Goal: Task Accomplishment & Management: Use online tool/utility

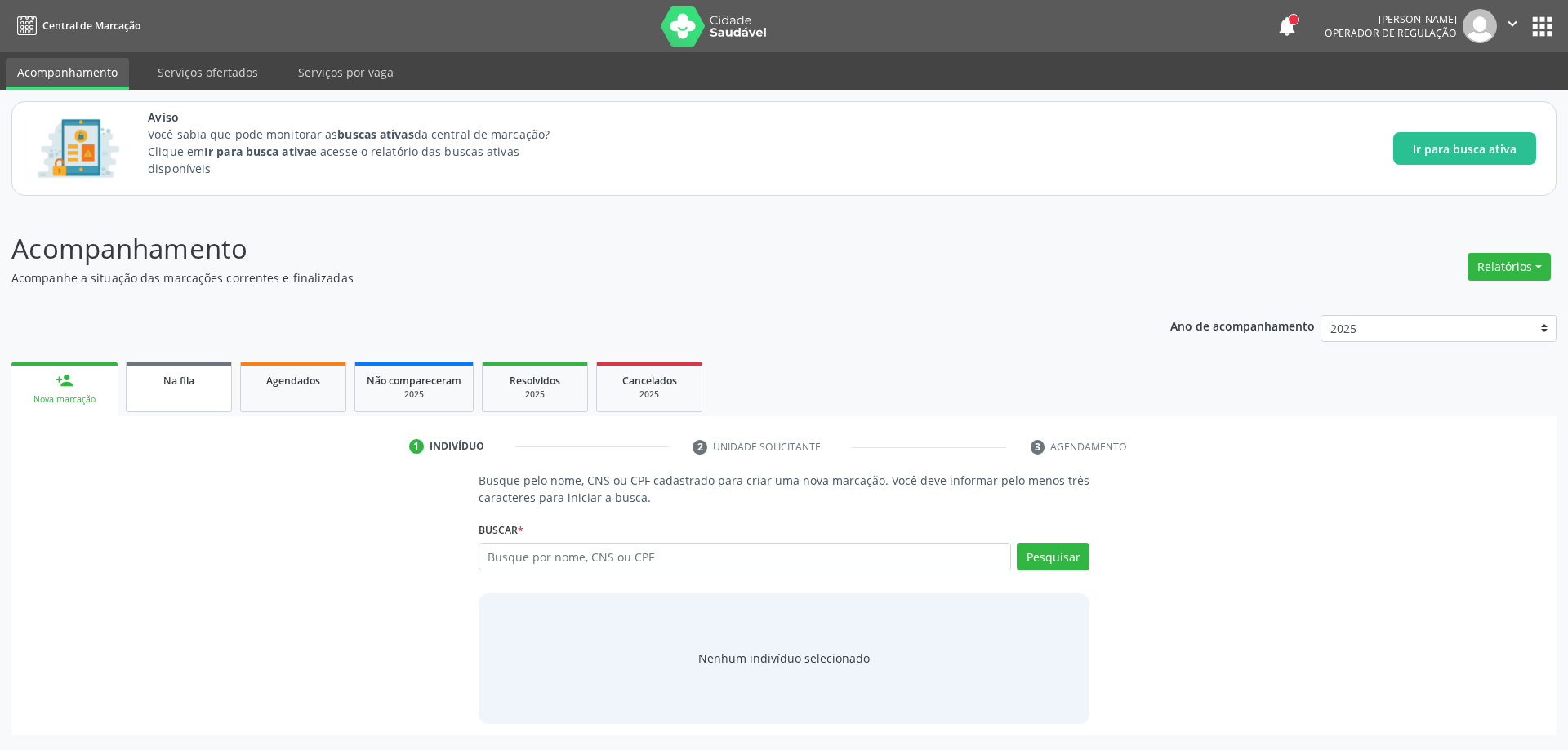
click at [158, 397] on link "Na fila" at bounding box center [178, 386] width 106 height 51
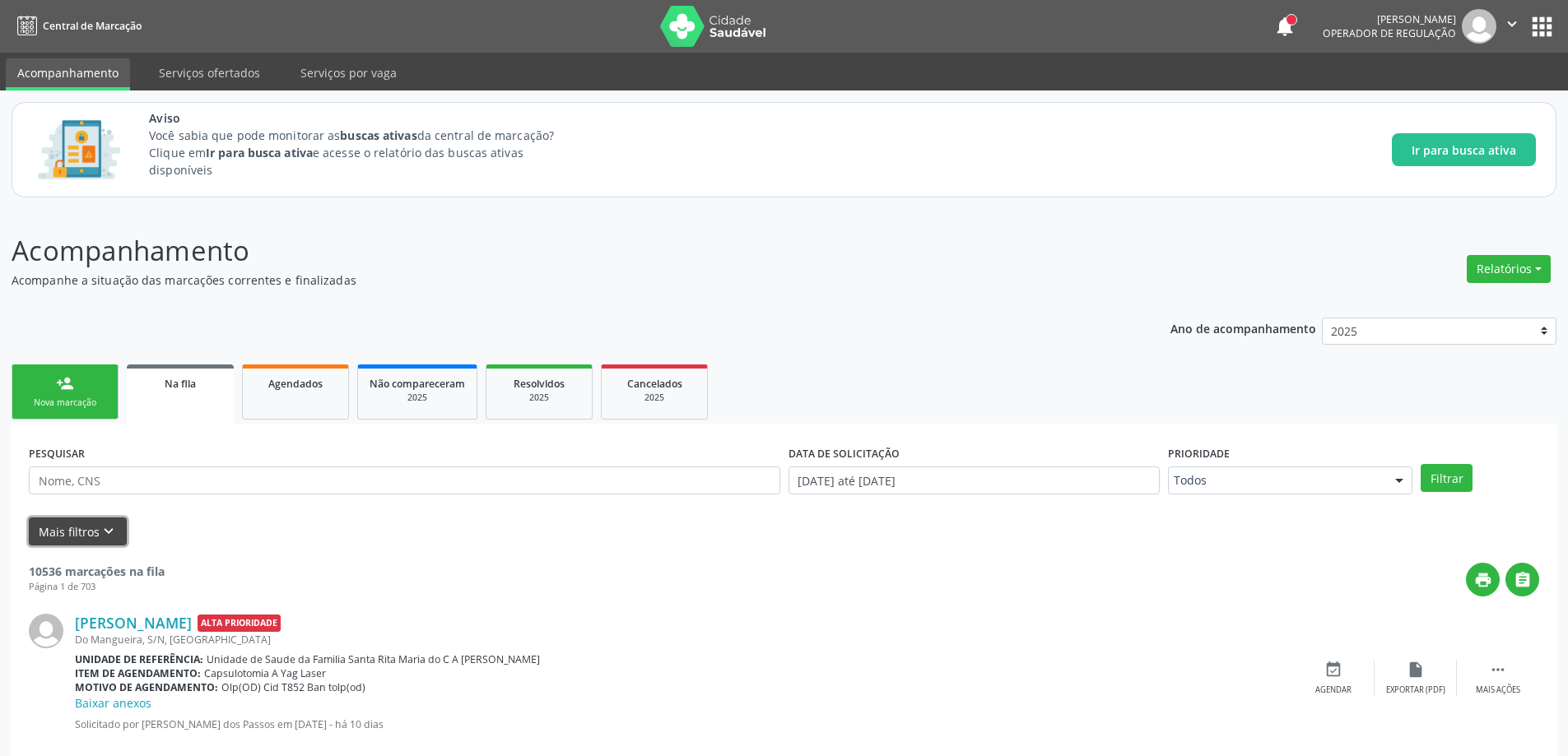
click at [99, 527] on icon "keyboard_arrow_down" at bounding box center [108, 531] width 18 height 18
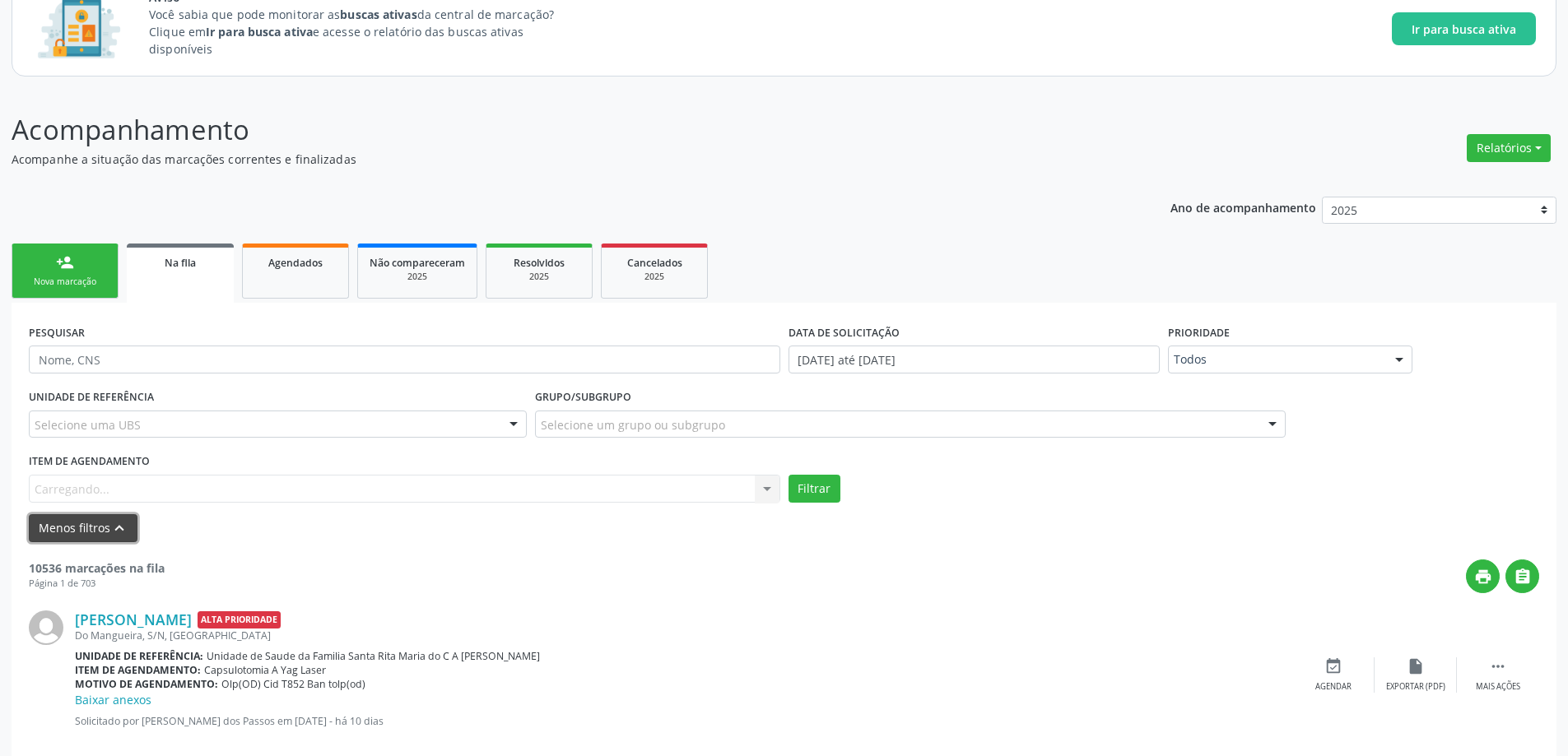
scroll to position [247, 0]
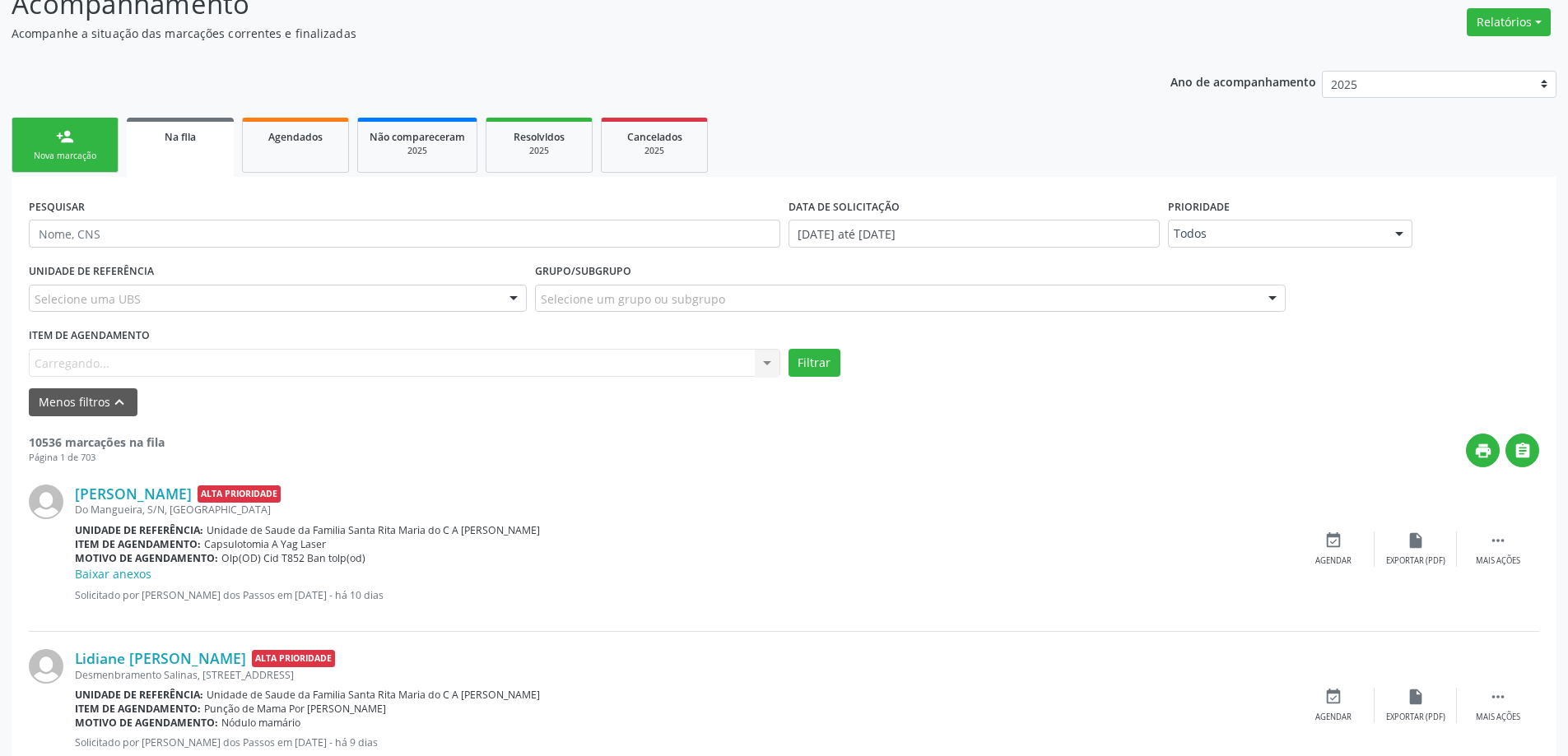
drag, startPoint x: 146, startPoint y: 347, endPoint x: 146, endPoint y: 363, distance: 16.0
click at [146, 363] on div "Item de agendamento [GEOGRAPHIC_DATA]... No elements found. Consider changing t…" at bounding box center [404, 349] width 751 height 53
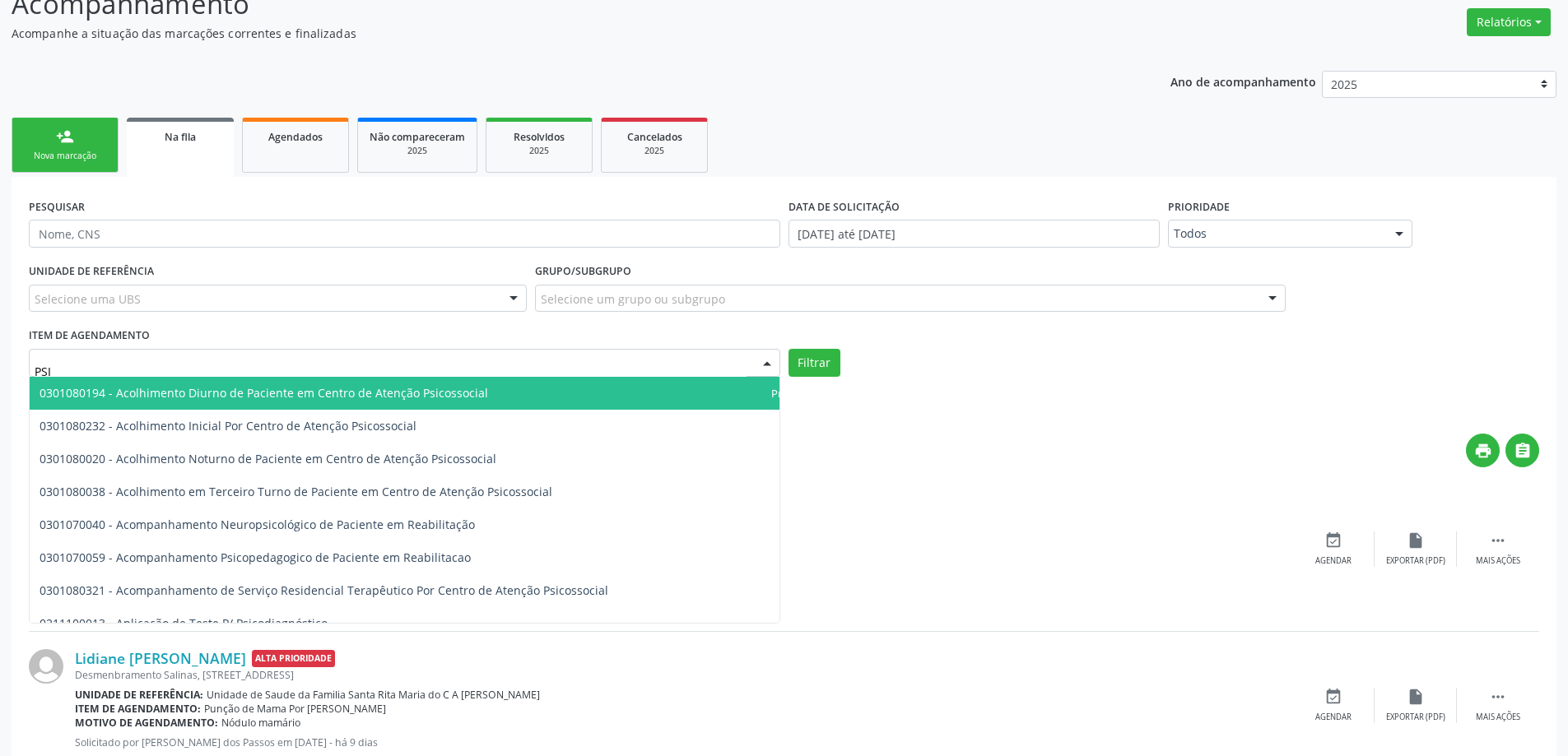
type input "PSIQ"
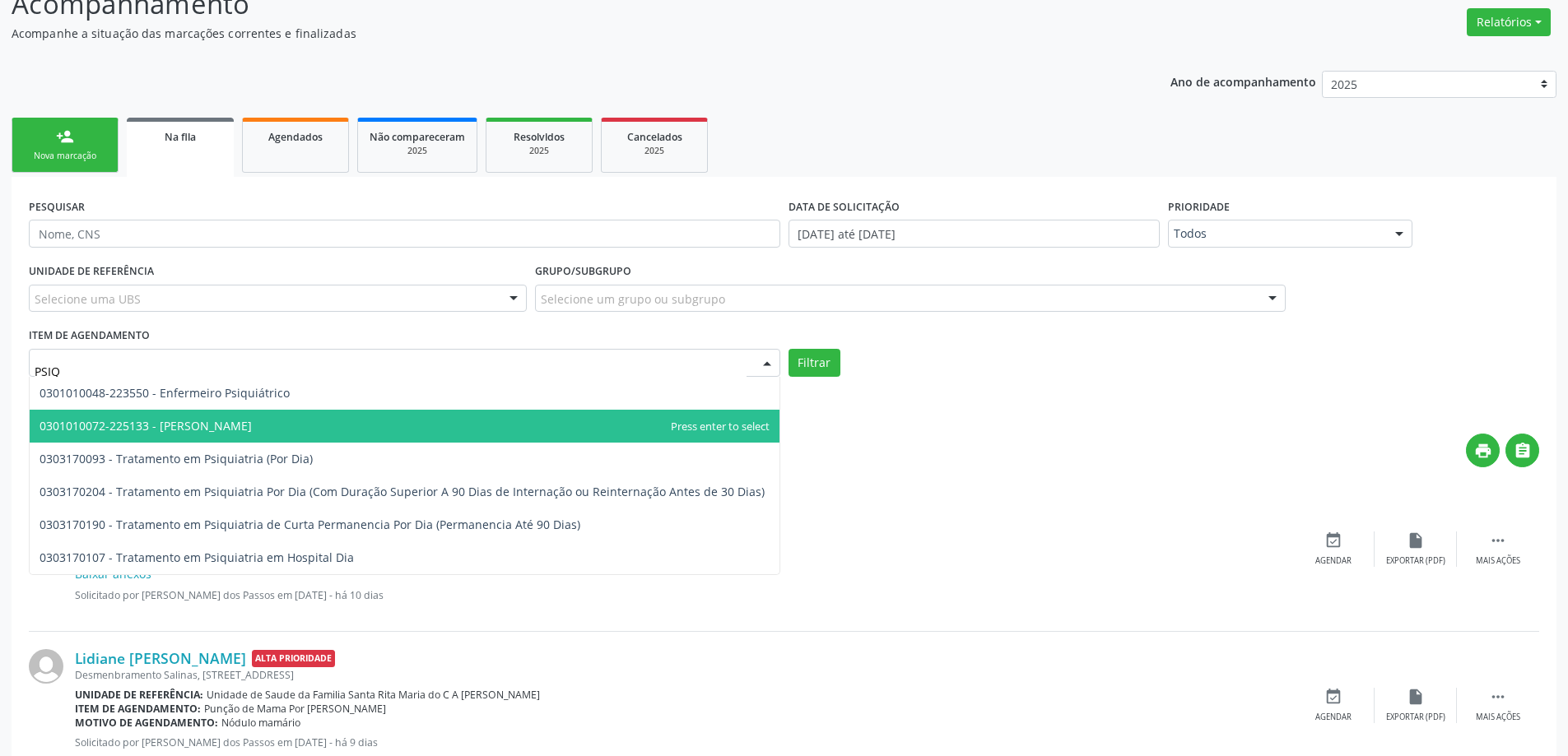
click at [192, 429] on span "0301010072-225133 - [PERSON_NAME]" at bounding box center [146, 426] width 212 height 15
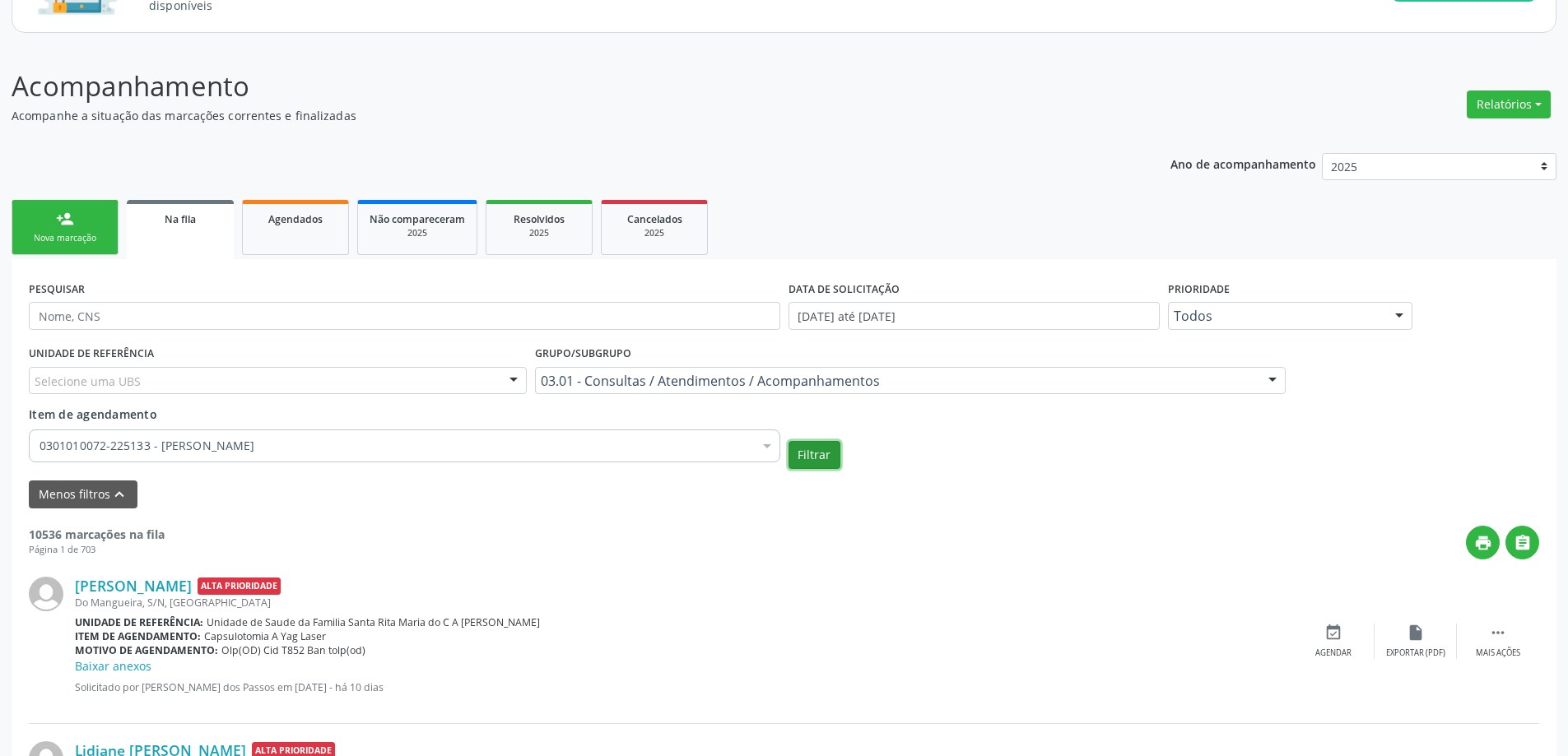
click at [821, 459] on button "Filtrar" at bounding box center [815, 454] width 52 height 28
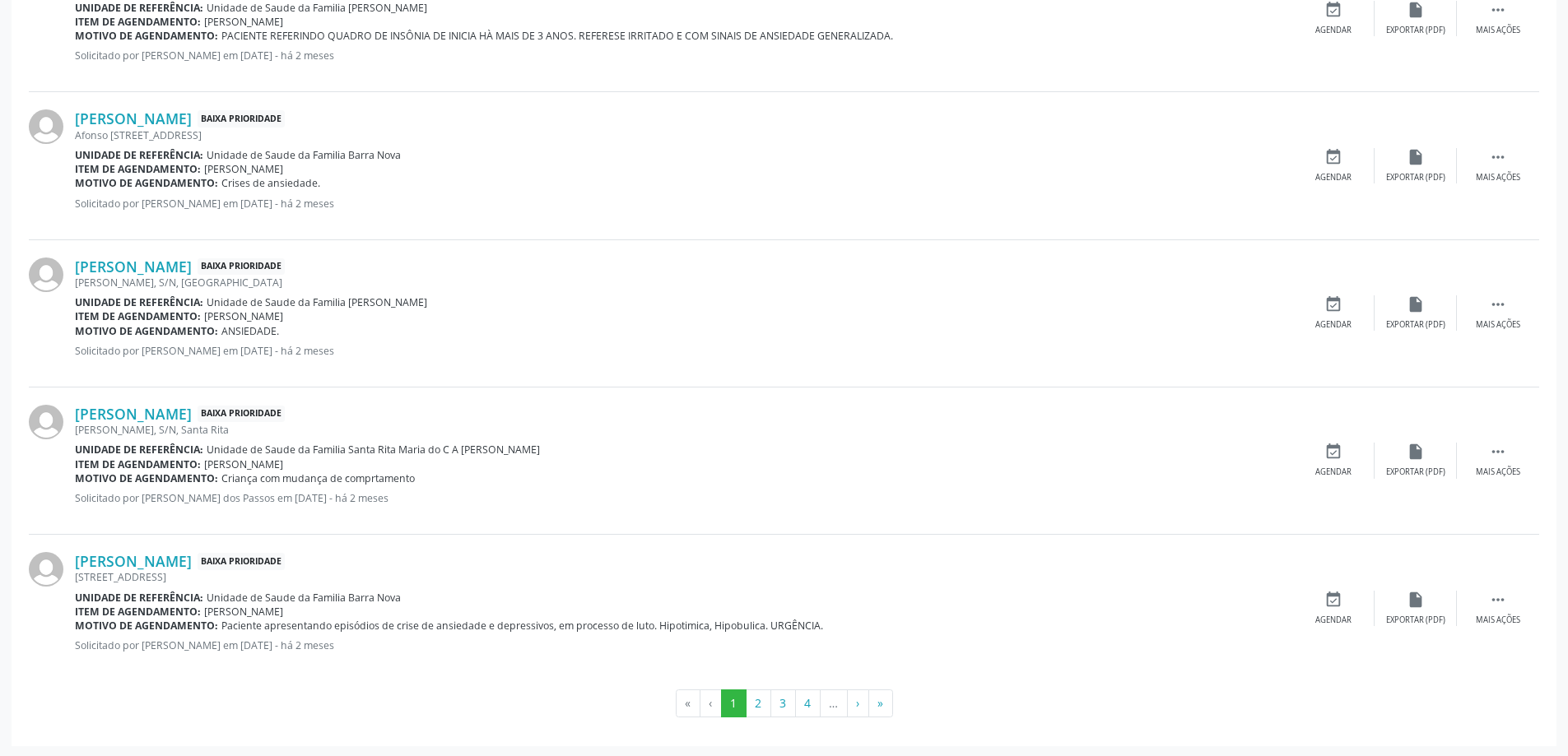
scroll to position [2312, 0]
click at [800, 710] on button "4" at bounding box center [807, 701] width 25 height 28
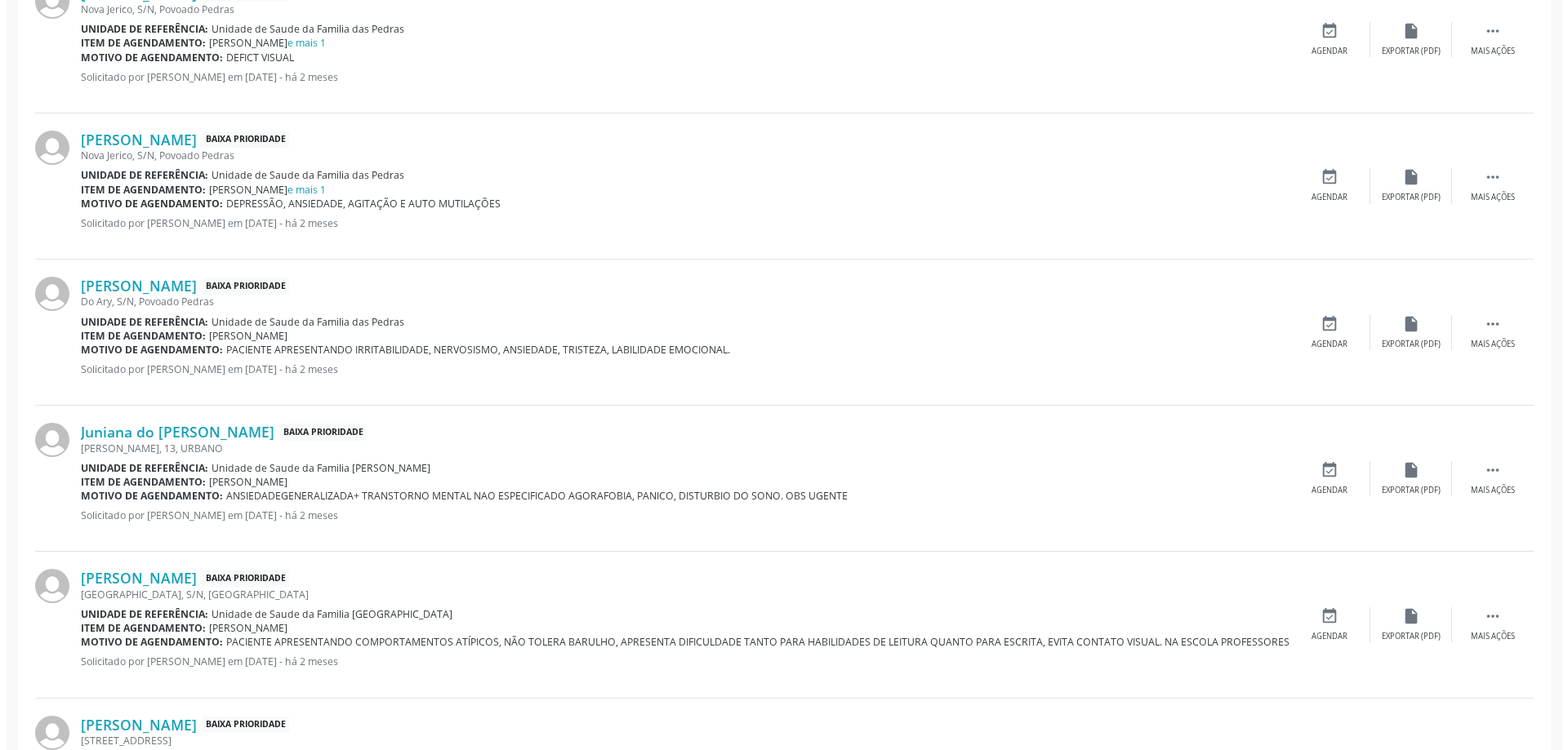
scroll to position [1314, 0]
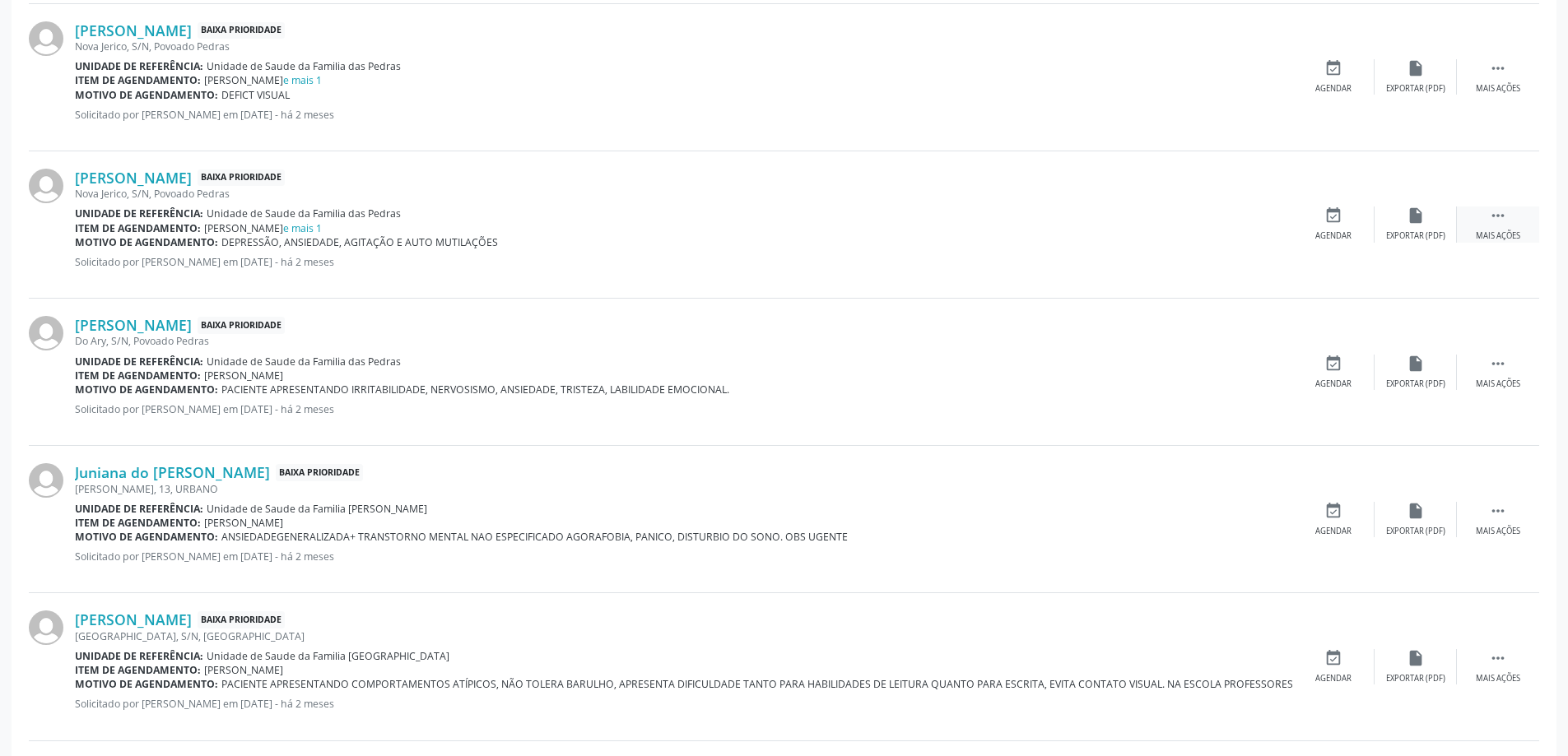
click at [1498, 222] on icon "" at bounding box center [1498, 215] width 18 height 18
click at [1352, 229] on div "cancel Cancelar" at bounding box center [1333, 224] width 82 height 36
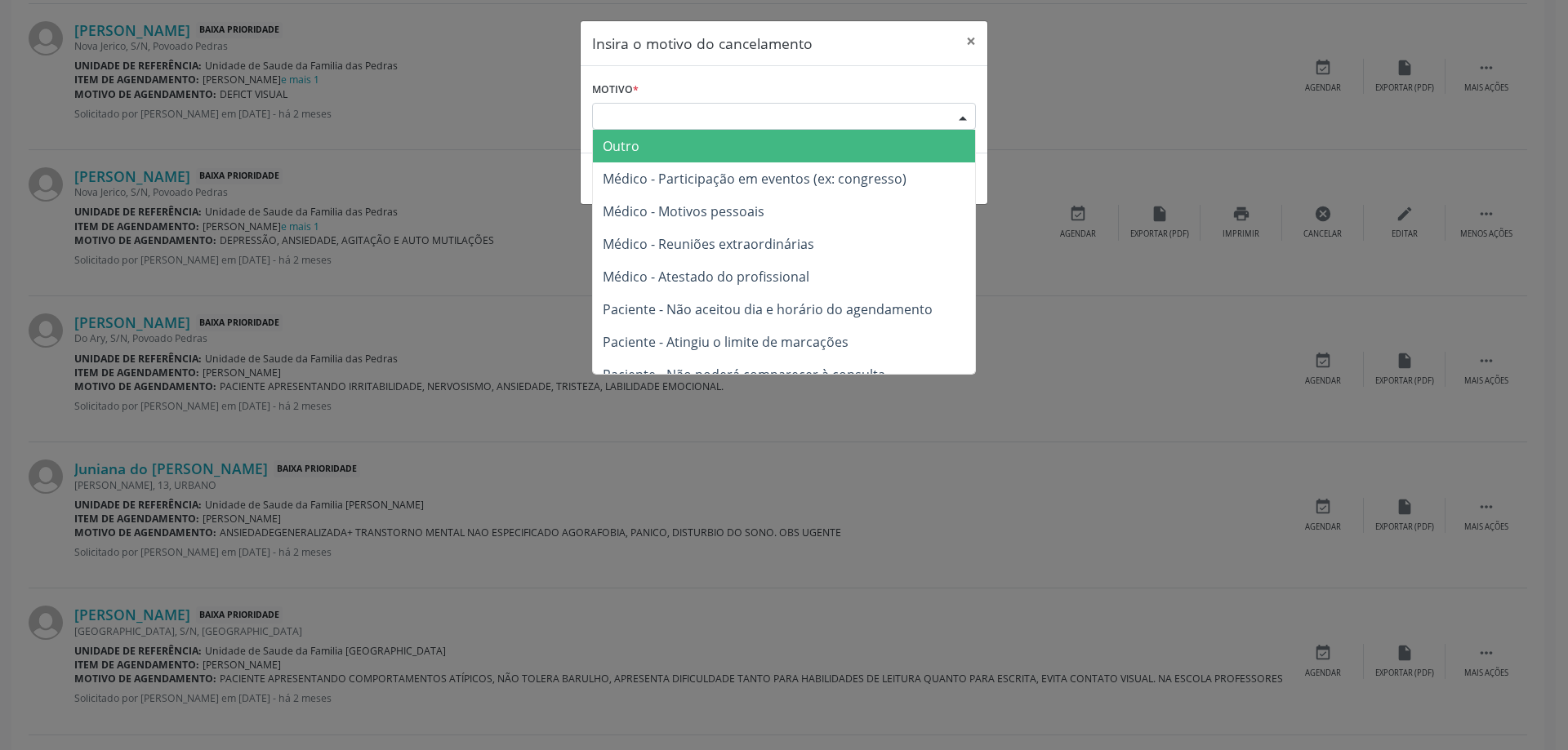
click at [660, 115] on div "Escolha o motivo" at bounding box center [784, 117] width 384 height 28
click at [645, 152] on span "Outro" at bounding box center [784, 146] width 382 height 33
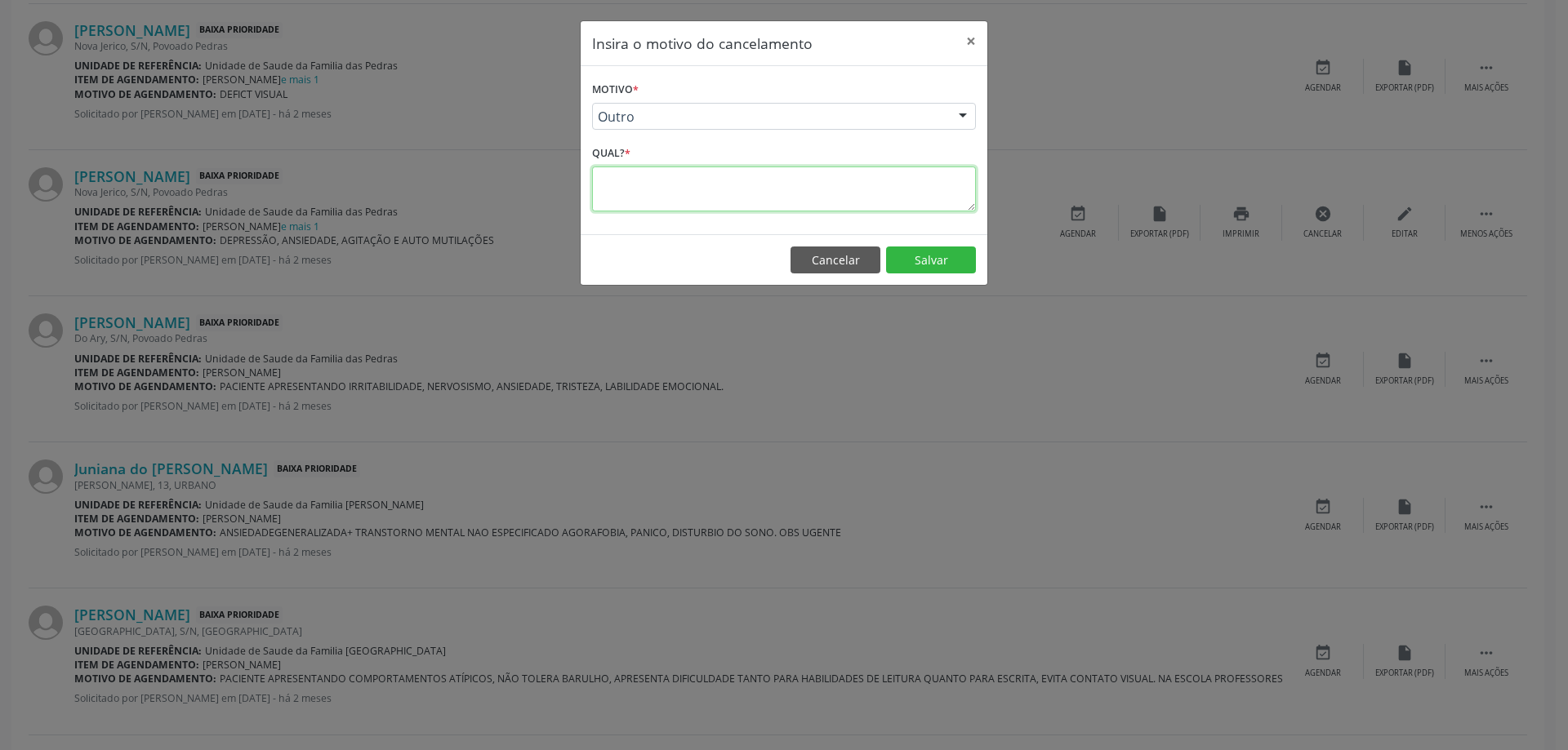
click at [639, 203] on textarea at bounding box center [784, 188] width 384 height 45
type textarea "MARCADO E DUPLICIDADE"
click at [944, 261] on button "Salvar" at bounding box center [931, 260] width 90 height 28
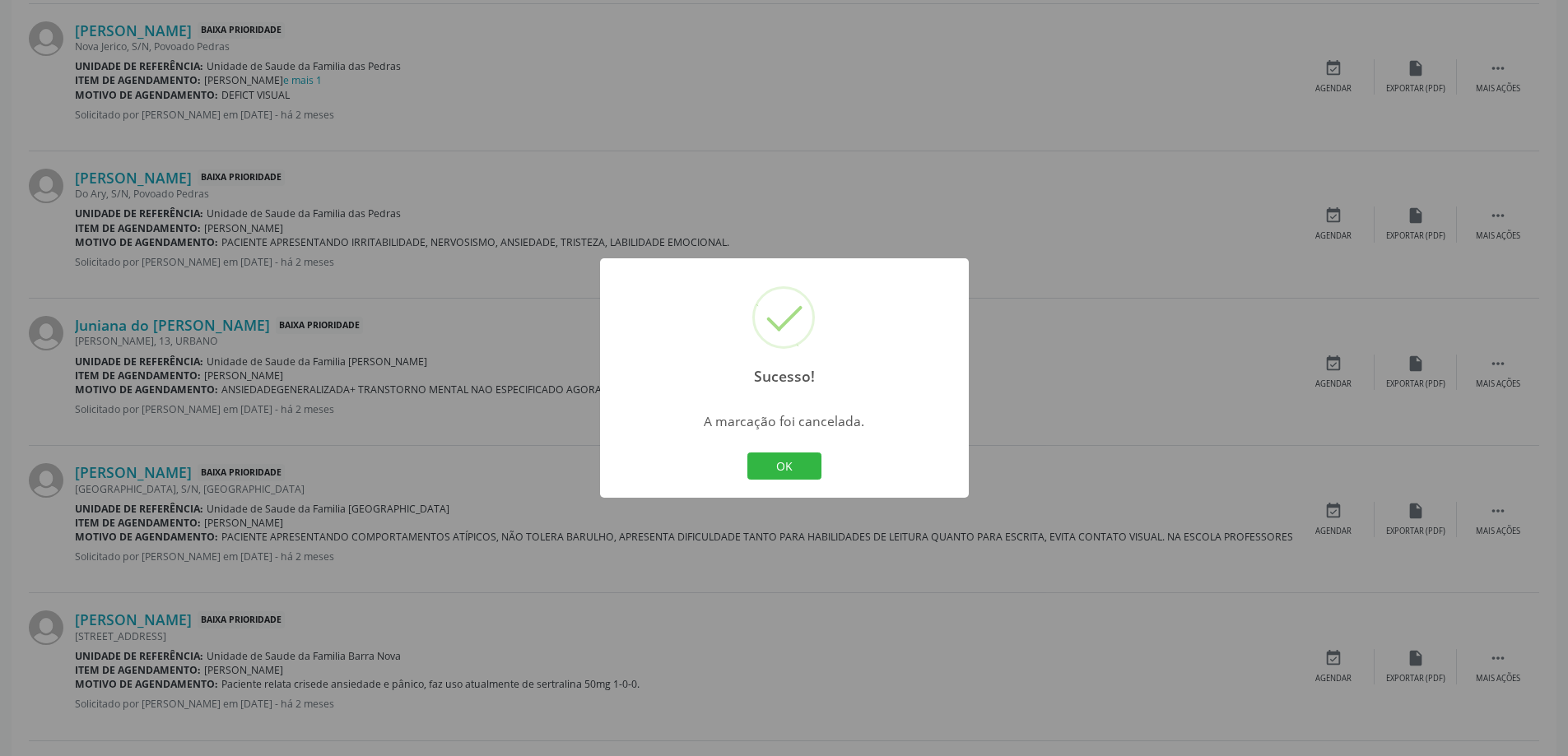
drag, startPoint x: 983, startPoint y: 374, endPoint x: 1028, endPoint y: 377, distance: 45.1
click at [985, 374] on div "Sucesso! × A marcação foi cancelada. OK Cancel" at bounding box center [784, 378] width 1568 height 756
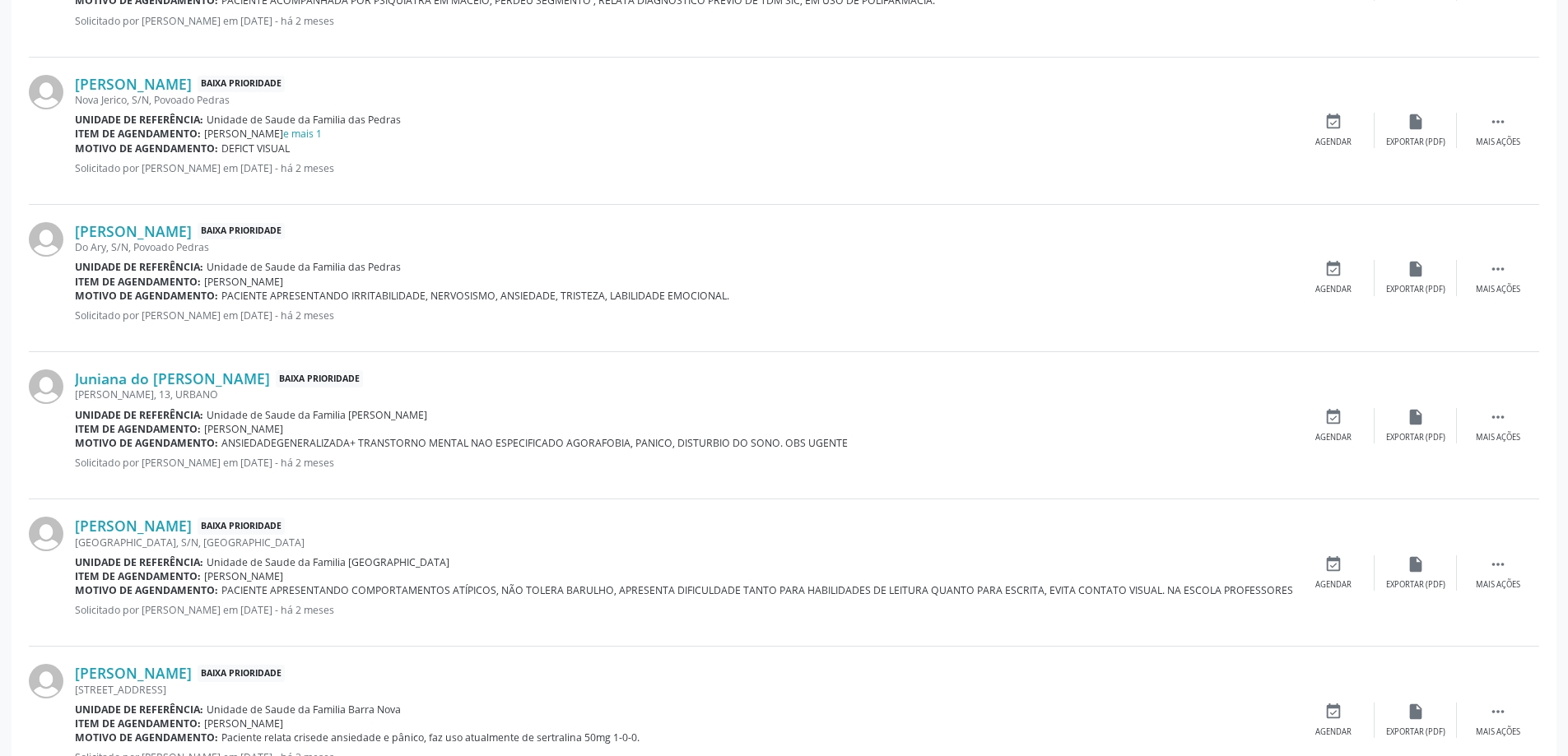
scroll to position [1243, 0]
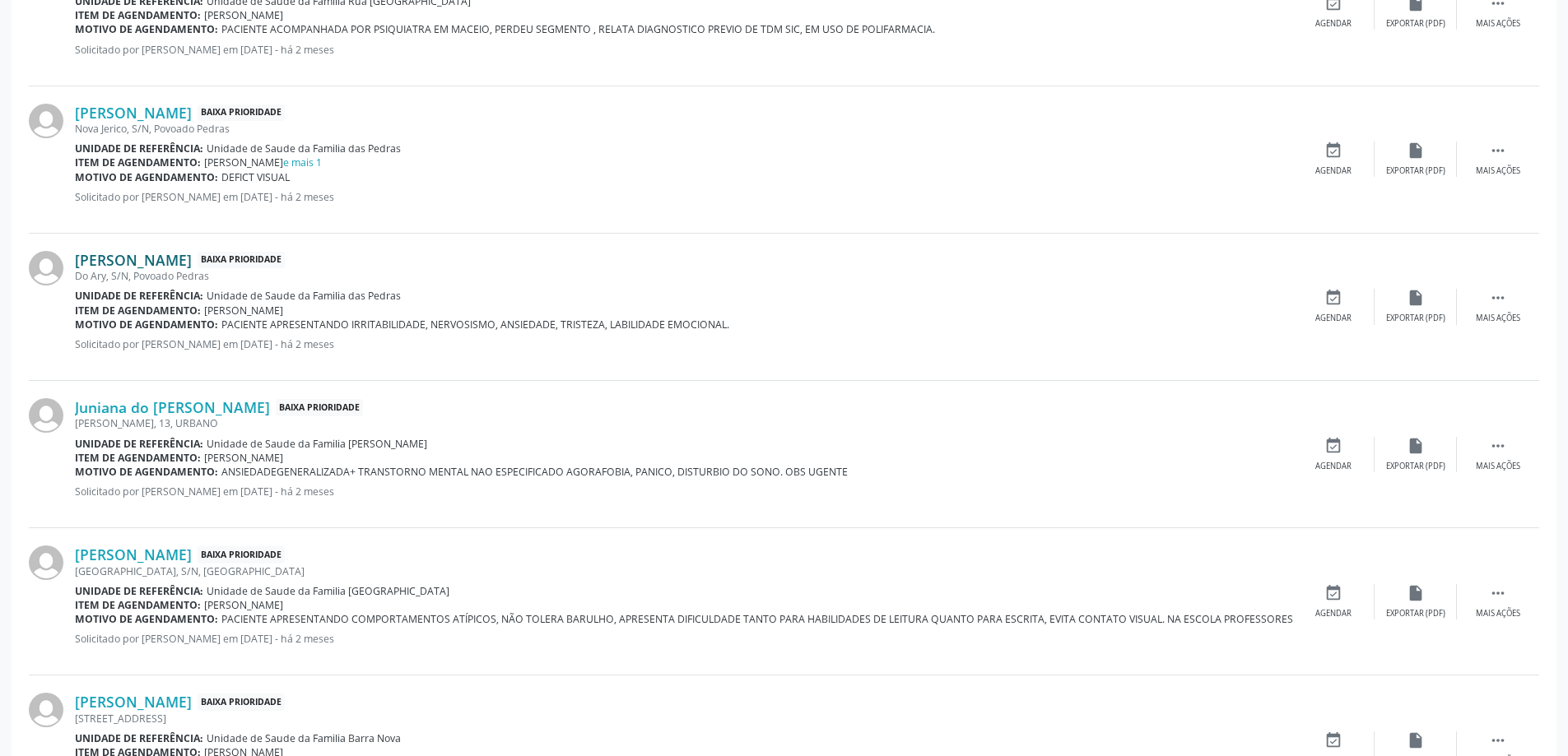
click at [160, 259] on link "[PERSON_NAME]" at bounding box center [133, 259] width 117 height 18
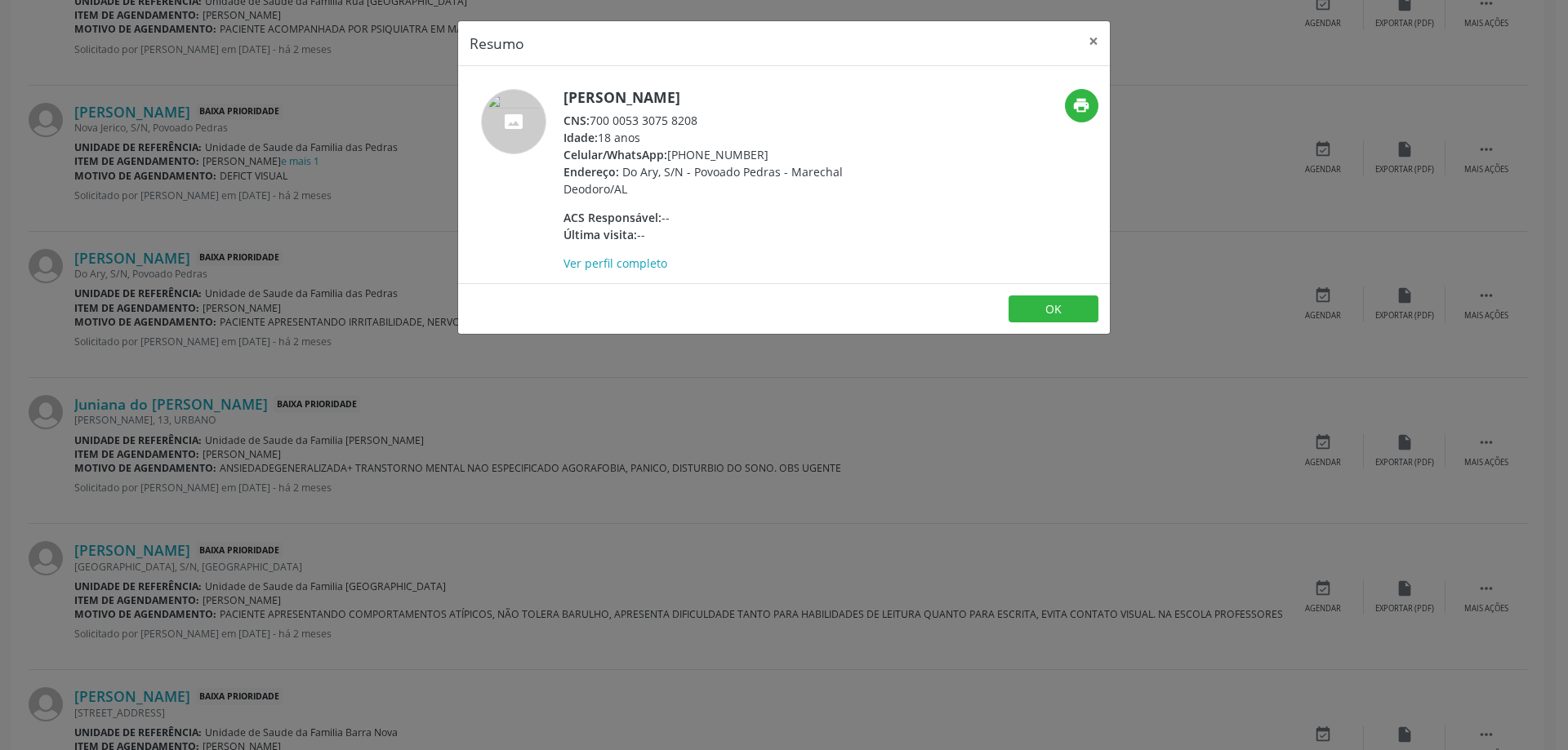
drag, startPoint x: 699, startPoint y: 115, endPoint x: 595, endPoint y: 121, distance: 104.2
click at [595, 121] on div "CNS: 700 0053 3075 8208" at bounding box center [722, 121] width 318 height 17
copy div "700 0053 3075 8208"
click at [1081, 49] on button "×" at bounding box center [1093, 41] width 33 height 40
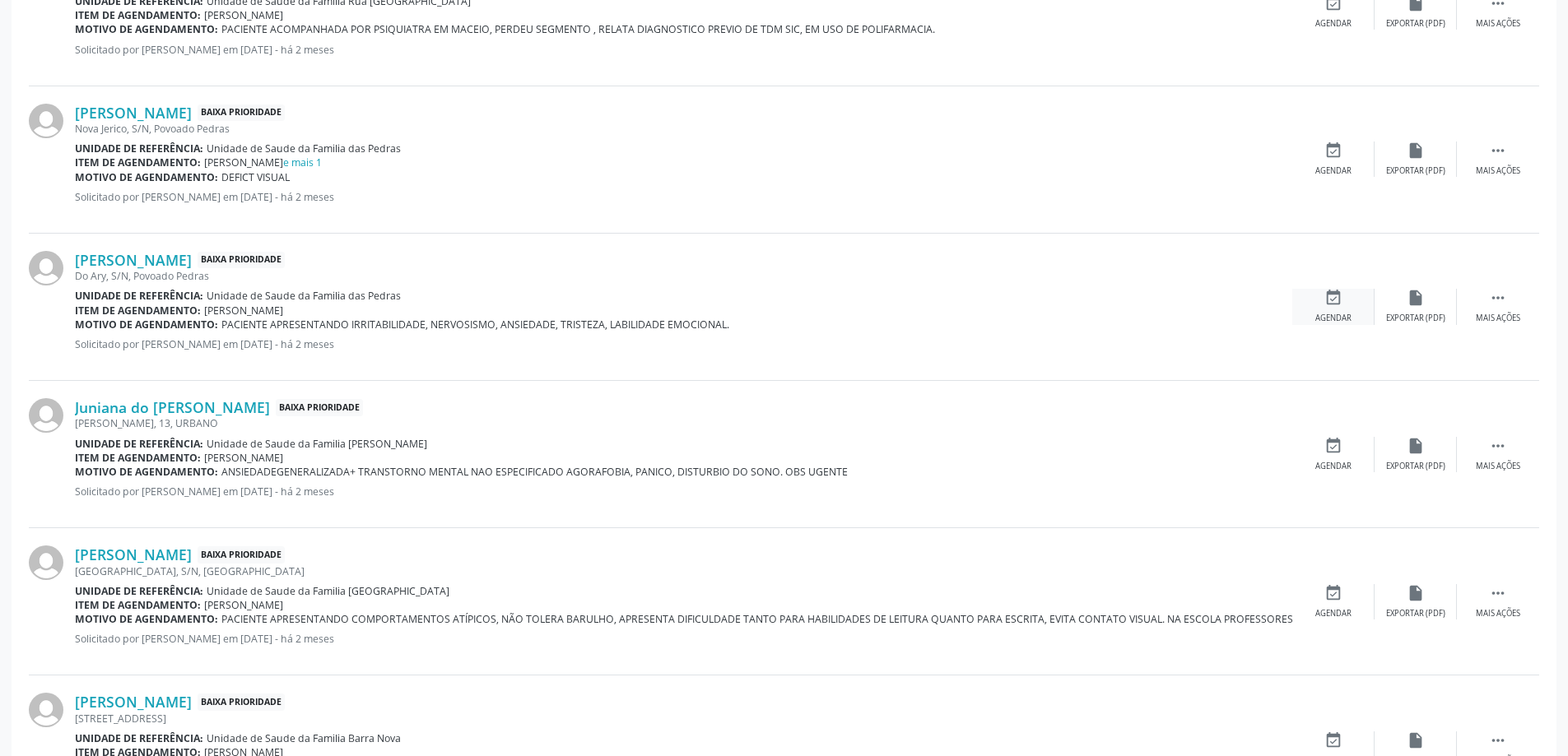
click at [1326, 297] on icon "event_available" at bounding box center [1333, 298] width 18 height 18
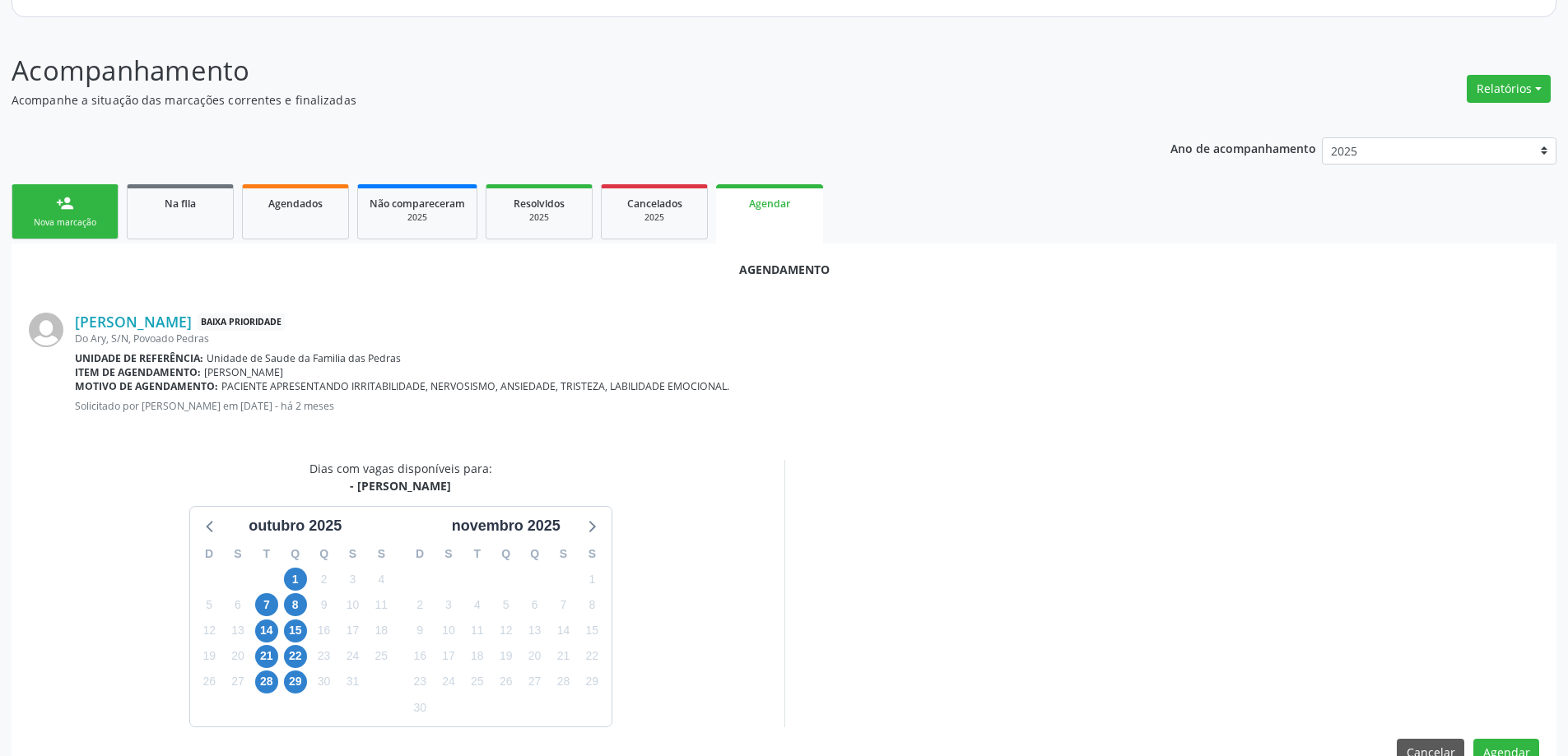
scroll to position [219, 0]
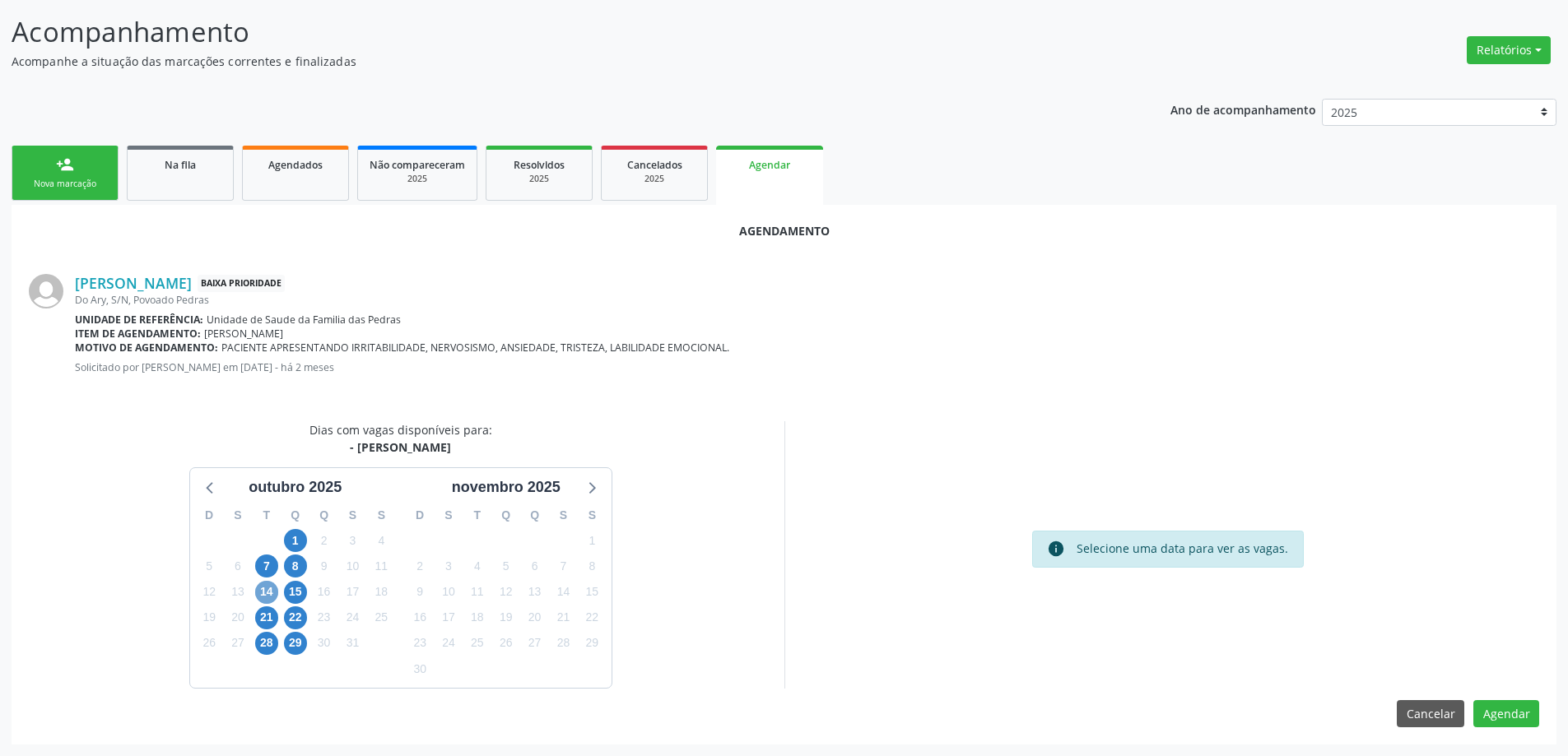
click at [271, 594] on span "14" at bounding box center [267, 593] width 23 height 23
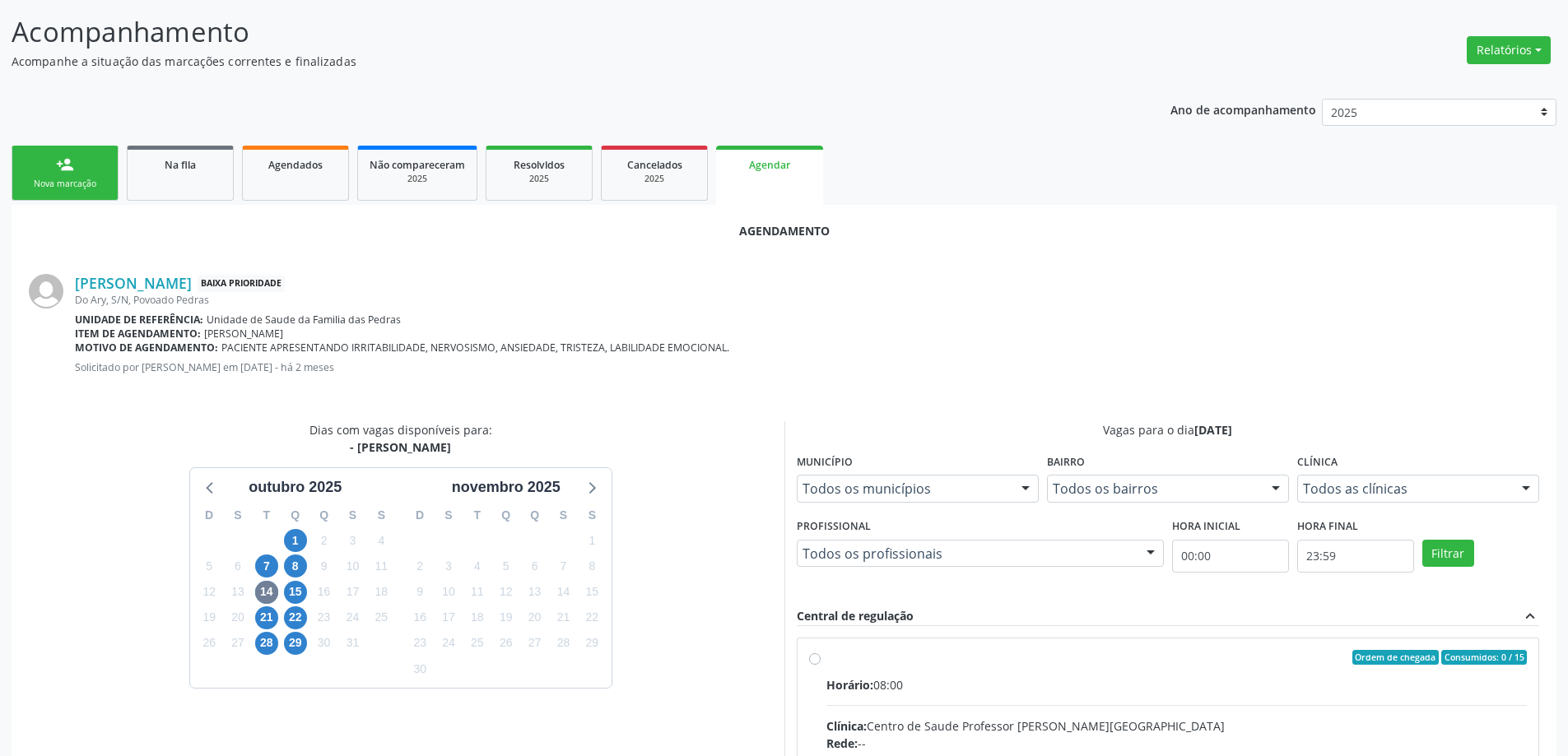
radio input "true"
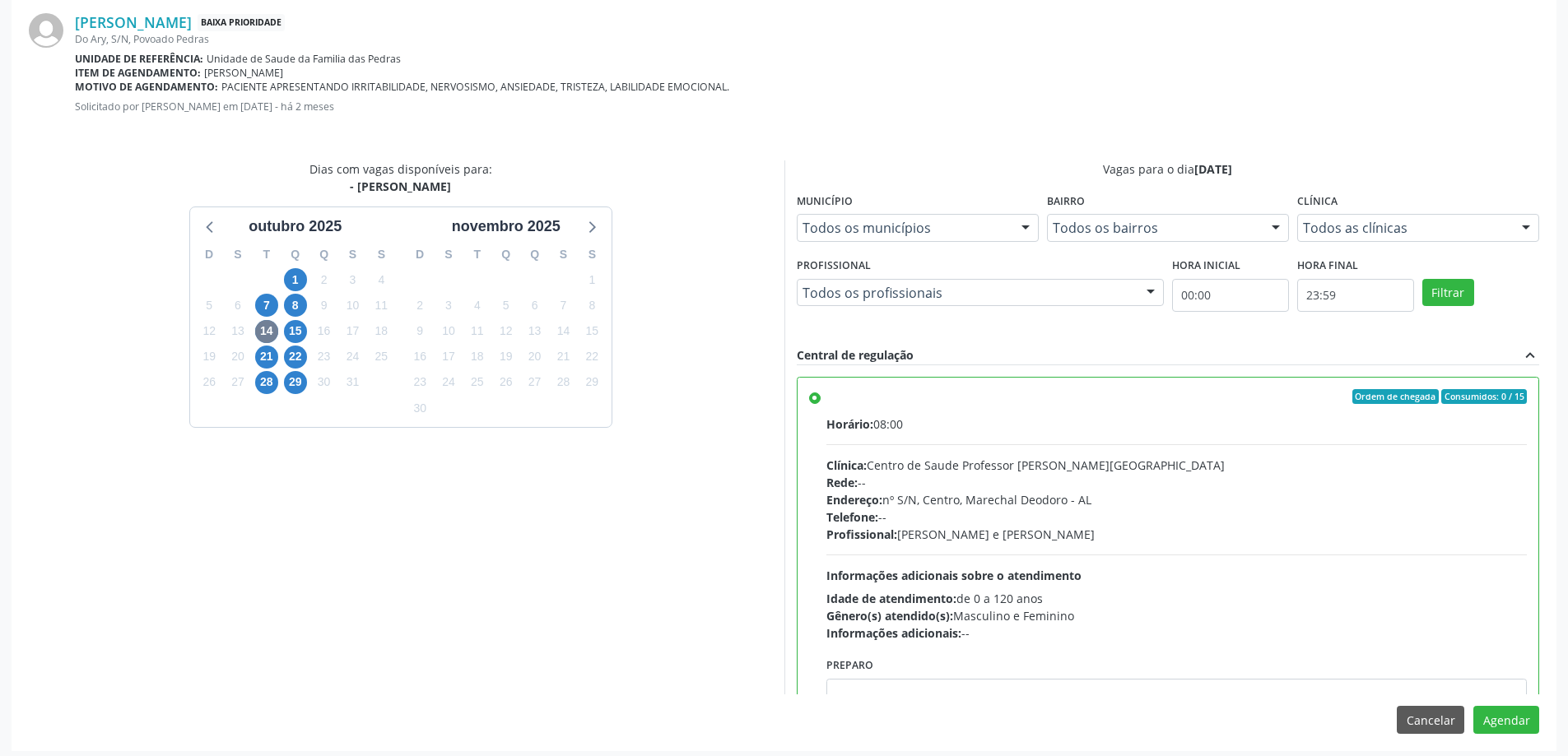
scroll to position [486, 0]
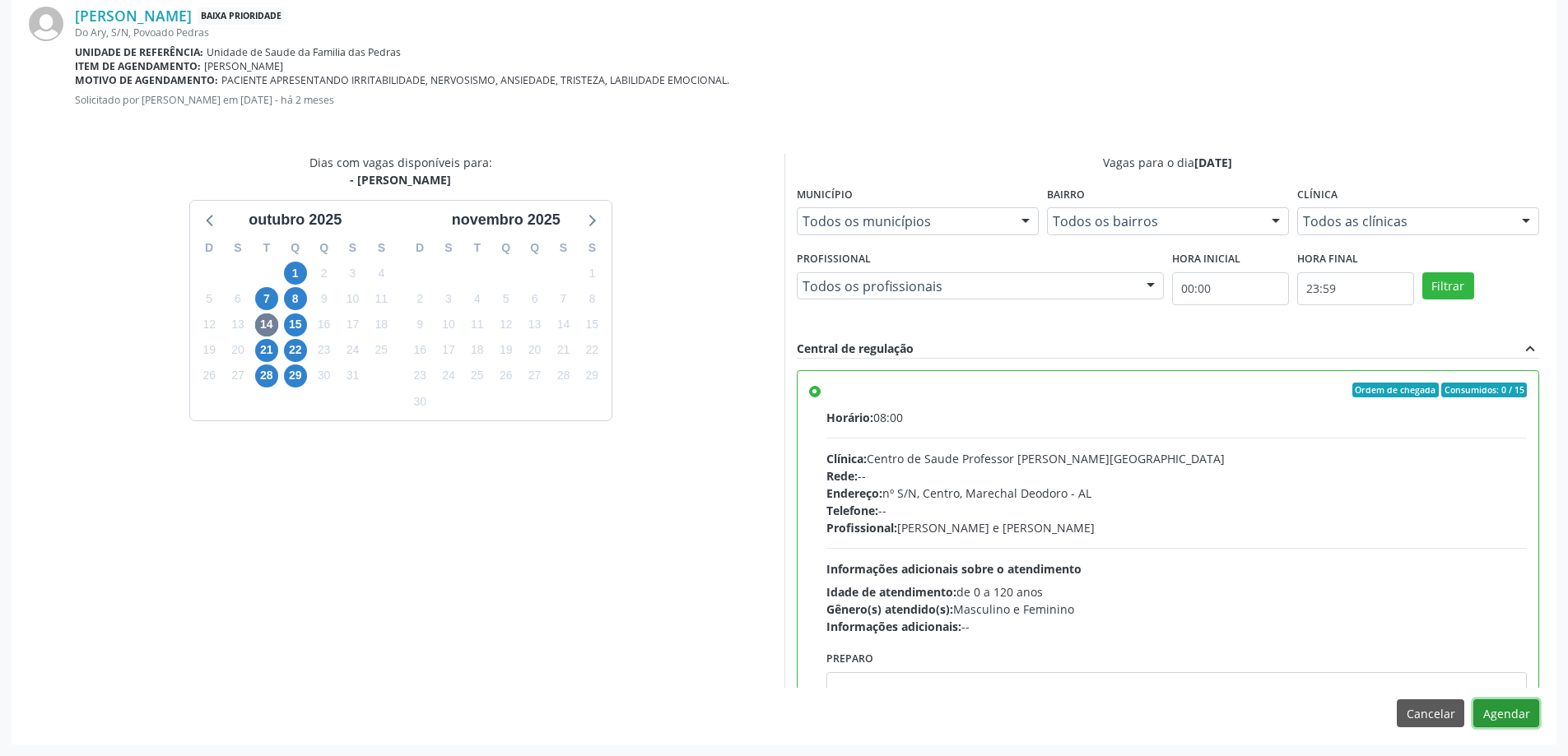
click at [1503, 705] on button "Agendar" at bounding box center [1506, 713] width 66 height 28
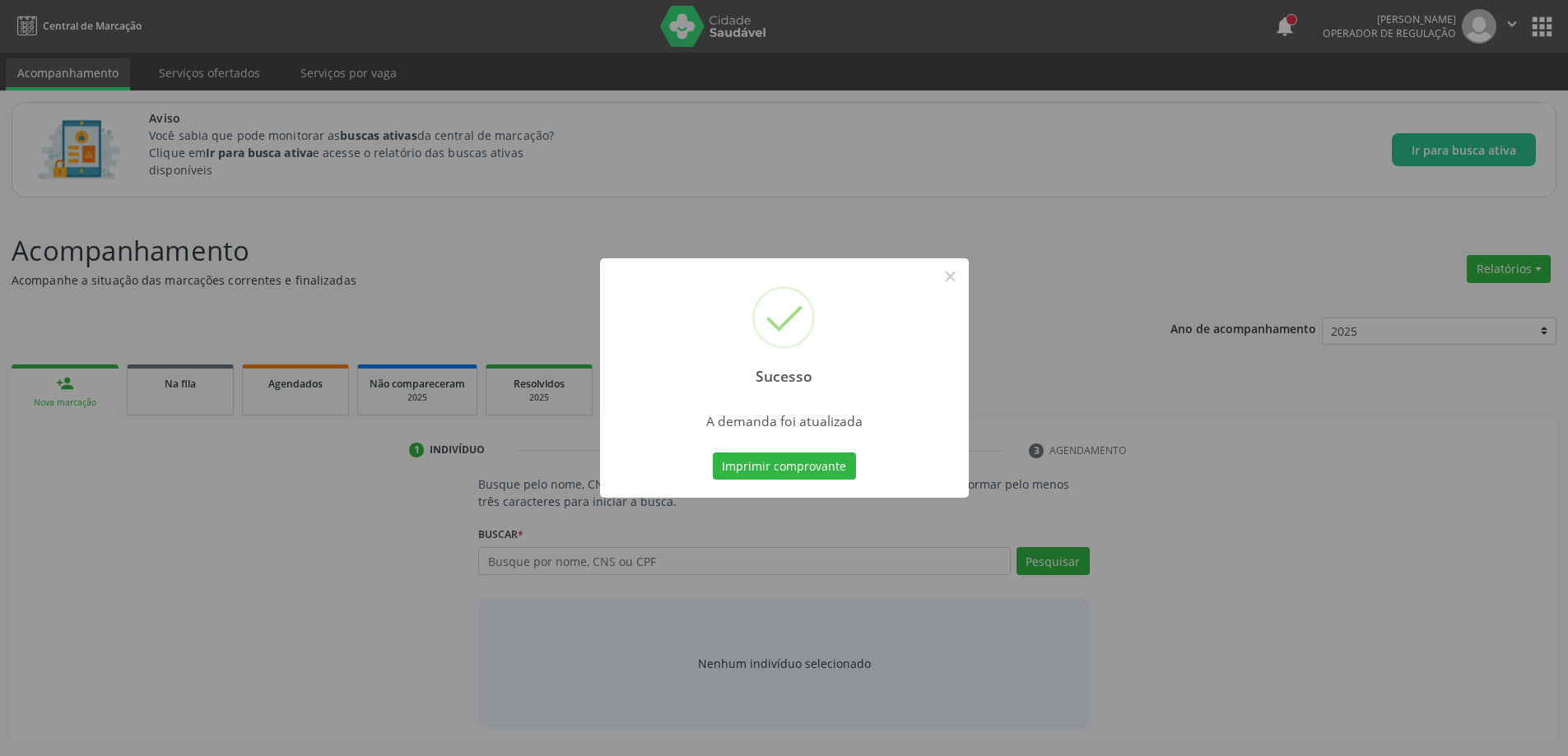
scroll to position [0, 0]
click at [954, 276] on button "×" at bounding box center [956, 276] width 28 height 28
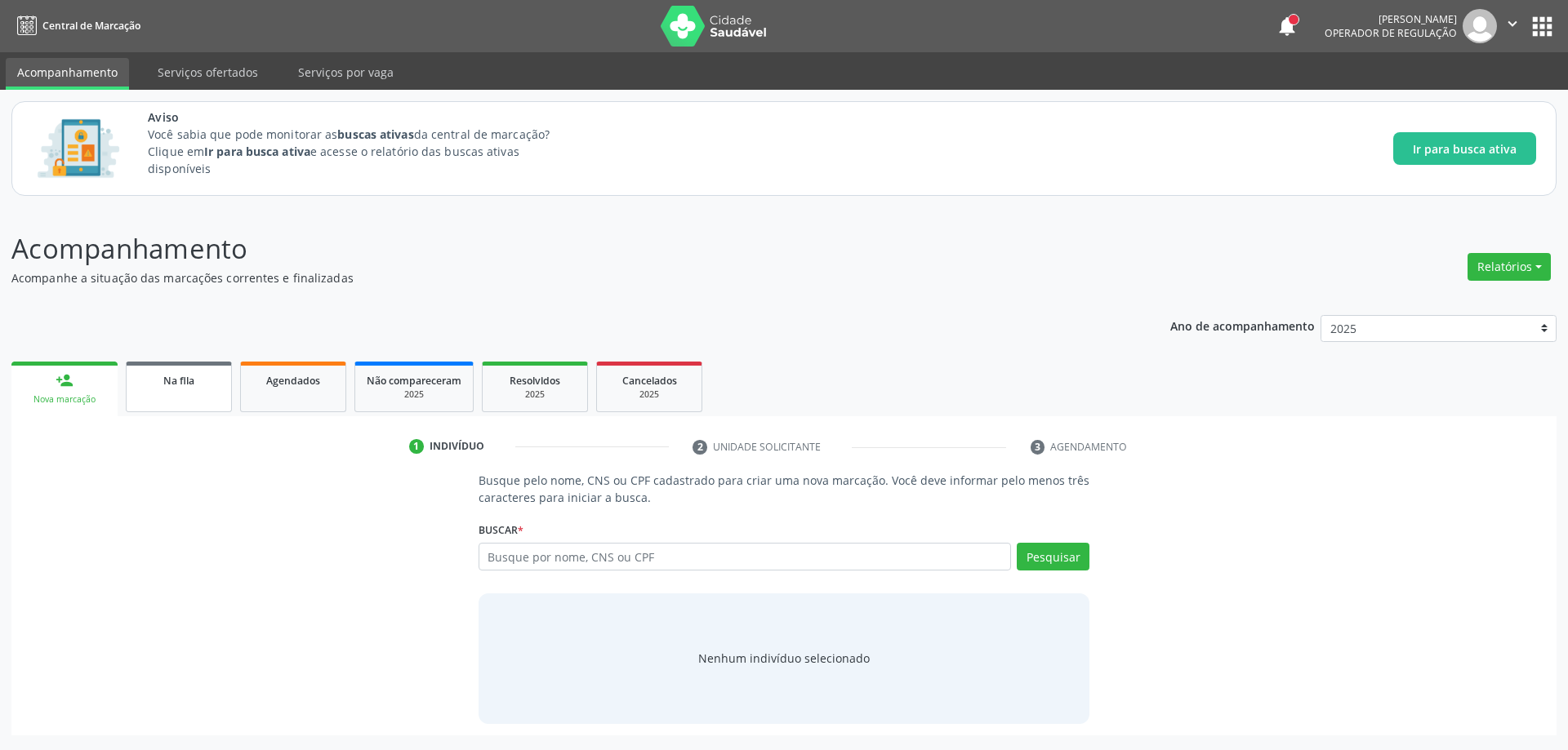
click at [181, 398] on link "Na fila" at bounding box center [178, 386] width 106 height 51
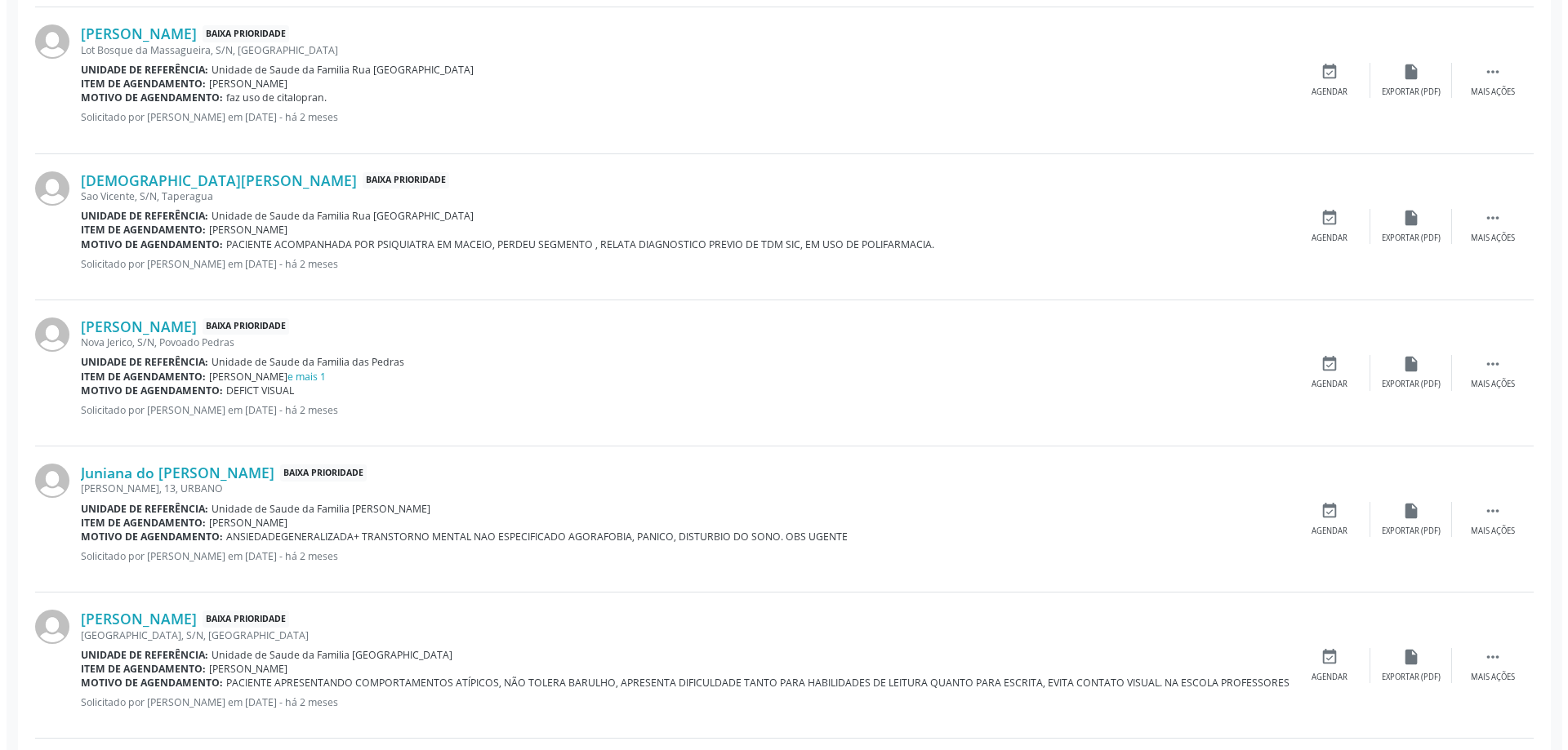
scroll to position [898, 0]
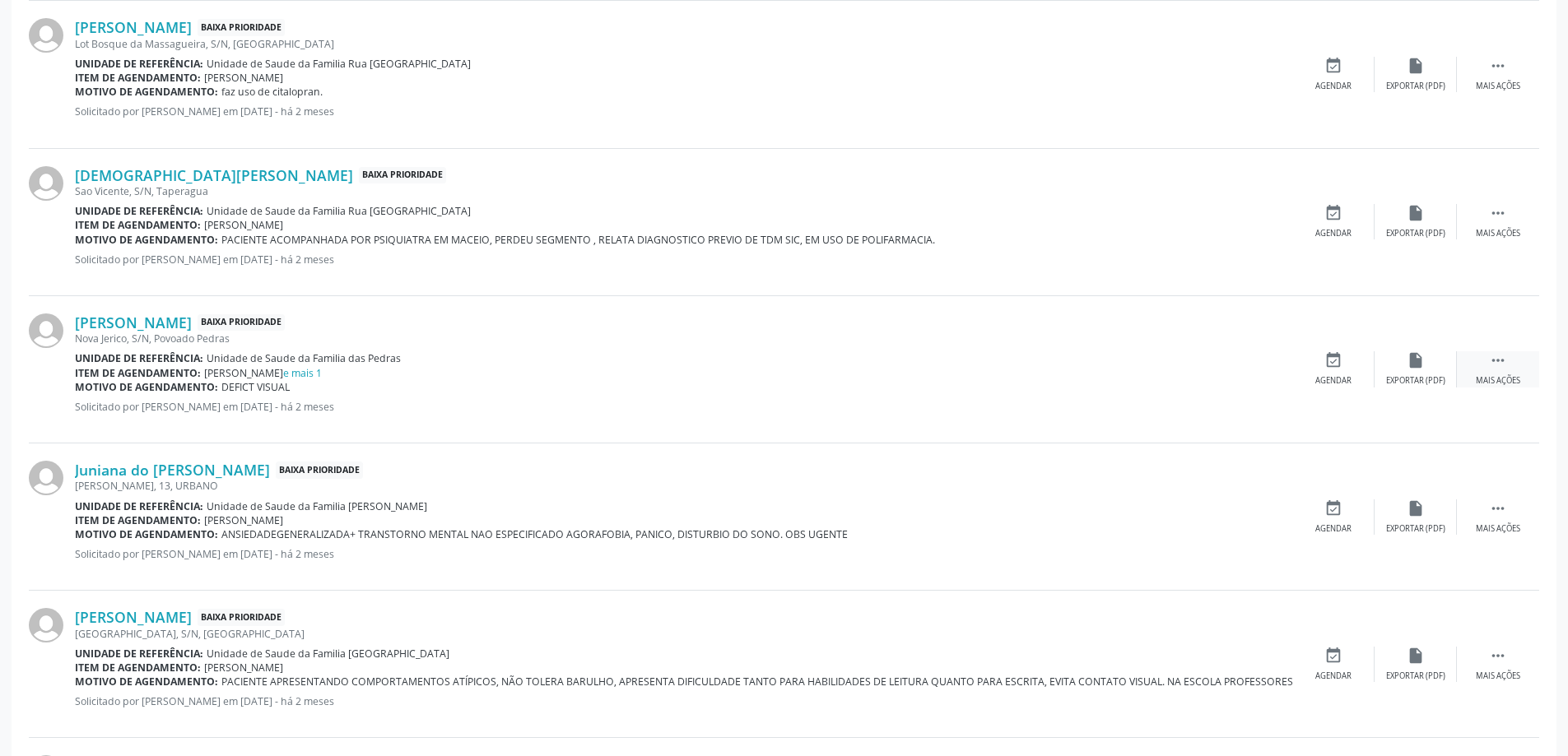
click at [1504, 373] on div " Mais ações" at bounding box center [1498, 368] width 82 height 36
click at [1336, 374] on div "cancel Cancelar" at bounding box center [1333, 368] width 82 height 36
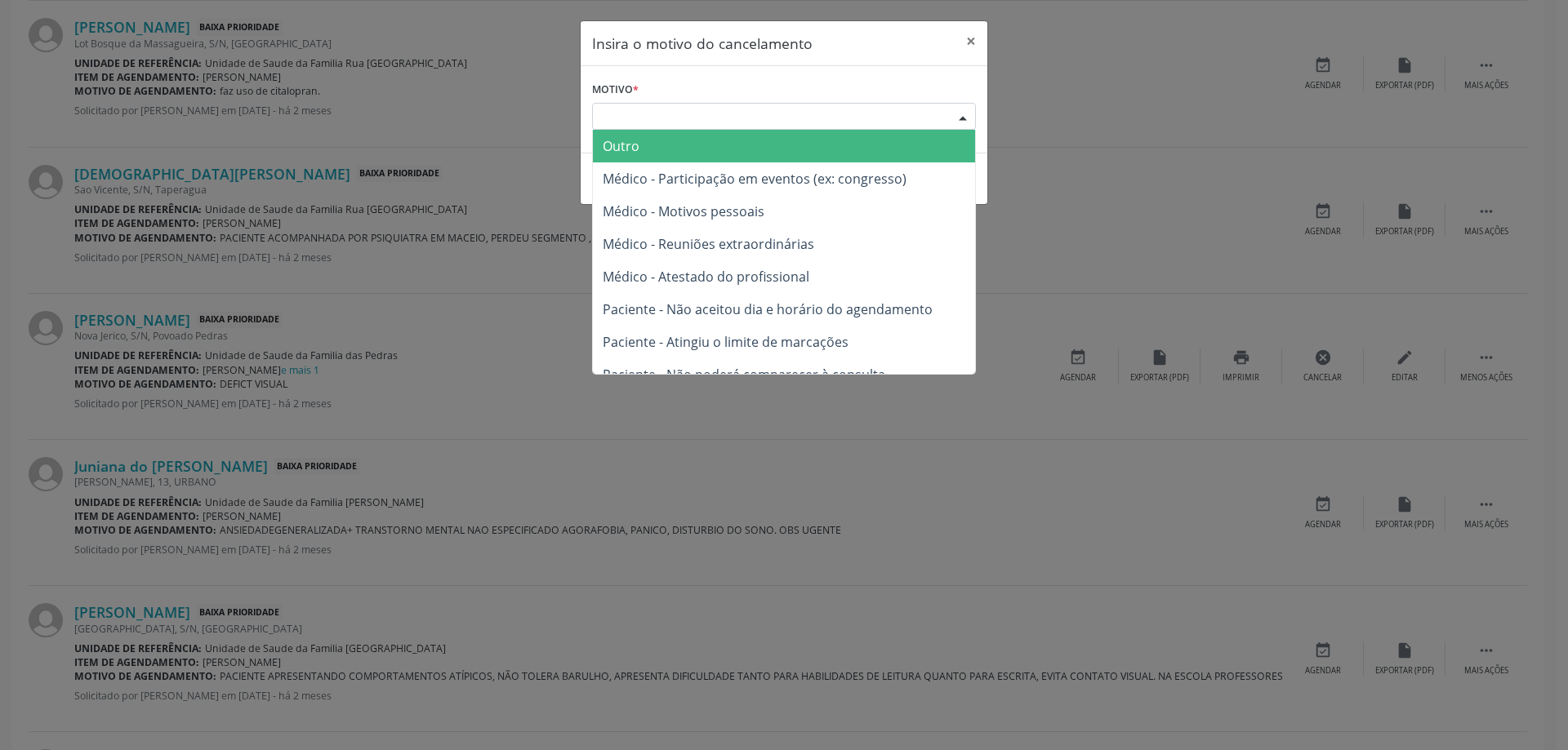
click at [722, 116] on div "Escolha o motivo" at bounding box center [784, 117] width 384 height 28
click at [682, 142] on span "Outro" at bounding box center [784, 146] width 382 height 33
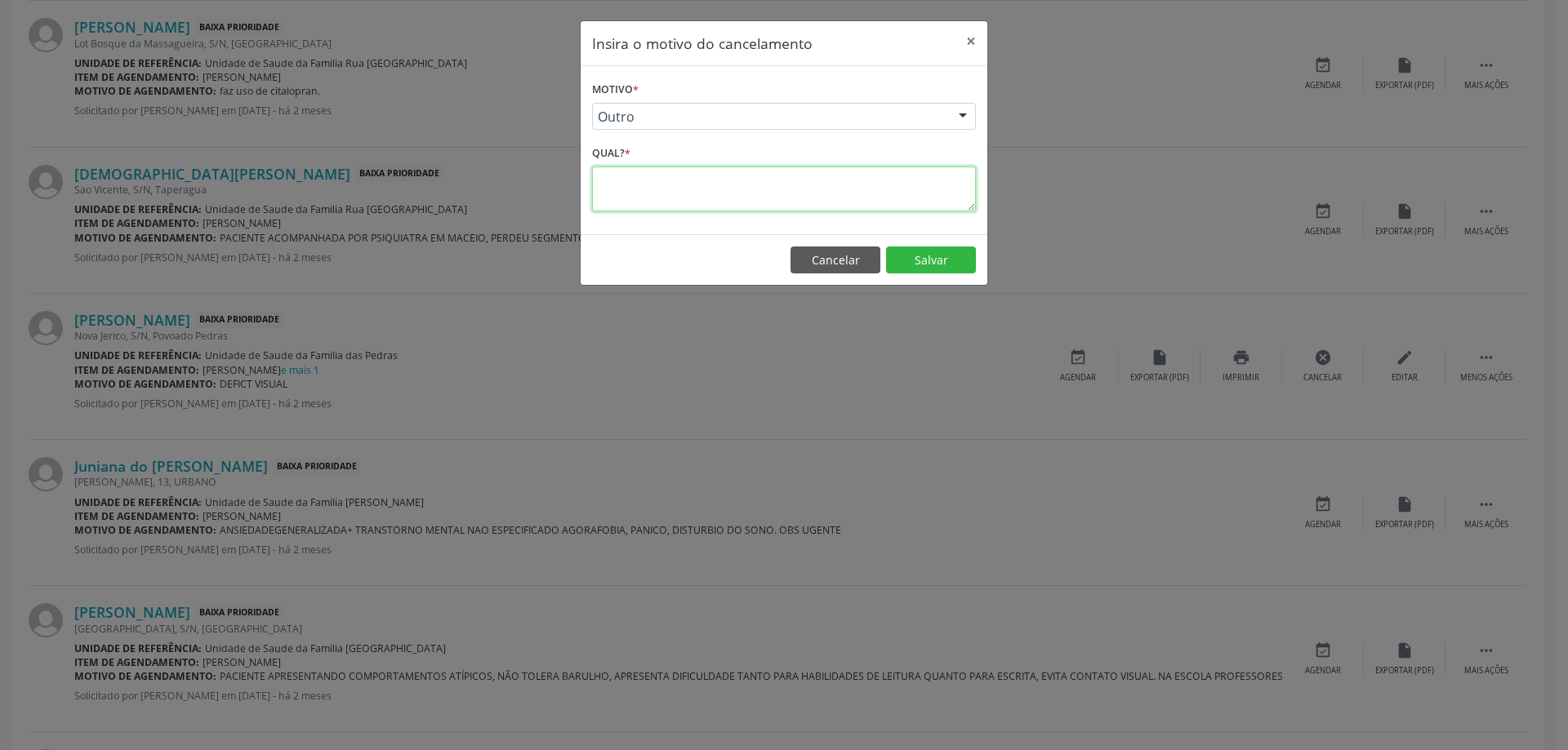
click at [672, 190] on textarea at bounding box center [784, 188] width 384 height 45
type textarea "MARCADO E DUPLICIDADE"
click at [952, 262] on button "Salvar" at bounding box center [931, 260] width 90 height 28
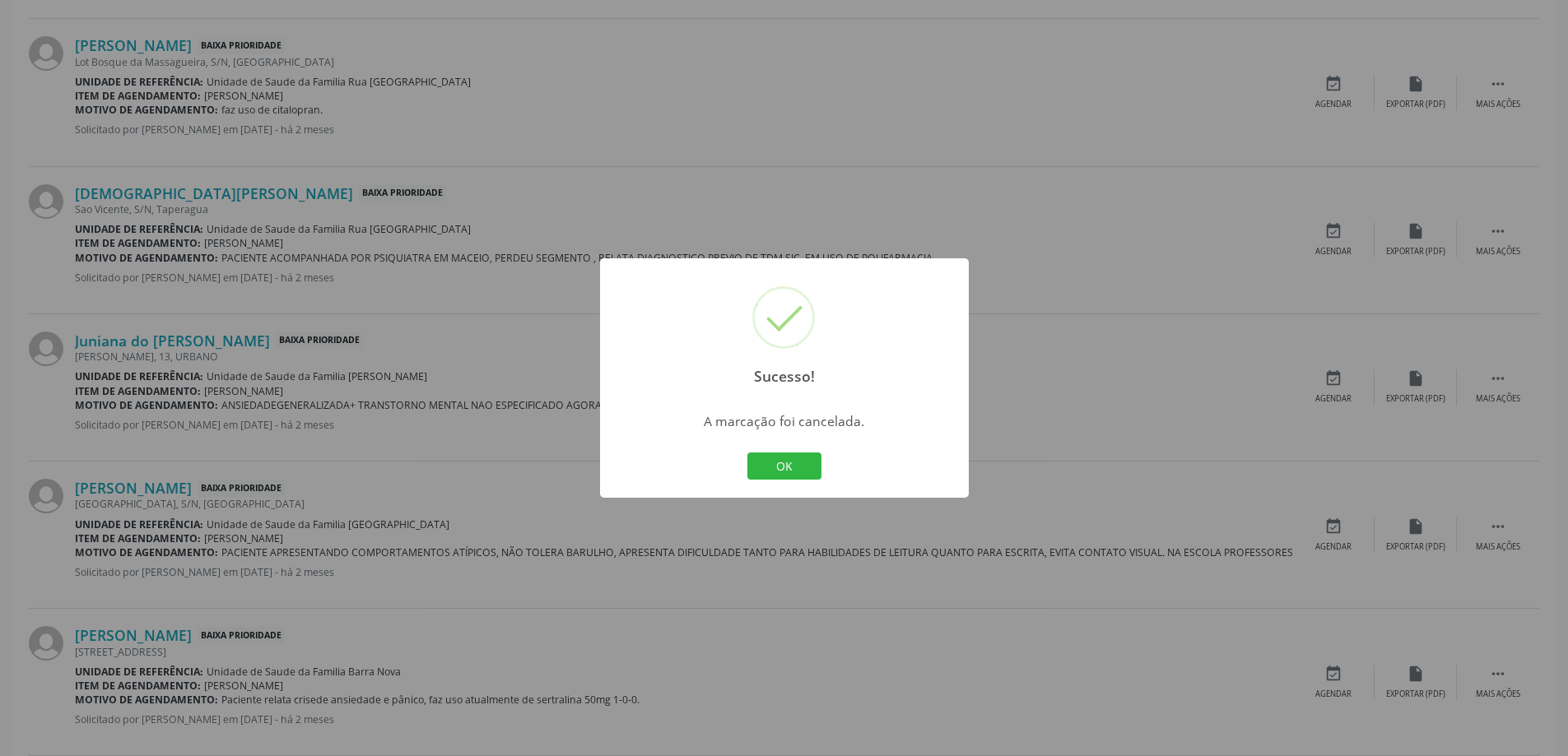
scroll to position [1069, 0]
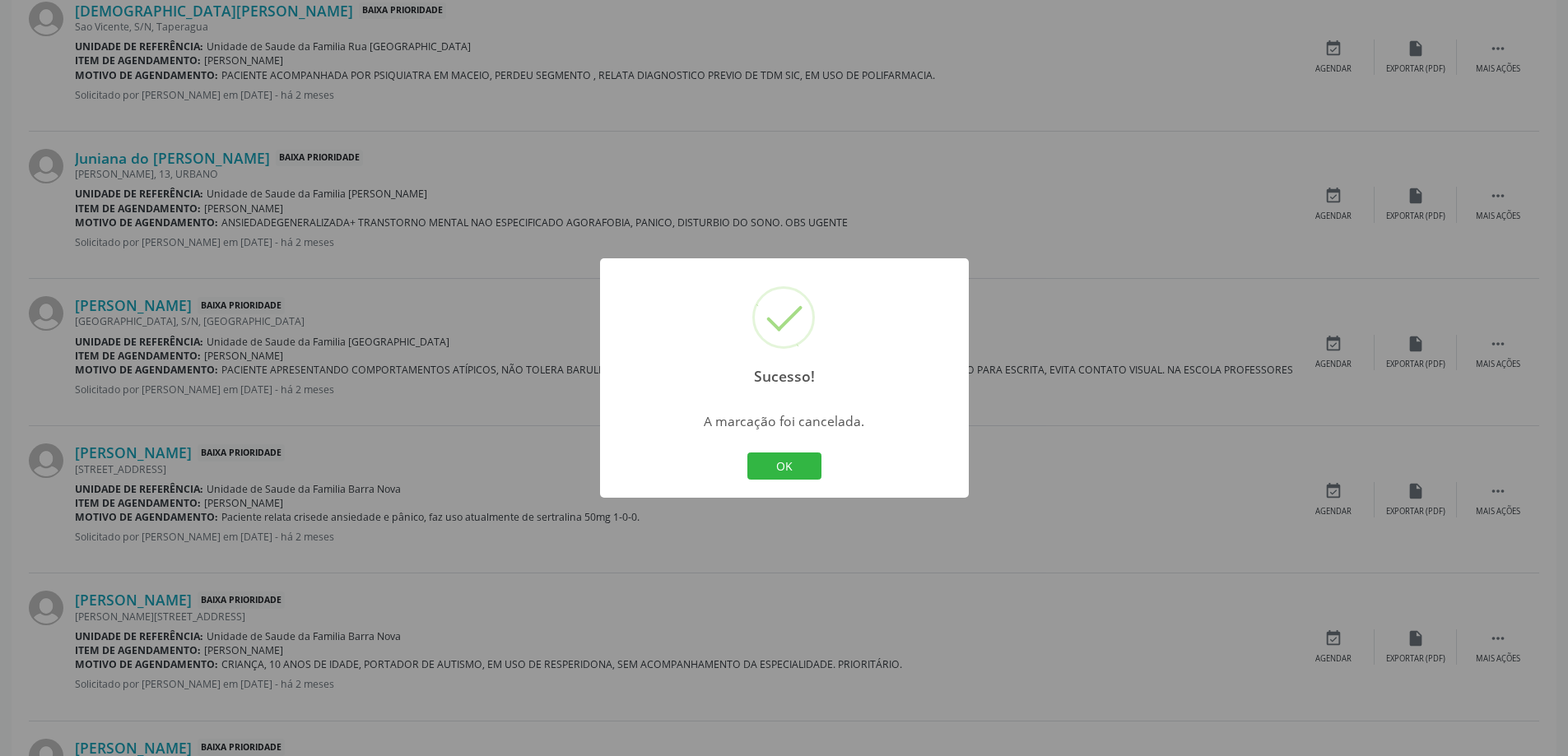
click at [662, 159] on div "Sucesso! × A marcação foi cancelada. OK Cancel" at bounding box center [784, 378] width 1568 height 756
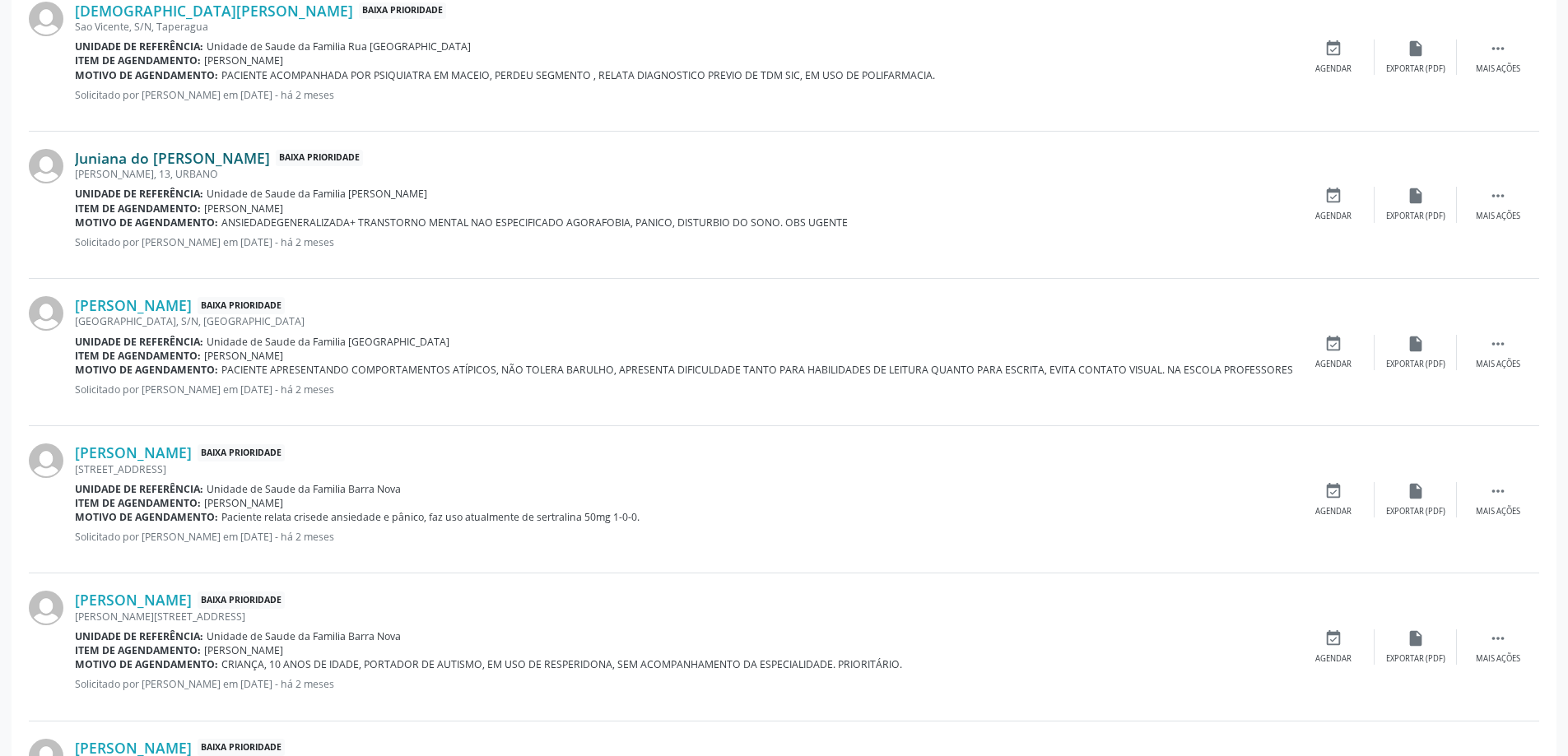
click at [208, 164] on link "Juniana do [PERSON_NAME]" at bounding box center [173, 157] width 195 height 18
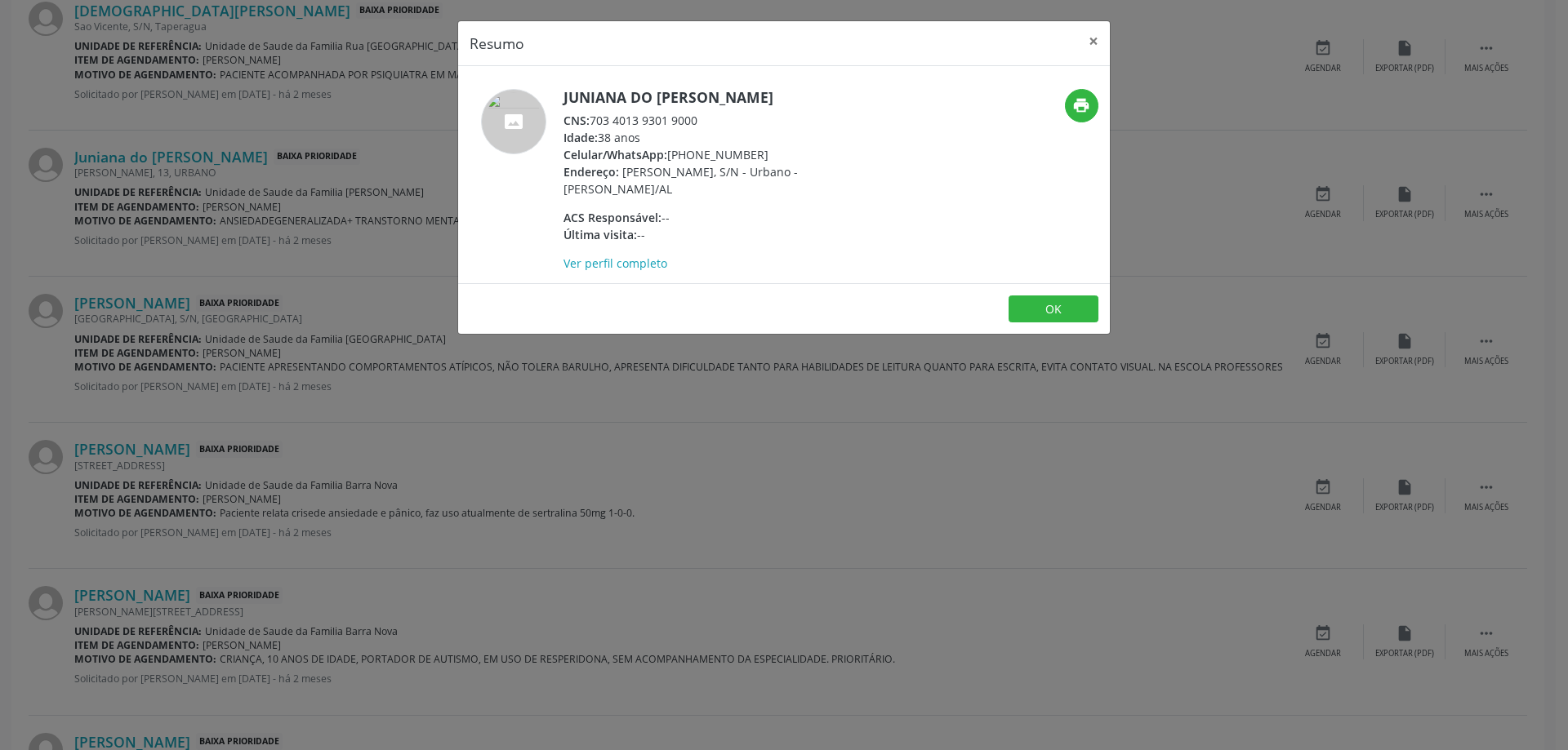
drag, startPoint x: 697, startPoint y: 120, endPoint x: 593, endPoint y: 121, distance: 104.0
click at [593, 121] on div "CNS: 703 4013 9301 9000" at bounding box center [722, 121] width 318 height 17
copy div "703 4013 9301 9000"
click at [1081, 46] on button "×" at bounding box center [1093, 41] width 33 height 40
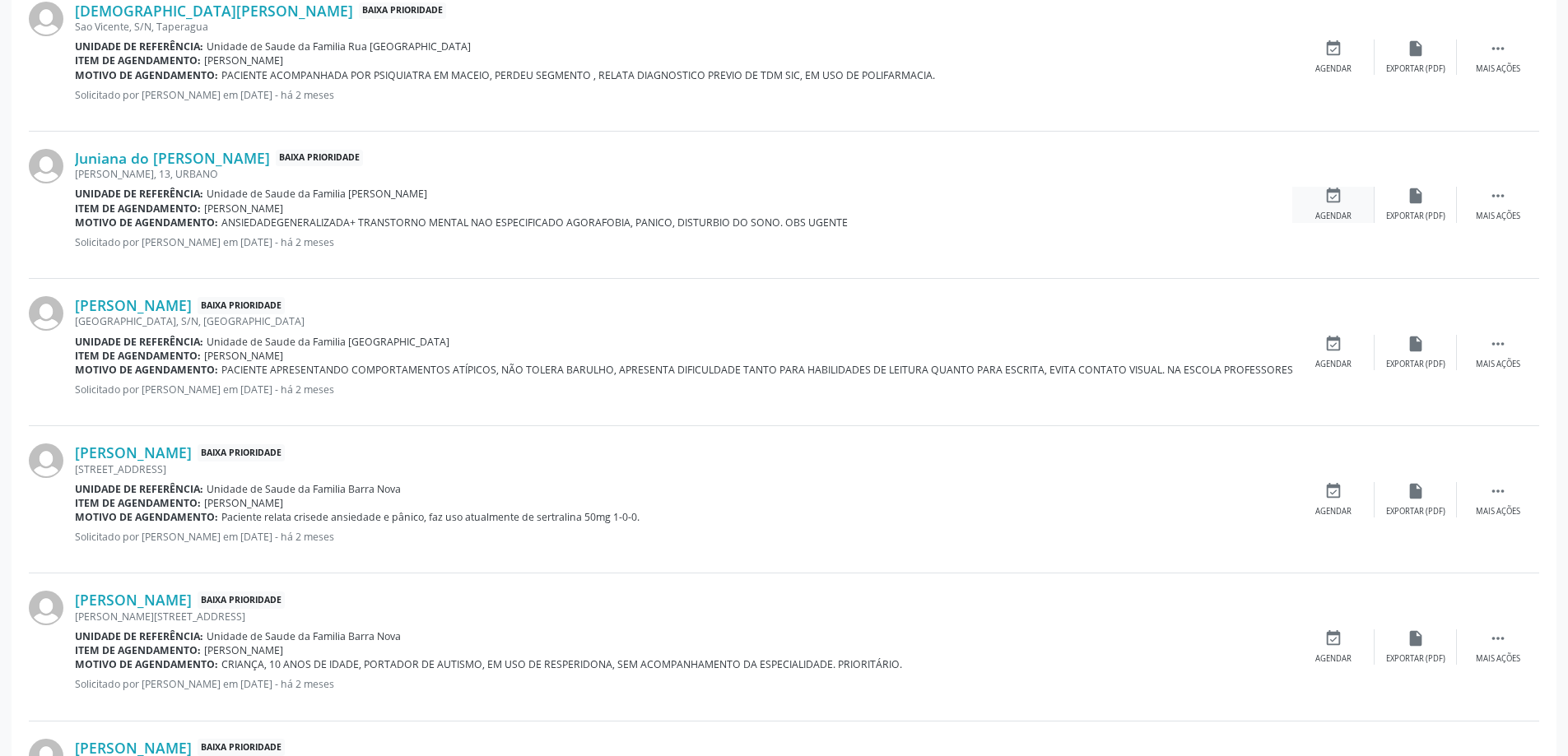
click at [1322, 201] on div "event_available Agendar" at bounding box center [1333, 204] width 82 height 36
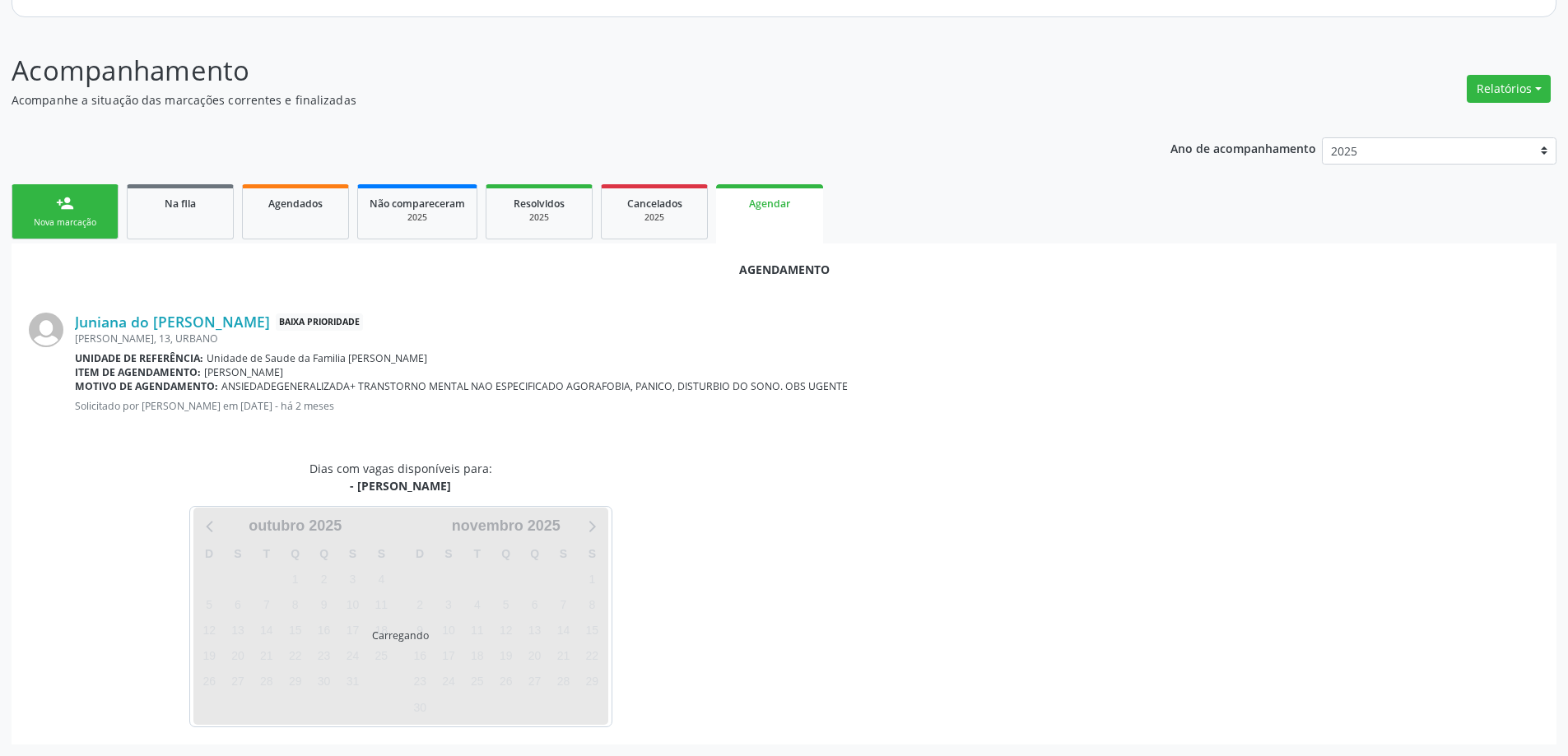
scroll to position [219, 0]
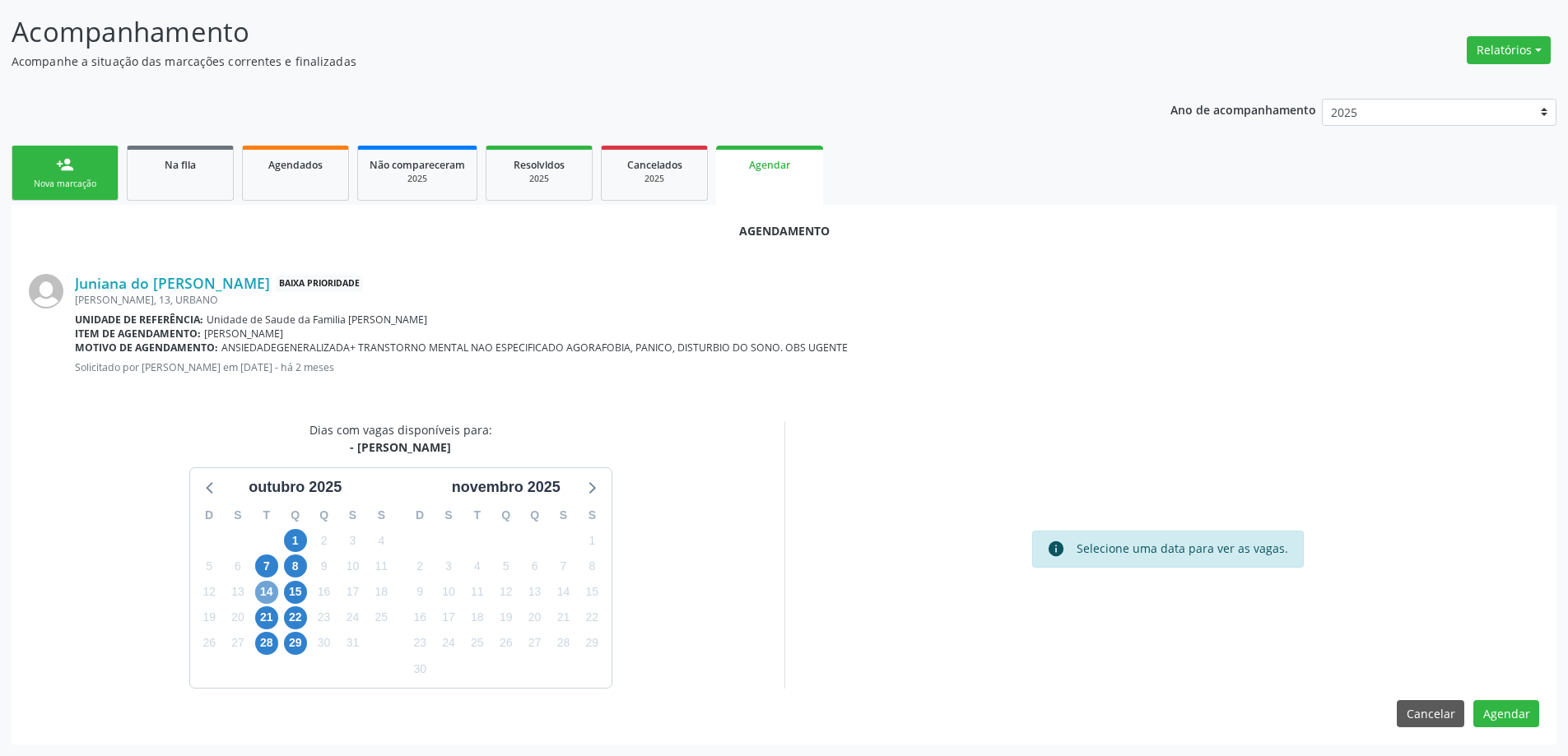
click at [271, 598] on span "14" at bounding box center [267, 593] width 23 height 23
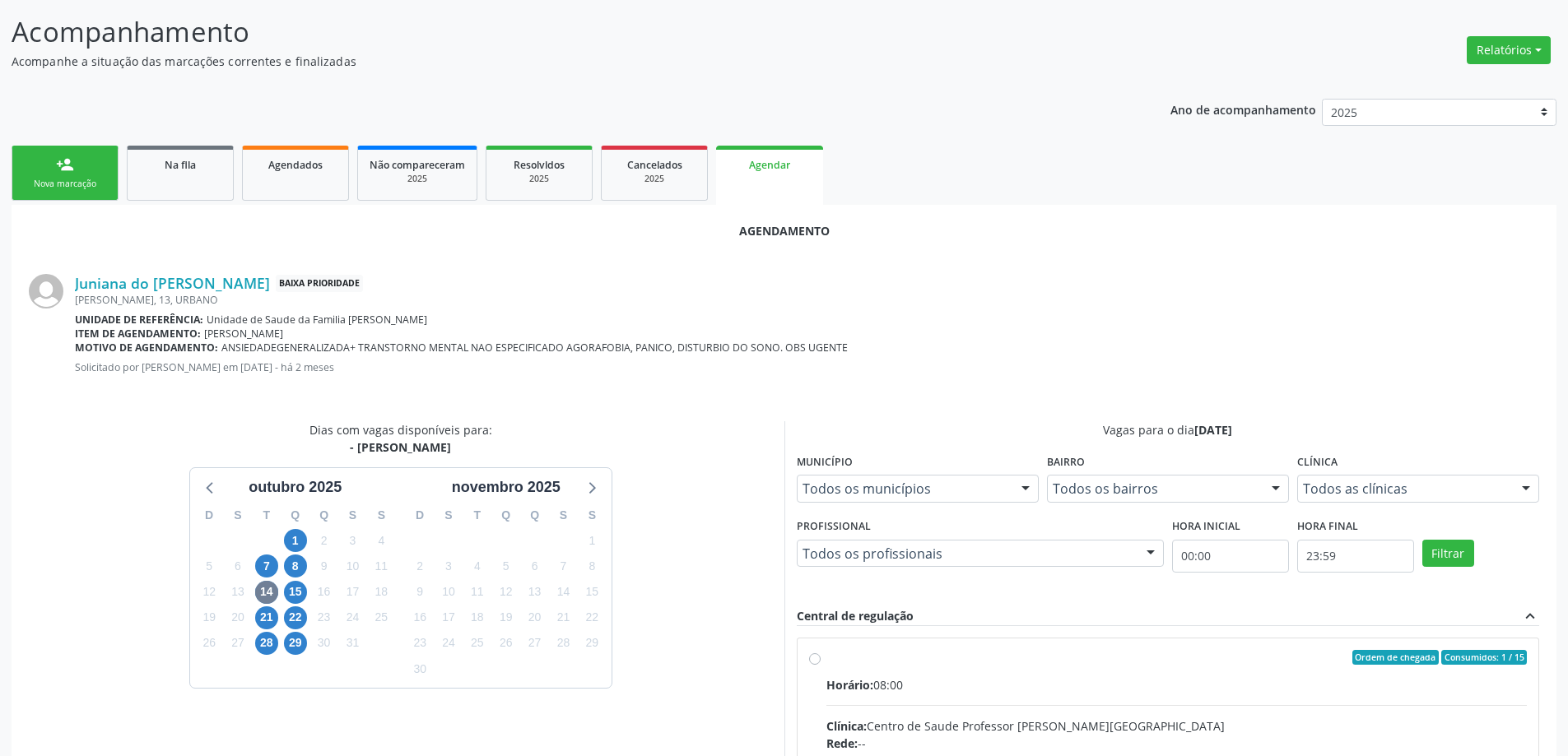
click at [817, 662] on input "Ordem de chegada Consumidos: 1 / 15 Horário: 08:00 Clínica: Centro de Saude Pro…" at bounding box center [815, 657] width 12 height 14
radio input "true"
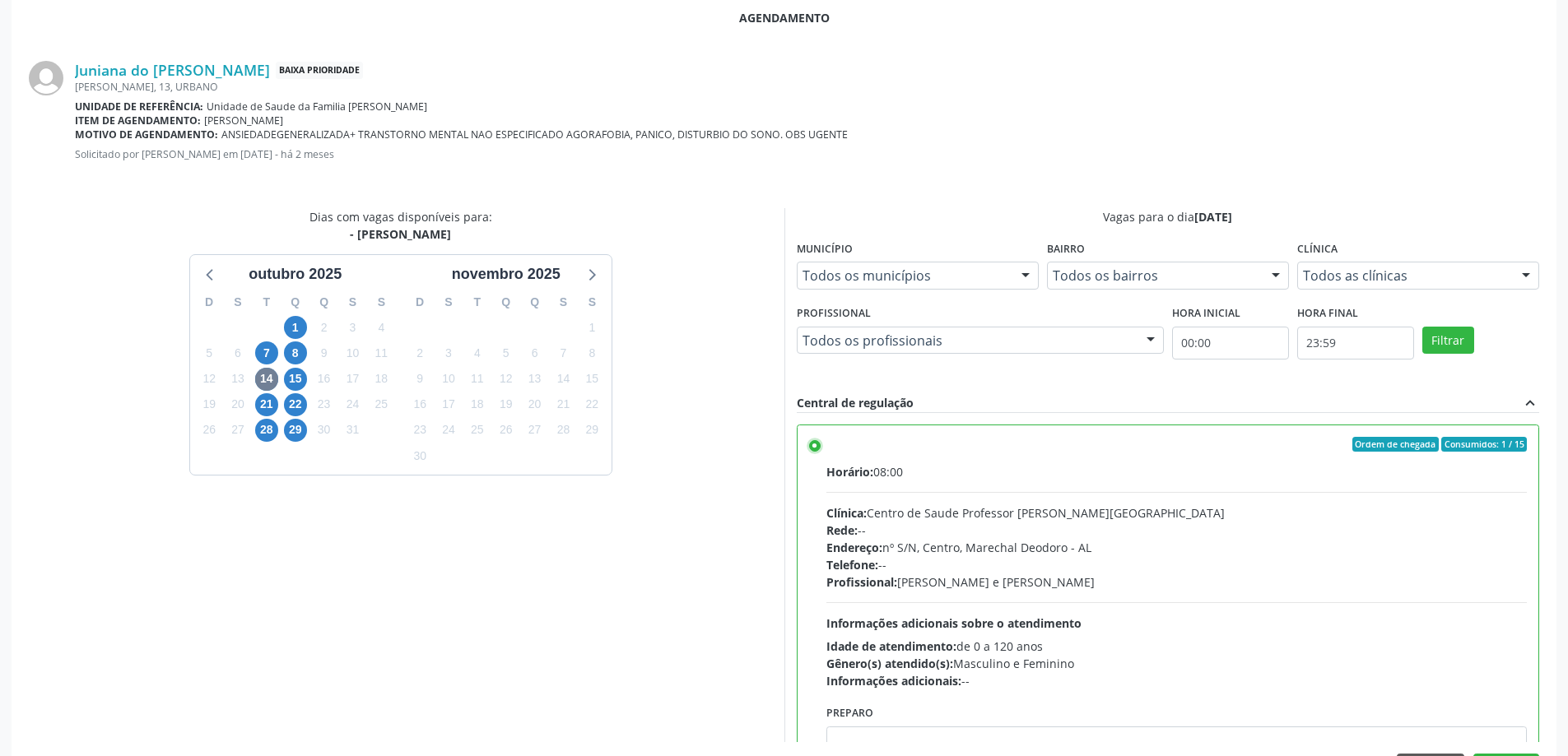
scroll to position [486, 0]
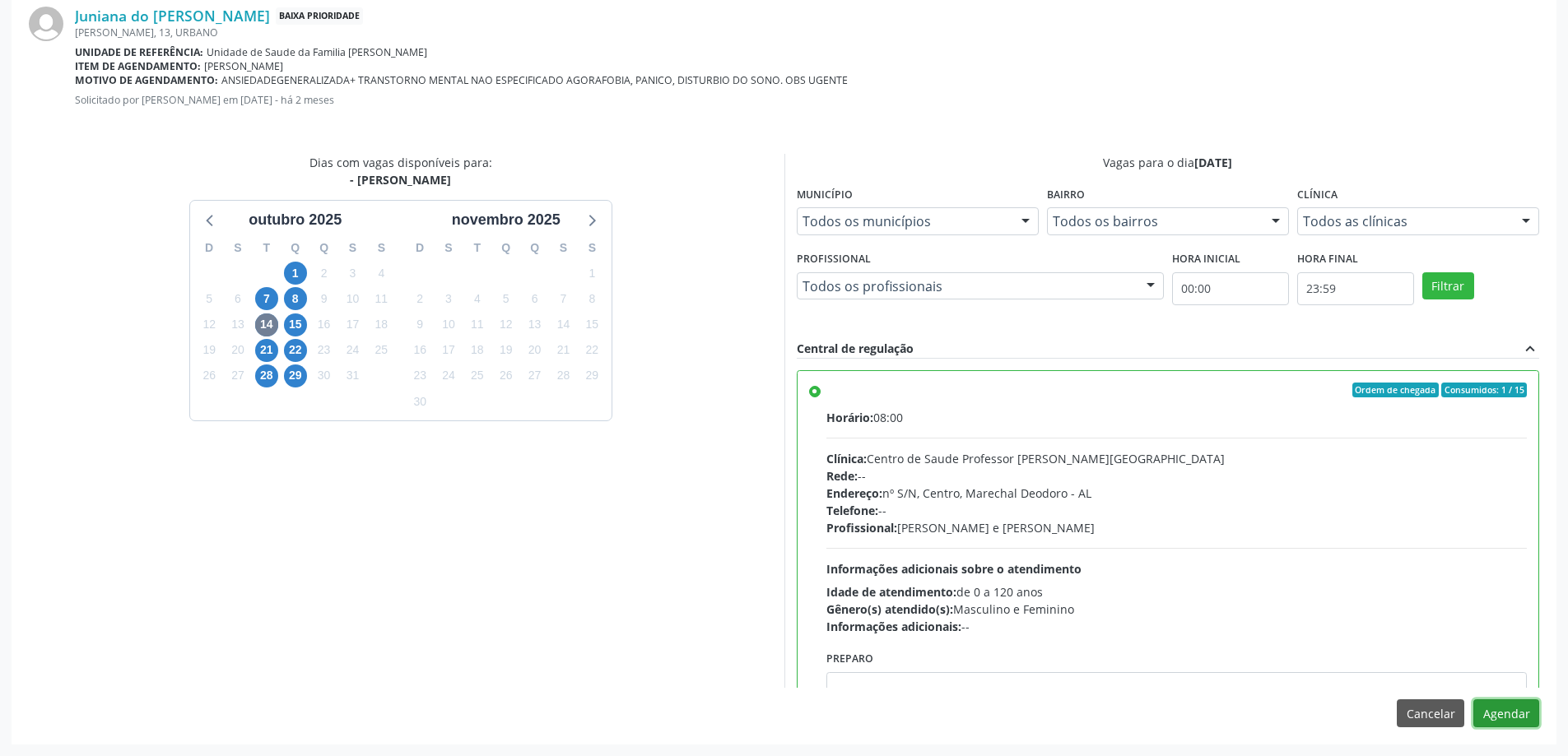
click at [1508, 711] on button "Agendar" at bounding box center [1506, 713] width 66 height 28
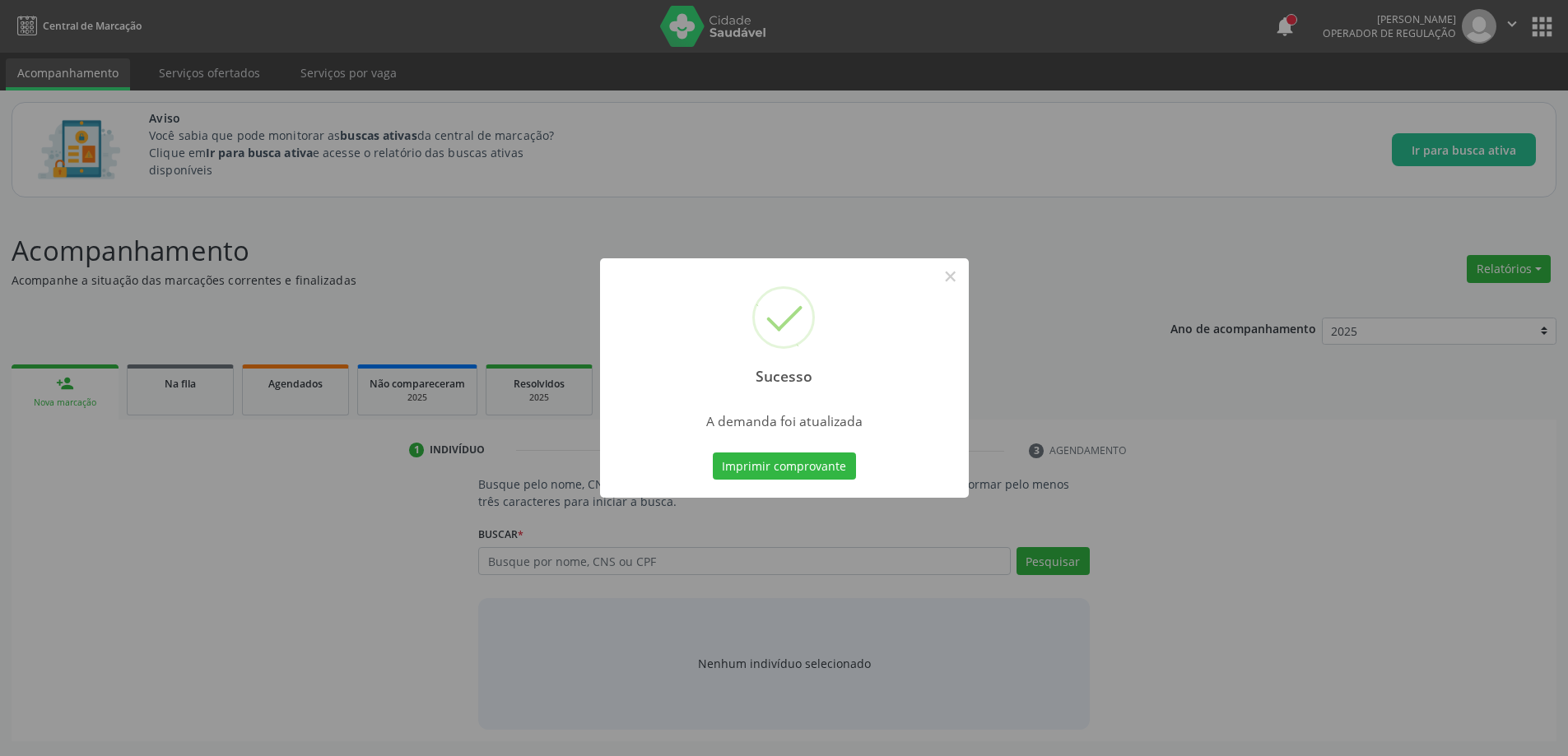
scroll to position [0, 0]
click at [951, 280] on button "×" at bounding box center [956, 276] width 28 height 28
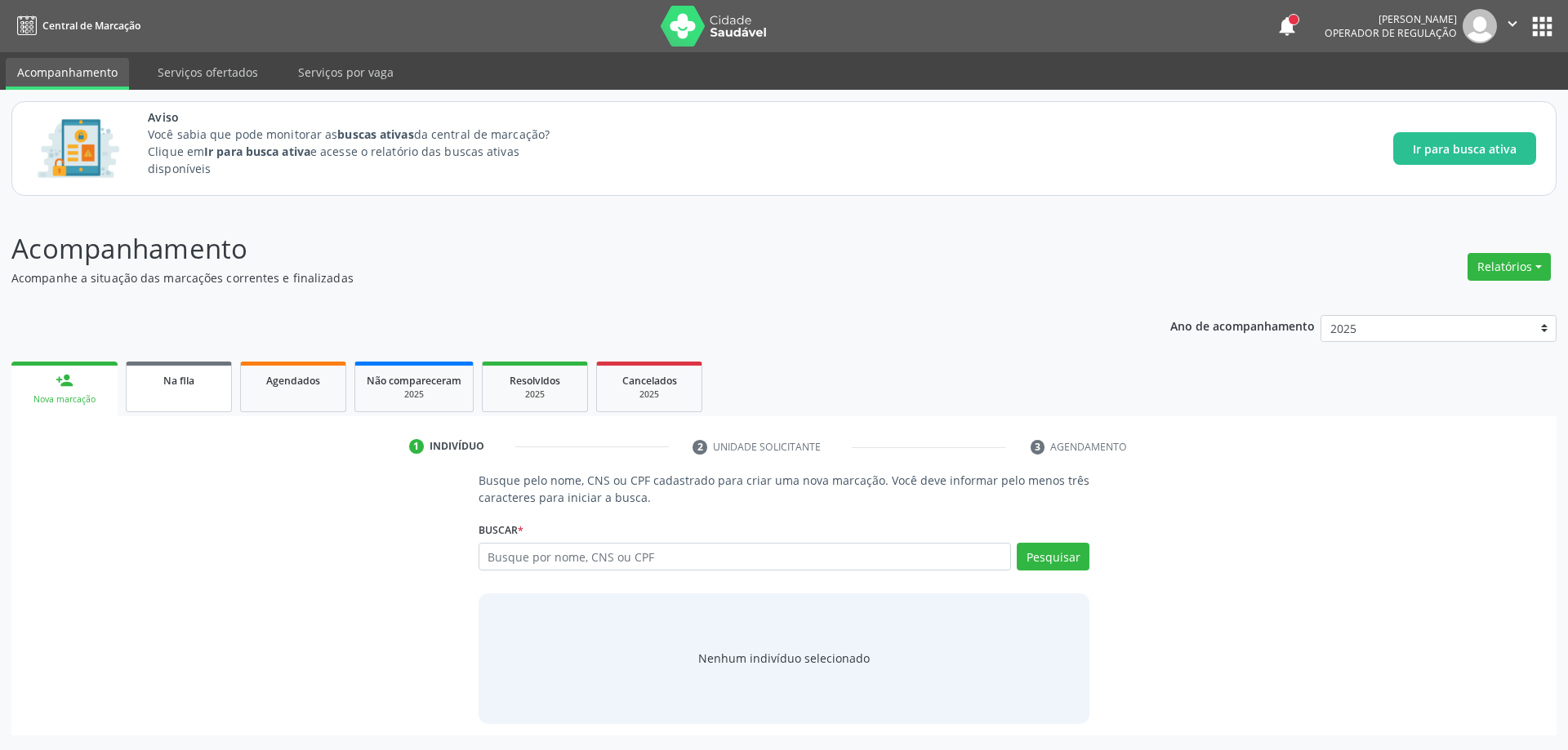
click at [172, 388] on link "Na fila" at bounding box center [178, 386] width 106 height 51
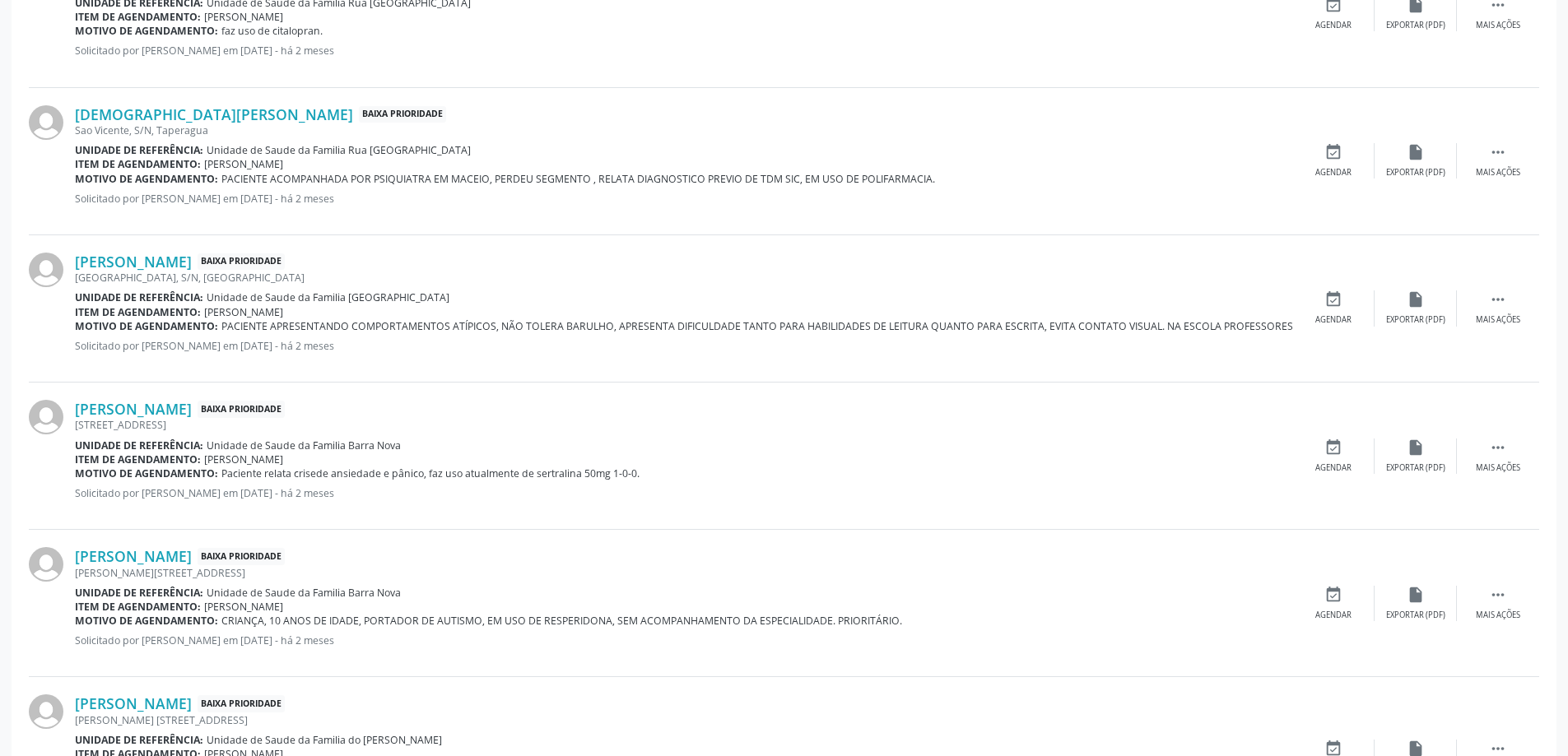
scroll to position [987, 0]
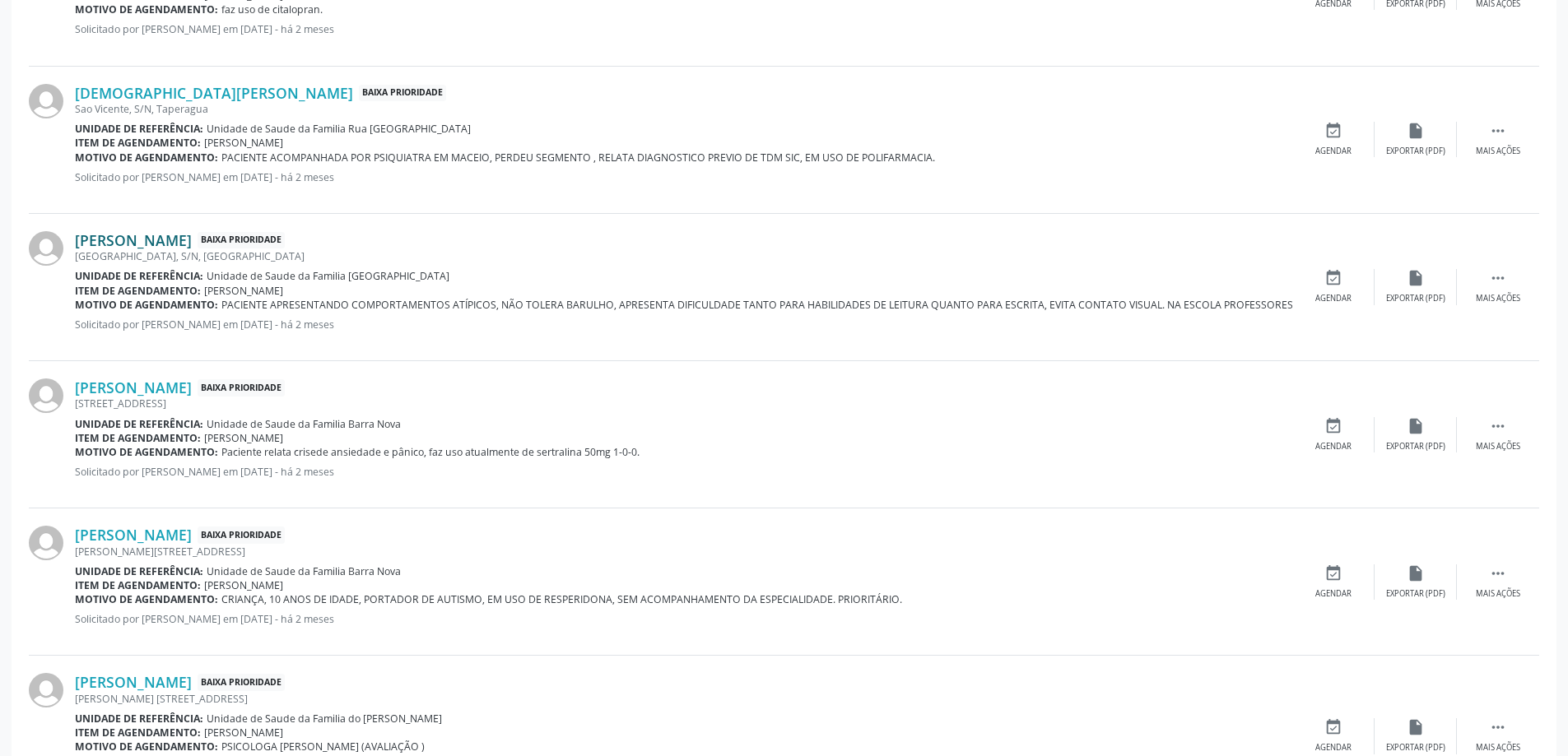
click at [119, 248] on link "[PERSON_NAME]" at bounding box center [133, 240] width 117 height 18
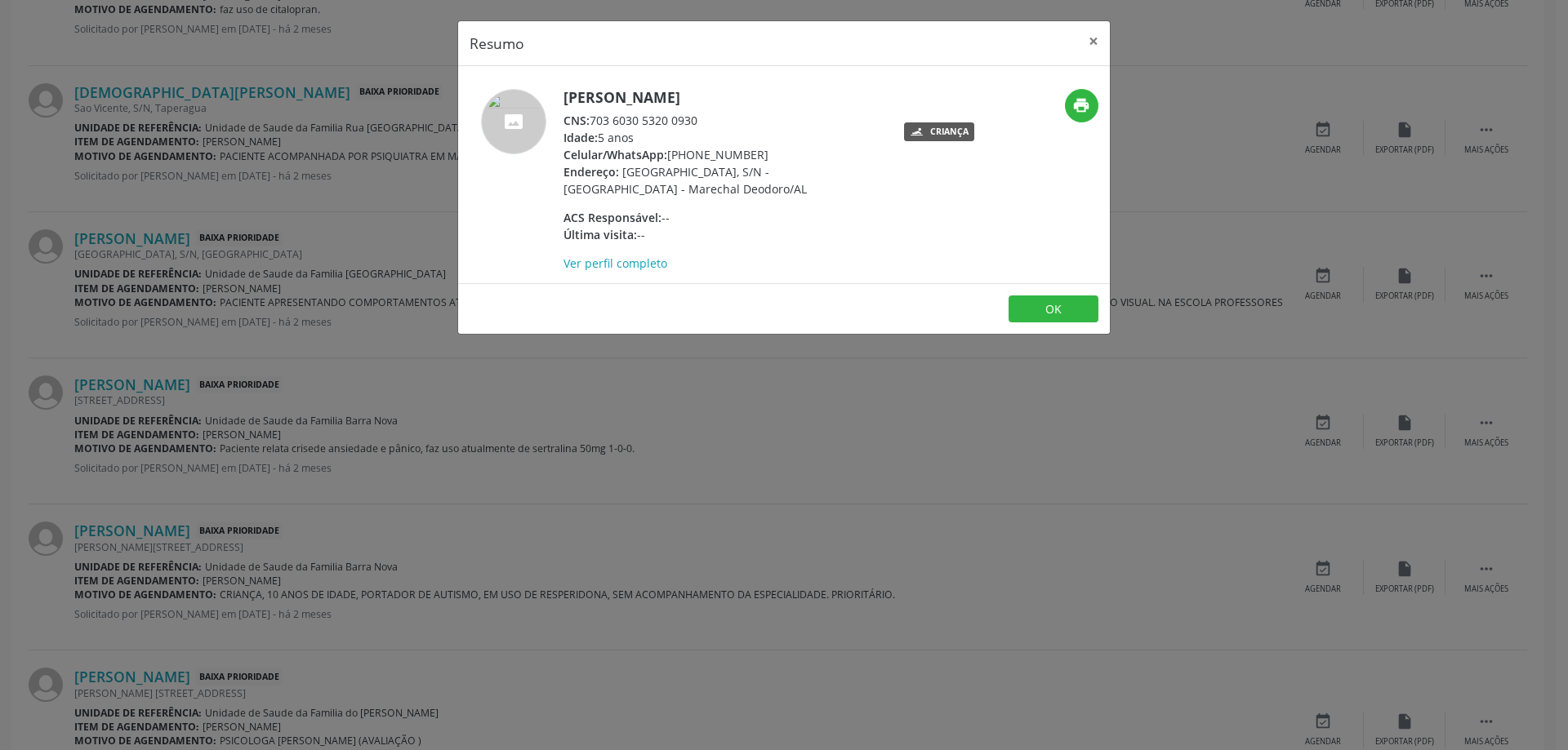
click at [1076, 43] on header "Resumo ×" at bounding box center [784, 43] width 651 height 45
click at [1084, 47] on button "×" at bounding box center [1093, 41] width 33 height 40
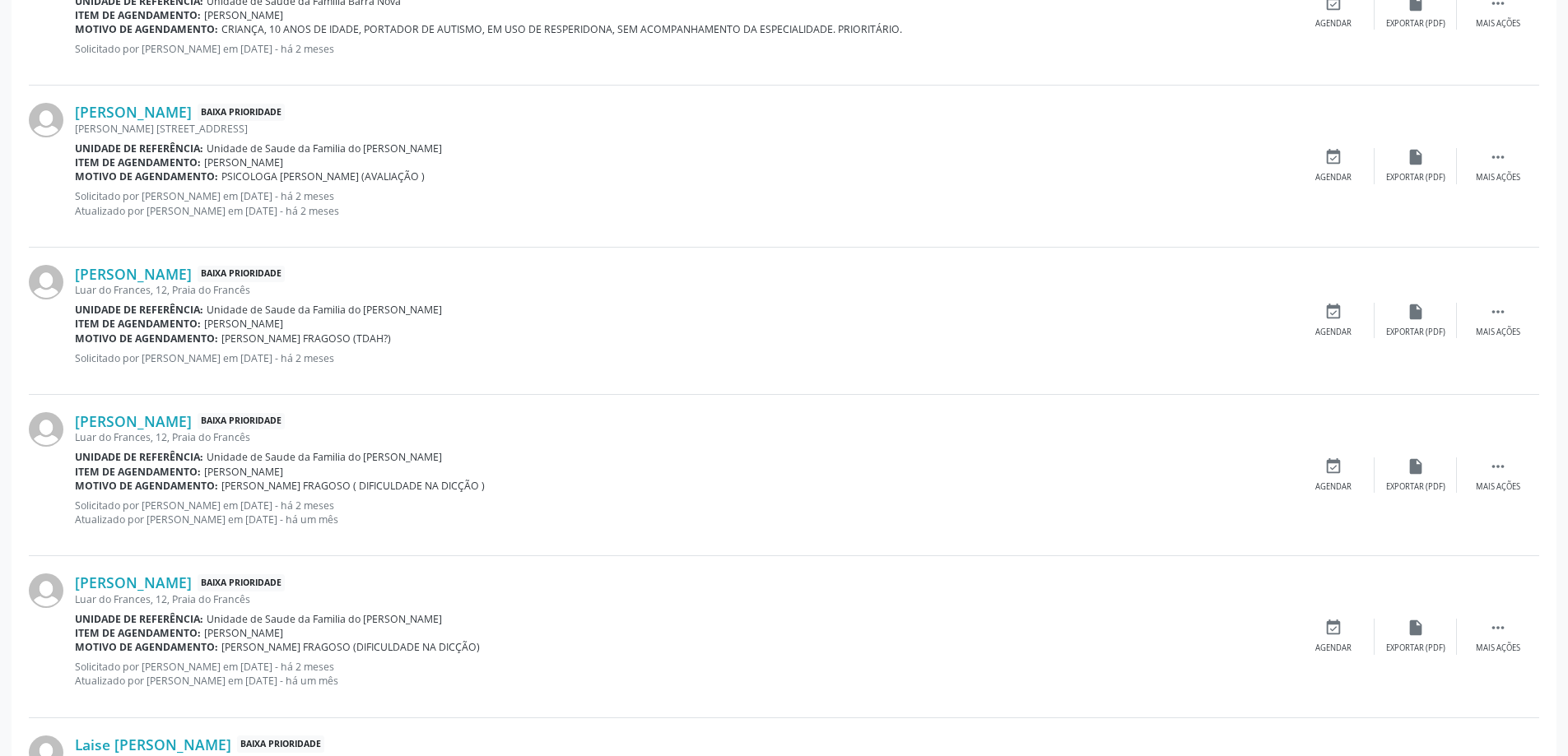
scroll to position [1564, 0]
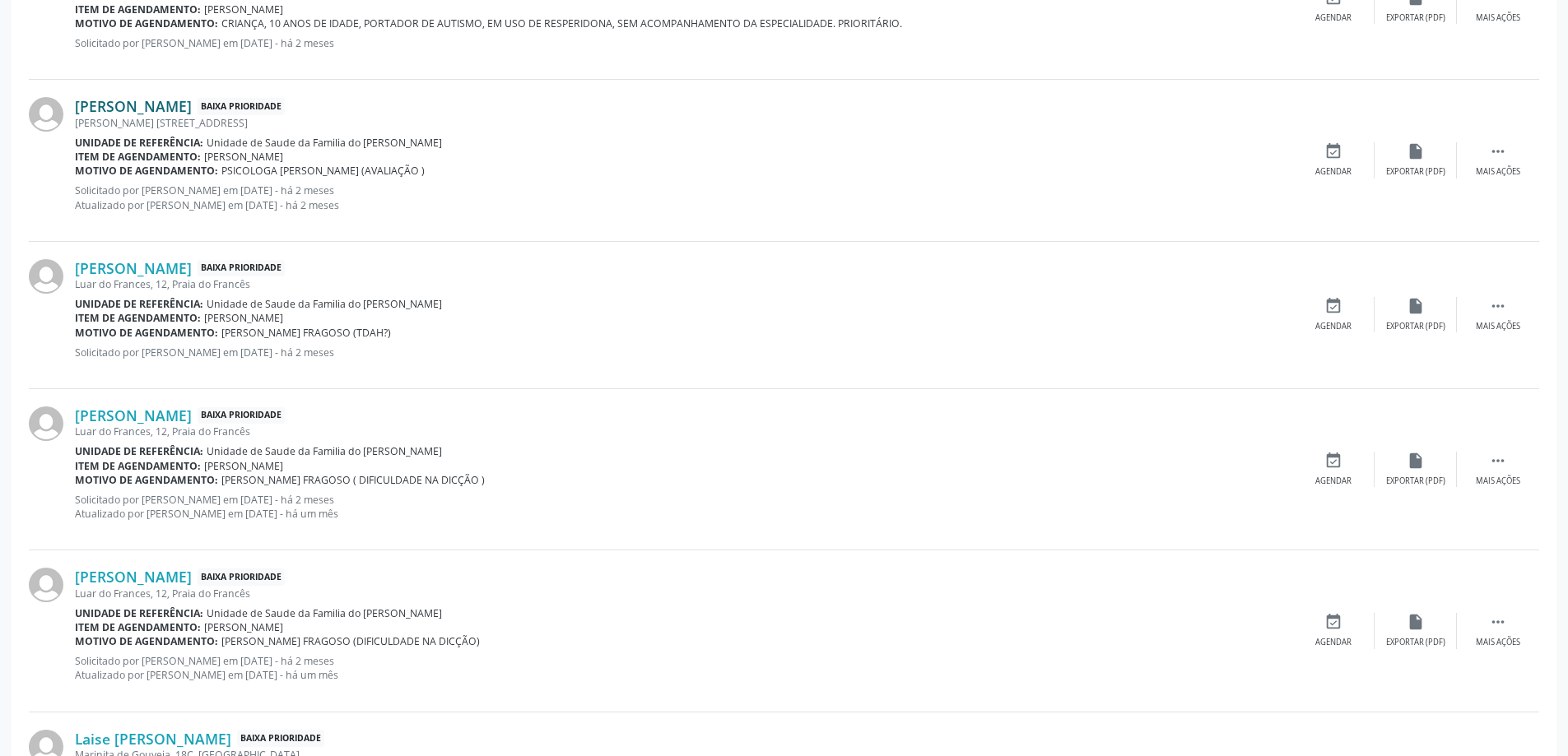
click at [145, 108] on link "[PERSON_NAME]" at bounding box center [133, 106] width 117 height 18
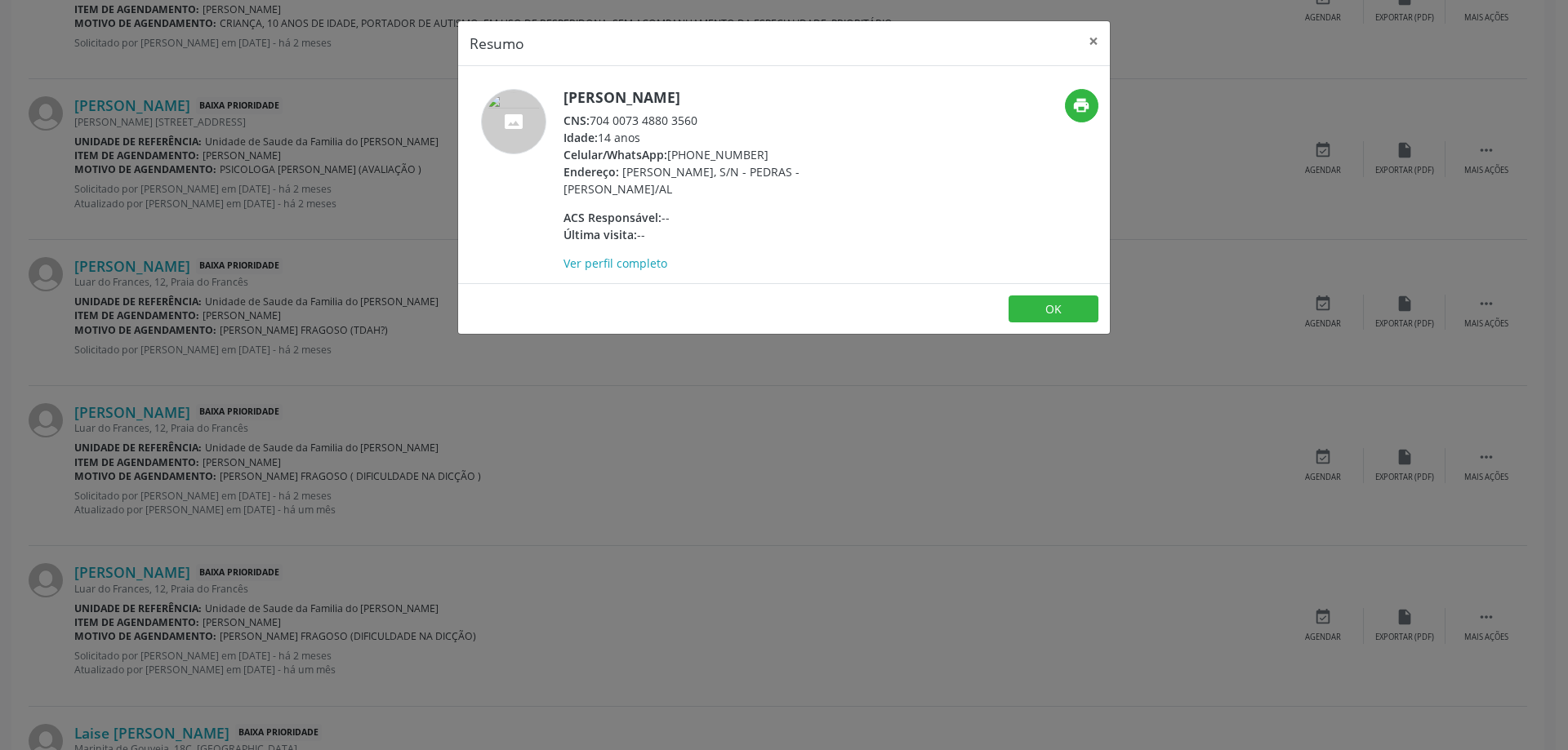
drag, startPoint x: 698, startPoint y: 118, endPoint x: 591, endPoint y: 124, distance: 107.2
click at [591, 124] on div "CNS: 704 0073 4880 3560" at bounding box center [722, 121] width 318 height 17
copy div "704 0073 4880 3560"
click at [1108, 42] on button "×" at bounding box center [1093, 41] width 33 height 40
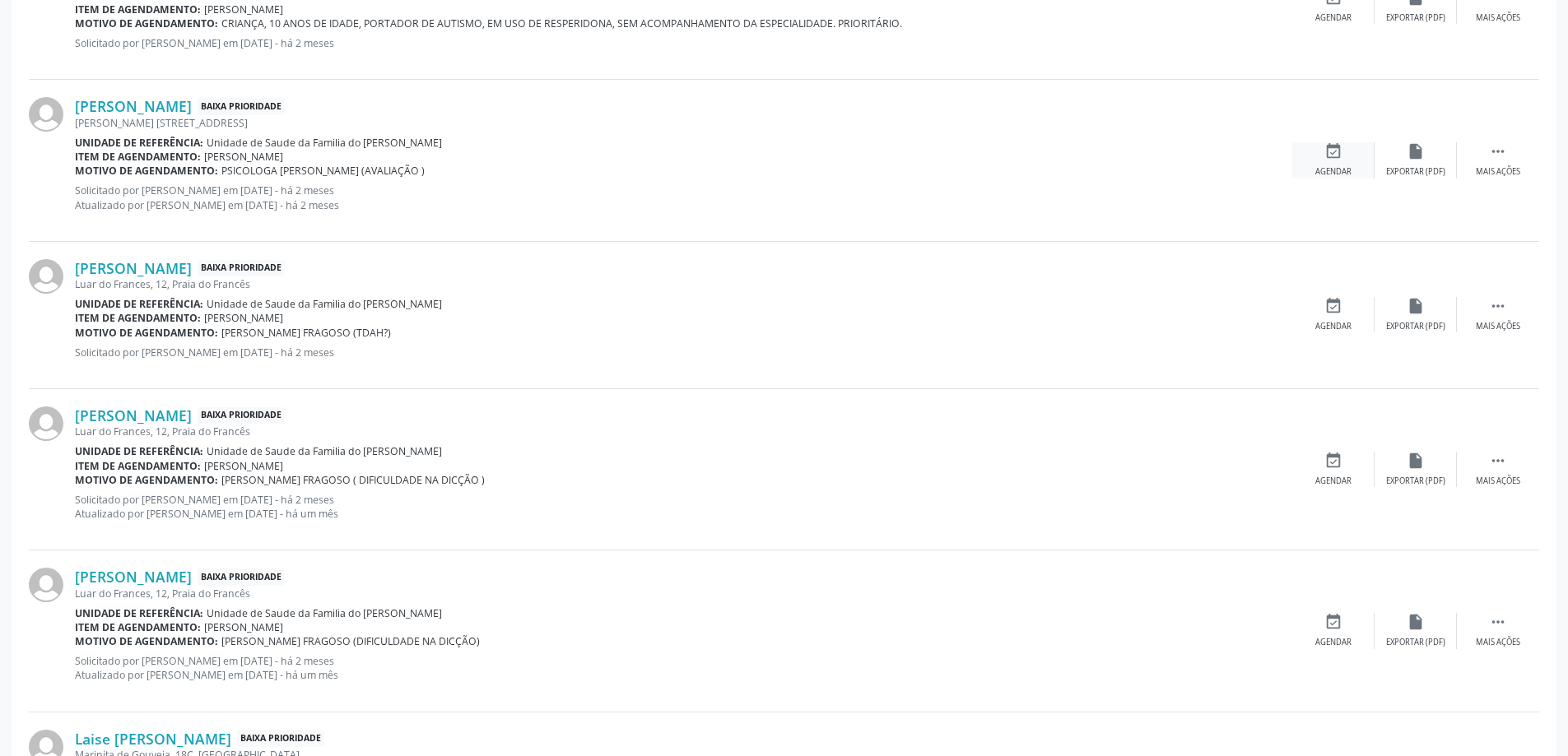
click at [1334, 166] on div "event_available Agendar" at bounding box center [1333, 160] width 82 height 36
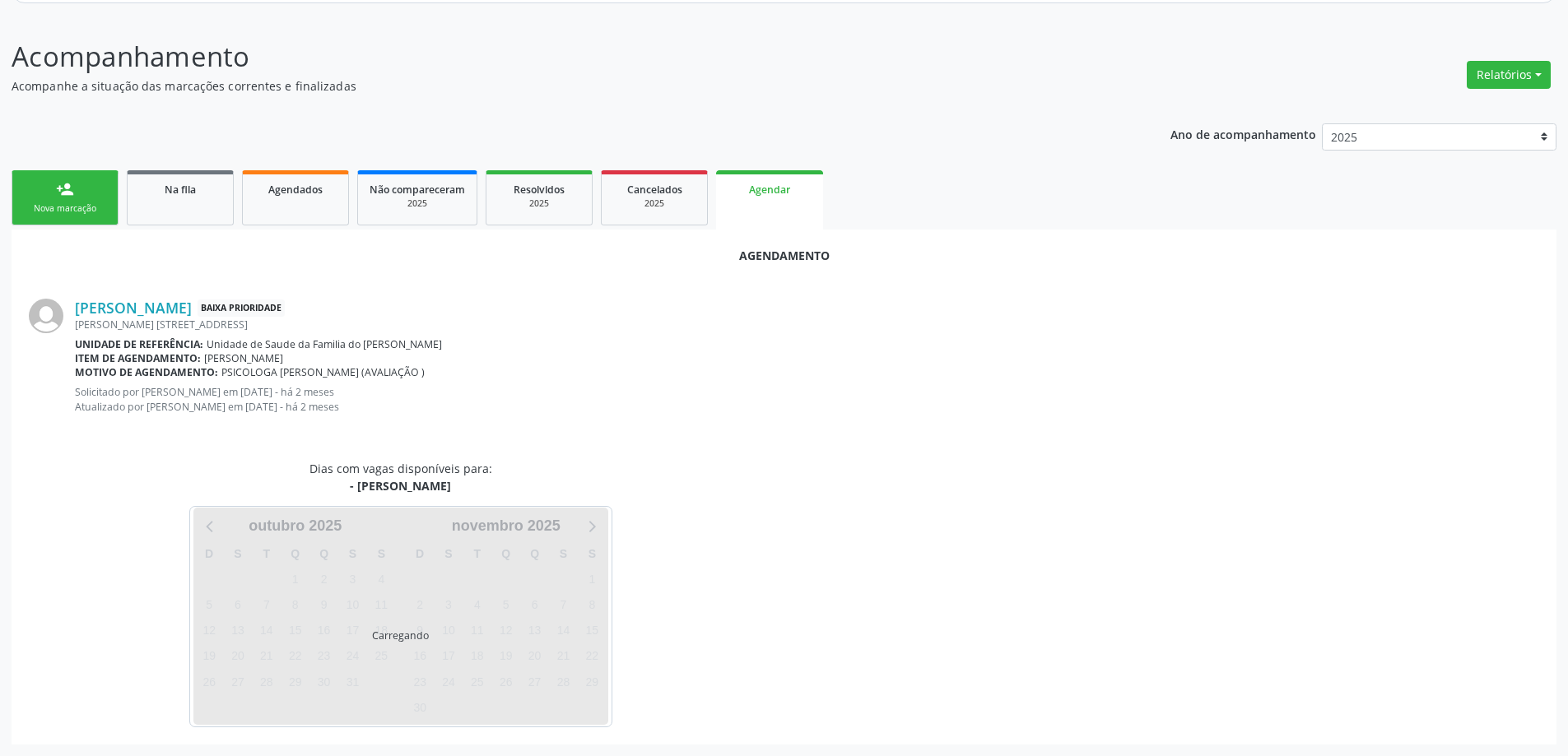
scroll to position [233, 0]
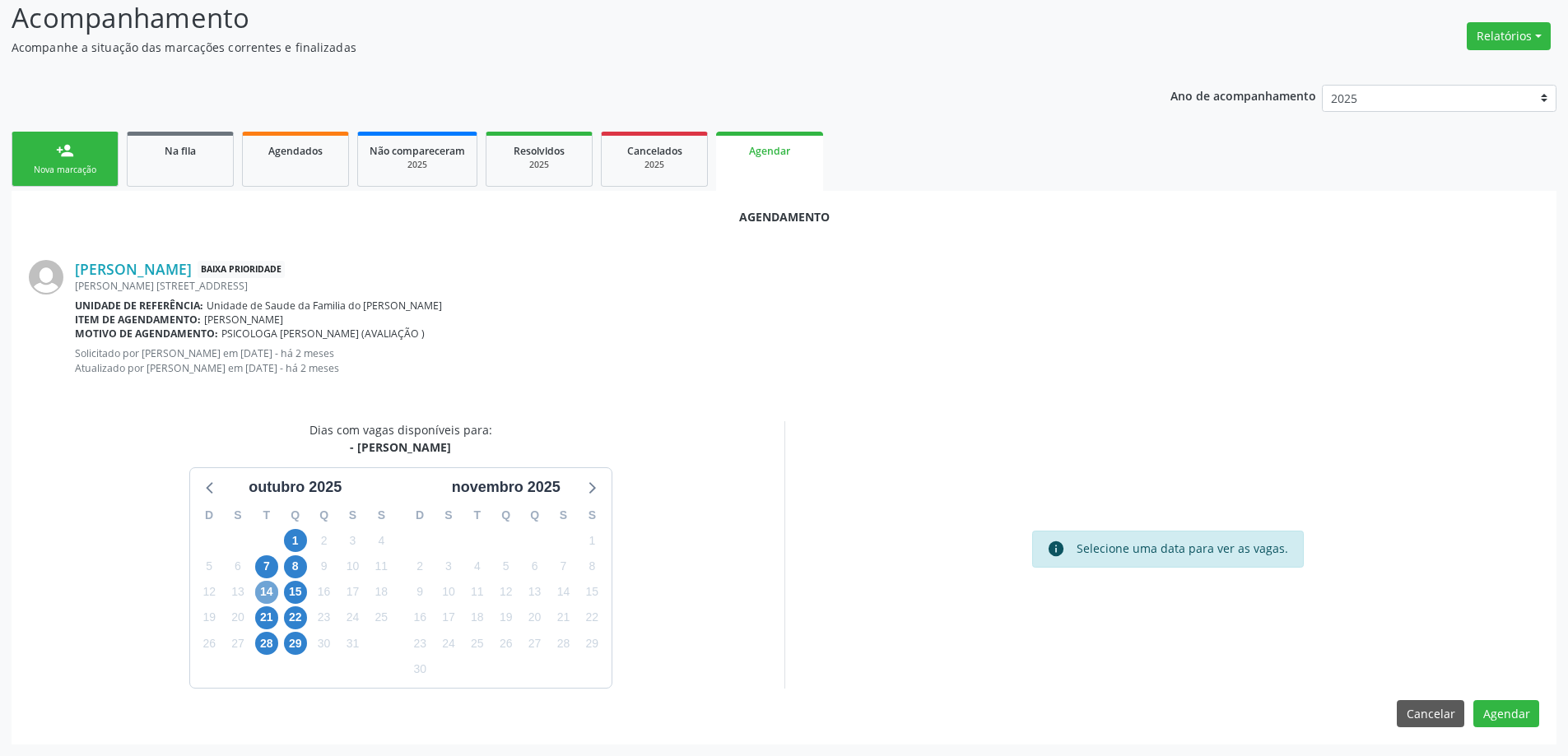
click at [263, 590] on span "14" at bounding box center [267, 593] width 23 height 23
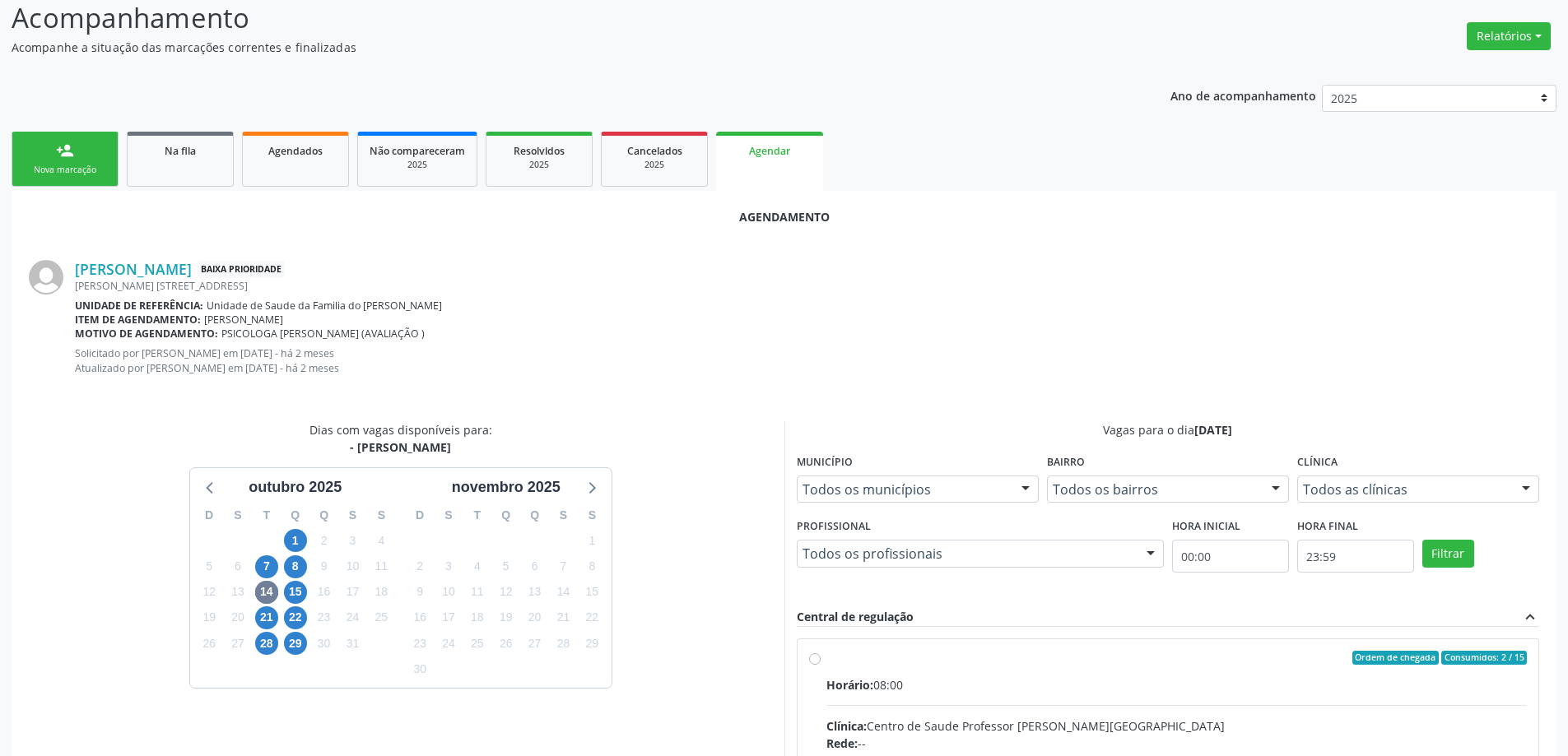
radio input "true"
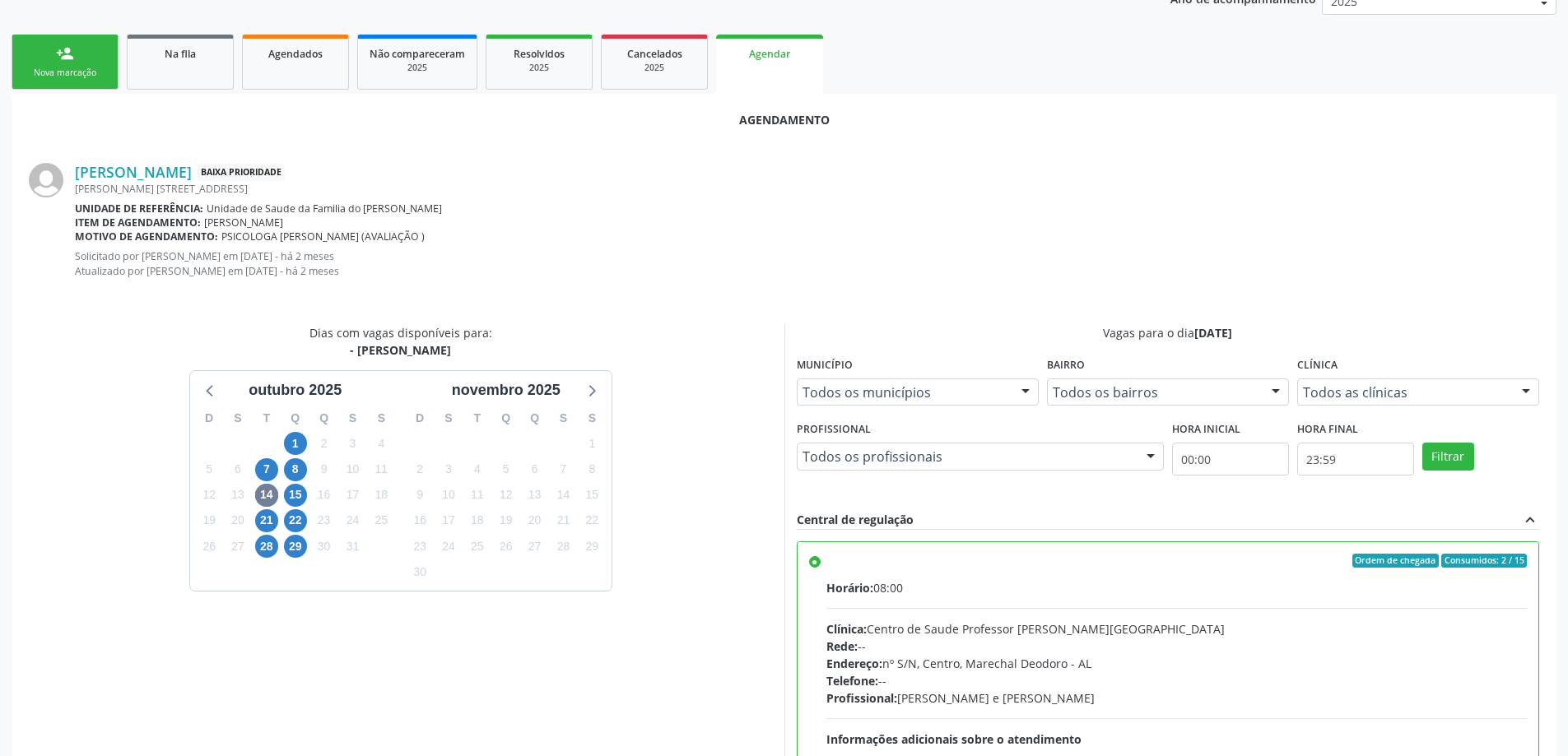
scroll to position [500, 0]
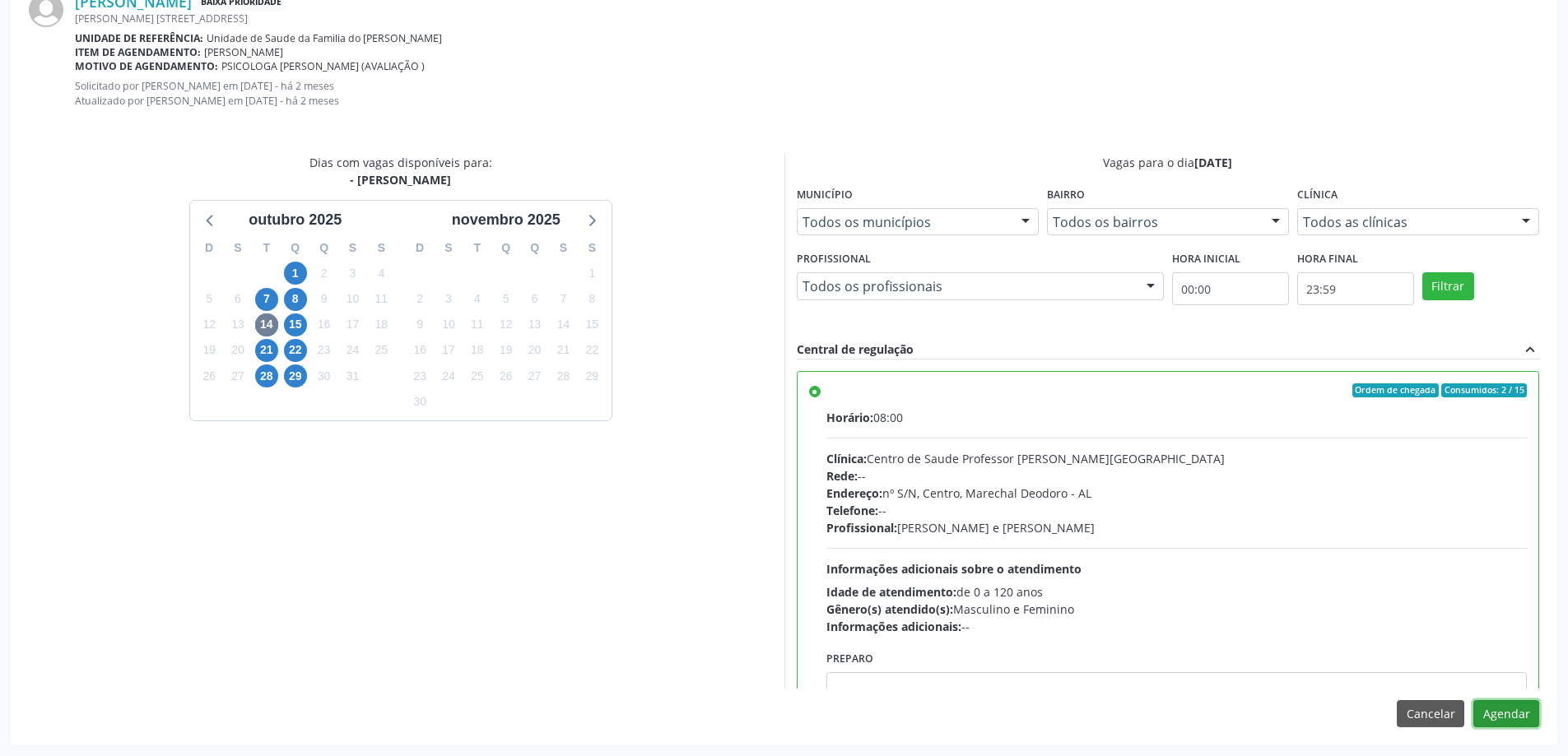
click at [1510, 721] on button "Agendar" at bounding box center [1506, 714] width 66 height 28
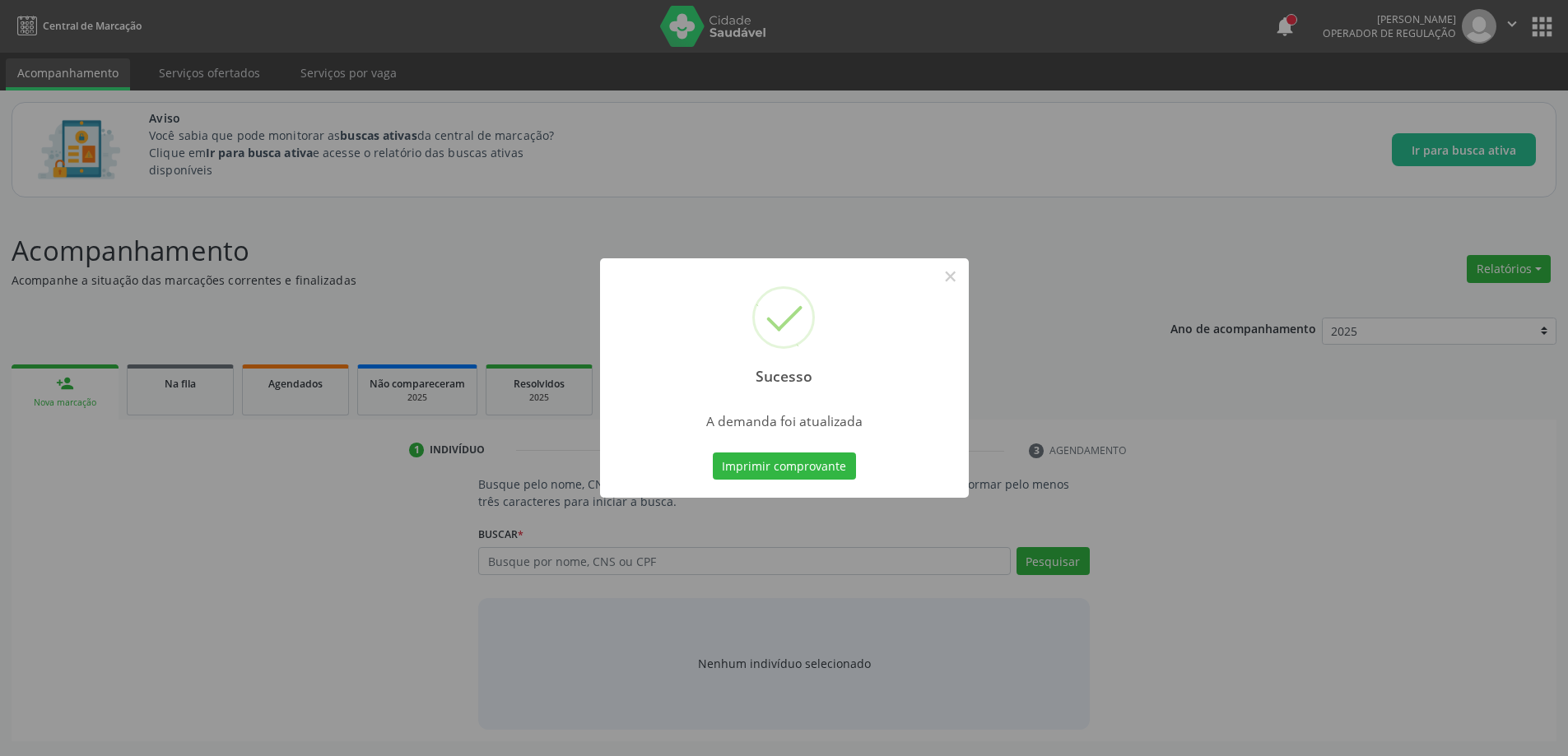
scroll to position [0, 0]
click at [960, 279] on button "×" at bounding box center [956, 276] width 28 height 28
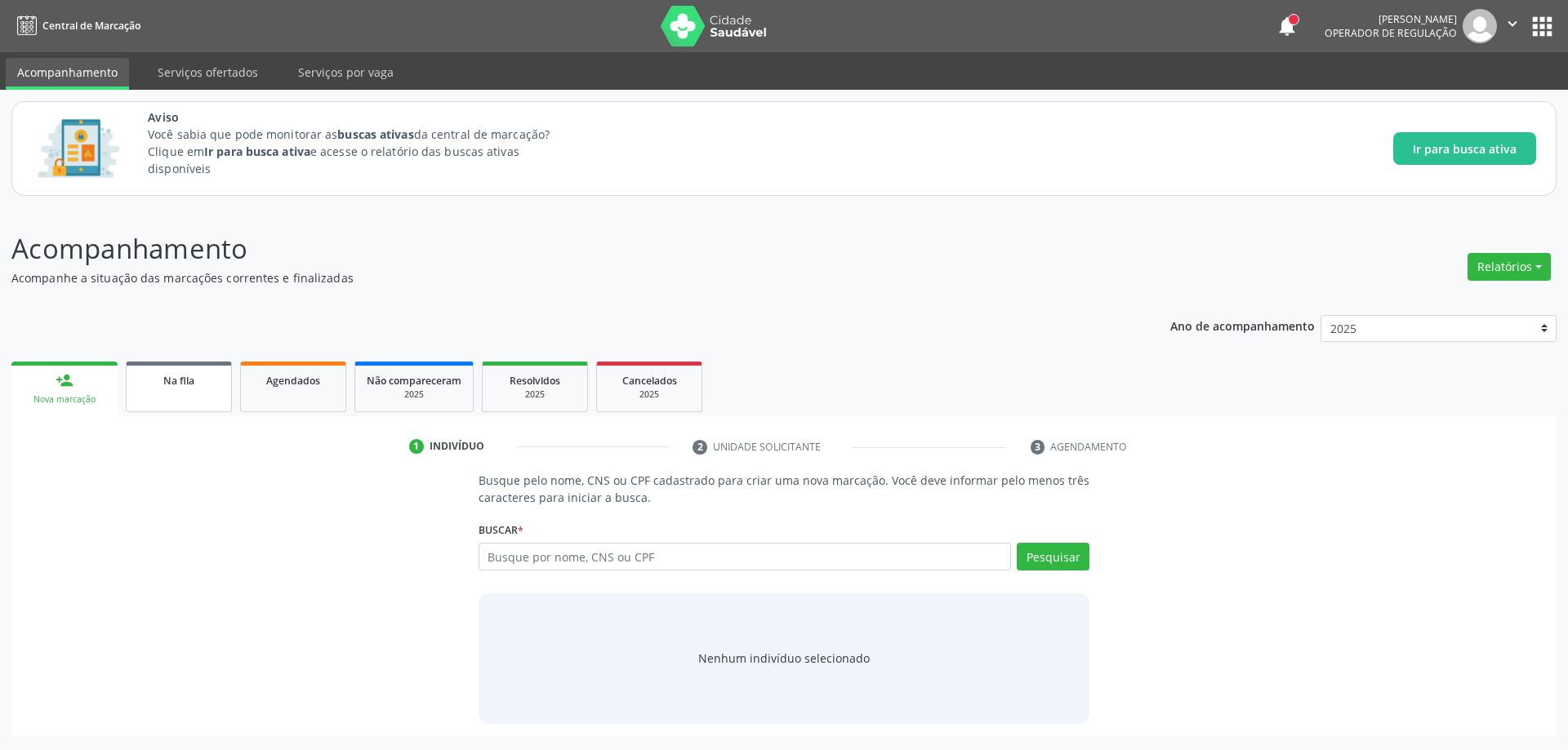
click at [155, 399] on link "Na fila" at bounding box center [178, 386] width 106 height 51
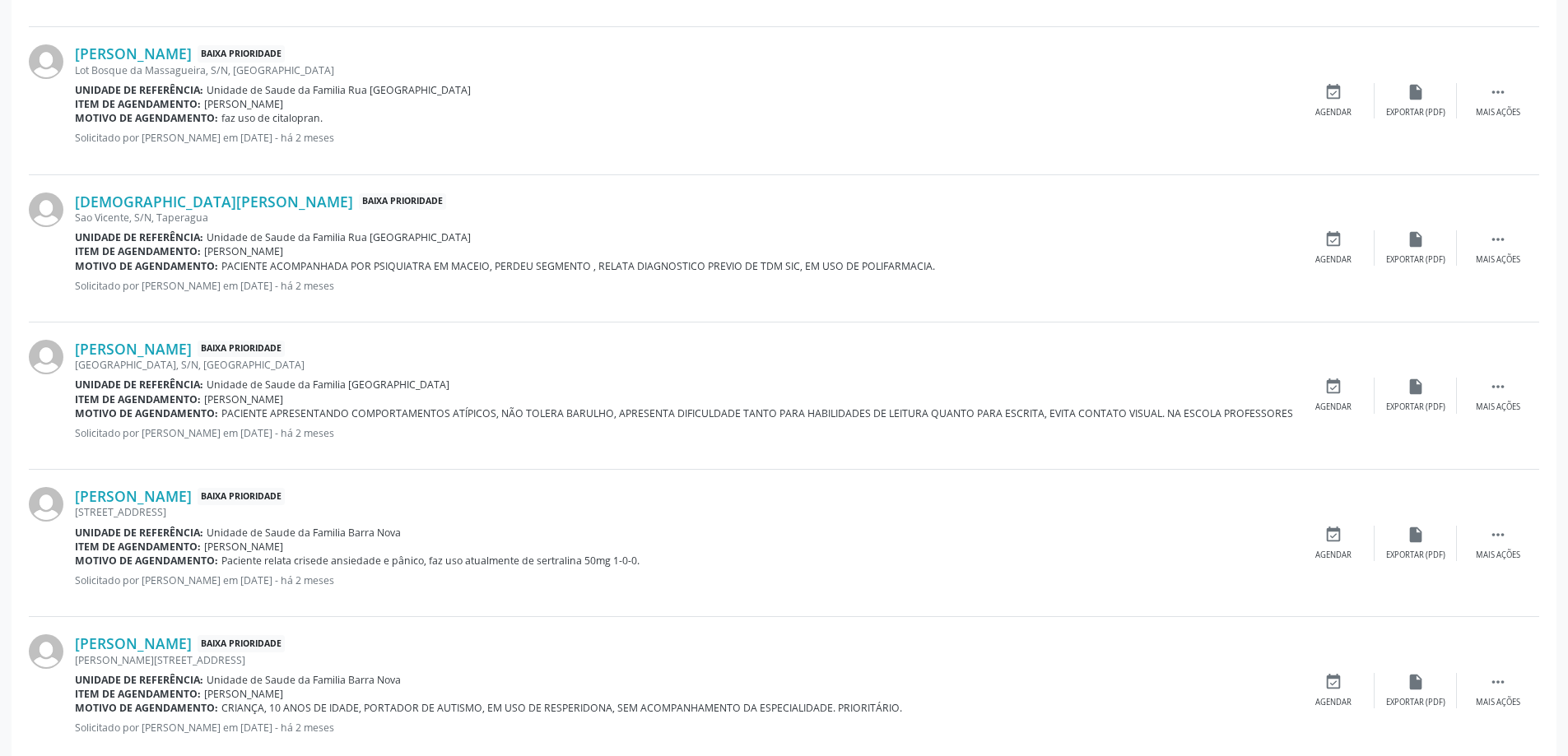
scroll to position [905, 0]
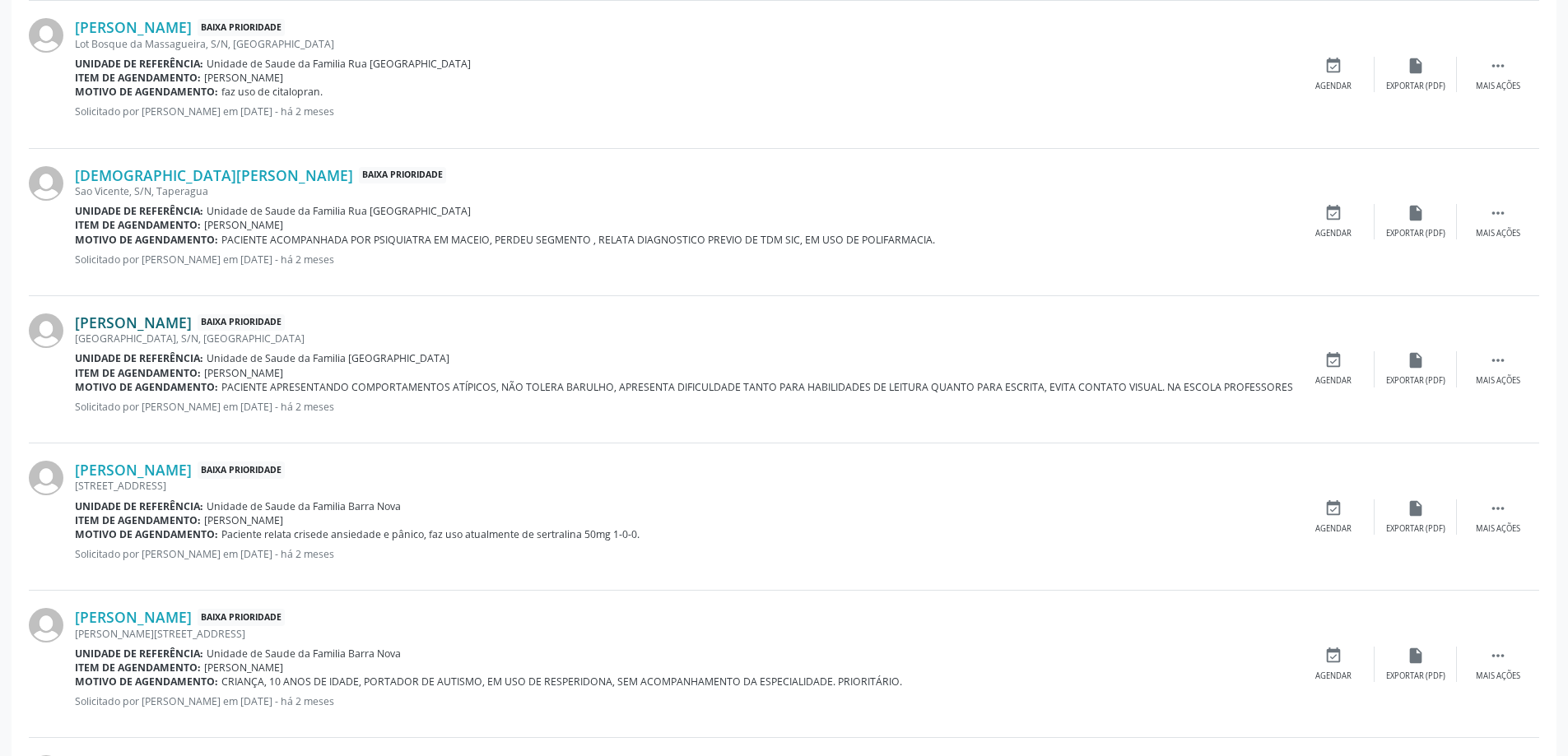
click at [192, 322] on link "[PERSON_NAME]" at bounding box center [133, 322] width 117 height 18
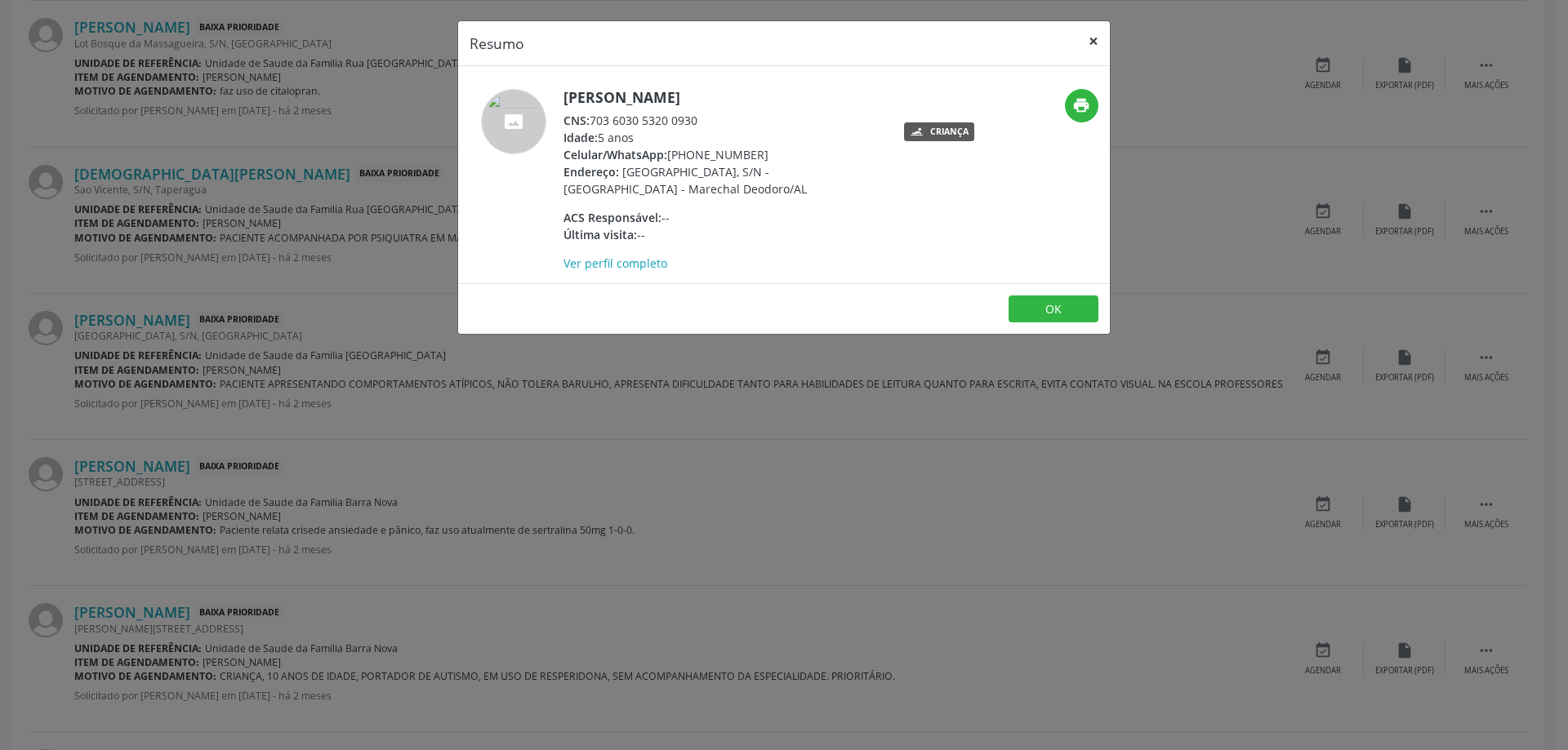
click at [1096, 47] on button "×" at bounding box center [1093, 41] width 33 height 40
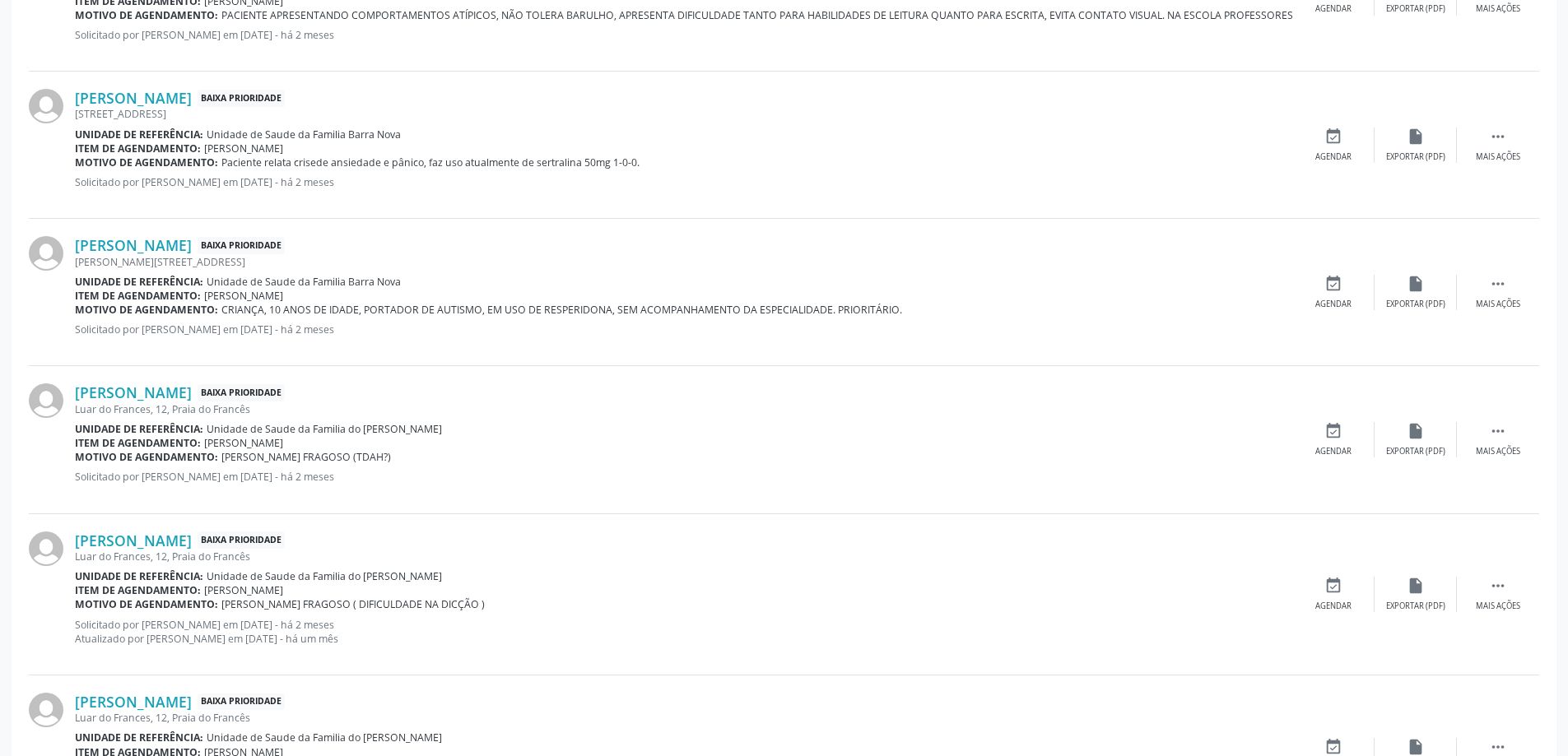
scroll to position [1316, 0]
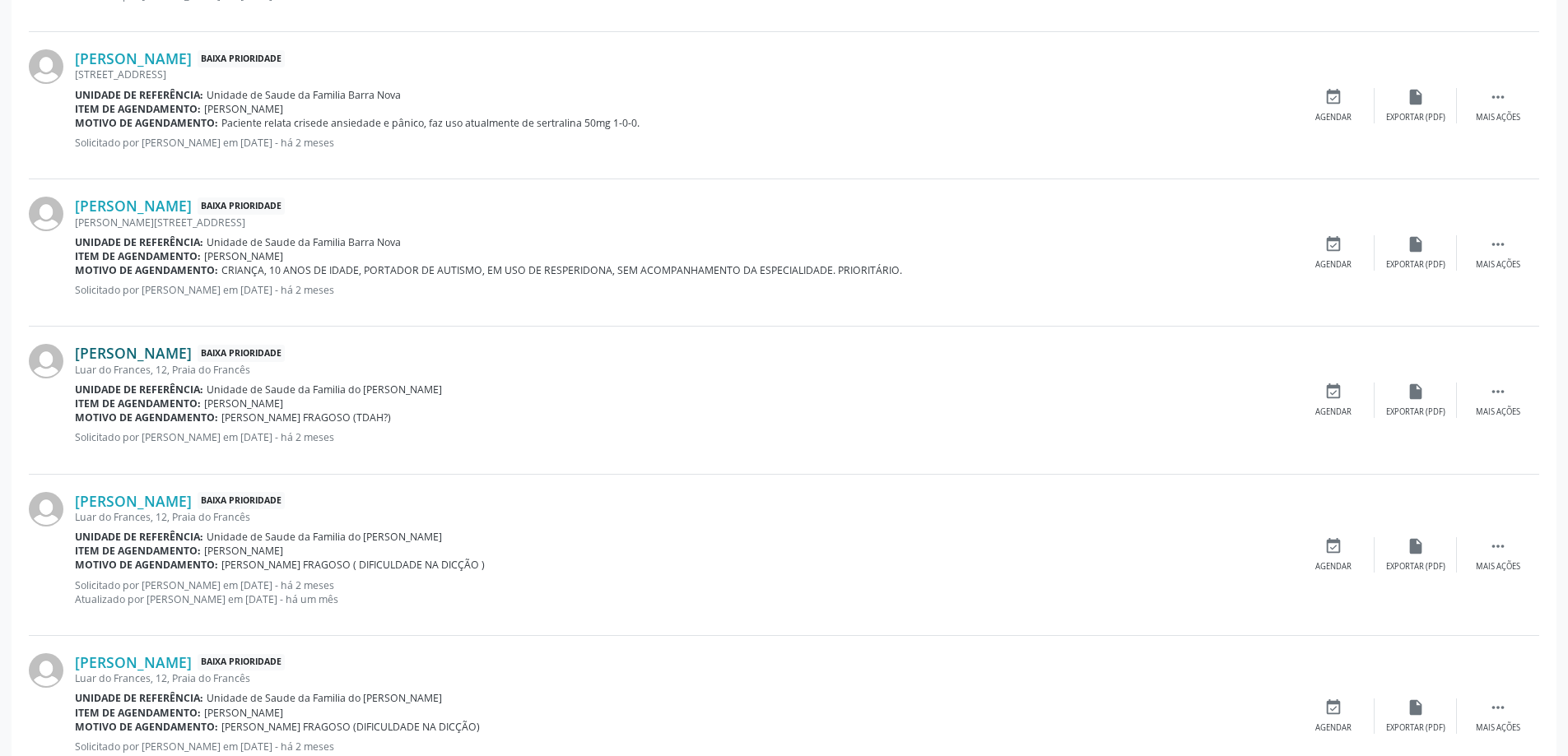
click at [135, 357] on link "[PERSON_NAME]" at bounding box center [133, 353] width 117 height 18
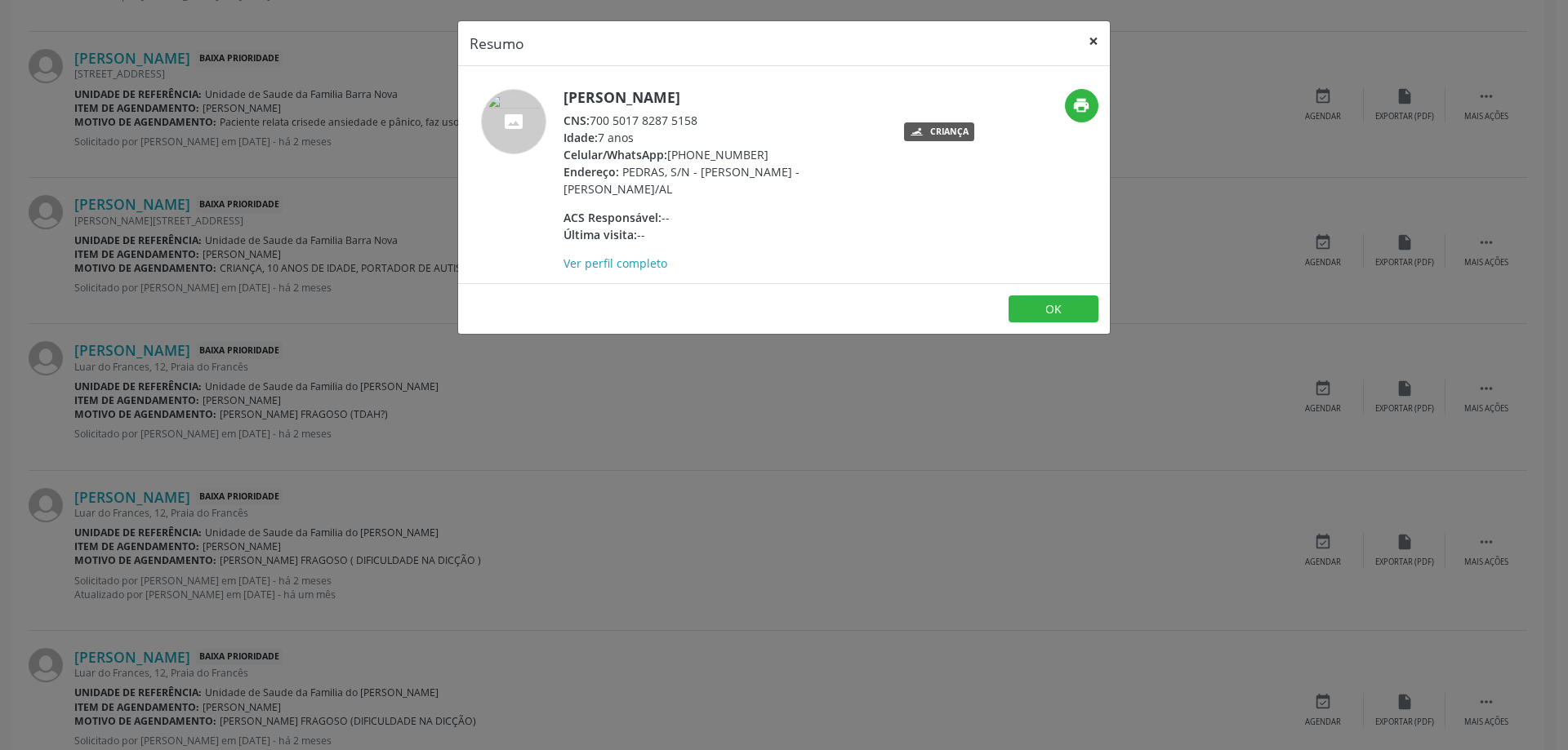
click at [1100, 44] on button "×" at bounding box center [1093, 41] width 33 height 40
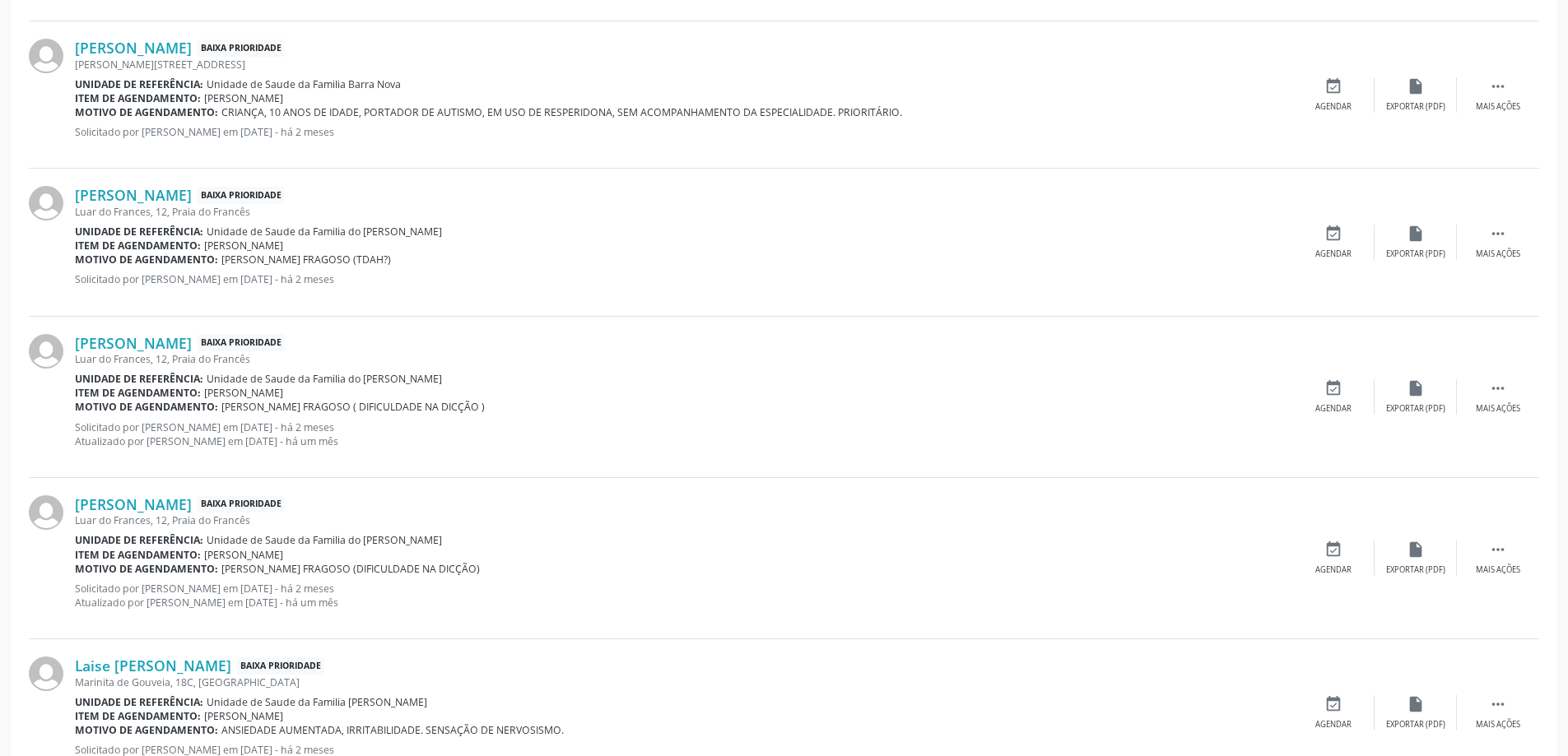
scroll to position [1481, 0]
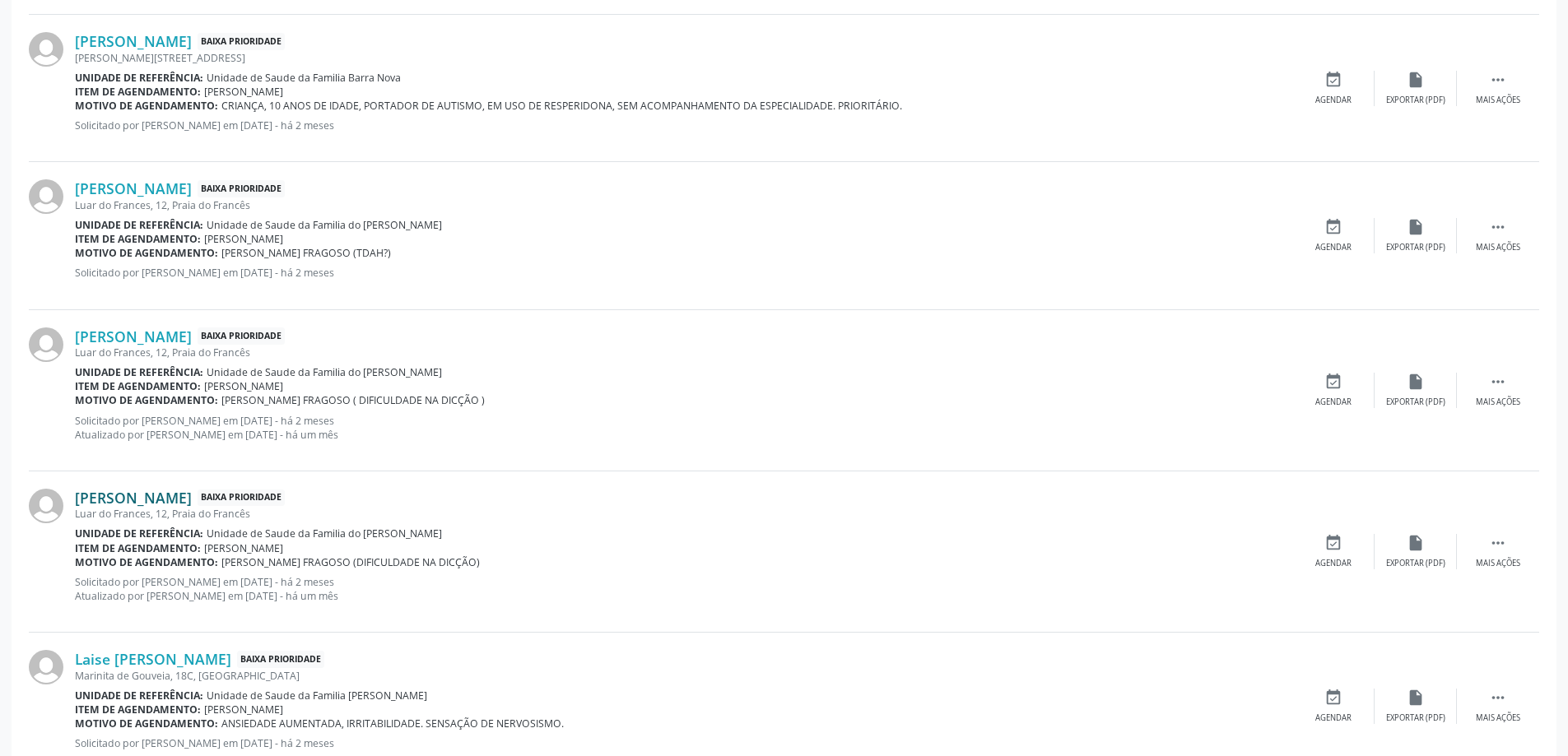
click at [169, 500] on link "[PERSON_NAME]" at bounding box center [133, 498] width 117 height 18
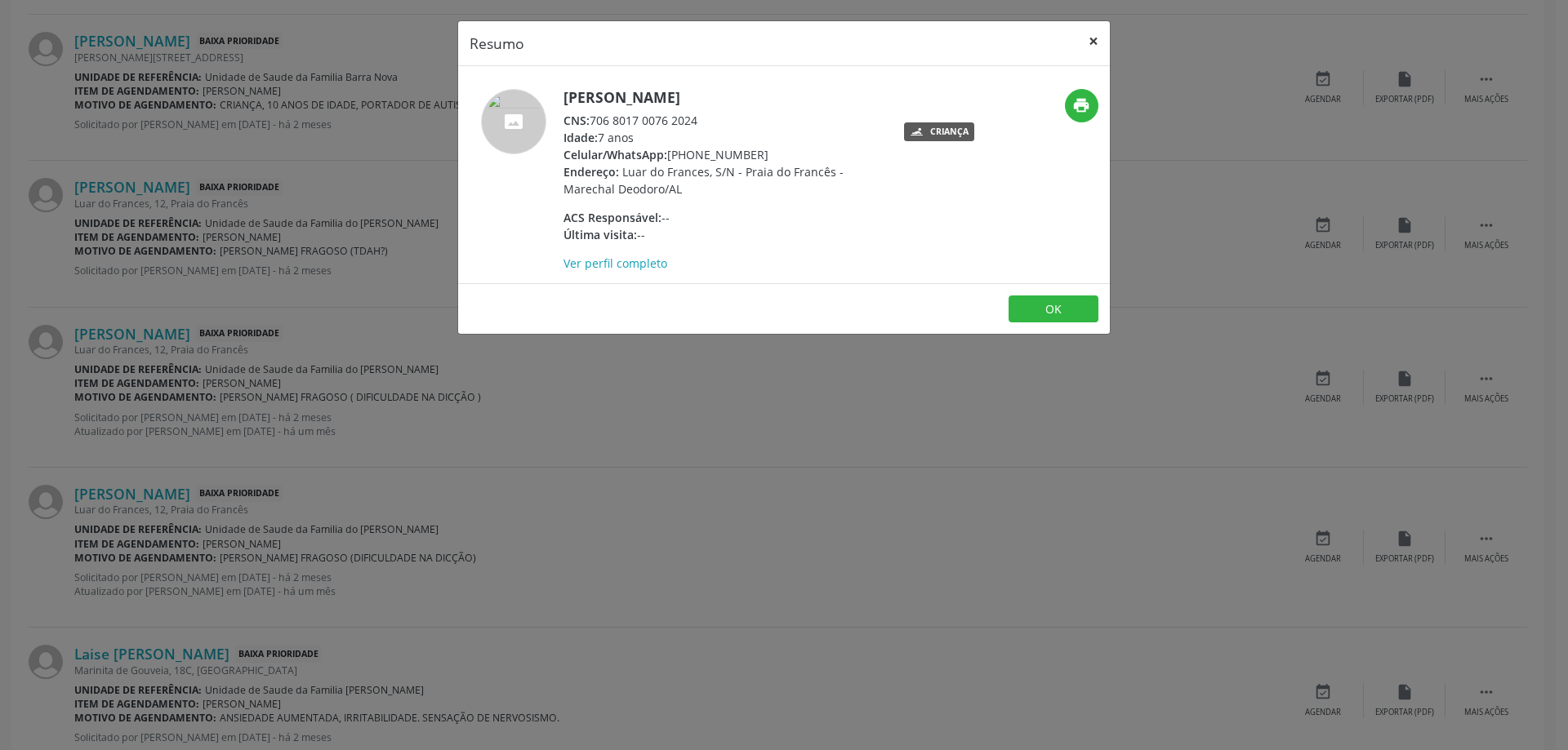
click at [1093, 36] on button "×" at bounding box center [1093, 41] width 33 height 40
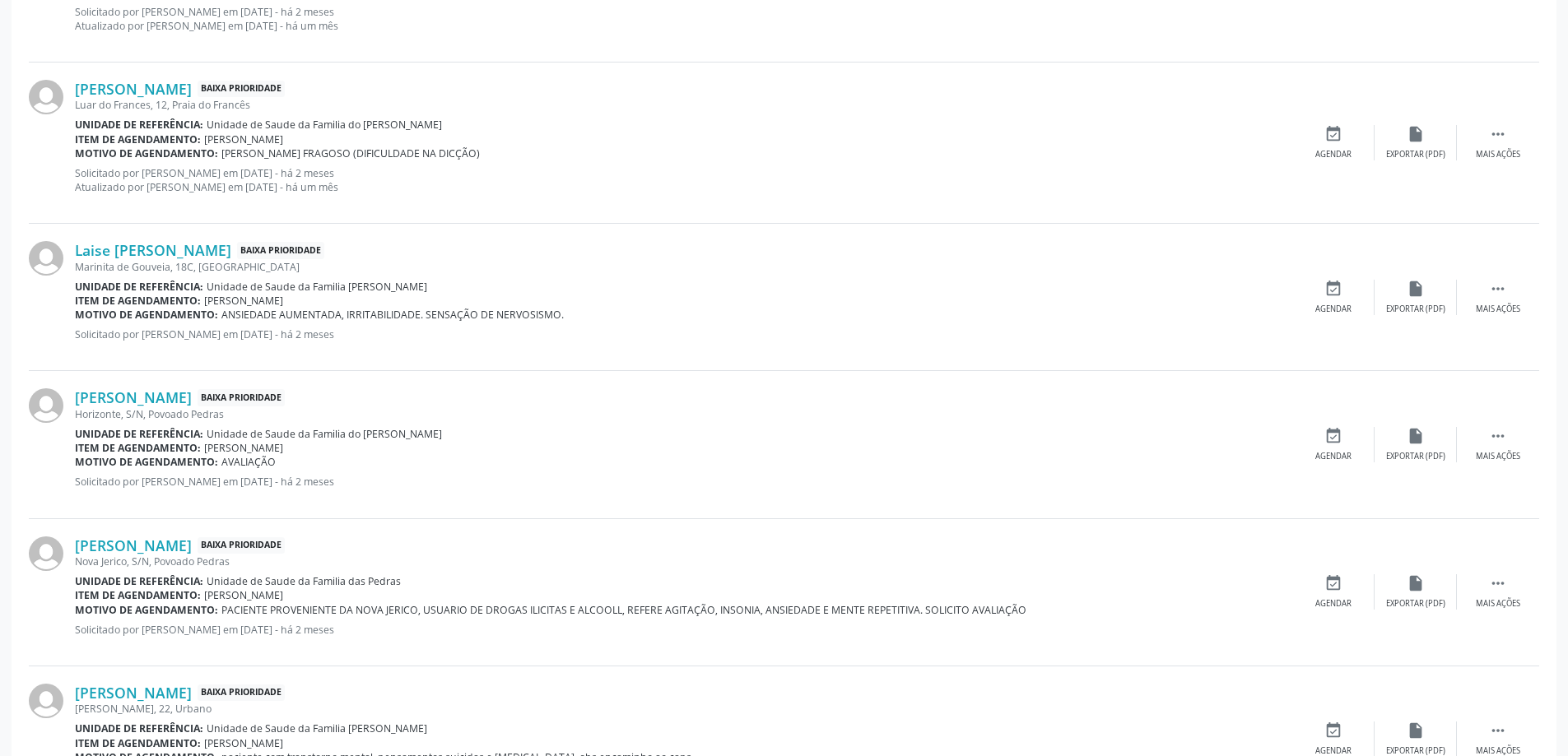
scroll to position [1893, 0]
click at [104, 400] on link "[PERSON_NAME]" at bounding box center [133, 394] width 117 height 18
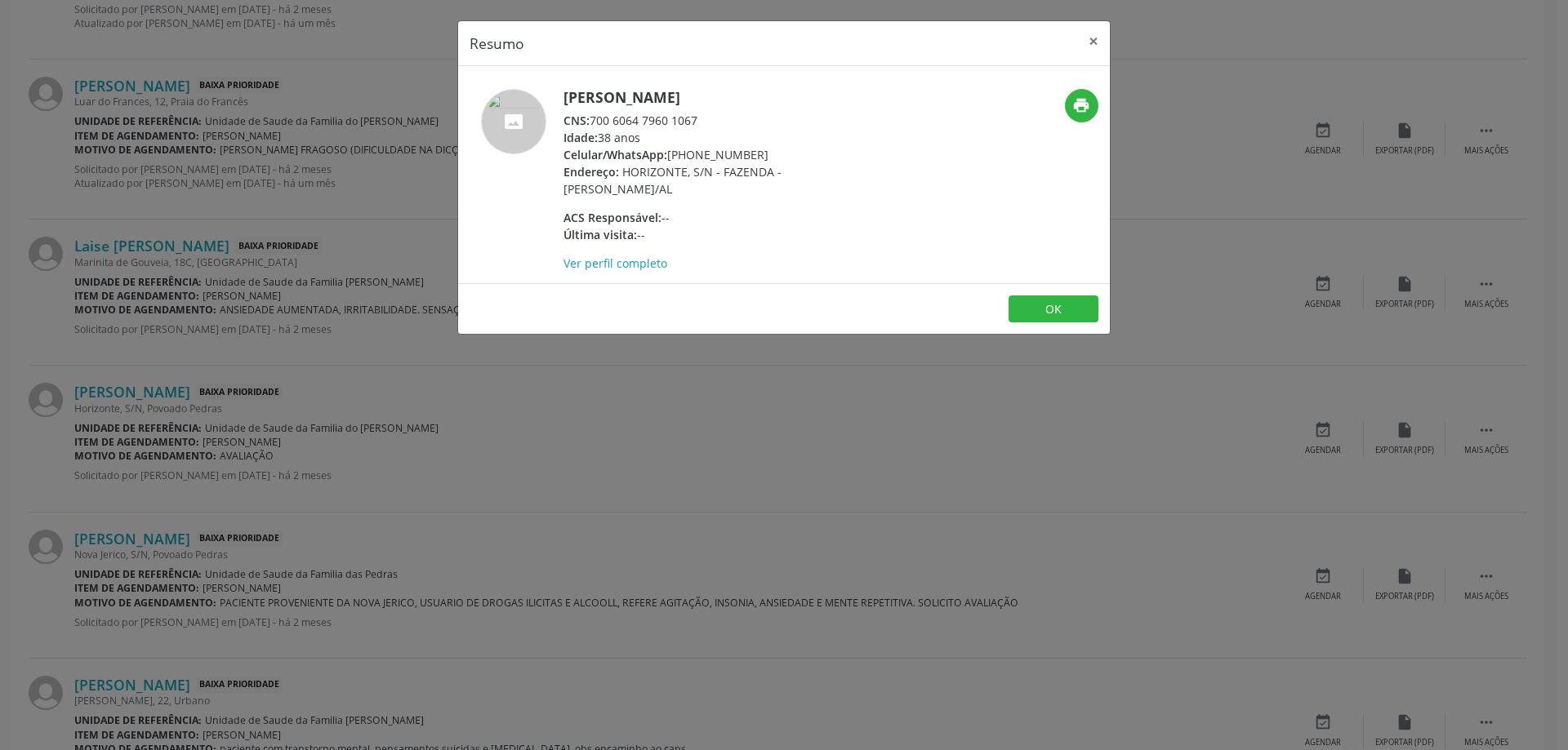
drag, startPoint x: 699, startPoint y: 119, endPoint x: 592, endPoint y: 121, distance: 107.0
click at [592, 121] on div "CNS: 700 6064 7960 1067" at bounding box center [722, 121] width 318 height 17
copy div "700 6064 7960 1067"
click at [1093, 34] on button "×" at bounding box center [1093, 41] width 33 height 40
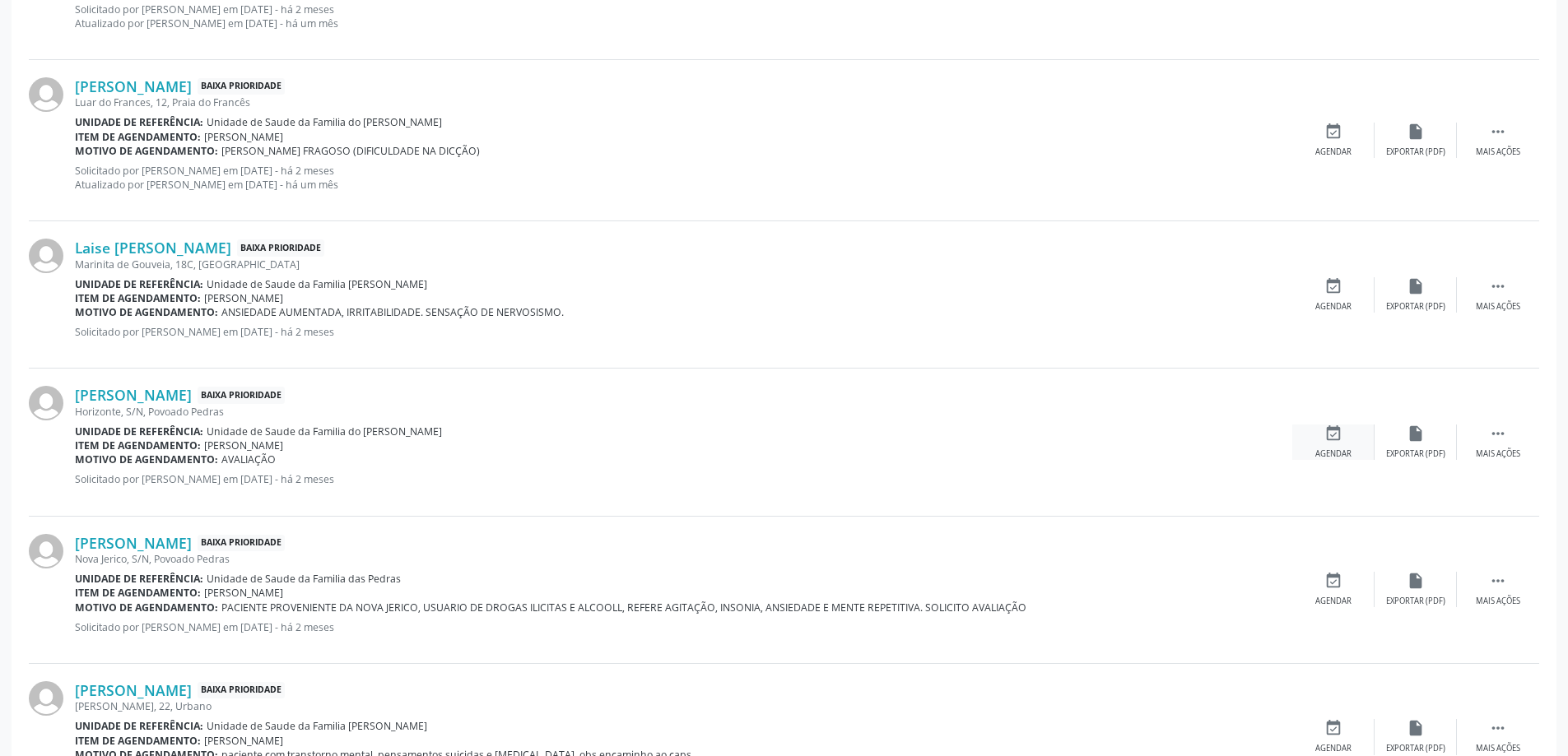
click at [1325, 430] on icon "event_available" at bounding box center [1333, 433] width 18 height 18
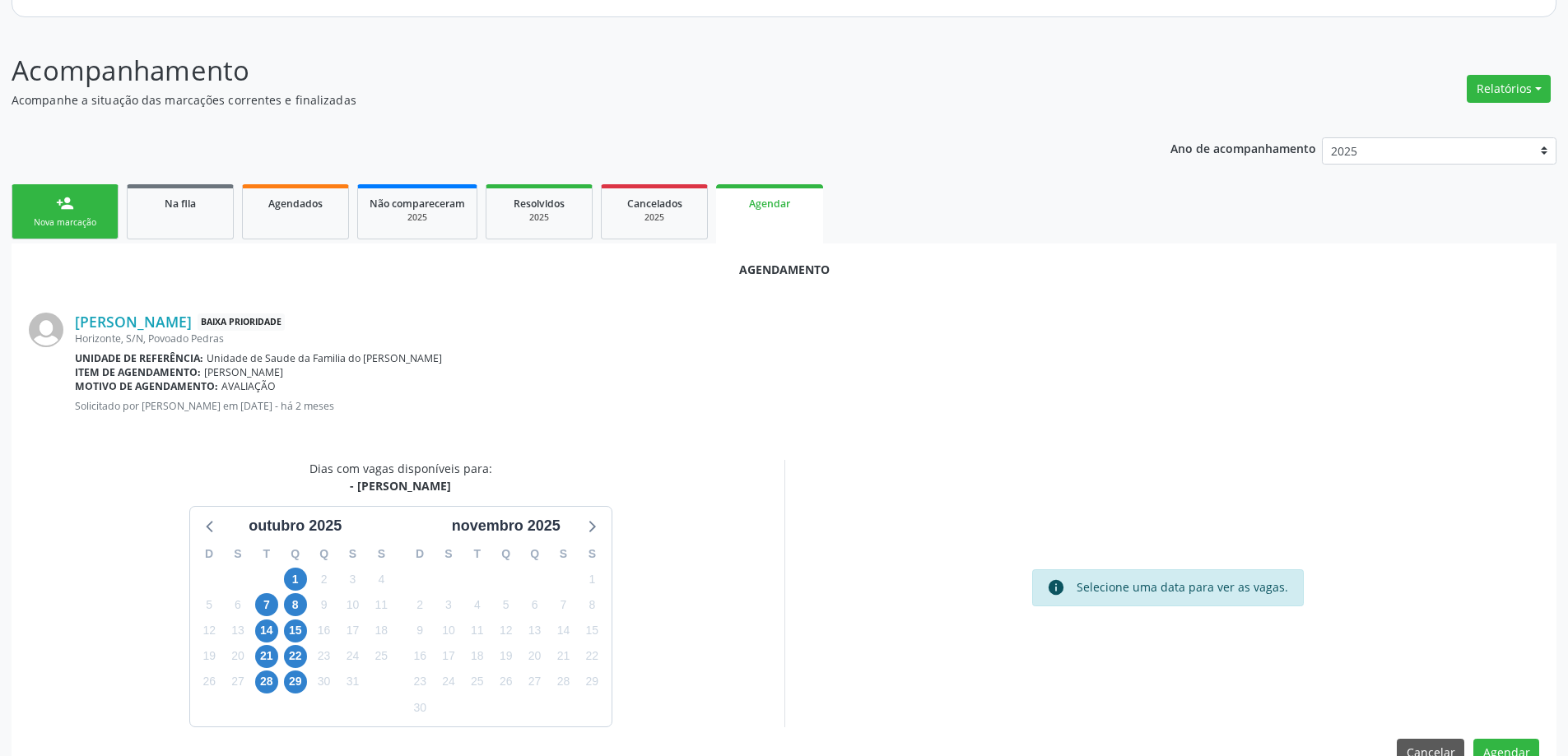
scroll to position [219, 0]
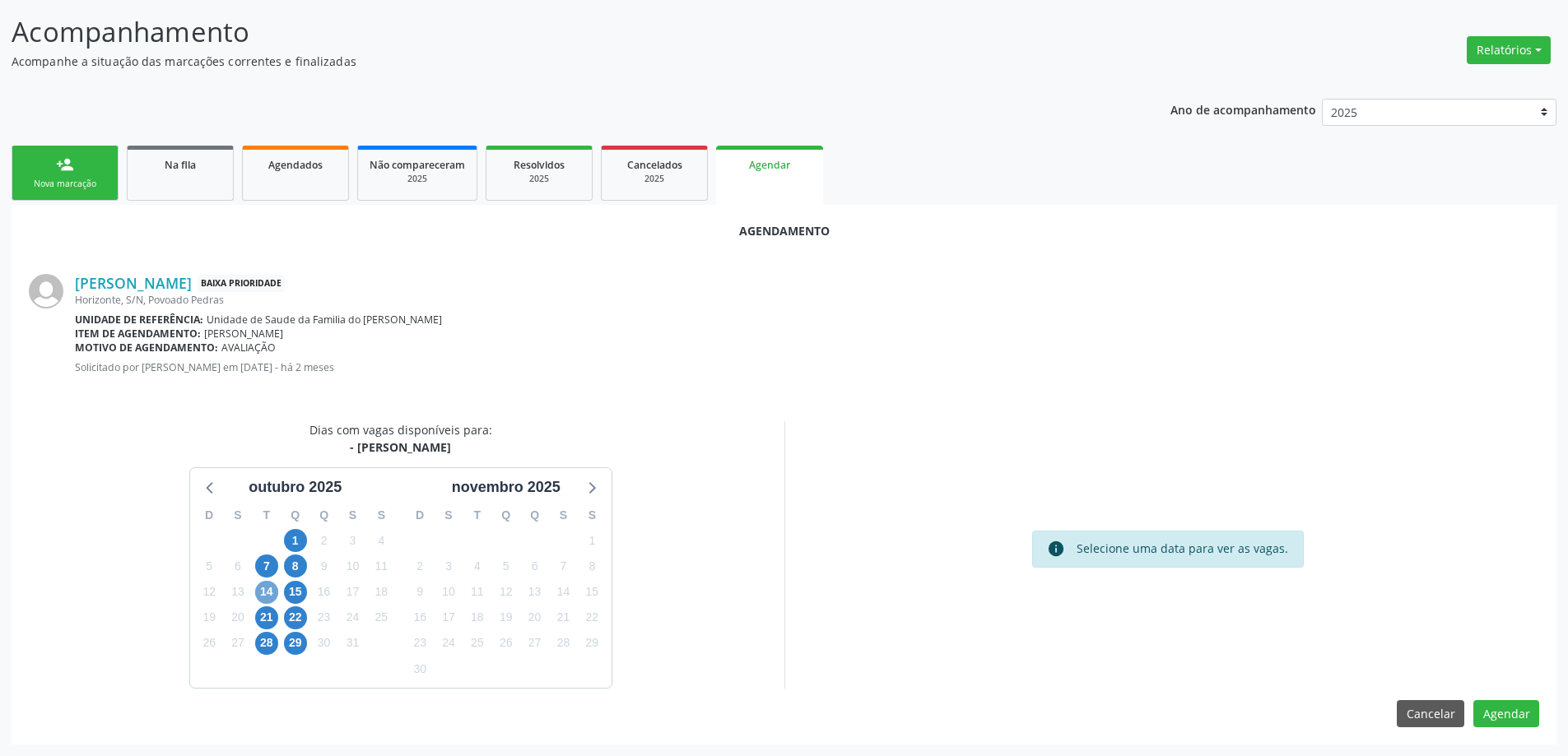
click at [272, 592] on span "14" at bounding box center [267, 593] width 23 height 23
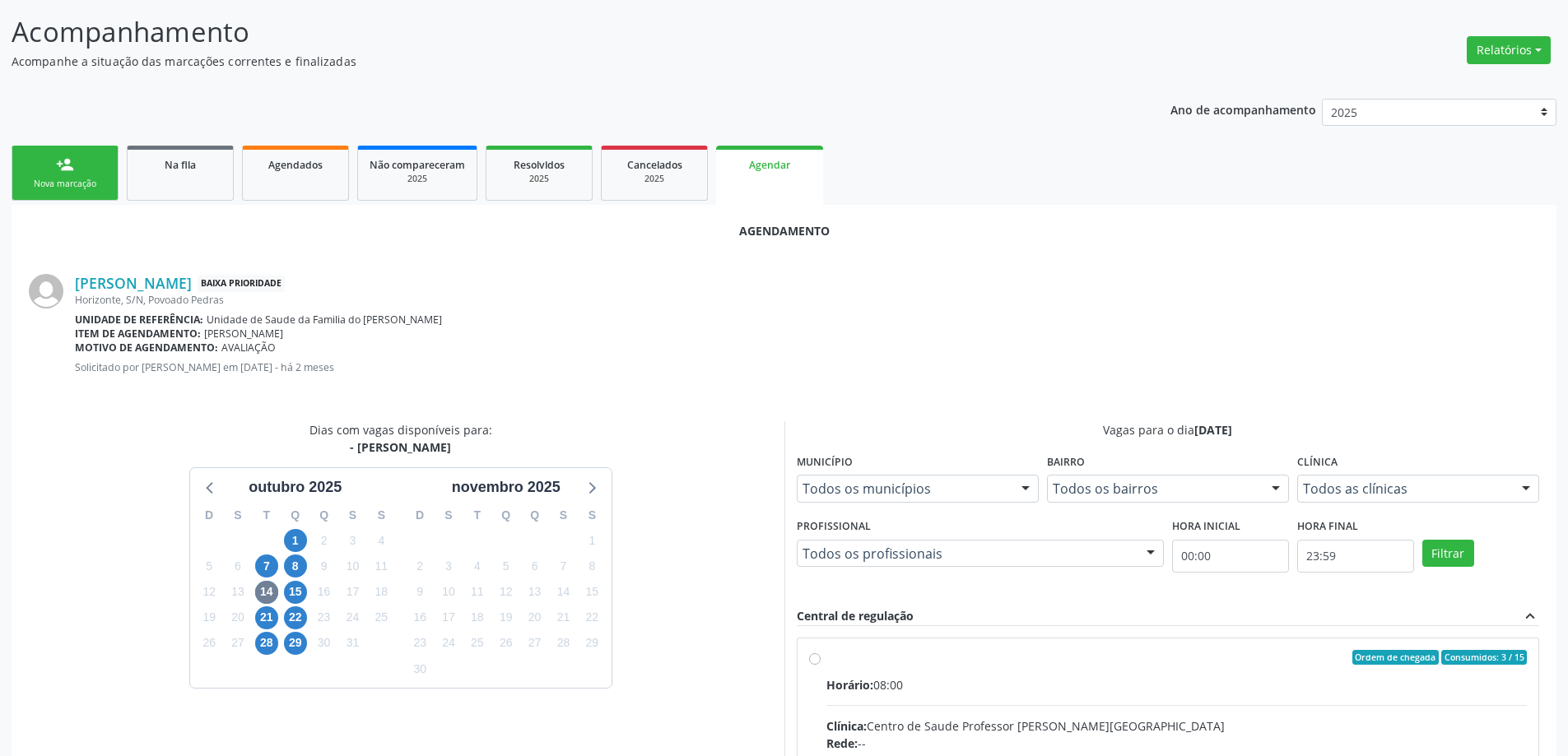
radio input "true"
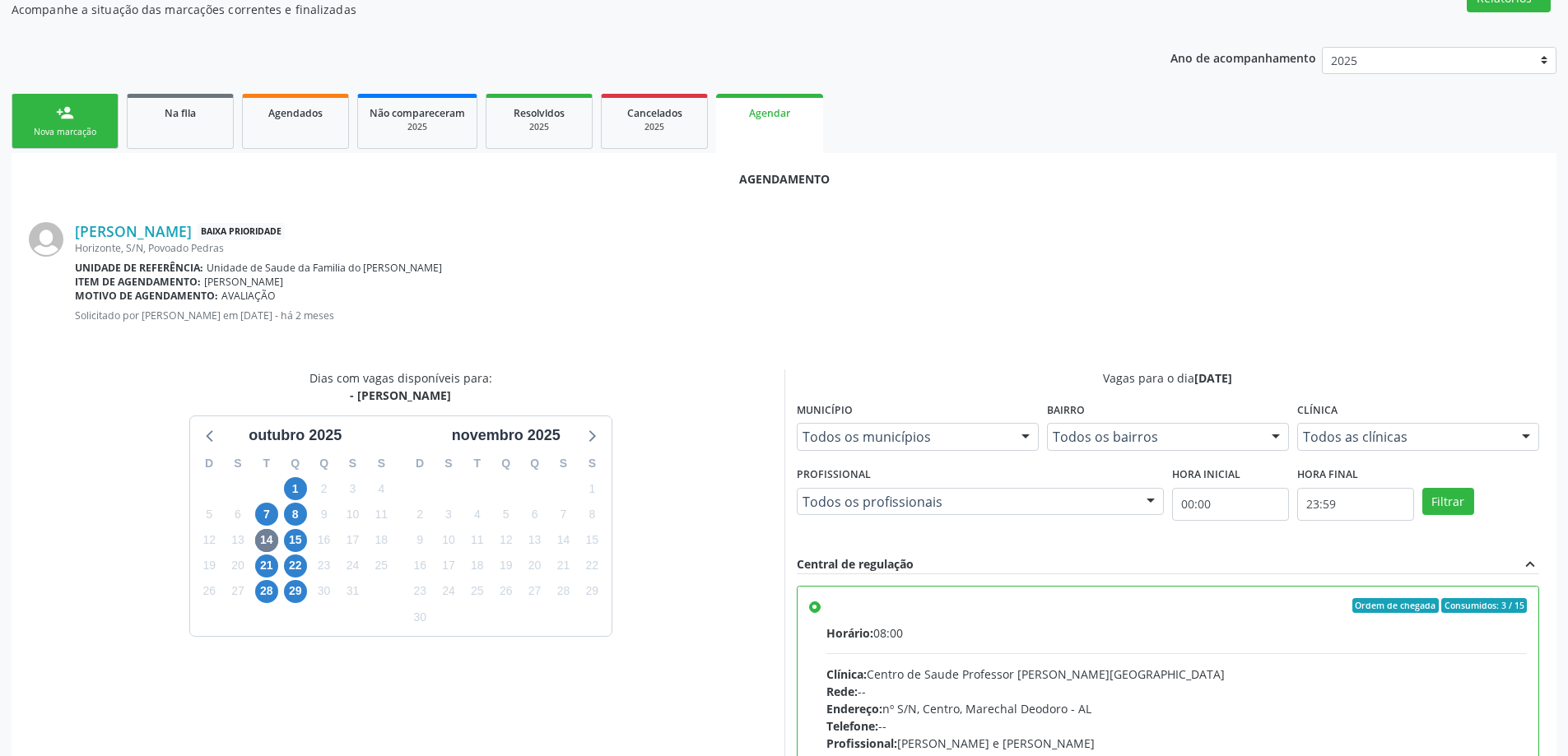
scroll to position [486, 0]
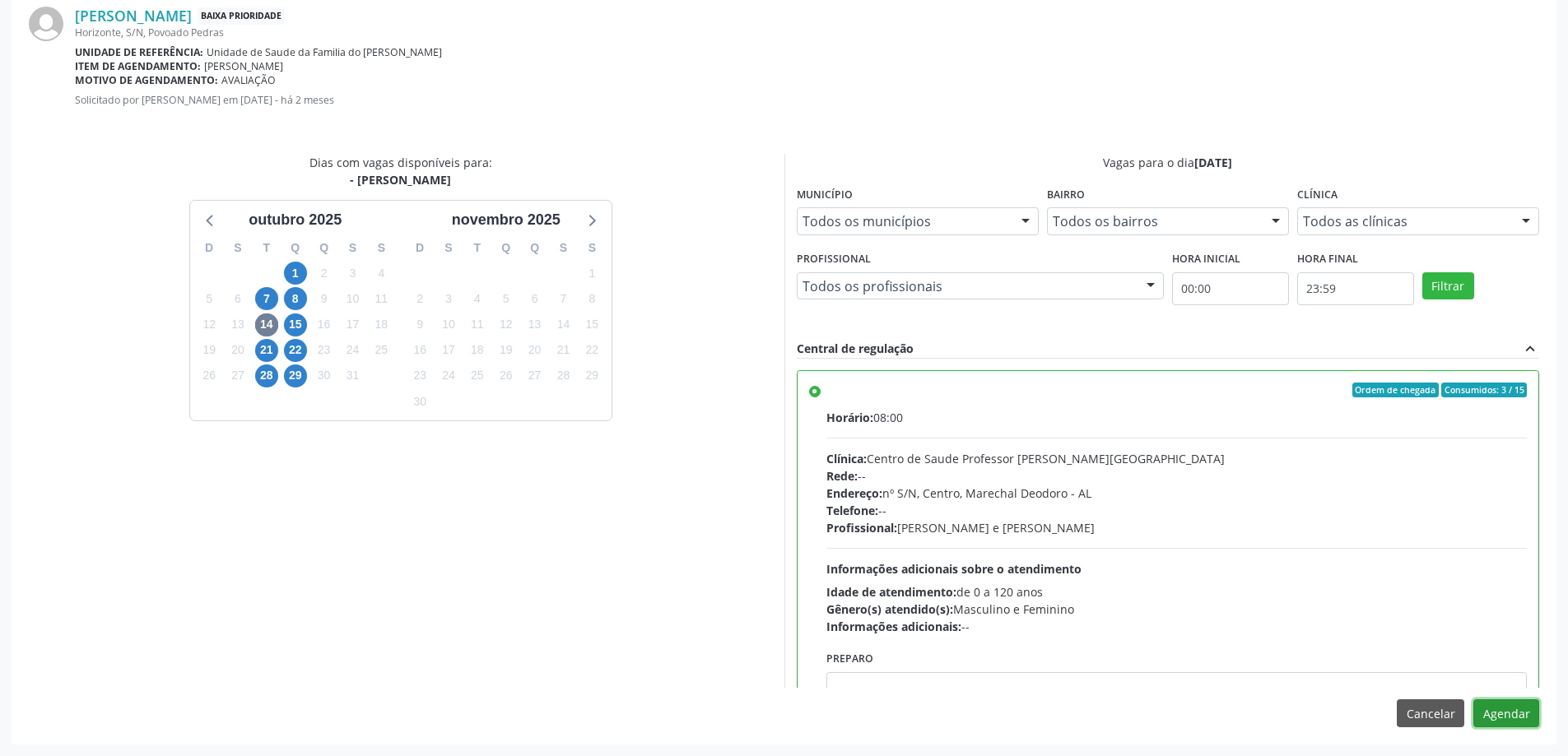
click at [1495, 722] on button "Agendar" at bounding box center [1506, 713] width 66 height 28
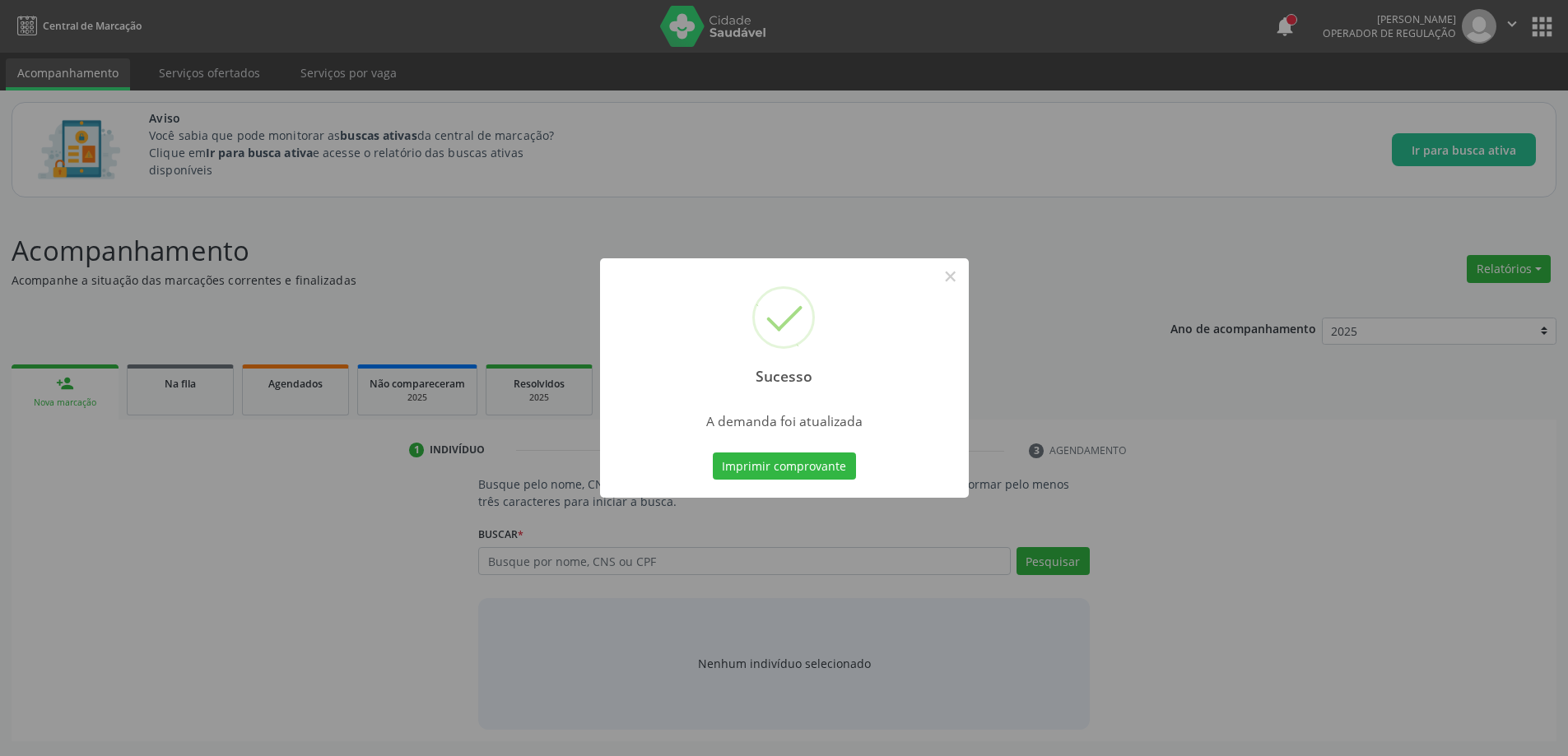
scroll to position [0, 0]
click at [958, 274] on button "×" at bounding box center [956, 276] width 28 height 28
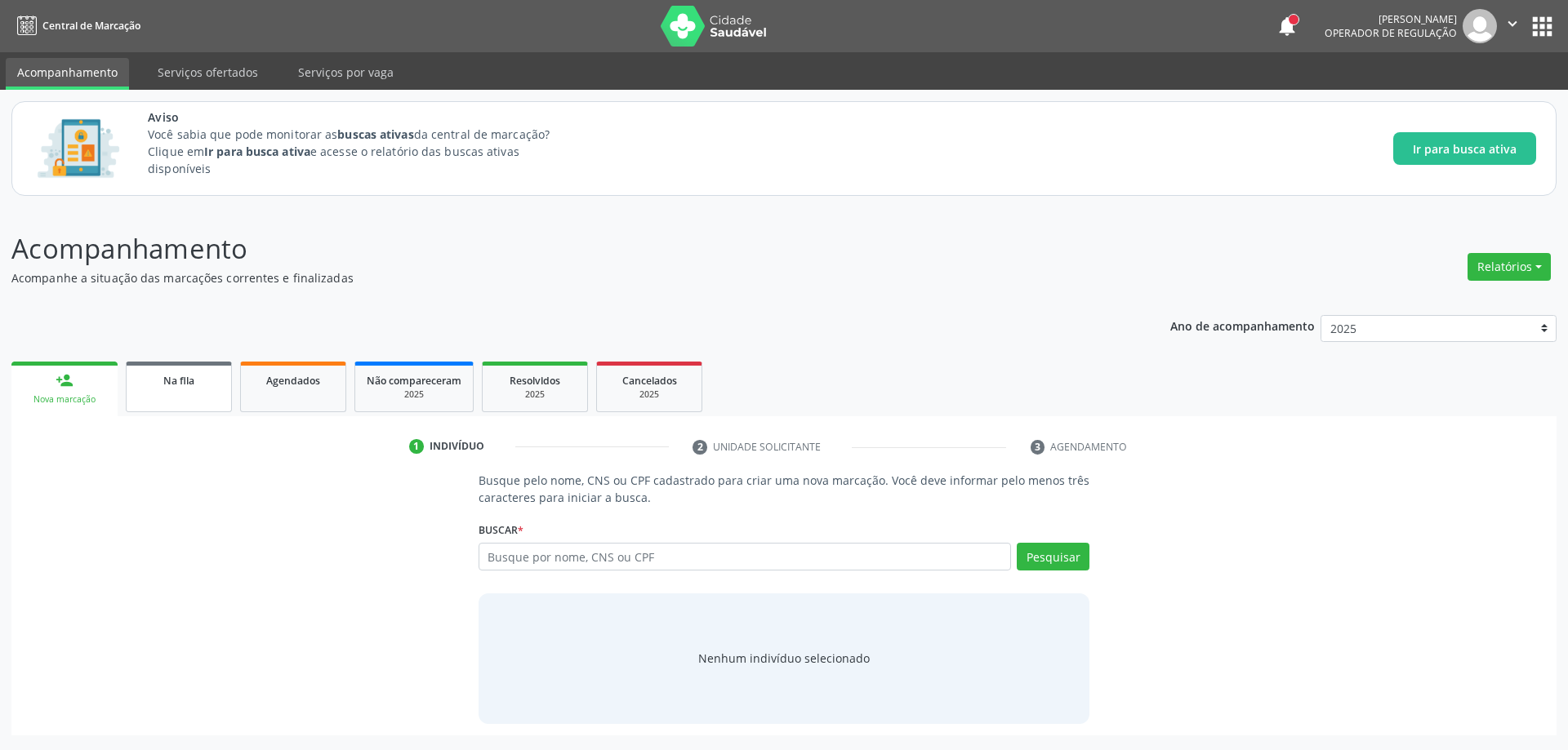
click at [165, 378] on span "Na fila" at bounding box center [179, 381] width 31 height 14
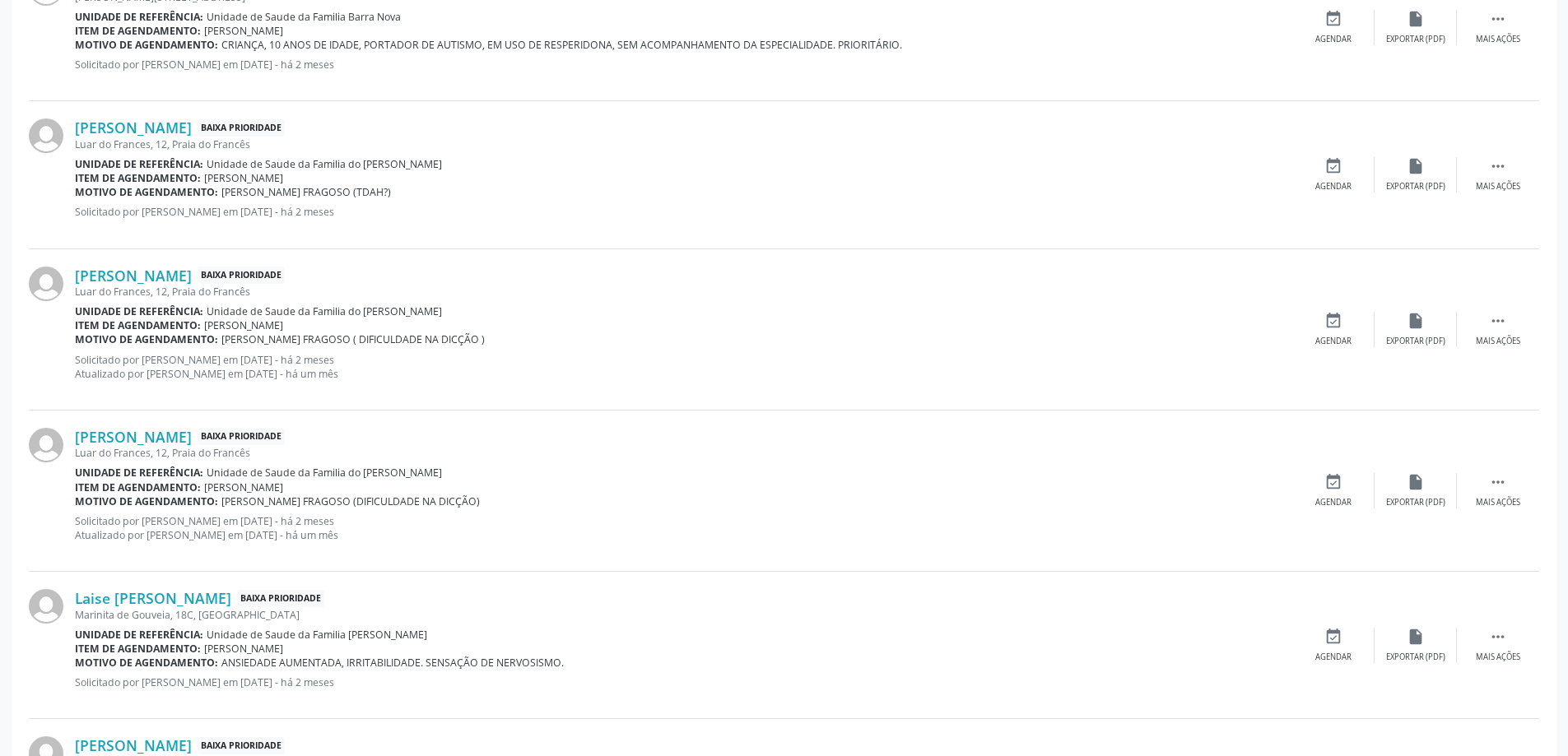
scroll to position [1564, 0]
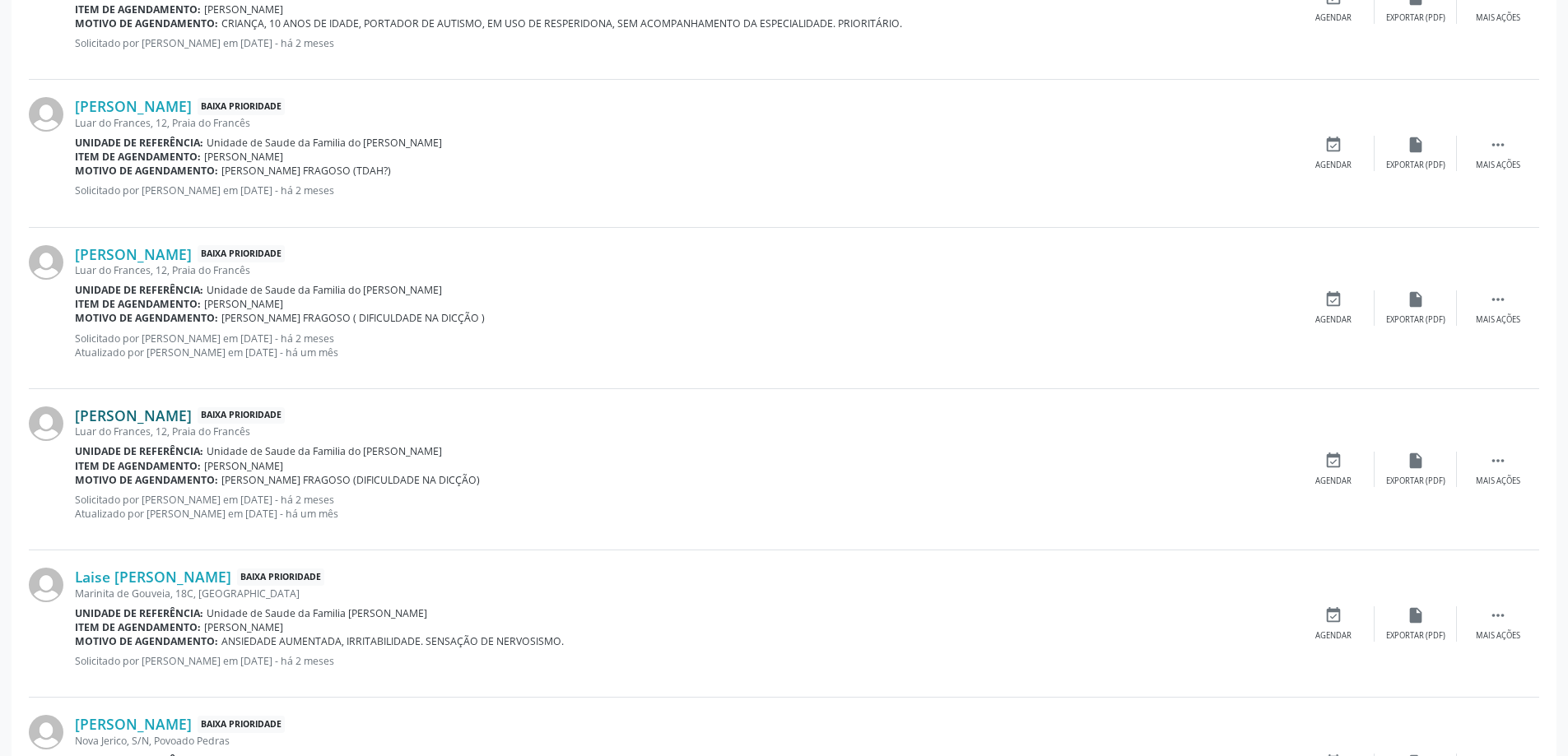
click at [192, 413] on link "[PERSON_NAME]" at bounding box center [133, 416] width 117 height 18
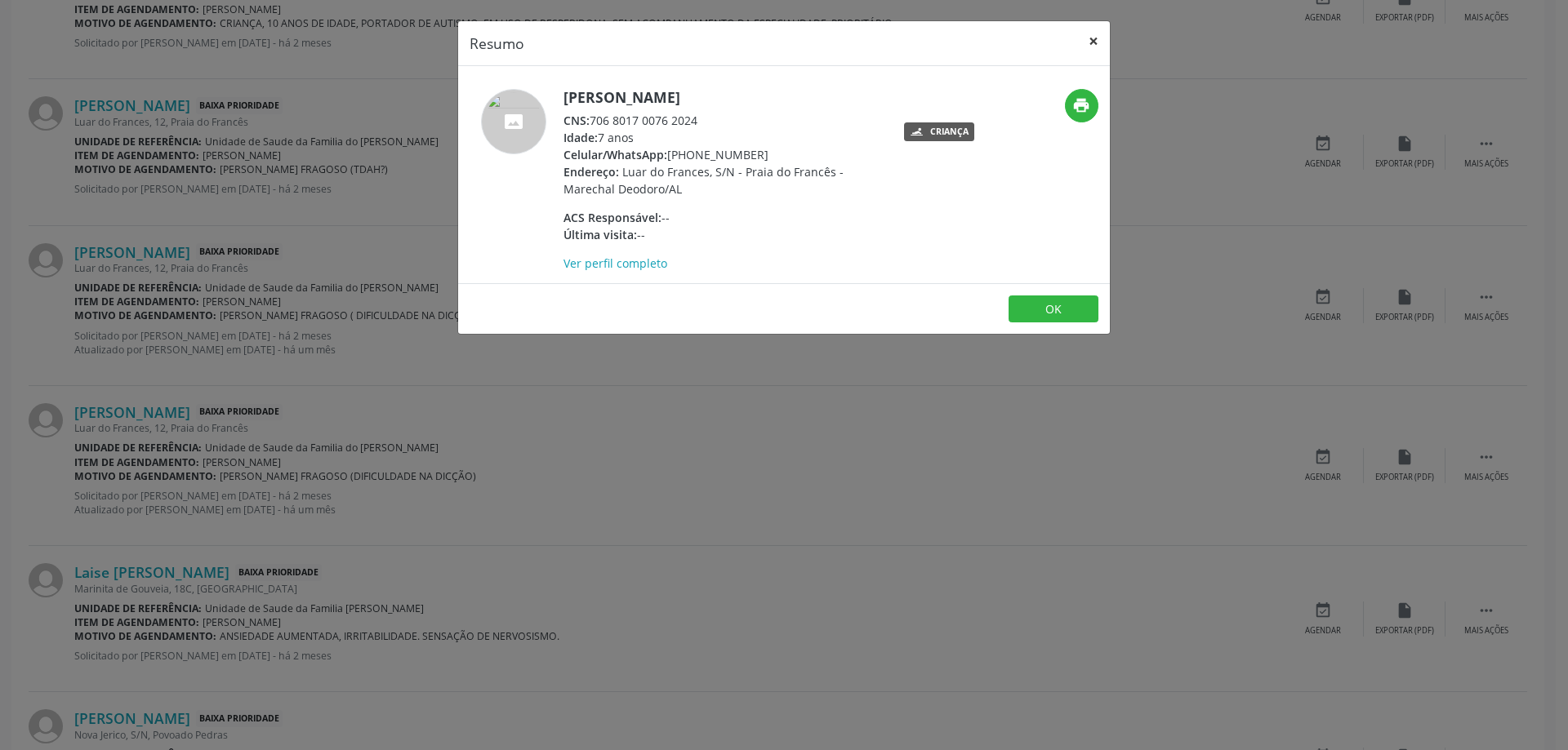
click at [1100, 36] on button "×" at bounding box center [1093, 41] width 33 height 40
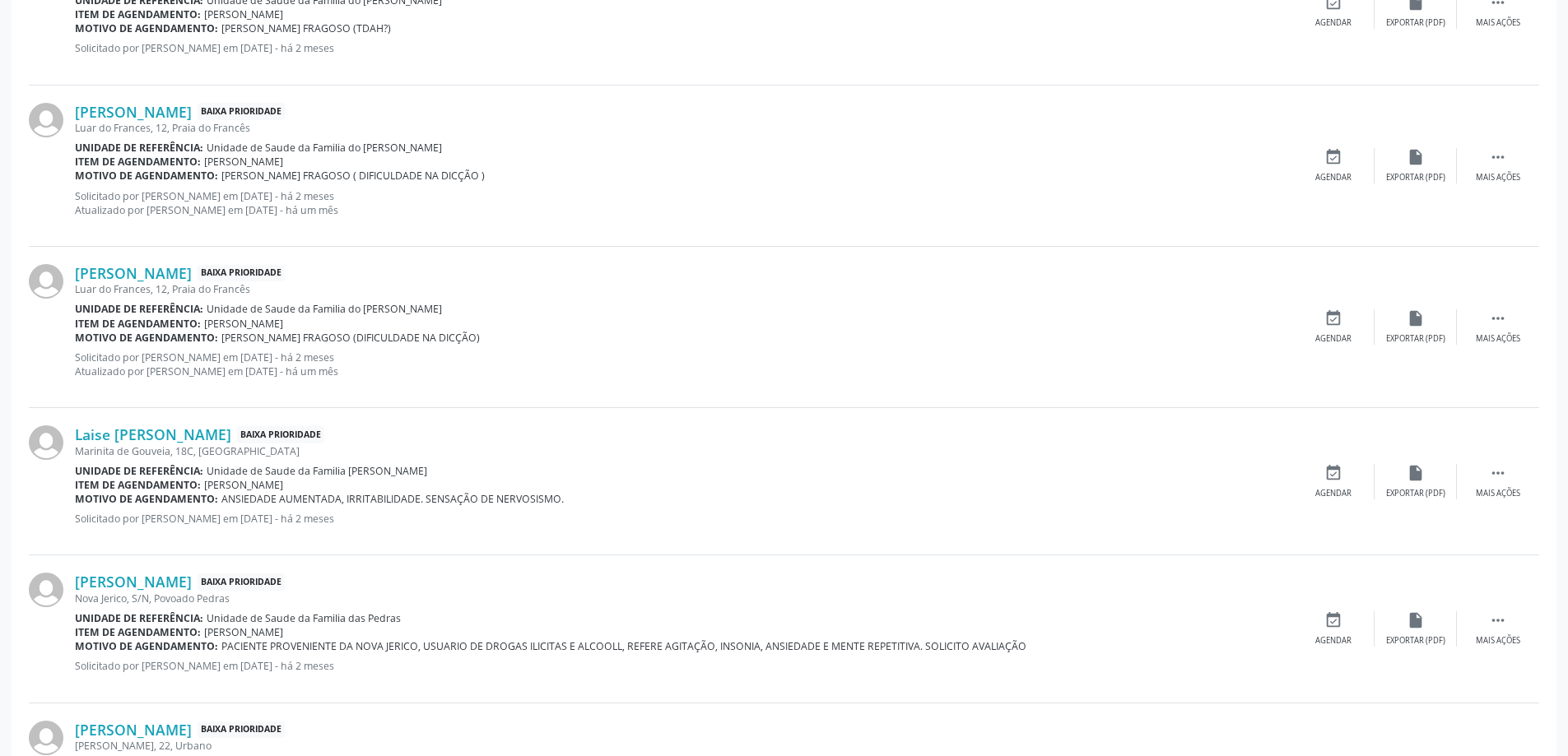
scroll to position [1728, 0]
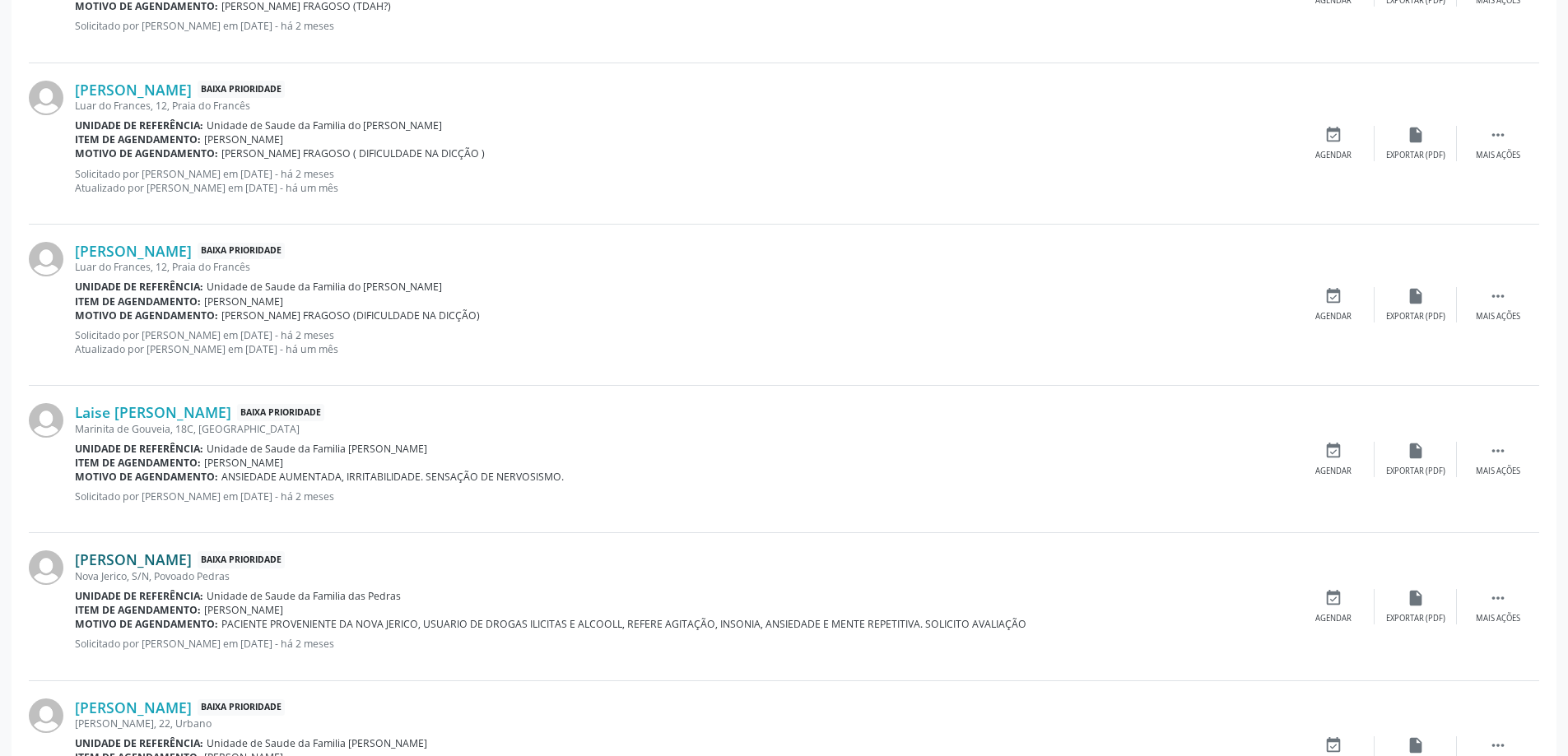
click at [170, 560] on link "[PERSON_NAME]" at bounding box center [133, 559] width 117 height 18
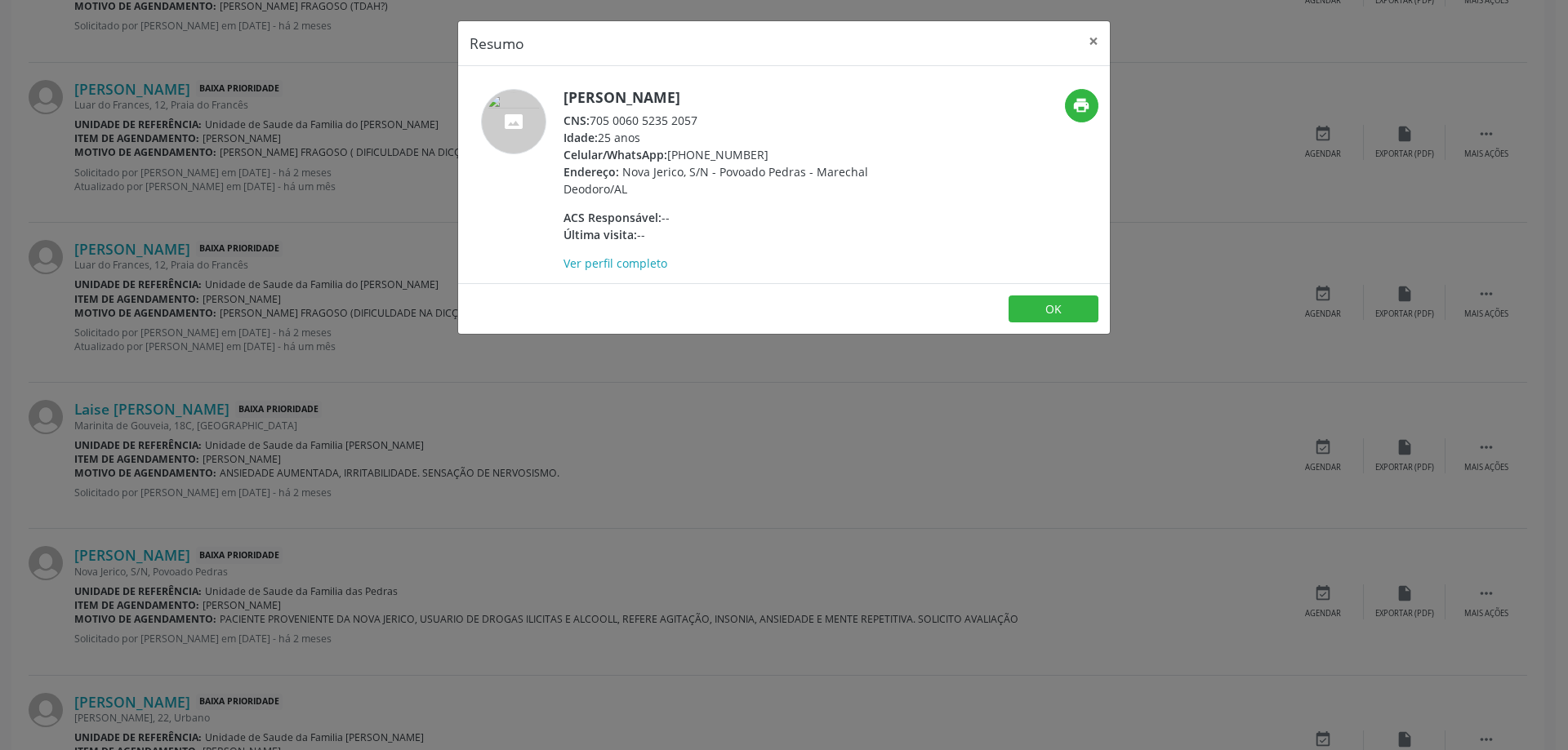
drag, startPoint x: 703, startPoint y: 118, endPoint x: 595, endPoint y: 122, distance: 108.1
click at [595, 122] on div "CNS: 705 0060 5235 2057" at bounding box center [722, 121] width 318 height 17
copy div "705 0060 5235 2057"
click at [1095, 37] on button "×" at bounding box center [1093, 41] width 33 height 40
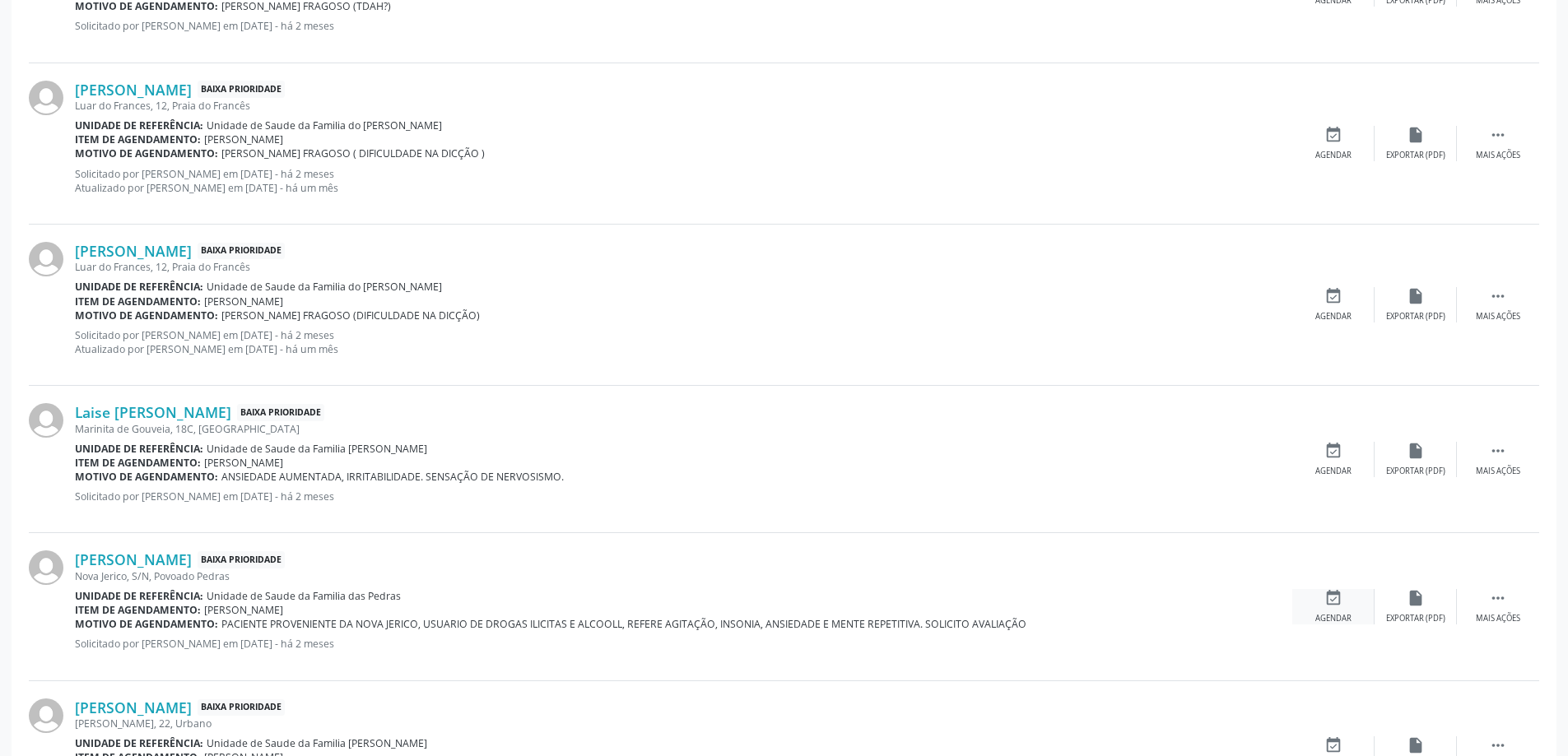
click at [1322, 602] on div "event_available Agendar" at bounding box center [1333, 607] width 82 height 36
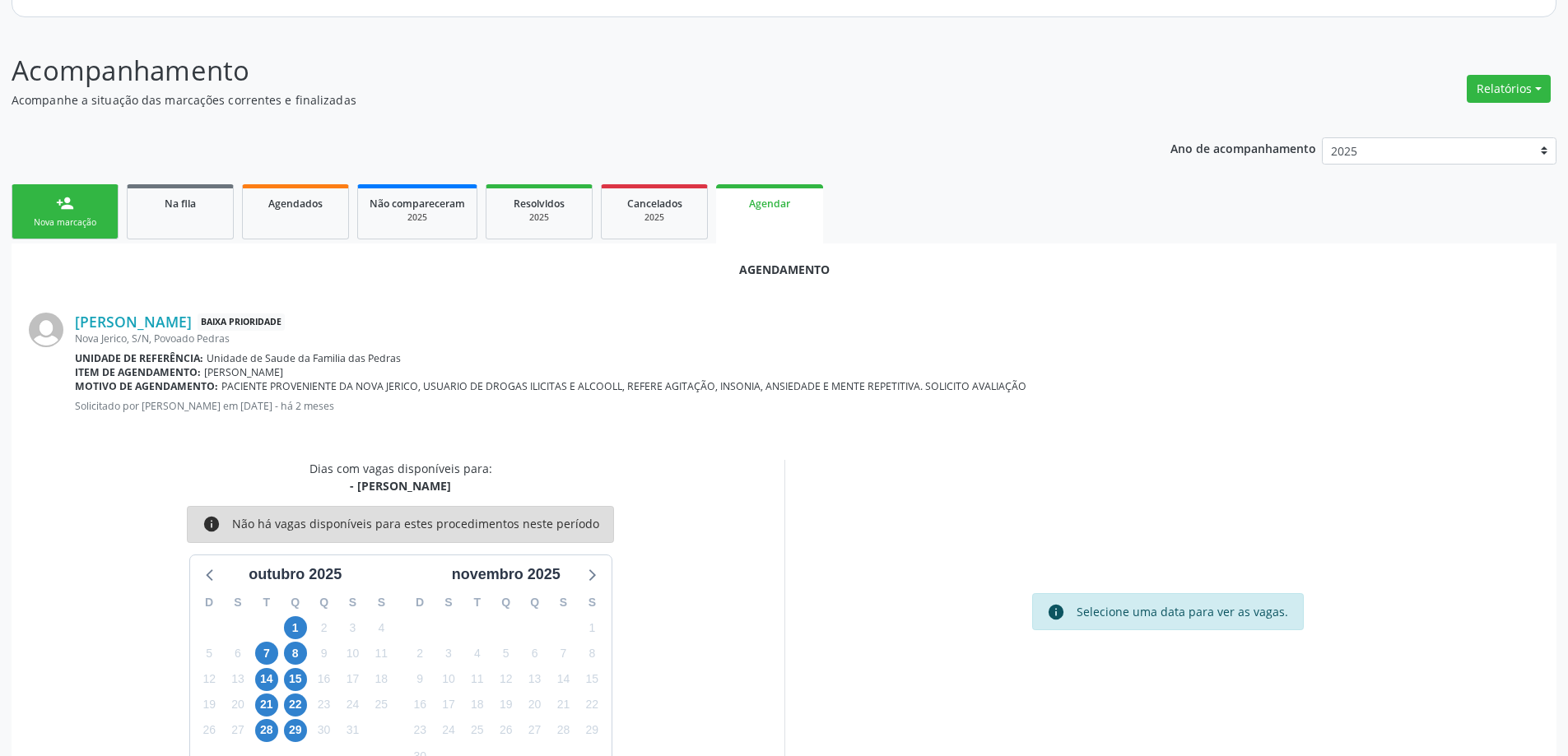
scroll to position [219, 0]
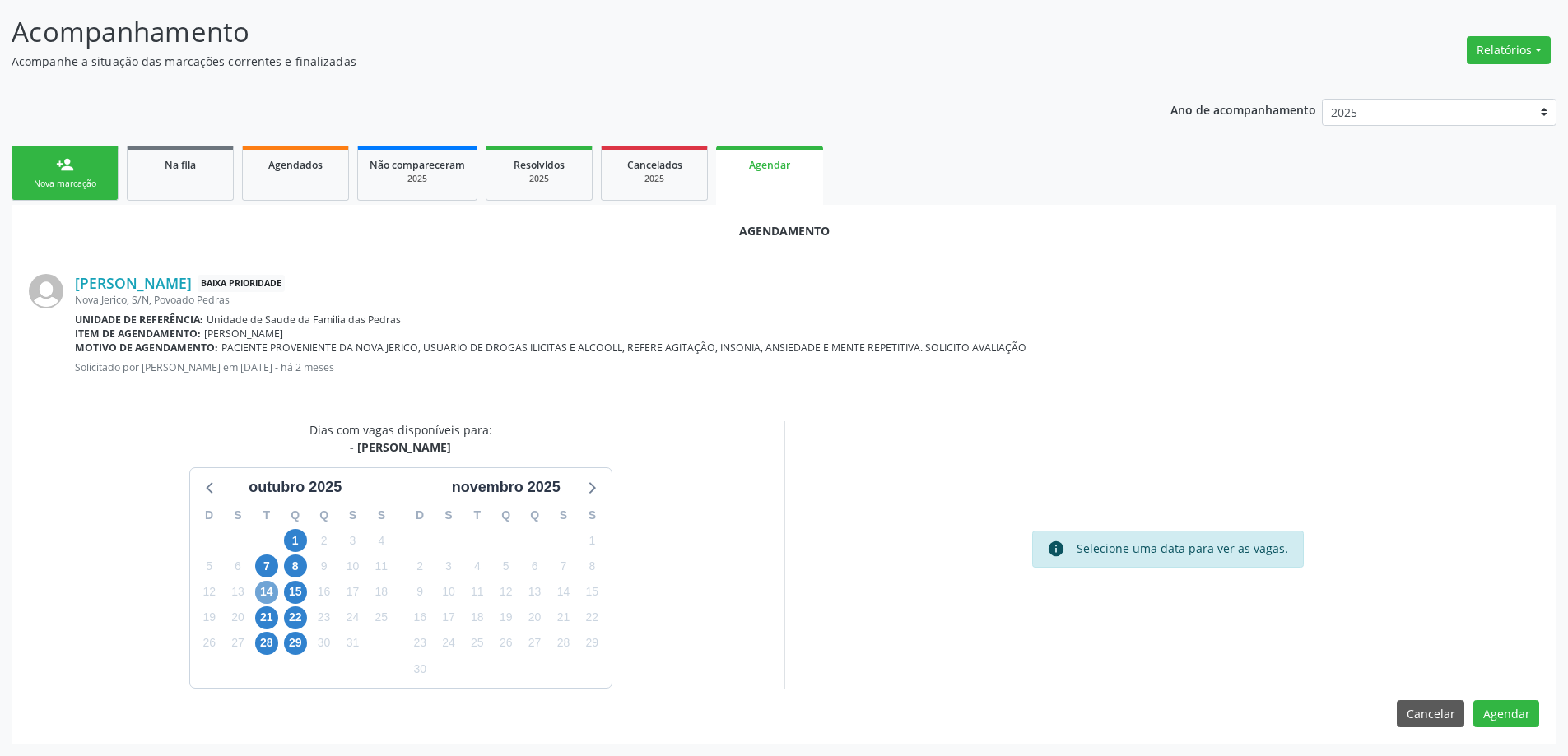
click at [278, 593] on span "14" at bounding box center [267, 593] width 23 height 23
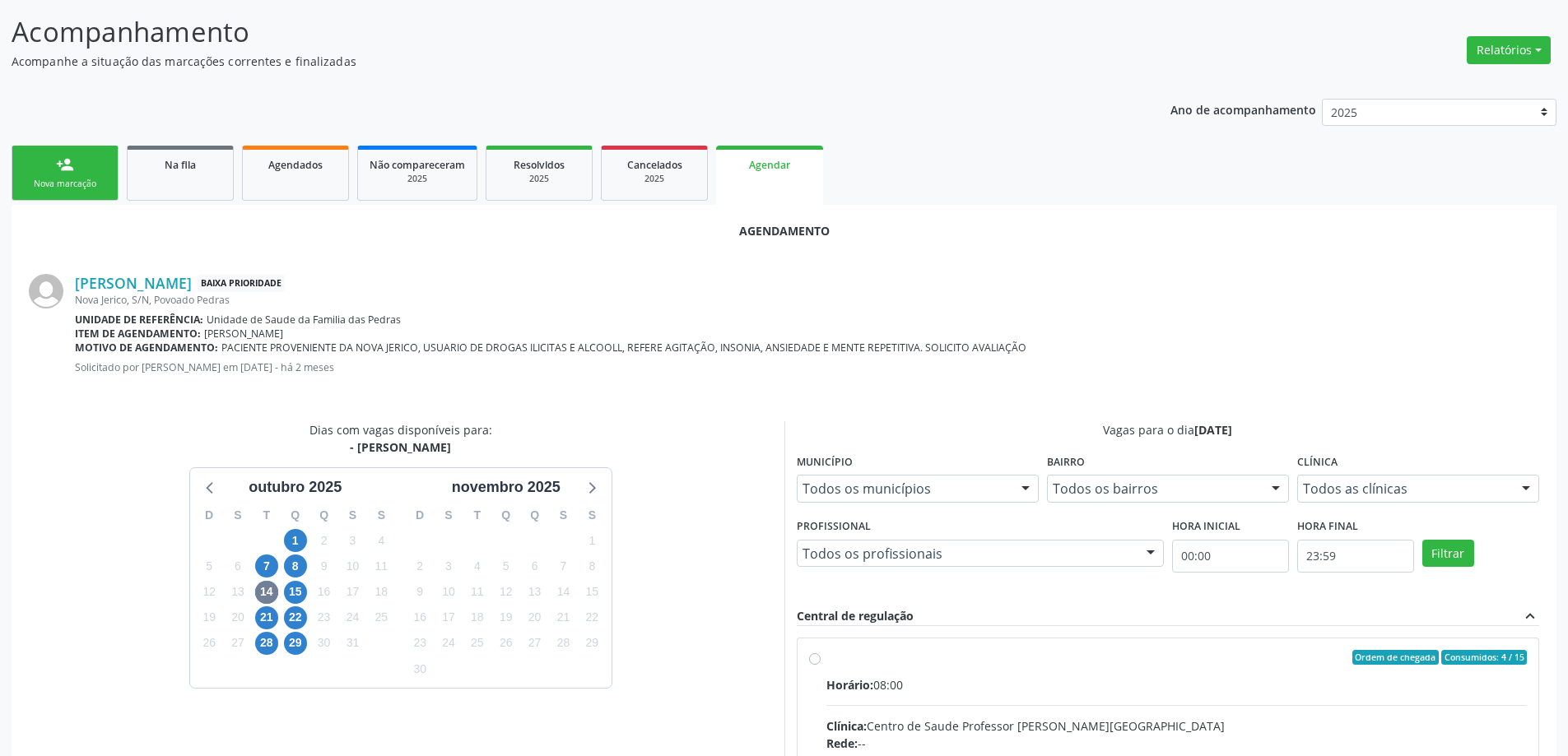
click at [819, 662] on input "Ordem de chegada Consumidos: 4 / 15 Horário: 08:00 Clínica: Centro de Saude Pro…" at bounding box center [815, 657] width 12 height 14
radio input "true"
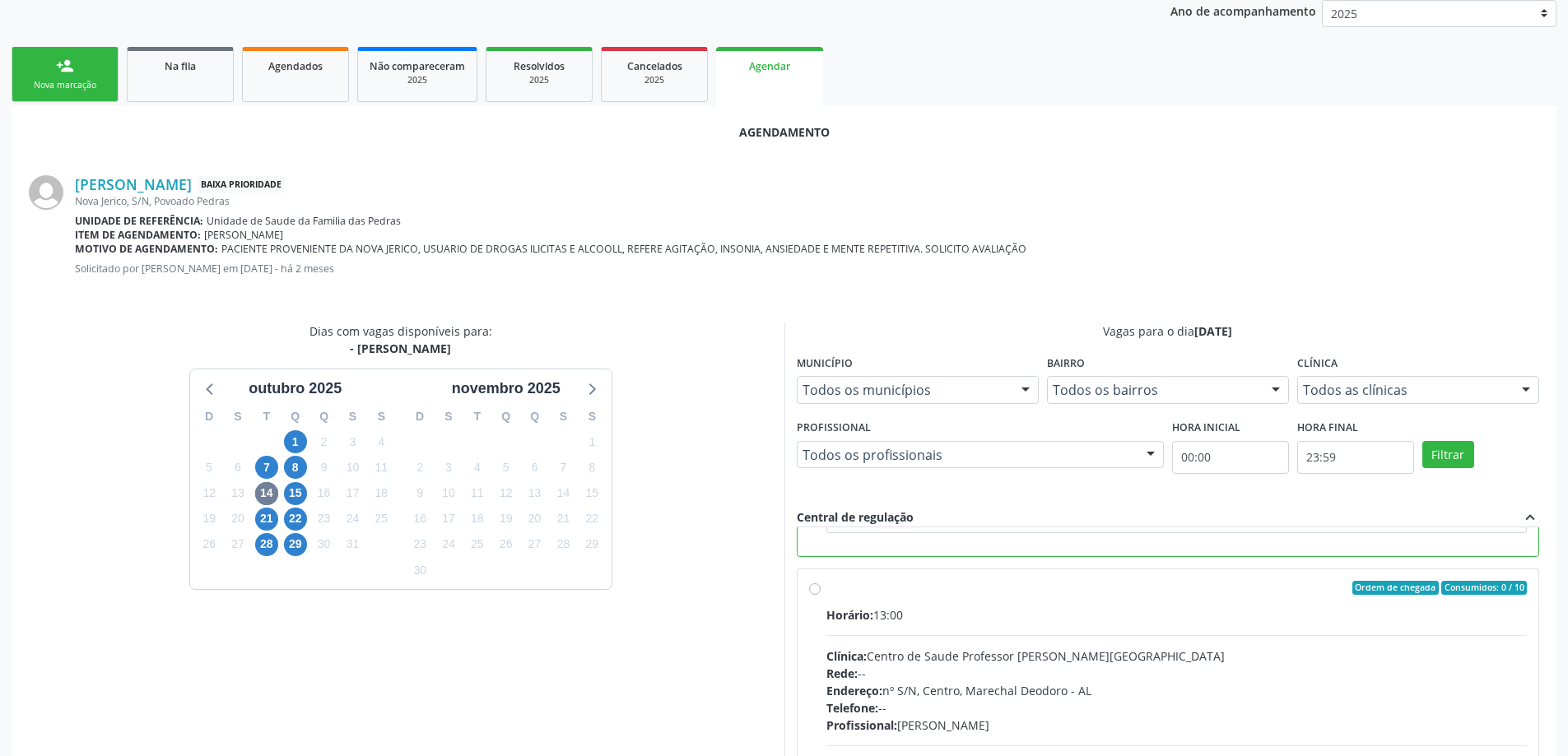
scroll to position [486, 0]
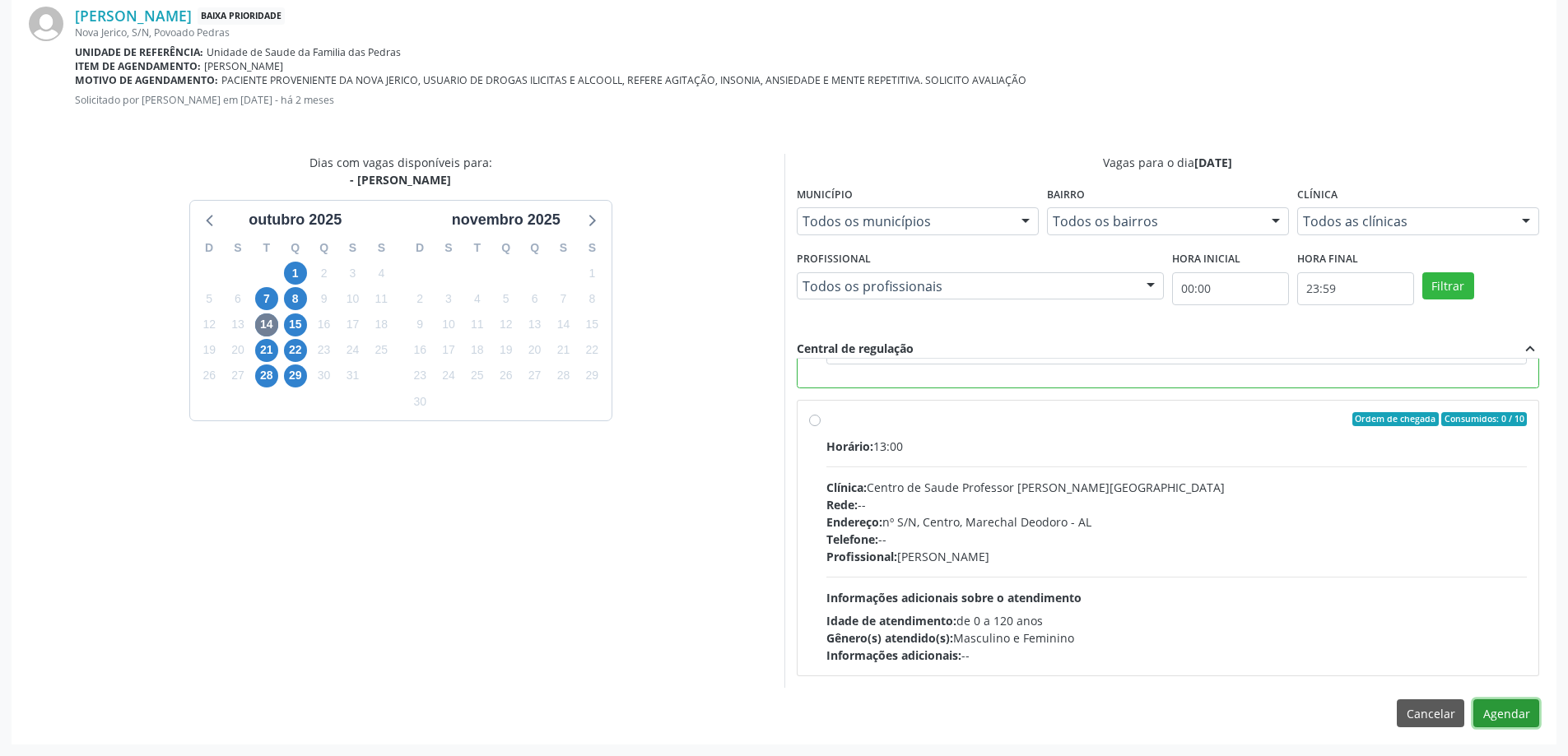
click at [1507, 716] on button "Agendar" at bounding box center [1506, 713] width 66 height 28
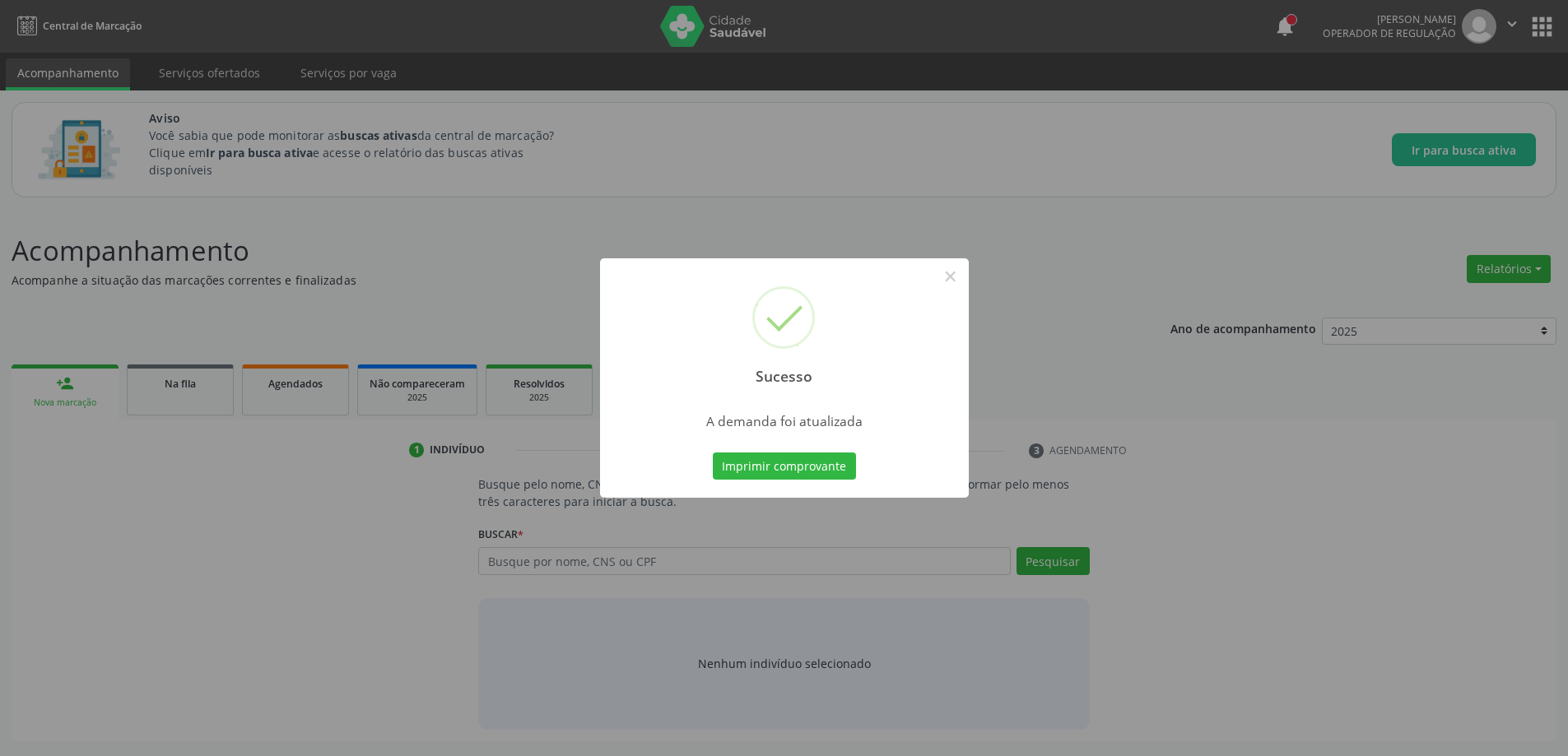
scroll to position [0, 0]
click at [958, 278] on button "×" at bounding box center [956, 276] width 28 height 28
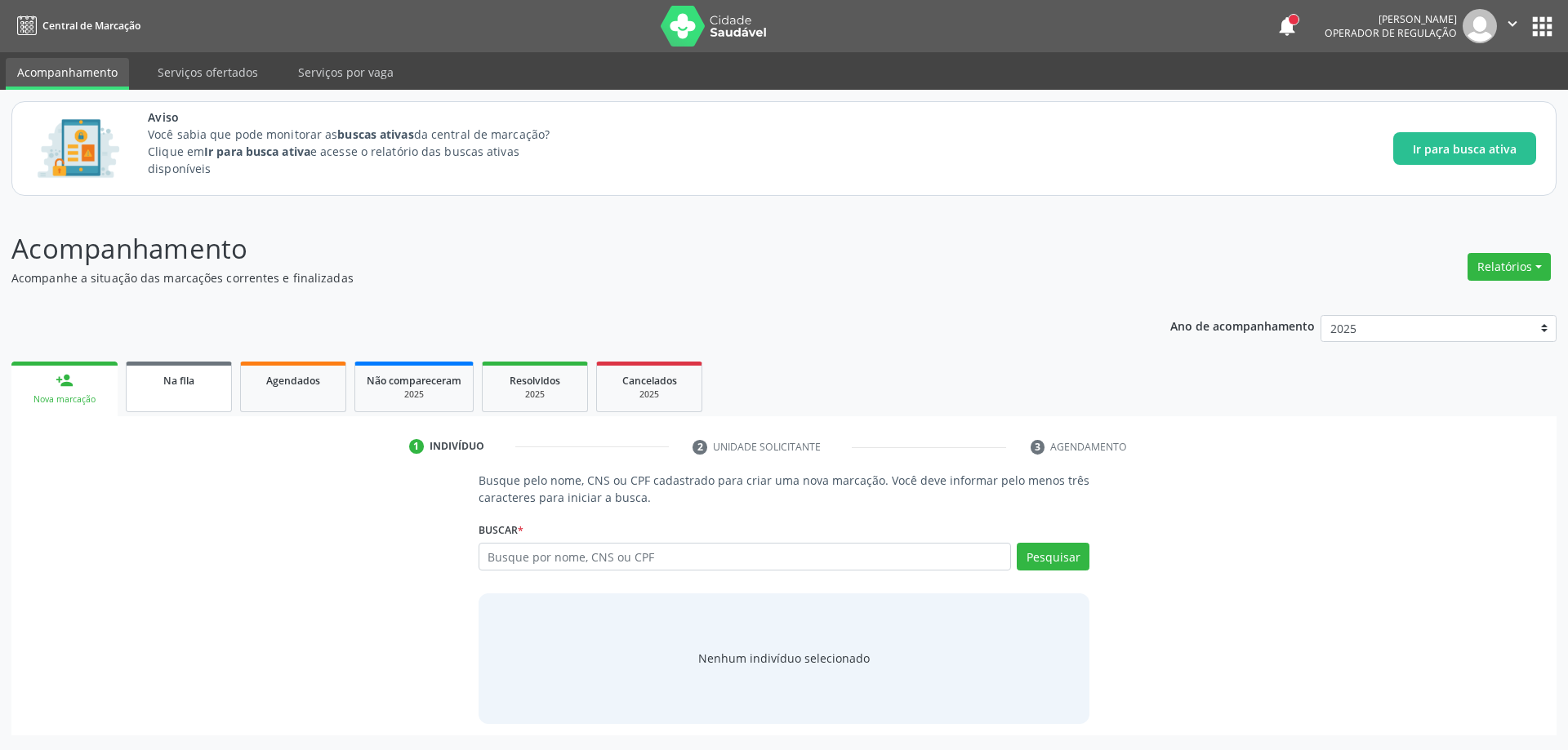
click at [159, 396] on link "Na fila" at bounding box center [178, 386] width 106 height 51
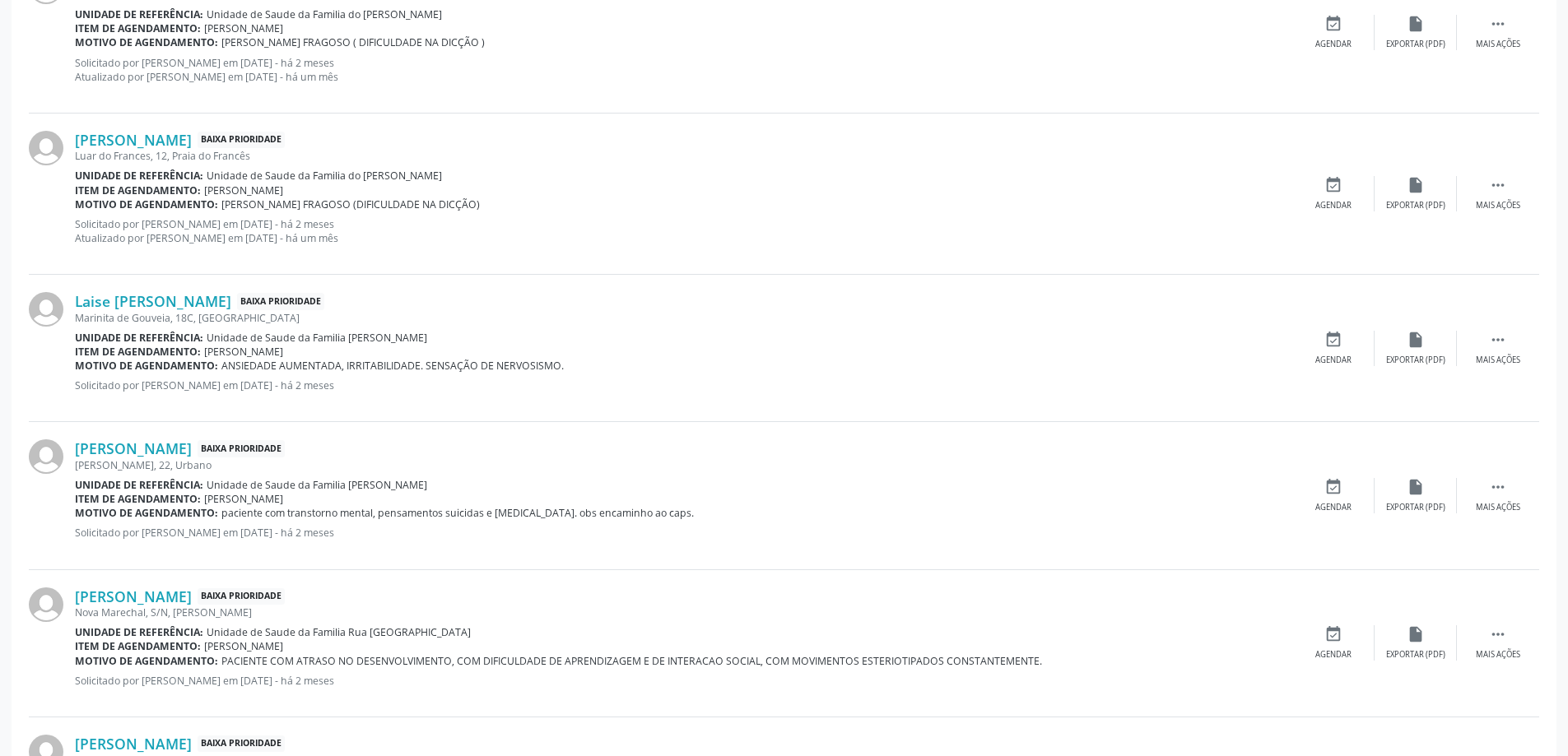
scroll to position [1811, 0]
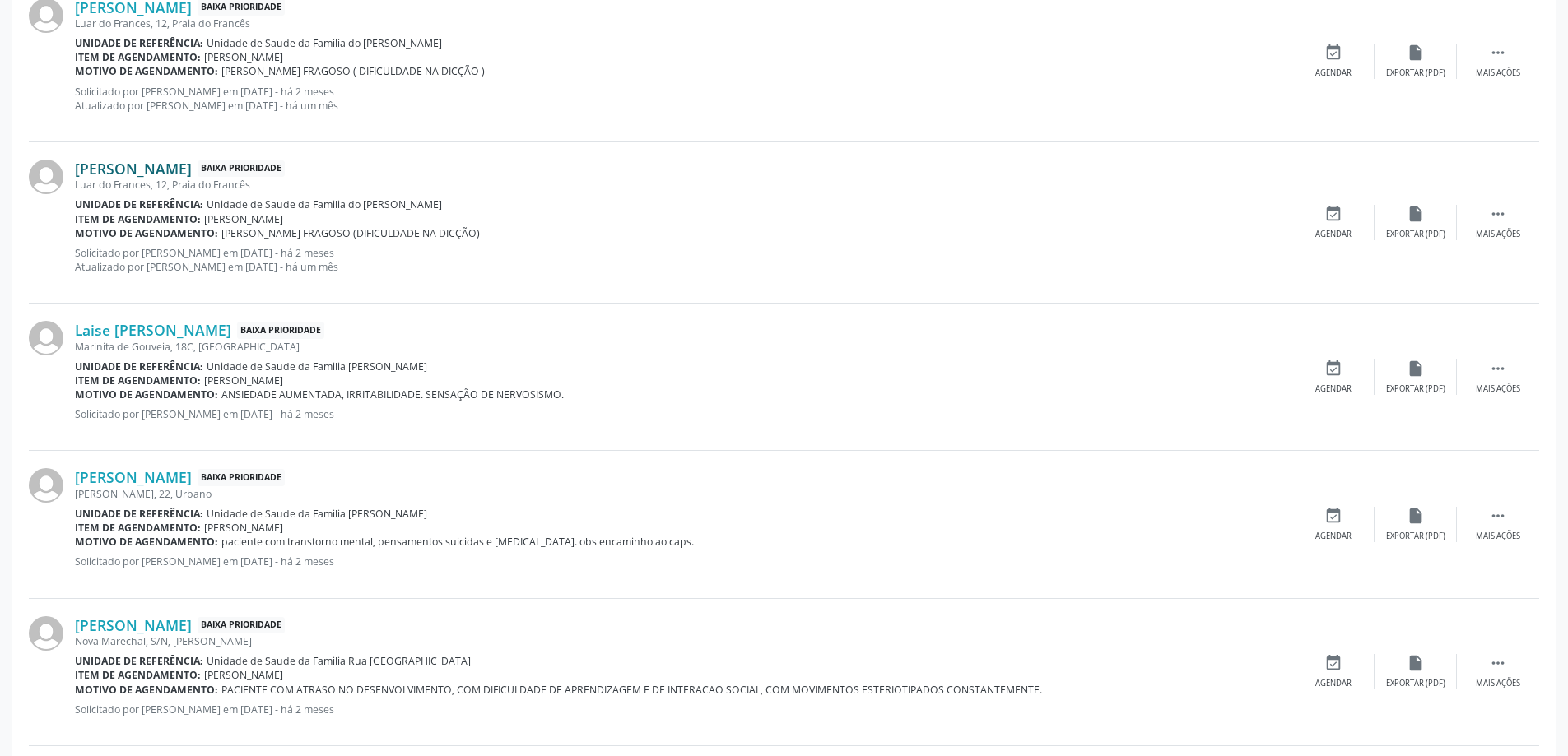
click at [164, 170] on link "[PERSON_NAME]" at bounding box center [133, 169] width 117 height 18
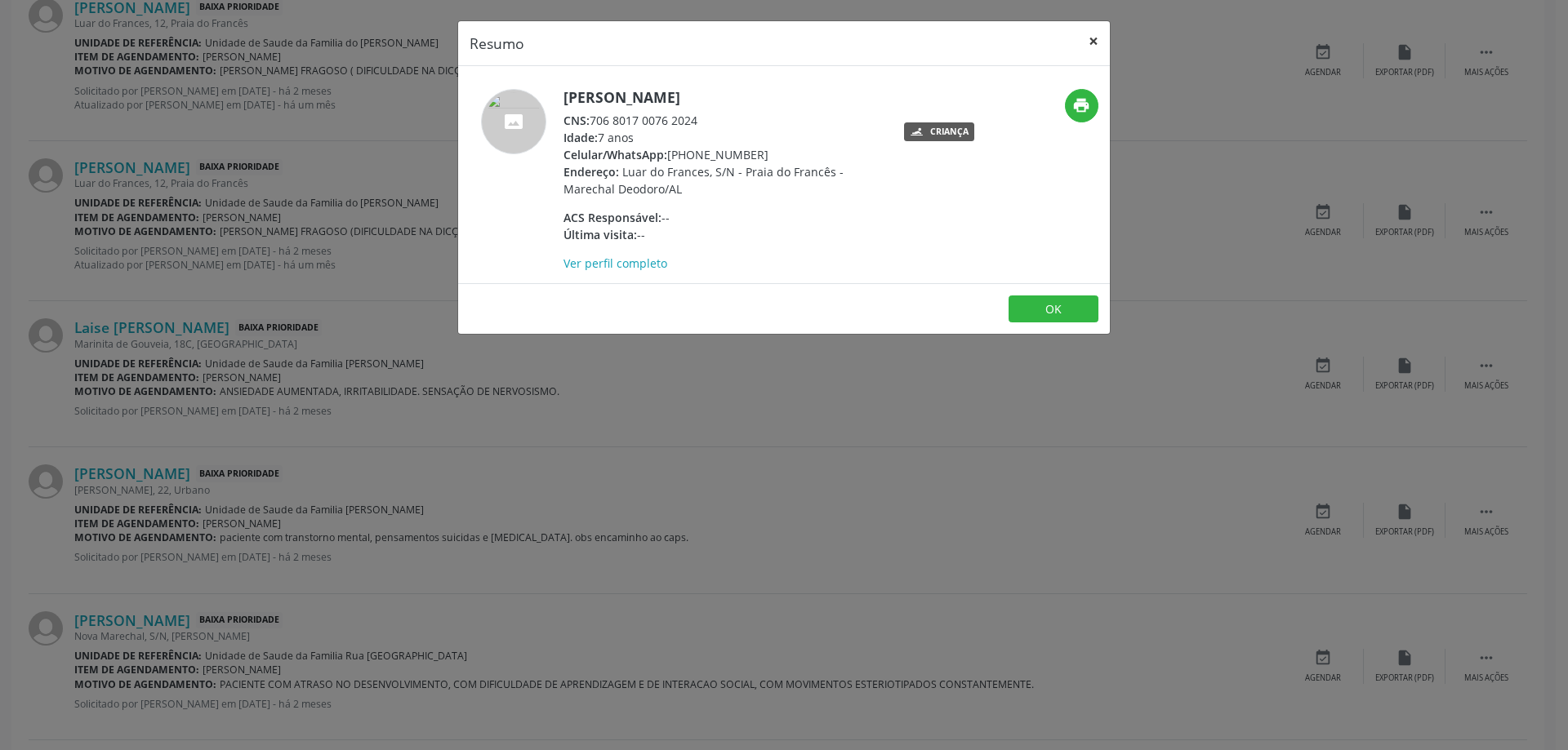
click at [1086, 40] on button "×" at bounding box center [1093, 41] width 33 height 40
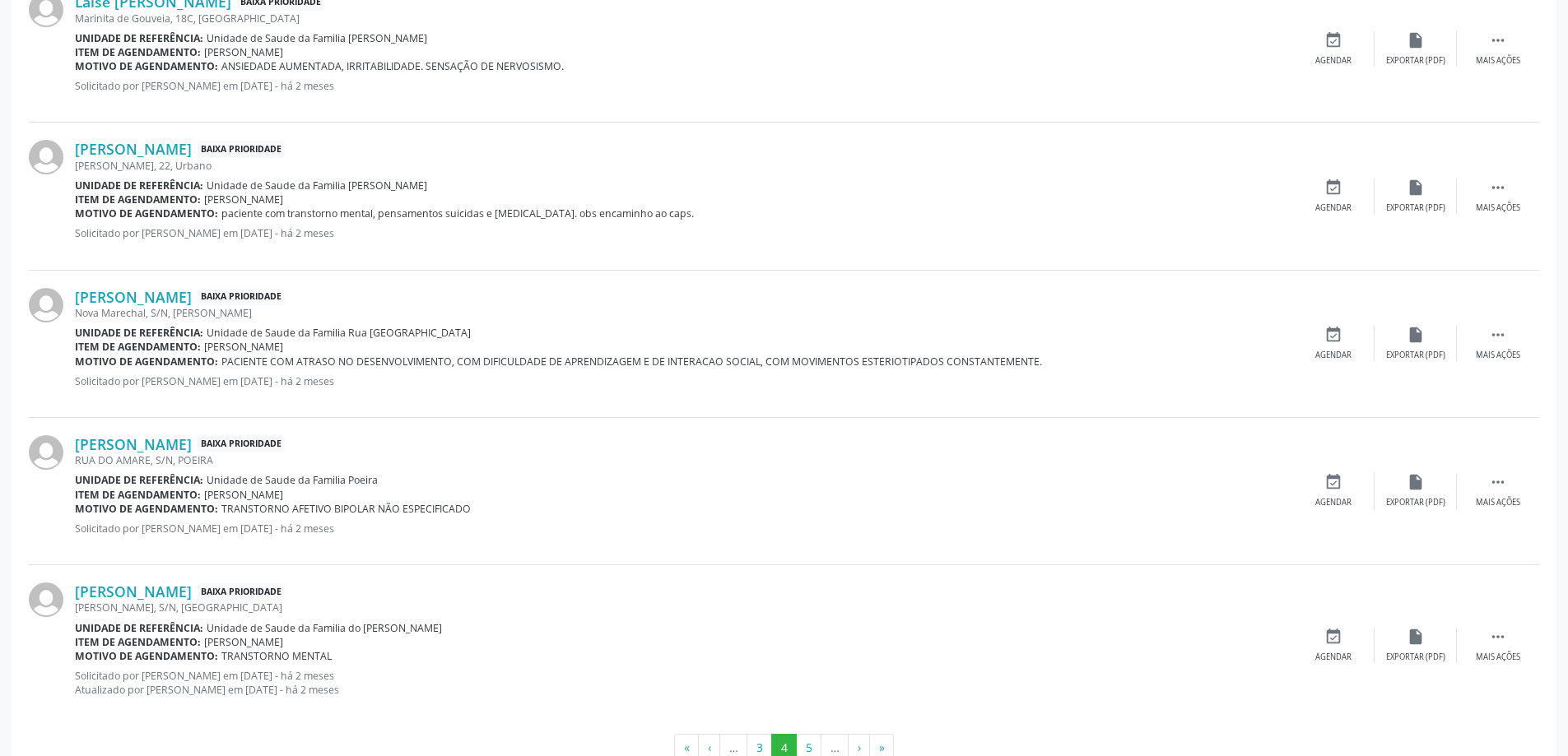
scroll to position [2140, 0]
click at [110, 148] on link "[PERSON_NAME]" at bounding box center [133, 148] width 117 height 18
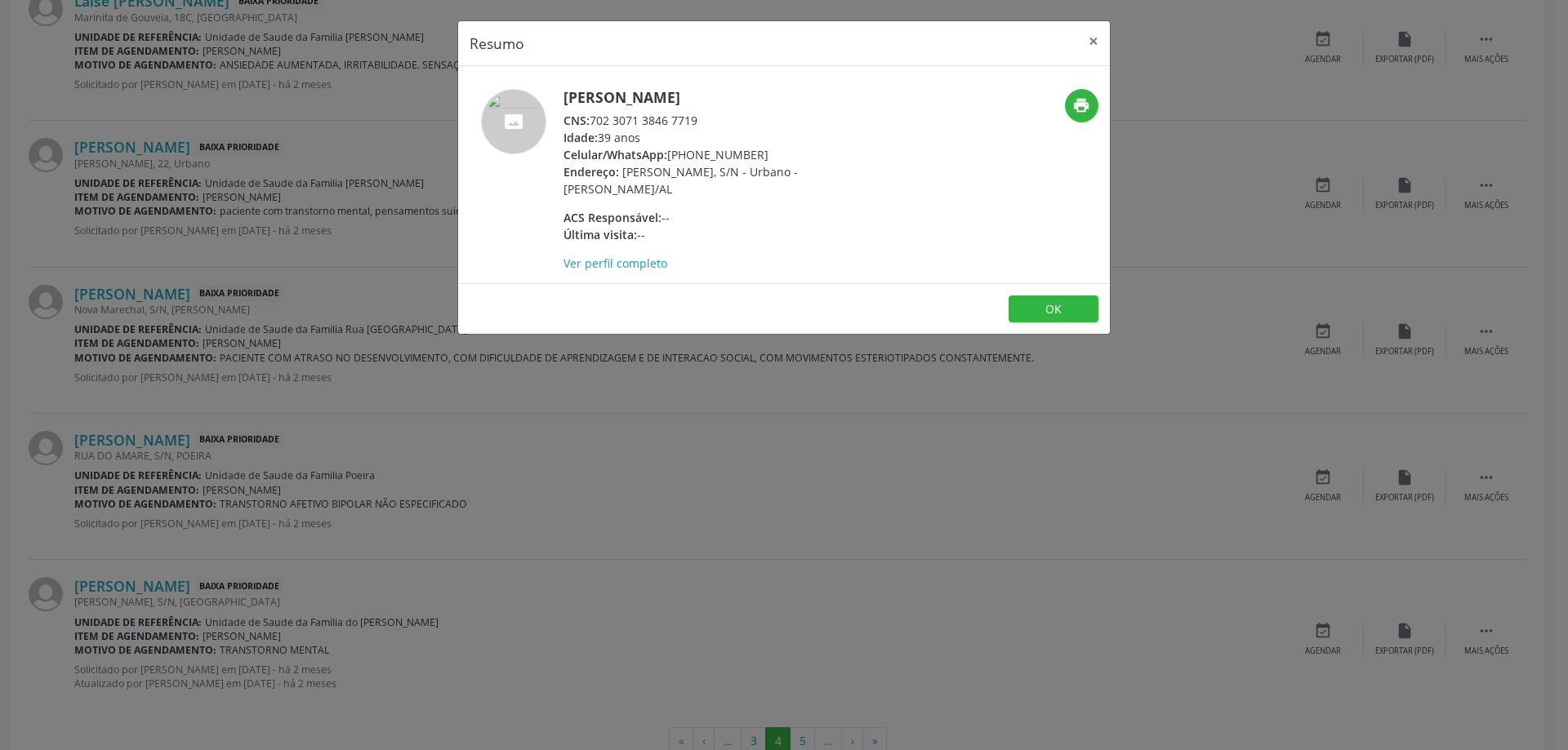
drag, startPoint x: 696, startPoint y: 120, endPoint x: 593, endPoint y: 121, distance: 103.0
click at [593, 121] on div "CNS: 702 3071 3846 7719" at bounding box center [722, 121] width 318 height 17
copy div "702 3071 3846 7719"
click at [1085, 37] on button "×" at bounding box center [1093, 41] width 33 height 40
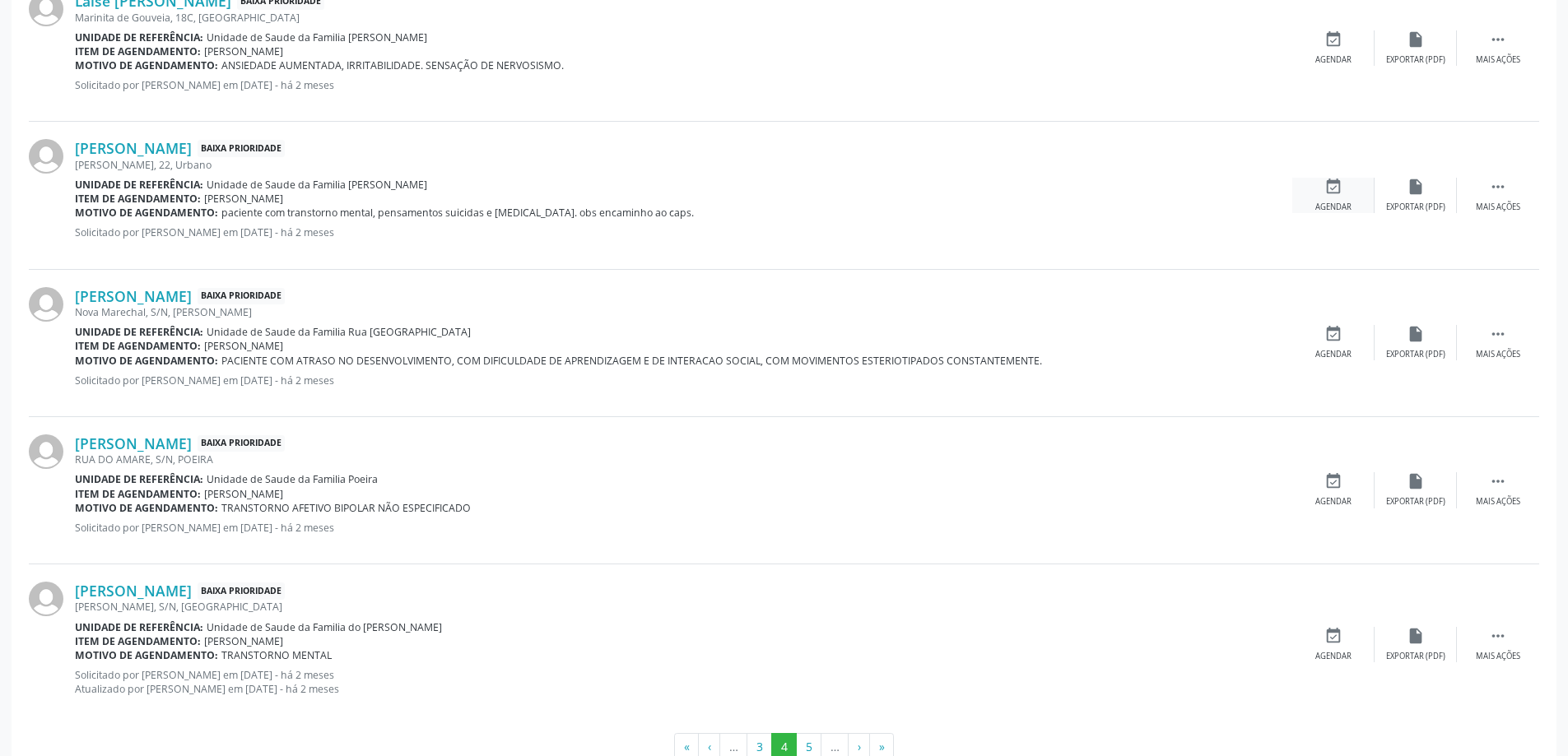
click at [1328, 186] on icon "event_available" at bounding box center [1333, 186] width 18 height 18
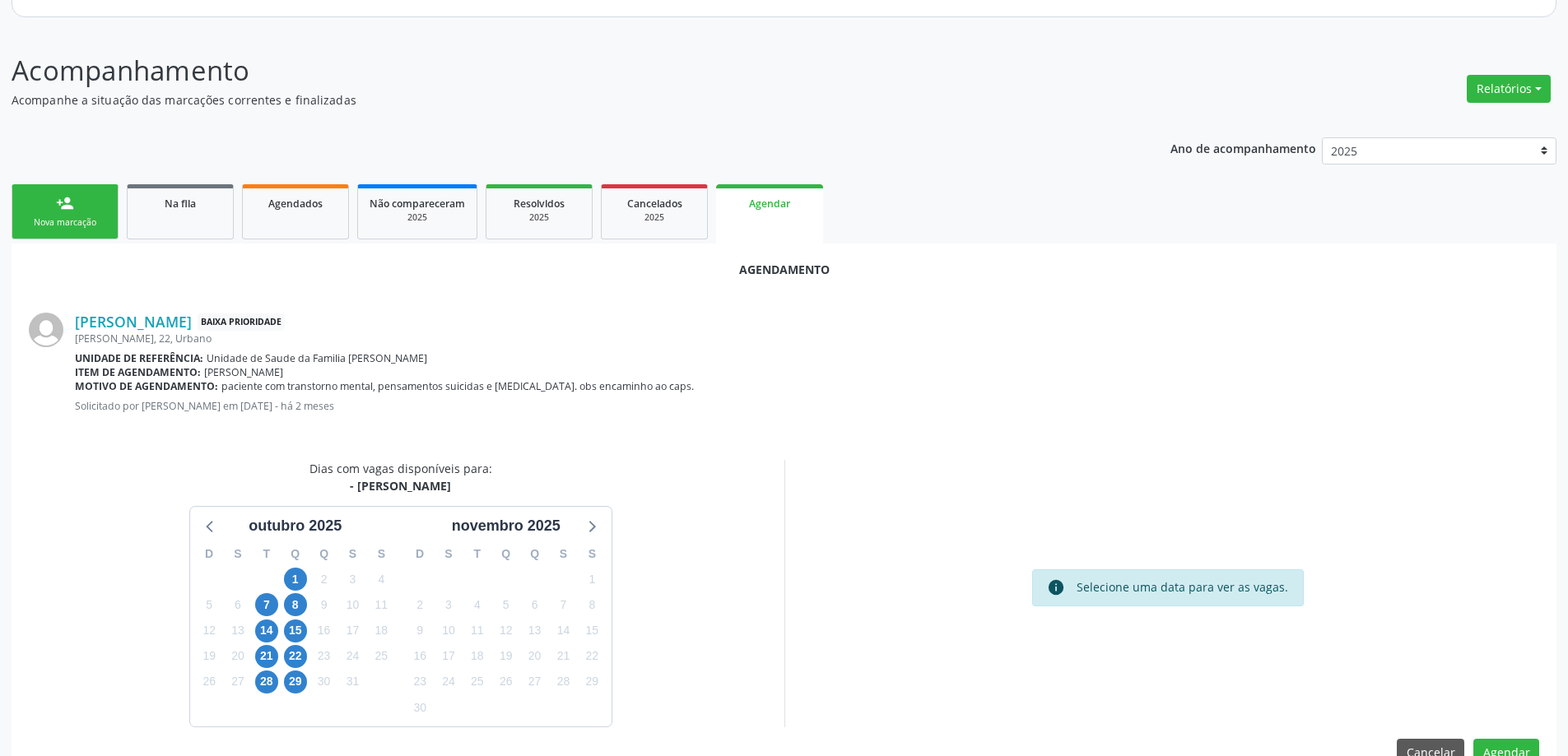
scroll to position [219, 0]
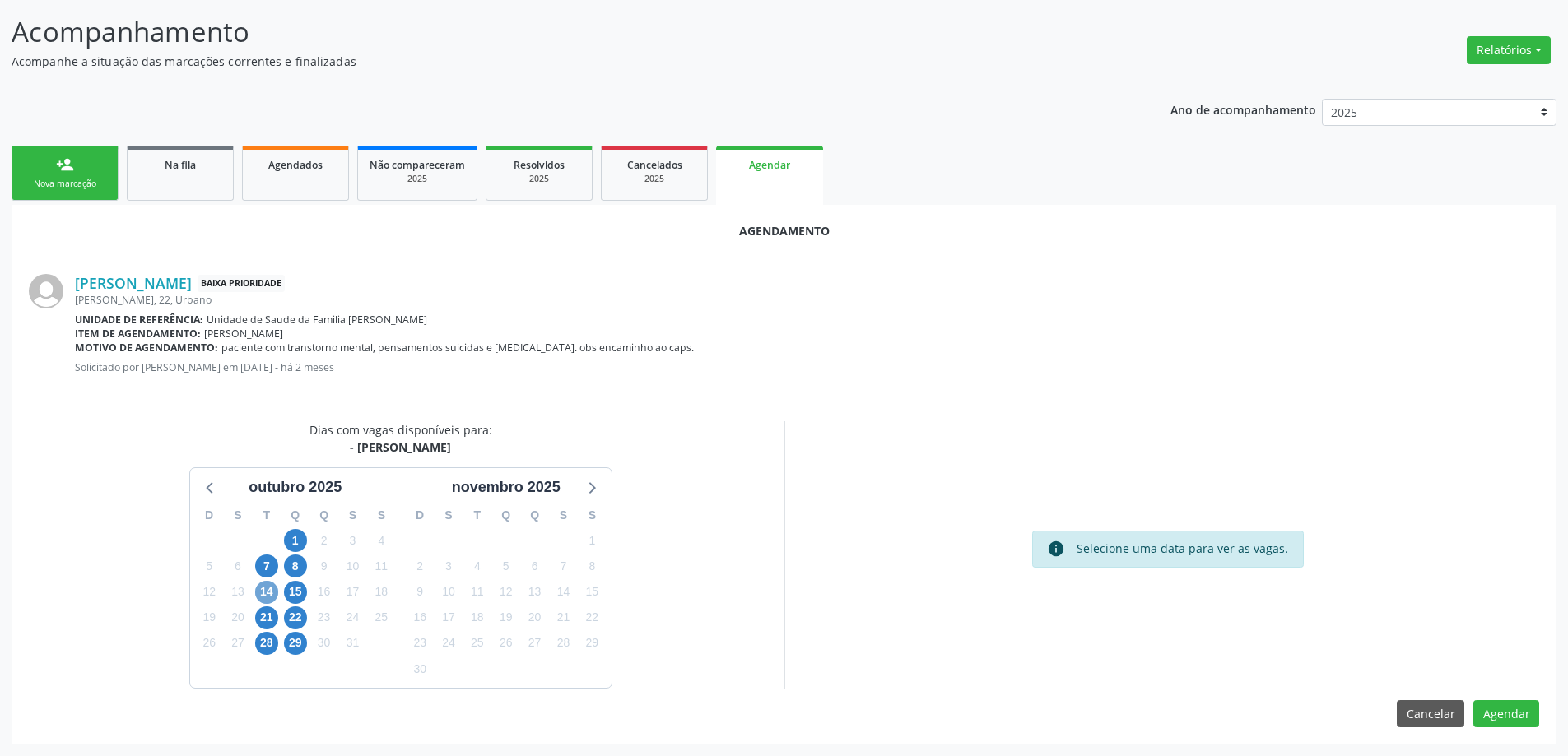
click at [262, 595] on span "14" at bounding box center [267, 593] width 23 height 23
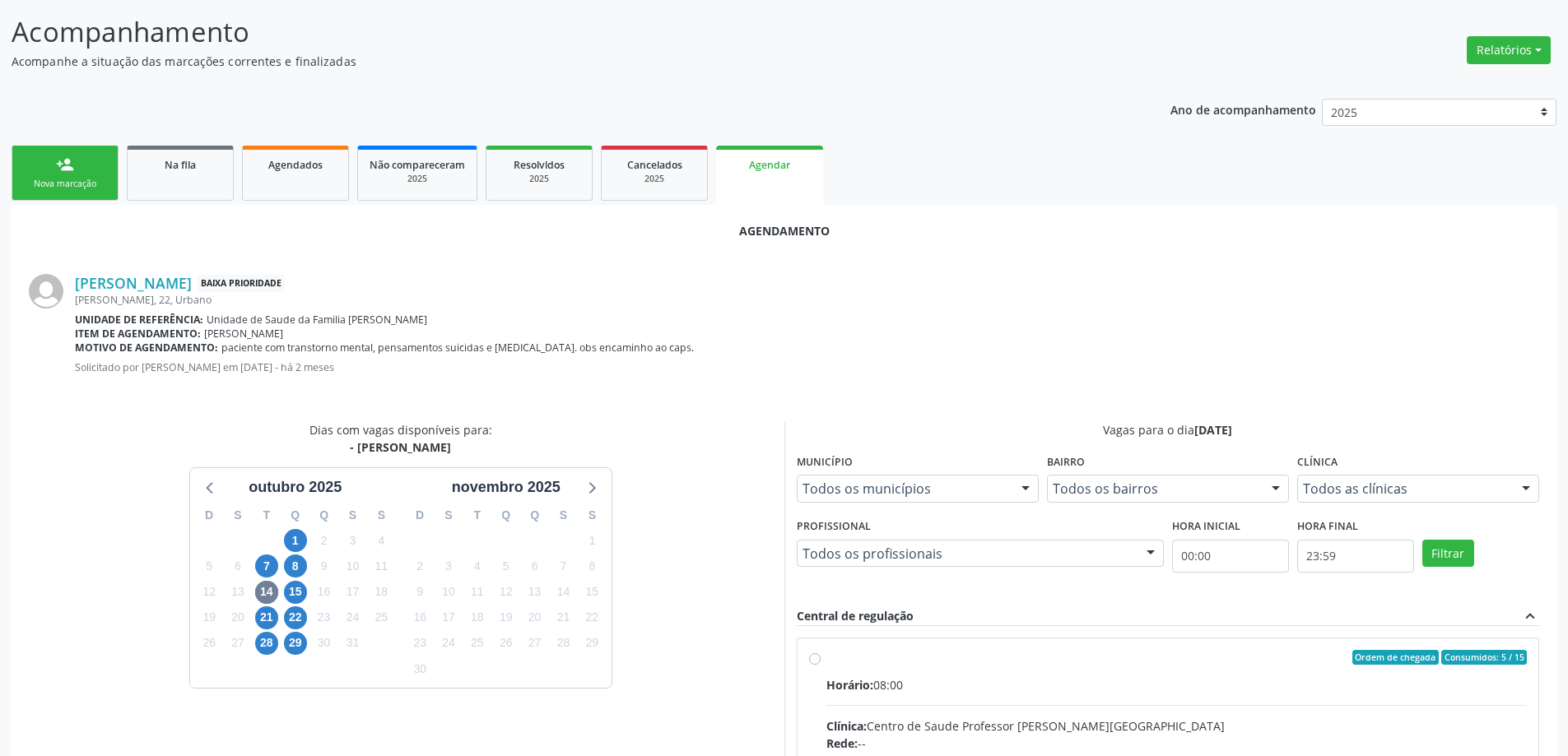
click at [815, 663] on input "Ordem de chegada Consumidos: 5 / 15 Horário: 08:00 Clínica: Centro de Saude Pro…" at bounding box center [815, 657] width 12 height 14
radio input "true"
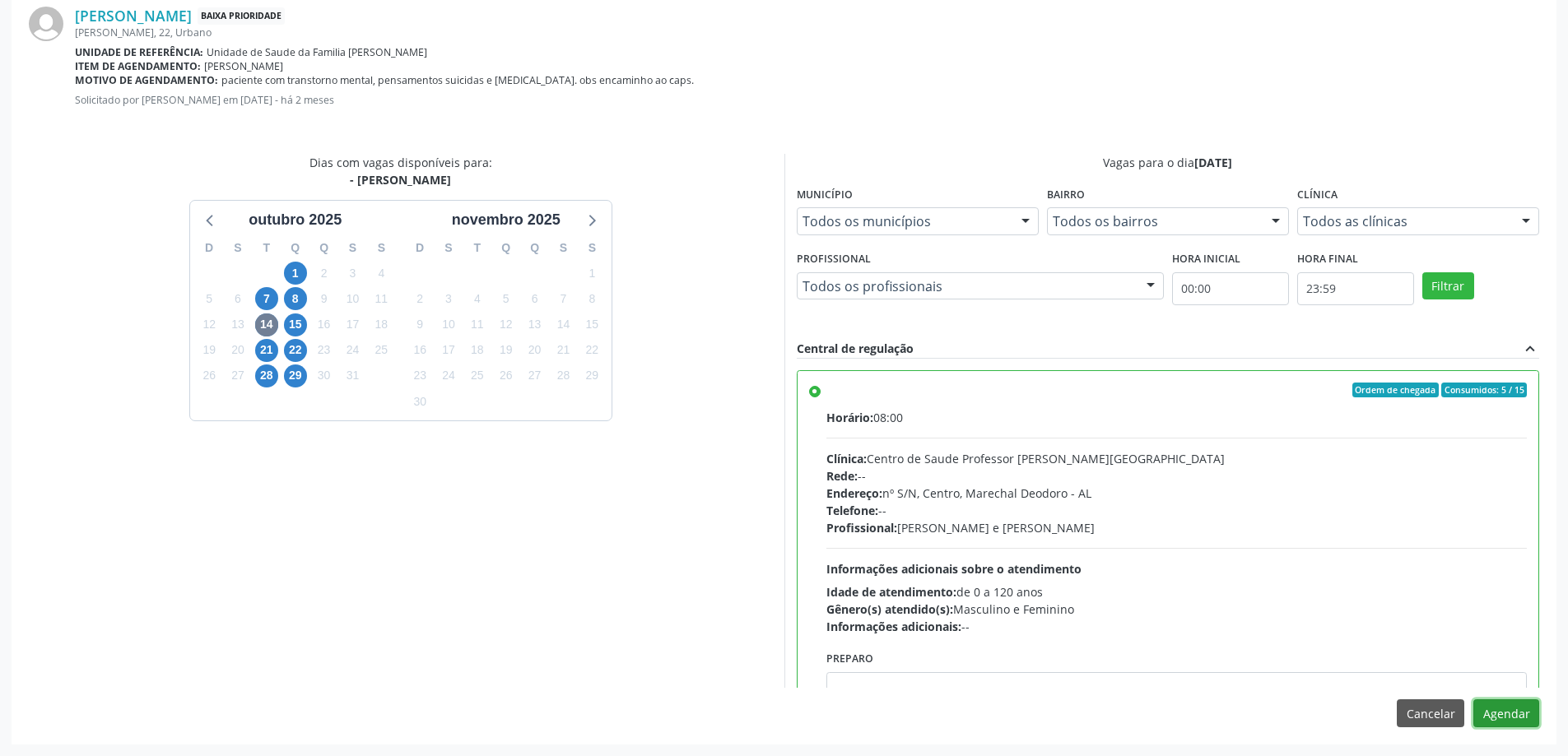
click at [1507, 719] on button "Agendar" at bounding box center [1506, 713] width 66 height 28
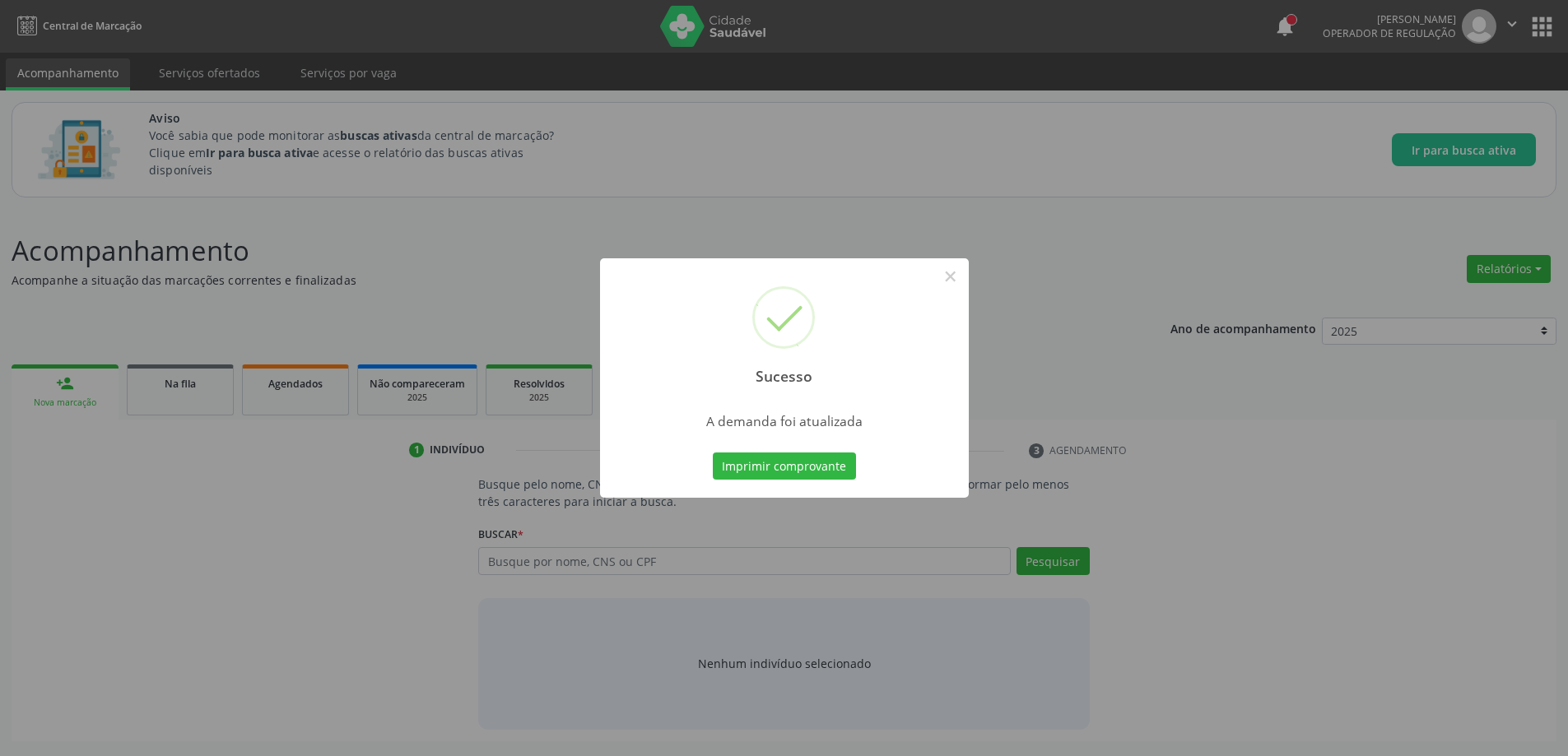
scroll to position [0, 0]
click at [953, 278] on button "×" at bounding box center [956, 276] width 28 height 28
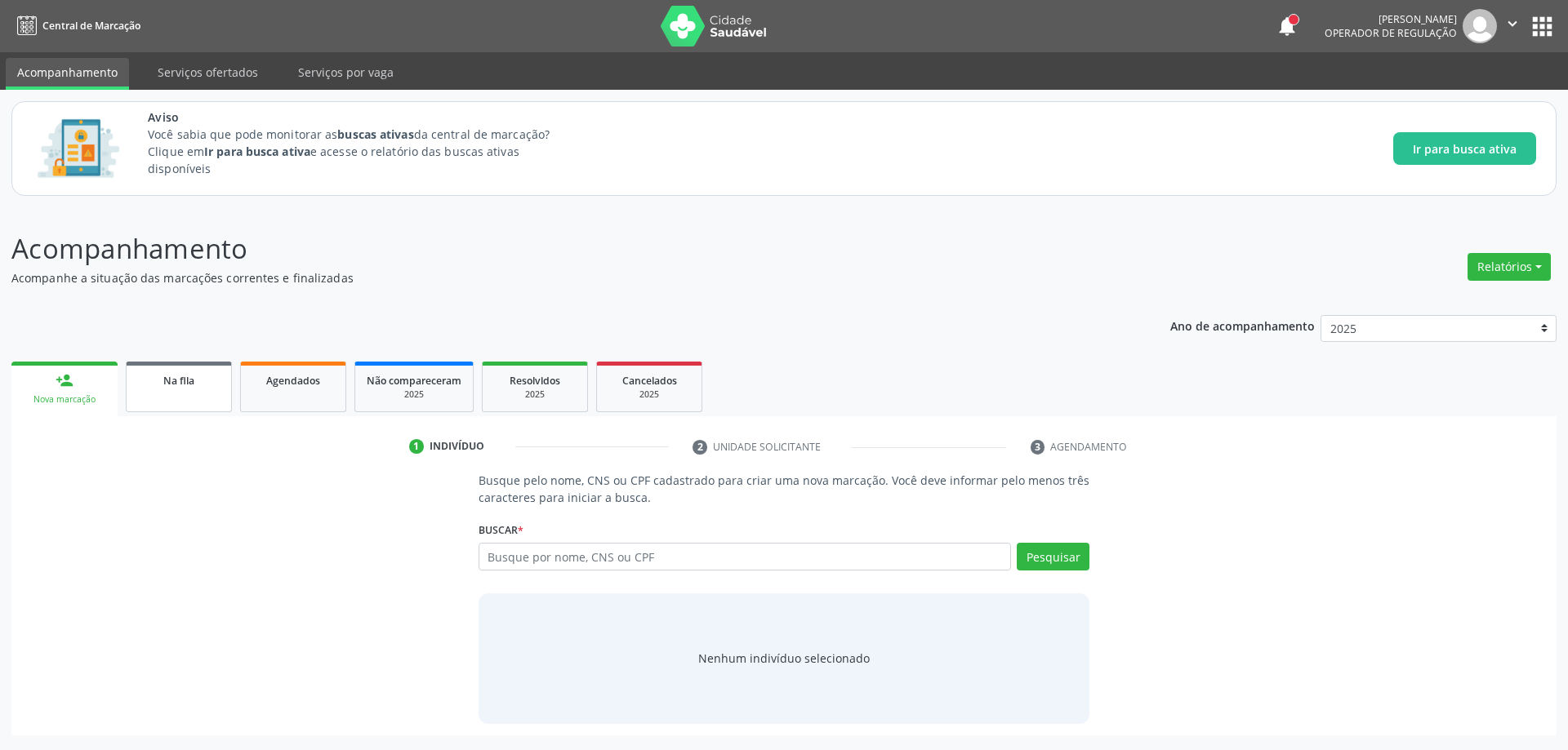
click at [165, 393] on link "Na fila" at bounding box center [178, 386] width 106 height 51
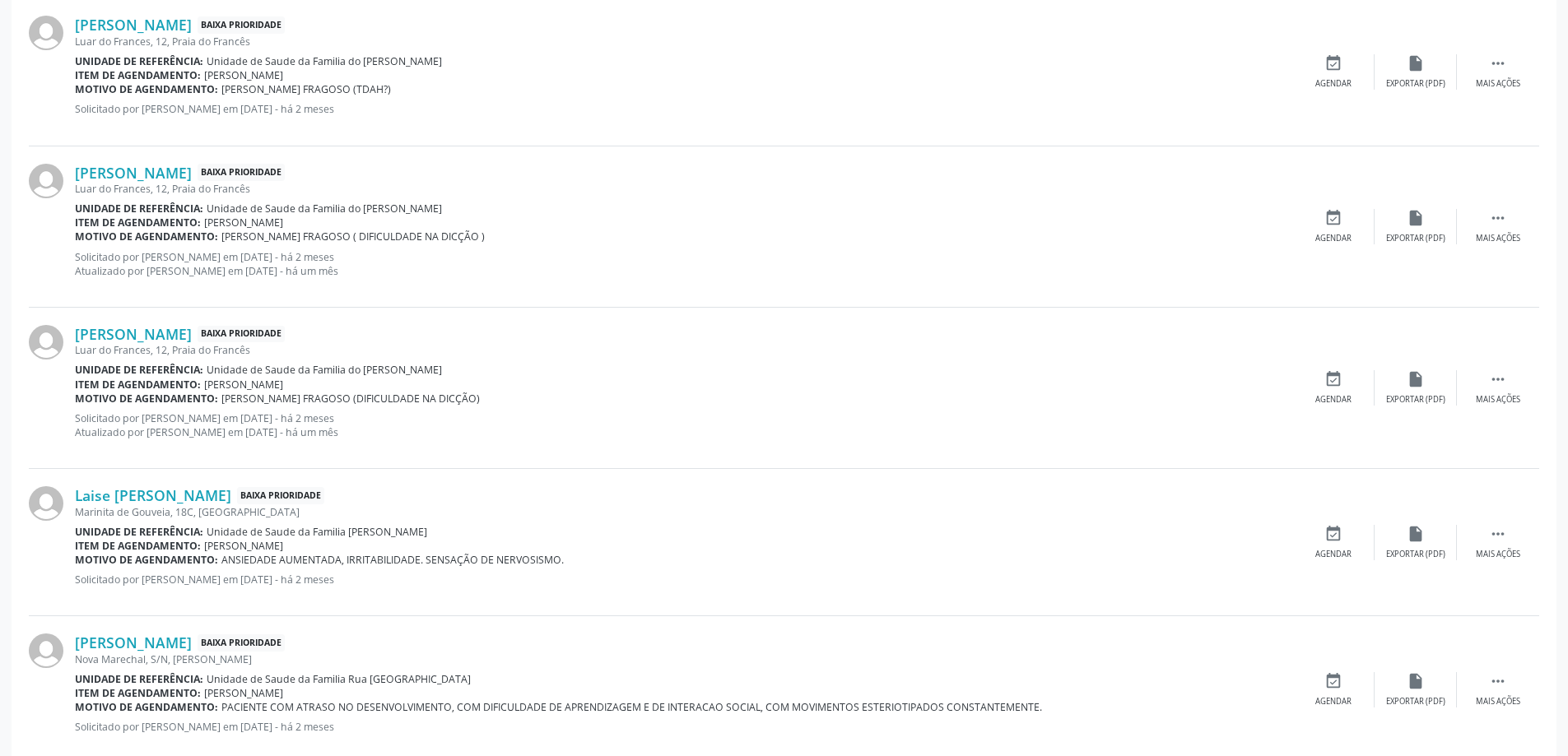
scroll to position [1646, 0]
click at [133, 330] on link "[PERSON_NAME]" at bounding box center [133, 333] width 117 height 18
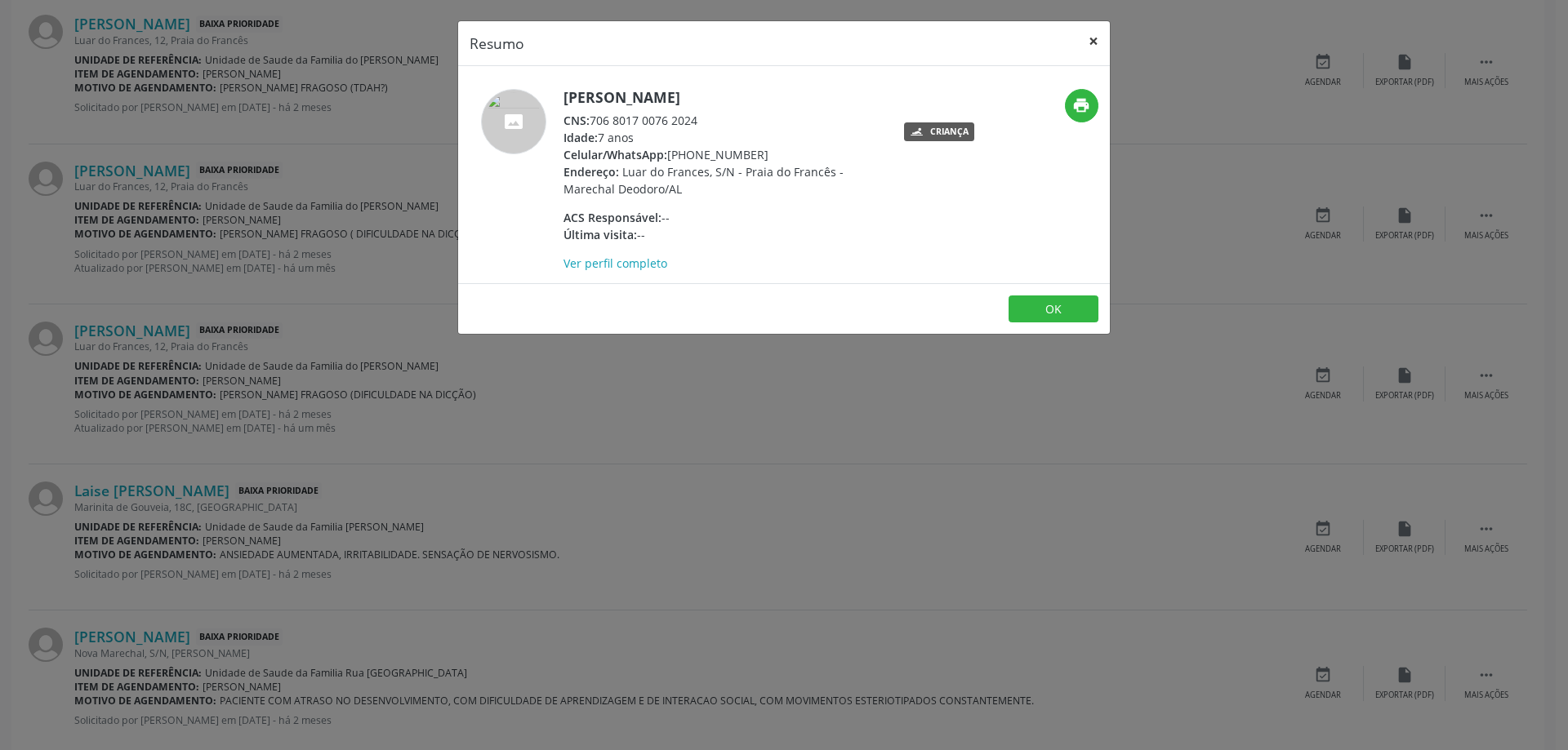
click at [1089, 36] on button "×" at bounding box center [1093, 41] width 33 height 40
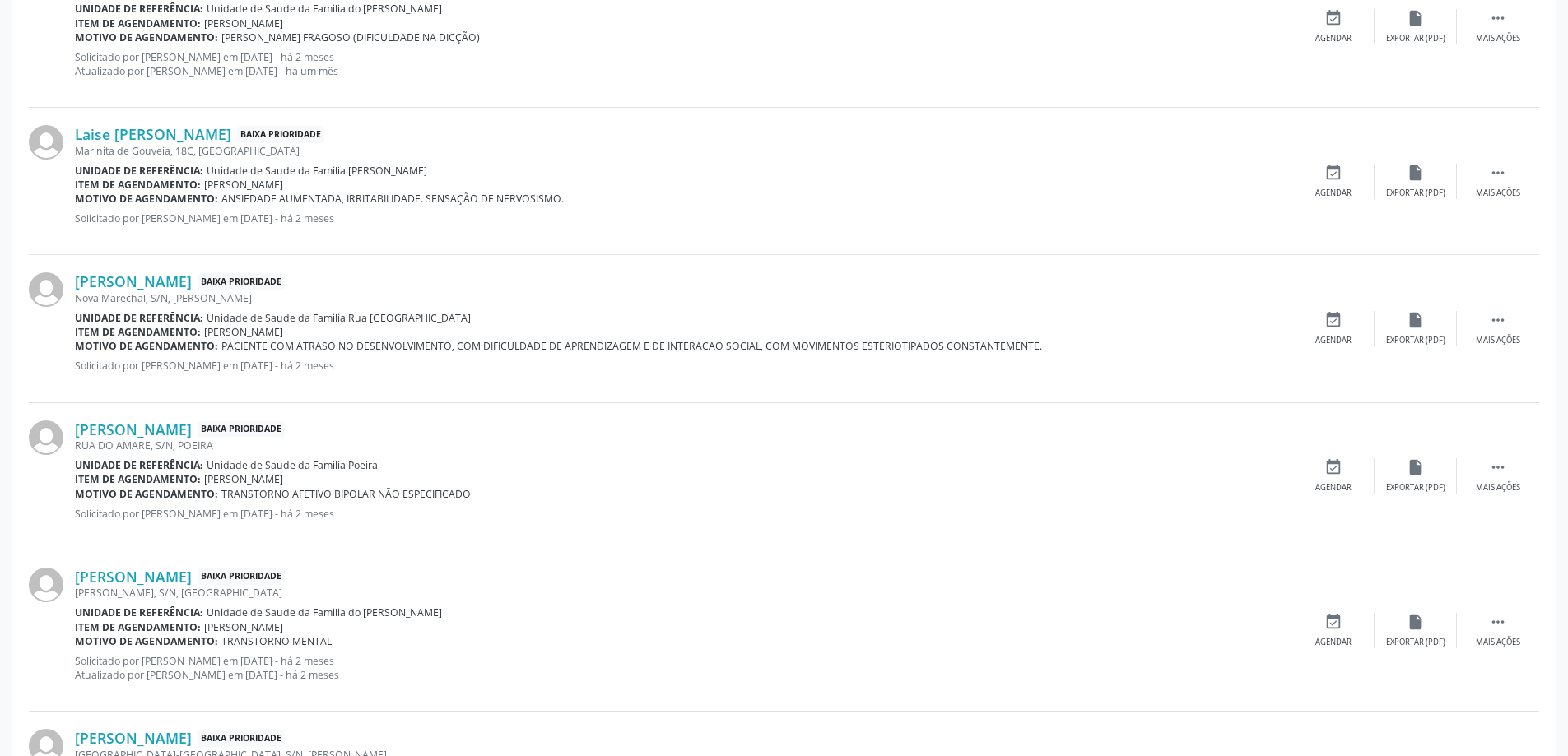
scroll to position [2058, 0]
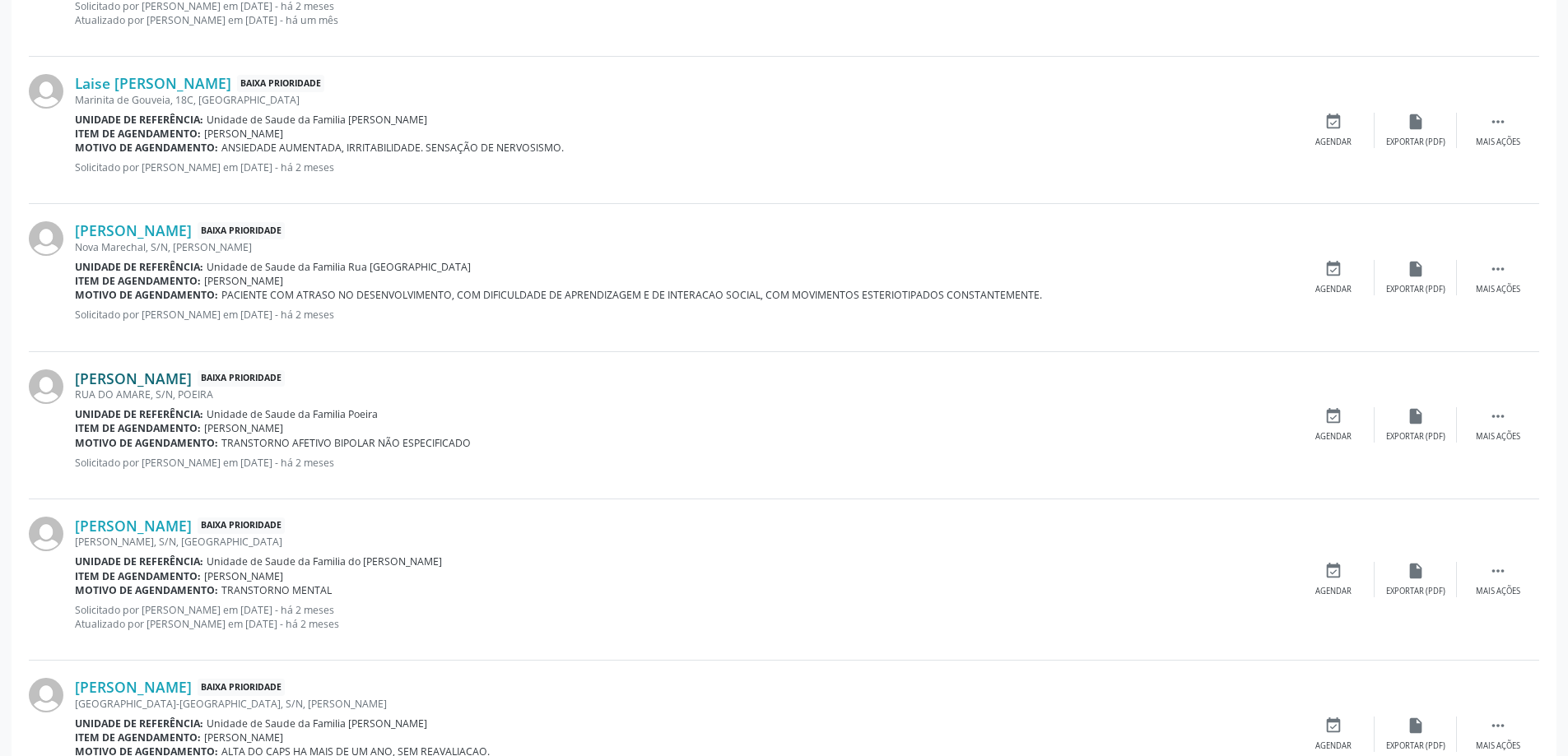
click at [138, 372] on link "[PERSON_NAME]" at bounding box center [133, 378] width 117 height 18
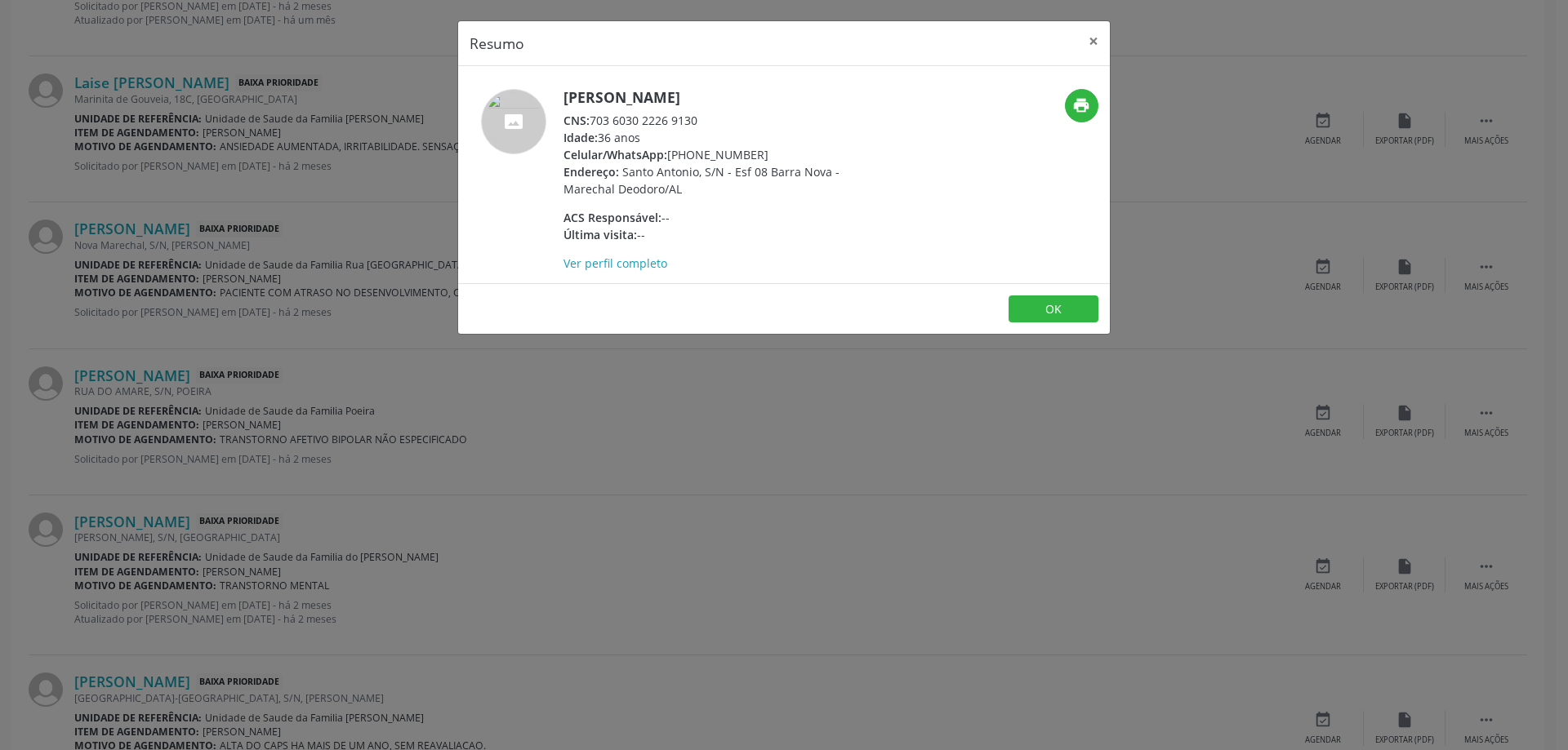
drag, startPoint x: 699, startPoint y: 116, endPoint x: 594, endPoint y: 121, distance: 105.1
click at [594, 121] on div "CNS: 703 6030 2226 9130" at bounding box center [722, 121] width 318 height 17
copy div "703 6030 2226 9130"
click at [1086, 49] on button "×" at bounding box center [1093, 41] width 33 height 40
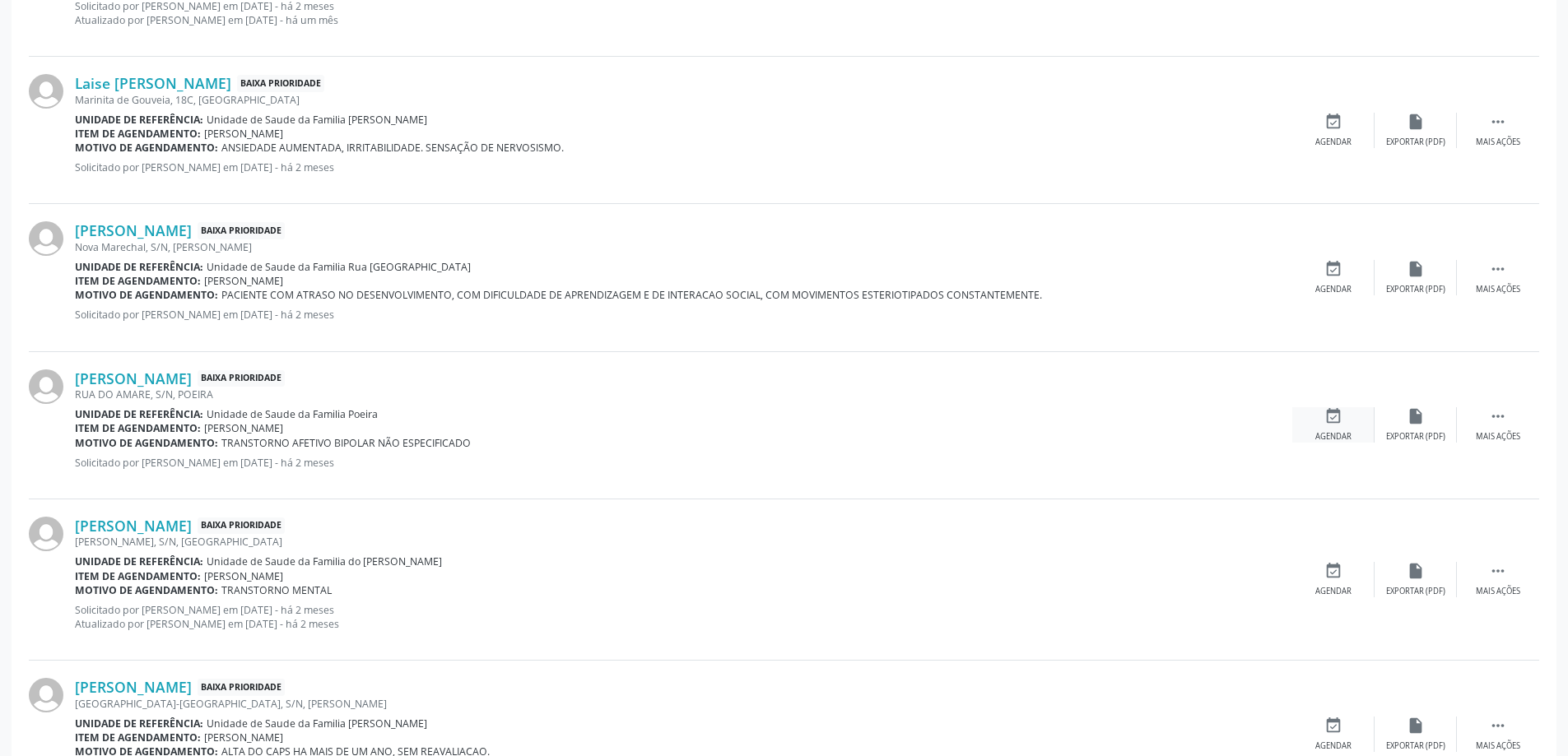
click at [1313, 418] on div "event_available Agendar" at bounding box center [1333, 424] width 82 height 36
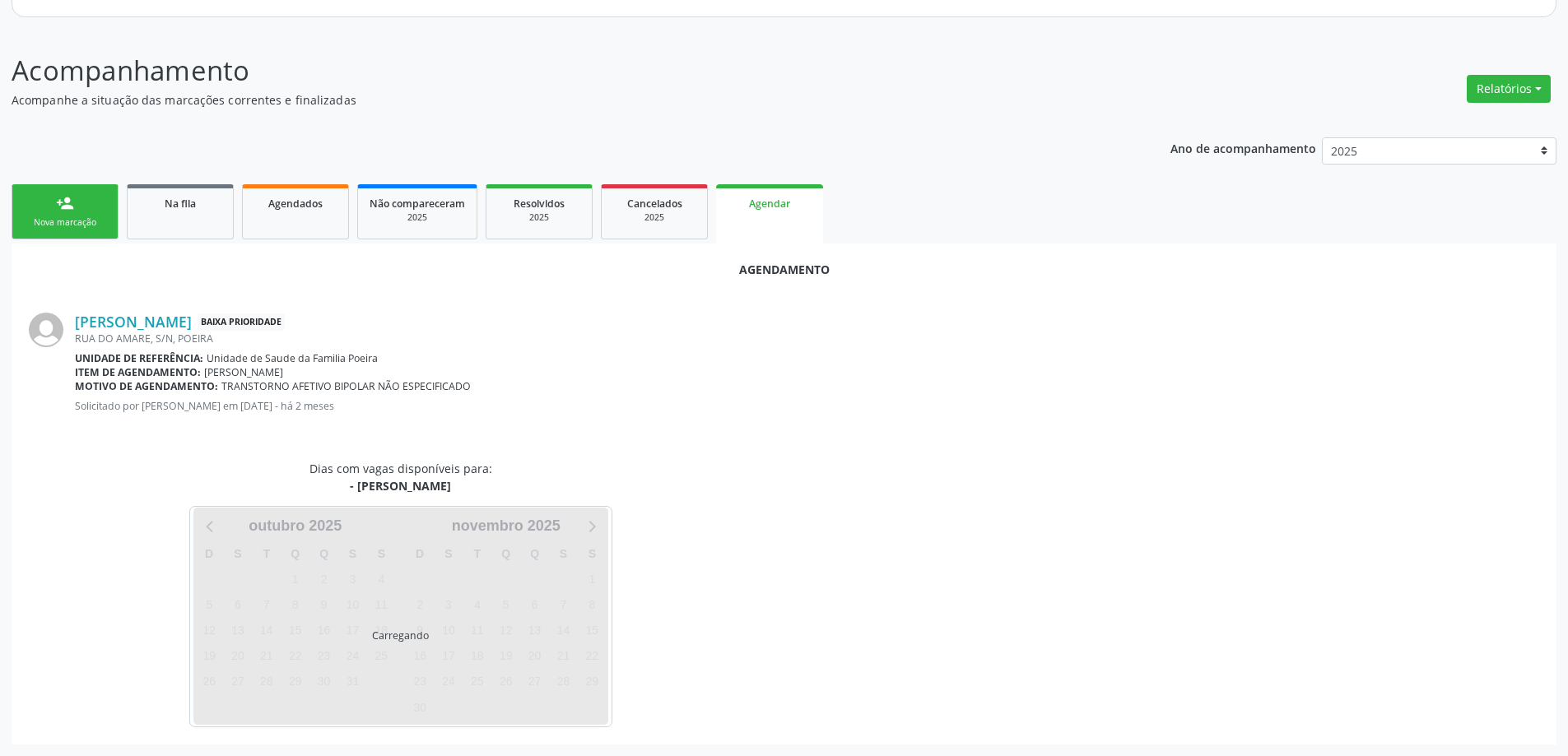
scroll to position [219, 0]
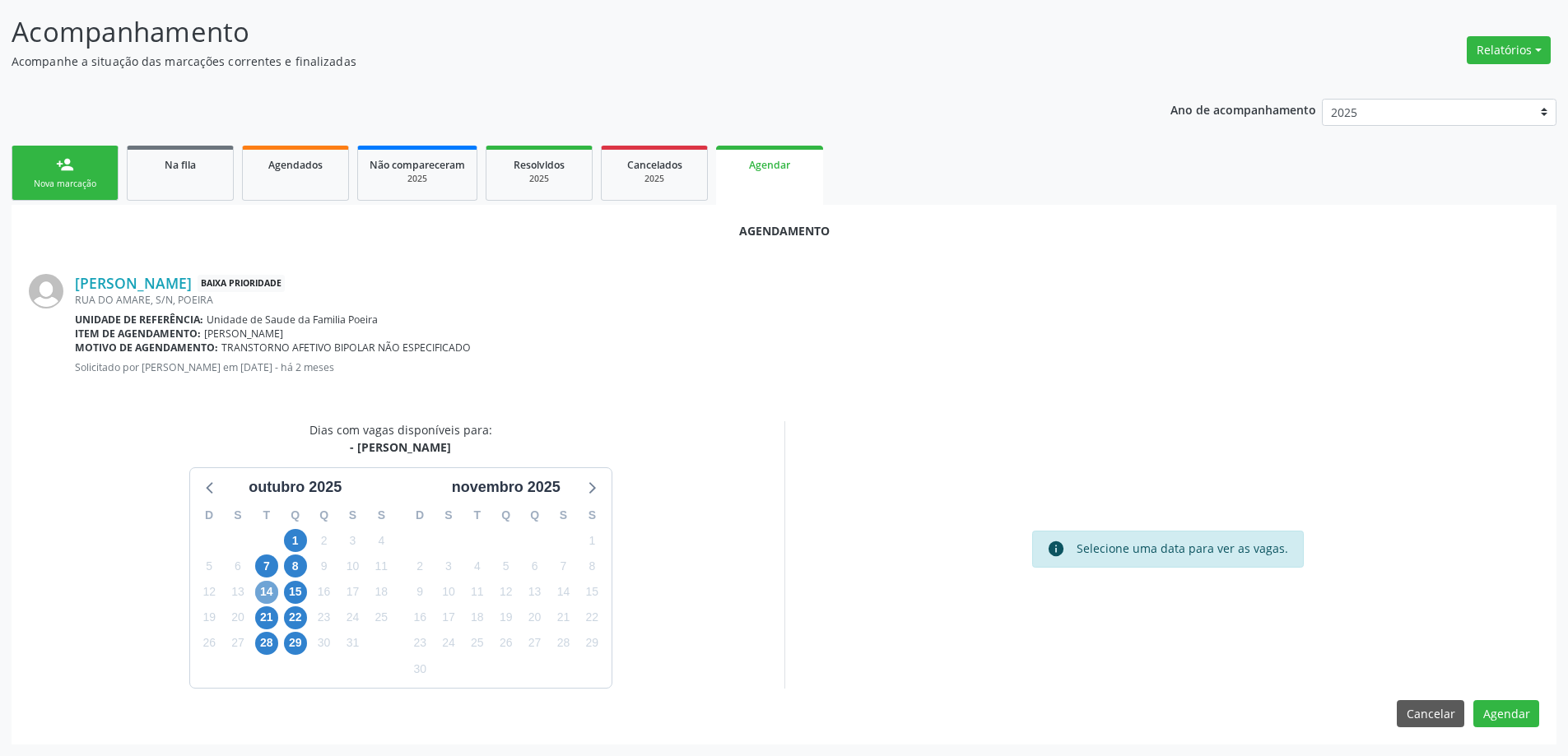
click at [267, 589] on span "14" at bounding box center [267, 593] width 23 height 23
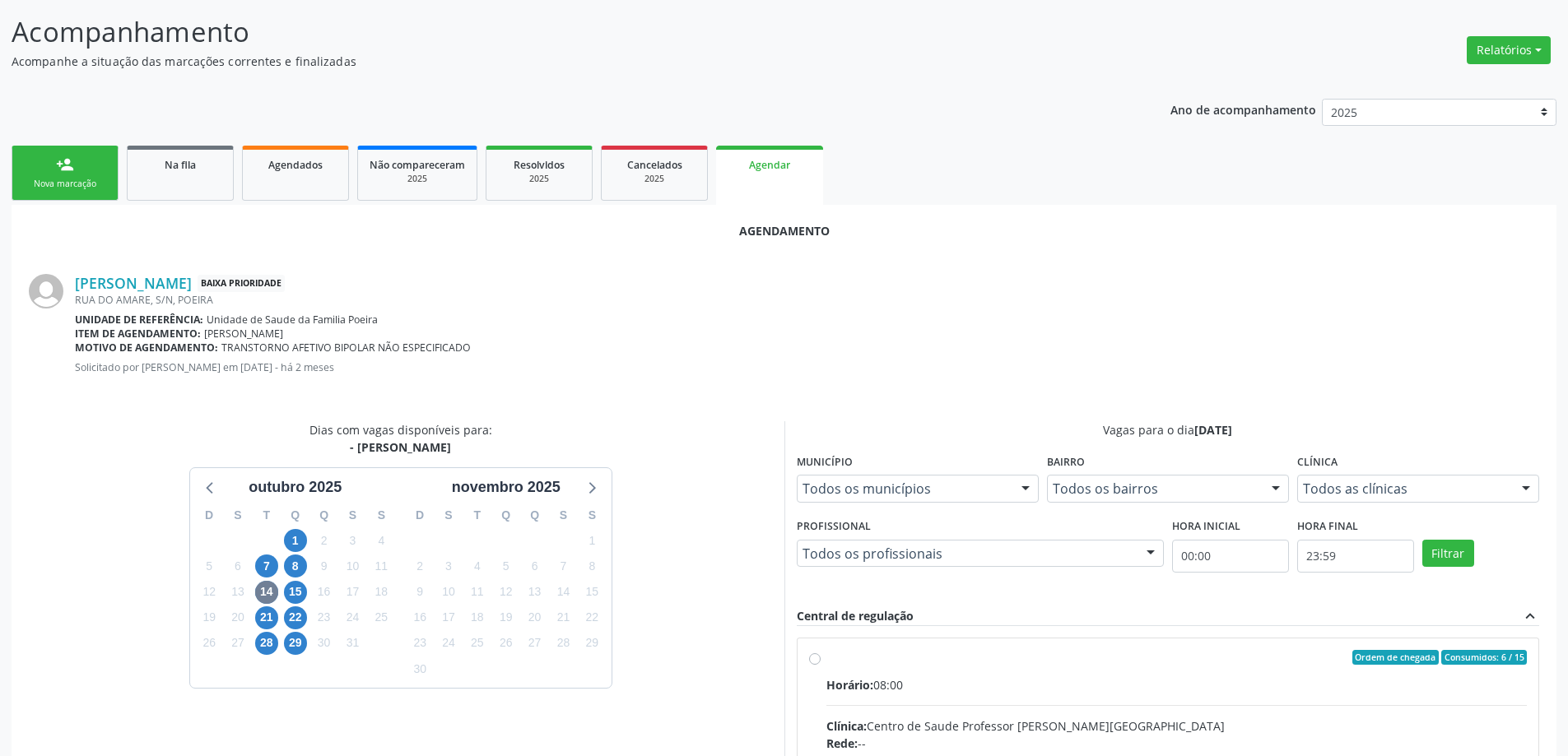
click at [820, 663] on input "Ordem de chegada Consumidos: 6 / 15 Horário: 08:00 Clínica: Centro de Saude Pro…" at bounding box center [815, 657] width 12 height 14
radio input "true"
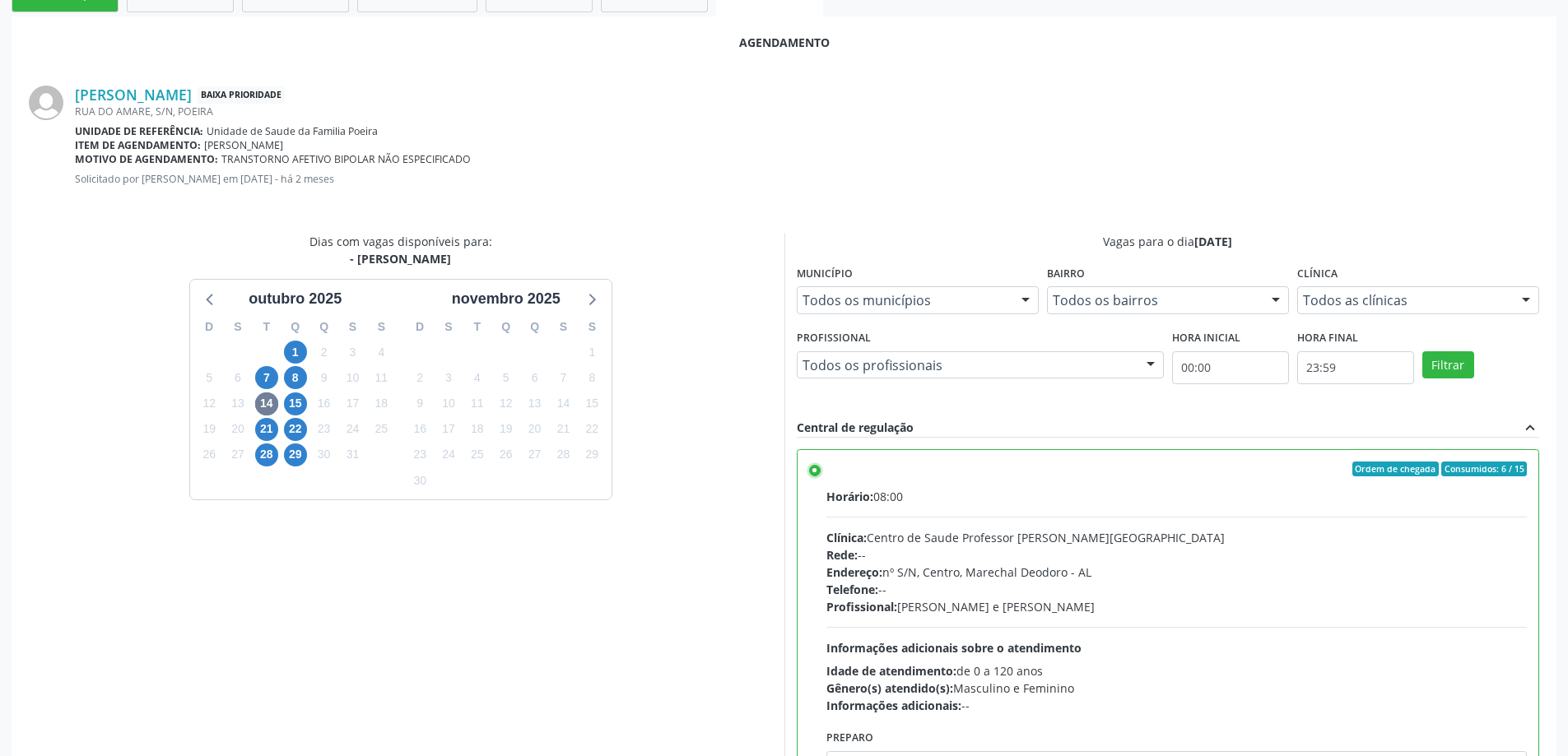
scroll to position [486, 0]
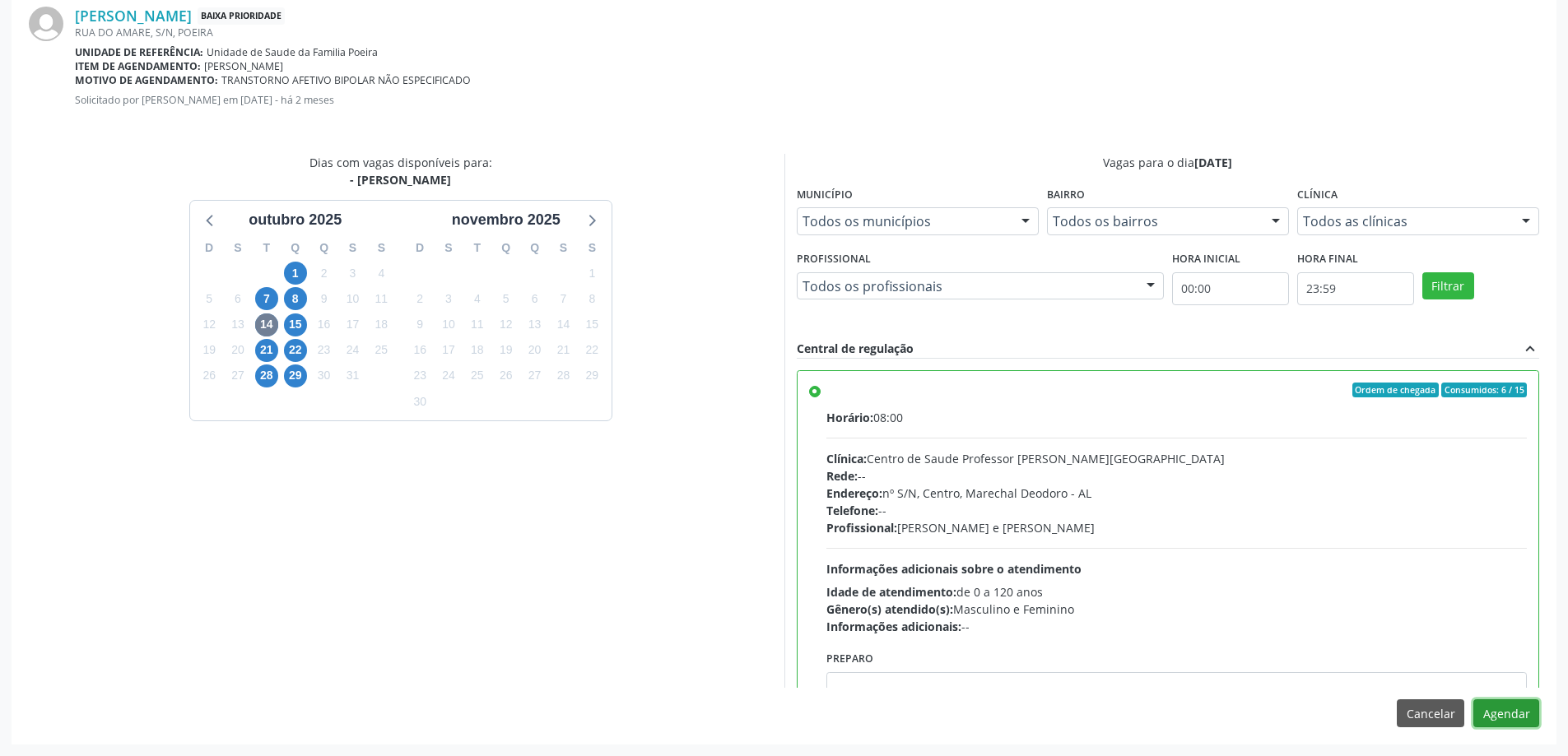
click at [1504, 713] on button "Agendar" at bounding box center [1506, 713] width 66 height 28
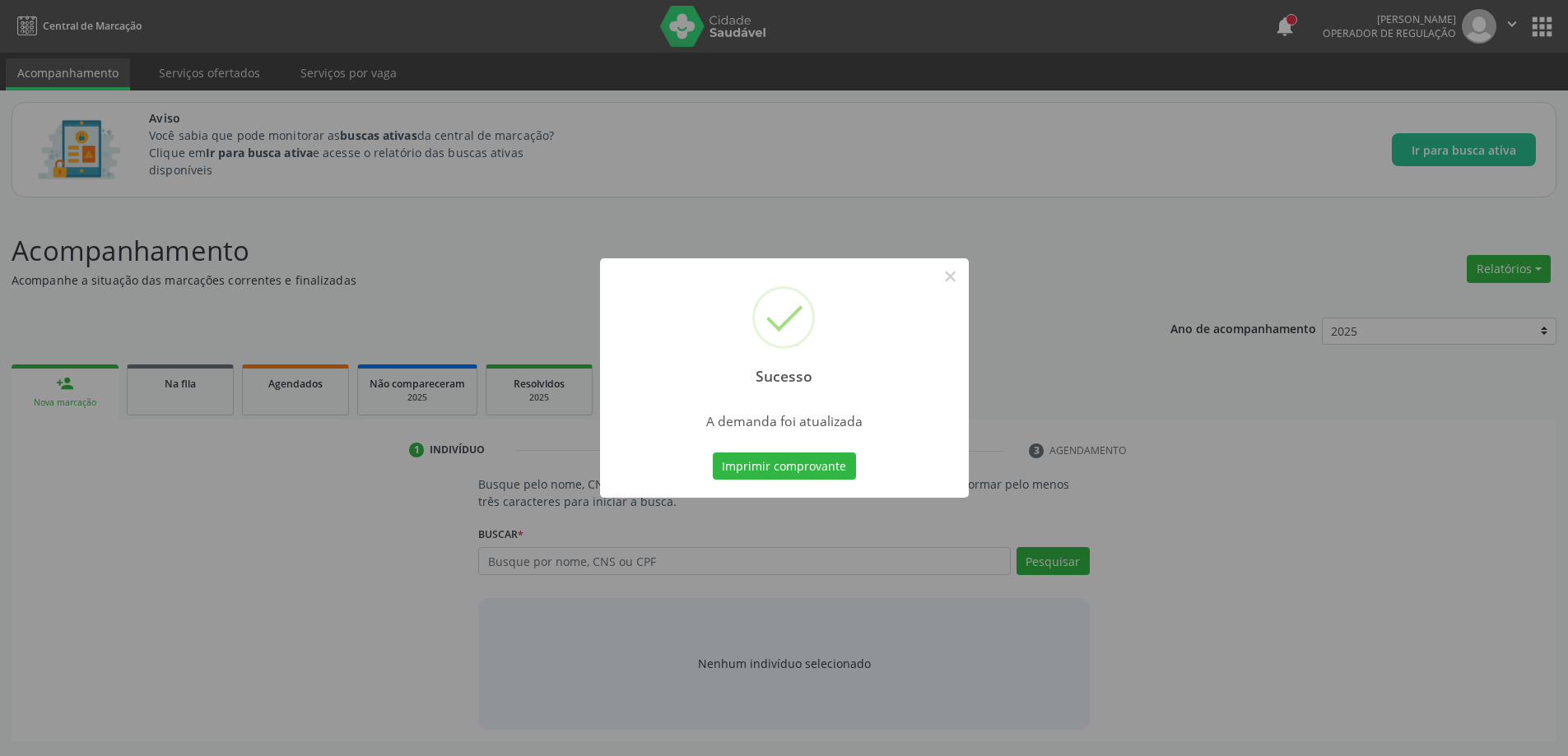
scroll to position [0, 0]
click at [956, 272] on button "×" at bounding box center [956, 276] width 28 height 28
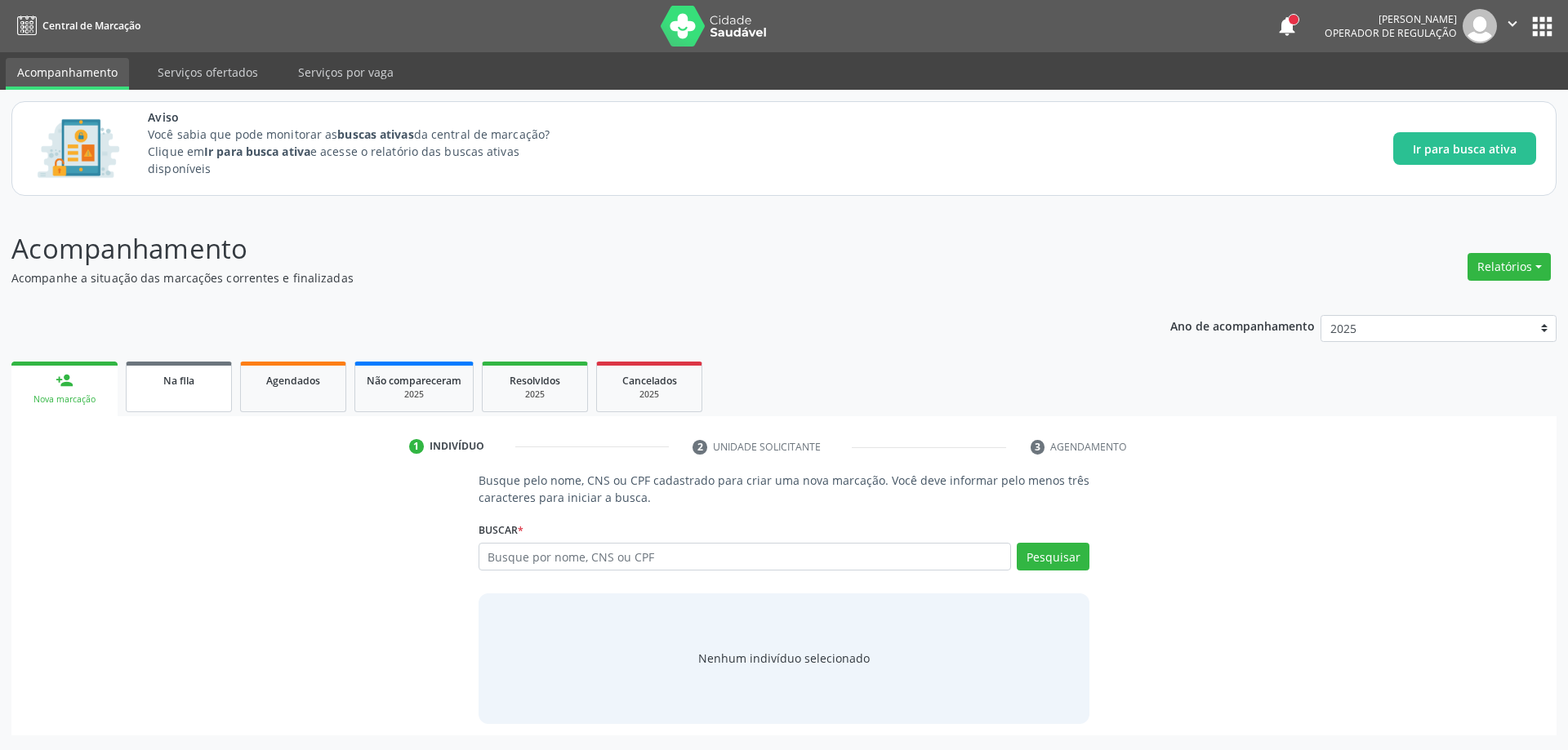
click at [177, 404] on link "Na fila" at bounding box center [178, 386] width 106 height 51
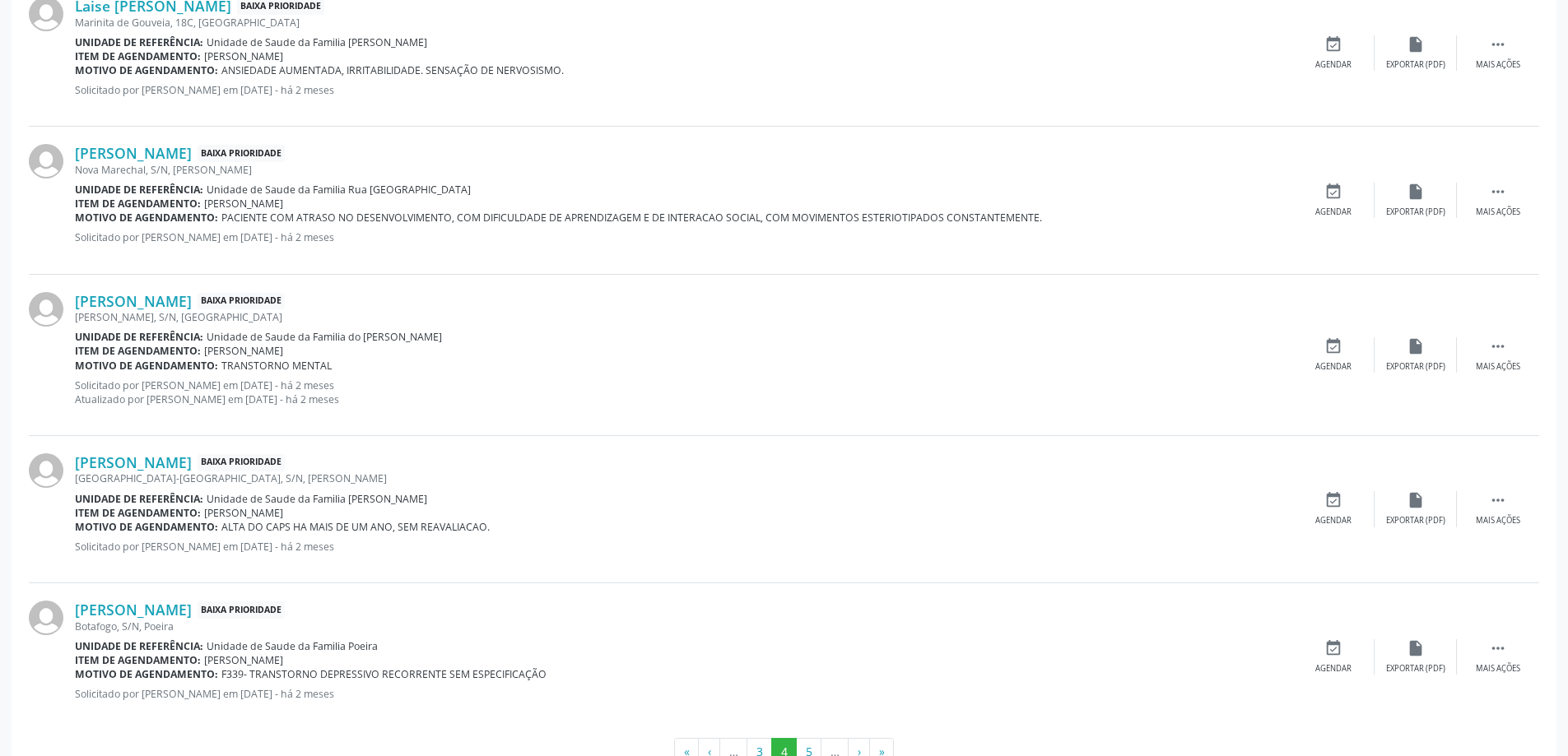
scroll to position [2140, 0]
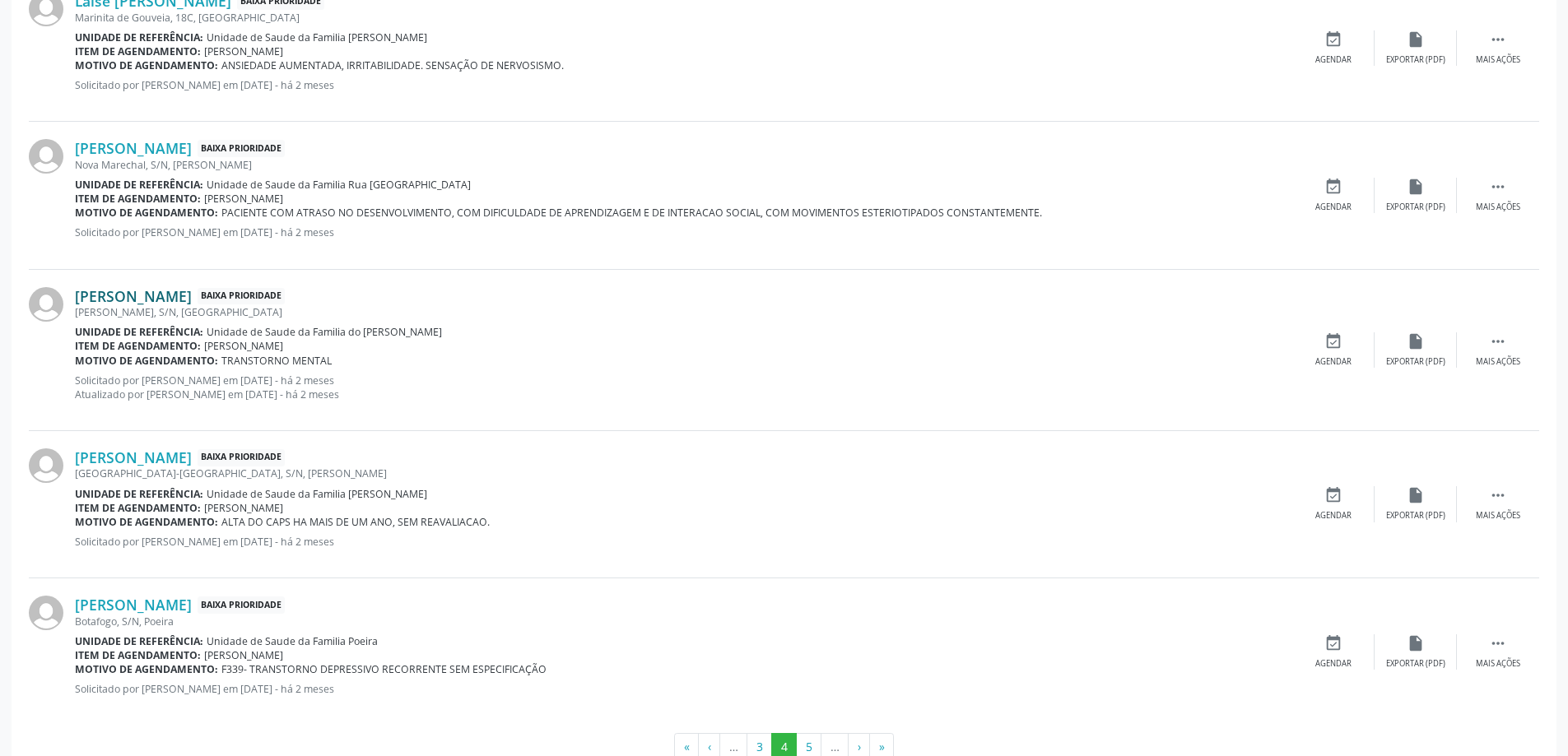
click at [121, 299] on link "[PERSON_NAME]" at bounding box center [133, 296] width 117 height 18
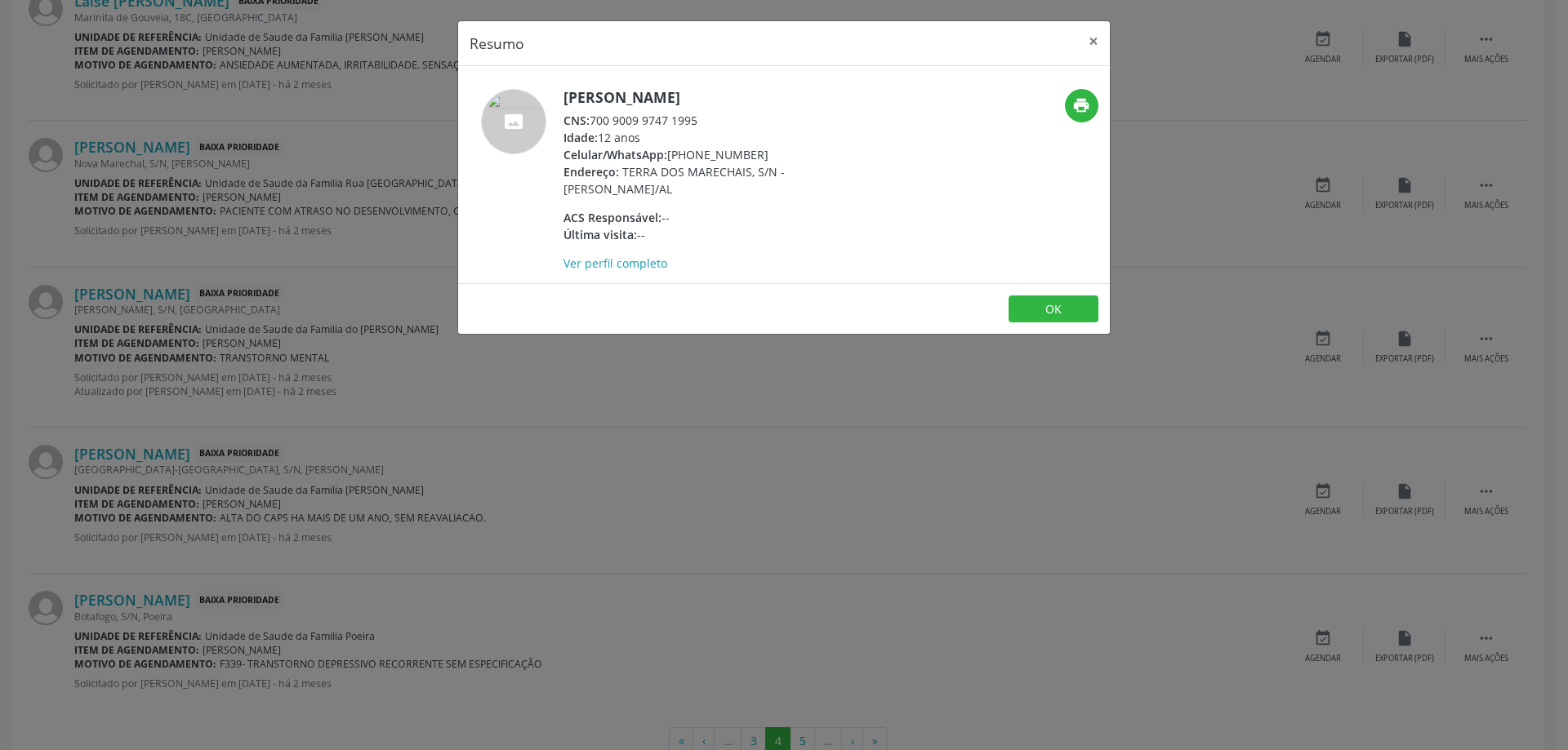
drag, startPoint x: 699, startPoint y: 119, endPoint x: 595, endPoint y: 122, distance: 104.0
click at [595, 122] on div "CNS: 700 9009 9747 1995" at bounding box center [722, 121] width 318 height 17
copy div "700 9009 9747 1995"
click at [1092, 42] on button "×" at bounding box center [1093, 41] width 33 height 40
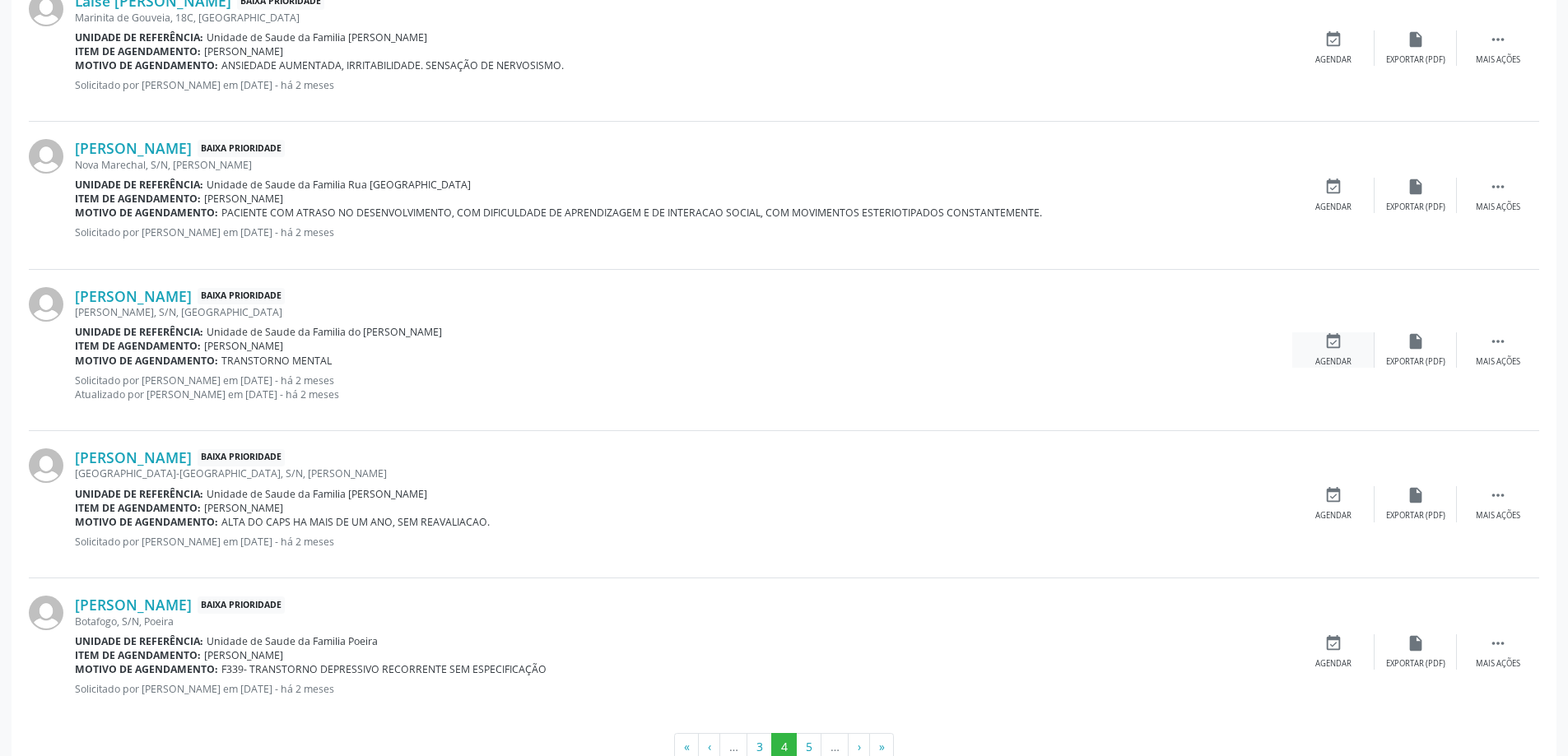
click at [1338, 339] on icon "event_available" at bounding box center [1333, 341] width 18 height 18
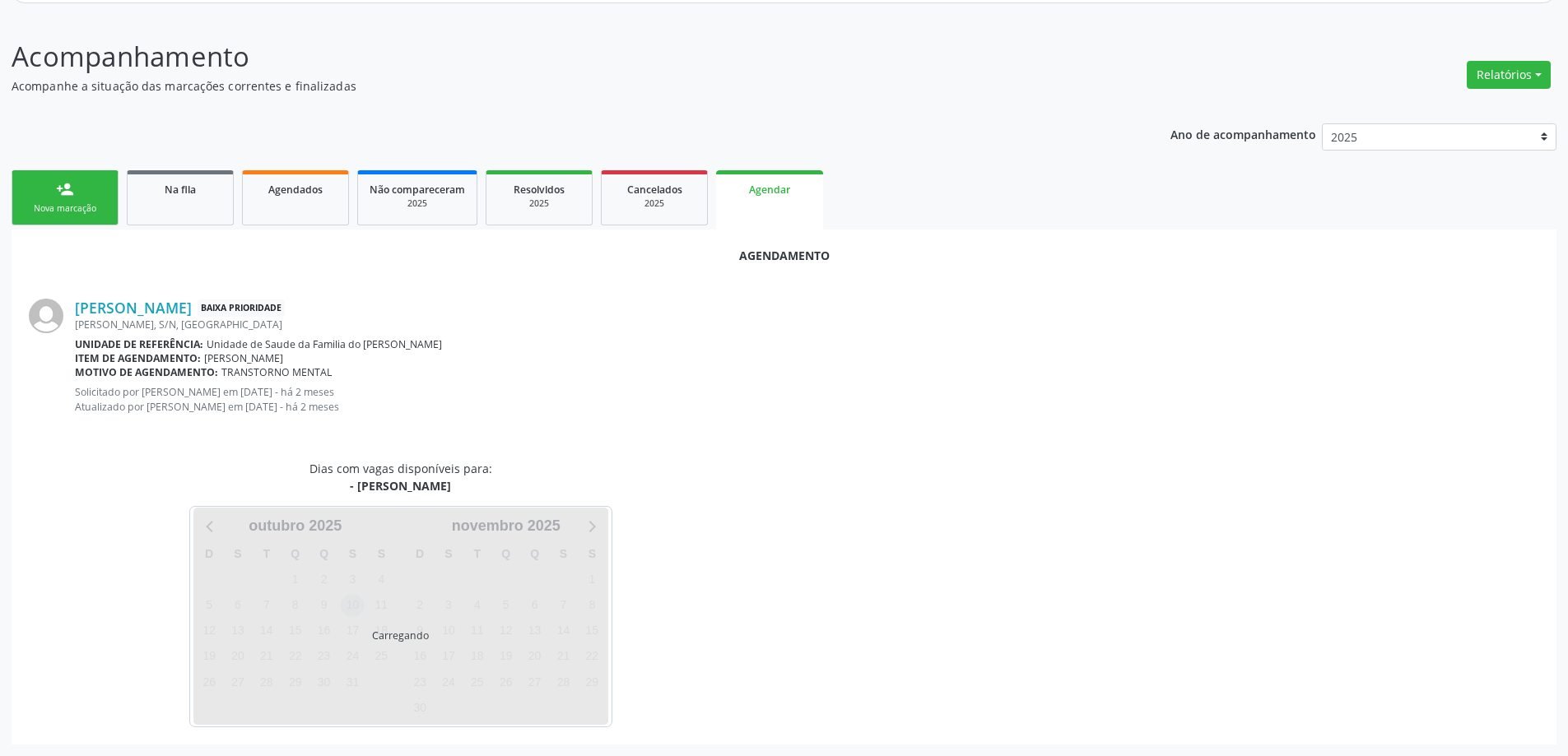
scroll to position [233, 0]
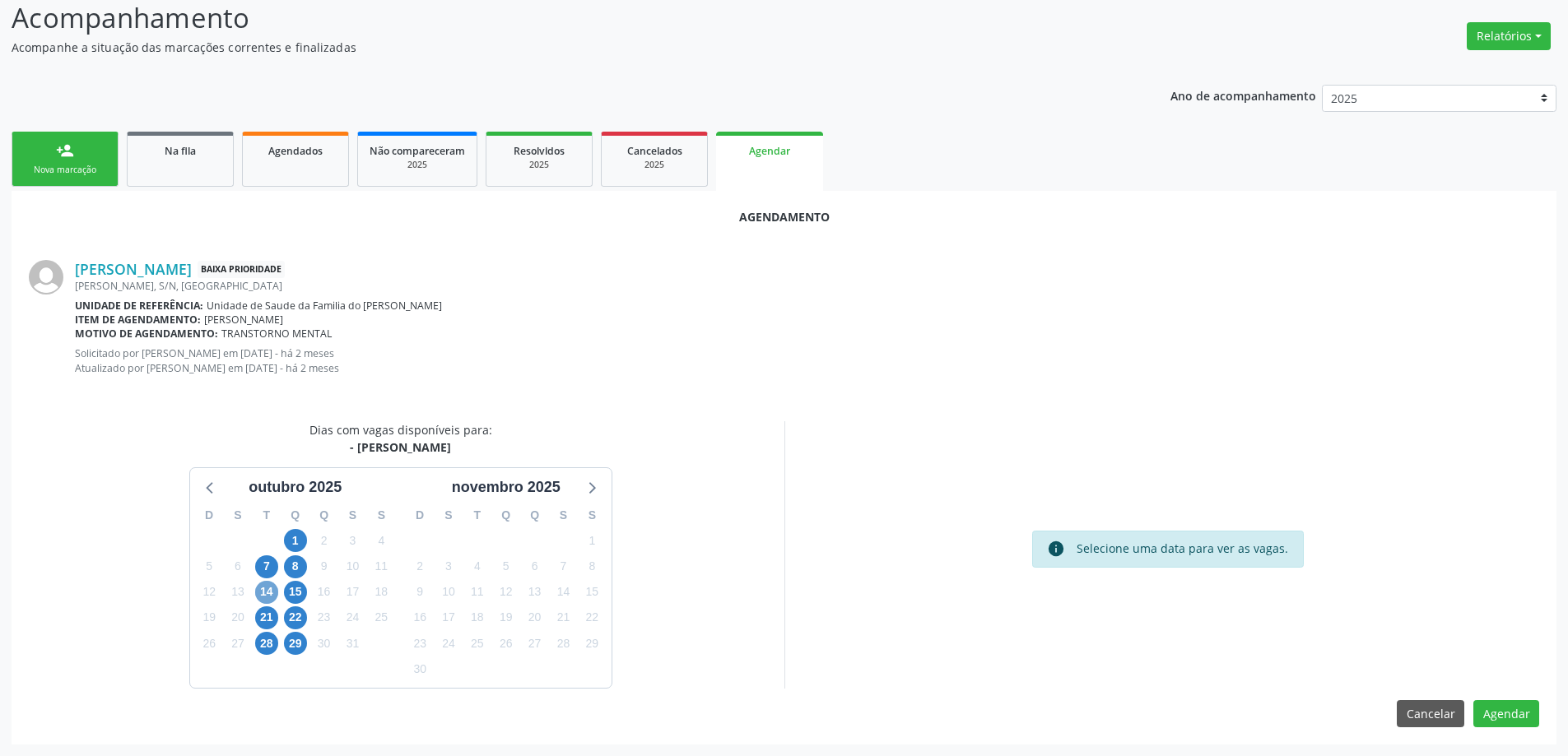
click at [261, 587] on span "14" at bounding box center [267, 593] width 23 height 23
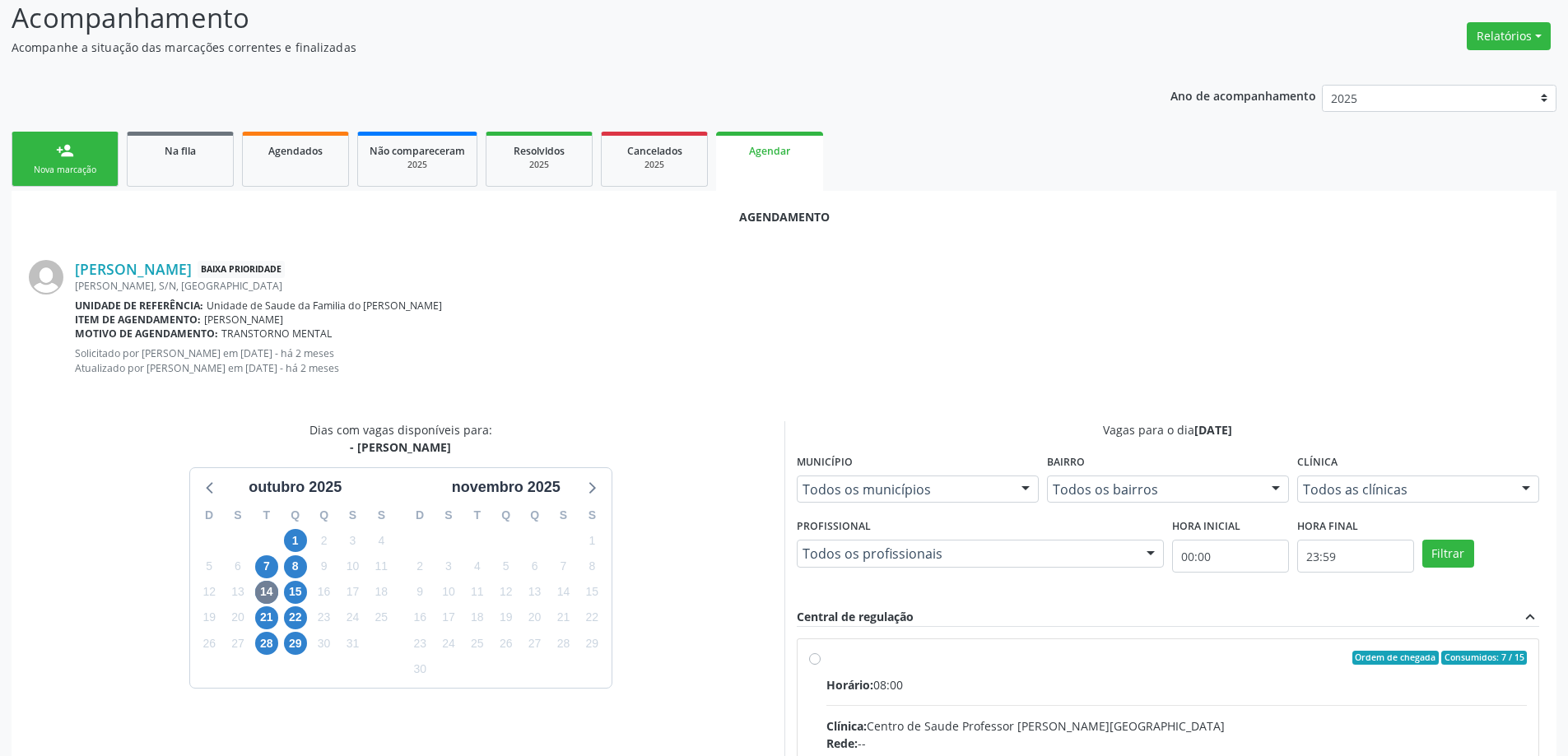
click at [814, 660] on input "Ordem de chegada Consumidos: 7 / 15 Horário: 08:00 Clínica: Centro de Saude Pro…" at bounding box center [815, 658] width 12 height 14
radio input "true"
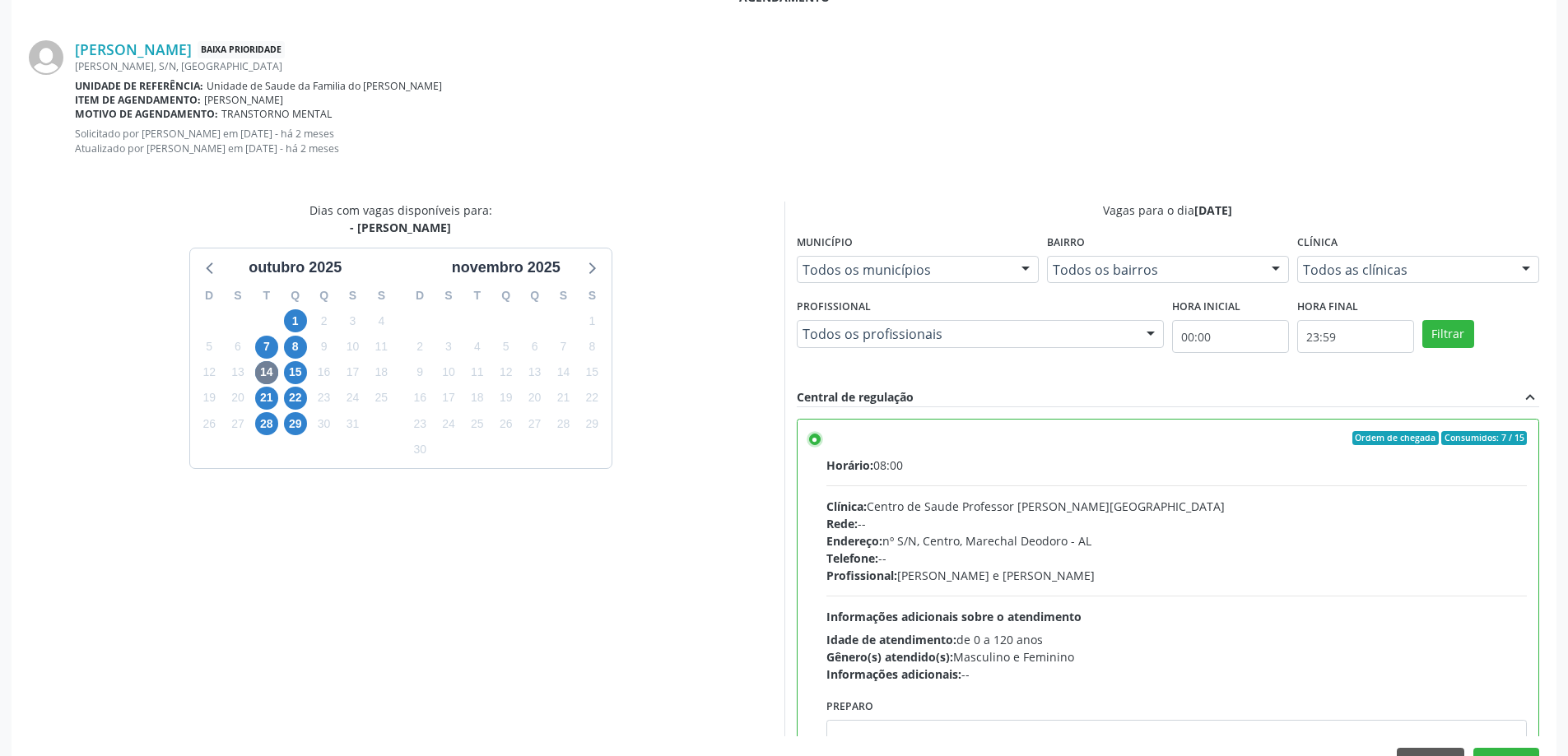
scroll to position [500, 0]
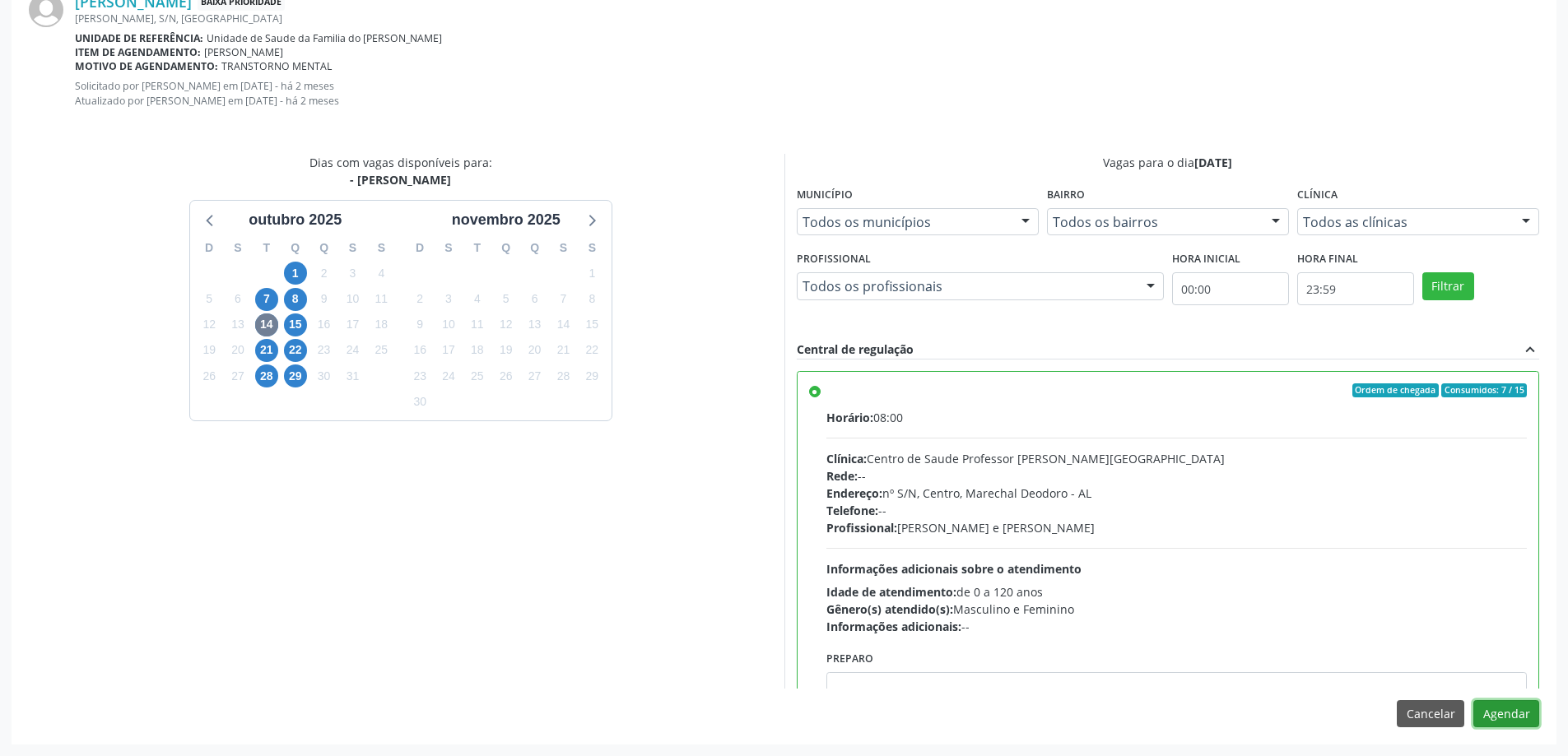
click at [1503, 710] on button "Agendar" at bounding box center [1506, 714] width 66 height 28
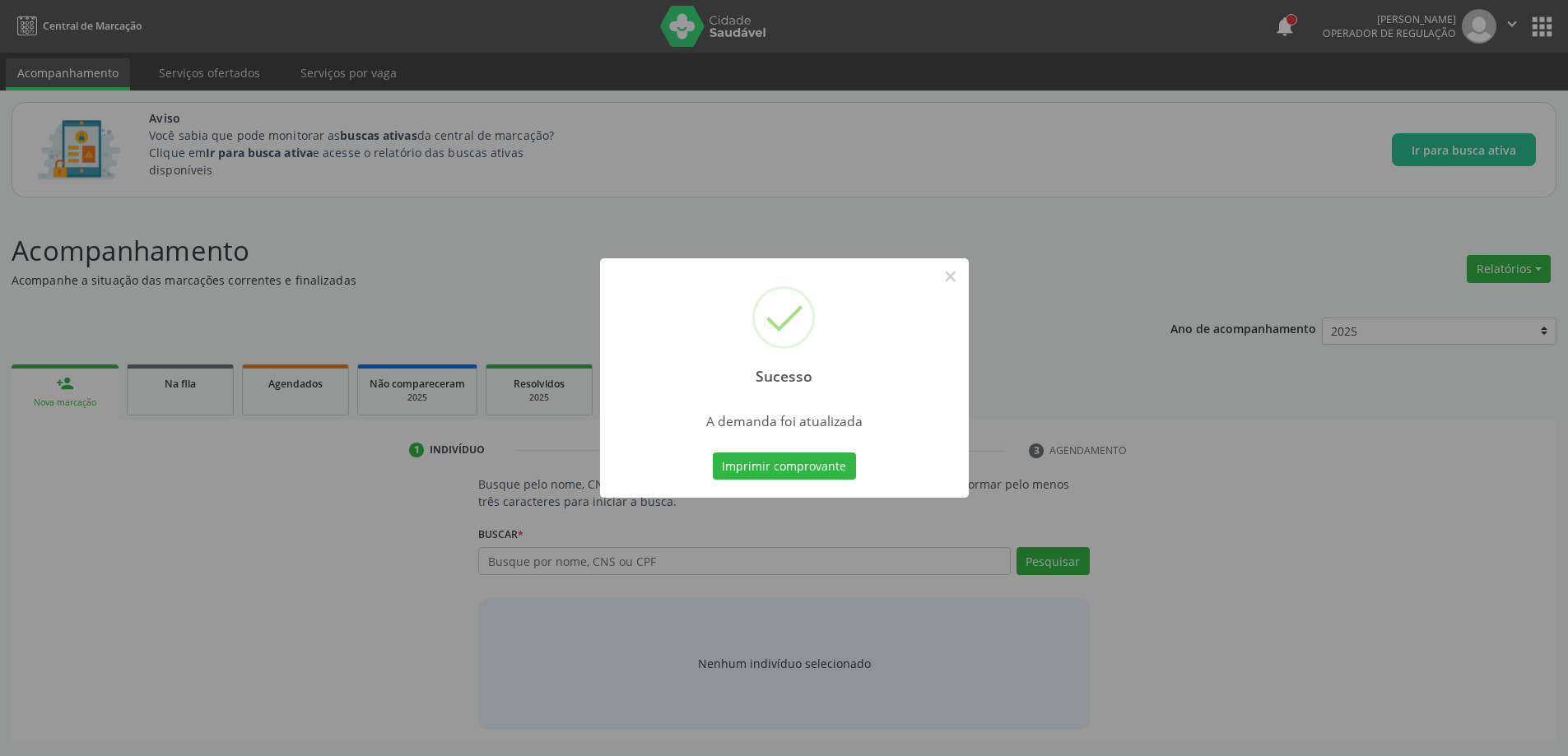
scroll to position [0, 0]
click at [955, 277] on button "×" at bounding box center [956, 276] width 28 height 28
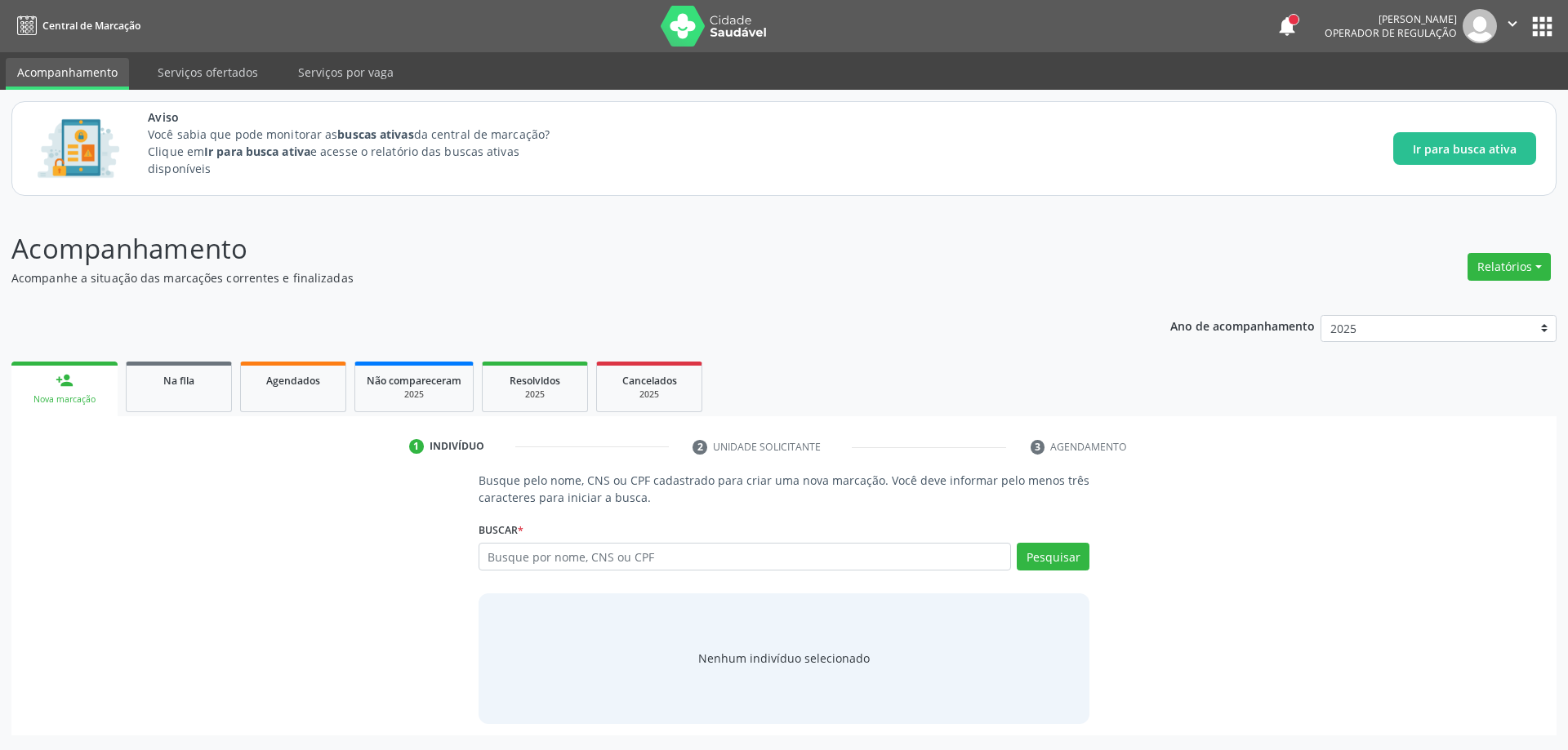
click at [98, 387] on link "person_add Nova marcação" at bounding box center [64, 388] width 106 height 55
click at [150, 382] on div "Na fila" at bounding box center [178, 380] width 81 height 17
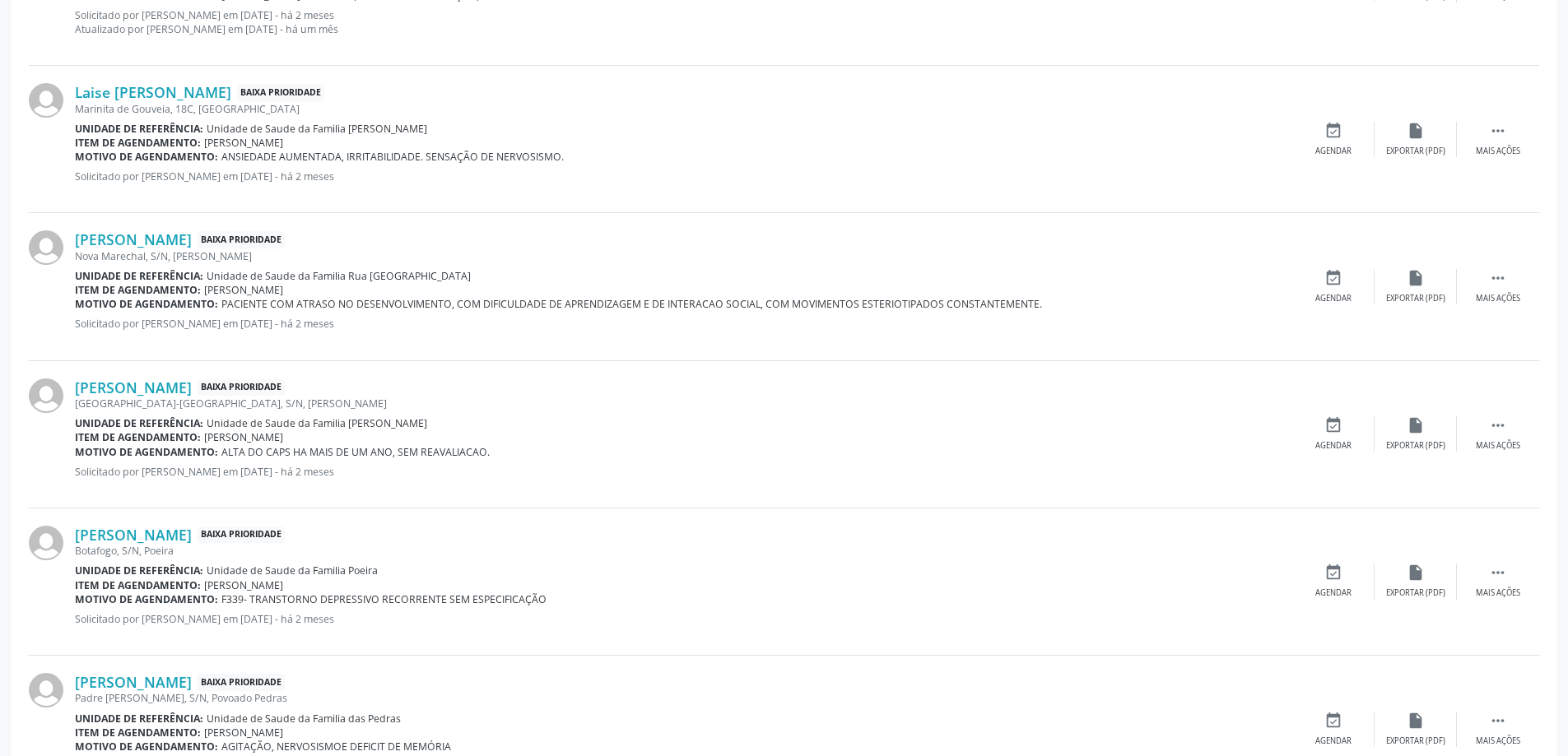
scroll to position [2058, 0]
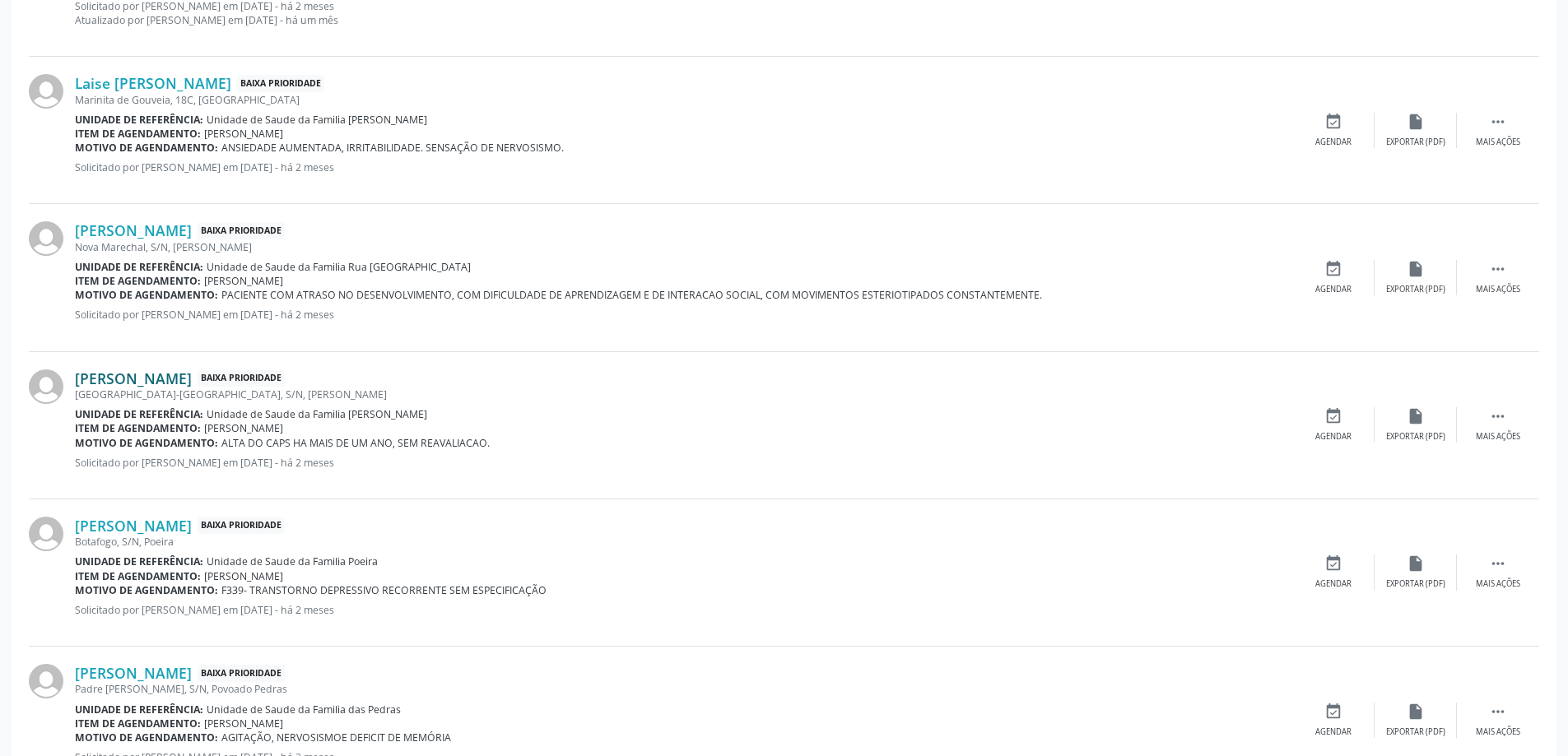
click at [192, 385] on link "[PERSON_NAME]" at bounding box center [133, 378] width 117 height 18
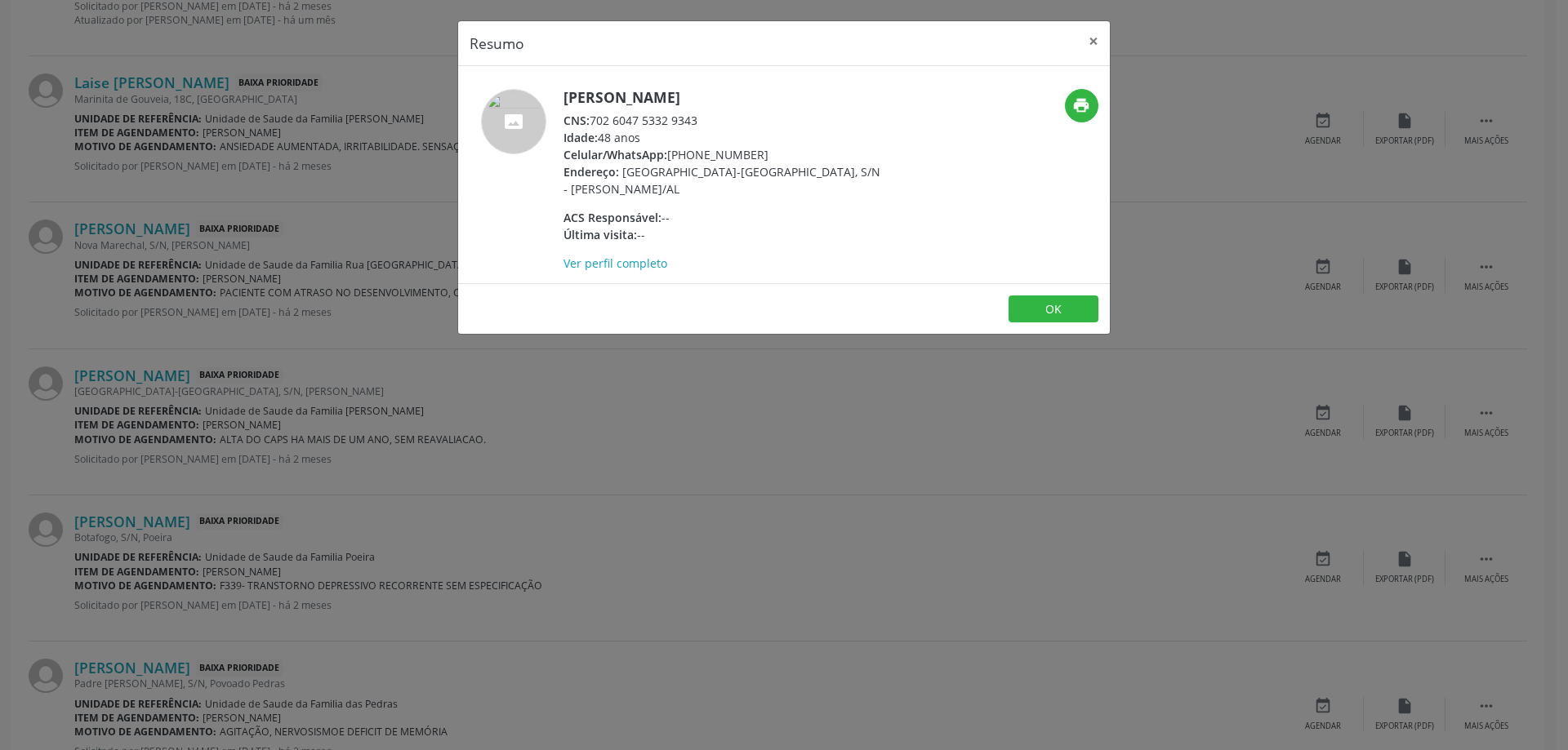
drag, startPoint x: 588, startPoint y: 120, endPoint x: 694, endPoint y: 121, distance: 106.0
click at [694, 121] on div "CNS: 702 6047 5332 9343" at bounding box center [722, 121] width 318 height 17
click at [708, 114] on div "CNS: 702 6047 5332 9343" at bounding box center [722, 121] width 318 height 17
drag, startPoint x: 703, startPoint y: 121, endPoint x: 593, endPoint y: 125, distance: 110.1
click at [593, 125] on div "CNS: 702 6047 5332 9343" at bounding box center [722, 121] width 318 height 17
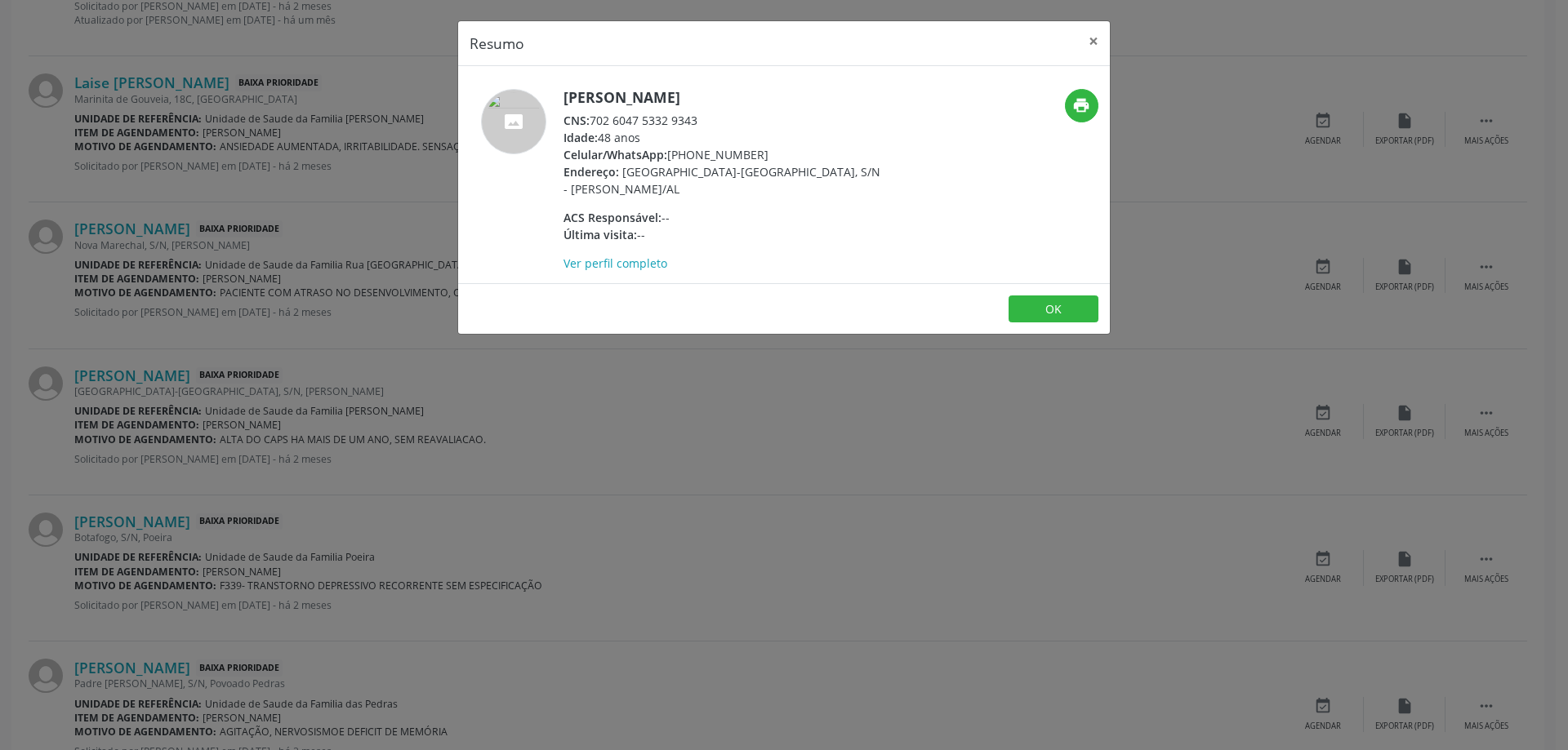
copy div "702 6047 5332 9343"
click at [1089, 42] on button "×" at bounding box center [1093, 41] width 33 height 40
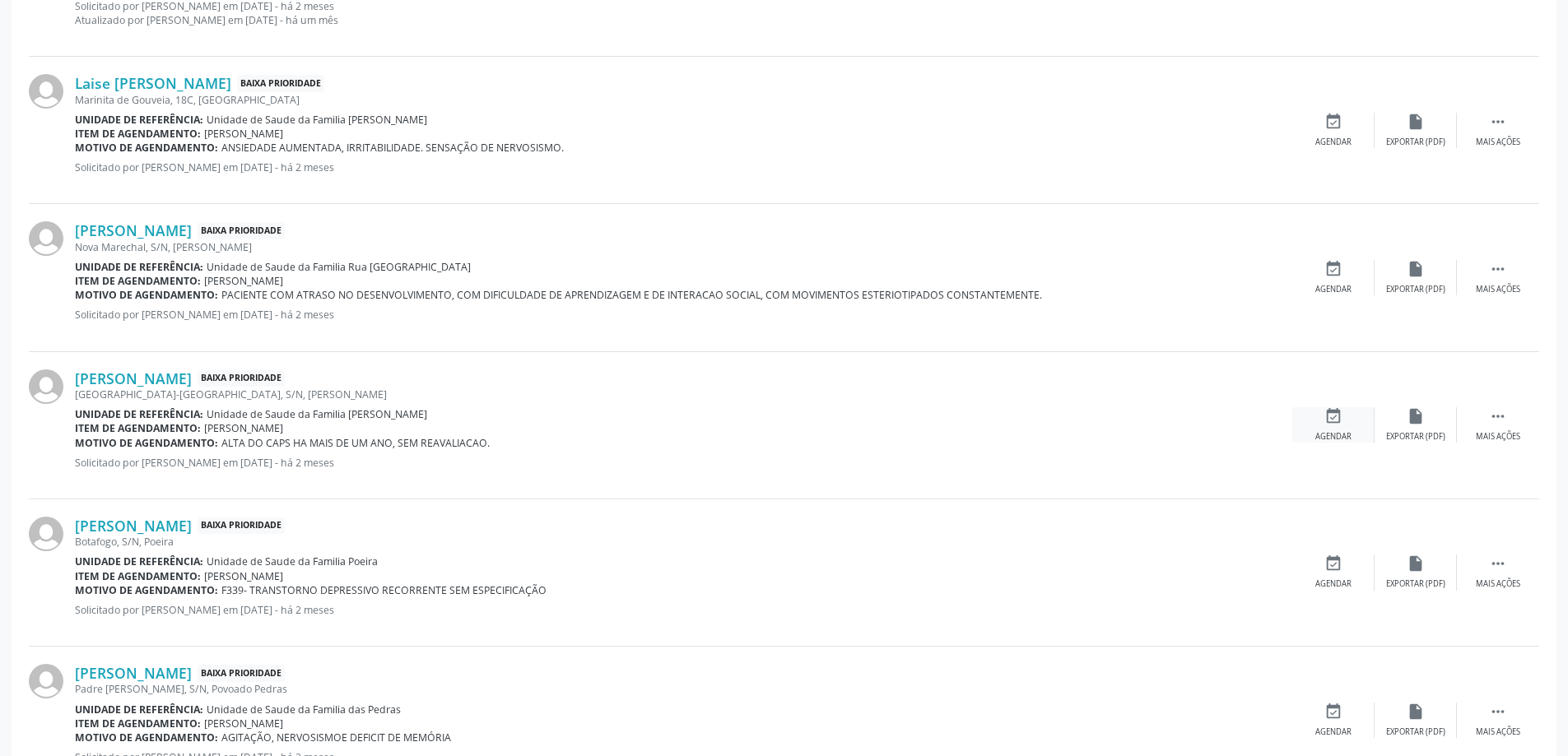
click at [1330, 416] on icon "event_available" at bounding box center [1333, 416] width 18 height 18
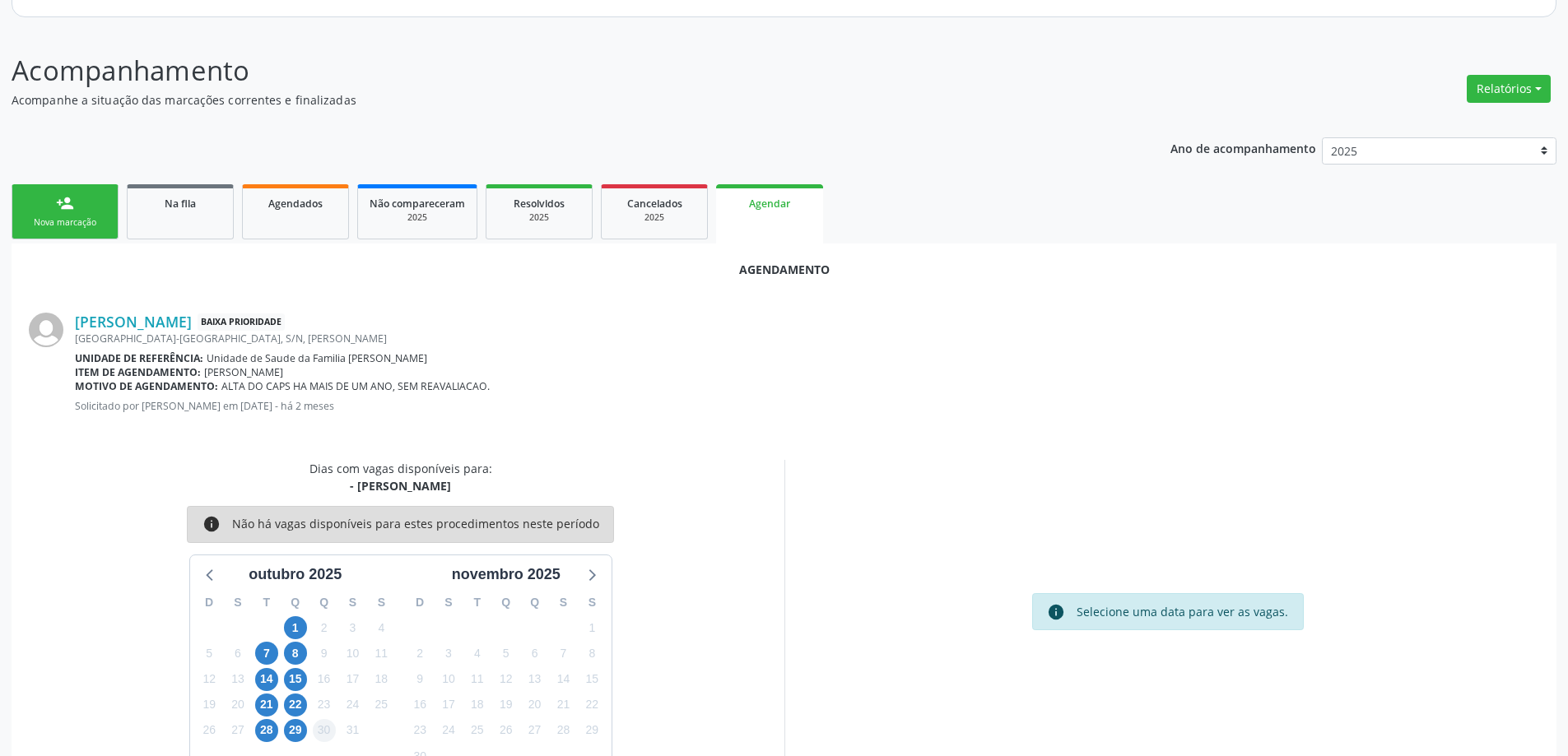
scroll to position [219, 0]
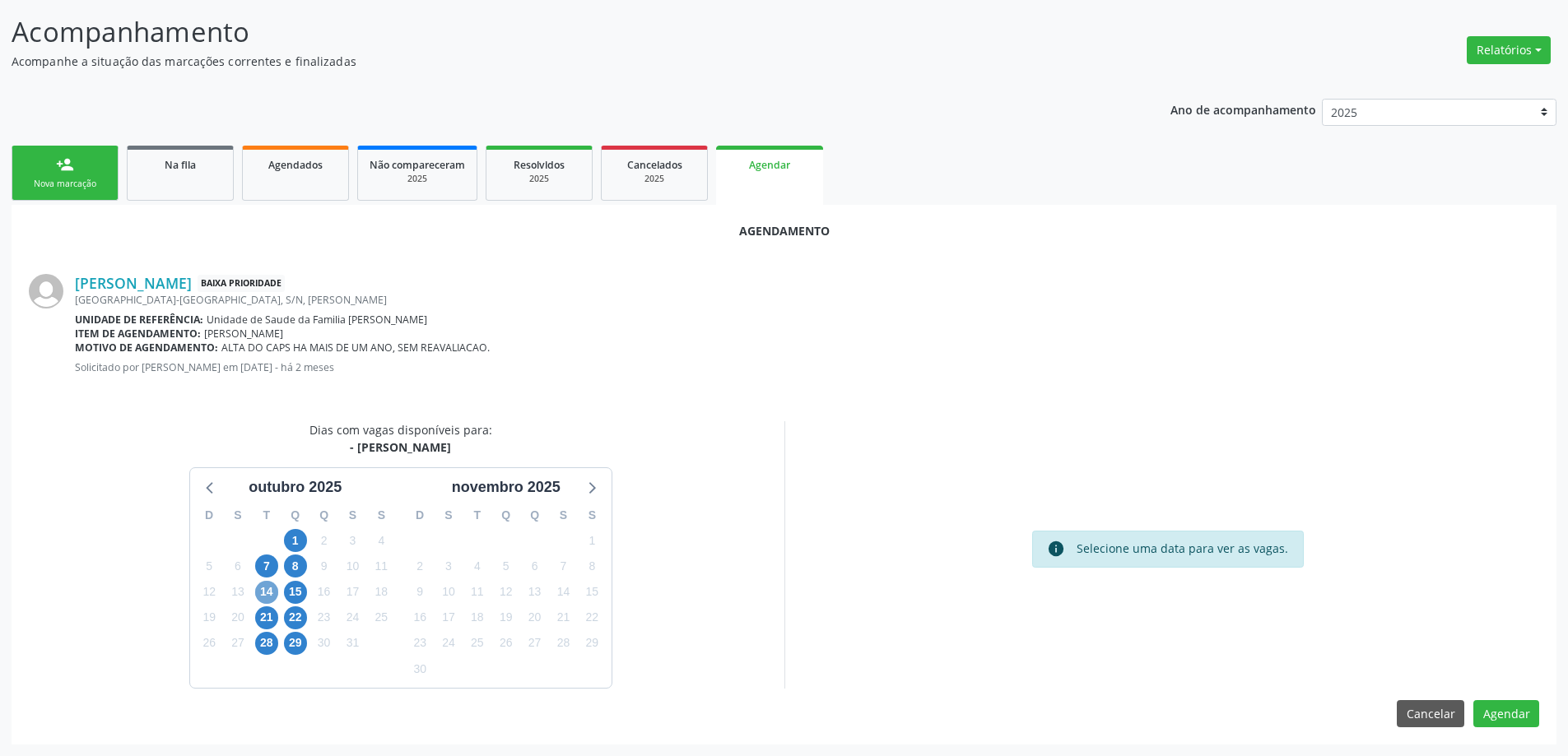
click at [272, 596] on span "14" at bounding box center [267, 593] width 23 height 23
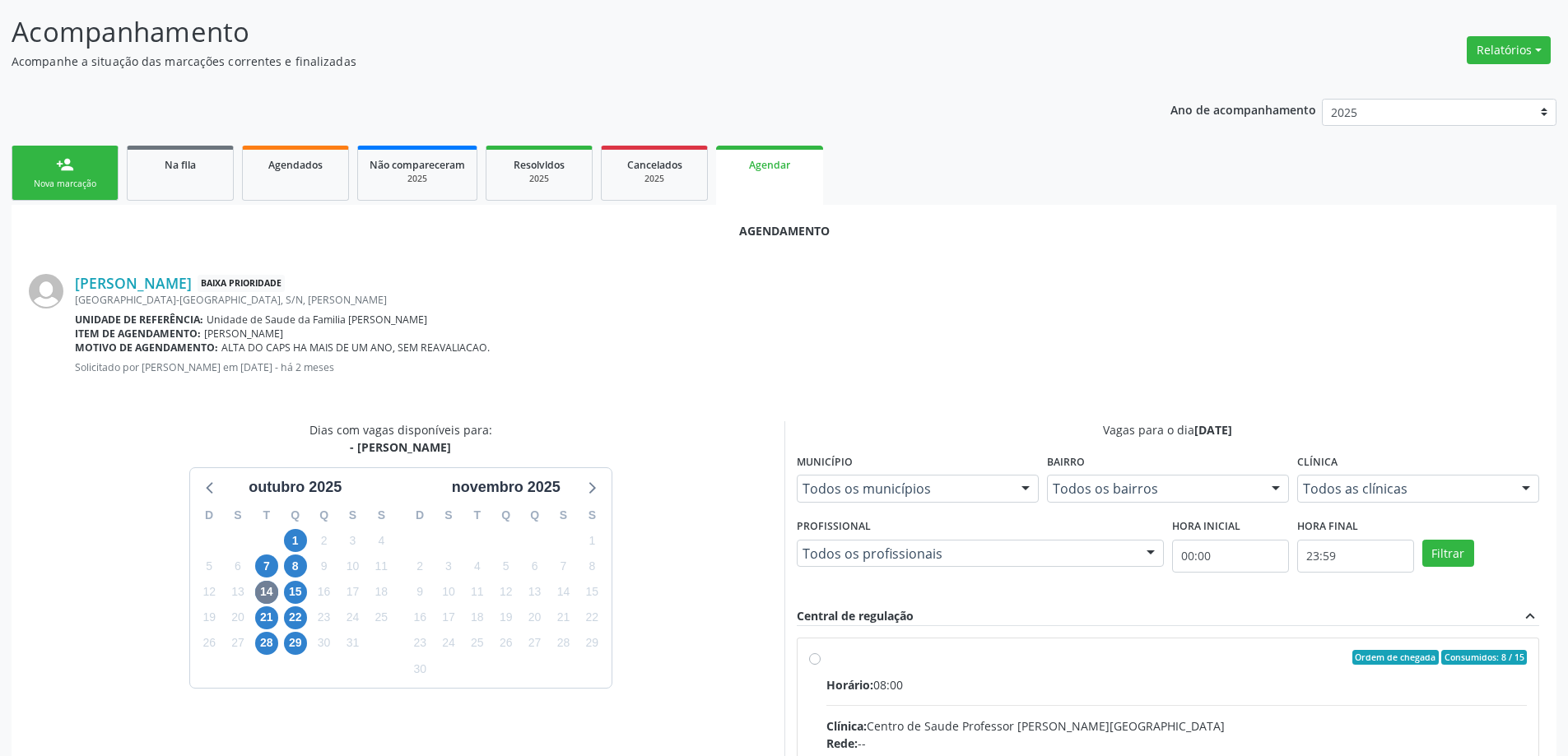
click at [815, 657] on input "Ordem de chegada Consumidos: 8 / 15 Horário: 08:00 Clínica: Centro de Saude Pro…" at bounding box center [815, 657] width 12 height 14
radio input "true"
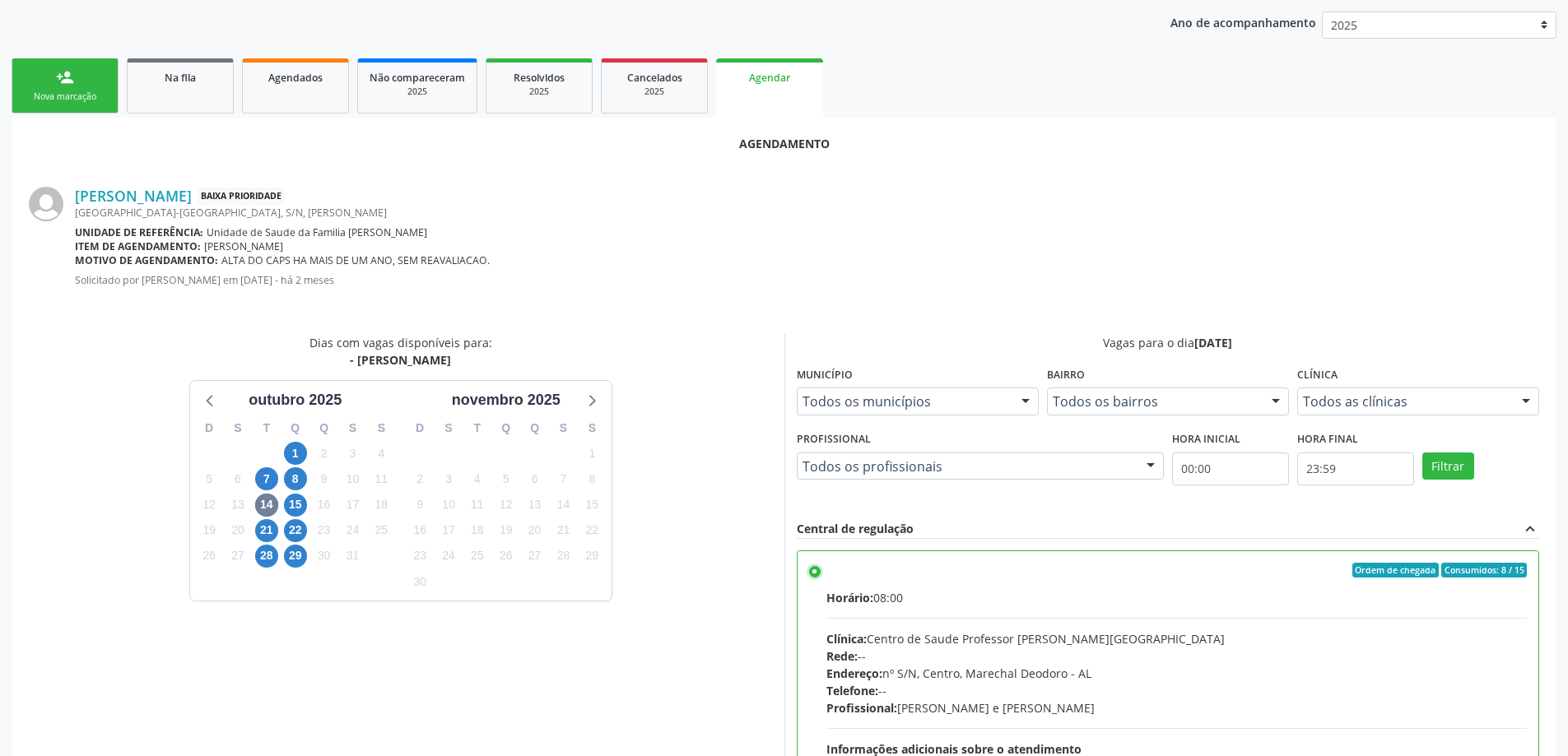
scroll to position [486, 0]
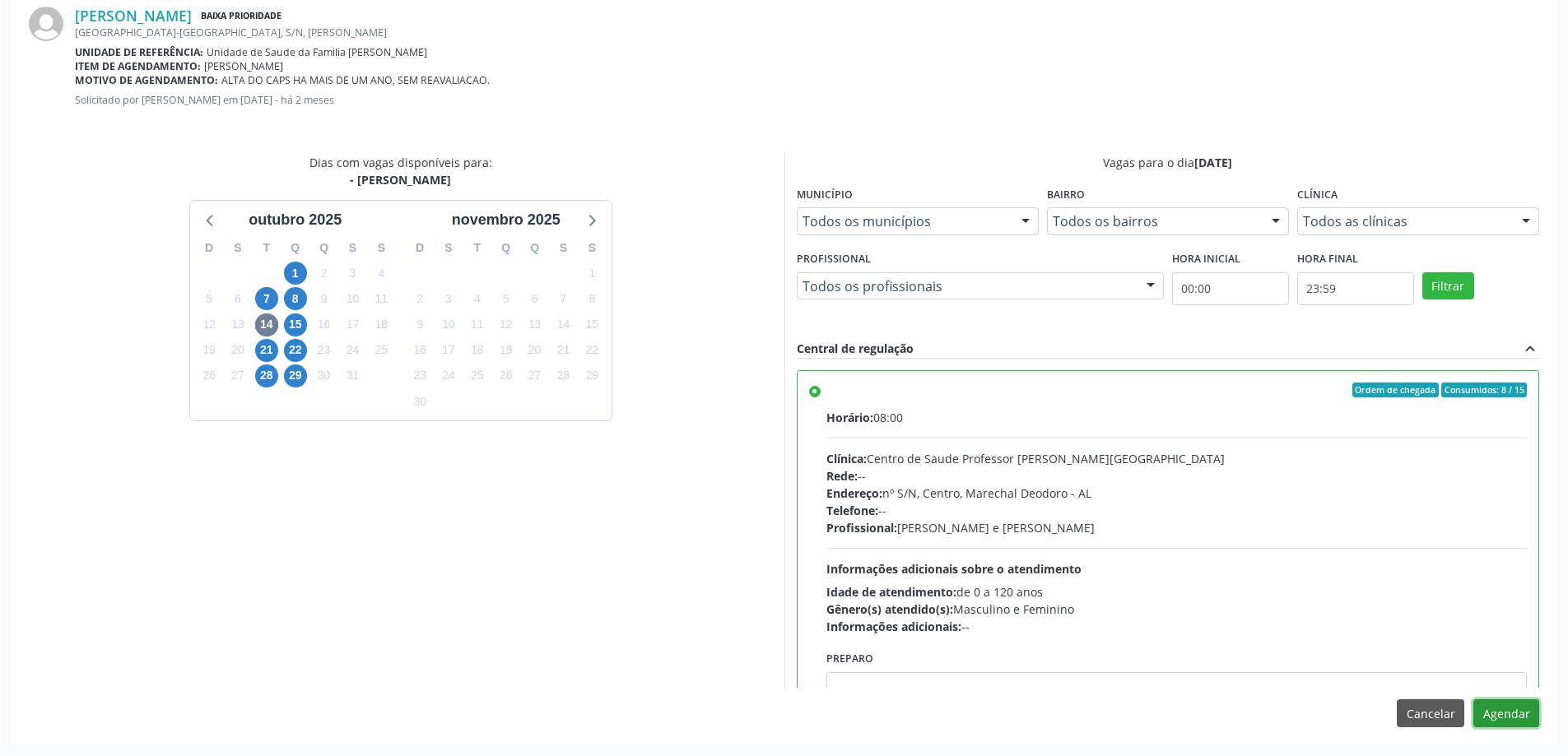
click at [1497, 718] on button "Agendar" at bounding box center [1506, 713] width 66 height 28
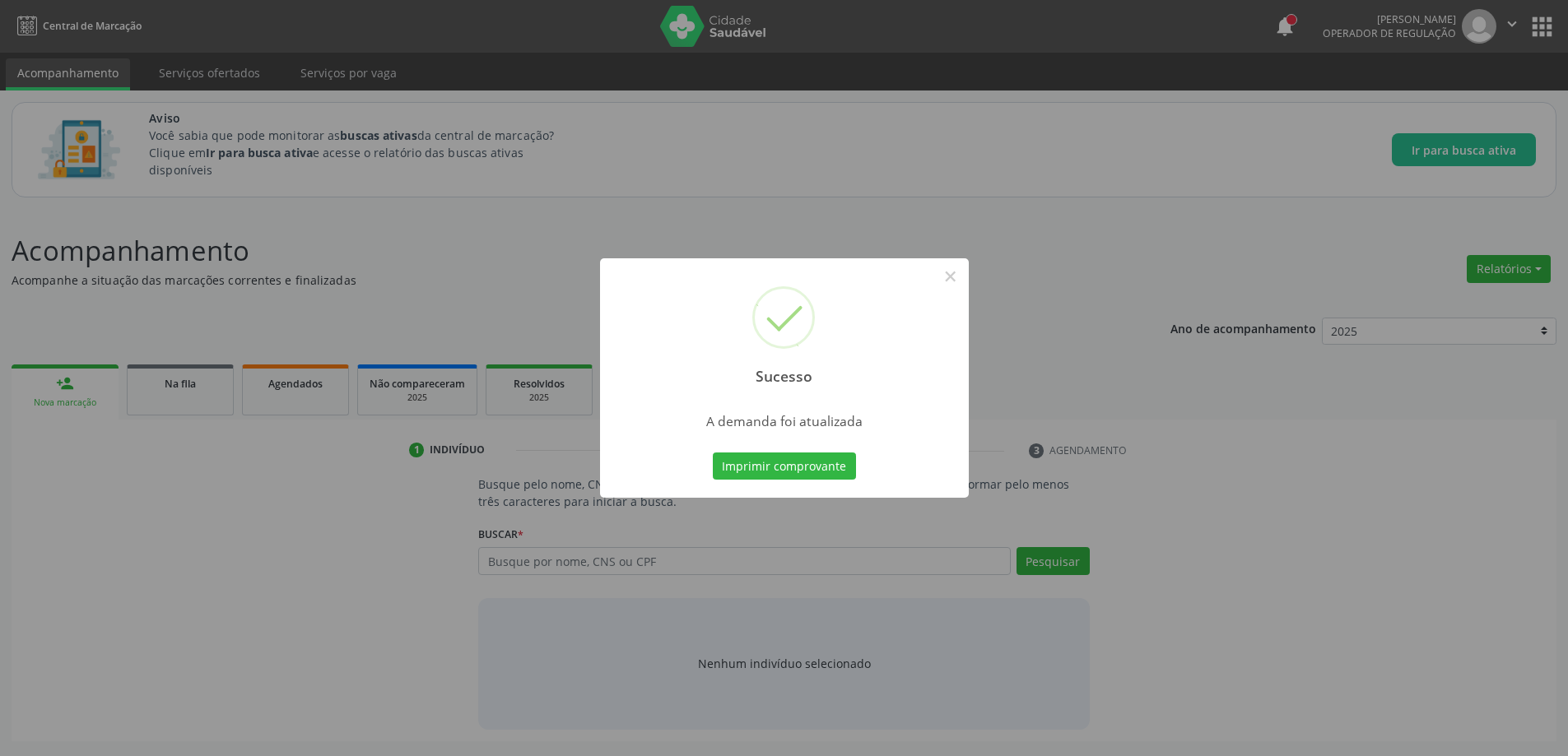
scroll to position [0, 0]
click at [962, 275] on button "×" at bounding box center [956, 276] width 28 height 28
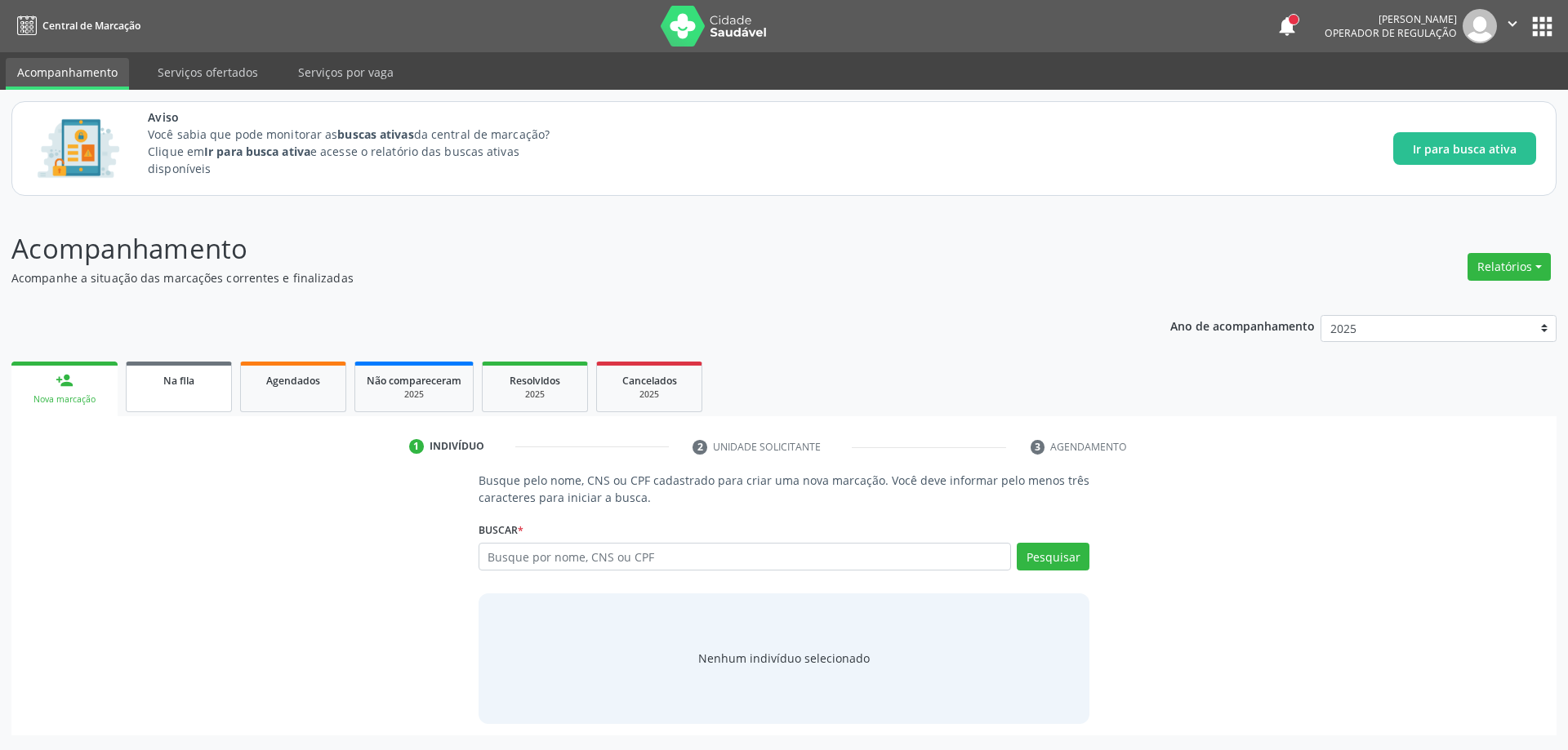
click at [175, 396] on link "Na fila" at bounding box center [178, 386] width 106 height 51
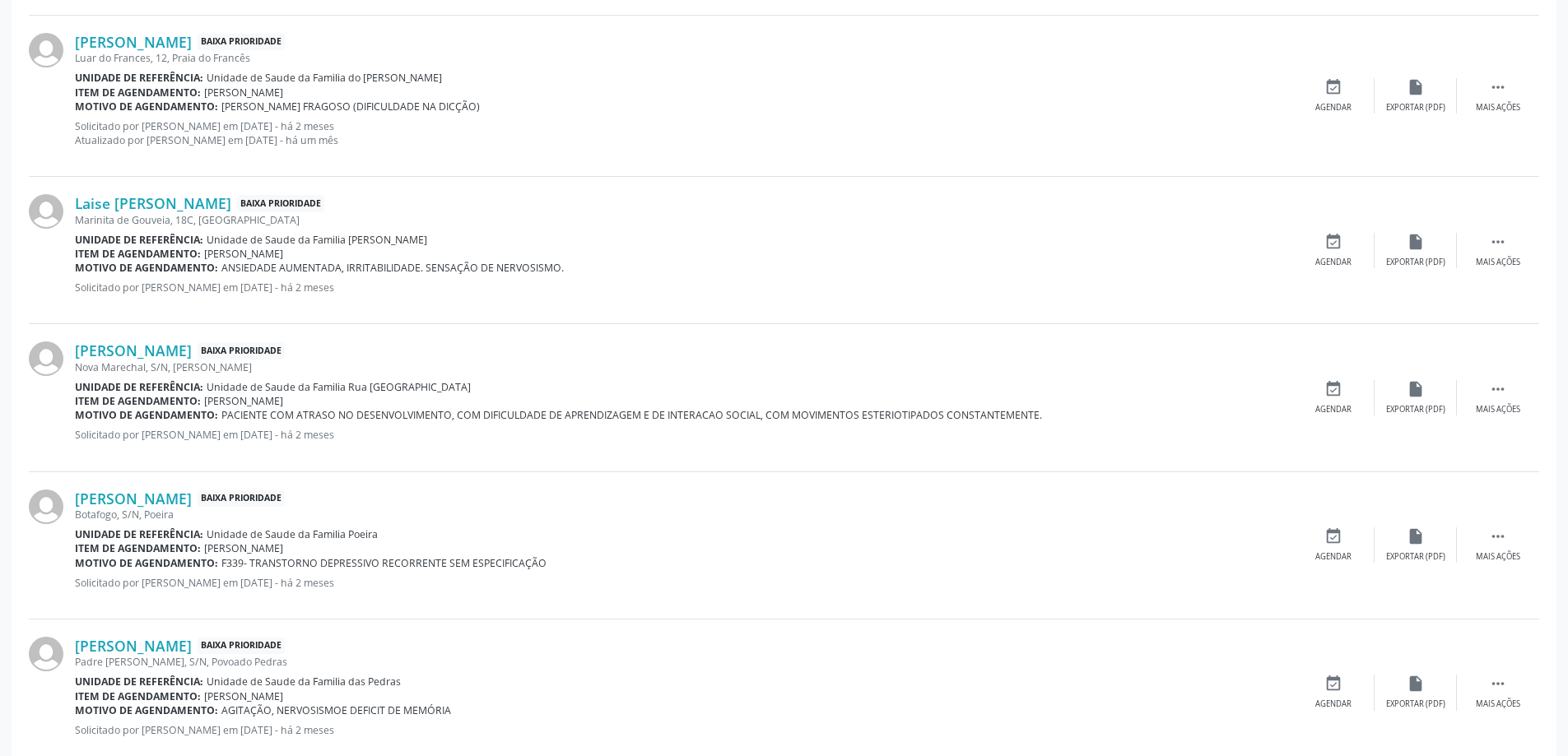
scroll to position [1975, 0]
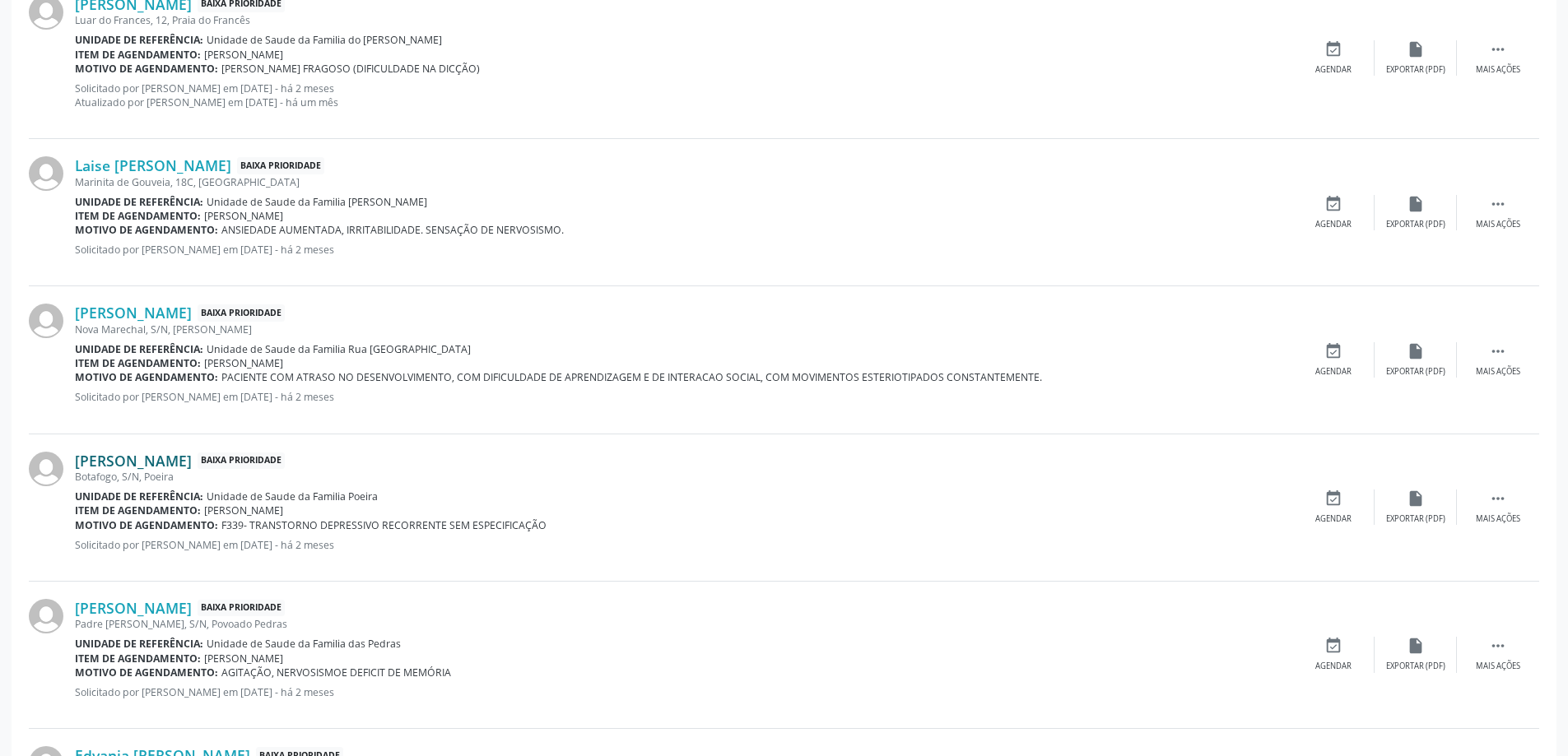
click at [127, 458] on link "[PERSON_NAME]" at bounding box center [133, 461] width 117 height 18
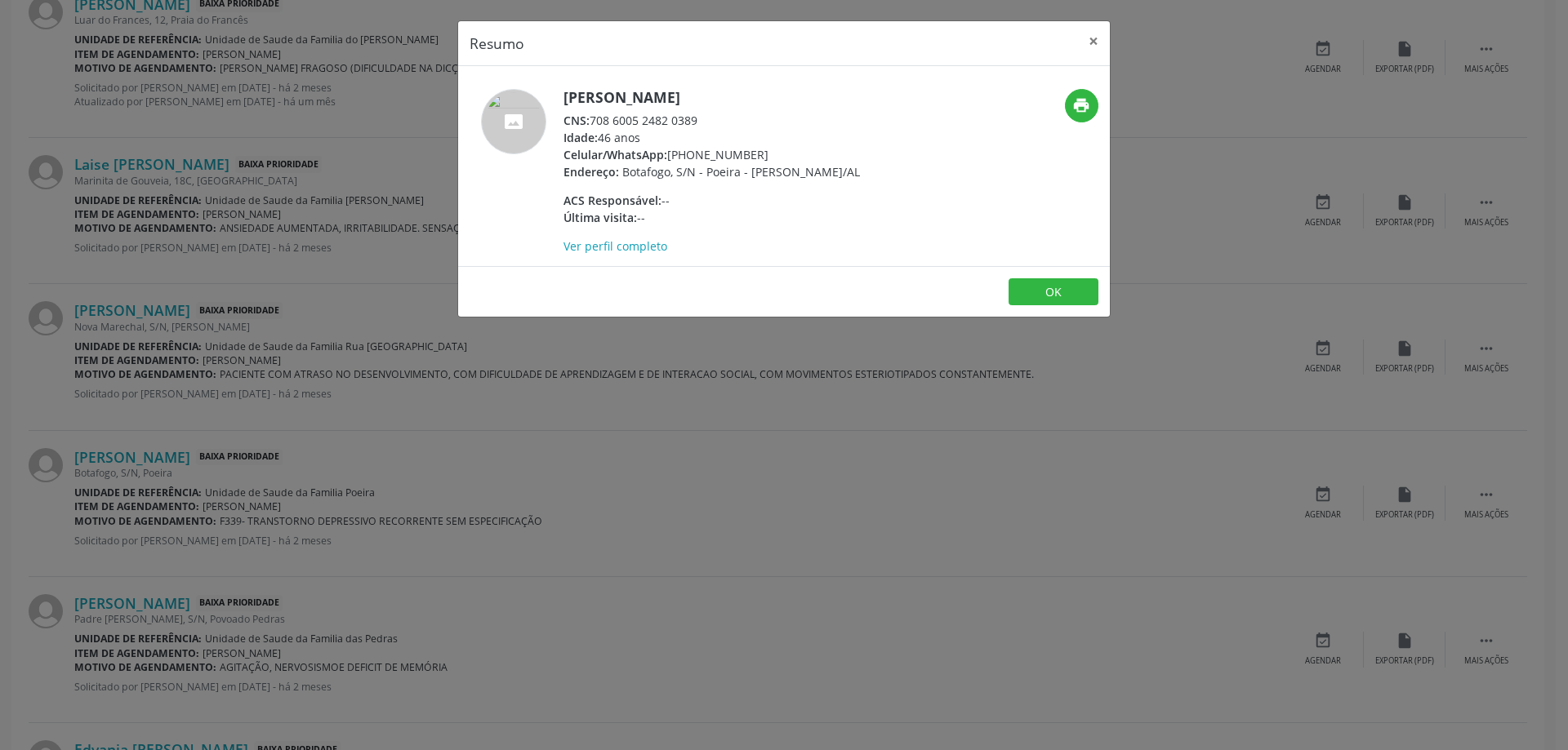
drag, startPoint x: 699, startPoint y: 121, endPoint x: 593, endPoint y: 121, distance: 106.0
click at [593, 121] on div "CNS: 708 6005 2482 0389" at bounding box center [712, 121] width 297 height 17
copy div "708 6005 2482 0389"
click at [1094, 45] on button "×" at bounding box center [1093, 41] width 33 height 40
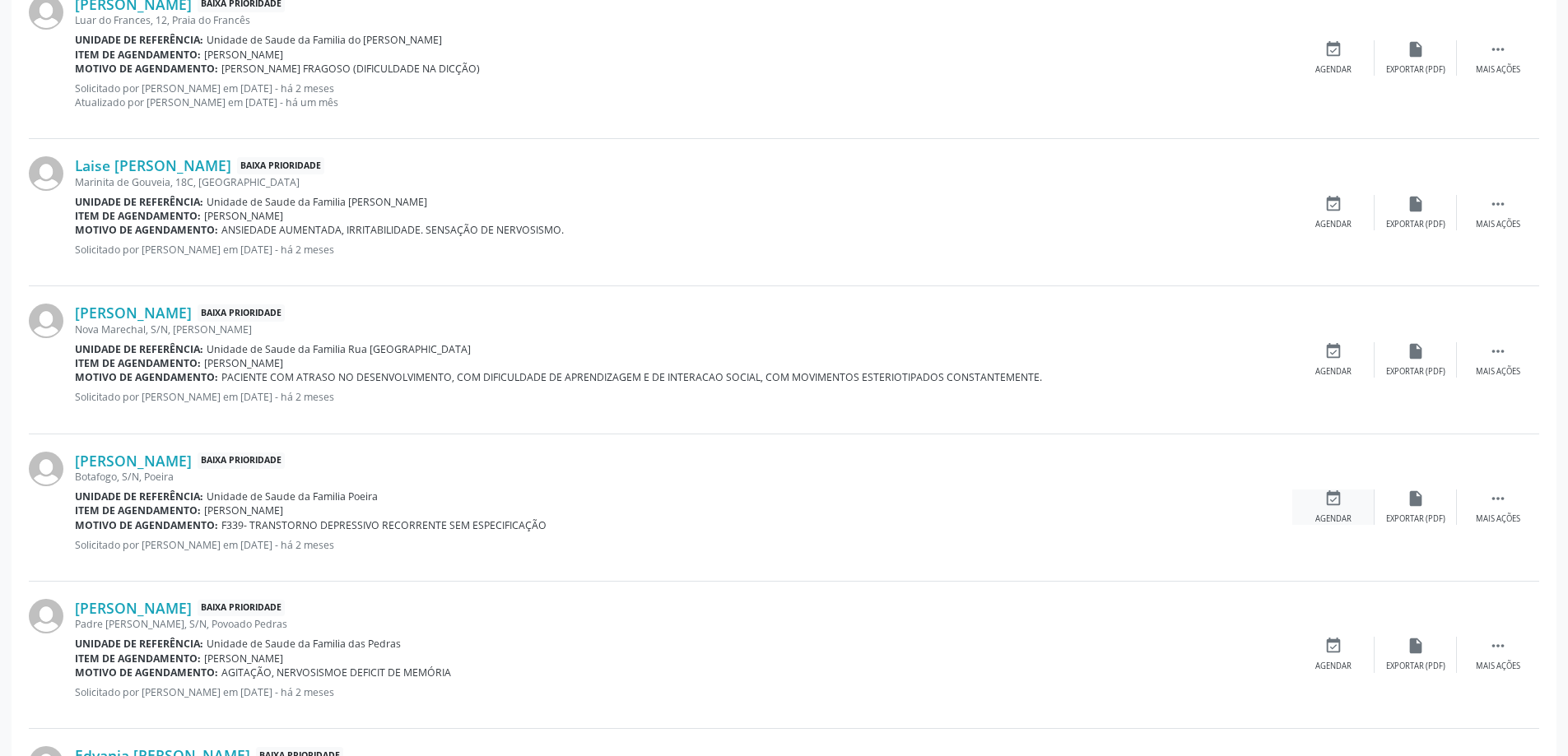
click at [1328, 496] on icon "event_available" at bounding box center [1333, 499] width 18 height 18
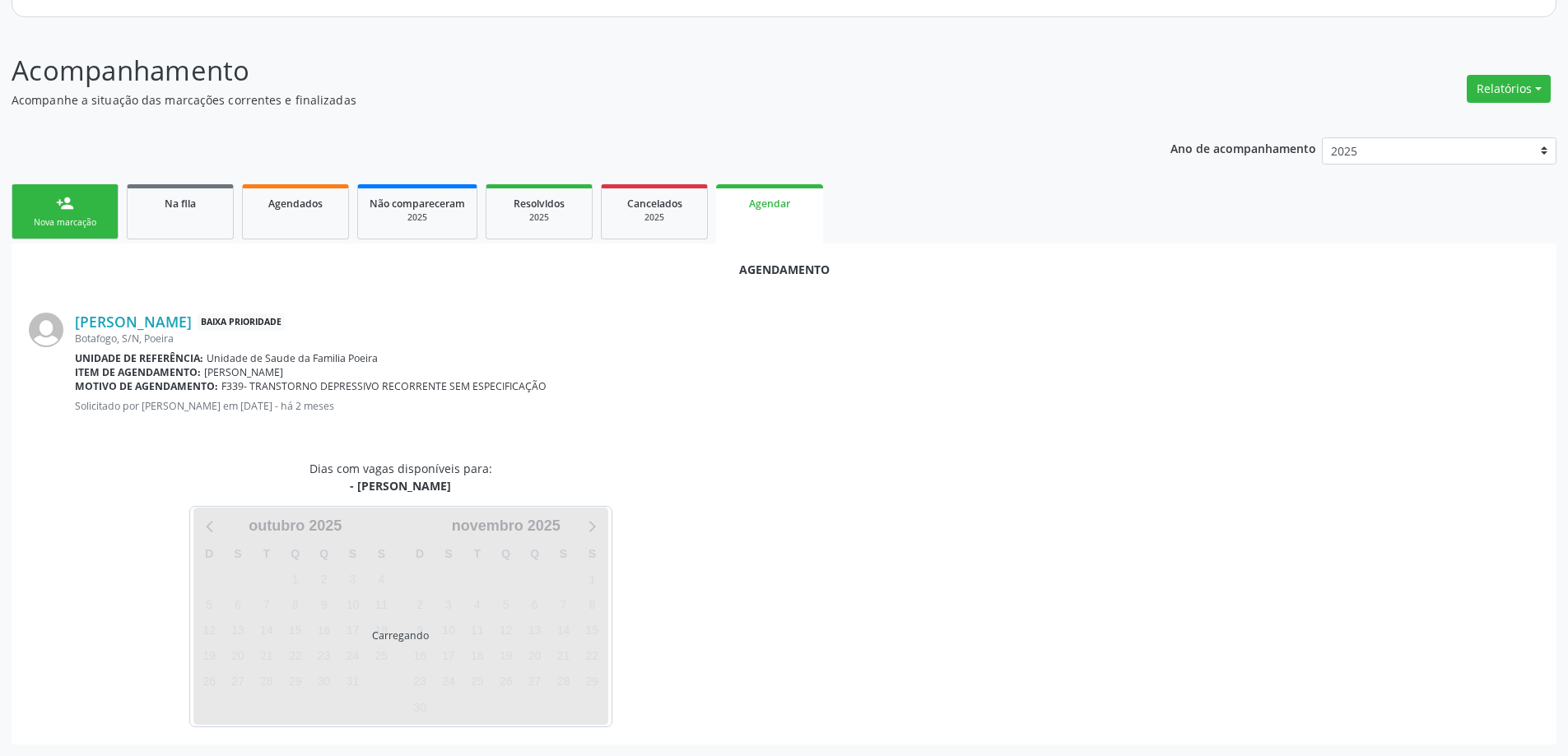
scroll to position [219, 0]
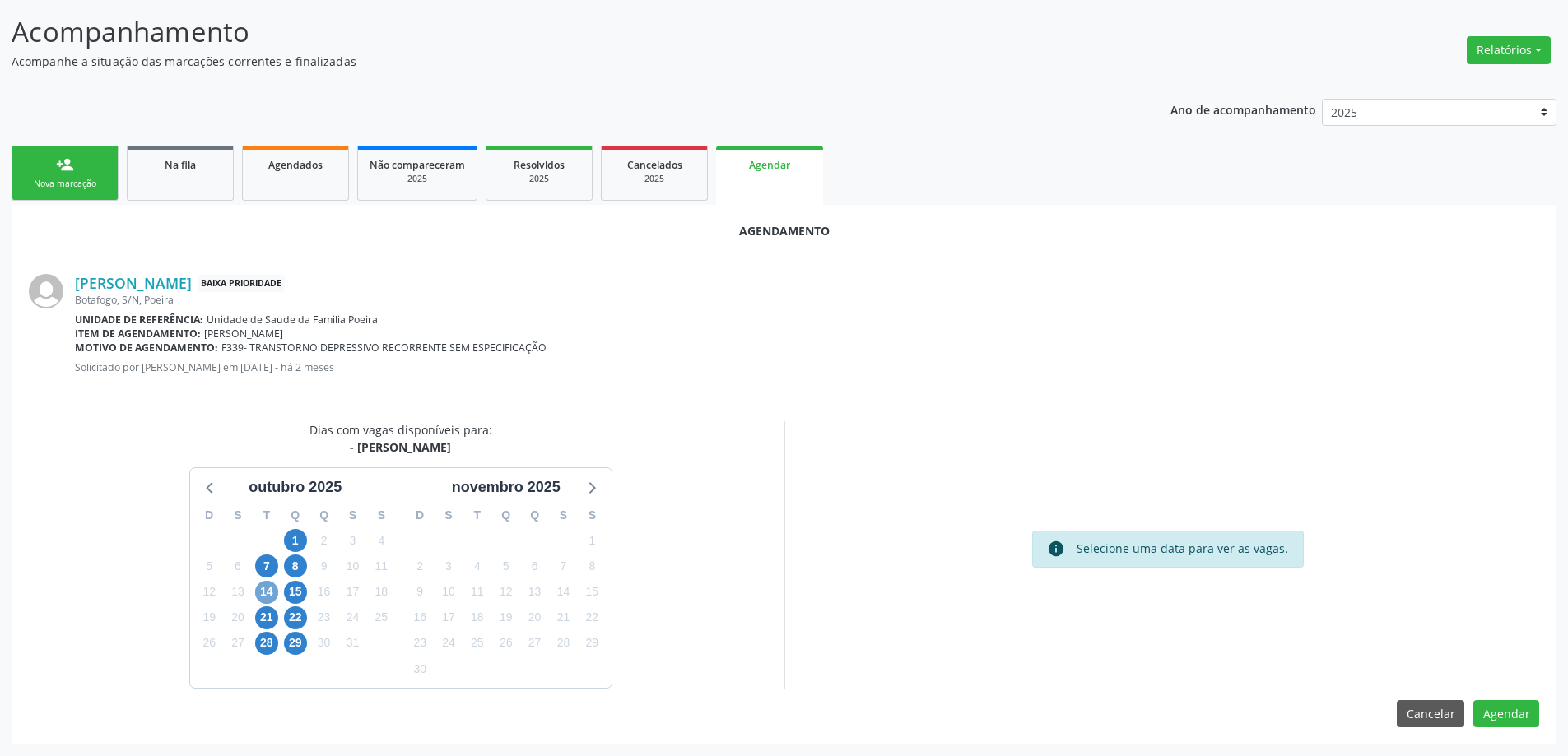
click at [270, 596] on span "14" at bounding box center [267, 593] width 23 height 23
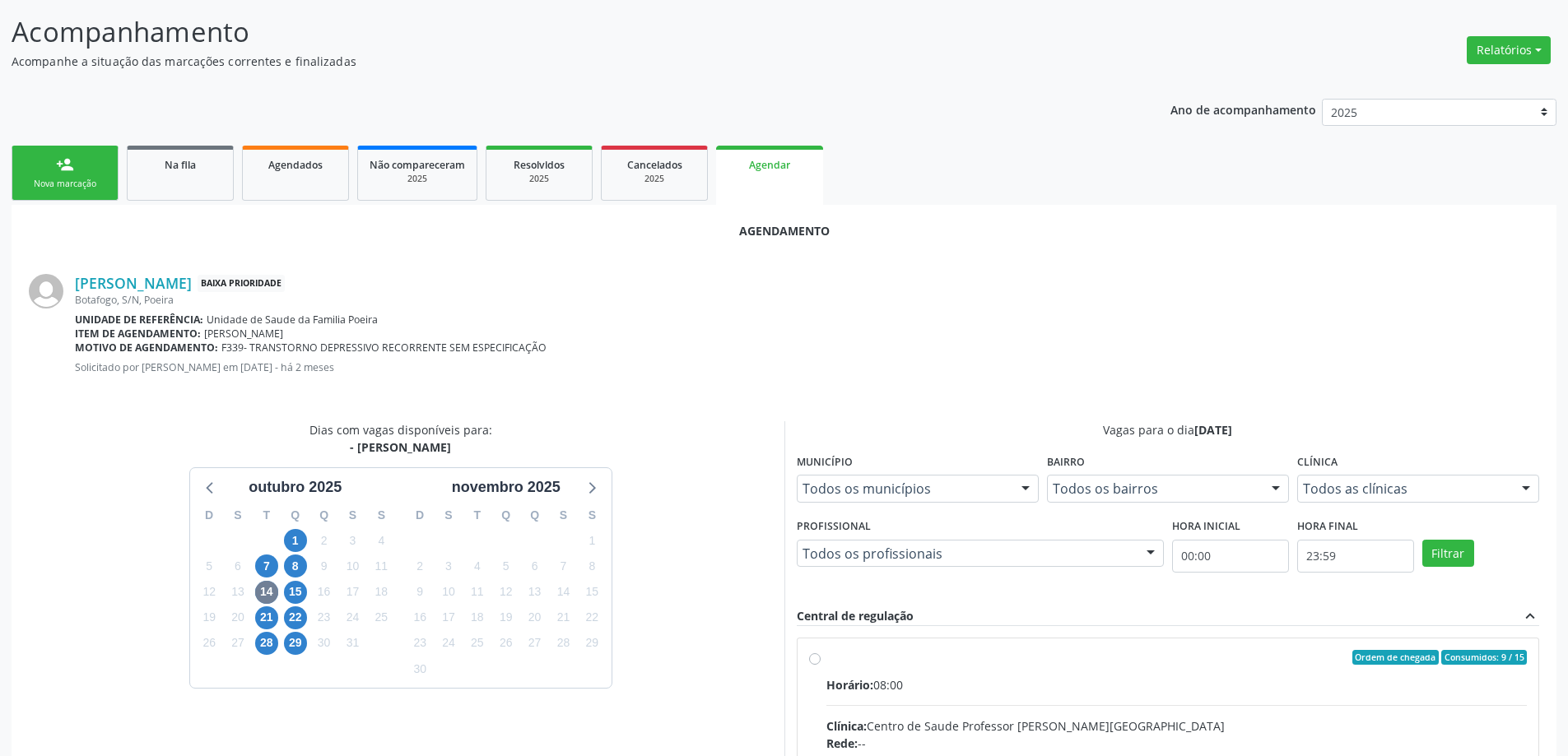
click at [816, 656] on input "Ordem de chegada Consumidos: 9 / 15 Horário: 08:00 Clínica: Centro de Saude Pro…" at bounding box center [815, 657] width 12 height 14
radio input "true"
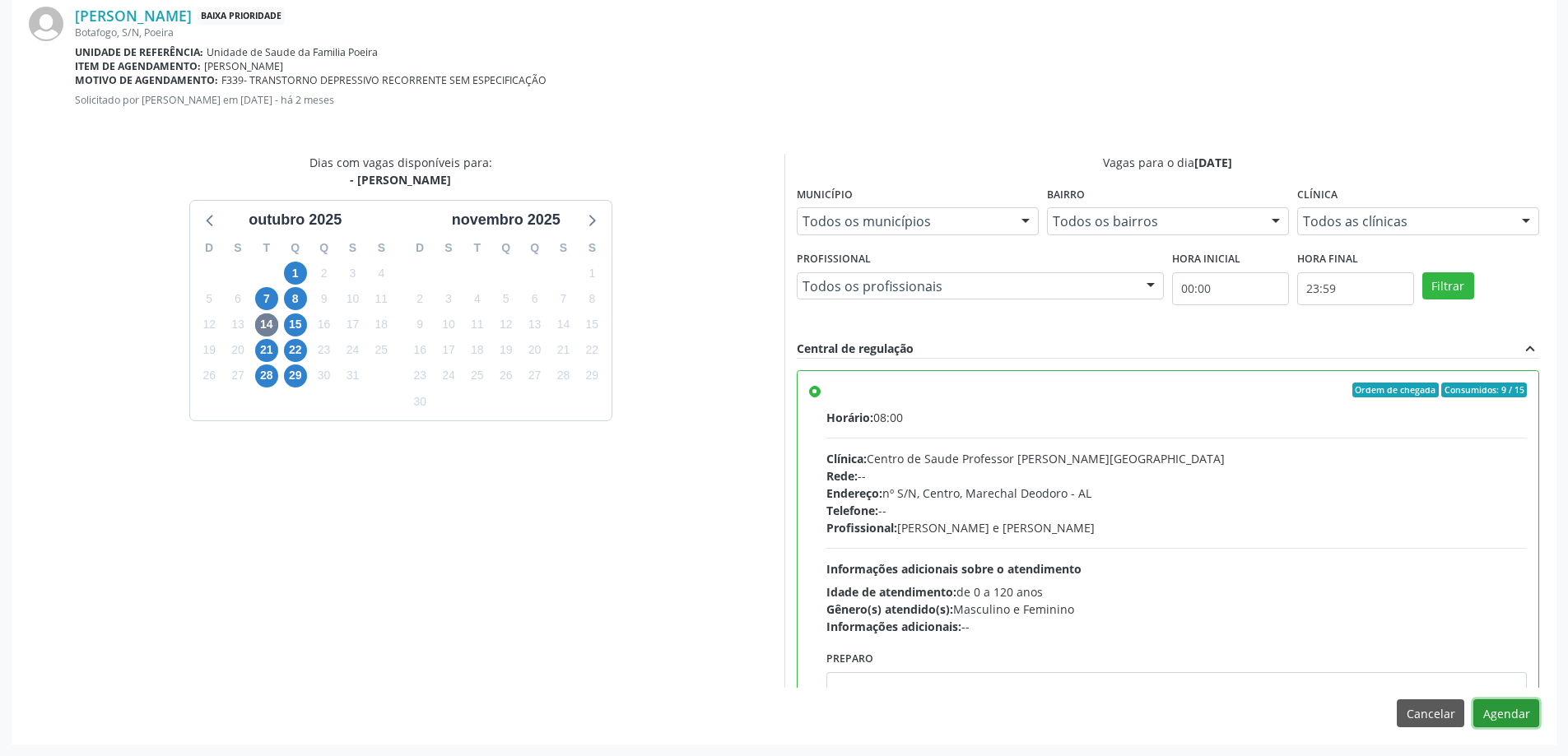
click at [1513, 716] on button "Agendar" at bounding box center [1506, 713] width 66 height 28
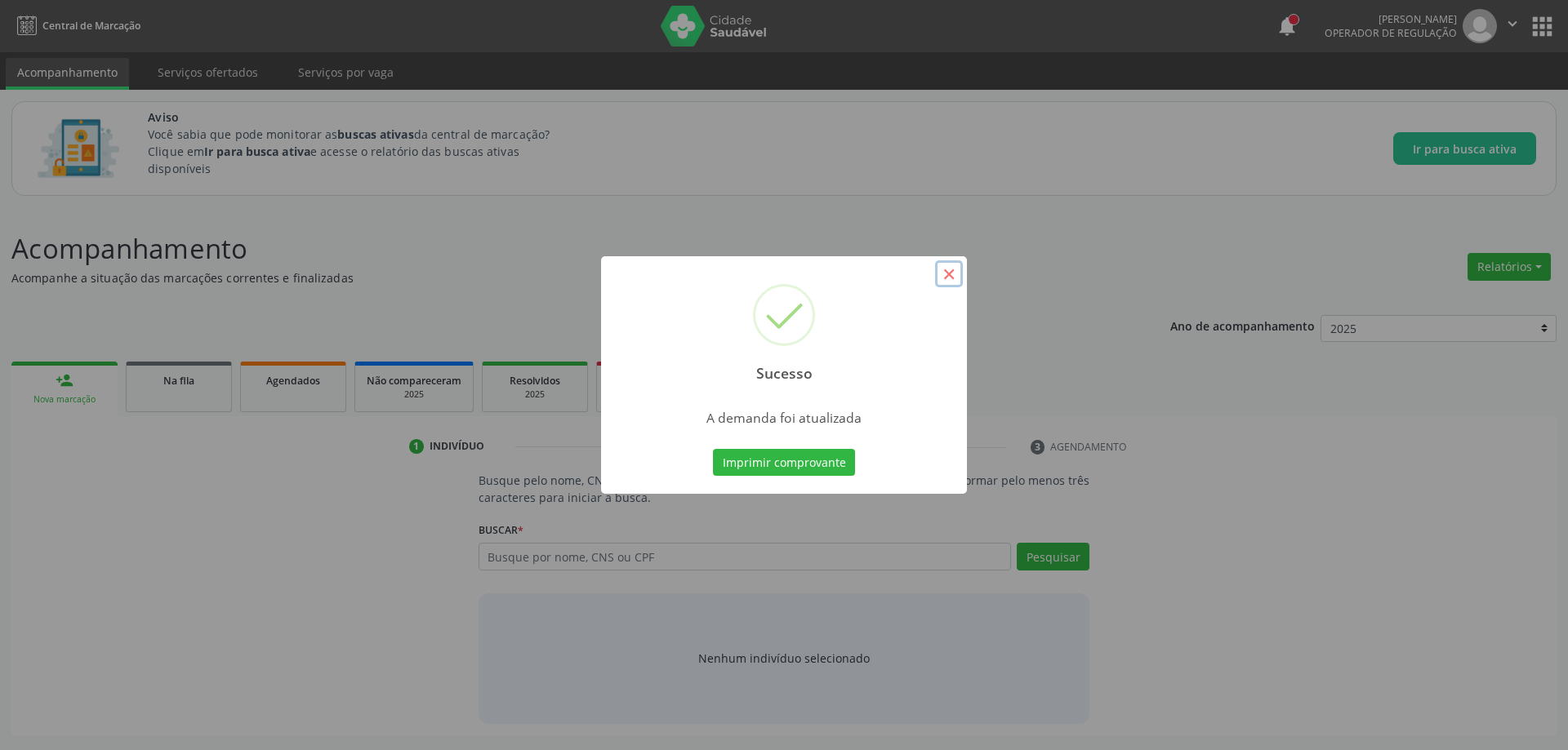
click at [944, 279] on button "×" at bounding box center [948, 274] width 28 height 28
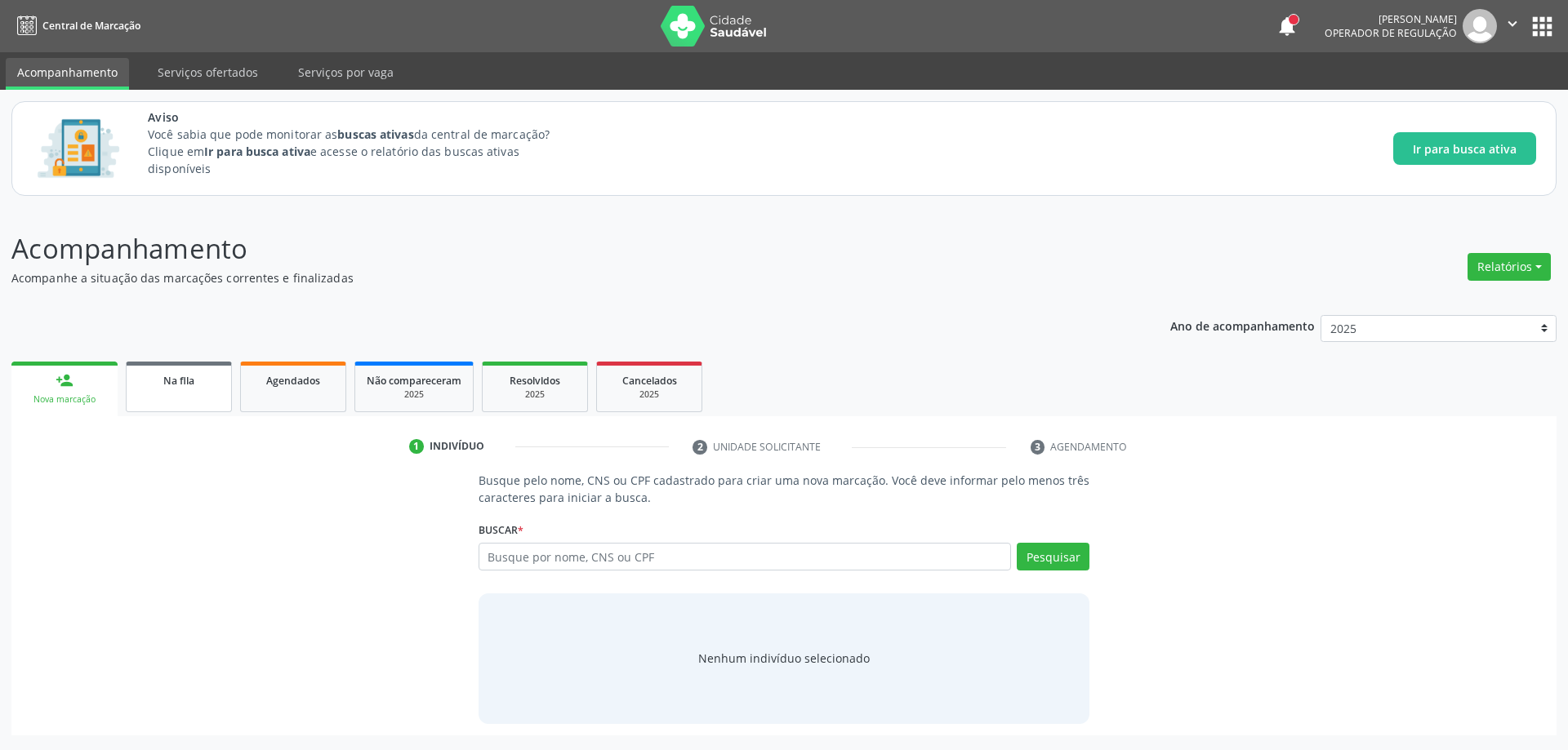
click at [159, 396] on link "Na fila" at bounding box center [178, 386] width 106 height 51
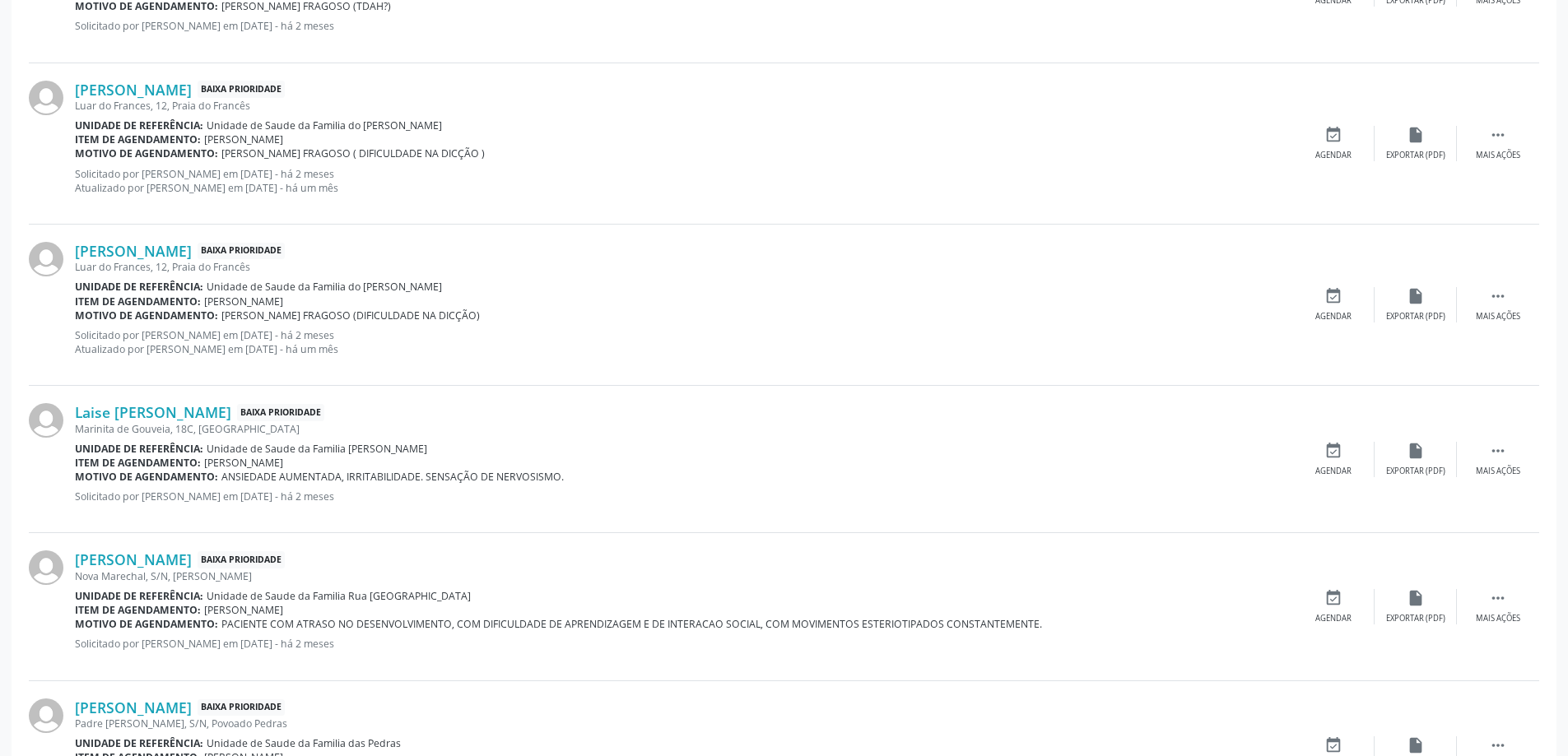
scroll to position [2171, 0]
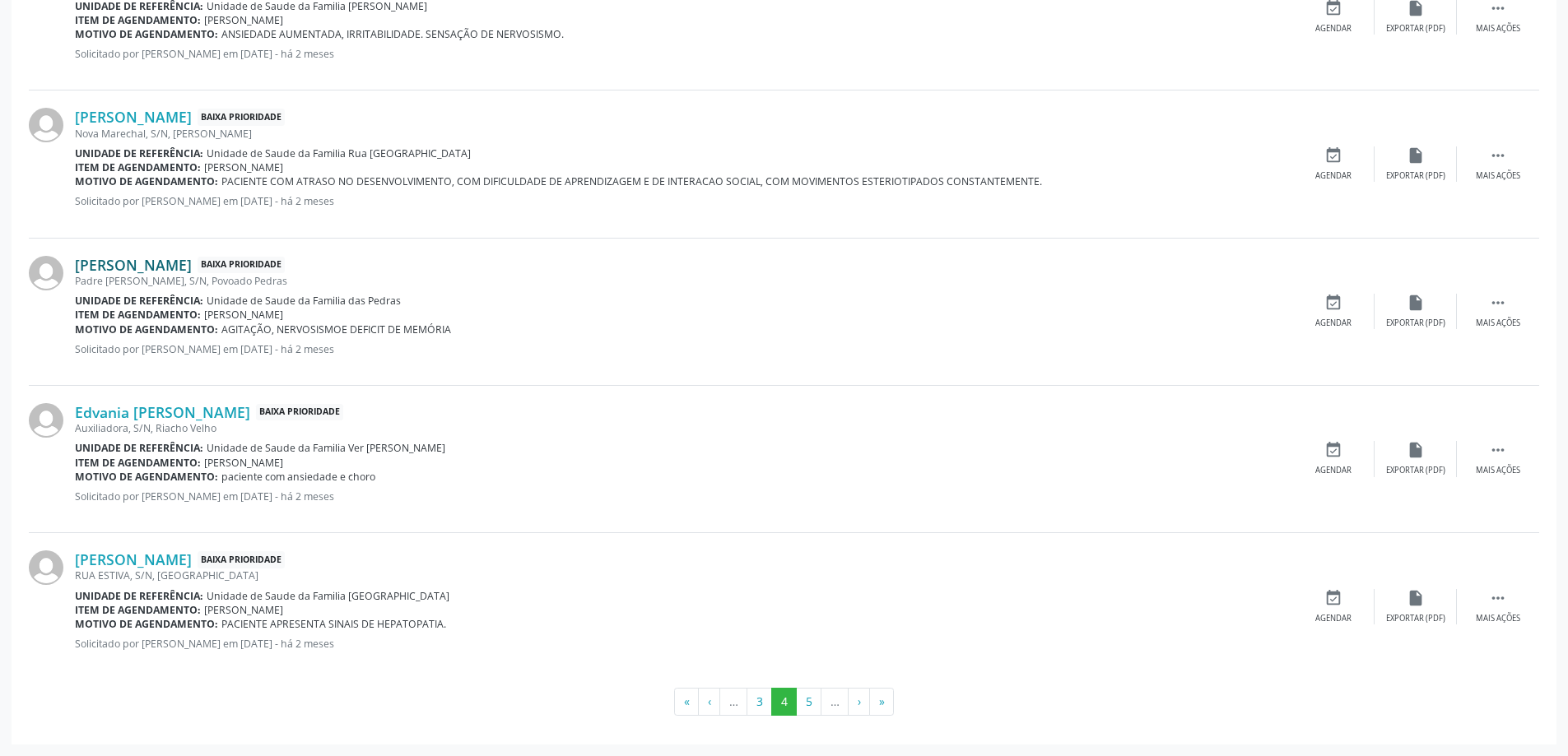
click at [192, 267] on link "[PERSON_NAME]" at bounding box center [133, 264] width 117 height 18
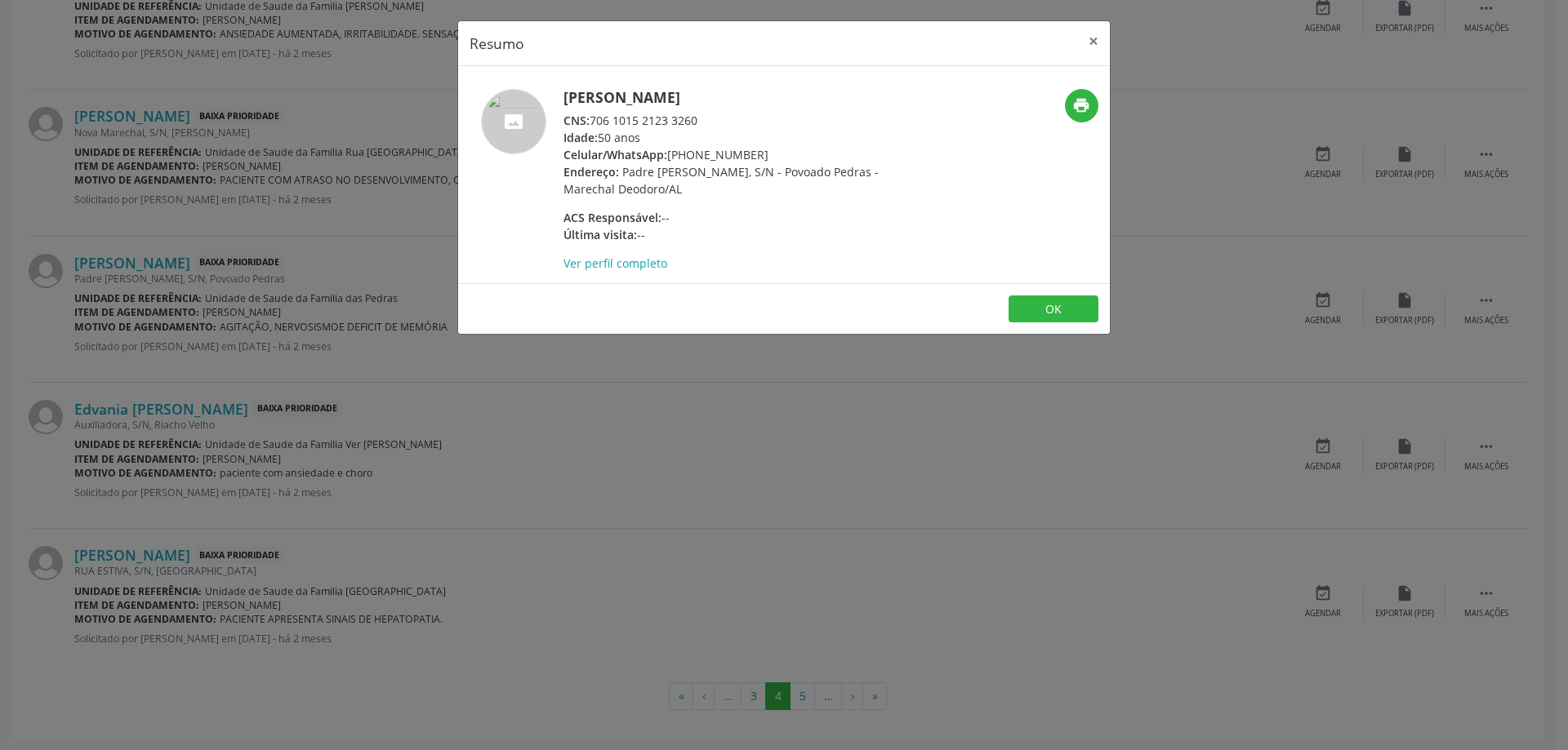
drag, startPoint x: 703, startPoint y: 117, endPoint x: 593, endPoint y: 121, distance: 110.1
click at [593, 121] on div "CNS: 706 1015 2123 3260" at bounding box center [722, 121] width 318 height 17
click at [1098, 41] on button "×" at bounding box center [1093, 41] width 33 height 40
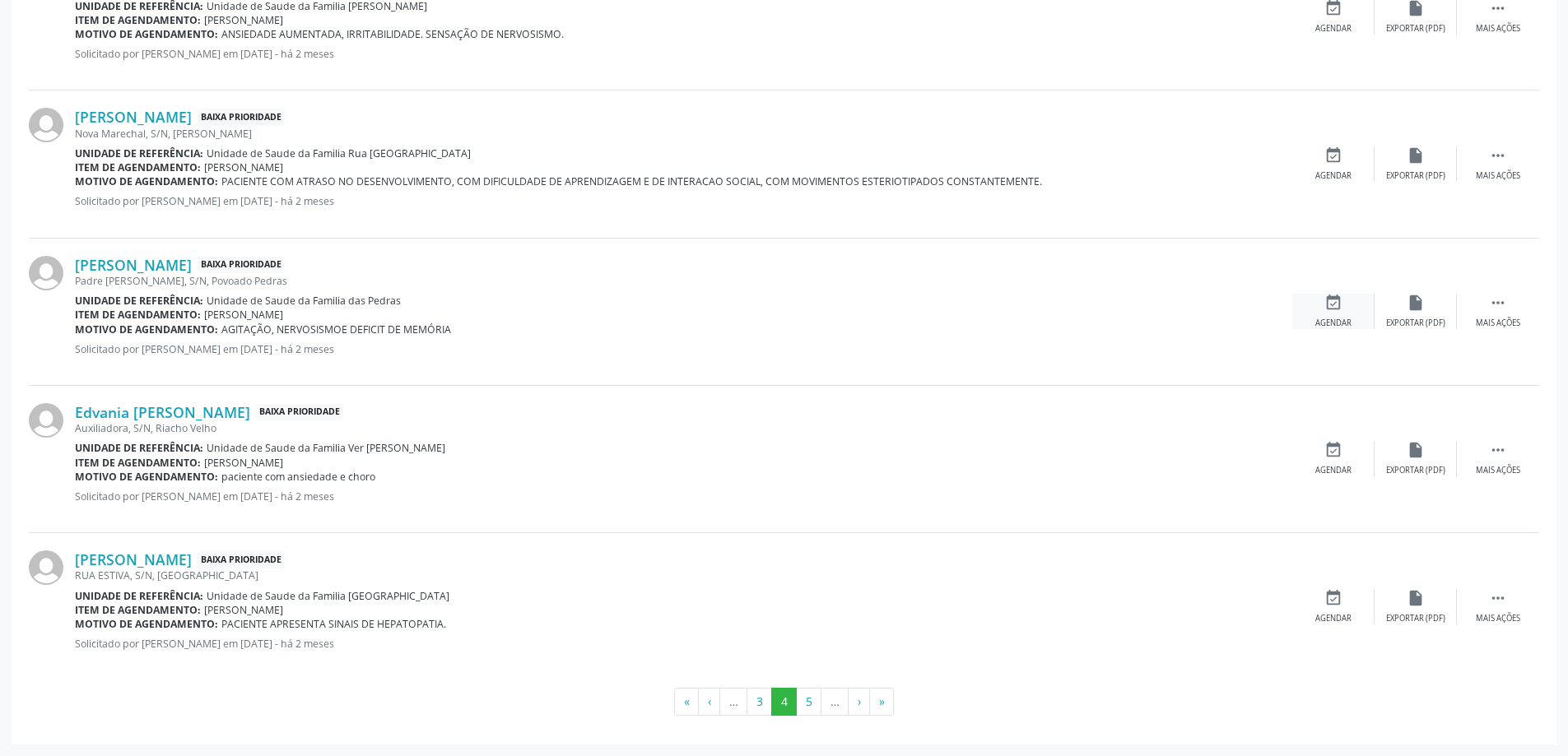
click at [1331, 306] on icon "event_available" at bounding box center [1333, 303] width 18 height 18
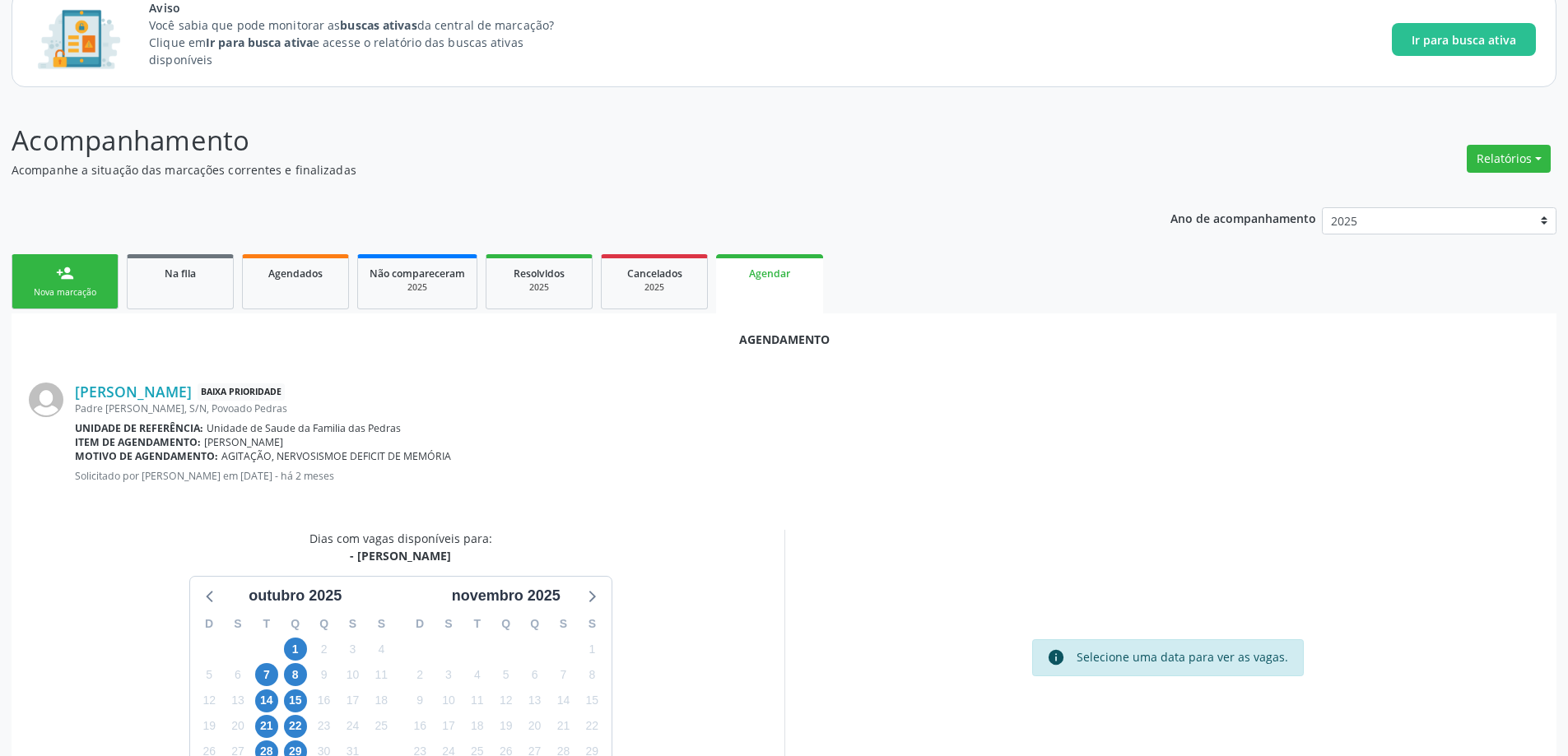
scroll to position [165, 0]
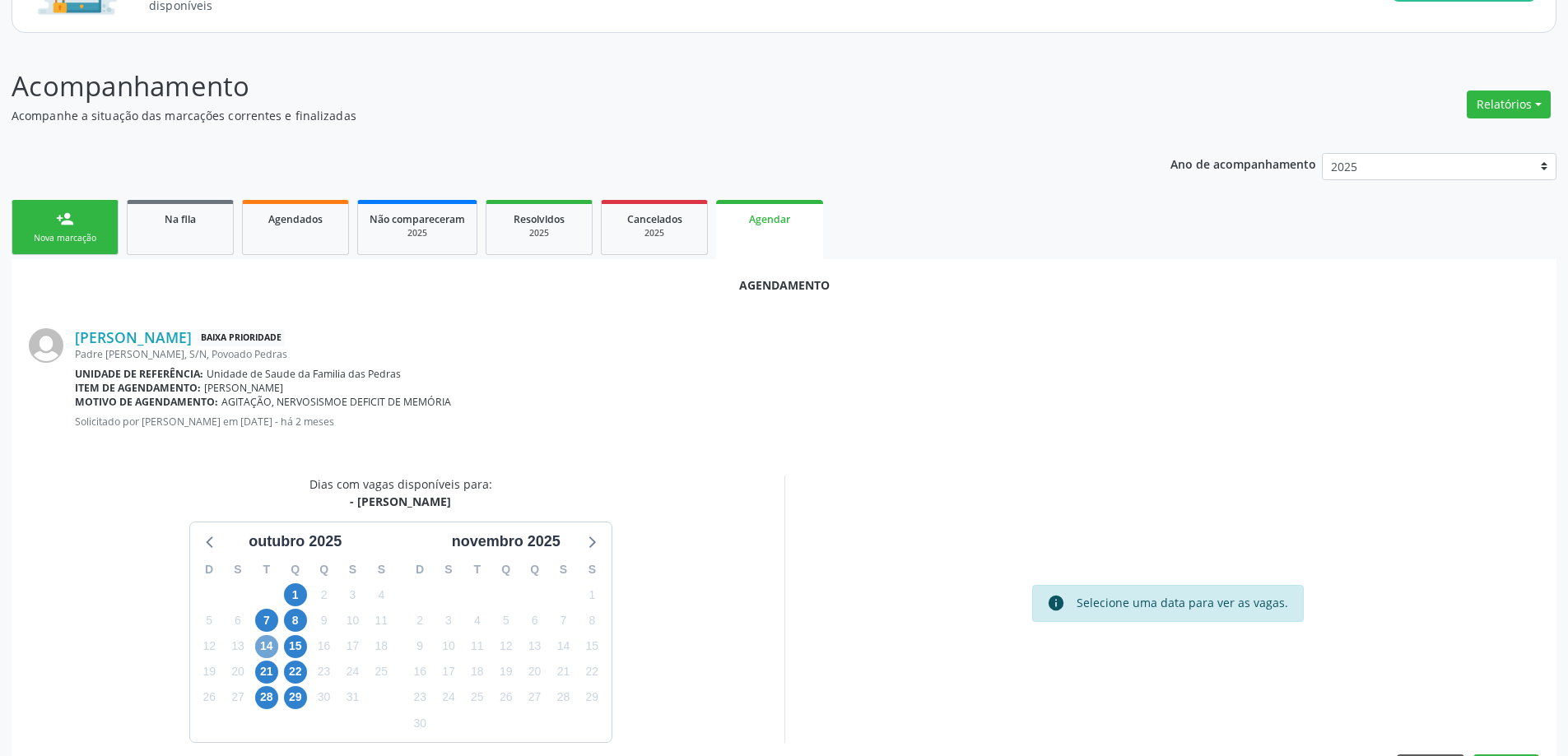
click at [264, 643] on span "14" at bounding box center [267, 647] width 23 height 23
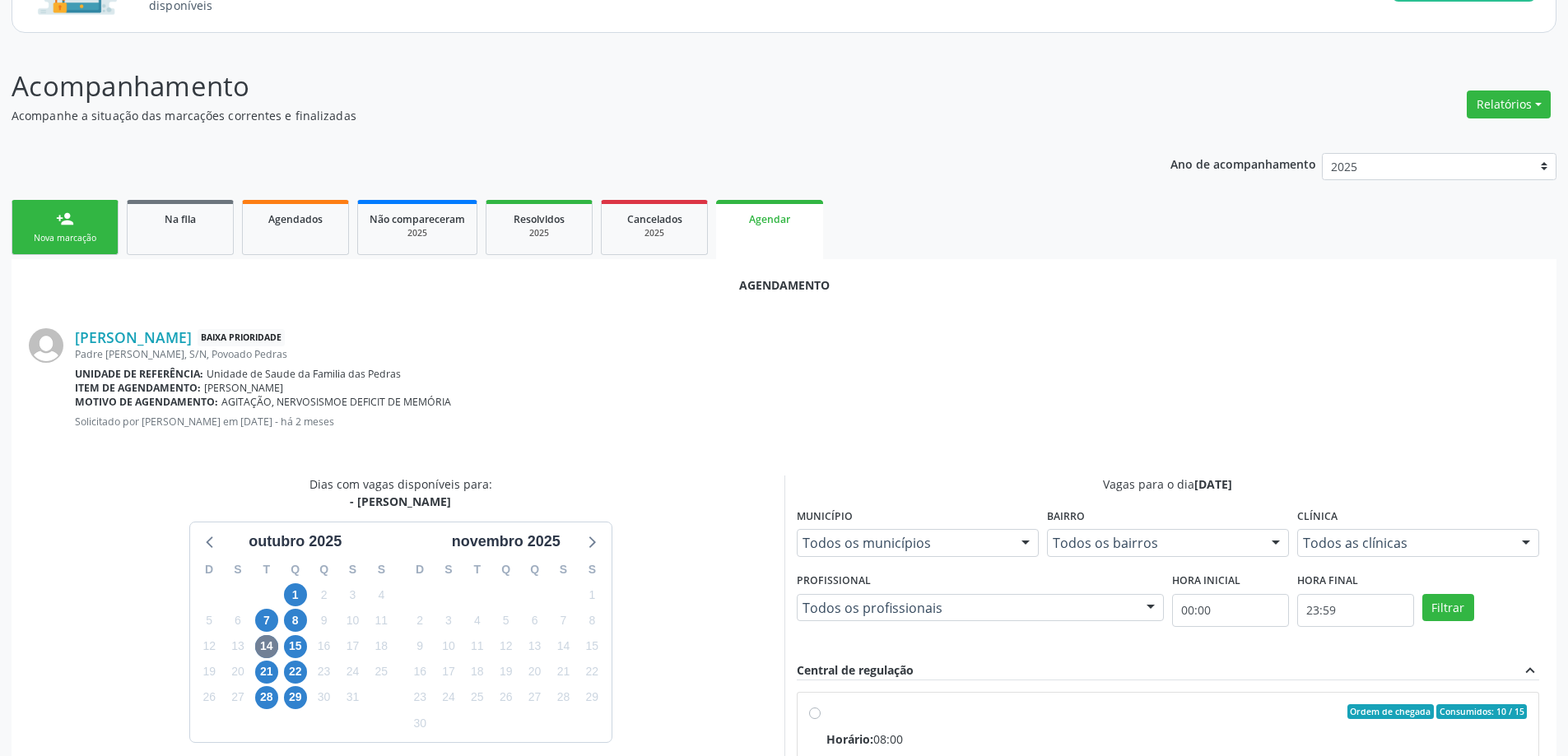
click at [814, 711] on input "Ordem de chegada Consumidos: 10 / 15 Horário: 08:00 Clínica: Centro de Saude Pr…" at bounding box center [815, 712] width 12 height 14
radio input "true"
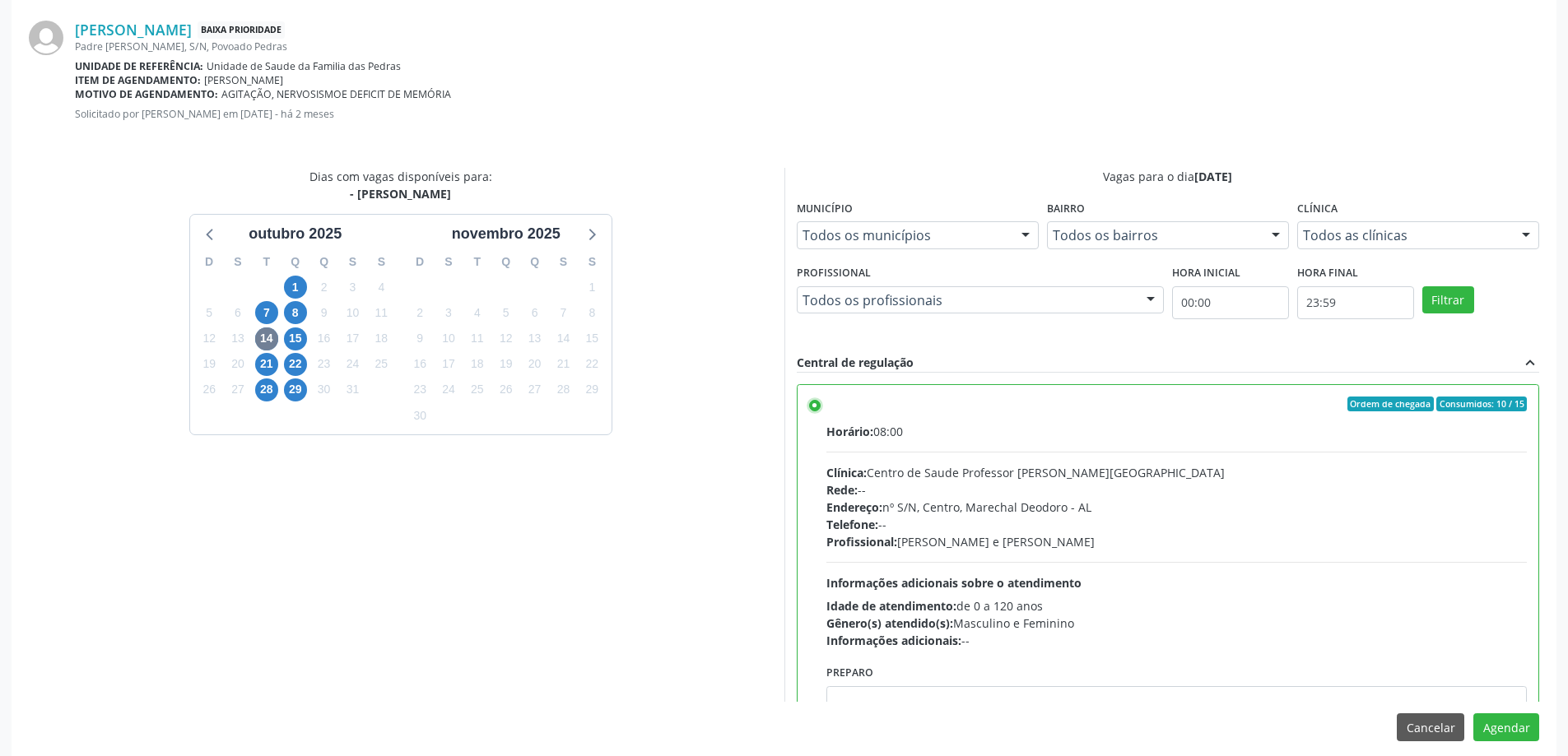
scroll to position [486, 0]
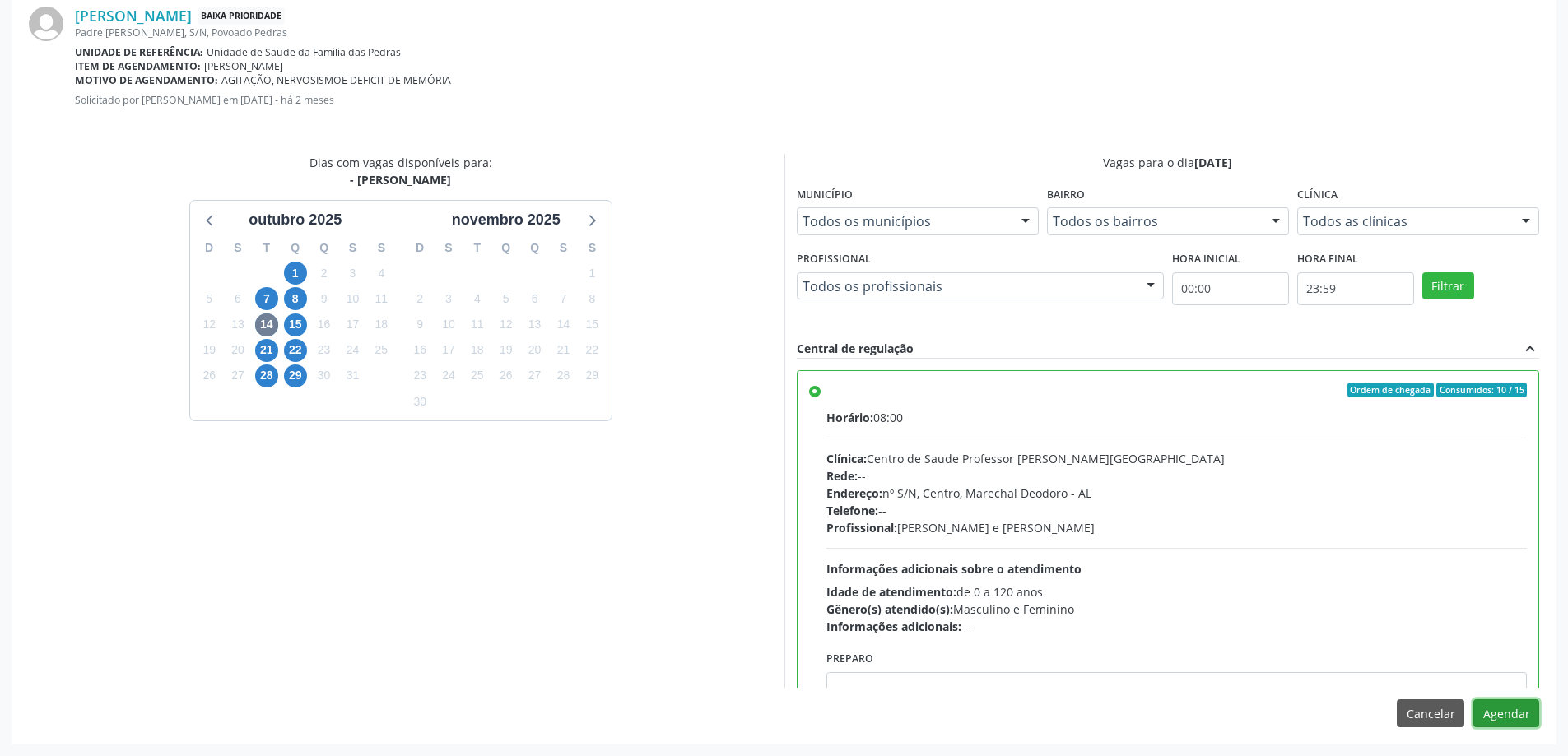
click at [1512, 711] on button "Agendar" at bounding box center [1506, 713] width 66 height 28
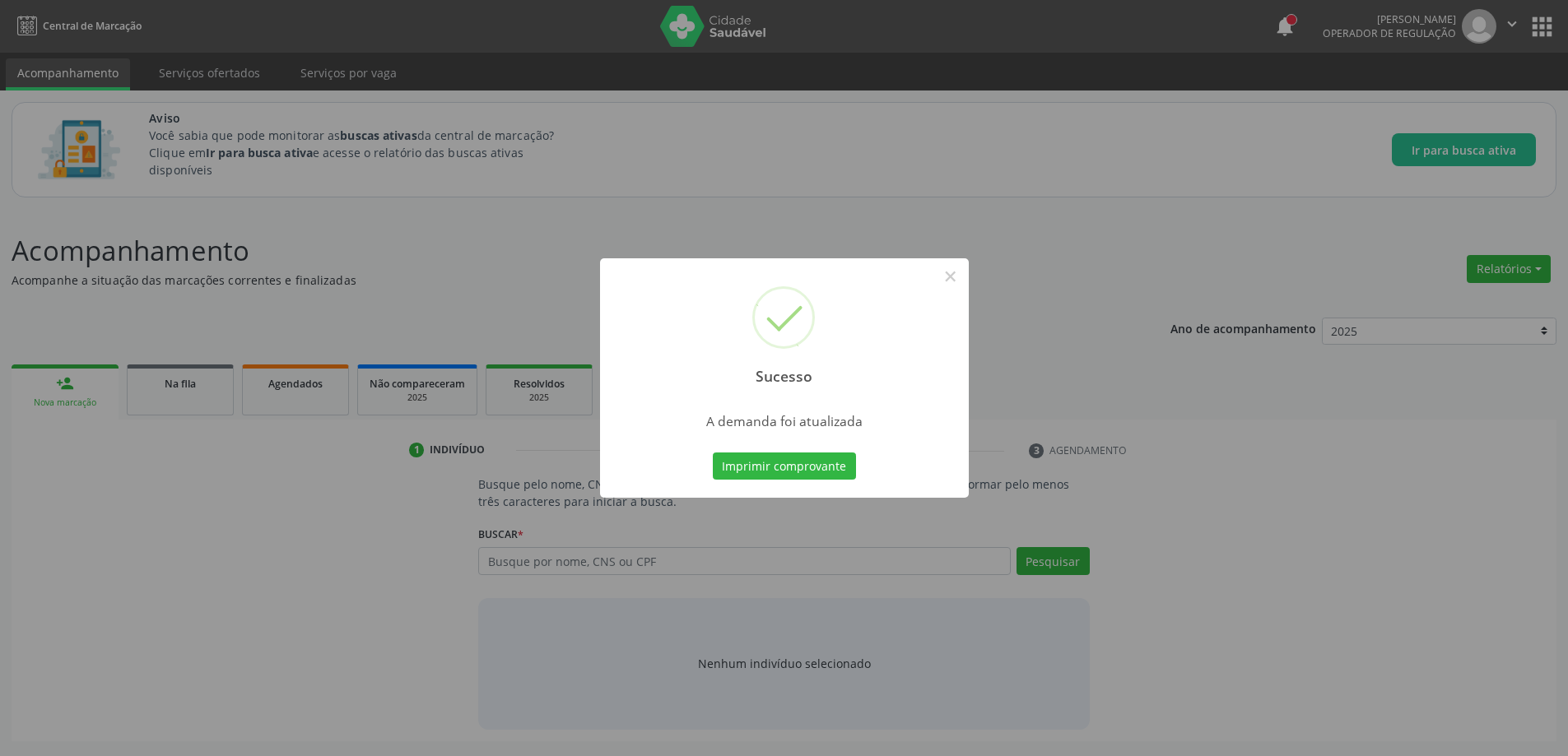
scroll to position [0, 0]
click at [956, 282] on button "×" at bounding box center [956, 276] width 28 height 28
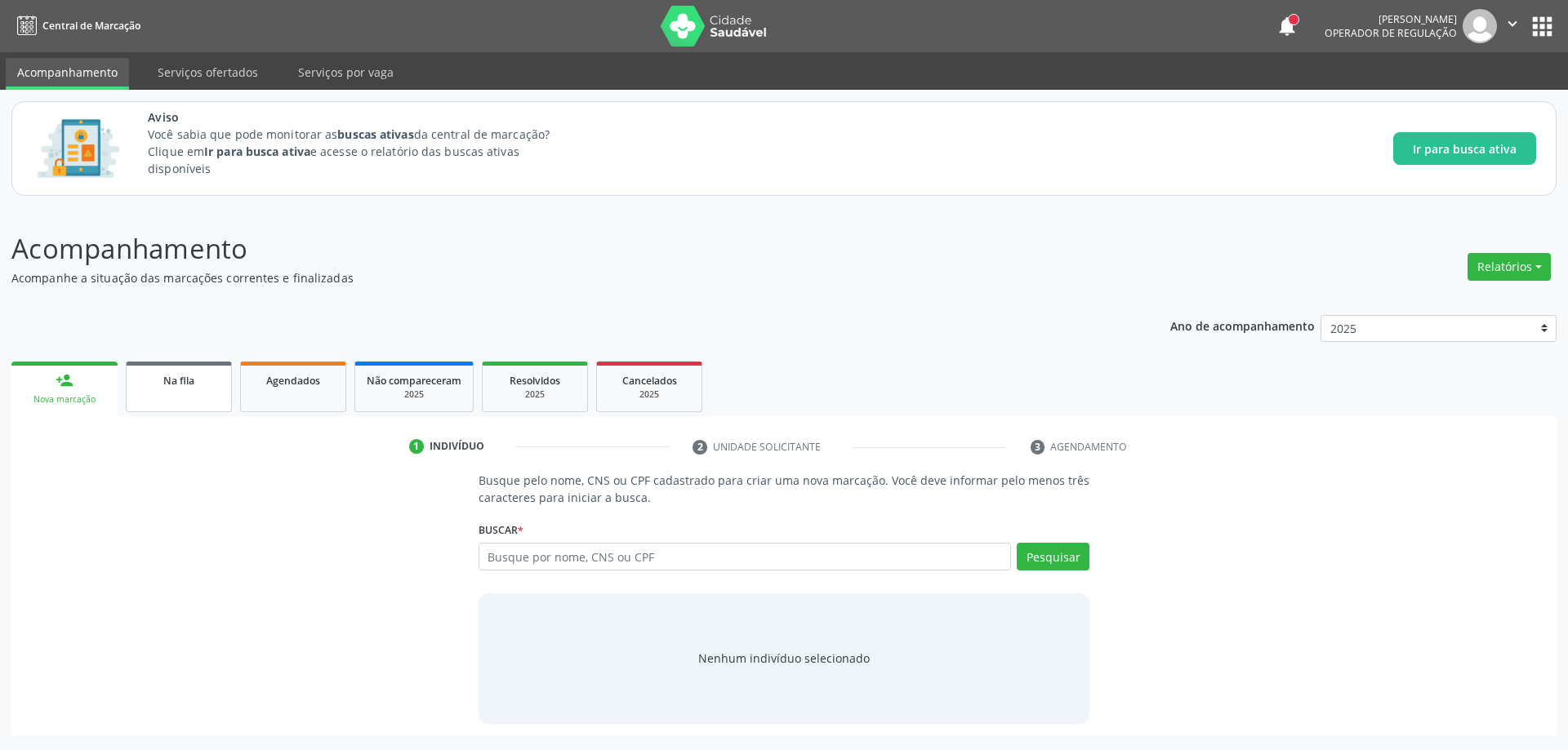
drag, startPoint x: 164, startPoint y: 406, endPoint x: 146, endPoint y: 399, distance: 19.3
click at [164, 404] on link "Na fila" at bounding box center [178, 386] width 106 height 51
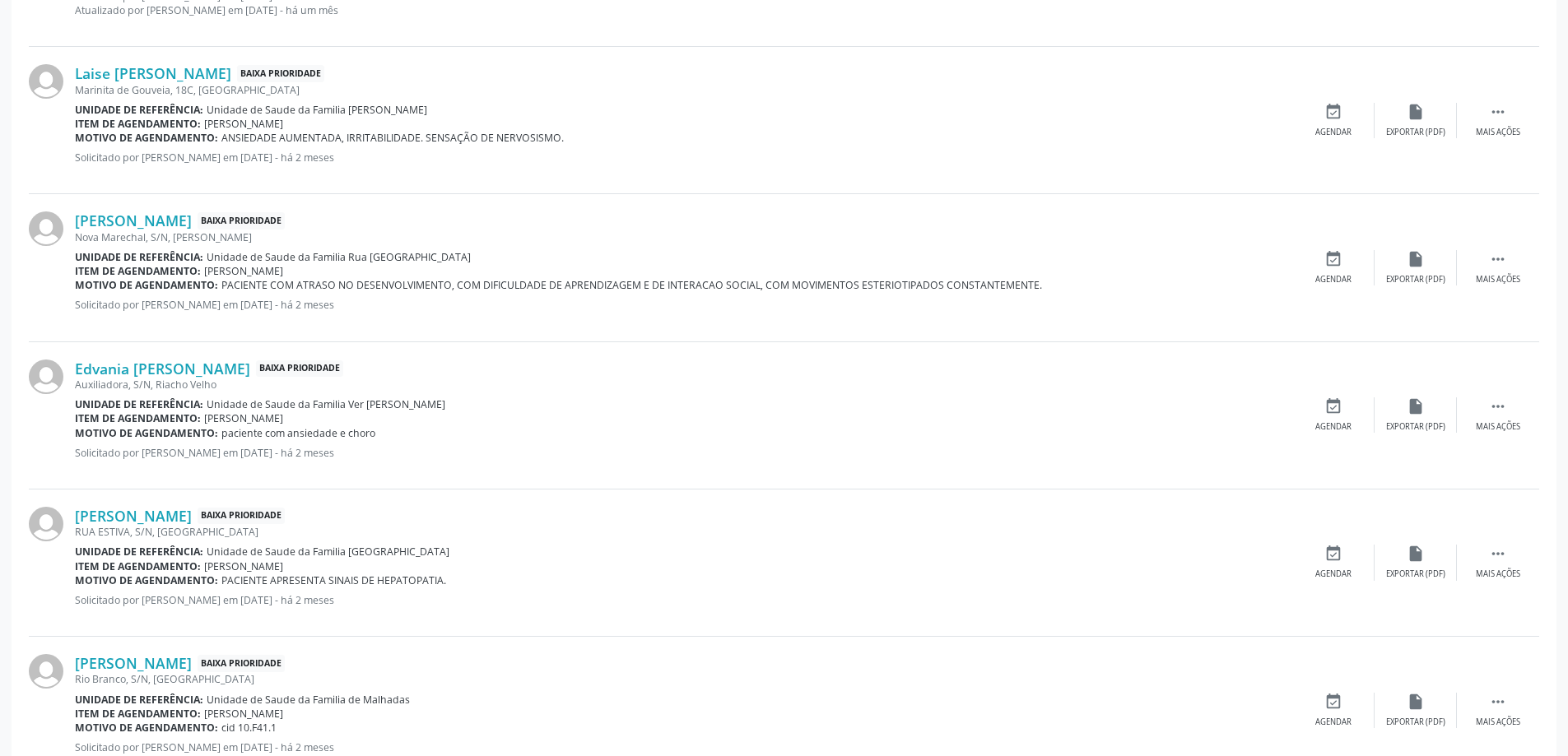
scroll to position [2171, 0]
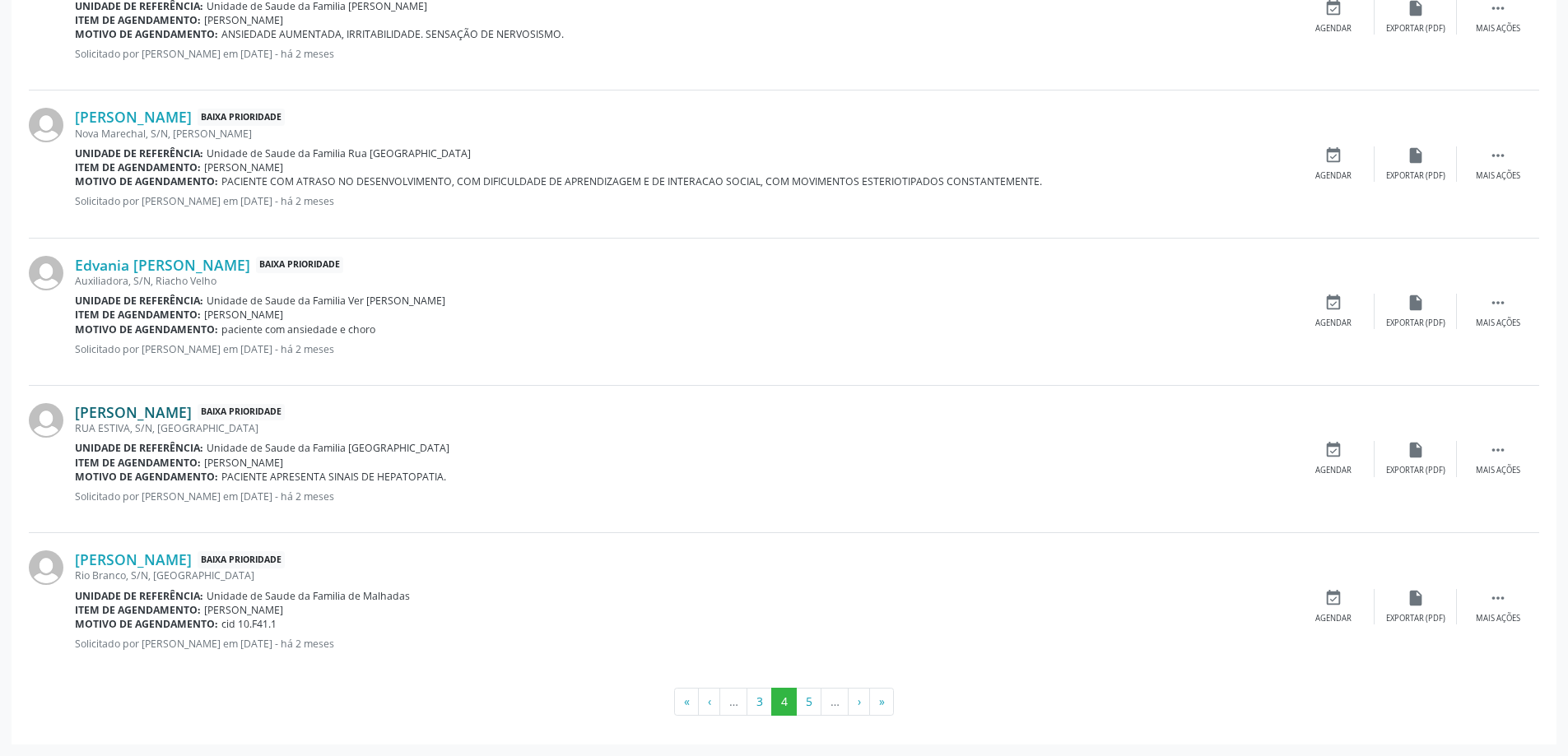
click at [148, 415] on link "[PERSON_NAME]" at bounding box center [133, 412] width 117 height 18
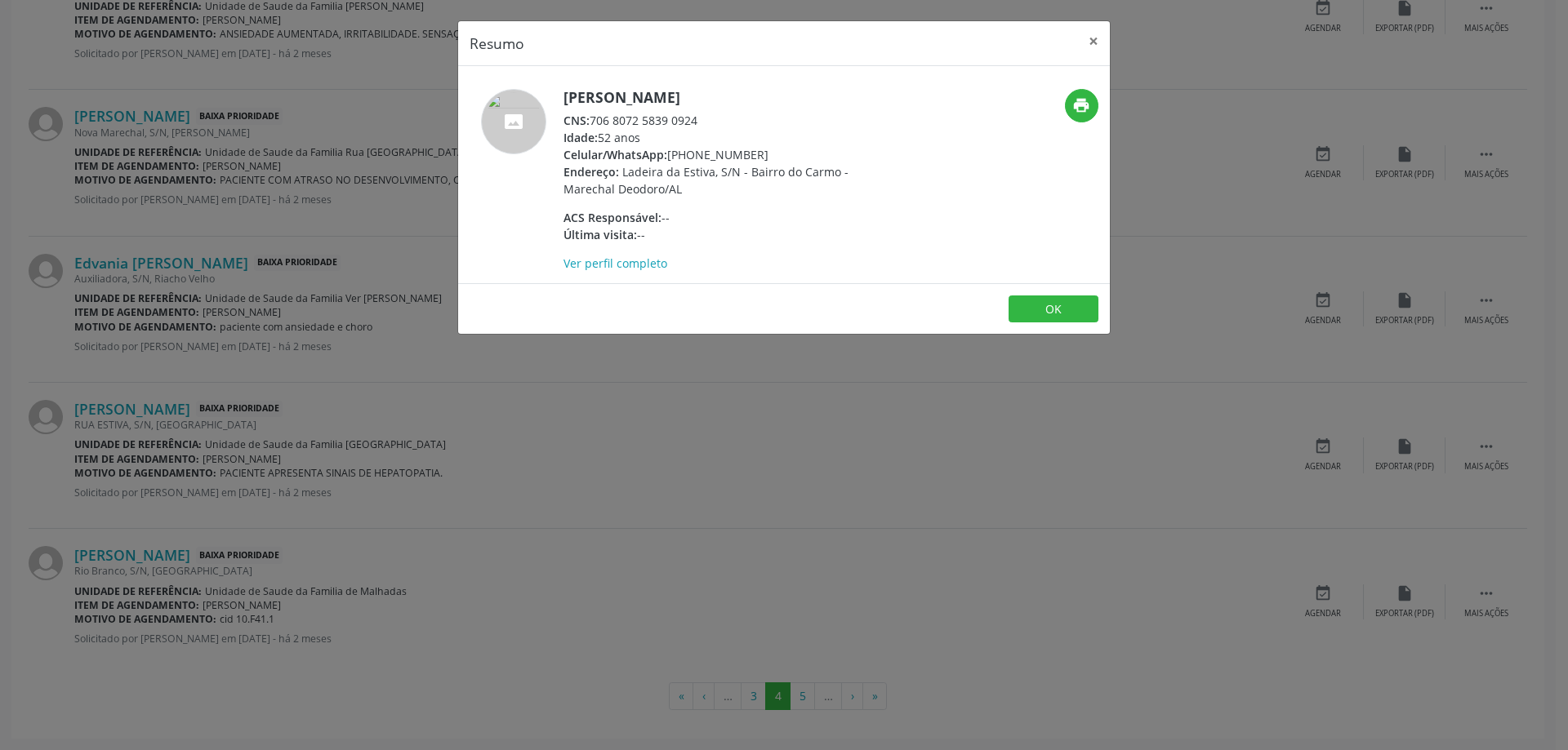
click at [697, 119] on div "CNS: 706 8072 5839 0924" at bounding box center [722, 121] width 318 height 17
drag, startPoint x: 698, startPoint y: 121, endPoint x: 593, endPoint y: 120, distance: 105.0
click at [593, 120] on div "CNS: 706 8072 5839 0924" at bounding box center [722, 121] width 318 height 17
click at [1090, 42] on button "×" at bounding box center [1093, 41] width 33 height 40
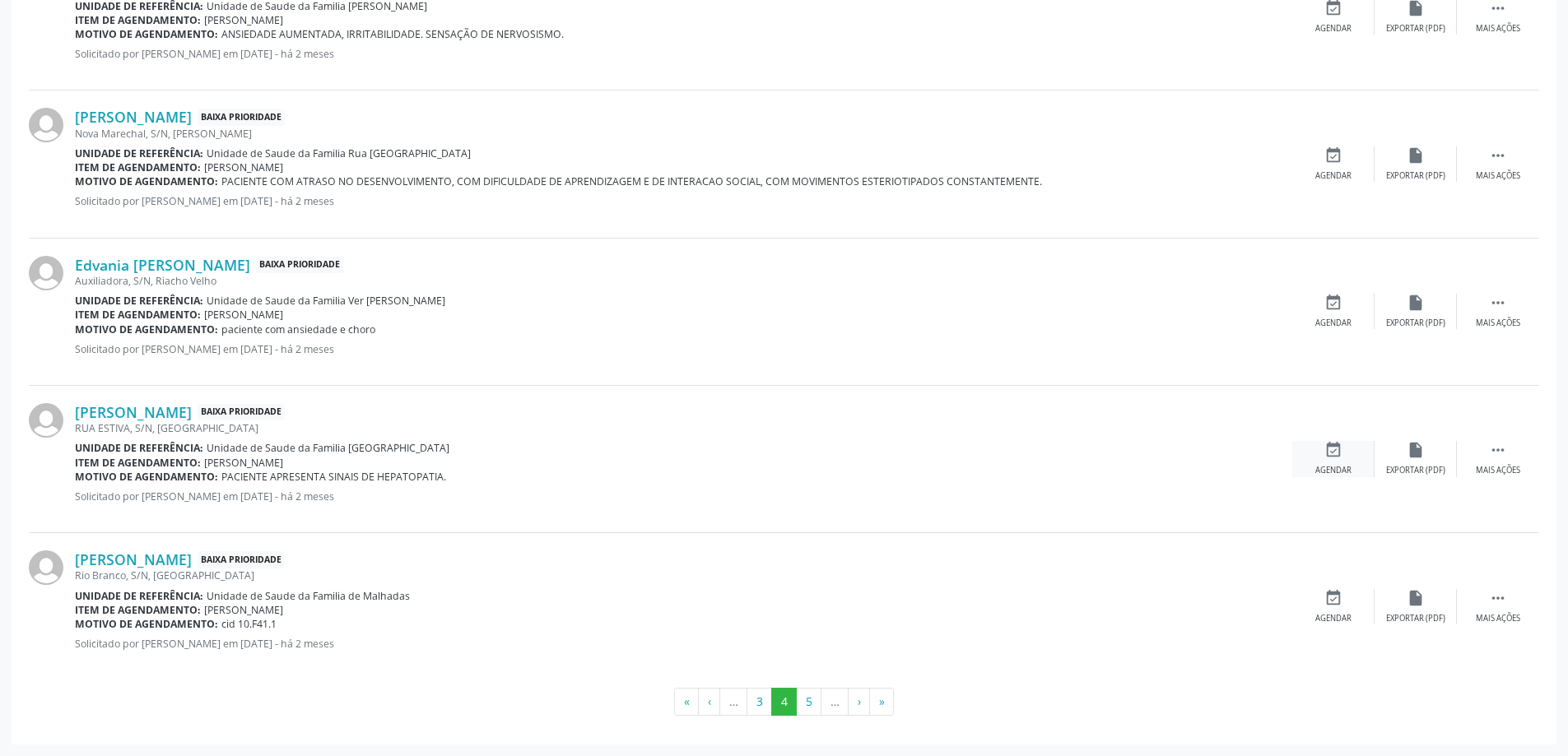
click at [1328, 453] on icon "event_available" at bounding box center [1333, 449] width 18 height 18
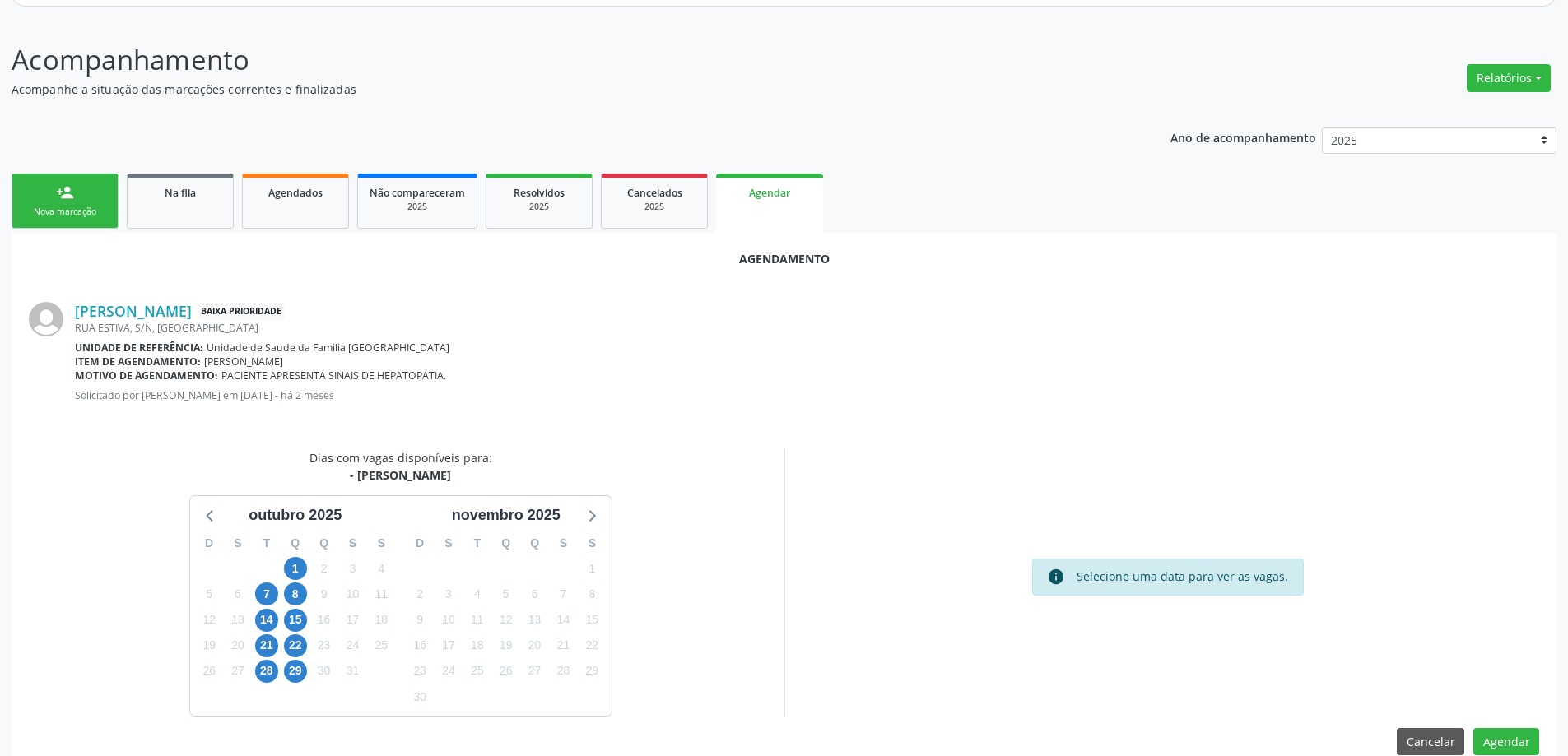
scroll to position [219, 0]
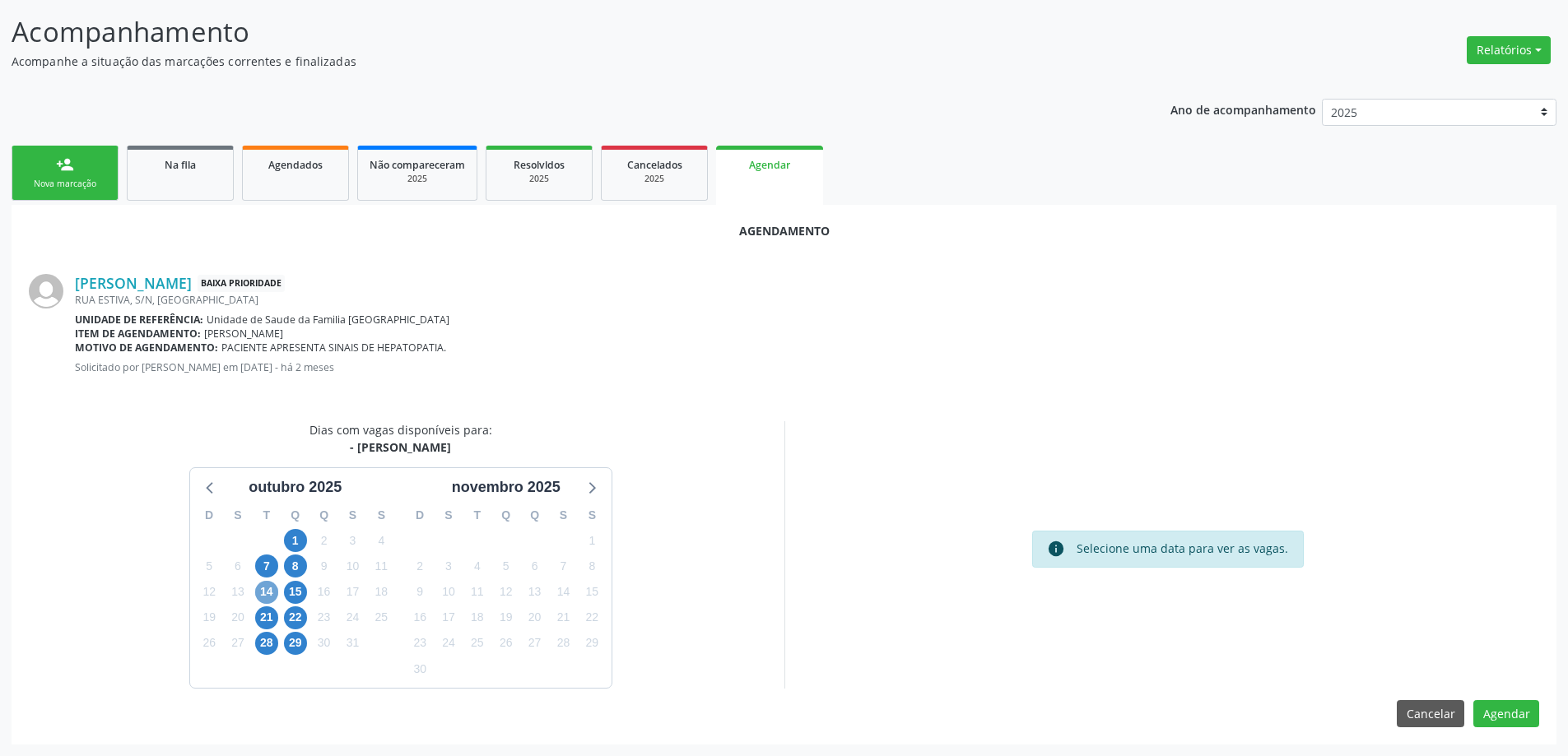
click at [264, 593] on span "14" at bounding box center [267, 593] width 23 height 23
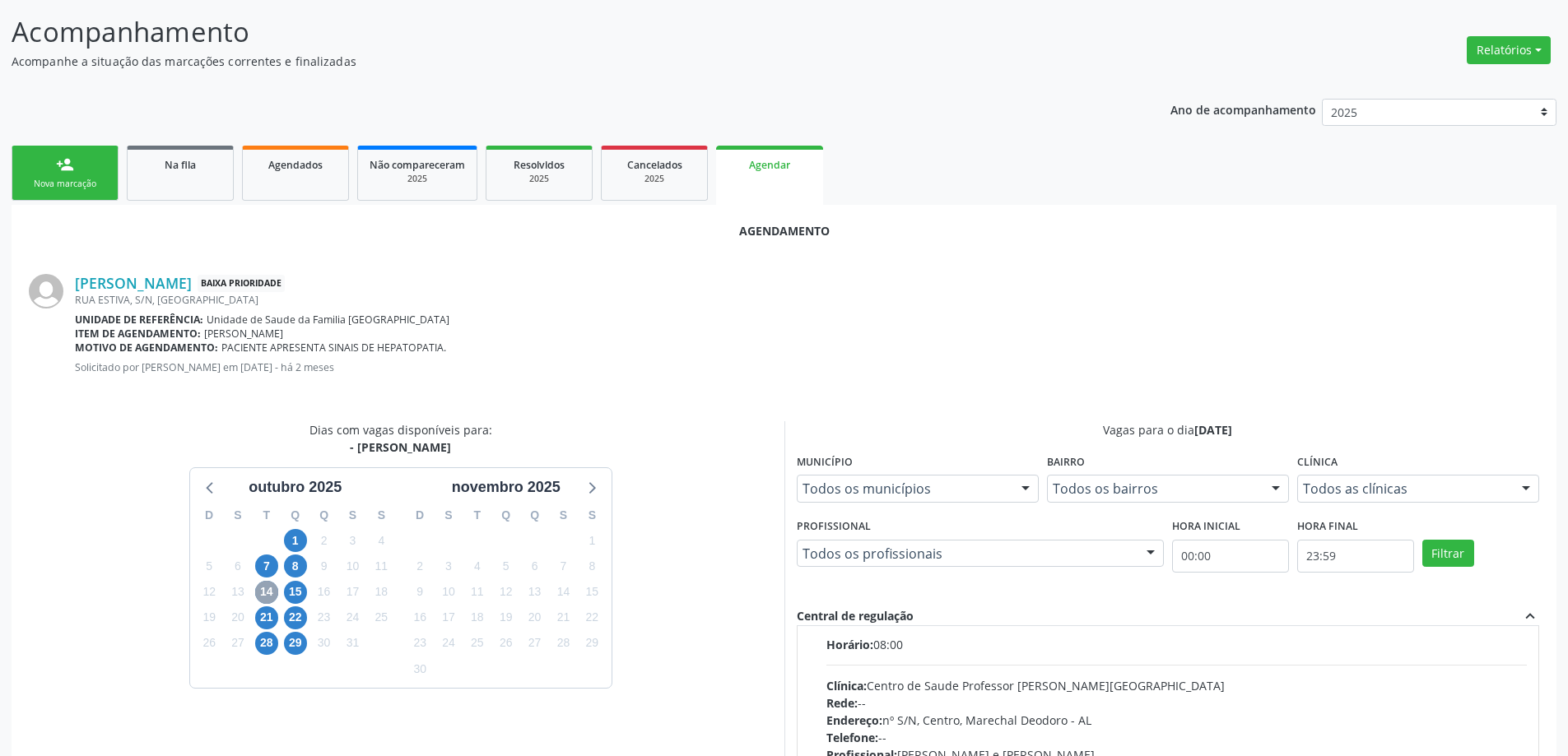
scroll to position [0, 0]
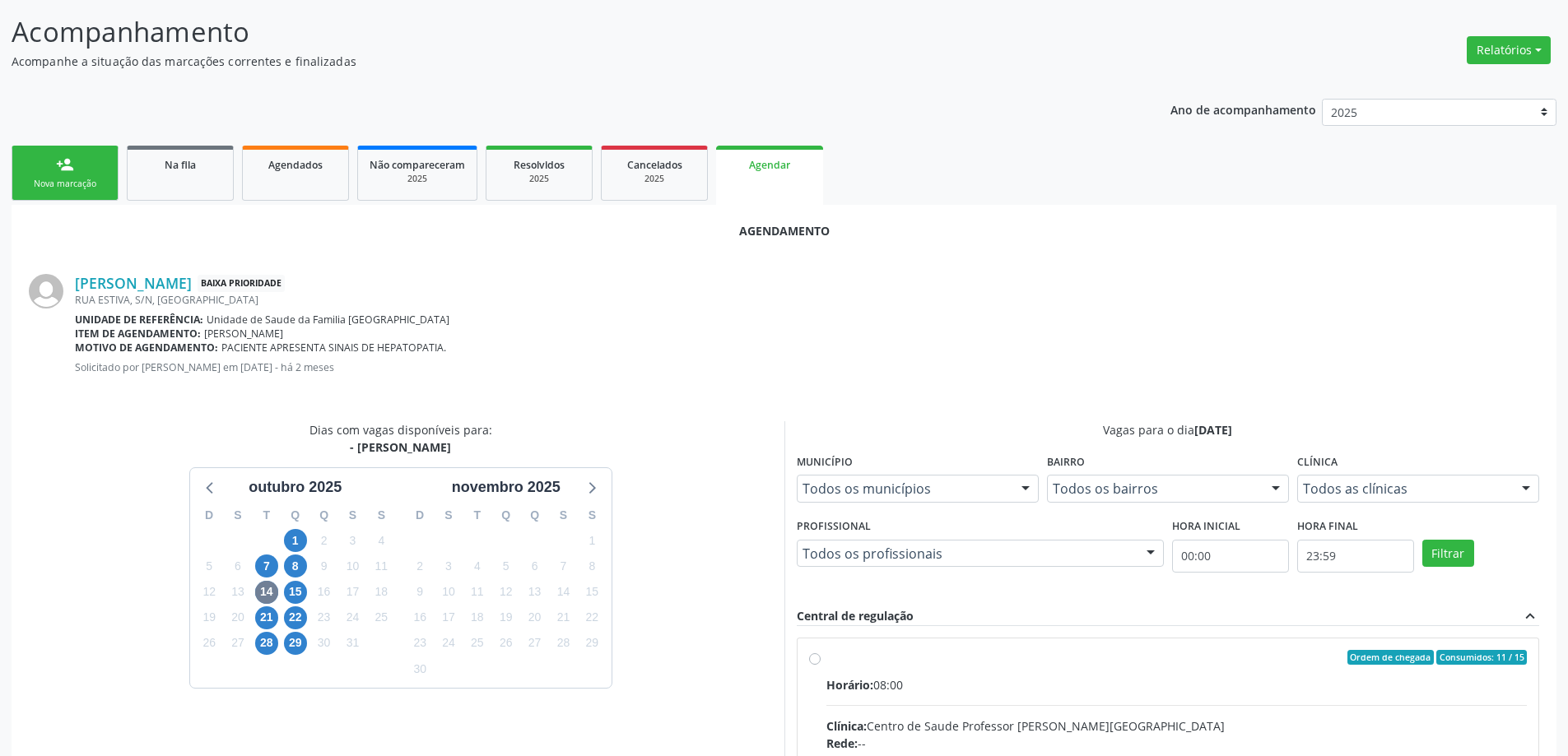
click at [819, 660] on input "Ordem de chegada Consumidos: 11 / 15 Horário: 08:00 Clínica: Centro de Saude Pr…" at bounding box center [815, 657] width 12 height 14
radio input "true"
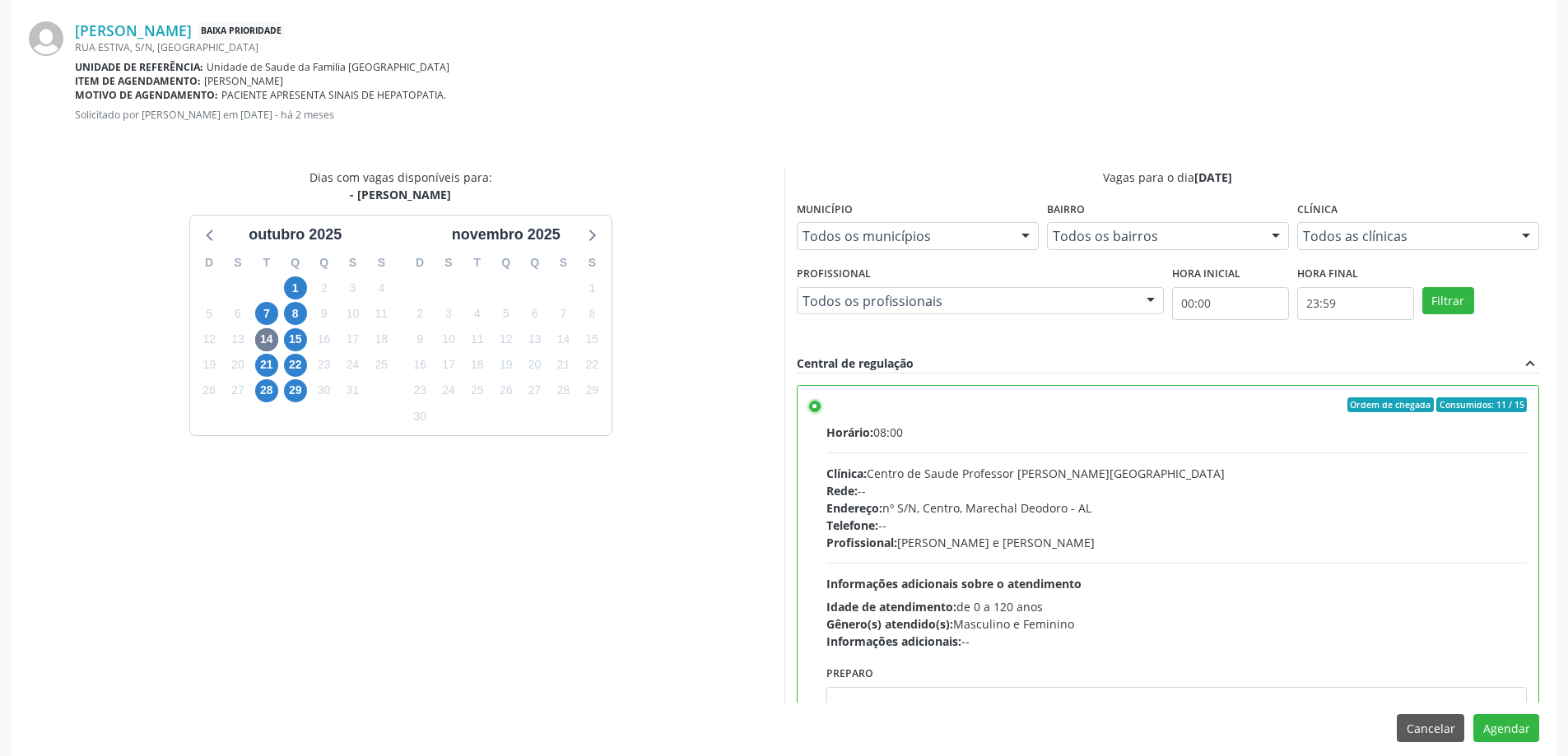
scroll to position [486, 0]
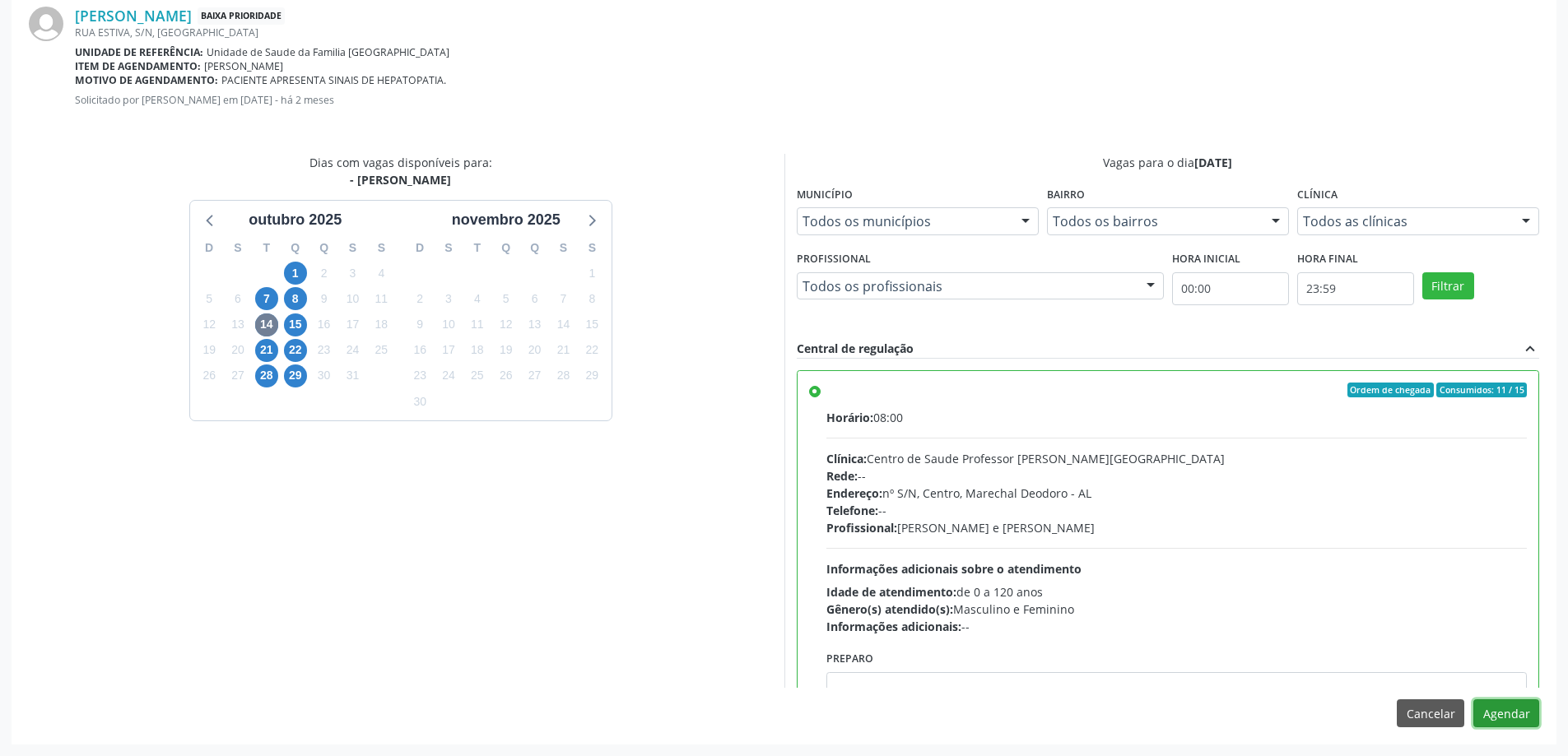
click at [1510, 716] on button "Agendar" at bounding box center [1506, 713] width 66 height 28
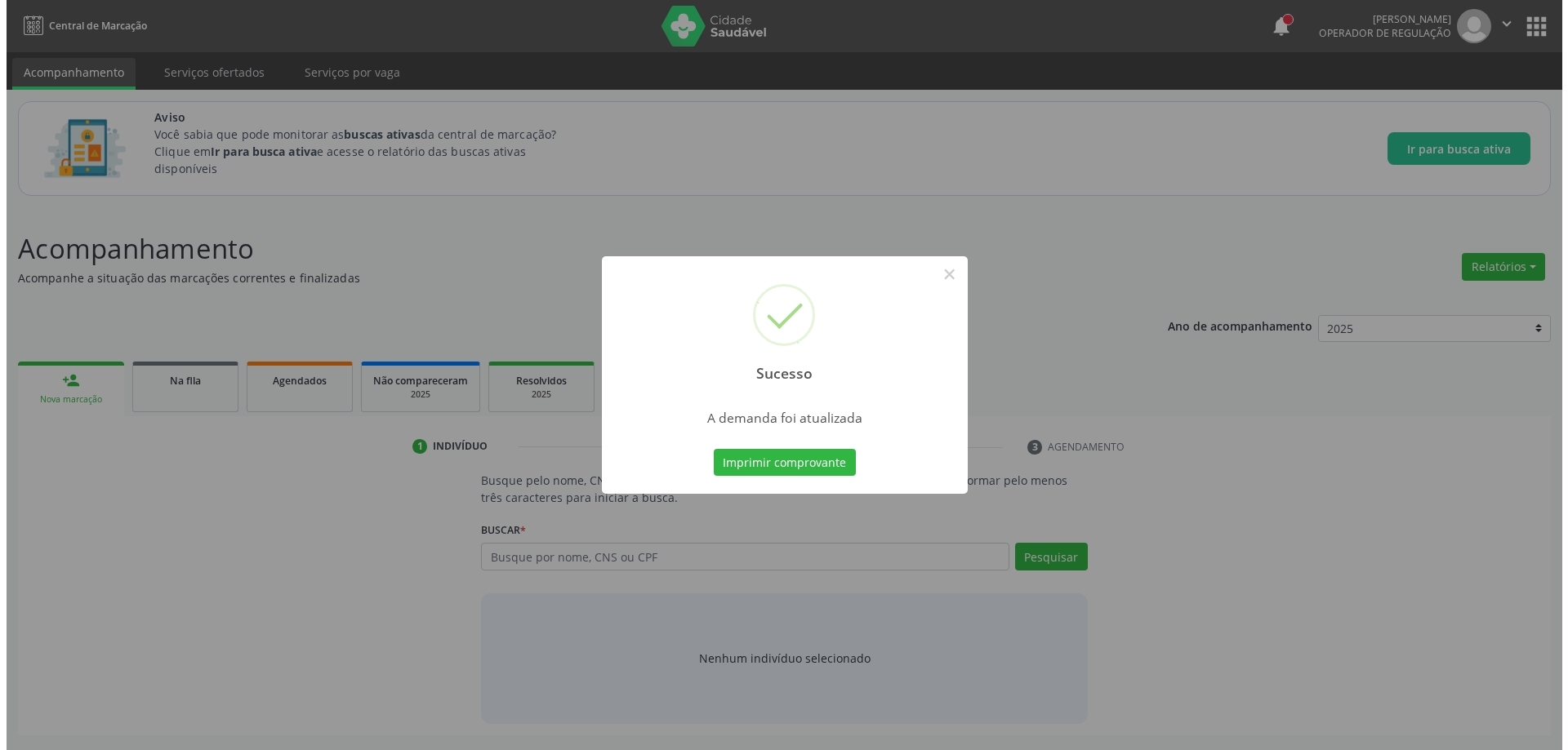
scroll to position [0, 0]
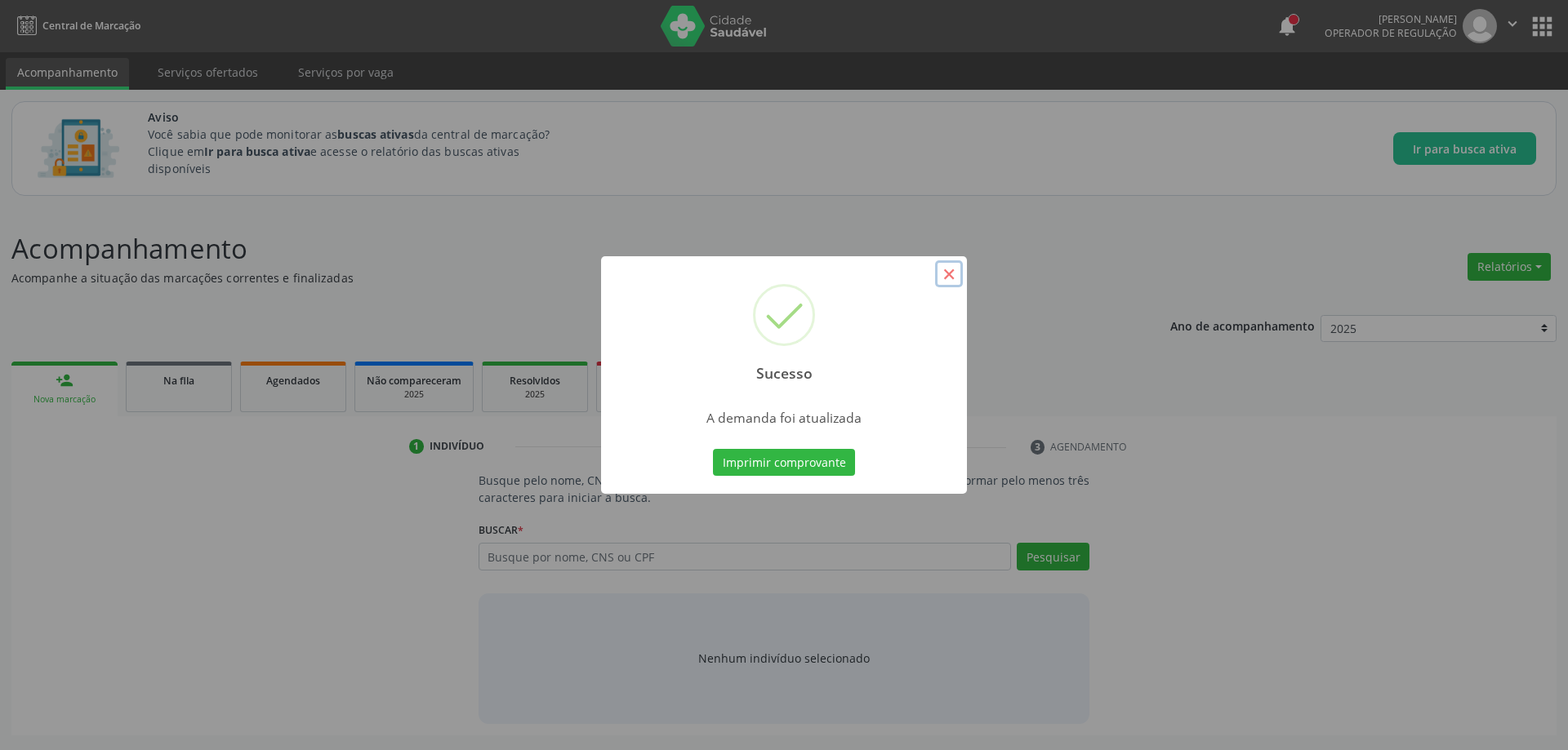
click at [950, 268] on button "×" at bounding box center [948, 274] width 28 height 28
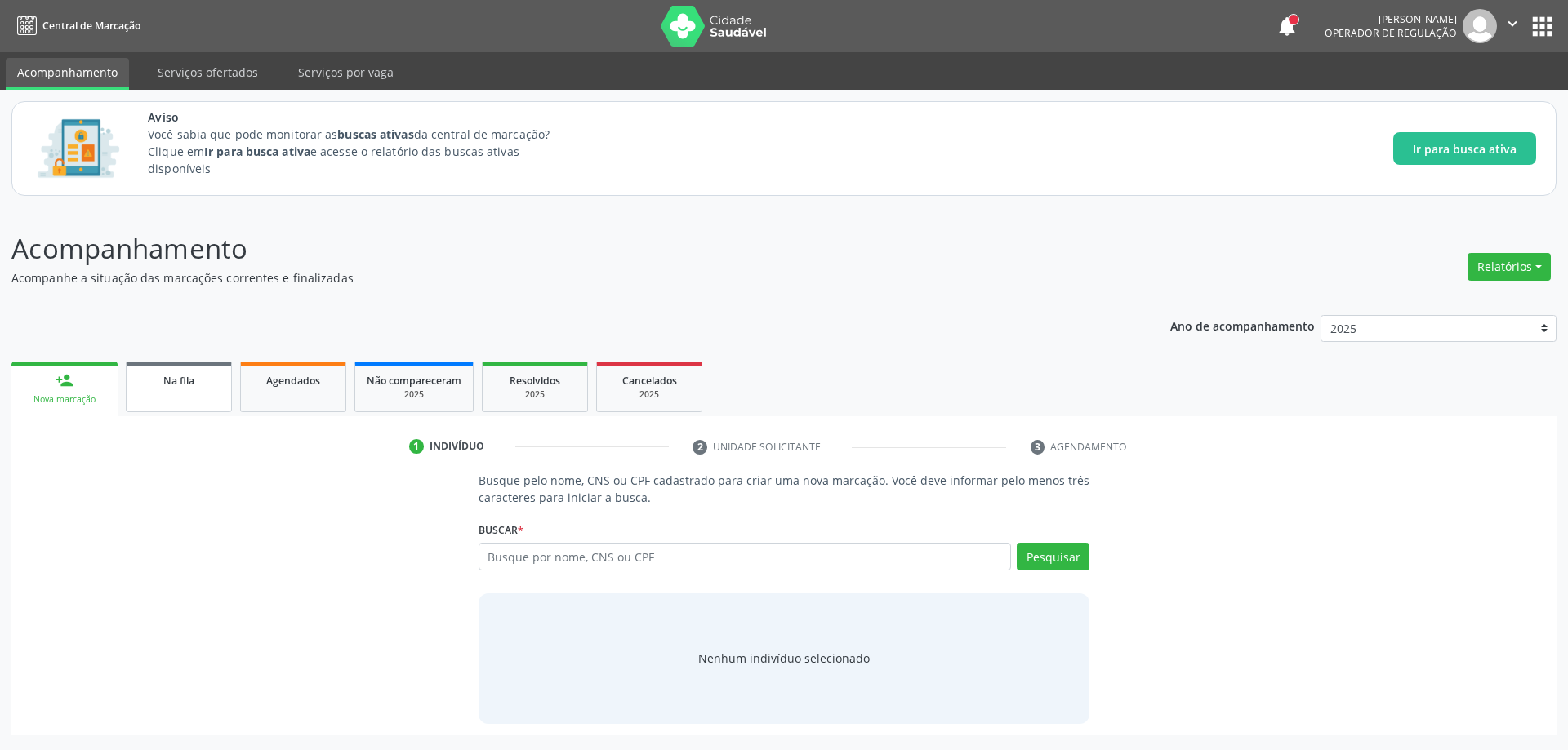
click at [164, 379] on span "Na fila" at bounding box center [179, 381] width 31 height 14
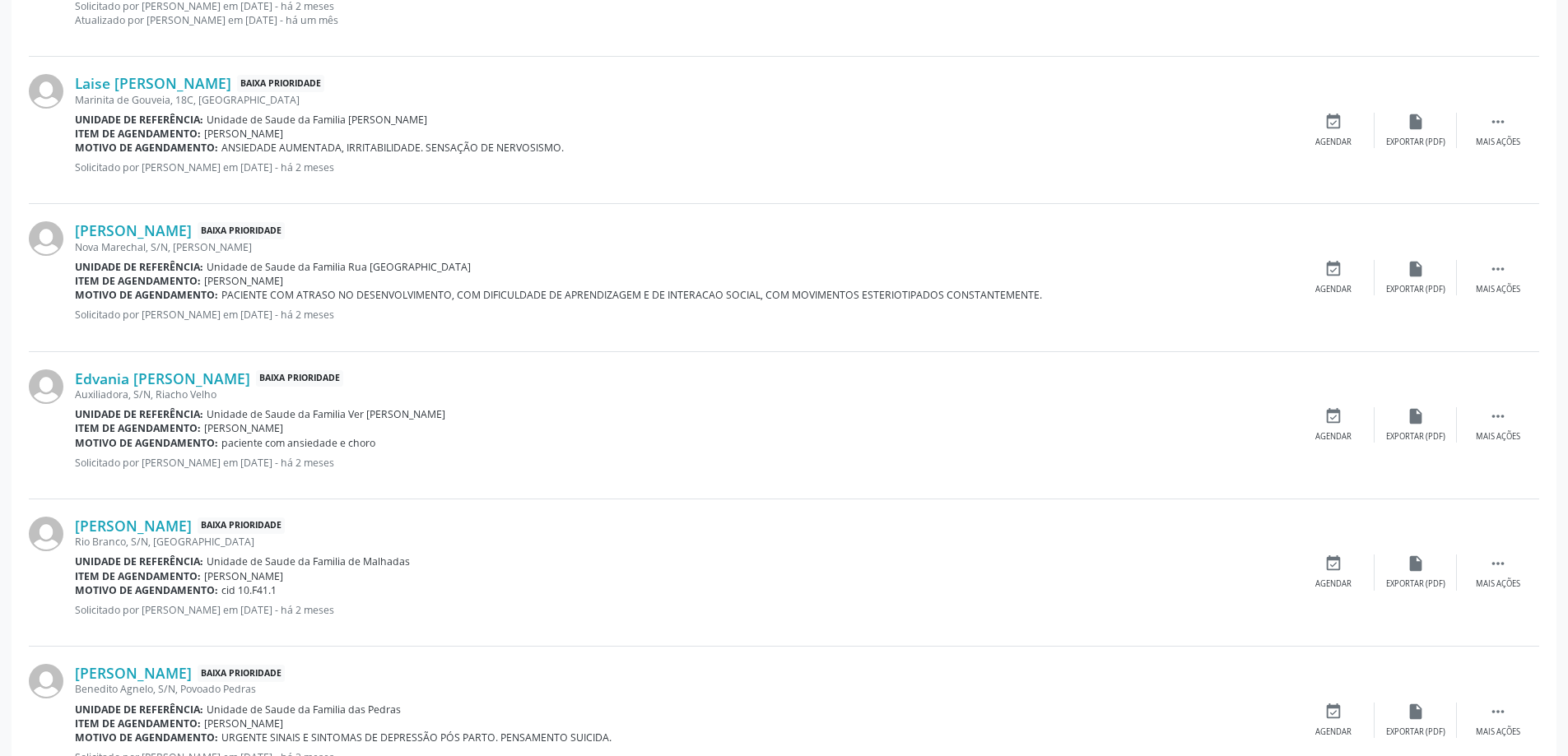
scroll to position [2171, 0]
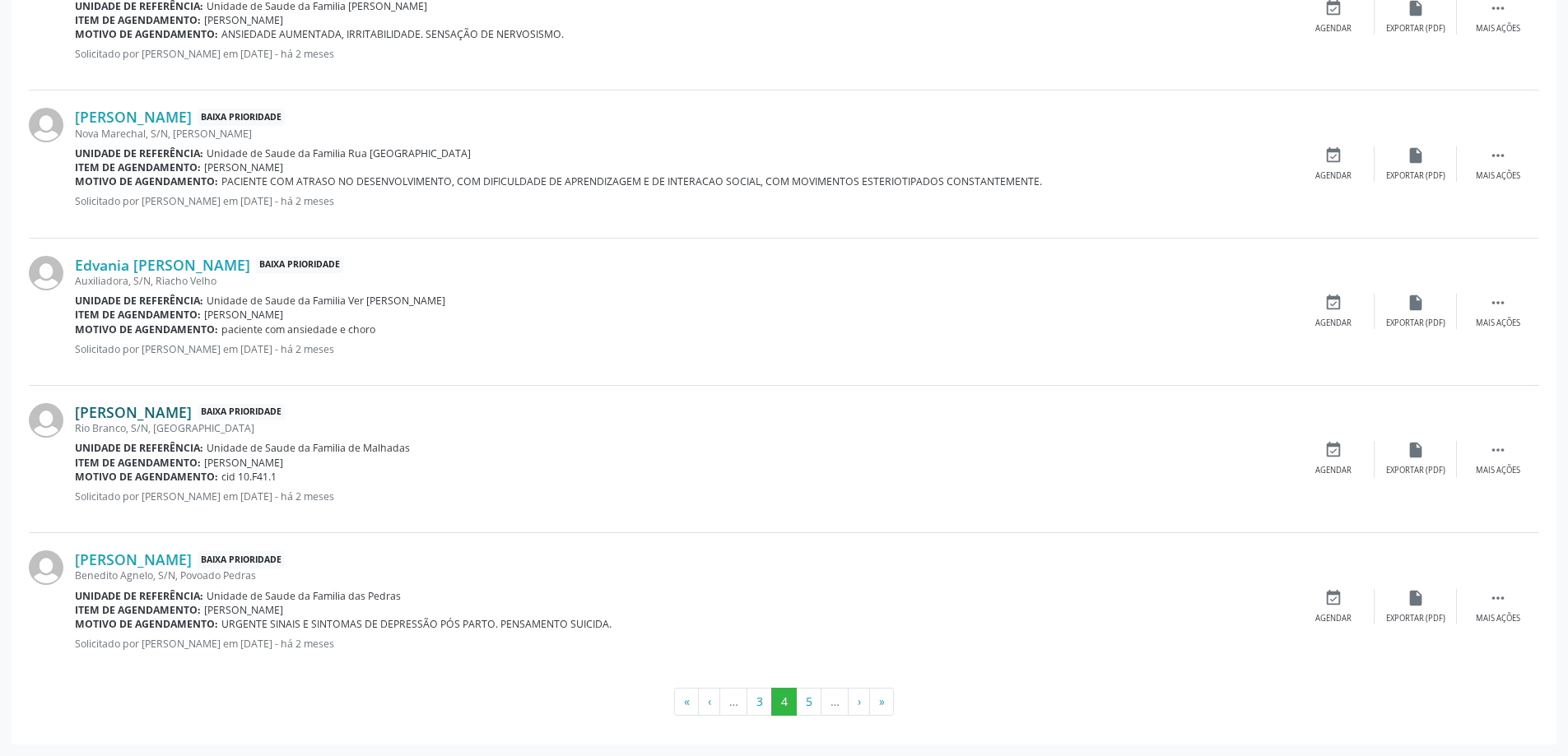
click at [151, 411] on link "[PERSON_NAME]" at bounding box center [133, 412] width 117 height 18
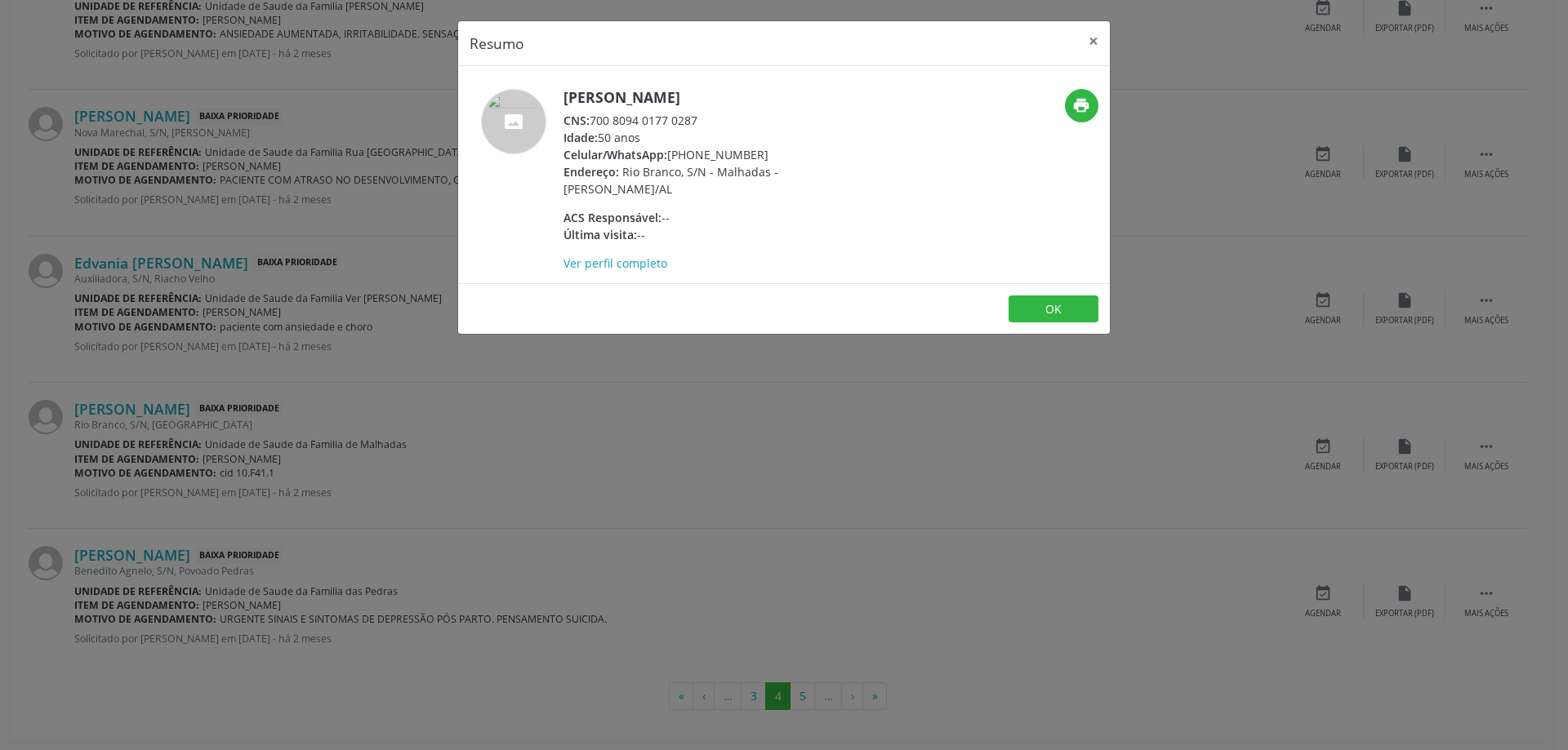
drag, startPoint x: 698, startPoint y: 119, endPoint x: 633, endPoint y: 108, distance: 65.9
click at [639, 116] on div "CNS: 700 8094 0177 0287" at bounding box center [722, 121] width 318 height 17
click at [731, 129] on div "Idade: 50 anos" at bounding box center [722, 138] width 318 height 17
drag, startPoint x: 701, startPoint y: 119, endPoint x: 593, endPoint y: 120, distance: 108.0
click at [593, 120] on div "CNS: 700 8094 0177 0287" at bounding box center [722, 121] width 318 height 17
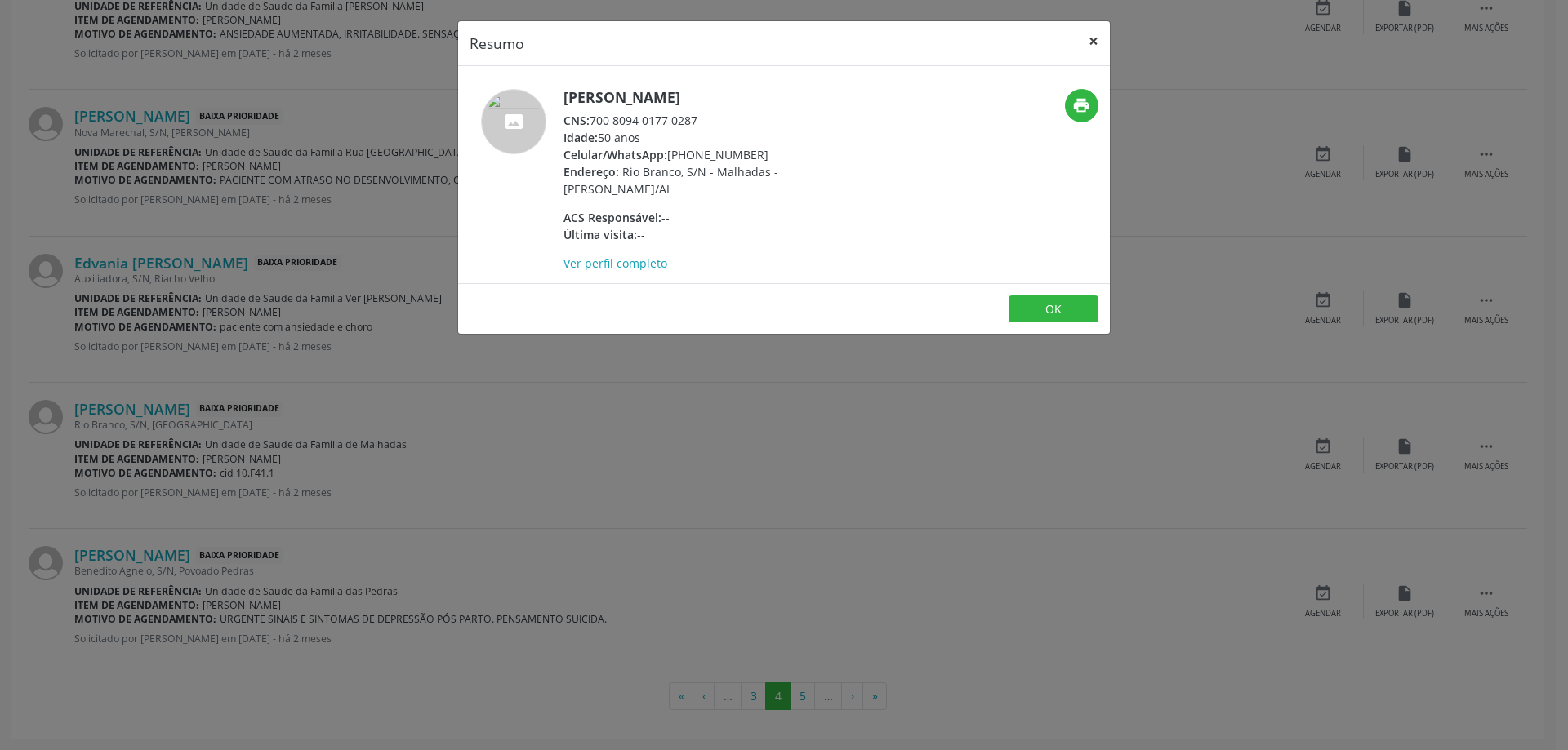
click at [1093, 38] on button "×" at bounding box center [1093, 41] width 33 height 40
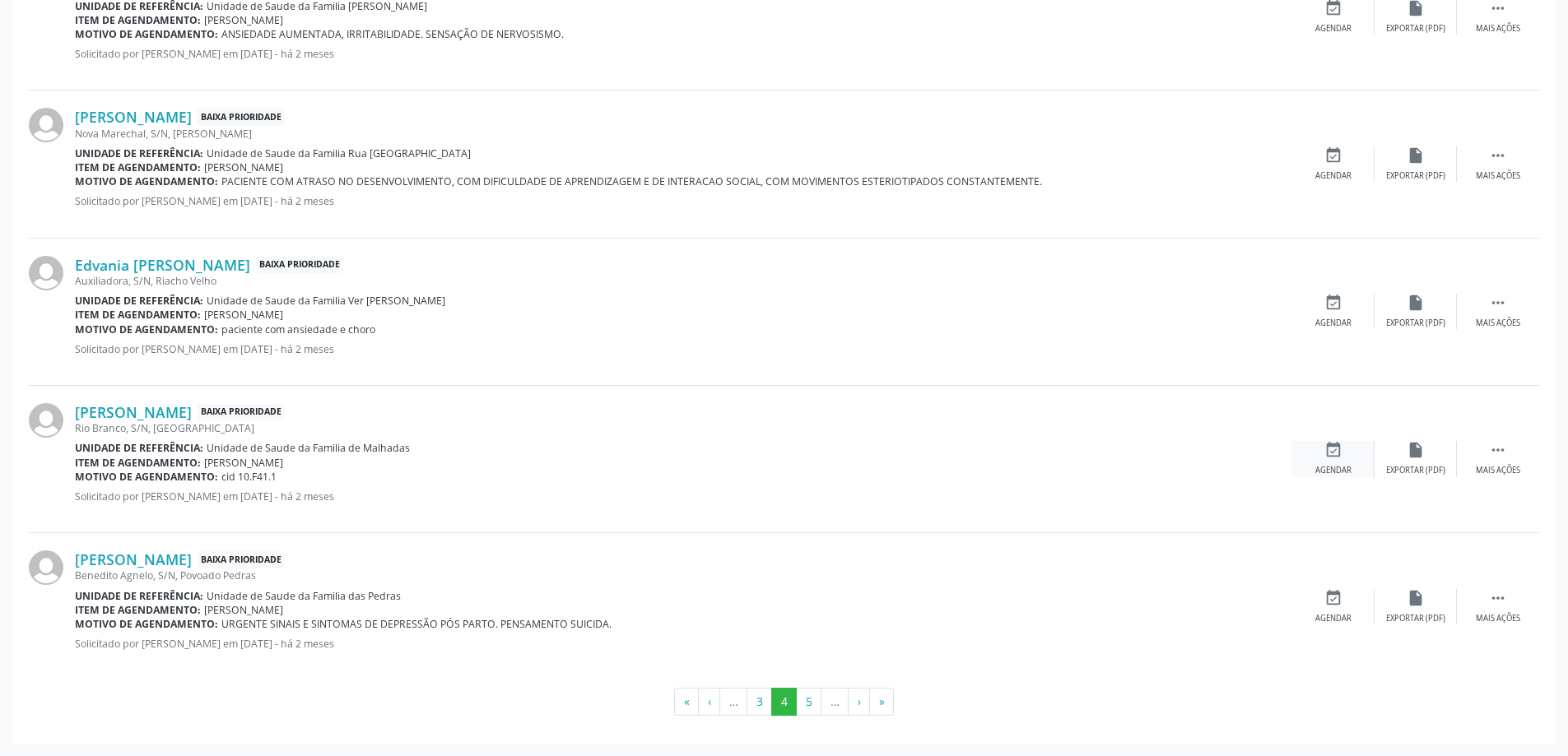
click at [1339, 441] on icon "event_available" at bounding box center [1333, 449] width 18 height 18
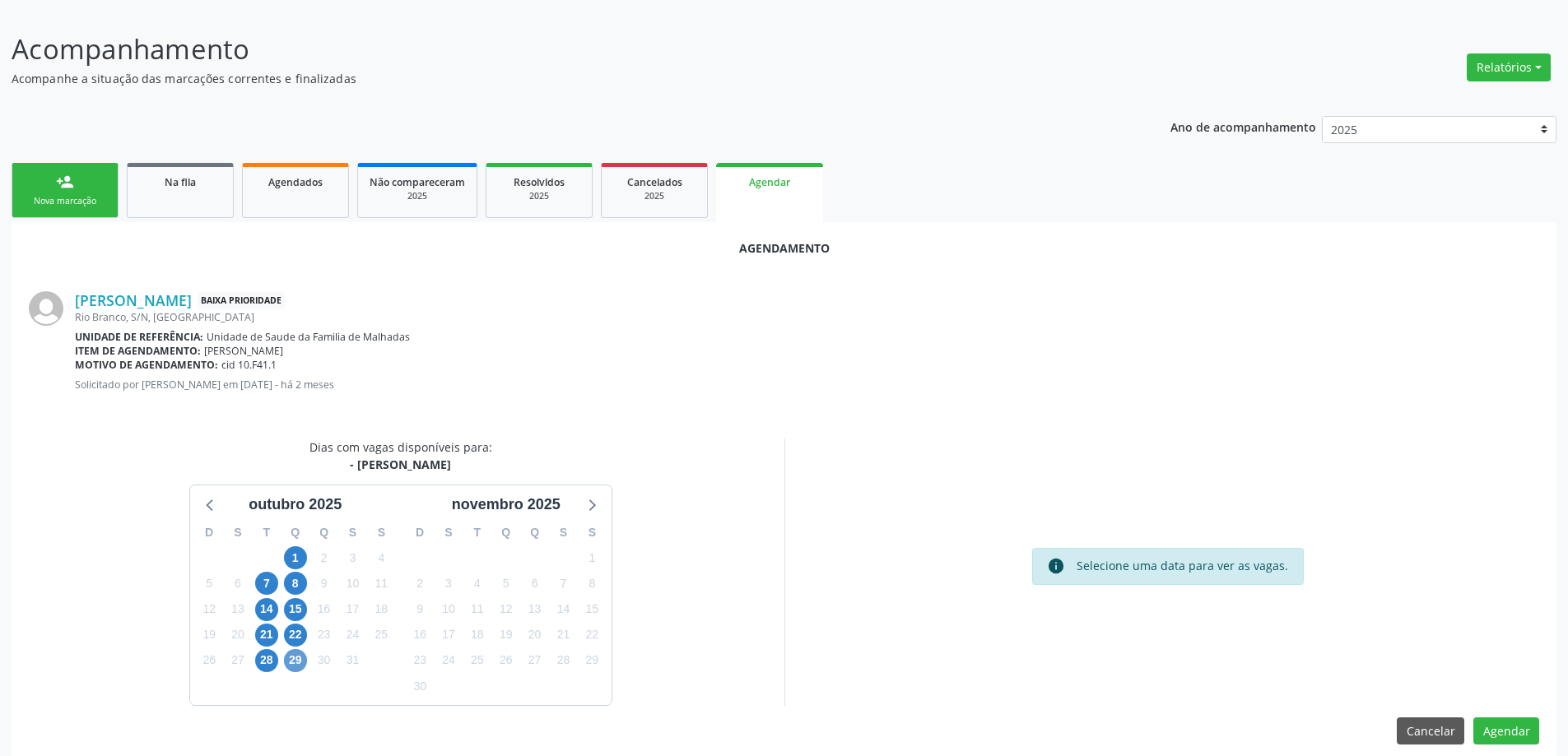
scroll to position [219, 0]
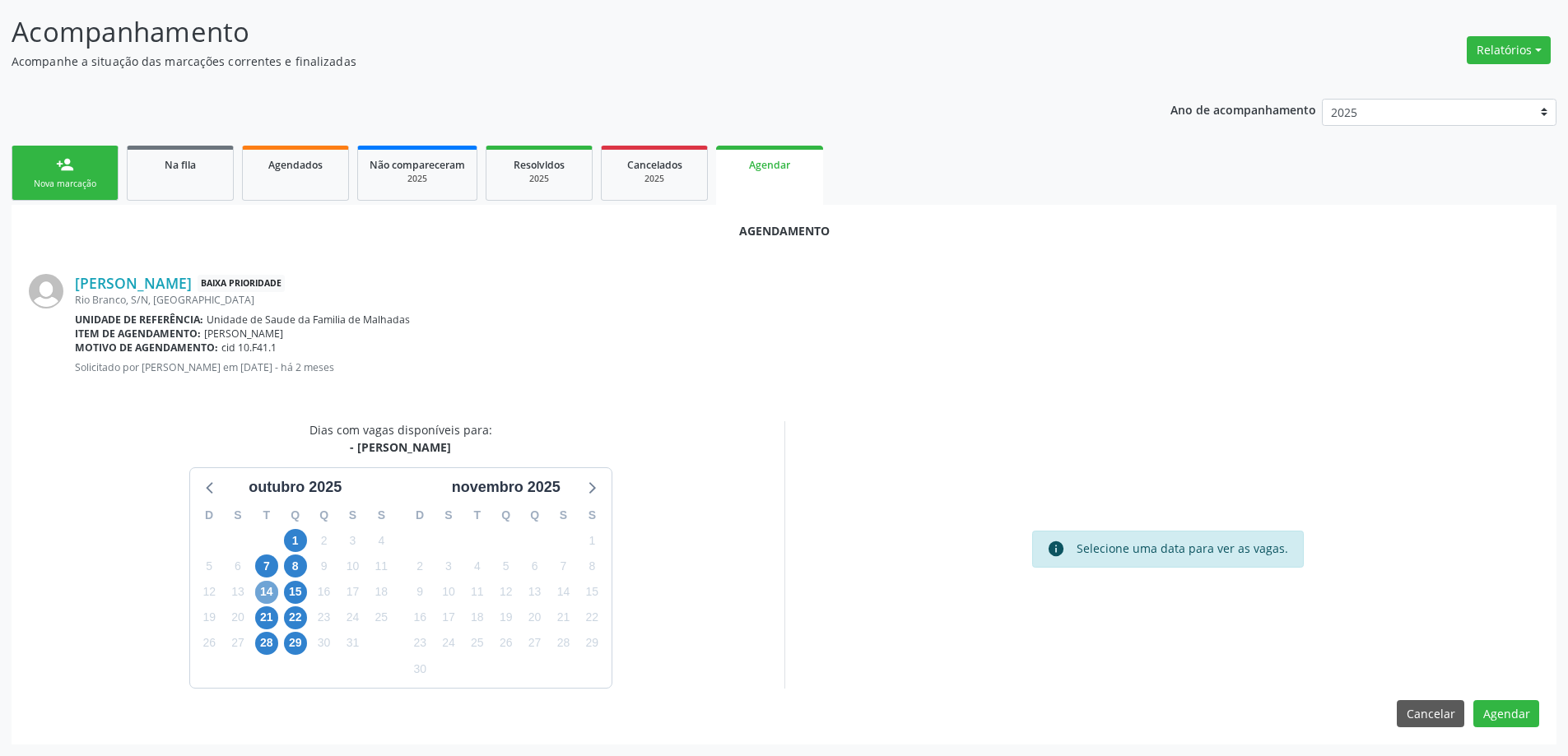
click at [260, 593] on span "14" at bounding box center [267, 593] width 23 height 23
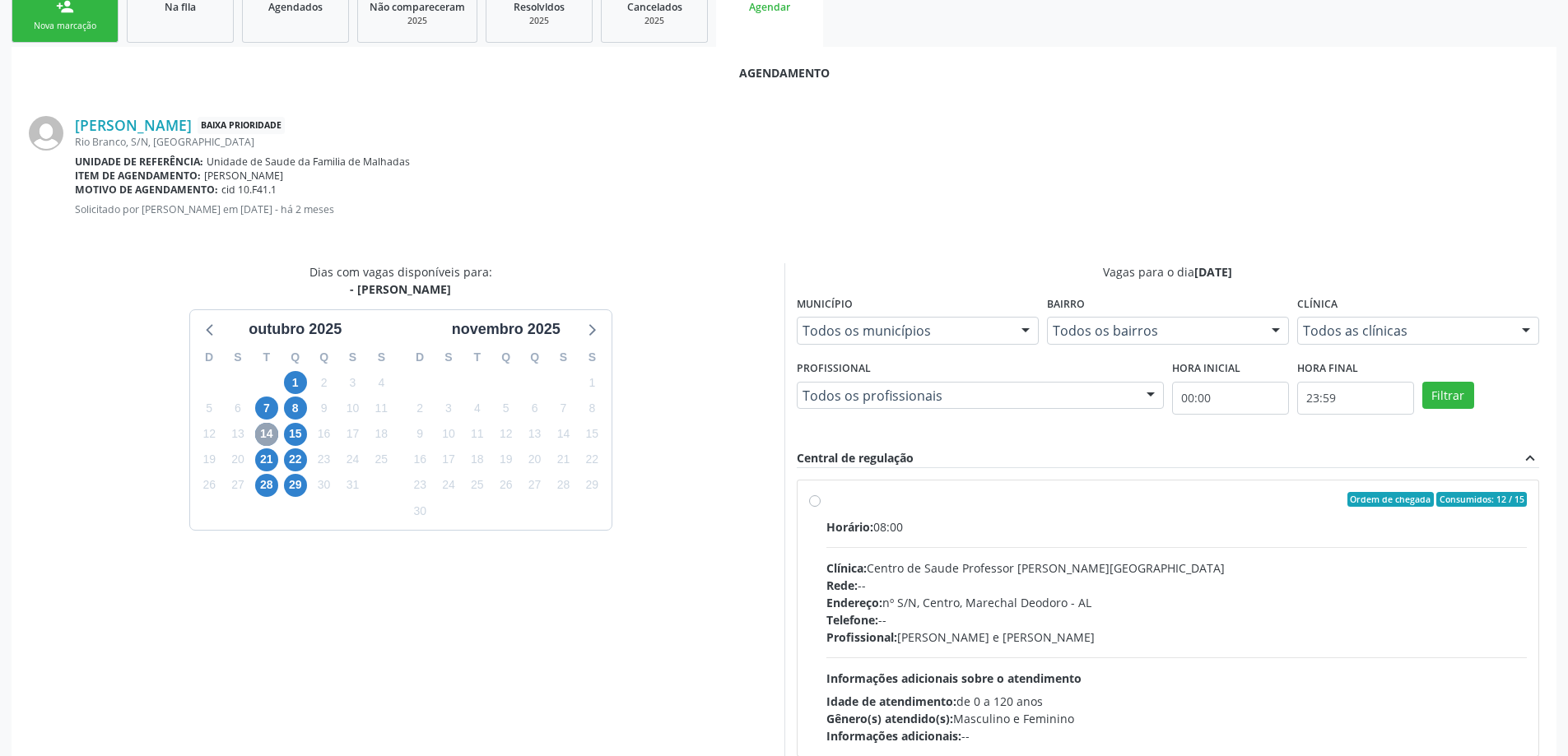
scroll to position [384, 0]
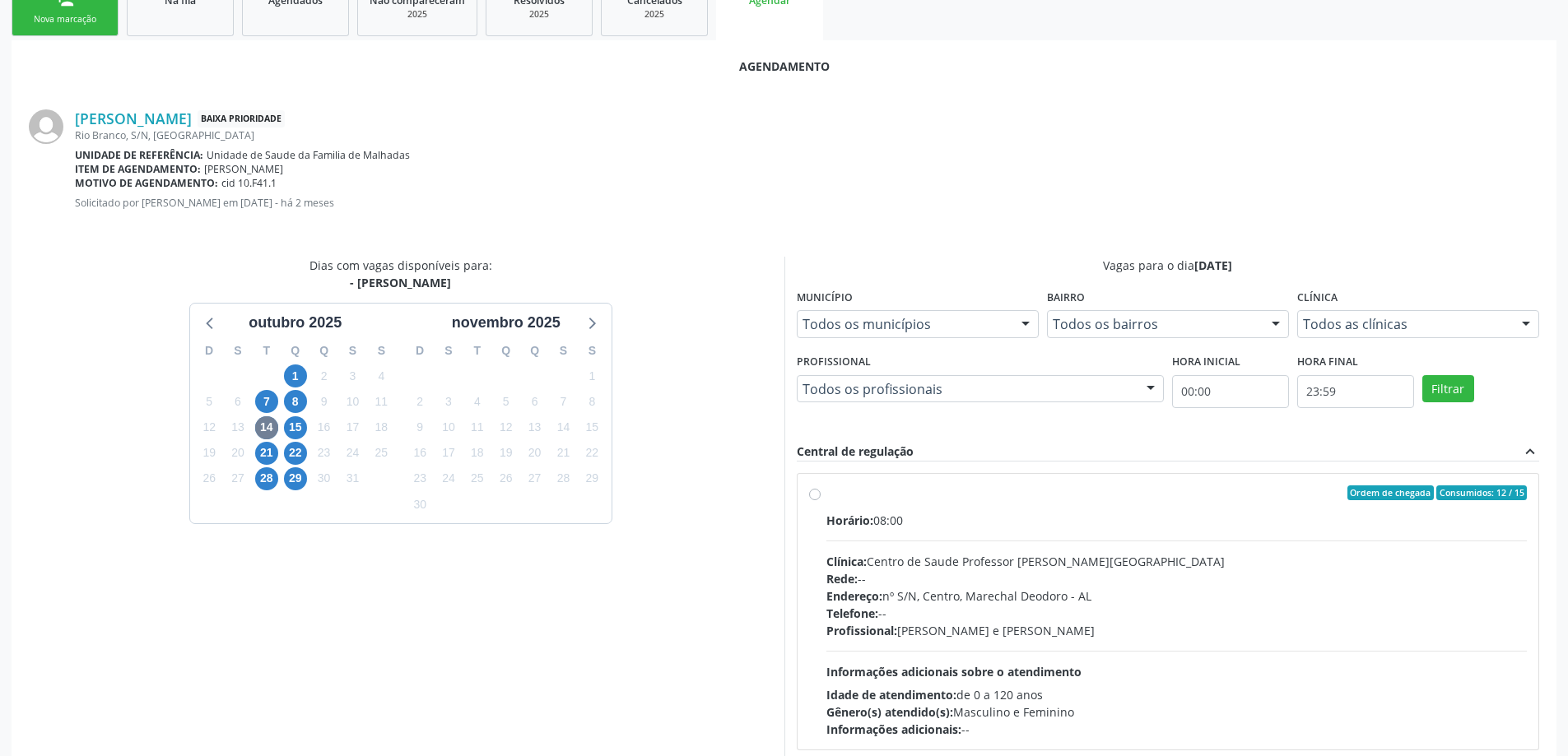
click at [826, 500] on label "Ordem de chegada Consumidos: 12 / 15 Horário: 08:00 Clínica: Centro de Saude Pr…" at bounding box center [1176, 612] width 701 height 253
click at [814, 500] on input "Ordem de chegada Consumidos: 12 / 15 Horário: 08:00 Clínica: Centro de Saude Pr…" at bounding box center [815, 493] width 12 height 14
radio input "true"
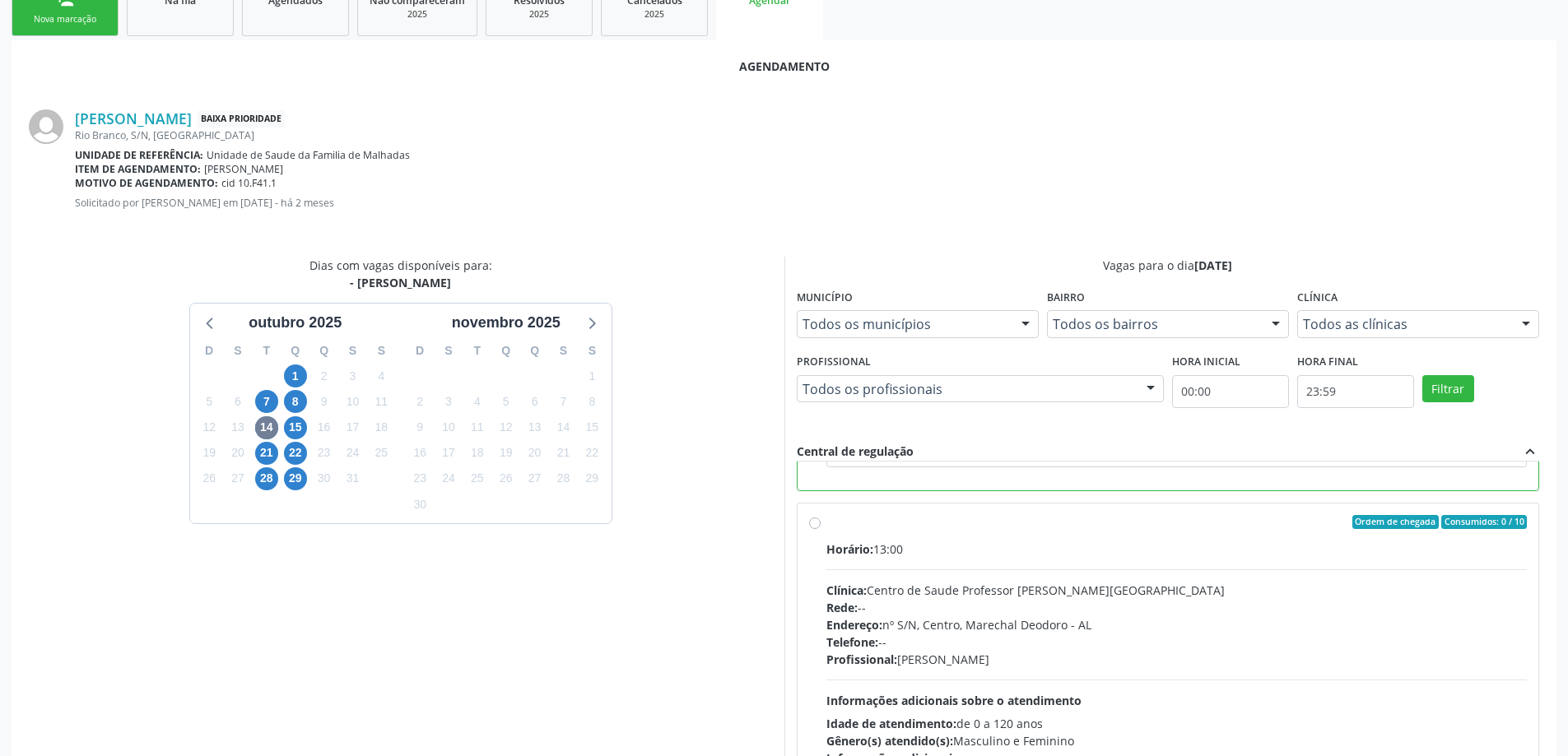
scroll to position [486, 0]
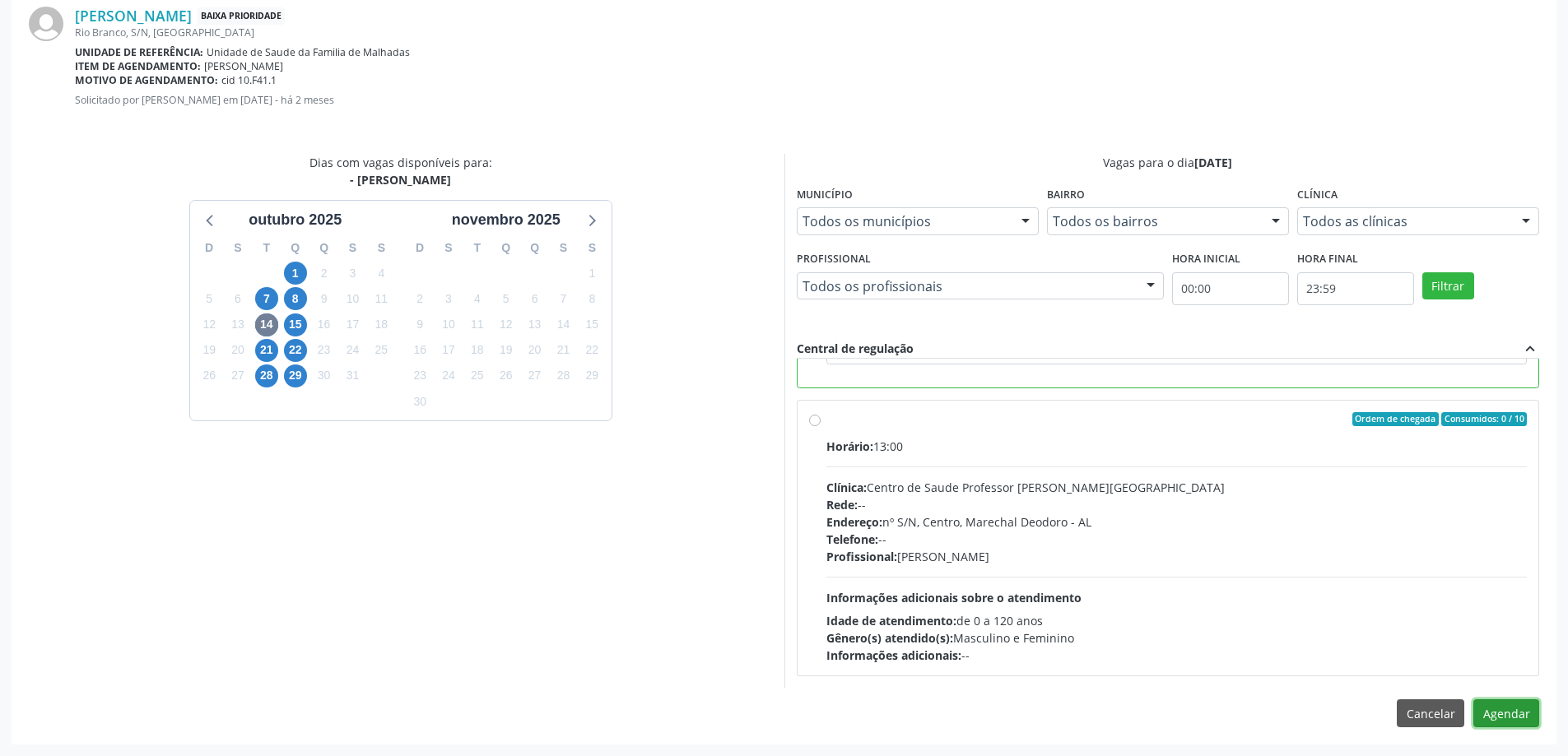
click at [1510, 719] on button "Agendar" at bounding box center [1506, 713] width 66 height 28
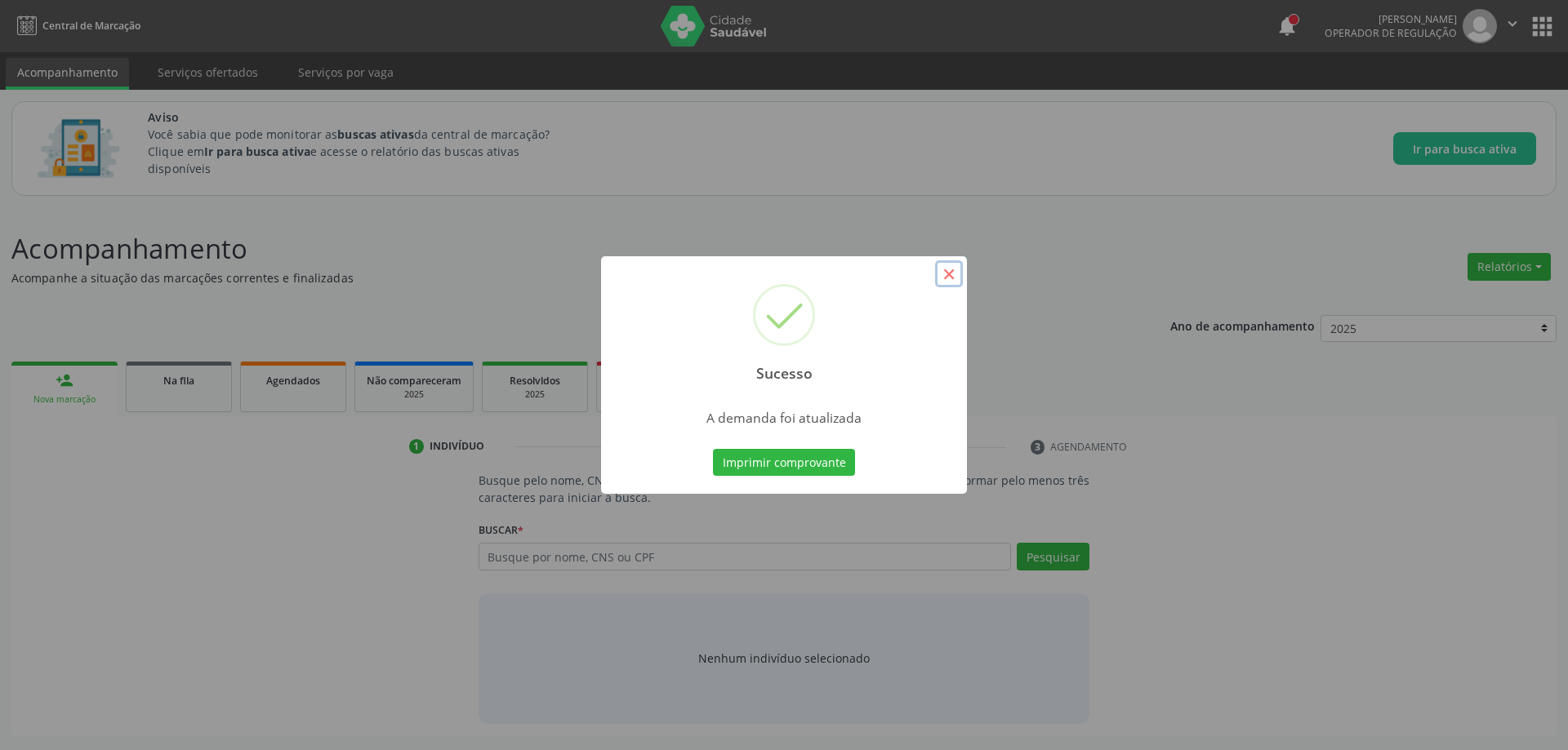
click at [948, 270] on button "×" at bounding box center [948, 274] width 28 height 28
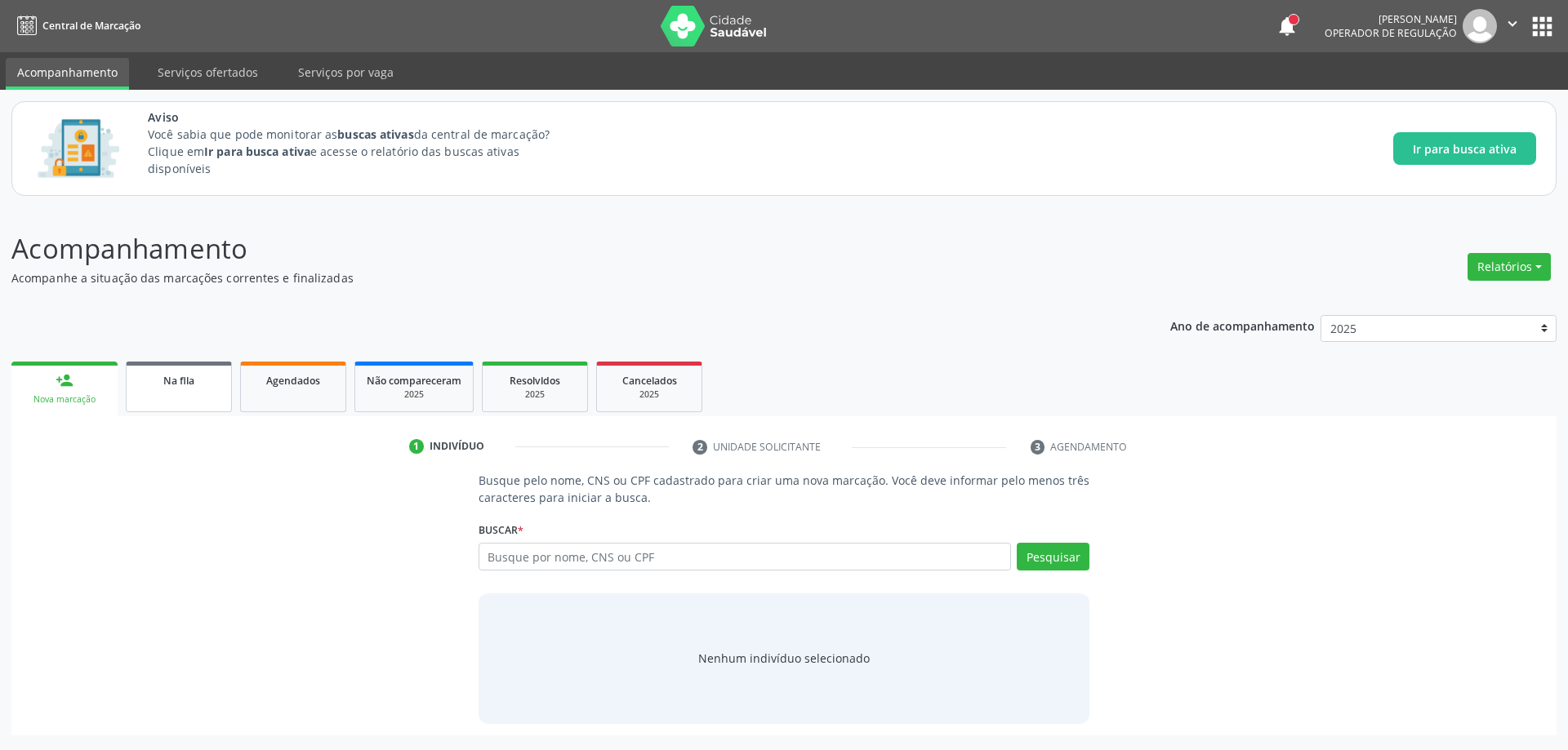
click at [186, 381] on span "Na fila" at bounding box center [179, 381] width 31 height 14
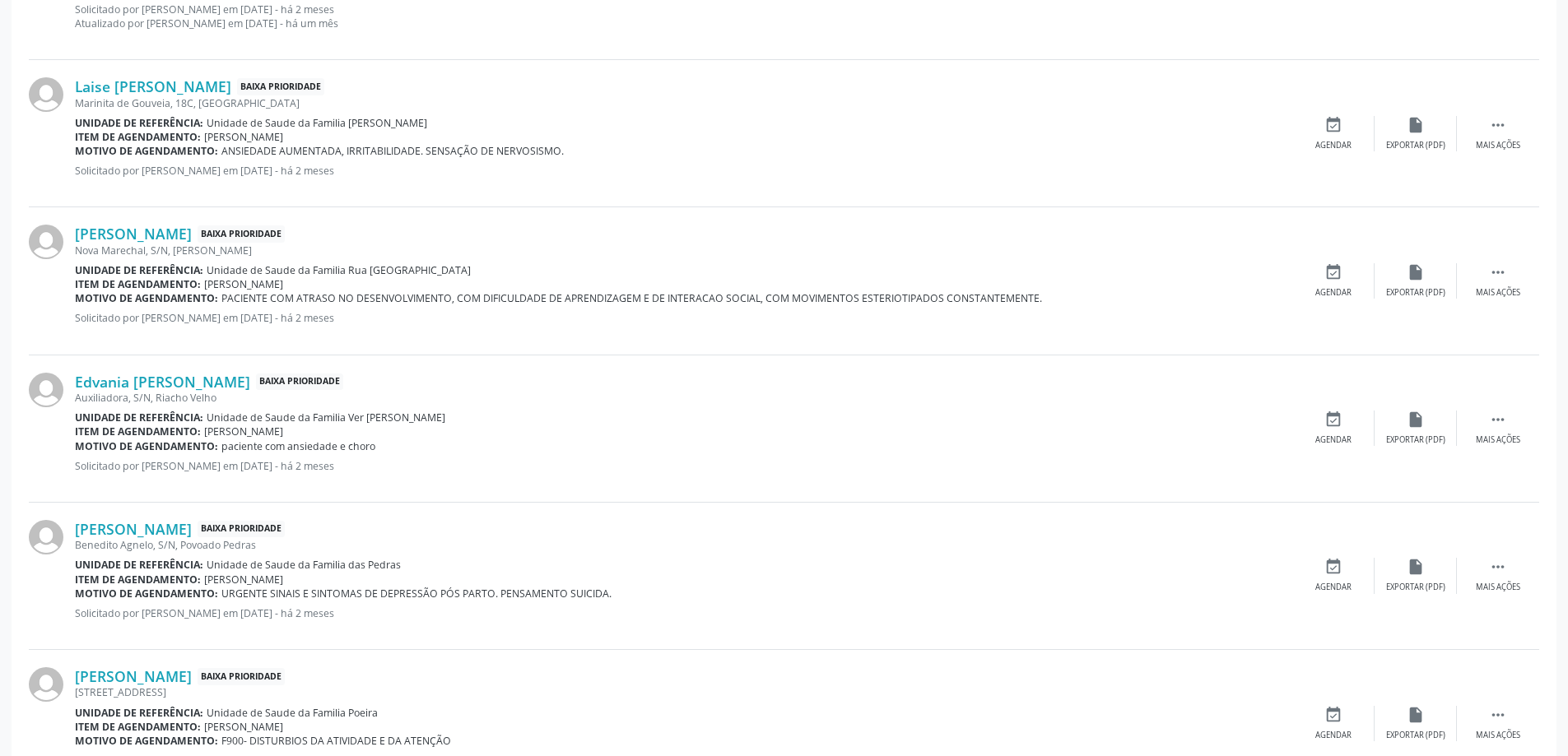
scroll to position [2171, 0]
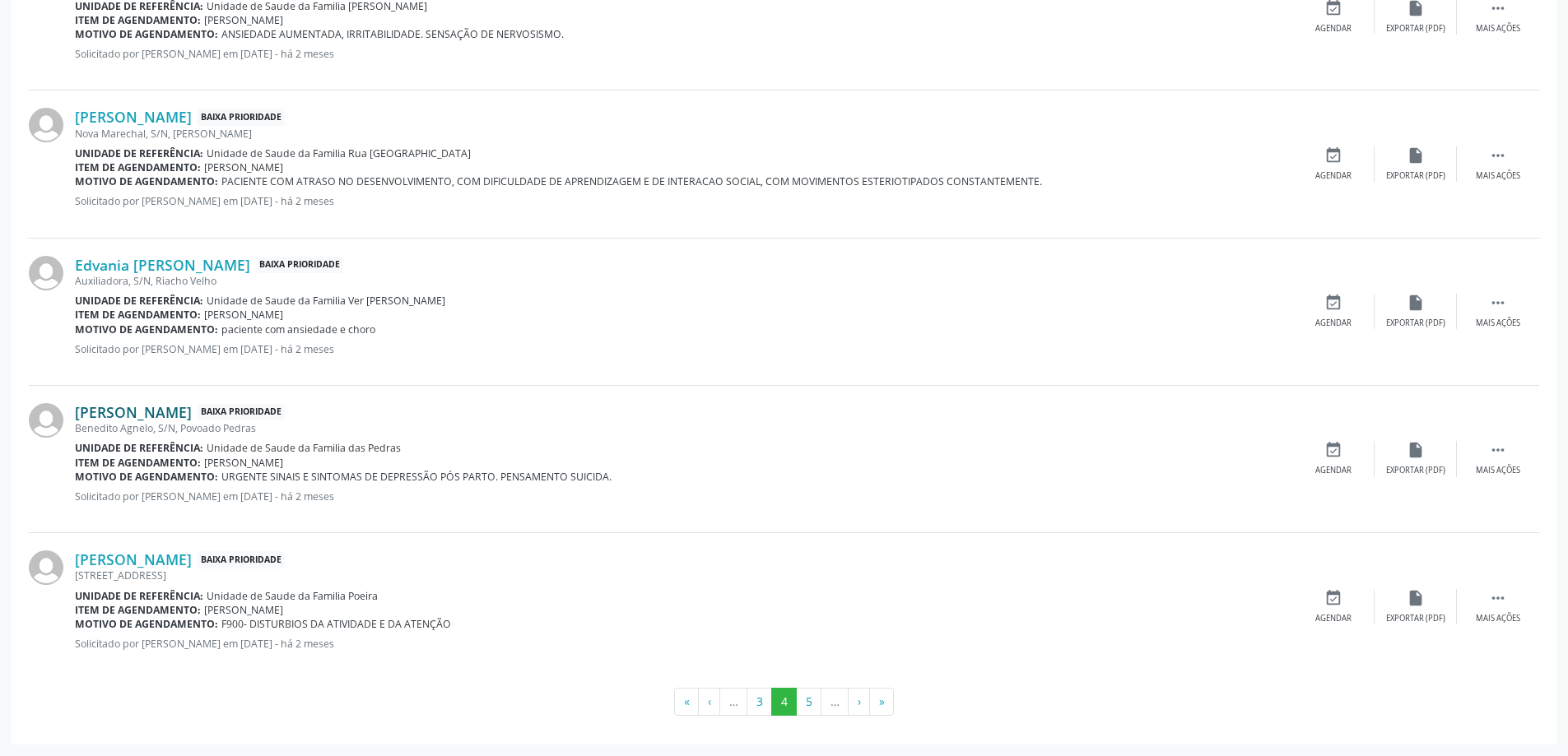
click at [146, 415] on link "[PERSON_NAME]" at bounding box center [133, 412] width 117 height 18
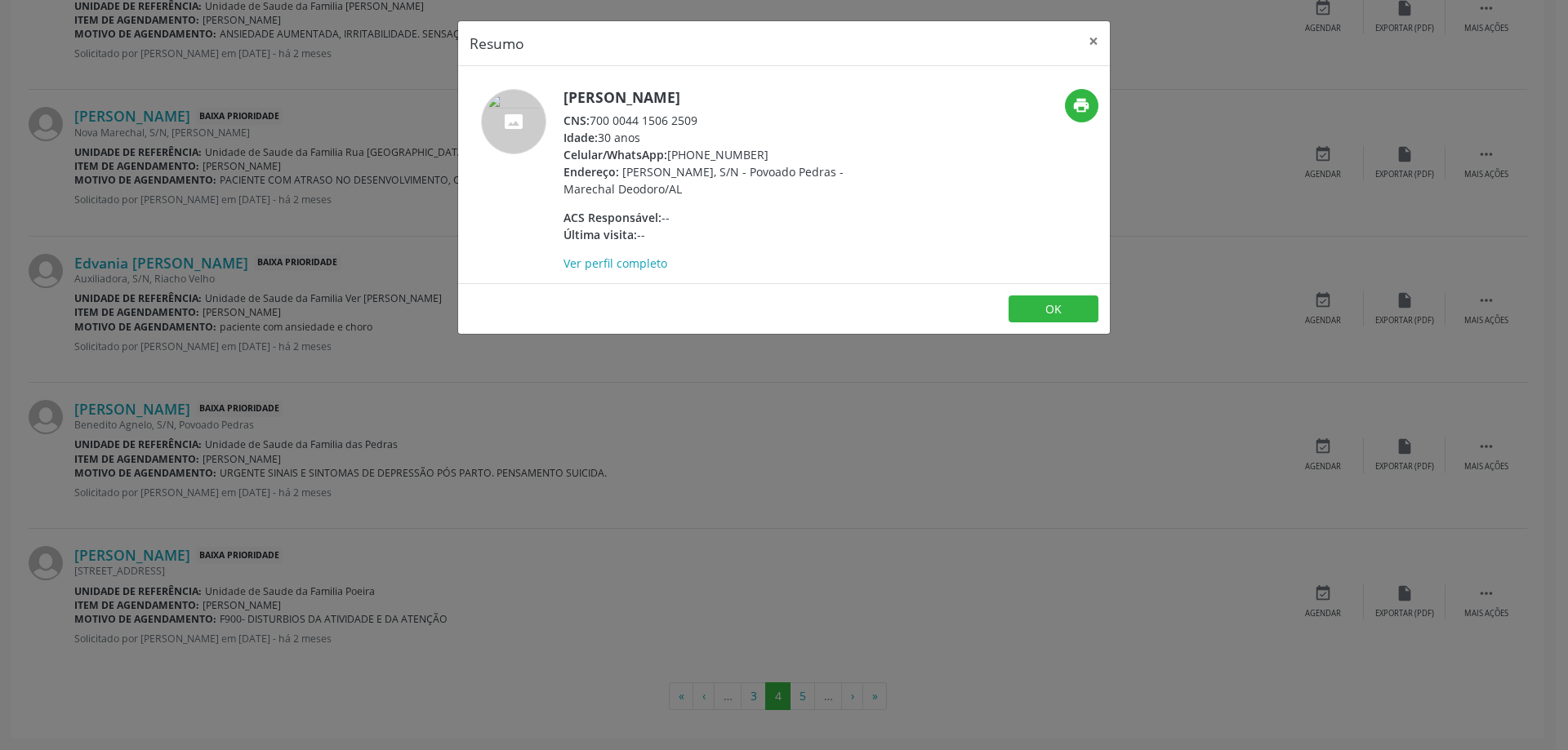
drag, startPoint x: 701, startPoint y: 119, endPoint x: 595, endPoint y: 121, distance: 106.0
click at [595, 121] on div "CNS: 700 0044 1506 2509" at bounding box center [722, 121] width 318 height 17
click at [1089, 36] on button "×" at bounding box center [1093, 41] width 33 height 40
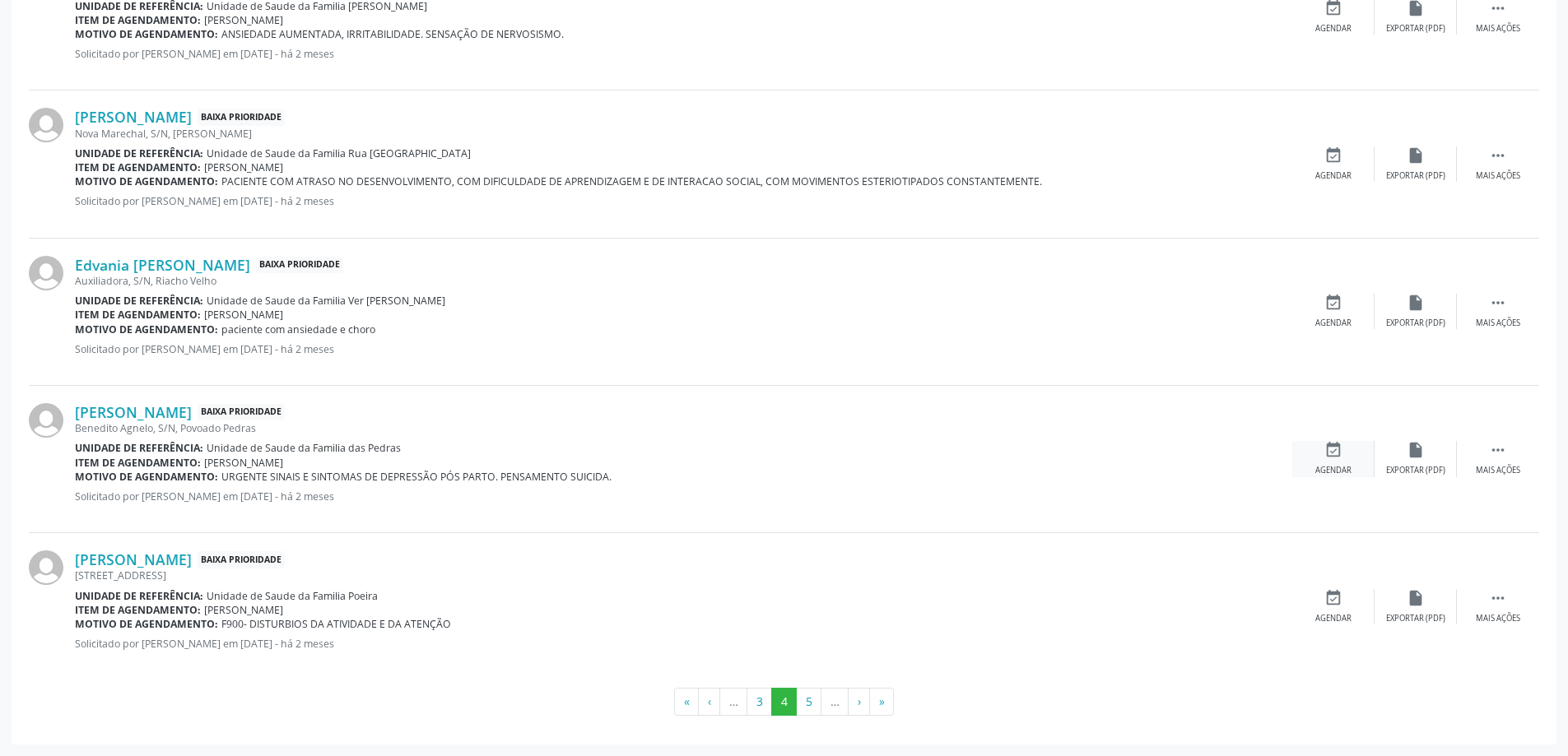
click at [1322, 444] on div "event_available Agendar" at bounding box center [1333, 458] width 82 height 36
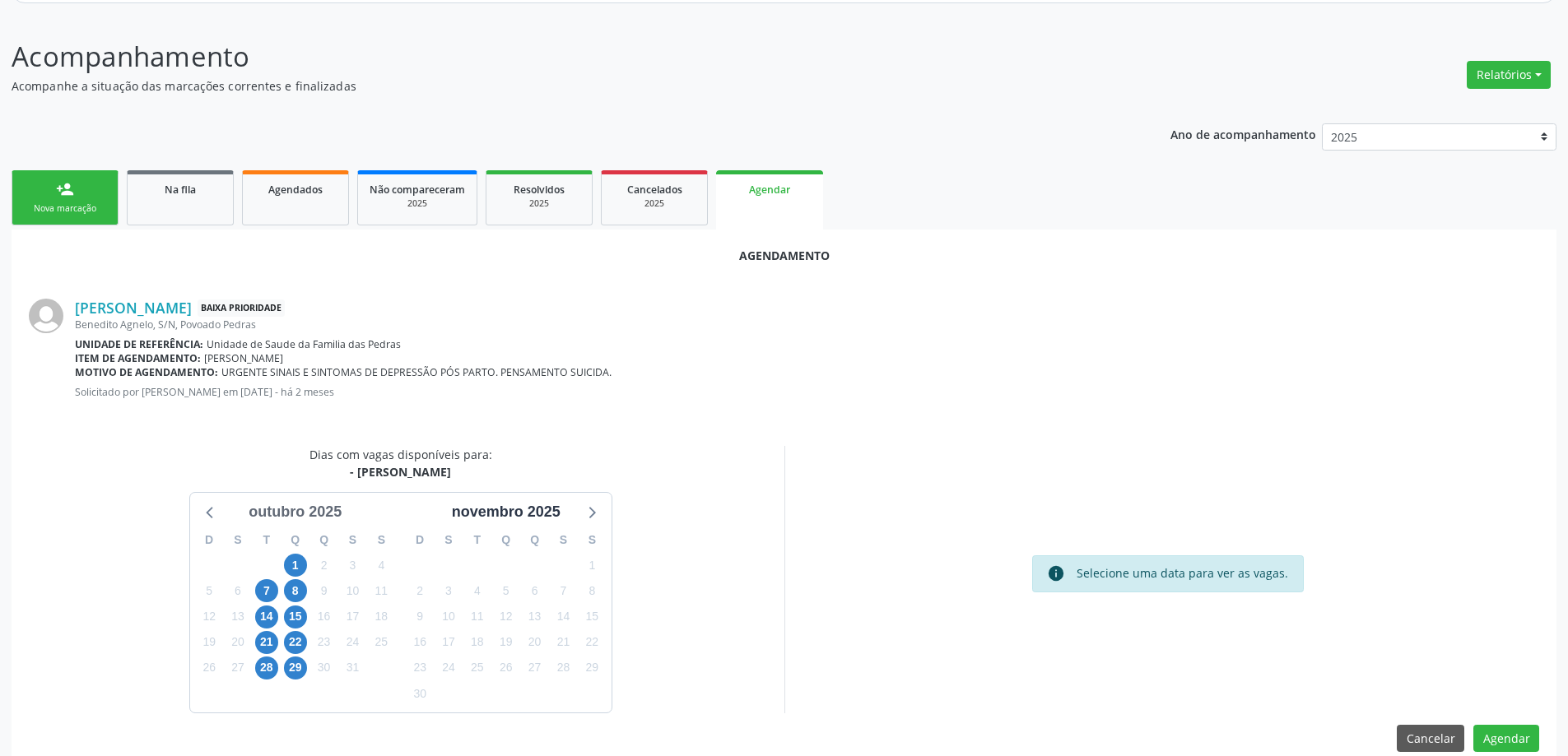
scroll to position [219, 0]
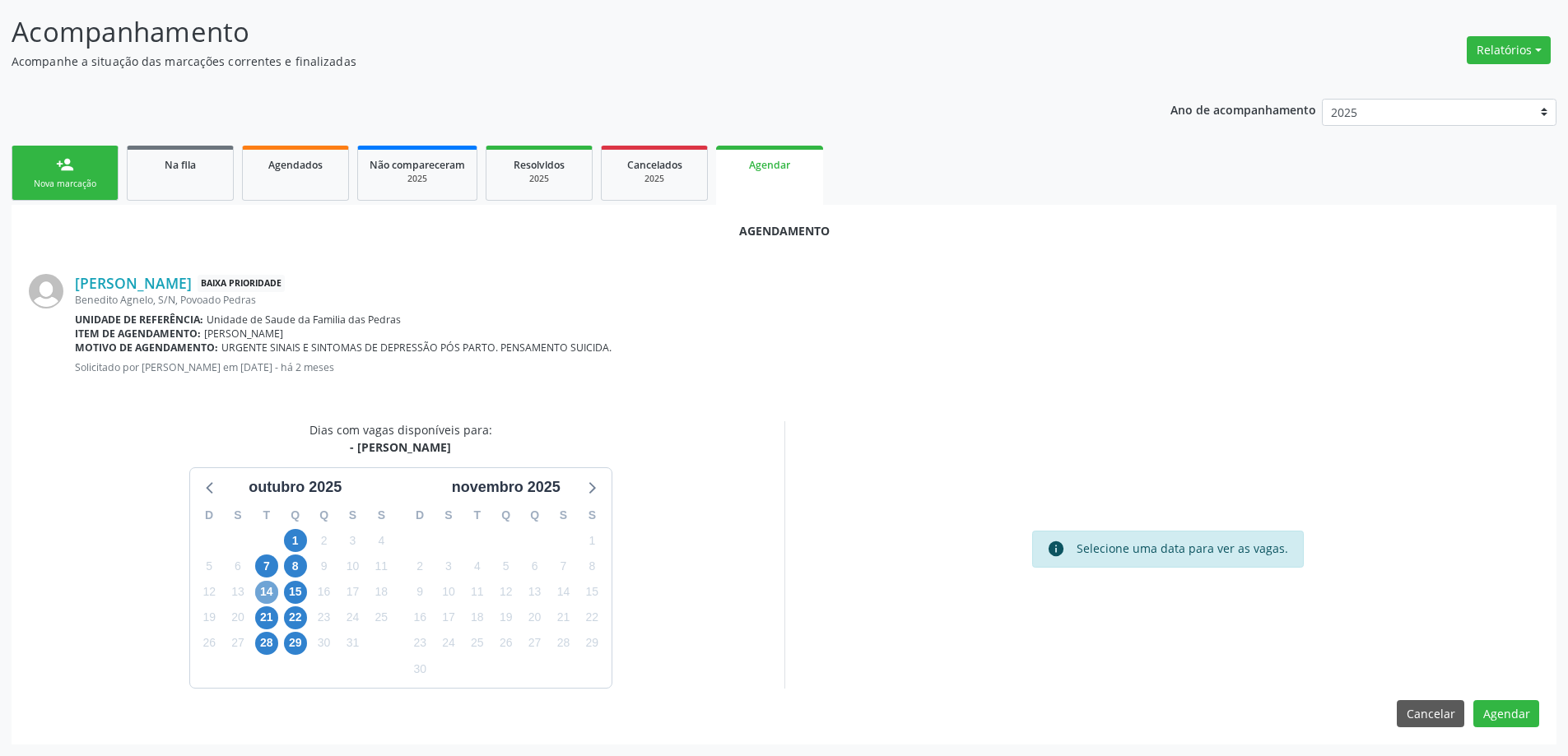
click at [262, 591] on span "14" at bounding box center [267, 593] width 23 height 23
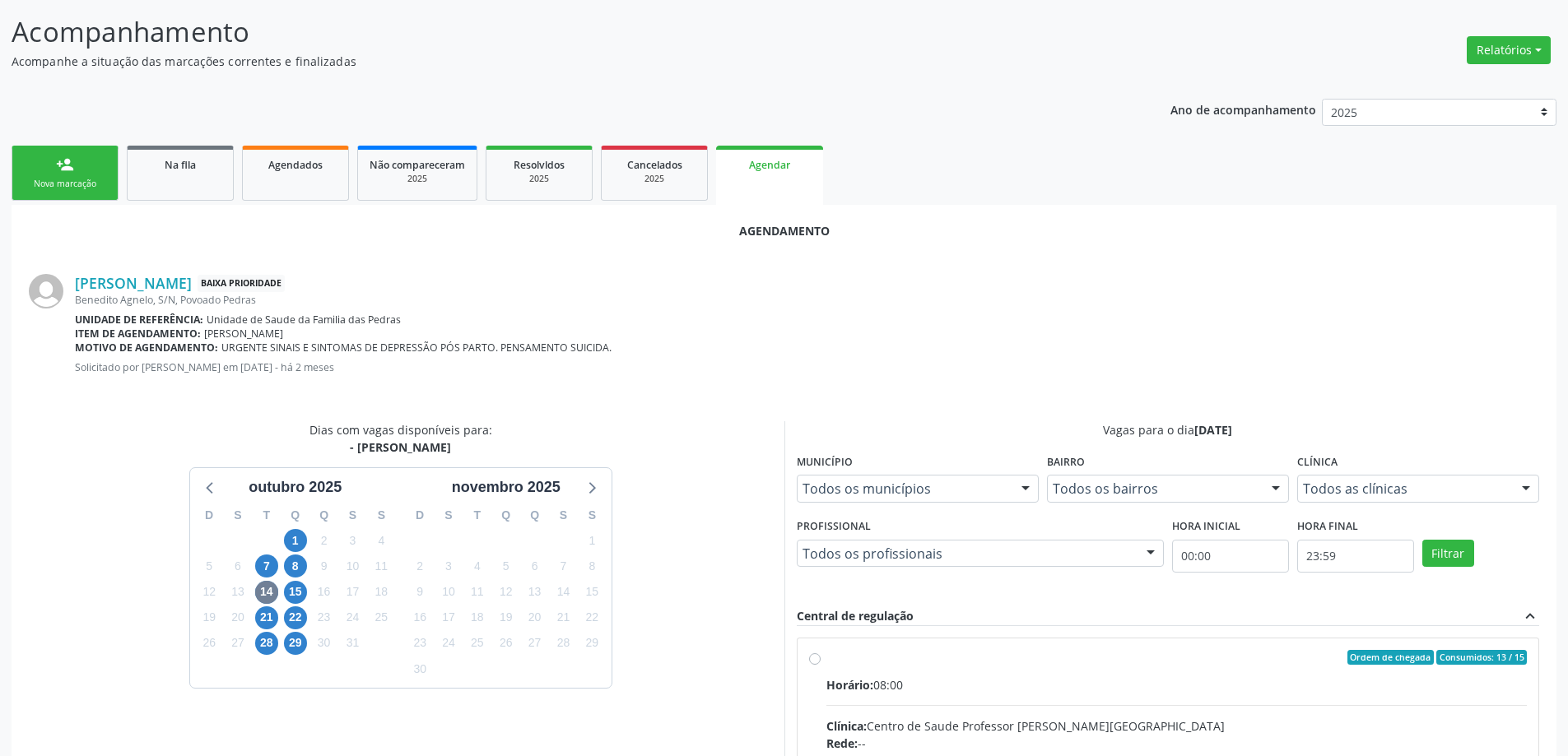
click at [810, 661] on input "Ordem de chegada Consumidos: 13 / 15 Horário: 08:00 Clínica: Centro de Saude Pr…" at bounding box center [815, 657] width 12 height 14
radio input "true"
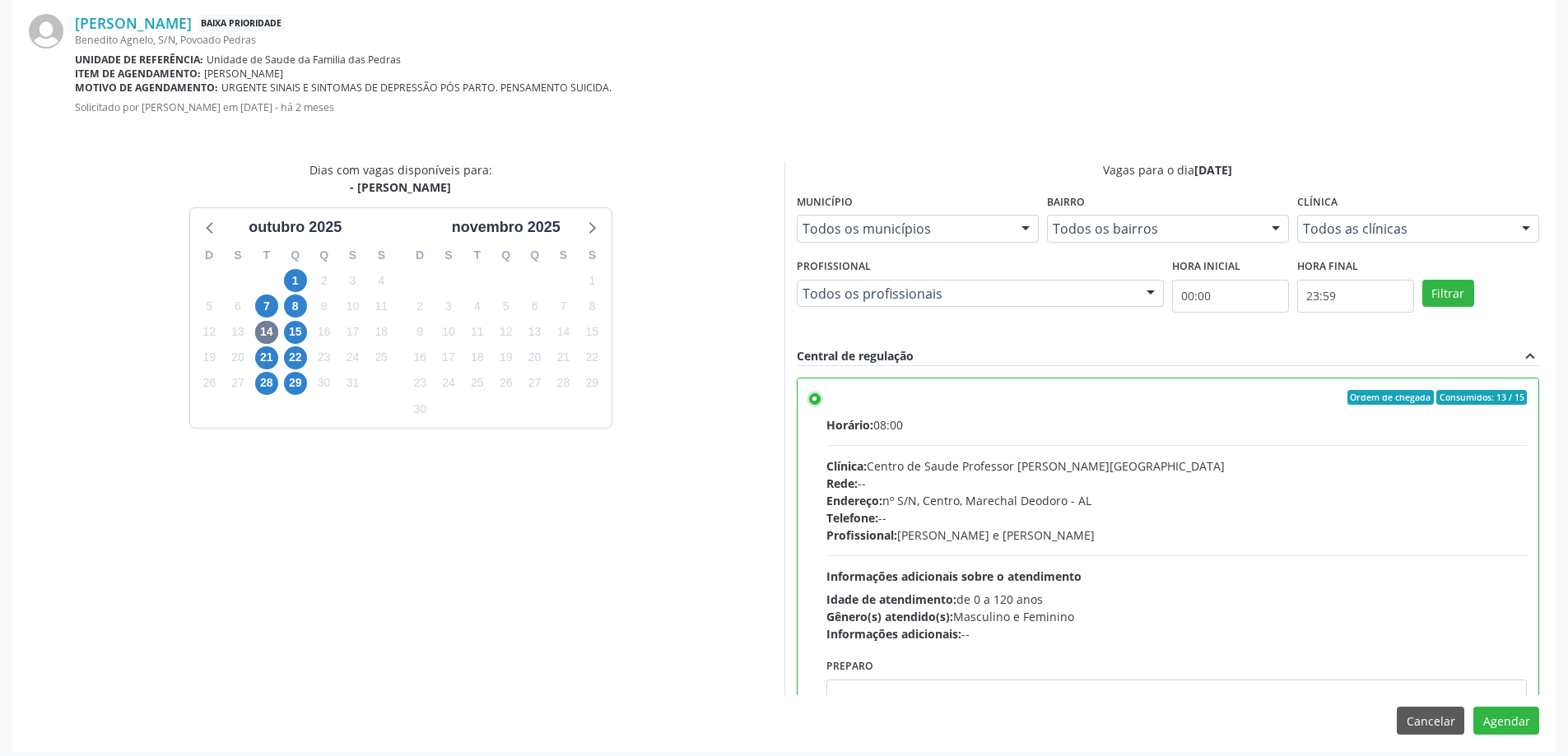
scroll to position [486, 0]
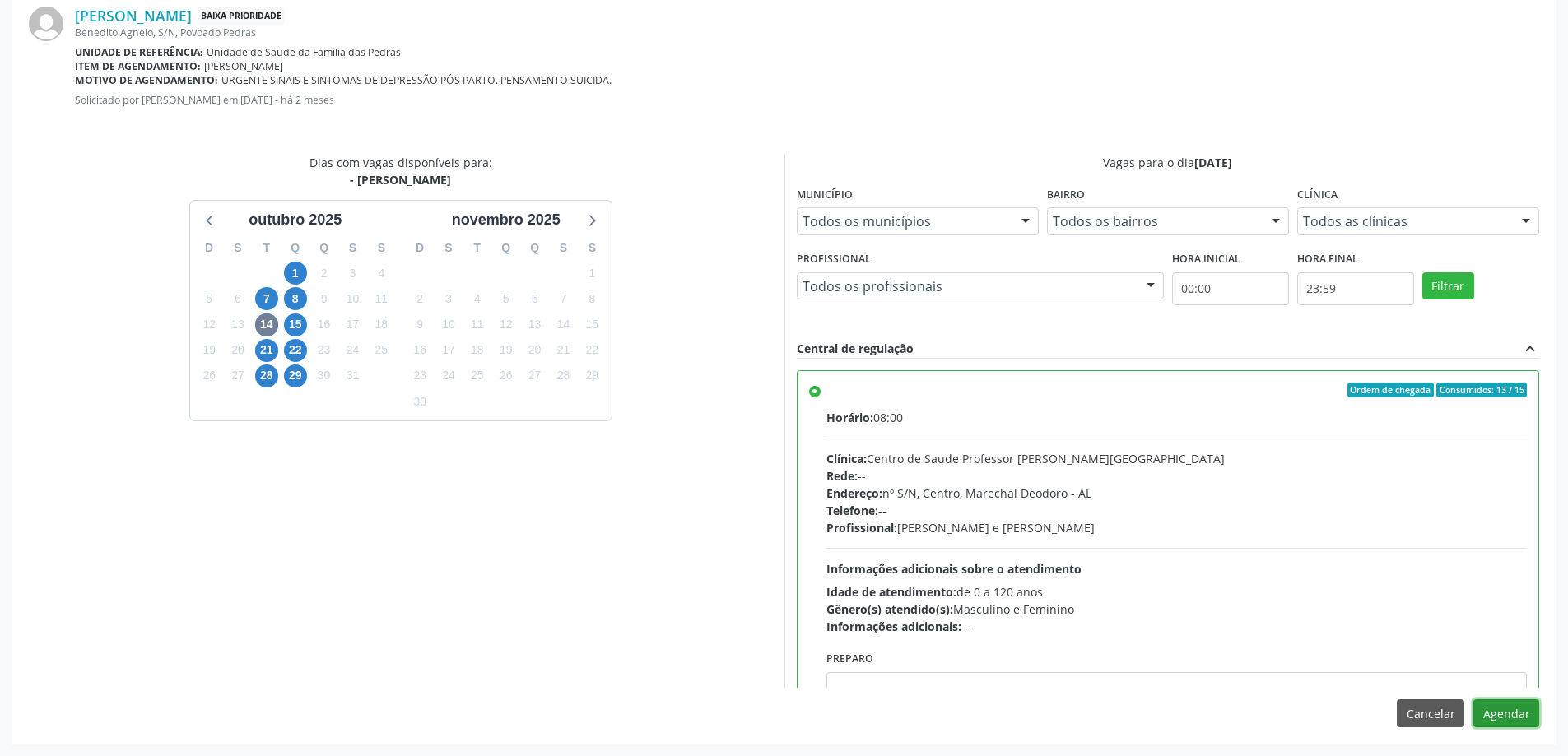
click at [1497, 713] on button "Agendar" at bounding box center [1506, 713] width 66 height 28
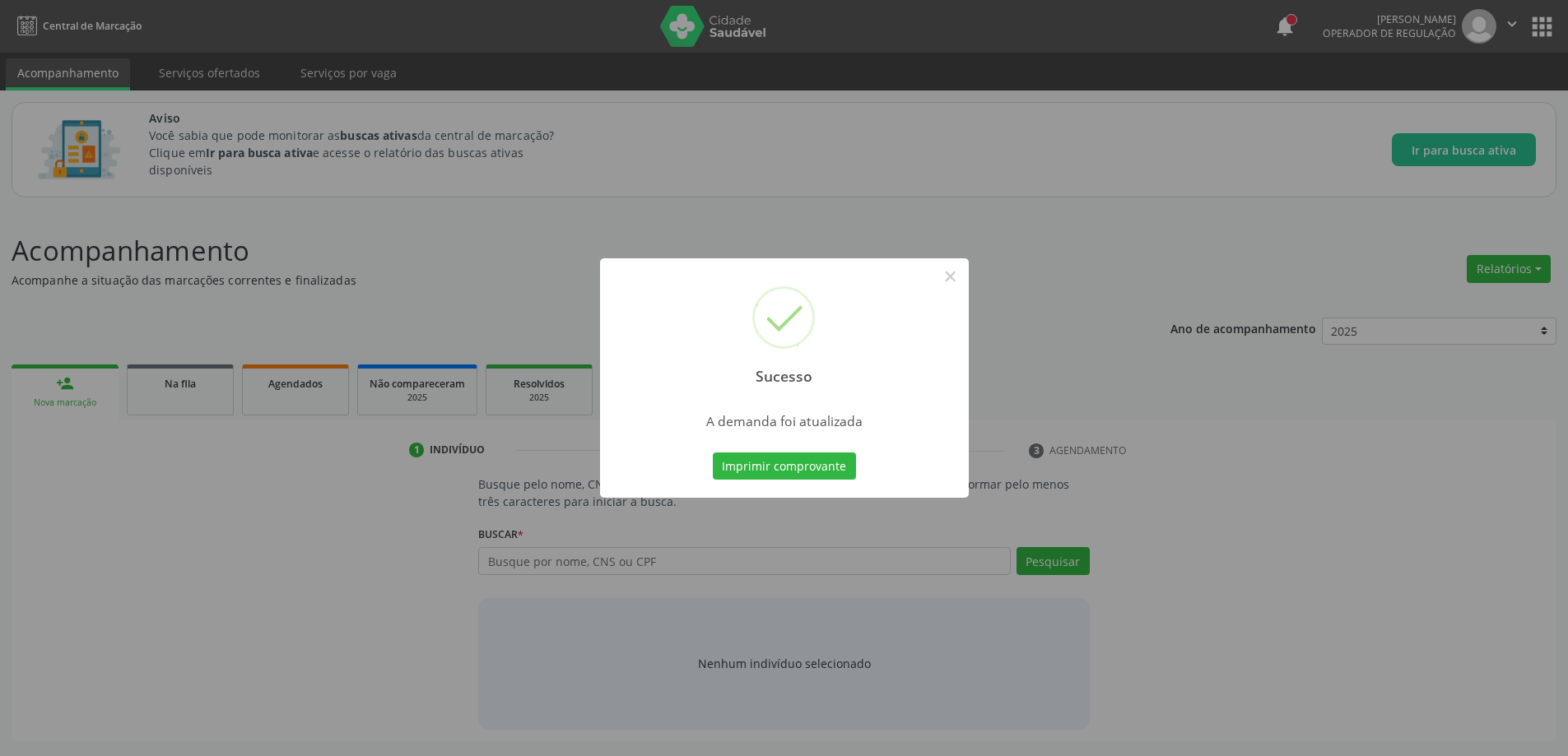
scroll to position [0, 0]
click at [956, 277] on button "×" at bounding box center [956, 276] width 28 height 28
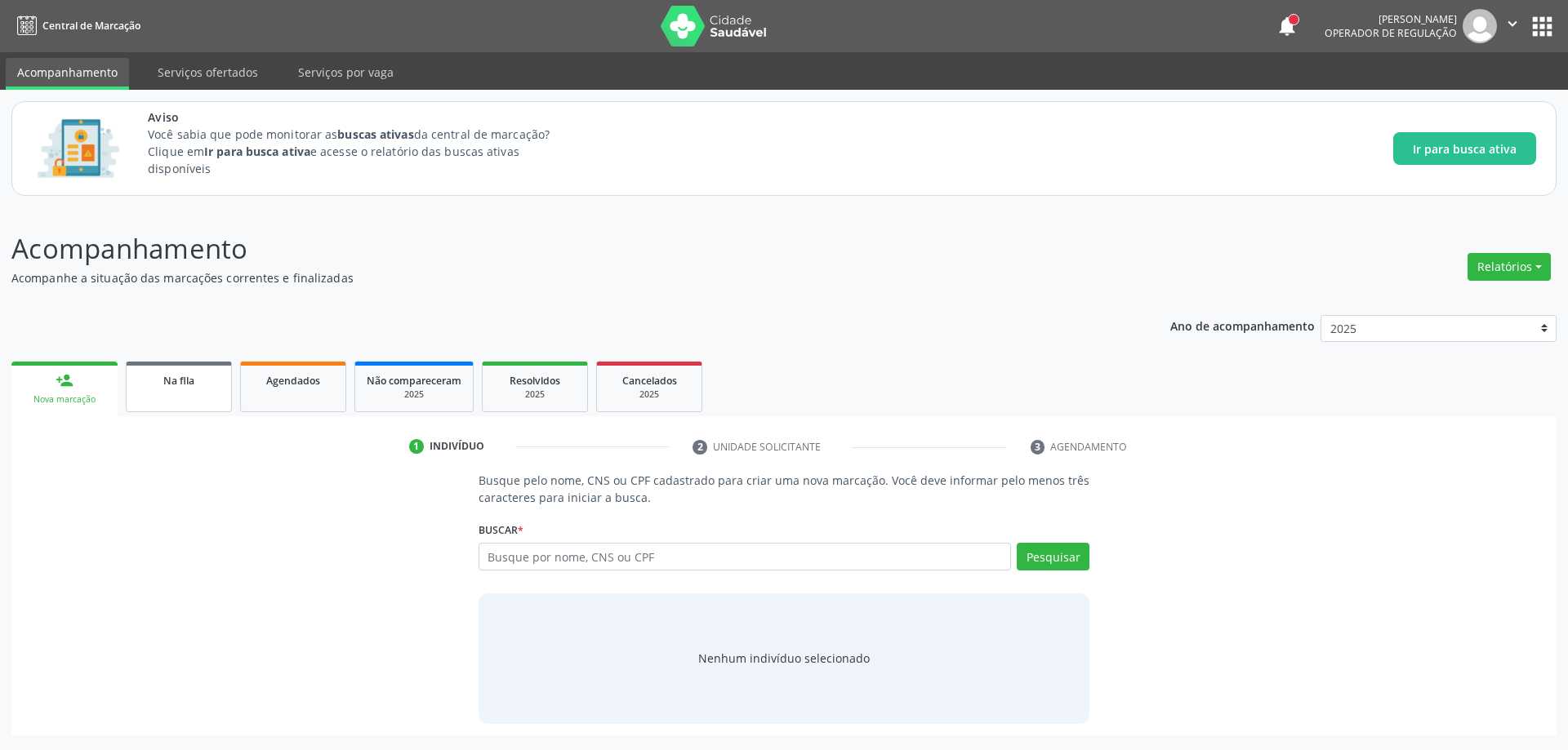
click at [183, 399] on link "Na fila" at bounding box center [178, 386] width 106 height 51
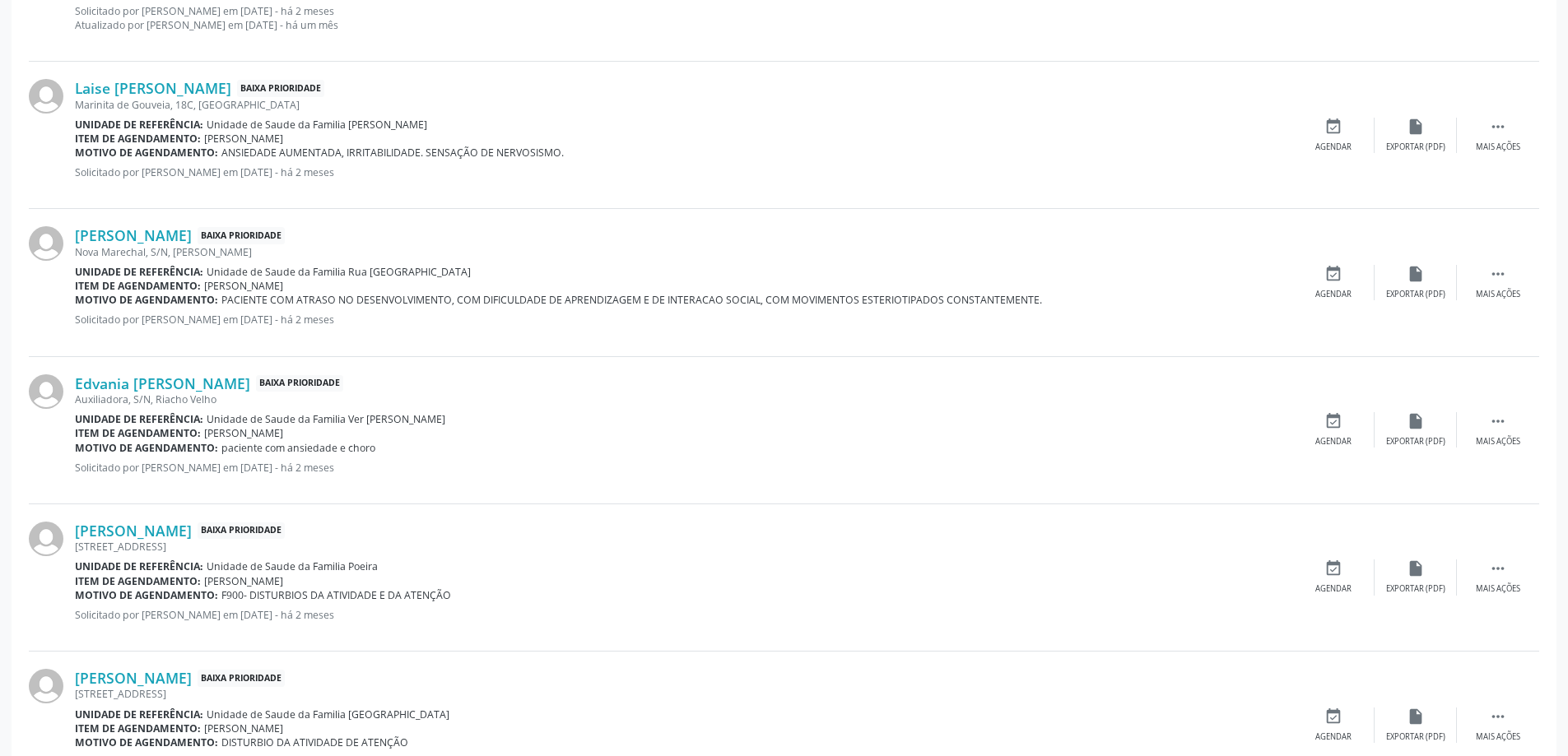
scroll to position [2171, 0]
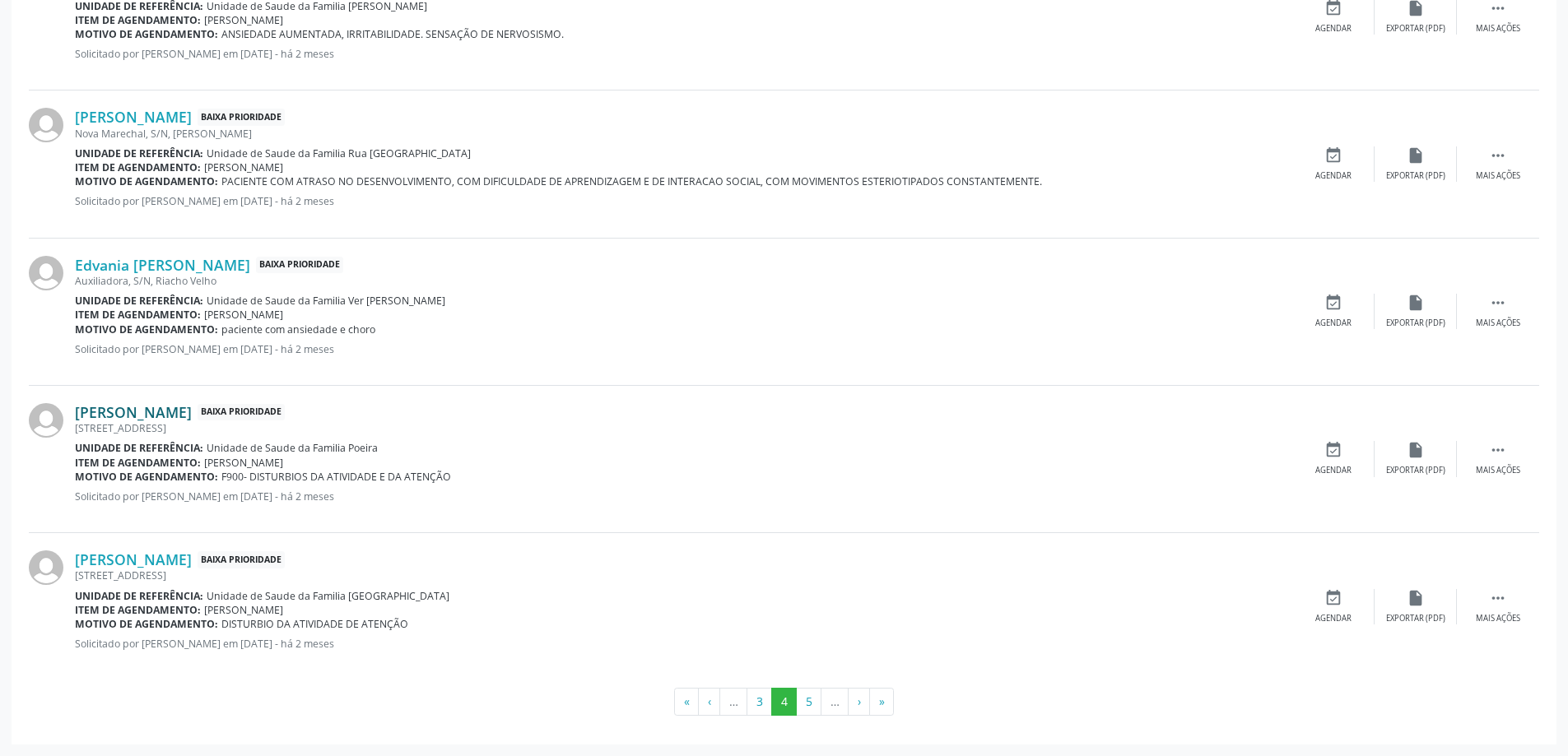
click at [101, 412] on link "[PERSON_NAME]" at bounding box center [133, 412] width 117 height 18
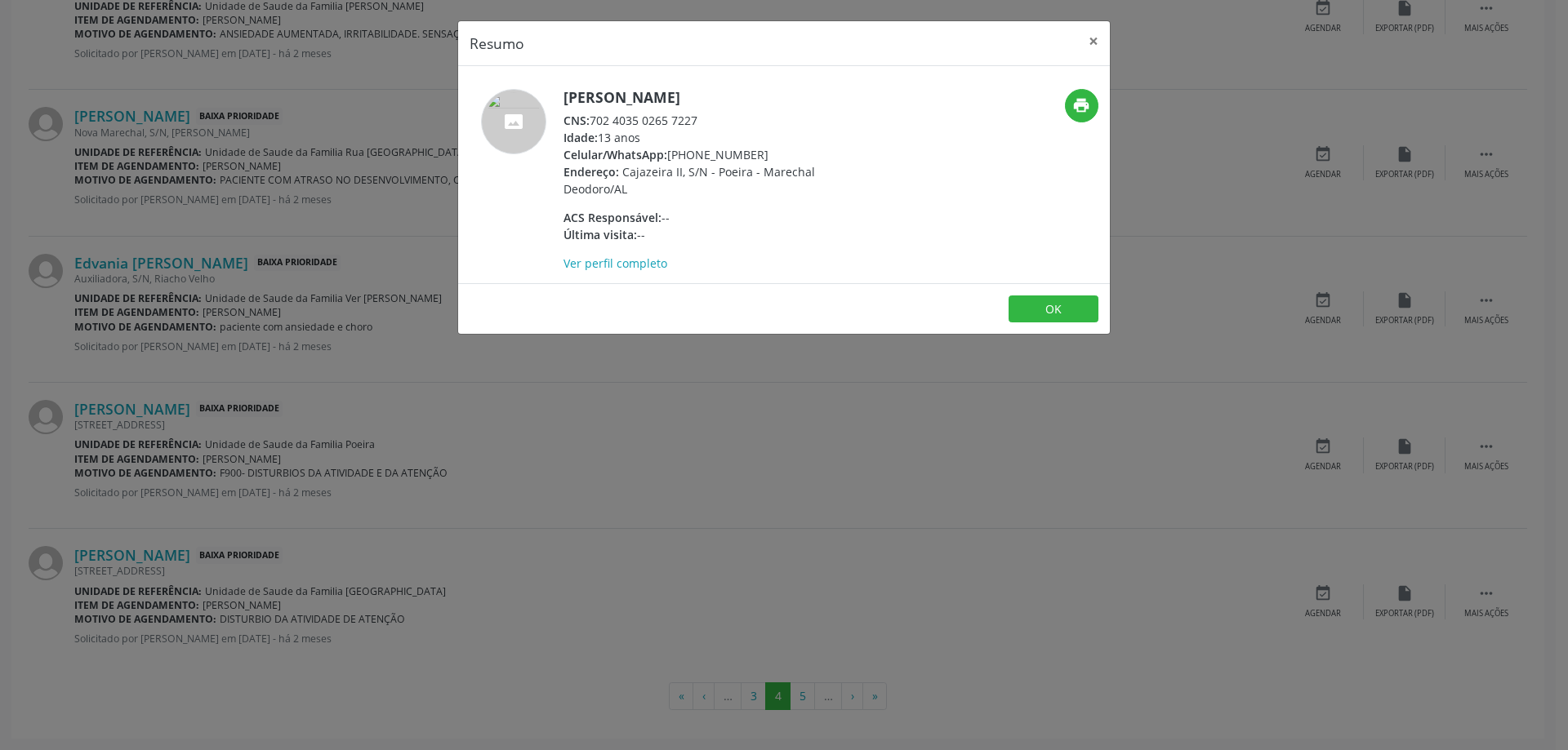
drag, startPoint x: 697, startPoint y: 119, endPoint x: 595, endPoint y: 121, distance: 102.0
click at [595, 121] on div "CNS: 702 4035 0265 7227" at bounding box center [722, 121] width 318 height 17
click at [1090, 31] on button "×" at bounding box center [1093, 41] width 33 height 40
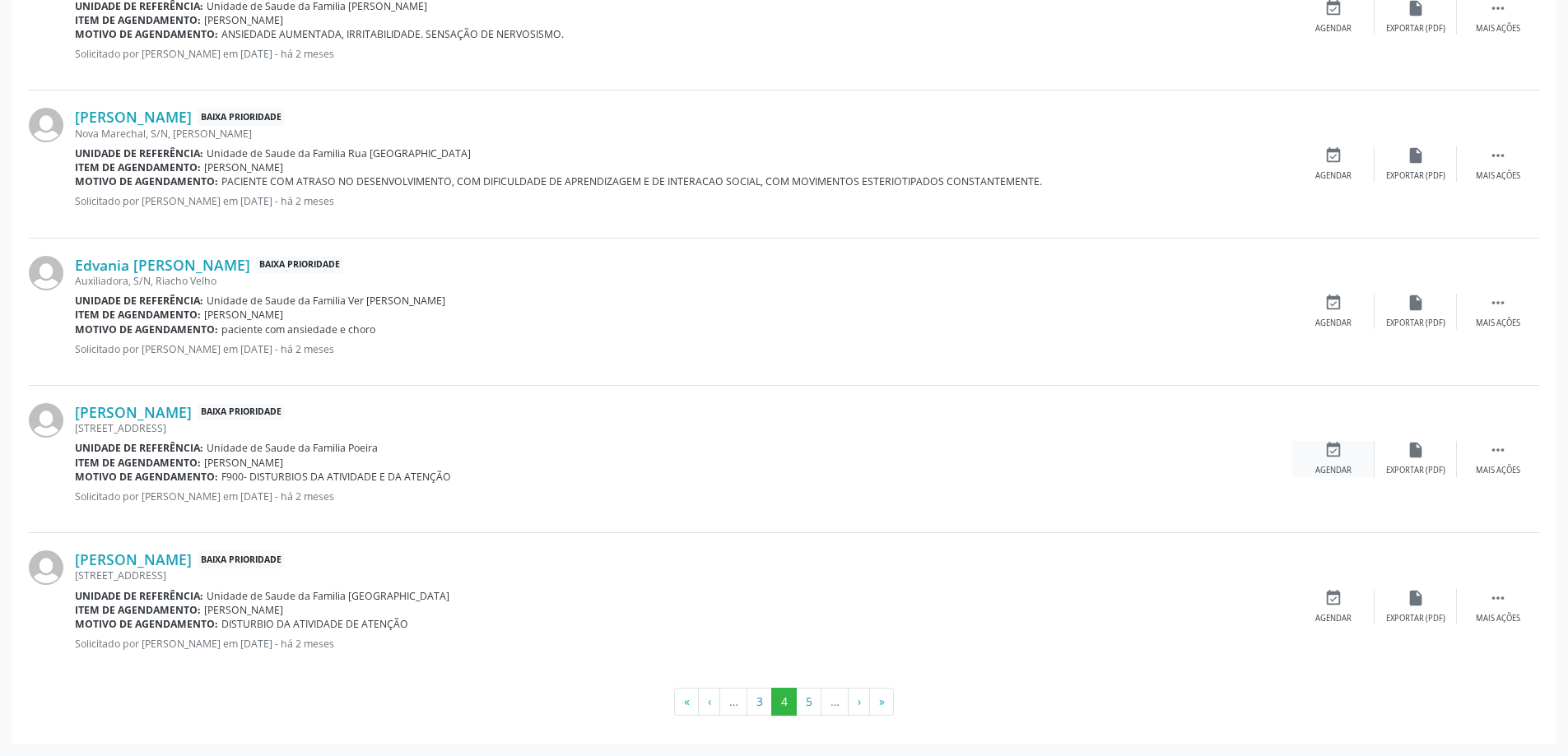
click at [1325, 445] on icon "event_available" at bounding box center [1333, 449] width 18 height 18
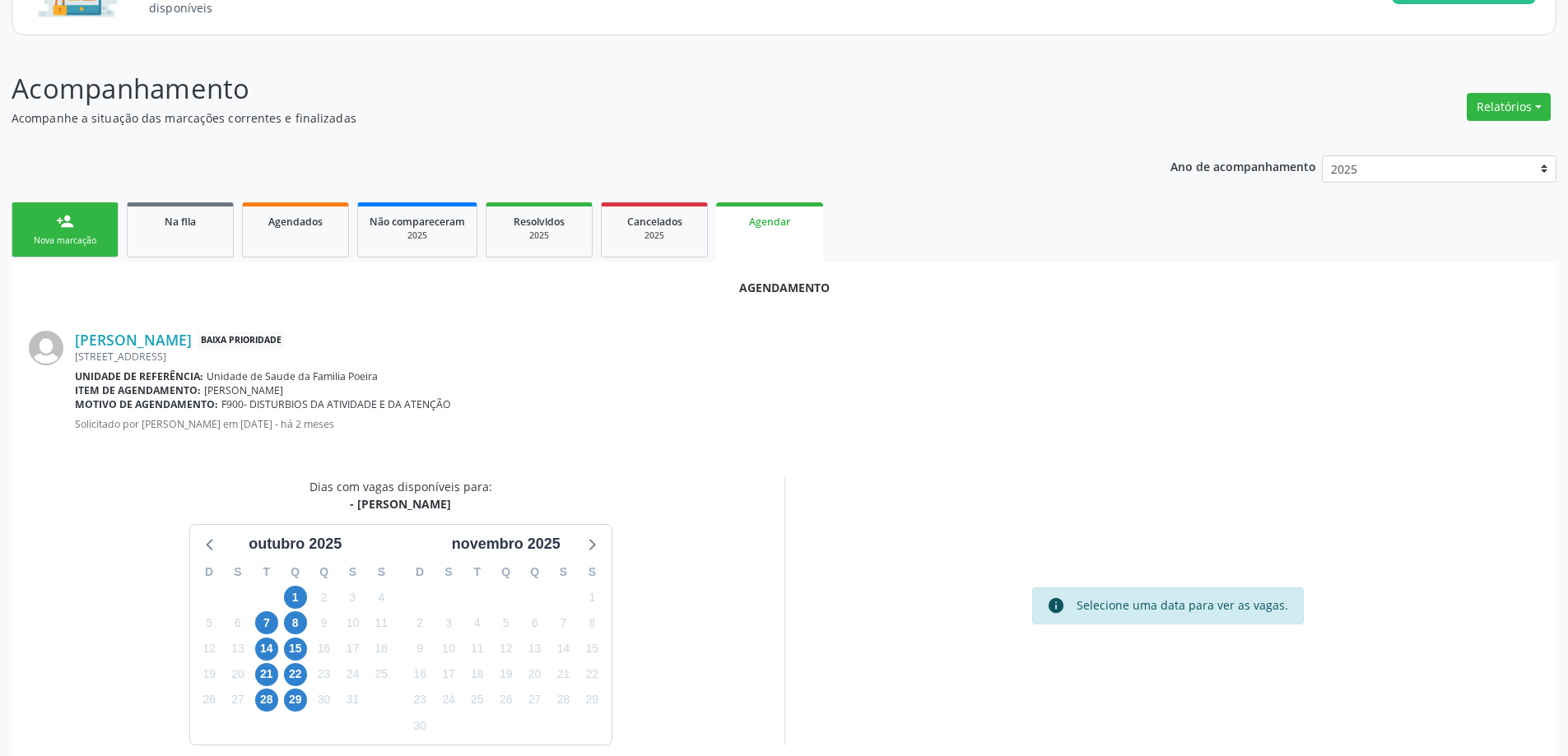
scroll to position [219, 0]
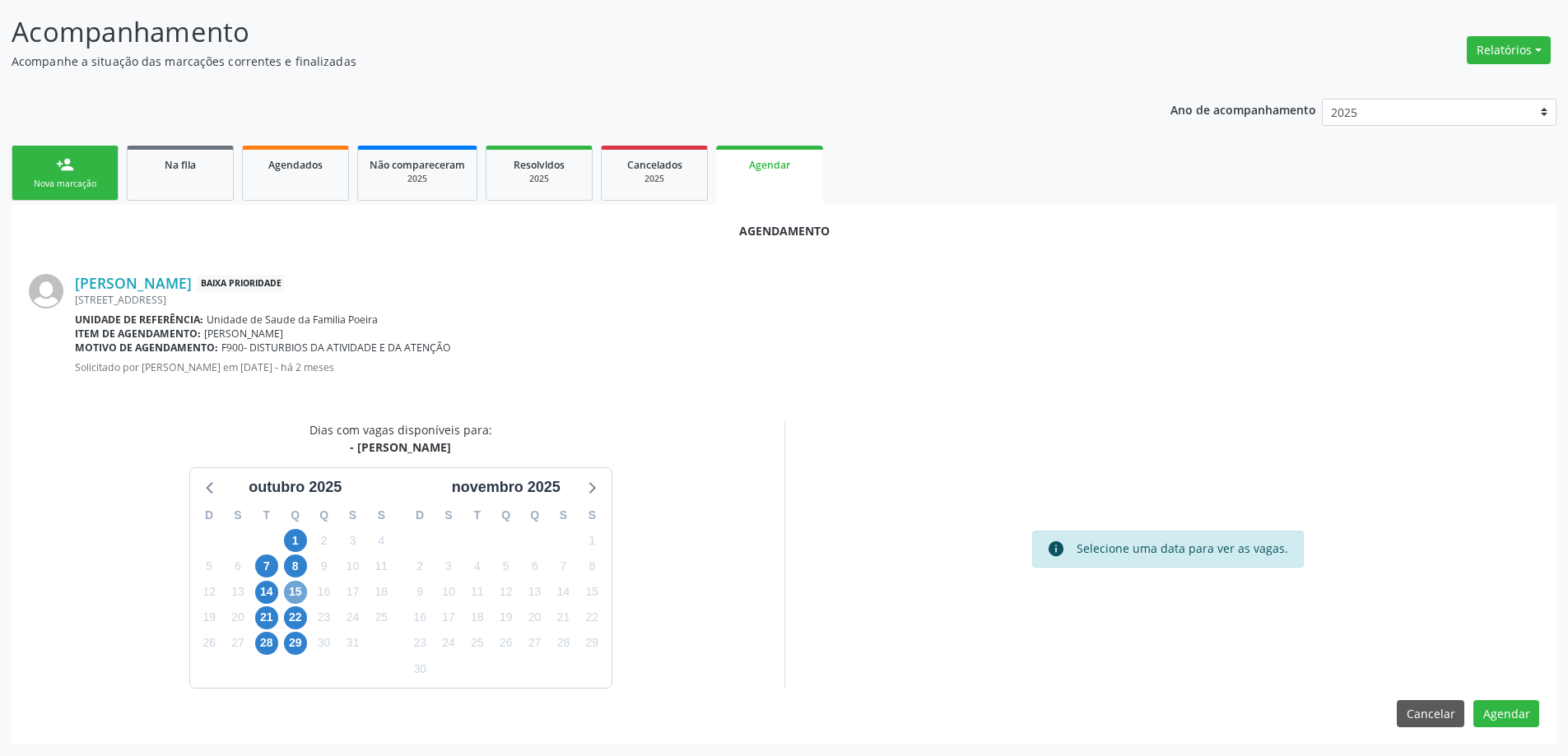
click at [296, 595] on span "15" at bounding box center [295, 593] width 23 height 23
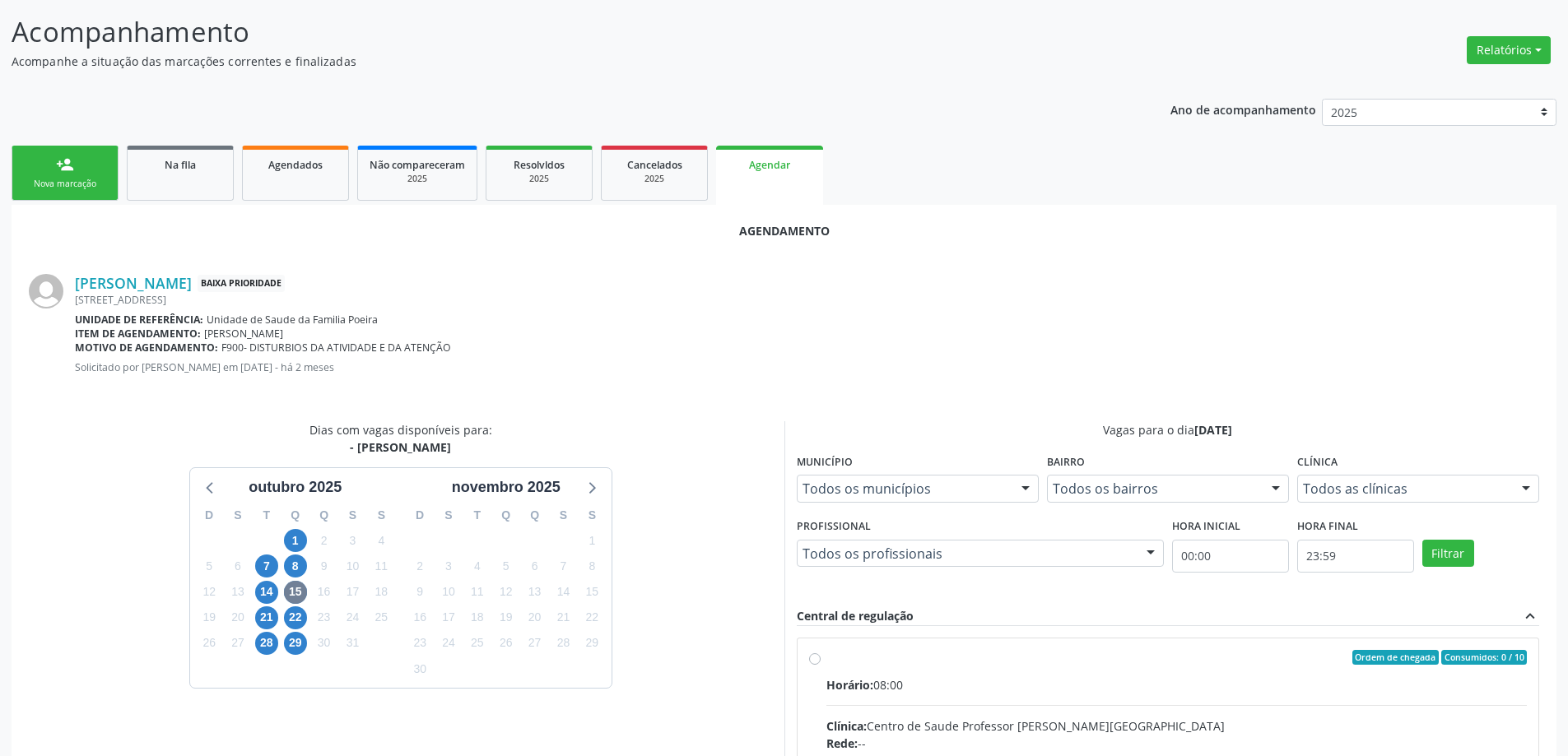
click at [819, 663] on input "Ordem de chegada Consumidos: 0 / 10 Horário: 08:00 Clínica: Centro de Saude Pro…" at bounding box center [815, 657] width 12 height 14
radio input "true"
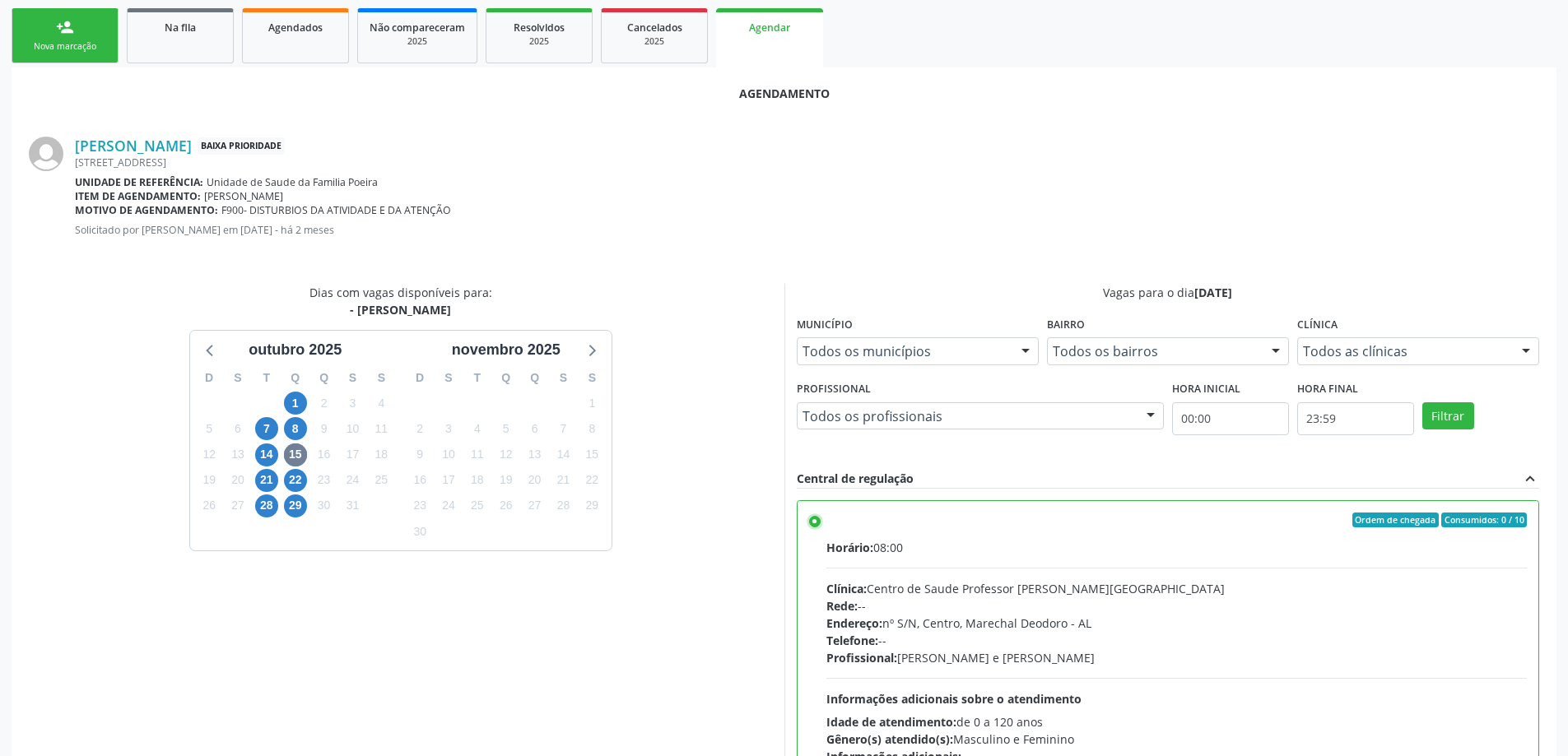
scroll to position [486, 0]
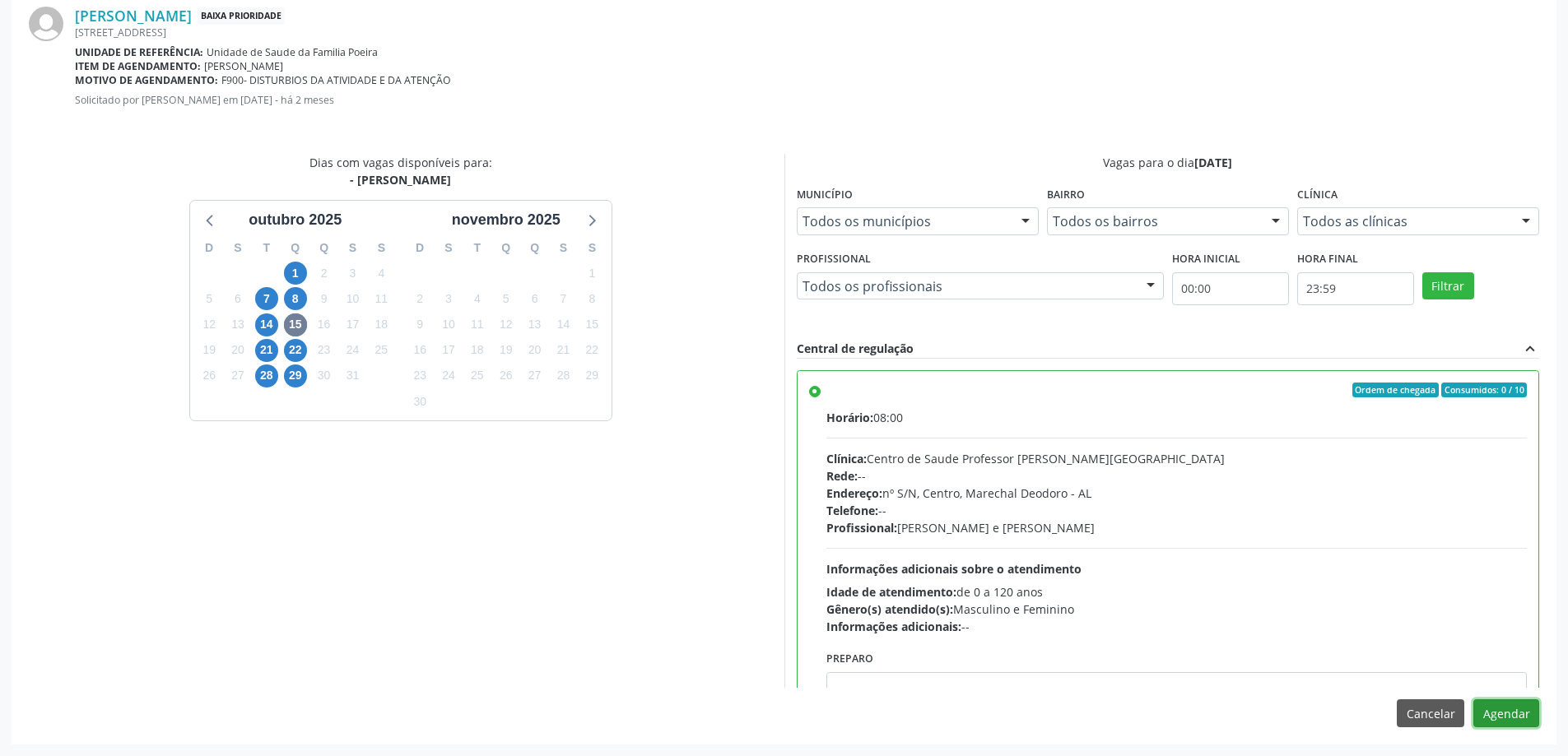
click at [1511, 713] on button "Agendar" at bounding box center [1506, 713] width 66 height 28
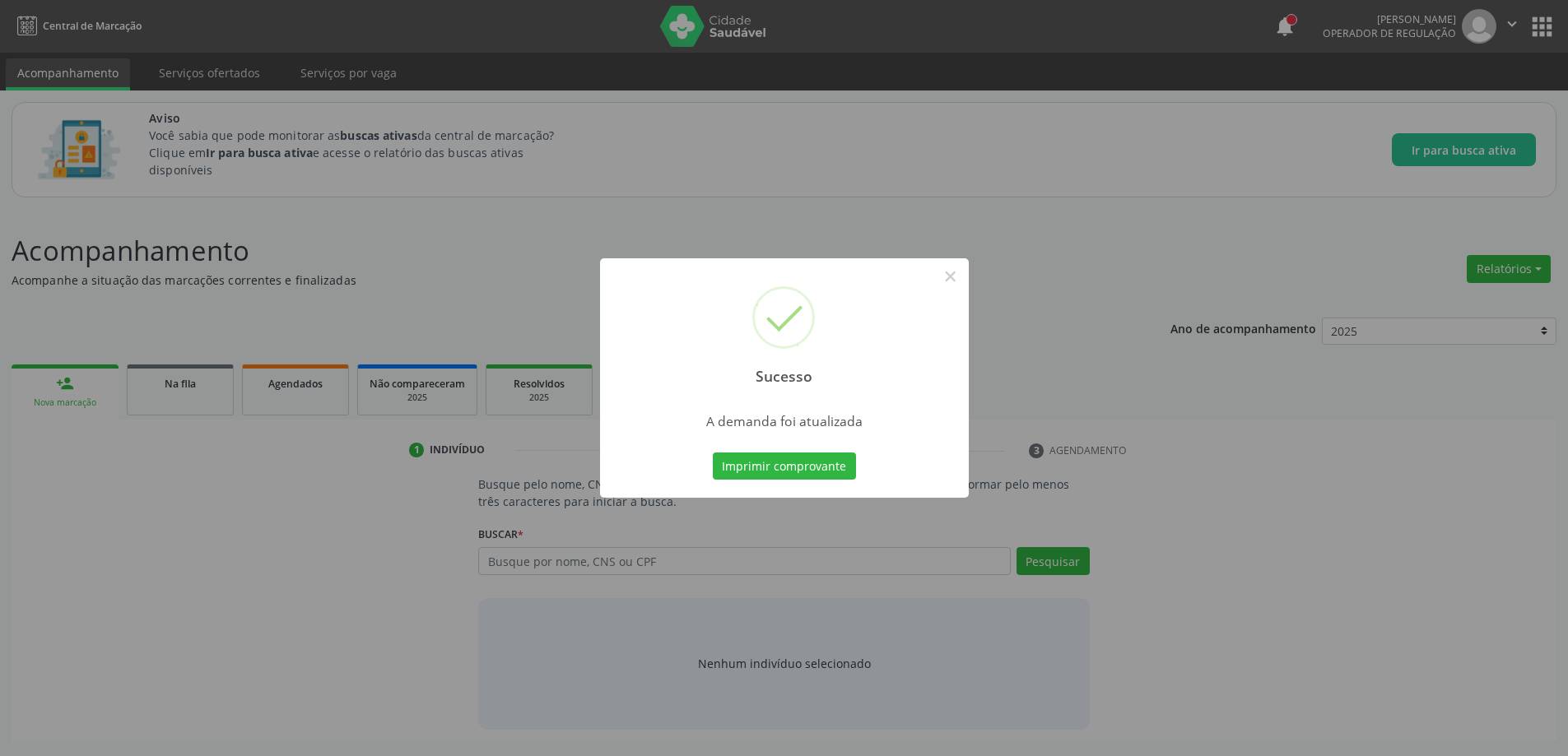
scroll to position [0, 0]
click at [953, 283] on button "×" at bounding box center [956, 276] width 28 height 28
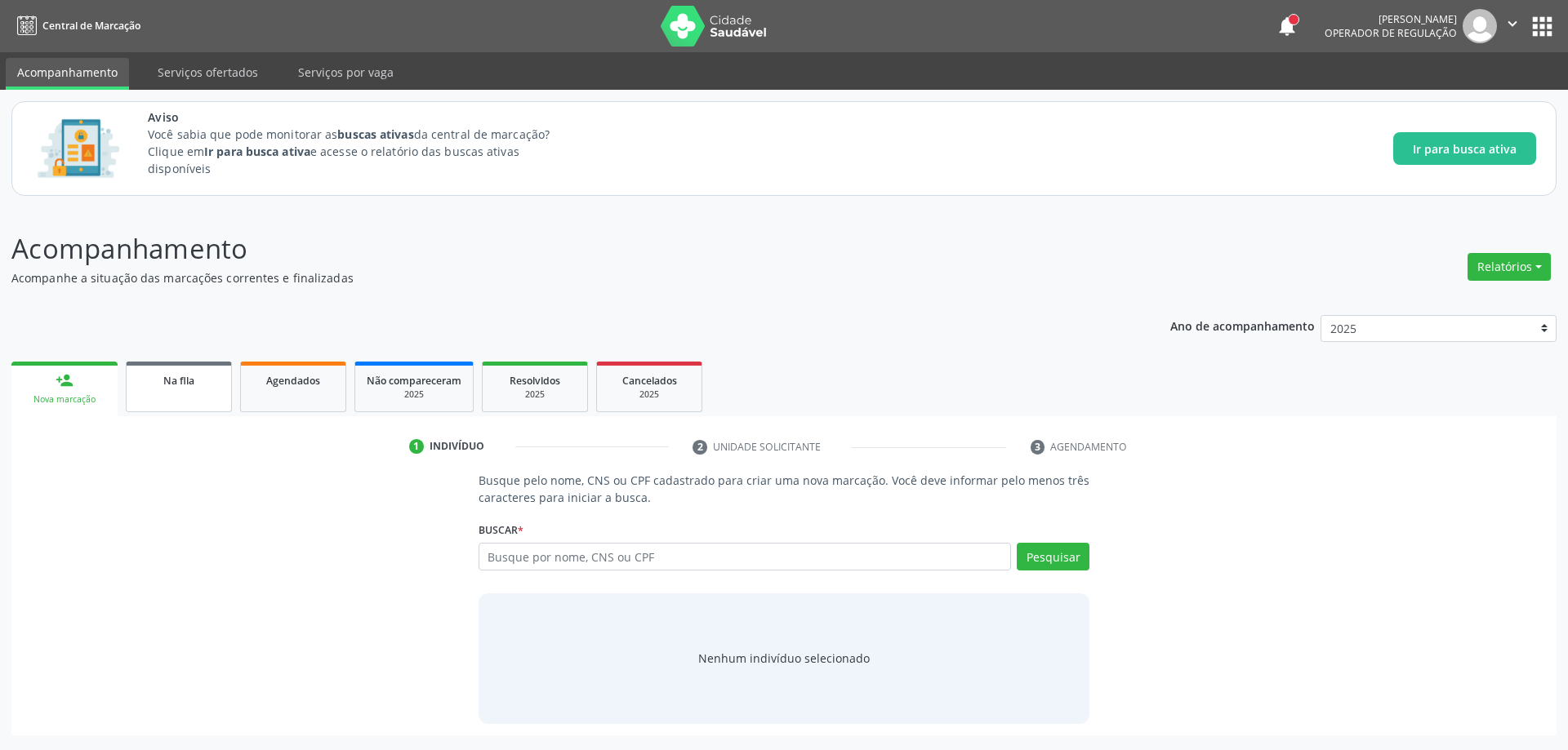
click at [164, 385] on span "Na fila" at bounding box center [179, 381] width 31 height 14
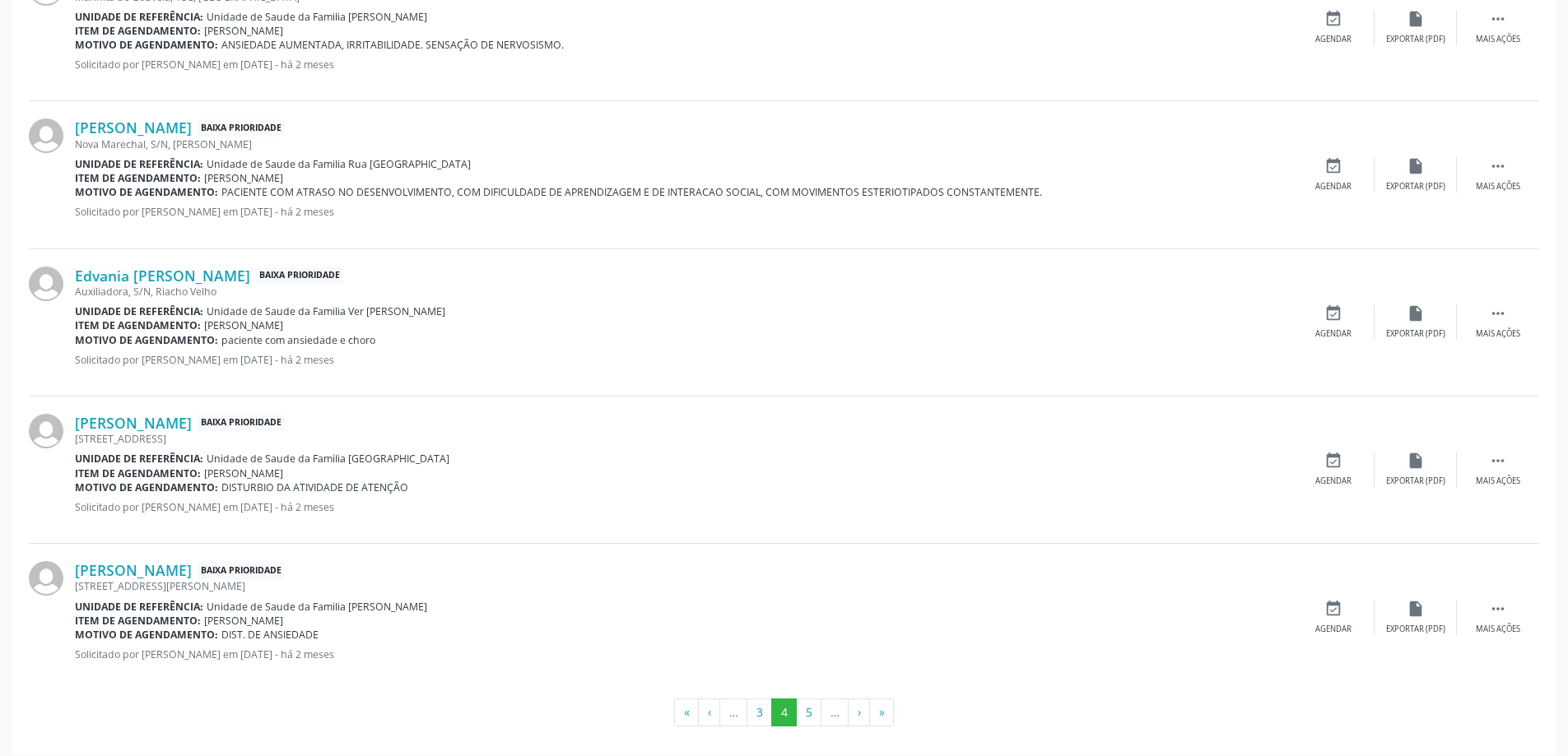
scroll to position [2171, 0]
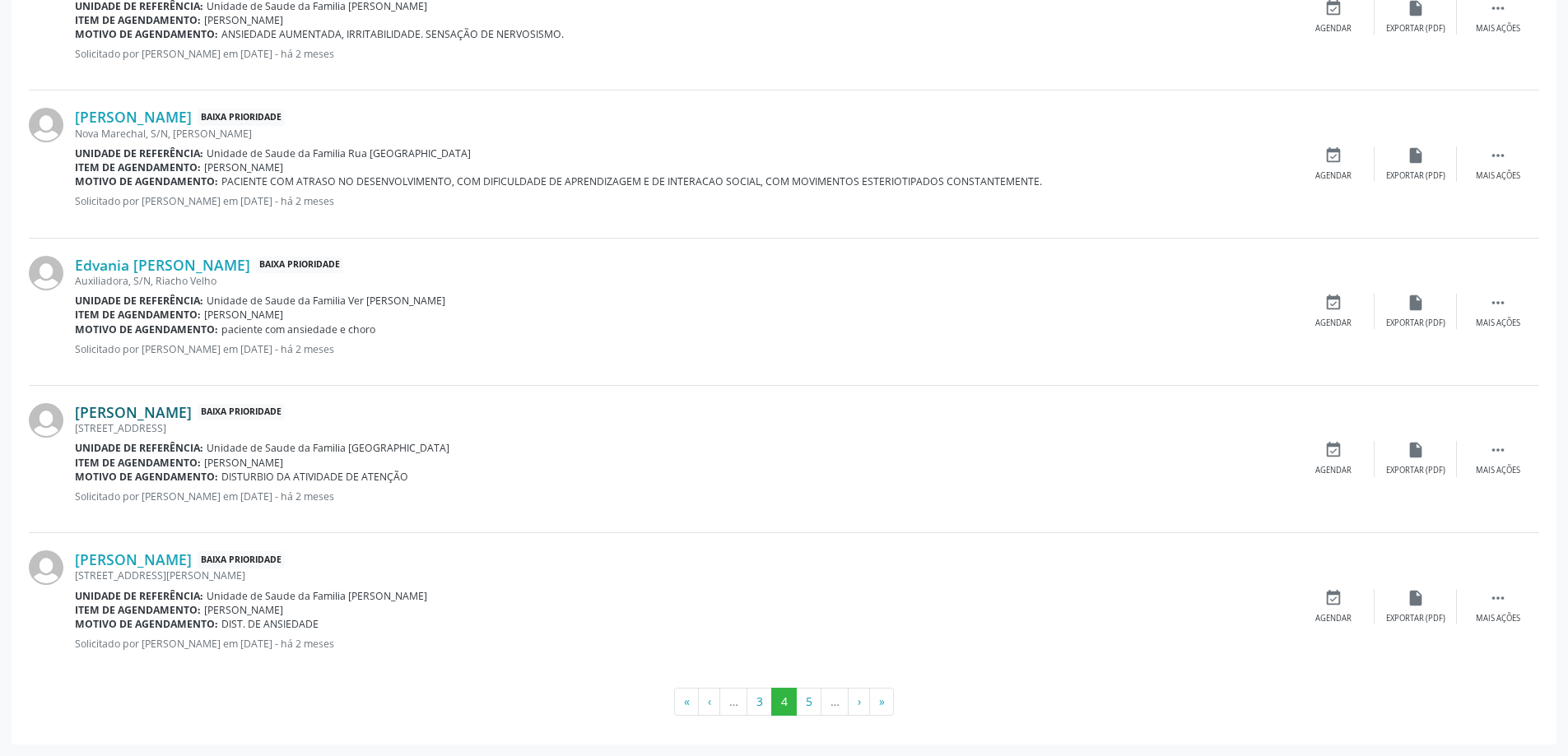
click at [149, 412] on link "[PERSON_NAME]" at bounding box center [133, 412] width 117 height 18
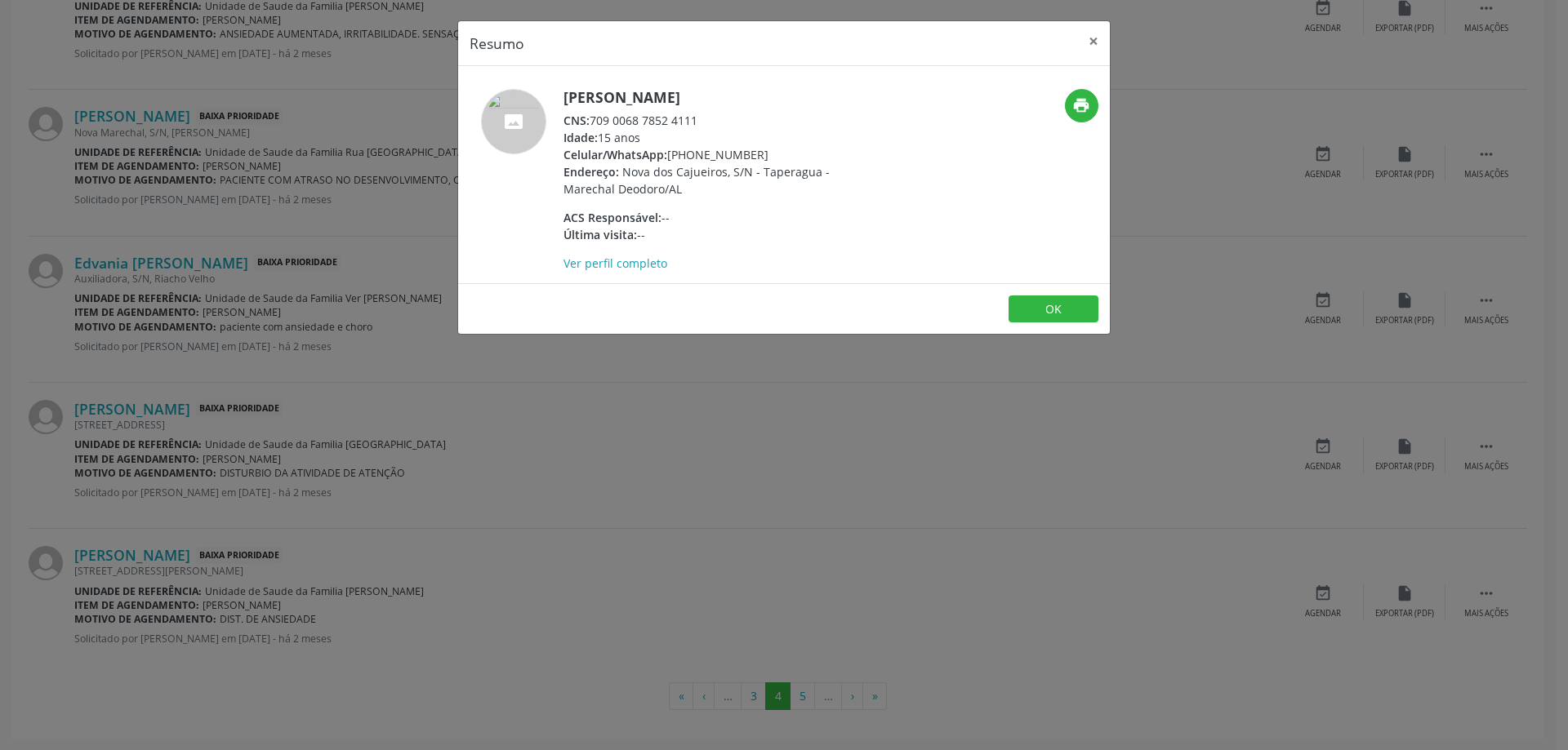
drag, startPoint x: 703, startPoint y: 121, endPoint x: 593, endPoint y: 120, distance: 110.0
click at [593, 120] on div "CNS: 709 0068 7852 4111" at bounding box center [722, 121] width 318 height 17
click at [1086, 41] on button "×" at bounding box center [1093, 41] width 33 height 40
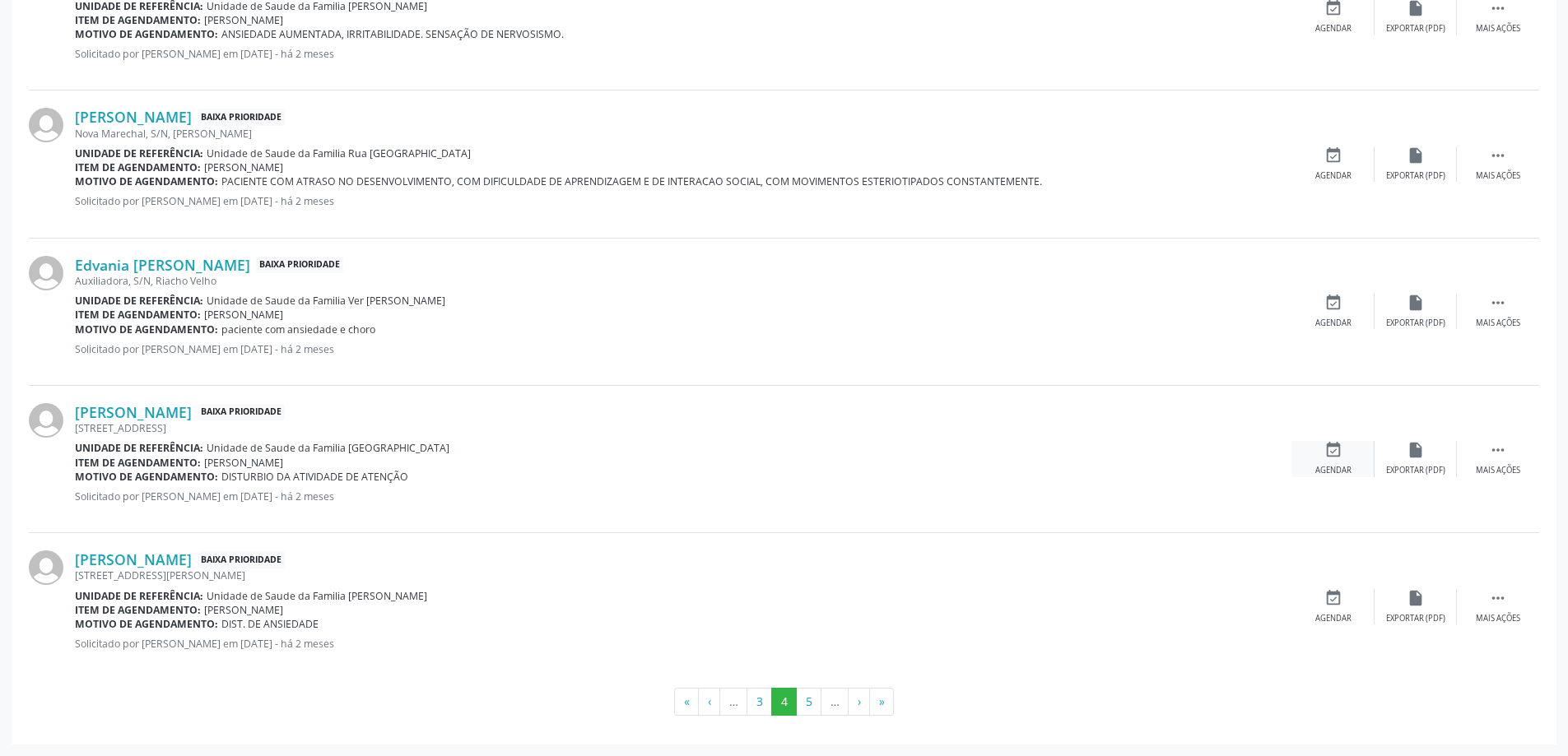
click at [1333, 453] on icon "event_available" at bounding box center [1333, 449] width 18 height 18
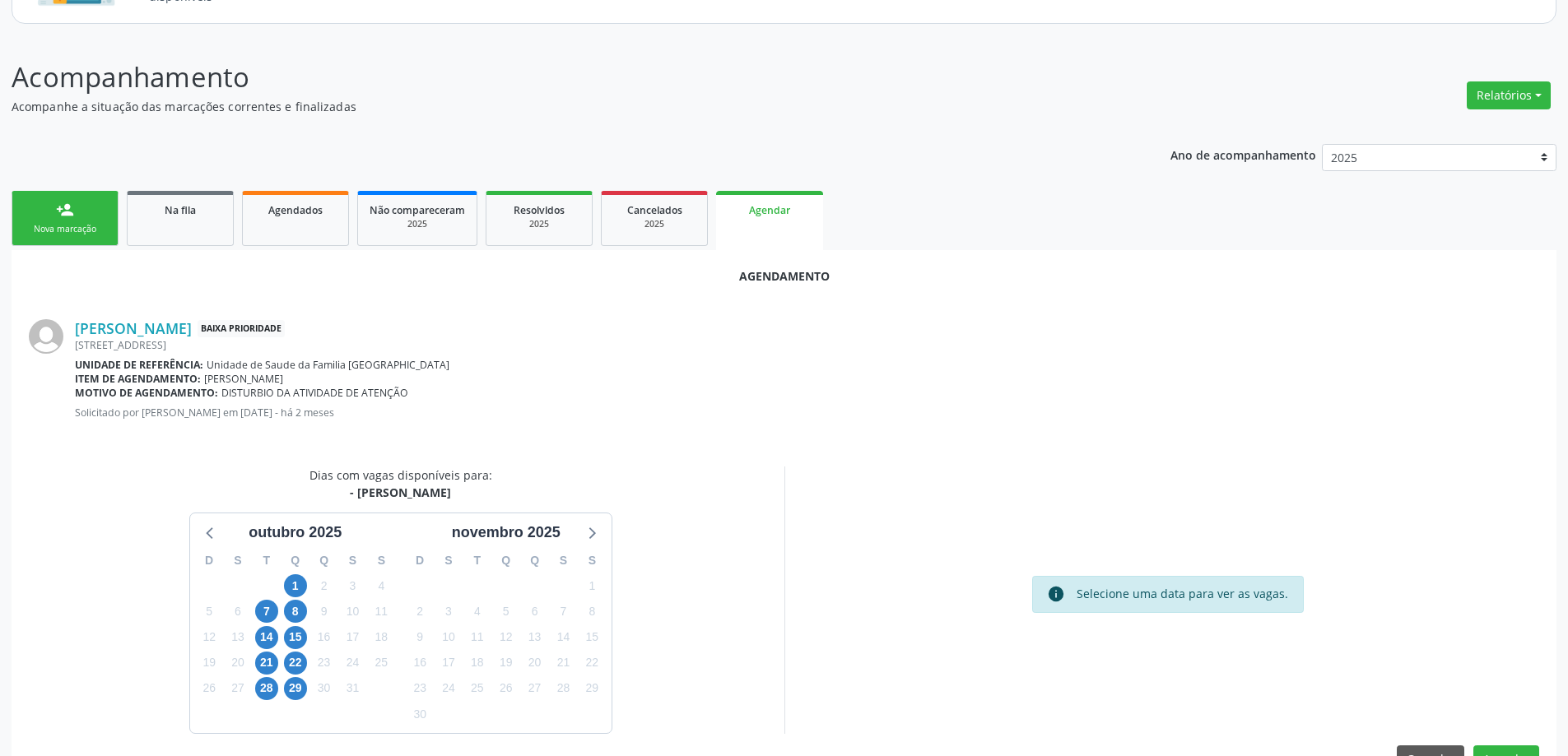
scroll to position [219, 0]
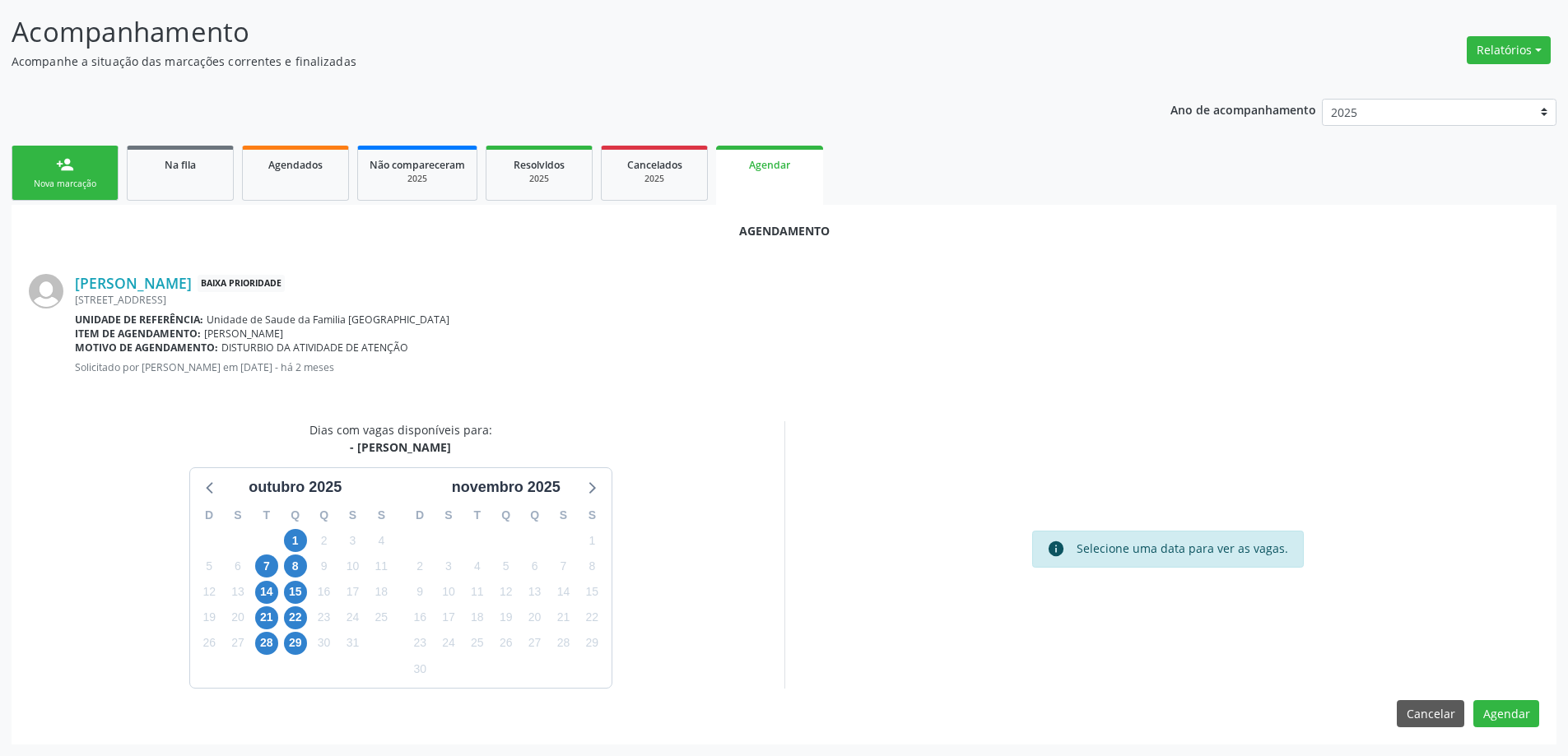
click at [309, 581] on div "15" at bounding box center [295, 592] width 29 height 25
click at [294, 598] on span "15" at bounding box center [295, 593] width 23 height 23
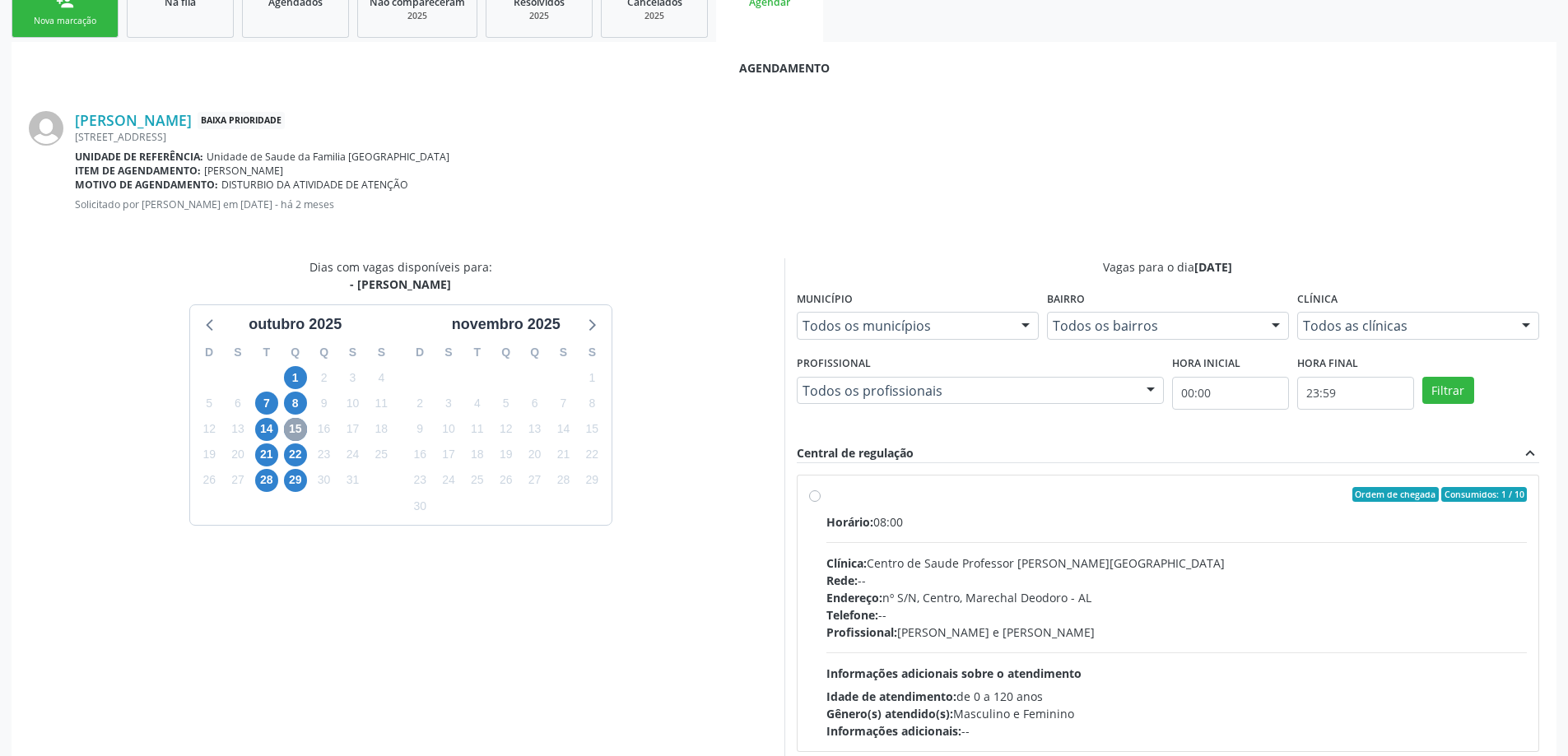
scroll to position [384, 0]
click at [826, 499] on label "Ordem de chegada Consumidos: 1 / 10 Horário: 08:00 Clínica: Centro de Saude Pro…" at bounding box center [1176, 612] width 701 height 253
click at [814, 499] on input "Ordem de chegada Consumidos: 1 / 10 Horário: 08:00 Clínica: Centro de Saude Pro…" at bounding box center [815, 493] width 12 height 14
radio input "true"
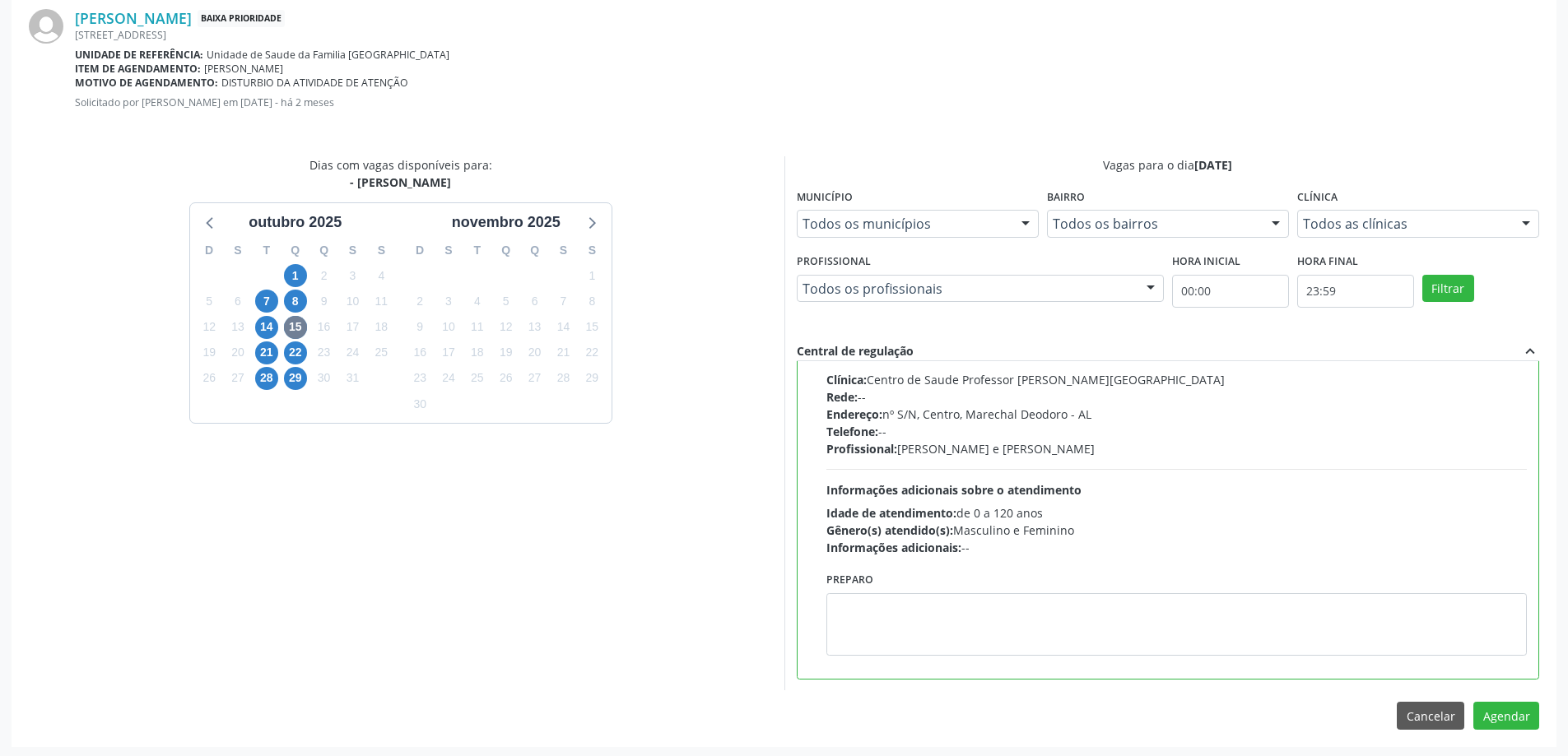
scroll to position [486, 0]
click at [1501, 725] on button "Agendar" at bounding box center [1506, 713] width 66 height 28
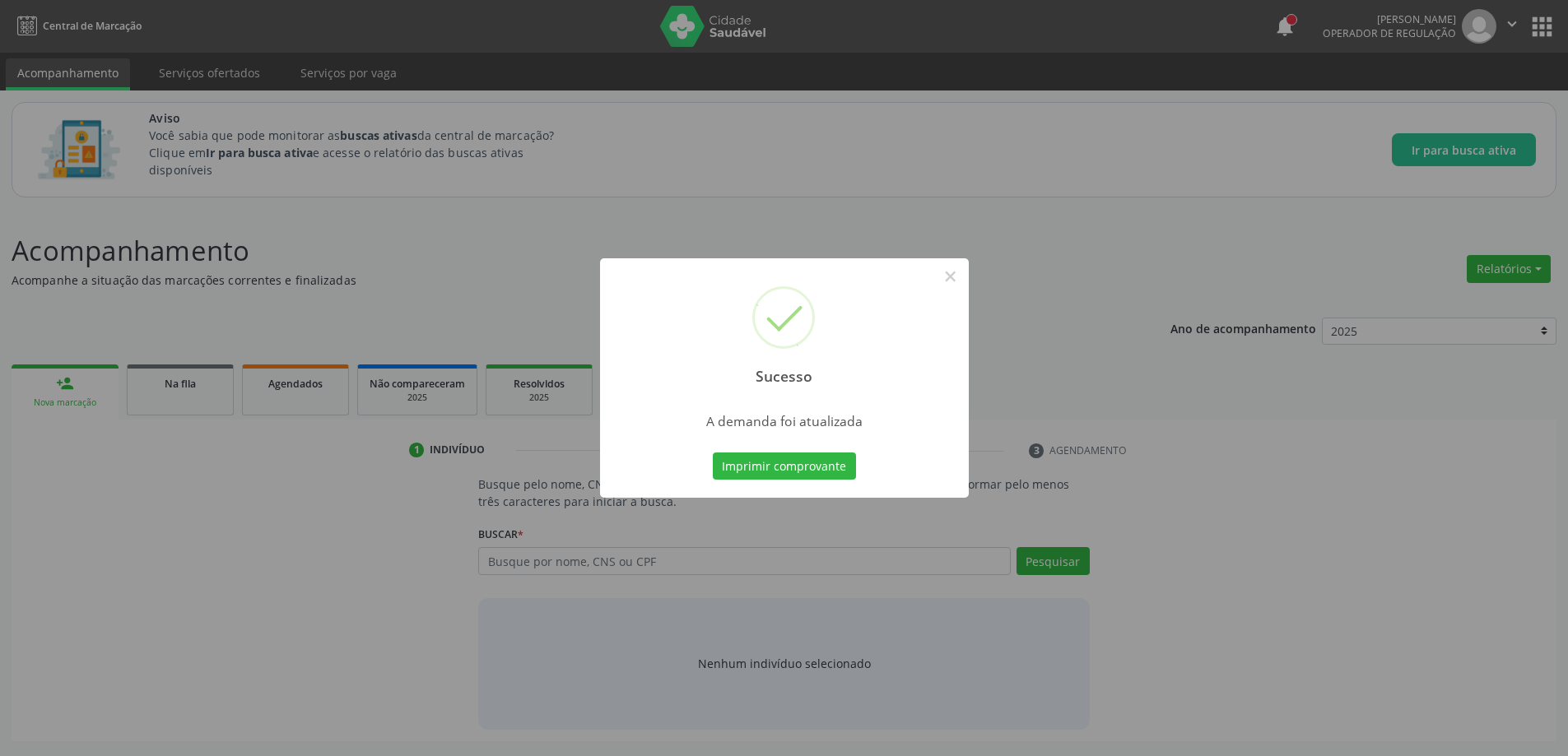
scroll to position [0, 0]
click at [958, 278] on button "×" at bounding box center [956, 276] width 28 height 28
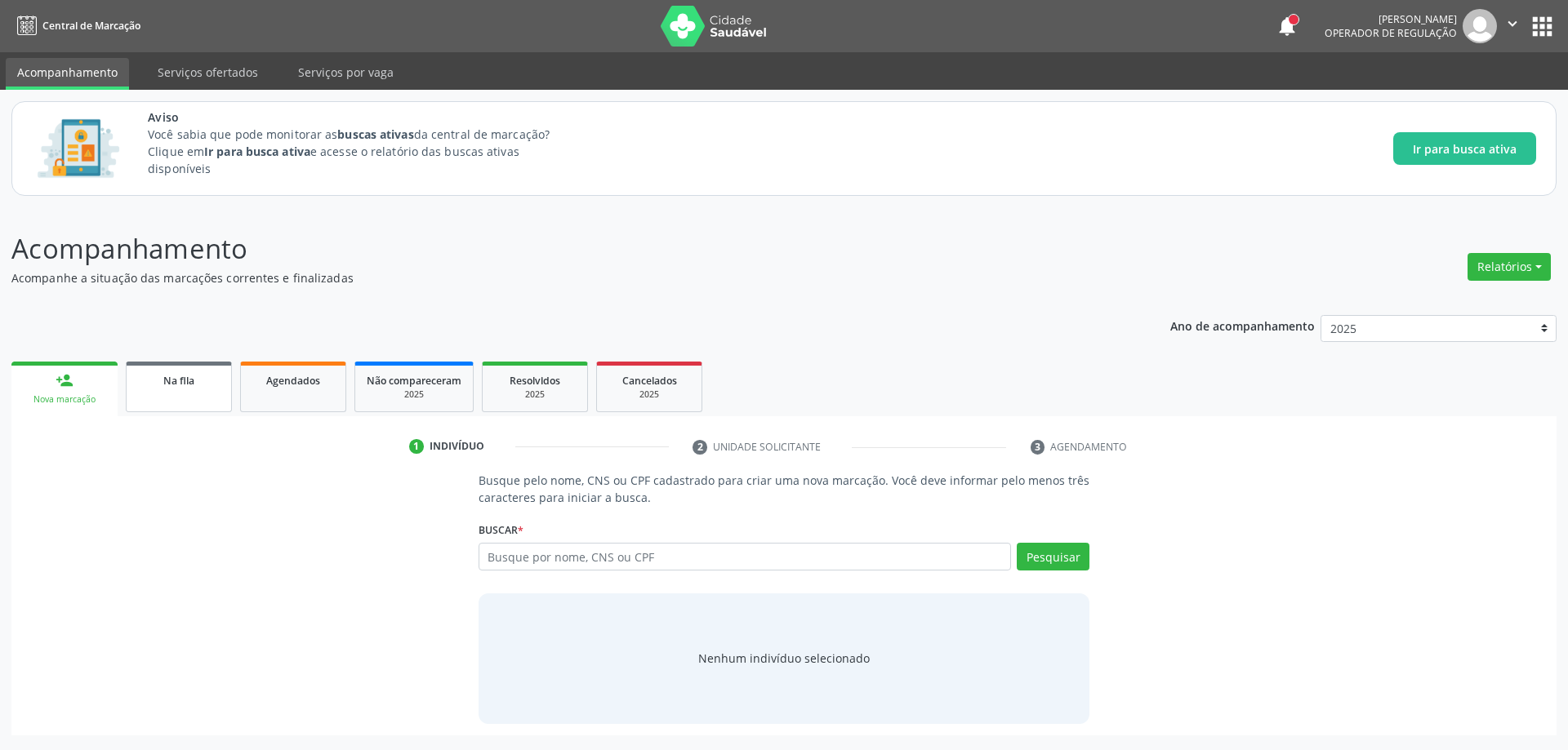
click at [153, 388] on link "Na fila" at bounding box center [178, 386] width 106 height 51
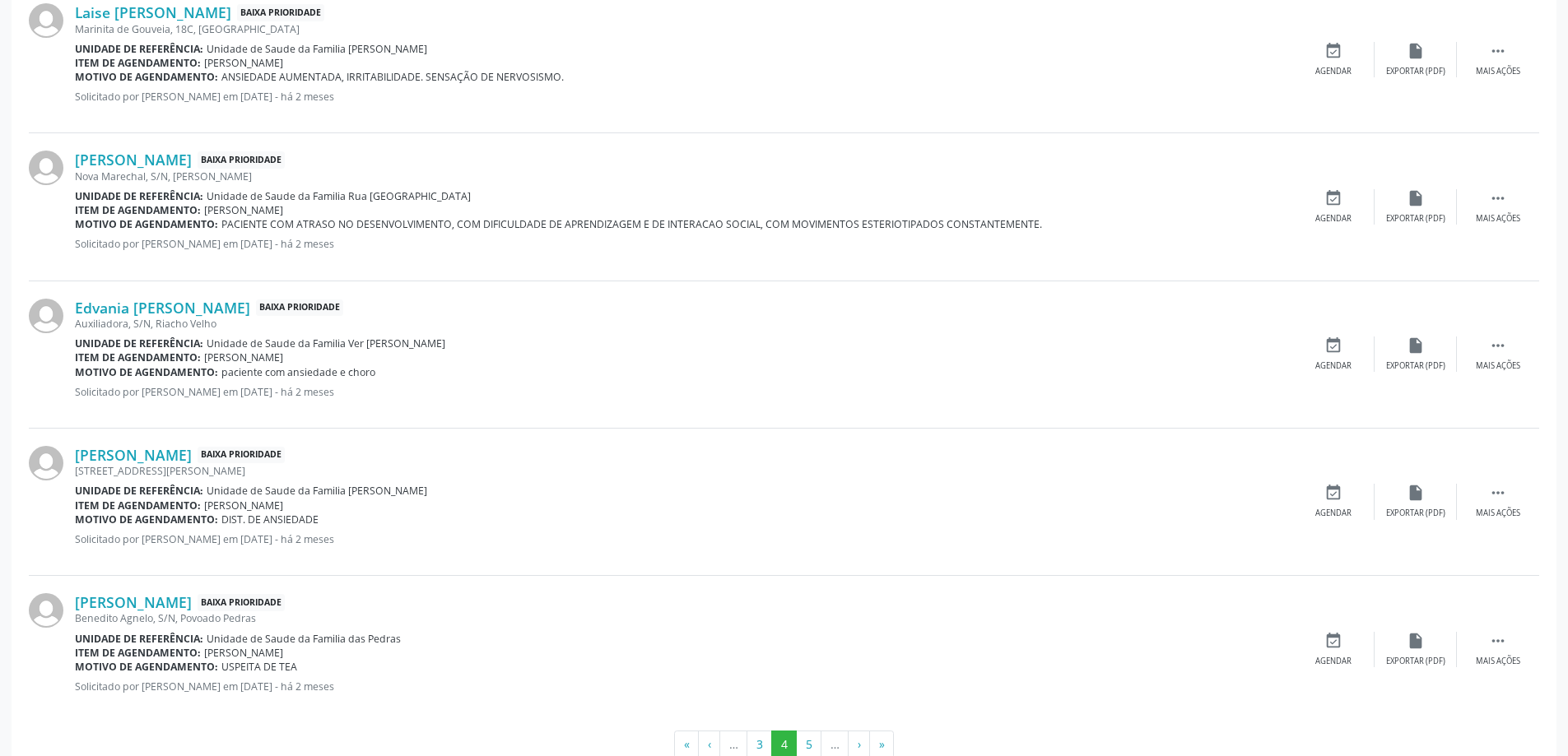
scroll to position [2171, 0]
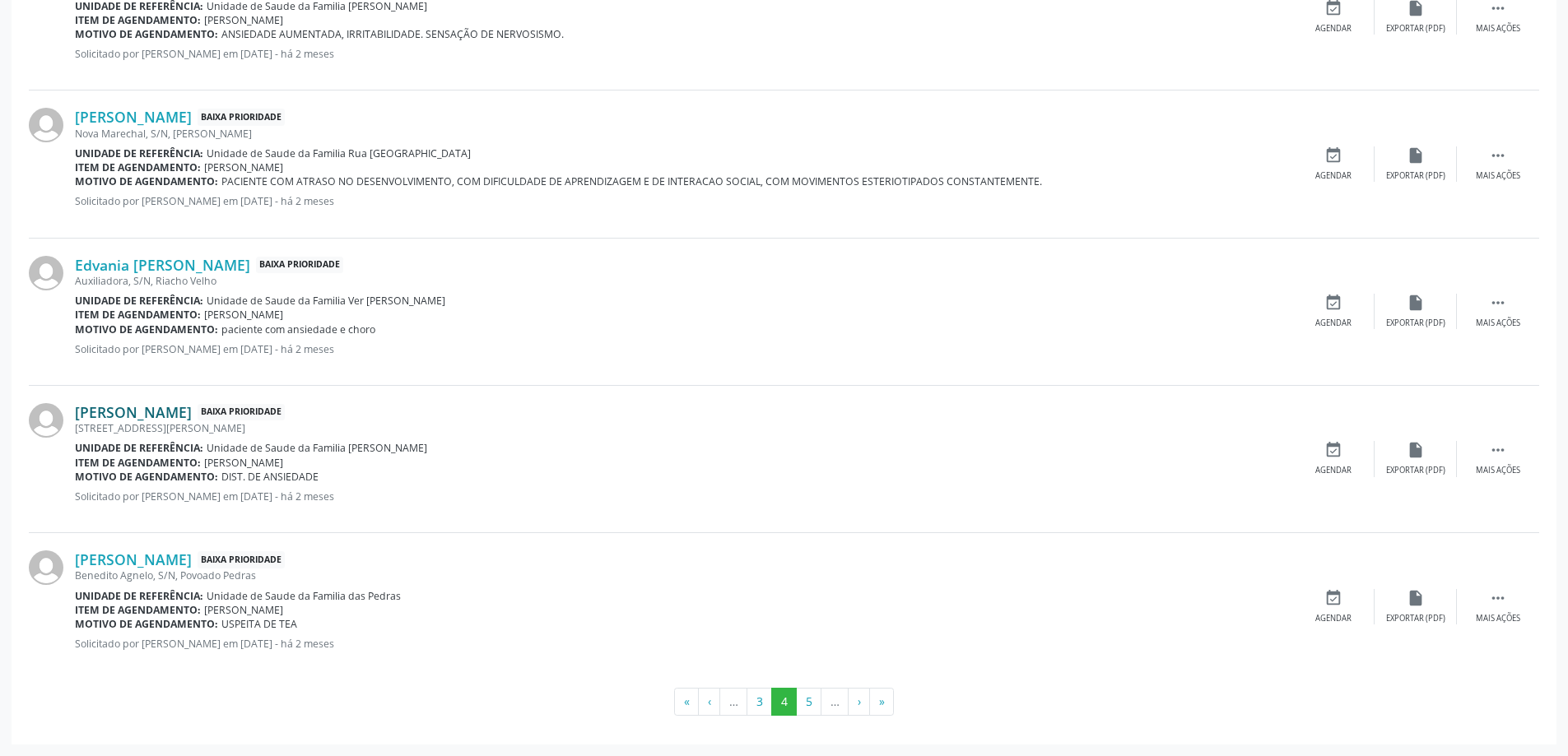
click at [117, 410] on link "[PERSON_NAME]" at bounding box center [133, 412] width 117 height 18
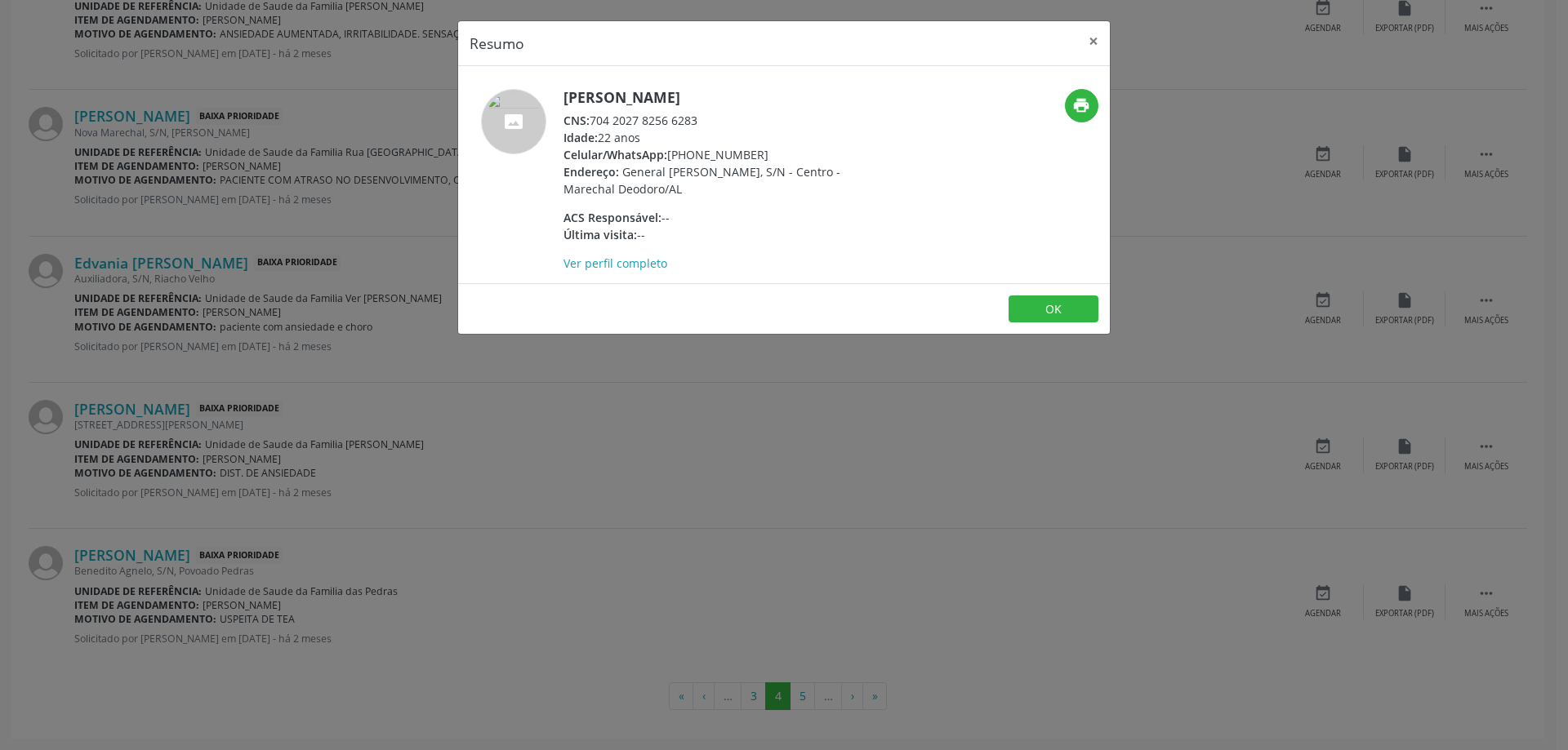
drag, startPoint x: 700, startPoint y: 119, endPoint x: 593, endPoint y: 116, distance: 107.0
click at [593, 116] on div "CNS: 704 2027 8256 6283" at bounding box center [722, 121] width 318 height 17
click at [1086, 40] on button "×" at bounding box center [1093, 41] width 33 height 40
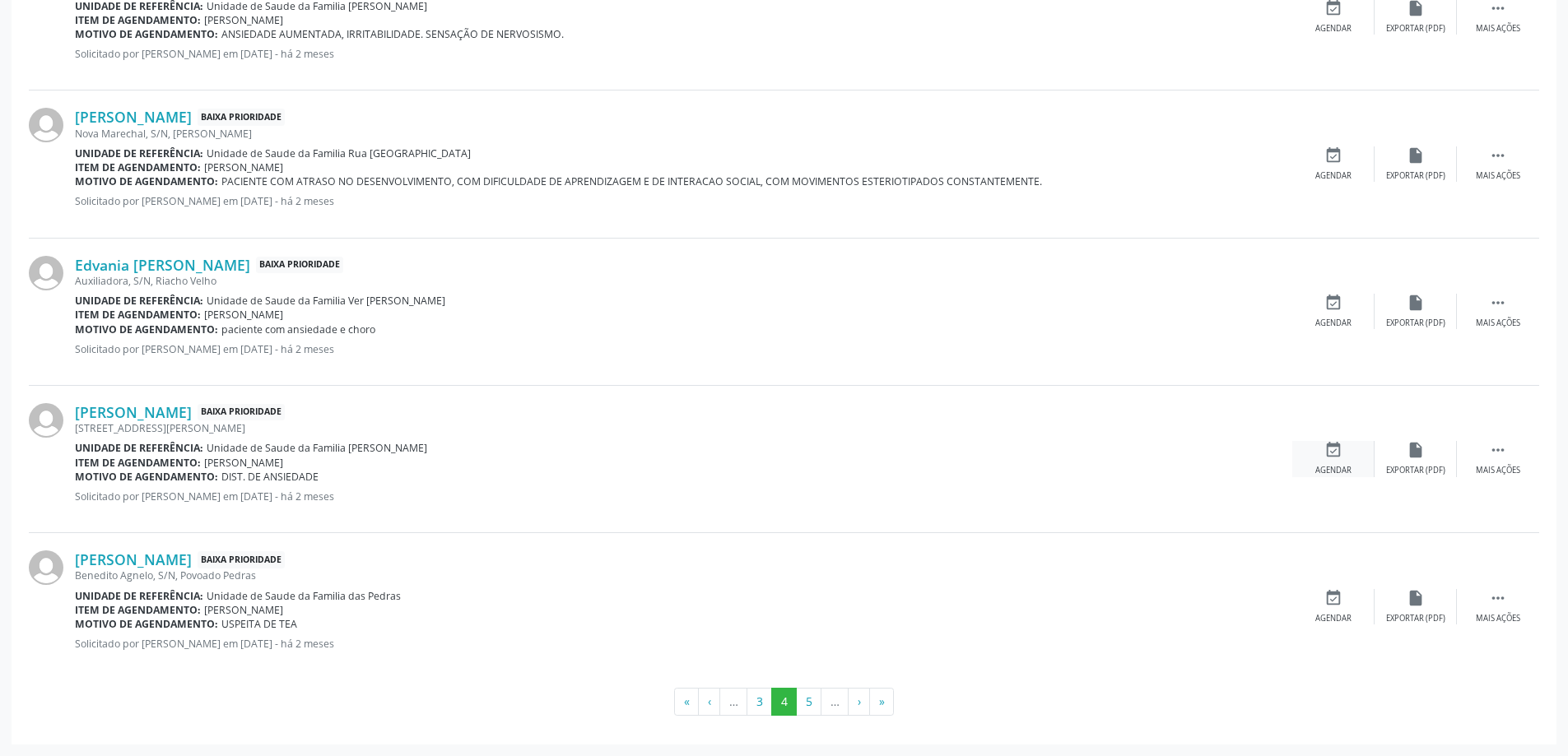
click at [1334, 456] on icon "event_available" at bounding box center [1333, 449] width 18 height 18
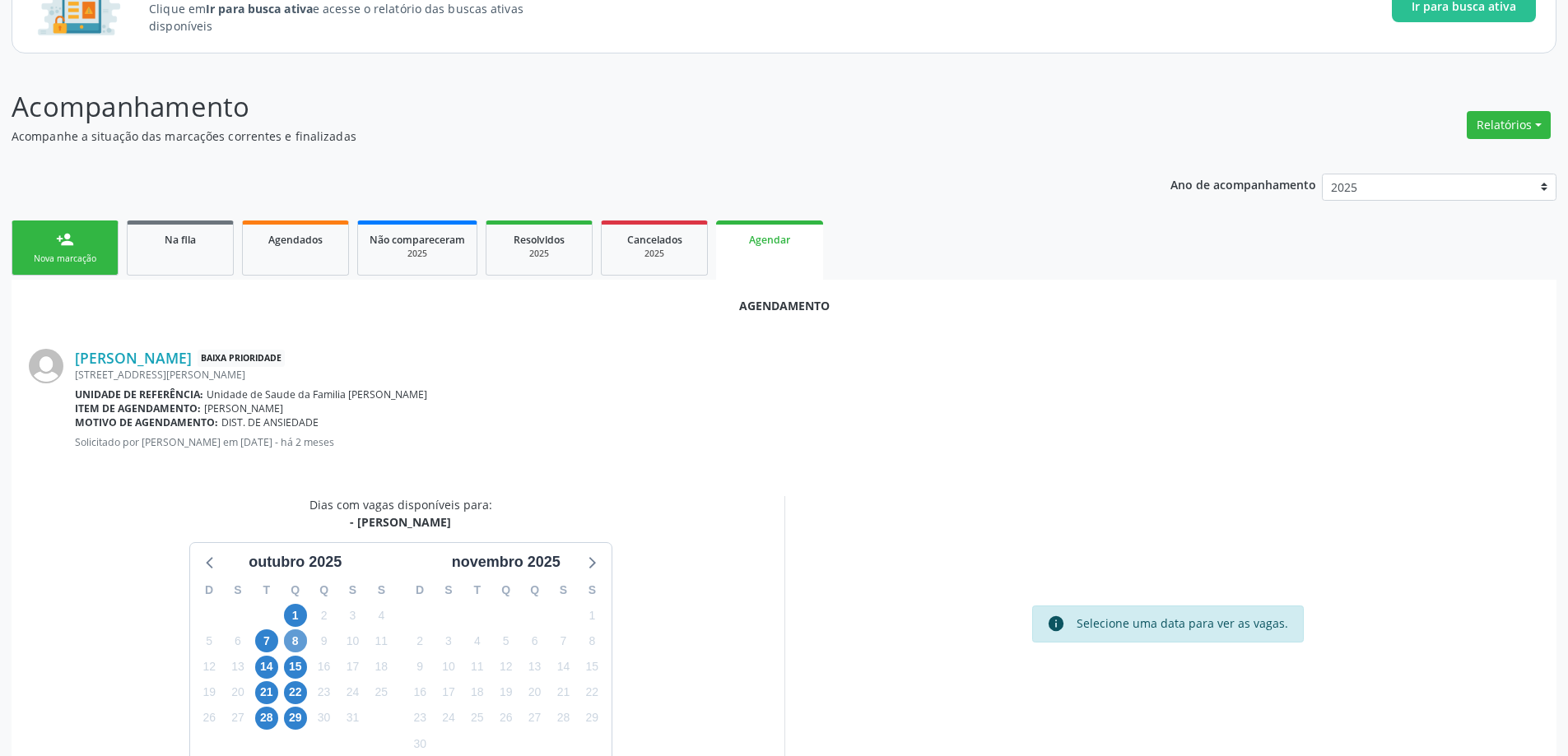
scroll to position [165, 0]
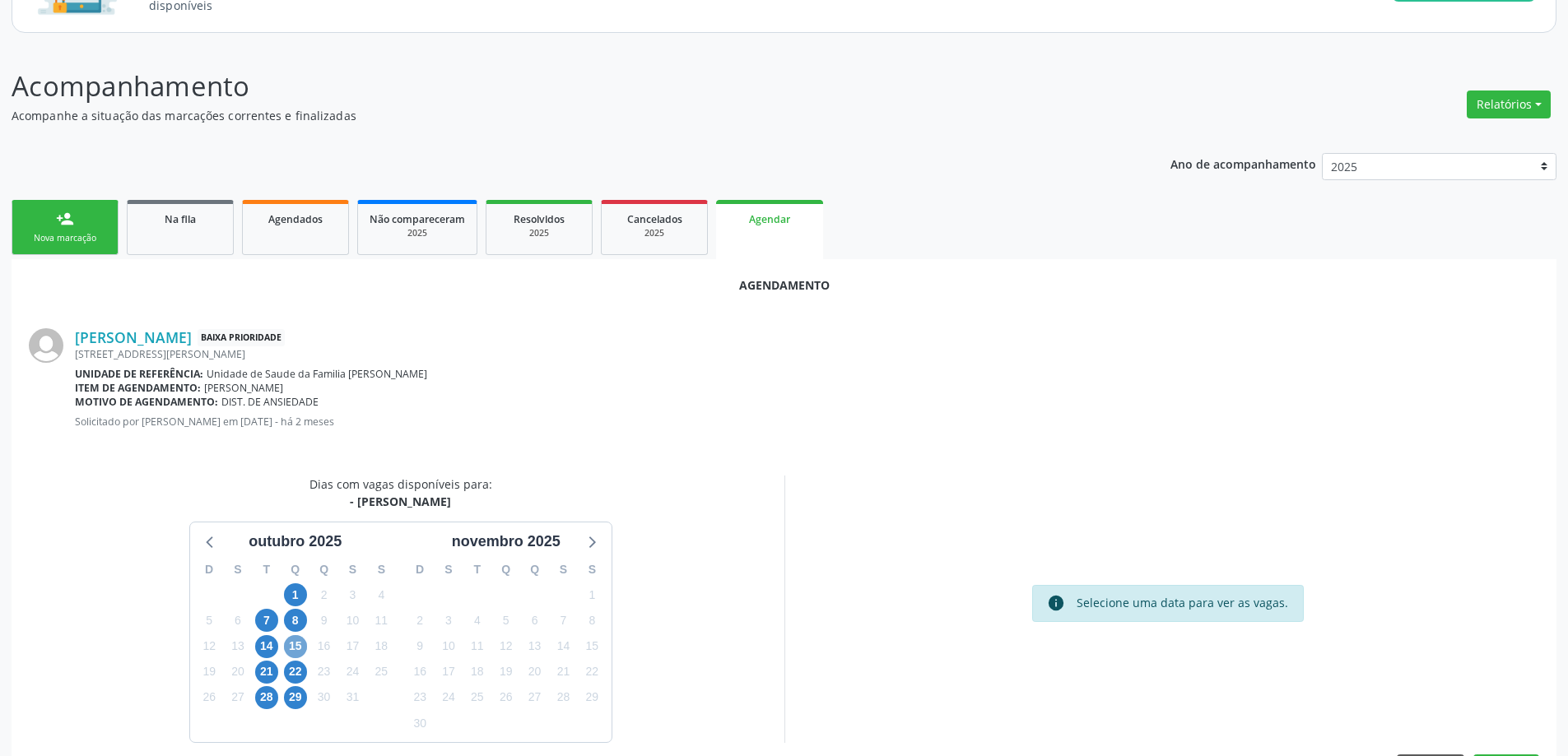
click at [295, 642] on span "15" at bounding box center [295, 647] width 23 height 23
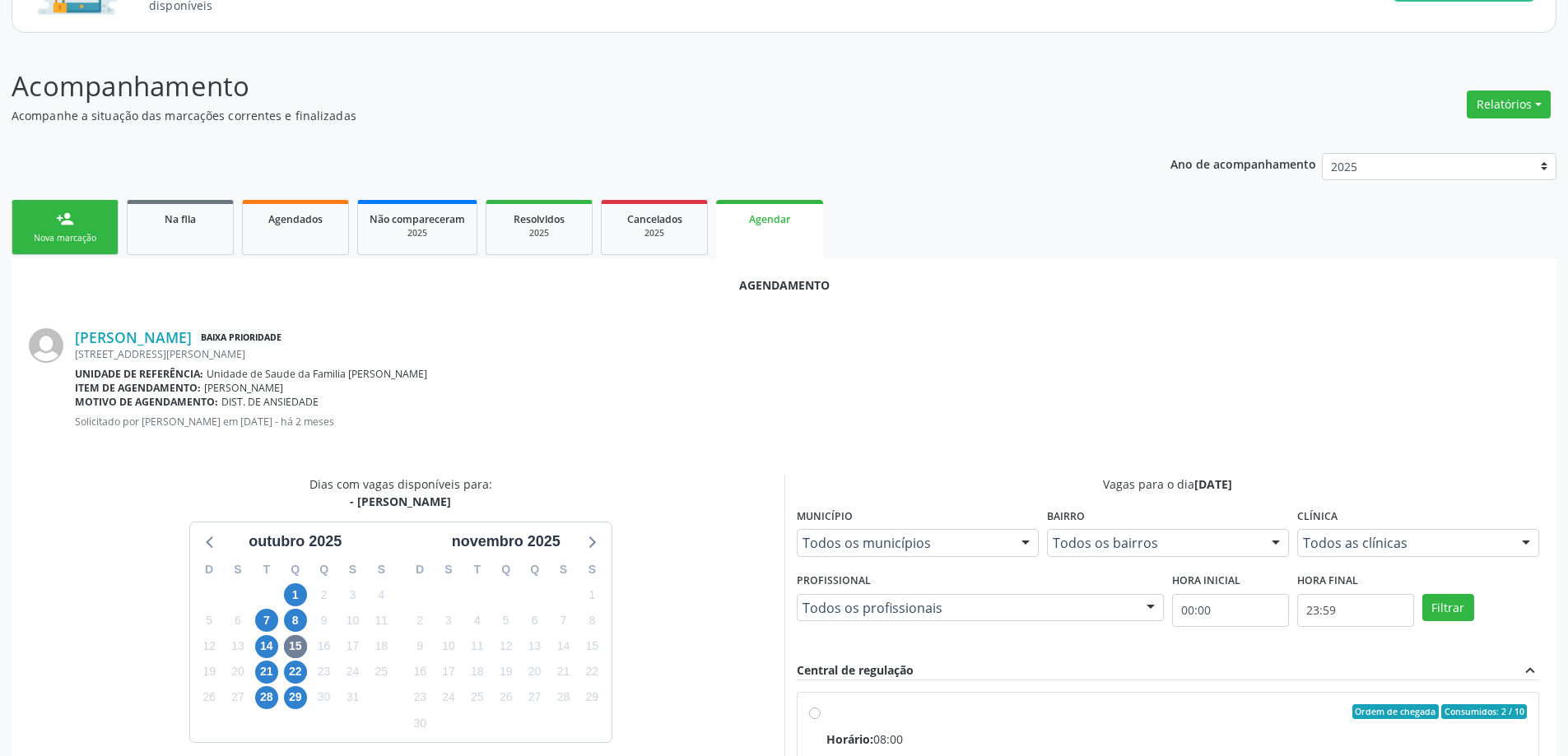
click at [810, 712] on input "Ordem de chegada Consumidos: 2 / 10 Horário: 08:00 Clínica: Centro de Saude Pro…" at bounding box center [815, 712] width 12 height 14
radio input "true"
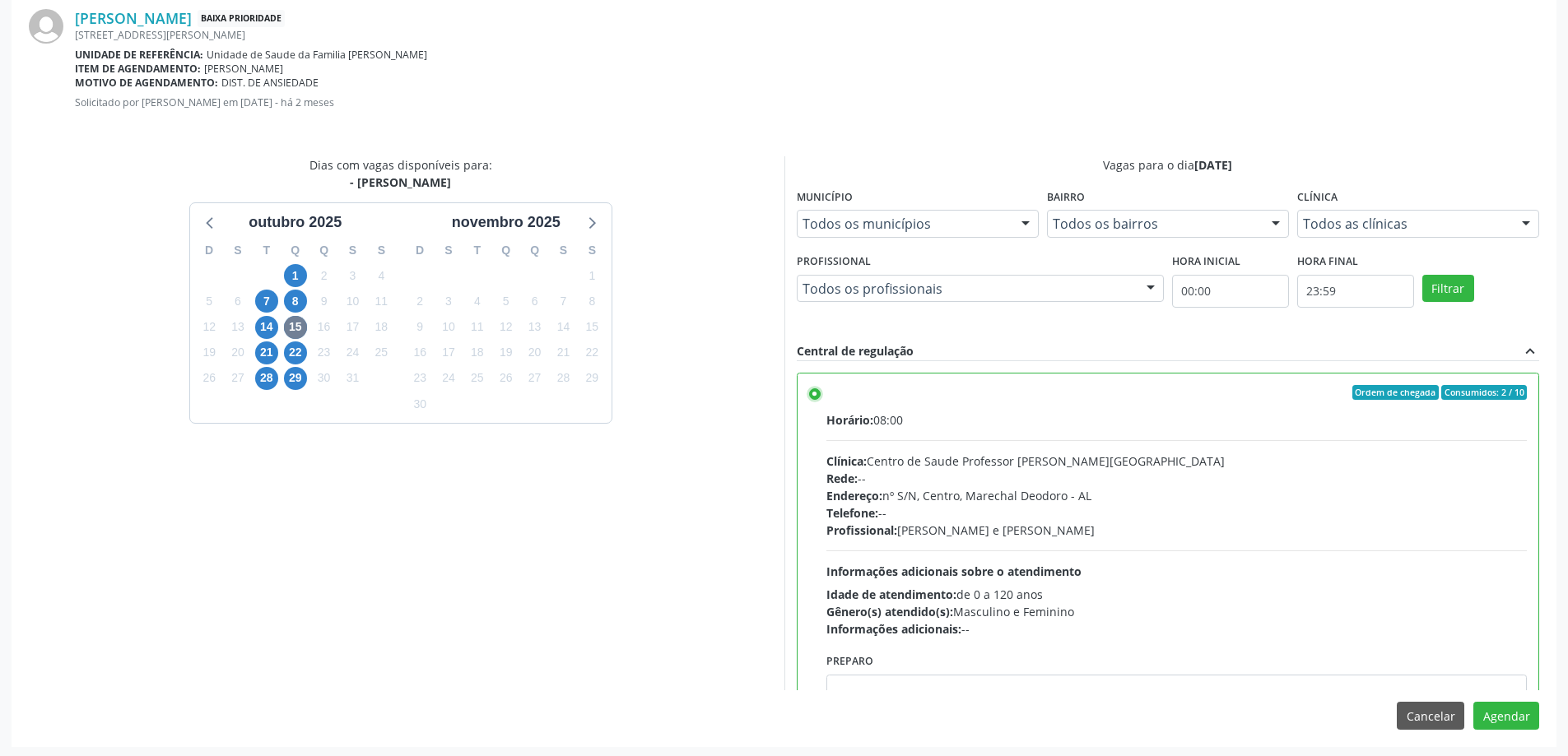
scroll to position [486, 0]
click at [1515, 711] on button "Agendar" at bounding box center [1506, 713] width 66 height 28
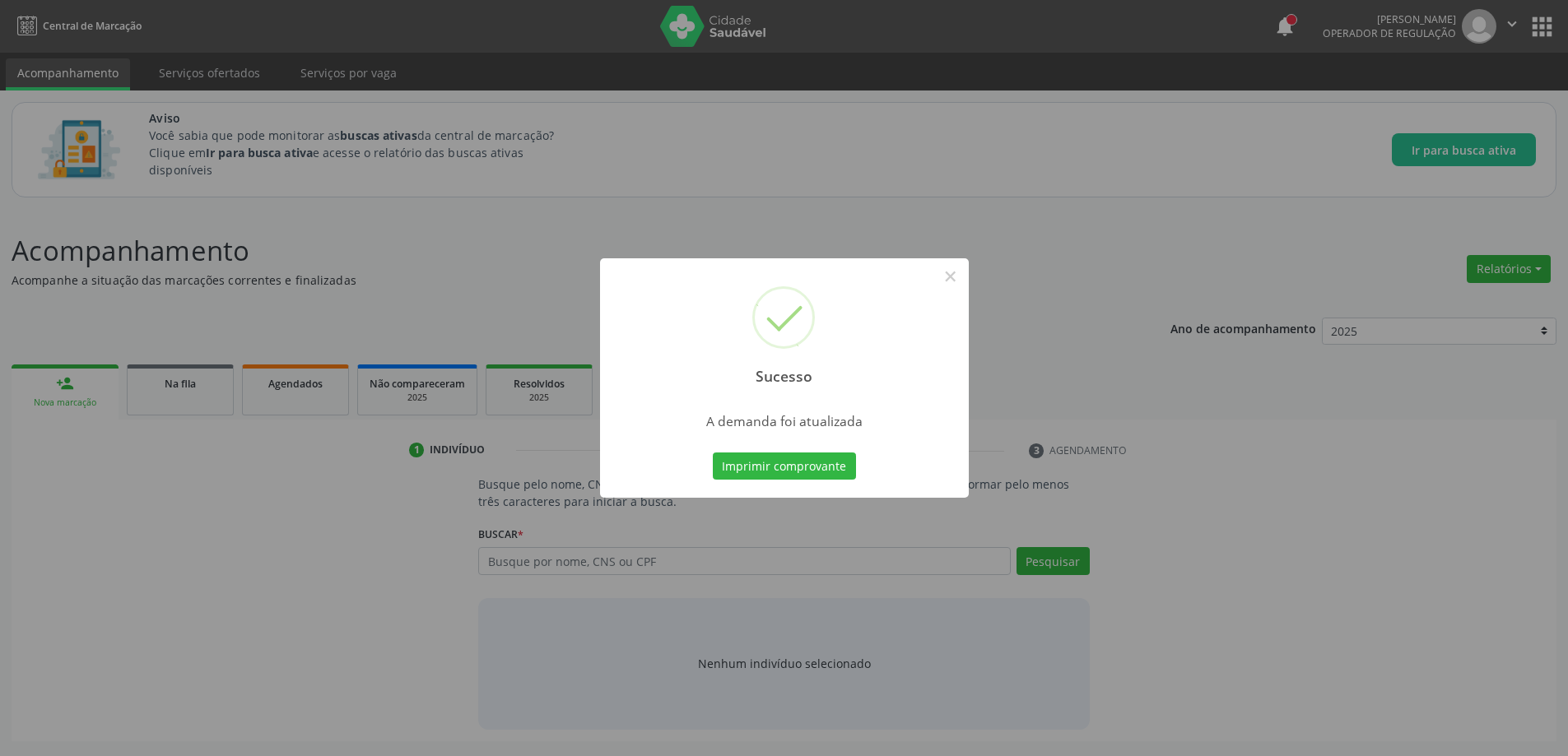
scroll to position [0, 0]
click at [952, 283] on button "×" at bounding box center [956, 276] width 28 height 28
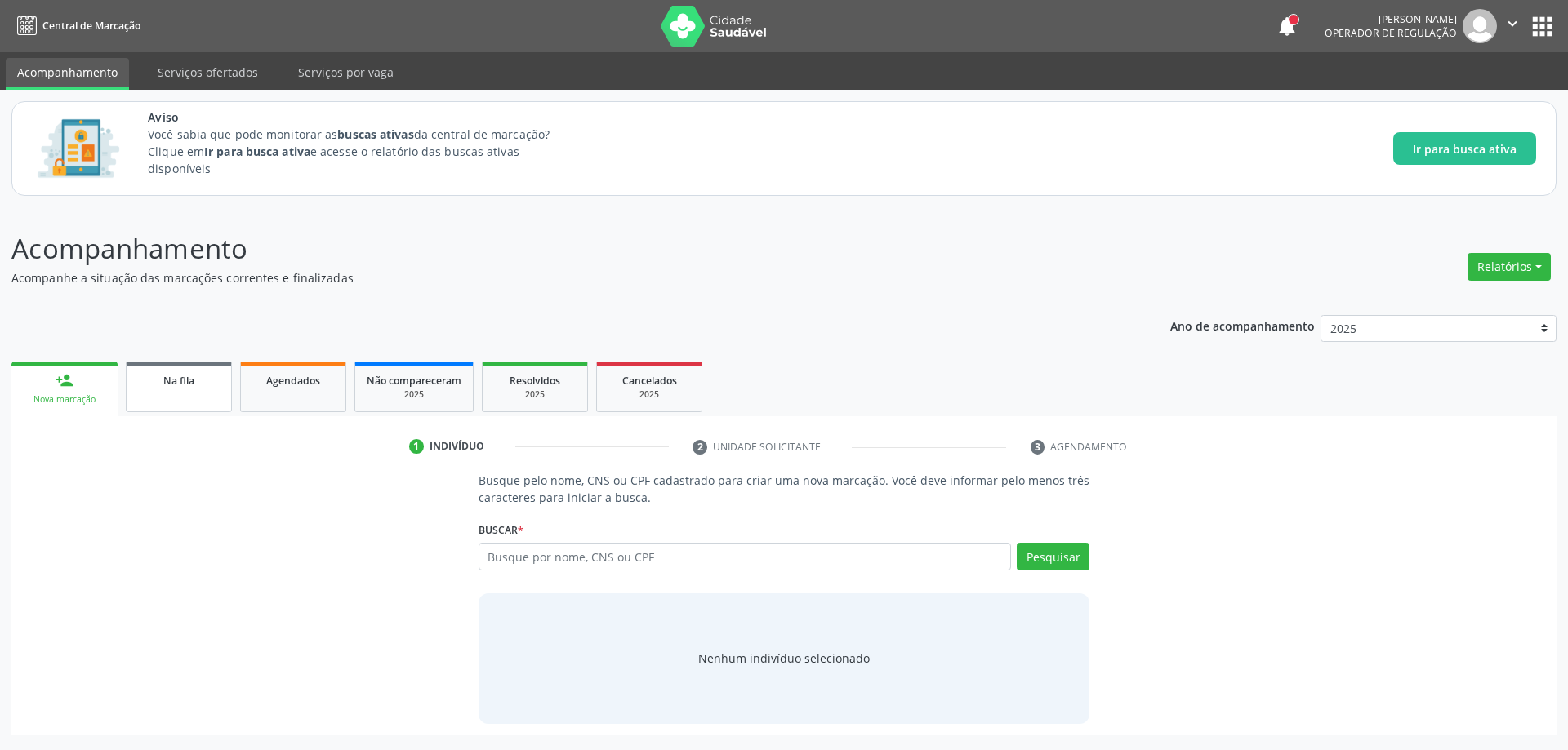
click at [200, 394] on link "Na fila" at bounding box center [178, 386] width 106 height 51
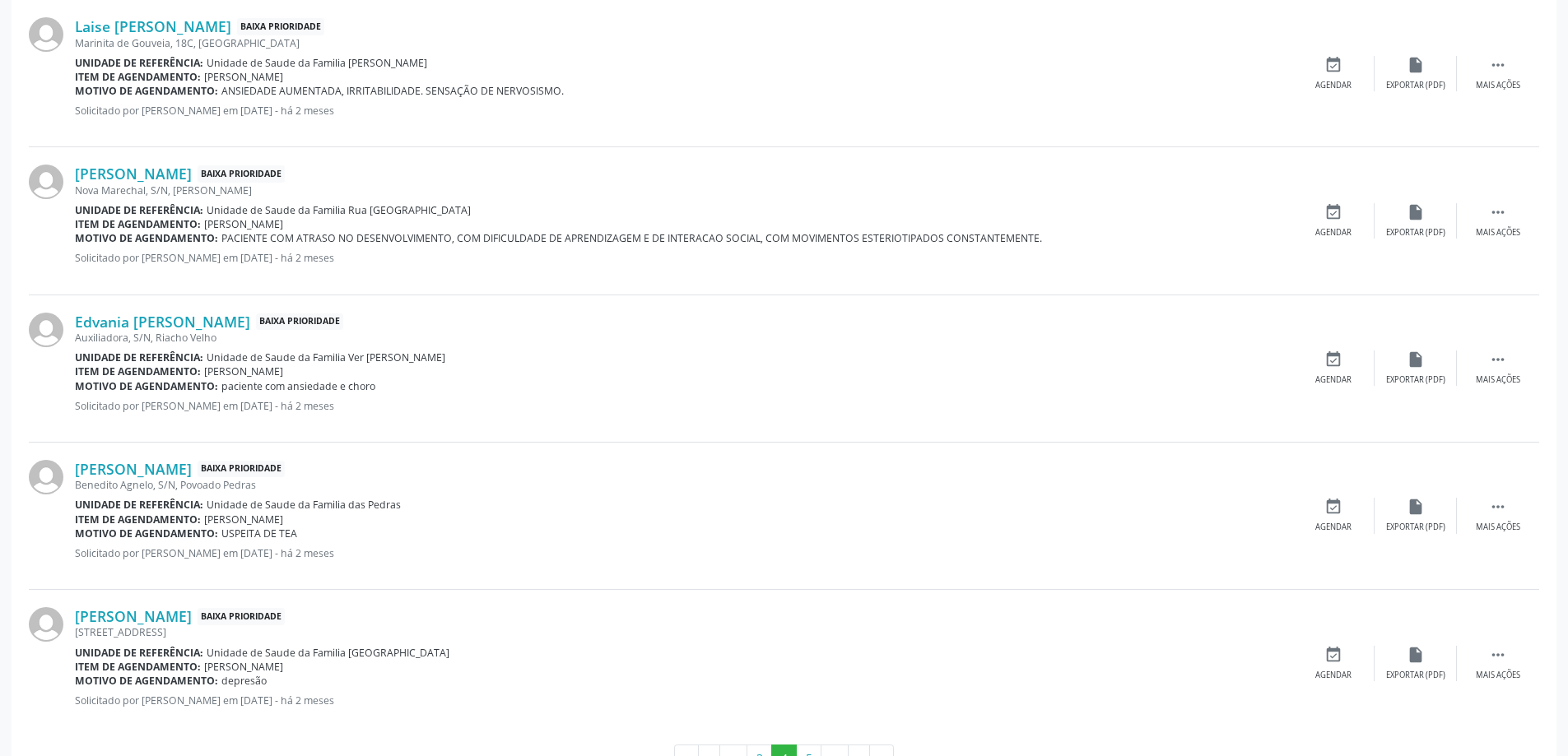
scroll to position [2171, 0]
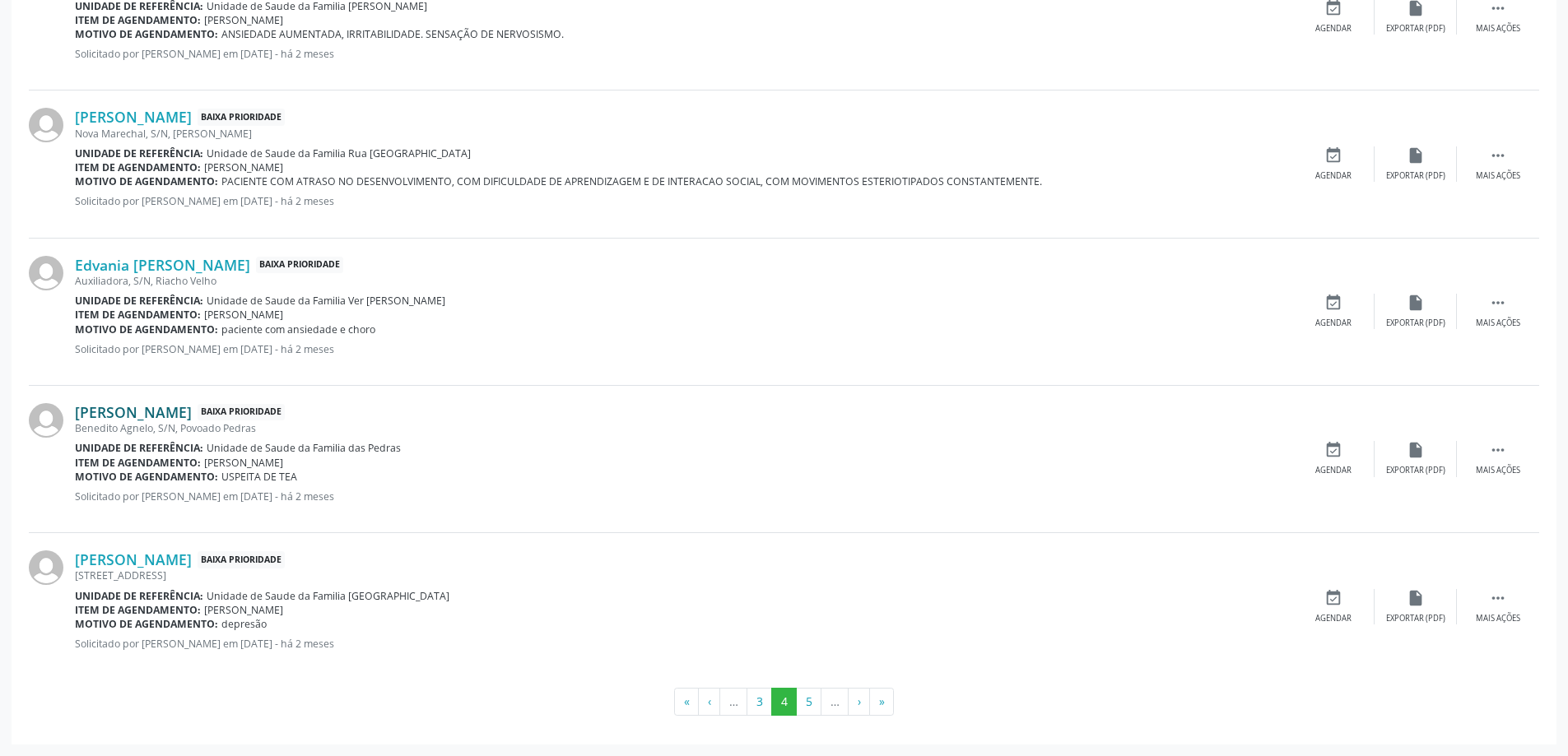
click at [159, 419] on link "[PERSON_NAME]" at bounding box center [133, 412] width 117 height 18
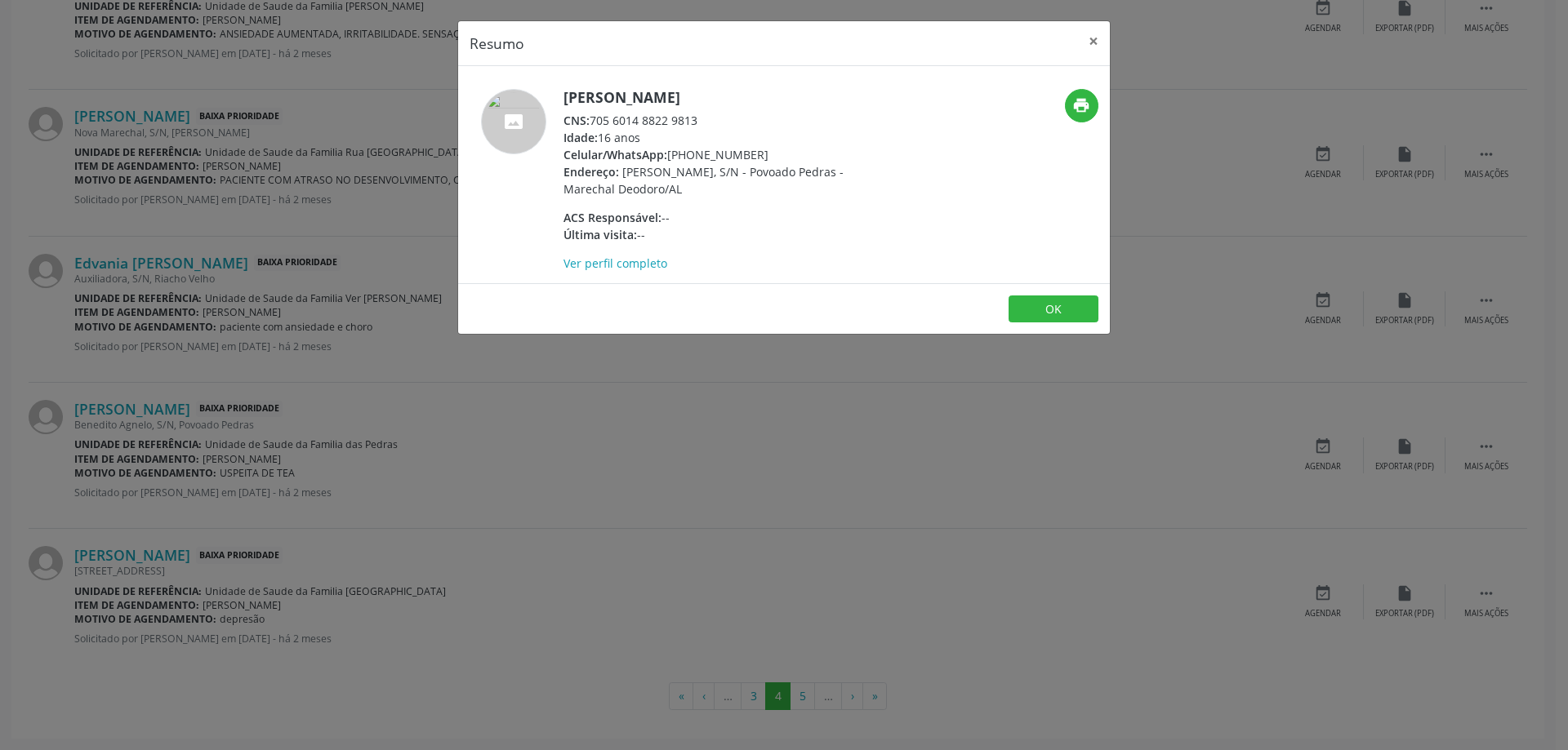
drag, startPoint x: 700, startPoint y: 120, endPoint x: 592, endPoint y: 120, distance: 108.0
click at [592, 120] on div "CNS: 705 6014 8822 9813" at bounding box center [722, 121] width 318 height 17
click at [1090, 34] on button "×" at bounding box center [1093, 41] width 33 height 40
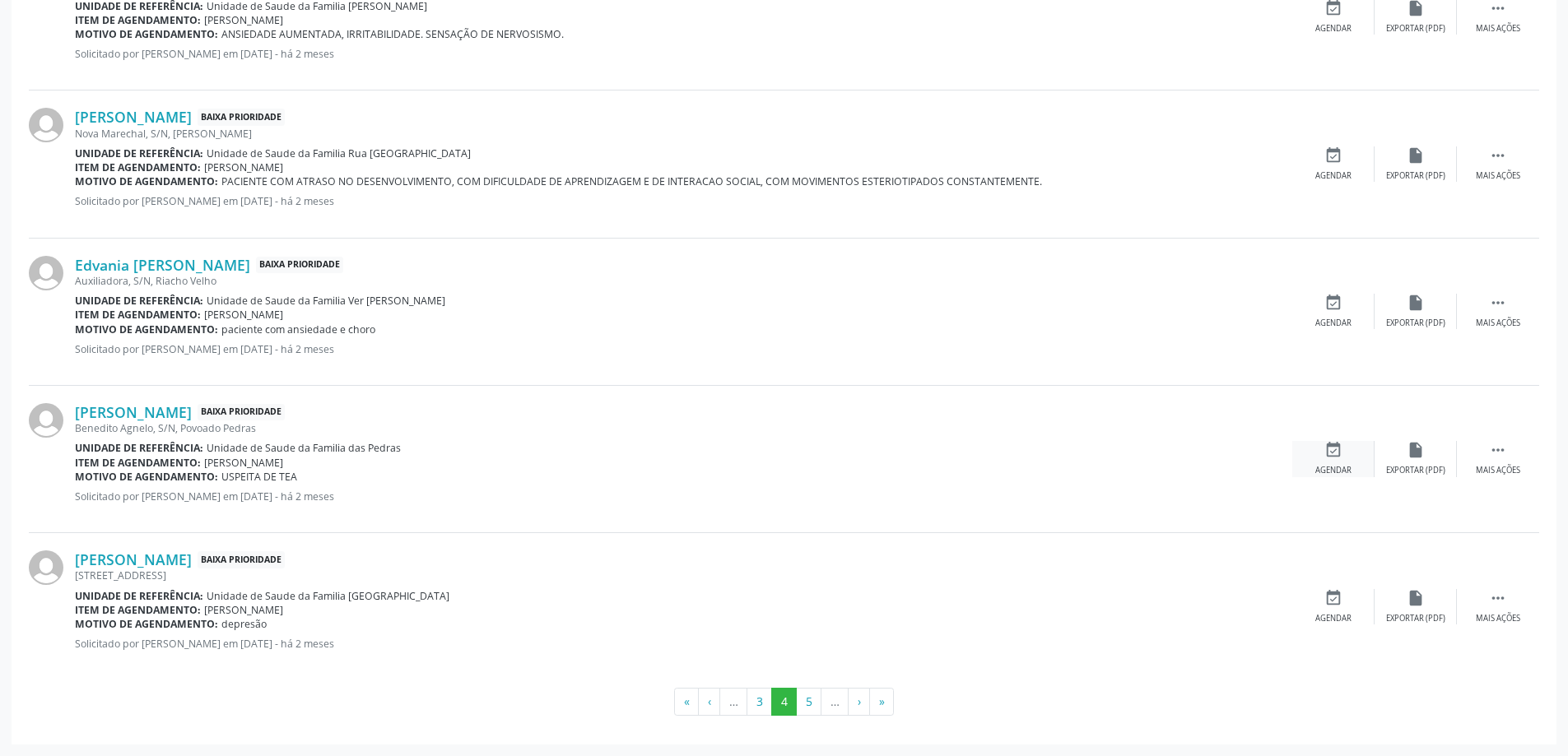
click at [1322, 465] on div "Agendar" at bounding box center [1334, 471] width 37 height 12
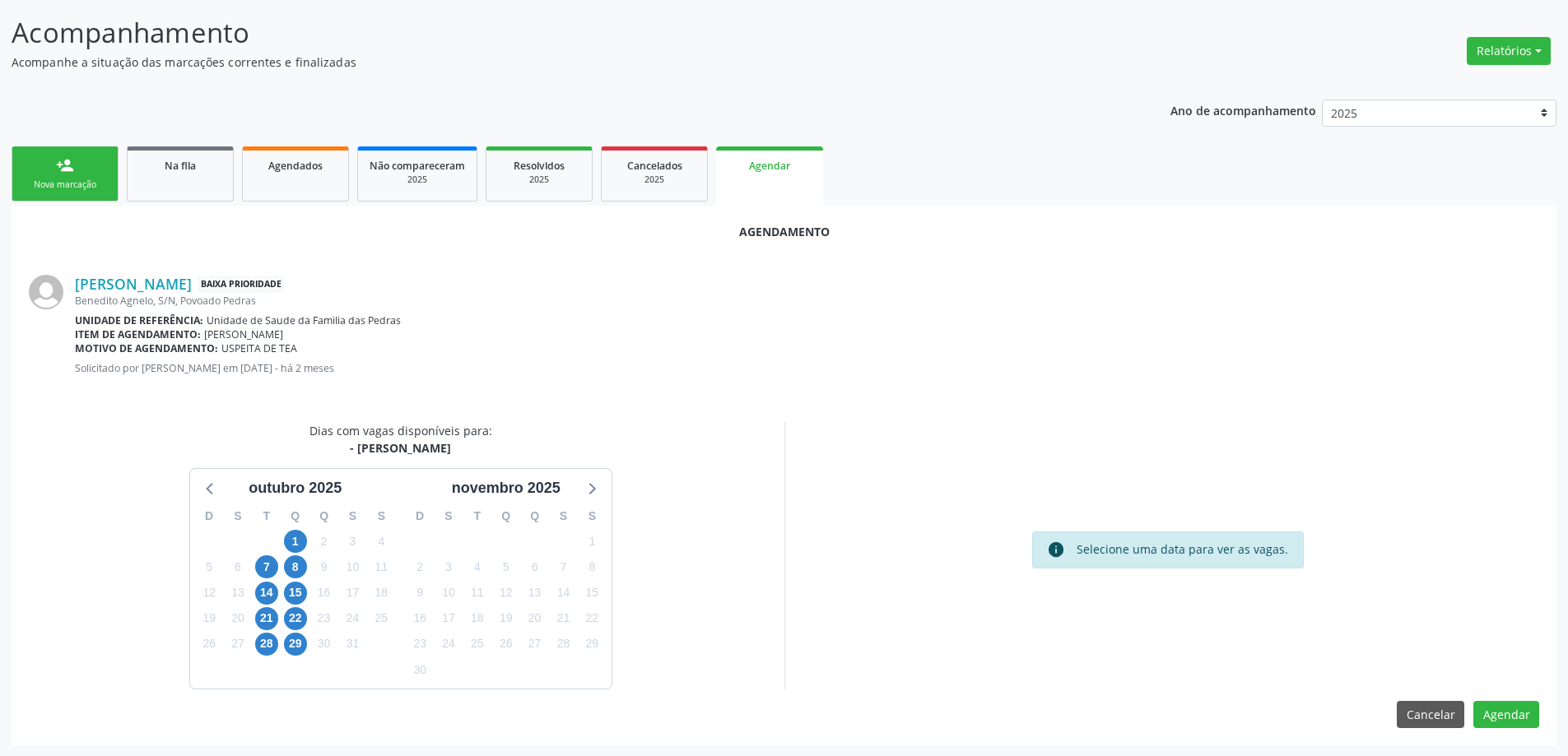
scroll to position [219, 0]
click at [297, 592] on span "15" at bounding box center [295, 593] width 23 height 23
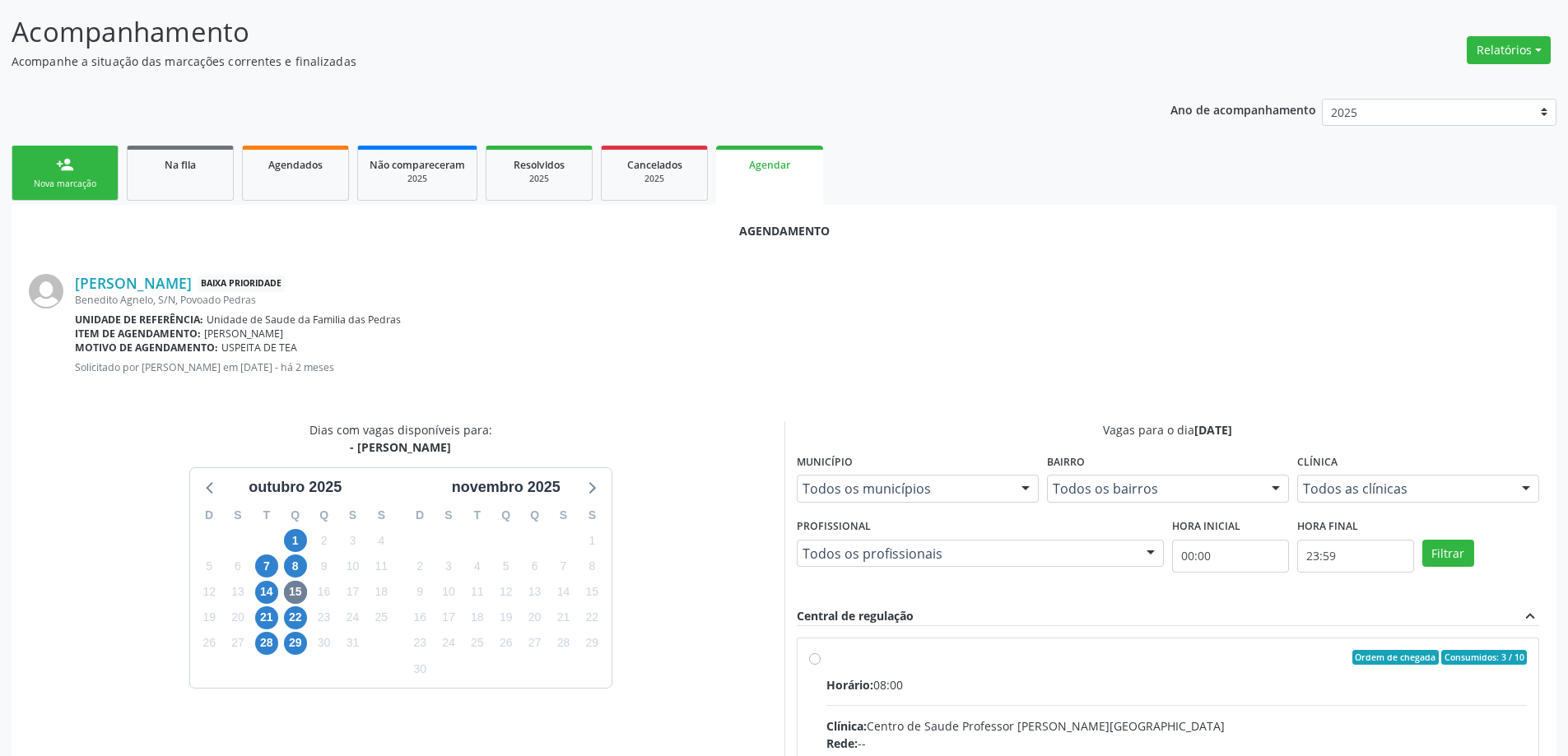
radio input "true"
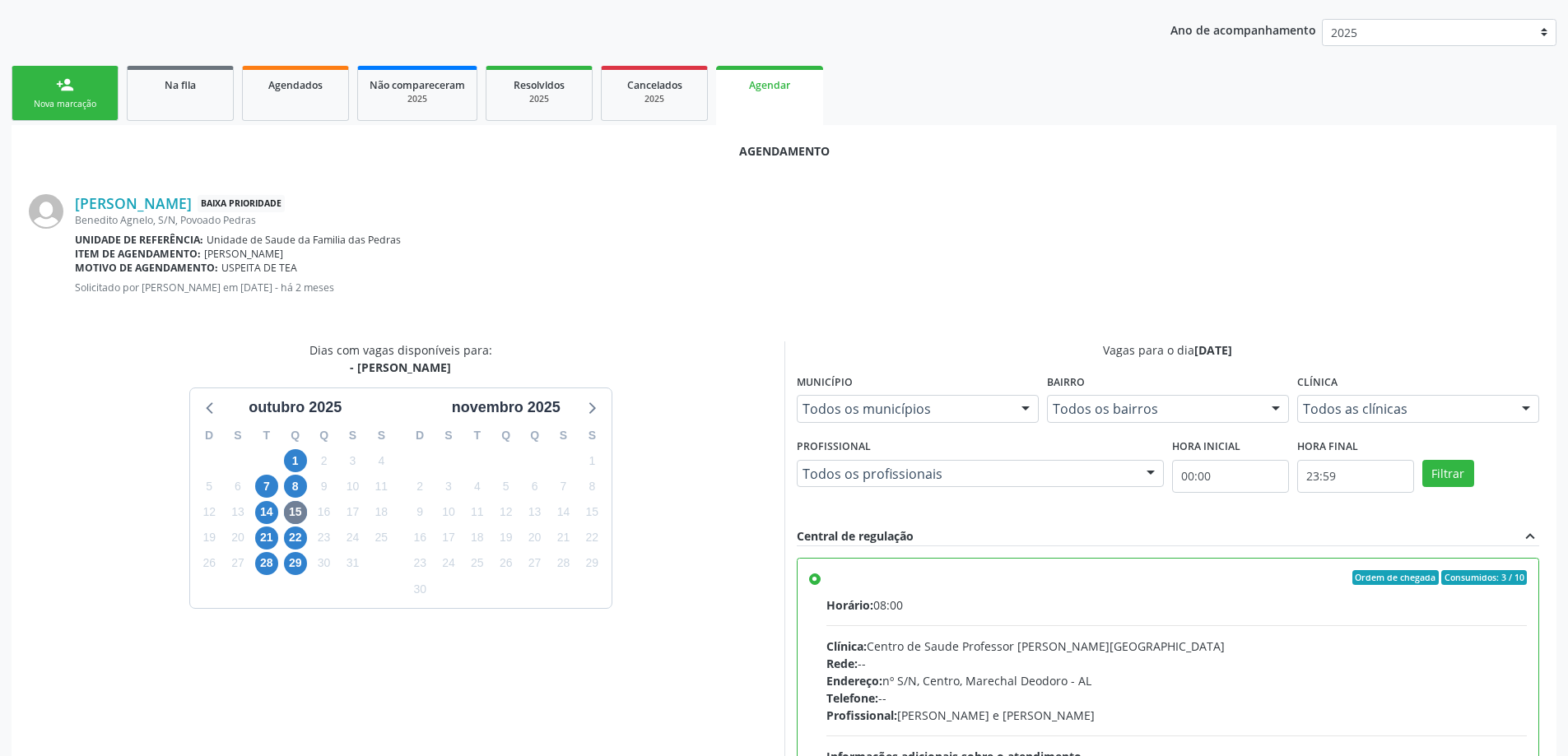
scroll to position [486, 0]
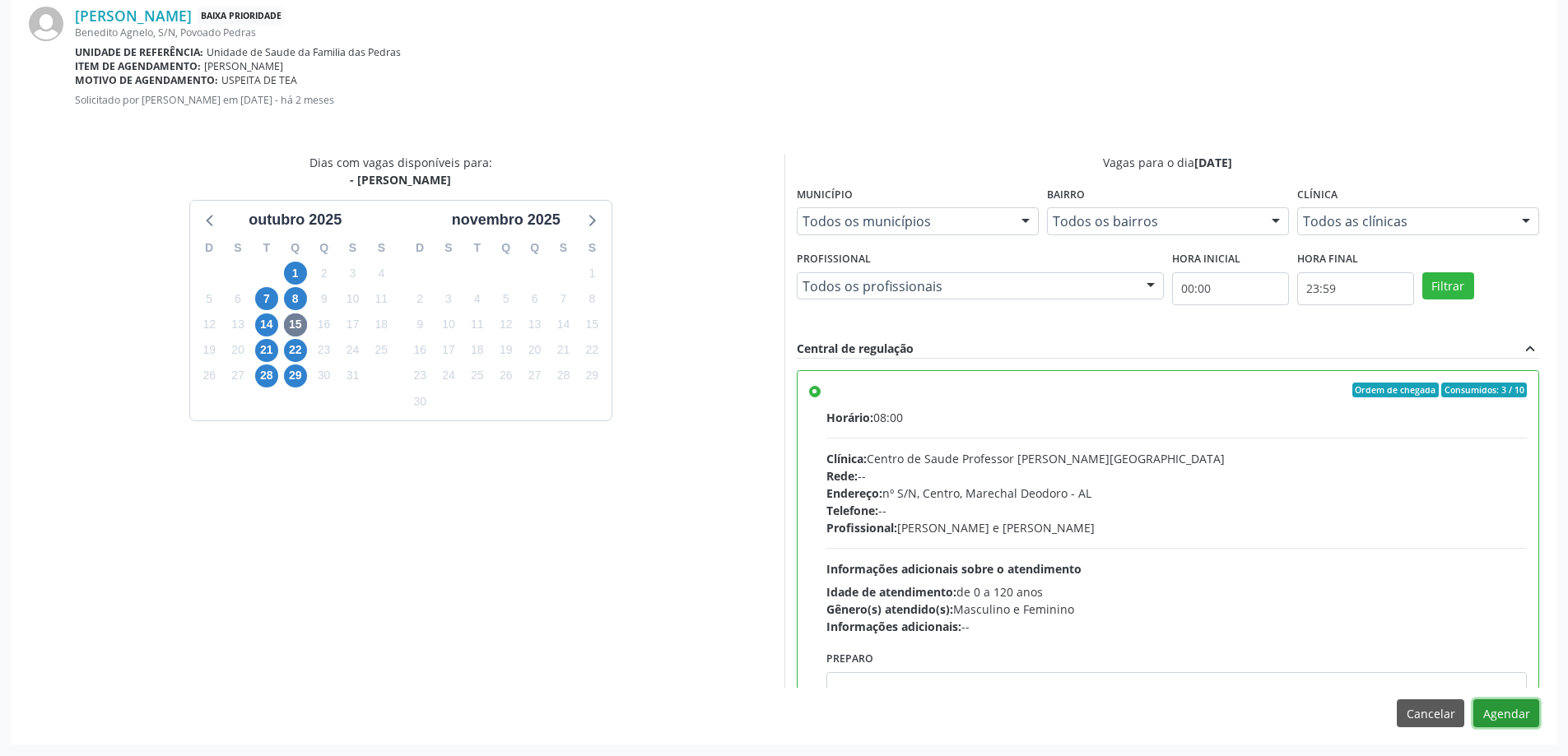
click at [1500, 708] on button "Agendar" at bounding box center [1506, 713] width 66 height 28
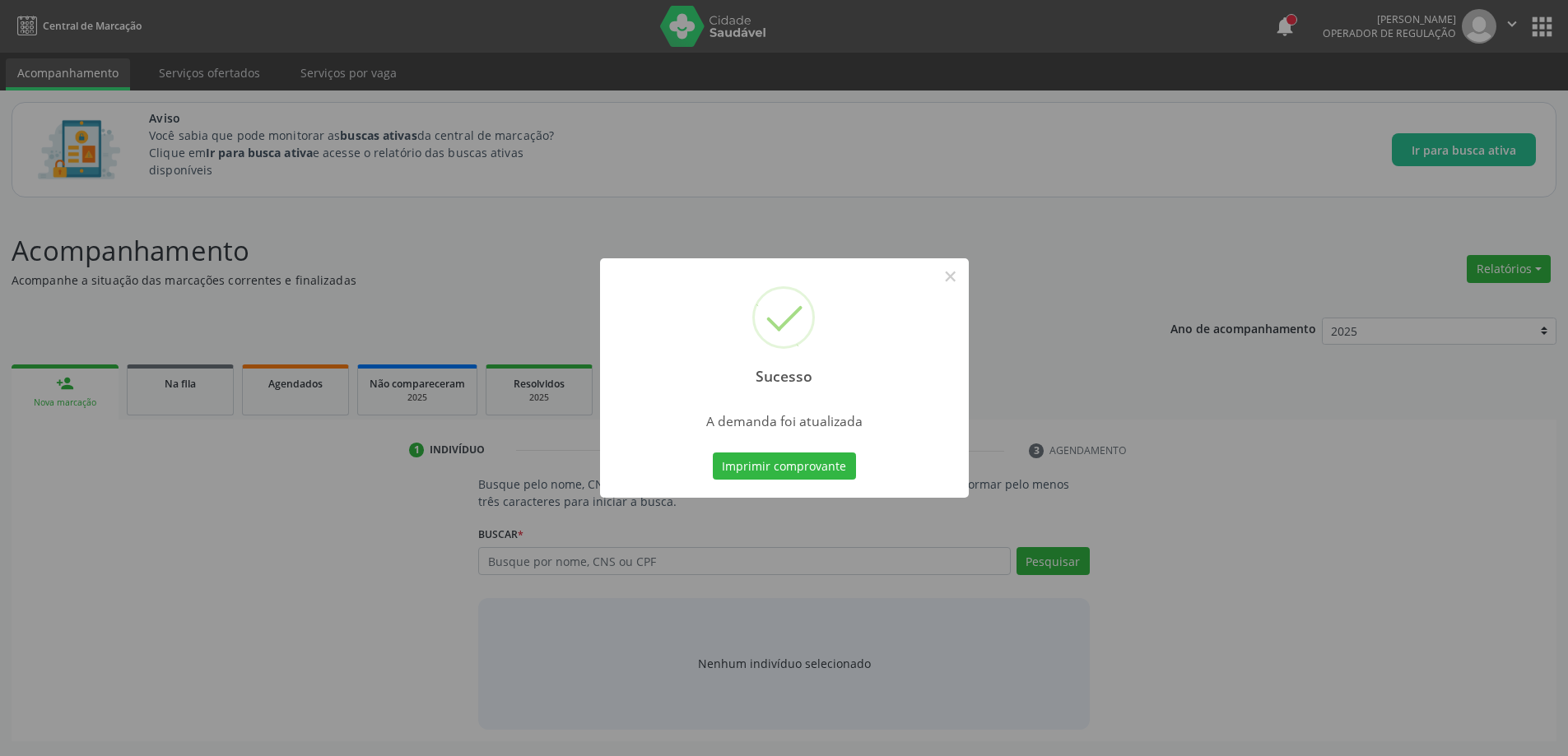
scroll to position [0, 0]
click at [952, 278] on button "×" at bounding box center [956, 276] width 28 height 28
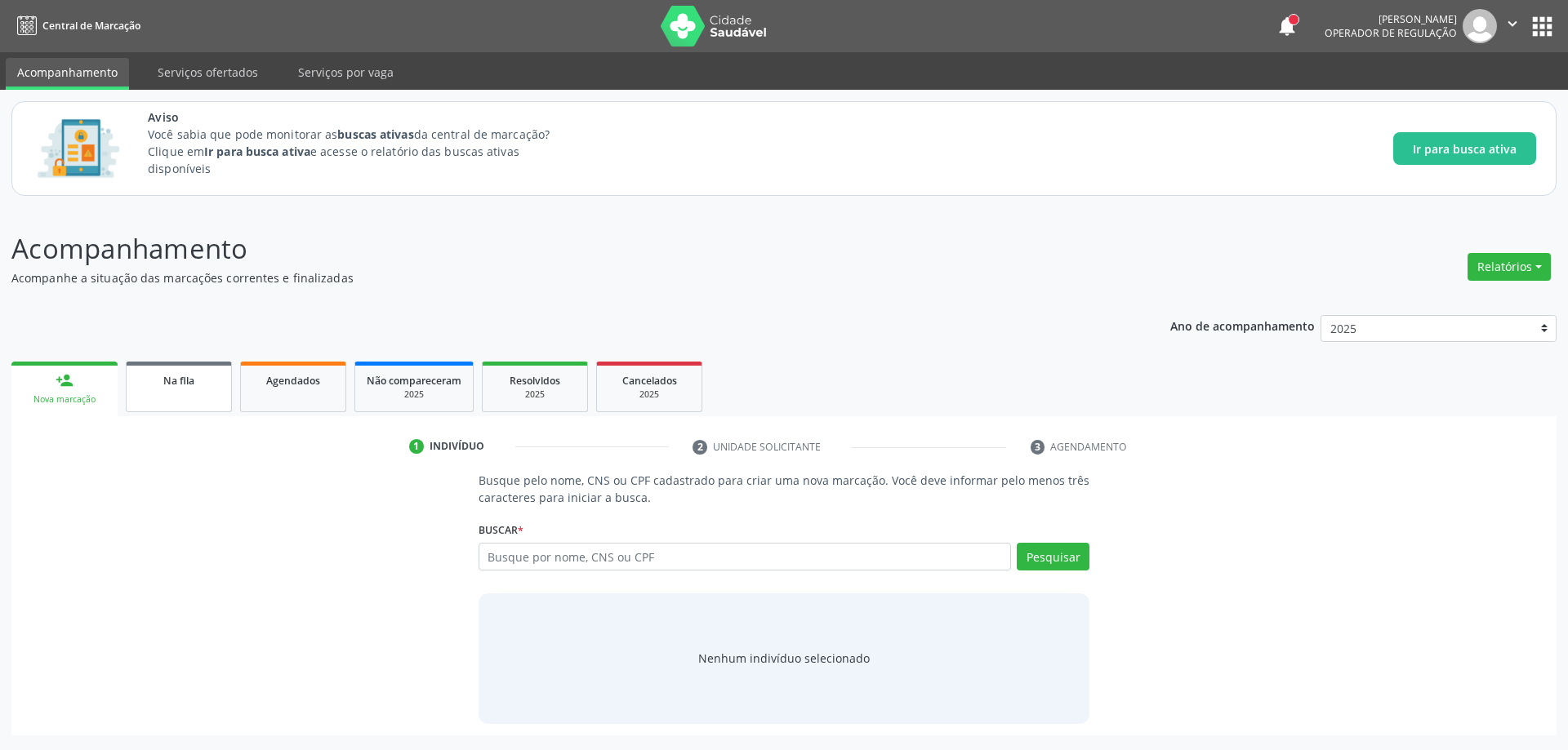
click at [160, 398] on link "Na fila" at bounding box center [178, 386] width 106 height 51
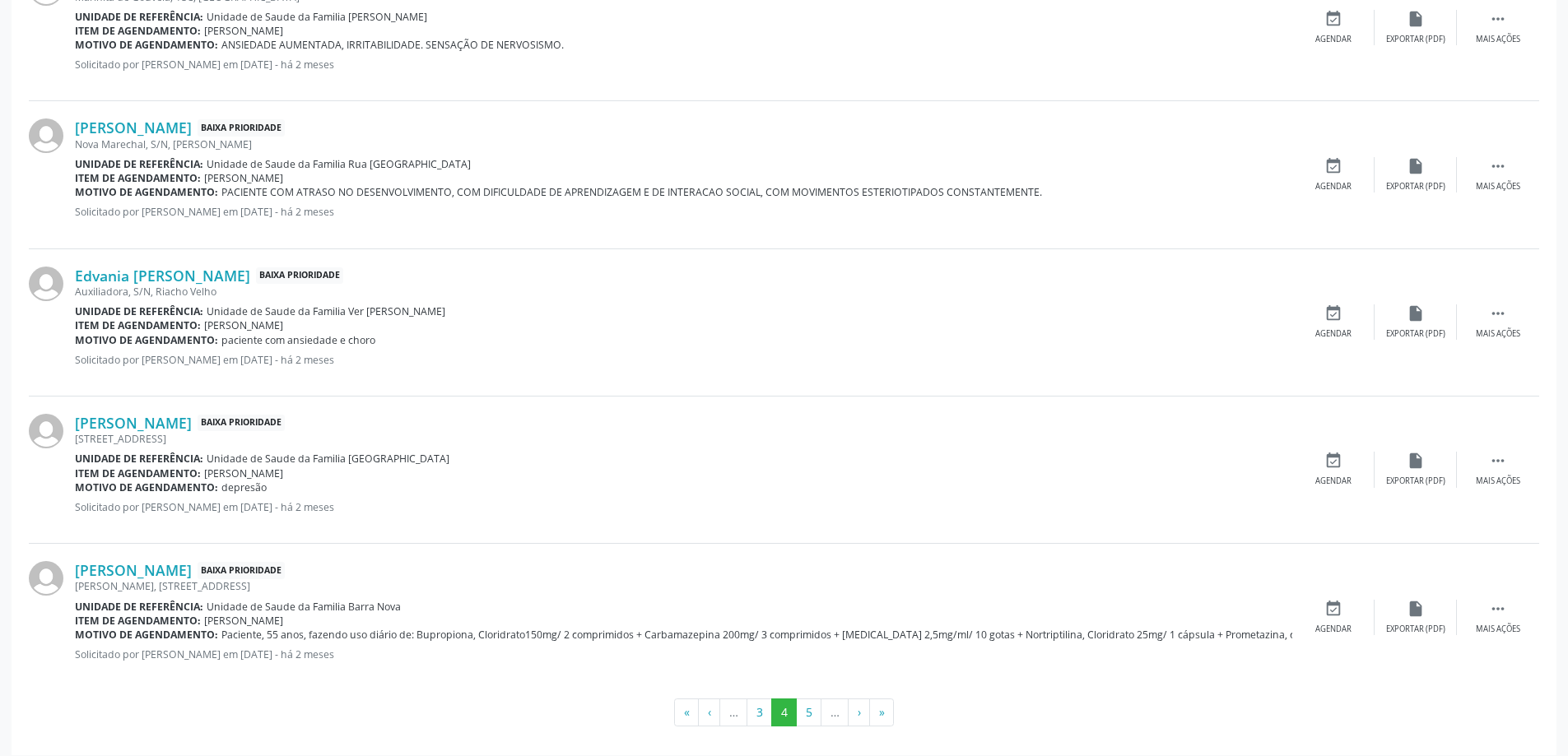
scroll to position [2171, 0]
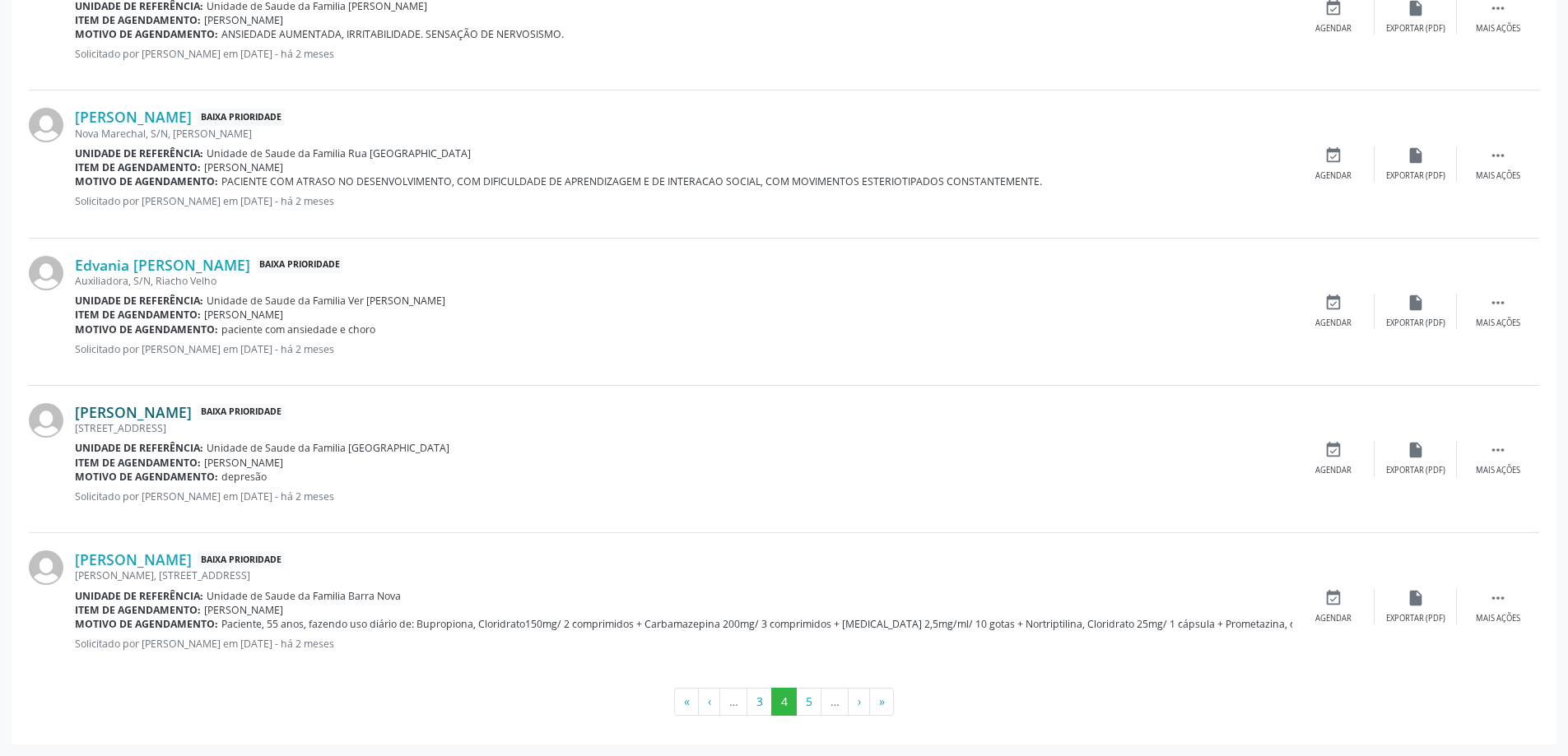
click at [192, 406] on link "[PERSON_NAME]" at bounding box center [133, 412] width 117 height 18
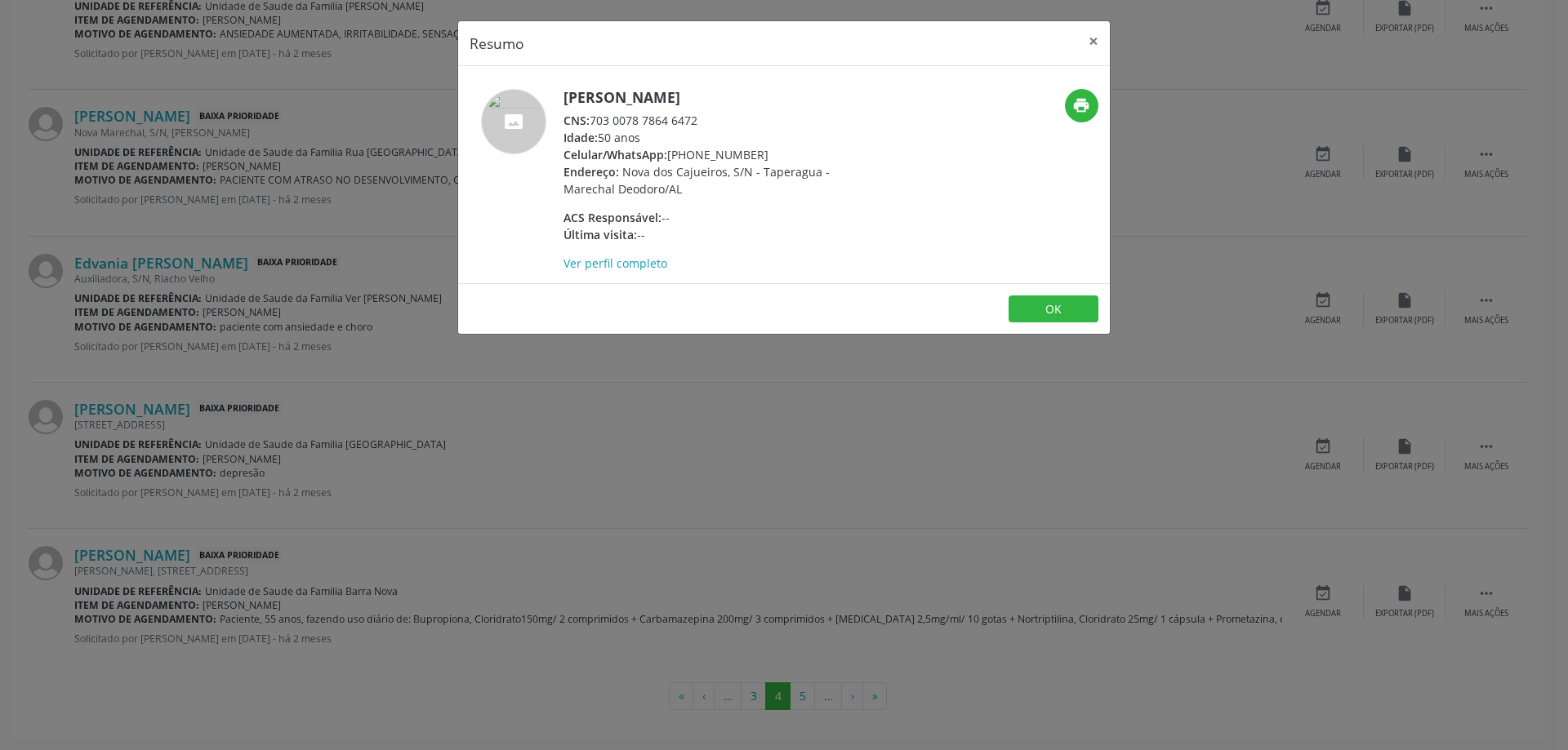
drag, startPoint x: 593, startPoint y: 120, endPoint x: 697, endPoint y: 120, distance: 104.0
click at [697, 120] on div "CNS: 703 0078 7864 6472" at bounding box center [722, 121] width 318 height 17
click at [1091, 40] on button "×" at bounding box center [1093, 41] width 33 height 40
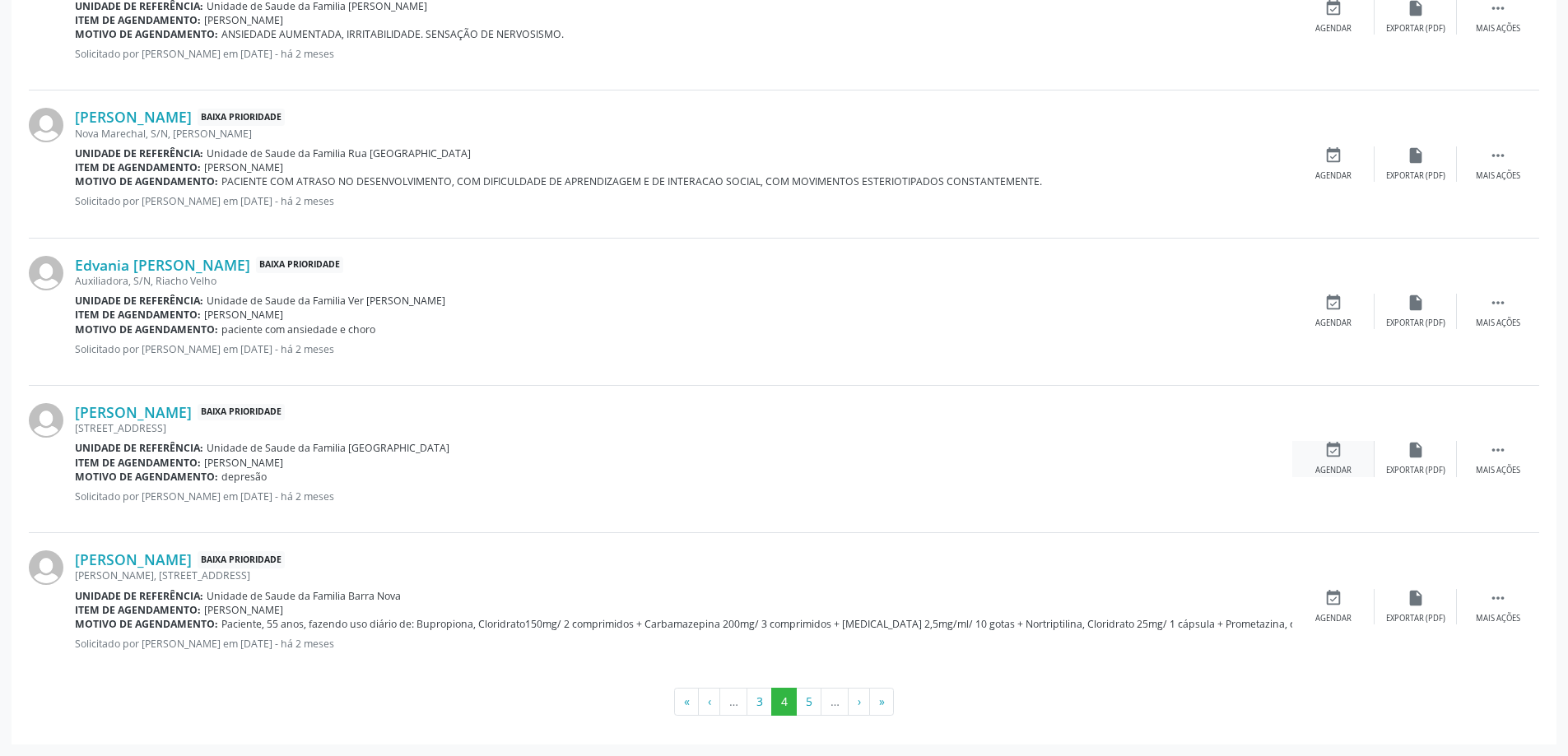
click at [1328, 446] on icon "event_available" at bounding box center [1333, 449] width 18 height 18
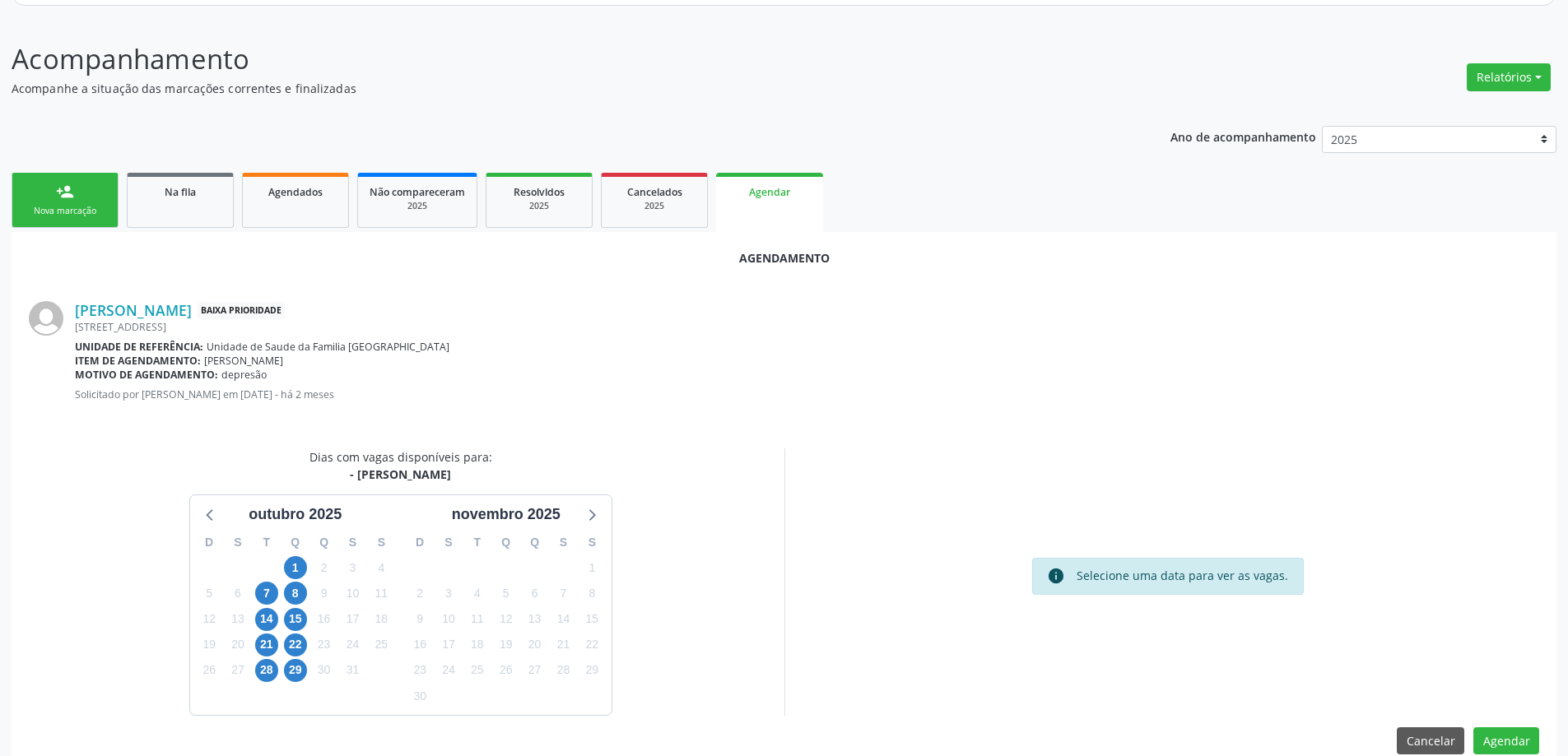
scroll to position [219, 0]
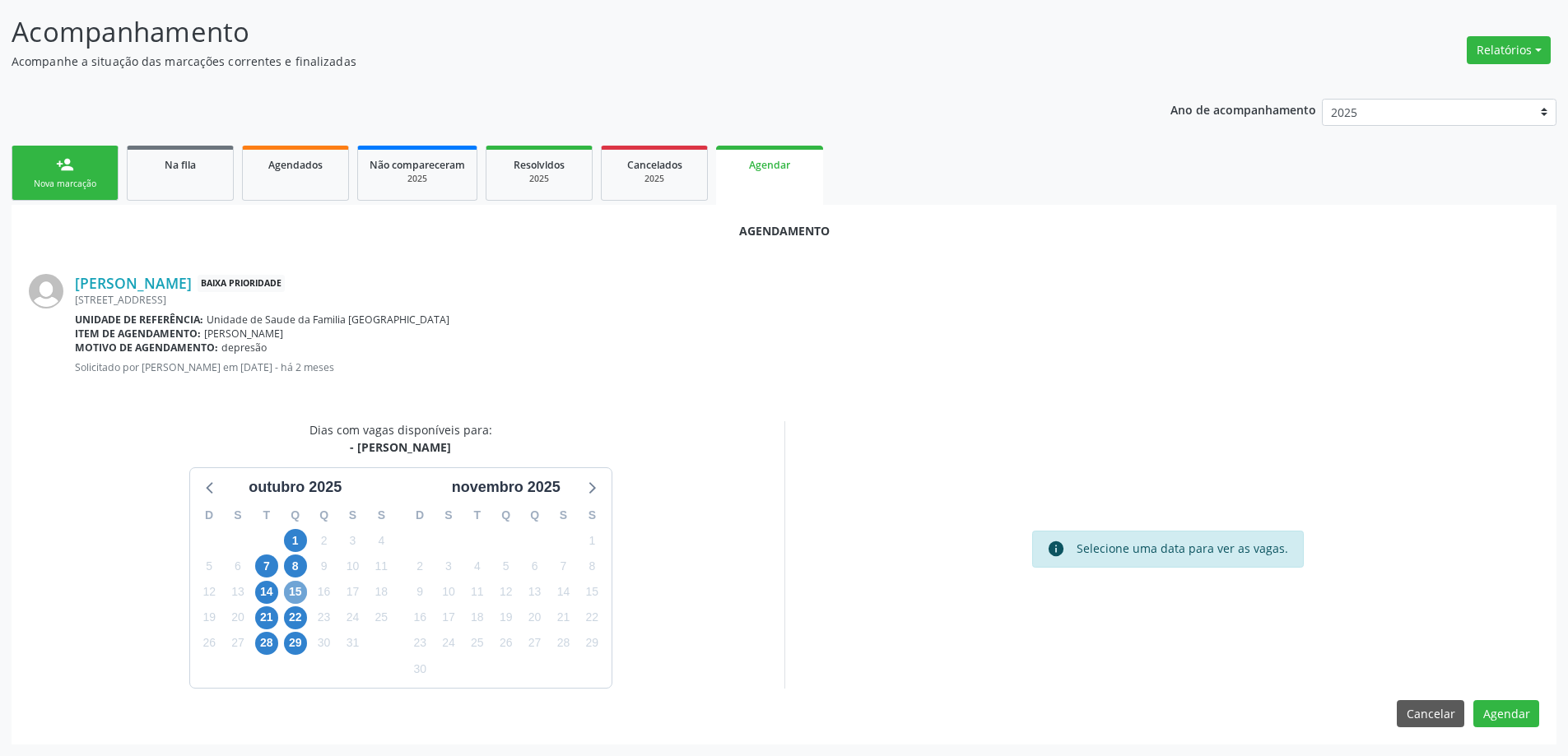
click at [289, 593] on span "15" at bounding box center [295, 593] width 23 height 23
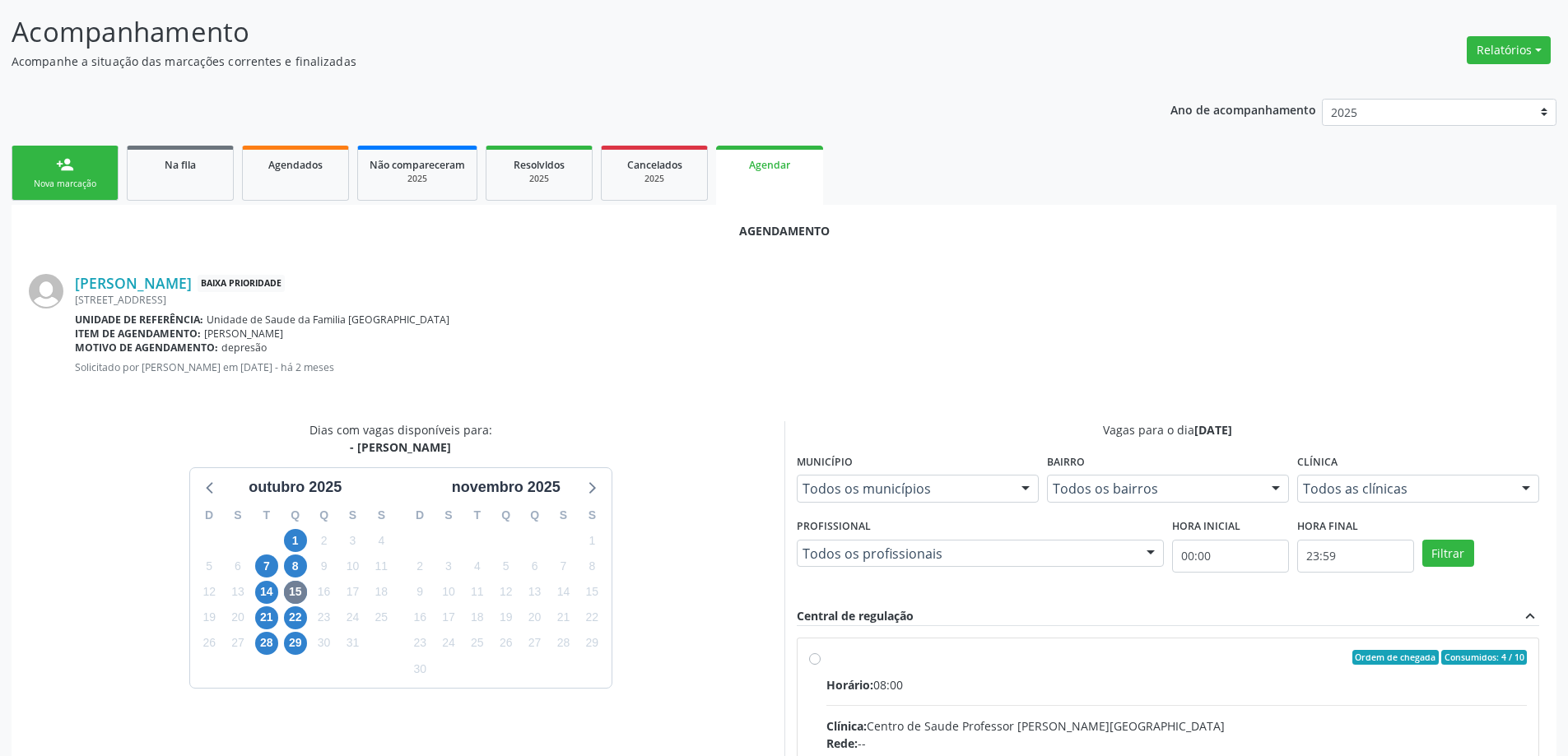
click at [810, 660] on input "Ordem de chegada Consumidos: 4 / 10 Horário: 08:00 Clínica: Centro de Saude Pro…" at bounding box center [815, 657] width 12 height 14
radio input "true"
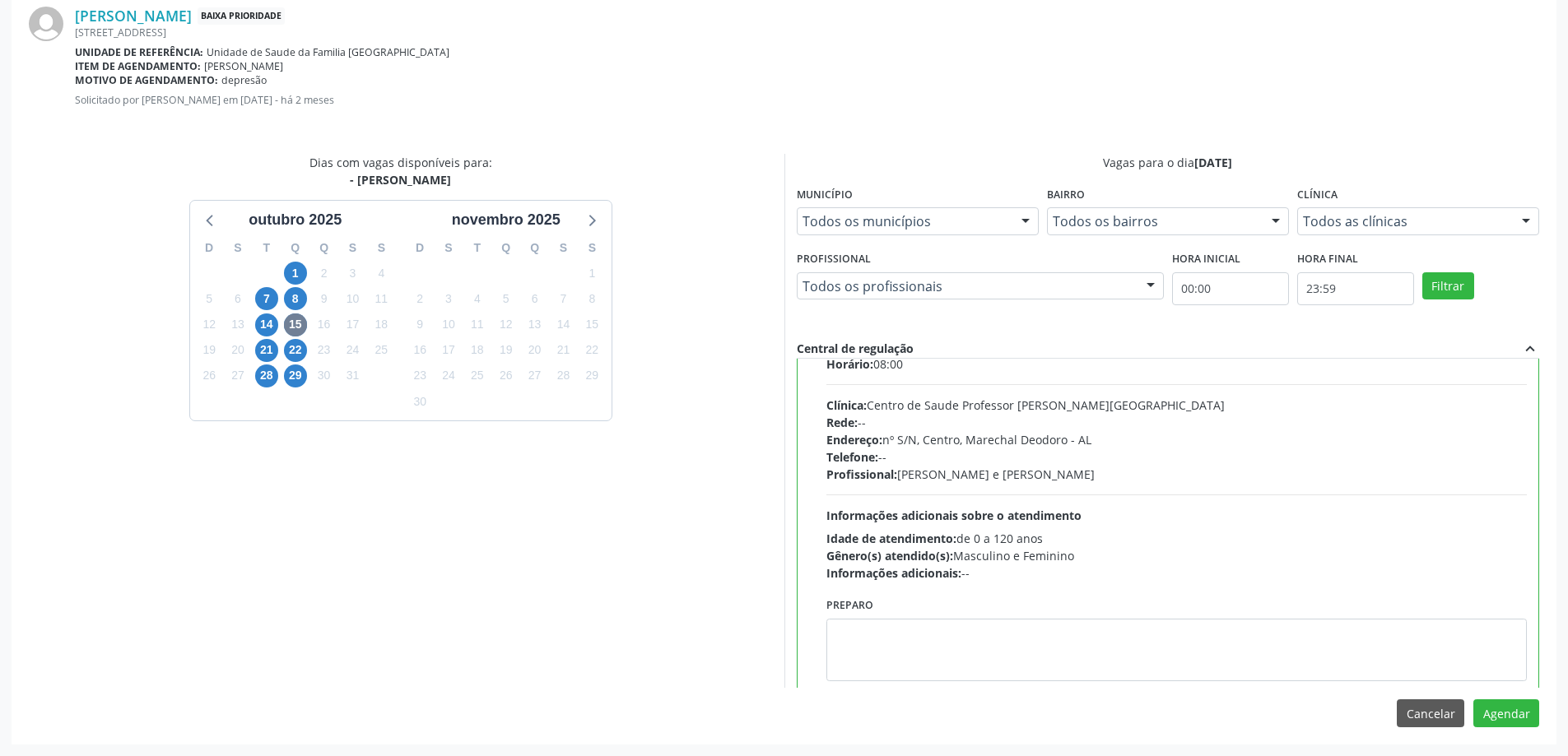
scroll to position [81, 0]
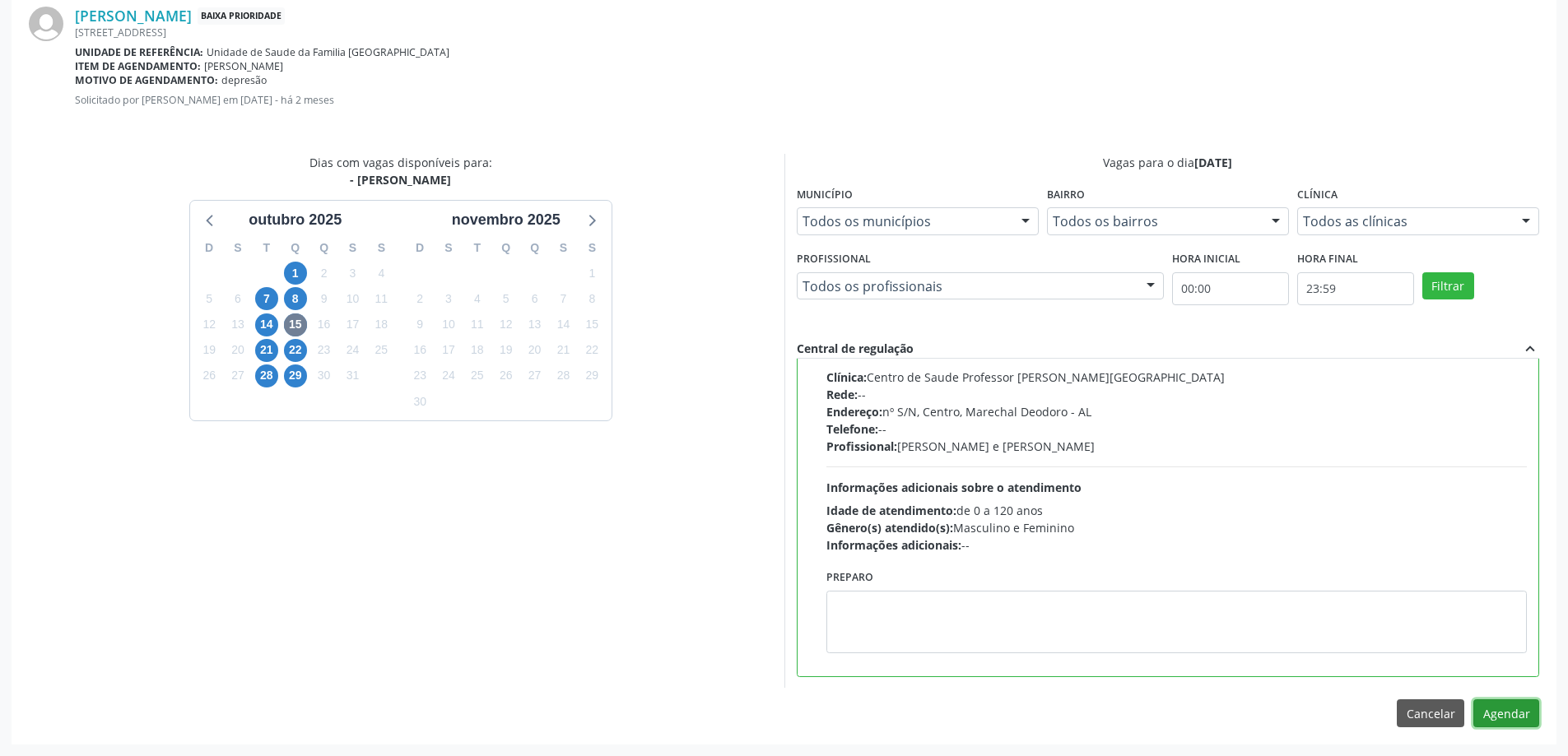
click at [1515, 716] on button "Agendar" at bounding box center [1506, 713] width 66 height 28
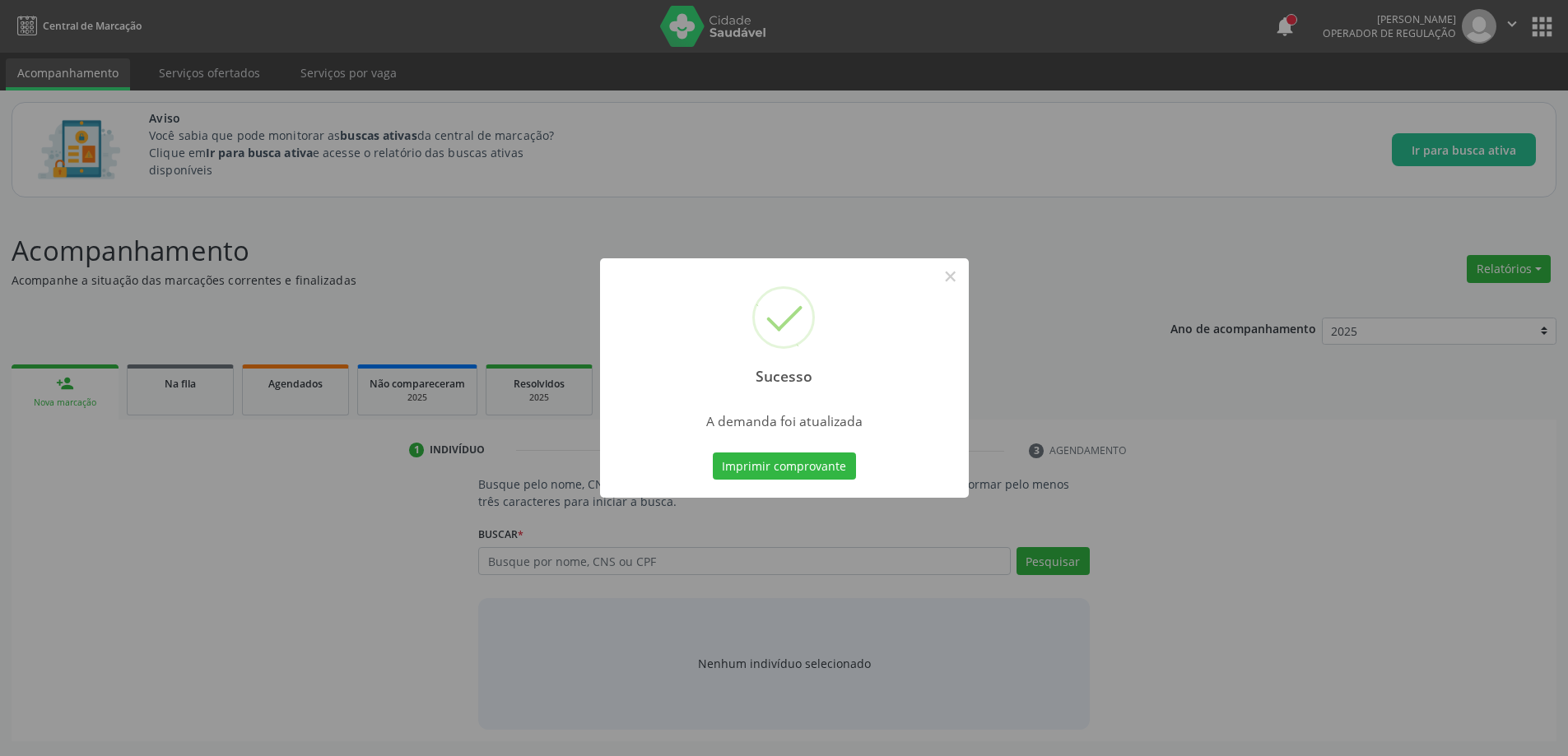
scroll to position [0, 0]
click at [958, 277] on button "×" at bounding box center [956, 276] width 28 height 28
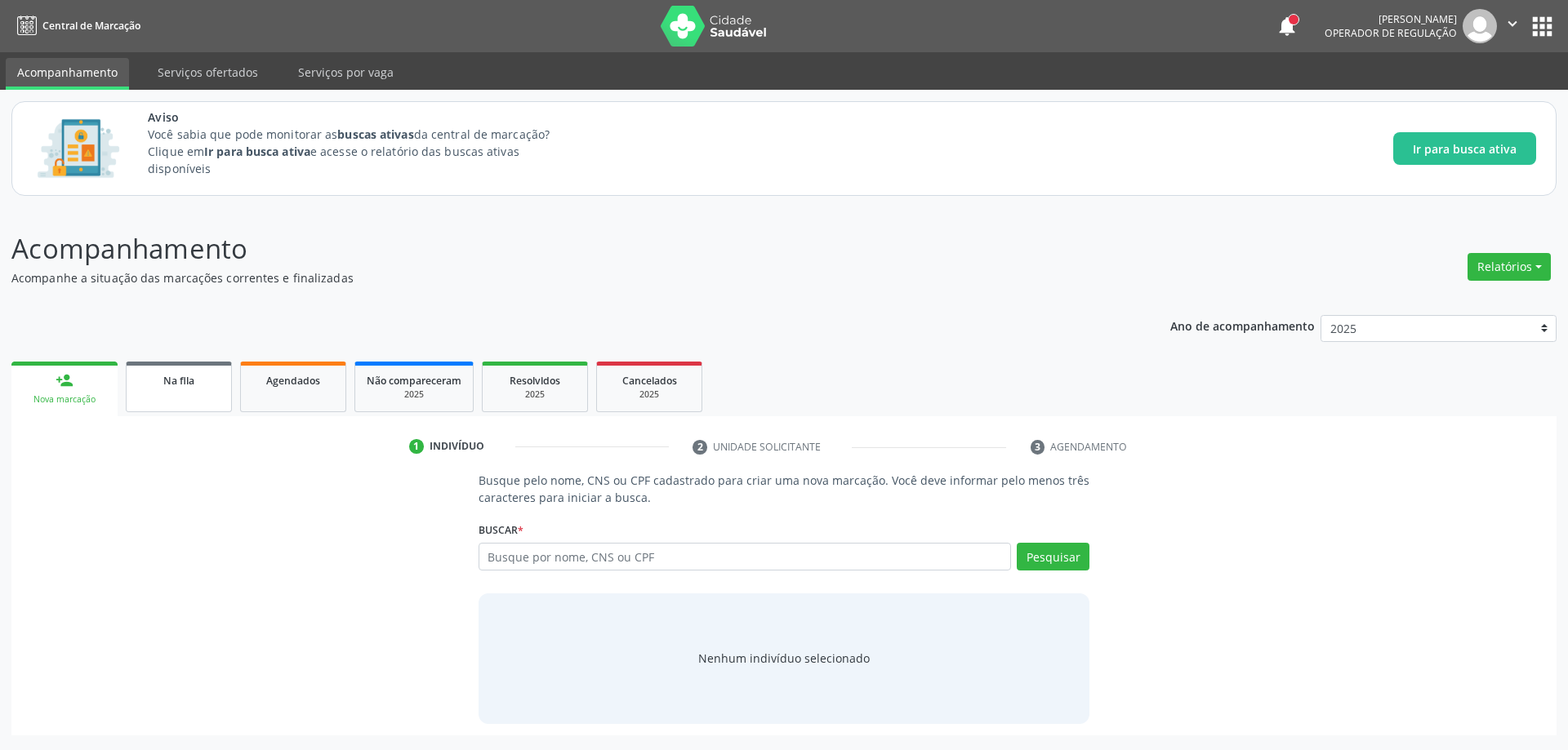
click at [166, 375] on span "Na fila" at bounding box center [179, 381] width 31 height 14
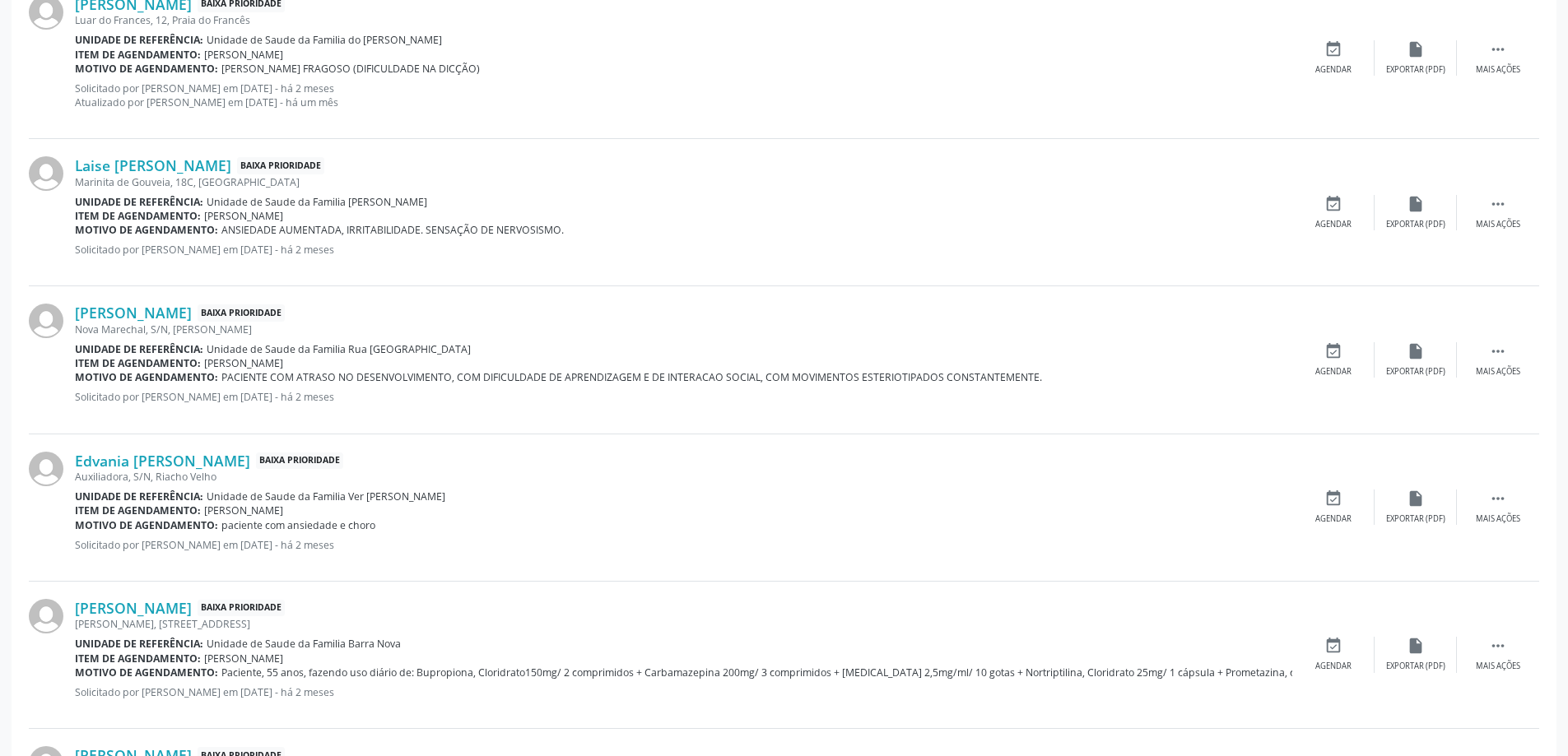
scroll to position [2171, 0]
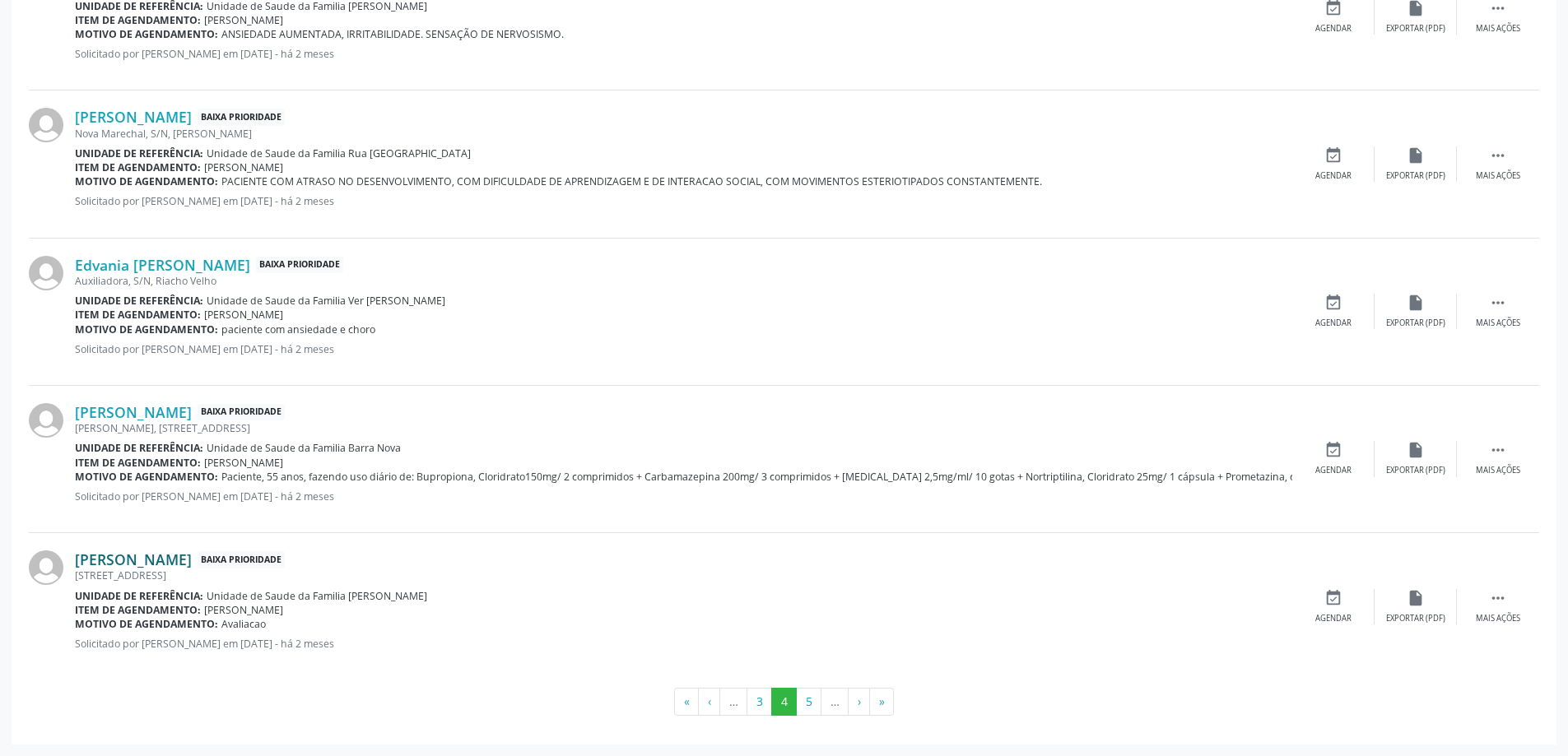
click at [139, 554] on link "[PERSON_NAME]" at bounding box center [133, 559] width 117 height 18
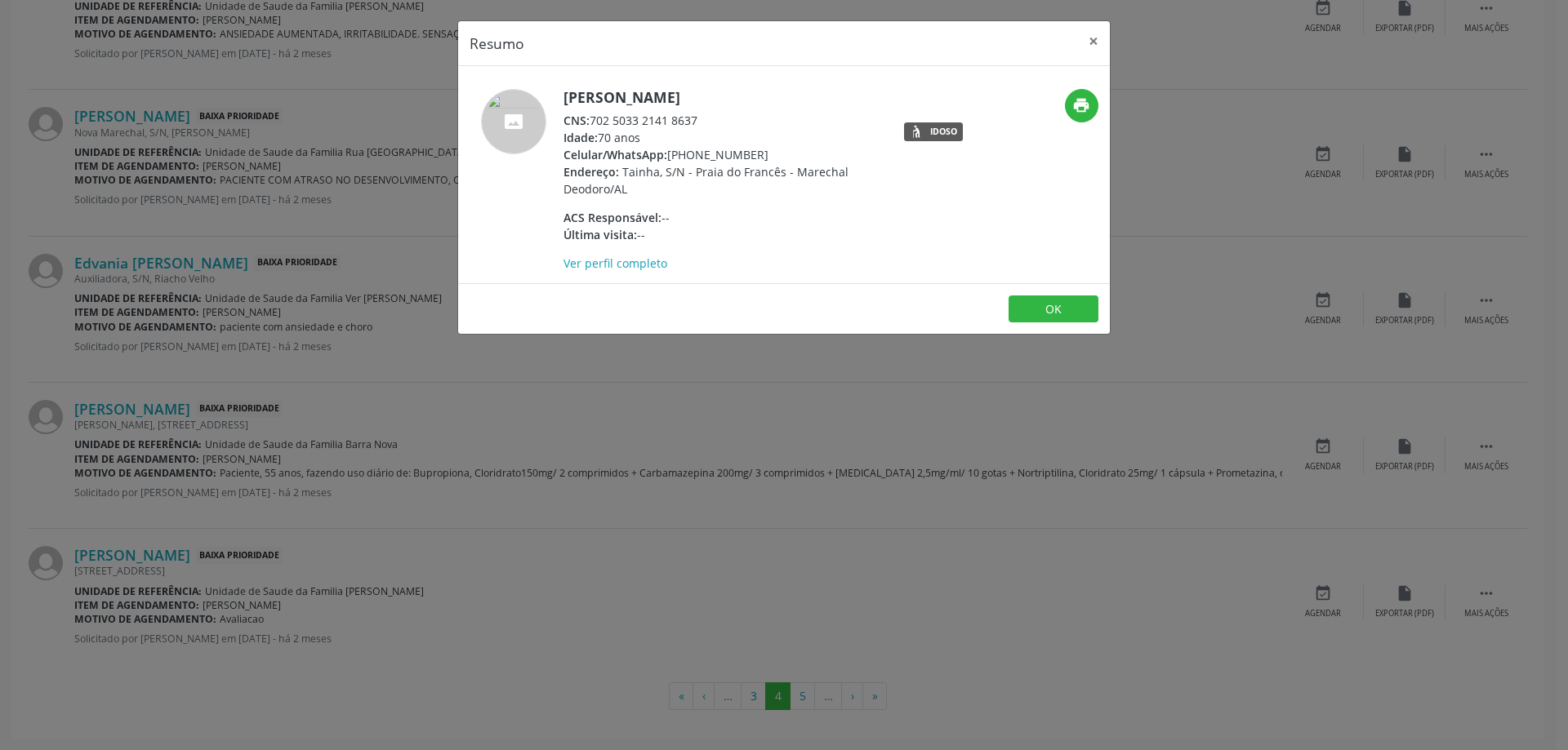
drag, startPoint x: 697, startPoint y: 120, endPoint x: 592, endPoint y: 121, distance: 105.0
click at [592, 121] on div "CNS: 702 5033 2141 8637" at bounding box center [722, 121] width 318 height 17
click at [1100, 42] on button "×" at bounding box center [1093, 41] width 33 height 40
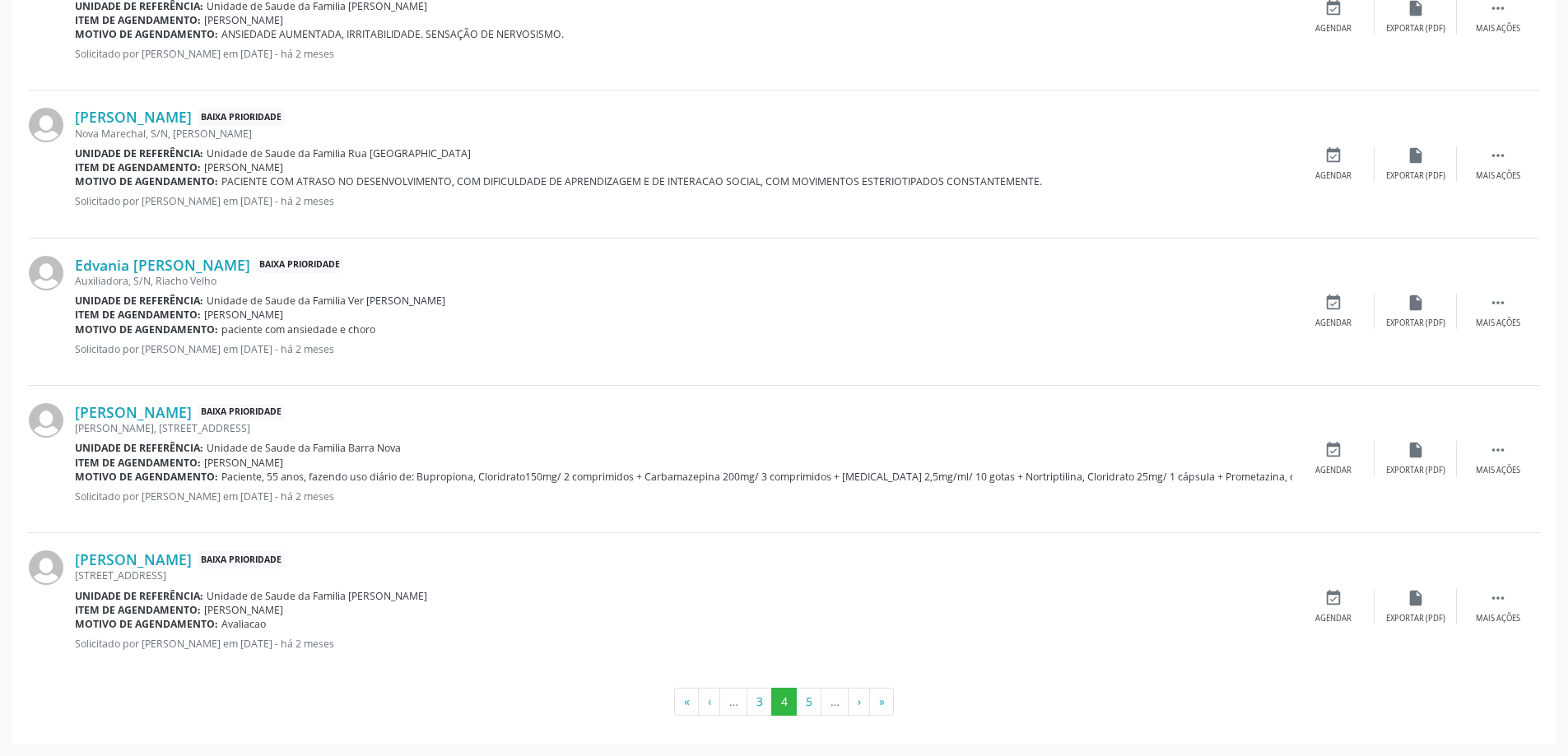
click at [1325, 584] on div "[PERSON_NAME] Baixa Prioridade Tainha, 71, [GEOGRAPHIC_DATA] Unidade de referên…" at bounding box center [784, 607] width 1510 height 147
click at [1332, 605] on icon "event_available" at bounding box center [1333, 598] width 18 height 18
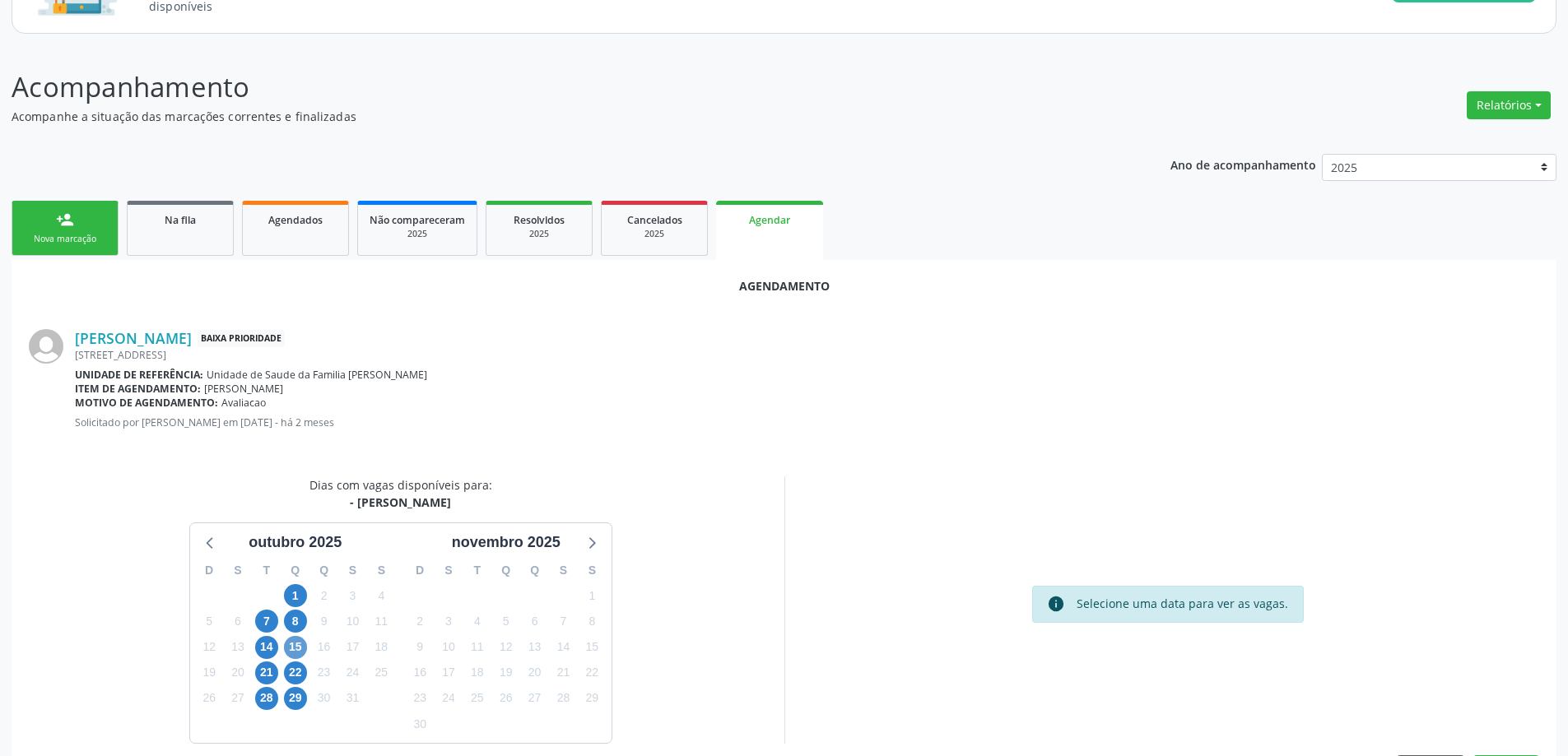
scroll to position [165, 0]
click at [295, 647] on span "15" at bounding box center [295, 647] width 23 height 23
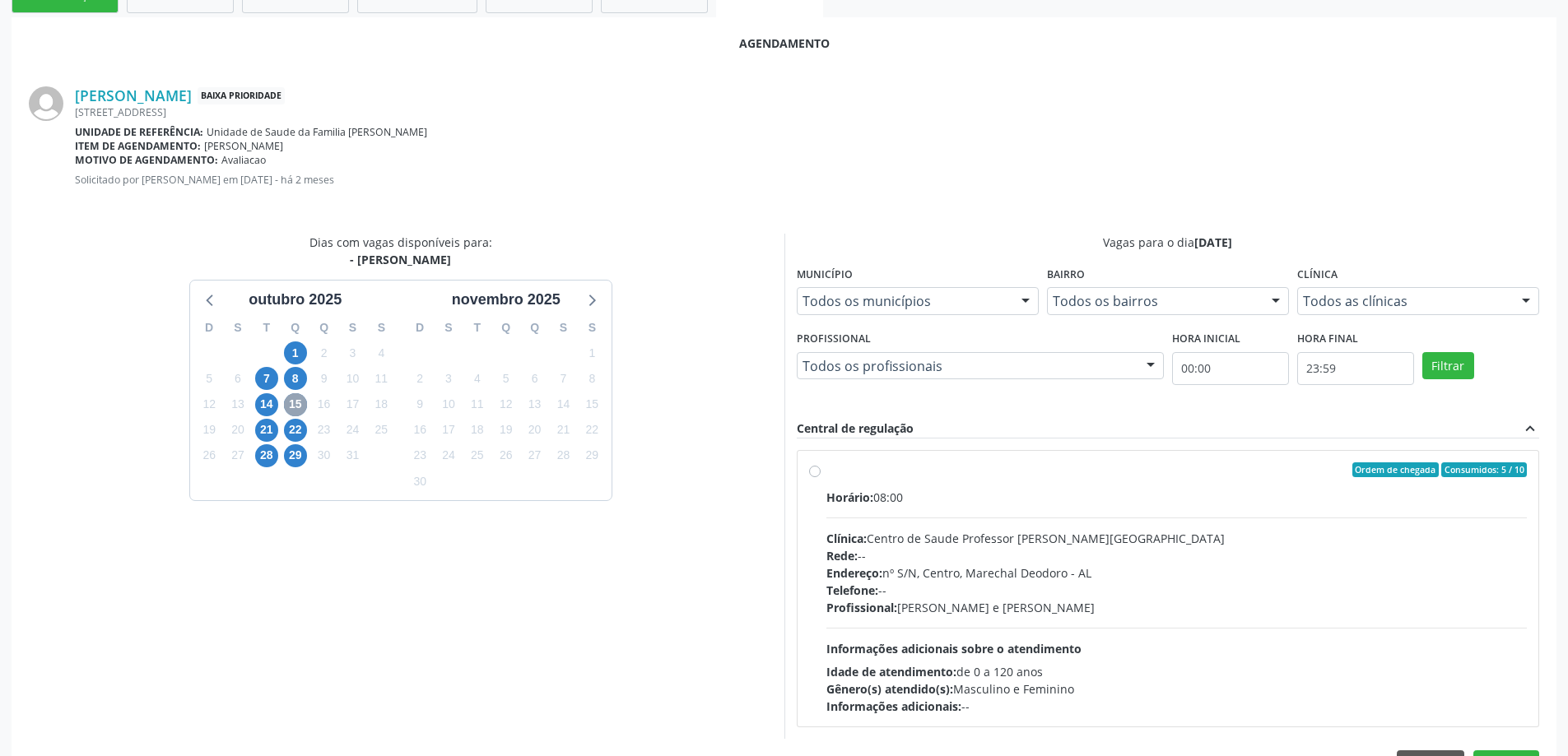
scroll to position [412, 0]
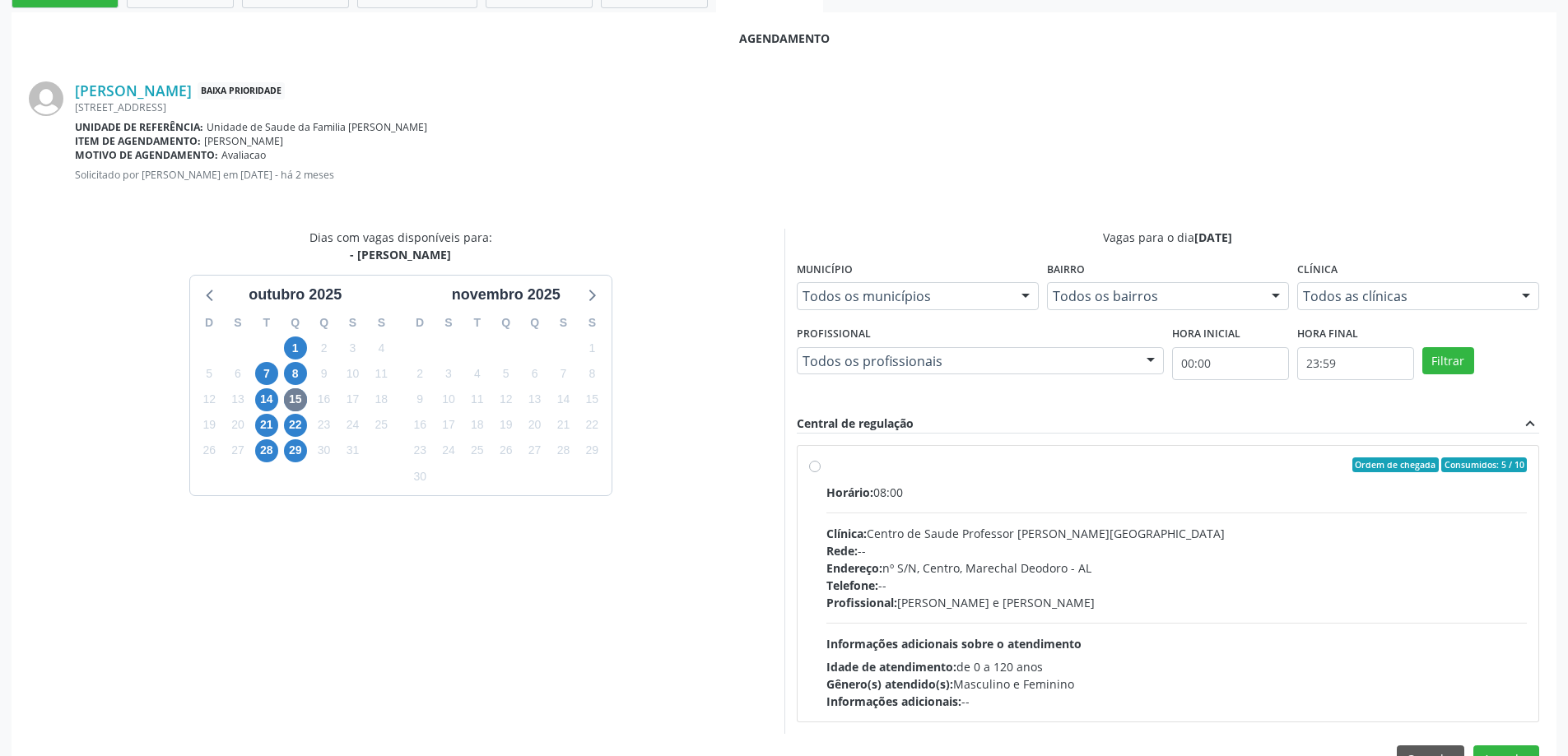
click at [826, 468] on label "Ordem de chegada Consumidos: 5 / 10 Horário: 08:00 Clínica: Centro de Saude Pro…" at bounding box center [1176, 584] width 701 height 253
click at [817, 468] on input "Ordem de chegada Consumidos: 5 / 10 Horário: 08:00 Clínica: Centro de Saude Pro…" at bounding box center [815, 465] width 12 height 14
radio input "true"
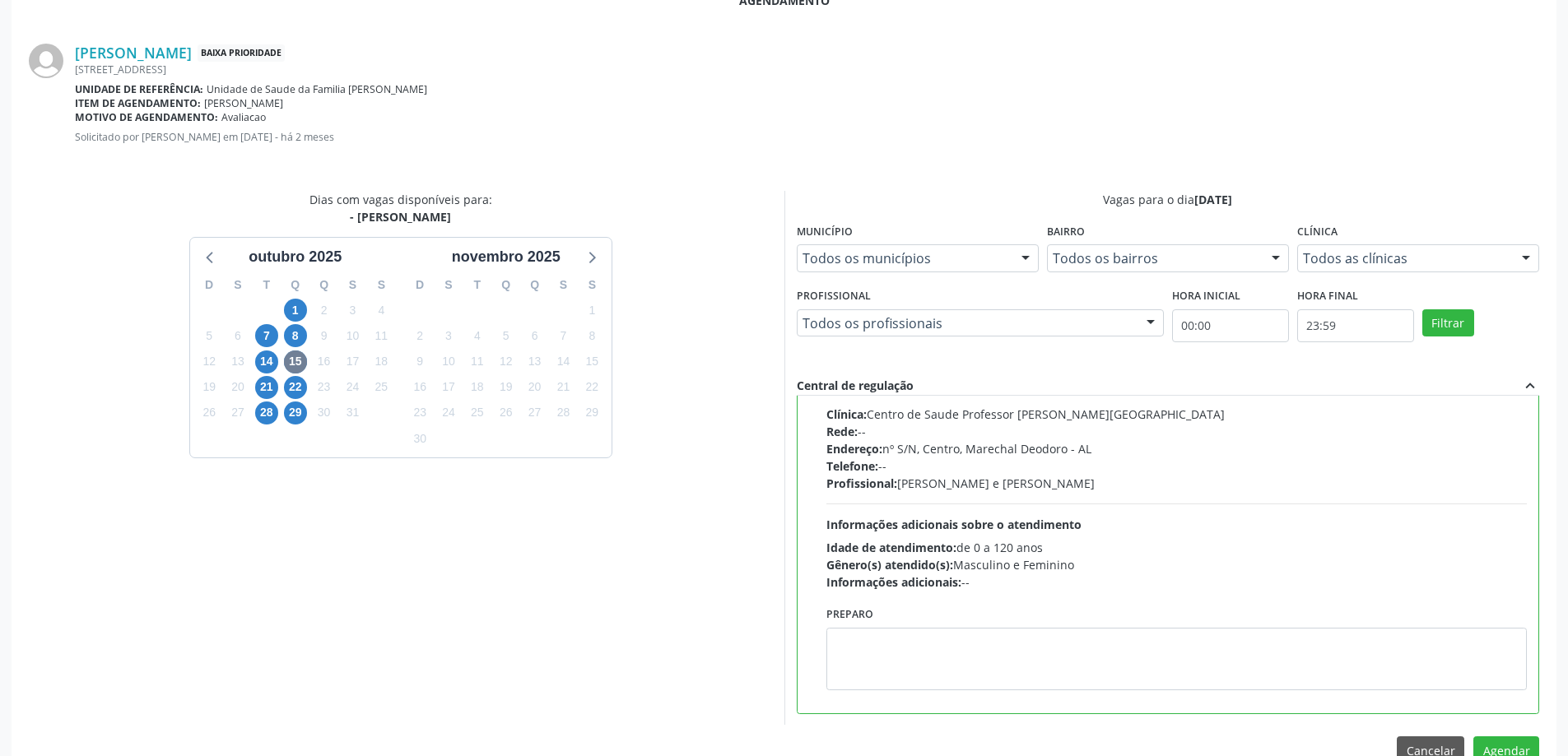
scroll to position [486, 0]
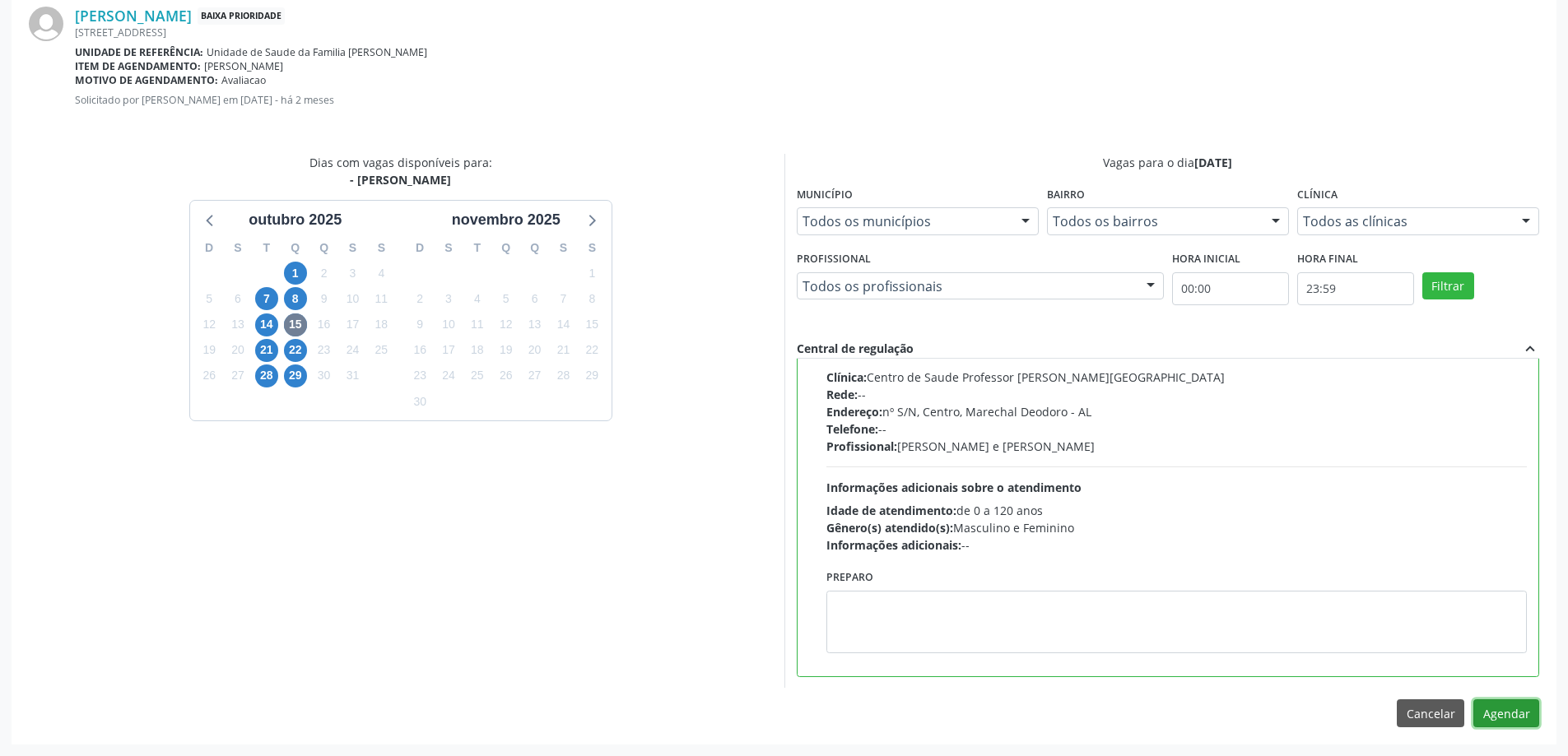
click at [1512, 716] on button "Agendar" at bounding box center [1506, 713] width 66 height 28
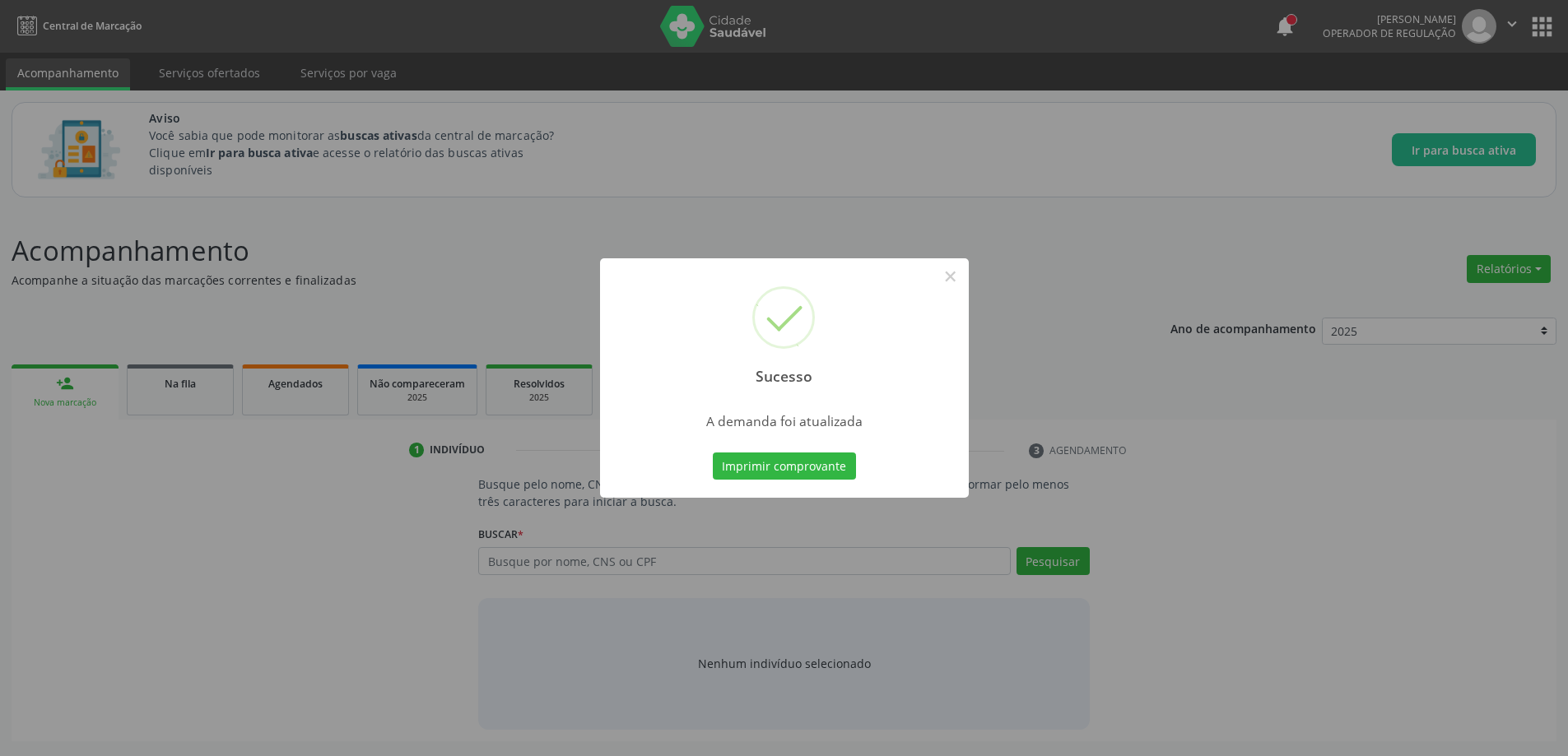
scroll to position [0, 0]
click at [958, 284] on button "×" at bounding box center [956, 276] width 28 height 28
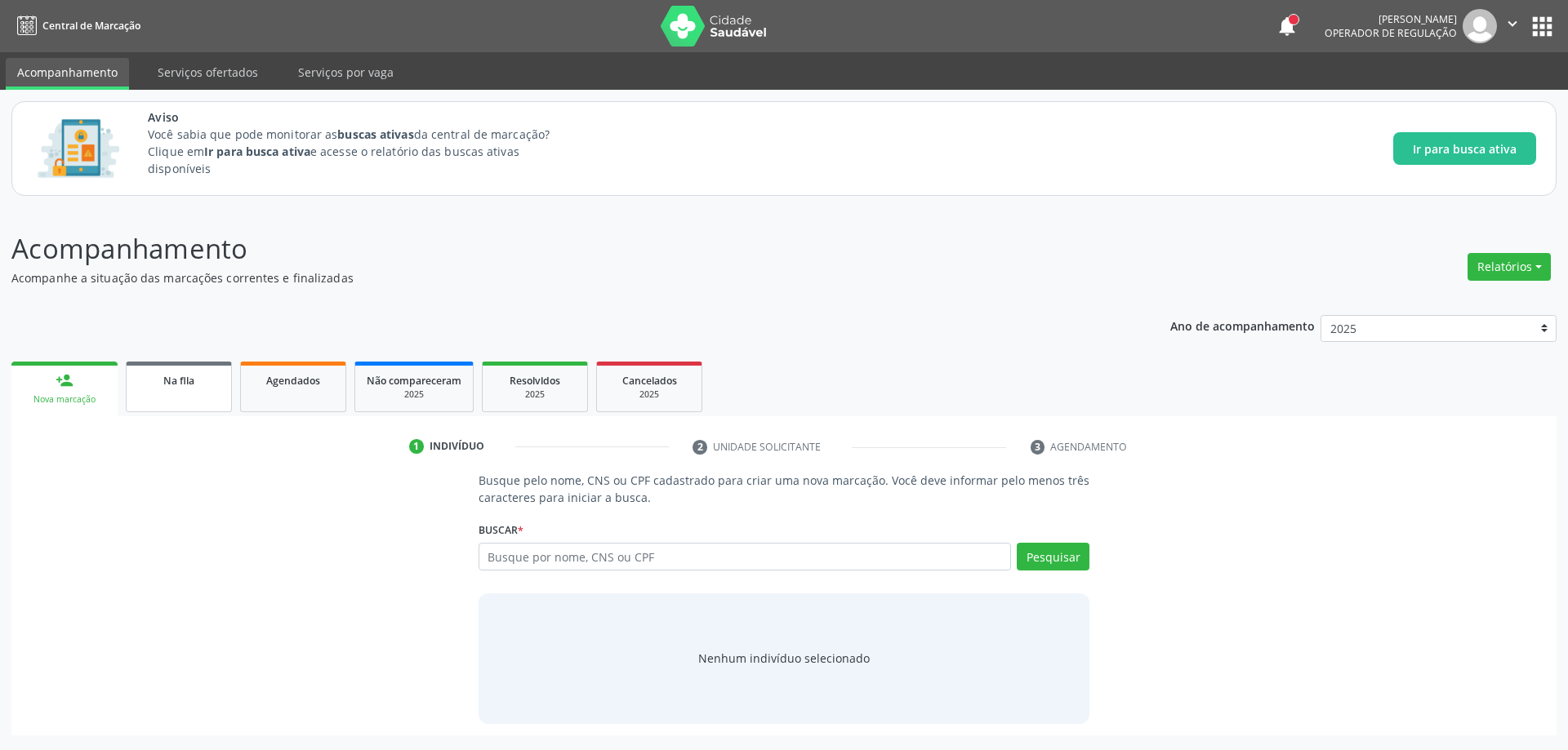
click at [196, 404] on link "Na fila" at bounding box center [178, 386] width 106 height 51
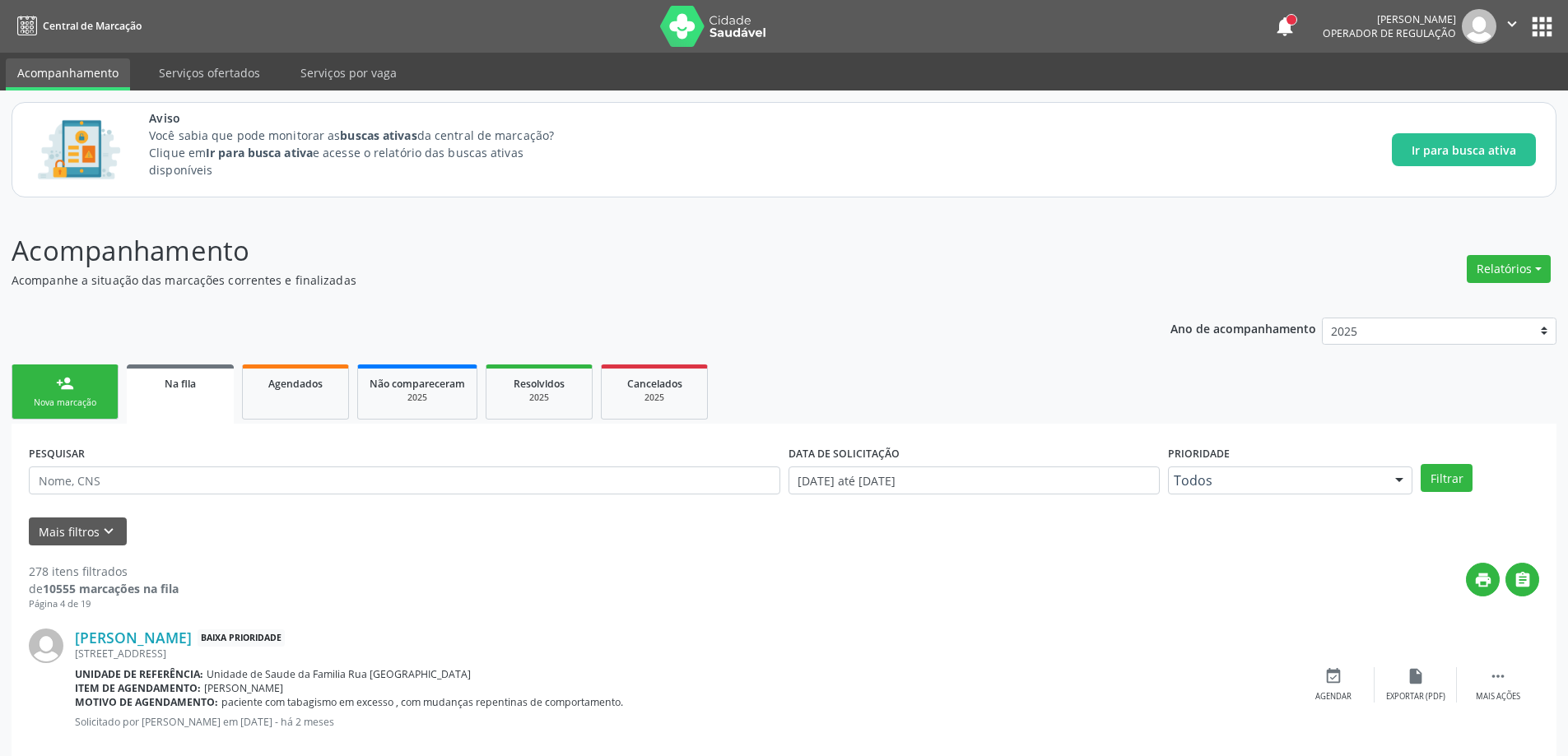
click at [215, 395] on link "Na fila" at bounding box center [179, 393] width 107 height 59
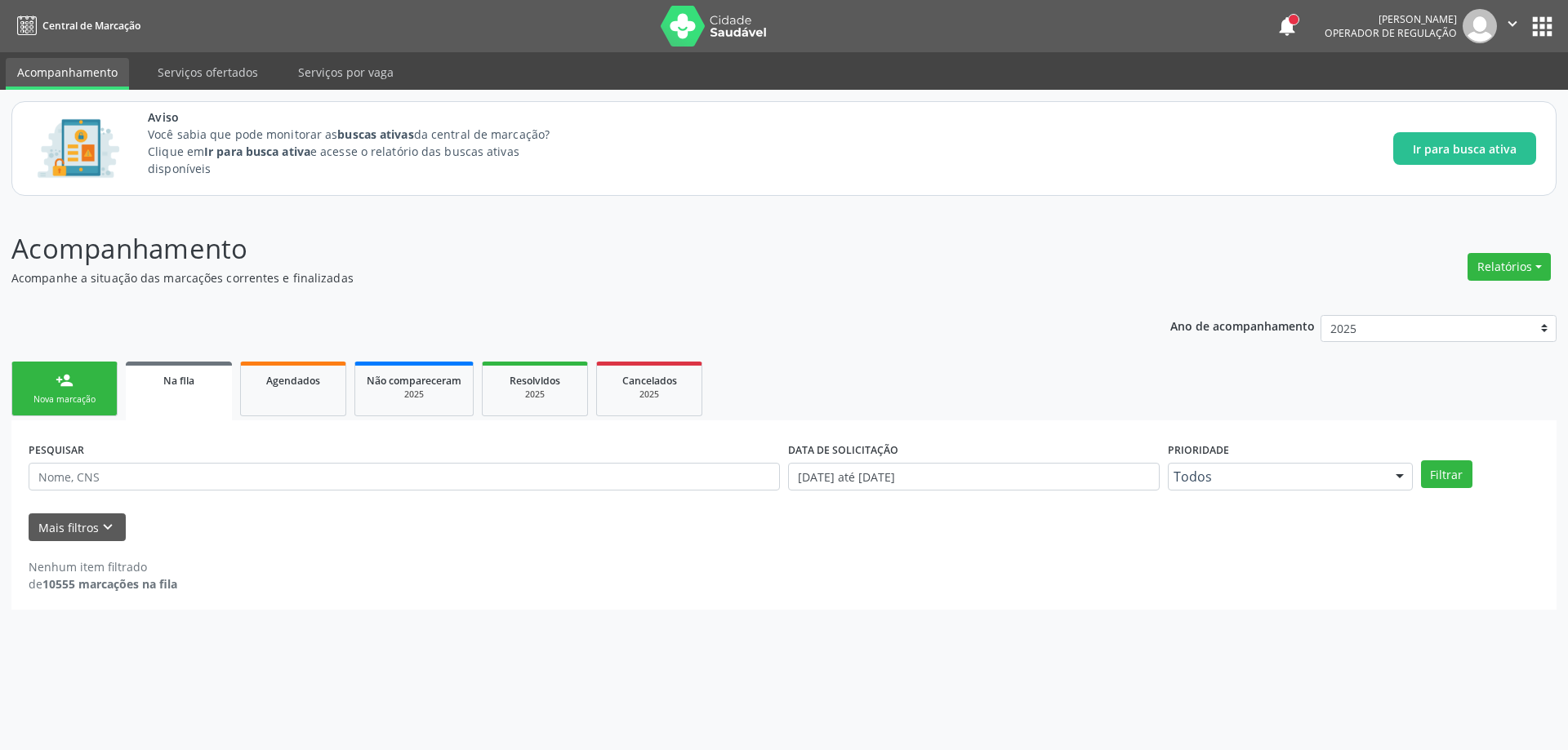
click at [187, 393] on link "Na fila" at bounding box center [178, 390] width 106 height 58
click at [191, 399] on link "Na fila" at bounding box center [178, 390] width 106 height 58
click at [185, 387] on span "Na fila" at bounding box center [179, 381] width 31 height 14
click at [159, 395] on link "Na fila" at bounding box center [178, 390] width 106 height 58
click at [150, 400] on link "Na fila" at bounding box center [178, 390] width 106 height 58
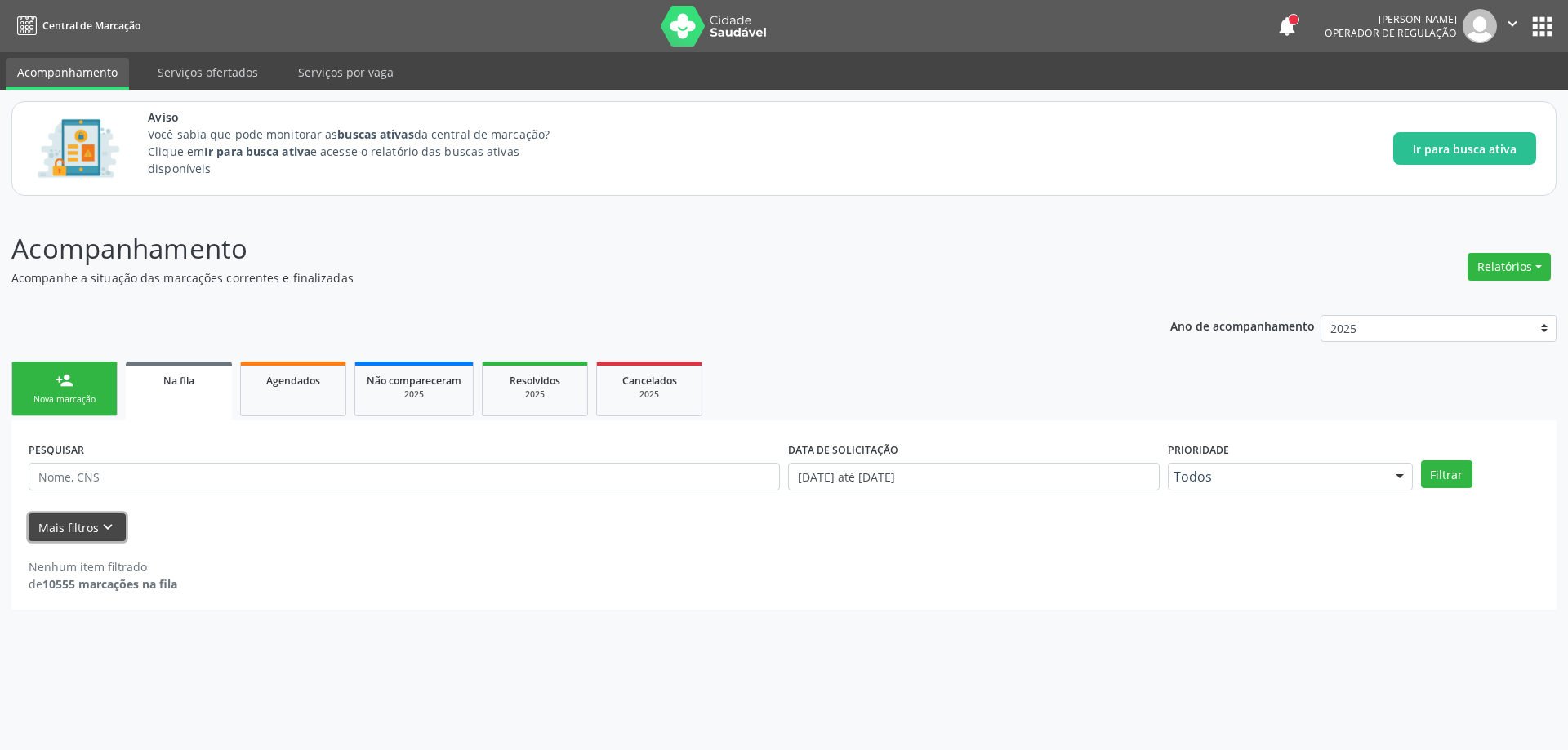
click at [109, 526] on icon "keyboard_arrow_down" at bounding box center [107, 527] width 18 height 18
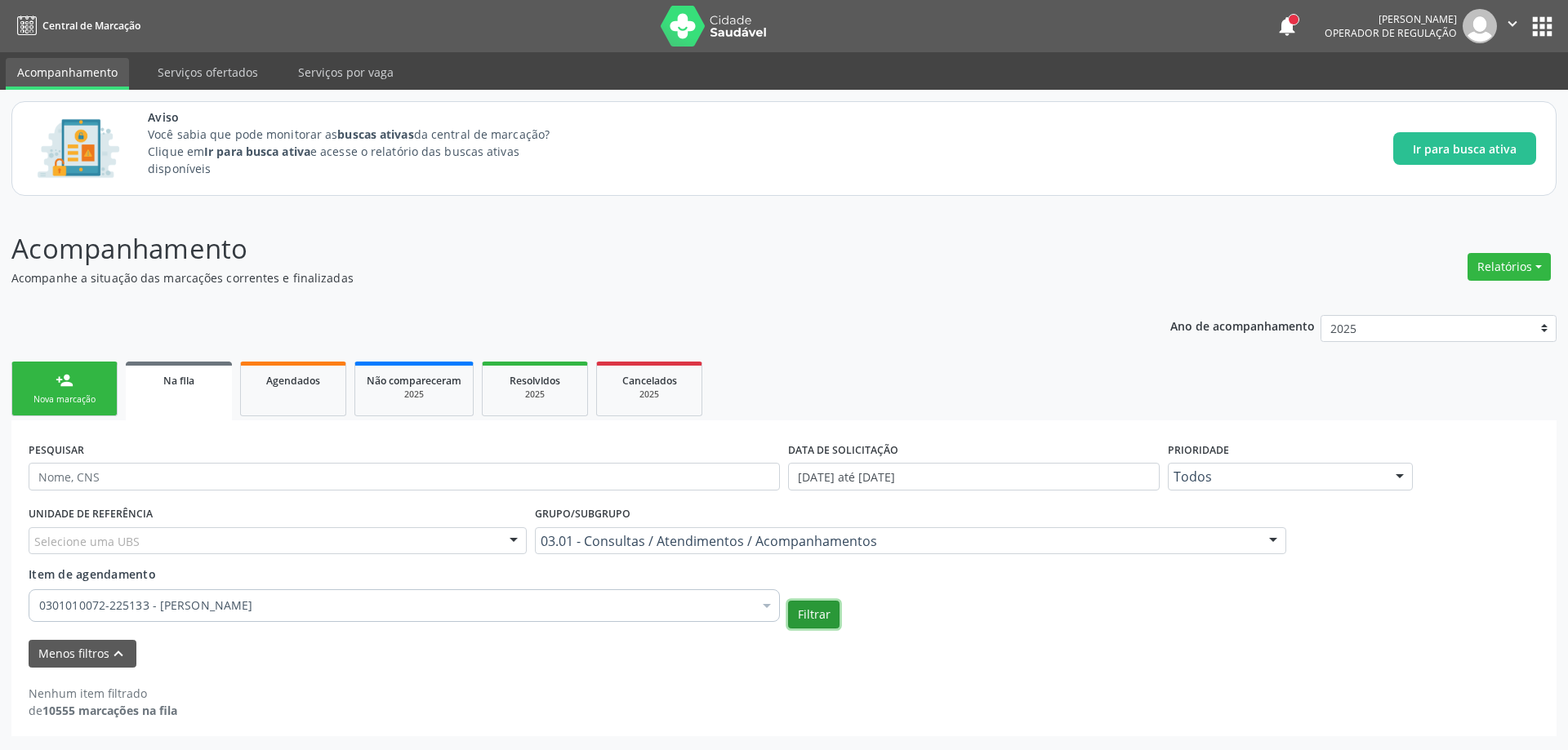
click at [829, 620] on button "Filtrar" at bounding box center [814, 614] width 52 height 28
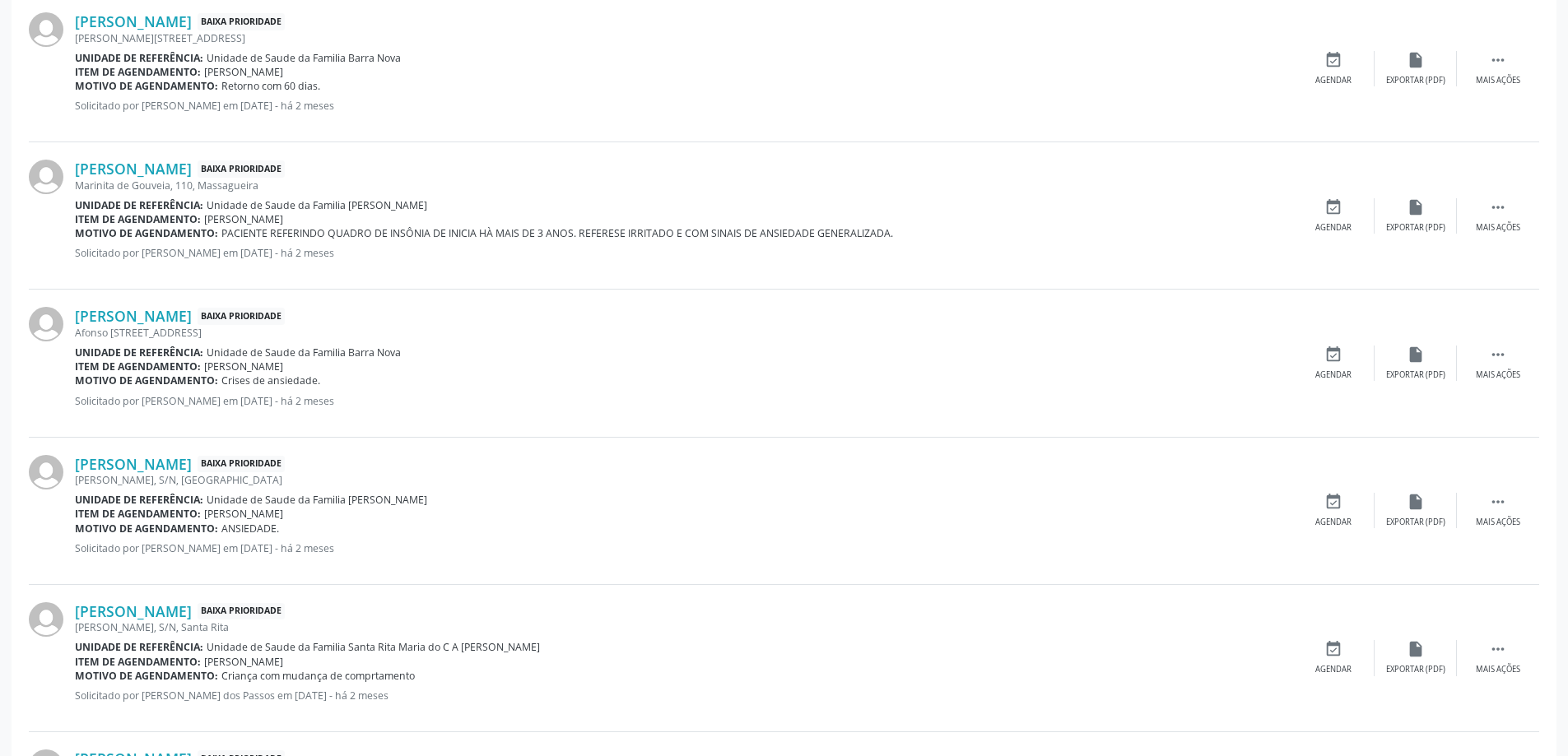
scroll to position [2312, 0]
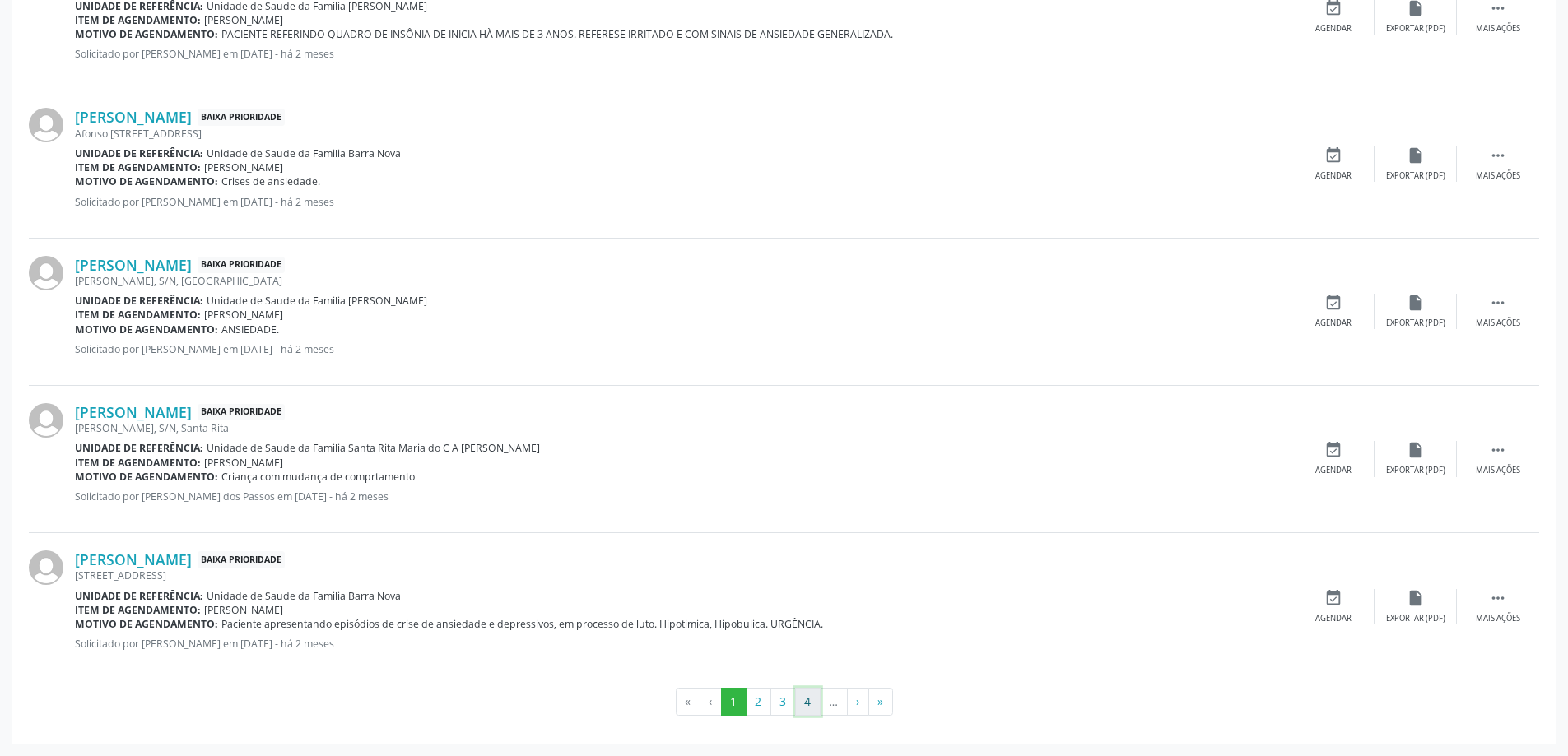
click at [802, 701] on button "4" at bounding box center [807, 701] width 25 height 28
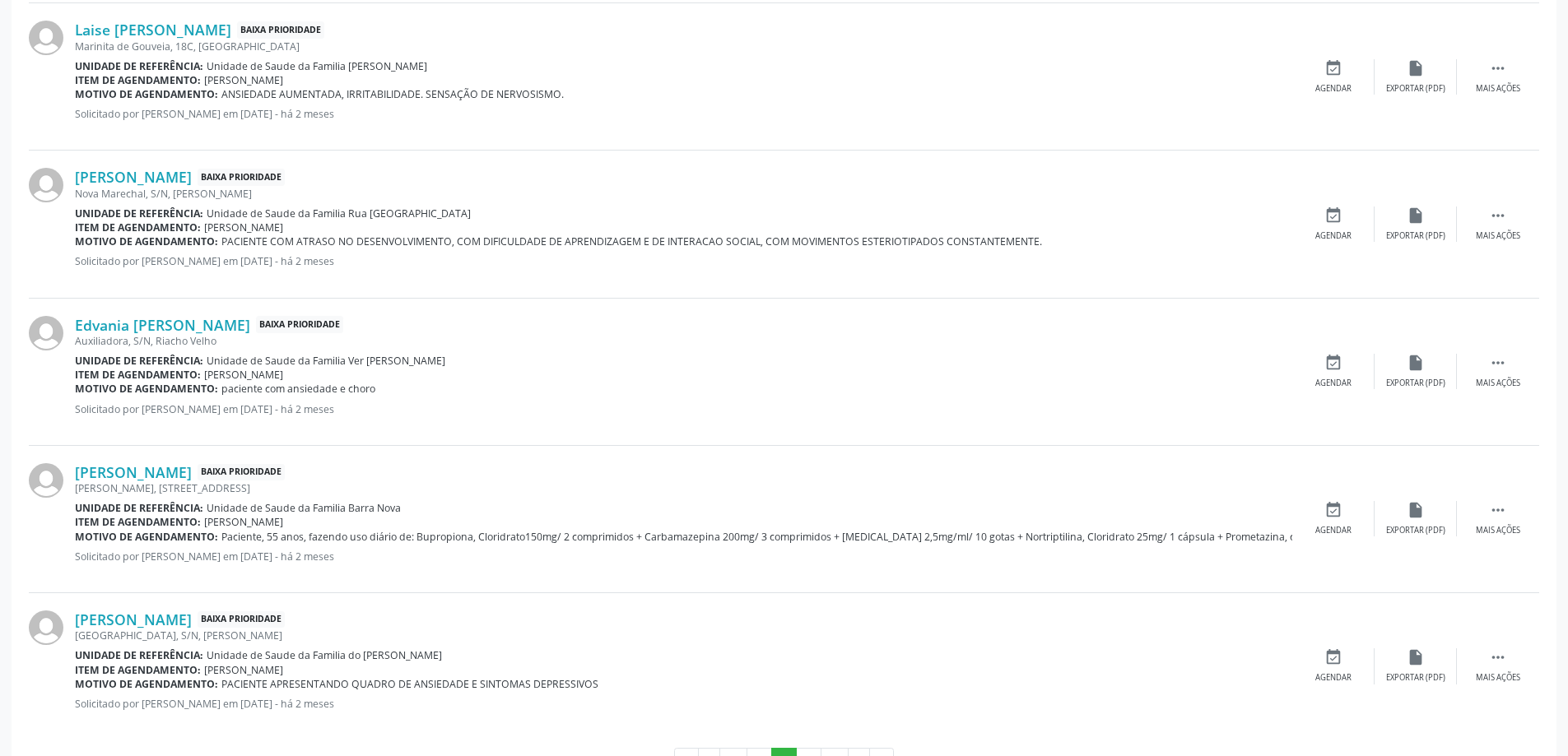
scroll to position [2299, 0]
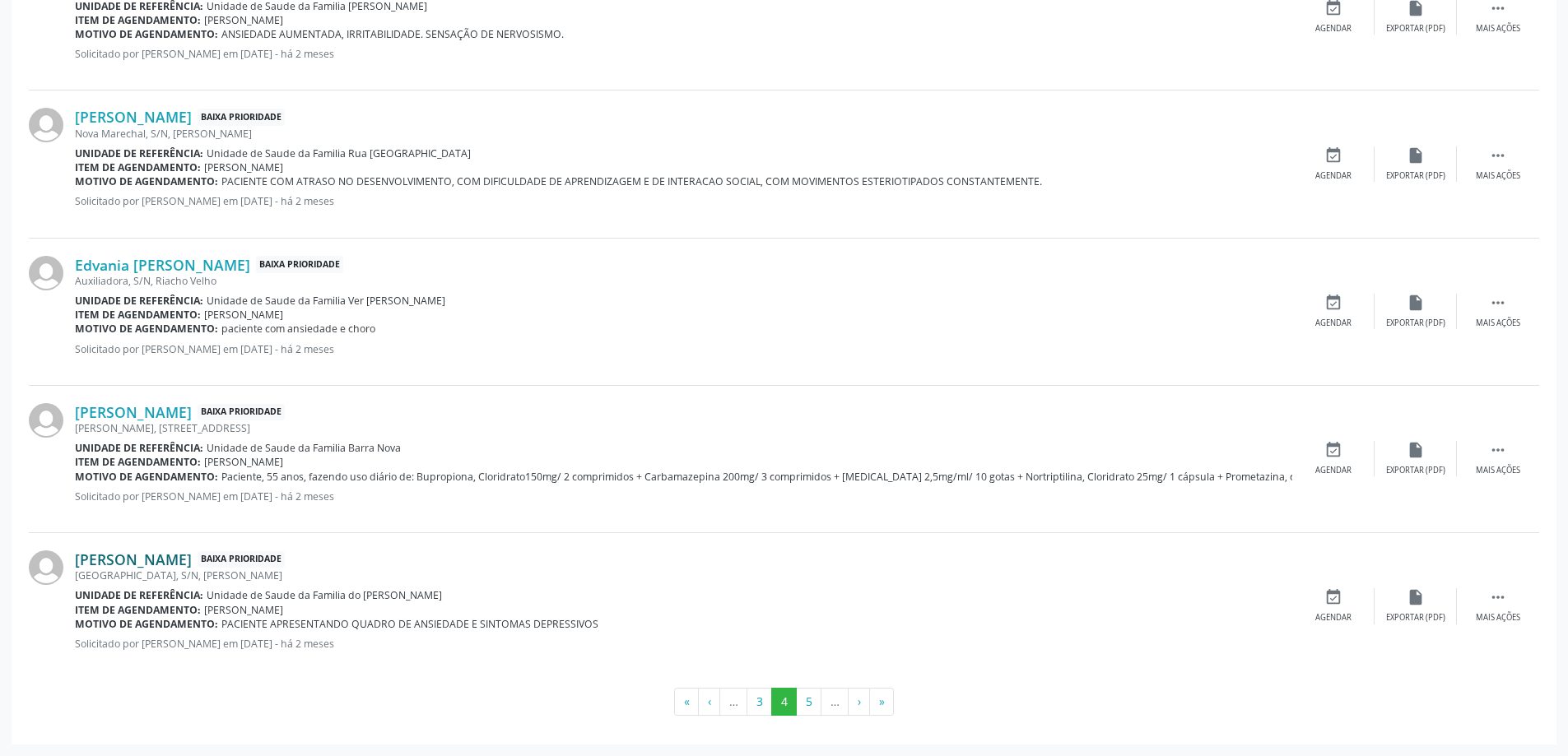
click at [119, 565] on link "[PERSON_NAME]" at bounding box center [133, 559] width 117 height 18
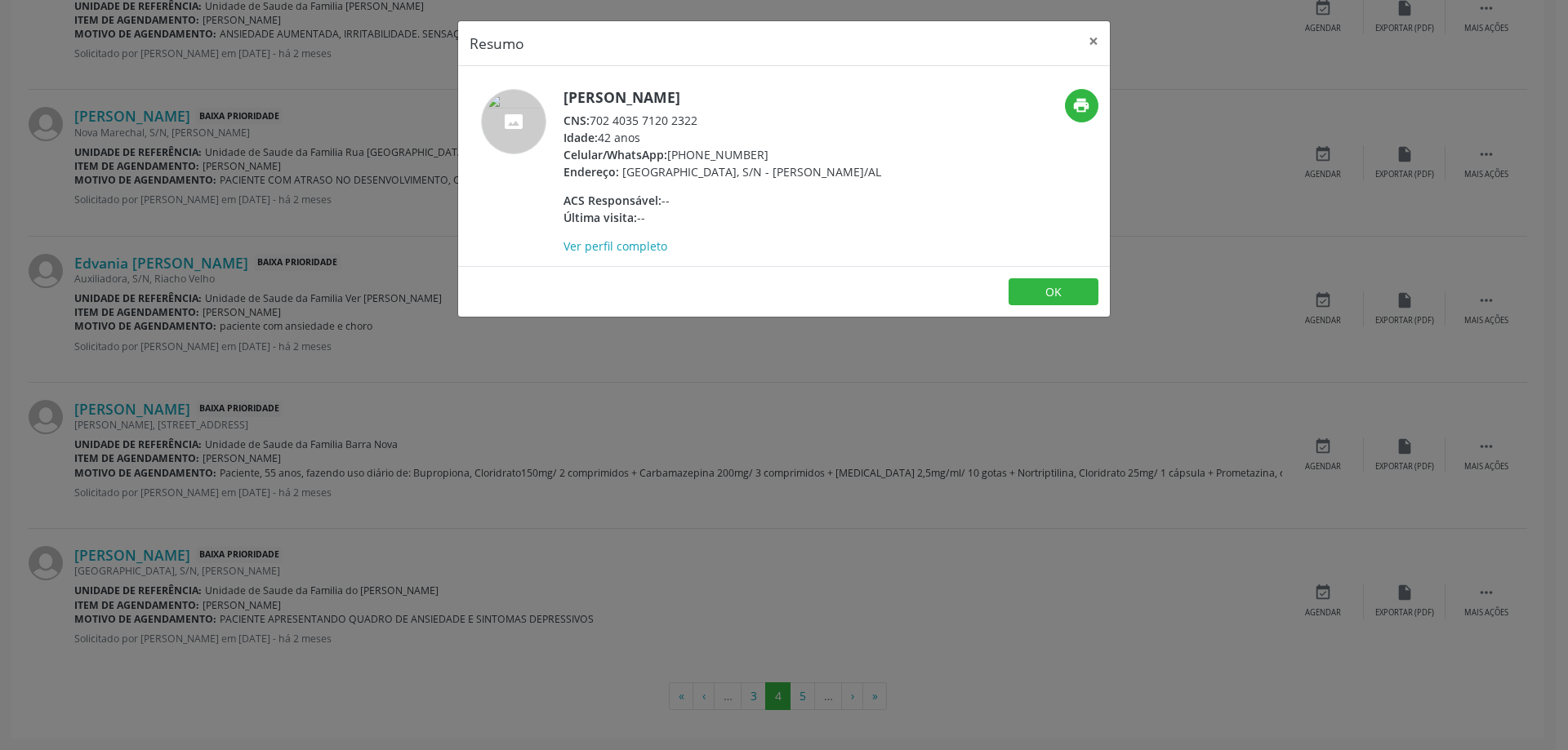
drag, startPoint x: 703, startPoint y: 118, endPoint x: 673, endPoint y: 105, distance: 32.7
click at [597, 119] on div "CNS: 702 4035 7120 2322" at bounding box center [722, 121] width 318 height 17
click at [857, 164] on div "Endereço: [GEOGRAPHIC_DATA], S/N - [PERSON_NAME]/AL" at bounding box center [722, 172] width 318 height 17
drag, startPoint x: 592, startPoint y: 121, endPoint x: 708, endPoint y: 123, distance: 116.0
click at [708, 123] on div "CNS: 702 4035 7120 2322" at bounding box center [722, 121] width 318 height 17
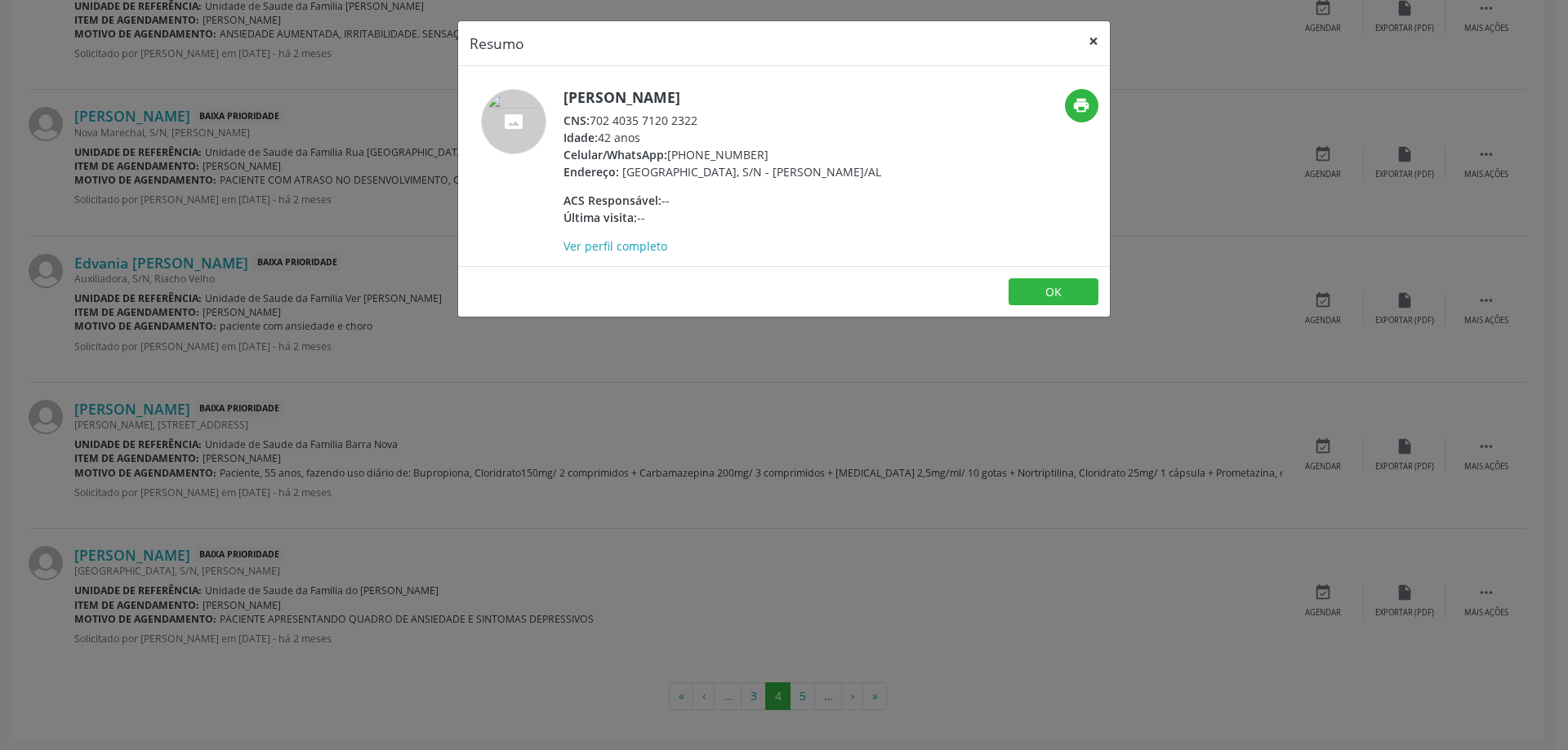
click at [1105, 46] on button "×" at bounding box center [1093, 41] width 33 height 40
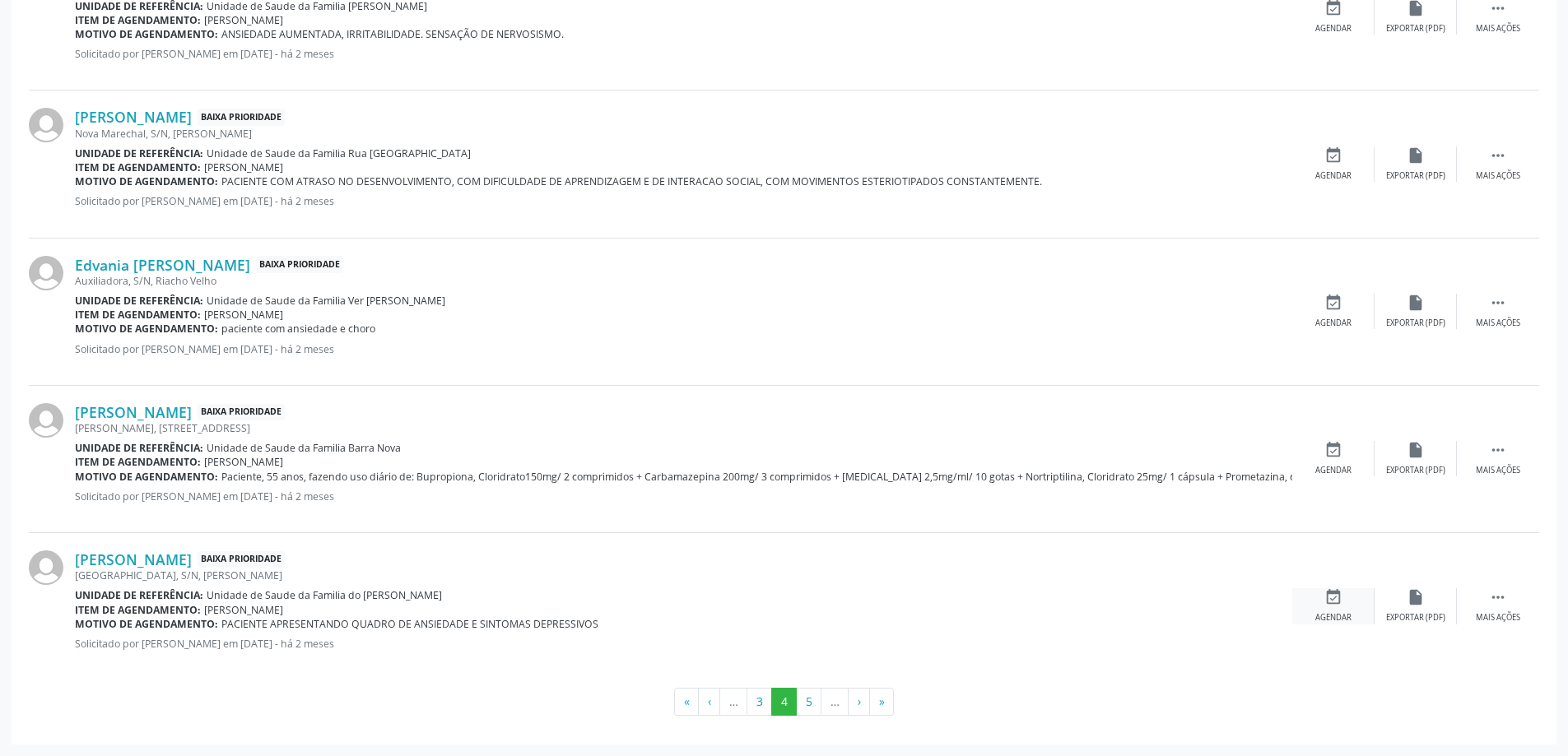
click at [1335, 609] on div "event_available Agendar" at bounding box center [1333, 606] width 82 height 36
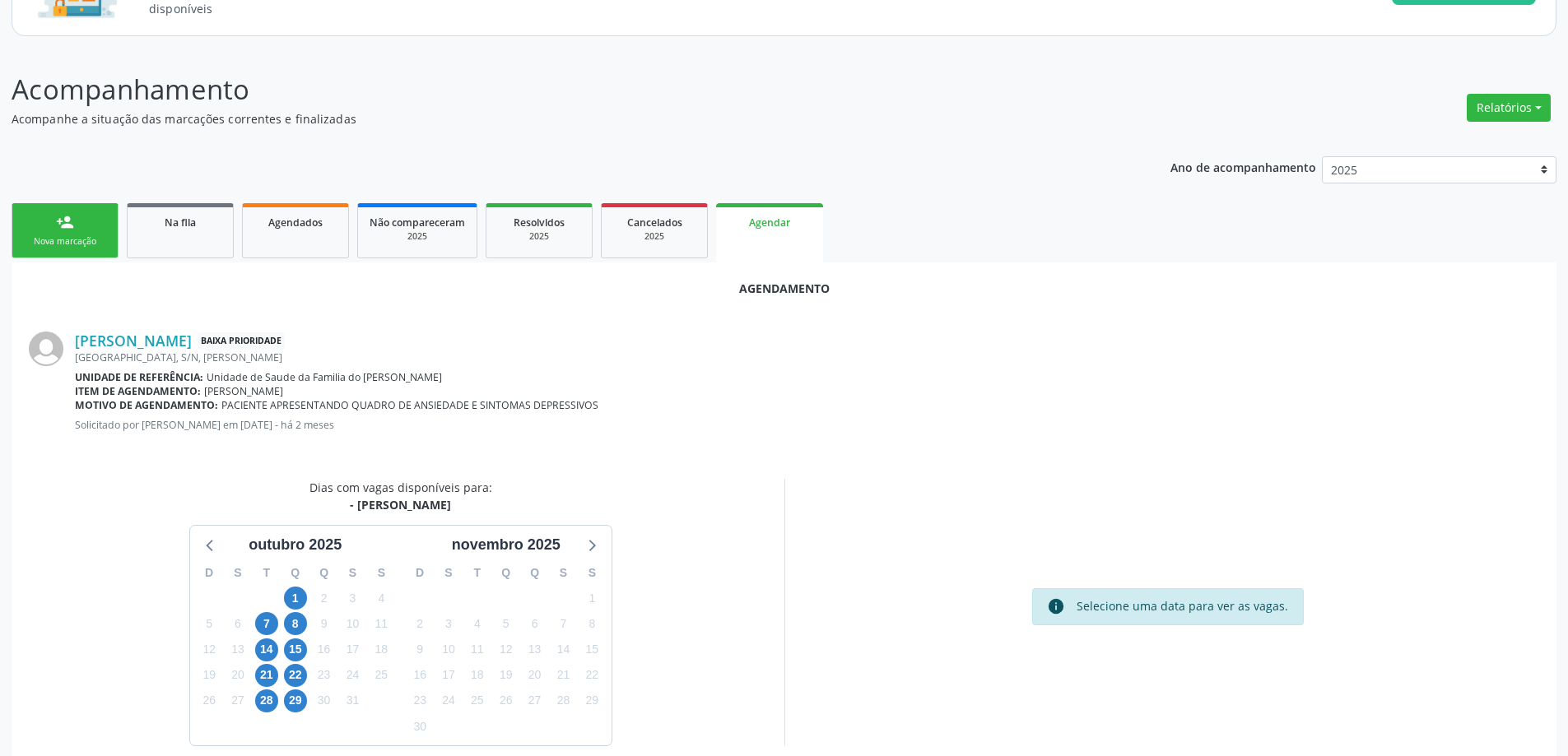
scroll to position [219, 0]
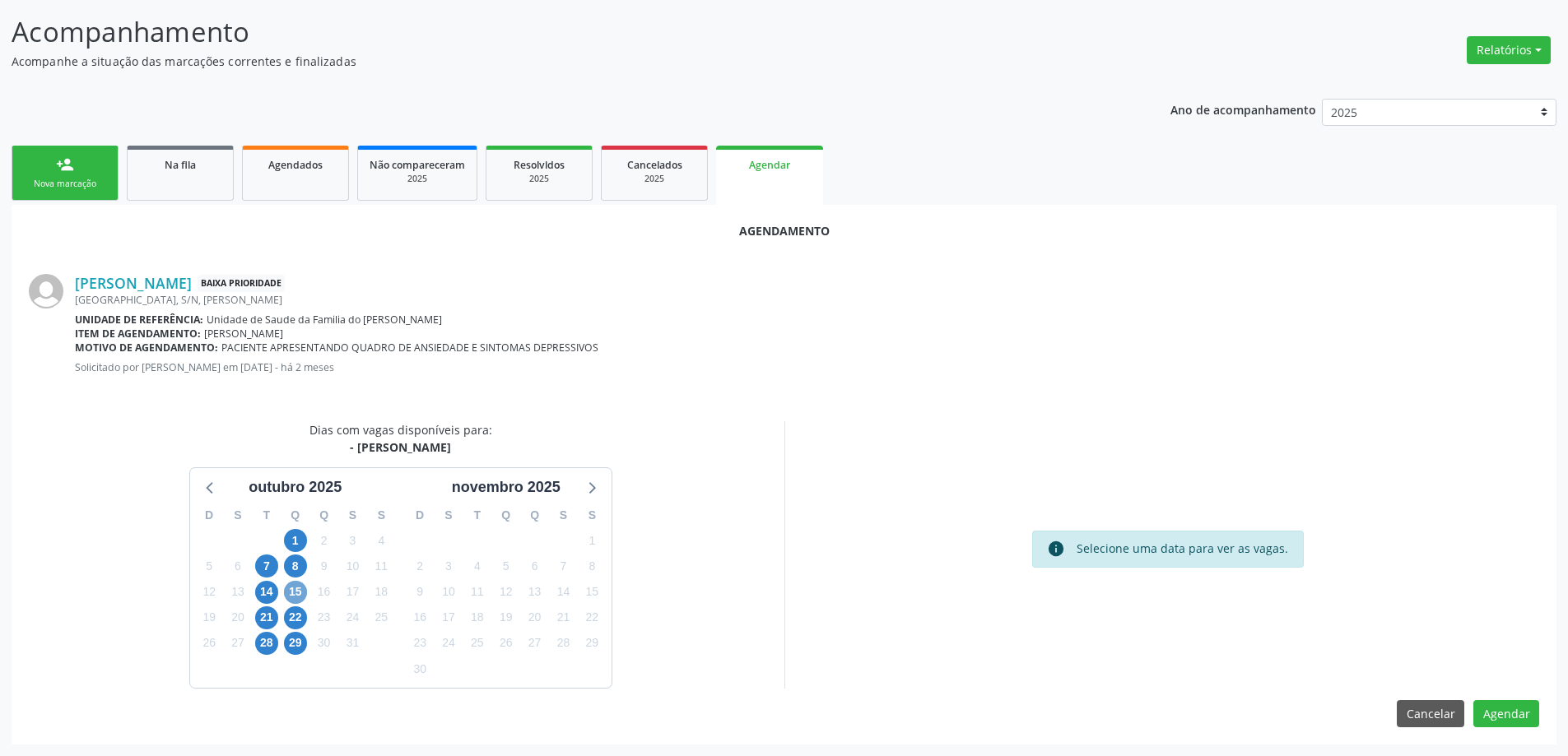
click at [293, 587] on span "15" at bounding box center [295, 593] width 23 height 23
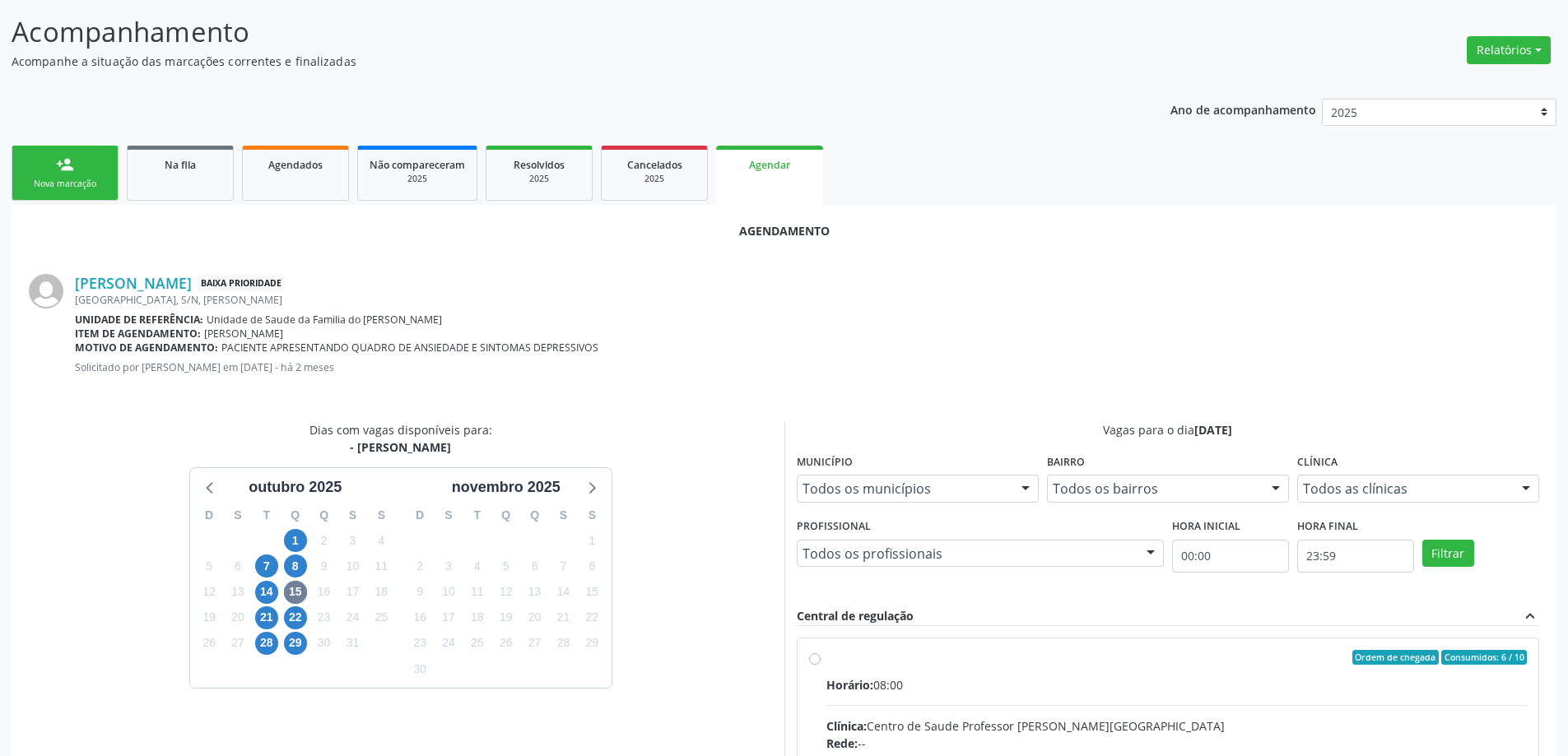
radio input "true"
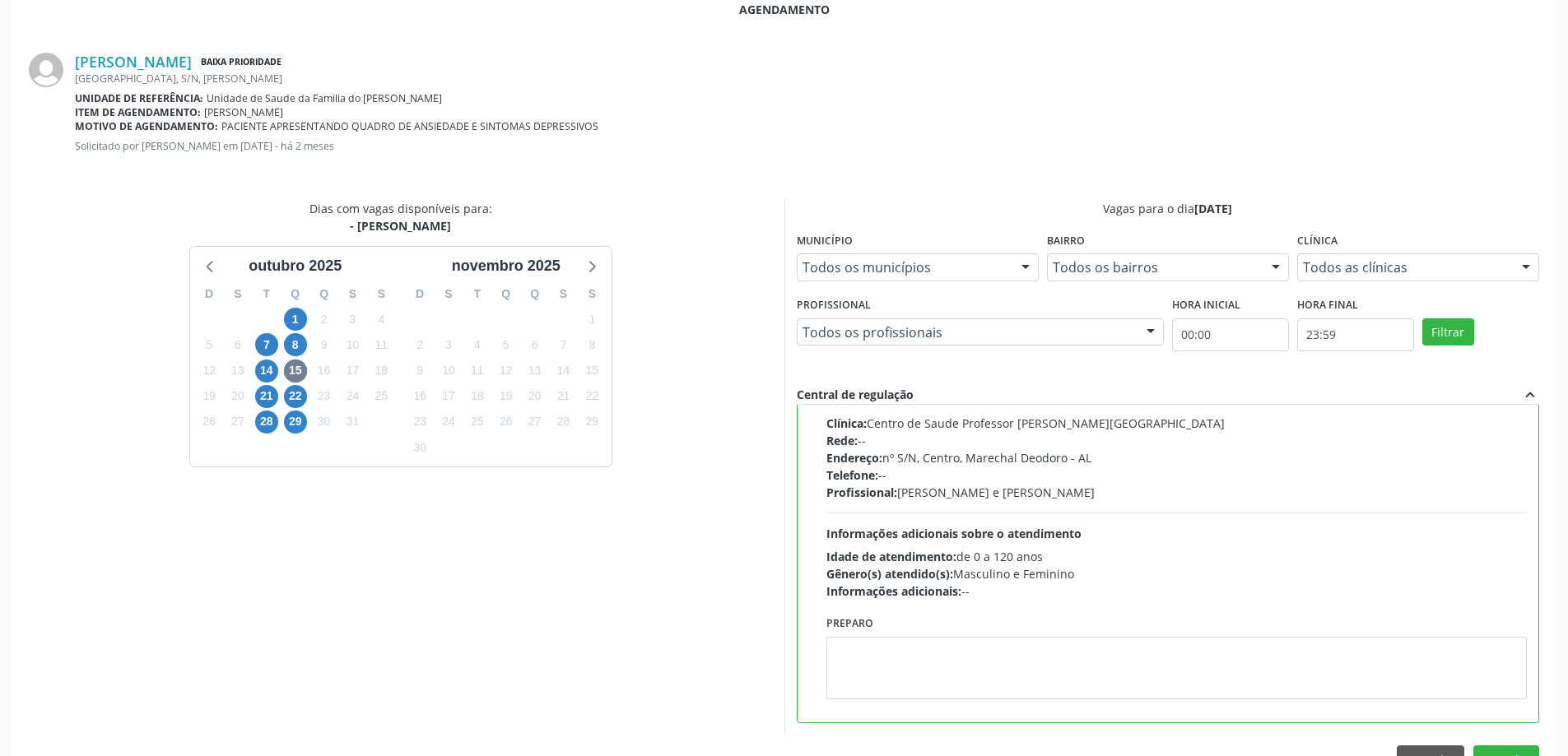
scroll to position [486, 0]
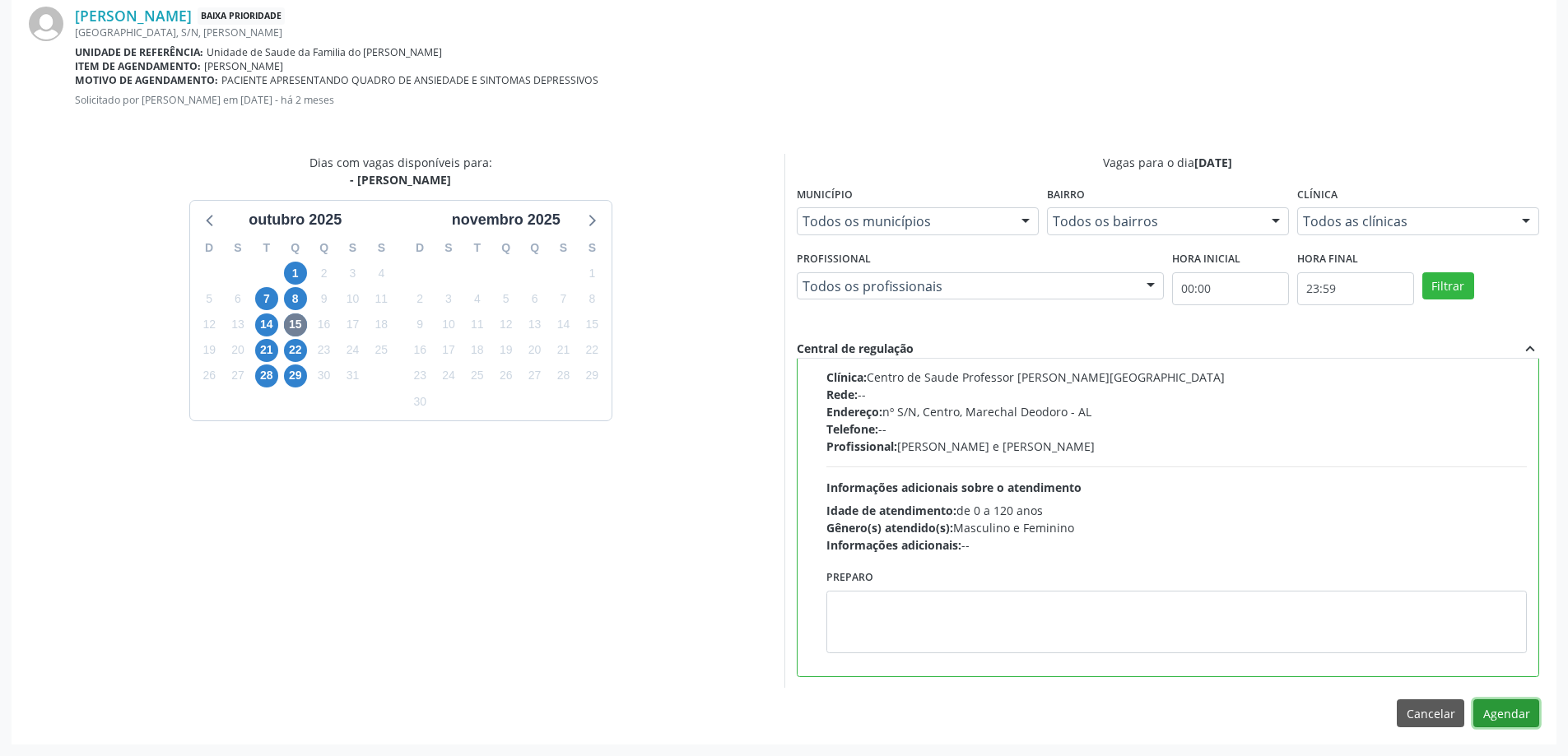
click at [1504, 716] on button "Agendar" at bounding box center [1506, 713] width 66 height 28
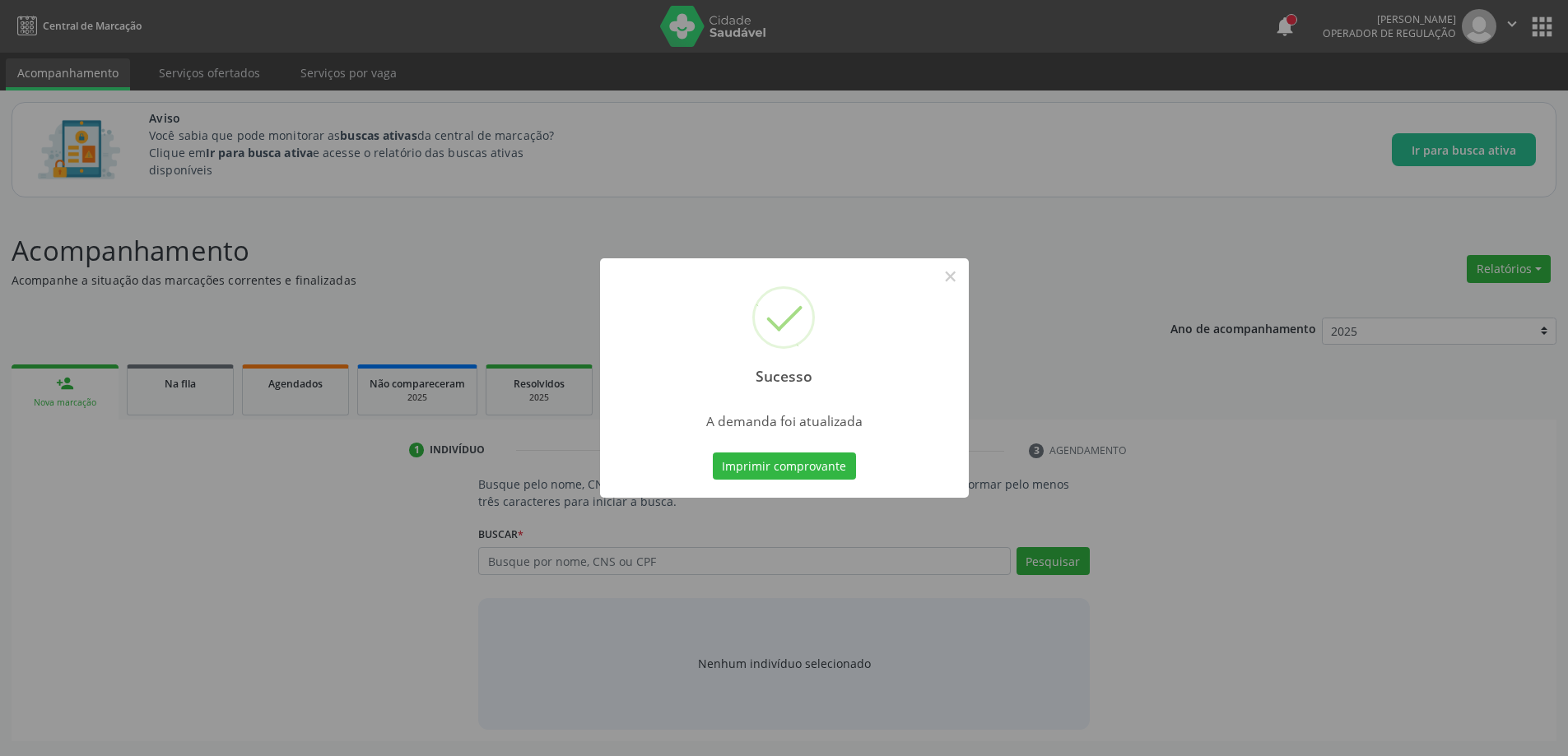
scroll to position [0, 0]
click at [957, 272] on button "×" at bounding box center [956, 276] width 28 height 28
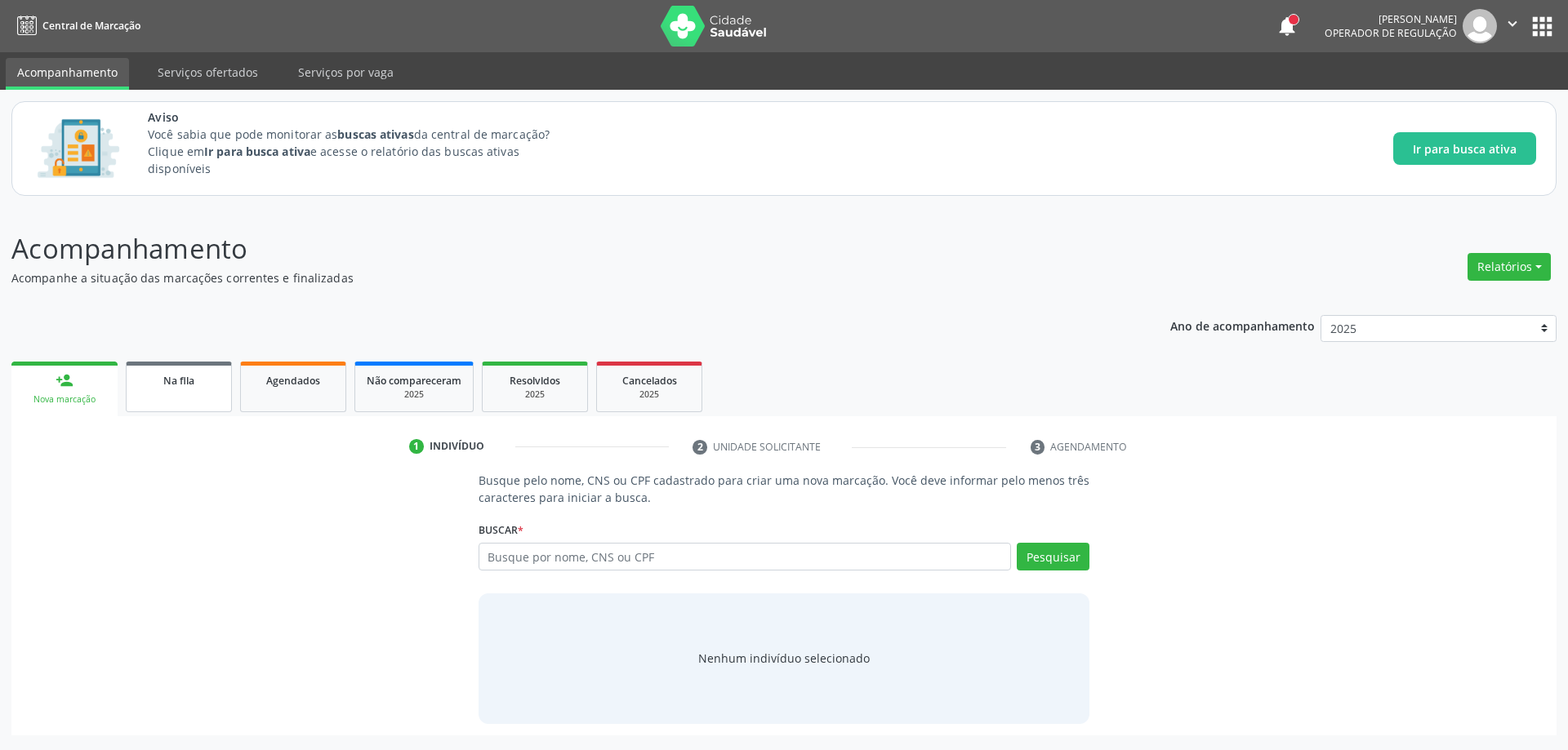
click at [189, 396] on link "Na fila" at bounding box center [178, 386] width 106 height 51
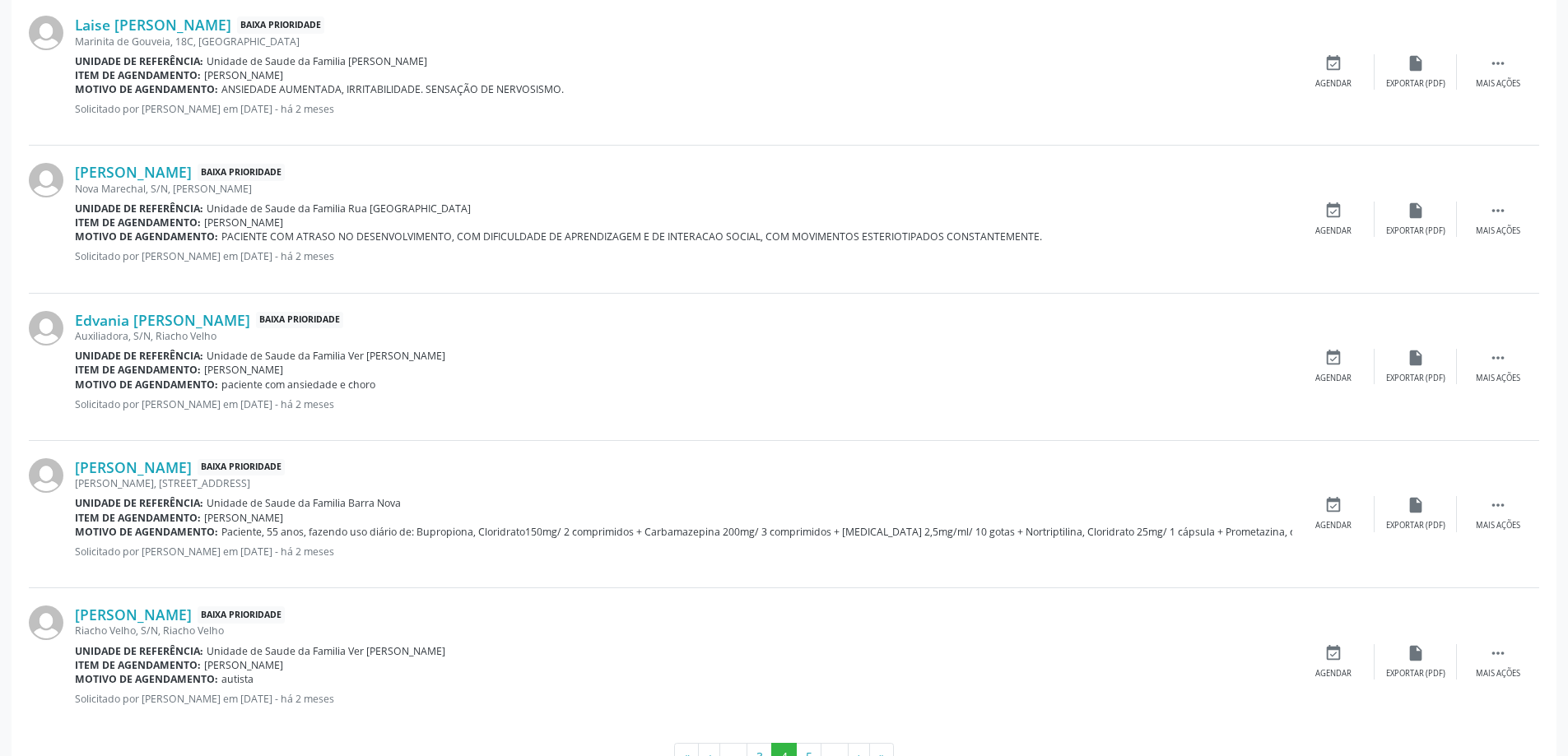
scroll to position [2171, 0]
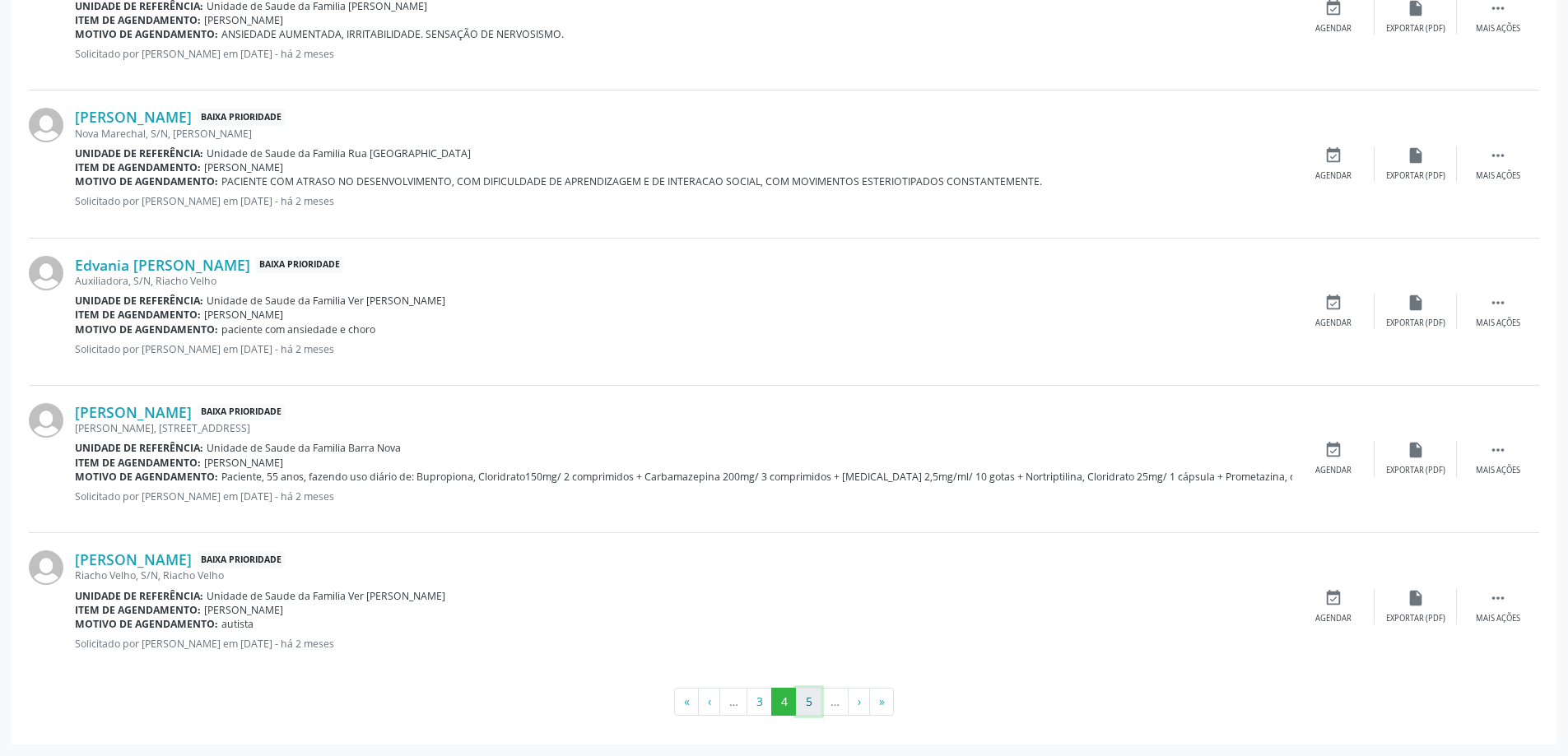
click at [806, 708] on button "5" at bounding box center [808, 701] width 25 height 28
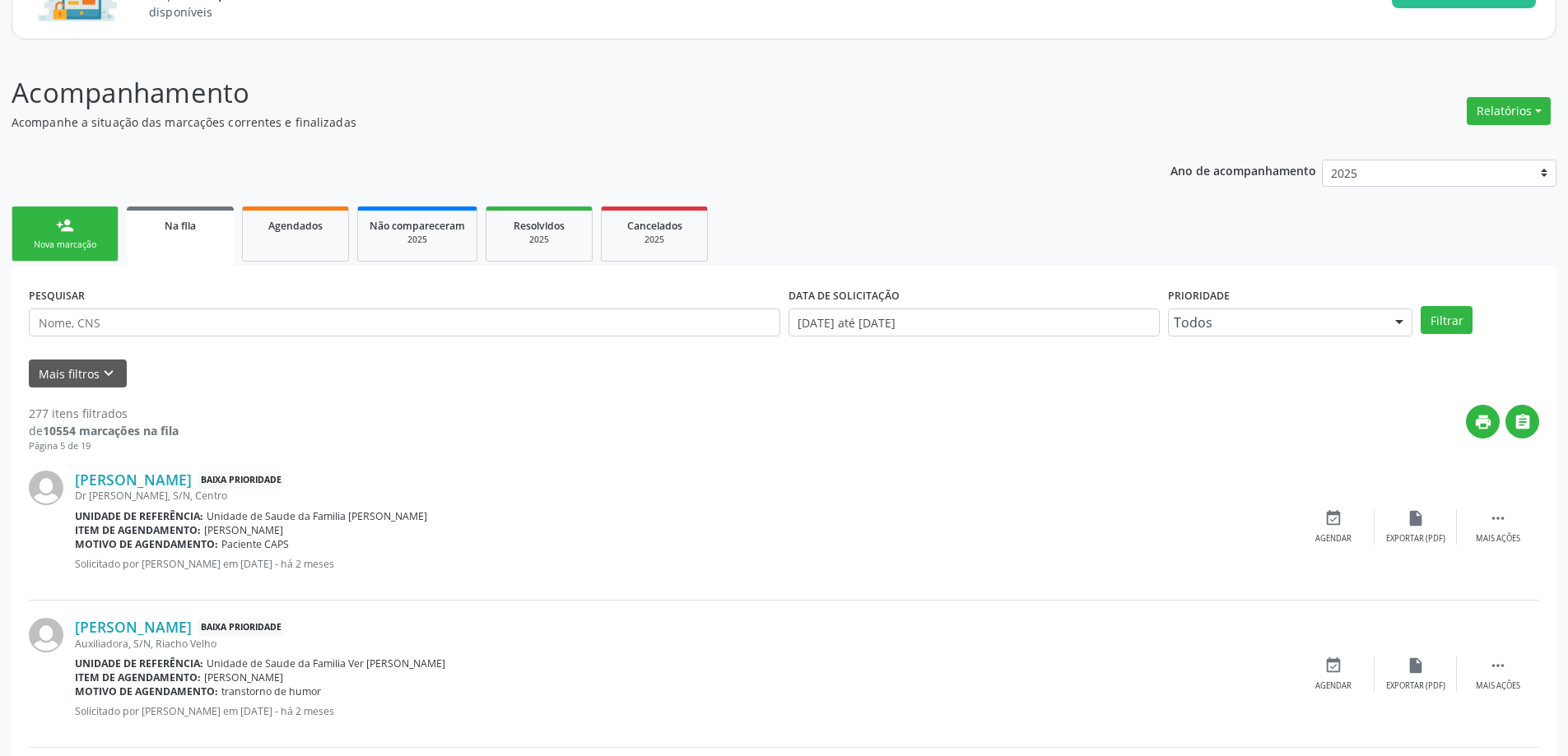
scroll to position [165, 0]
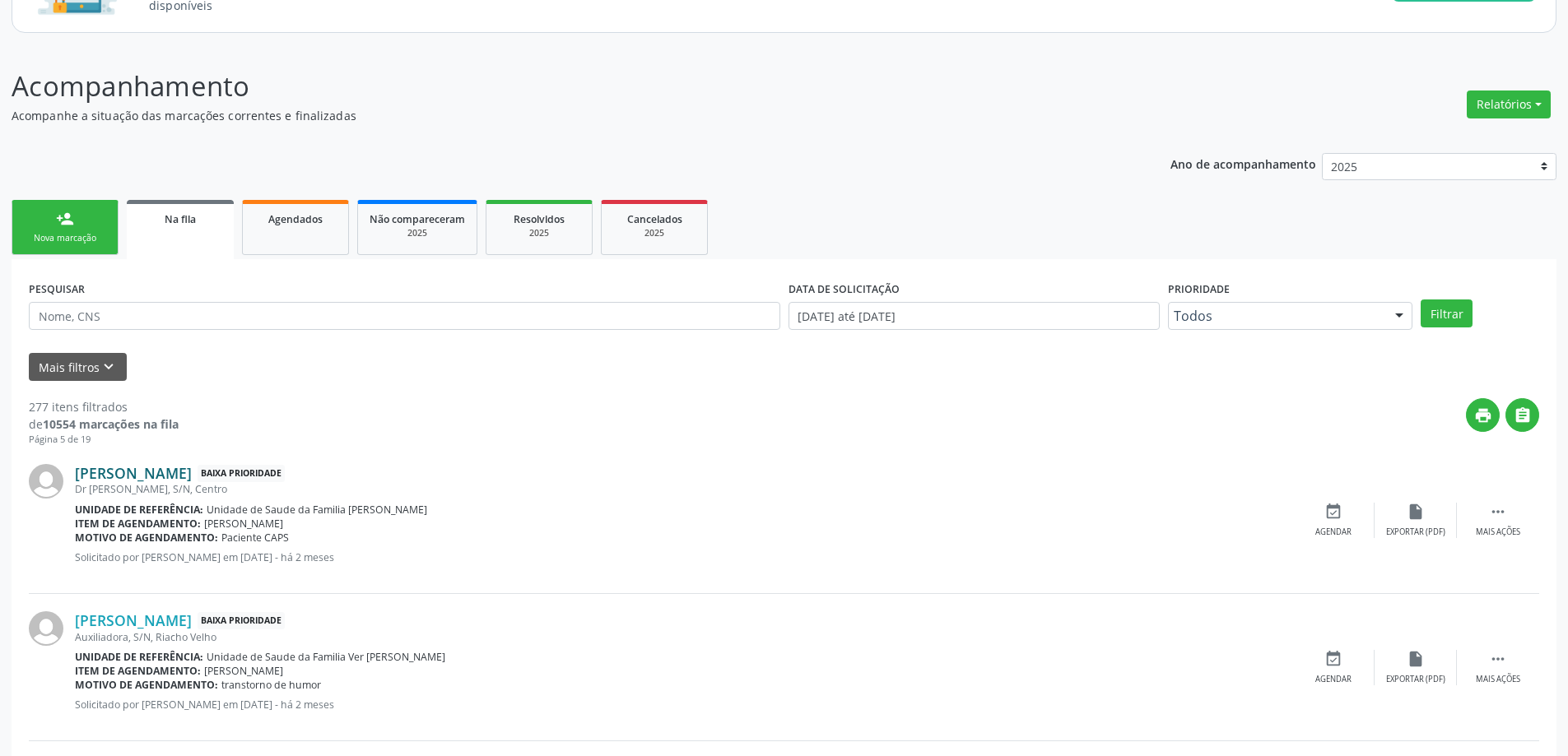
click at [114, 468] on link "[PERSON_NAME]" at bounding box center [133, 472] width 117 height 18
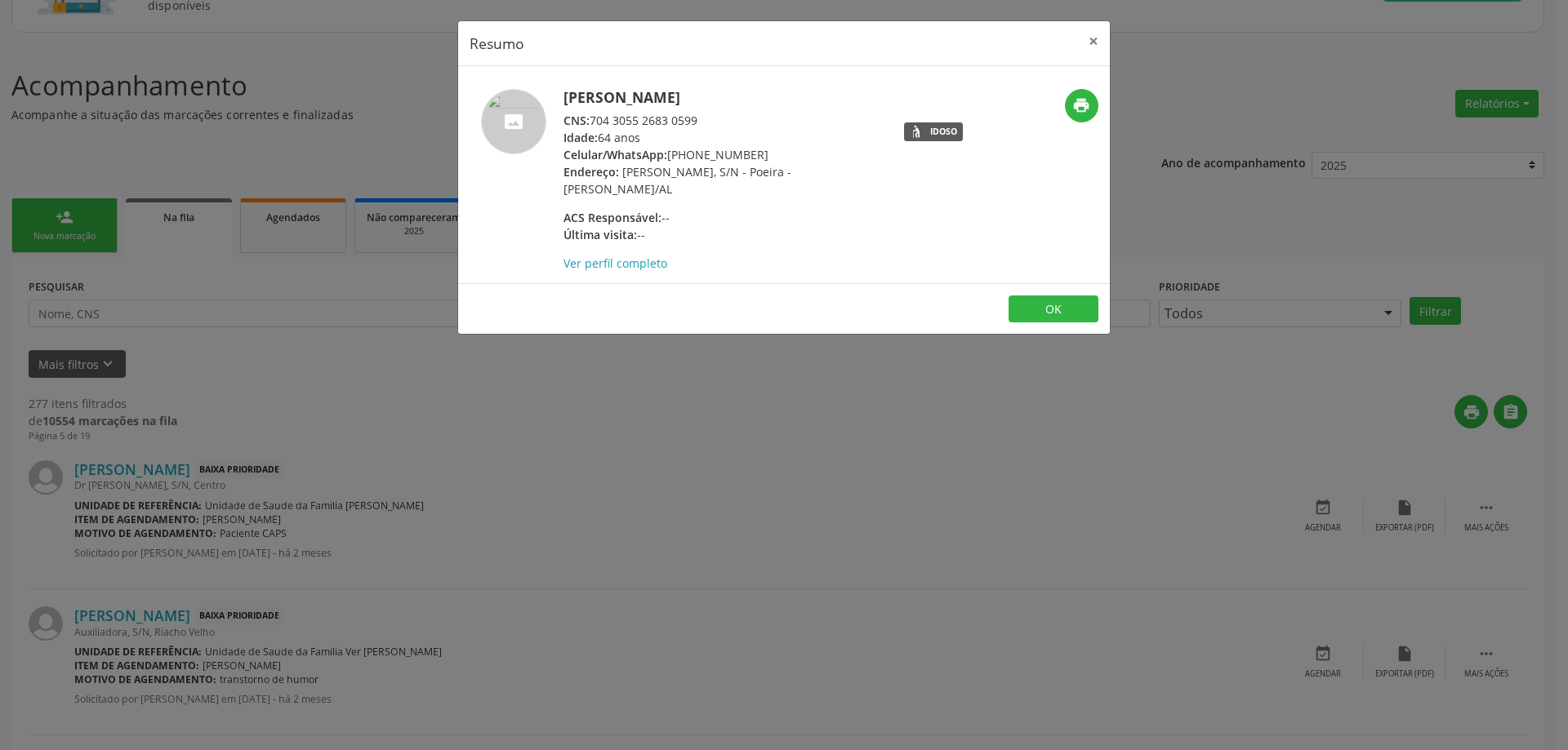
drag, startPoint x: 705, startPoint y: 120, endPoint x: 595, endPoint y: 121, distance: 110.0
click at [595, 121] on div "CNS: 704 3055 2683 0599" at bounding box center [722, 121] width 318 height 17
click at [1091, 44] on button "×" at bounding box center [1093, 41] width 33 height 40
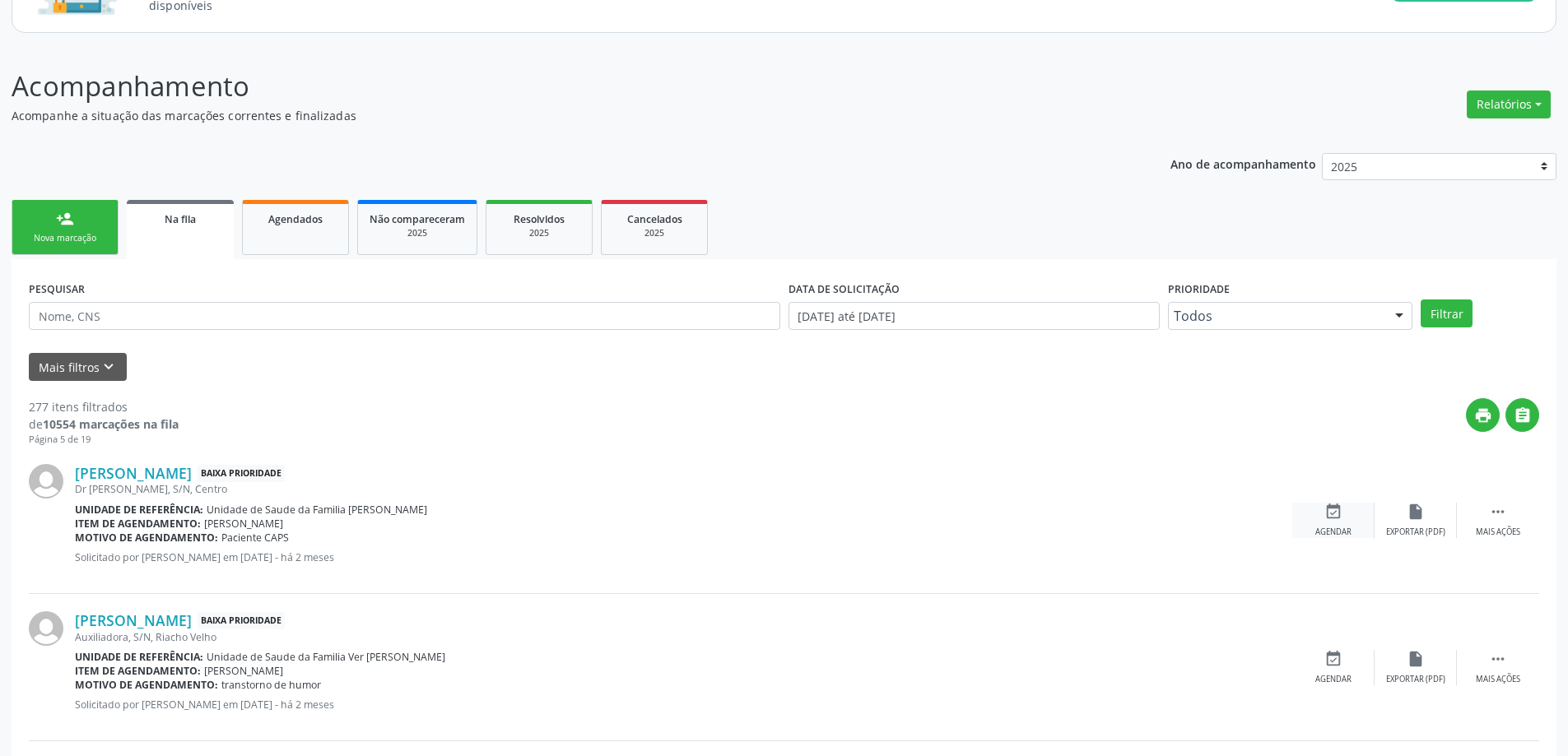
click at [1309, 513] on div "event_available Agendar" at bounding box center [1333, 520] width 82 height 36
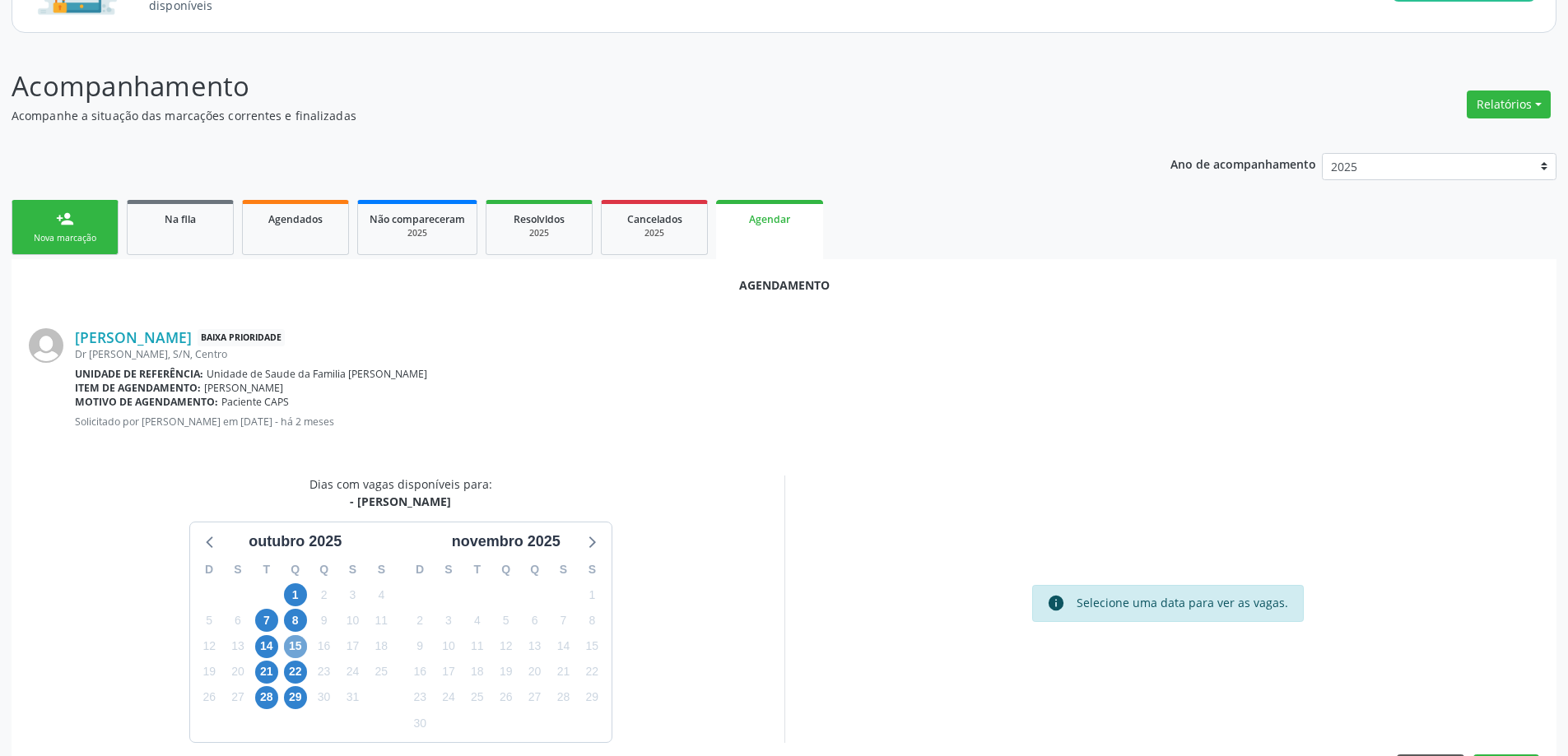
click at [289, 644] on span "15" at bounding box center [295, 647] width 23 height 23
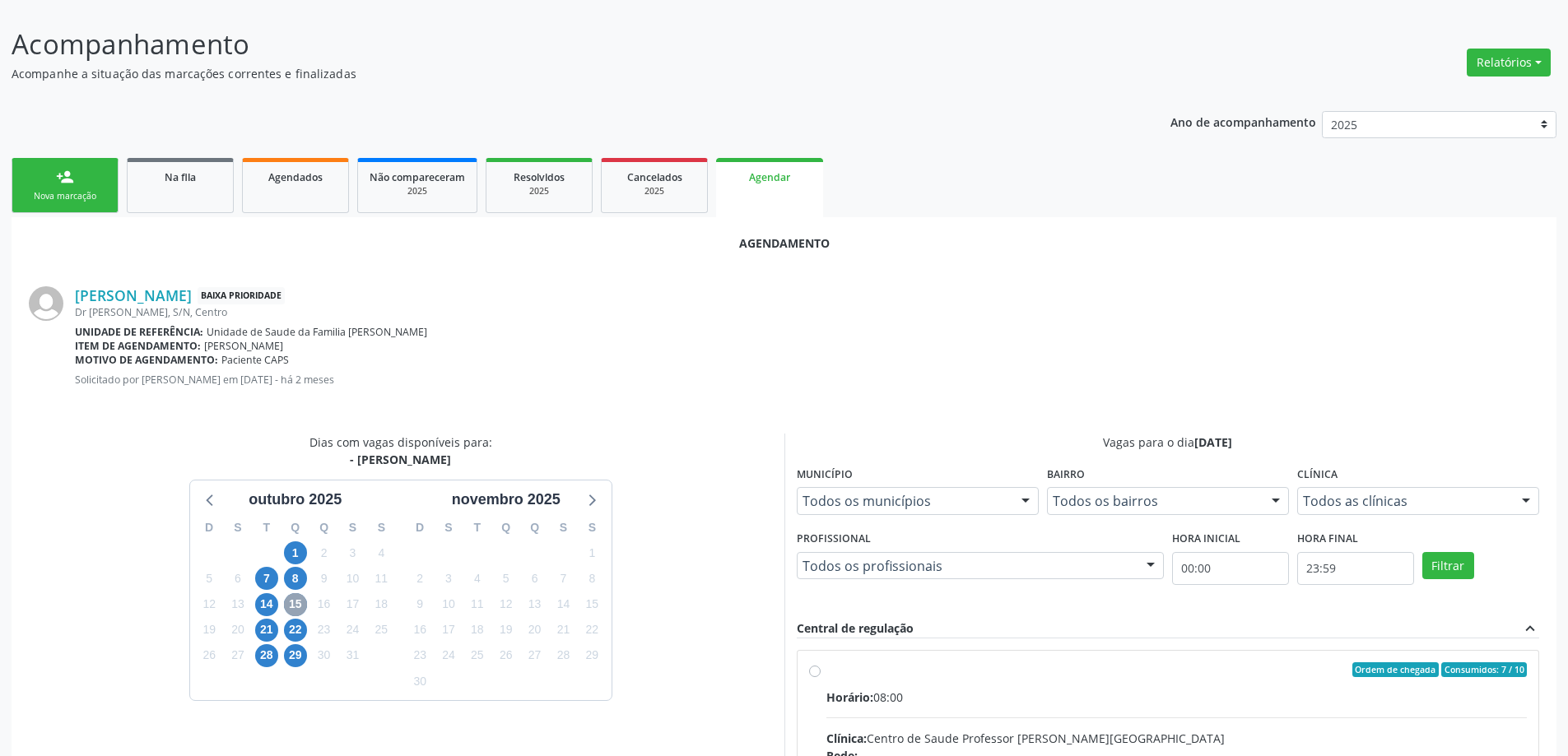
scroll to position [247, 0]
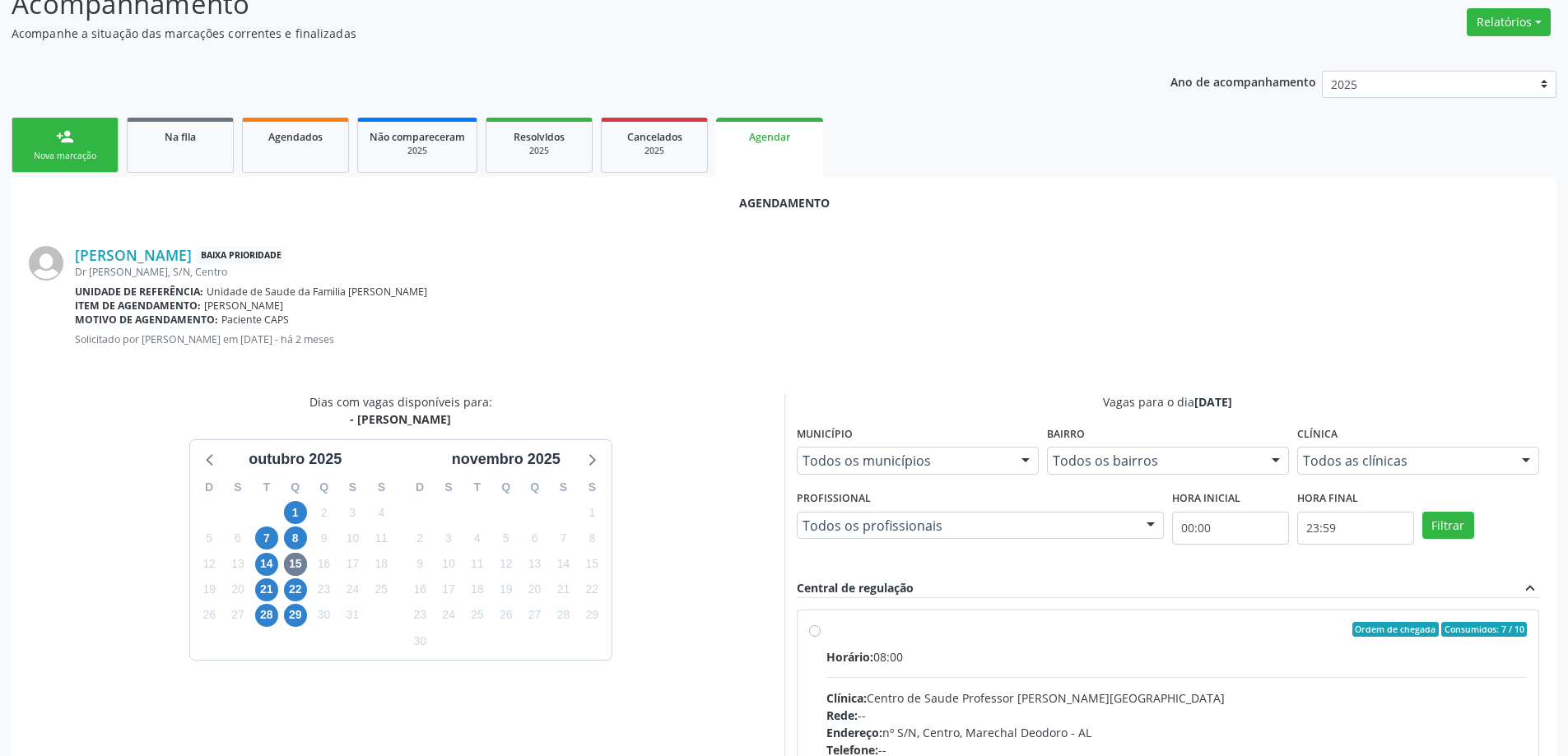
click at [822, 633] on div "Ordem de chegada Consumidos: 7 / 10 Horário: 08:00 Clínica: Centro de Saude Pro…" at bounding box center [1168, 748] width 718 height 253
radio input "true"
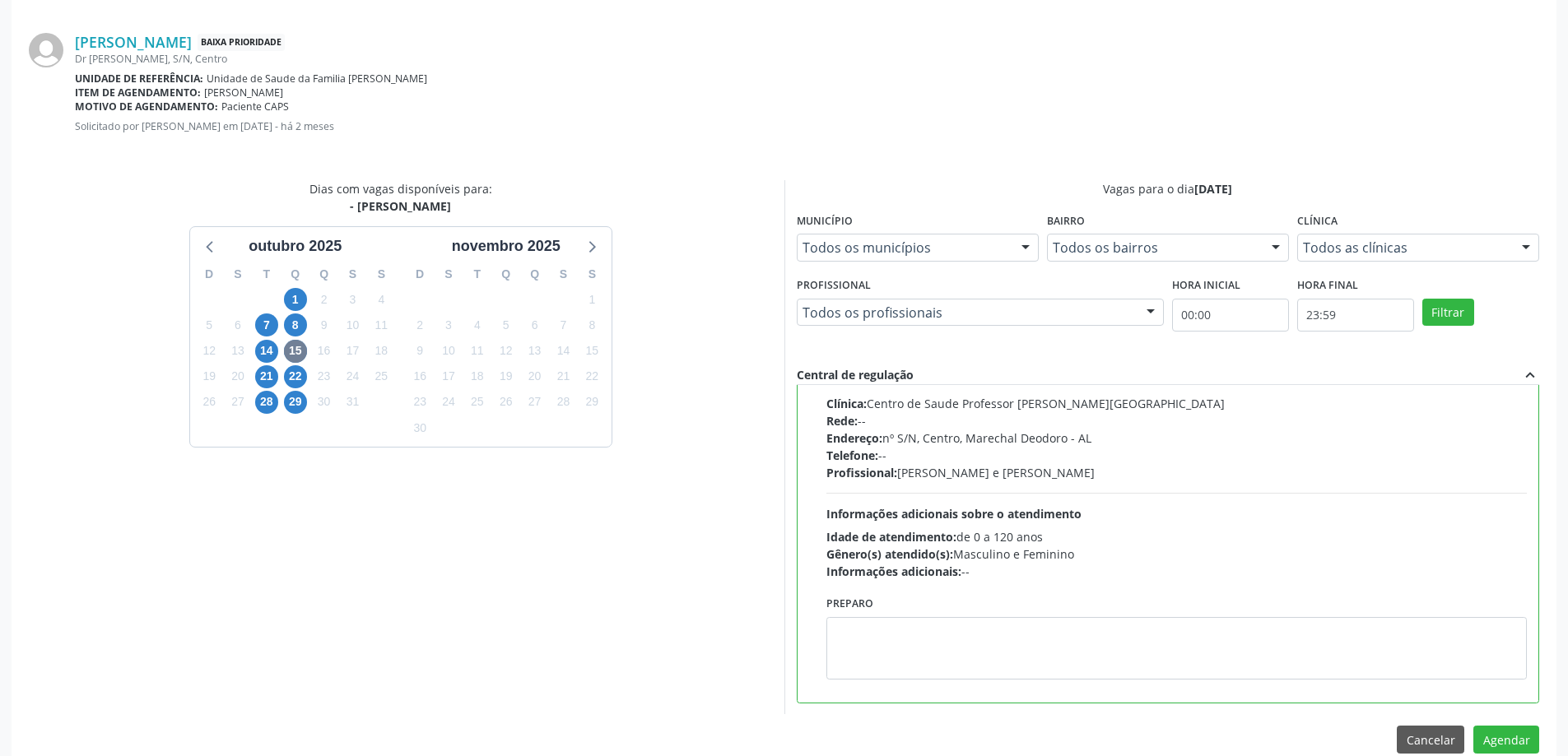
scroll to position [486, 0]
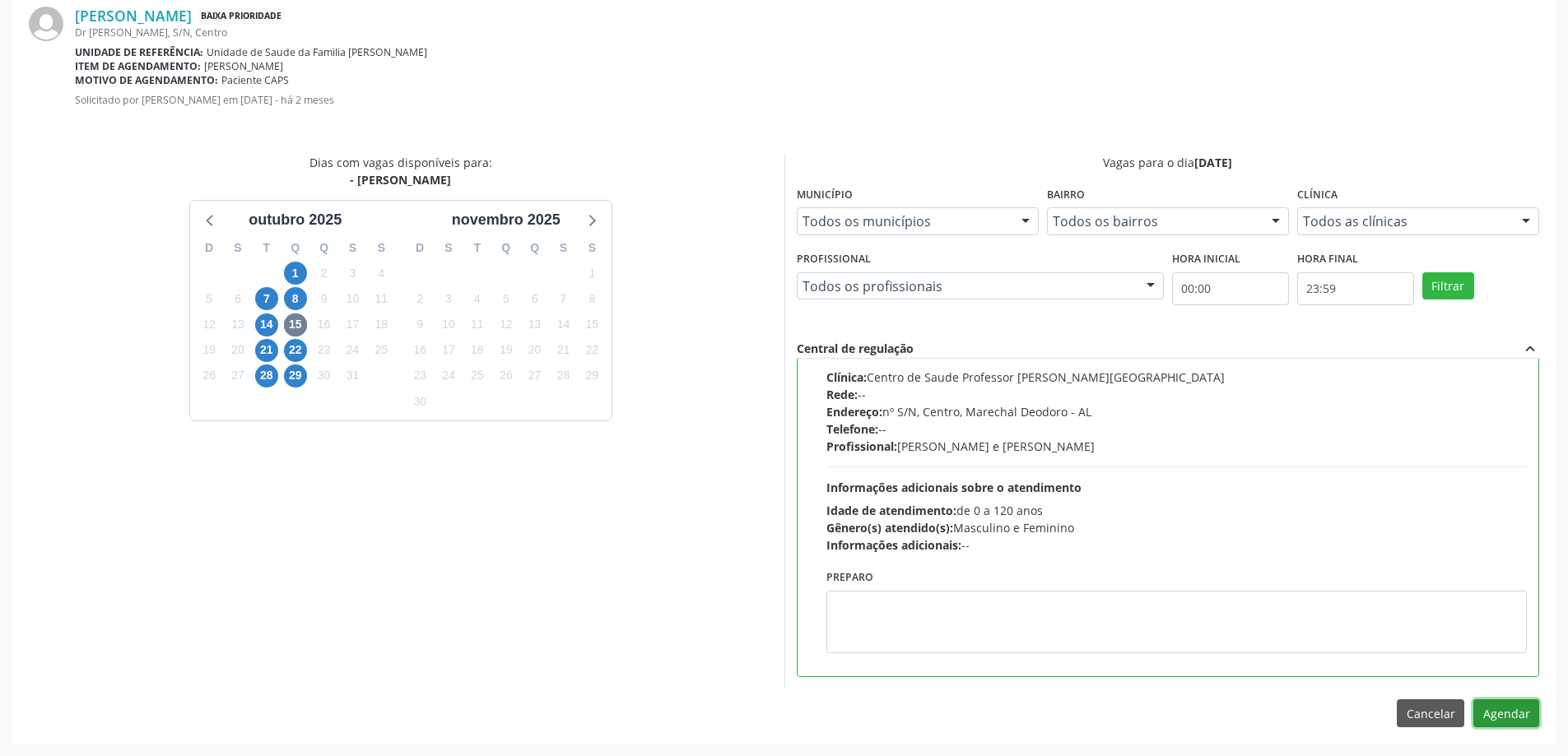
click at [1493, 715] on button "Agendar" at bounding box center [1506, 713] width 66 height 28
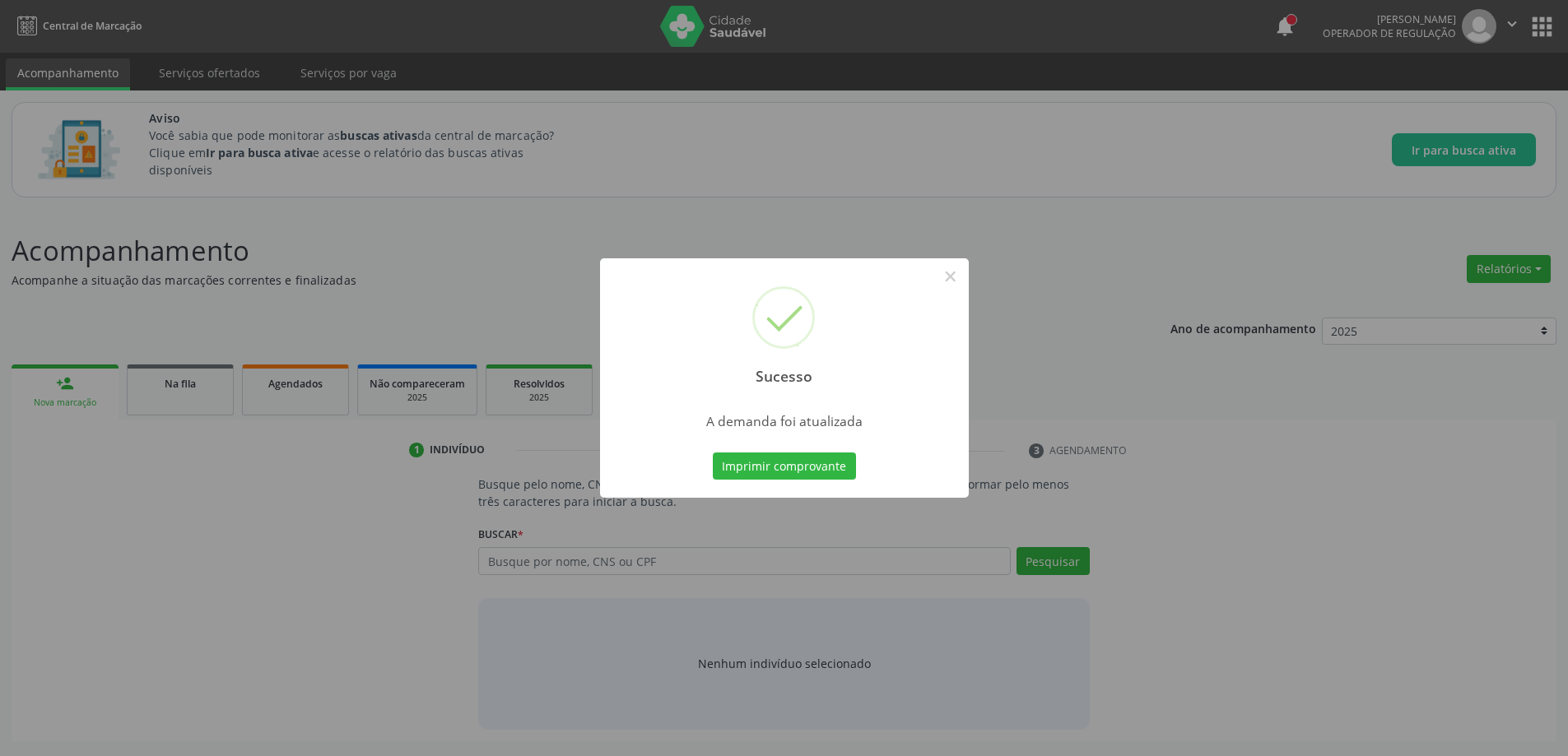
scroll to position [0, 0]
click at [953, 272] on button "×" at bounding box center [956, 276] width 28 height 28
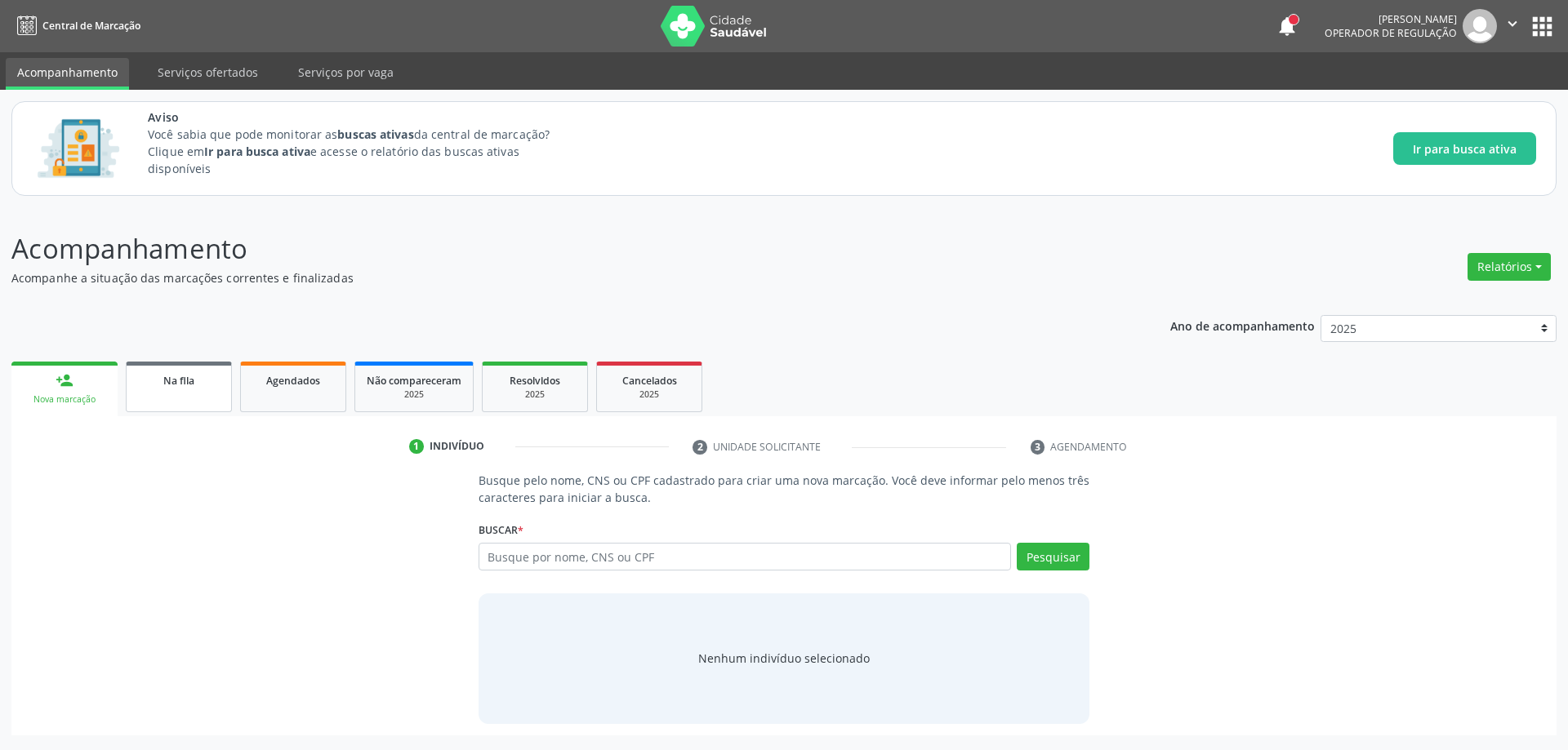
click at [198, 381] on div "Na fila" at bounding box center [178, 380] width 81 height 17
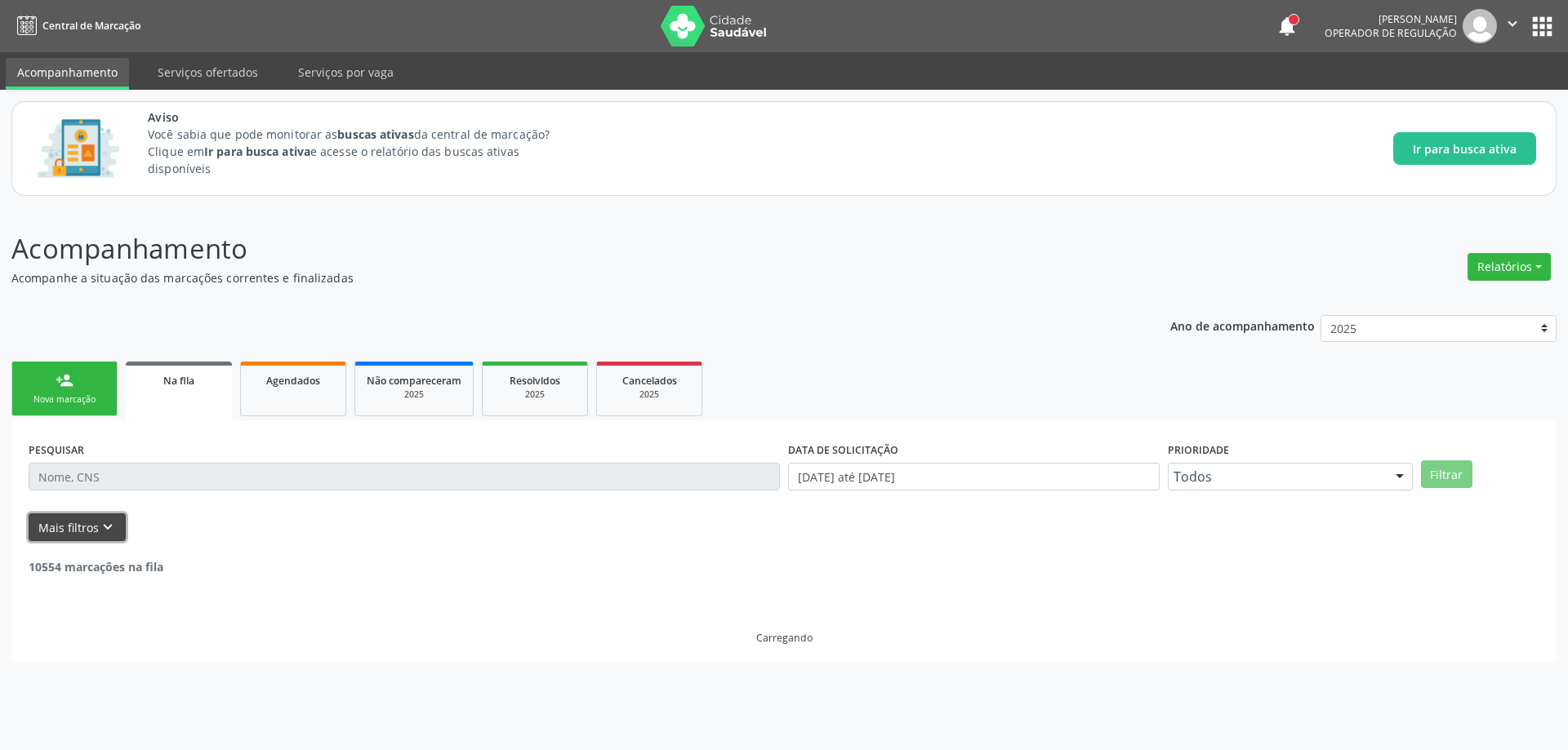
click at [89, 519] on button "Mais filtros keyboard_arrow_down" at bounding box center [77, 528] width 98 height 29
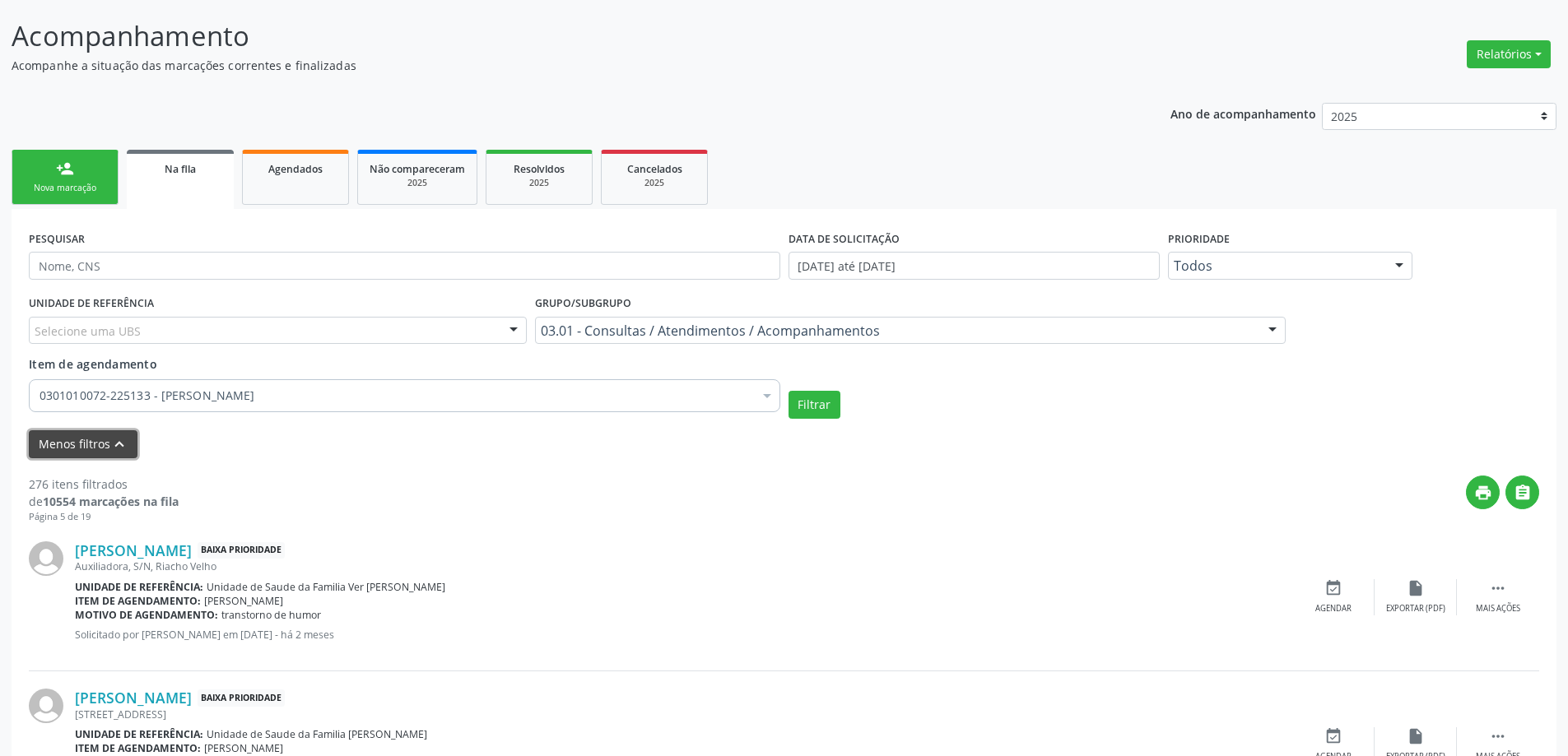
scroll to position [247, 0]
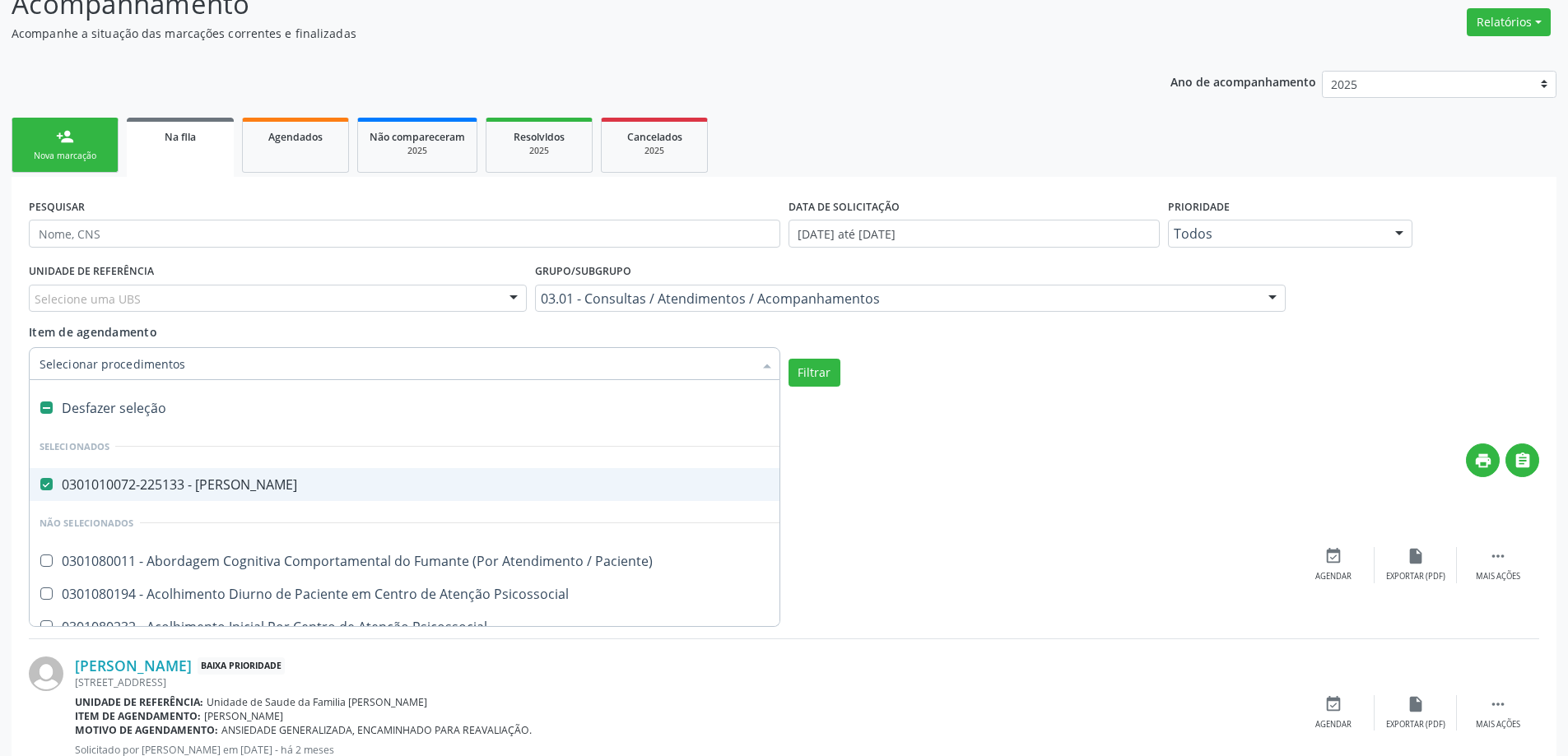
click at [42, 483] on Psiquiatra at bounding box center [46, 484] width 13 height 13
click at [41, 483] on Psiquiatra "checkbox" at bounding box center [35, 484] width 11 height 11
checkbox Psiquiatra "false"
click at [185, 364] on input "Item de agendamento" at bounding box center [396, 364] width 714 height 33
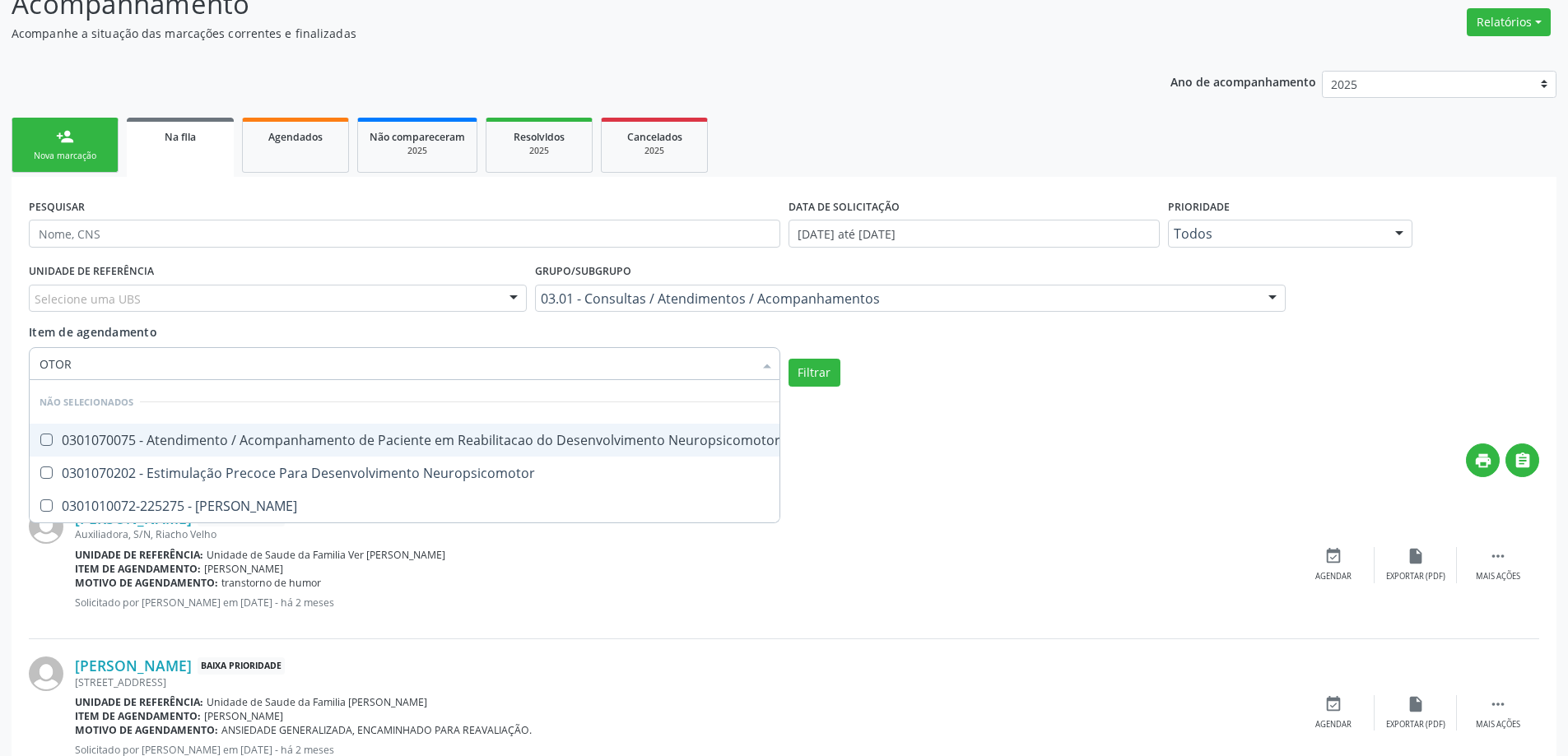
type input "OTORR"
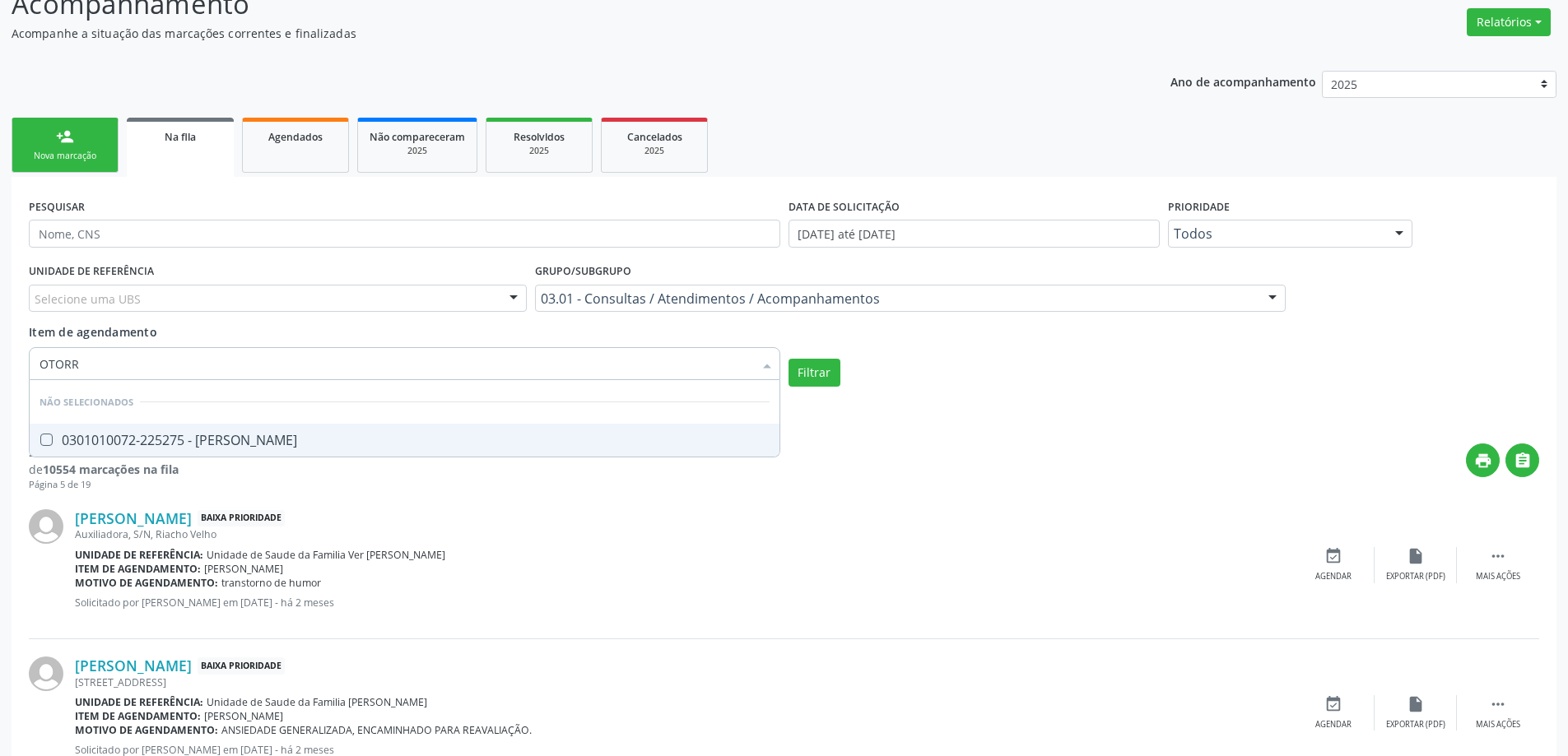
click at [230, 434] on div "0301010072-225275 - [PERSON_NAME]" at bounding box center [404, 441] width 730 height 14
checkbox Otorrinolaringologista "true"
click at [830, 373] on button "Filtrar" at bounding box center [815, 372] width 52 height 28
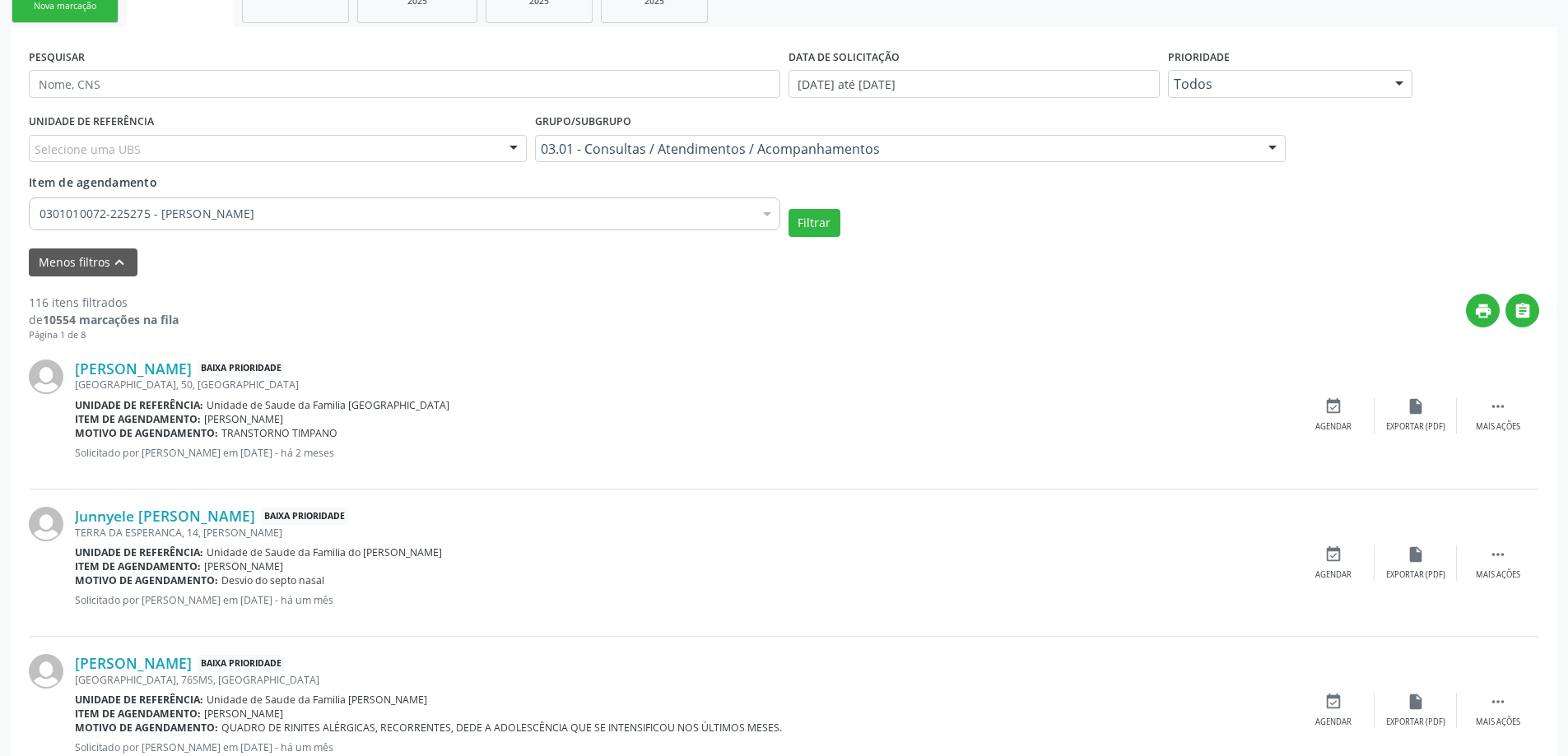
scroll to position [412, 0]
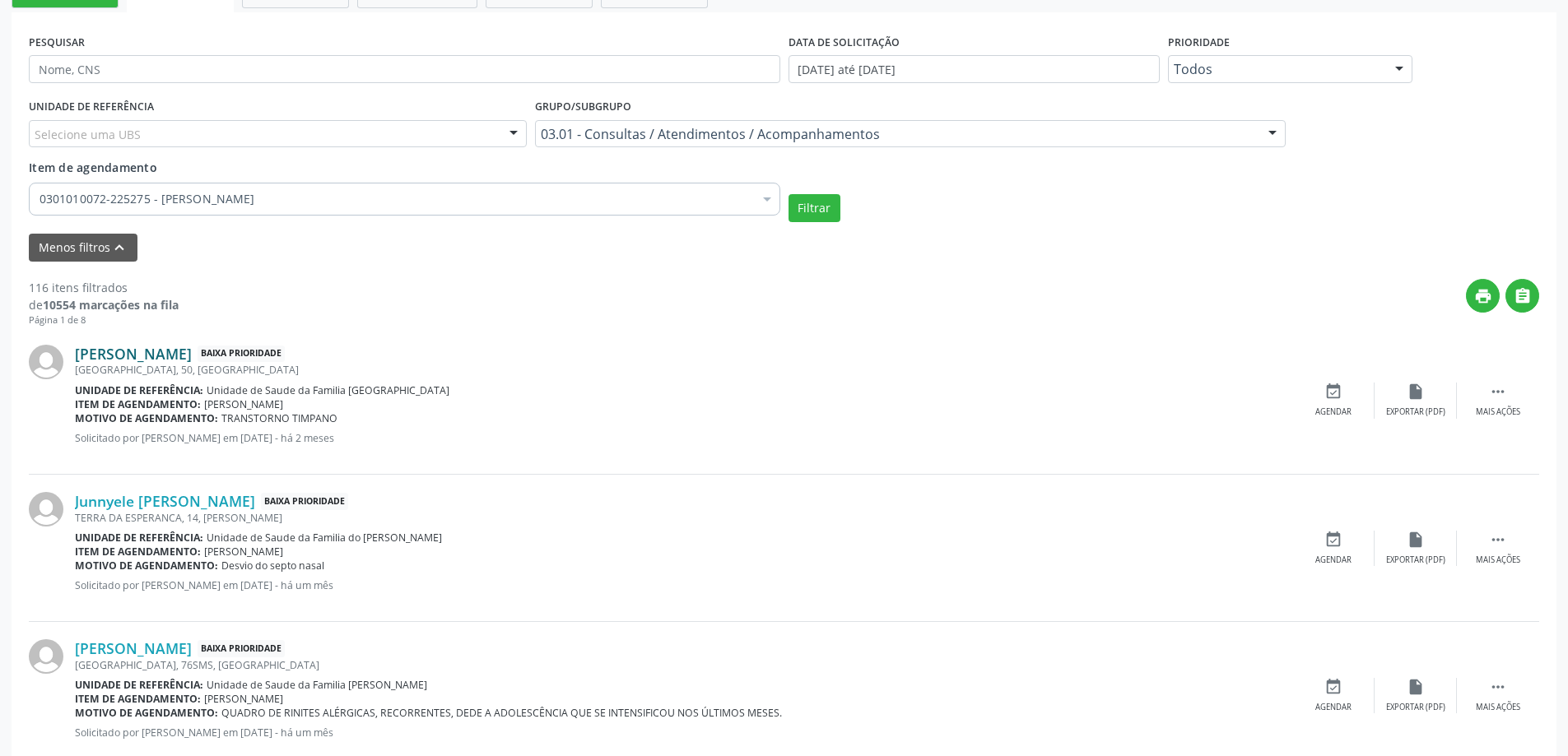
click at [173, 351] on link "[PERSON_NAME]" at bounding box center [133, 354] width 117 height 18
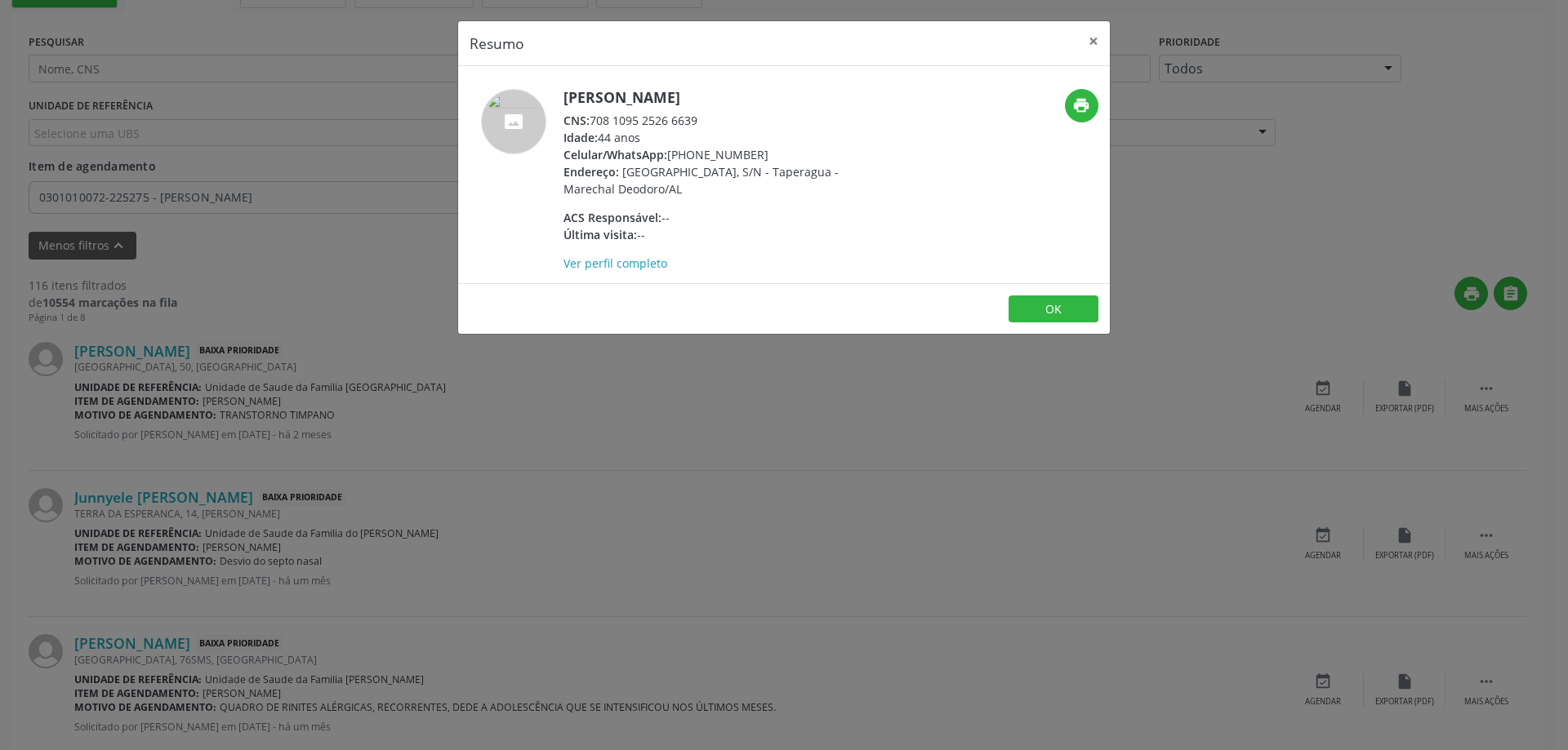
drag, startPoint x: 705, startPoint y: 121, endPoint x: 590, endPoint y: 125, distance: 115.1
click at [590, 125] on div "CNS: 708 1095 2526 6639" at bounding box center [722, 121] width 318 height 17
click at [1089, 53] on button "×" at bounding box center [1093, 41] width 33 height 40
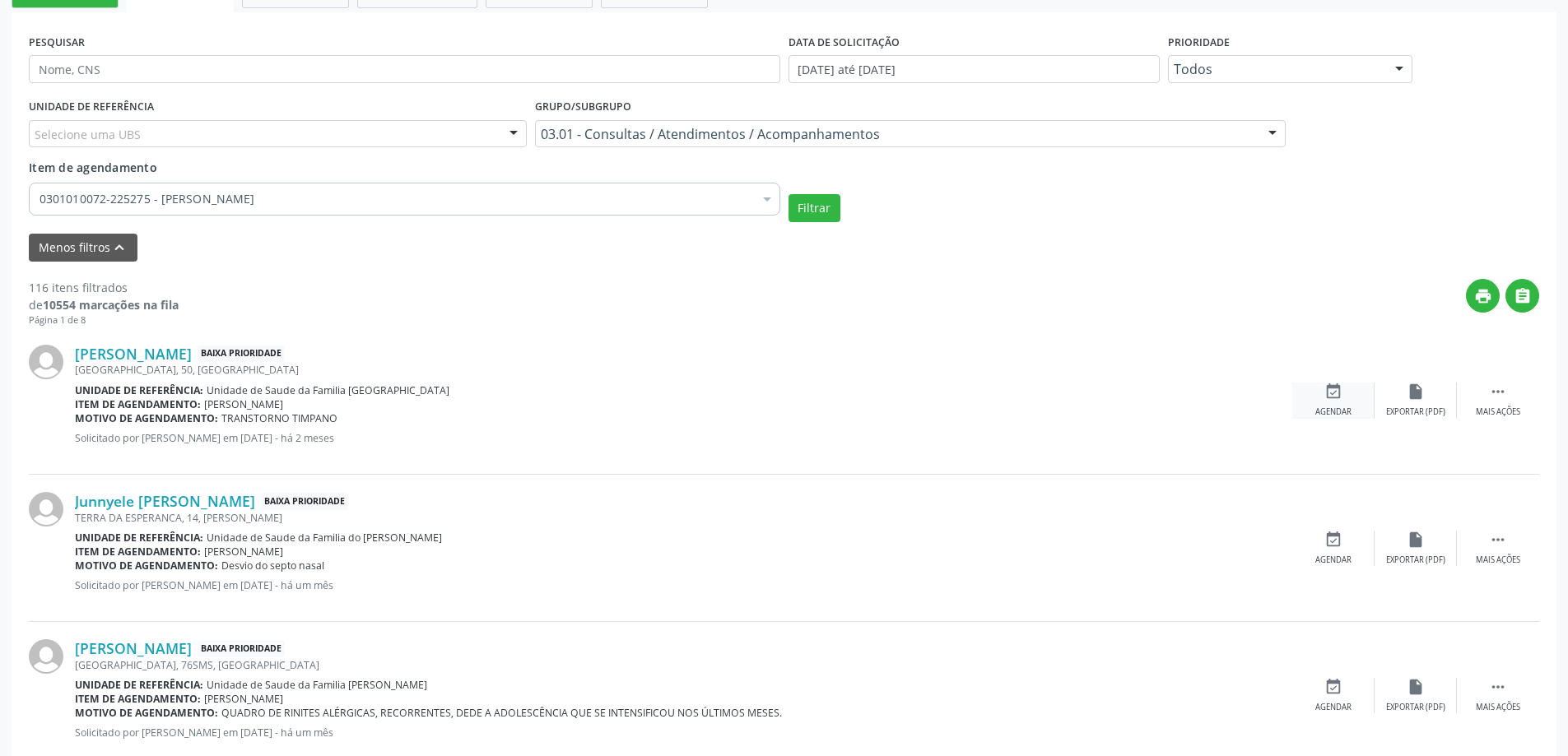
click at [1340, 407] on div "Agendar" at bounding box center [1334, 413] width 37 height 12
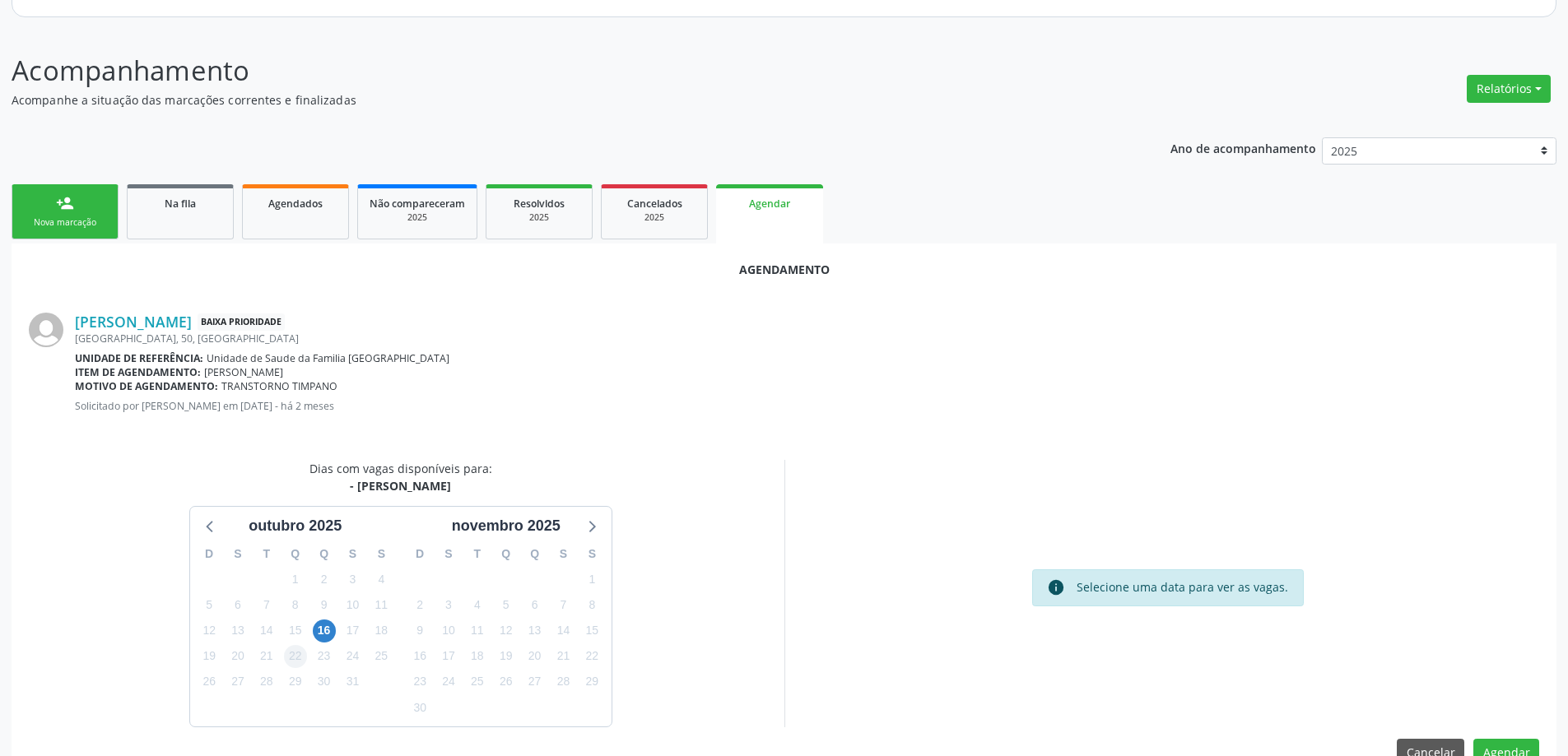
scroll to position [219, 0]
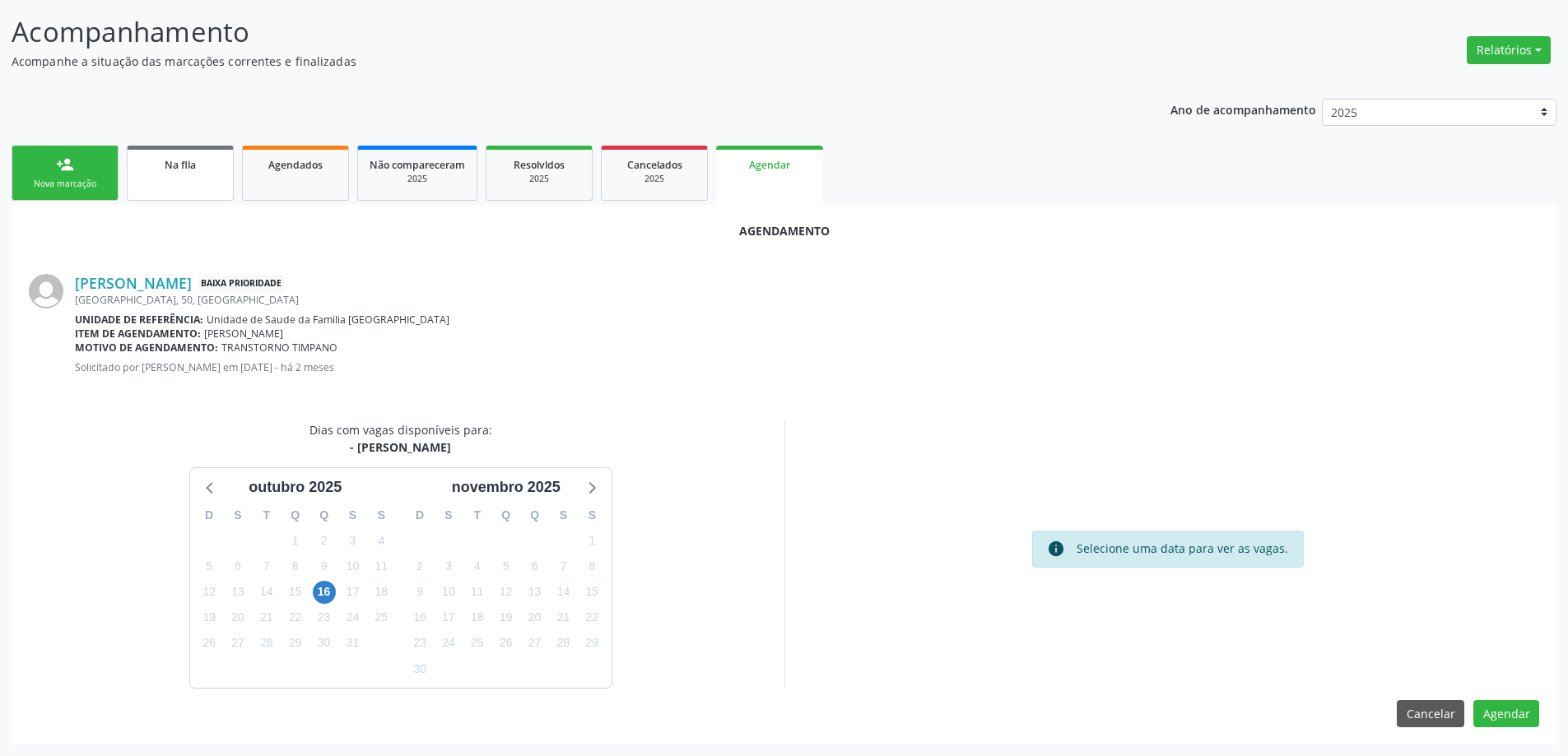
click at [189, 172] on div "Na fila" at bounding box center [179, 164] width 82 height 17
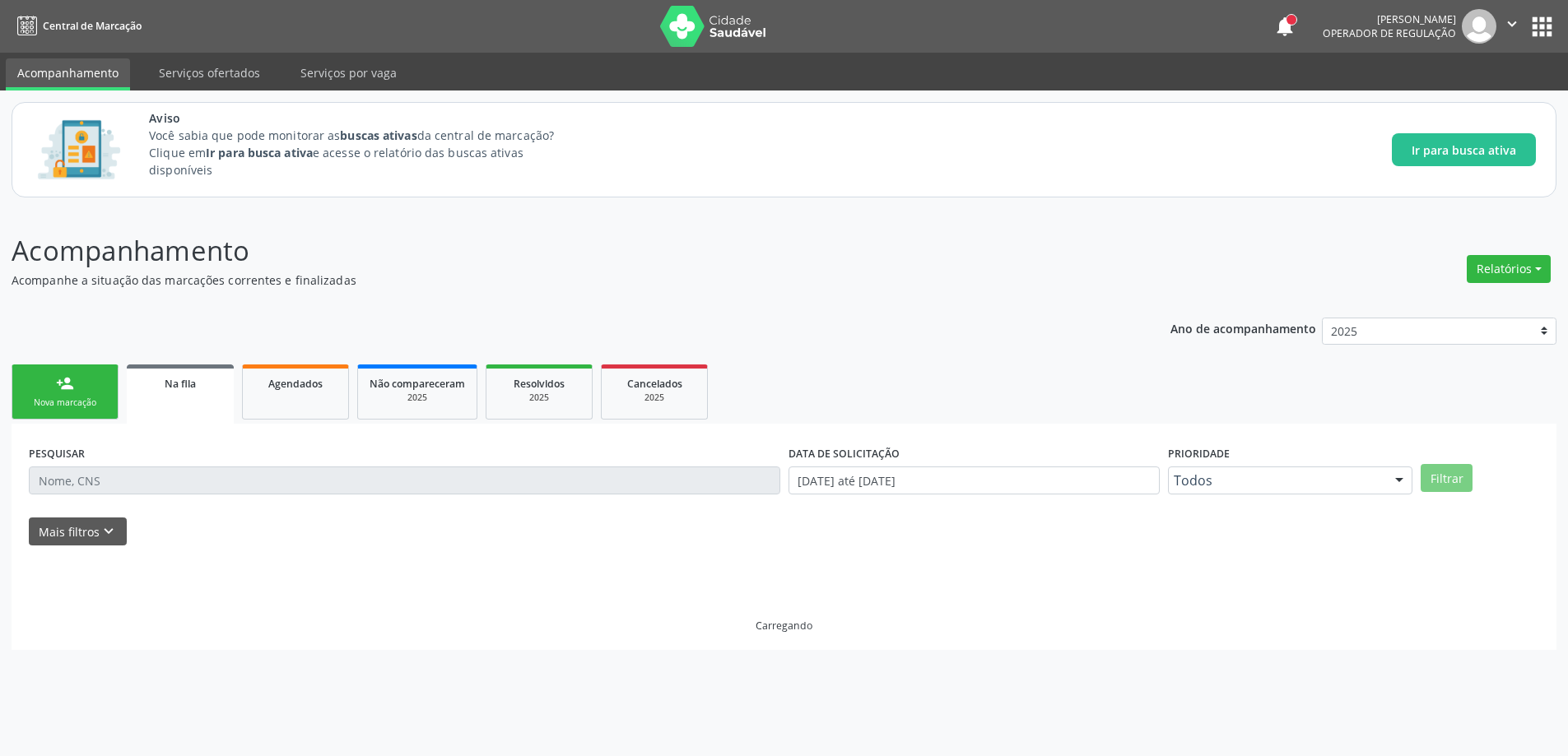
scroll to position [0, 0]
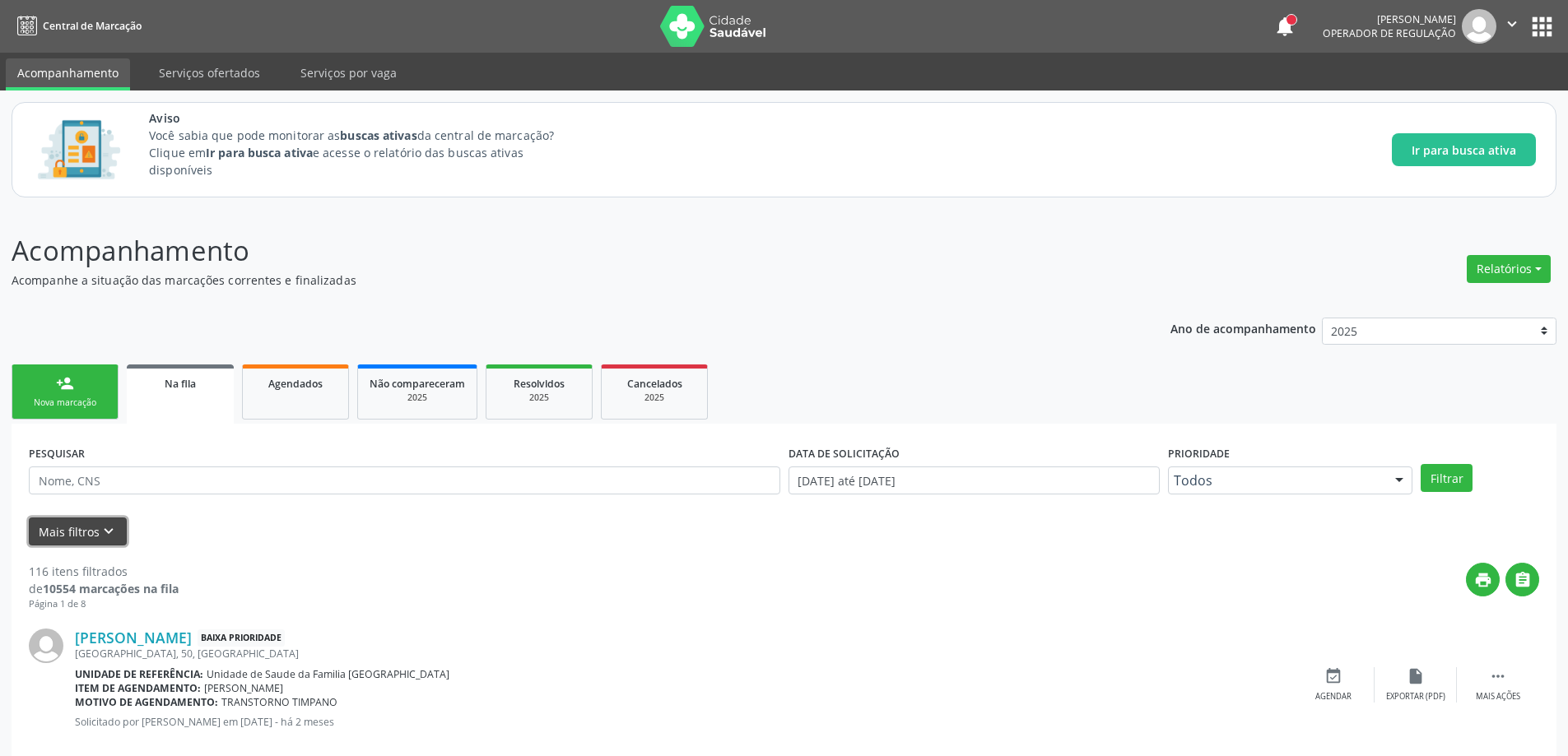
click at [94, 525] on button "Mais filtros keyboard_arrow_down" at bounding box center [78, 532] width 98 height 29
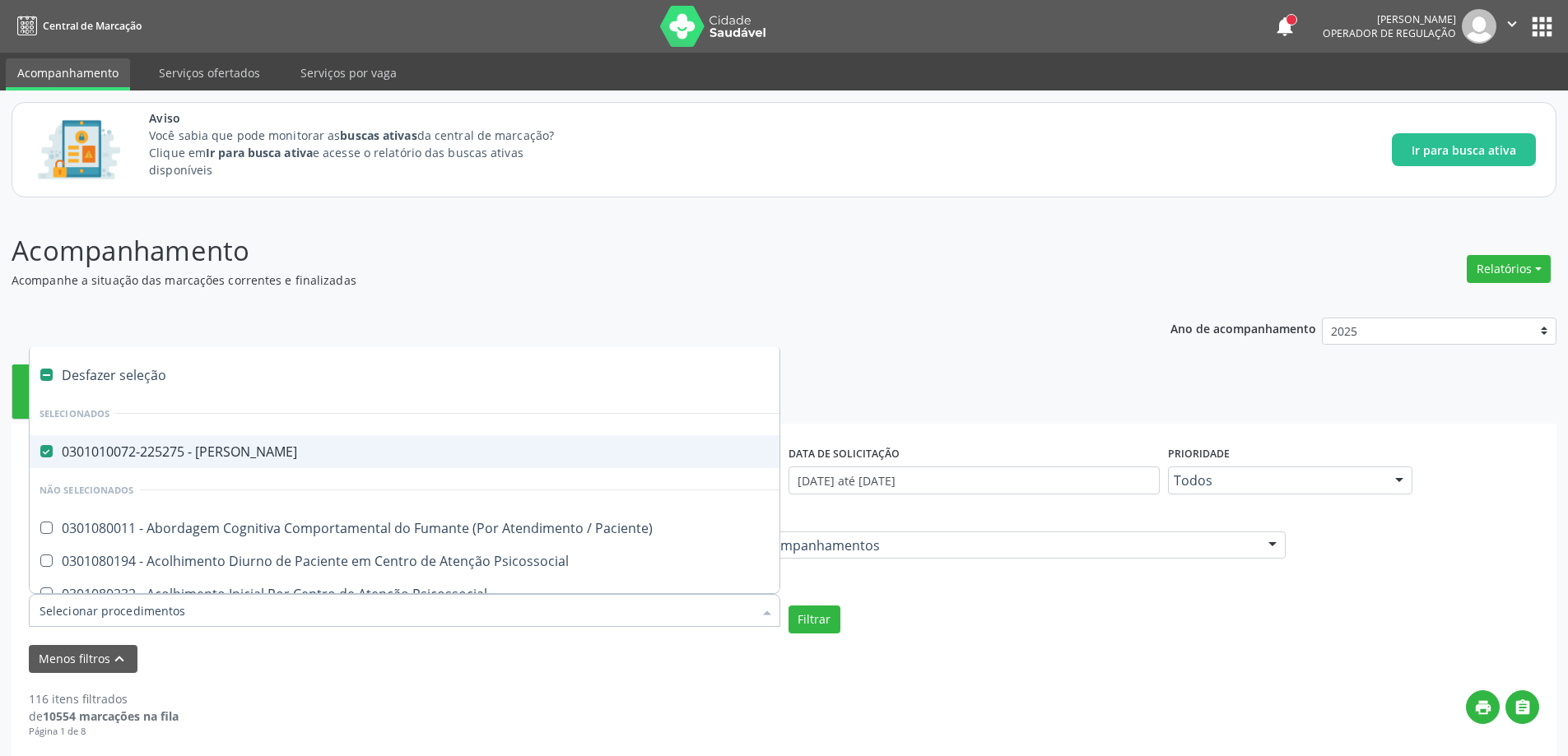
click at [408, 620] on div at bounding box center [404, 610] width 751 height 33
click at [38, 452] on div at bounding box center [36, 452] width 13 height 14
click at [45, 452] on Otorrinolaringologista at bounding box center [46, 451] width 13 height 13
click at [41, 452] on Otorrinolaringologista "checkbox" at bounding box center [35, 451] width 11 height 11
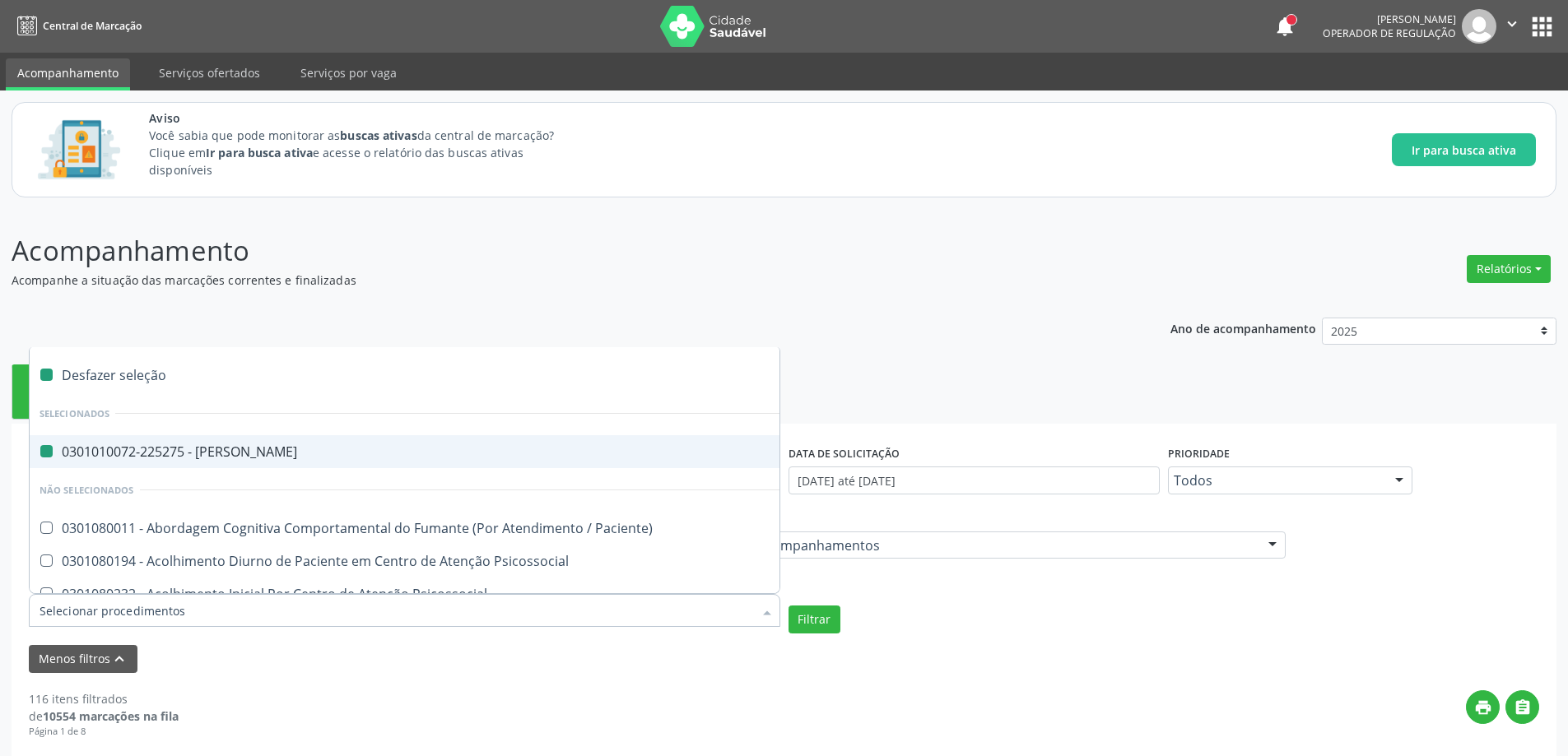
checkbox Otorrinolaringologista "false"
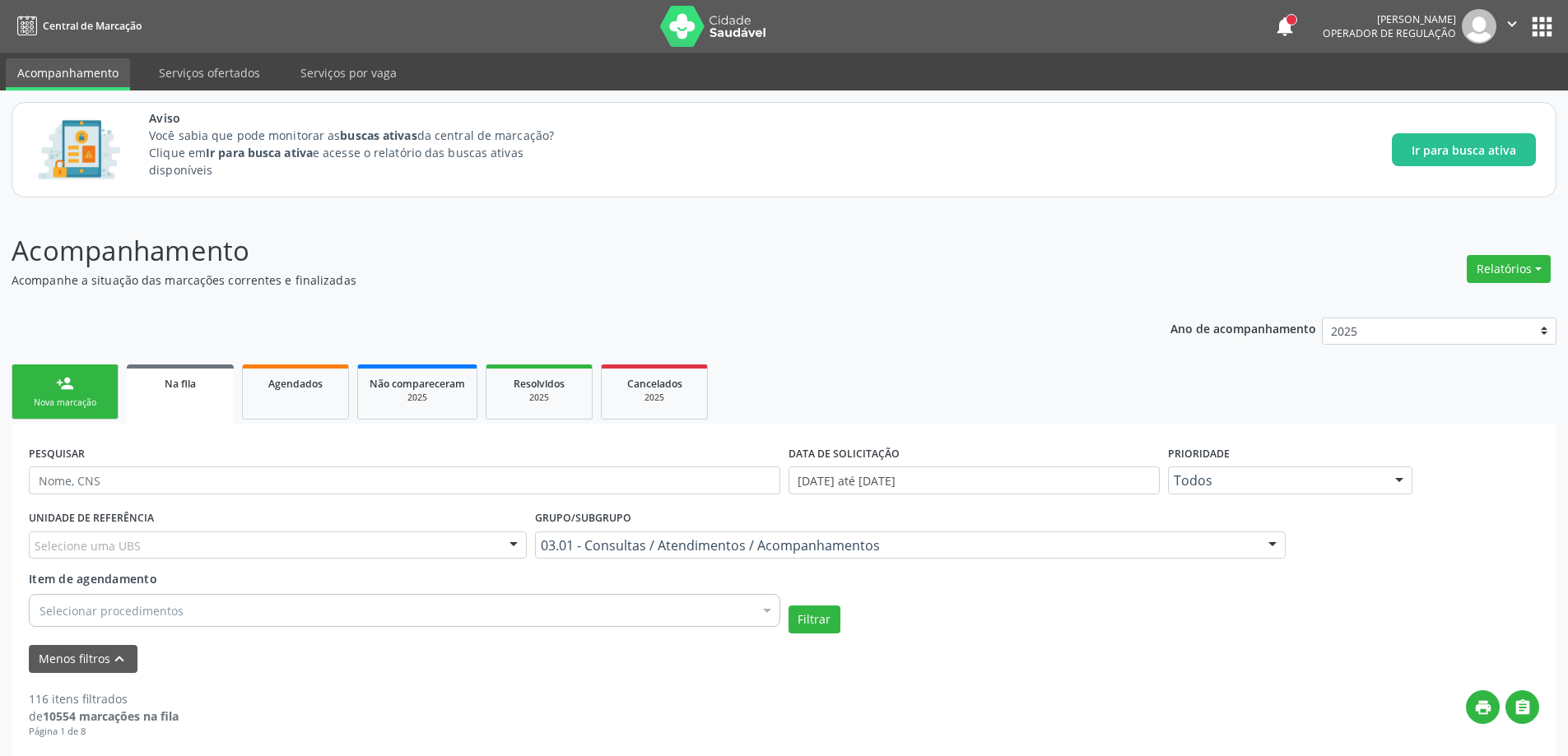
click at [598, 661] on div "Menos filtros keyboard_arrow_up" at bounding box center [784, 660] width 1519 height 29
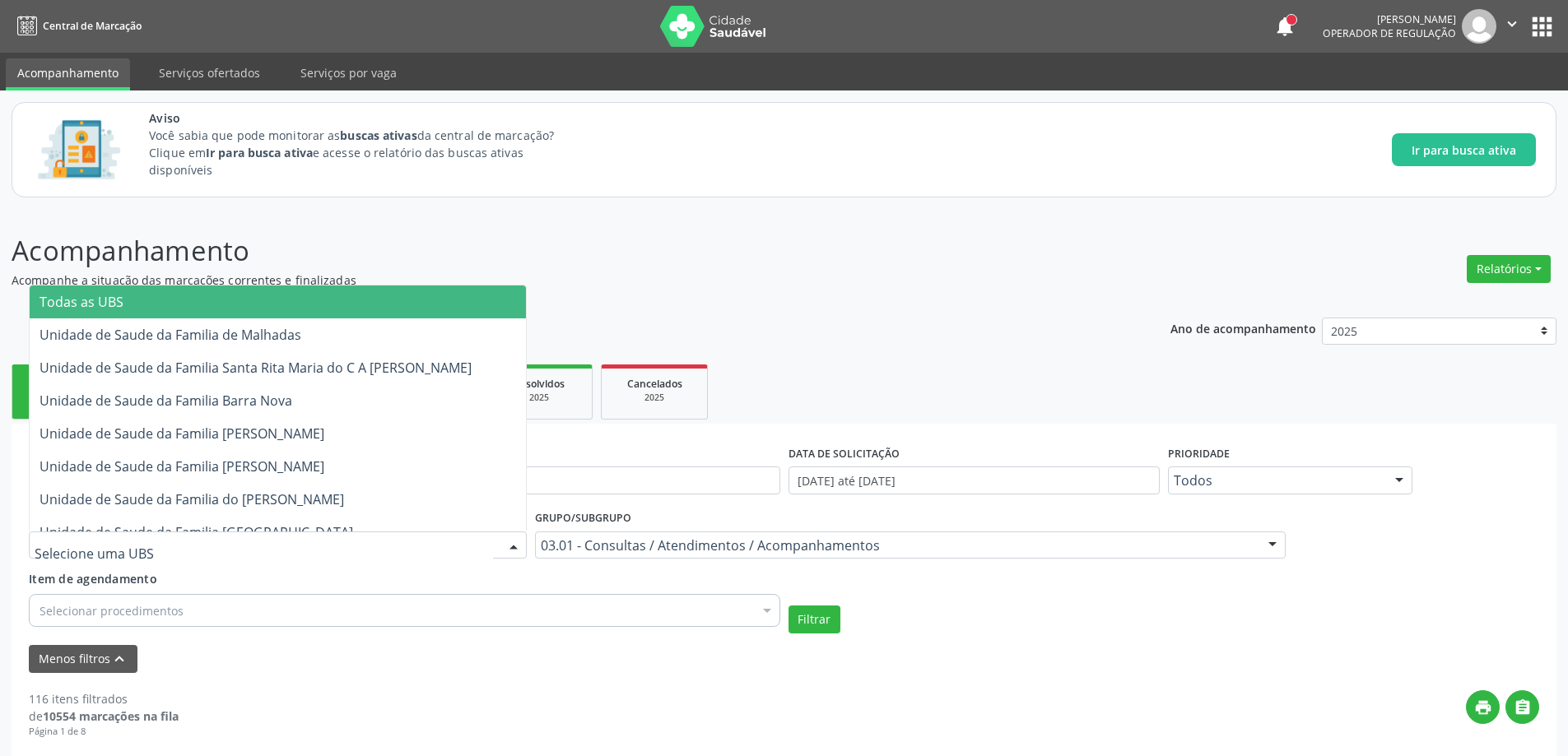
click at [217, 542] on div at bounding box center [278, 545] width 498 height 28
type input "US"
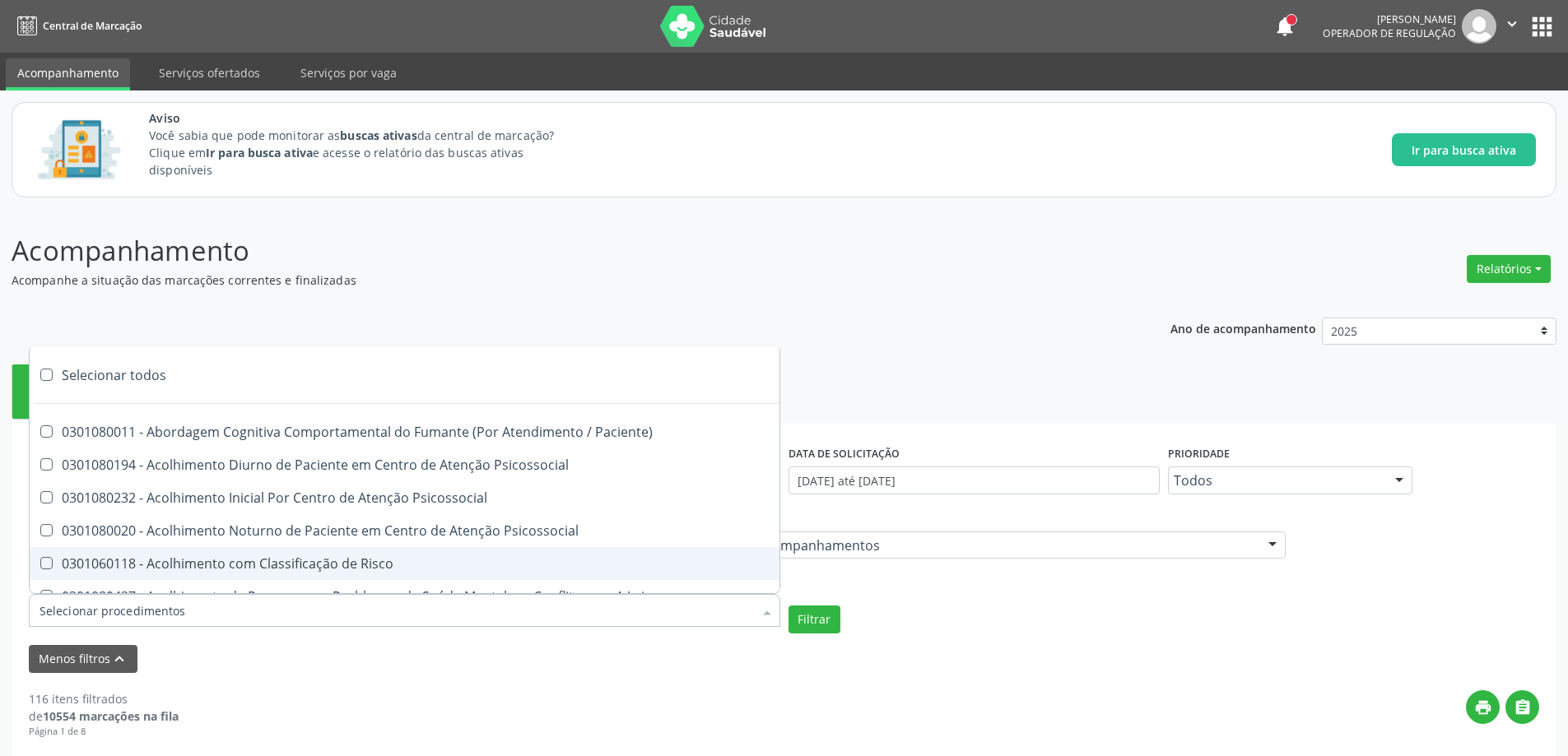
click at [304, 608] on div at bounding box center [404, 610] width 751 height 33
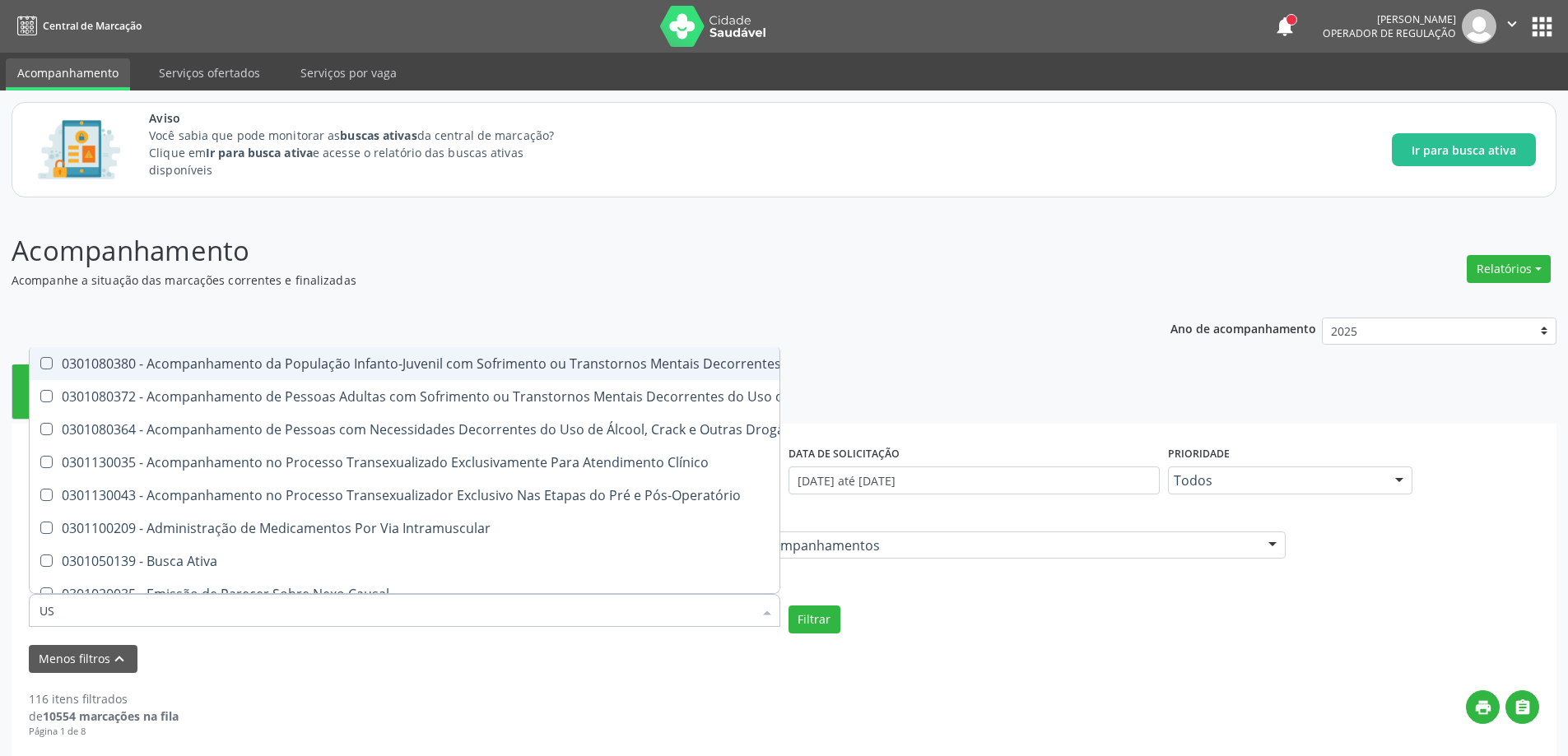
type input "U"
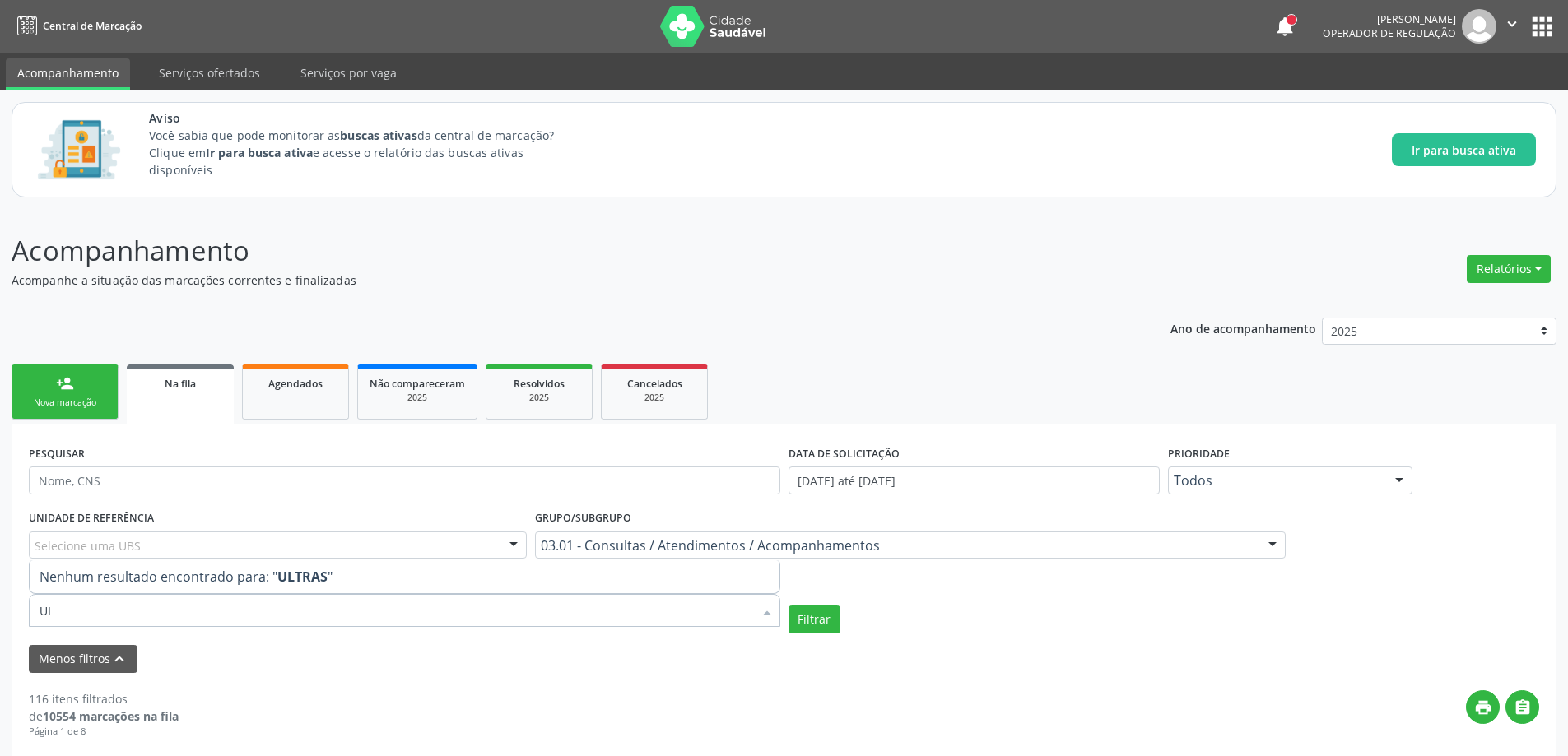
type input "U"
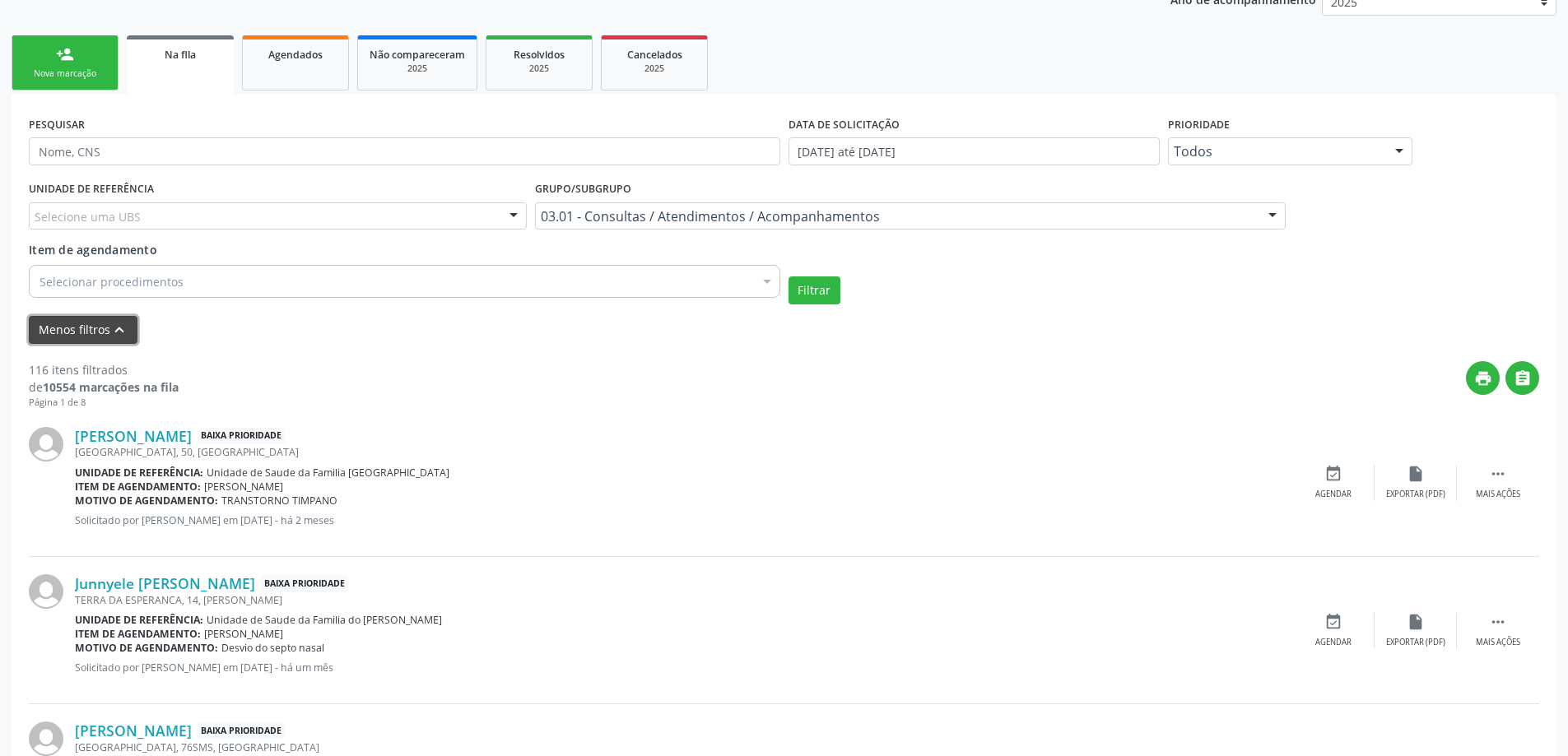
click at [115, 331] on icon "keyboard_arrow_up" at bounding box center [119, 330] width 18 height 18
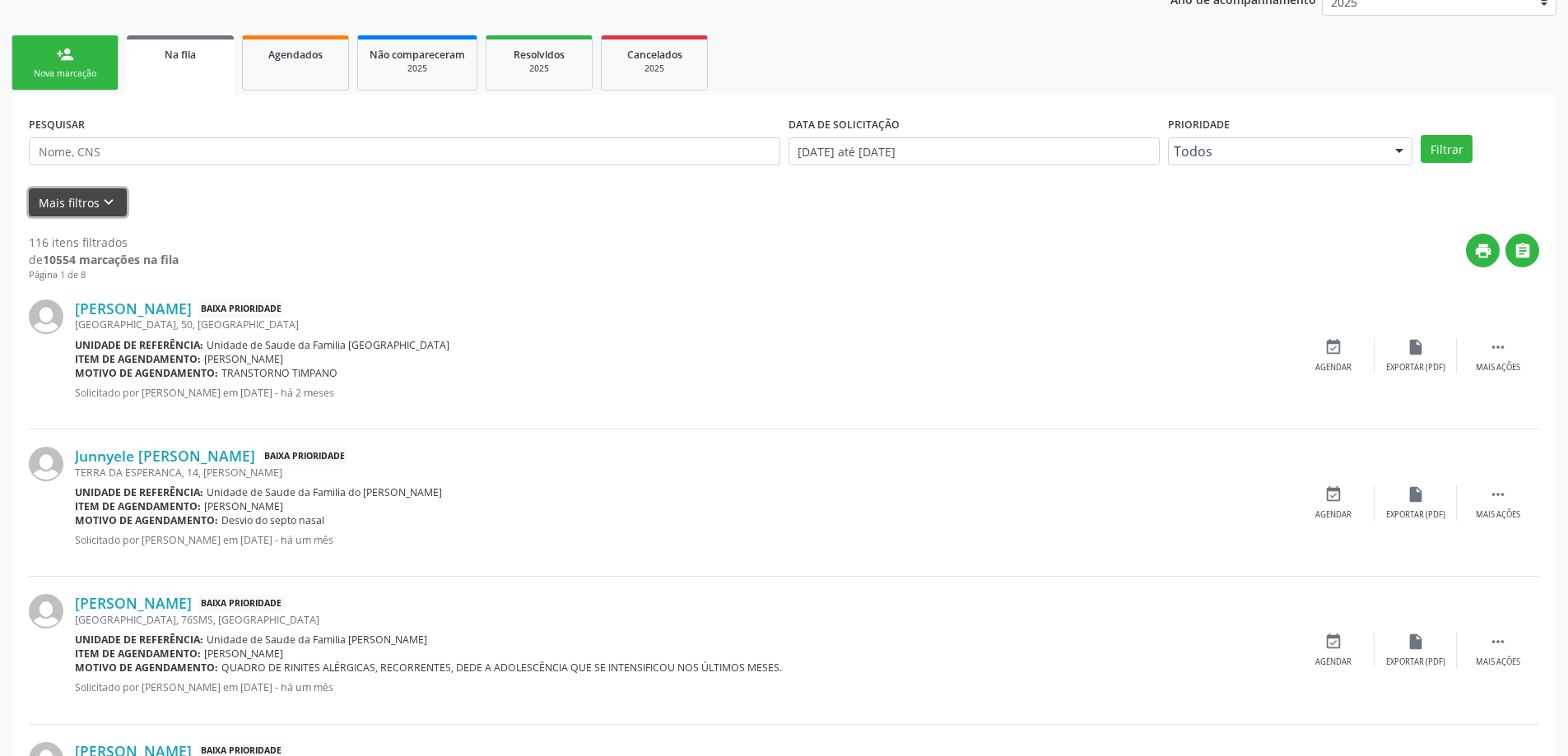
click at [85, 202] on button "Mais filtros keyboard_arrow_down" at bounding box center [78, 202] width 98 height 29
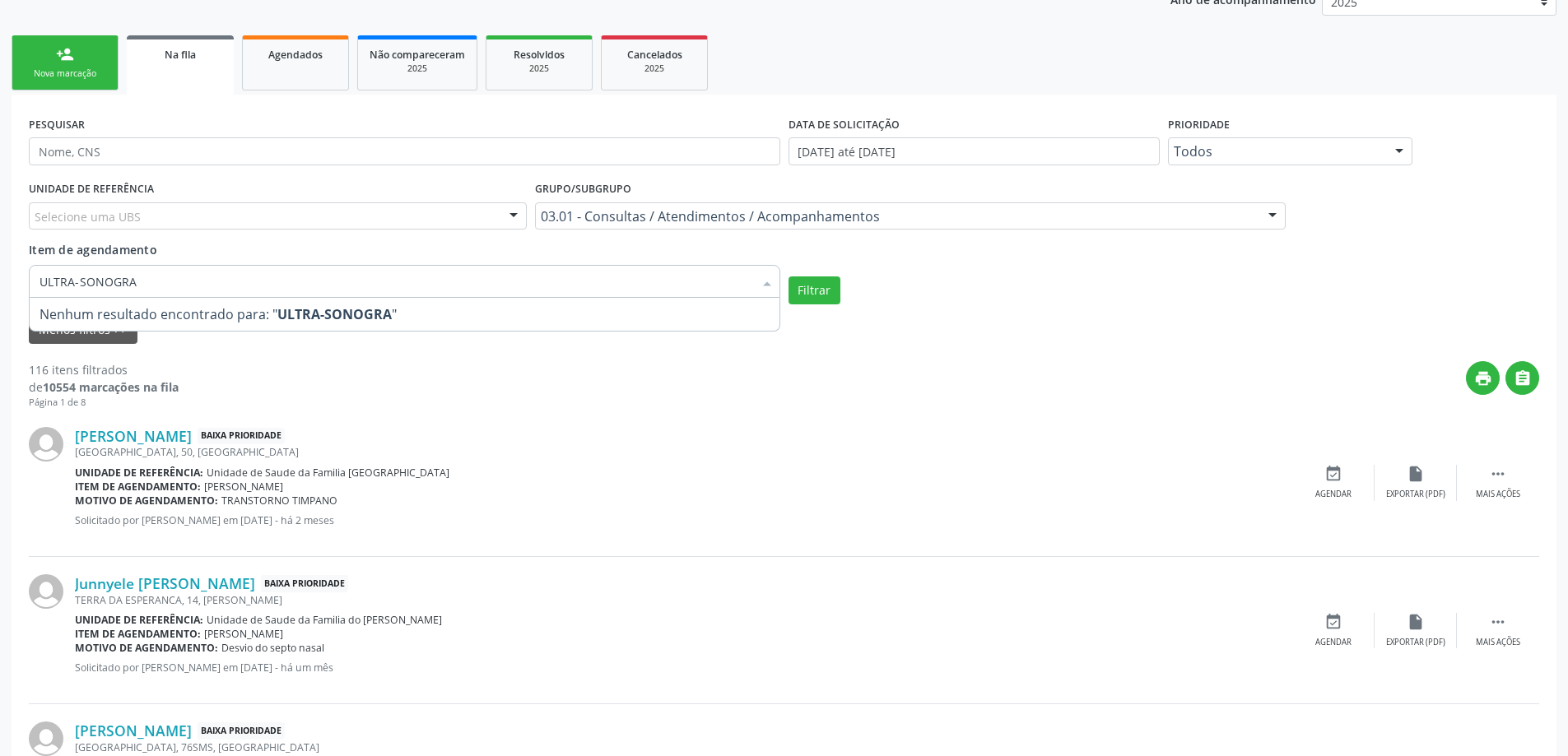
type input "ULTRA-SONOGRAF"
click at [826, 286] on button "Filtrar" at bounding box center [815, 290] width 52 height 28
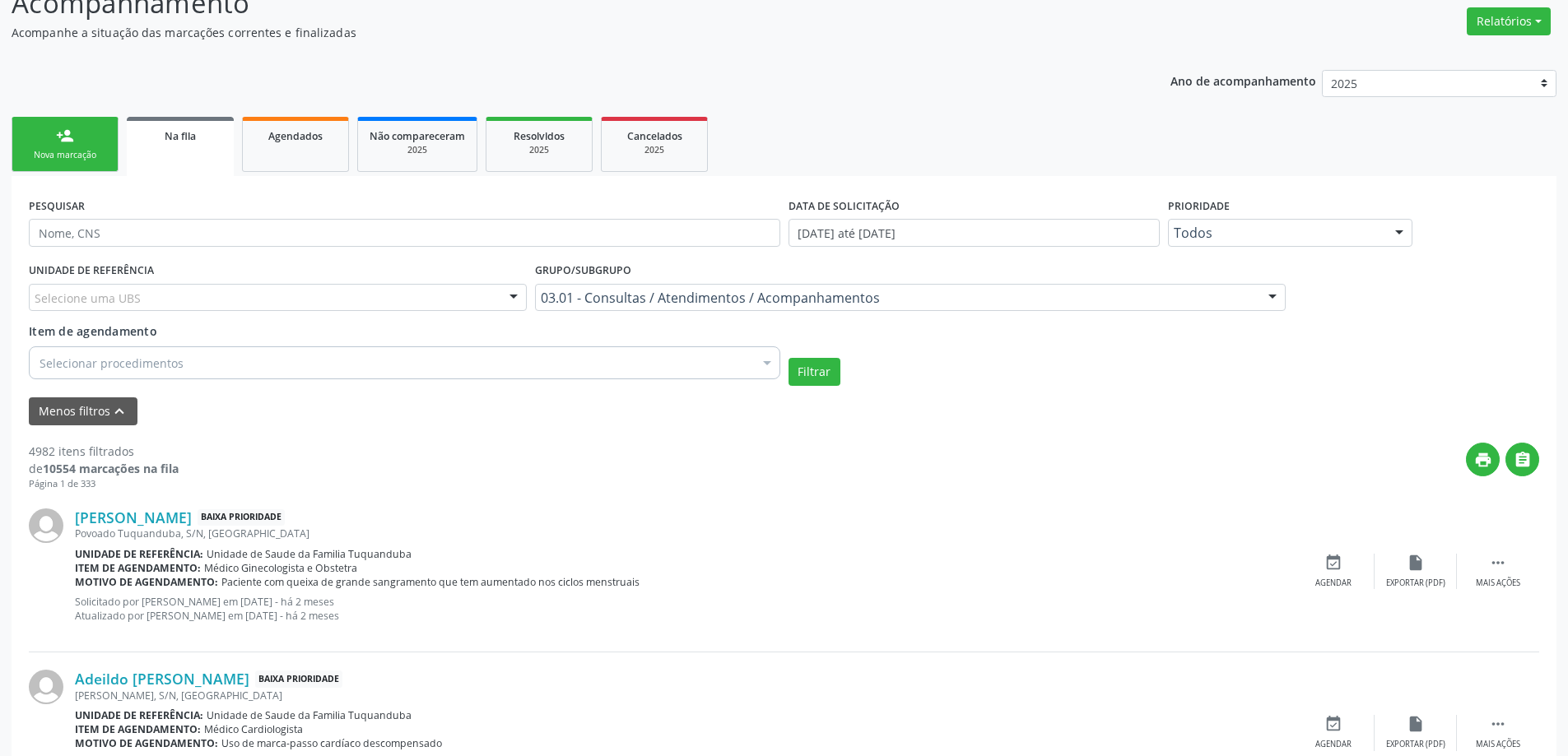
scroll to position [247, 0]
click at [818, 375] on button "Filtrar" at bounding box center [815, 372] width 52 height 28
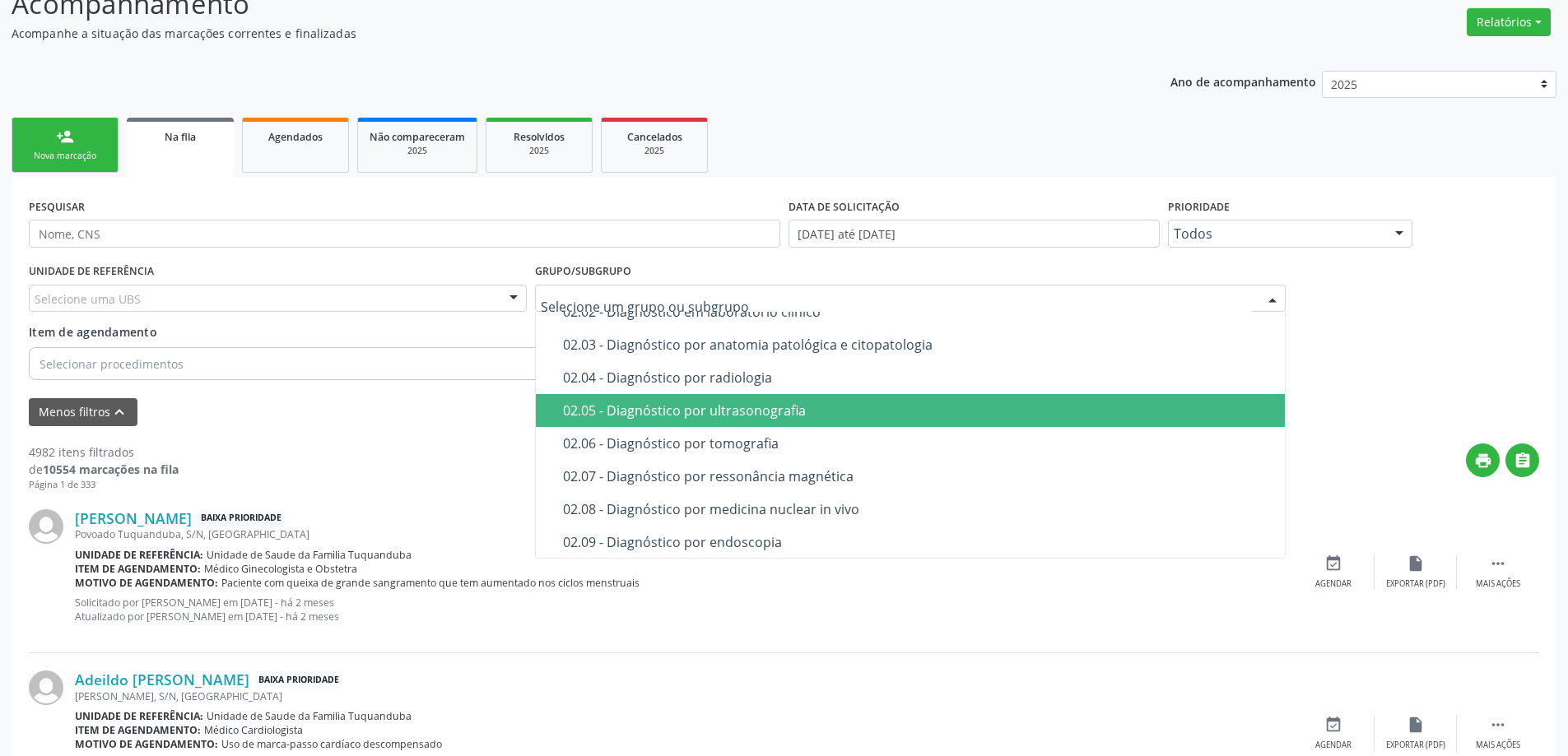
click at [667, 413] on div "02.05 - Diagnóstico por ultrasonografia" at bounding box center [919, 411] width 713 height 14
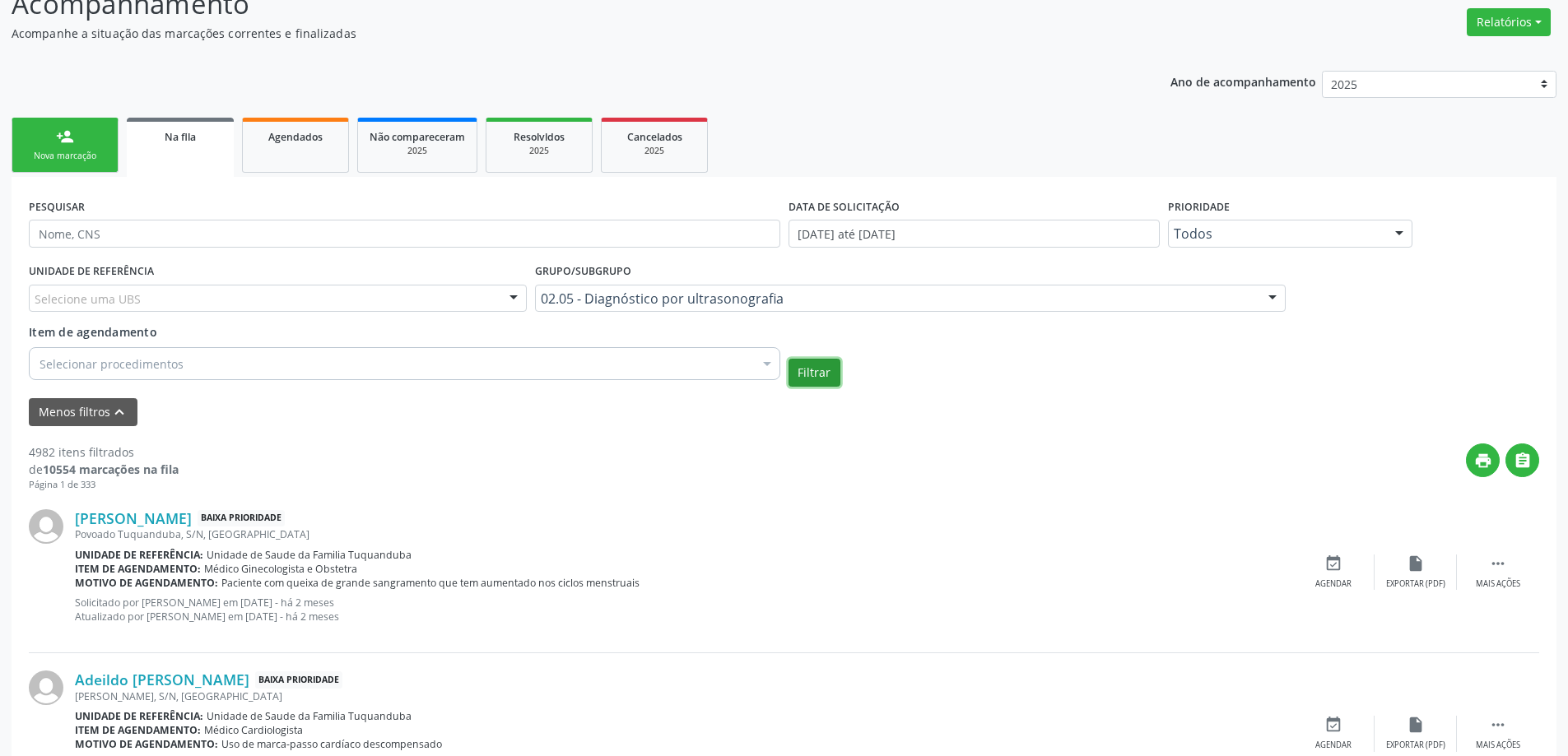
click at [806, 376] on button "Filtrar" at bounding box center [815, 372] width 52 height 28
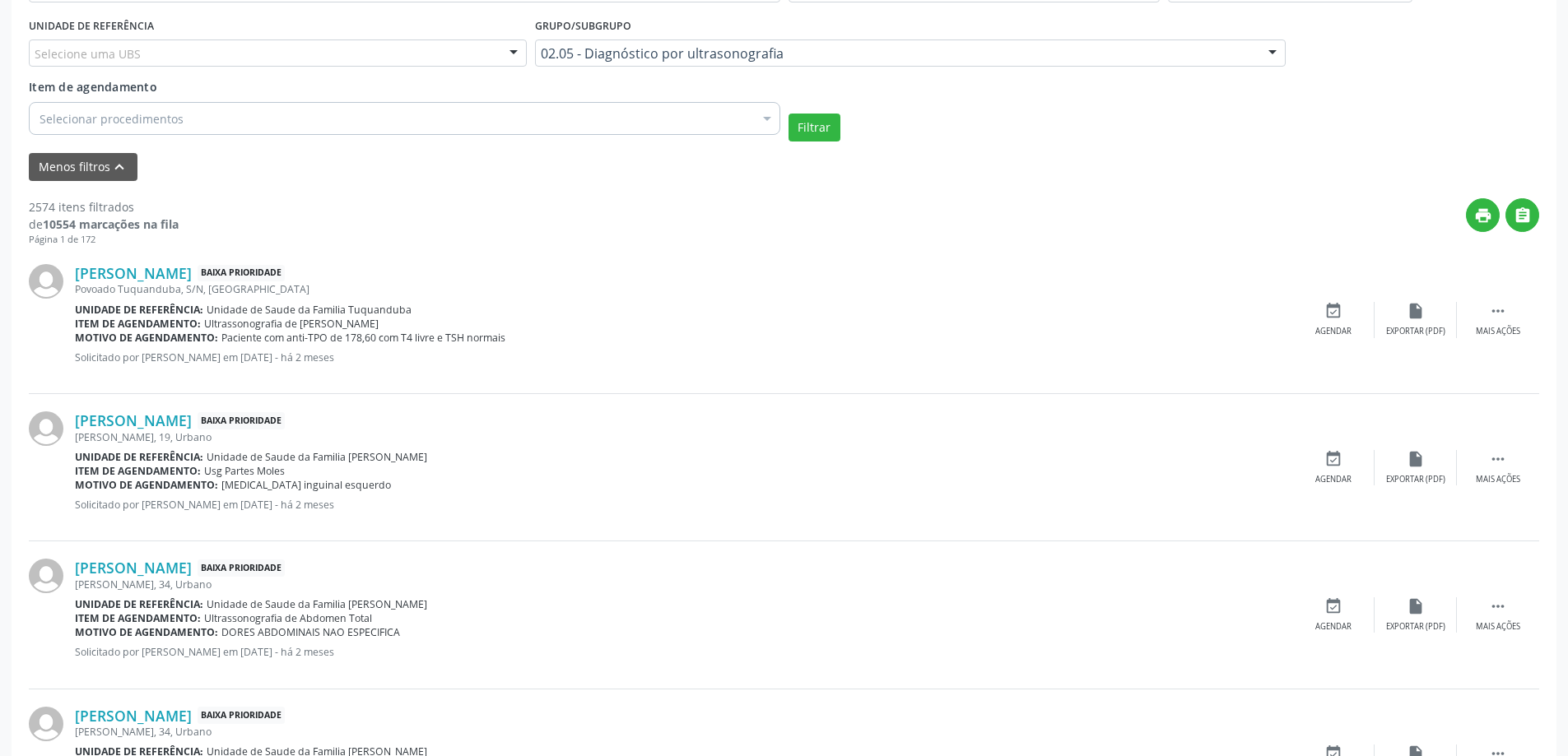
scroll to position [494, 0]
click at [218, 38] on div "Selecione uma UBS" at bounding box center [278, 51] width 498 height 28
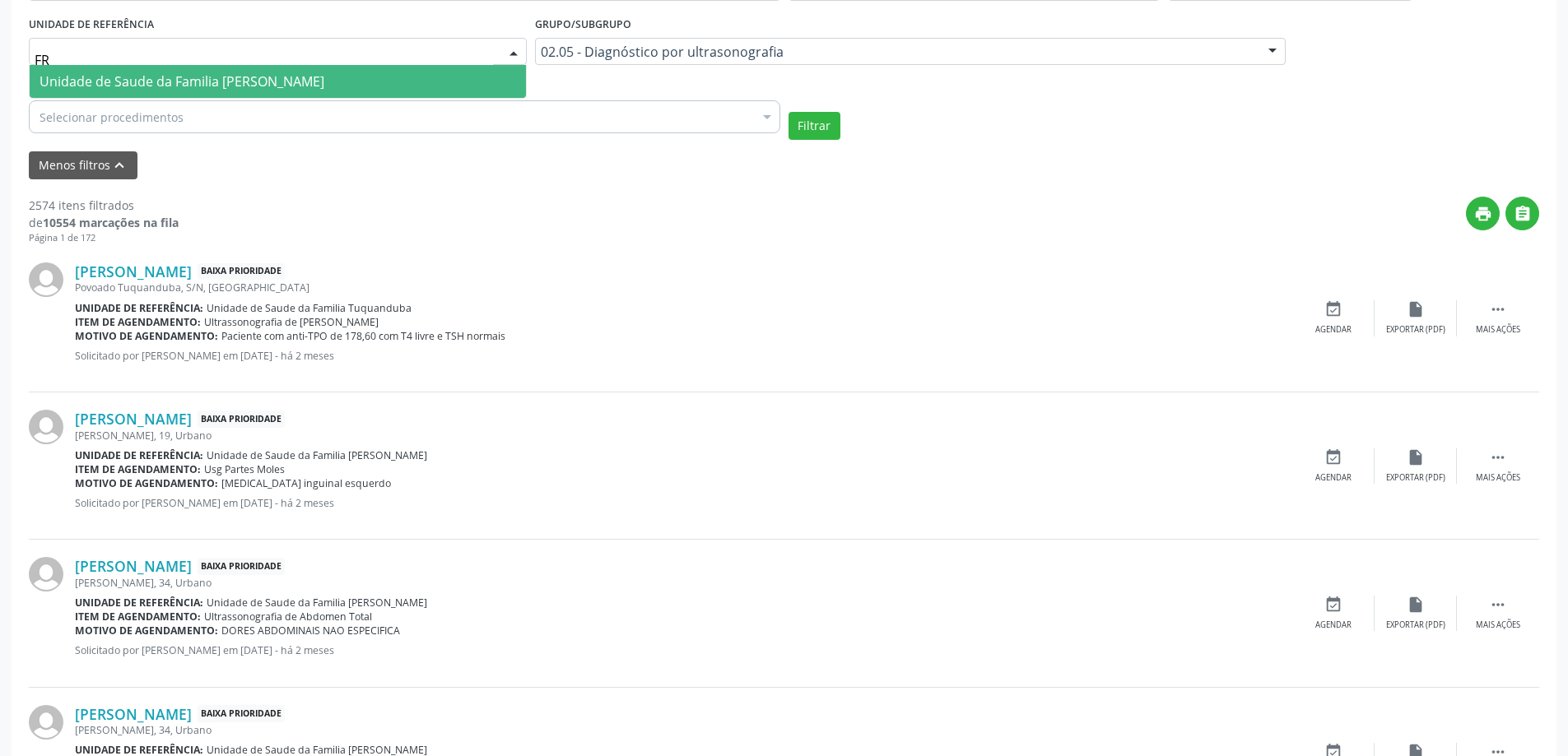
type input "FRA"
click at [308, 90] on span "Unidade de Saude da Familia [PERSON_NAME]" at bounding box center [278, 81] width 497 height 33
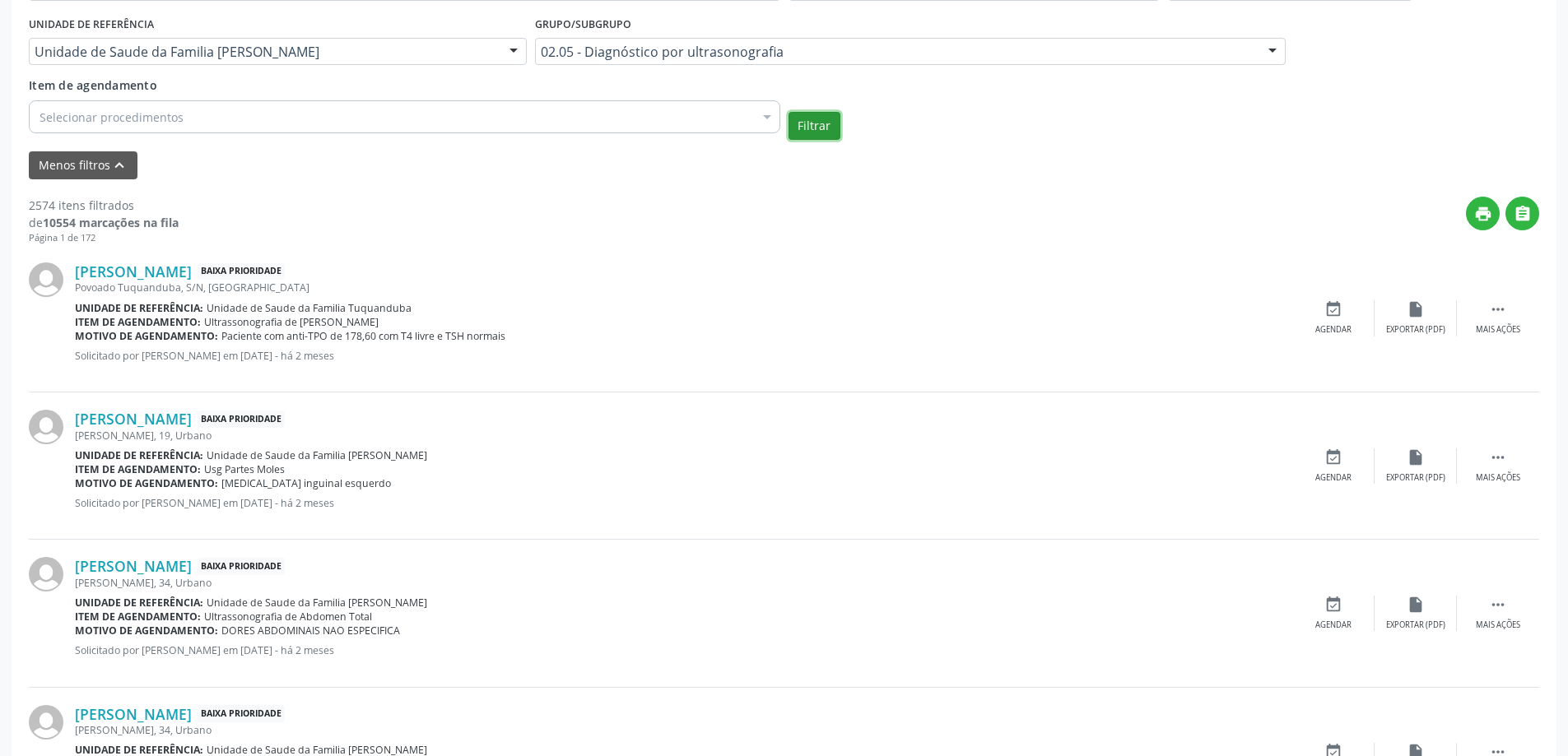
click at [824, 125] on button "Filtrar" at bounding box center [815, 125] width 52 height 28
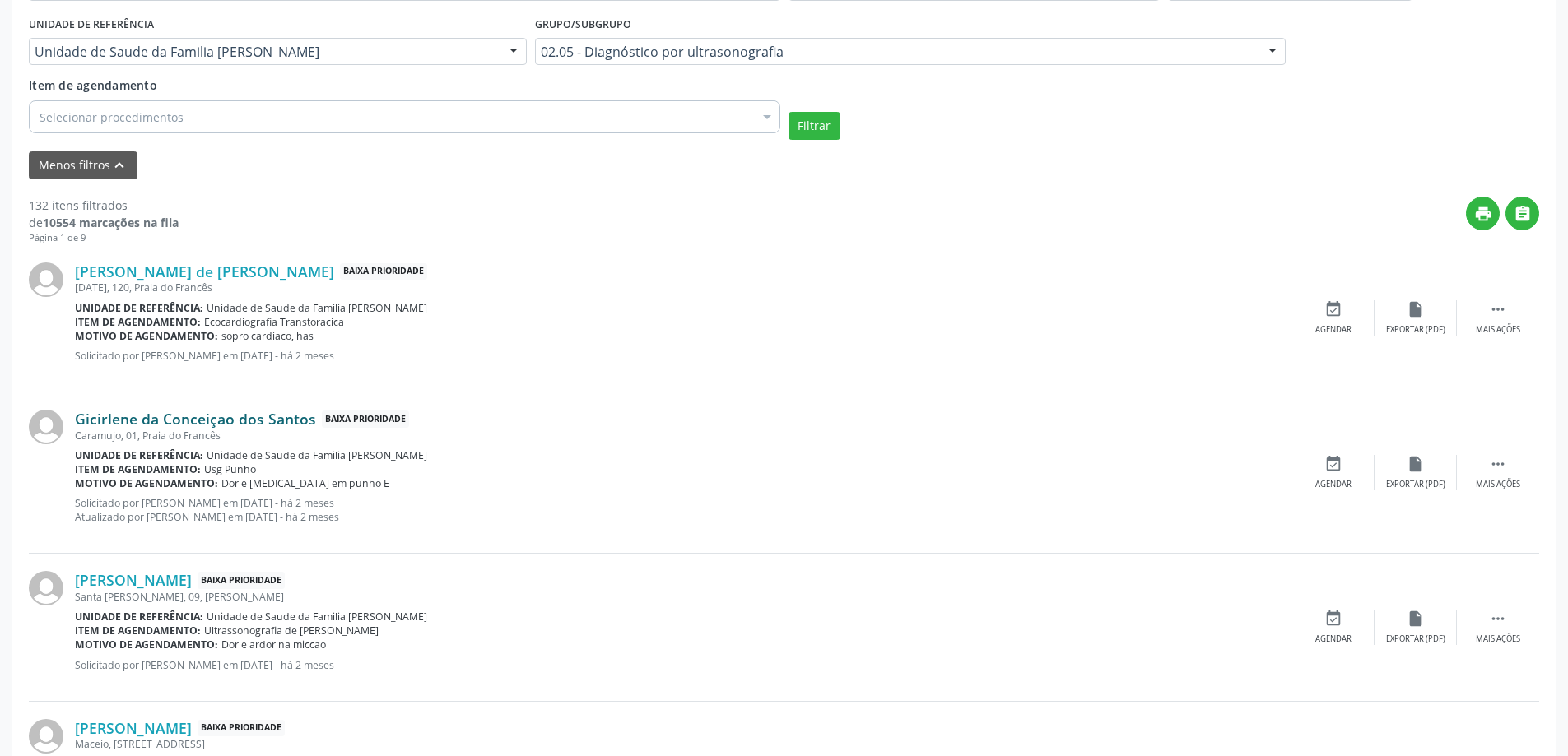
click at [239, 413] on link "Gicirlene da Conceiçao dos Santos" at bounding box center [196, 418] width 241 height 18
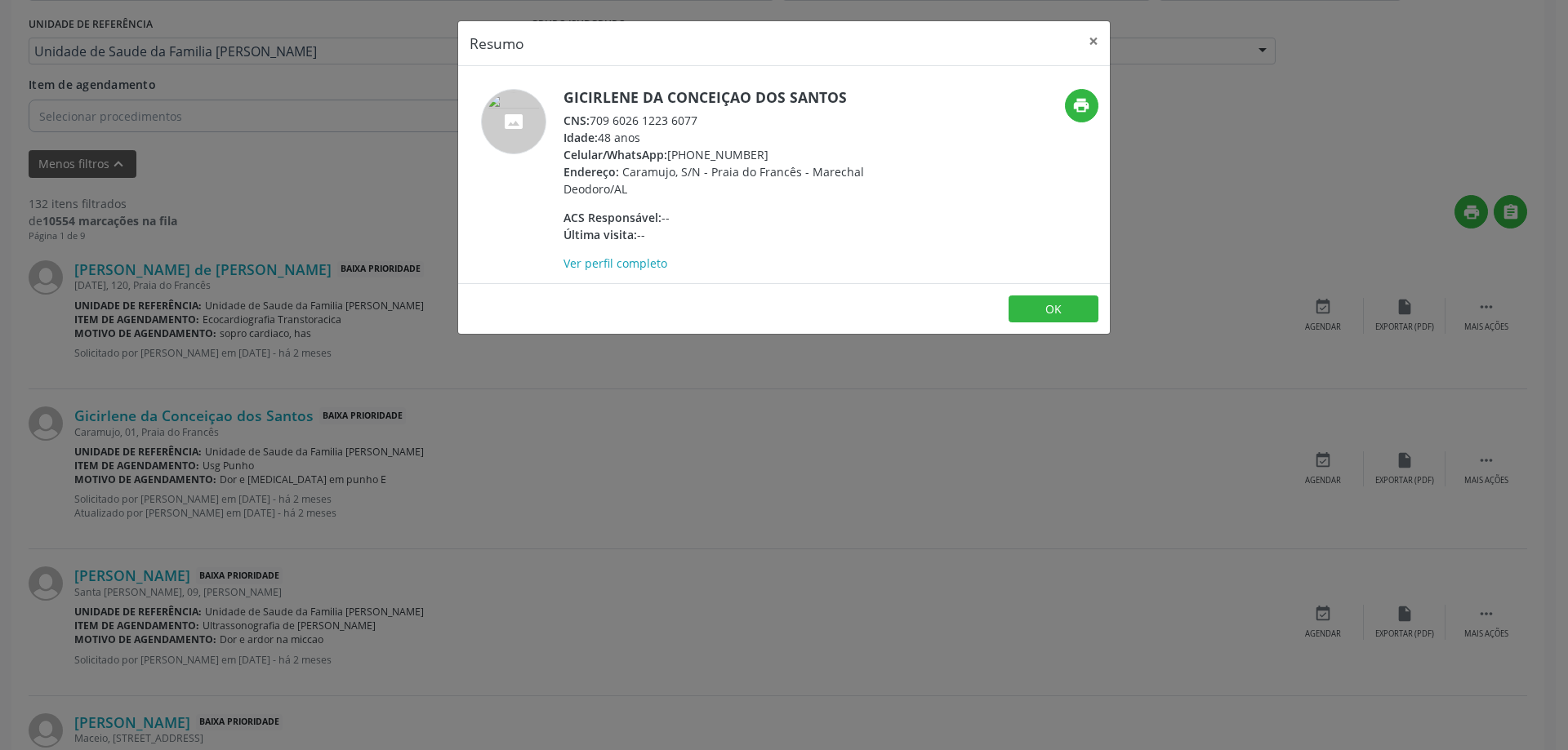
drag, startPoint x: 704, startPoint y: 118, endPoint x: 594, endPoint y: 120, distance: 110.0
click at [594, 120] on div "CNS: 709 6026 1223 6077" at bounding box center [722, 121] width 318 height 17
click at [1072, 31] on header "Resumo ×" at bounding box center [784, 43] width 651 height 45
click at [1098, 40] on button "×" at bounding box center [1093, 41] width 33 height 40
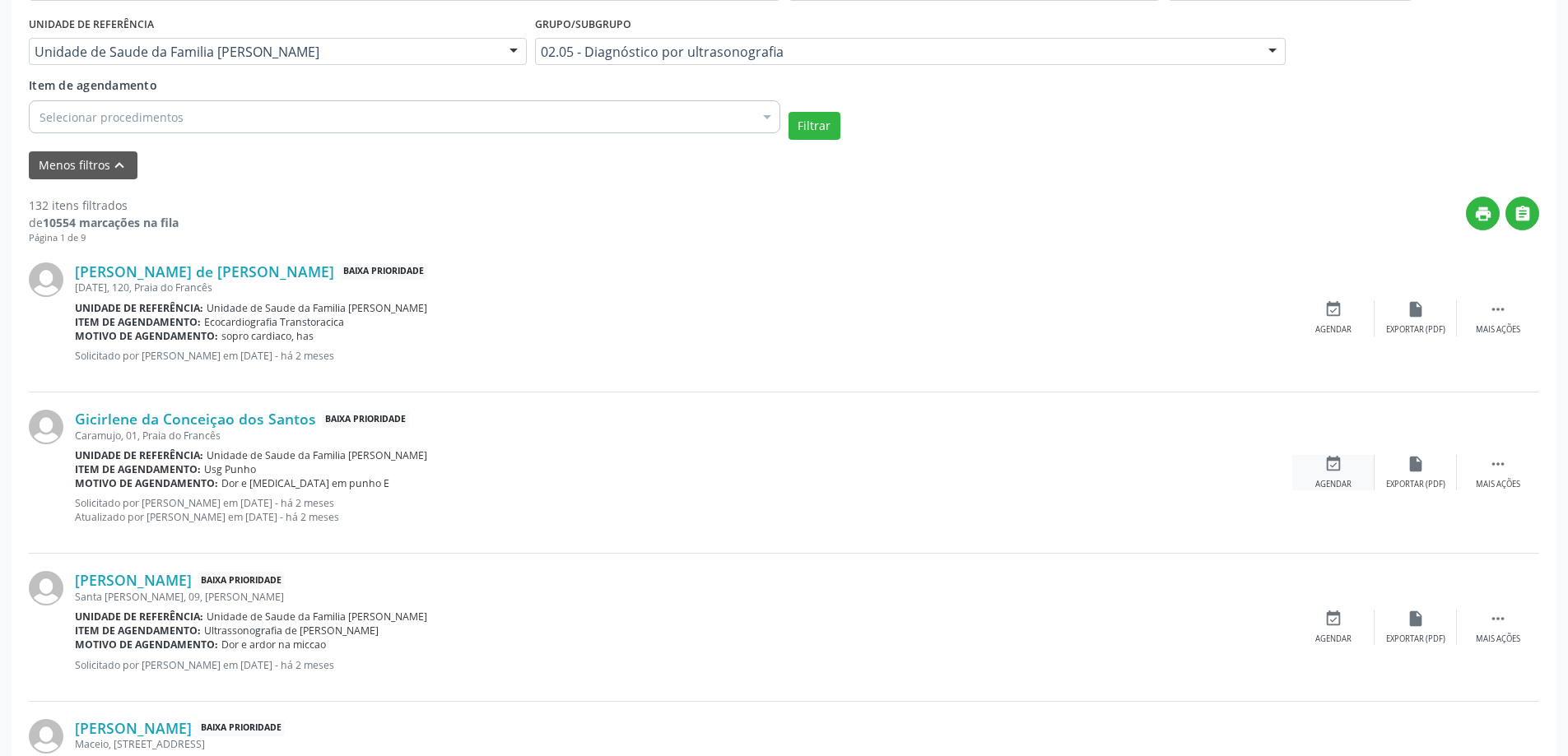
click at [1339, 458] on icon "event_available" at bounding box center [1333, 464] width 18 height 18
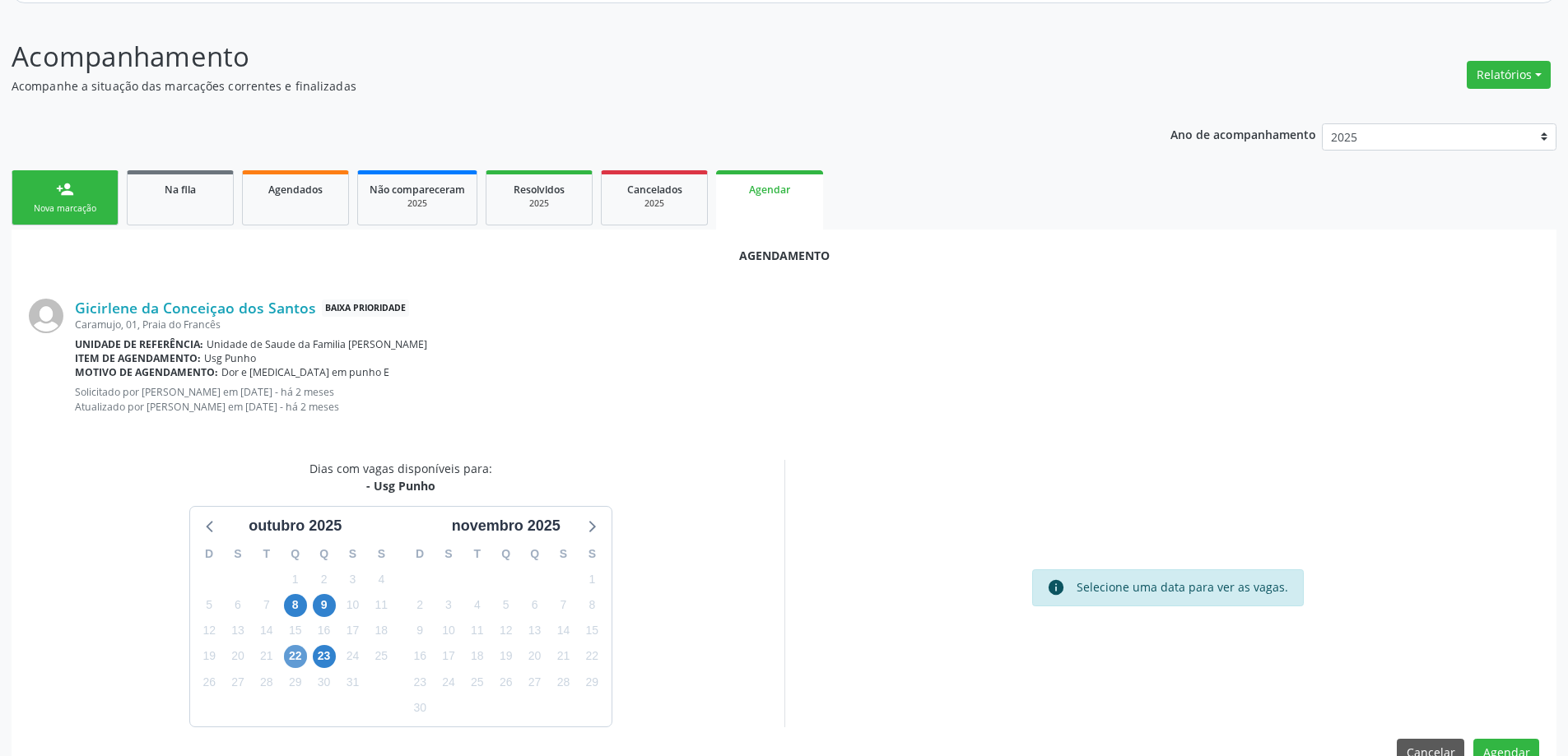
scroll to position [233, 0]
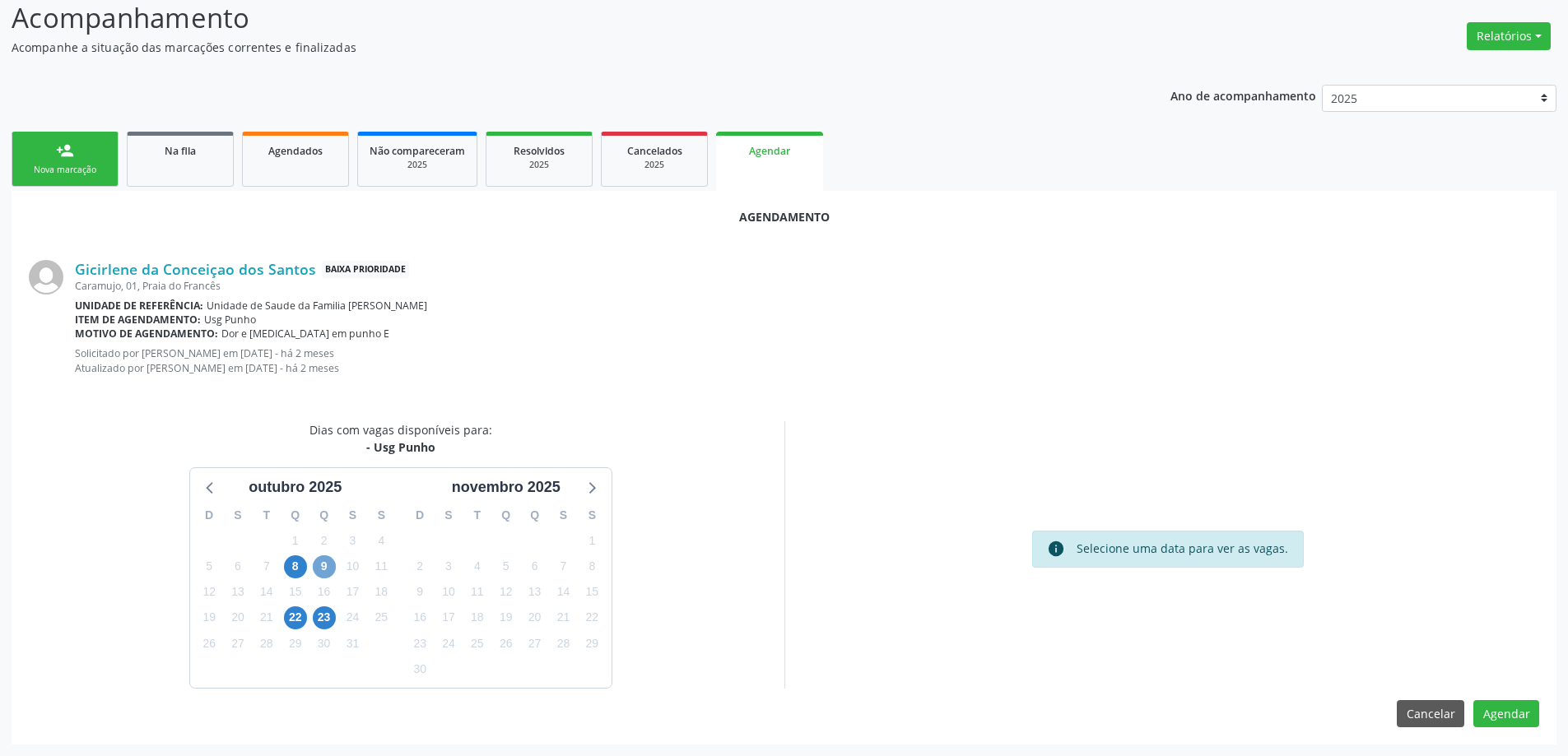
click at [329, 566] on span "9" at bounding box center [324, 567] width 23 height 23
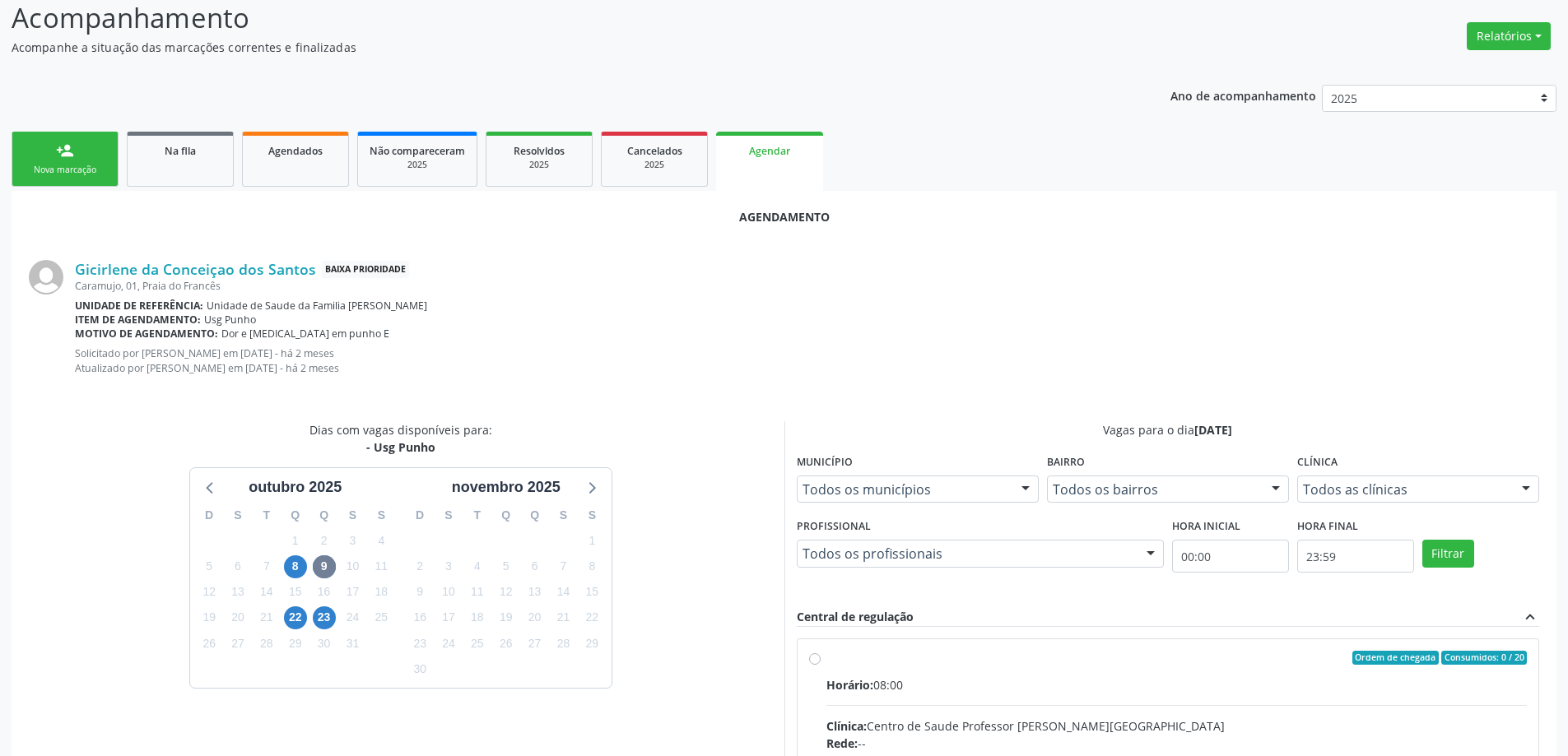
click at [811, 662] on input "Ordem de chegada Consumidos: 0 / 20 Horário: 08:00 Clínica: Centro de Saude Pro…" at bounding box center [815, 658] width 12 height 14
radio input "true"
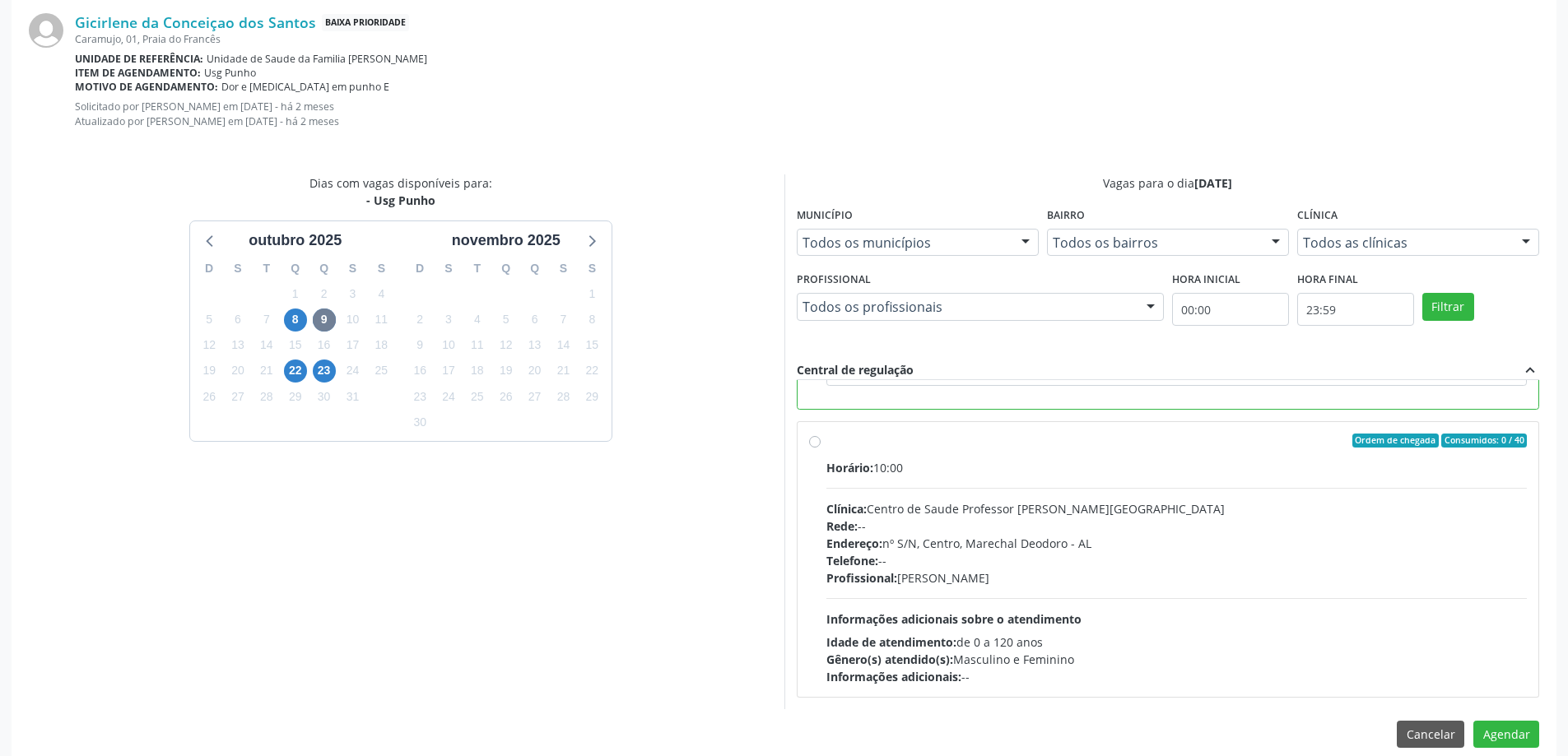
scroll to position [500, 0]
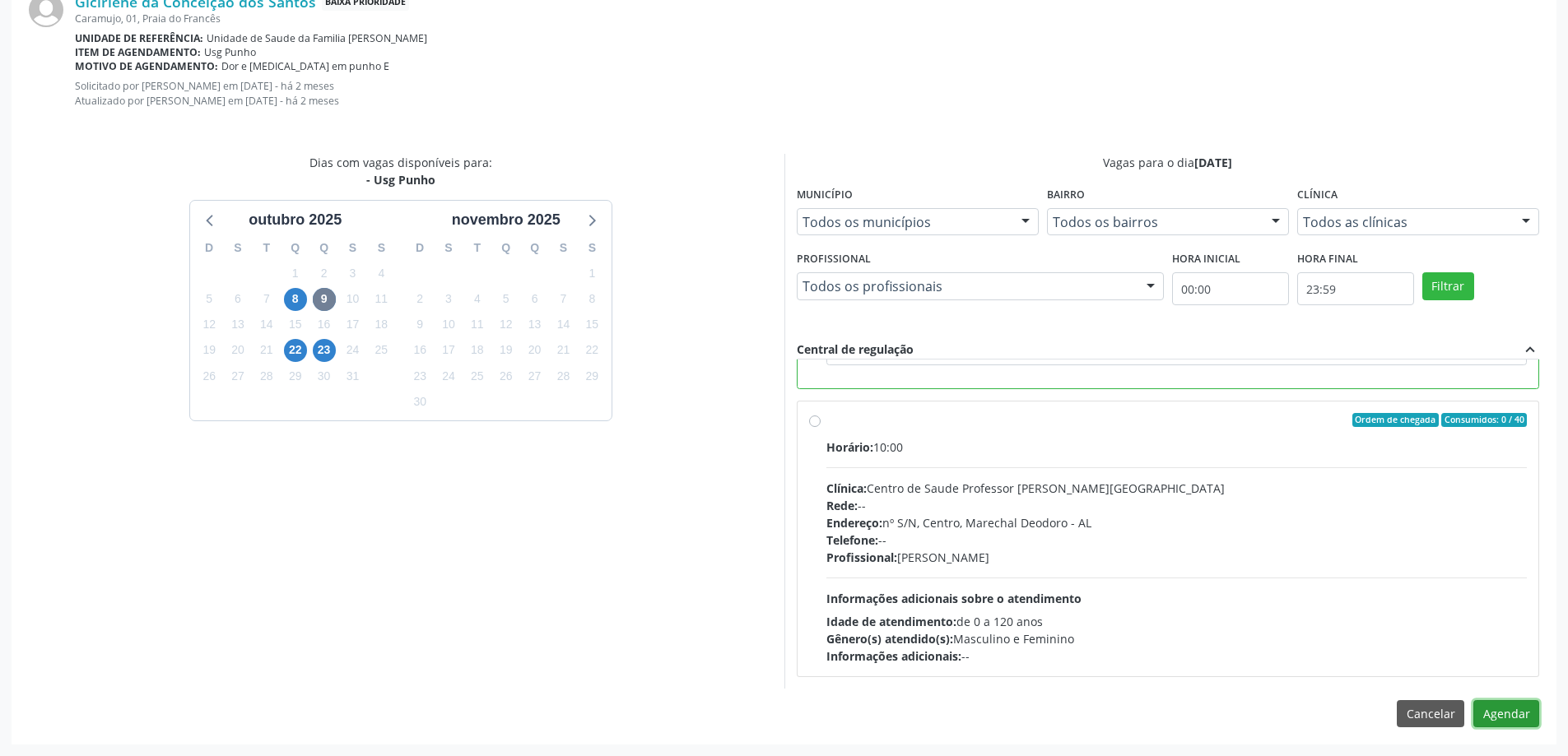
click at [1494, 720] on button "Agendar" at bounding box center [1506, 714] width 66 height 28
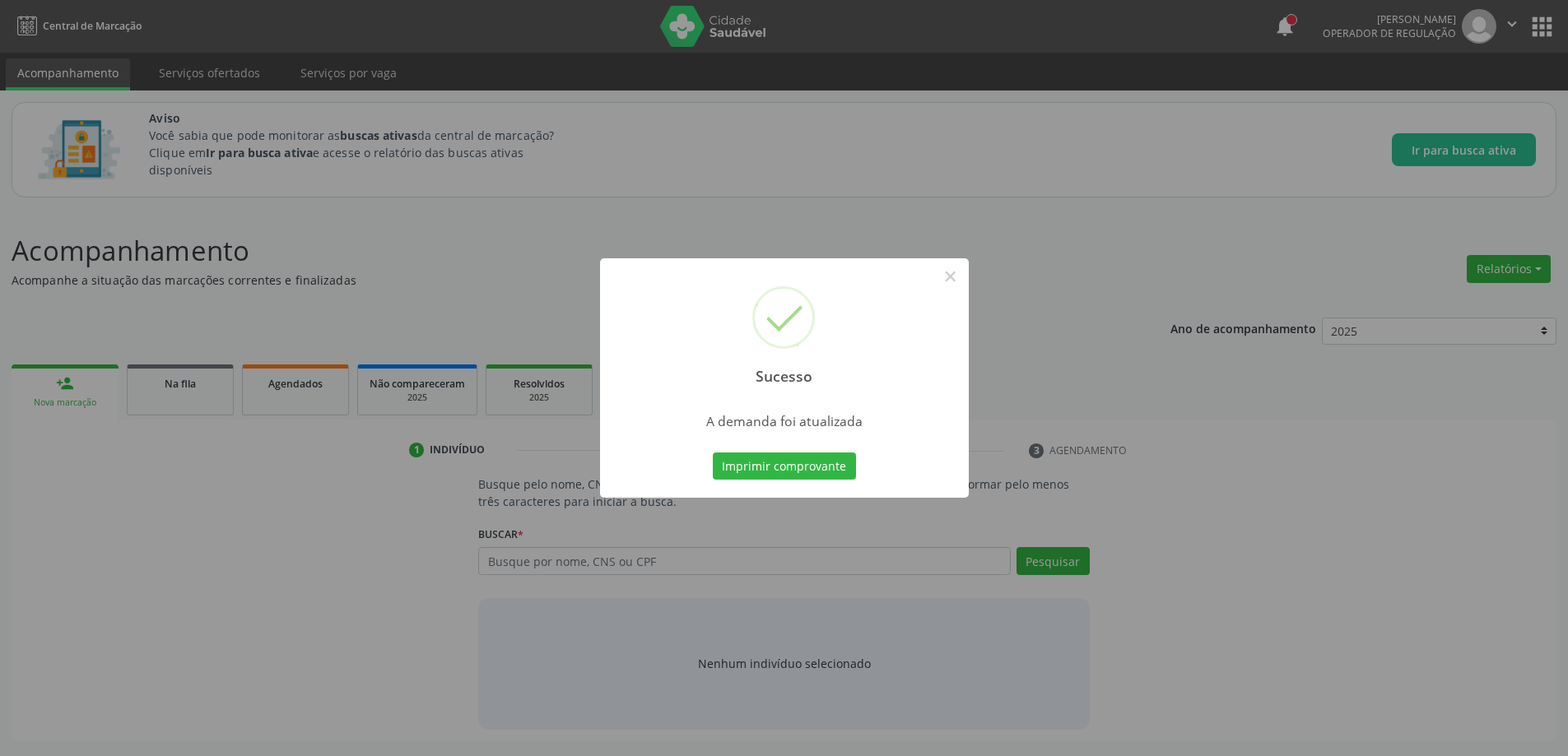
scroll to position [0, 0]
click at [956, 277] on button "×" at bounding box center [956, 276] width 28 height 28
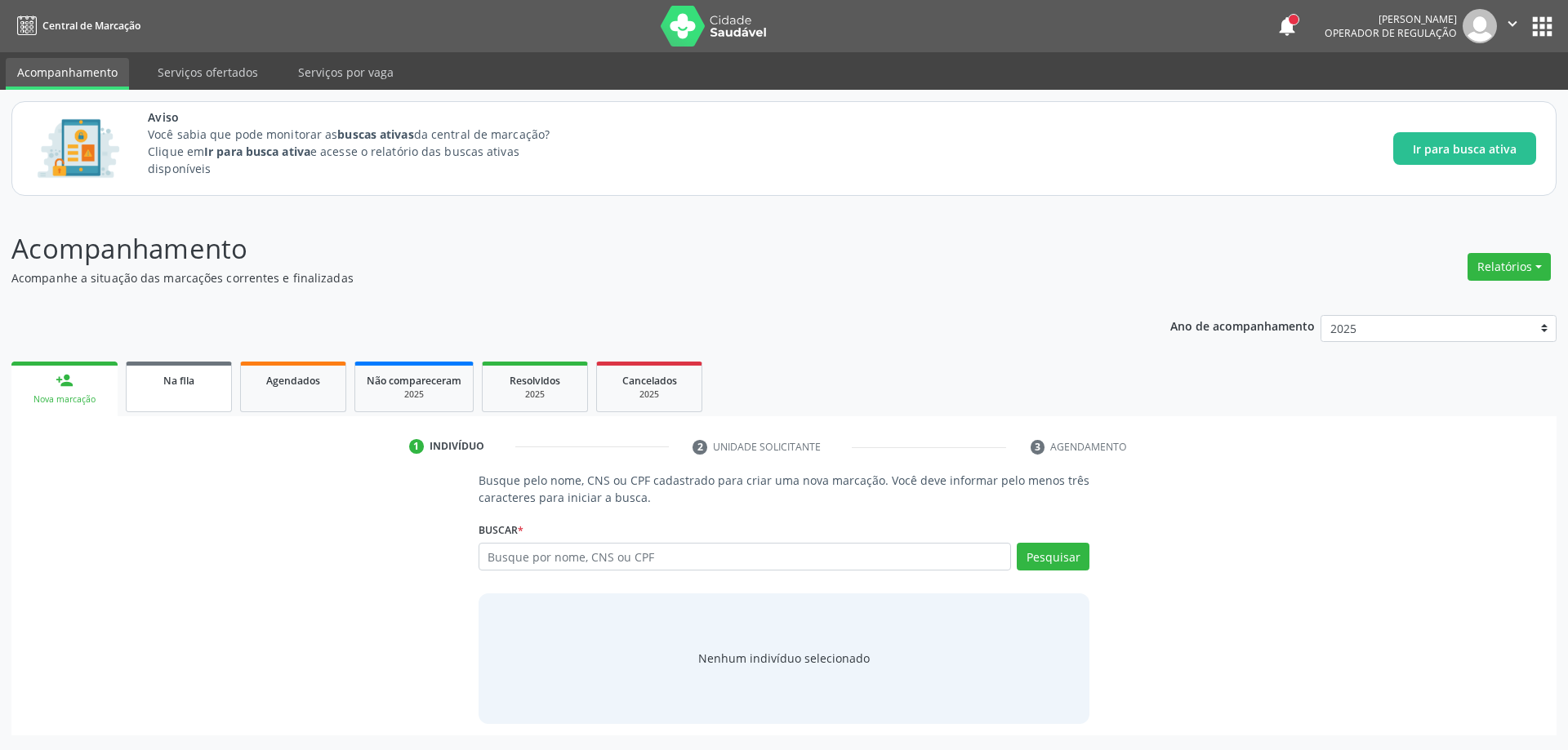
click at [167, 397] on link "Na fila" at bounding box center [178, 386] width 106 height 51
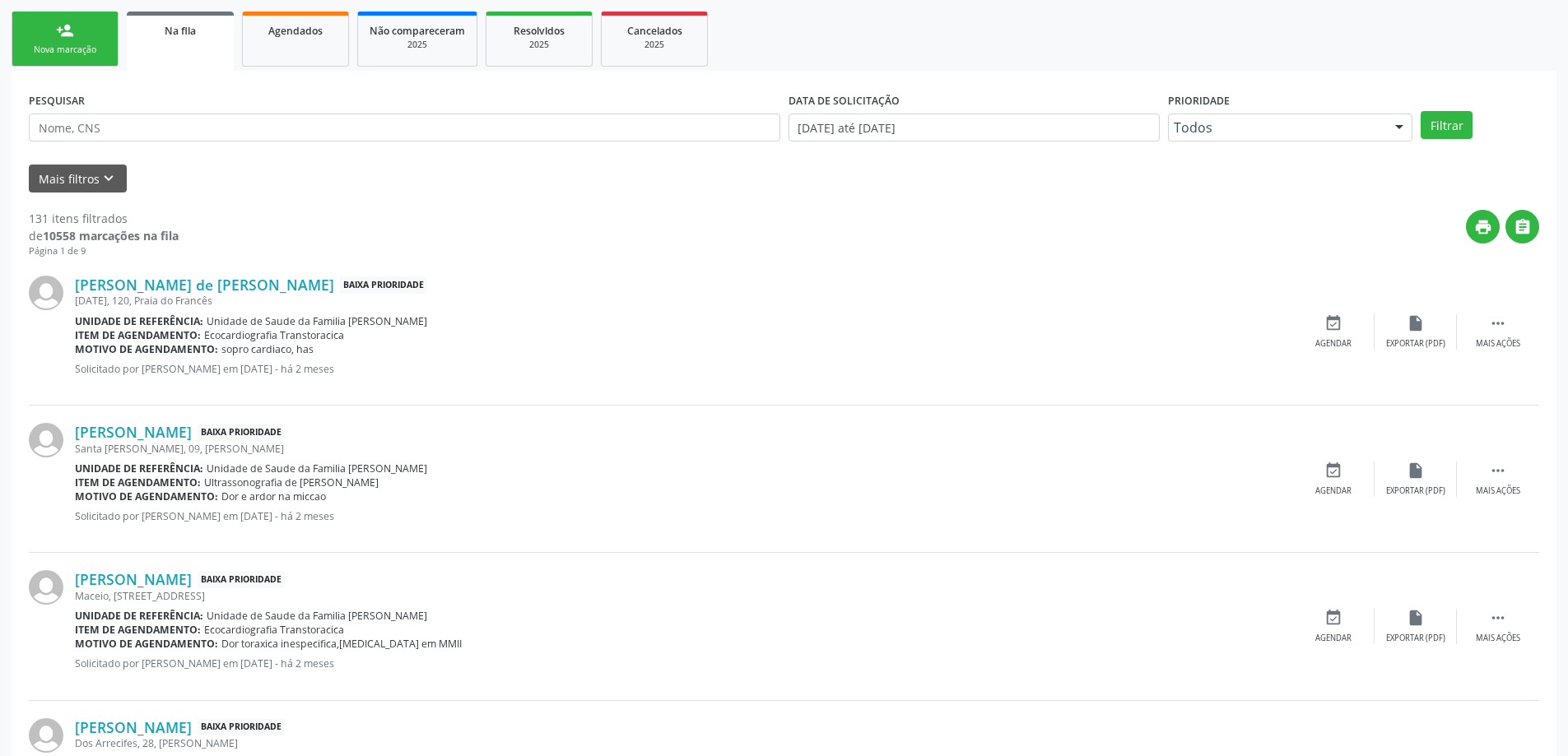
scroll to position [412, 0]
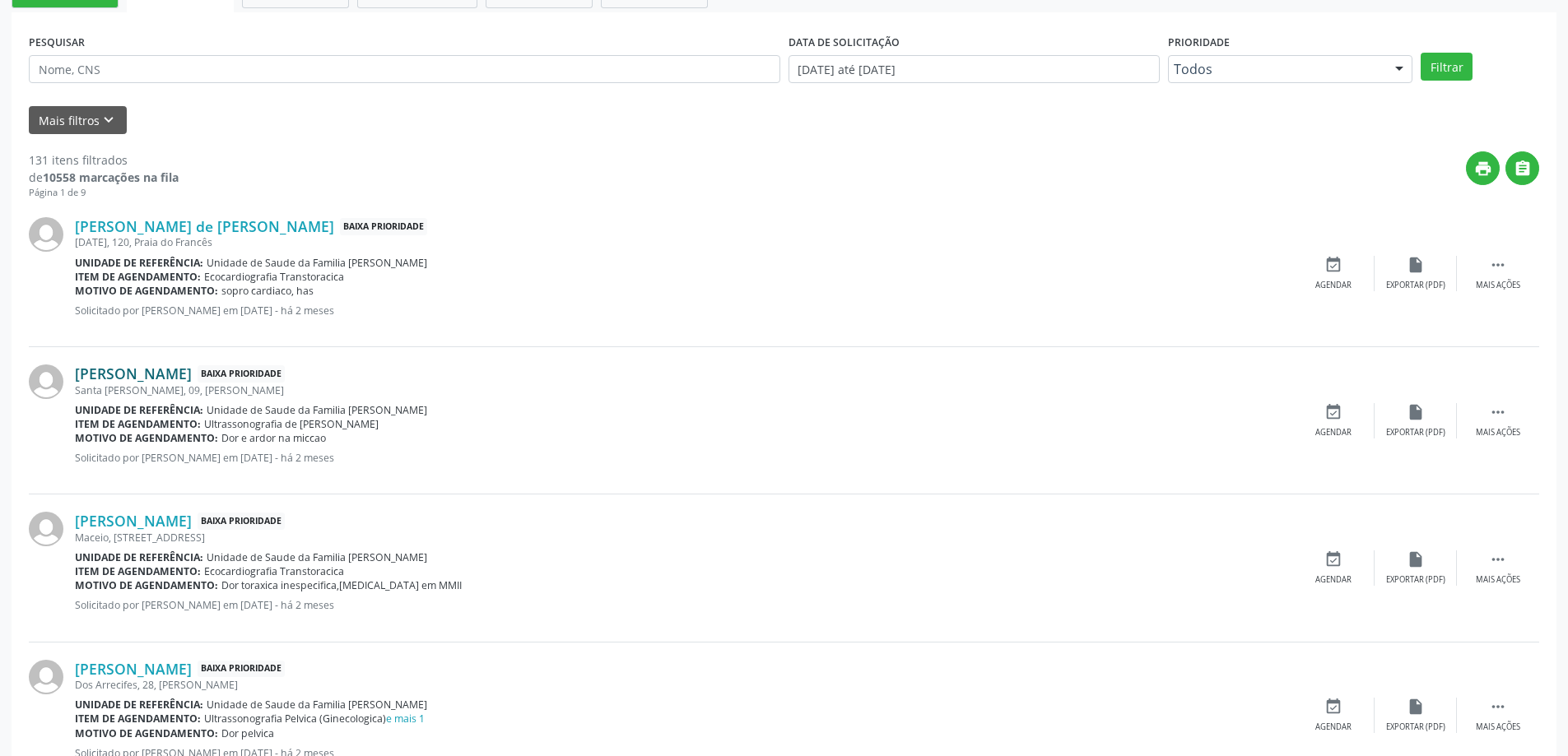
click at [182, 378] on link "[PERSON_NAME]" at bounding box center [133, 373] width 117 height 18
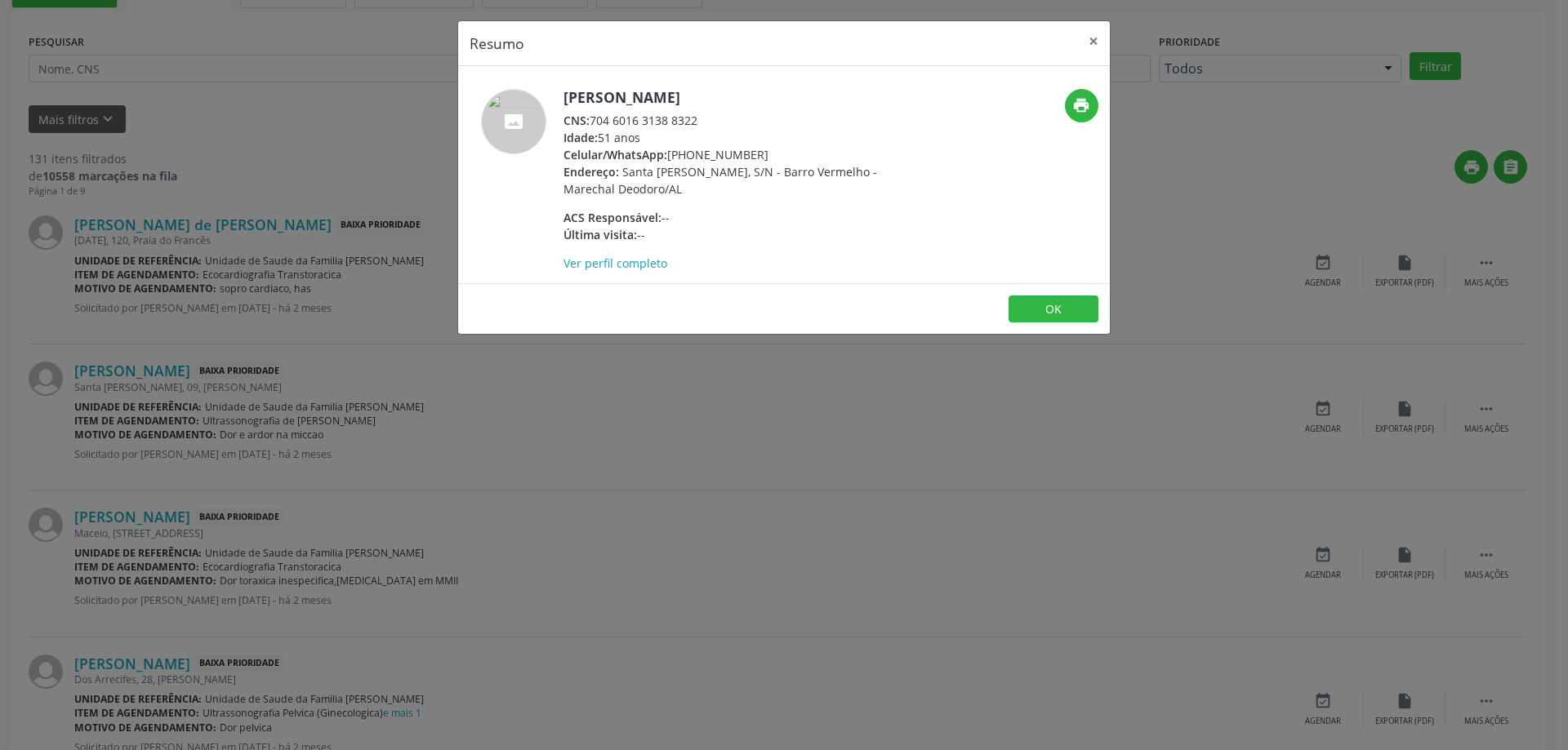
drag, startPoint x: 593, startPoint y: 119, endPoint x: 701, endPoint y: 123, distance: 108.1
click at [701, 123] on div "CNS: 704 6016 3138 8322" at bounding box center [722, 121] width 318 height 17
click at [1084, 47] on button "×" at bounding box center [1093, 41] width 33 height 40
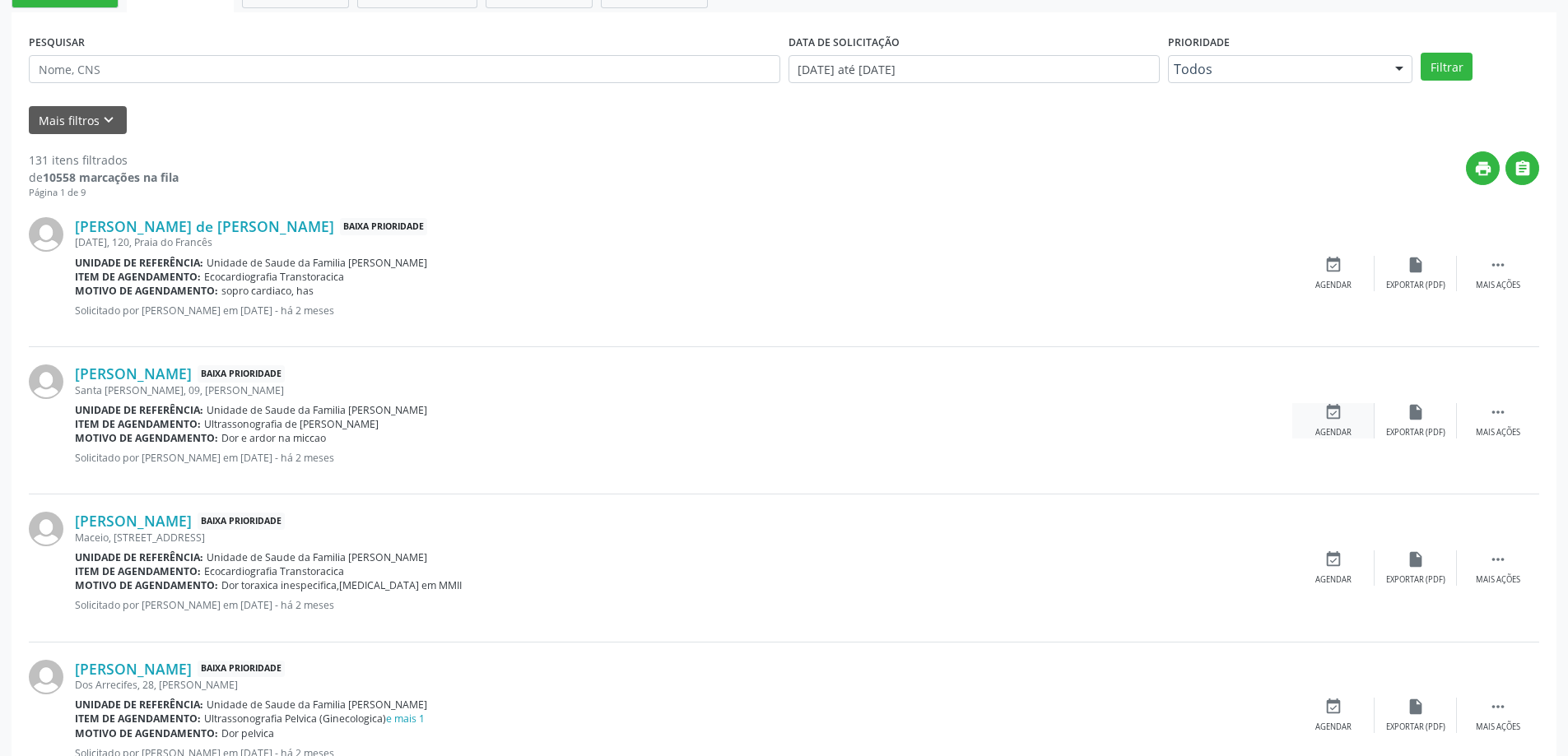
click at [1324, 413] on icon "event_available" at bounding box center [1333, 412] width 18 height 18
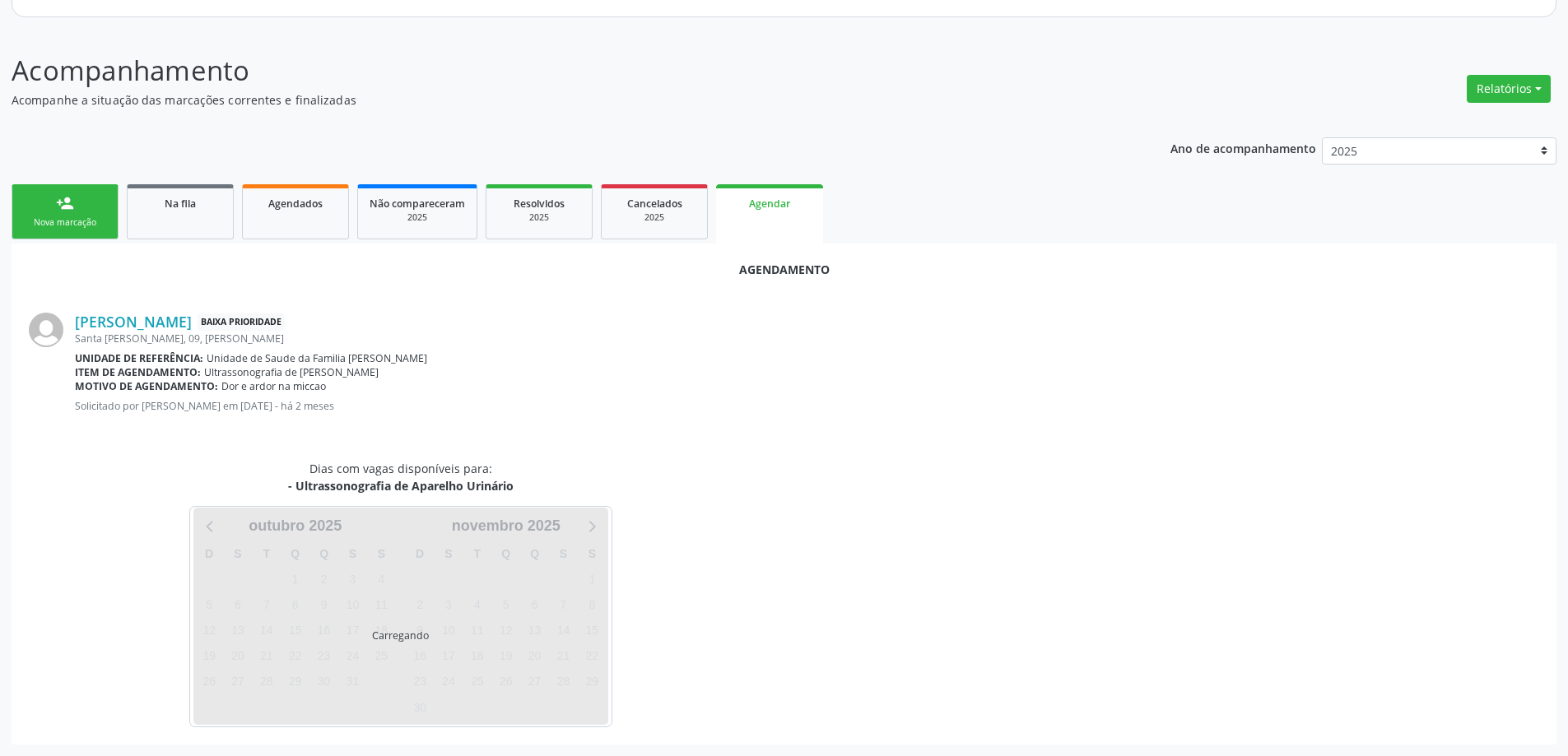
scroll to position [219, 0]
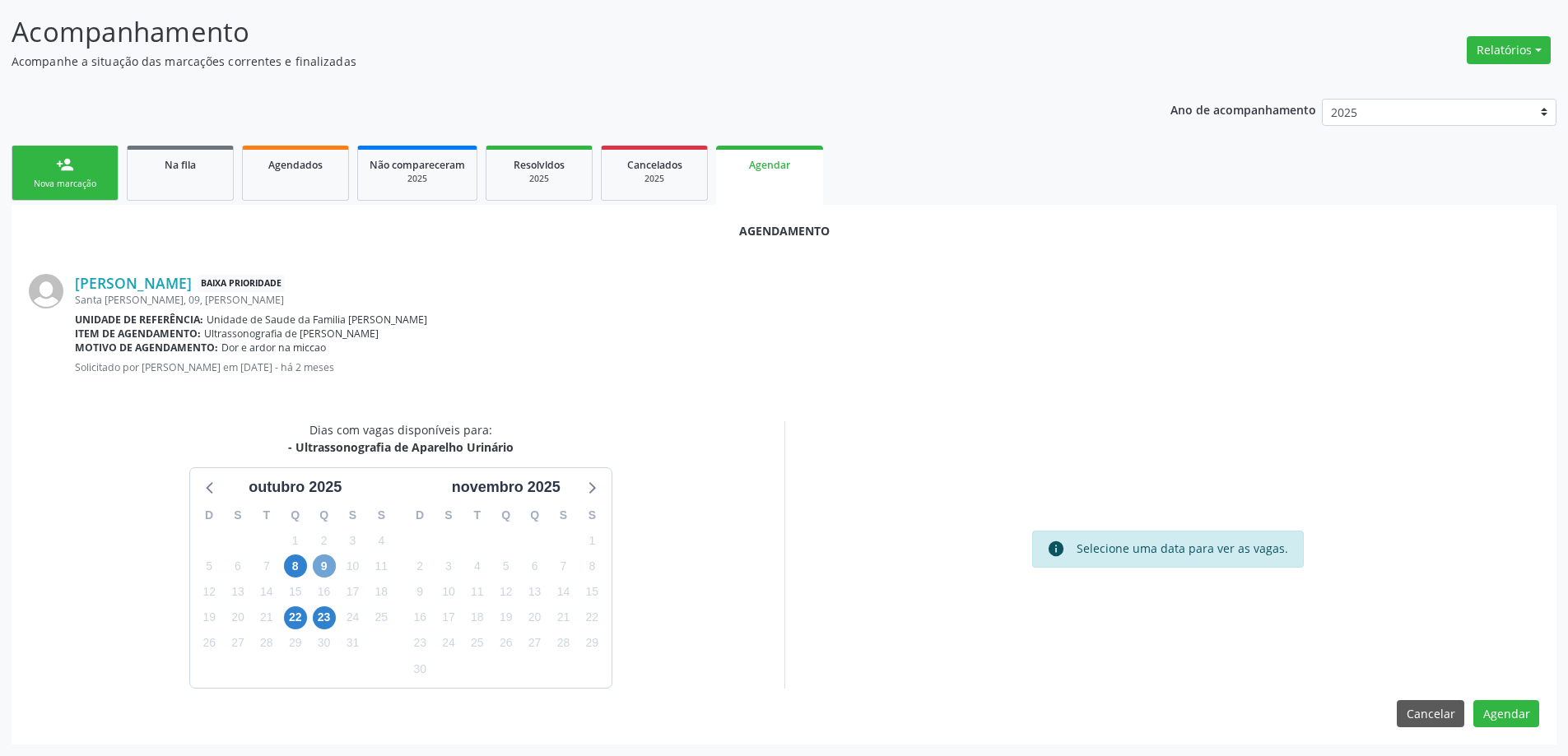
click at [328, 568] on span "9" at bounding box center [324, 566] width 23 height 23
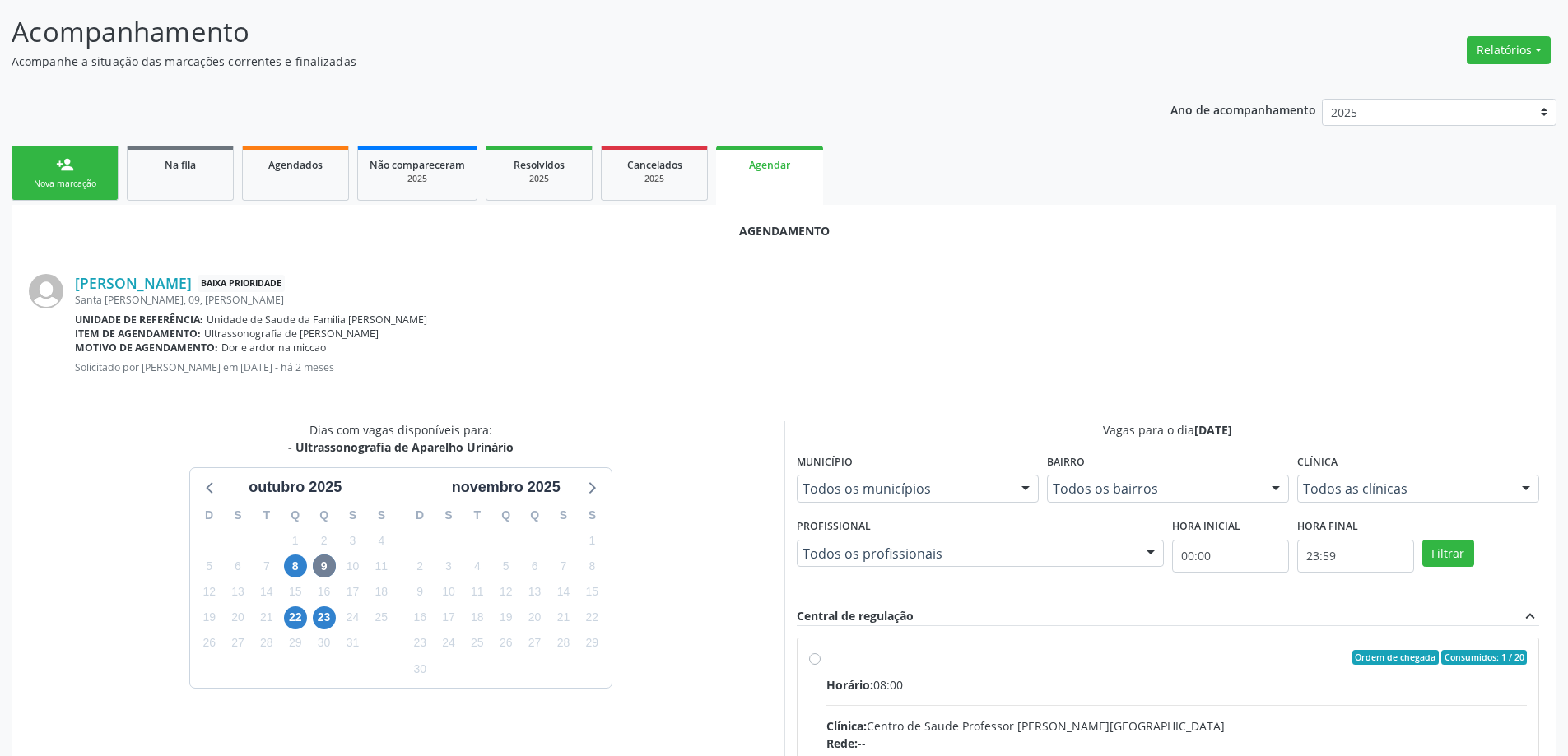
click at [811, 659] on input "Ordem de chegada Consumidos: 1 / 20 Horário: 08:00 Clínica: Centro de Saude Pro…" at bounding box center [815, 657] width 12 height 14
radio input "true"
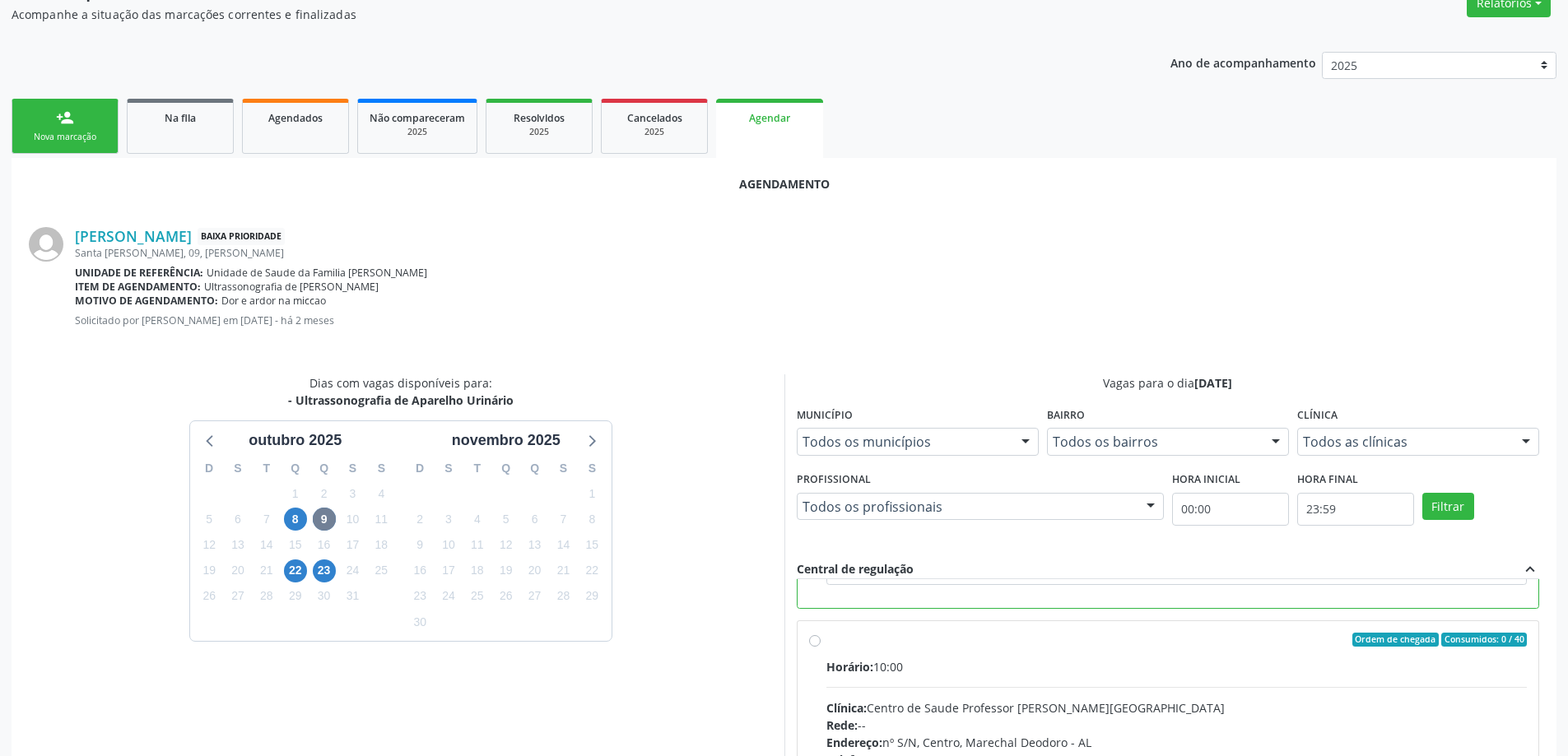
scroll to position [486, 0]
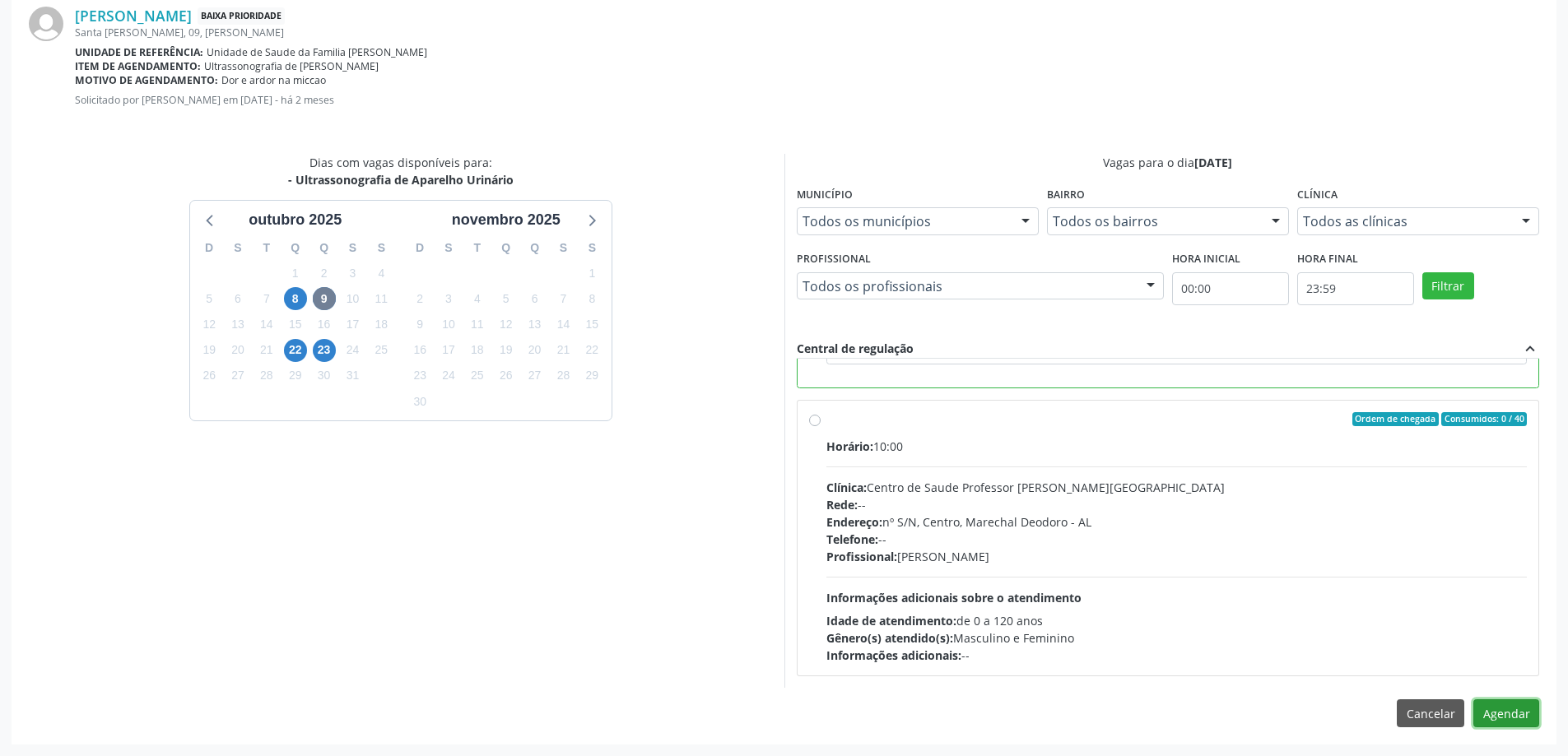
click at [1510, 718] on button "Agendar" at bounding box center [1506, 713] width 66 height 28
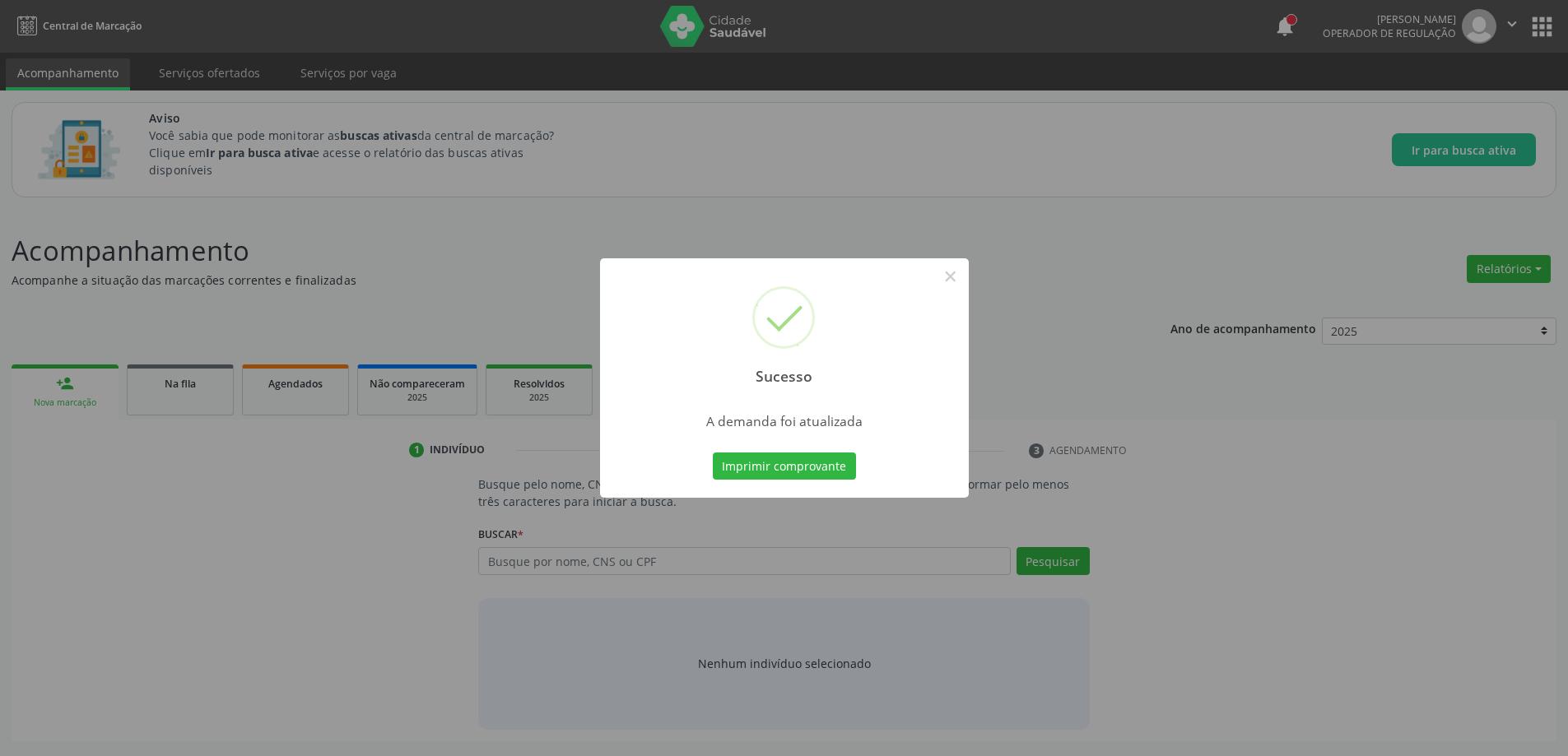
scroll to position [0, 0]
click at [953, 276] on button "×" at bounding box center [956, 276] width 28 height 28
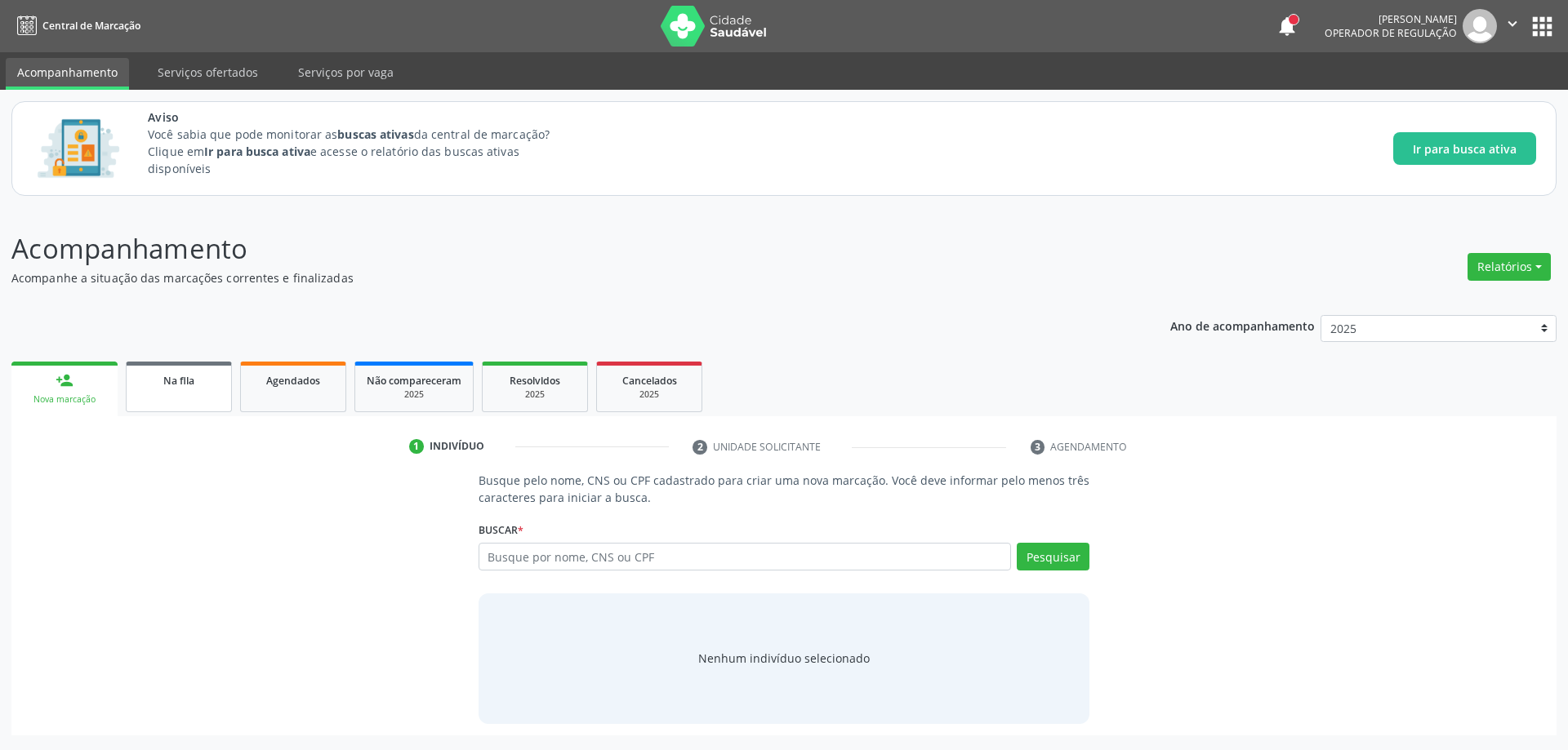
click at [174, 393] on link "Na fila" at bounding box center [178, 386] width 106 height 51
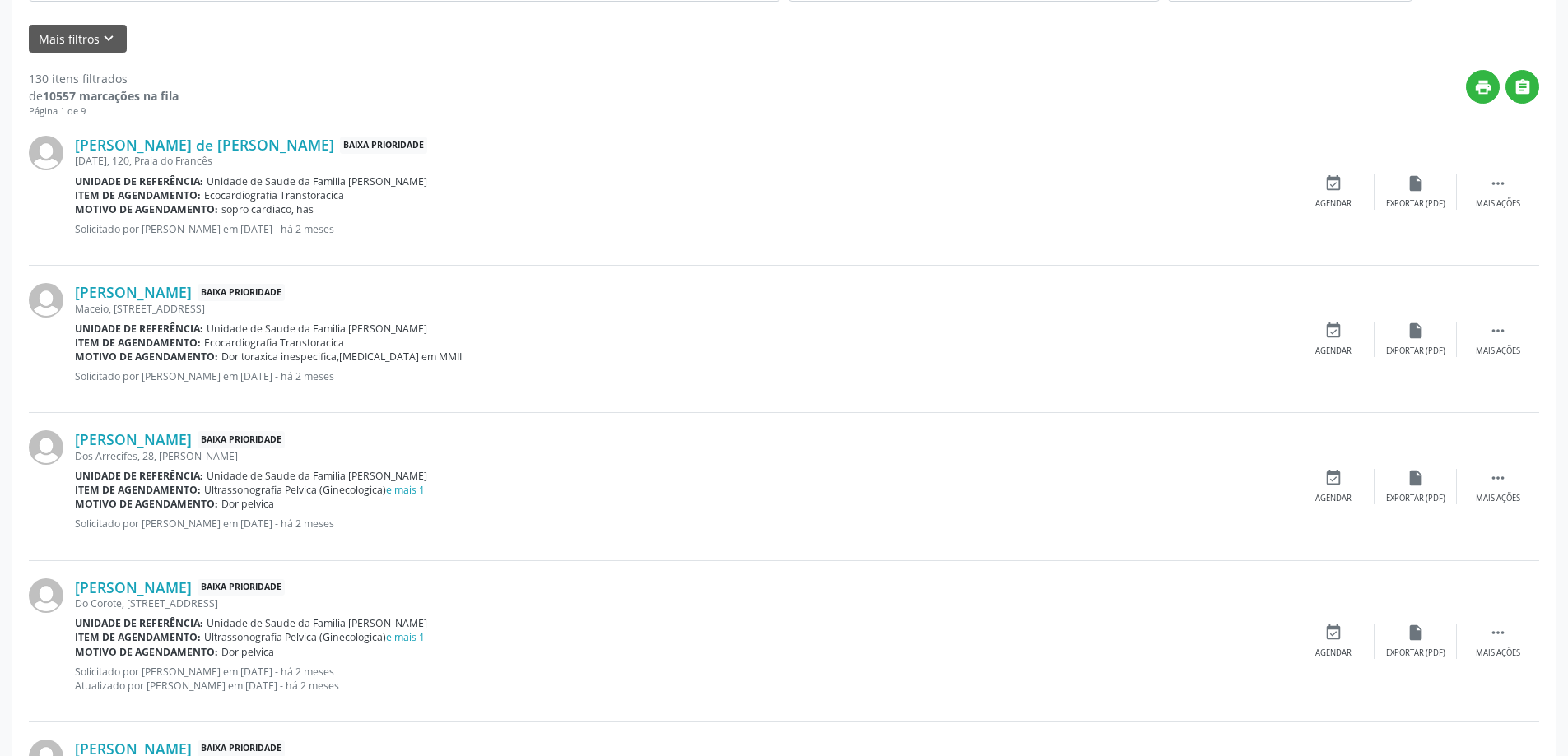
scroll to position [494, 0]
click at [126, 433] on link "[PERSON_NAME]" at bounding box center [133, 438] width 117 height 18
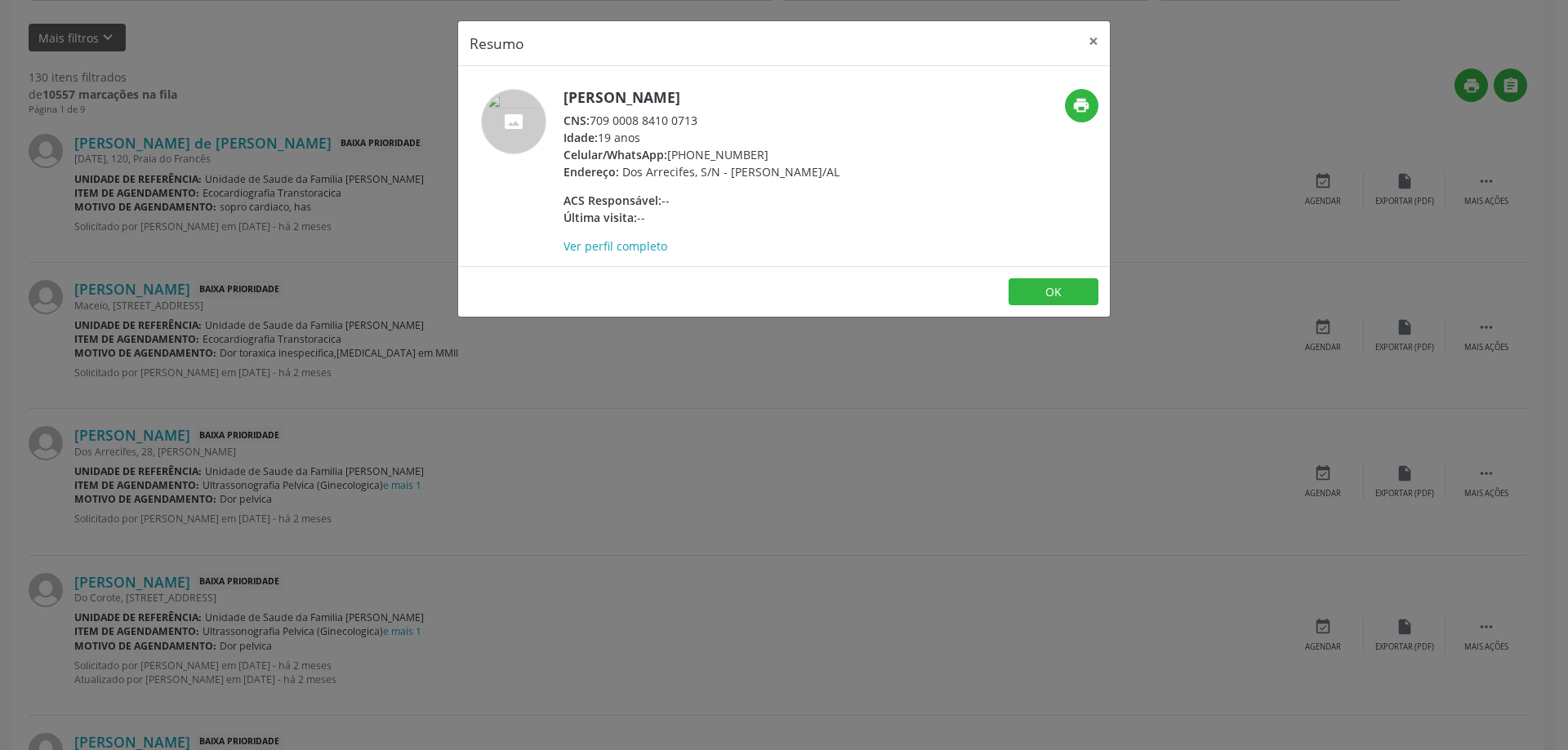
drag, startPoint x: 701, startPoint y: 122, endPoint x: 593, endPoint y: 114, distance: 108.3
click at [593, 114] on div "CNS: 709 0008 8410 0713" at bounding box center [701, 121] width 276 height 17
click at [1094, 40] on button "×" at bounding box center [1093, 41] width 33 height 40
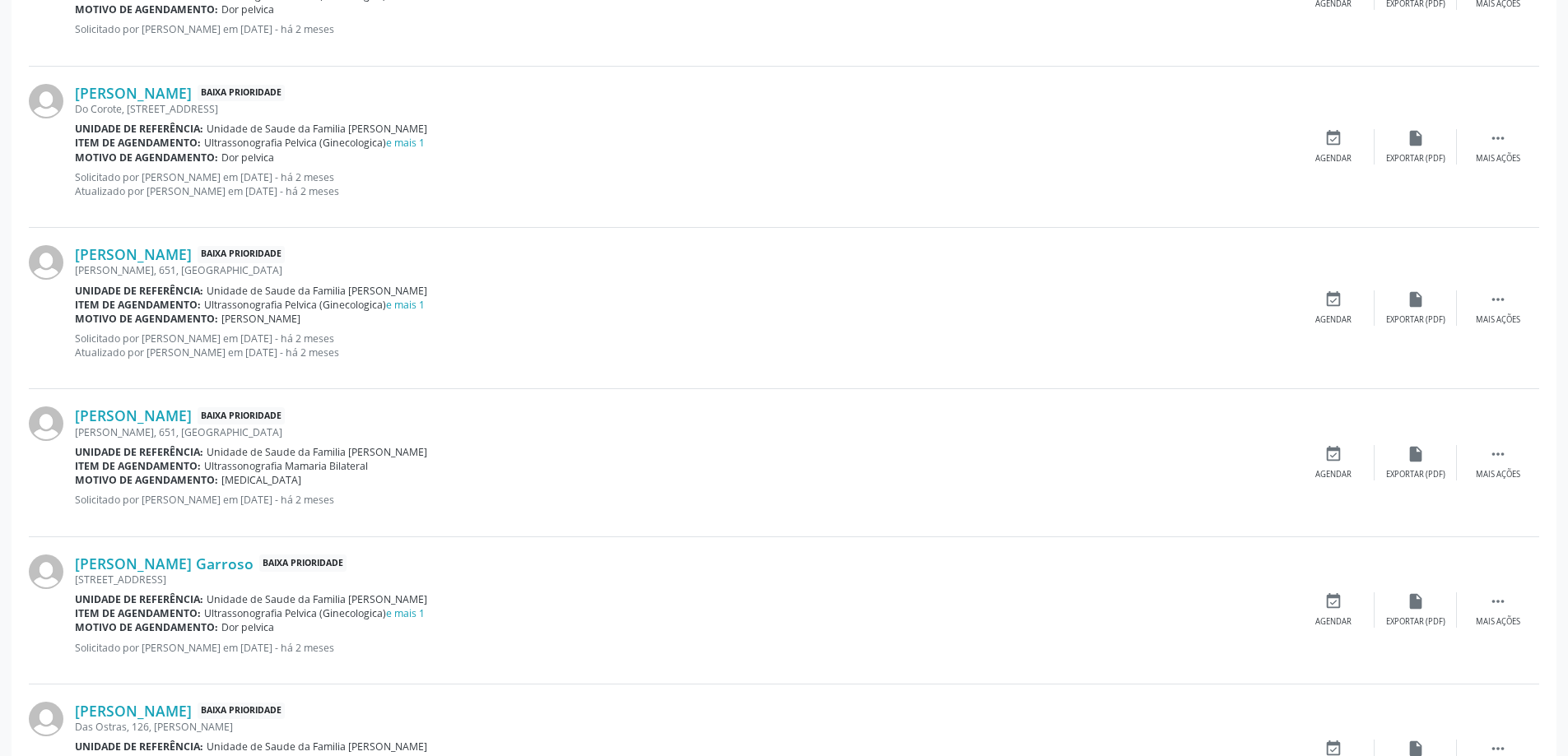
scroll to position [1069, 0]
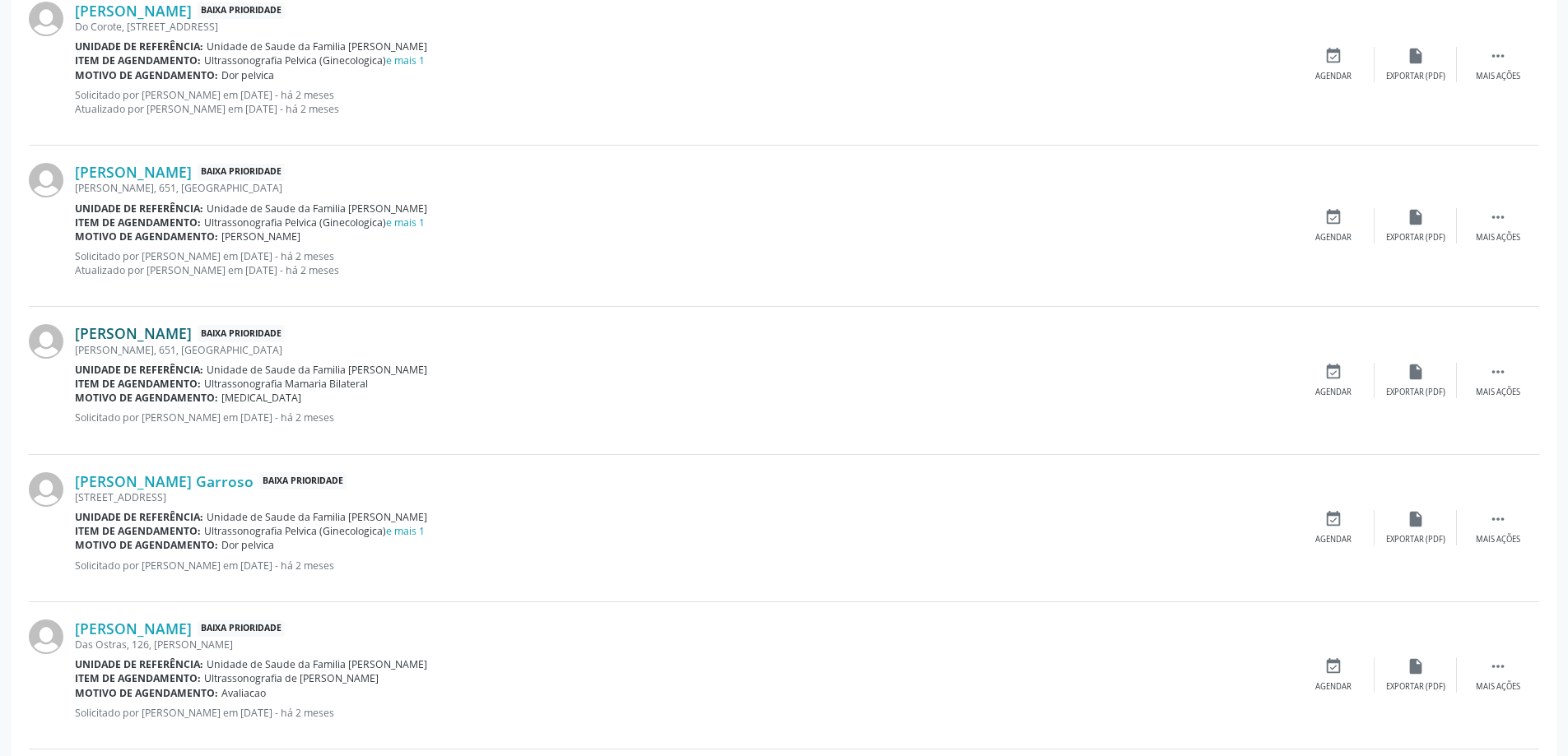
click at [149, 332] on link "[PERSON_NAME]" at bounding box center [133, 333] width 117 height 18
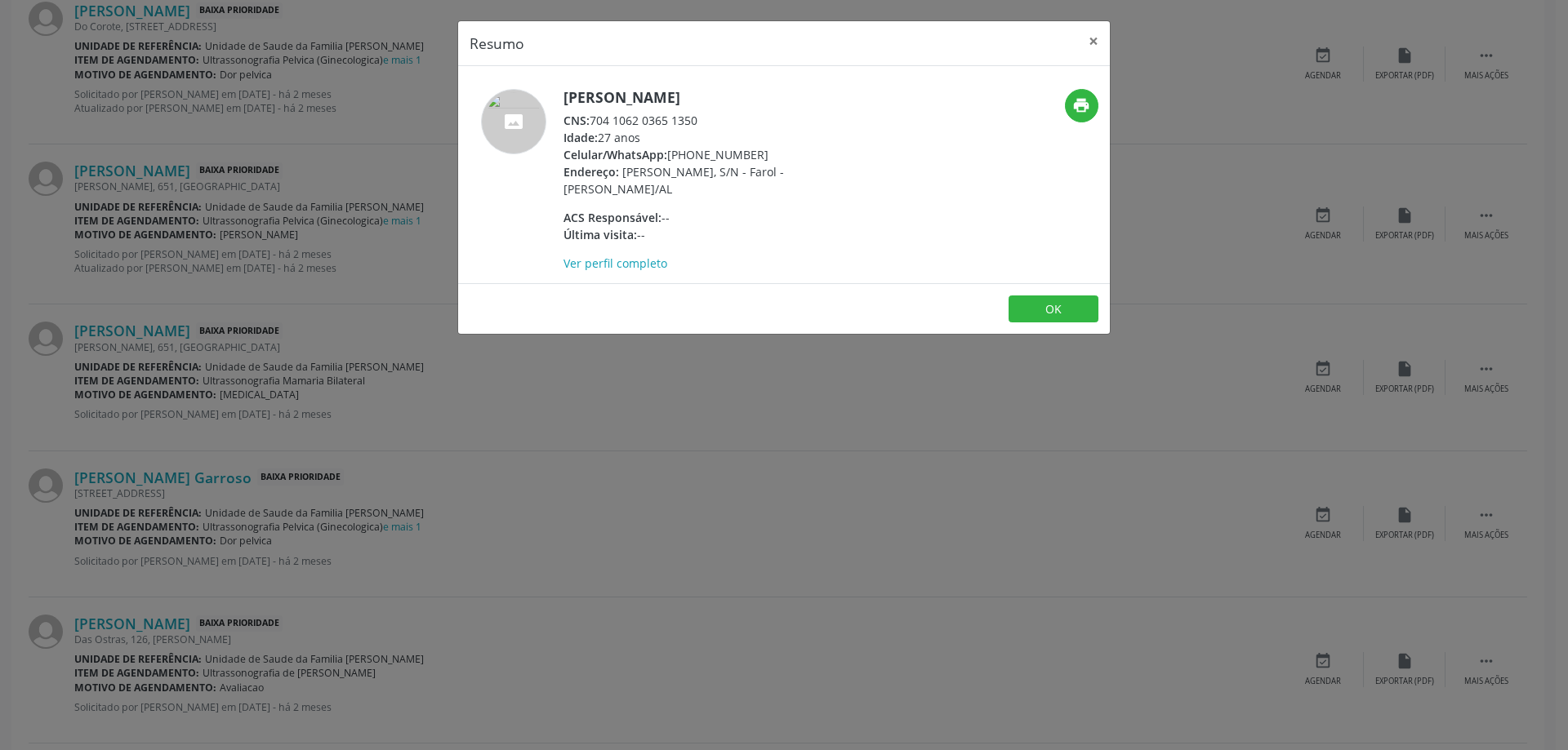
drag, startPoint x: 699, startPoint y: 119, endPoint x: 592, endPoint y: 114, distance: 107.1
click at [592, 114] on div "CNS: 704 1062 0365 1350" at bounding box center [722, 121] width 318 height 17
click at [1094, 43] on button "×" at bounding box center [1093, 41] width 33 height 40
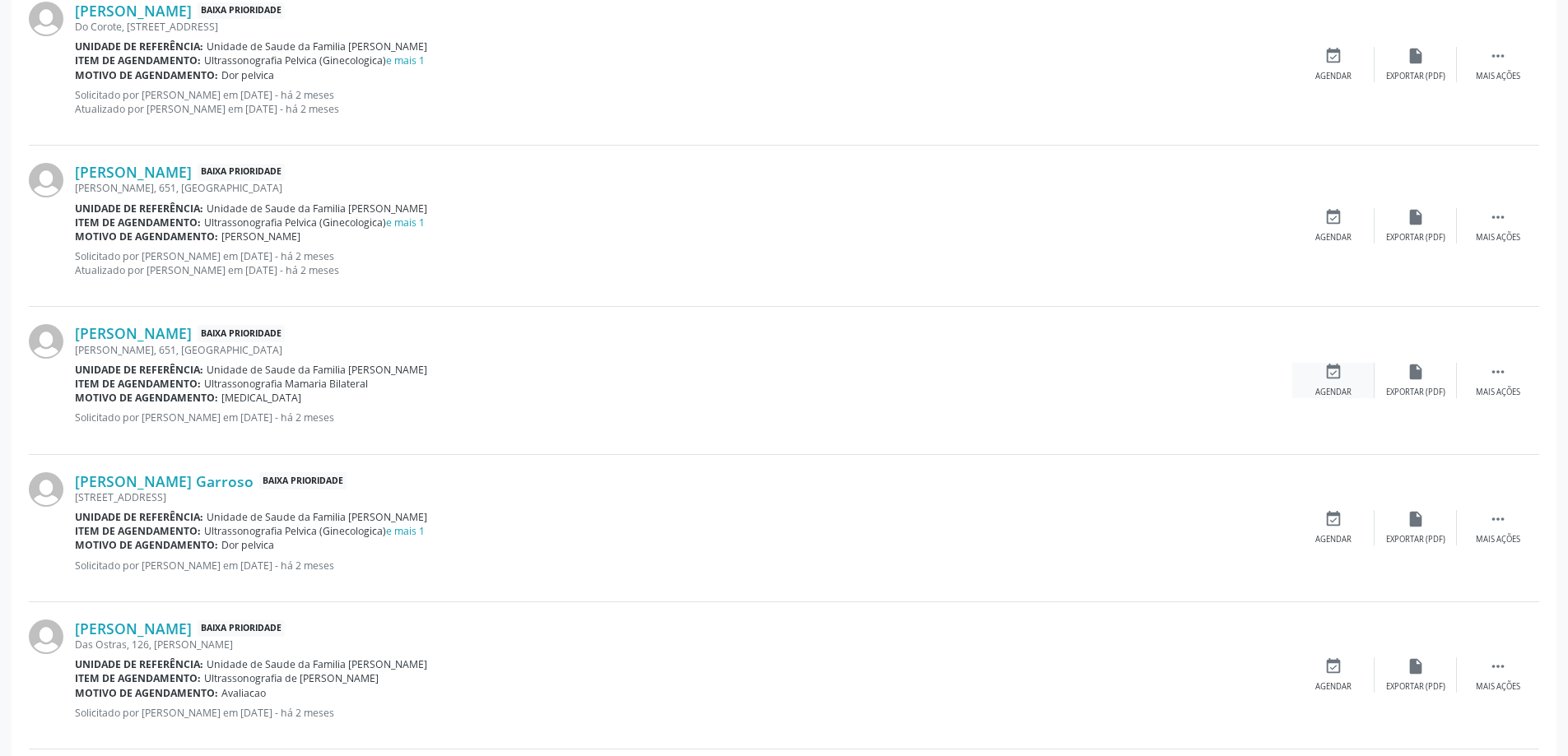
click at [1337, 373] on icon "event_available" at bounding box center [1333, 371] width 18 height 18
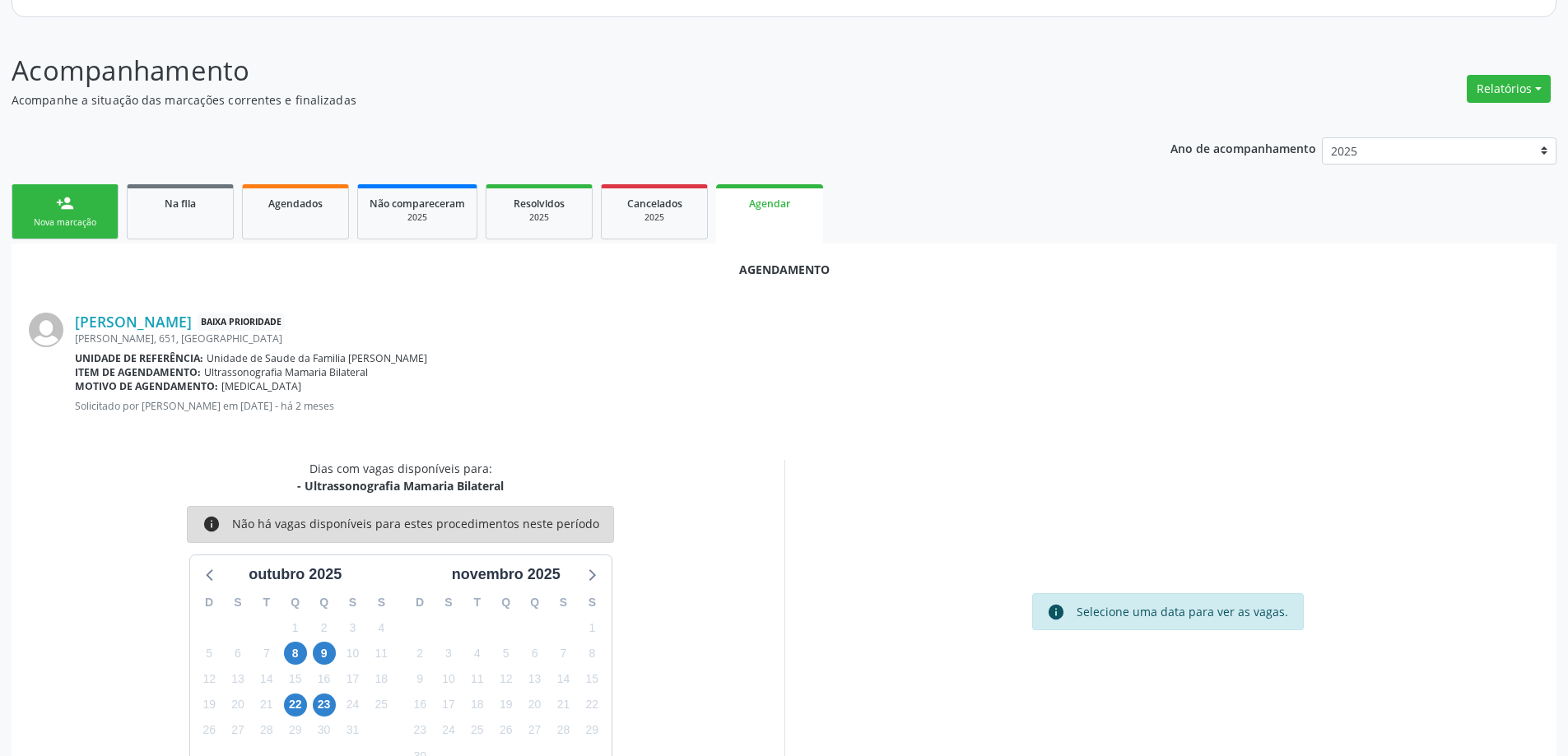
scroll to position [219, 0]
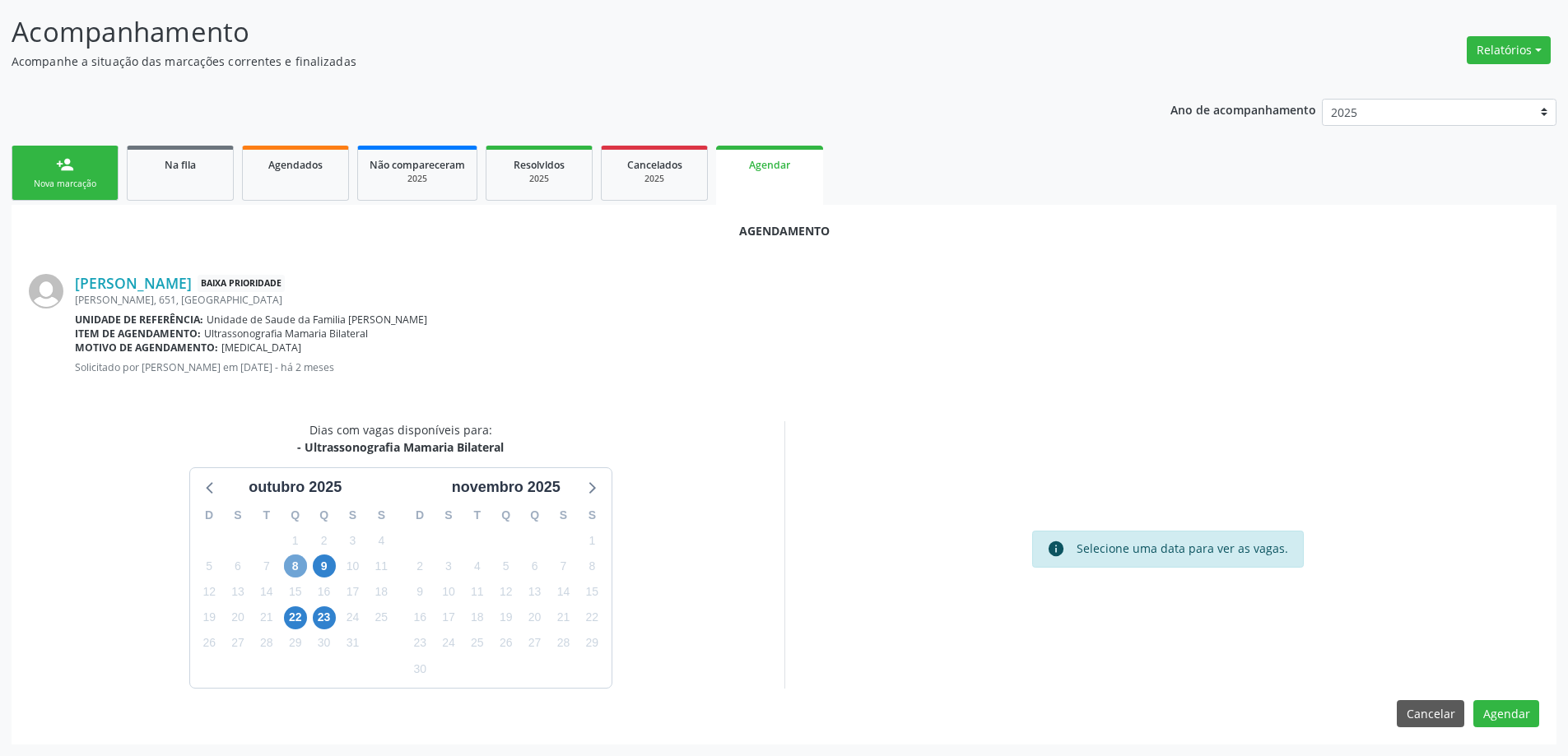
click at [289, 560] on span "8" at bounding box center [295, 566] width 23 height 23
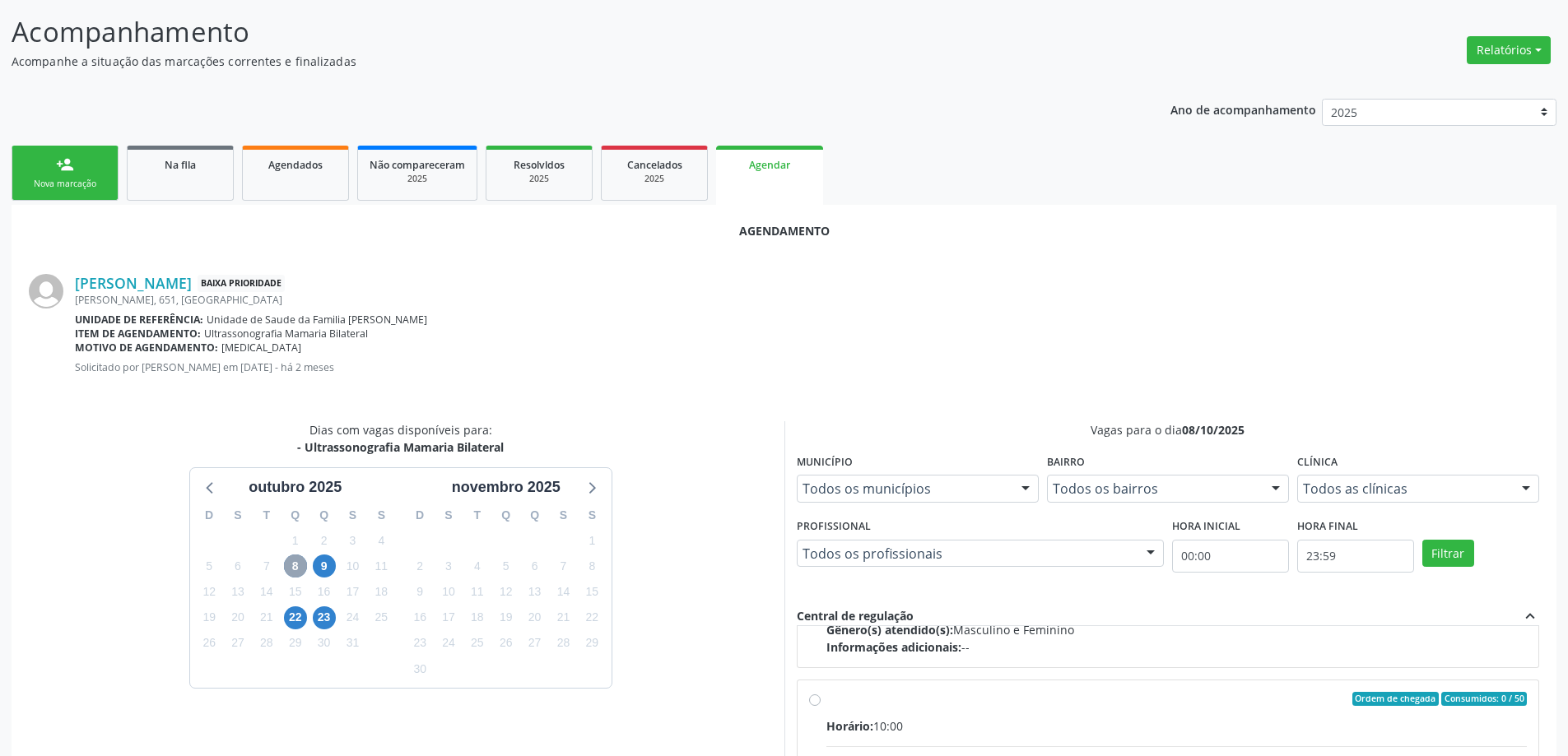
scroll to position [259, 0]
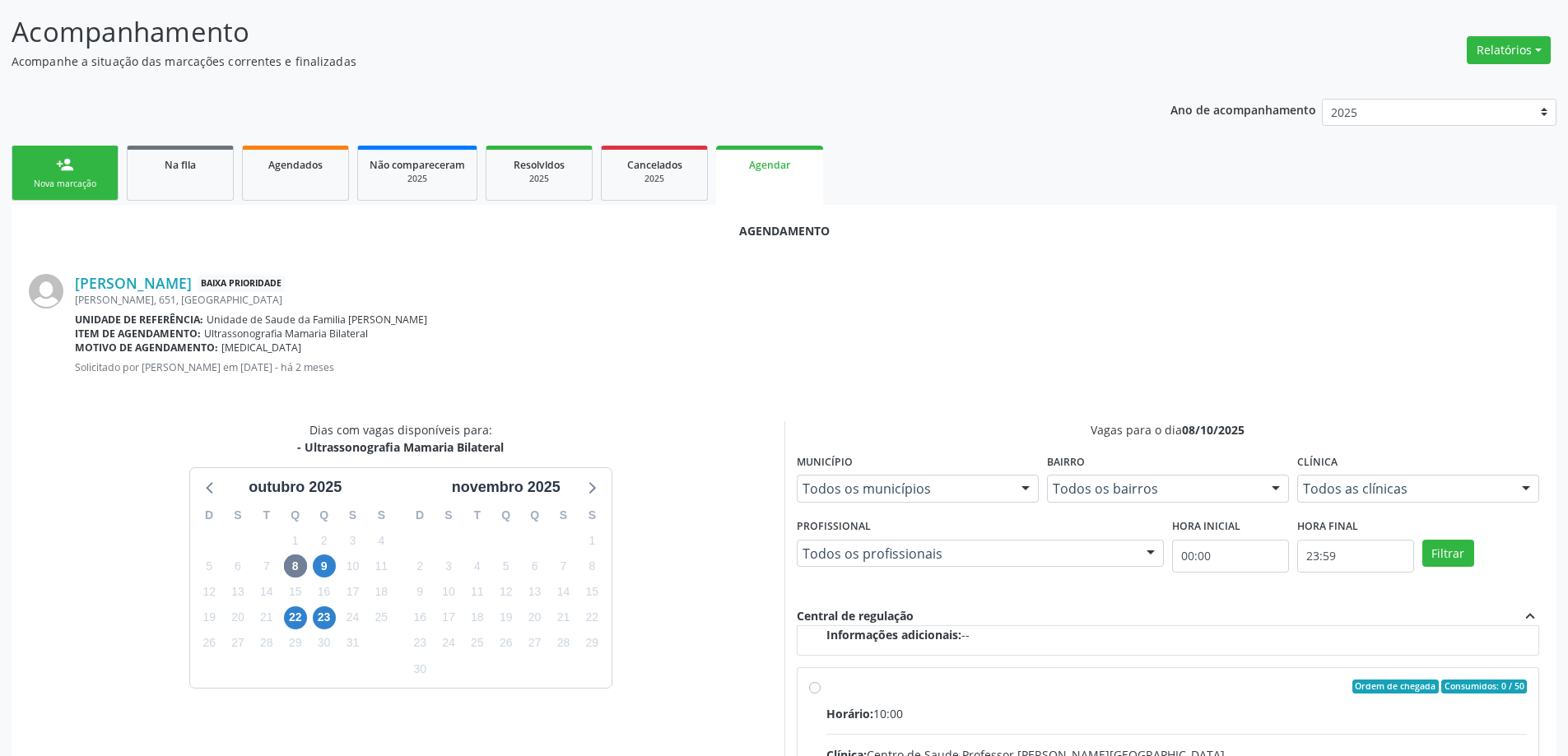
click at [811, 686] on input "Ordem de chegada Consumidos: 0 / 50 Horário: 10:00 Clínica: Centro de Saude Pro…" at bounding box center [815, 687] width 12 height 14
radio input "true"
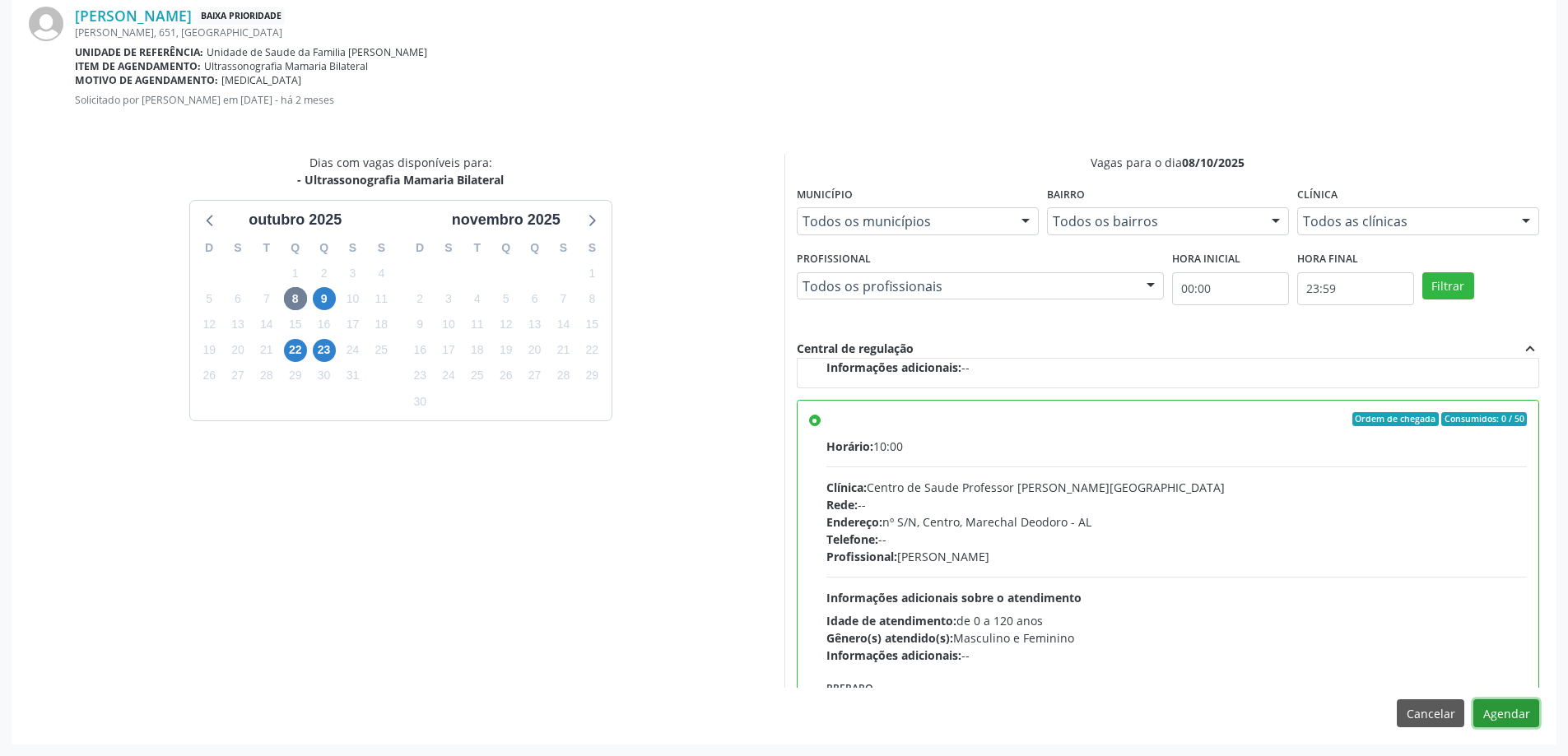
click at [1513, 717] on button "Agendar" at bounding box center [1506, 713] width 66 height 28
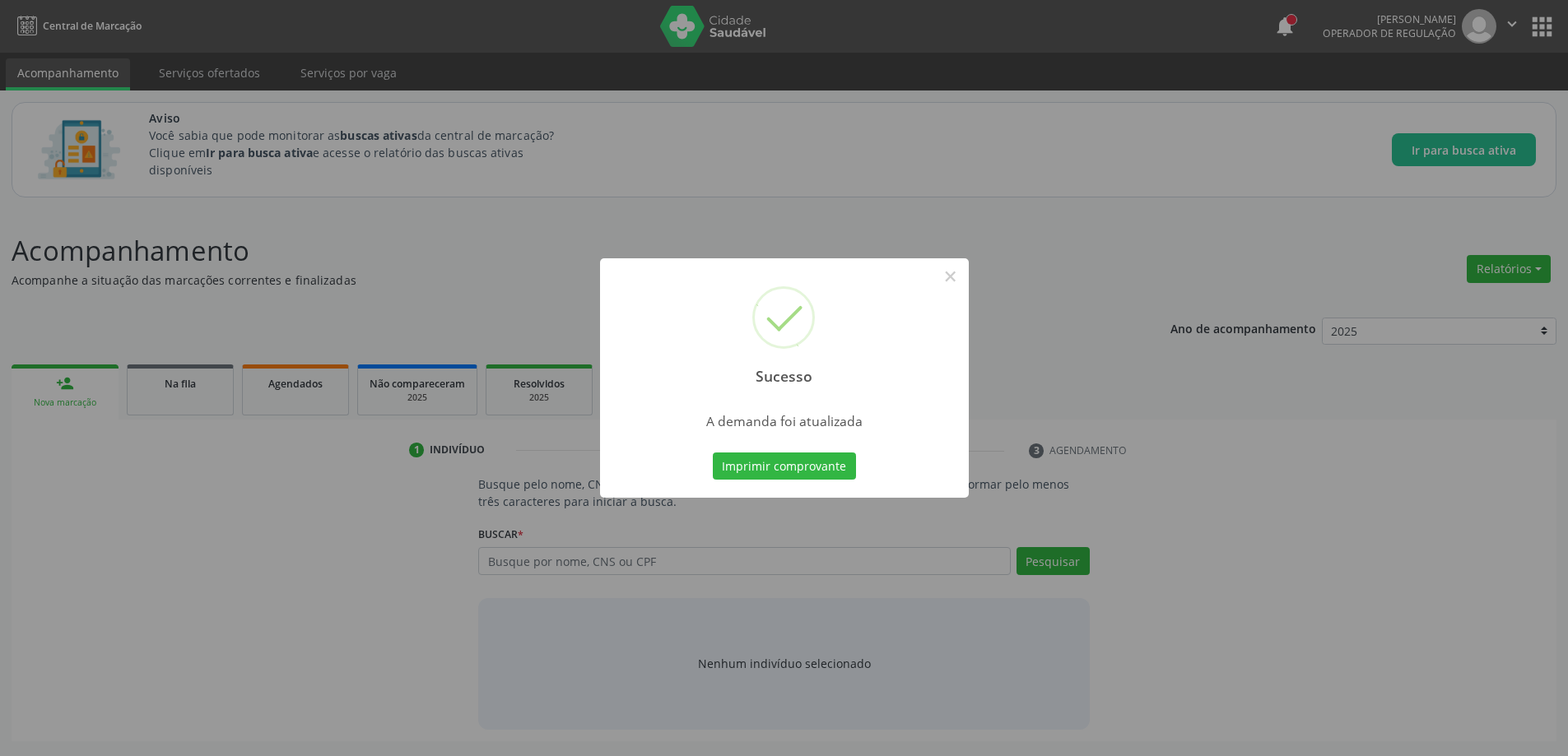
scroll to position [0, 0]
click at [957, 277] on button "×" at bounding box center [956, 276] width 28 height 28
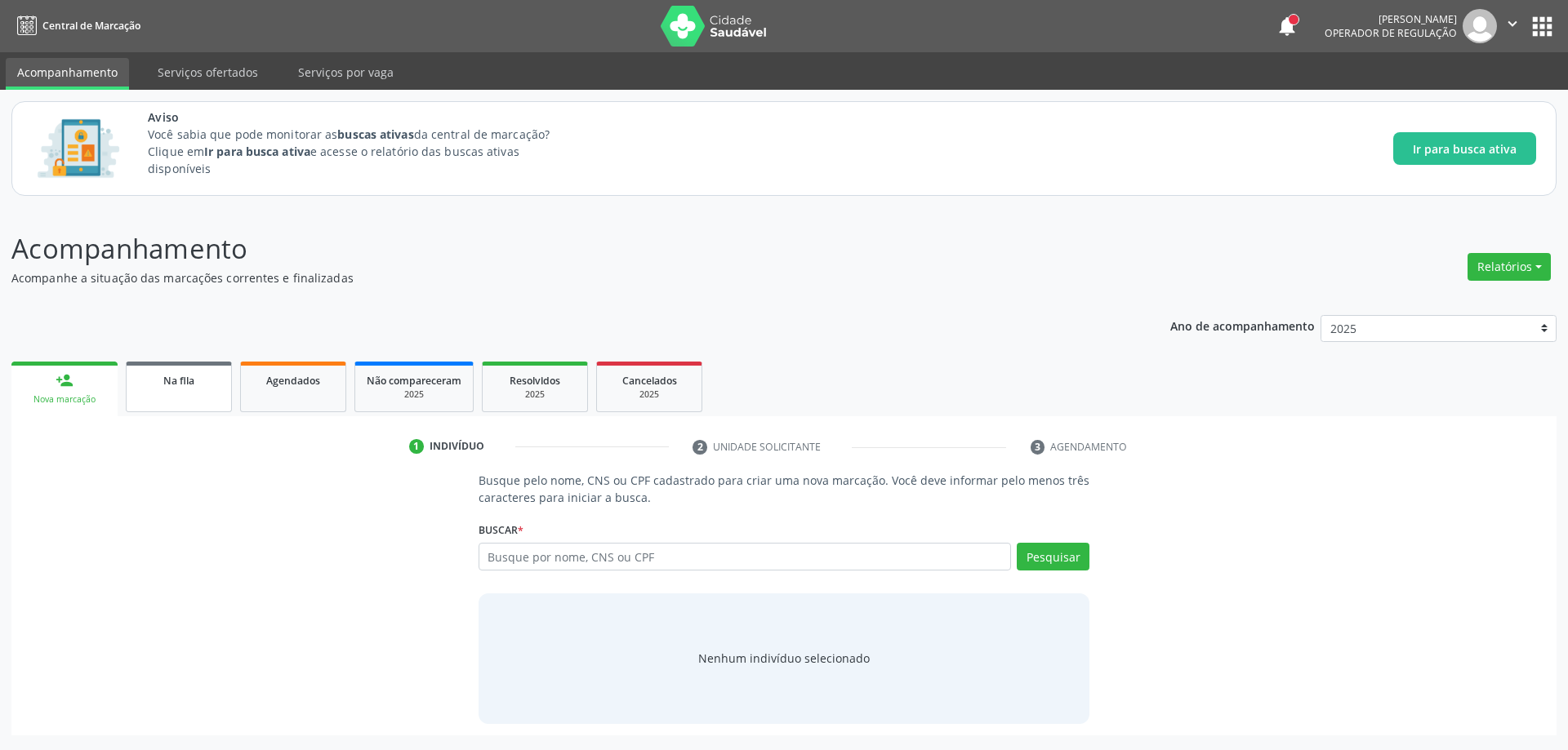
click at [164, 384] on span "Na fila" at bounding box center [179, 381] width 31 height 14
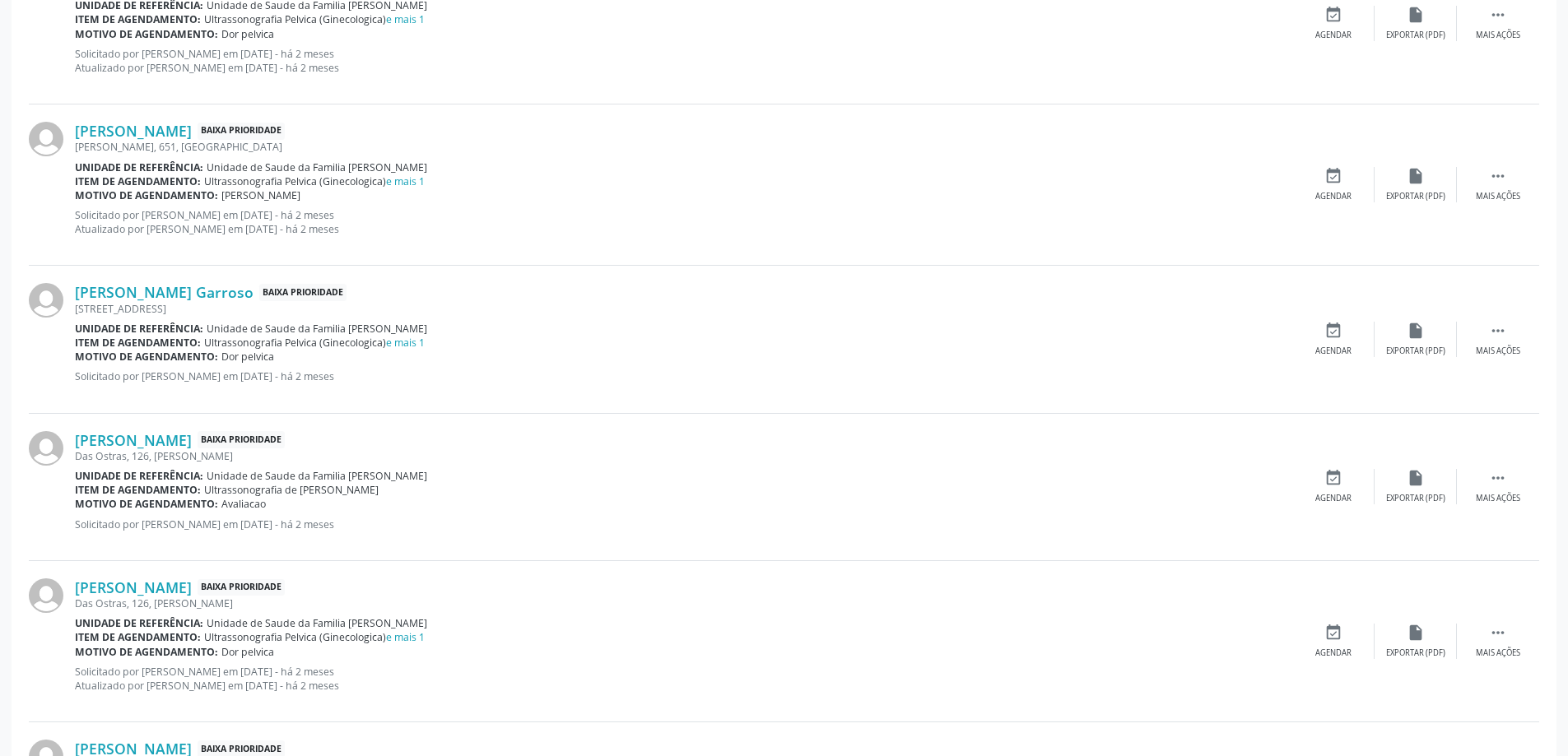
scroll to position [1152, 0]
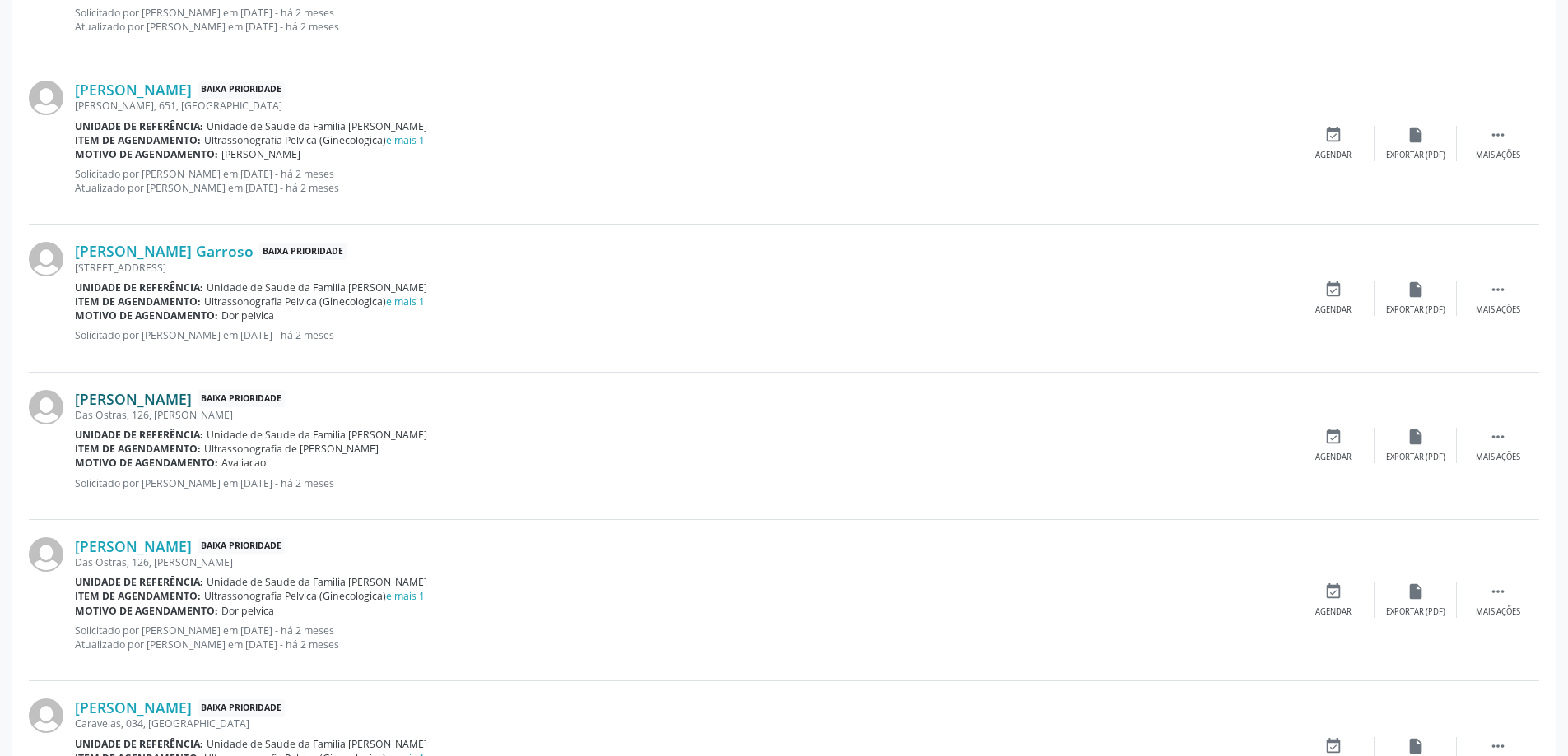
click at [141, 401] on link "[PERSON_NAME]" at bounding box center [133, 399] width 117 height 18
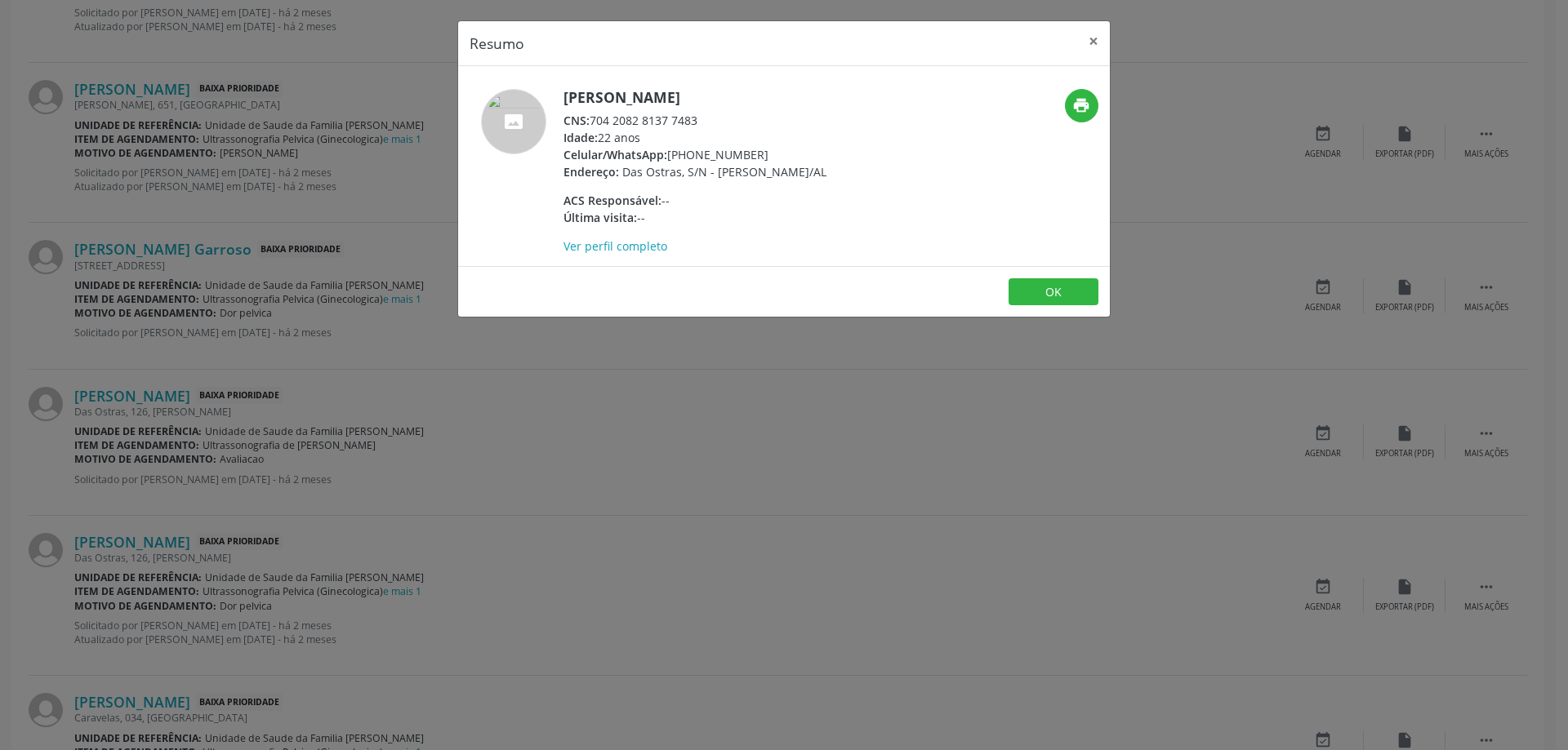
drag, startPoint x: 700, startPoint y: 118, endPoint x: 594, endPoint y: 119, distance: 106.0
click at [594, 119] on div "CNS: 704 2082 8137 7483" at bounding box center [695, 121] width 263 height 17
click at [1095, 39] on button "×" at bounding box center [1093, 41] width 33 height 40
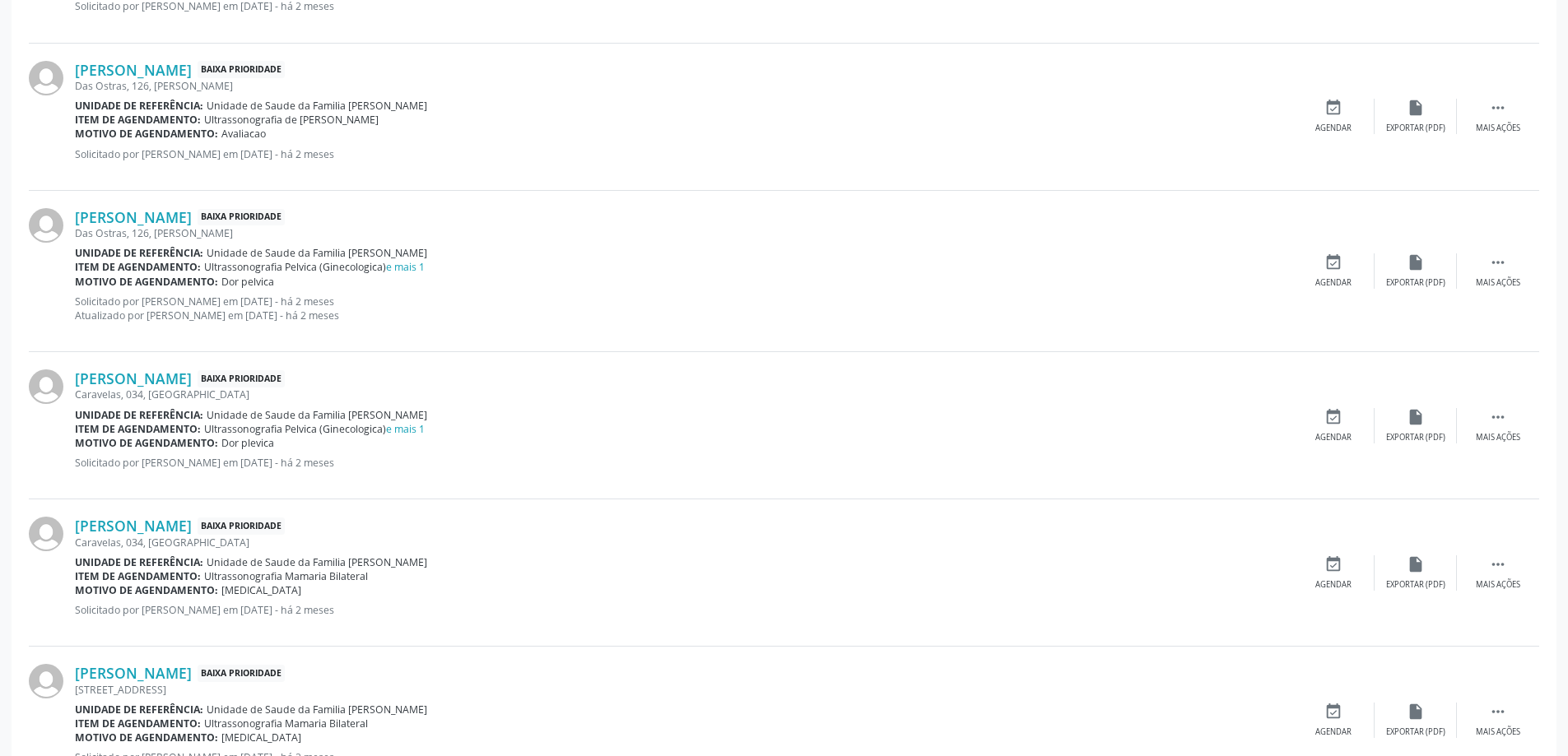
scroll to position [1564, 0]
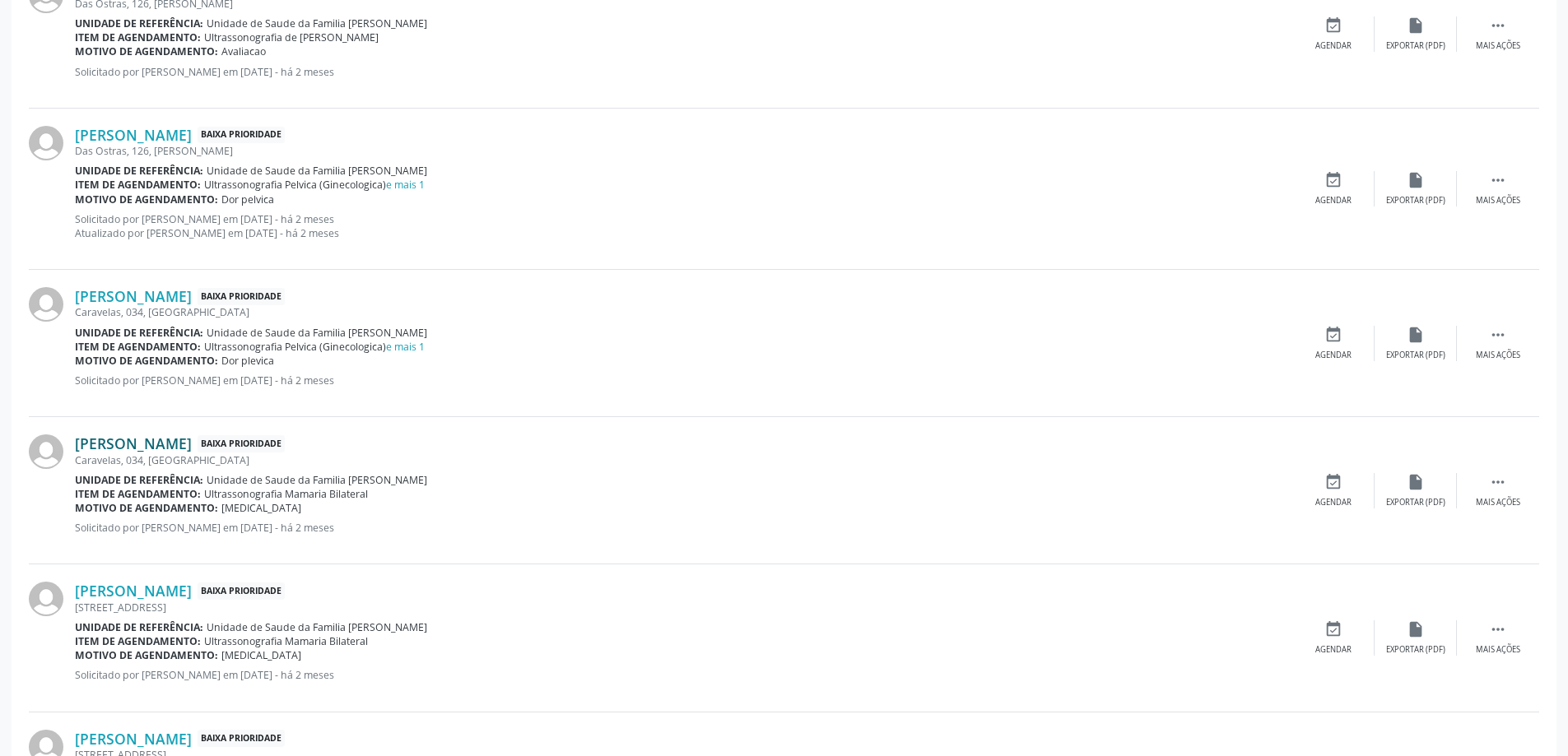
click at [160, 446] on link "[PERSON_NAME]" at bounding box center [133, 444] width 117 height 18
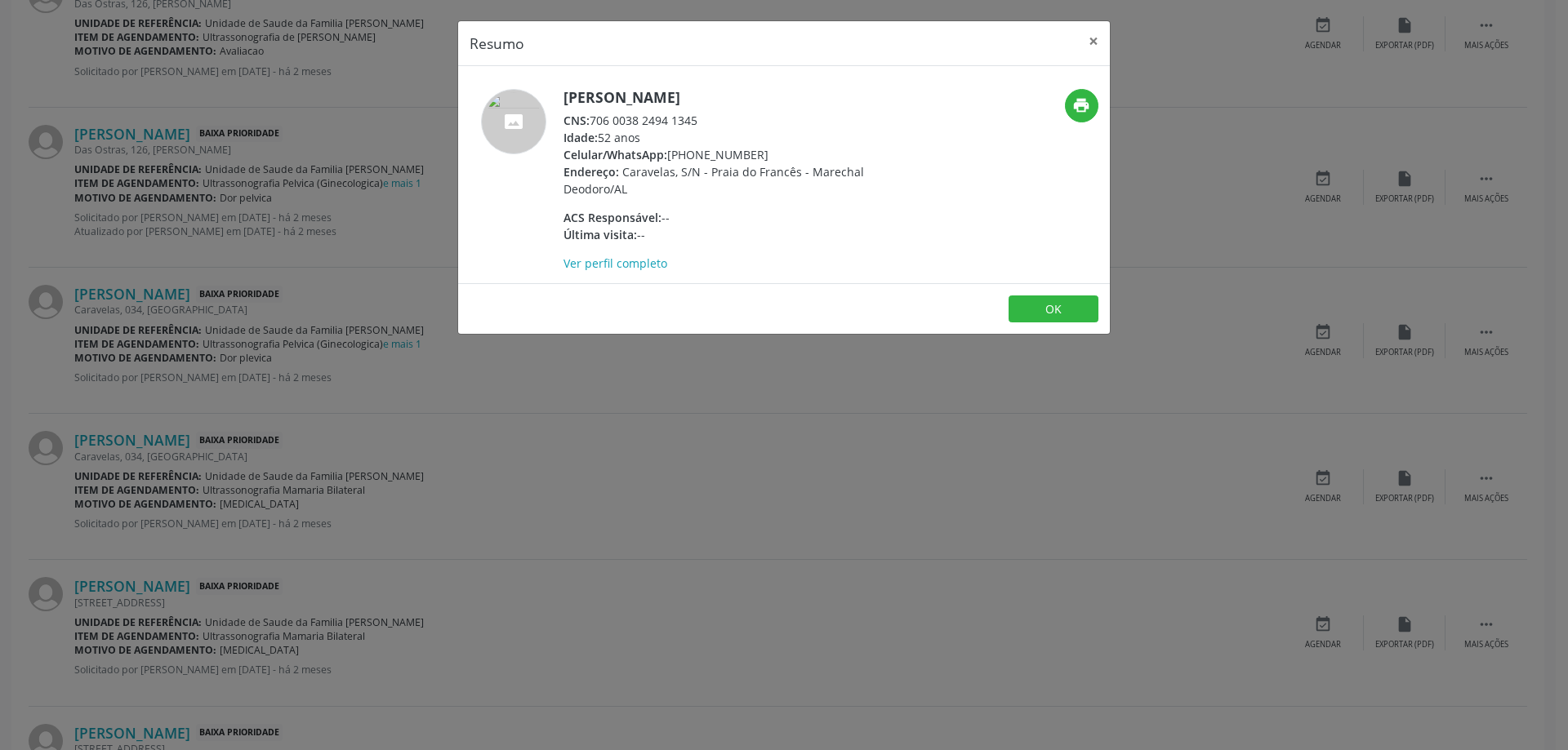
drag, startPoint x: 697, startPoint y: 122, endPoint x: 594, endPoint y: 127, distance: 103.1
click at [594, 127] on div "CNS: 706 0038 2494 1345" at bounding box center [722, 121] width 318 height 17
click at [1094, 37] on button "×" at bounding box center [1093, 41] width 33 height 40
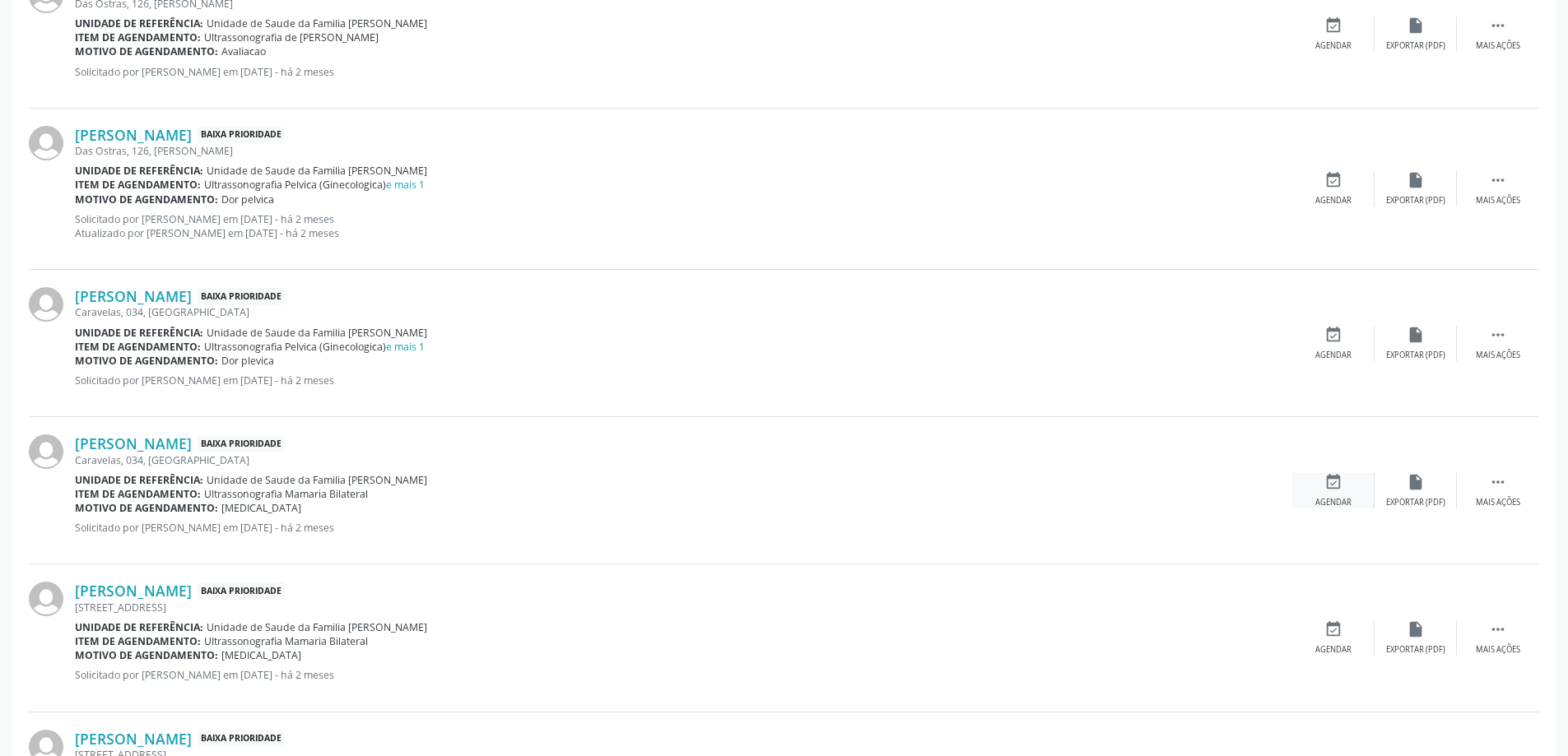
click at [1336, 480] on icon "event_available" at bounding box center [1333, 482] width 18 height 18
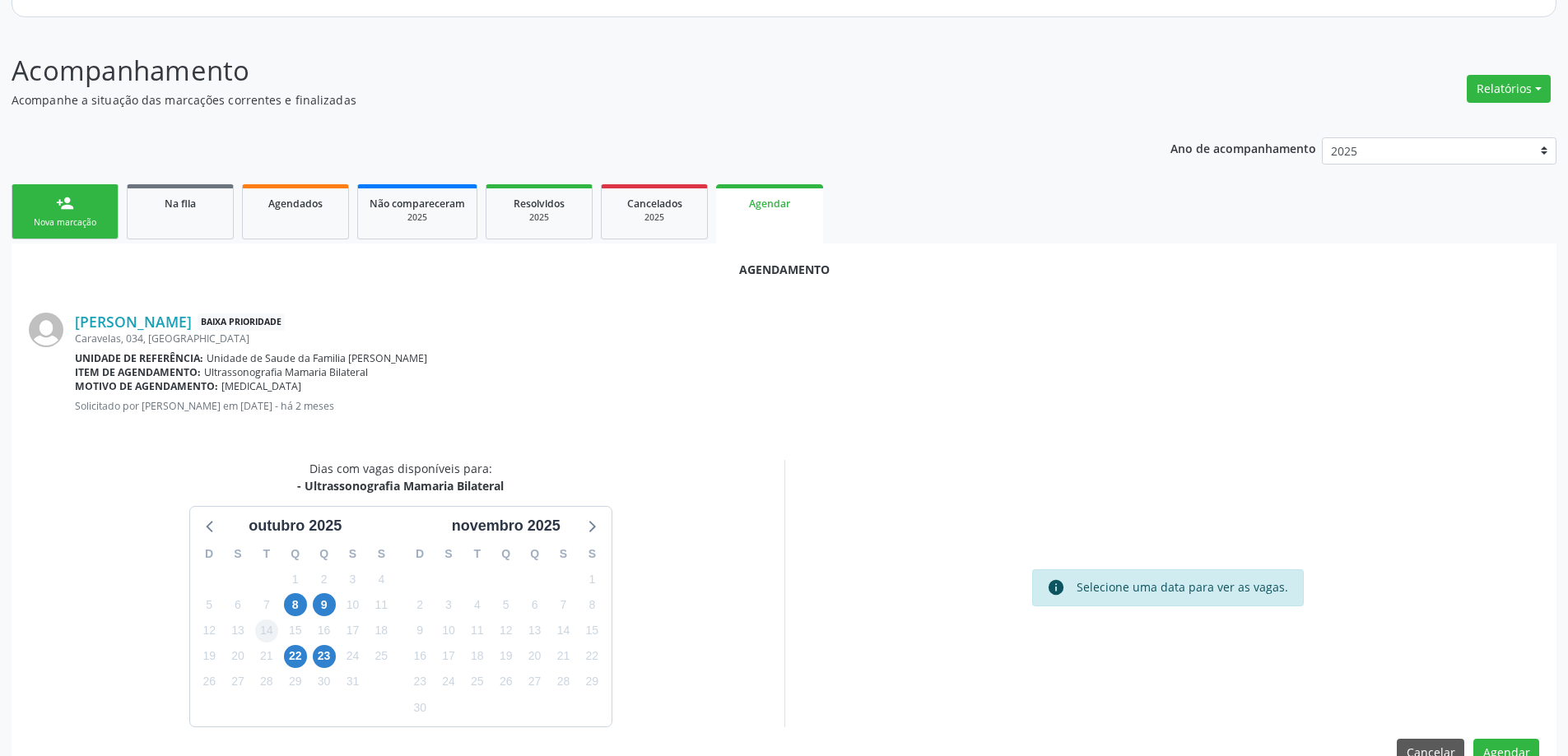
scroll to position [219, 0]
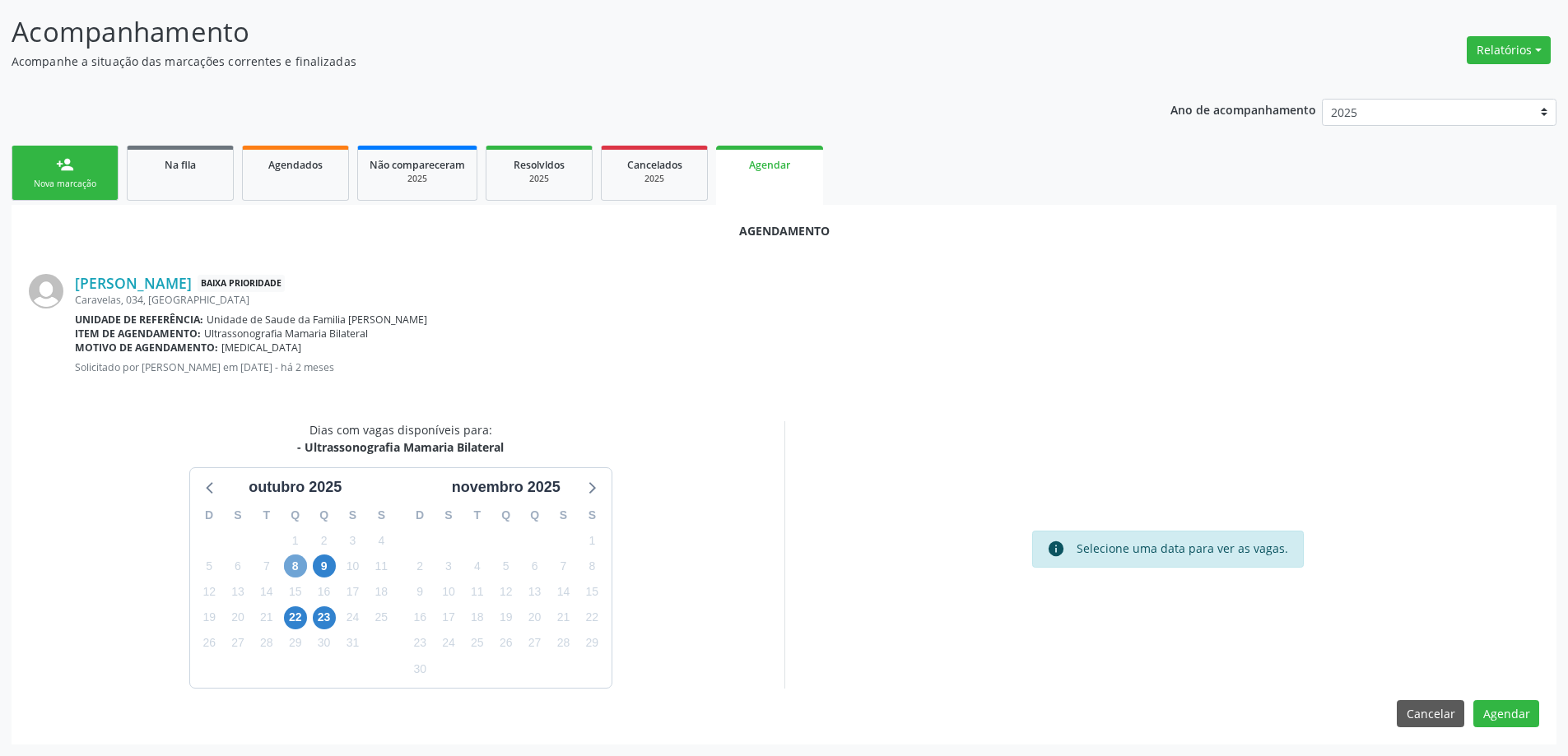
click at [297, 565] on span "8" at bounding box center [295, 566] width 23 height 23
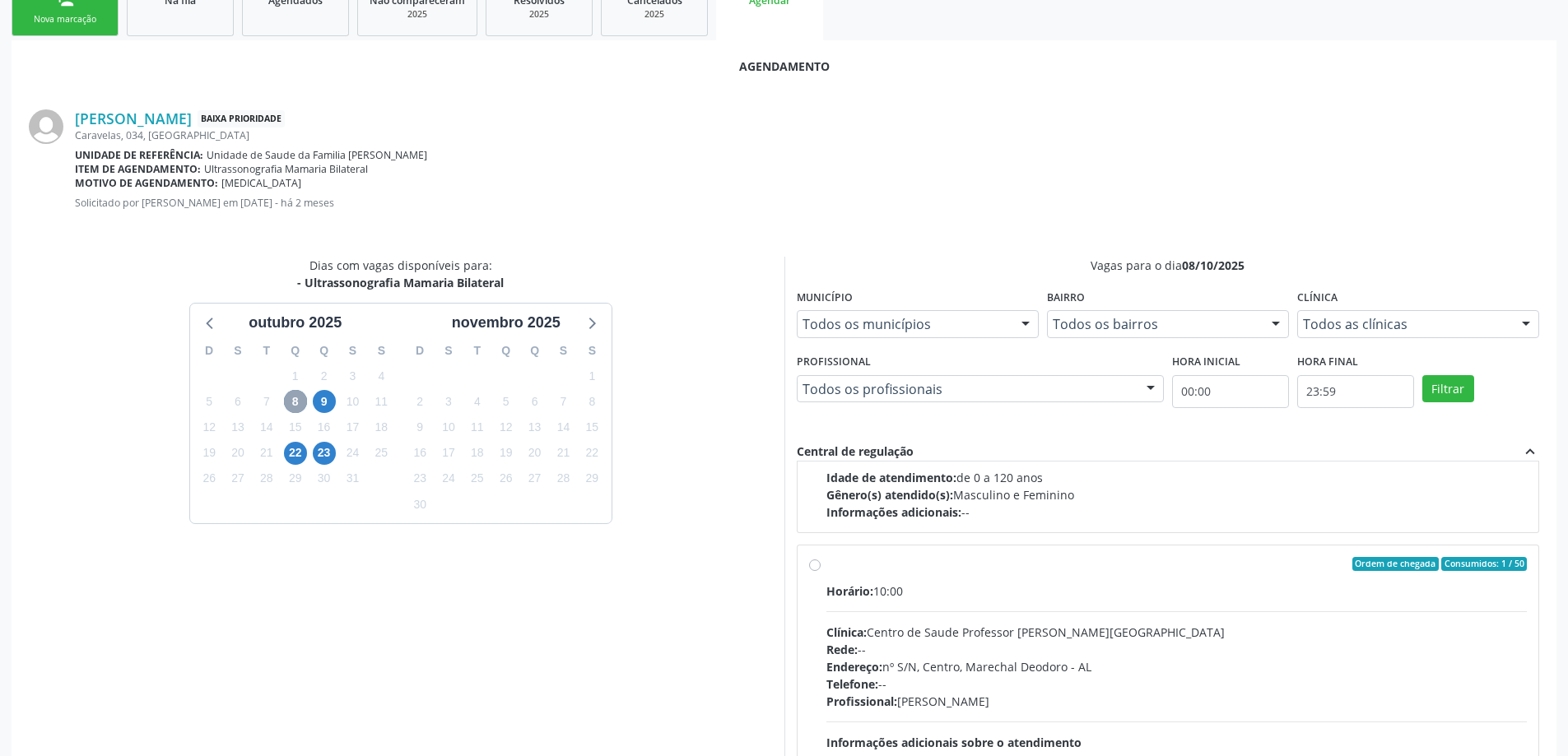
scroll to position [247, 0]
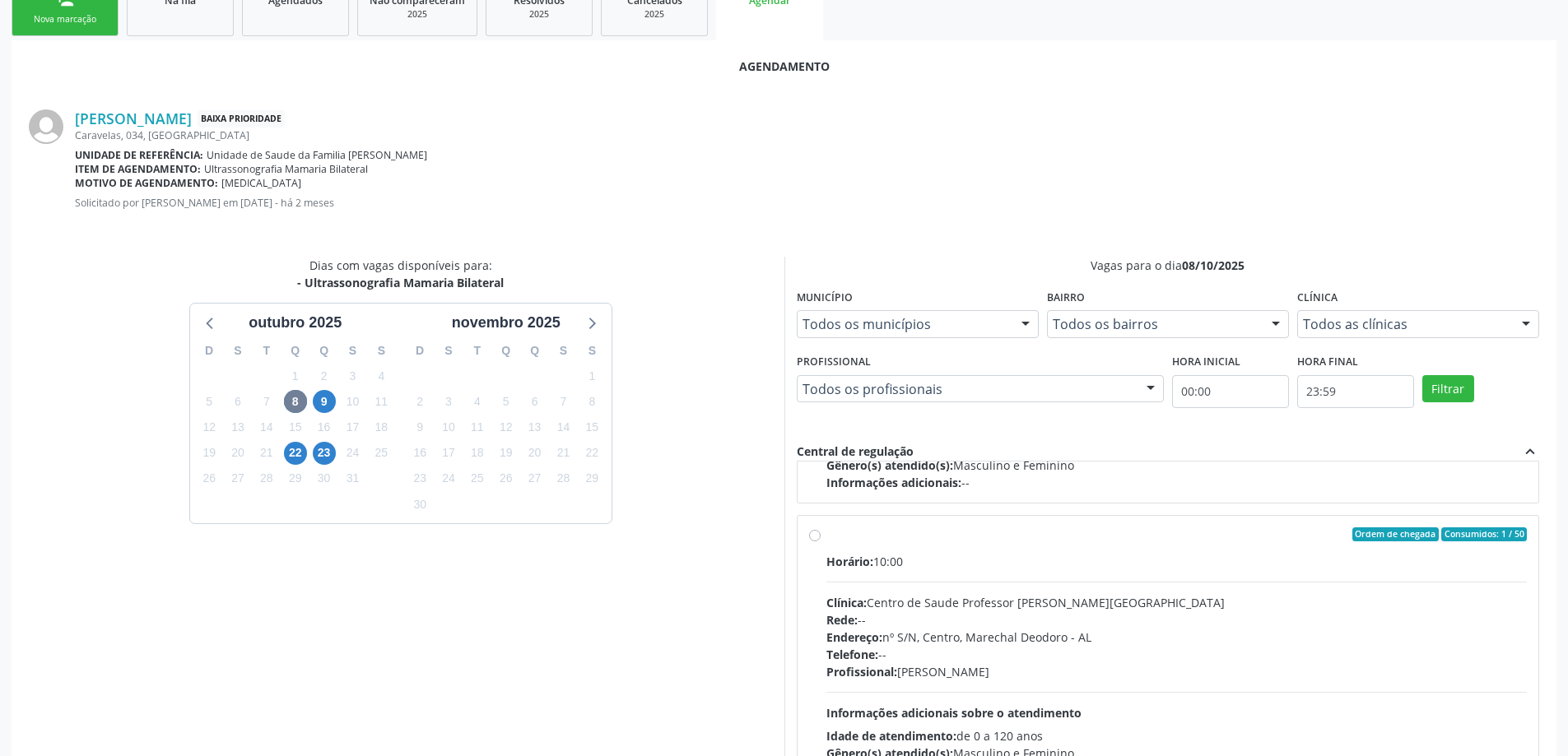
click at [826, 536] on label "Ordem de chegada Consumidos: 1 / 50 Horário: 10:00 Clínica: Centro de Saude Pro…" at bounding box center [1176, 654] width 701 height 253
click at [809, 536] on input "Ordem de chegada Consumidos: 1 / 50 Horário: 10:00 Clínica: Centro de Saude Pro…" at bounding box center [815, 534] width 12 height 14
radio input "true"
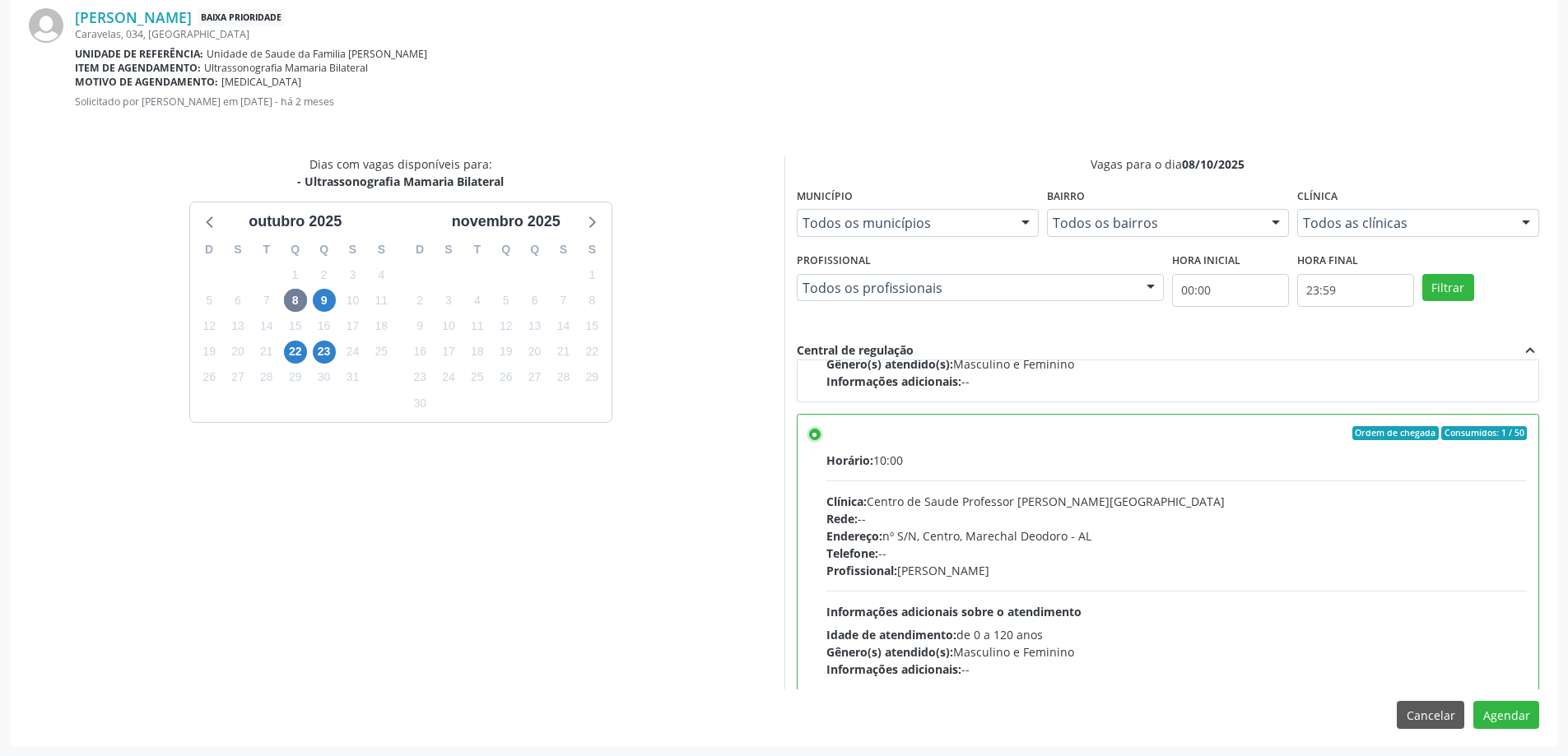
scroll to position [486, 0]
click at [1510, 717] on button "Agendar" at bounding box center [1506, 713] width 66 height 28
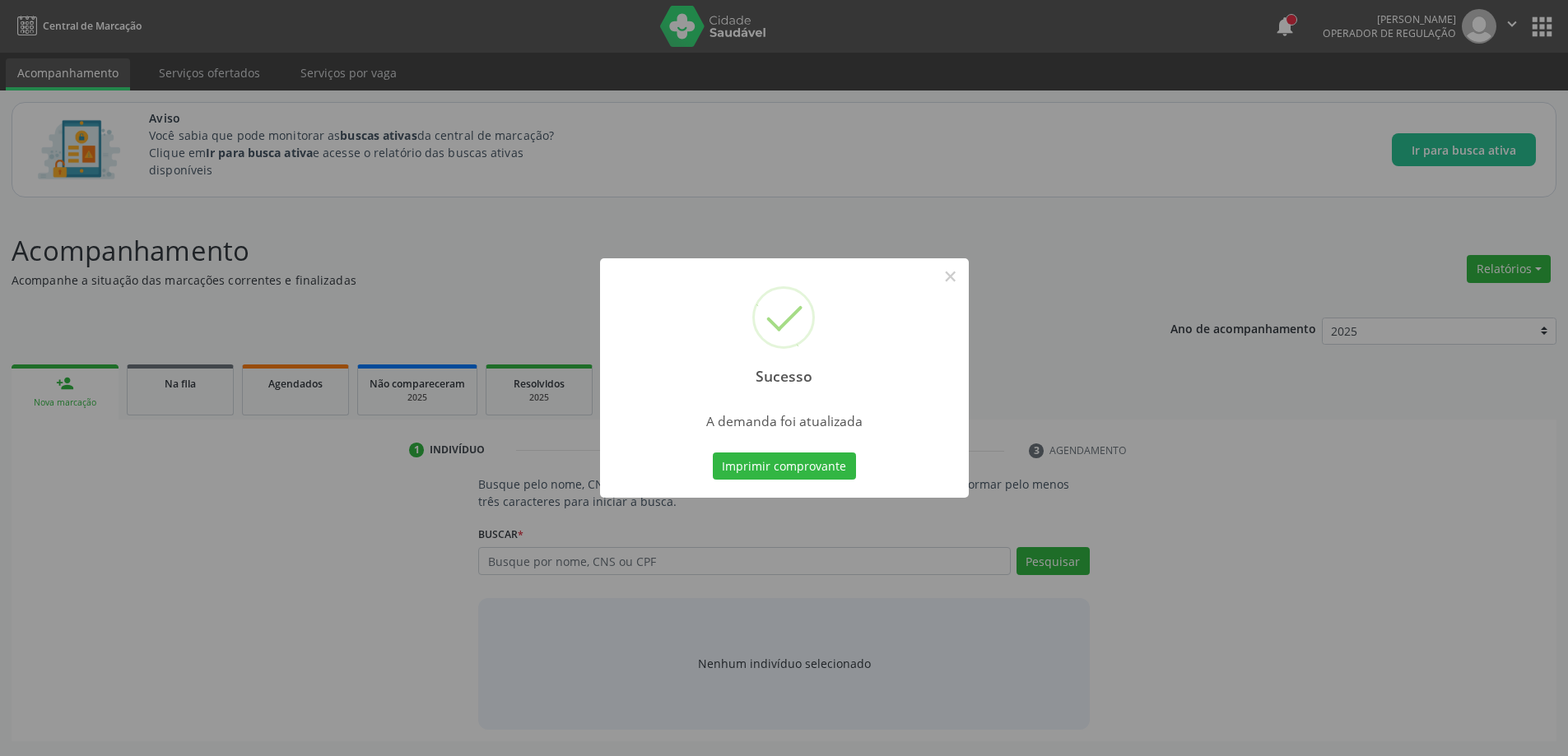
scroll to position [0, 0]
click at [958, 271] on button "×" at bounding box center [956, 276] width 28 height 28
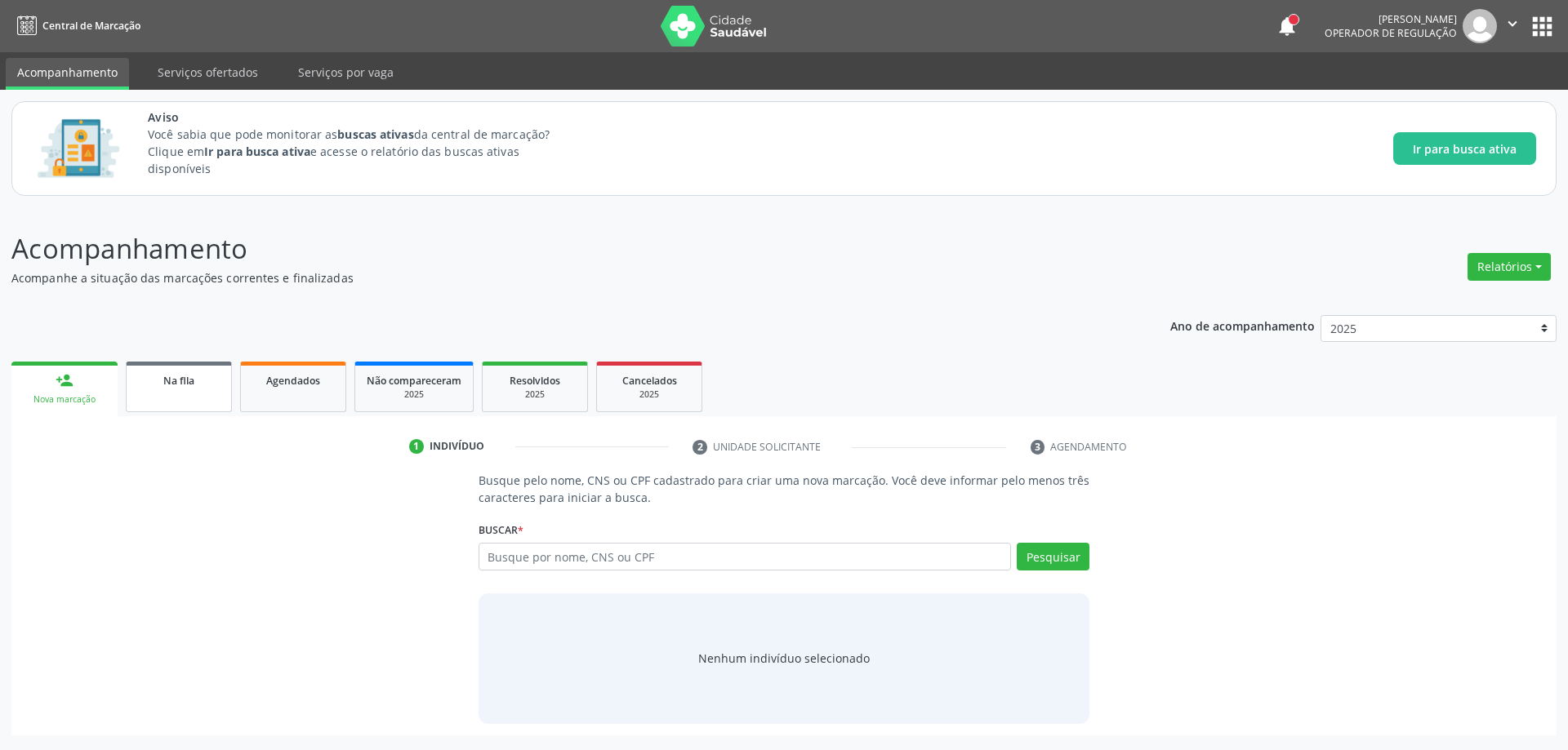
click at [175, 404] on link "Na fila" at bounding box center [178, 386] width 106 height 51
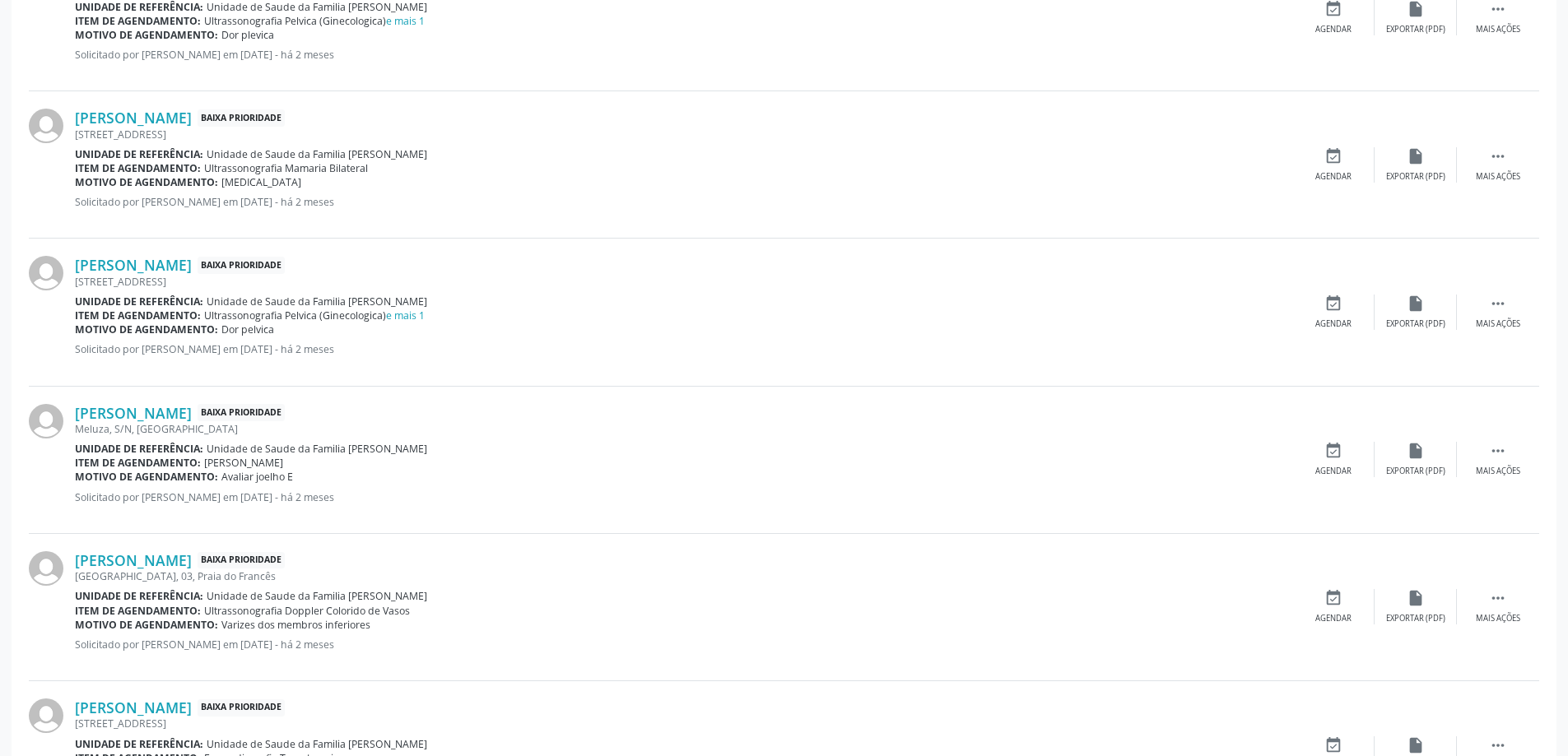
scroll to position [1893, 0]
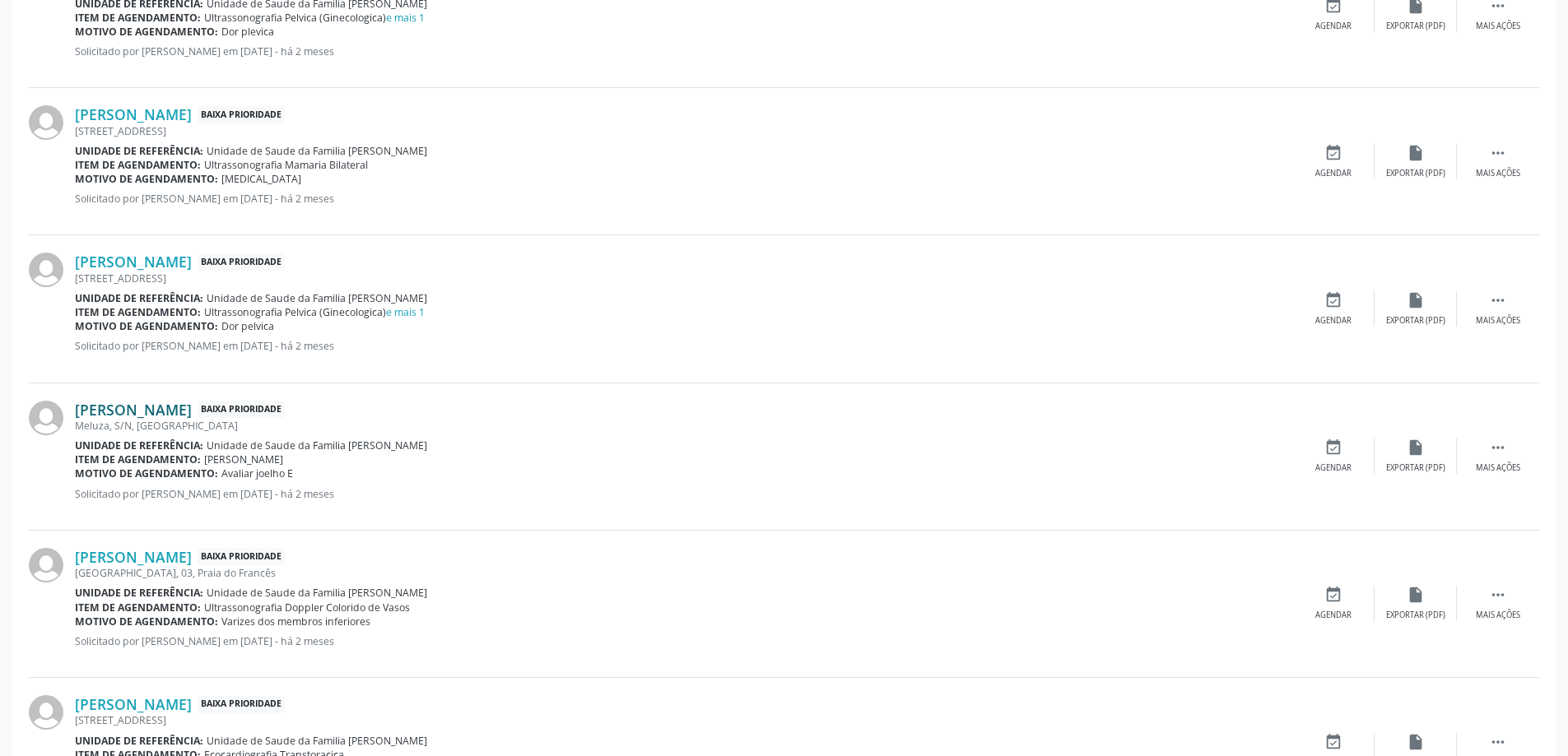
click at [152, 413] on link "[PERSON_NAME]" at bounding box center [133, 410] width 117 height 18
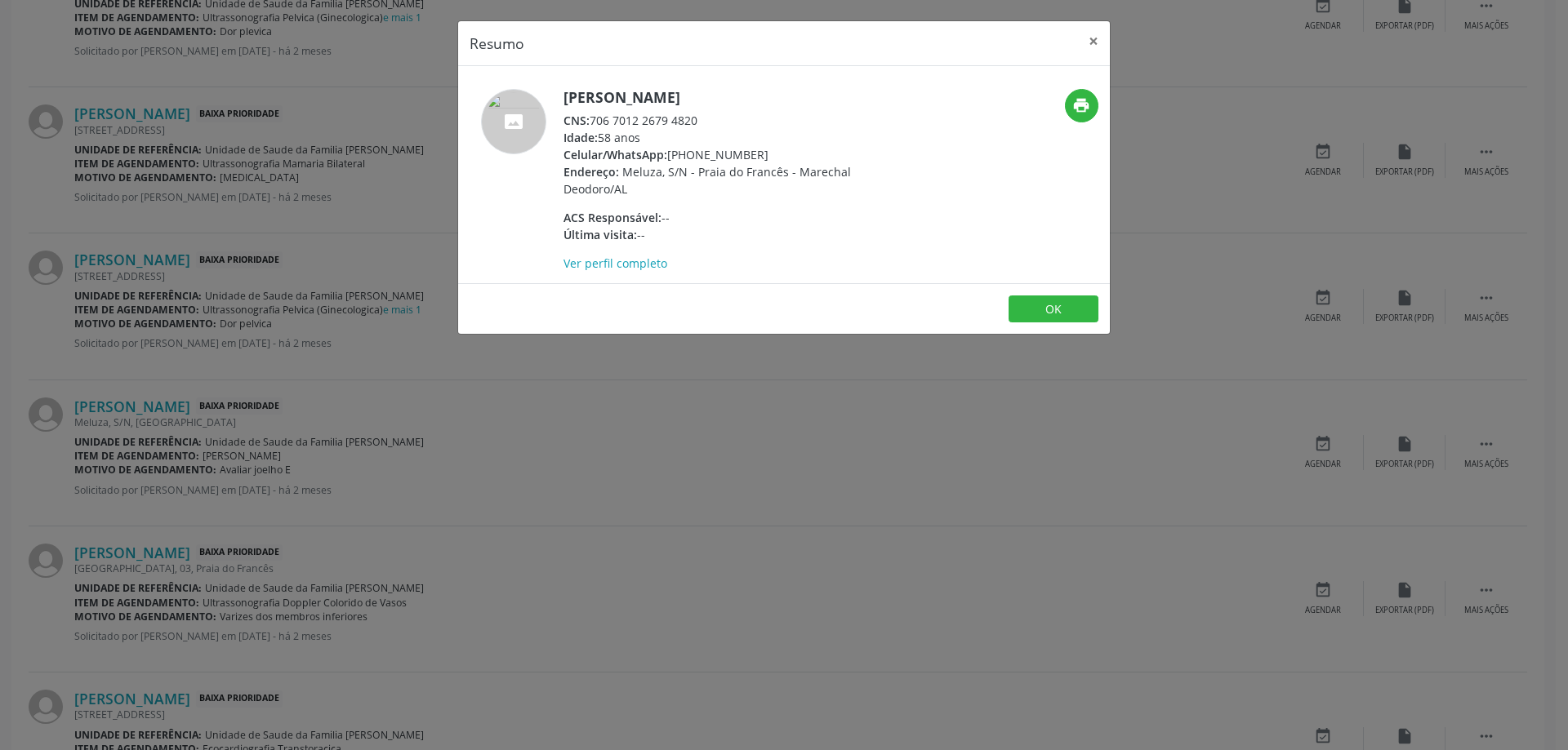
drag, startPoint x: 701, startPoint y: 120, endPoint x: 595, endPoint y: 120, distance: 106.0
click at [595, 120] on div "CNS: 706 7012 2679 4820" at bounding box center [722, 121] width 318 height 17
click at [1089, 34] on button "×" at bounding box center [1093, 41] width 33 height 40
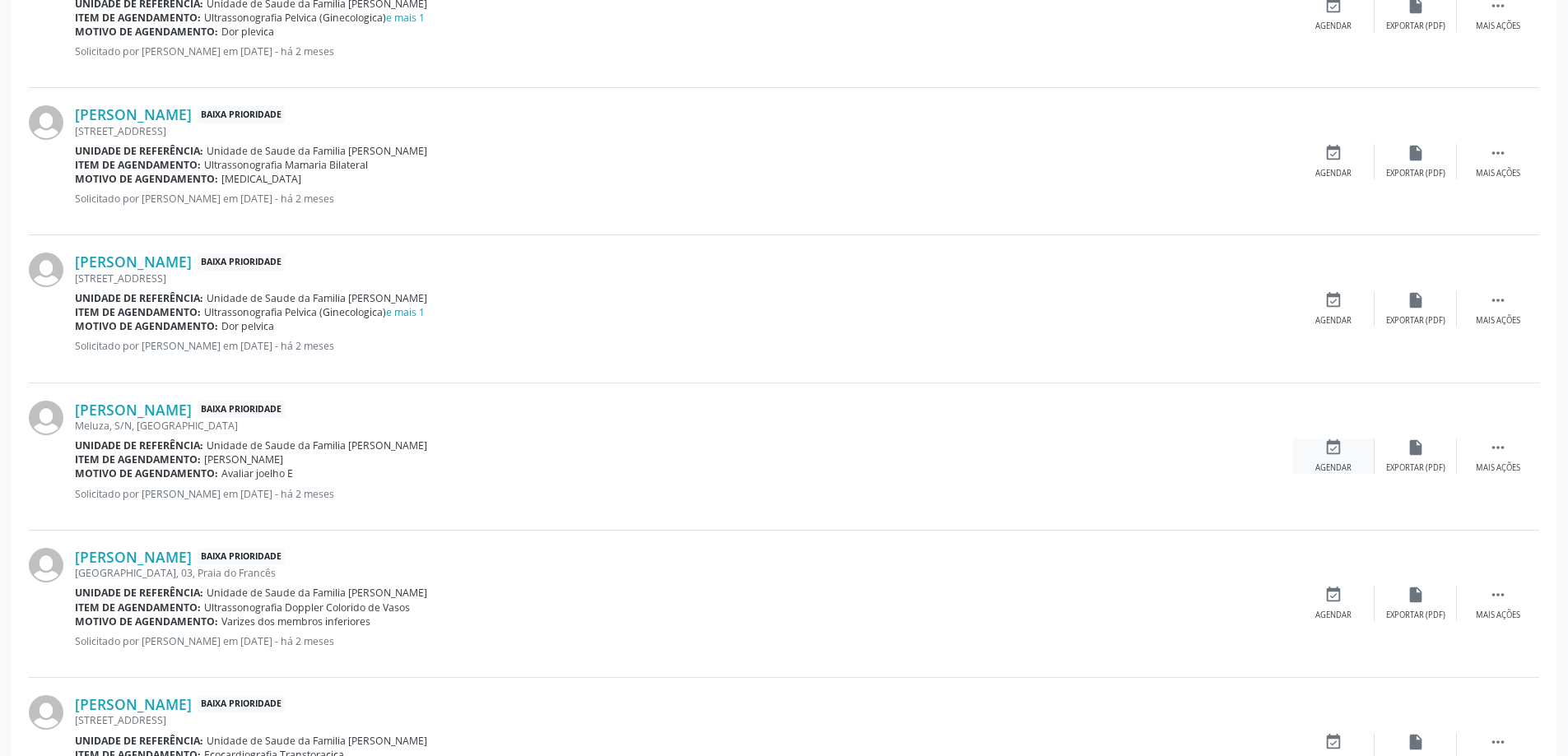
click at [1325, 453] on icon "event_available" at bounding box center [1333, 447] width 18 height 18
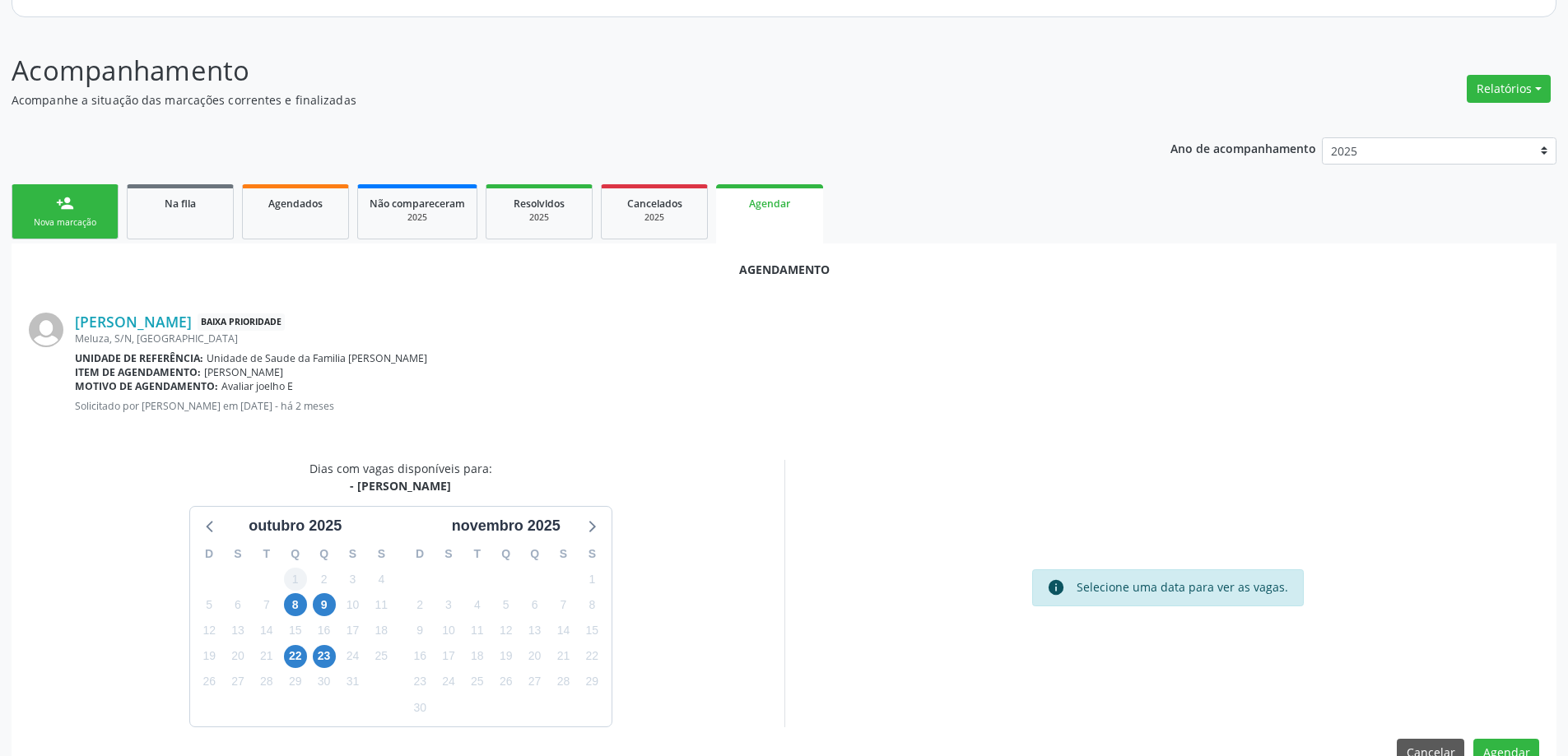
scroll to position [219, 0]
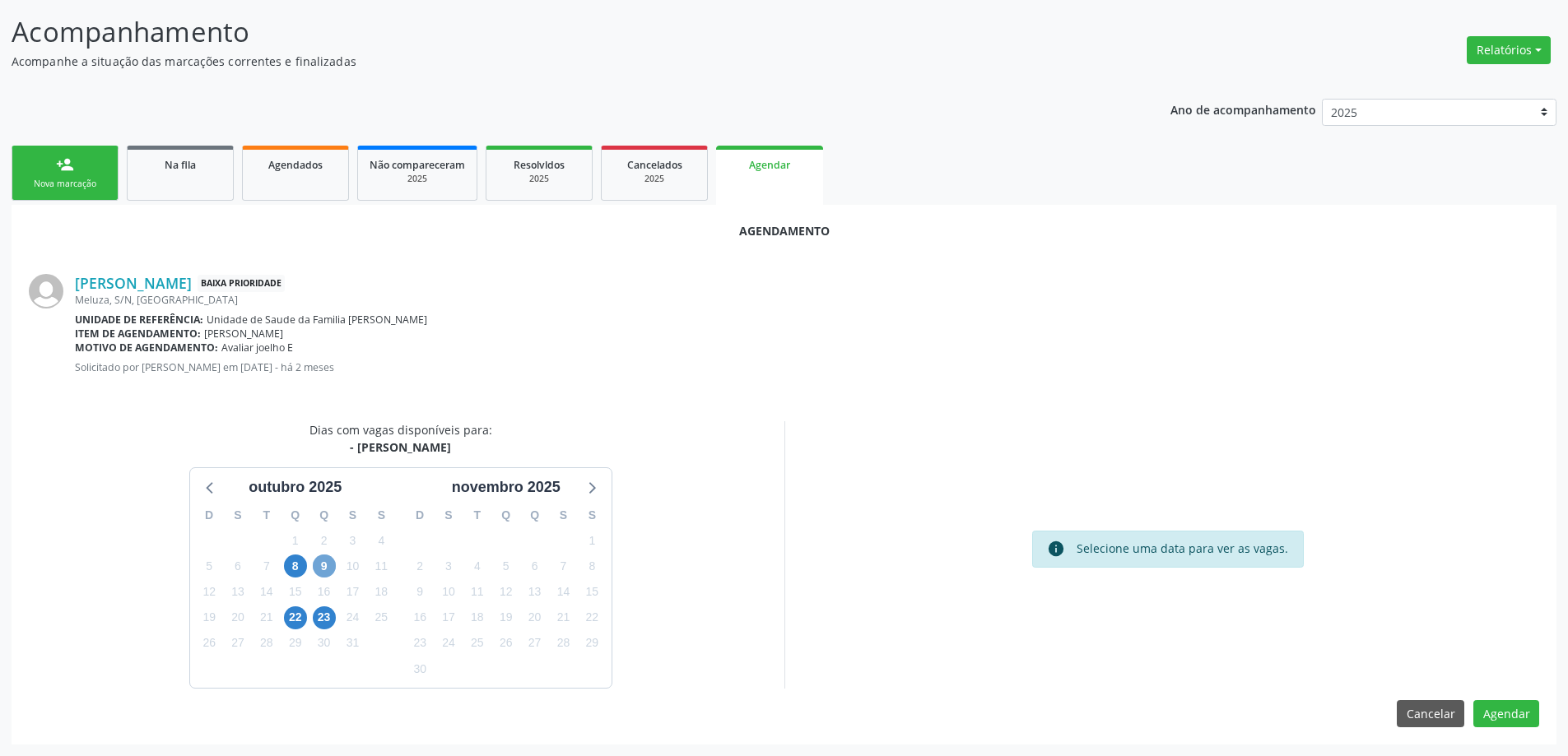
drag, startPoint x: 322, startPoint y: 564, endPoint x: 339, endPoint y: 570, distance: 18.0
click at [322, 564] on span "9" at bounding box center [324, 566] width 23 height 23
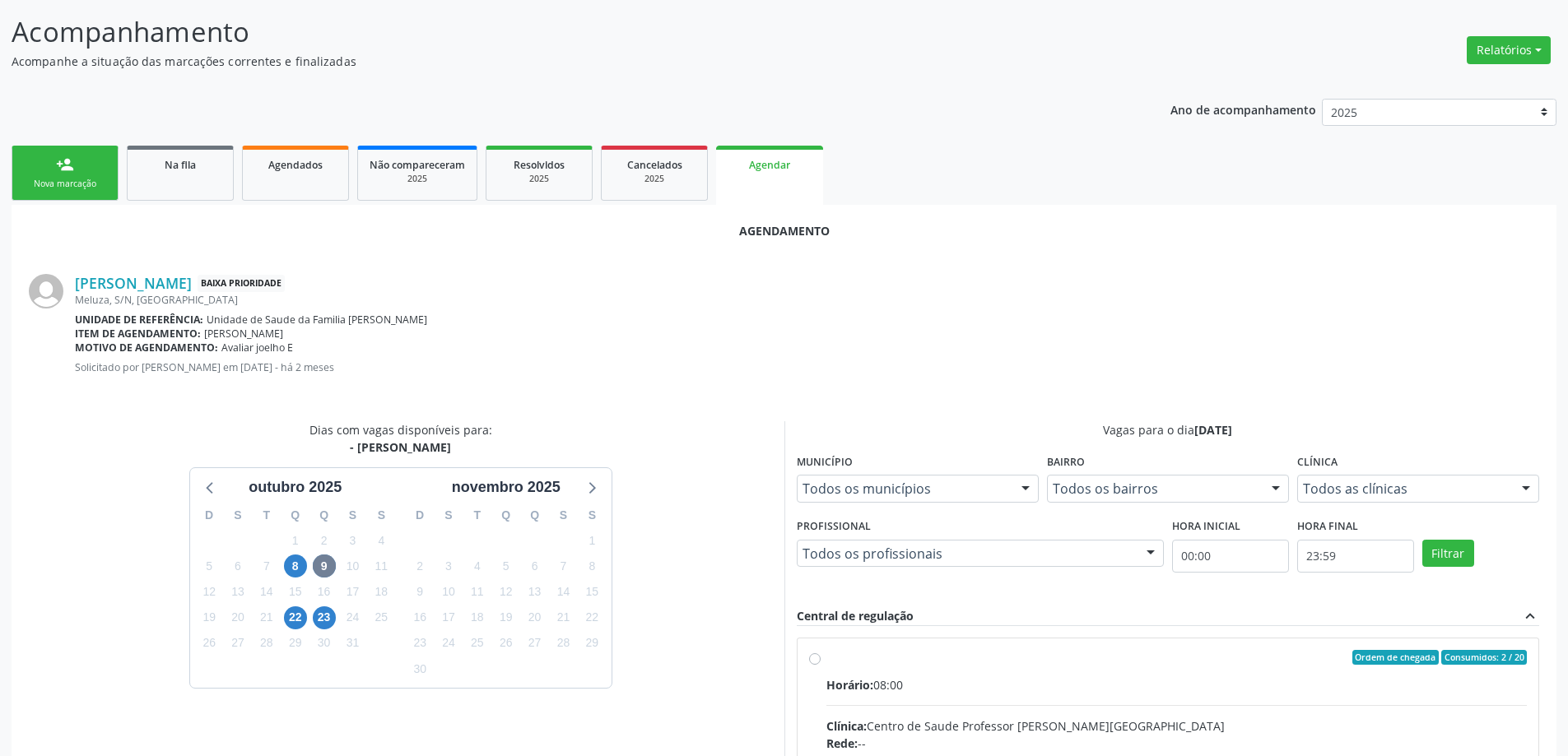
click at [820, 657] on input "Ordem de chegada Consumidos: 2 / 20 Horário: 08:00 Clínica: Centro de Saude Pro…" at bounding box center [815, 657] width 12 height 14
radio input "true"
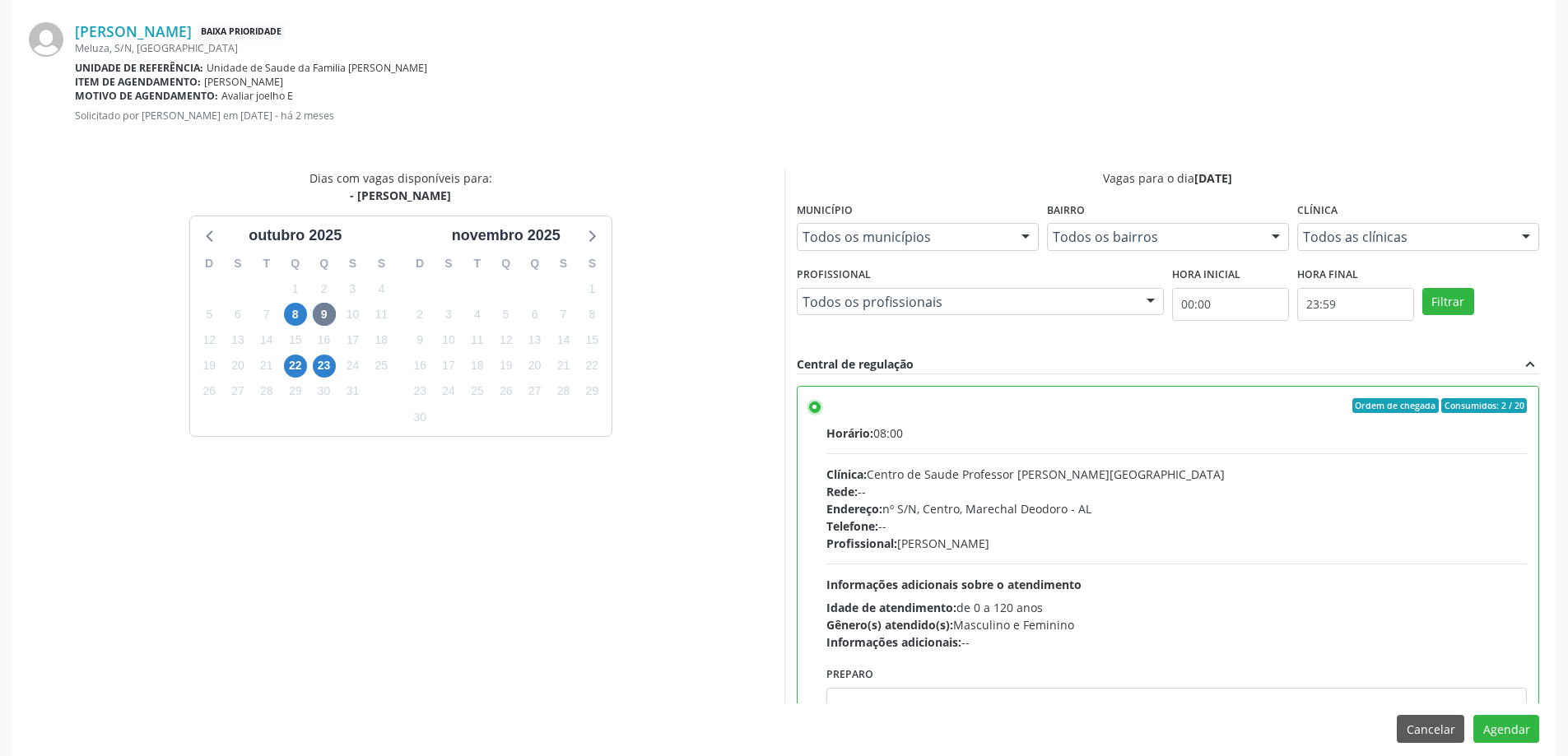
scroll to position [486, 0]
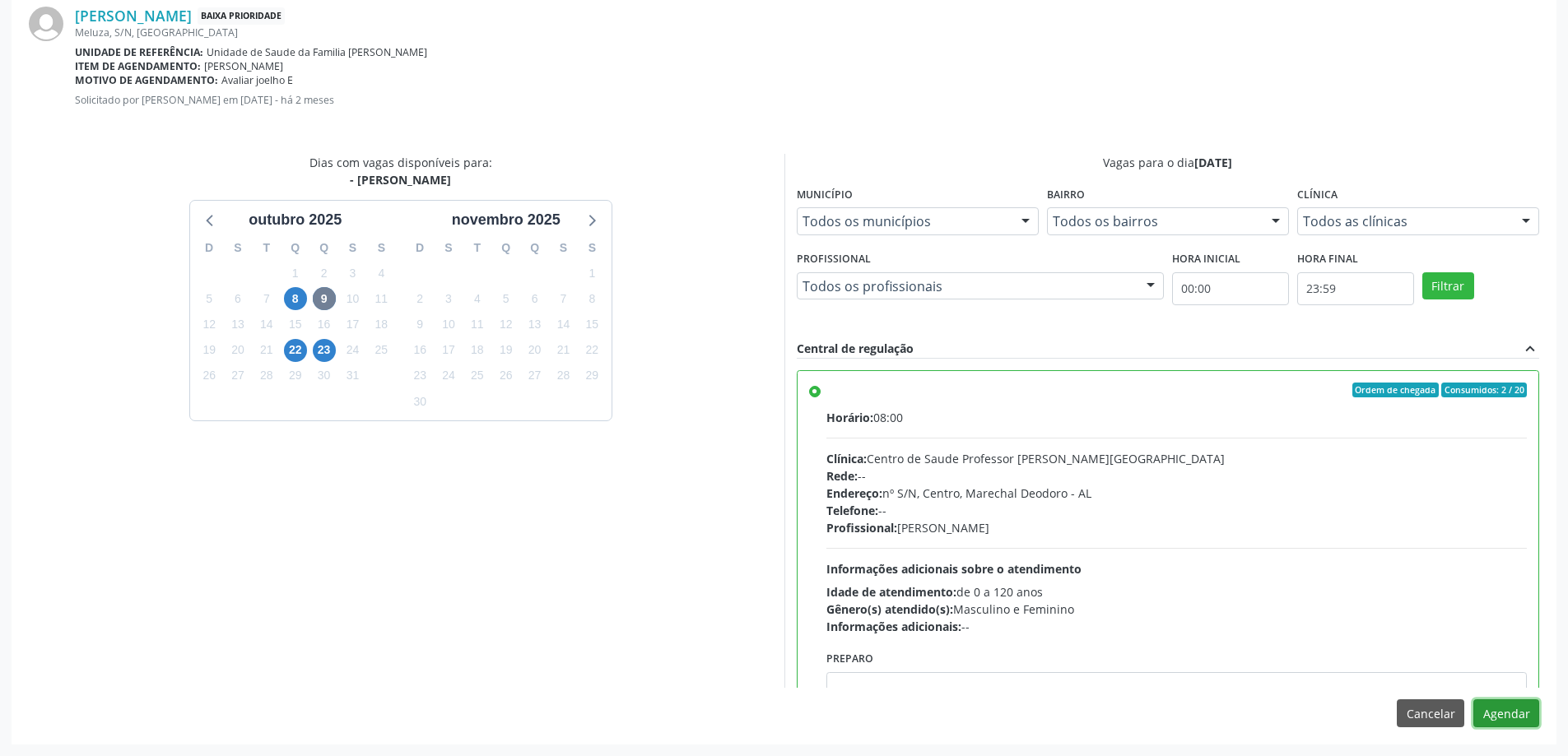
click at [1500, 708] on button "Agendar" at bounding box center [1506, 713] width 66 height 28
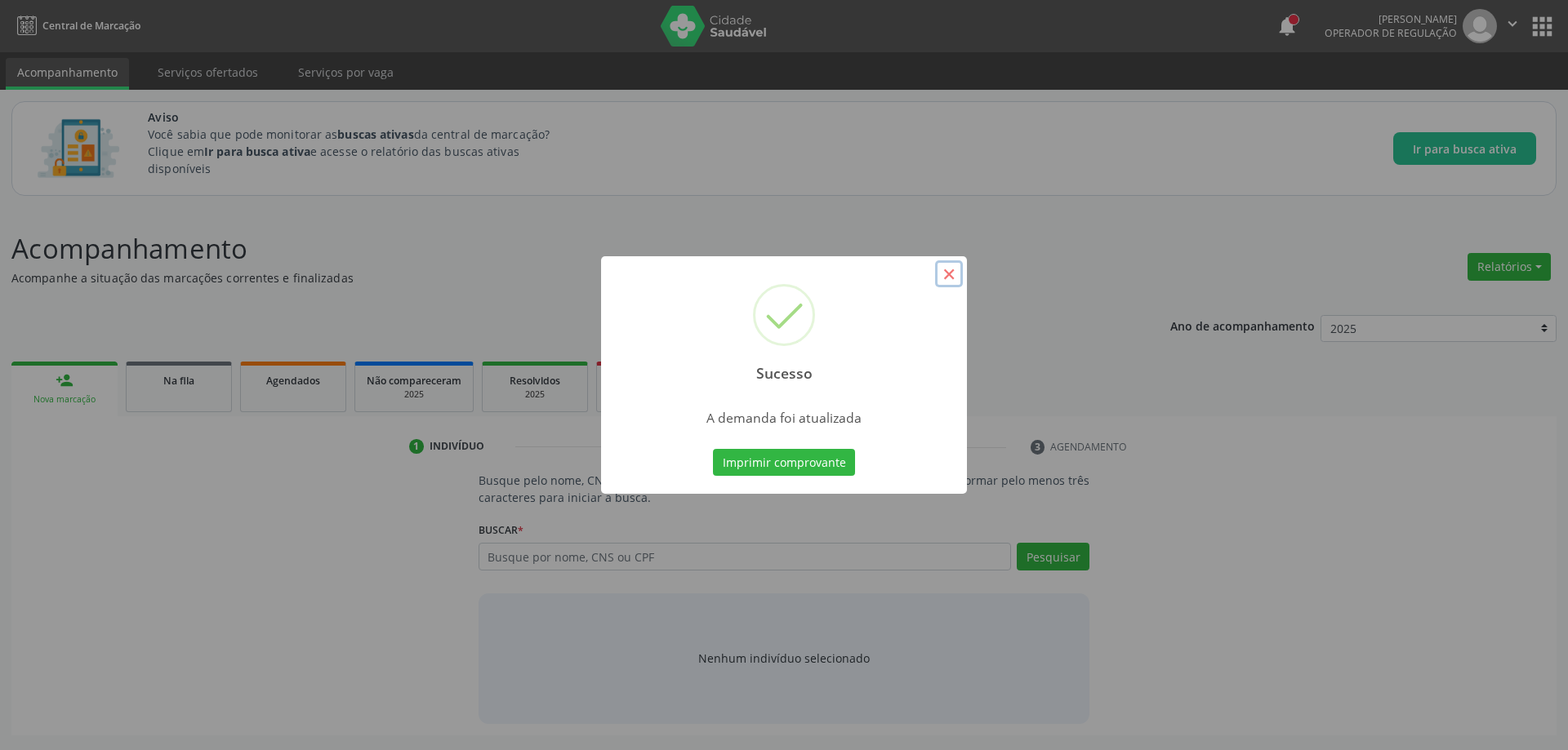
click at [956, 274] on button "×" at bounding box center [948, 274] width 28 height 28
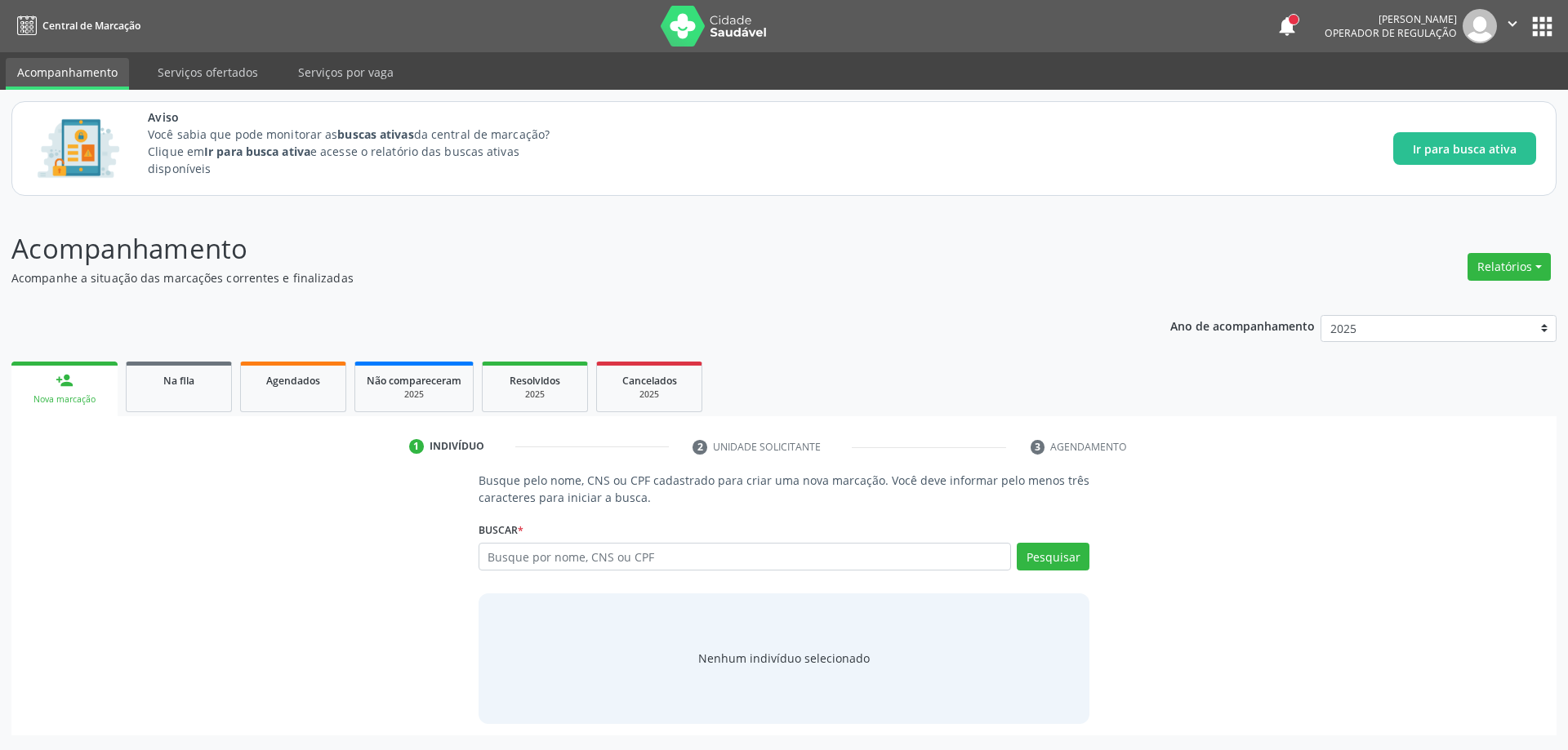
click at [153, 413] on ul "person_add Nova marcação Na fila Agendados Não compareceram 2025 Resolvidos 202…" at bounding box center [784, 386] width 1545 height 58
click at [151, 399] on link "Na fila" at bounding box center [178, 386] width 106 height 51
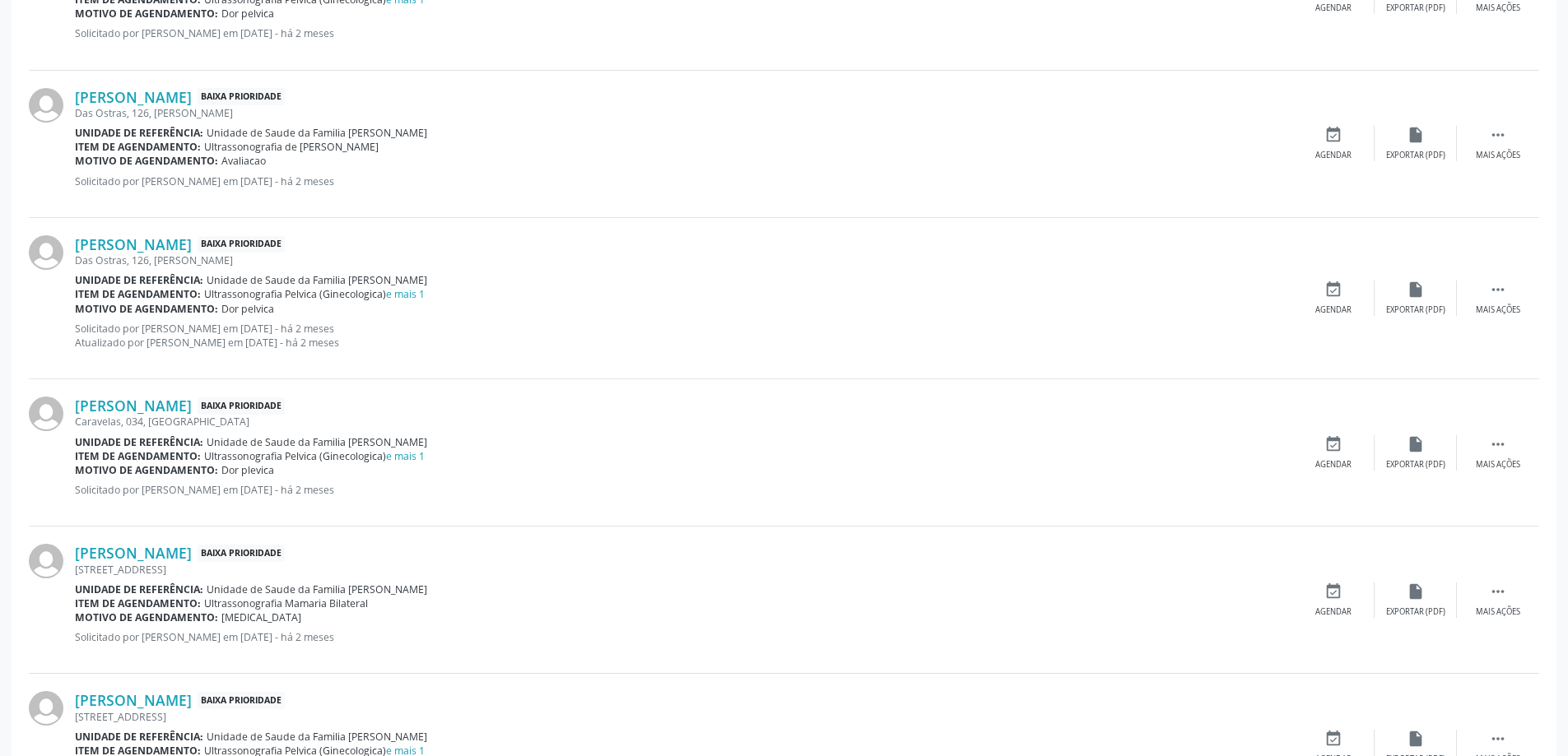
scroll to position [1481, 0]
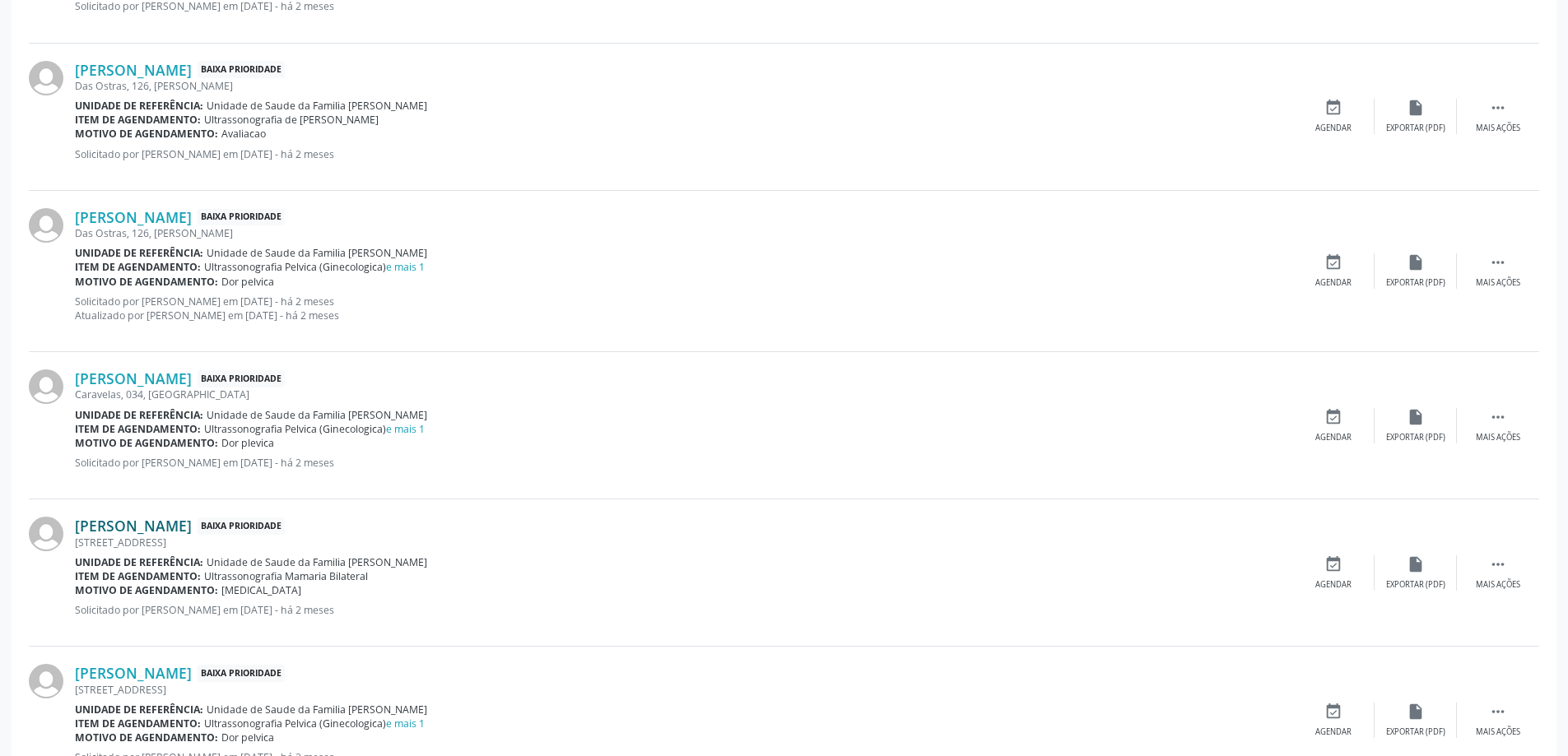
click at [122, 530] on link "[PERSON_NAME]" at bounding box center [133, 526] width 117 height 18
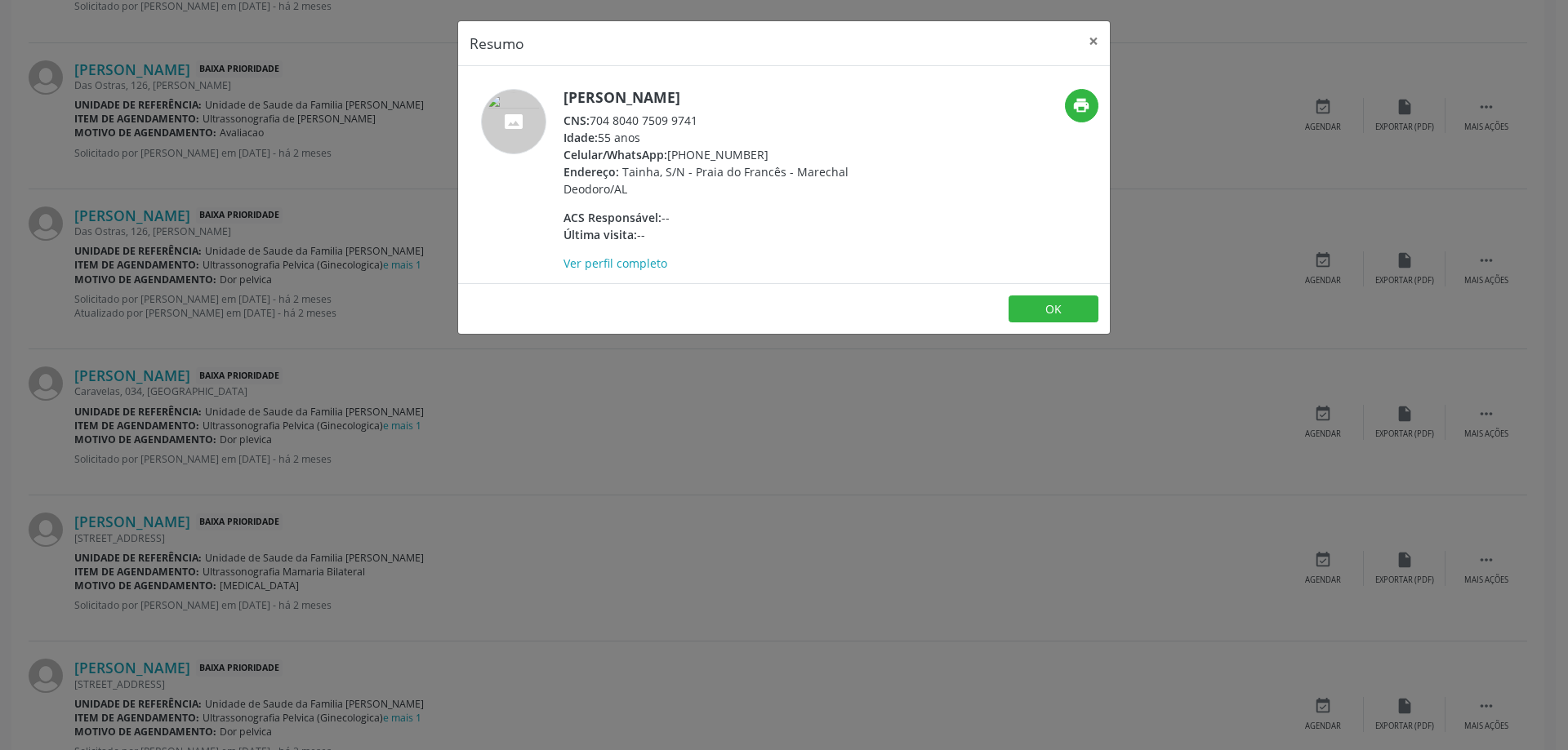
drag, startPoint x: 703, startPoint y: 119, endPoint x: 595, endPoint y: 122, distance: 108.0
click at [595, 122] on div "CNS: 704 8040 7509 9741" at bounding box center [722, 121] width 318 height 17
click at [1092, 42] on button "×" at bounding box center [1093, 41] width 33 height 40
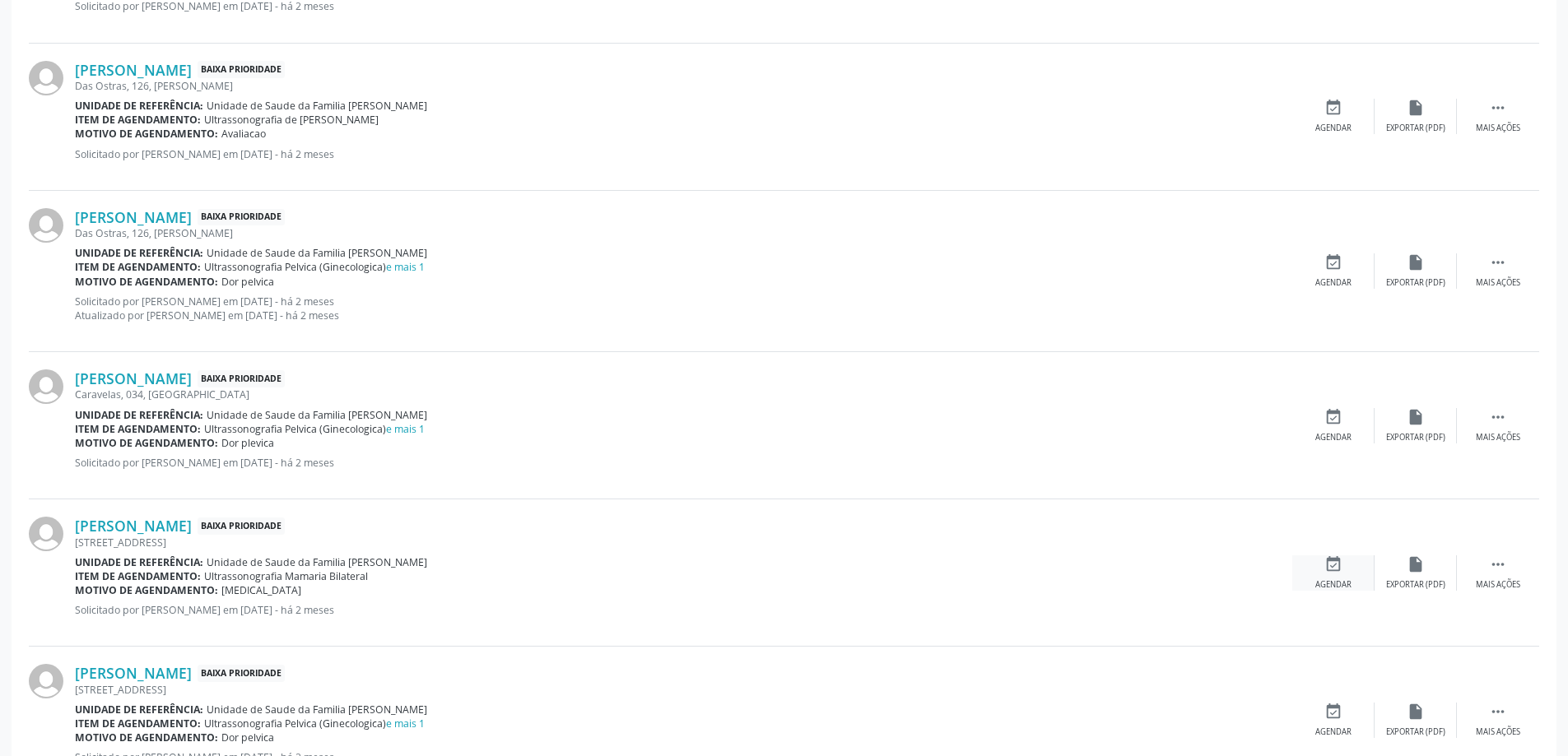
click at [1337, 558] on icon "event_available" at bounding box center [1333, 564] width 18 height 18
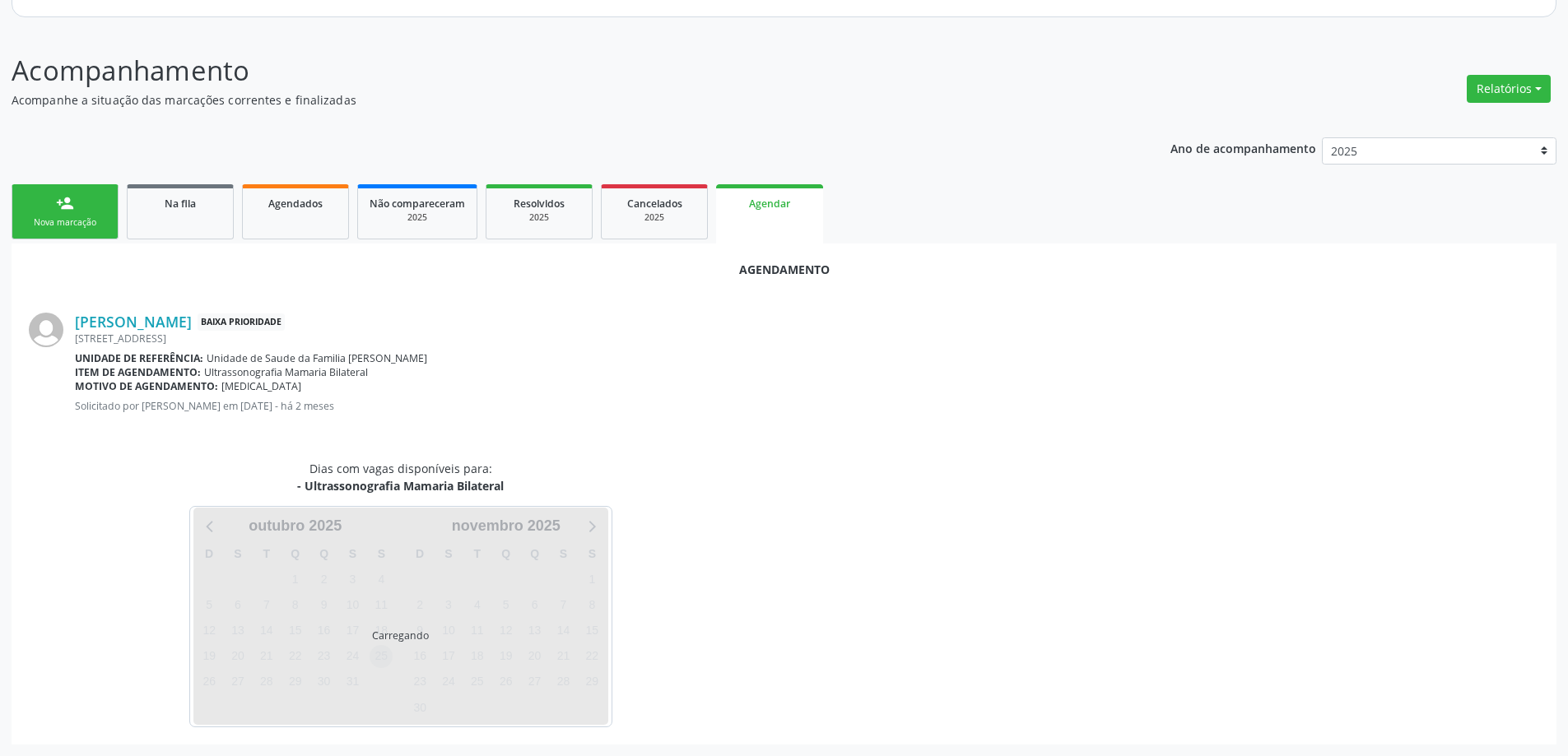
scroll to position [219, 0]
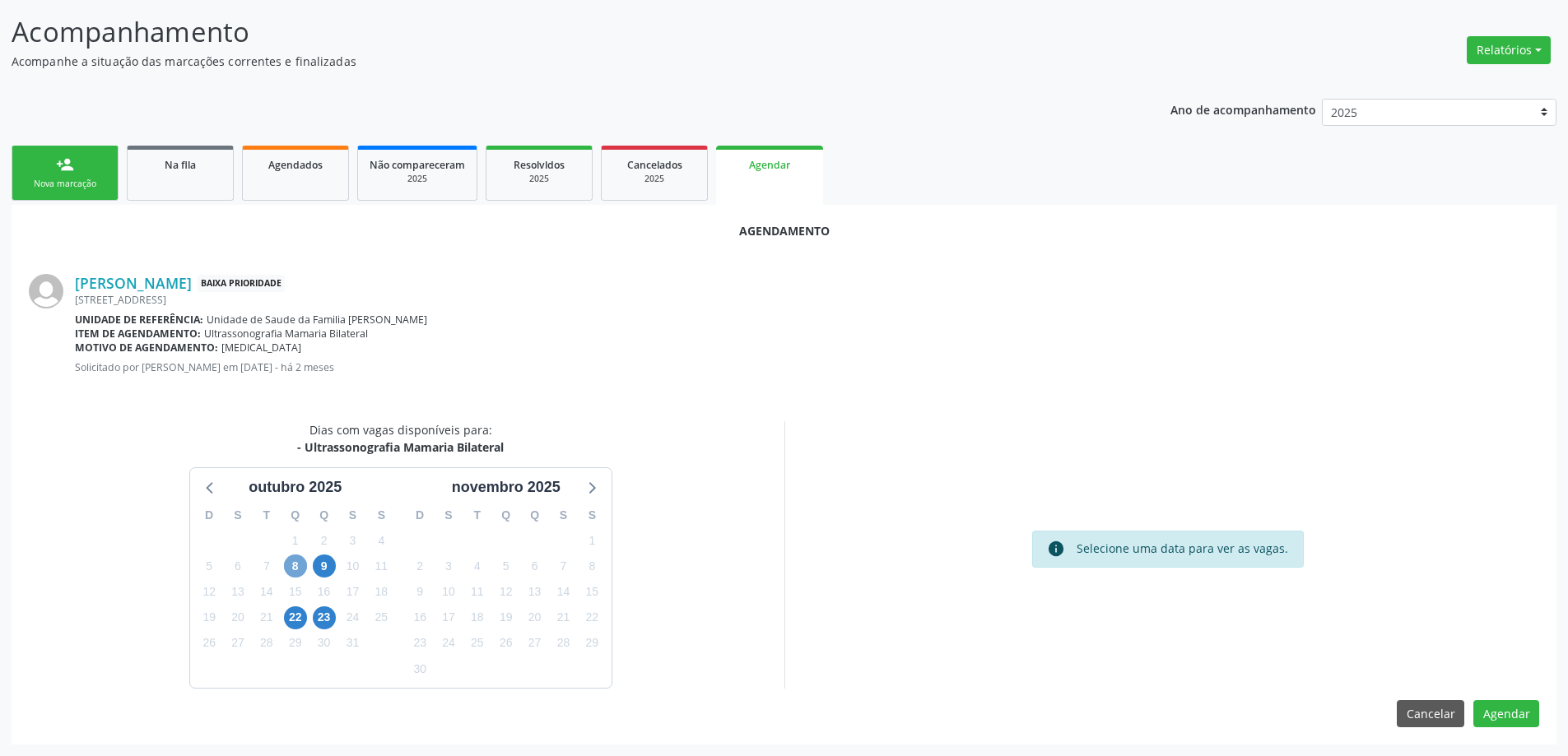
click at [299, 566] on span "8" at bounding box center [295, 566] width 23 height 23
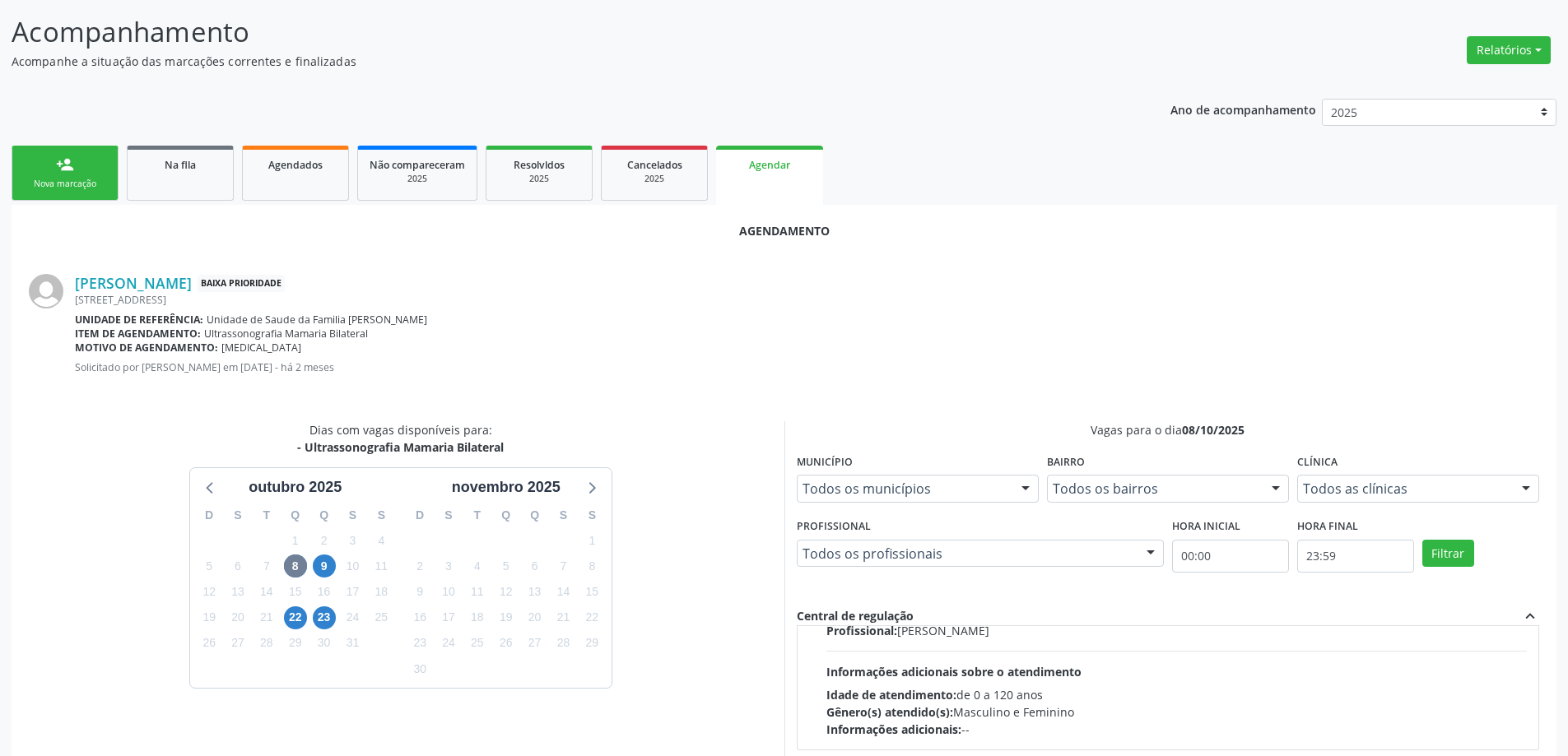
scroll to position [247, 0]
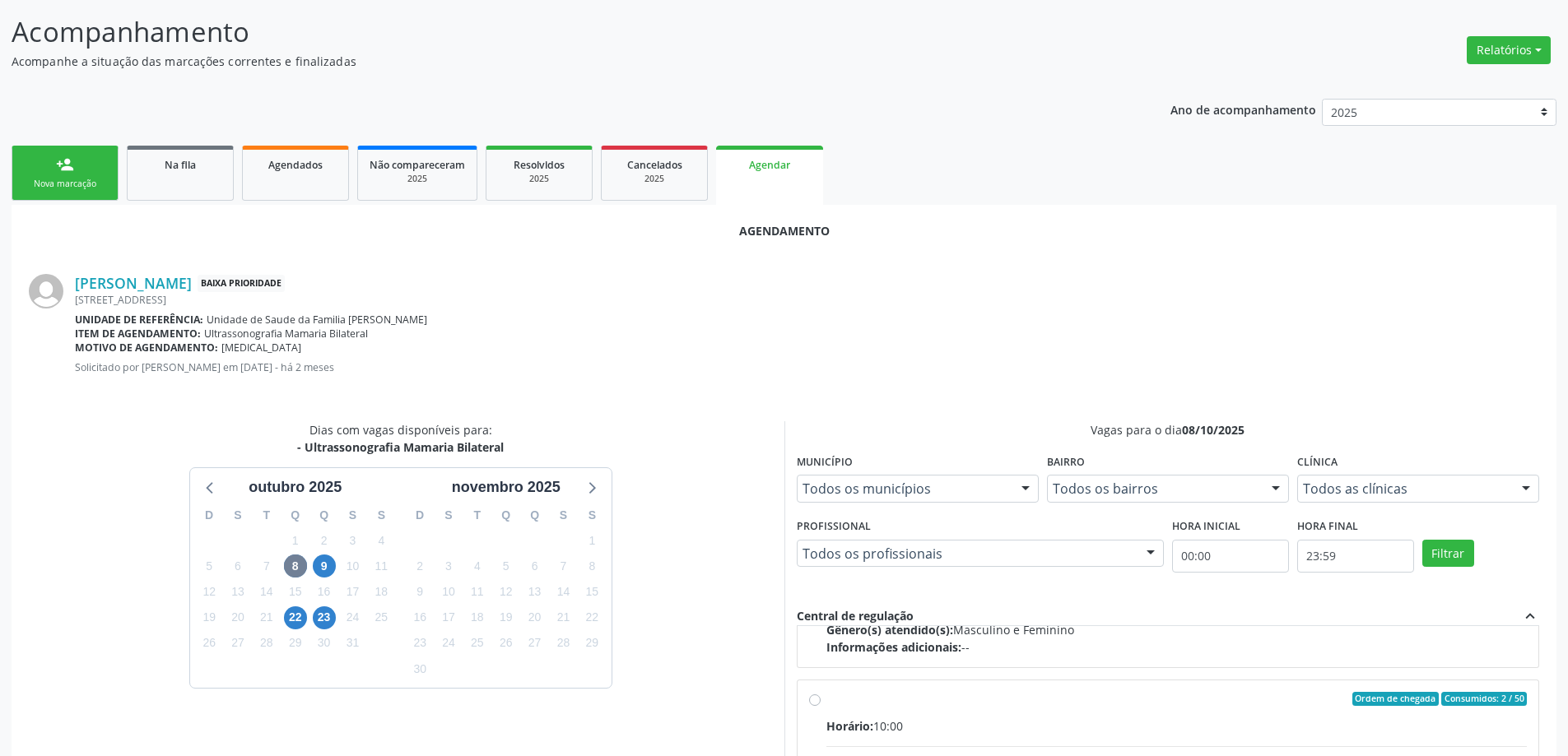
radio input "true"
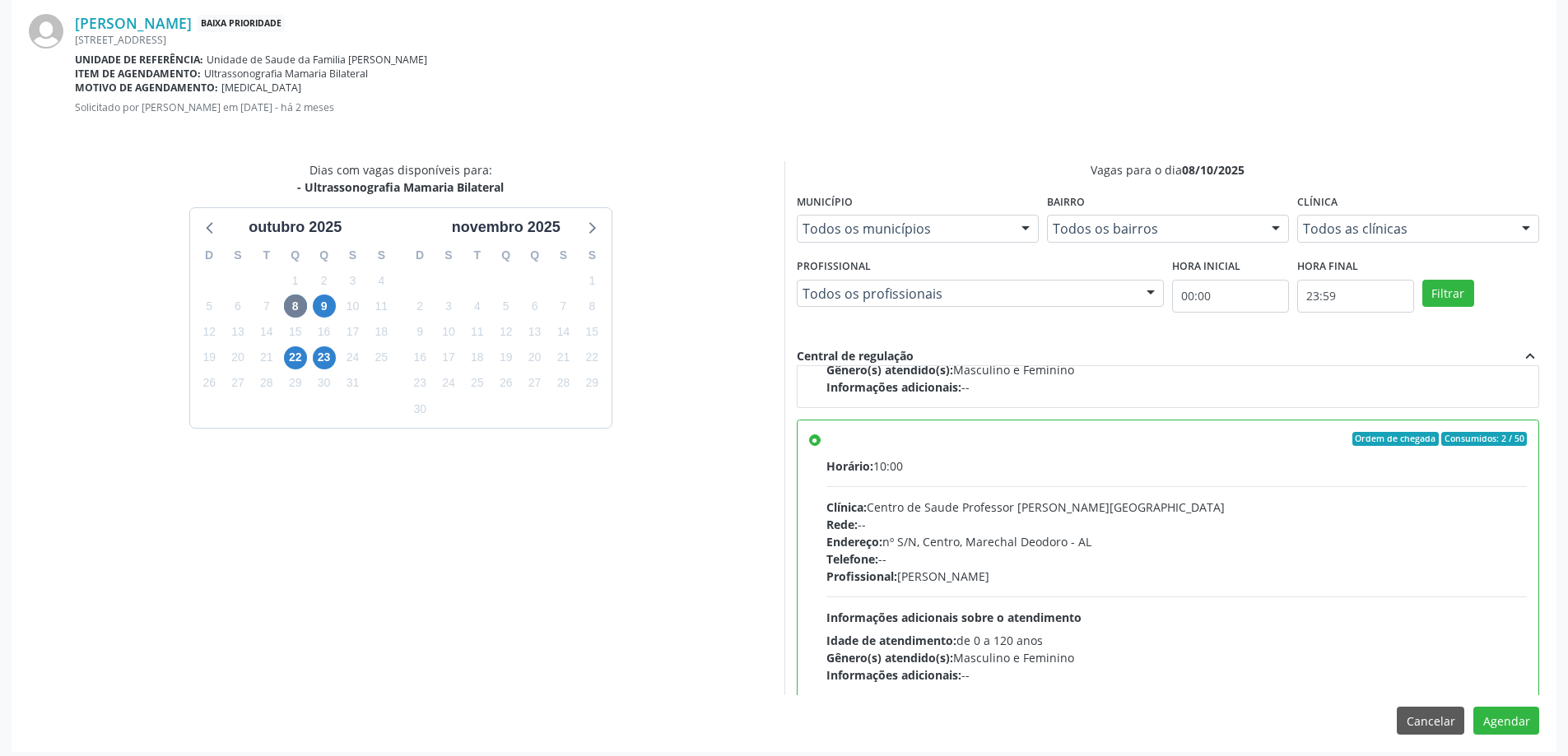
scroll to position [486, 0]
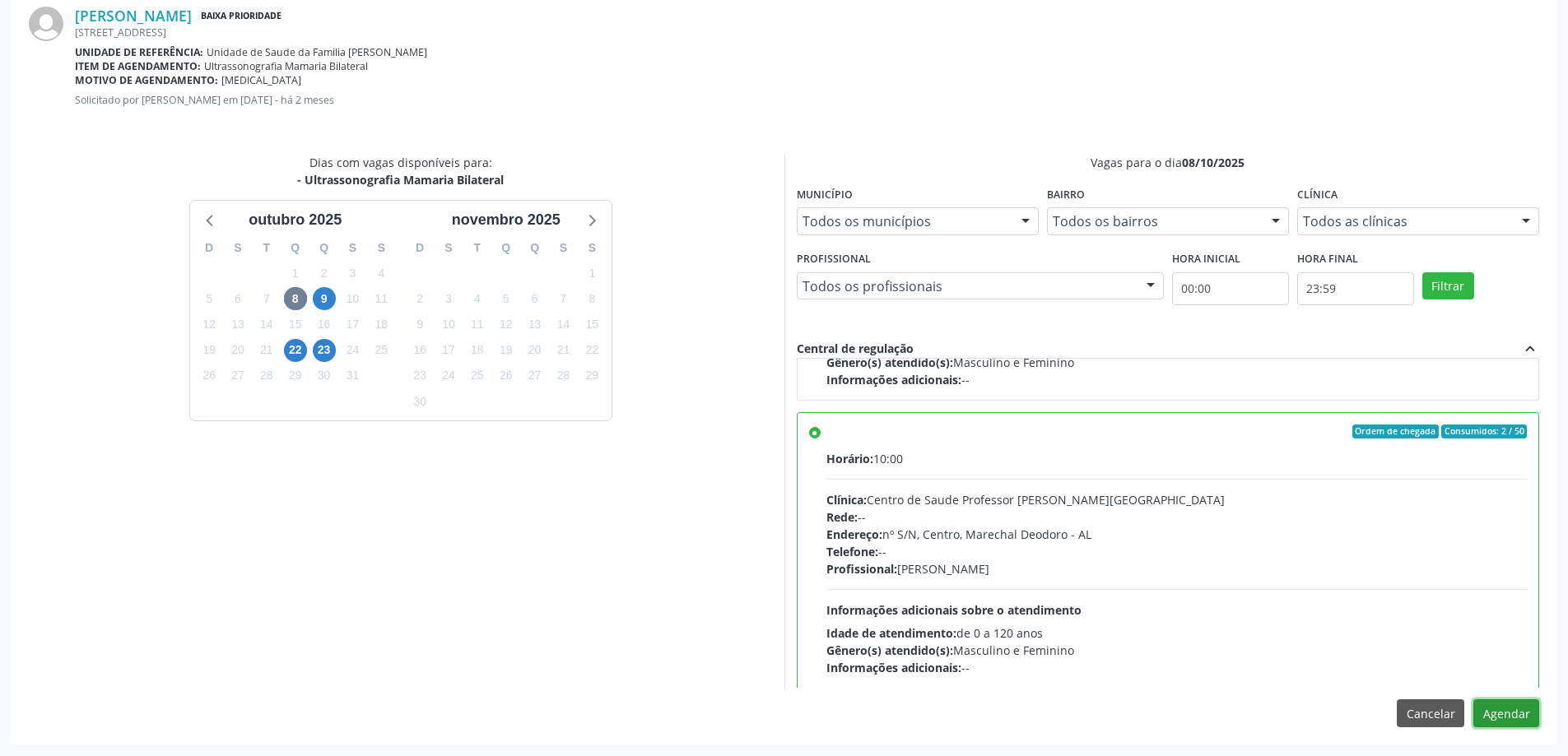
click at [1498, 715] on button "Agendar" at bounding box center [1506, 713] width 66 height 28
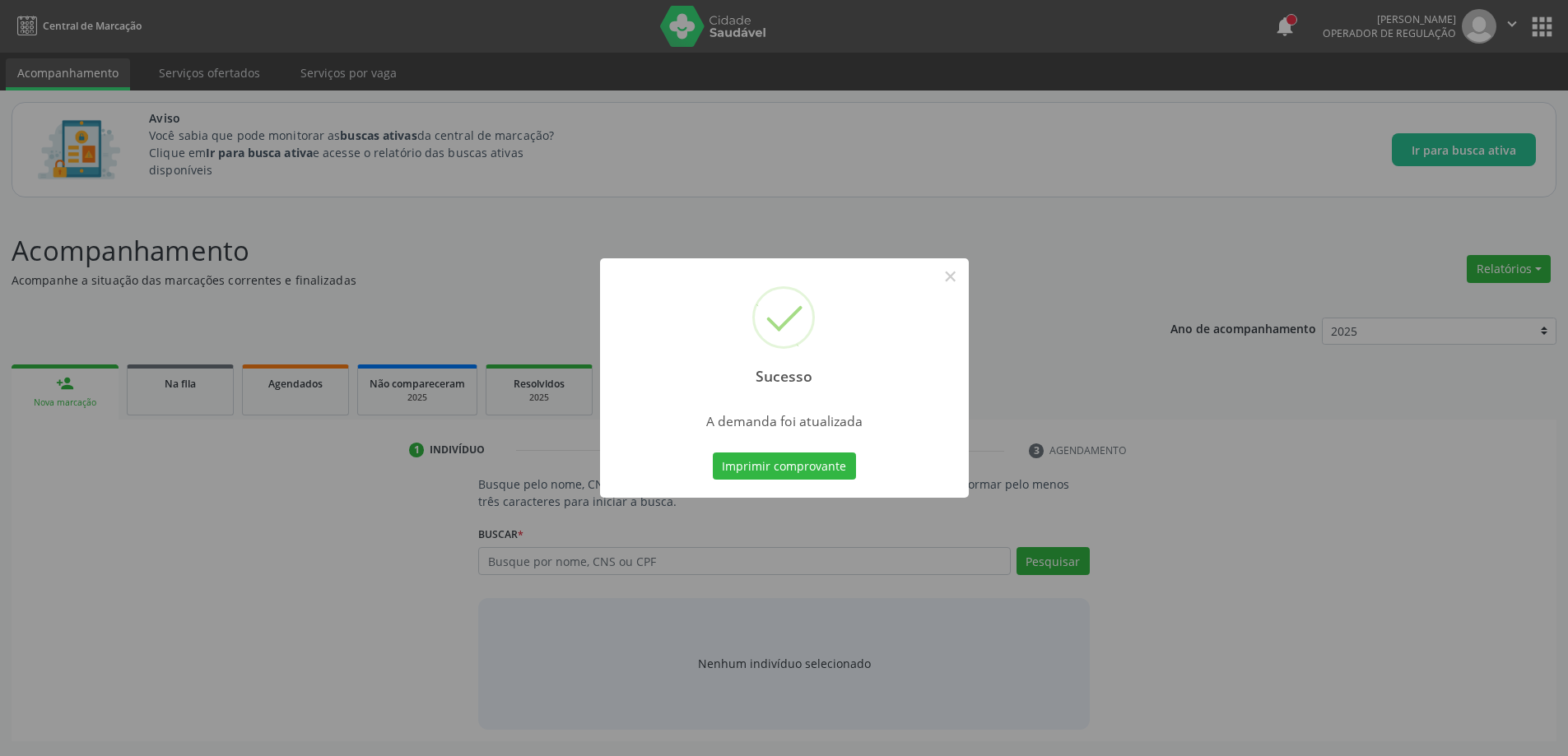
scroll to position [0, 0]
click at [953, 273] on button "×" at bounding box center [956, 276] width 28 height 28
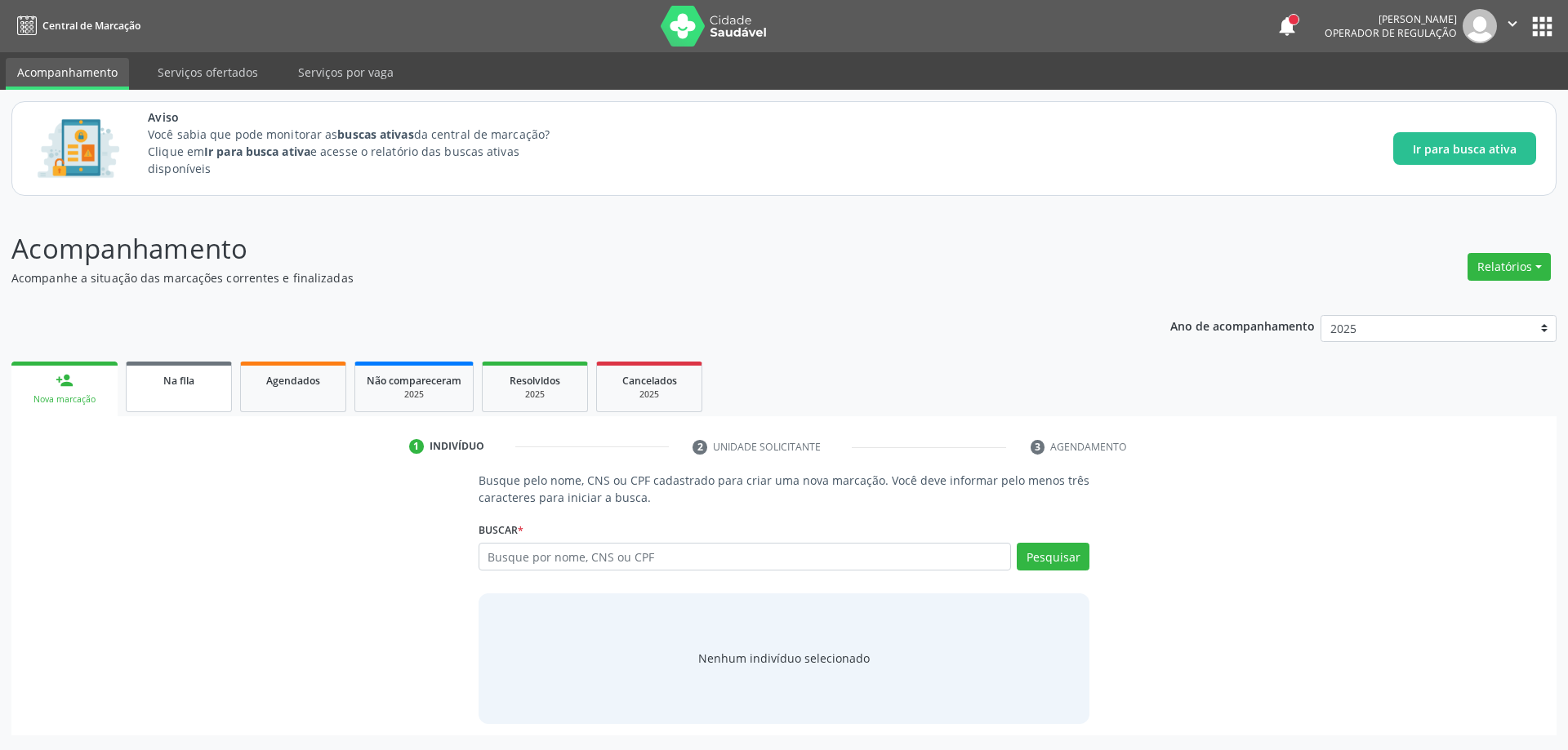
click at [160, 389] on link "Na fila" at bounding box center [178, 386] width 106 height 51
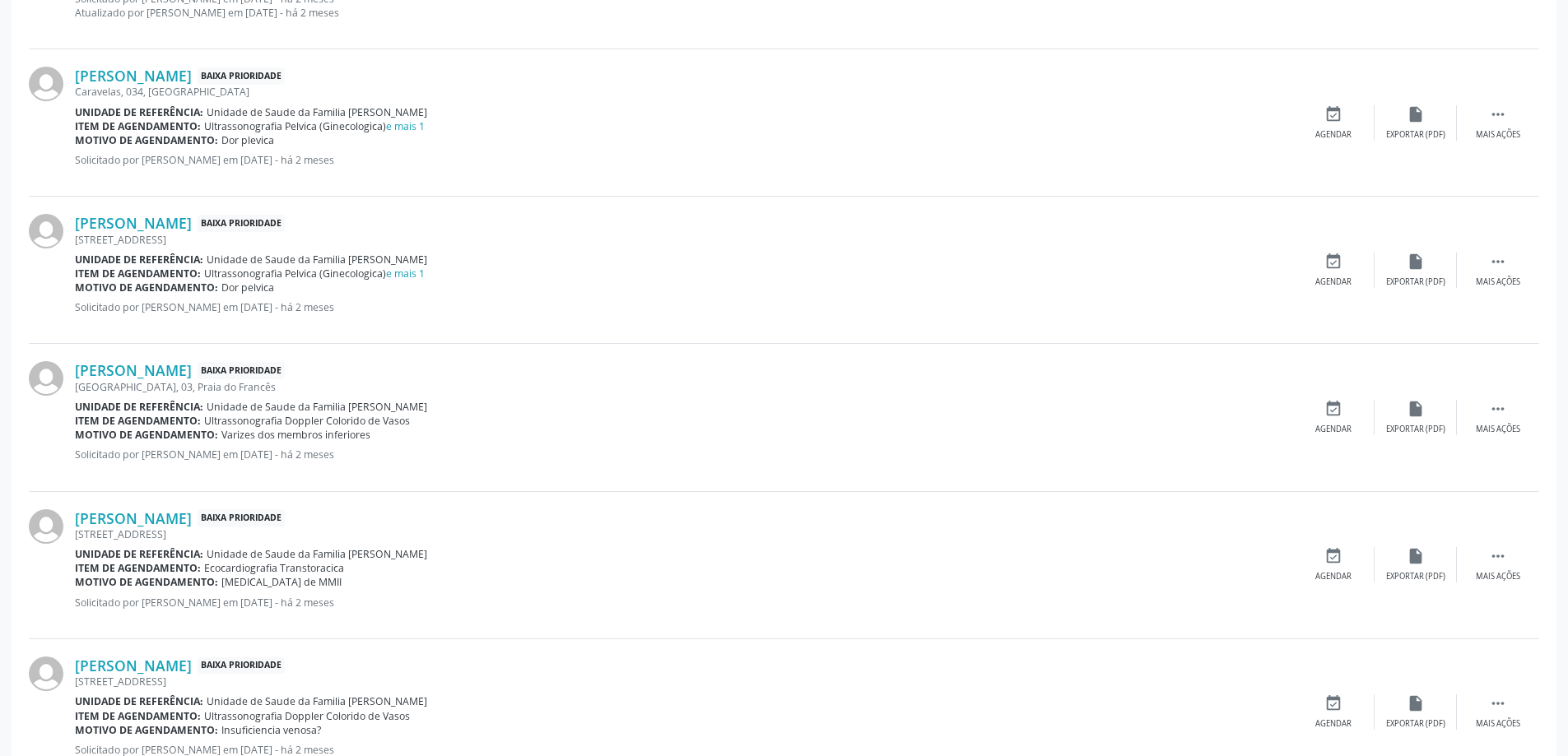
scroll to position [1811, 0]
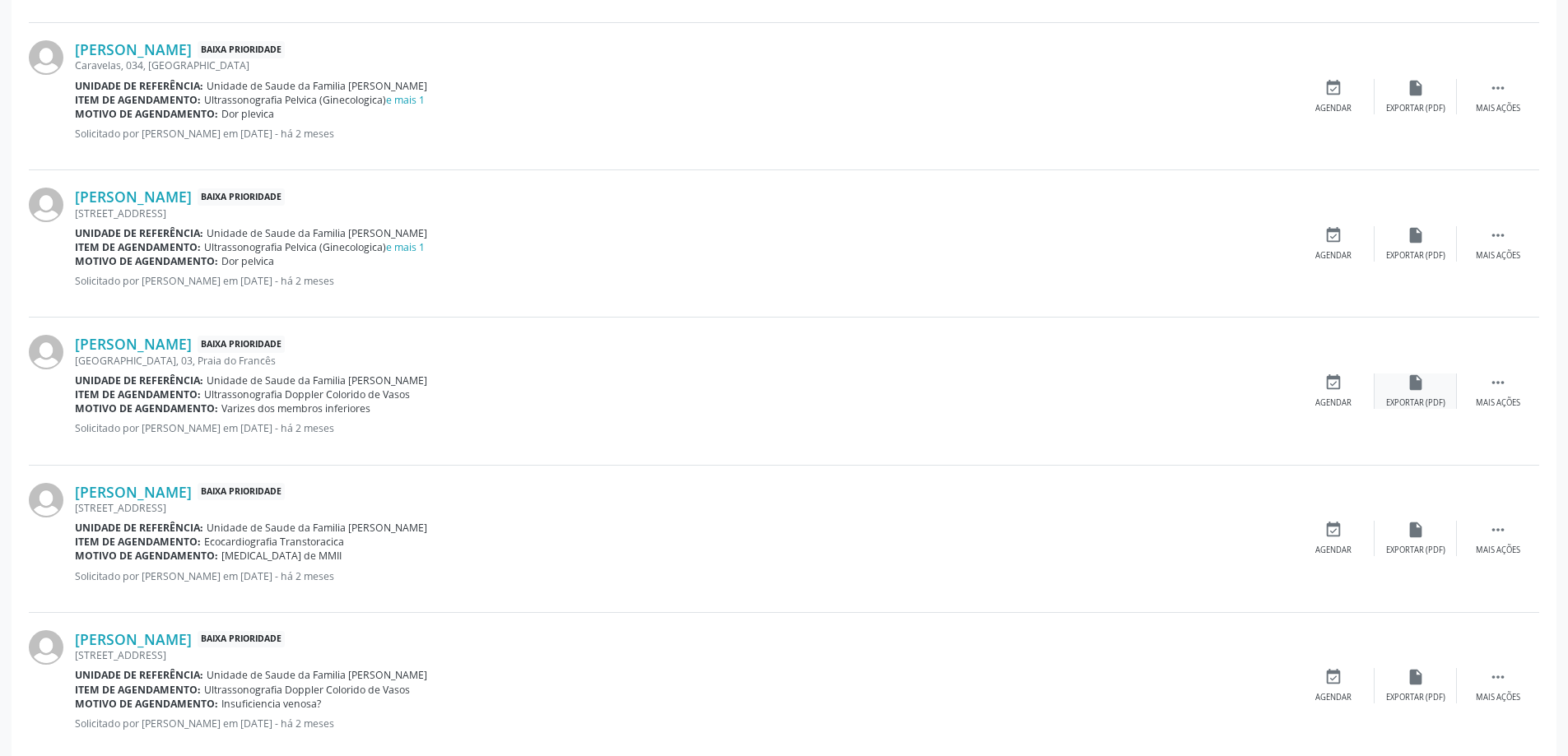
click at [1416, 398] on div "Exportar (PDF)" at bounding box center [1415, 403] width 59 height 12
click at [101, 350] on link "[PERSON_NAME]" at bounding box center [133, 343] width 117 height 18
click at [185, 340] on link "[PERSON_NAME]" at bounding box center [133, 343] width 117 height 18
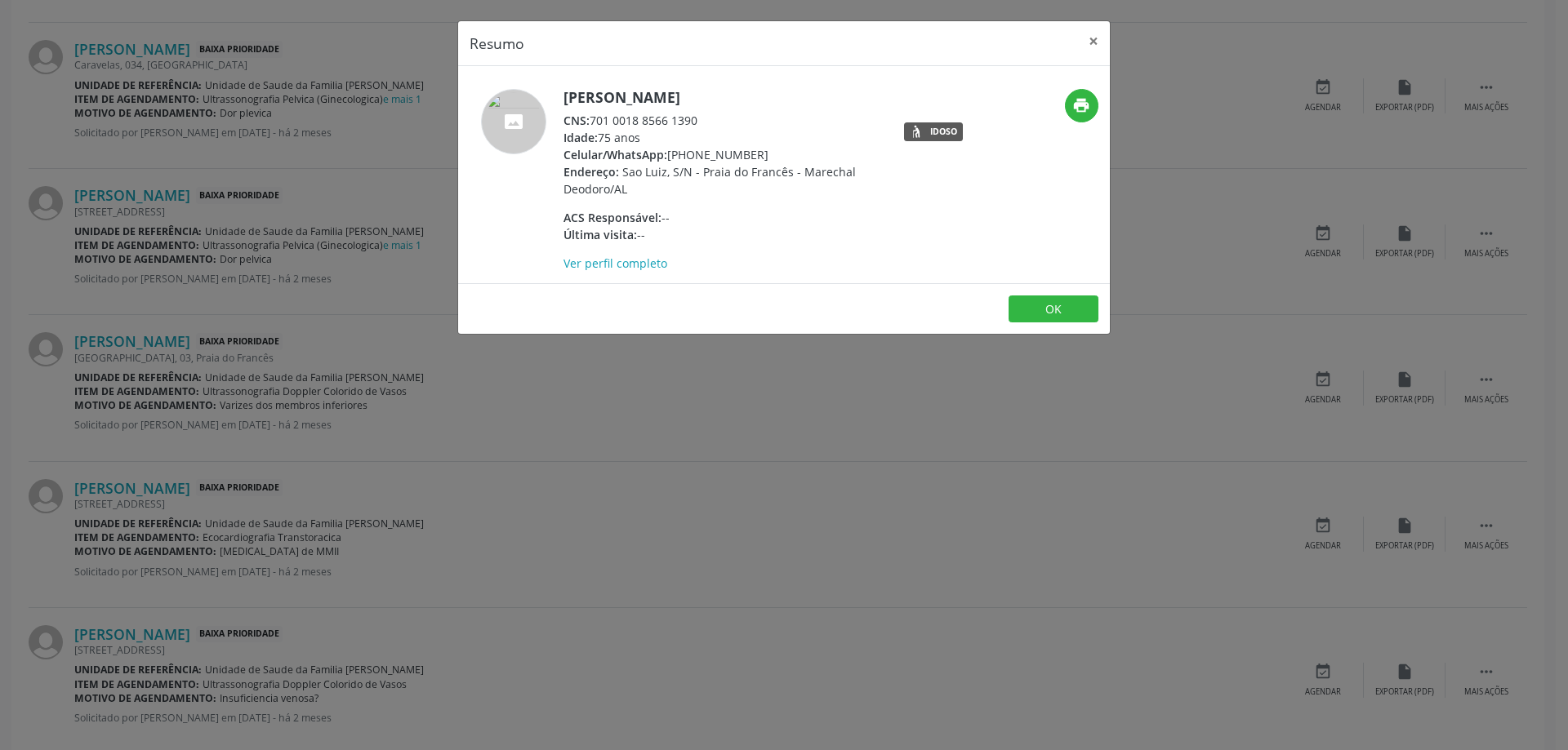
drag, startPoint x: 698, startPoint y: 118, endPoint x: 593, endPoint y: 120, distance: 105.0
click at [593, 120] on div "CNS: 701 0018 8566 1390" at bounding box center [722, 121] width 318 height 17
copy div "701 0018 8566 1390"
click at [1092, 41] on button "×" at bounding box center [1093, 41] width 33 height 40
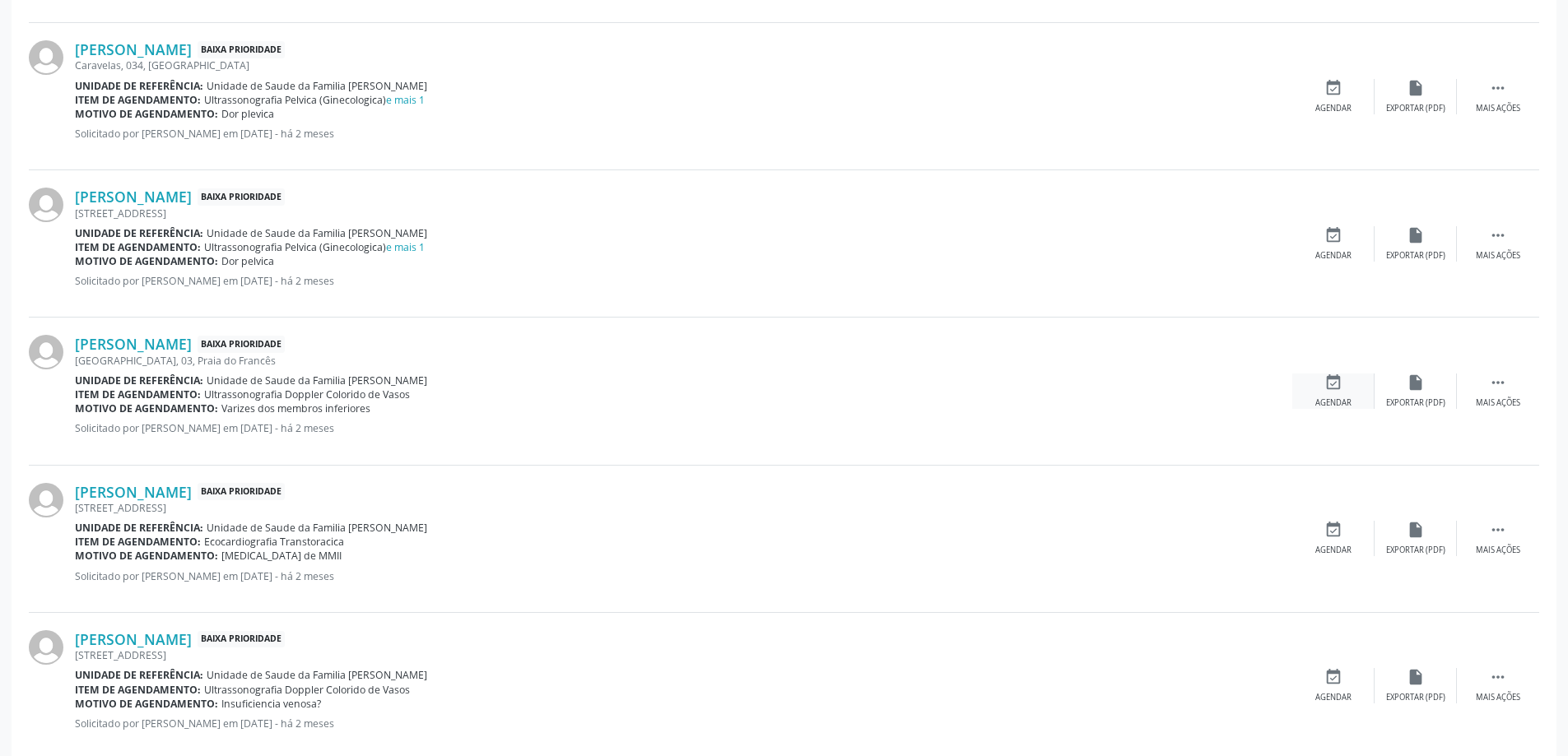
click at [1340, 379] on icon "event_available" at bounding box center [1333, 382] width 18 height 18
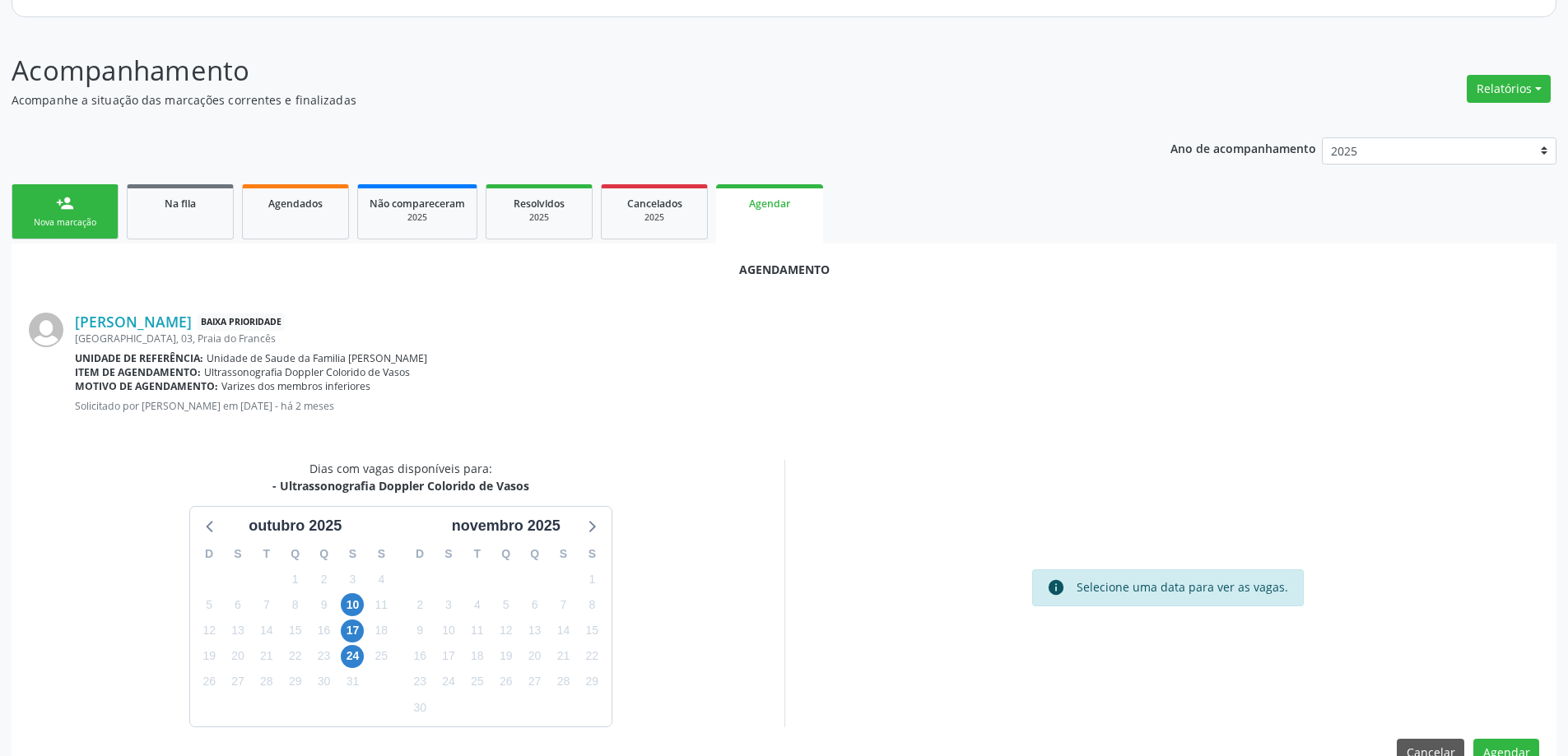
scroll to position [219, 0]
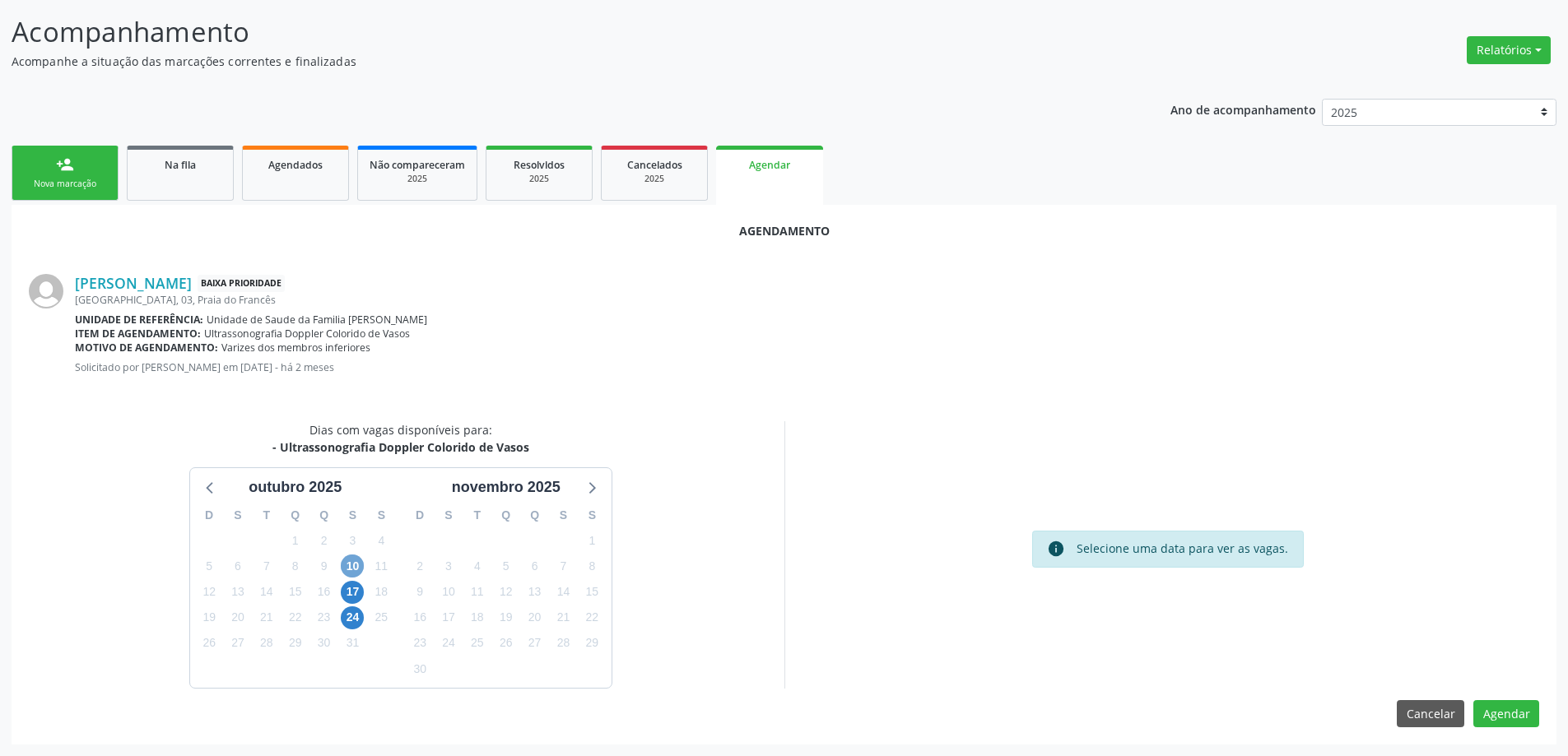
click at [350, 565] on span "10" at bounding box center [352, 566] width 23 height 23
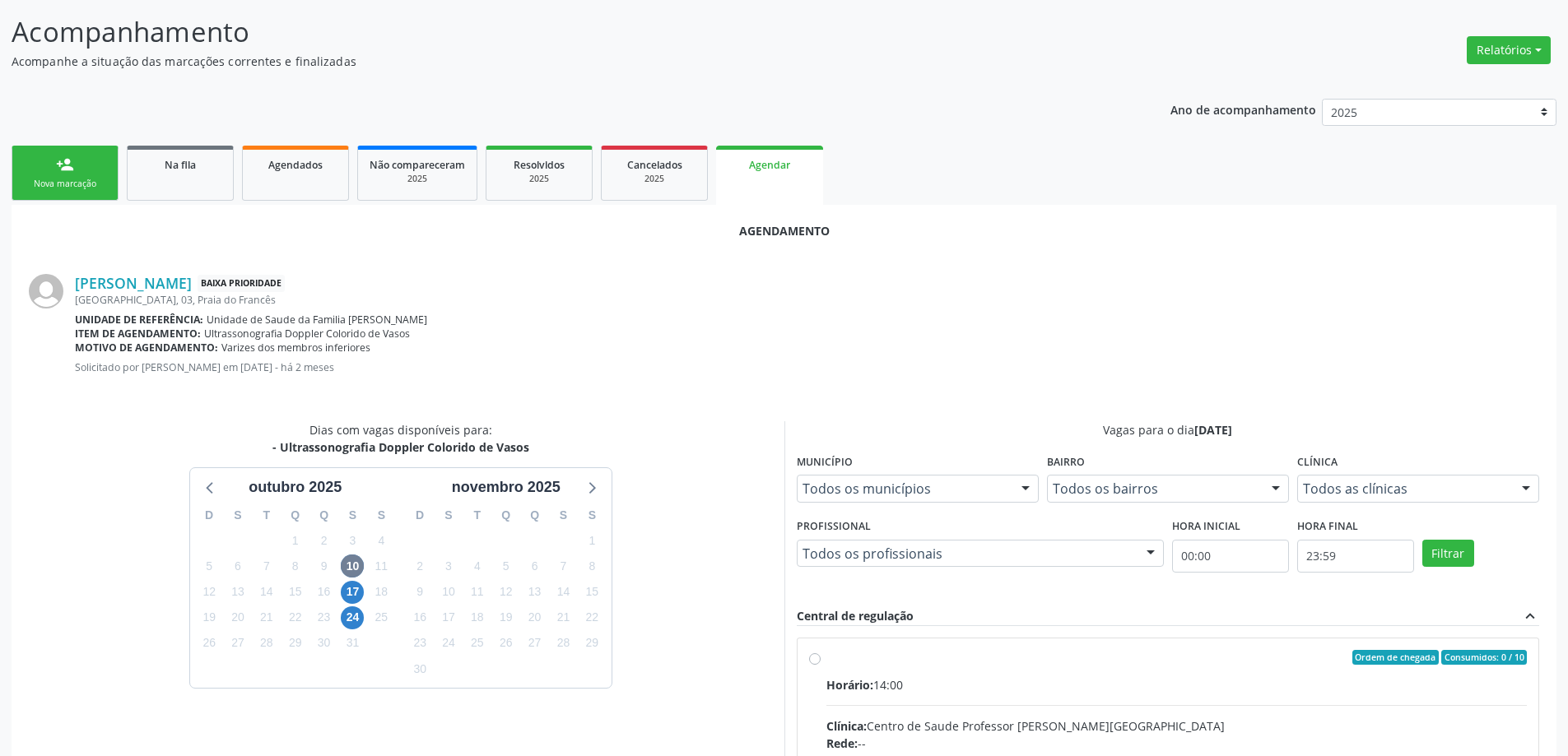
click at [819, 659] on input "Ordem de chegada Consumidos: 0 / 10 Horário: 14:00 Clínica: Centro de Saude Pro…" at bounding box center [815, 657] width 12 height 14
radio input "true"
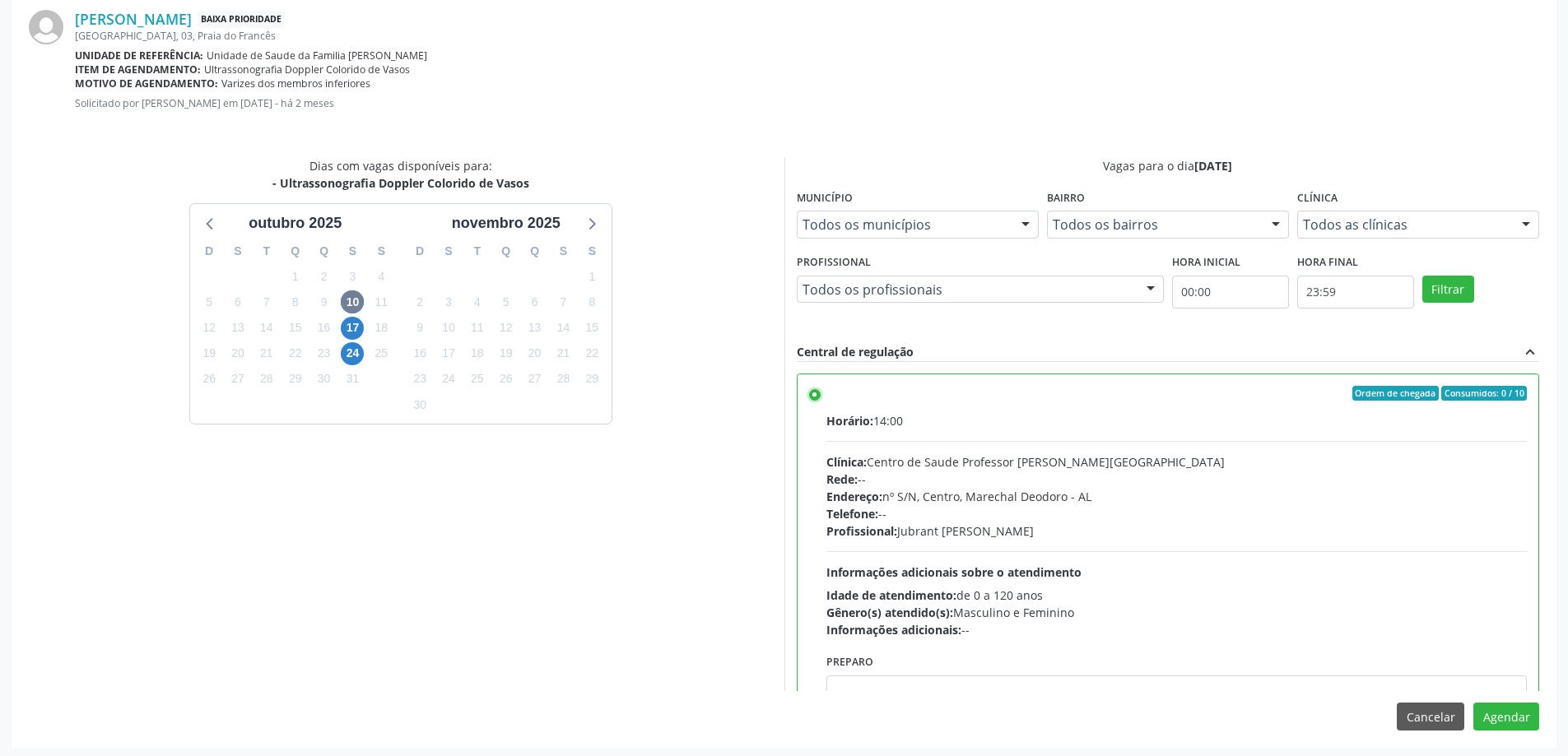
scroll to position [486, 0]
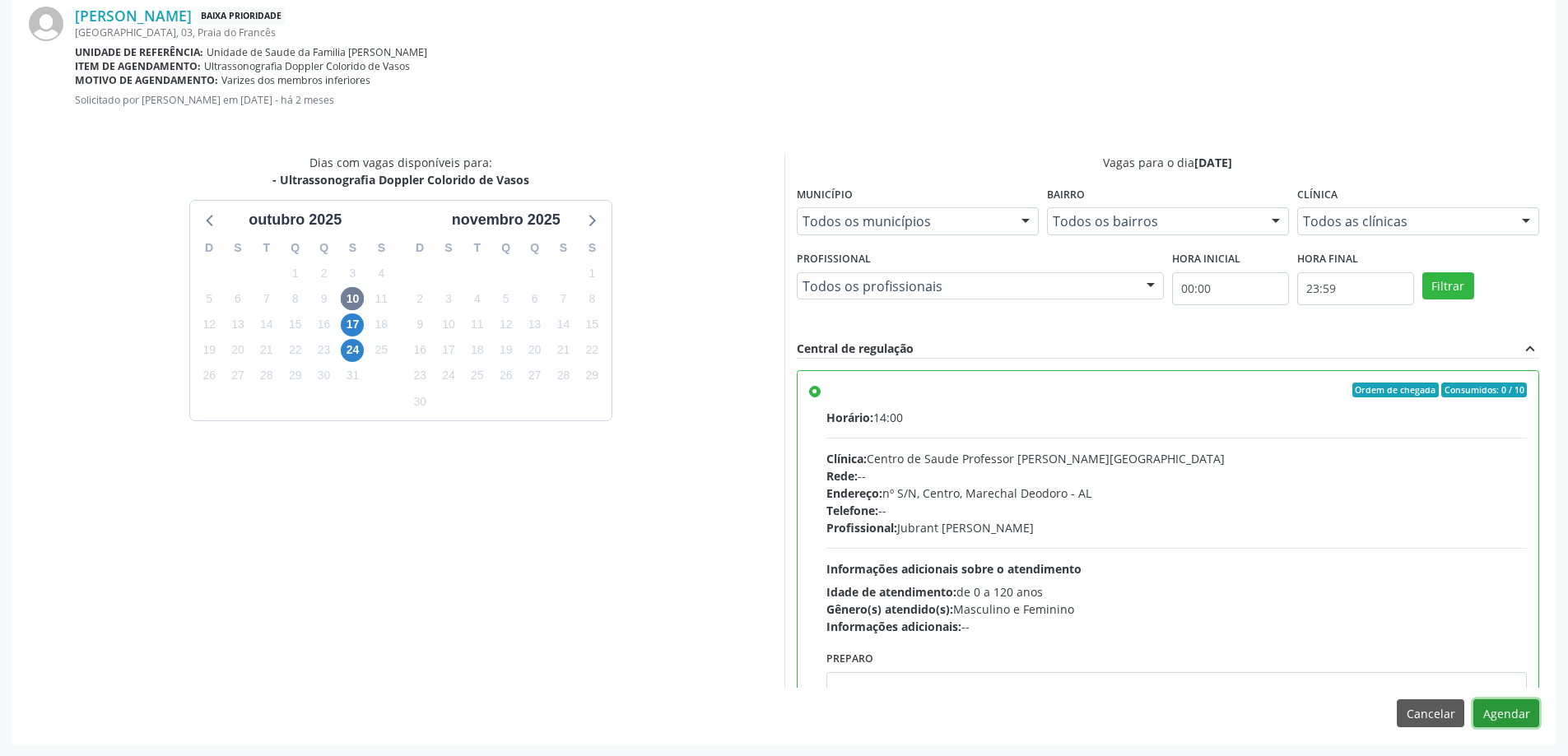
click at [1500, 712] on button "Agendar" at bounding box center [1506, 713] width 66 height 28
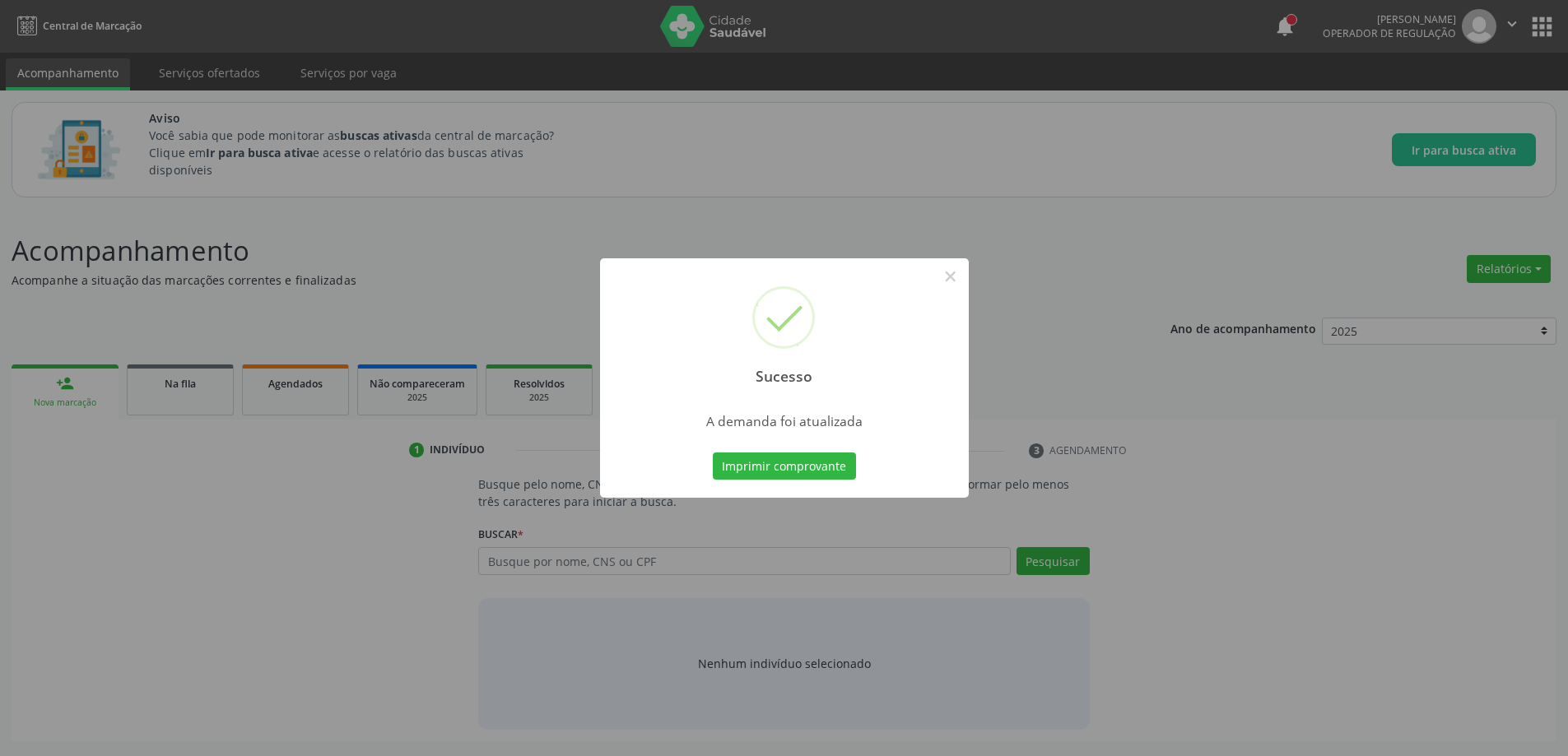
scroll to position [0, 0]
click at [955, 272] on button "×" at bounding box center [956, 276] width 28 height 28
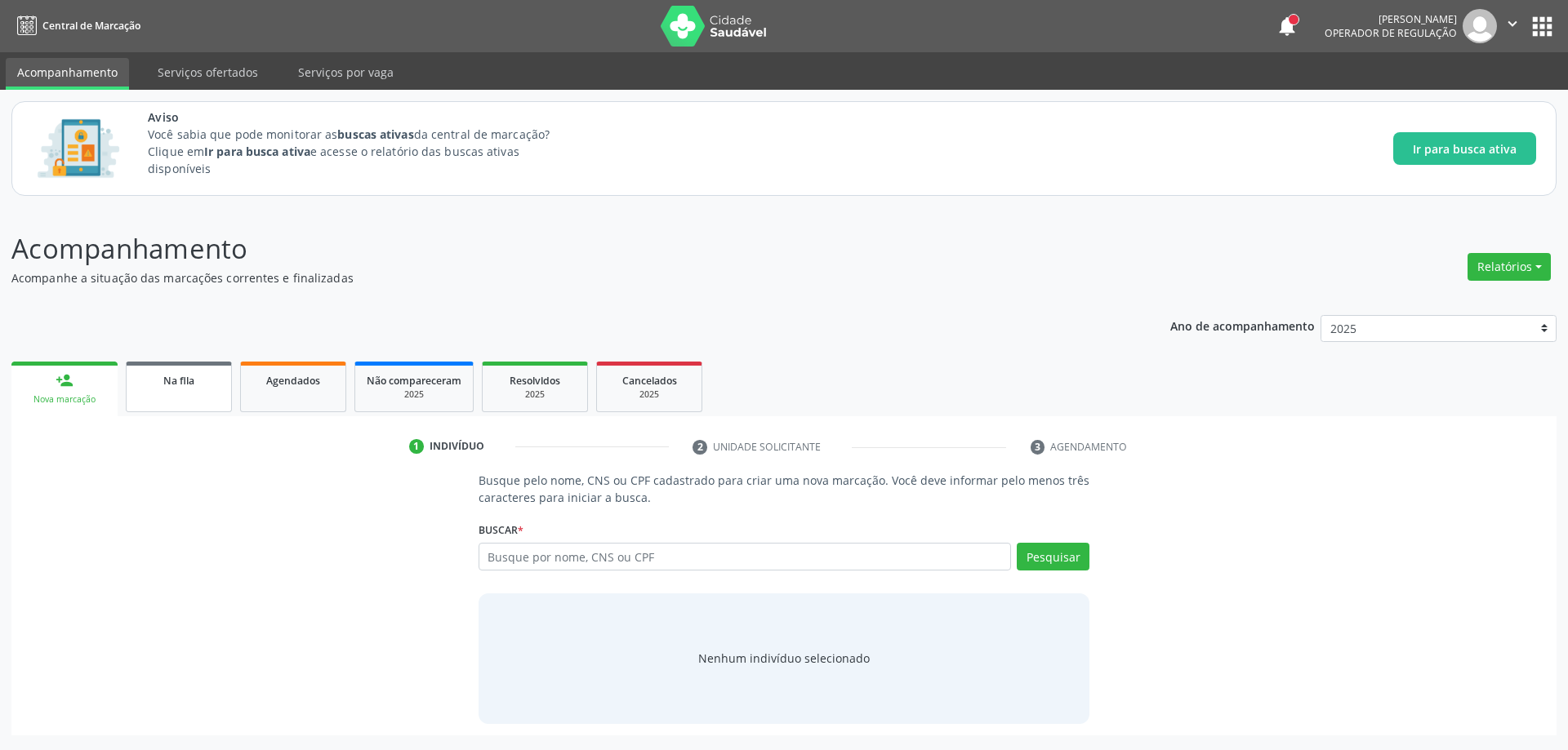
click at [167, 389] on link "Na fila" at bounding box center [178, 386] width 106 height 51
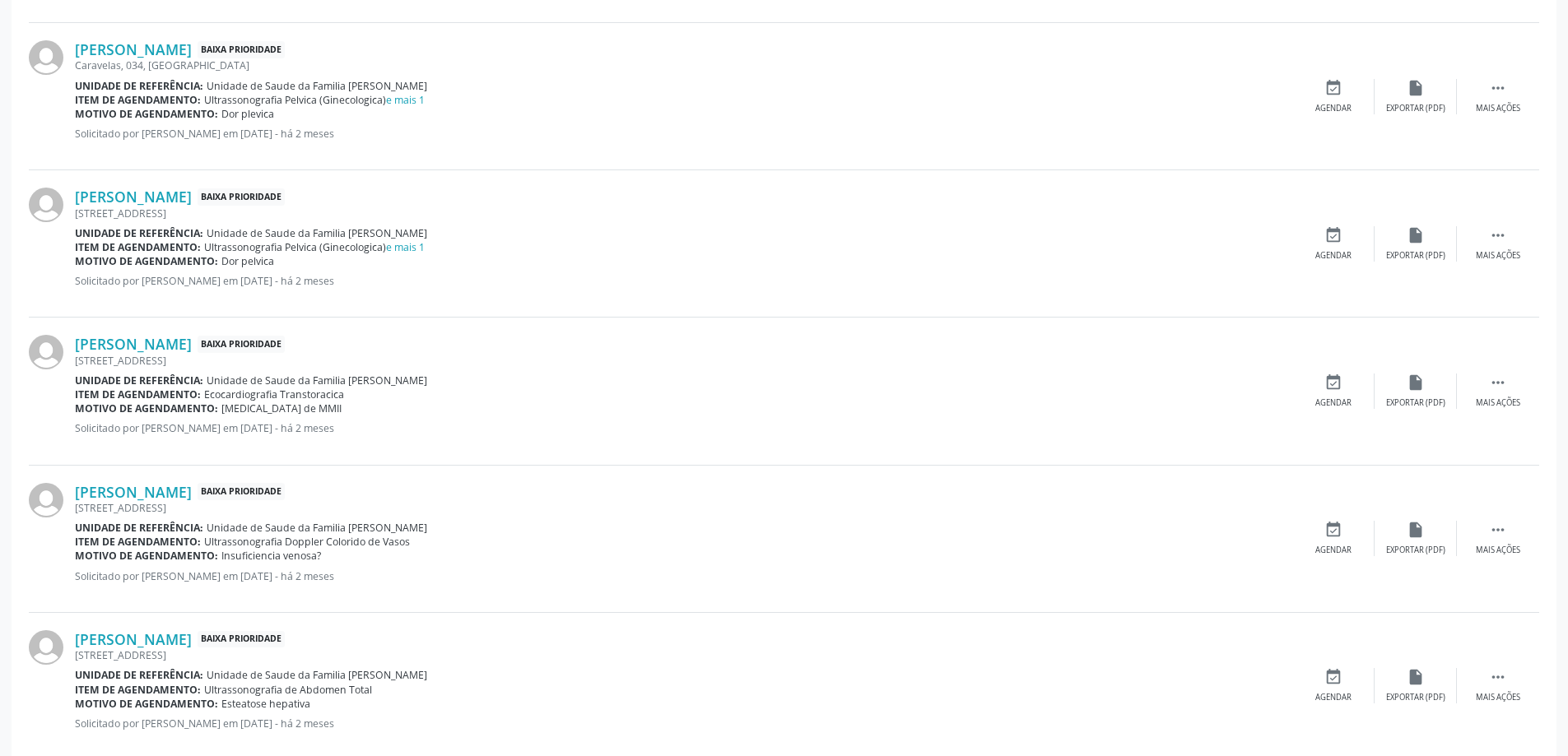
scroll to position [1893, 0]
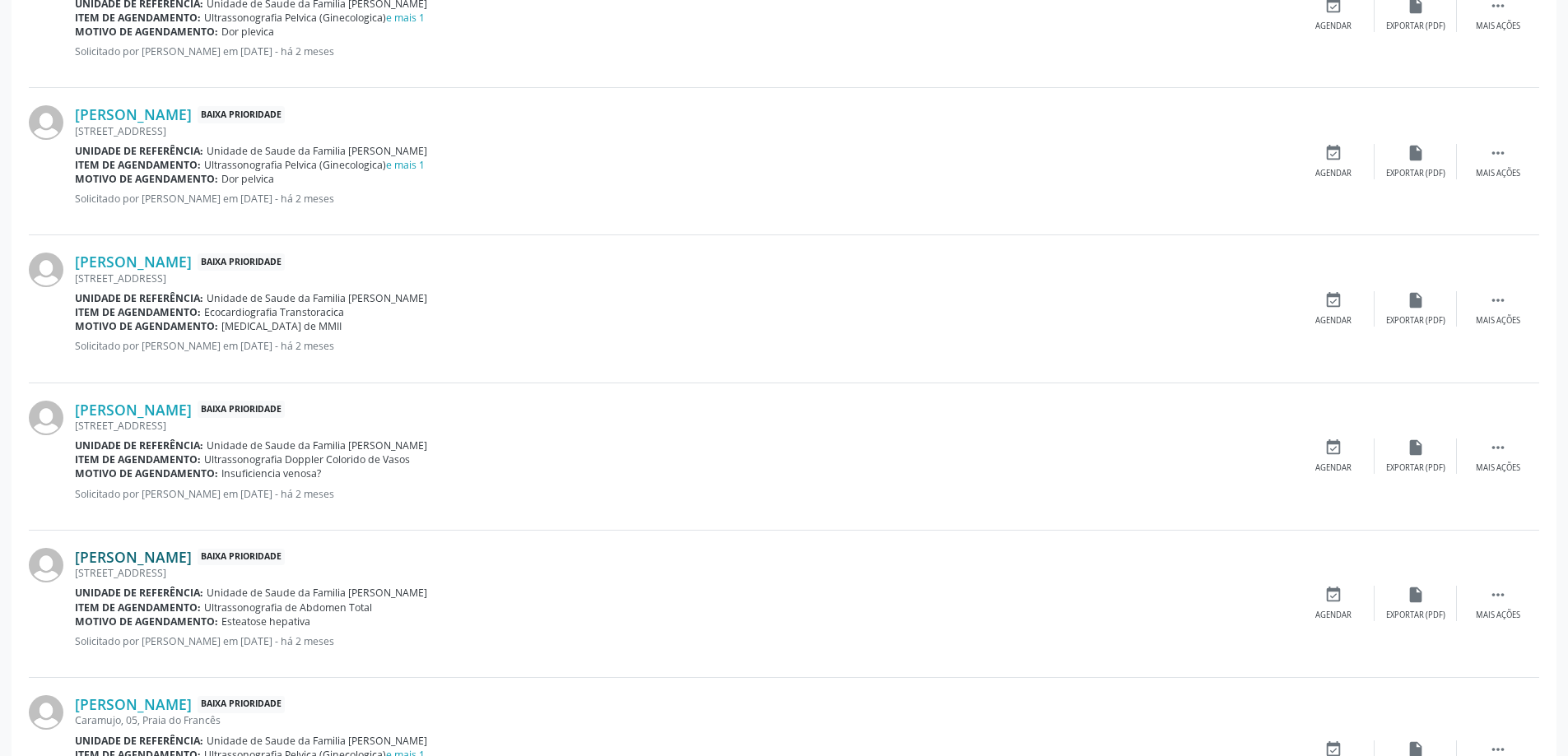
click at [178, 554] on link "[PERSON_NAME]" at bounding box center [133, 556] width 117 height 18
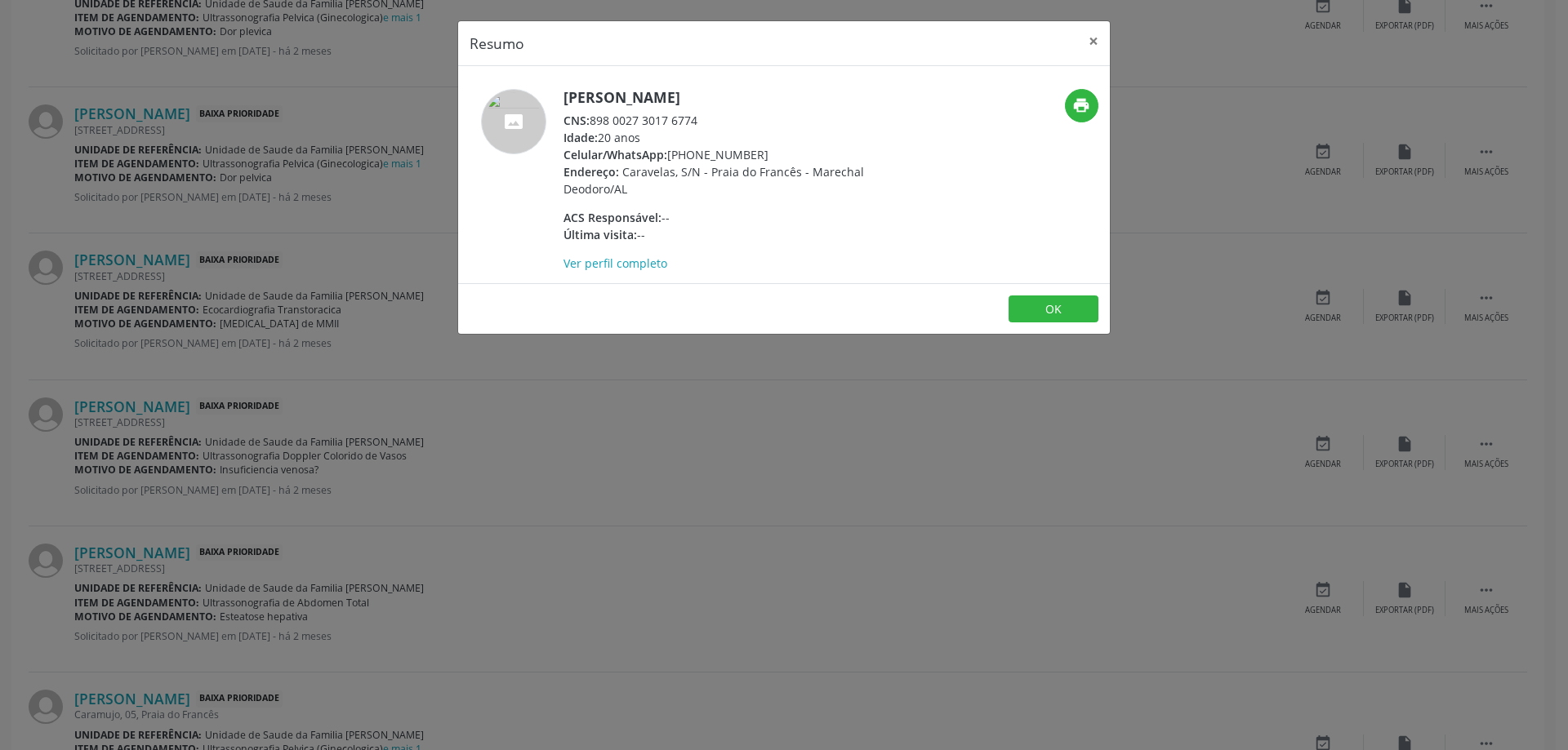
drag, startPoint x: 701, startPoint y: 121, endPoint x: 592, endPoint y: 125, distance: 109.1
click at [592, 125] on div "CNS: 898 0027 3017 6774" at bounding box center [722, 121] width 318 height 17
copy div "898 0027 3017 6774"
click at [1090, 47] on button "×" at bounding box center [1093, 41] width 33 height 40
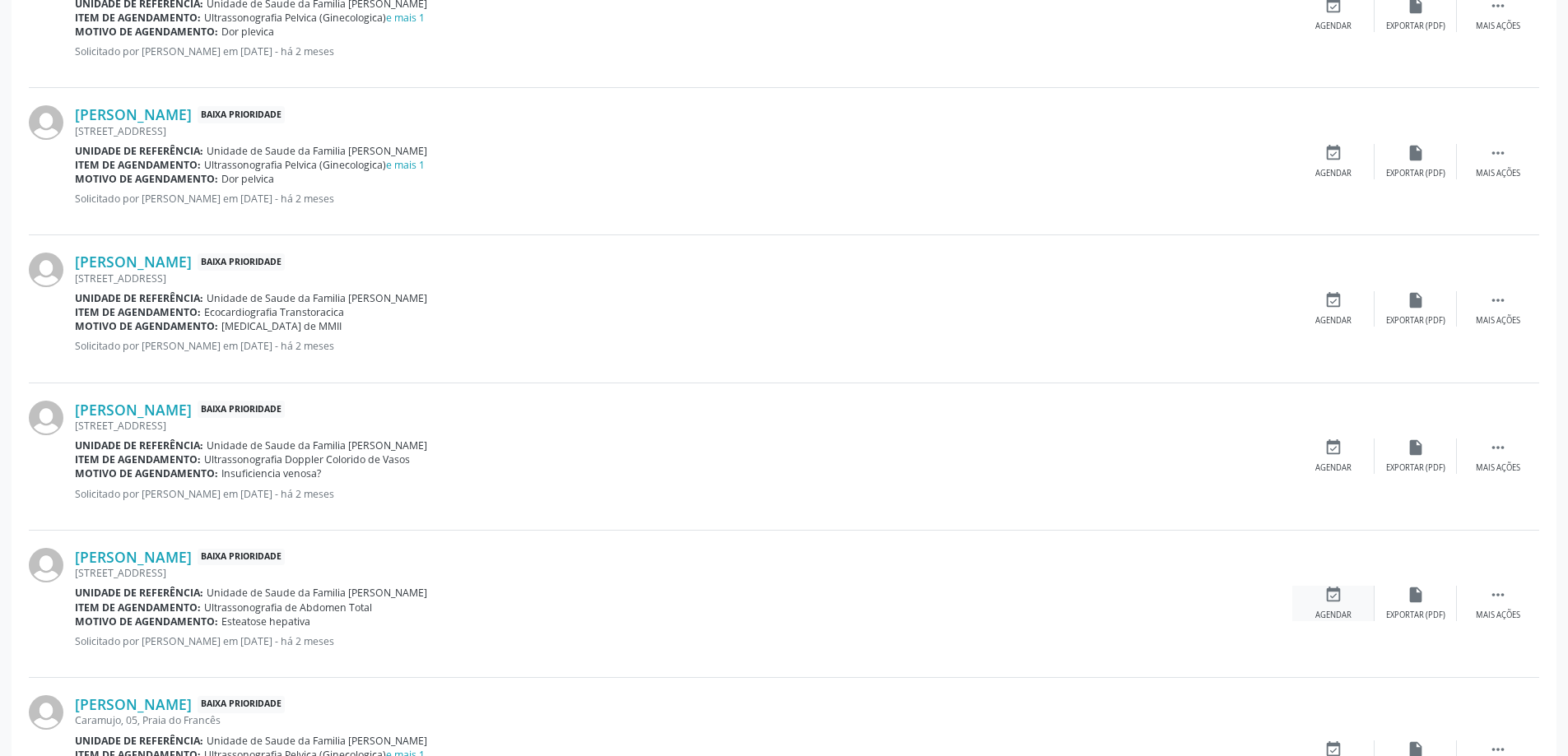
click at [1334, 592] on icon "event_available" at bounding box center [1333, 595] width 18 height 18
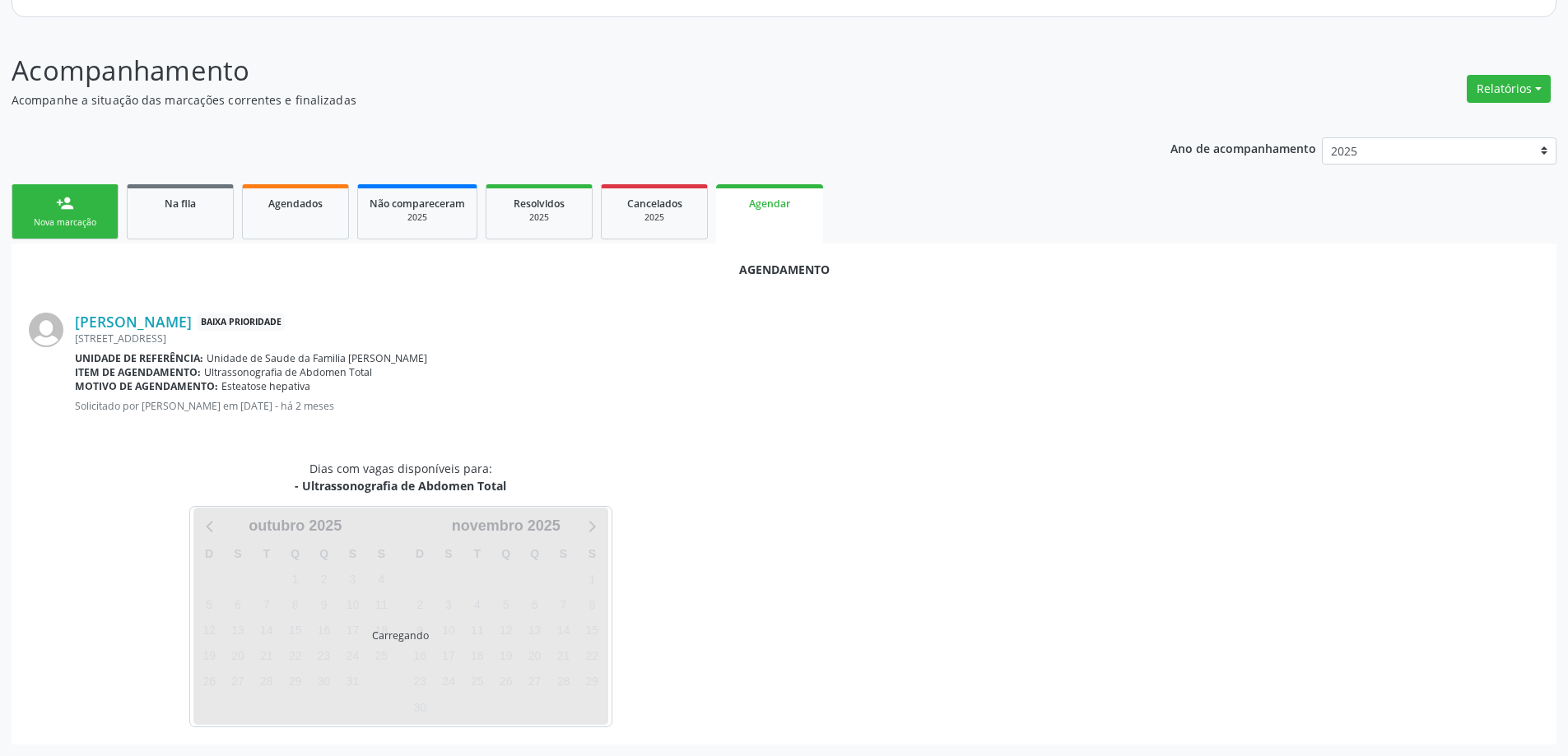
scroll to position [219, 0]
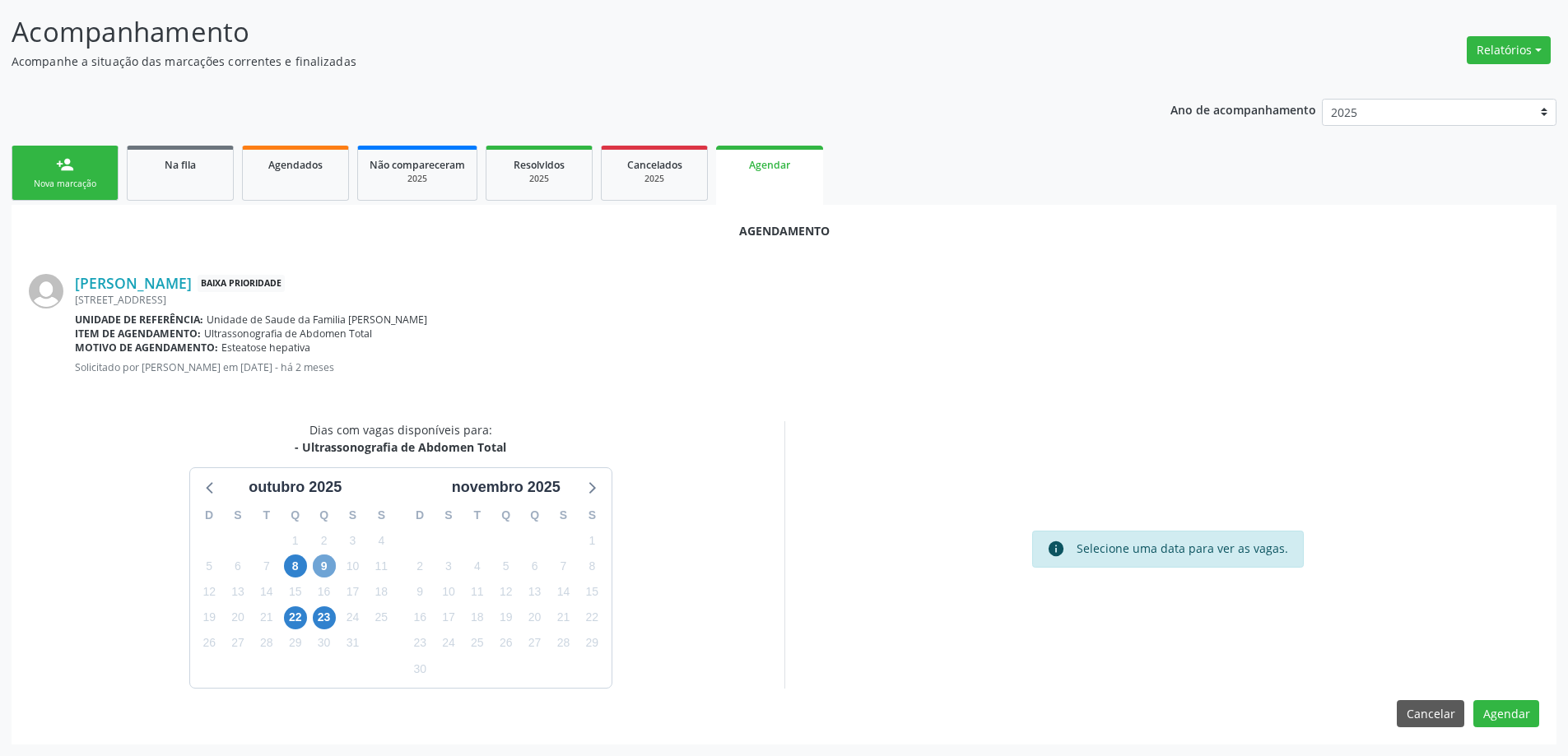
click at [318, 567] on span "9" at bounding box center [324, 566] width 23 height 23
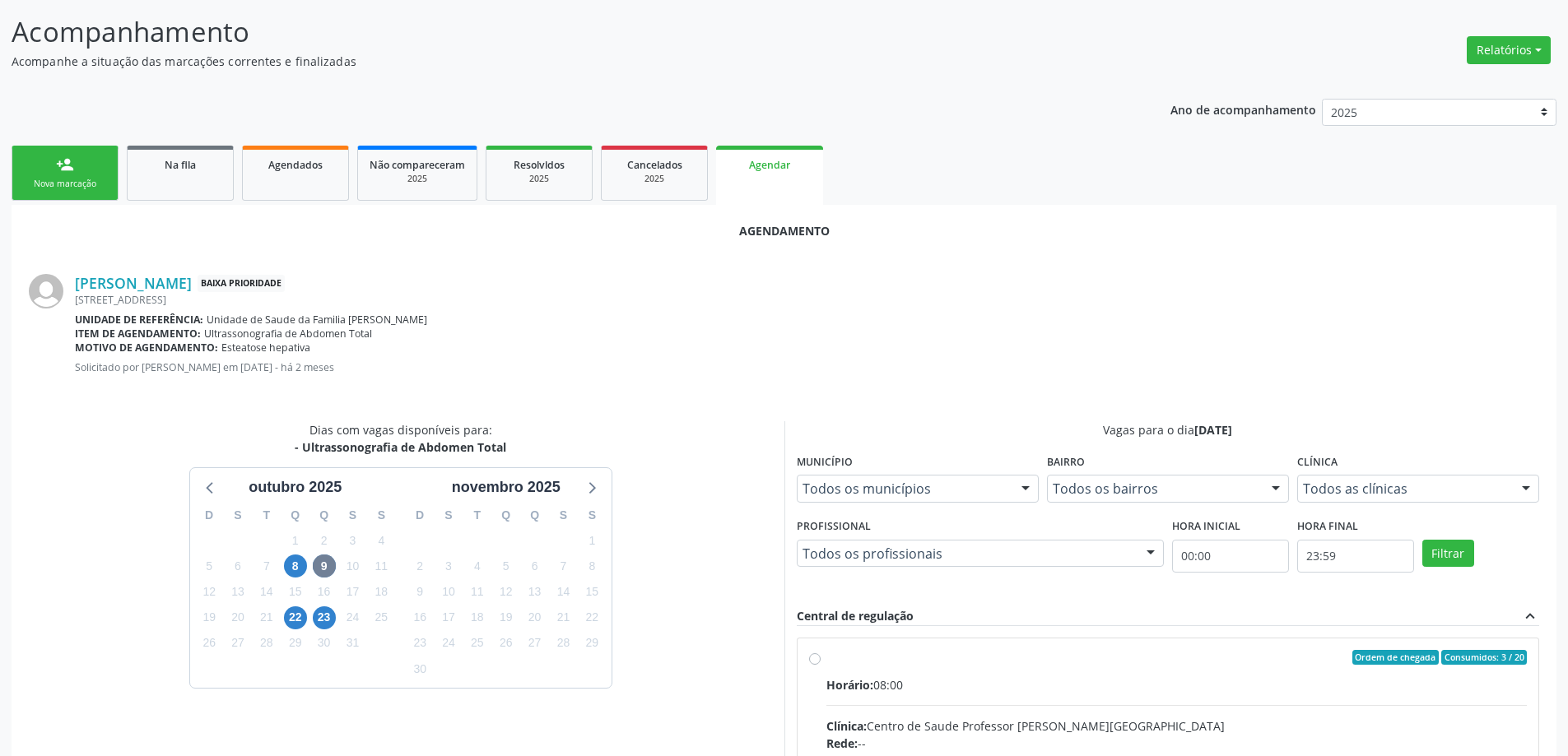
click at [814, 660] on input "Ordem de chegada Consumidos: 3 / 20 Horário: 08:00 Clínica: Centro de Saude Pro…" at bounding box center [815, 657] width 12 height 14
radio input "true"
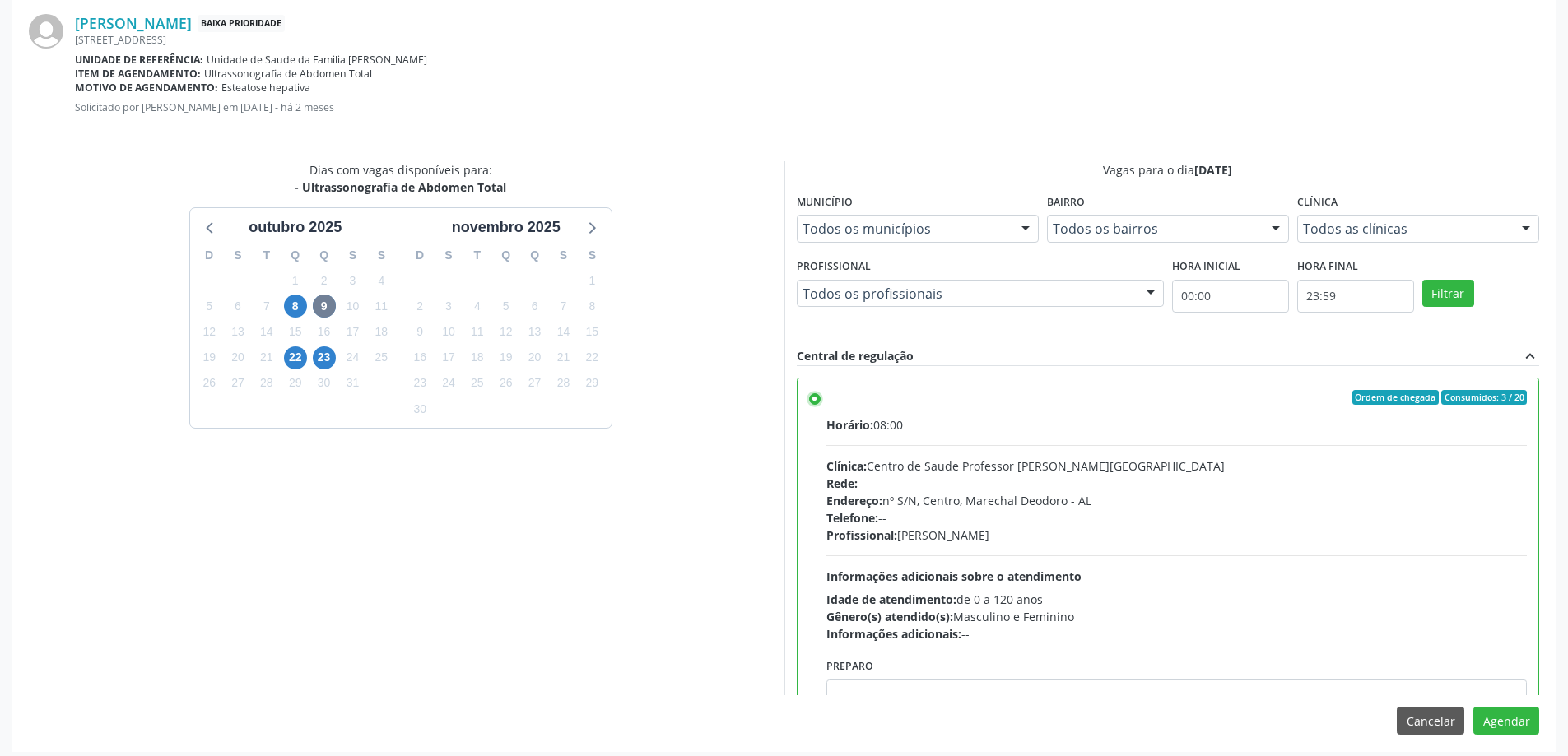
scroll to position [486, 0]
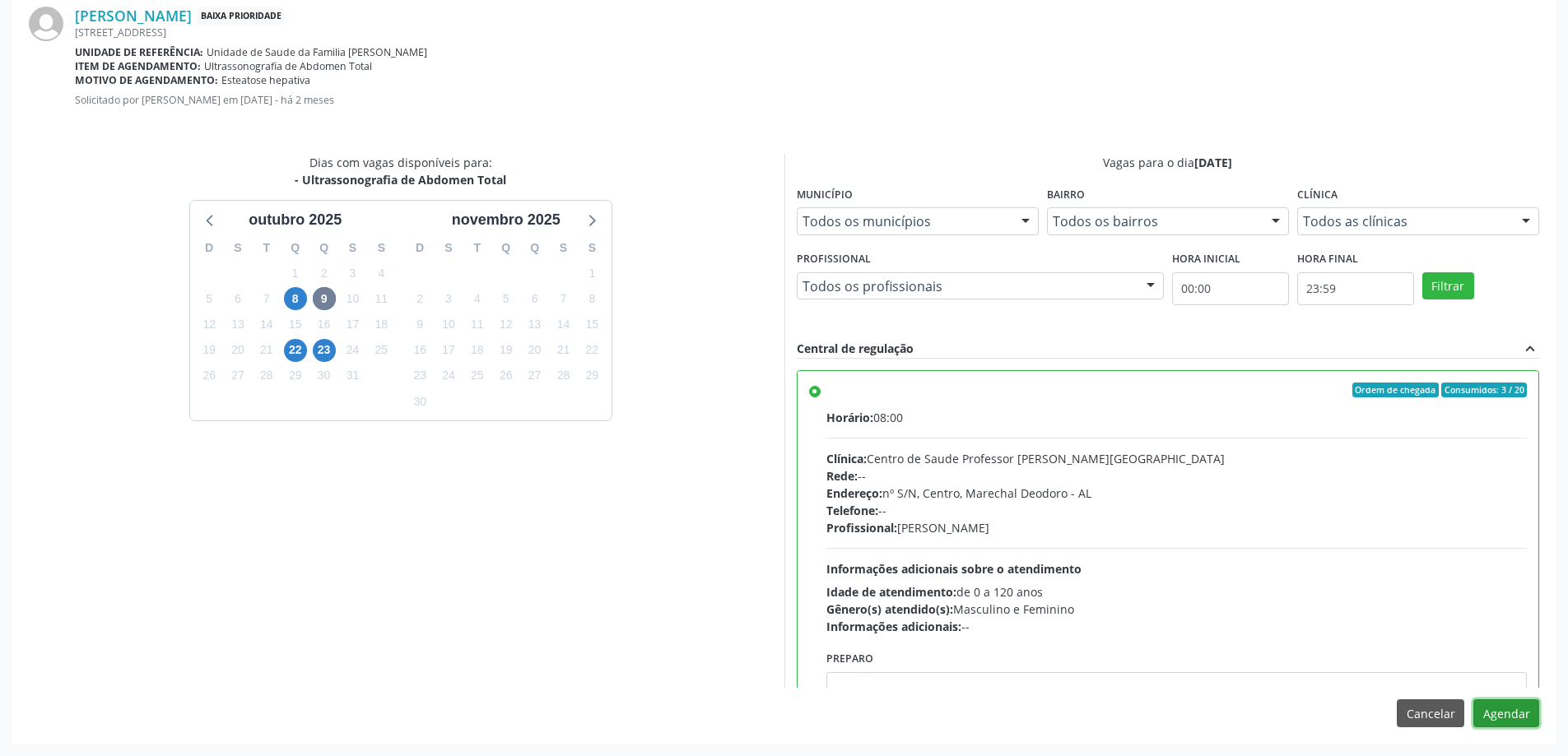
click at [1516, 720] on button "Agendar" at bounding box center [1506, 713] width 66 height 28
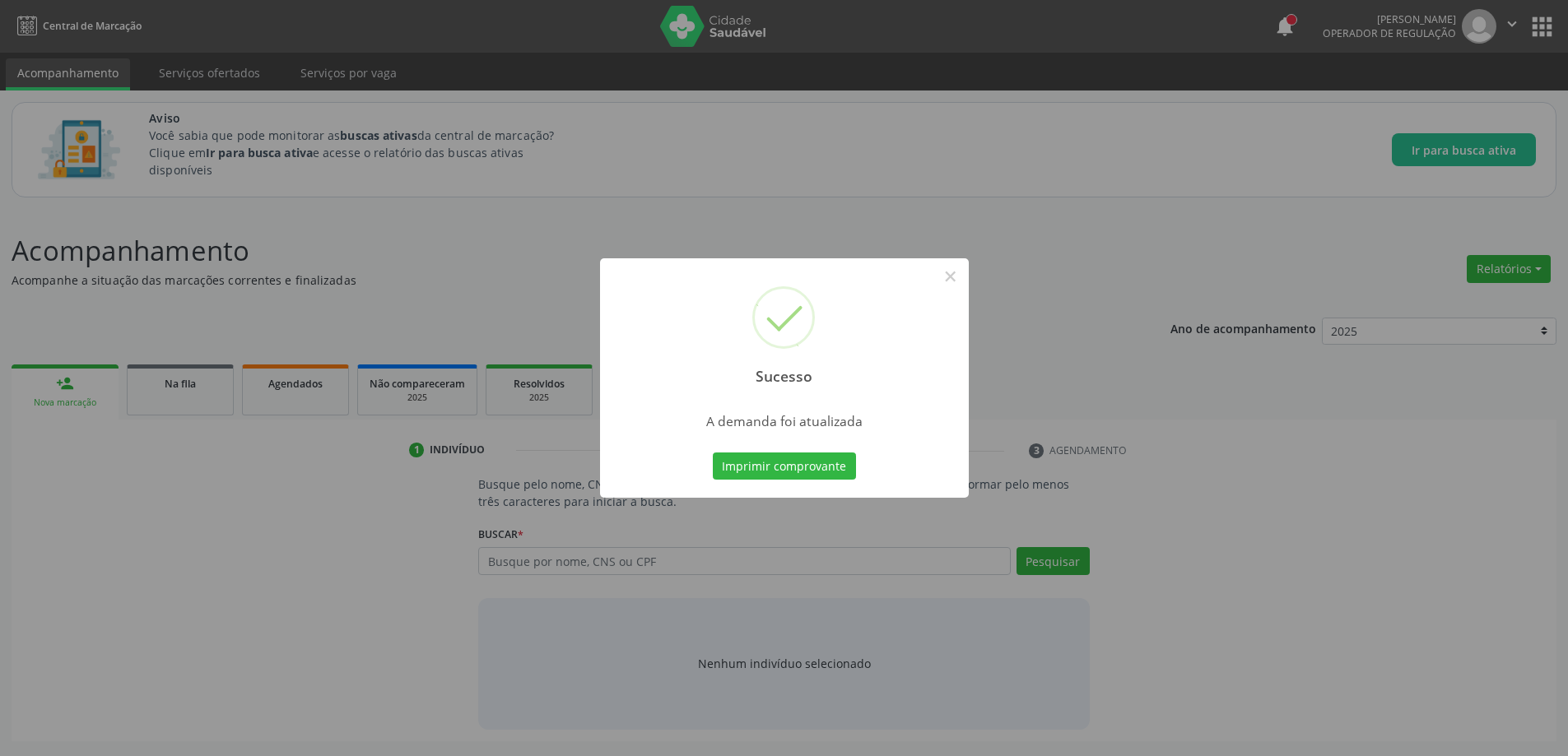
scroll to position [0, 0]
click at [952, 281] on button "×" at bounding box center [956, 276] width 28 height 28
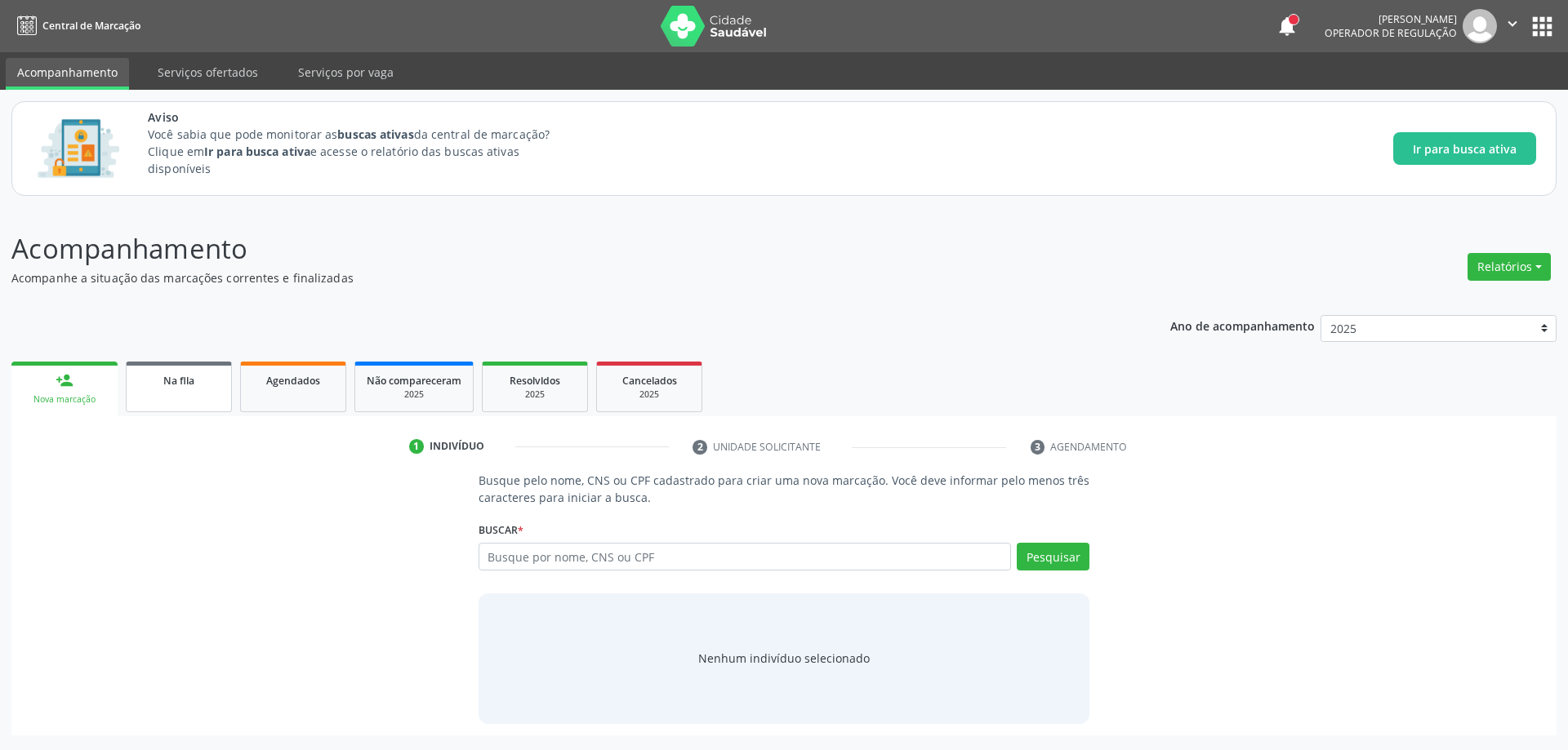
click at [153, 376] on div "Na fila" at bounding box center [178, 380] width 81 height 17
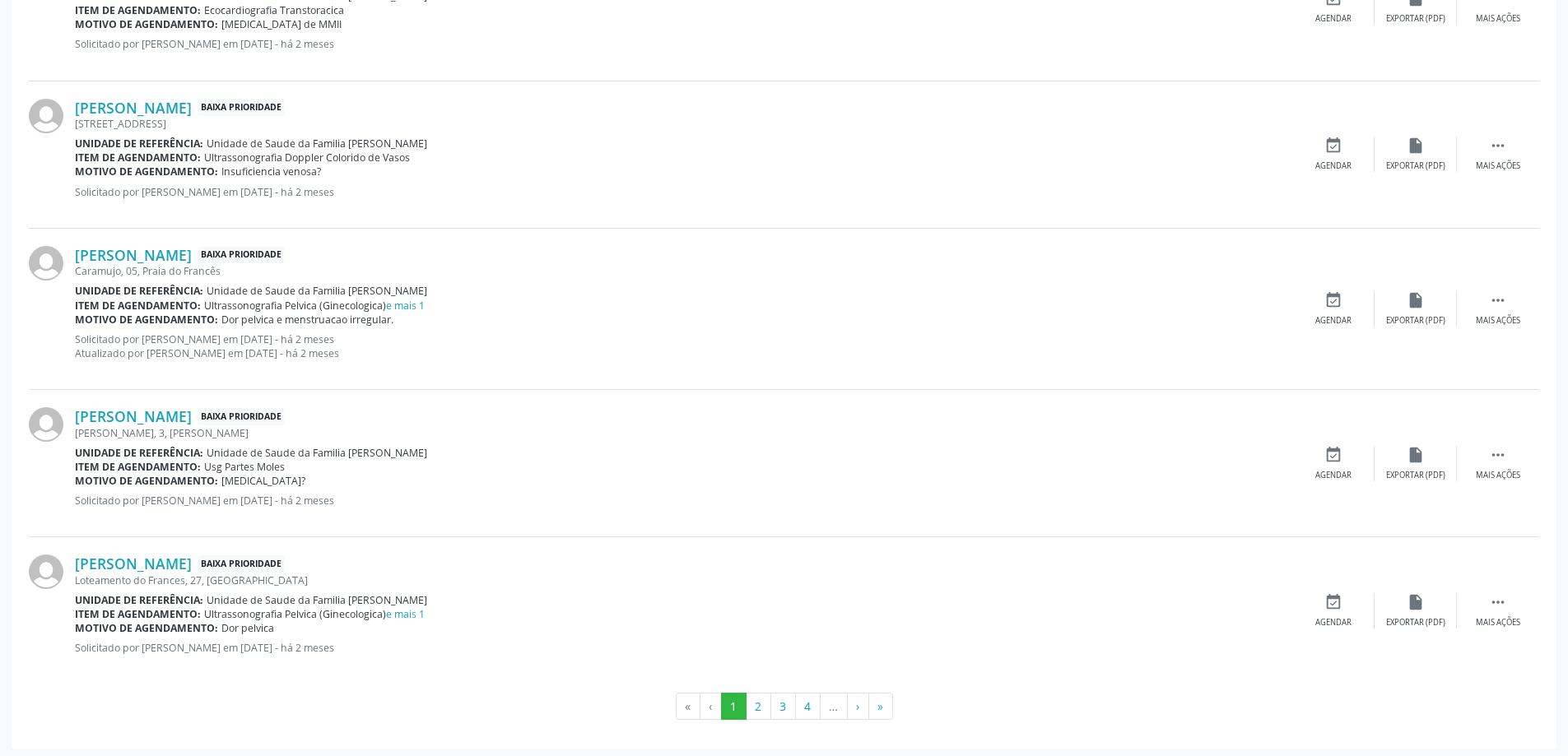
scroll to position [2199, 0]
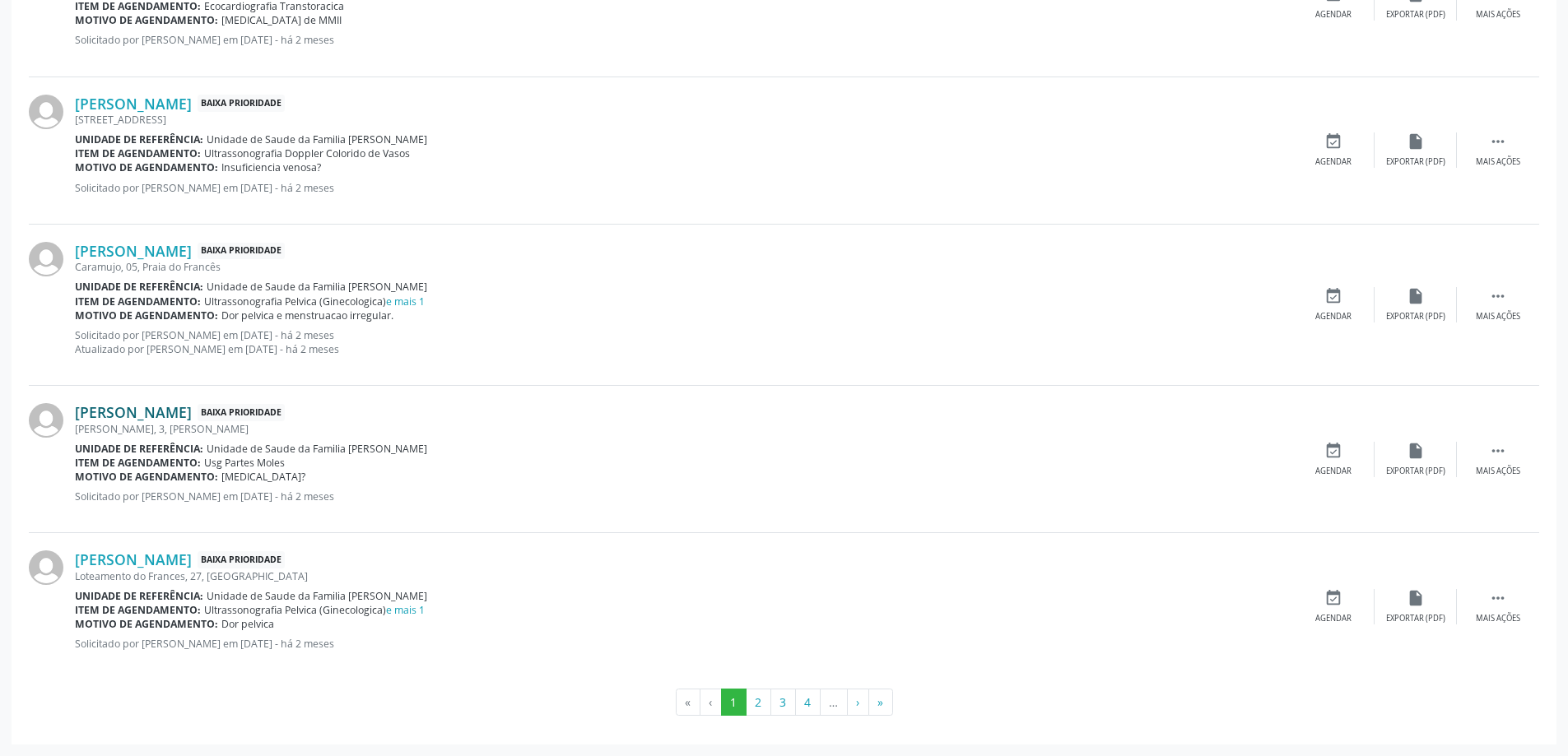
click at [149, 410] on link "José Aldemir Paulino da Silva" at bounding box center [133, 412] width 117 height 18
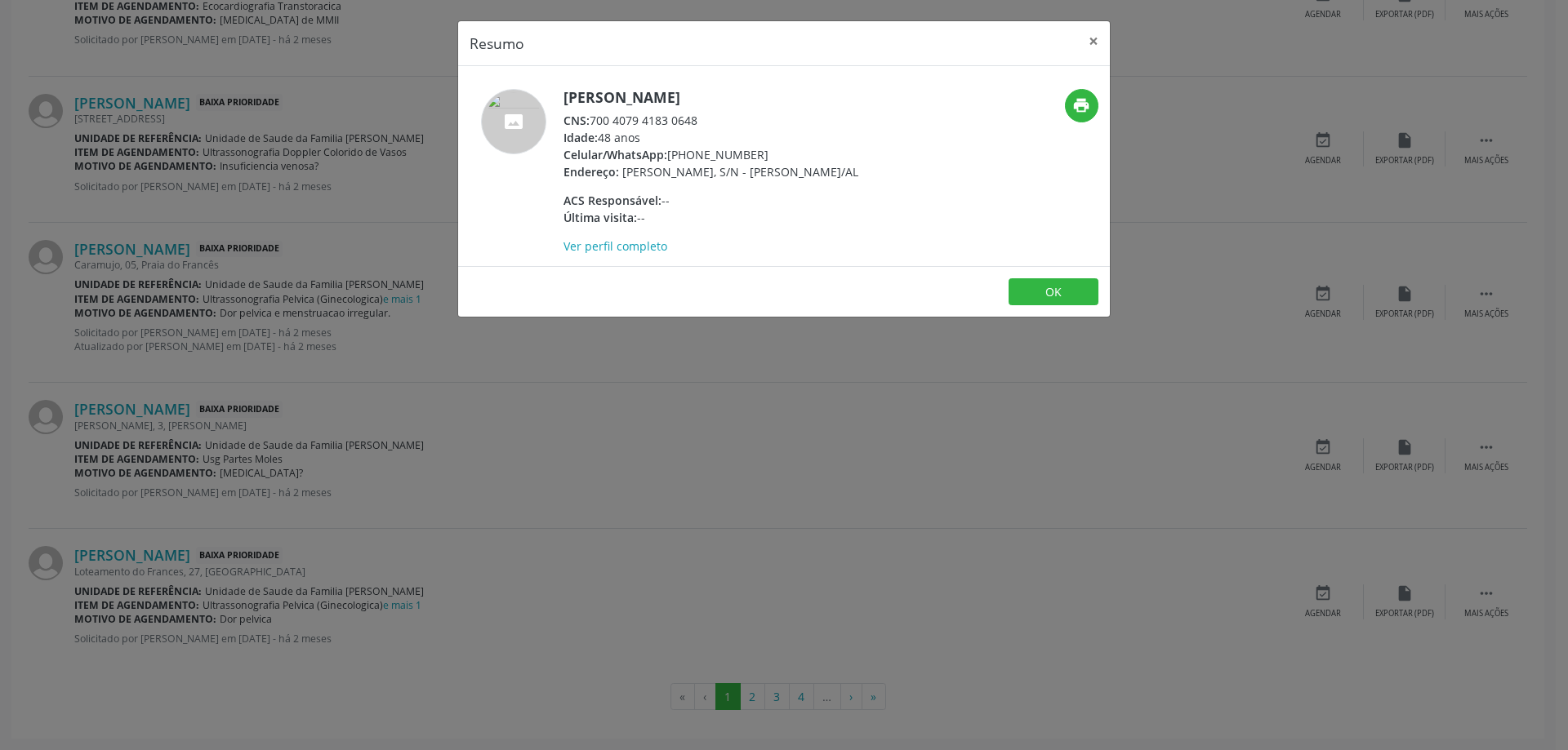
drag, startPoint x: 701, startPoint y: 119, endPoint x: 589, endPoint y: 123, distance: 112.1
click at [589, 123] on div "CNS: 700 4079 4183 0648" at bounding box center [711, 121] width 295 height 17
copy div "700 4079 4183 0648"
drag, startPoint x: 615, startPoint y: 122, endPoint x: 677, endPoint y: 147, distance: 66.9
click at [677, 147] on div "Celular/WhatsApp: (82) 99197-6351" at bounding box center [711, 155] width 295 height 17
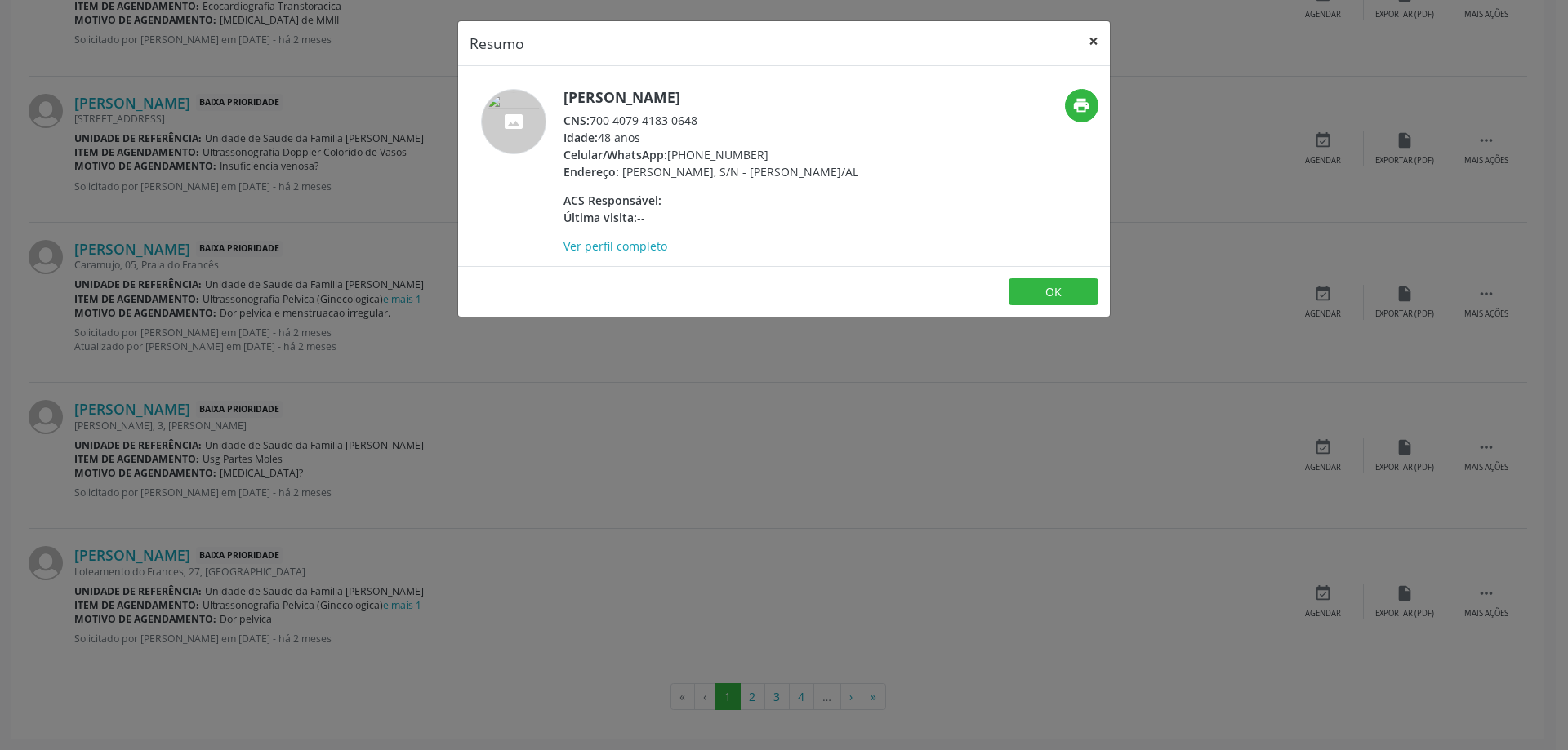
click at [1095, 47] on button "×" at bounding box center [1093, 41] width 33 height 40
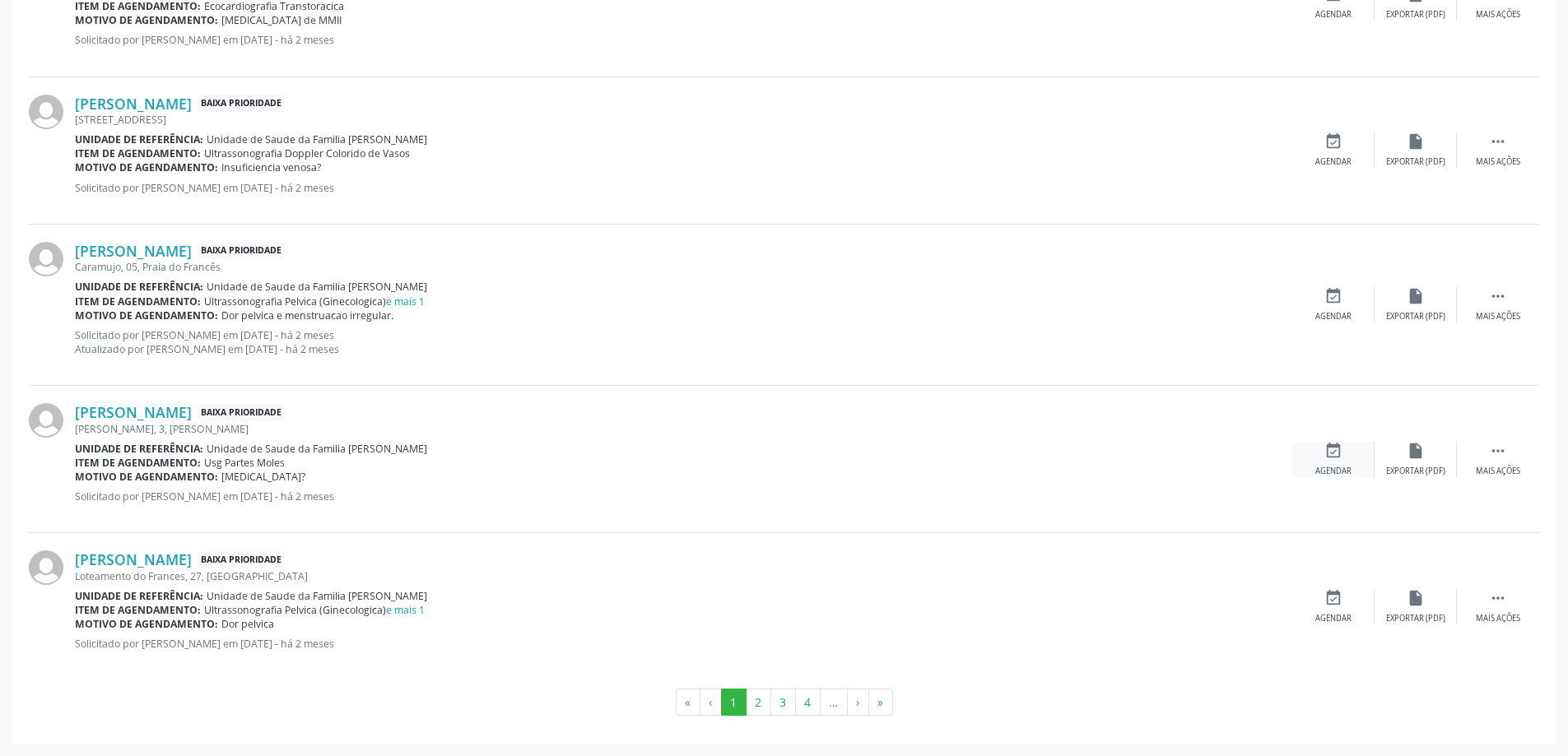
click at [1328, 456] on icon "event_available" at bounding box center [1333, 450] width 18 height 18
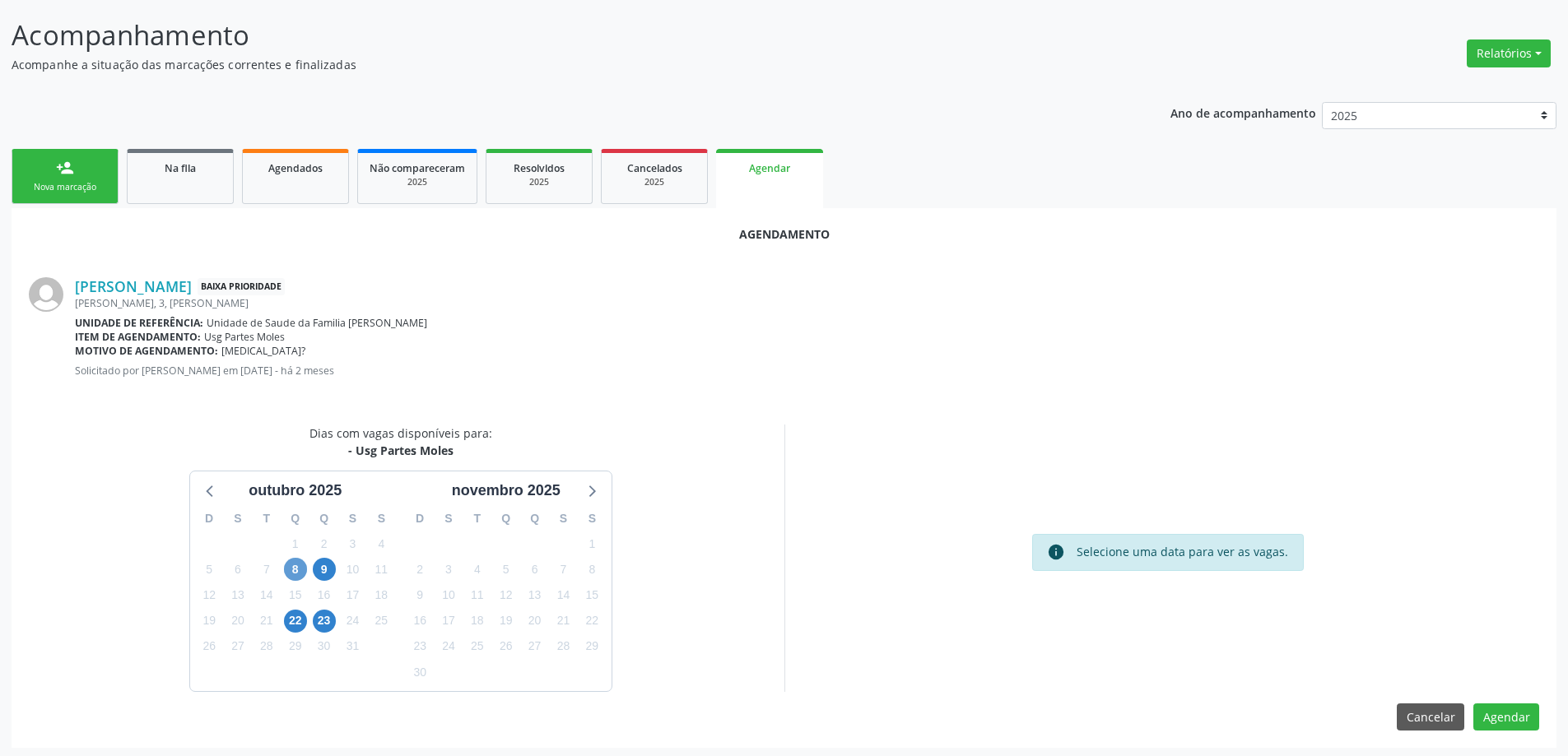
scroll to position [219, 0]
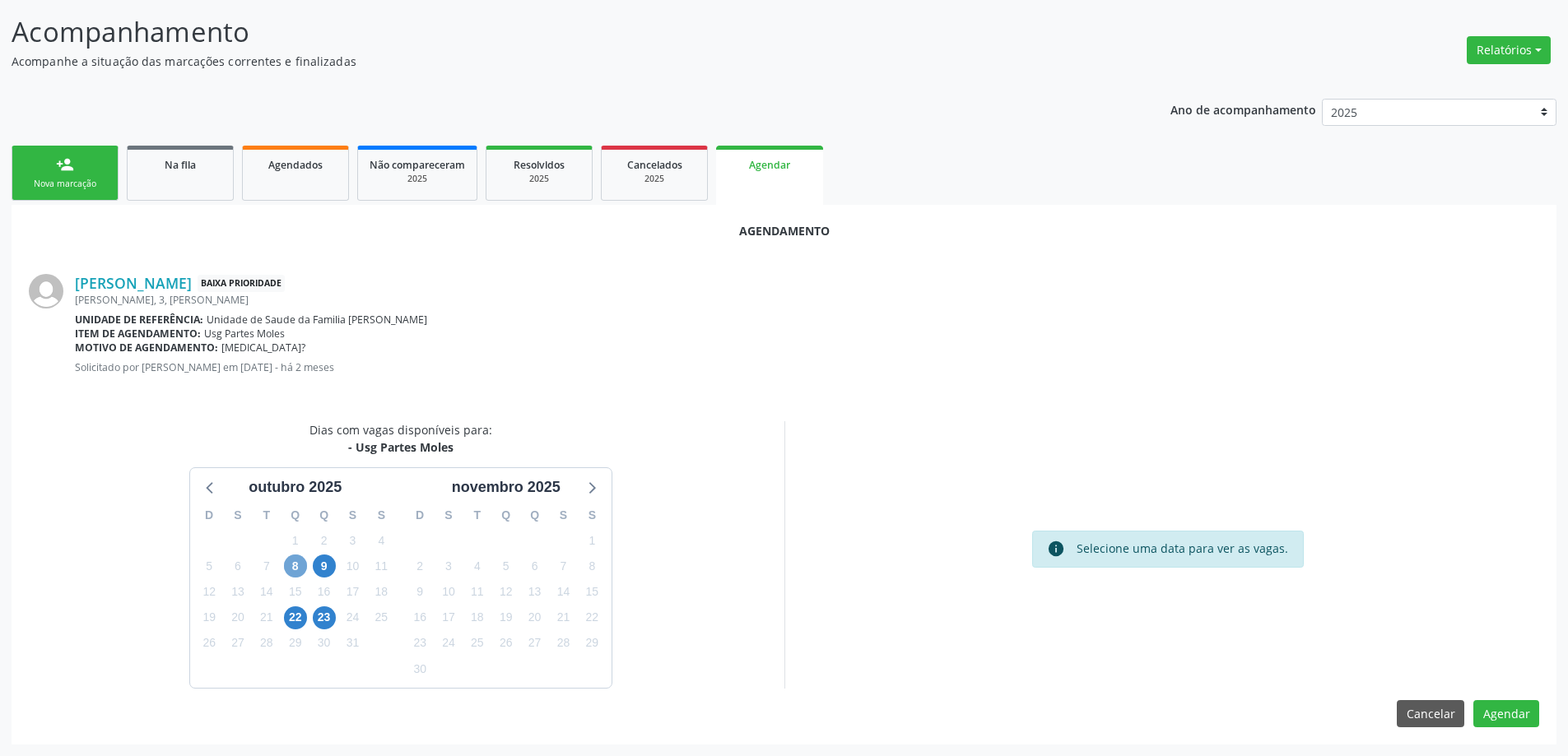
click at [286, 563] on span "8" at bounding box center [295, 566] width 23 height 23
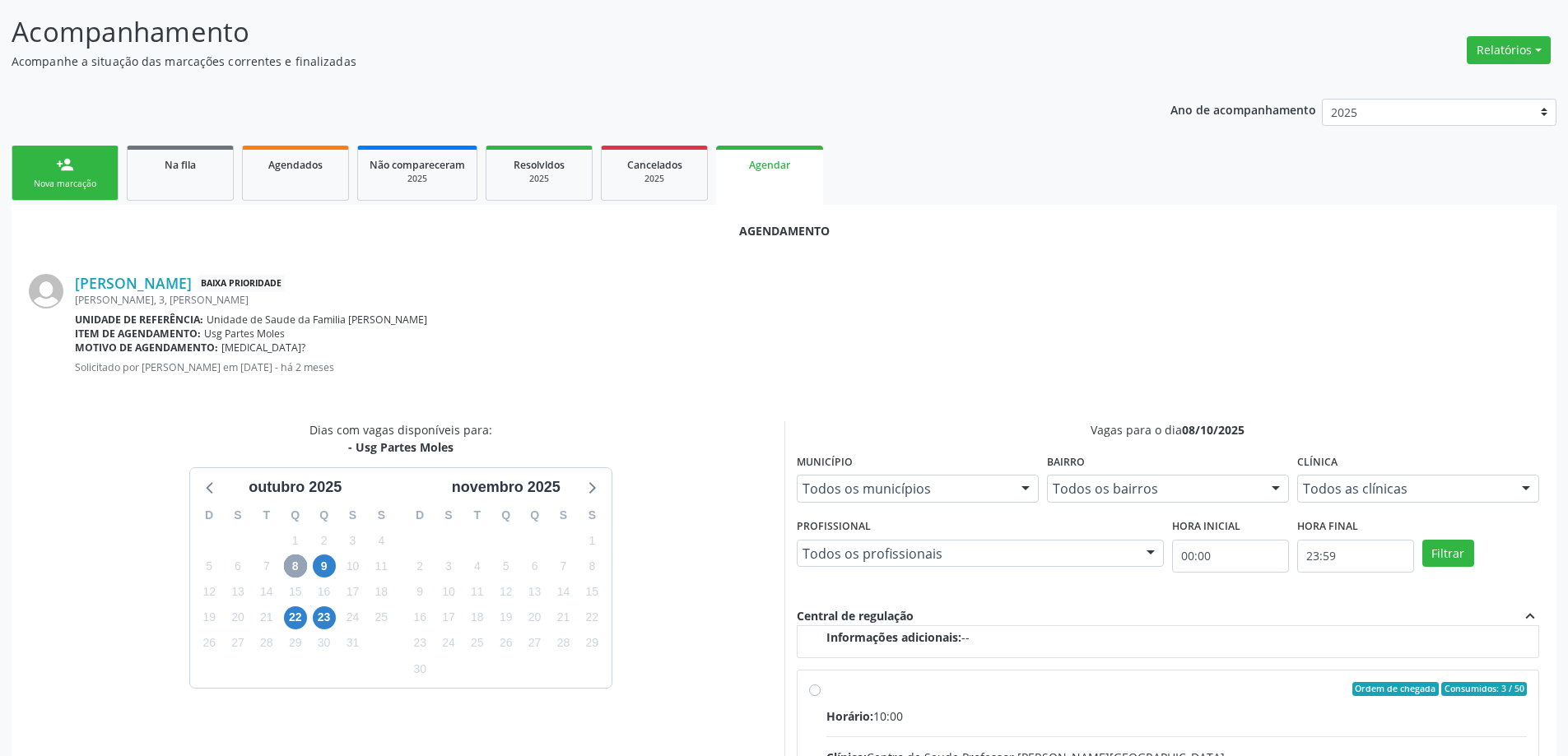
scroll to position [259, 0]
radio input "true"
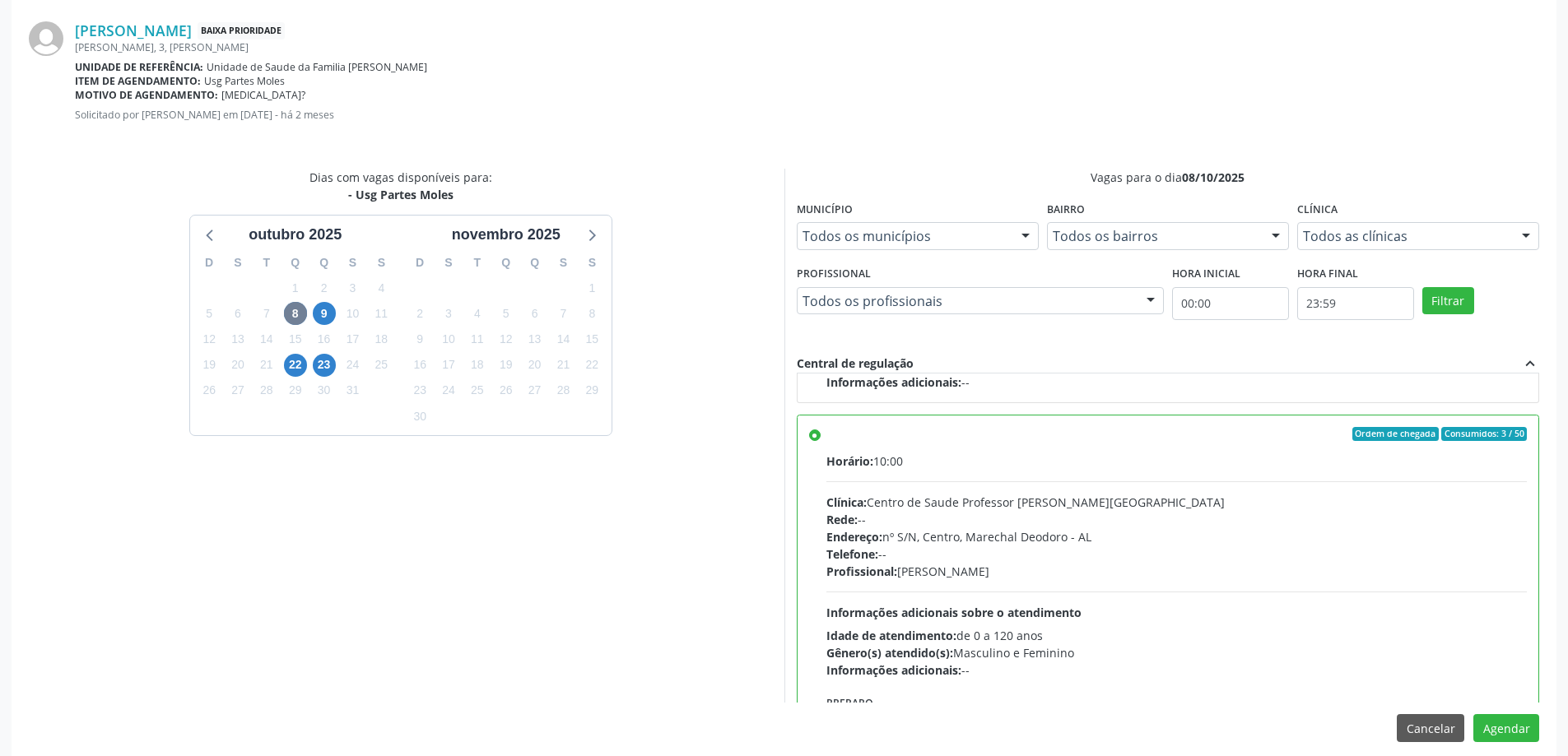
scroll to position [486, 0]
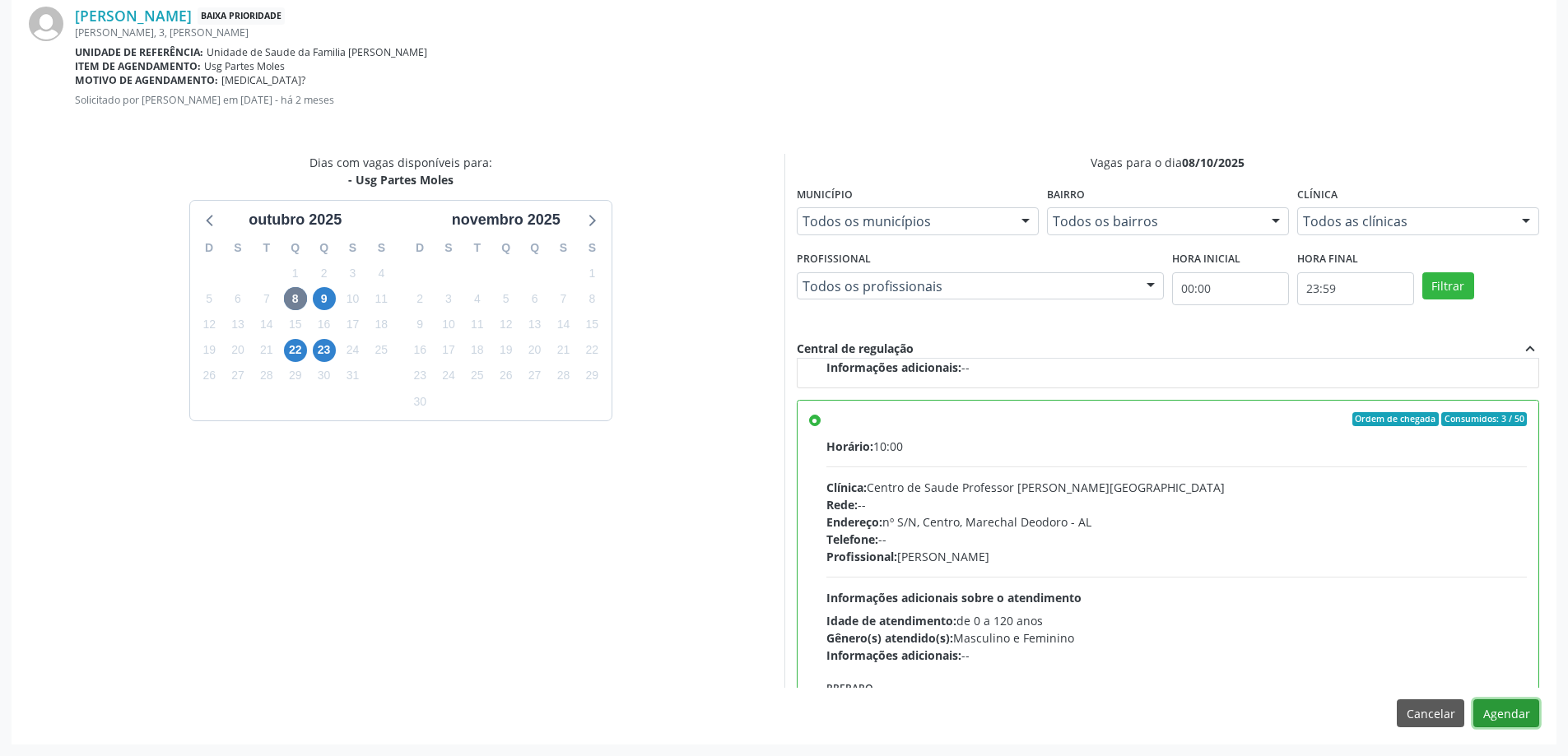
click at [1519, 716] on button "Agendar" at bounding box center [1506, 713] width 66 height 28
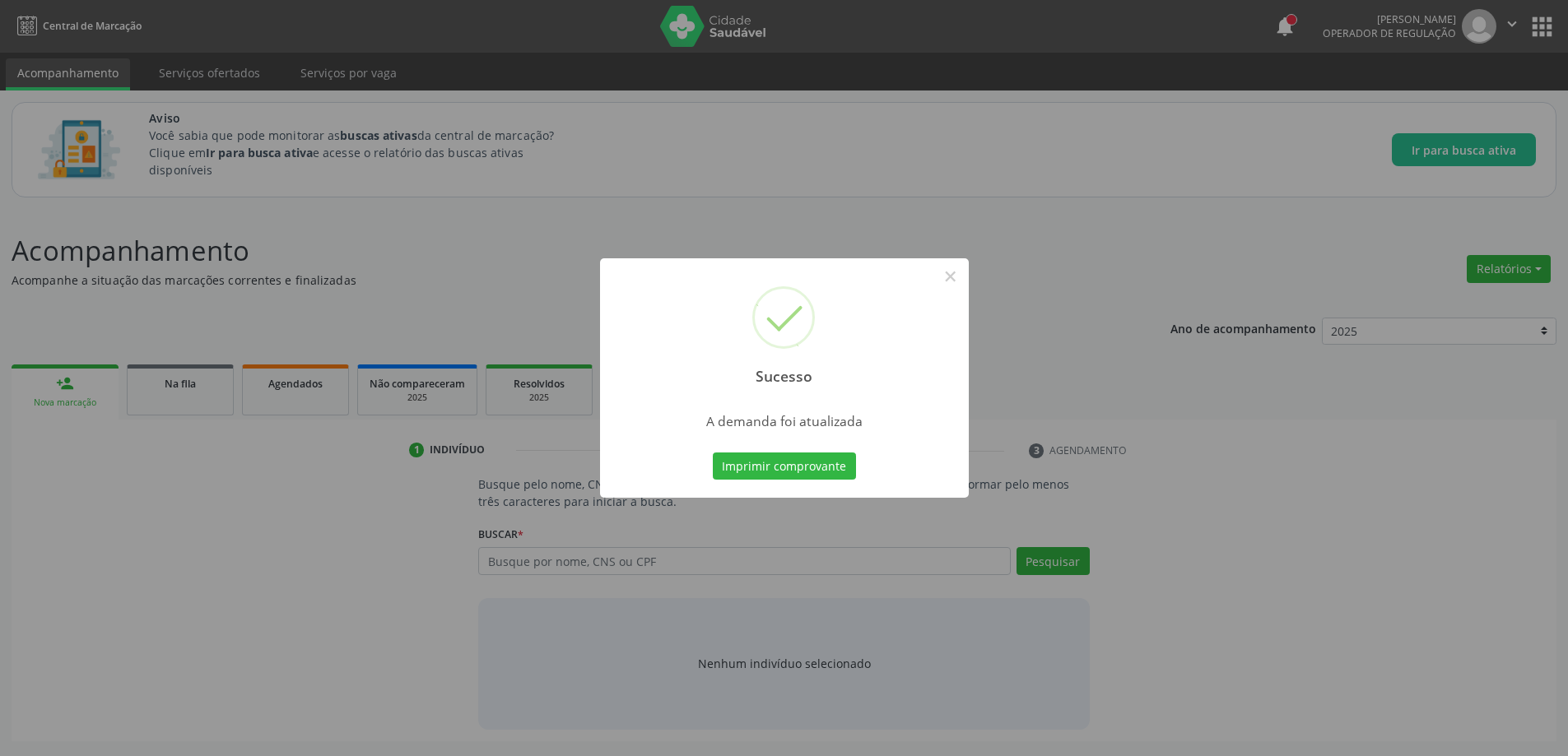
scroll to position [0, 0]
click at [951, 279] on button "×" at bounding box center [956, 276] width 28 height 28
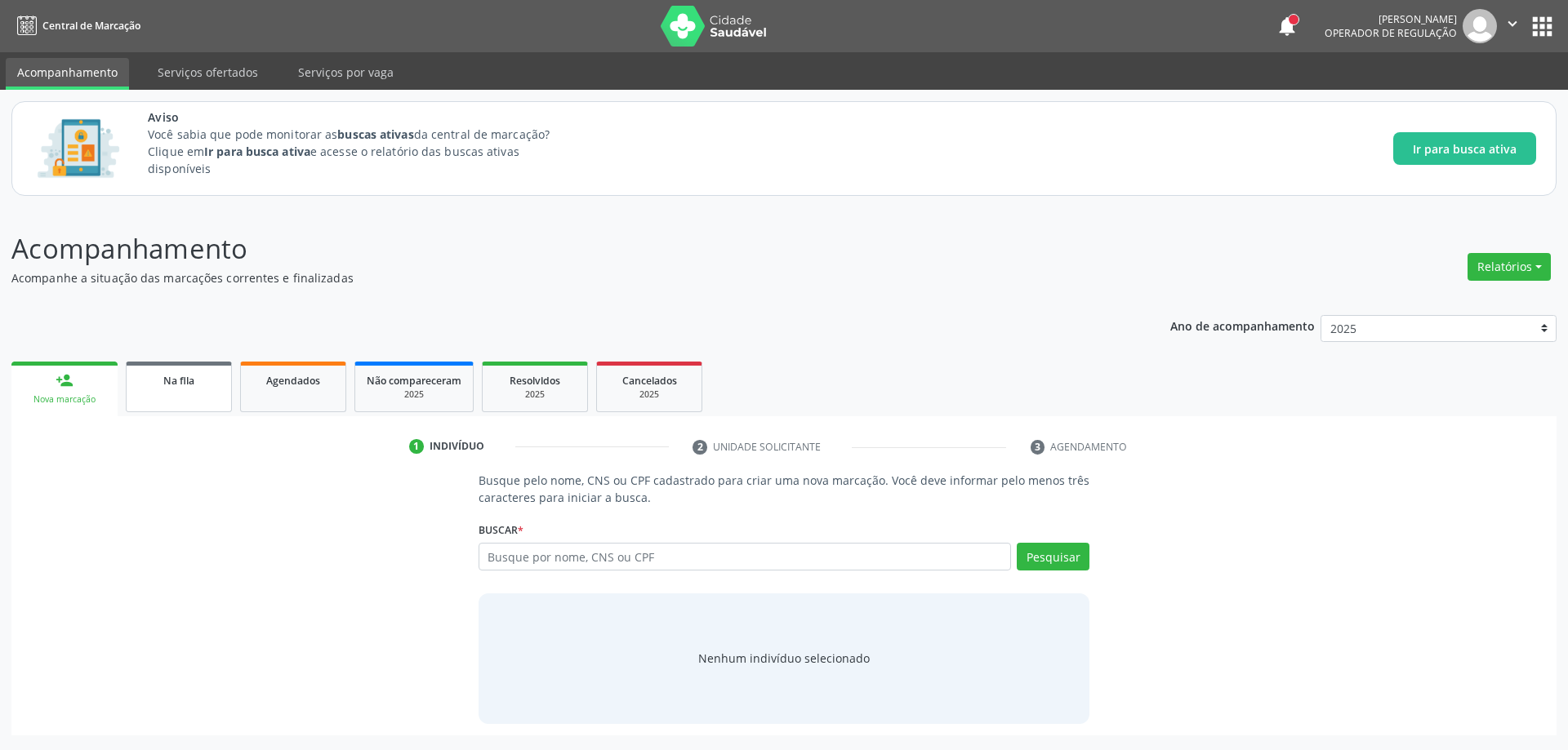
click at [170, 382] on span "Na fila" at bounding box center [179, 381] width 31 height 14
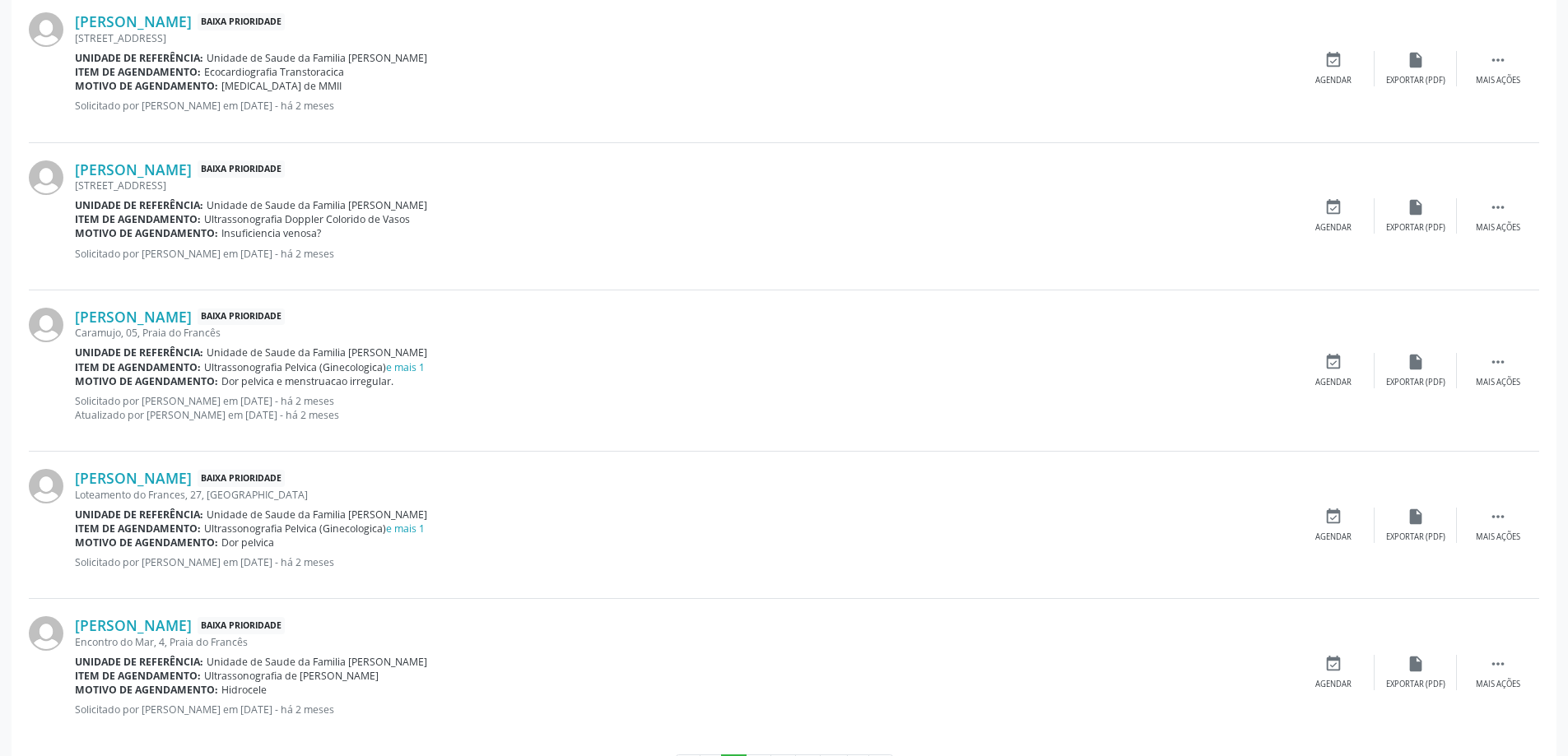
scroll to position [2199, 0]
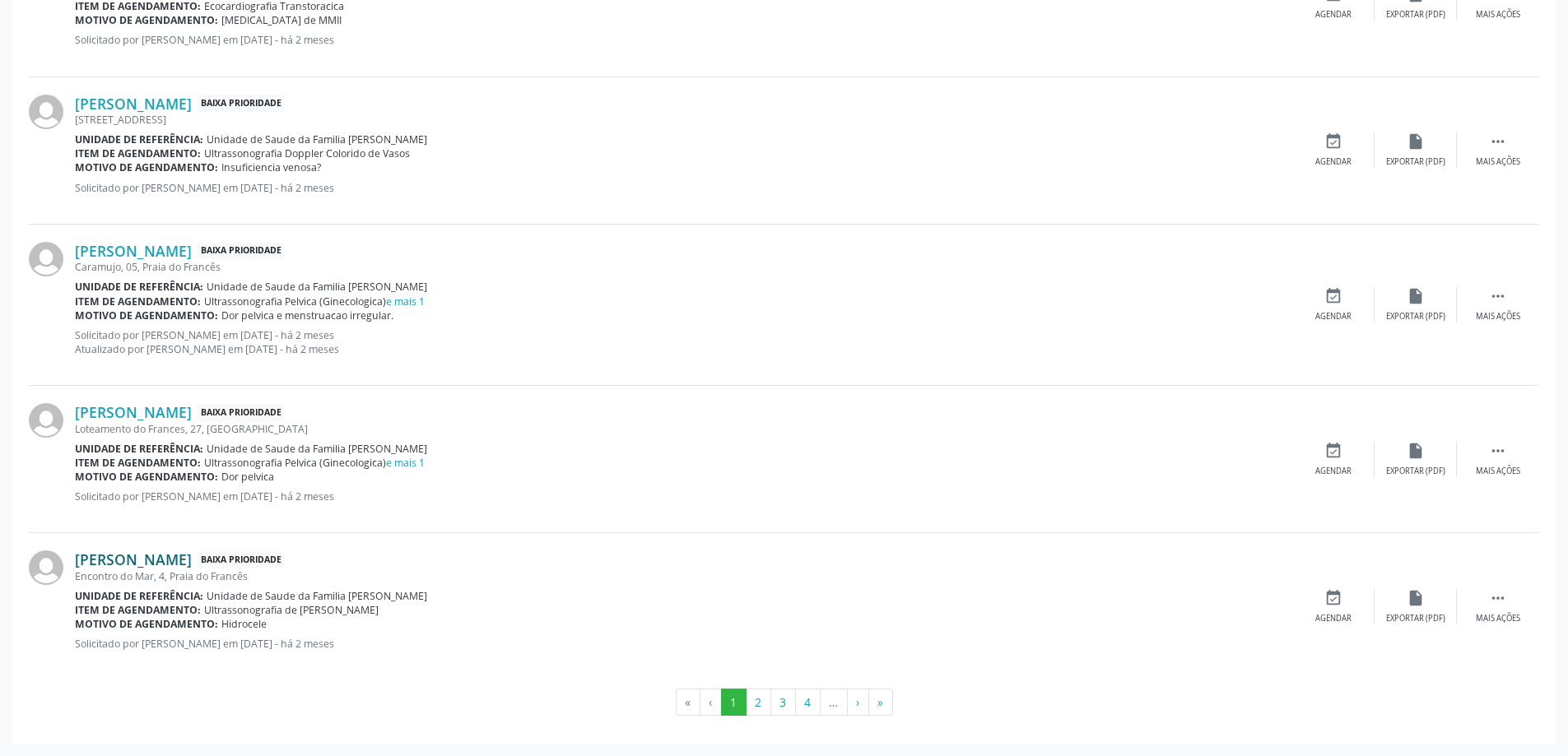
click at [151, 562] on link "Arami Dionisio Pereira" at bounding box center [133, 559] width 117 height 18
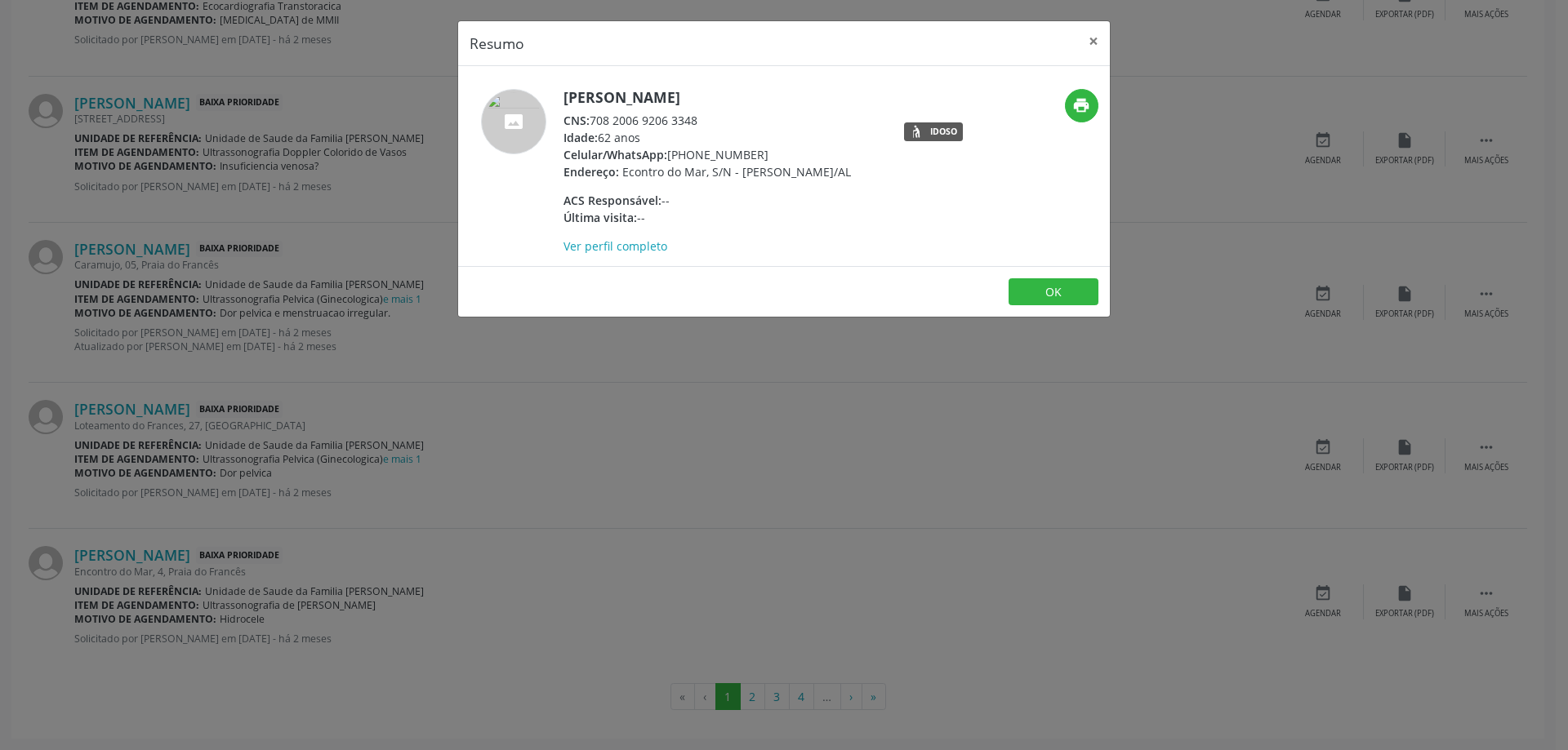
drag, startPoint x: 697, startPoint y: 120, endPoint x: 595, endPoint y: 121, distance: 102.0
click at [595, 121] on div "CNS: 708 2006 9206 3348" at bounding box center [707, 121] width 287 height 17
copy div "708 2006 9206 3348"
click at [1089, 49] on button "×" at bounding box center [1093, 41] width 33 height 40
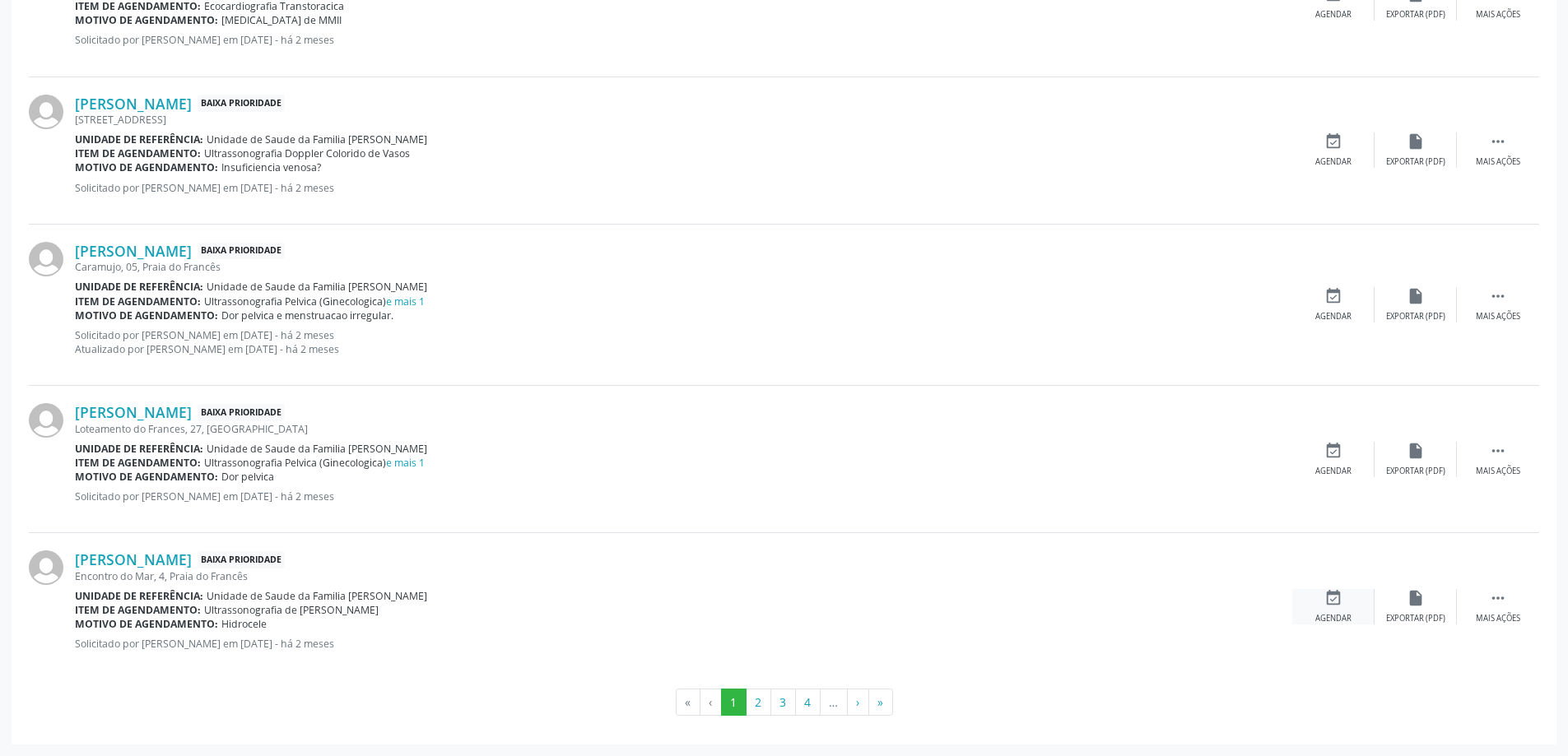
click at [1328, 610] on div "event_available Agendar" at bounding box center [1333, 607] width 82 height 36
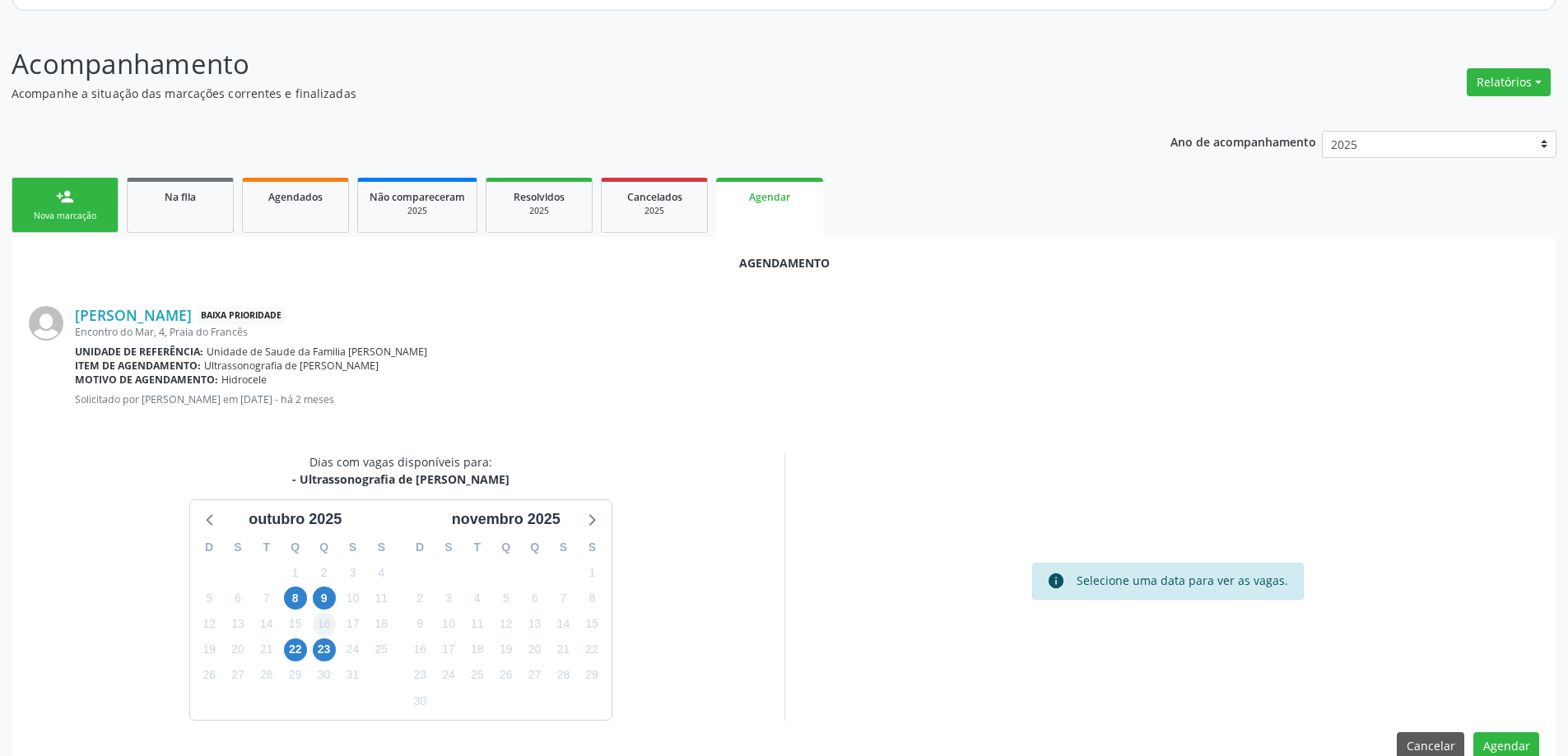
scroll to position [219, 0]
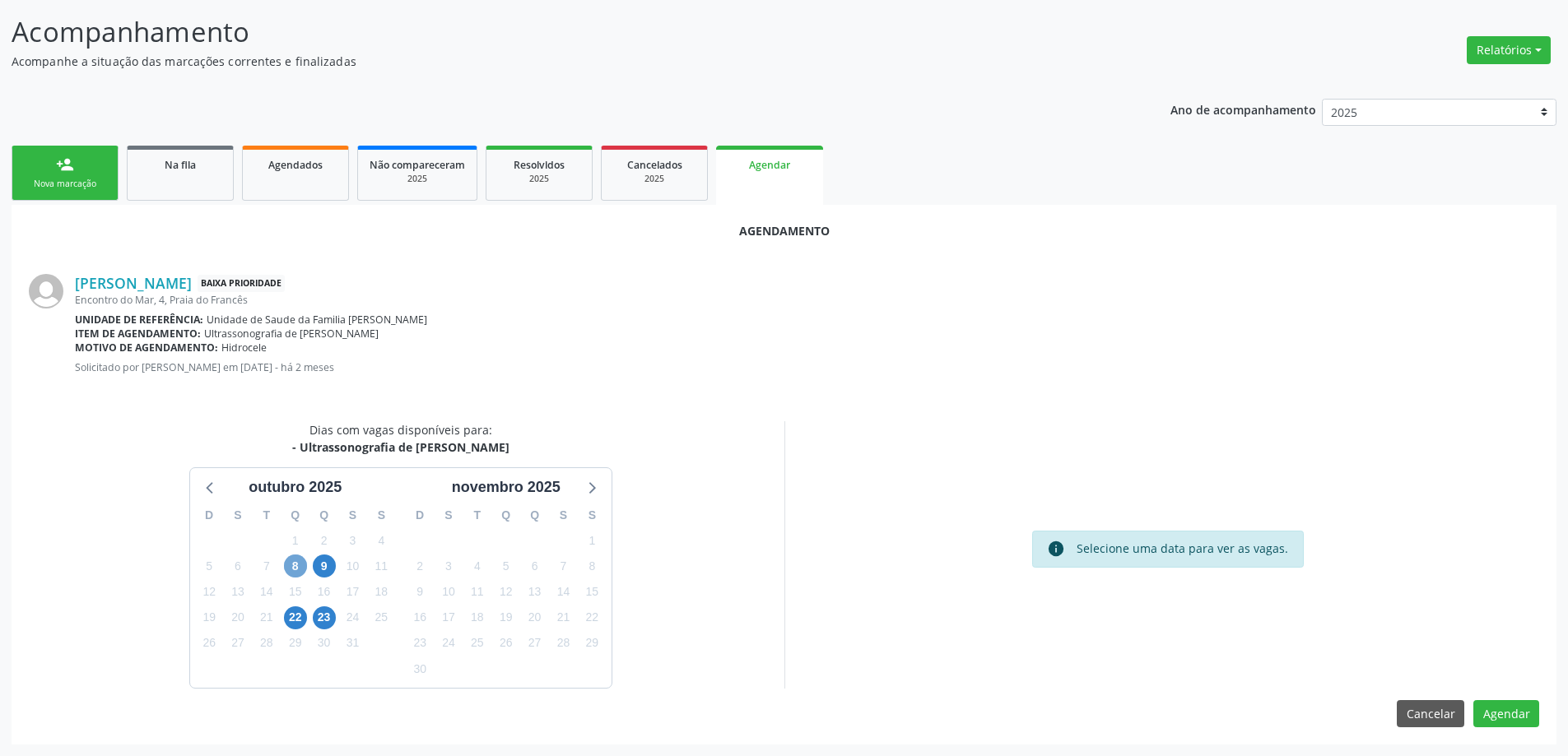
click at [295, 561] on span "8" at bounding box center [295, 566] width 23 height 23
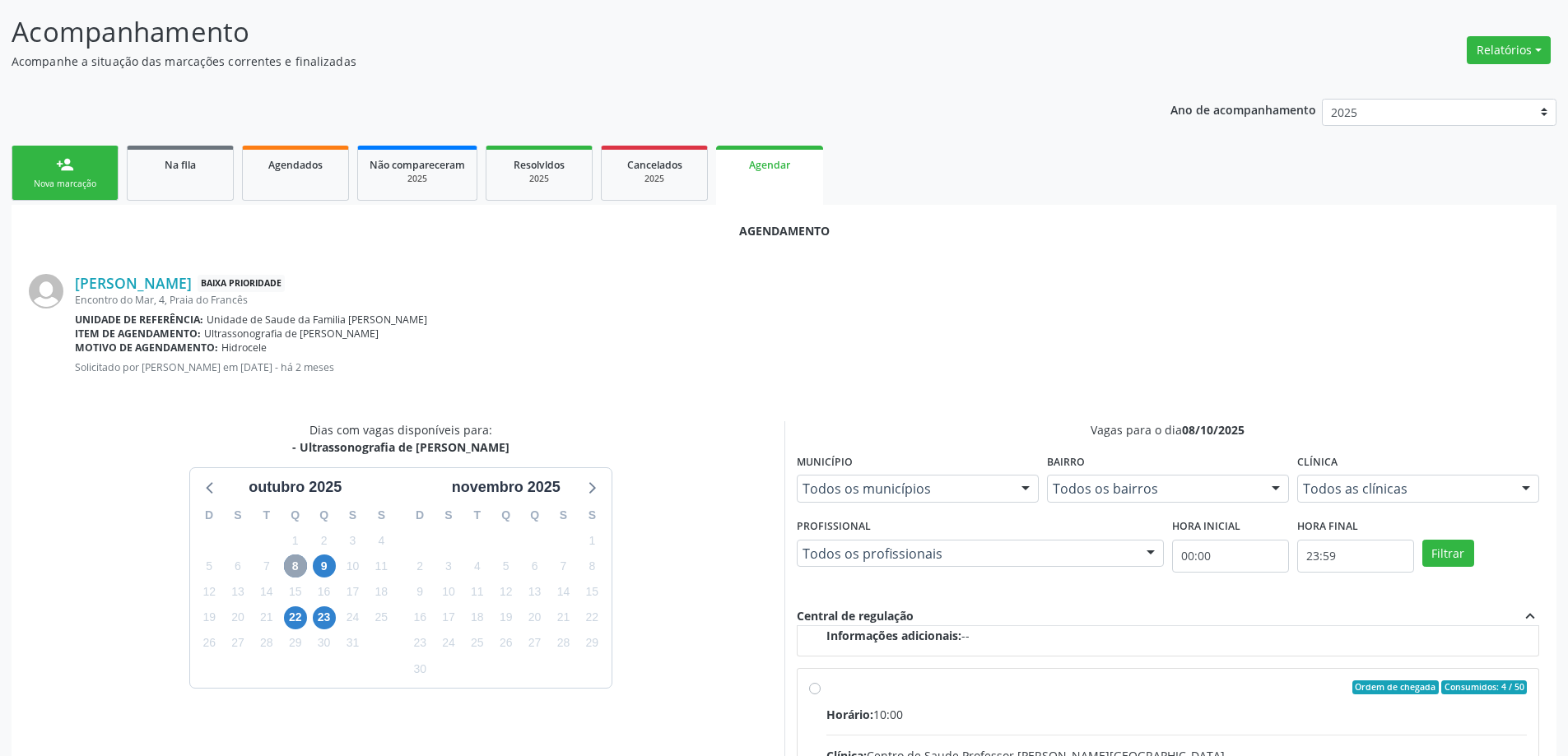
scroll to position [259, 0]
drag, startPoint x: 811, startPoint y: 693, endPoint x: 812, endPoint y: 684, distance: 9.1
click at [812, 687] on input "Ordem de chegada Consumidos: 4 / 50 Horário: 10:00 Clínica: Centro de Saude Pro…" at bounding box center [815, 687] width 12 height 14
radio input "true"
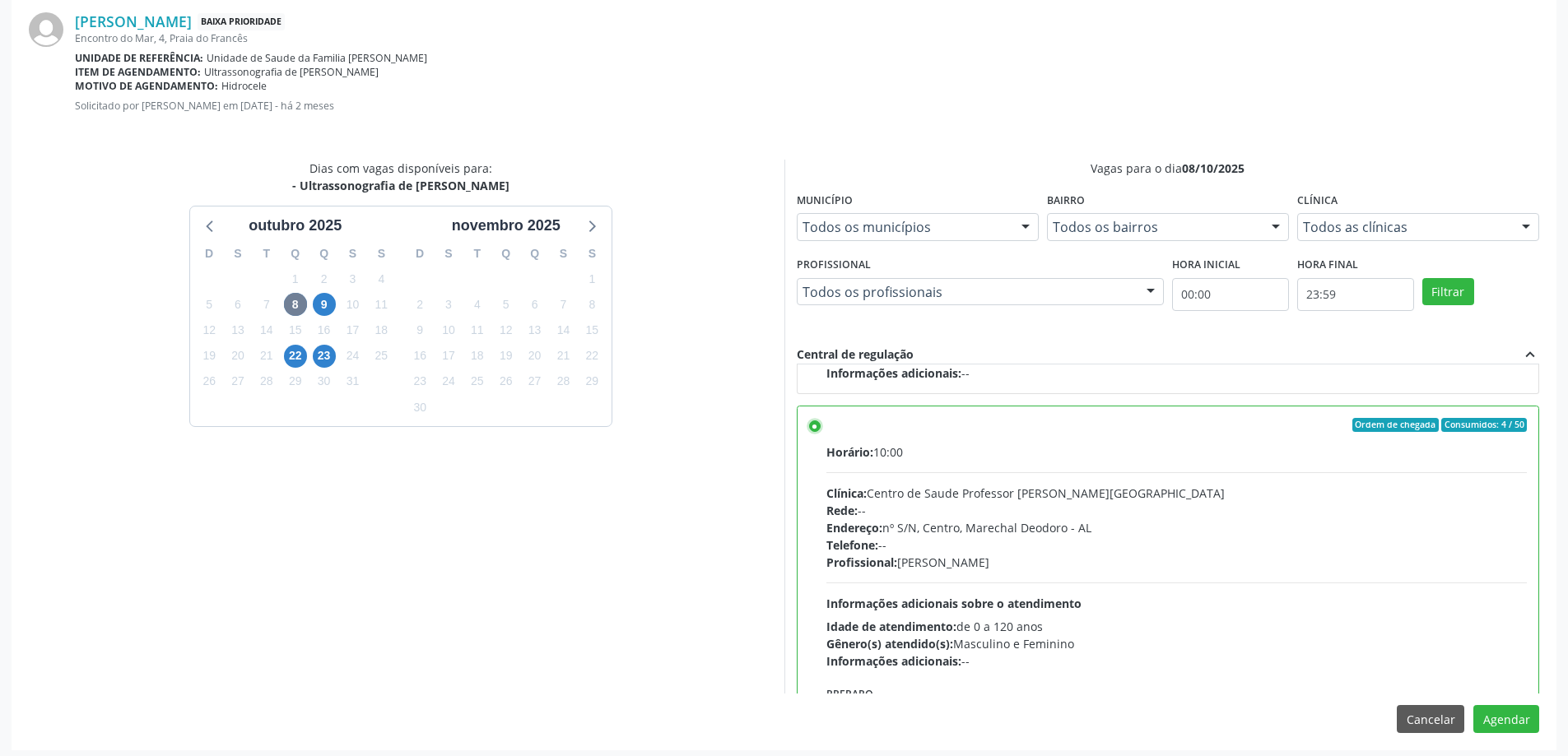
scroll to position [486, 0]
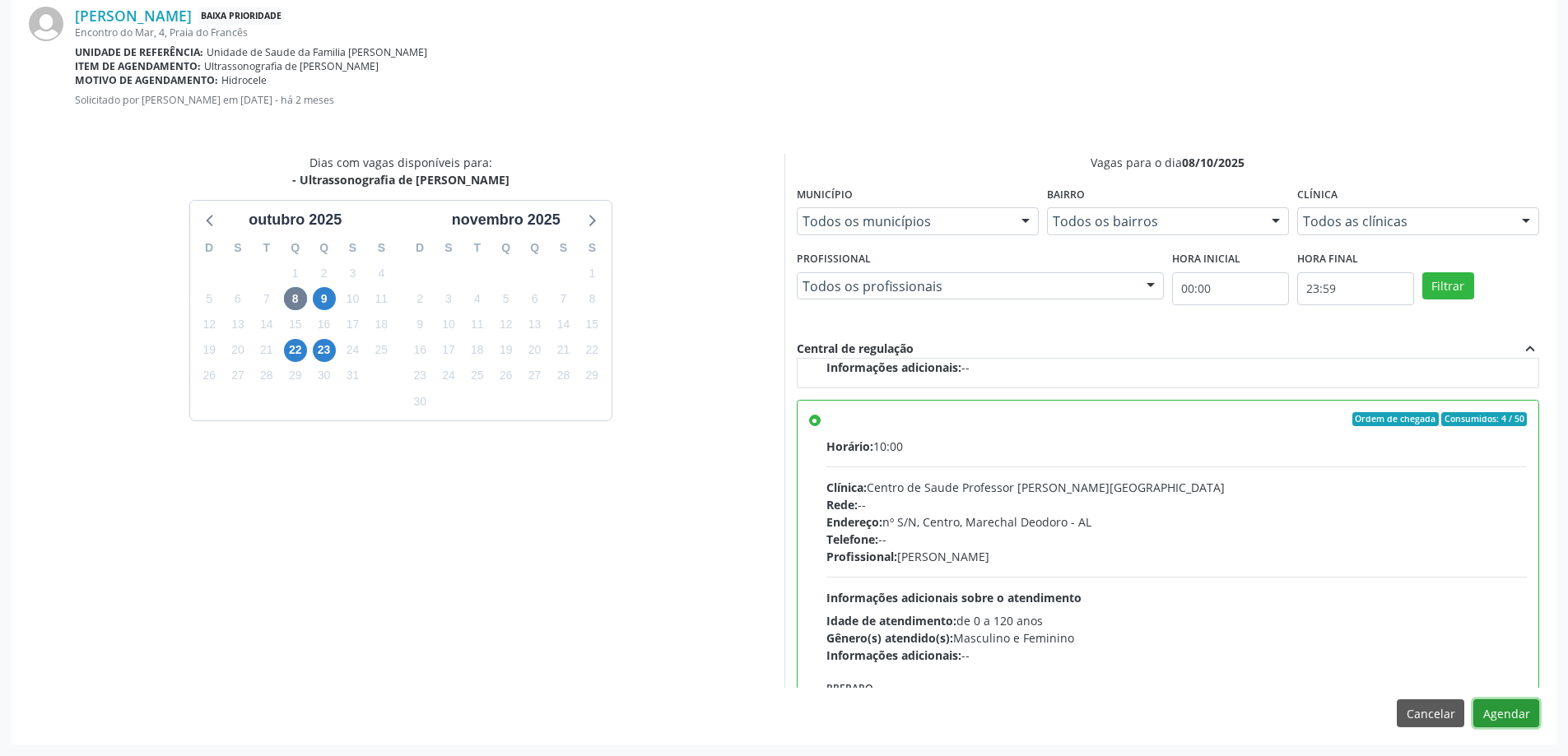
click at [1510, 718] on button "Agendar" at bounding box center [1506, 713] width 66 height 28
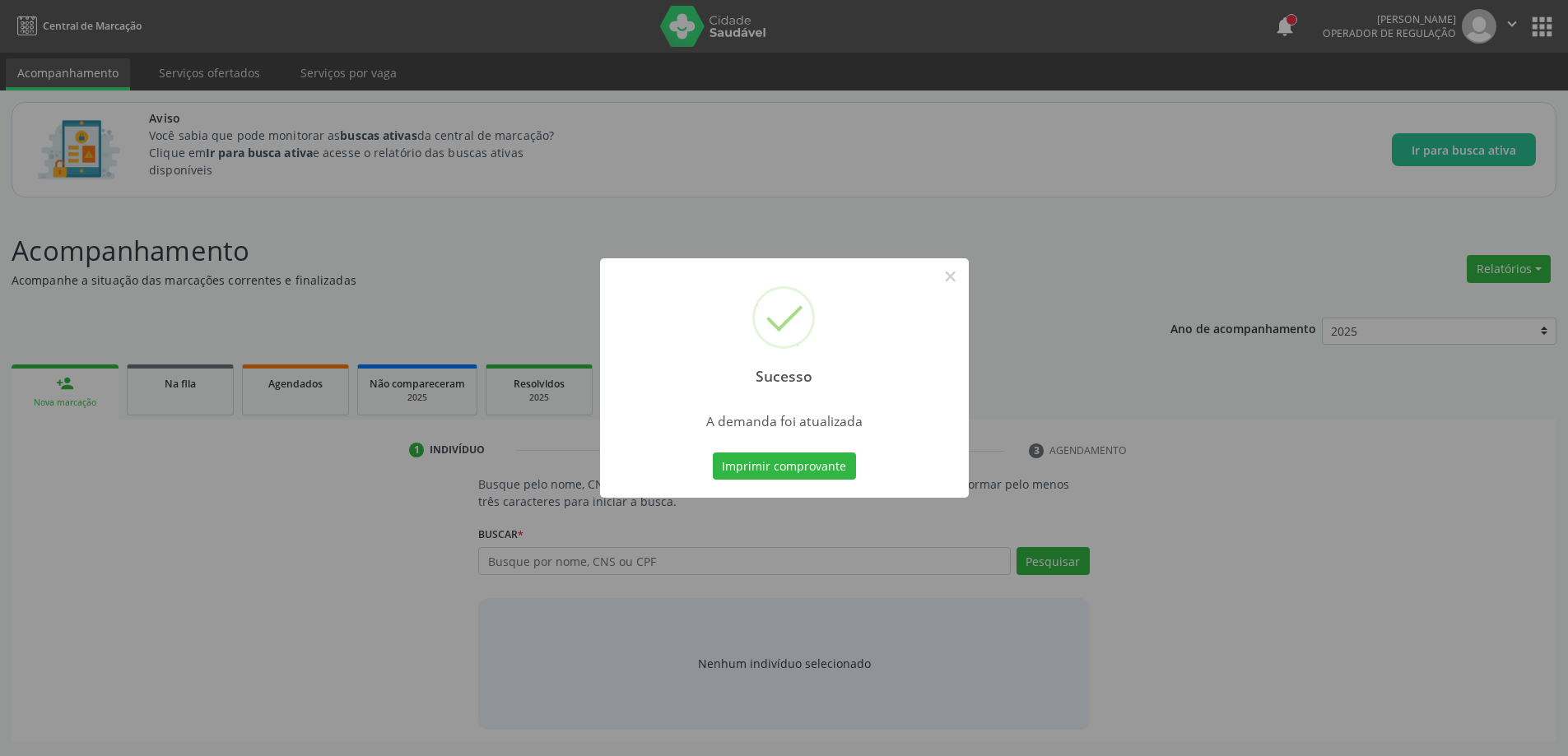
scroll to position [0, 0]
click at [959, 279] on button "×" at bounding box center [956, 276] width 28 height 28
click at [959, 279] on div "Sucesso × A demanda foi atualizada Imprimir comprovante Cancel" at bounding box center [790, 378] width 1581 height 756
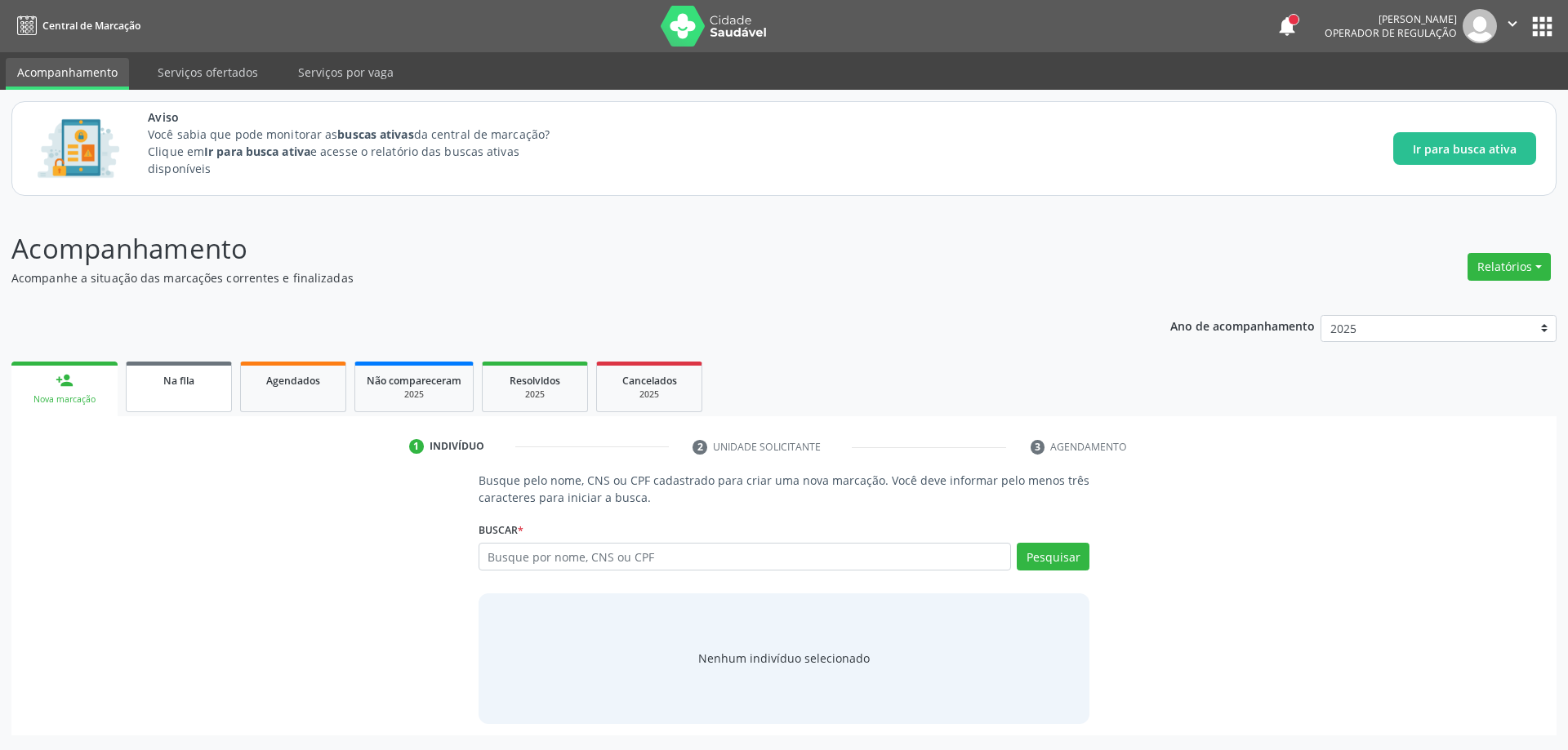
click at [151, 385] on div "Na fila" at bounding box center [178, 380] width 81 height 17
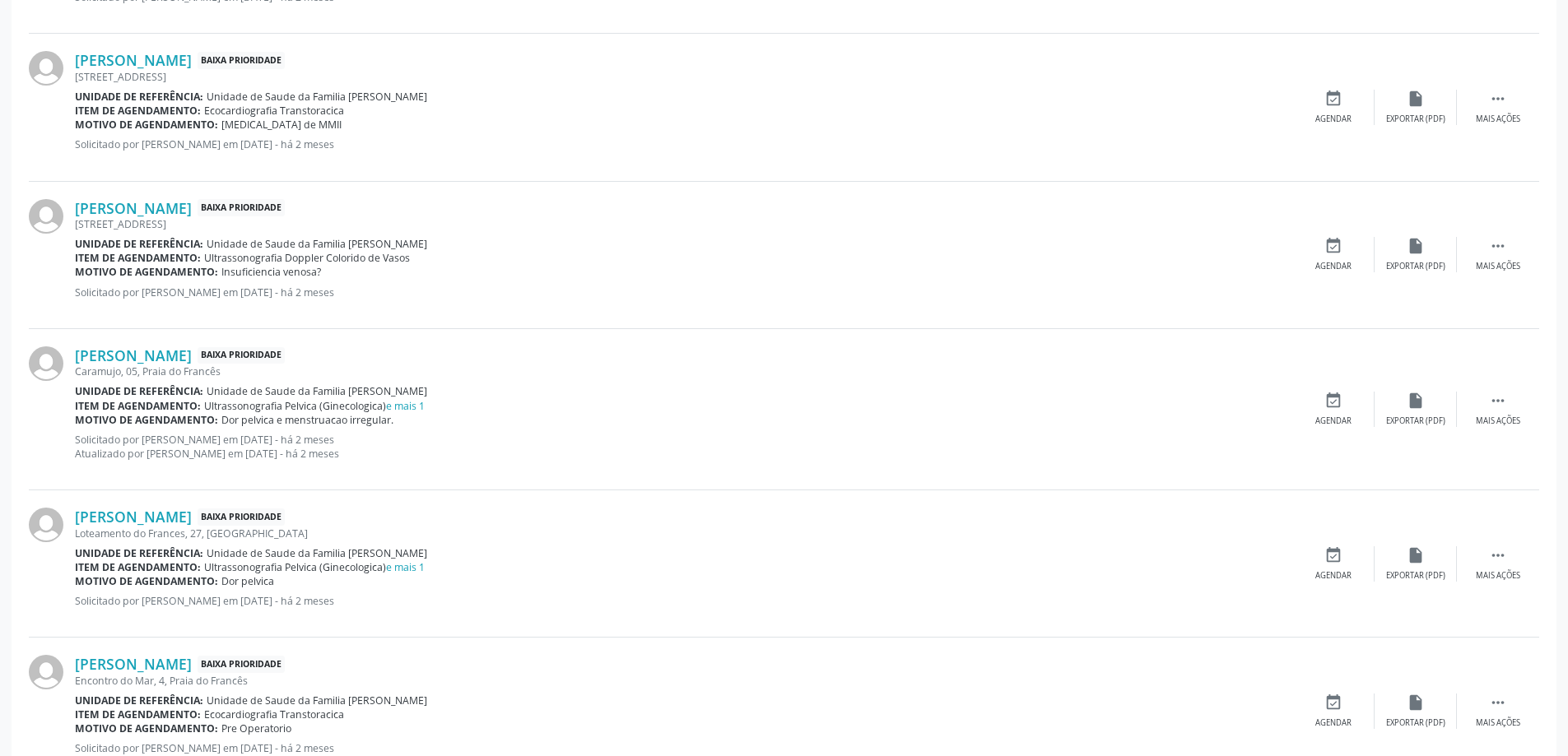
scroll to position [2199, 0]
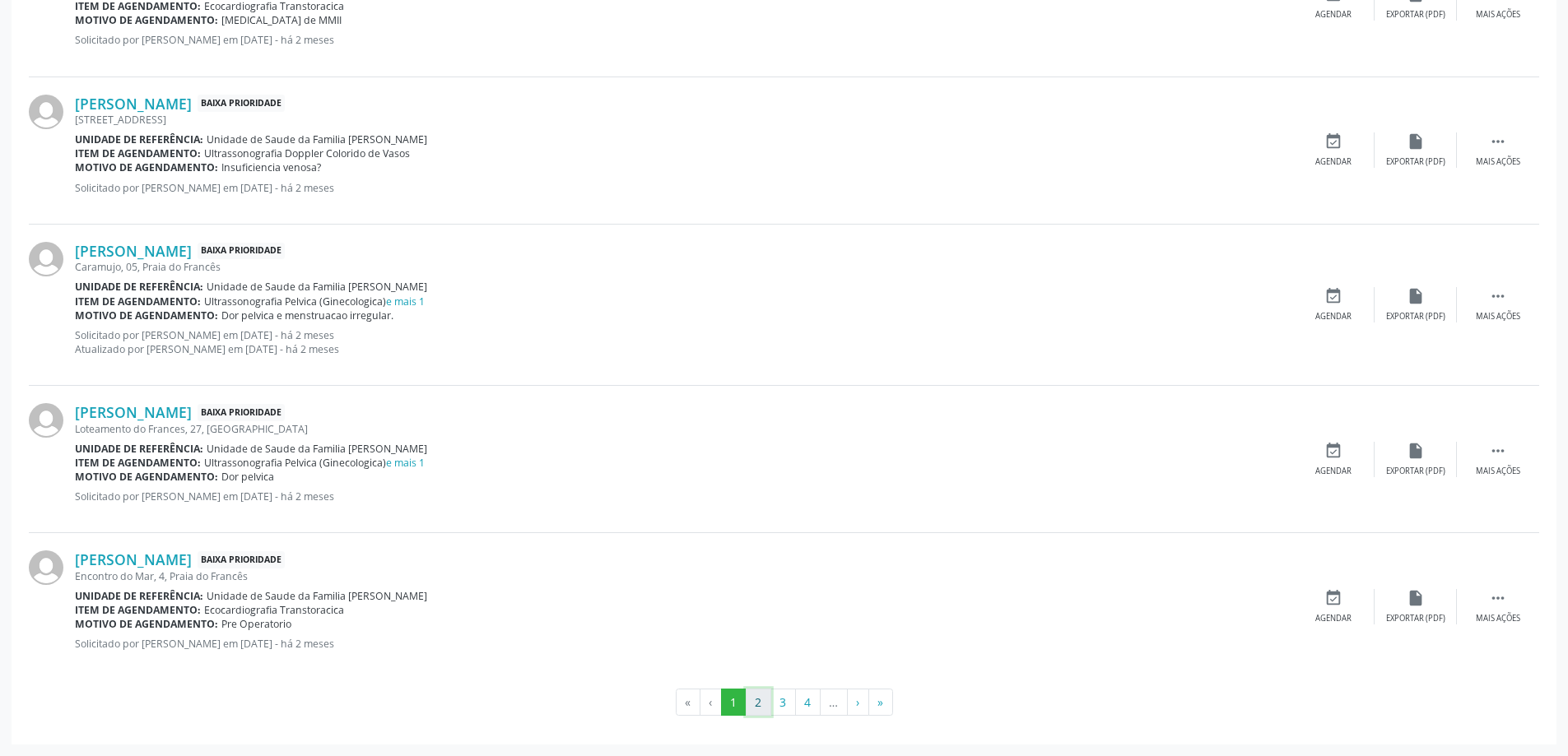
click at [761, 699] on button "2" at bounding box center [758, 702] width 25 height 28
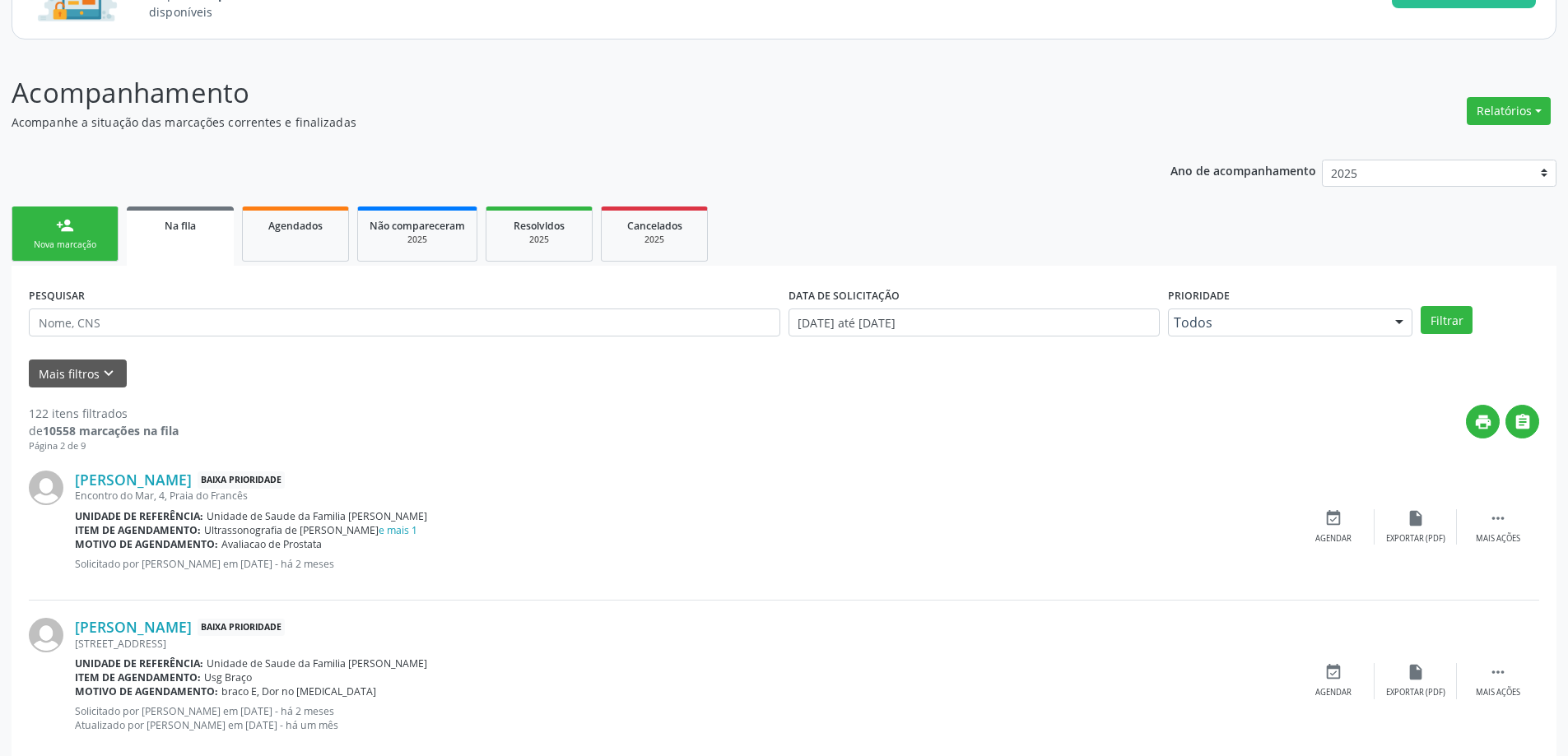
scroll to position [165, 0]
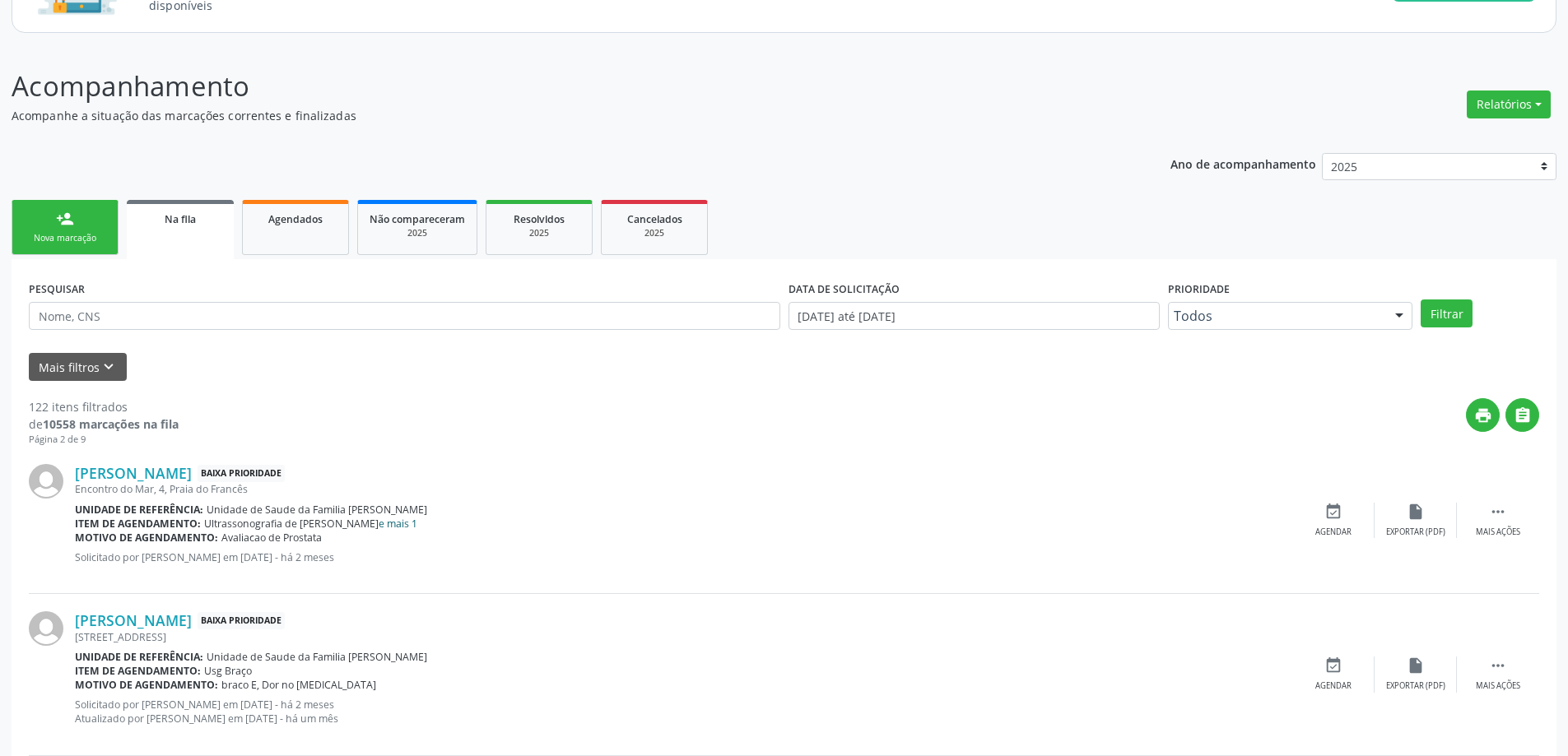
click at [405, 521] on link "e mais 1" at bounding box center [398, 524] width 39 height 14
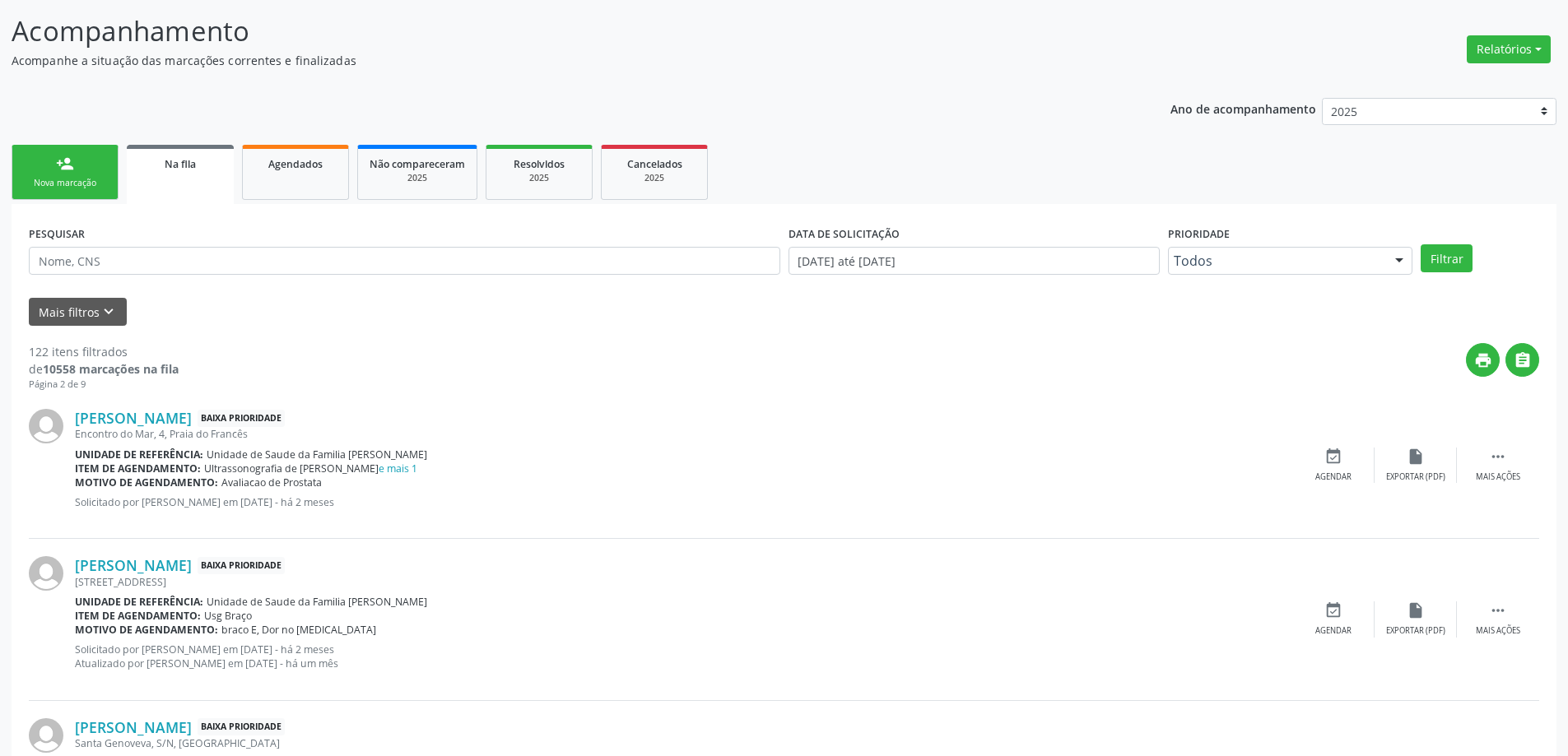
scroll to position [247, 0]
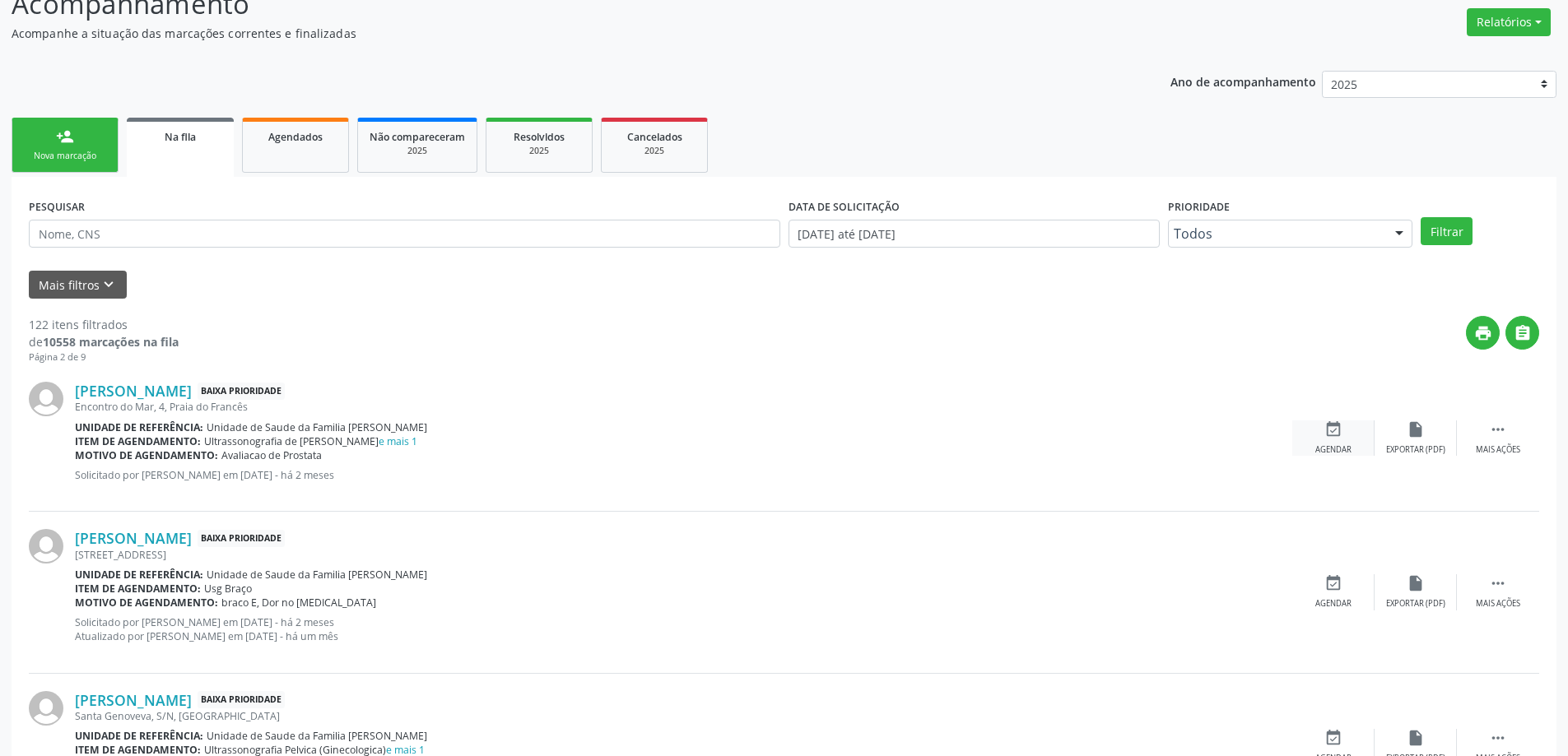
click at [1336, 431] on icon "event_available" at bounding box center [1333, 429] width 18 height 18
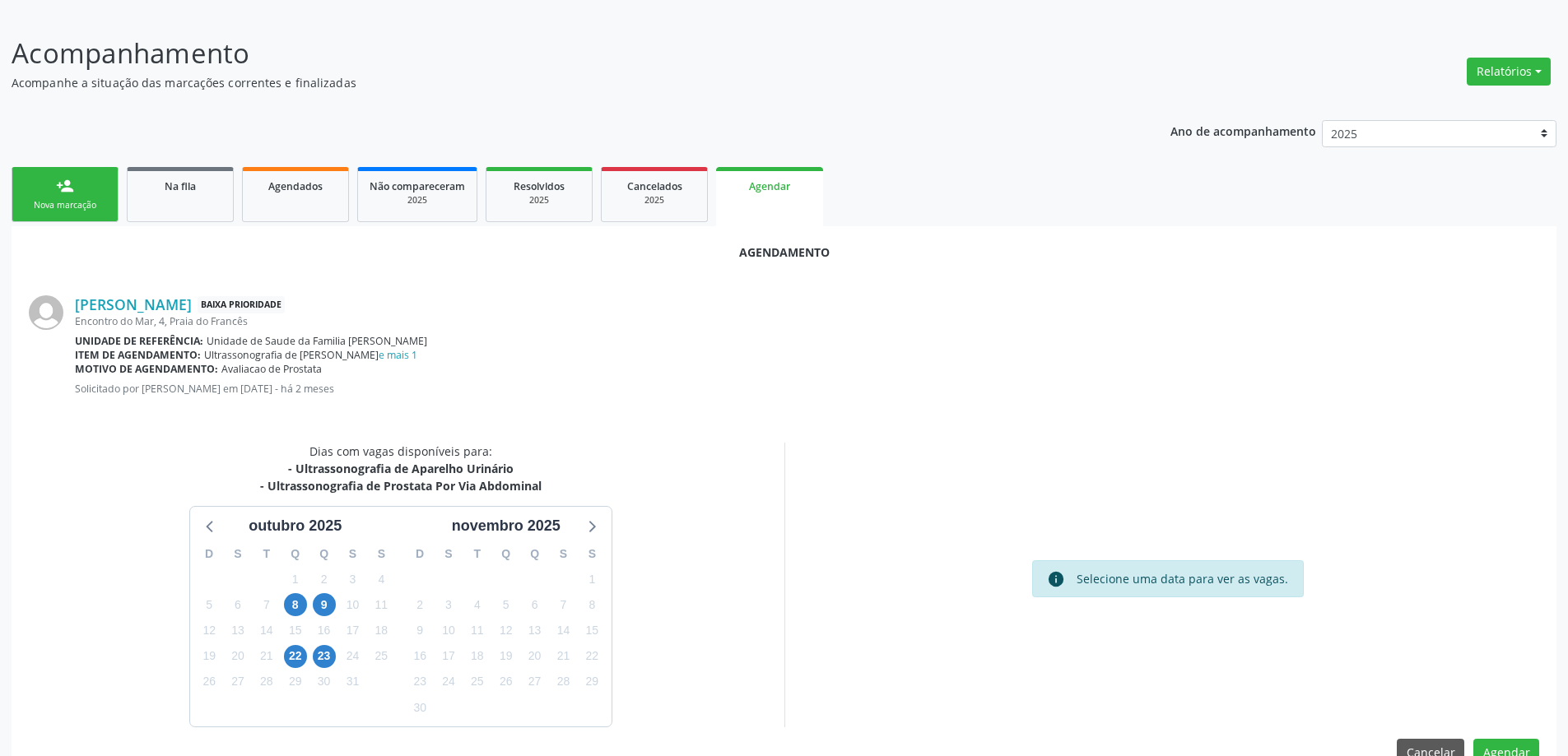
scroll to position [236, 0]
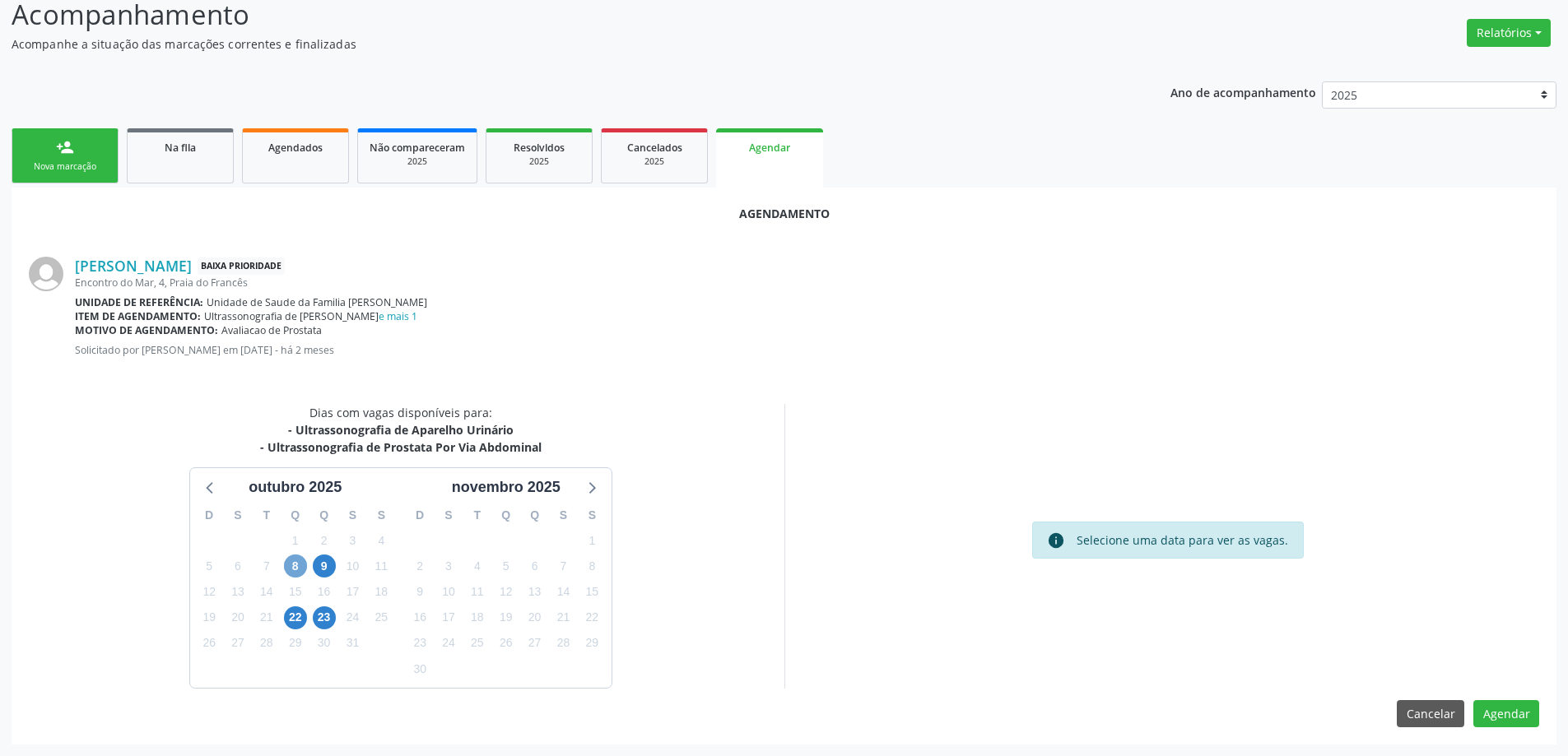
click at [291, 566] on span "8" at bounding box center [295, 566] width 23 height 23
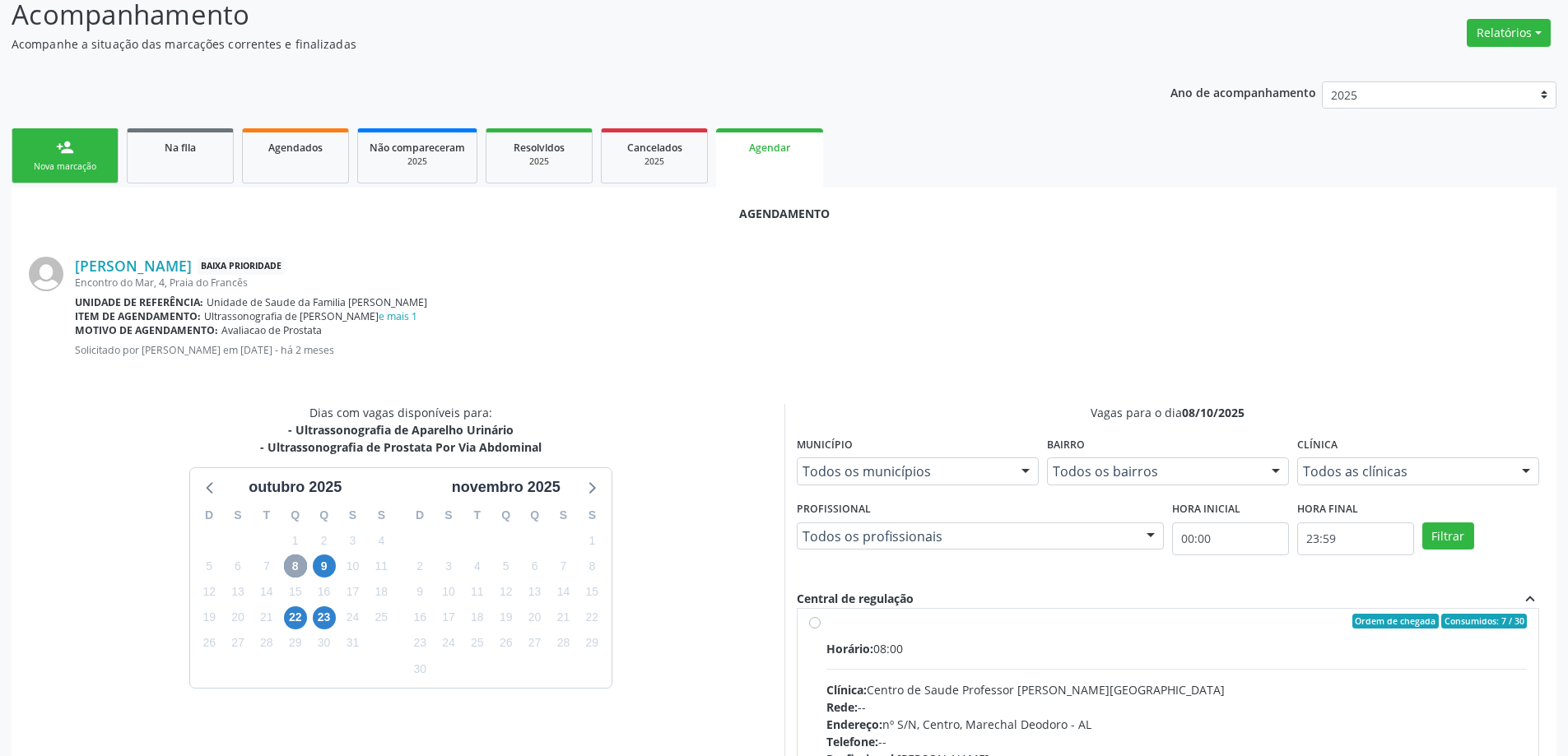
scroll to position [0, 0]
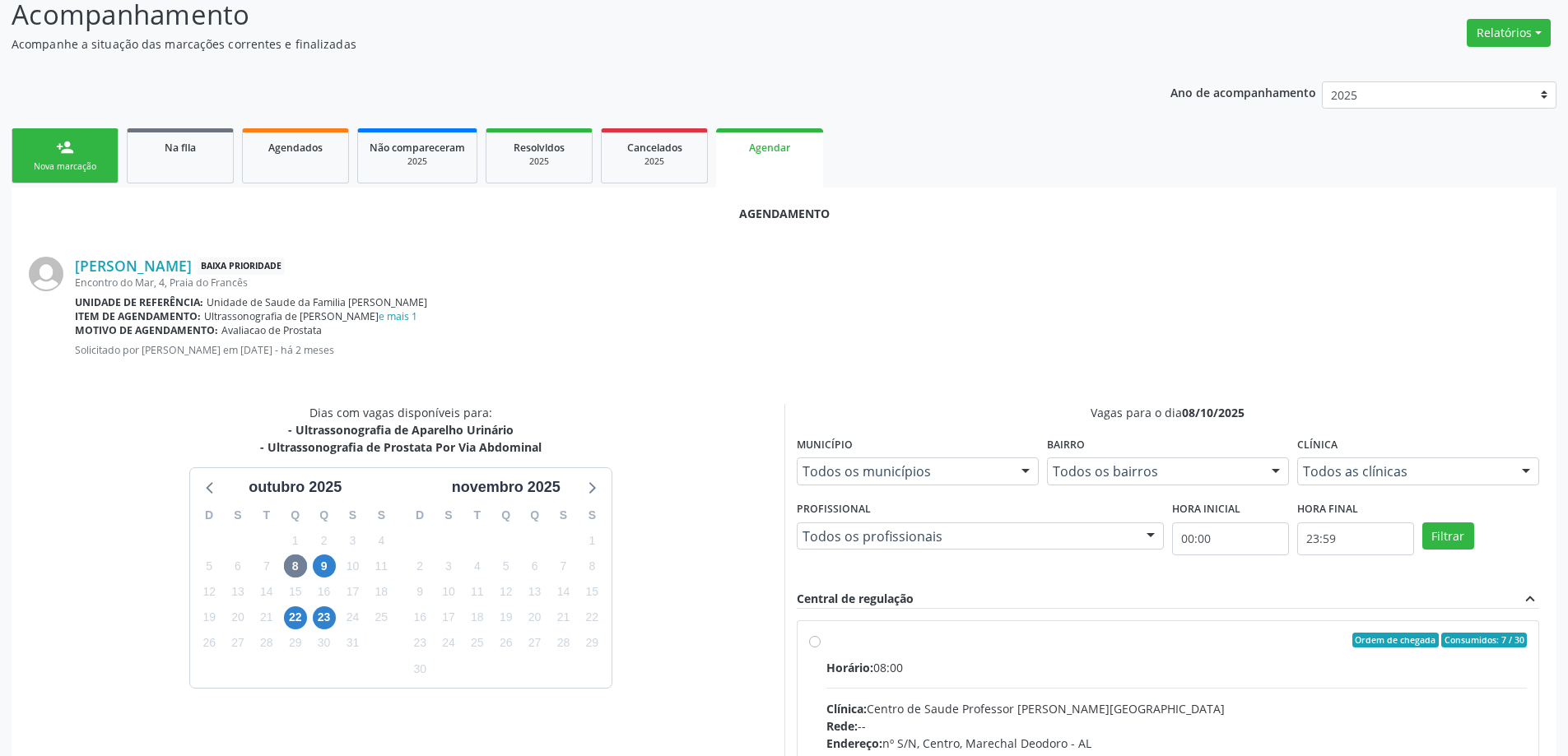
click at [826, 639] on label "Ordem de chegada Consumidos: 7 / 30 Horário: 08:00 Clínica: Centro de Saude Pro…" at bounding box center [1176, 759] width 701 height 253
click at [811, 639] on input "Ordem de chegada Consumidos: 7 / 30 Horário: 08:00 Clínica: Centro de Saude Pro…" at bounding box center [815, 639] width 12 height 14
radio input "true"
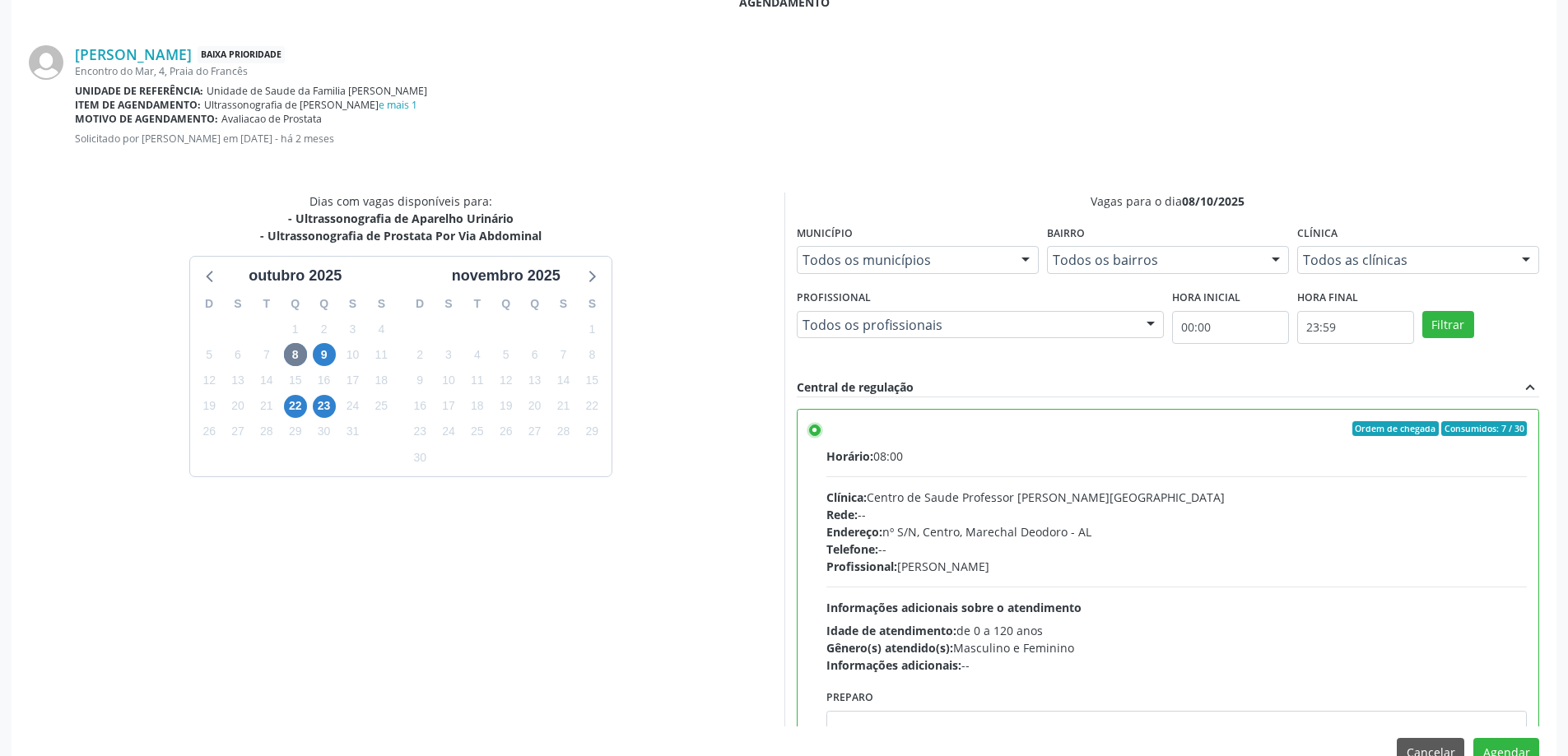
scroll to position [486, 0]
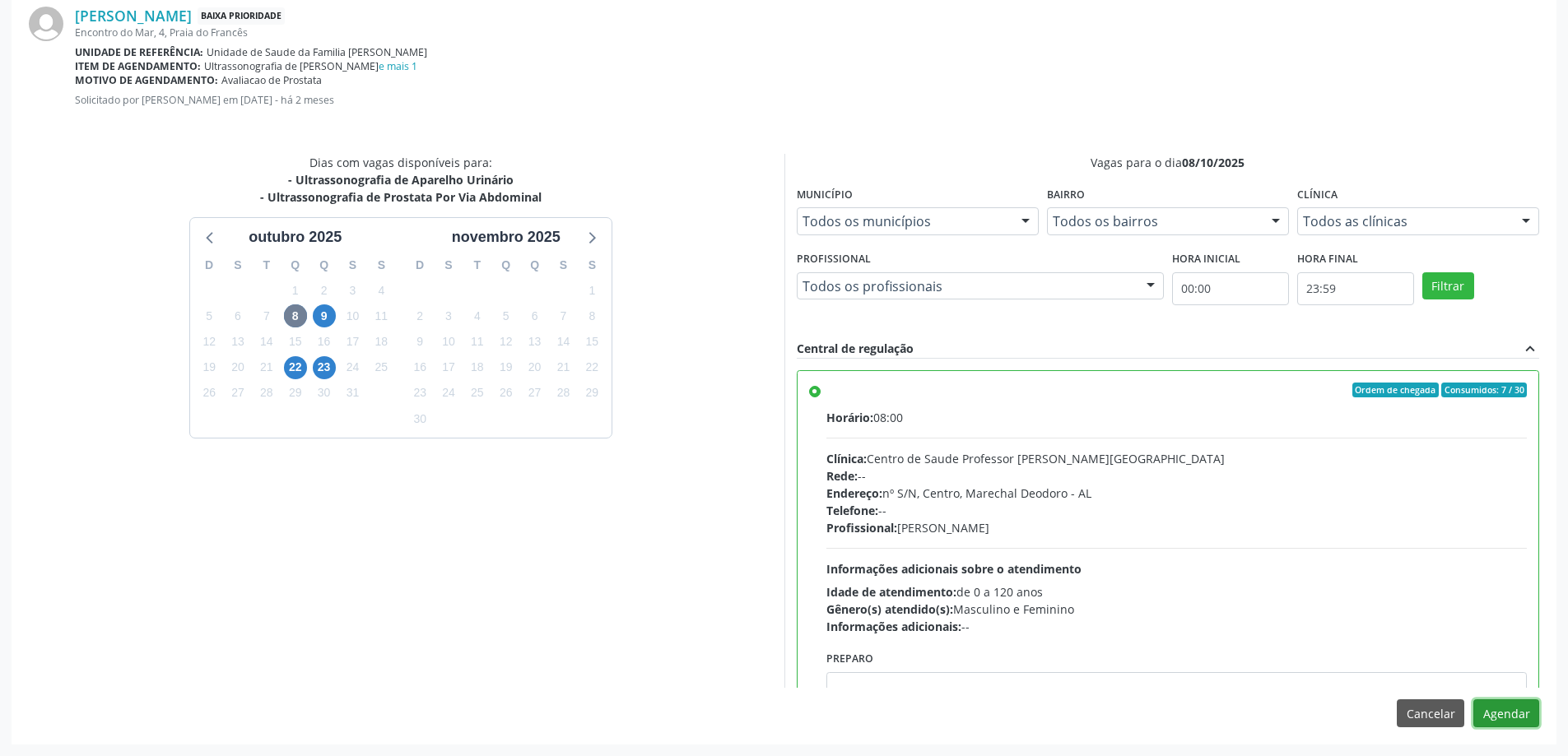
click at [1502, 711] on button "Agendar" at bounding box center [1506, 713] width 66 height 28
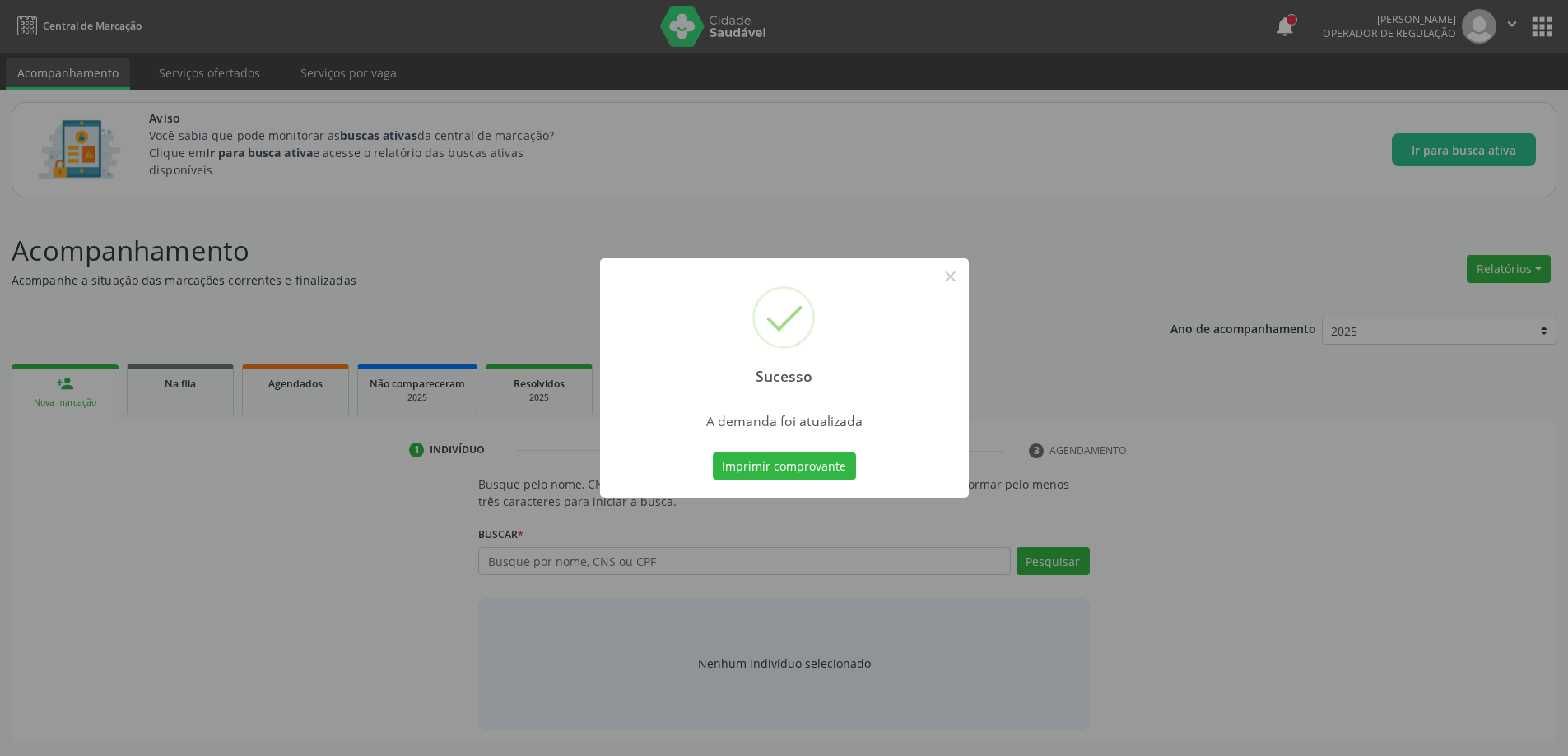
scroll to position [0, 0]
click at [960, 273] on button "×" at bounding box center [956, 276] width 28 height 28
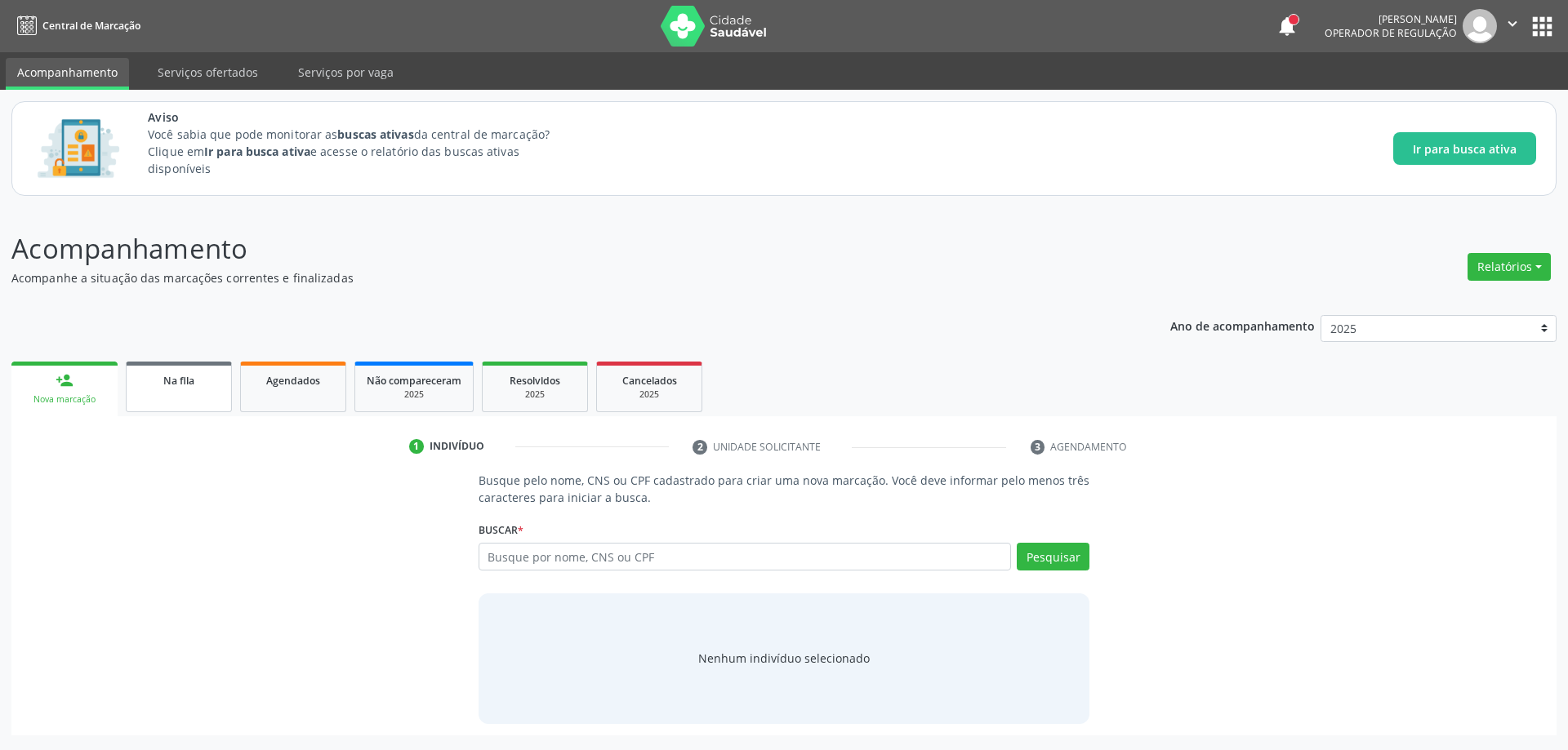
click at [170, 397] on link "Na fila" at bounding box center [178, 386] width 106 height 51
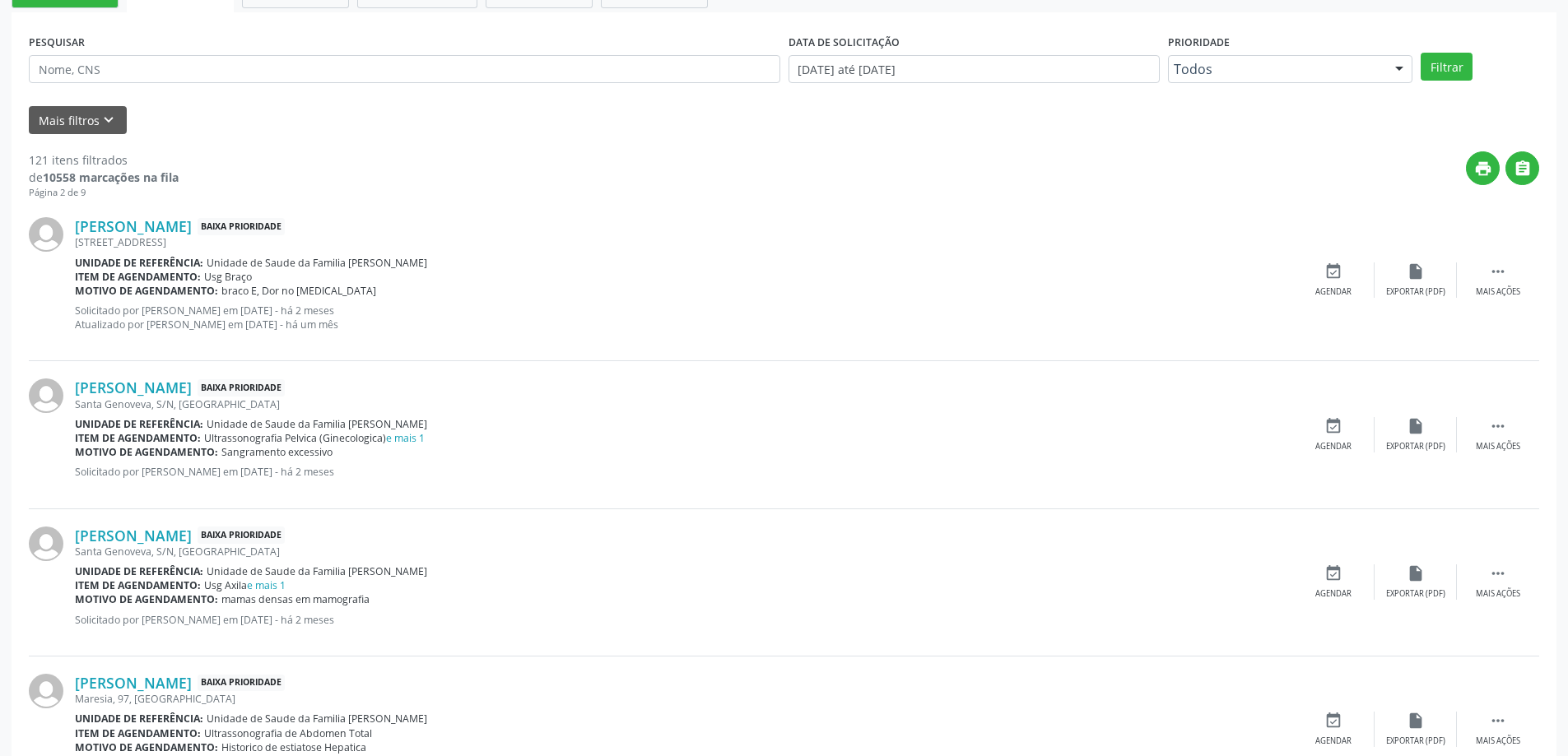
scroll to position [494, 0]
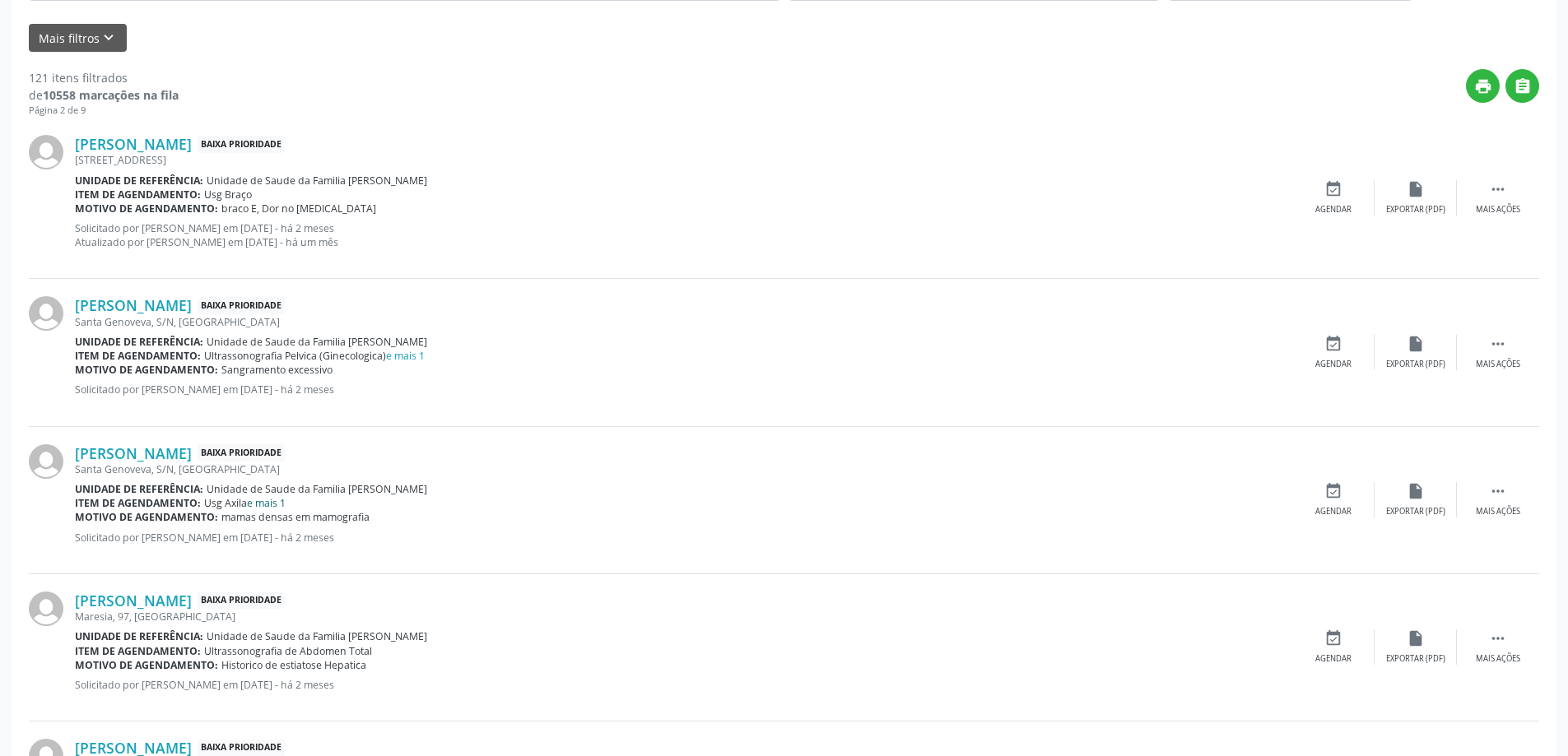
click at [278, 503] on link "e mais 1" at bounding box center [266, 503] width 39 height 14
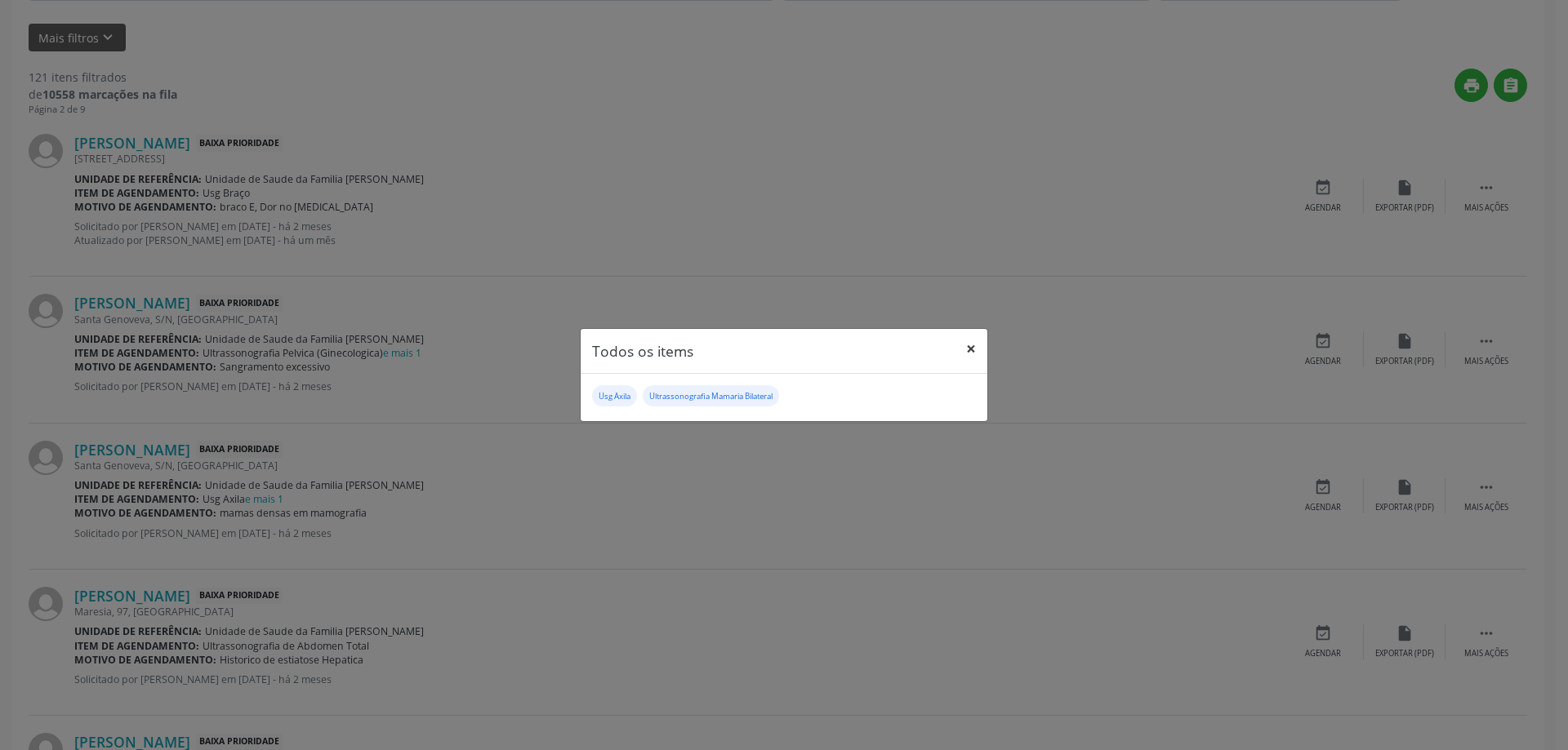
click at [974, 337] on button "×" at bounding box center [971, 349] width 33 height 40
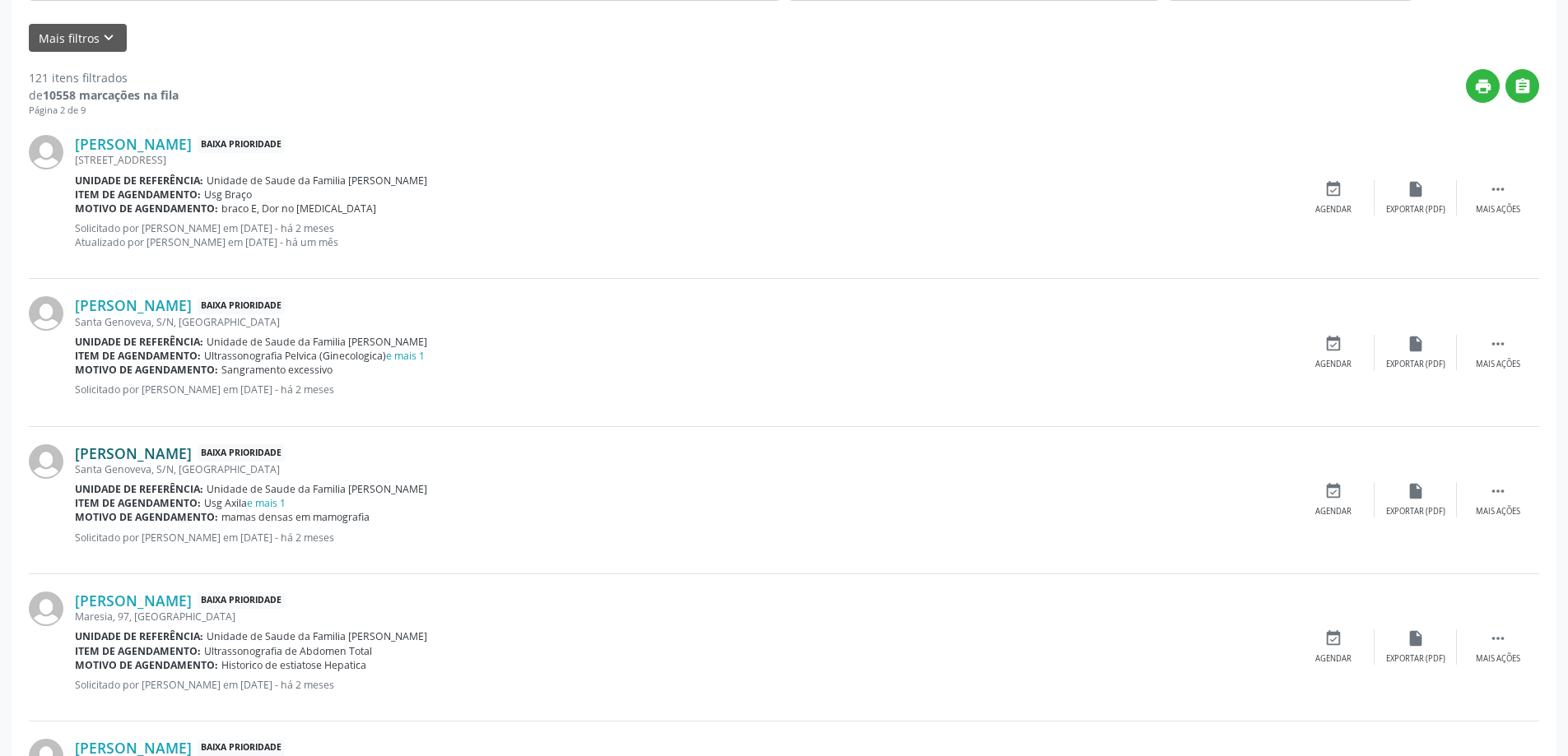
click at [125, 451] on link "Maria Jailza Lima da Silva" at bounding box center [133, 453] width 117 height 18
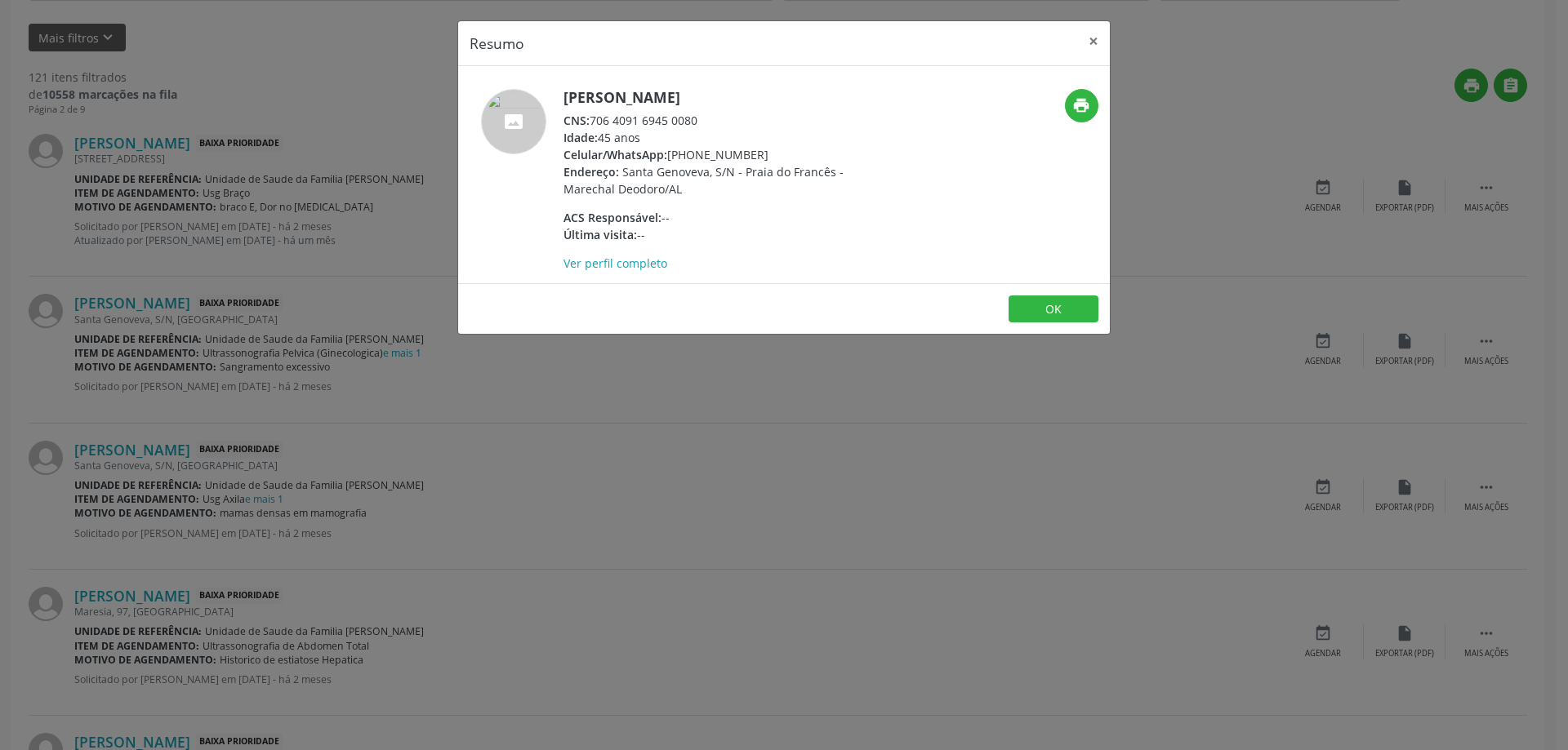
drag, startPoint x: 699, startPoint y: 115, endPoint x: 638, endPoint y: 113, distance: 61.0
click at [593, 120] on div "CNS: 706 4091 6945 0080" at bounding box center [722, 121] width 318 height 17
copy div "706 4091 6945 0080"
click at [1094, 36] on button "×" at bounding box center [1093, 41] width 33 height 40
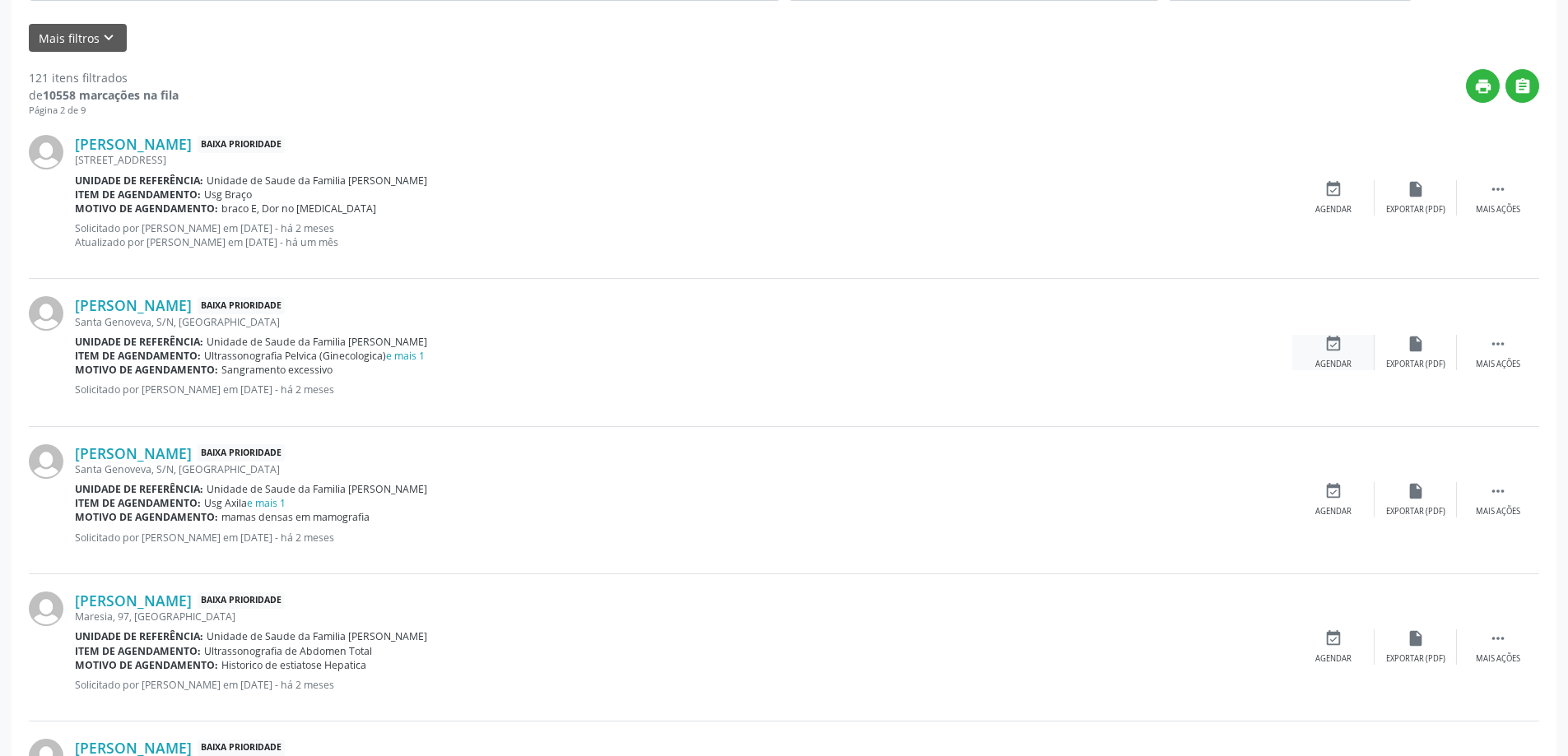
click at [1334, 350] on icon "event_available" at bounding box center [1333, 343] width 18 height 18
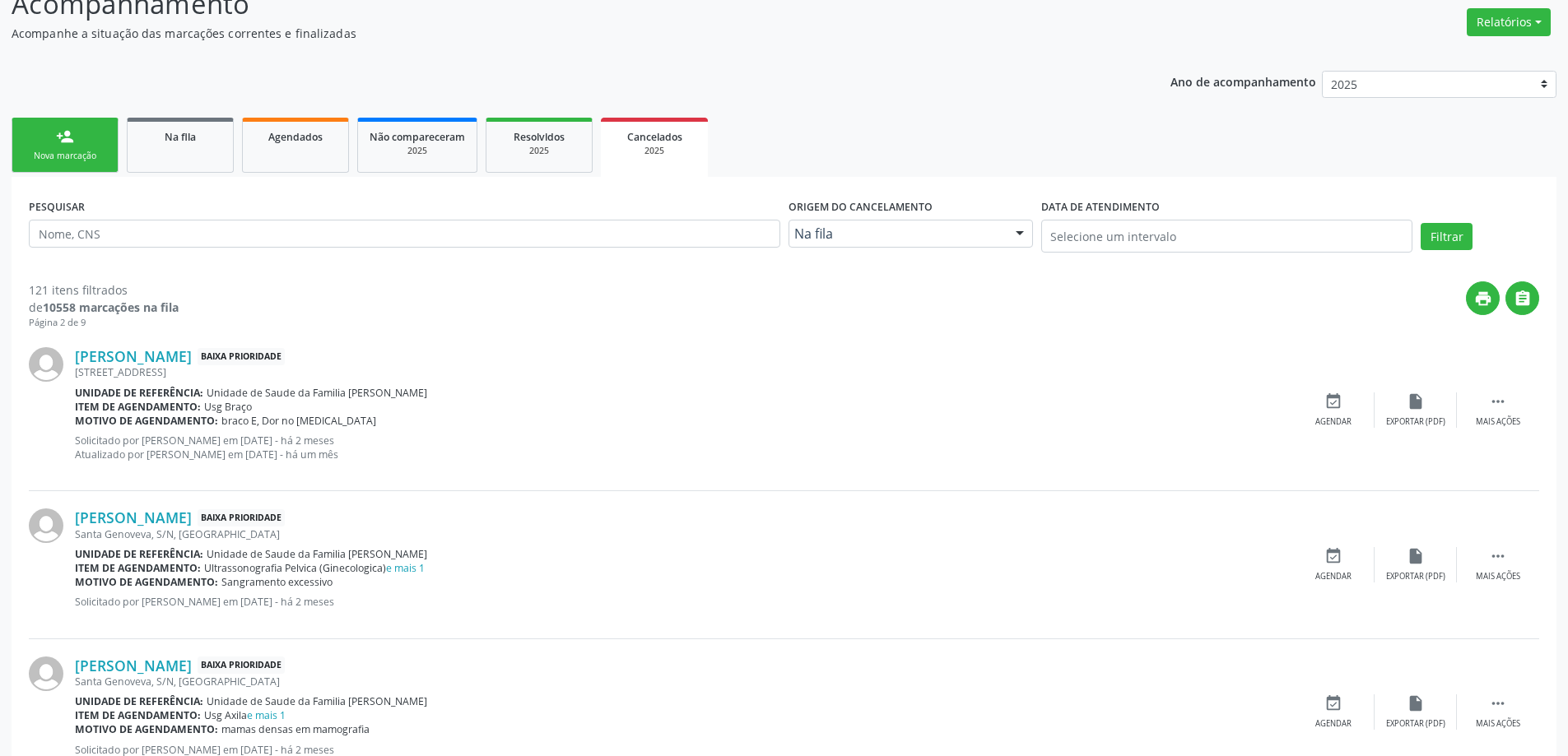
scroll to position [329, 0]
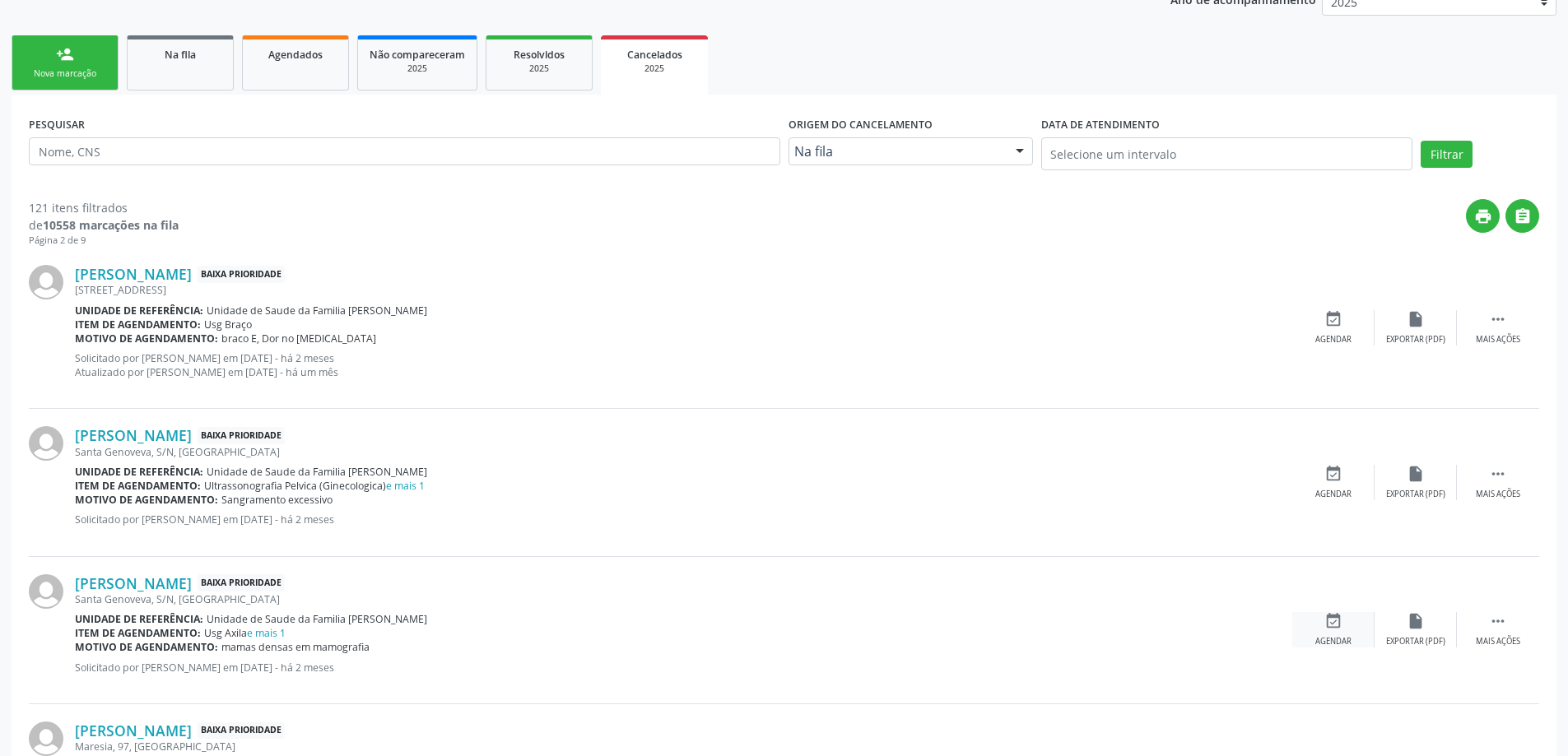
click at [1344, 619] on div "event_available Agendar" at bounding box center [1333, 630] width 82 height 36
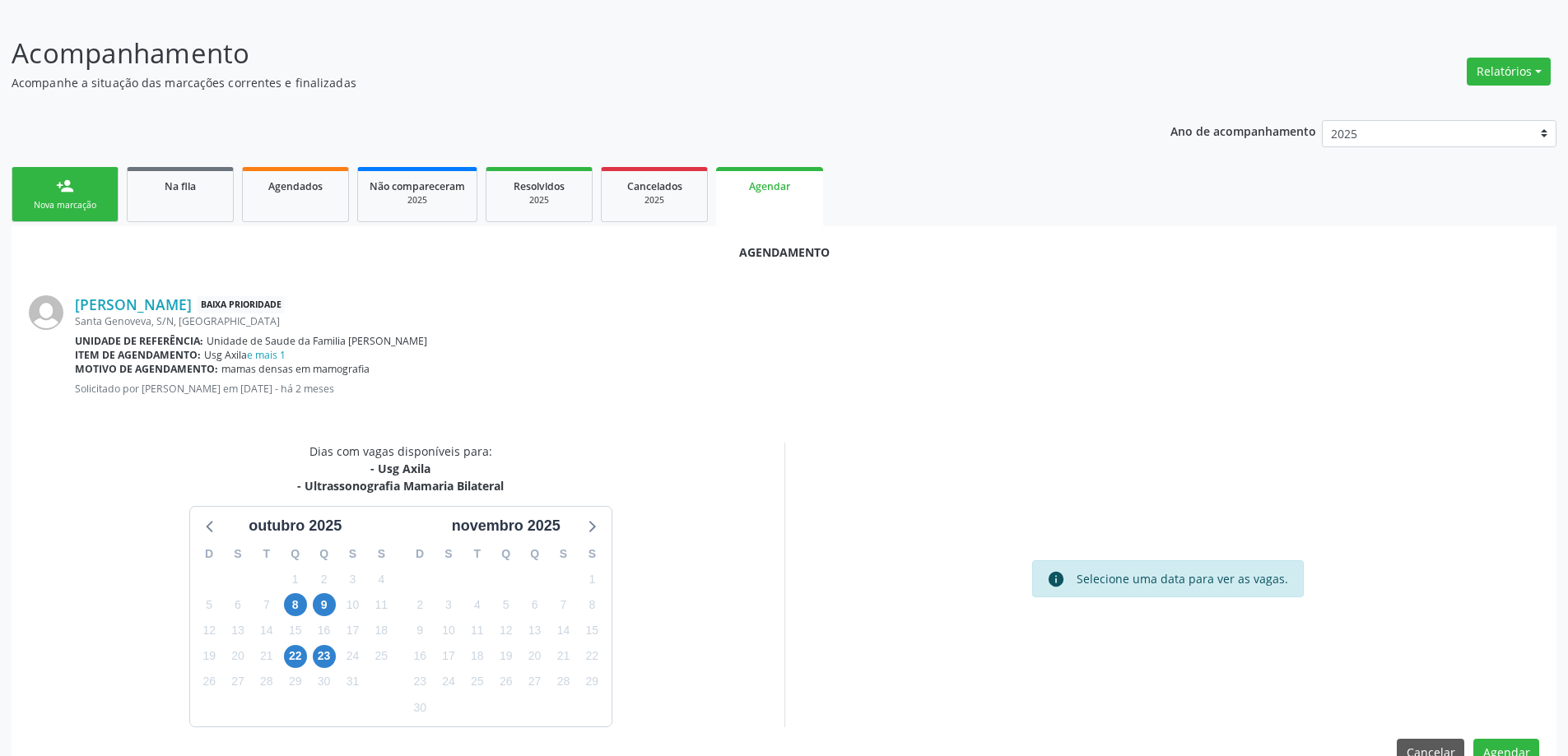
scroll to position [236, 0]
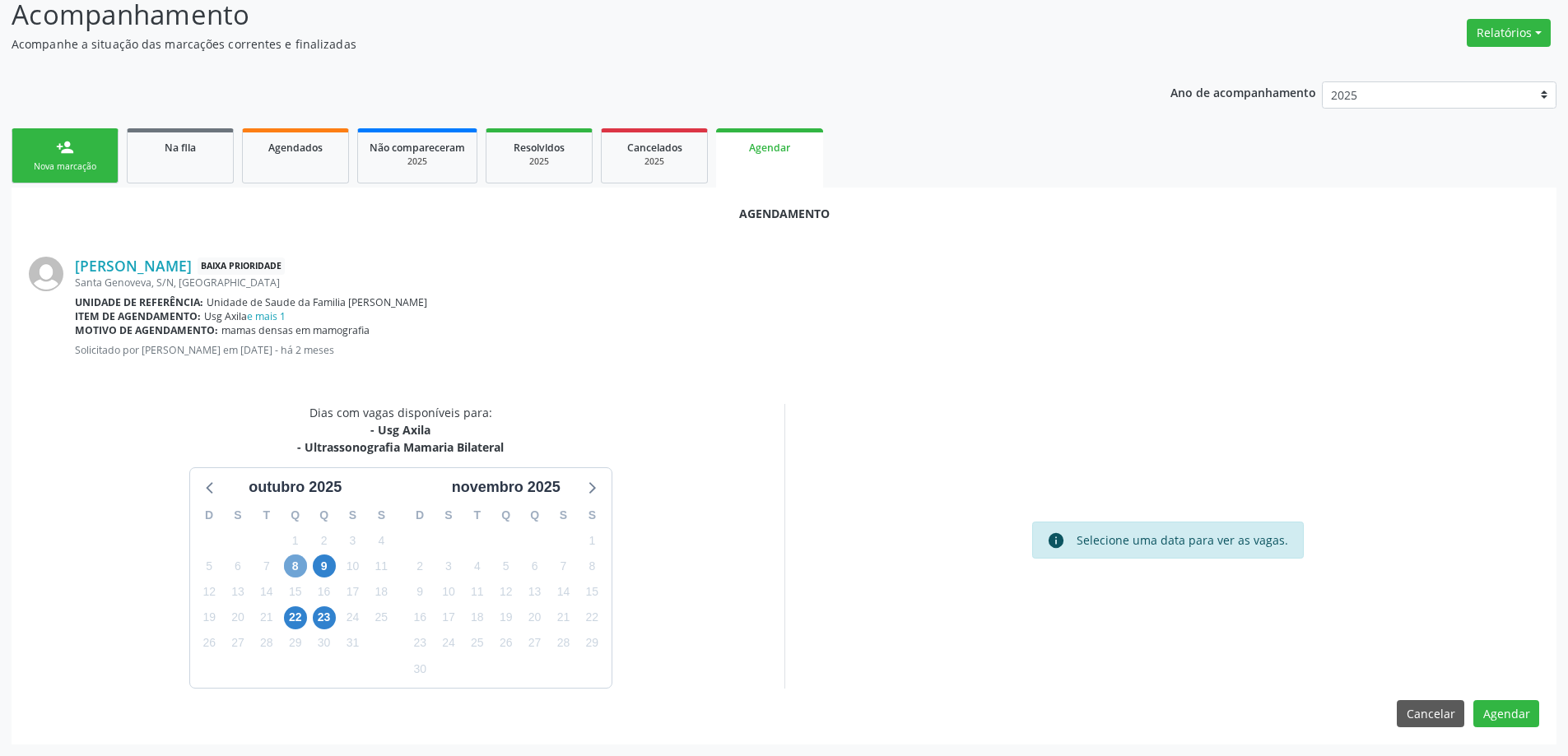
click at [286, 570] on span "8" at bounding box center [295, 566] width 23 height 23
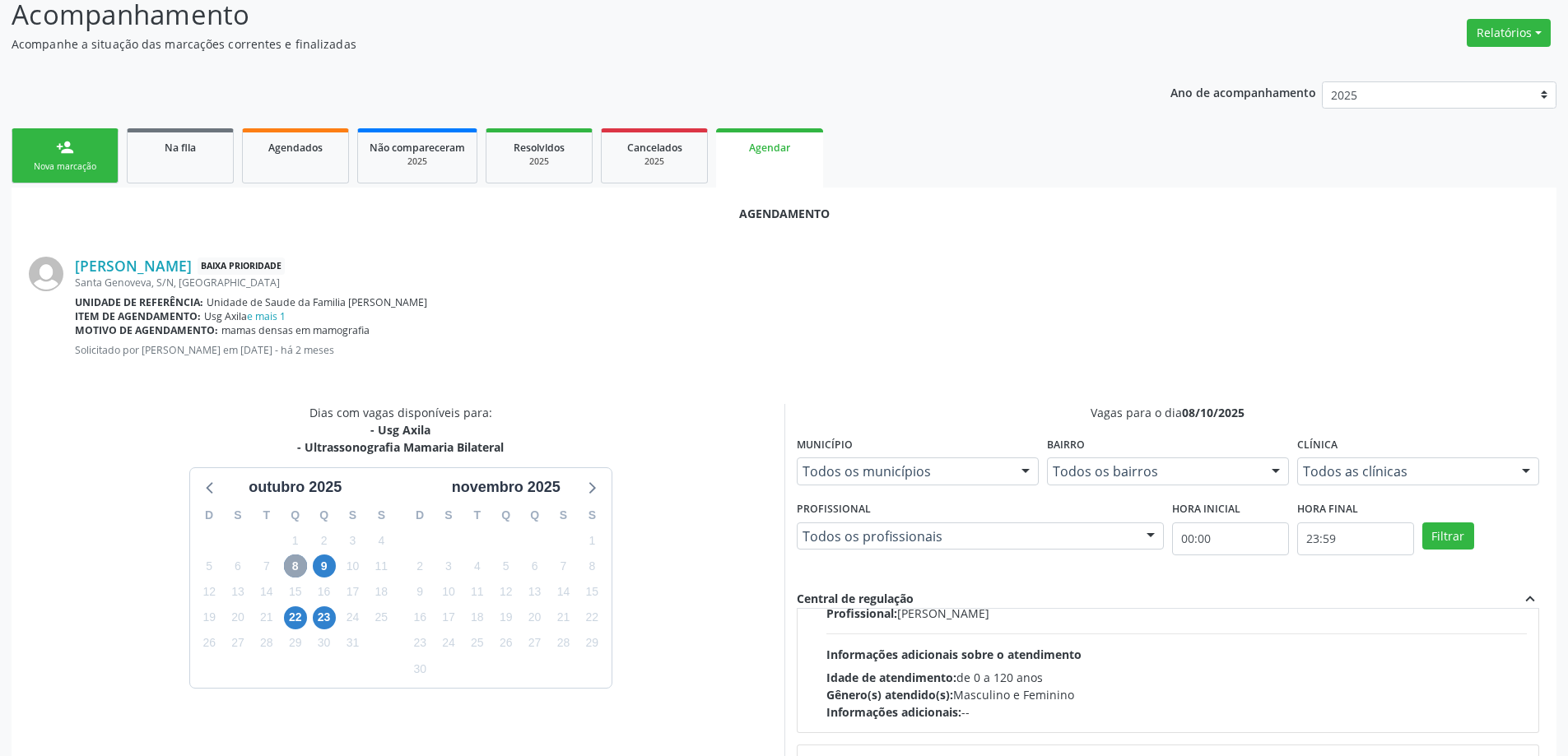
scroll to position [247, 0]
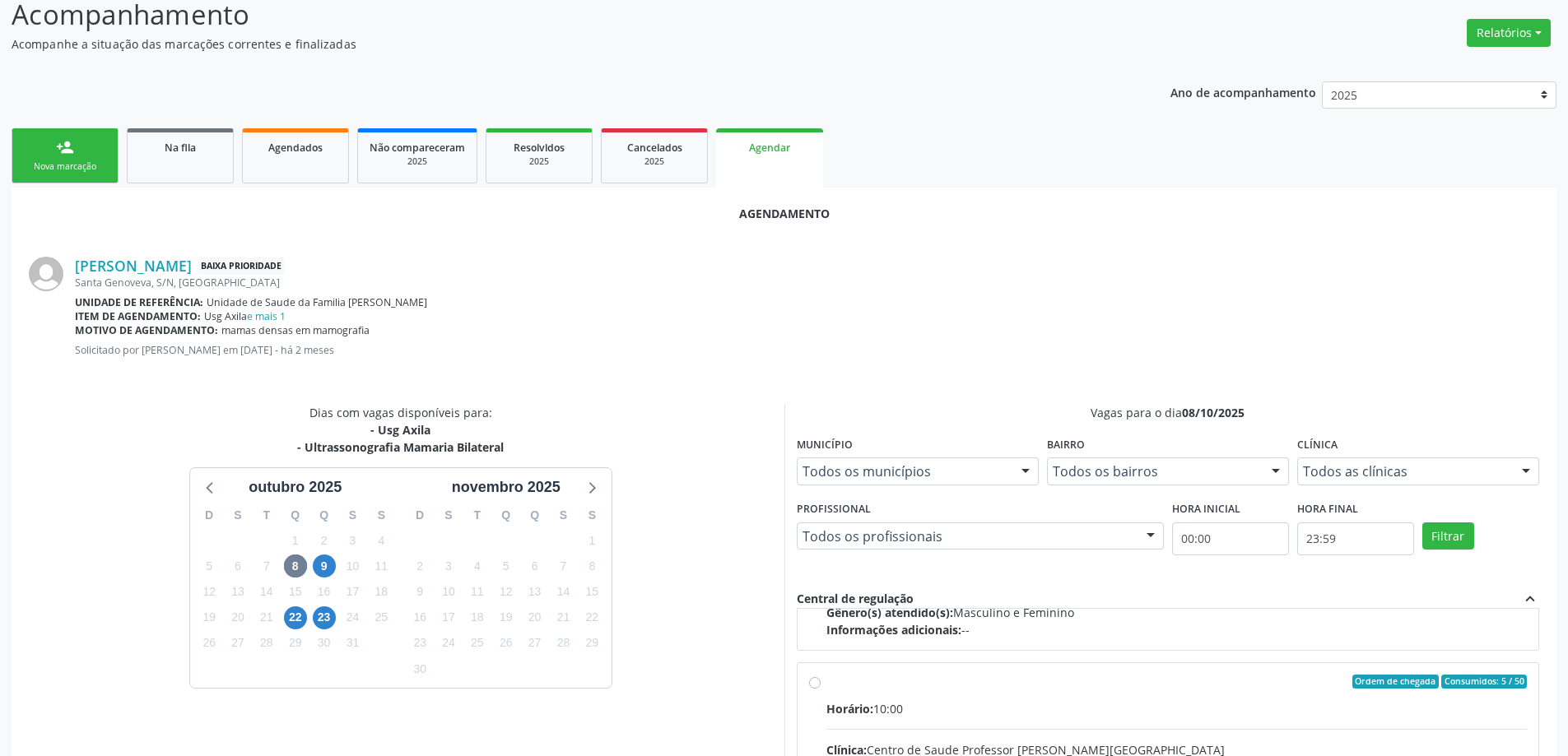
click at [814, 684] on input "Ordem de chegada Consumidos: 5 / 50 Horário: 10:00 Clínica: Centro de Saude Pro…" at bounding box center [815, 682] width 12 height 14
radio input "true"
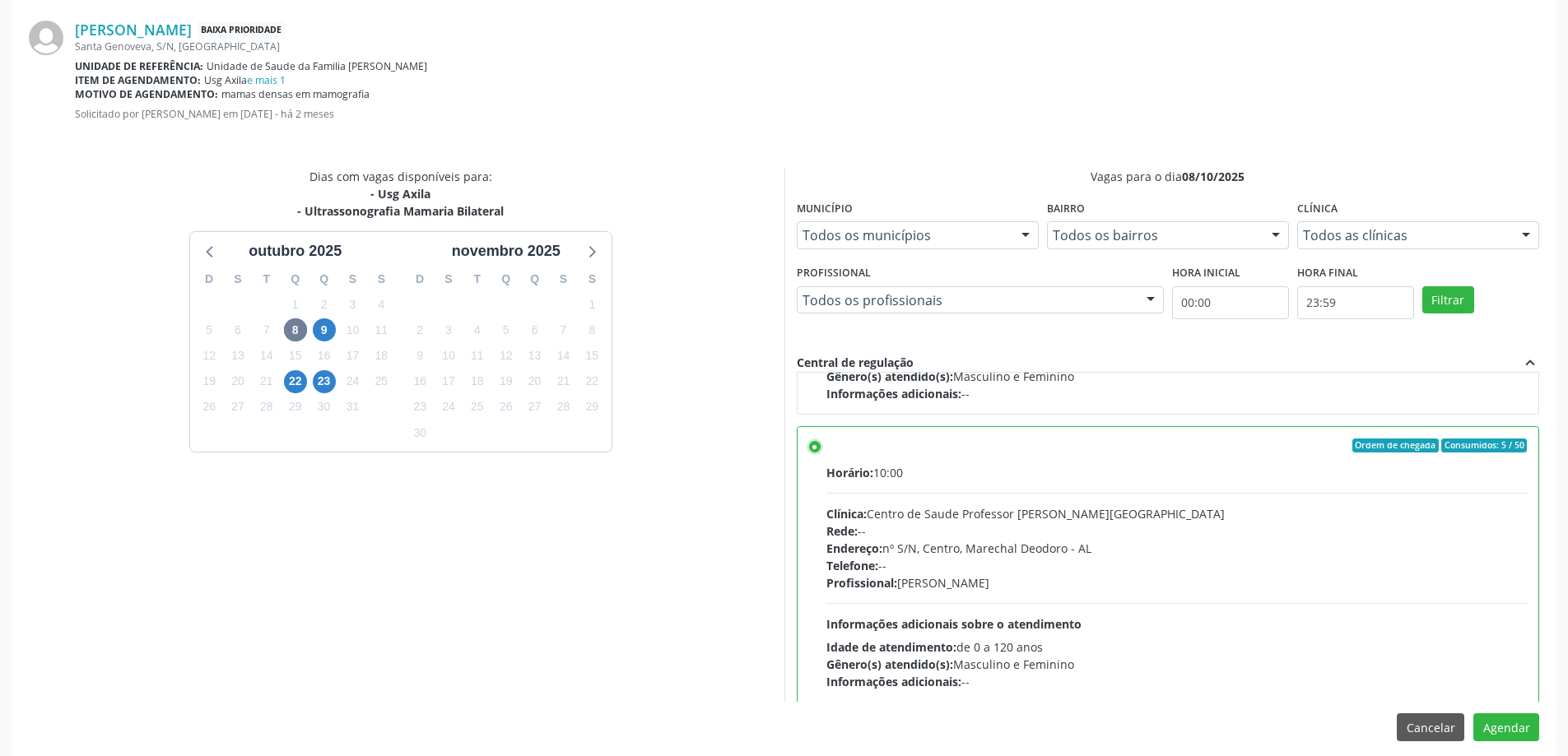
scroll to position [486, 0]
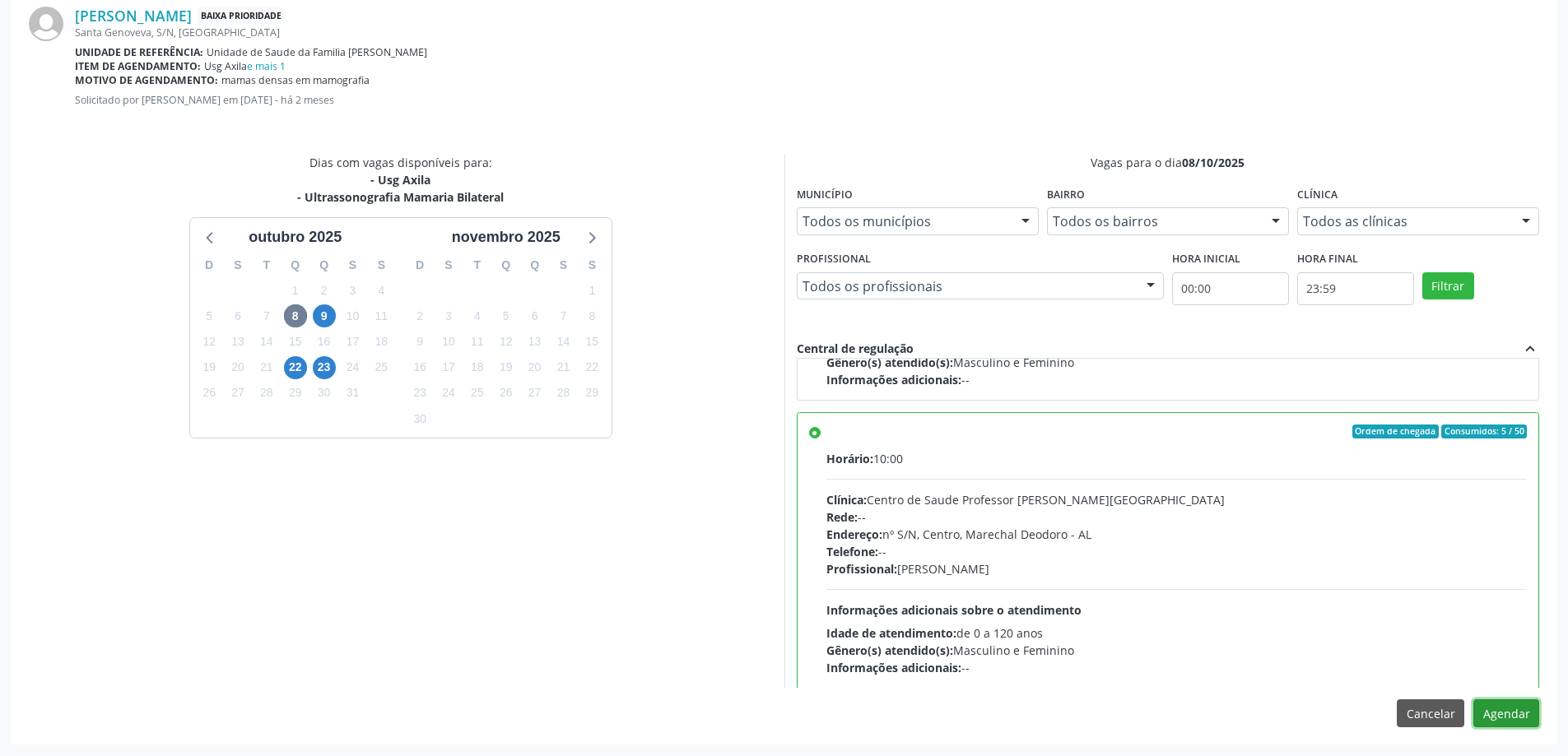
click at [1515, 718] on button "Agendar" at bounding box center [1506, 713] width 66 height 28
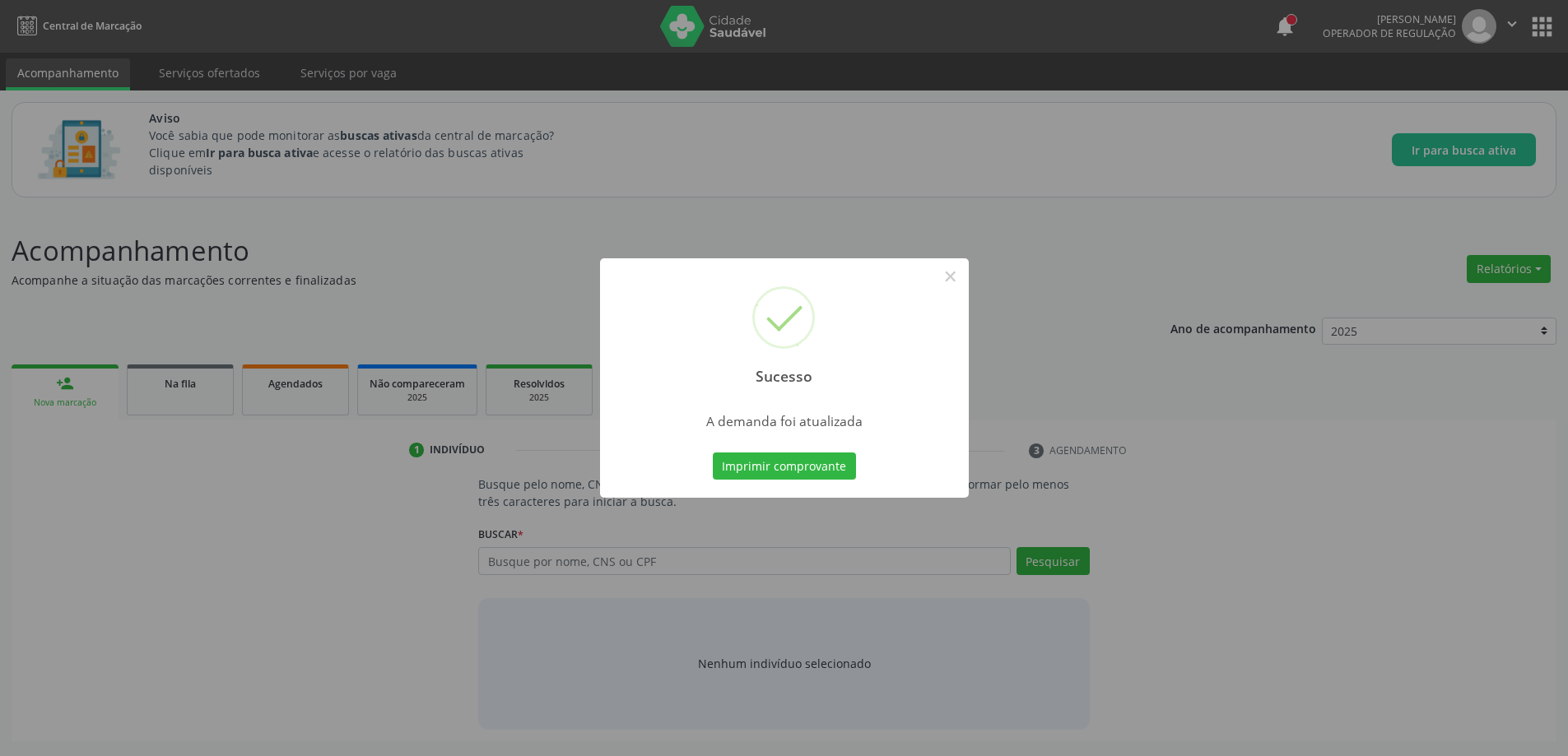
scroll to position [0, 0]
click at [954, 272] on button "×" at bounding box center [956, 276] width 28 height 28
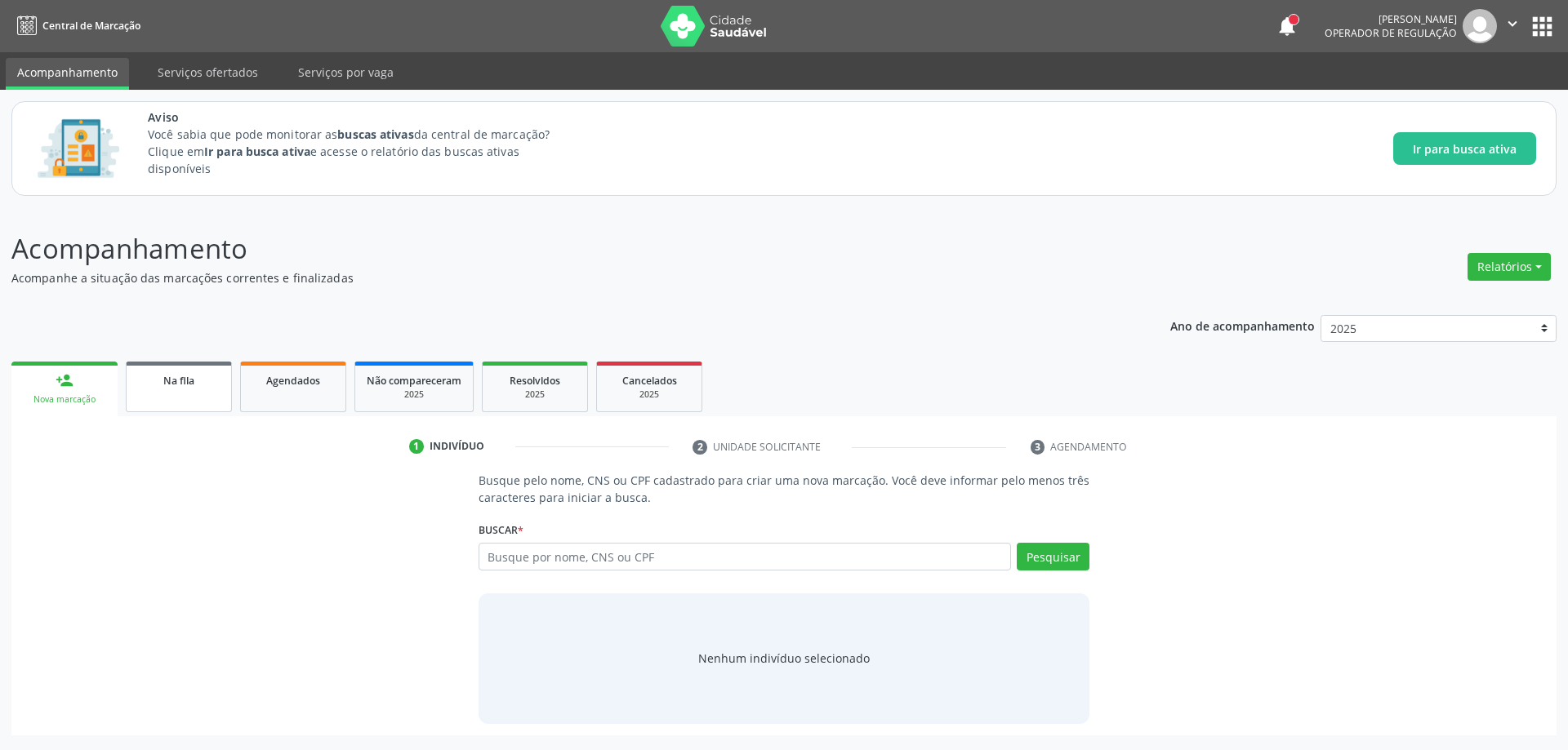
click at [184, 396] on link "Na fila" at bounding box center [178, 386] width 106 height 51
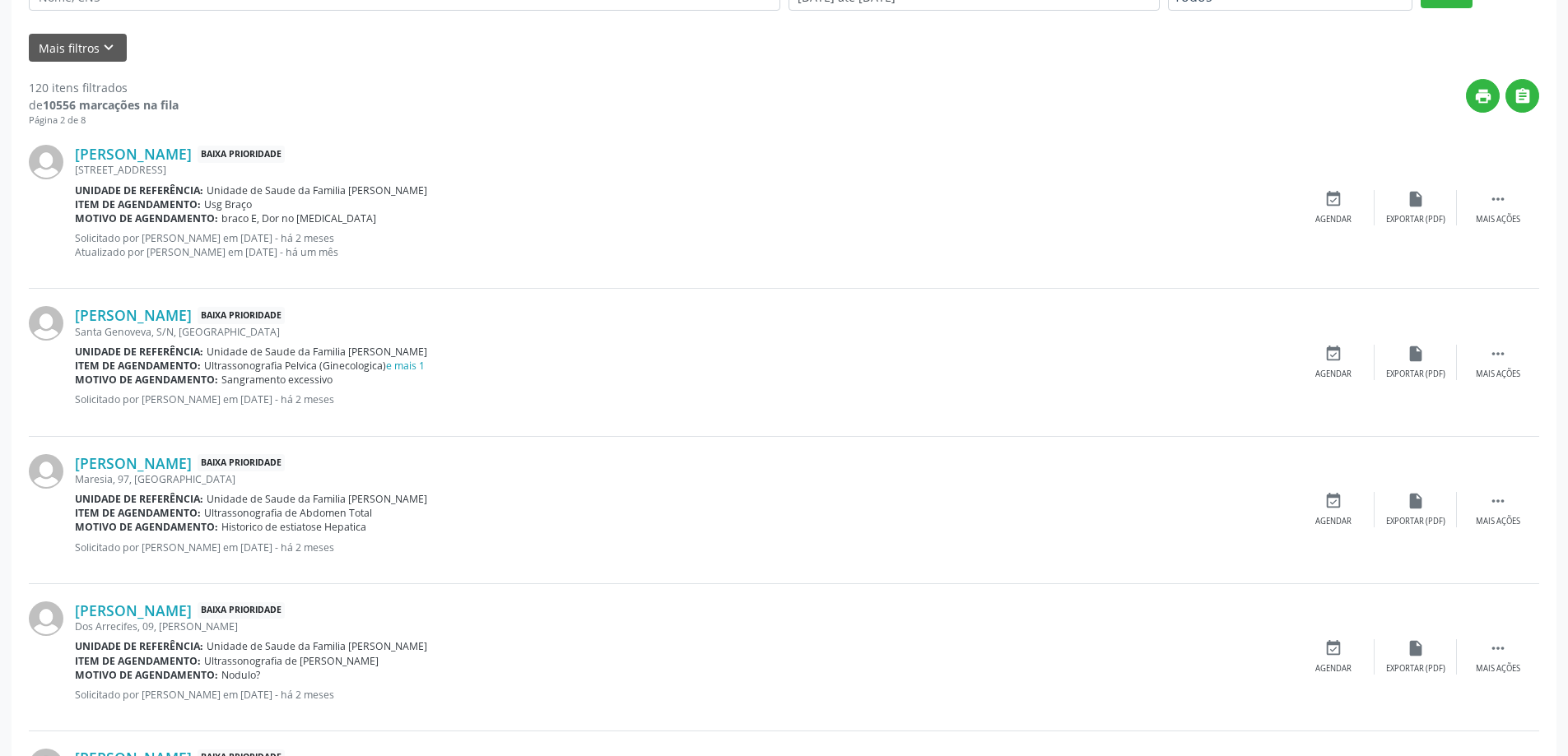
scroll to position [494, 0]
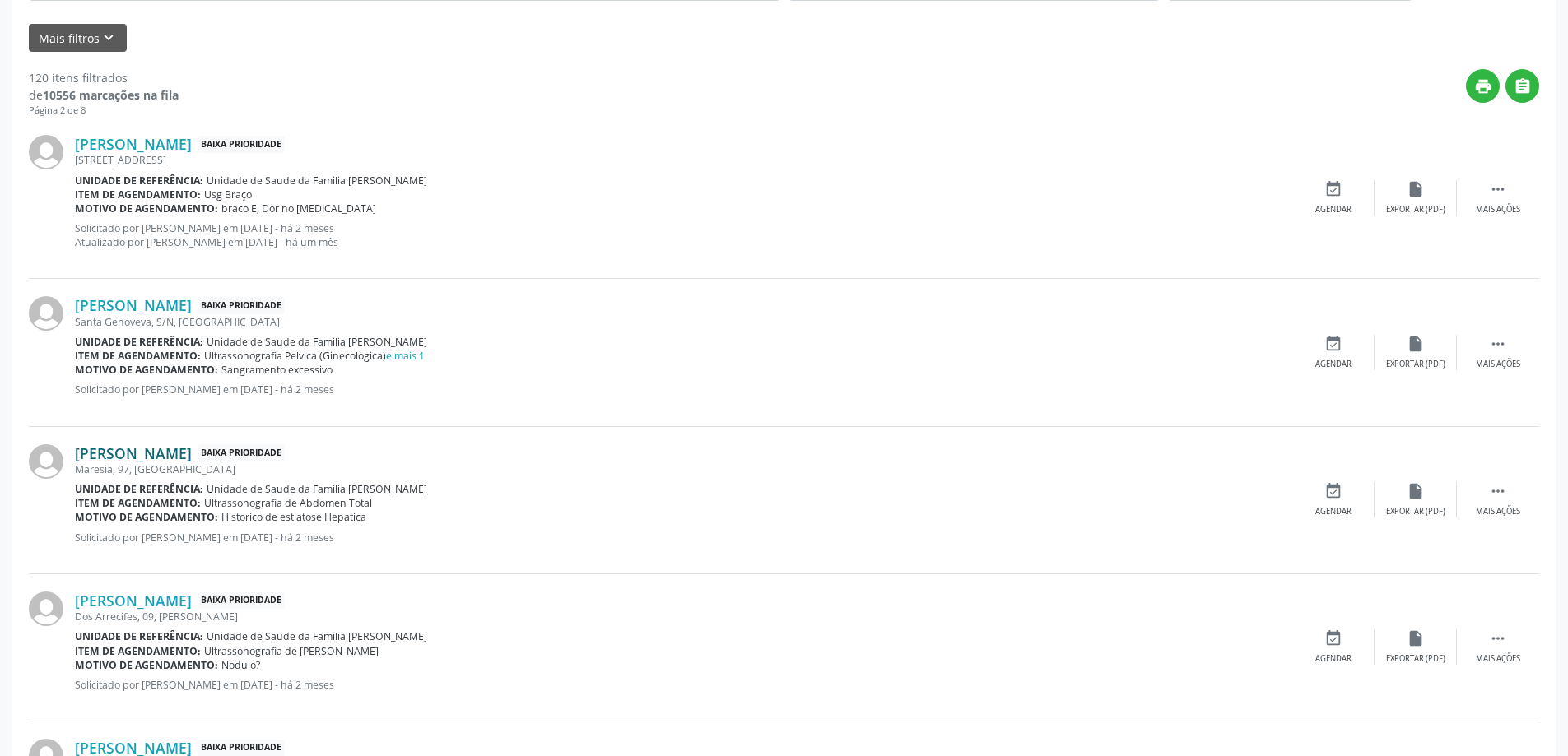
click at [176, 457] on link "Marco Antônio Leão Ferreira" at bounding box center [133, 453] width 117 height 18
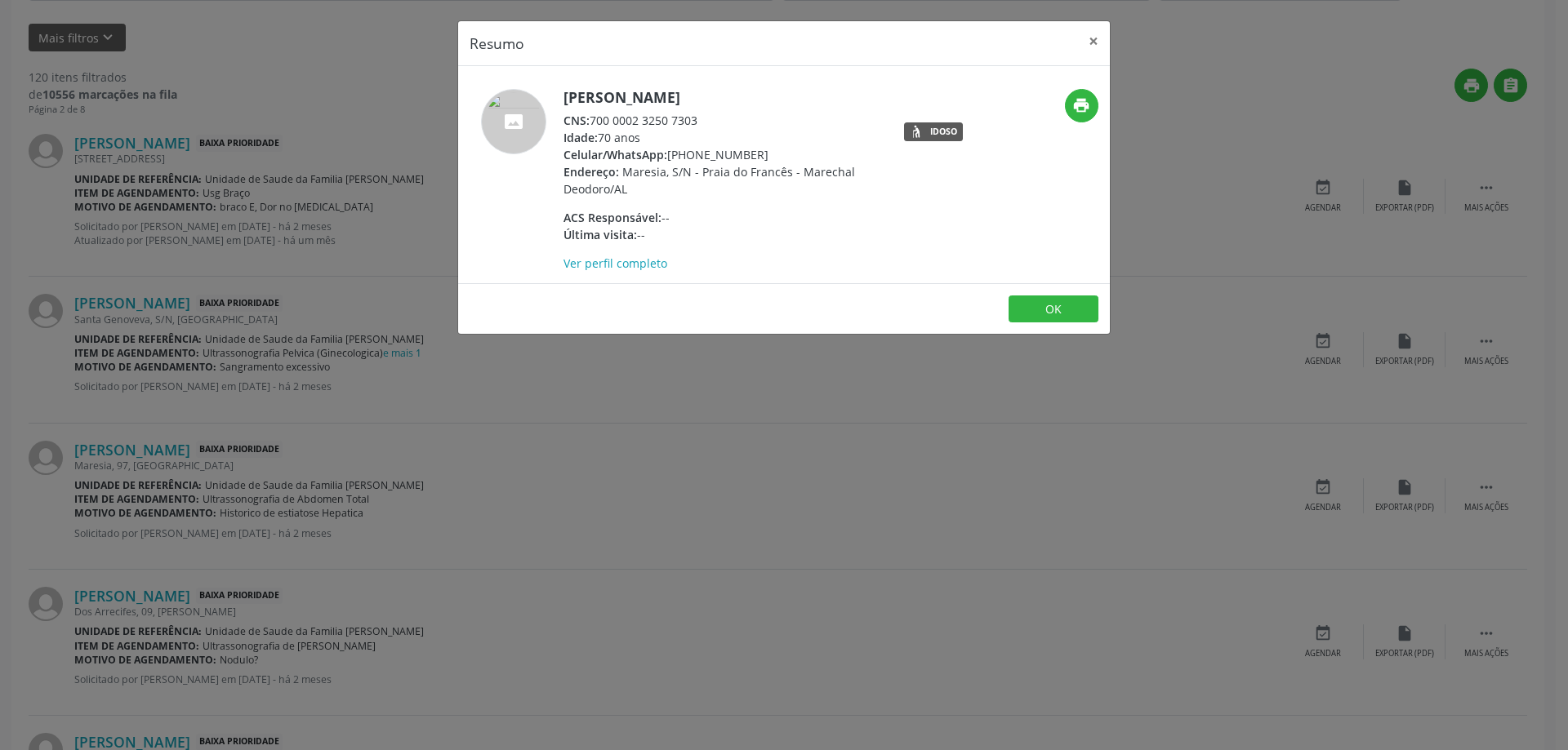
drag, startPoint x: 700, startPoint y: 117, endPoint x: 595, endPoint y: 119, distance: 105.0
click at [595, 119] on div "CNS: 700 0002 3250 7303" at bounding box center [722, 121] width 318 height 17
copy div "700 0002 3250 7303"
click at [1099, 43] on button "×" at bounding box center [1093, 41] width 33 height 40
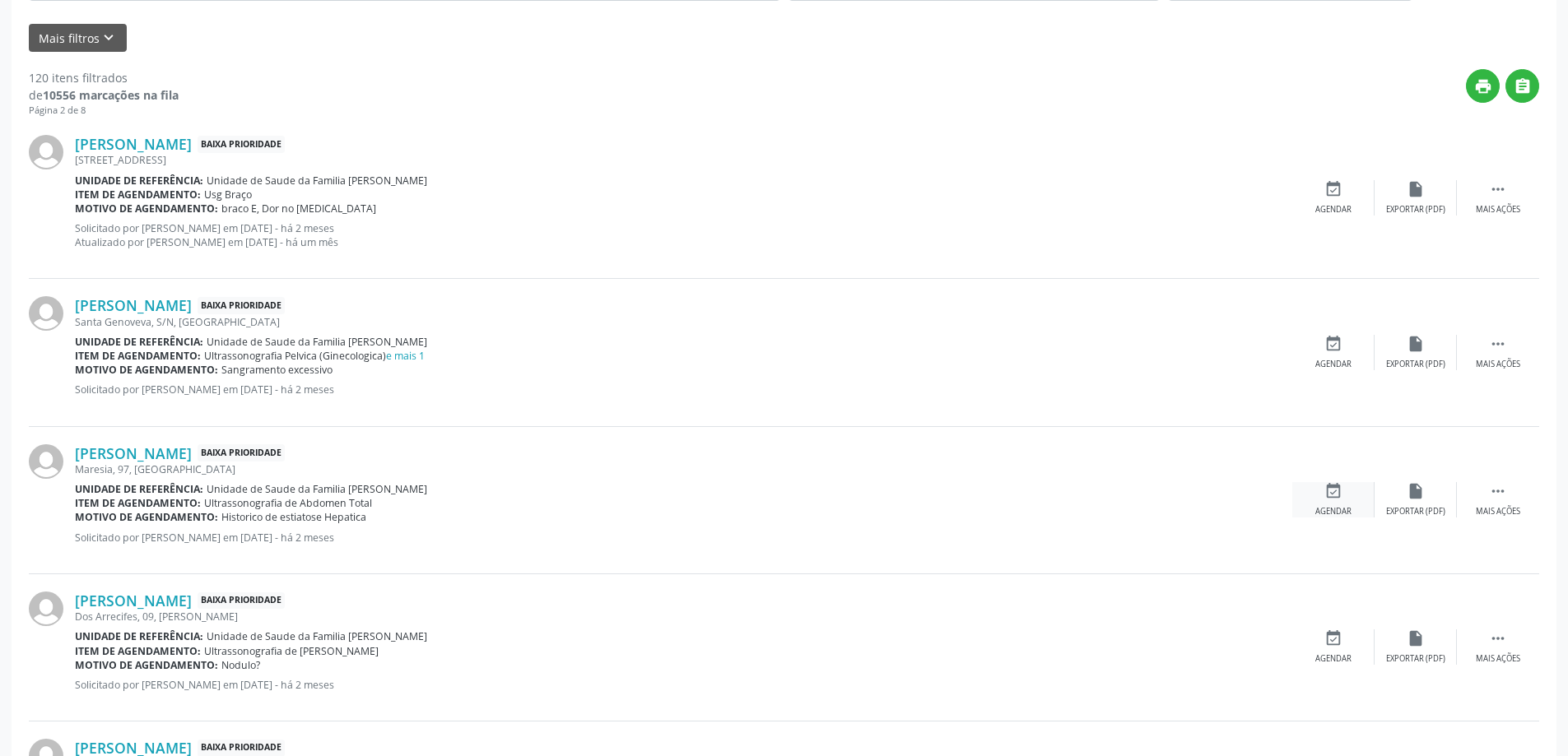
click at [1321, 487] on div "event_available Agendar" at bounding box center [1333, 500] width 82 height 36
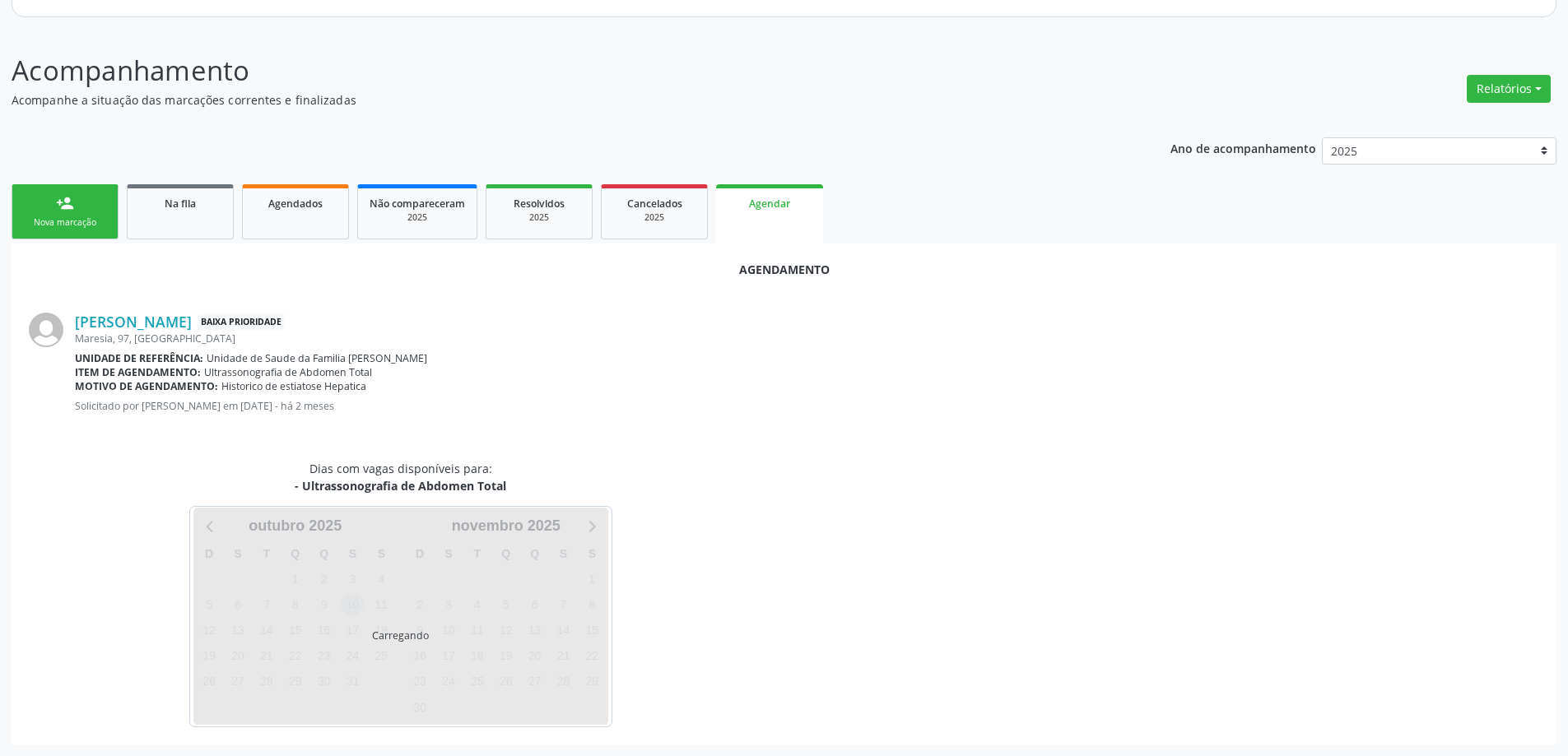
scroll to position [219, 0]
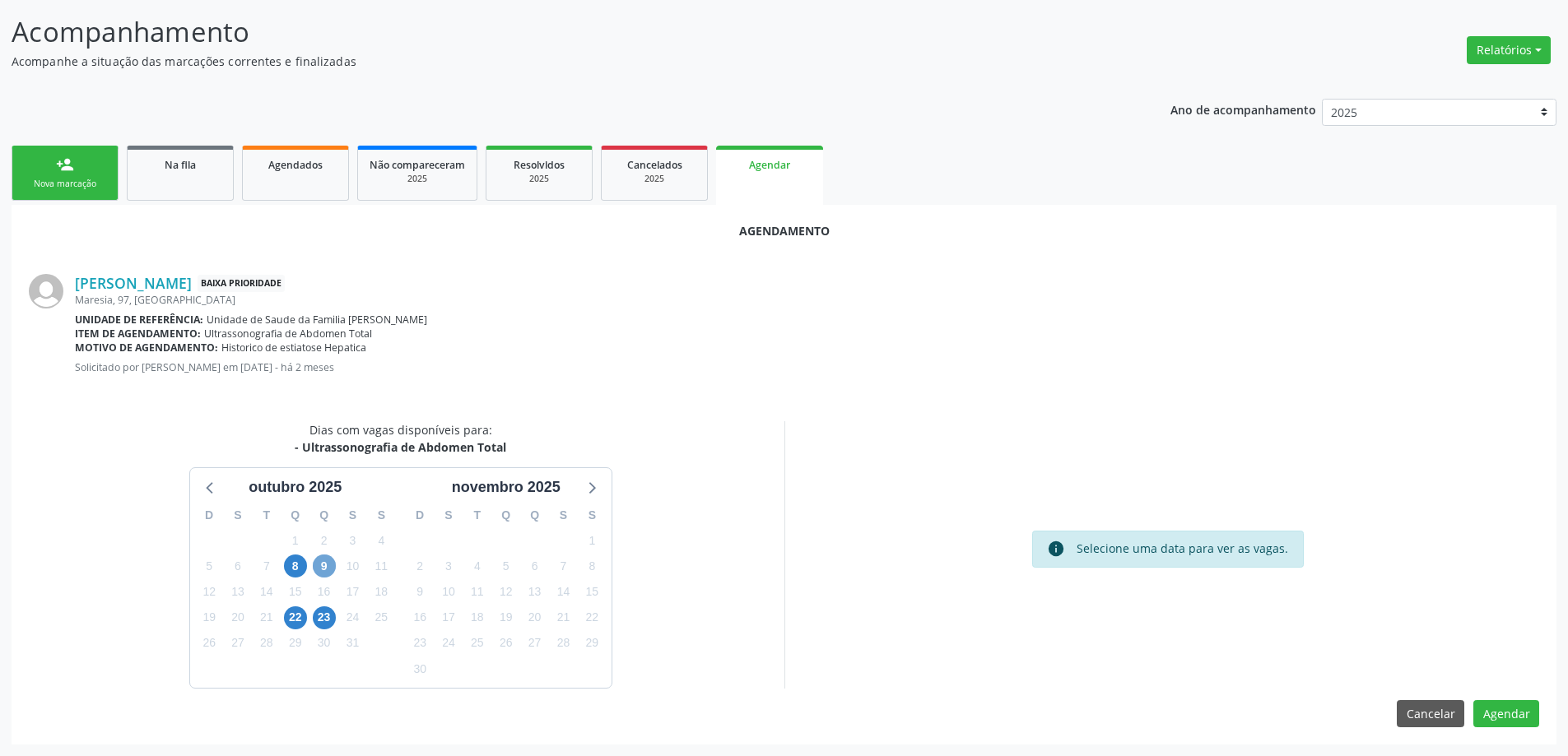
click at [317, 563] on span "9" at bounding box center [324, 566] width 23 height 23
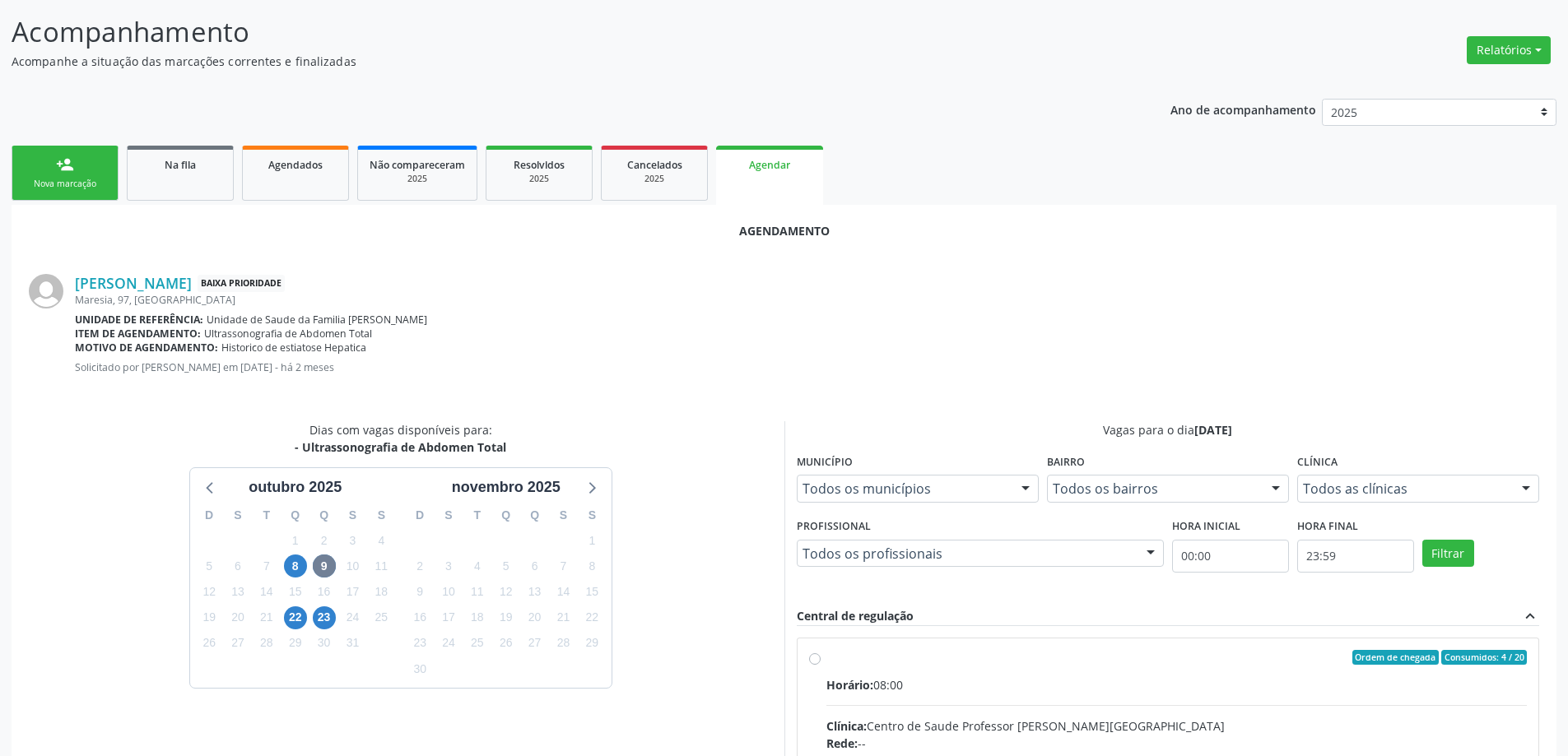
click at [810, 655] on input "Ordem de chegada Consumidos: 4 / 20 Horário: 08:00 Clínica: Centro de Saude Pro…" at bounding box center [815, 657] width 12 height 14
radio input "true"
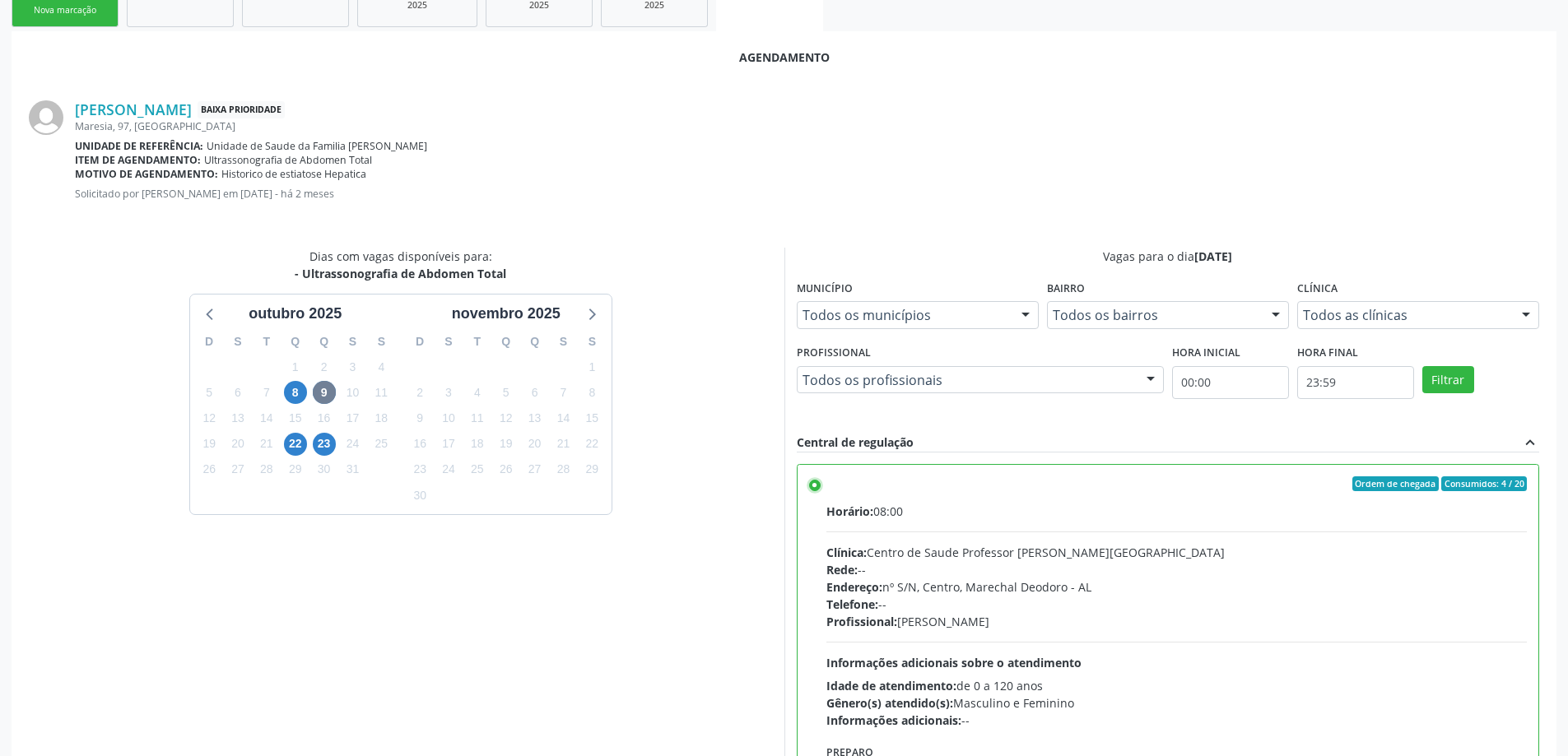
scroll to position [486, 0]
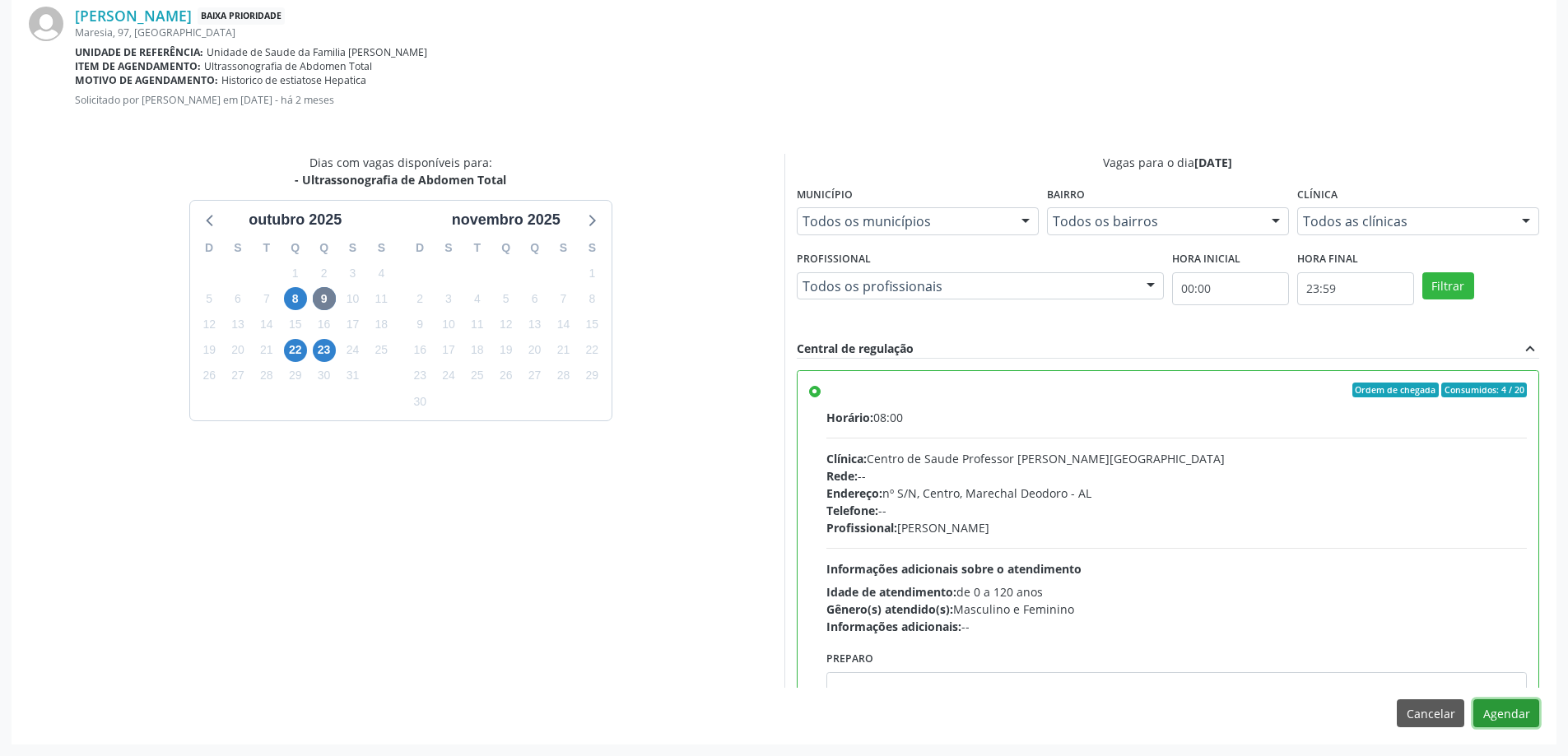
click at [1519, 711] on button "Agendar" at bounding box center [1506, 713] width 66 height 28
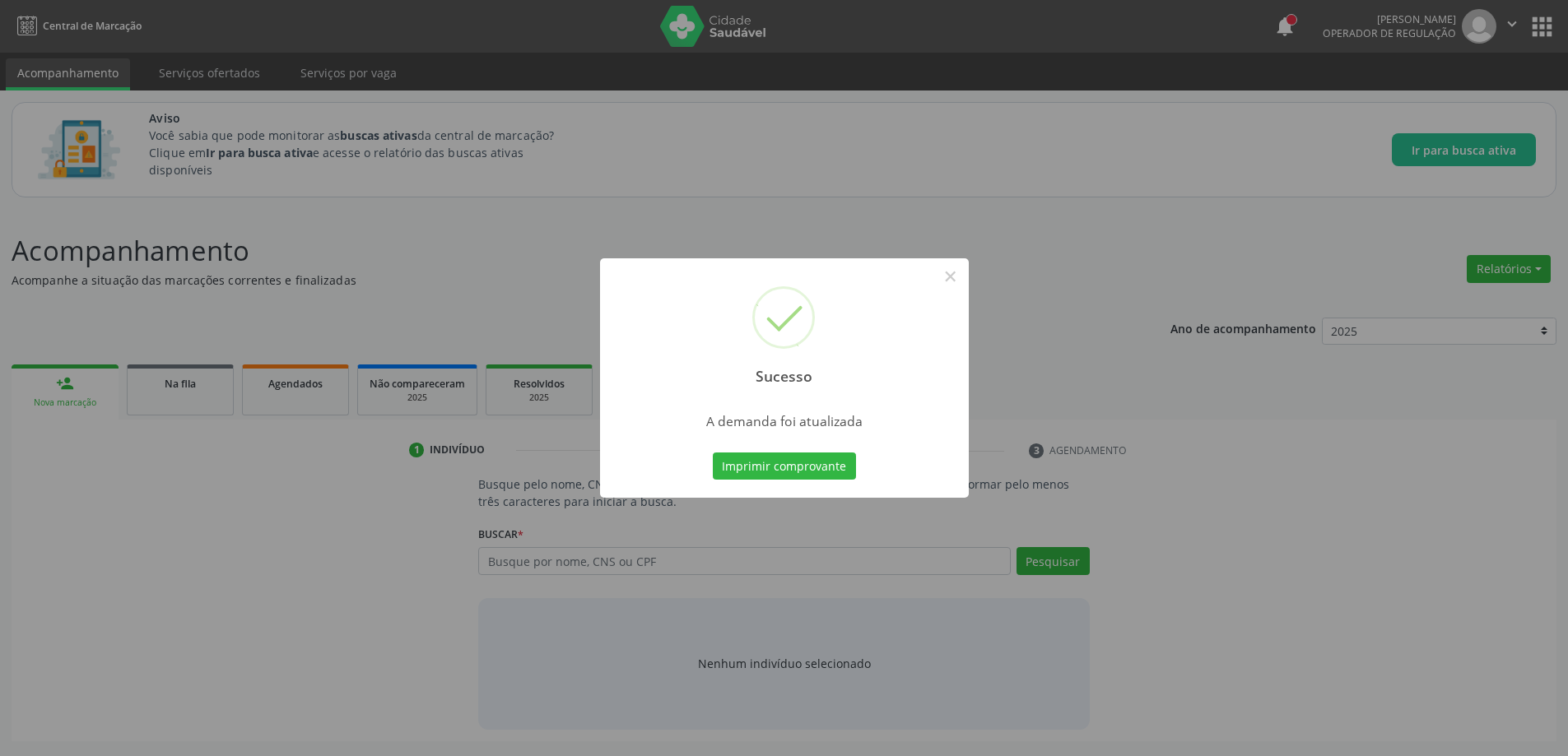
scroll to position [0, 0]
click at [952, 283] on button "×" at bounding box center [956, 276] width 28 height 28
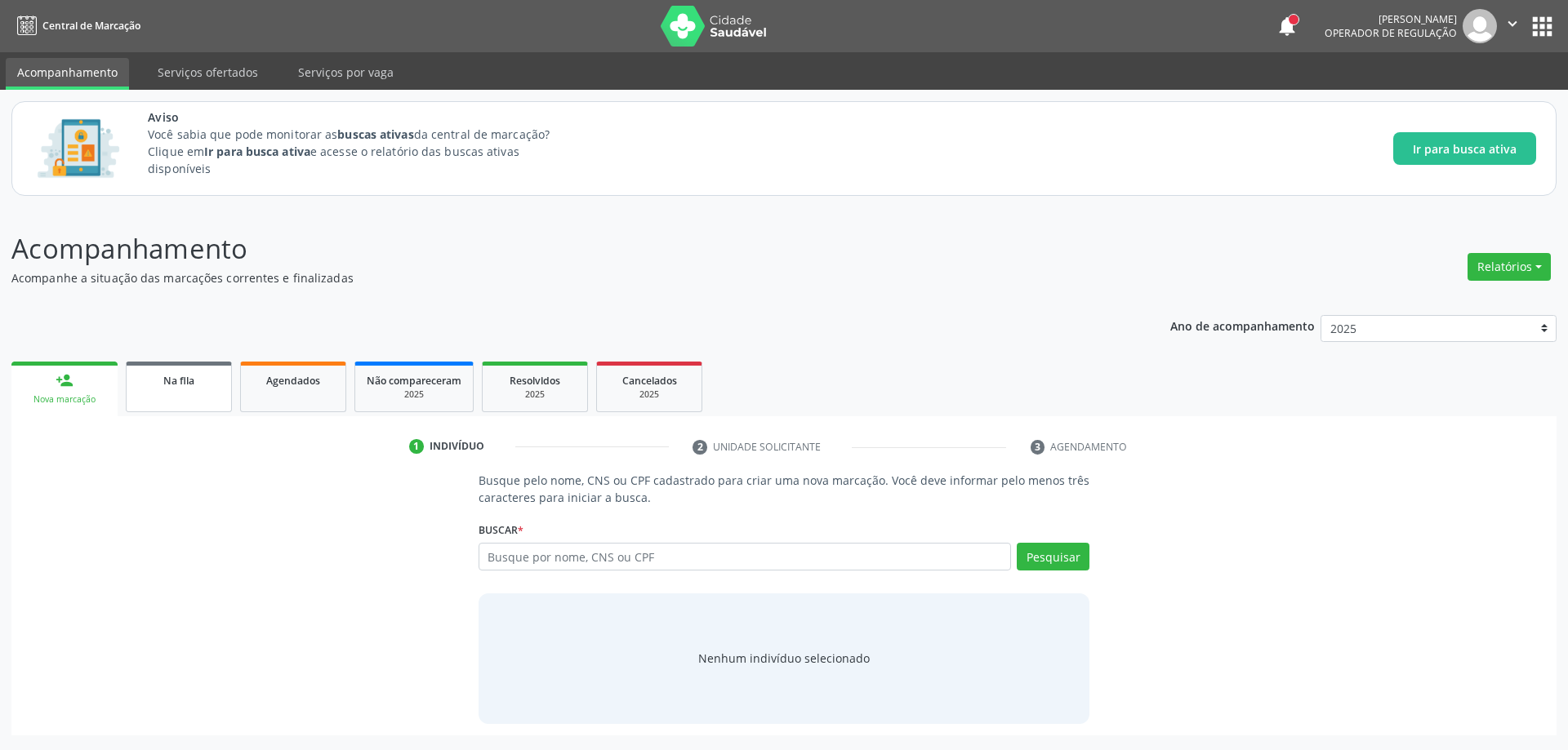
click at [187, 382] on span "Na fila" at bounding box center [179, 381] width 31 height 14
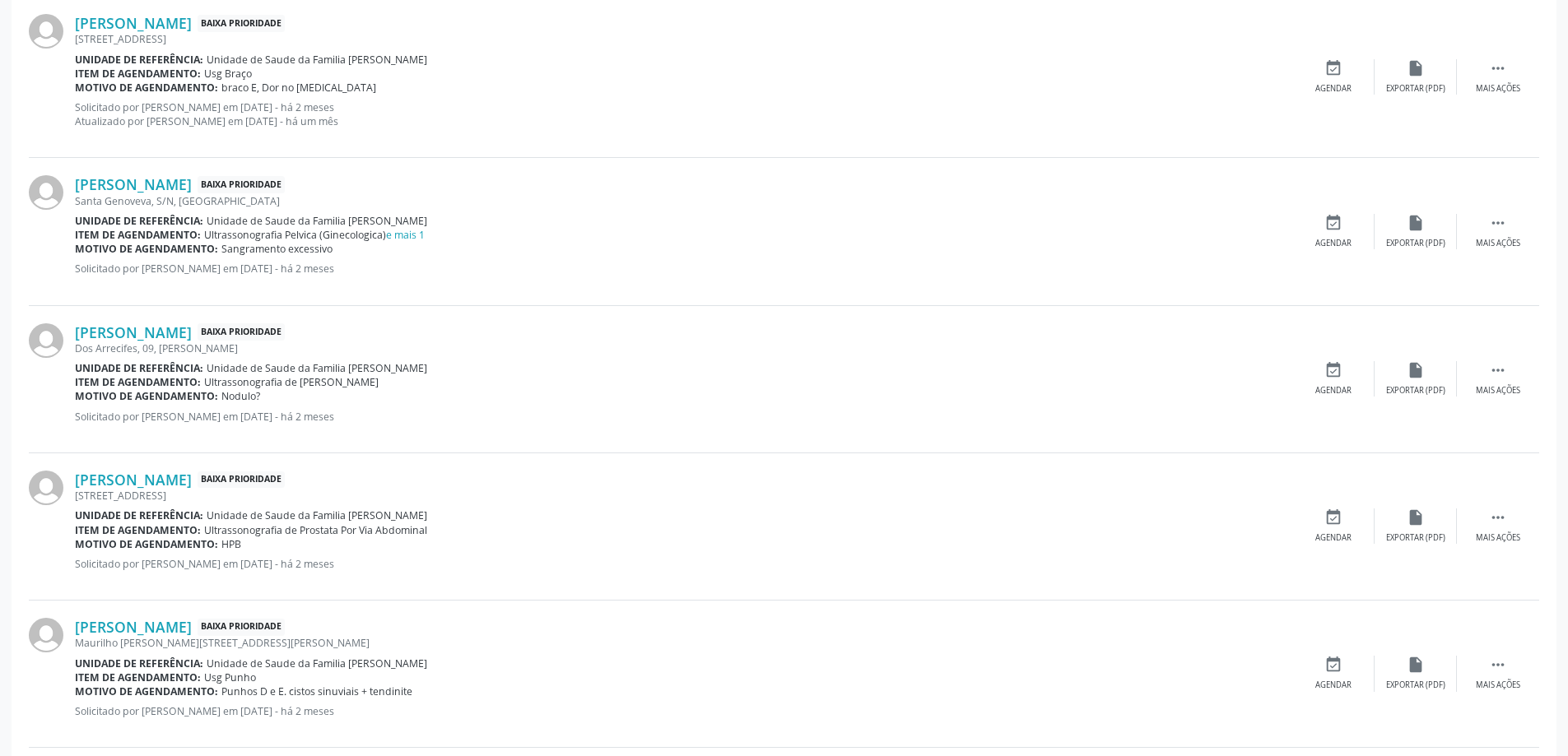
scroll to position [659, 0]
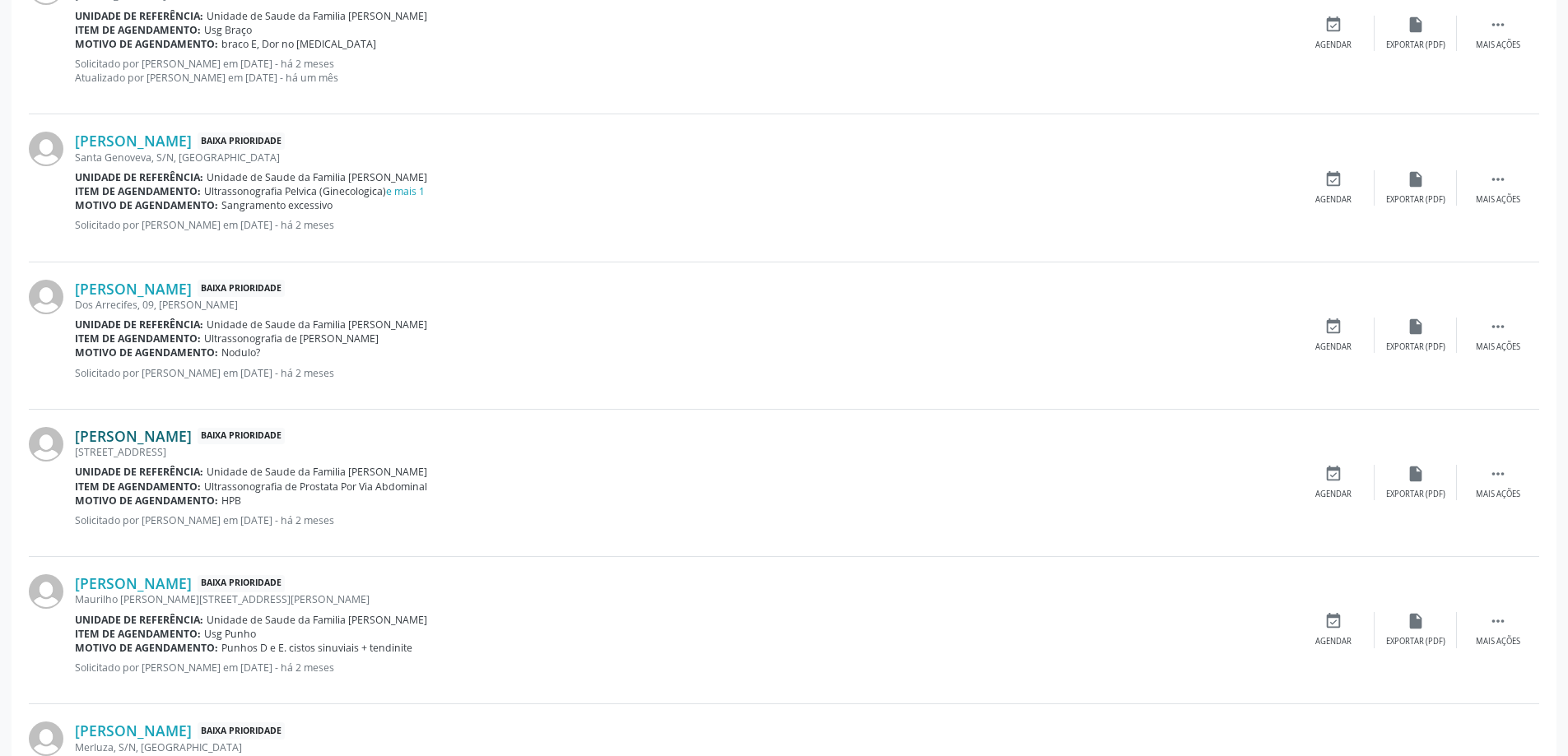
click at [172, 442] on link "Cesar Monteiro da Silva" at bounding box center [133, 436] width 117 height 18
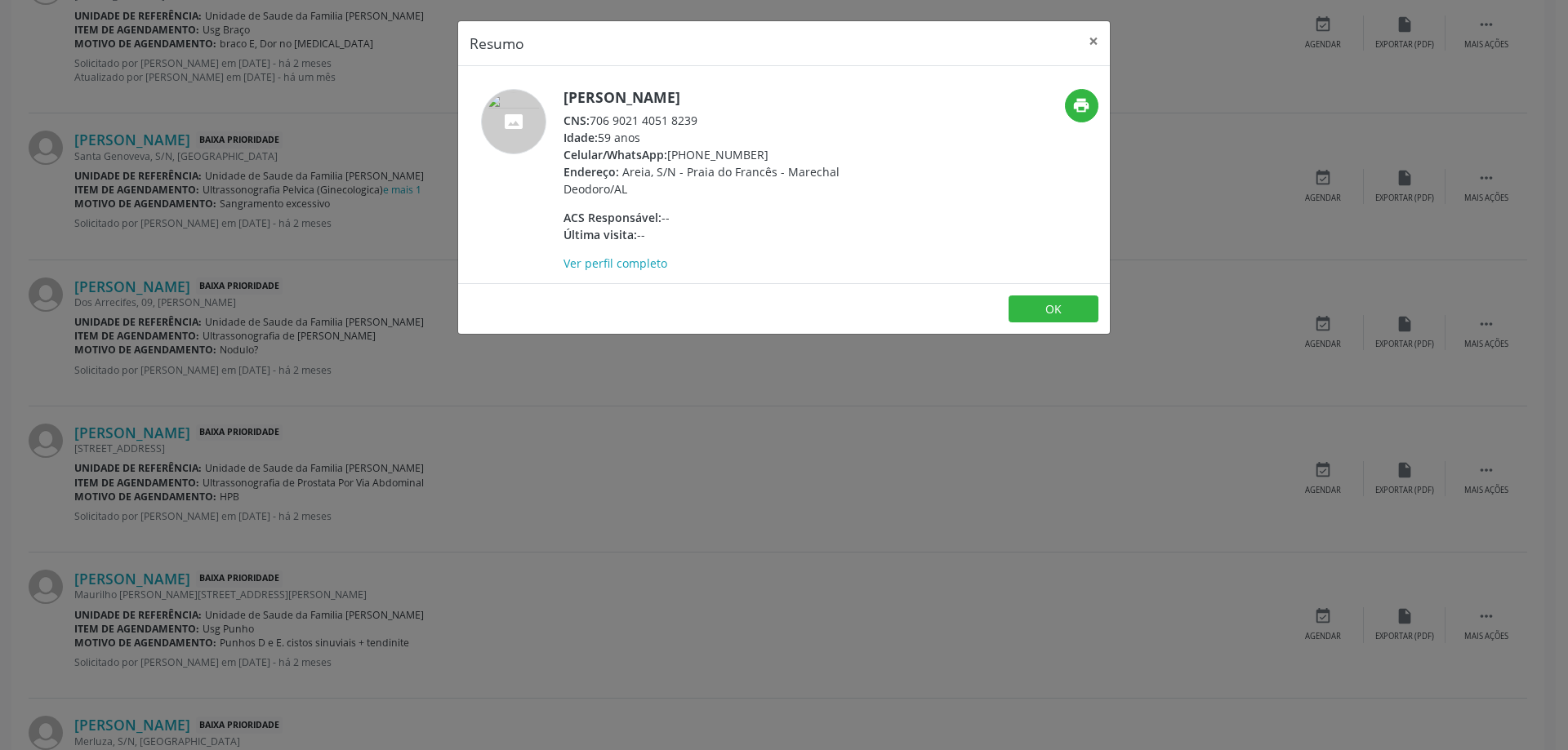
drag, startPoint x: 699, startPoint y: 120, endPoint x: 594, endPoint y: 122, distance: 105.0
click at [594, 122] on div "CNS: 706 9021 4051 8239" at bounding box center [722, 121] width 318 height 17
copy div "706 9021 4051 8239"
click at [1093, 42] on button "×" at bounding box center [1093, 41] width 33 height 40
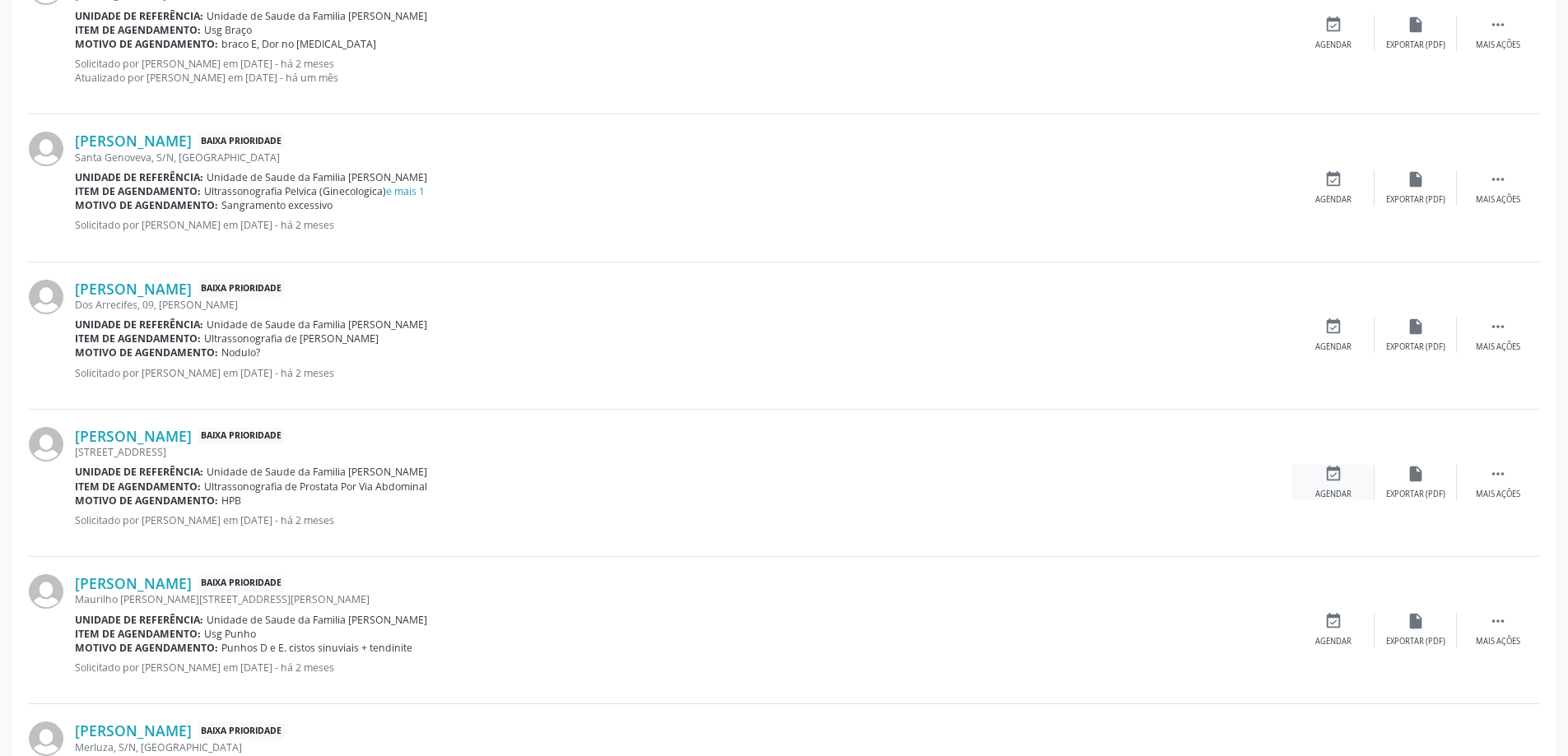
click at [1334, 474] on icon "event_available" at bounding box center [1333, 473] width 18 height 18
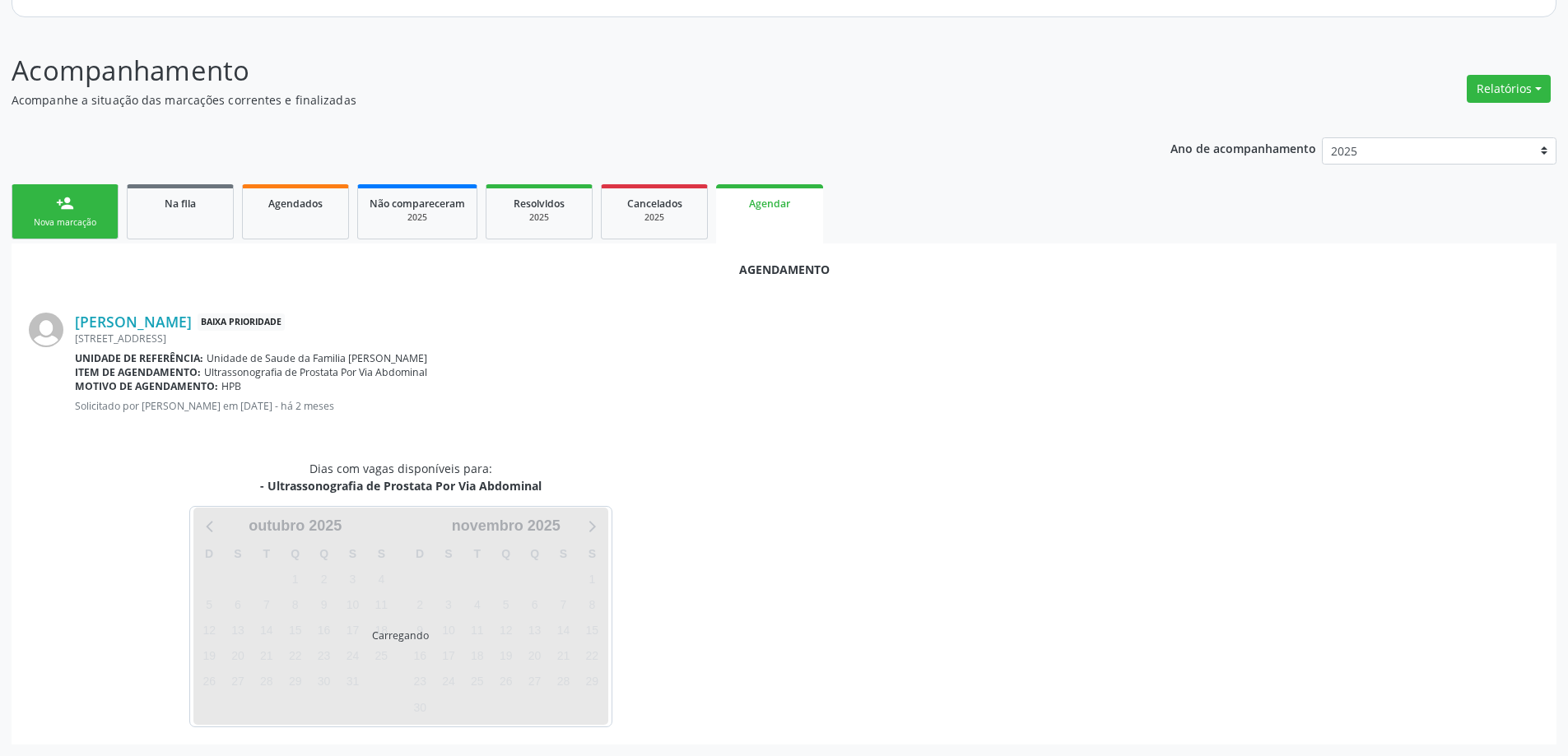
scroll to position [219, 0]
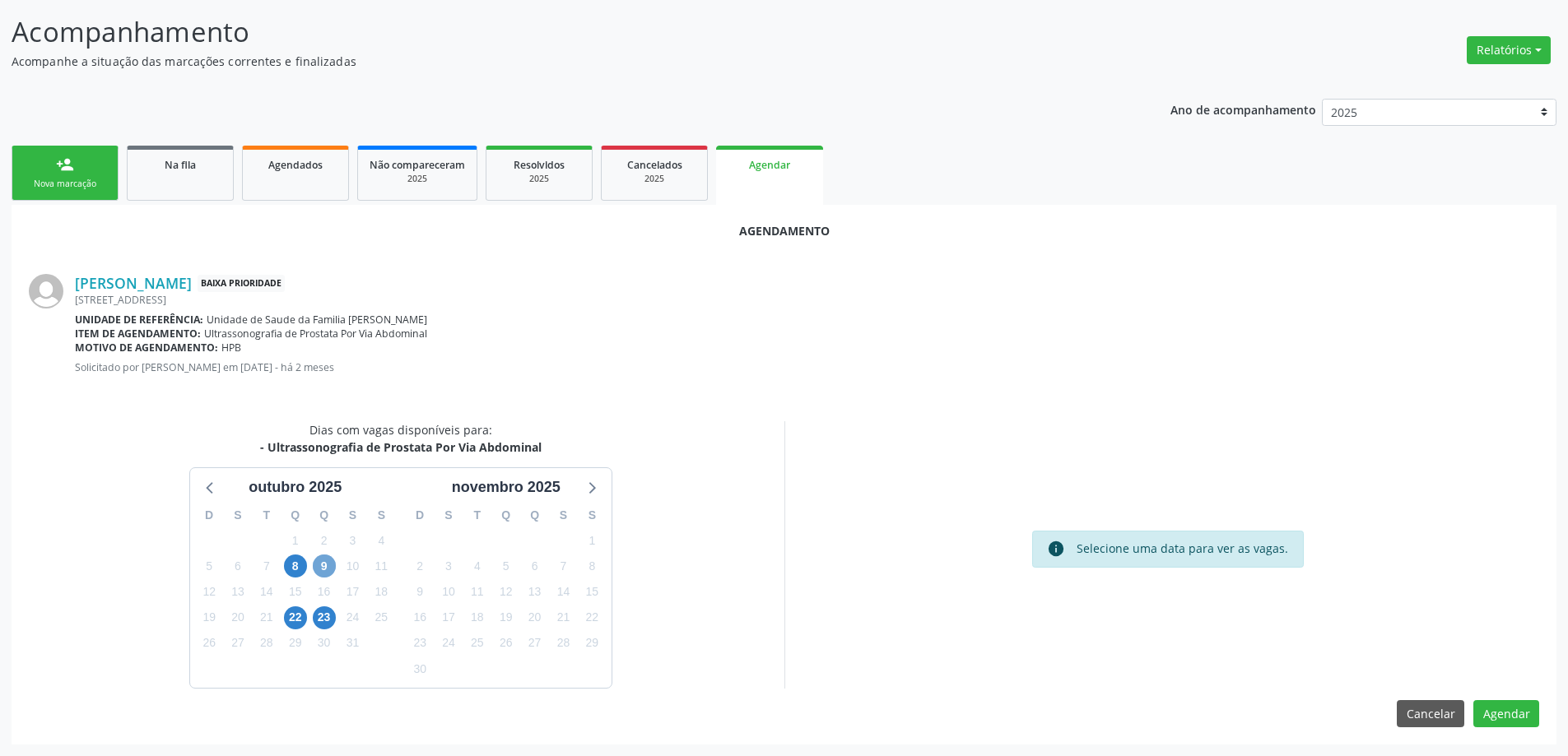
click at [323, 569] on span "9" at bounding box center [324, 566] width 23 height 23
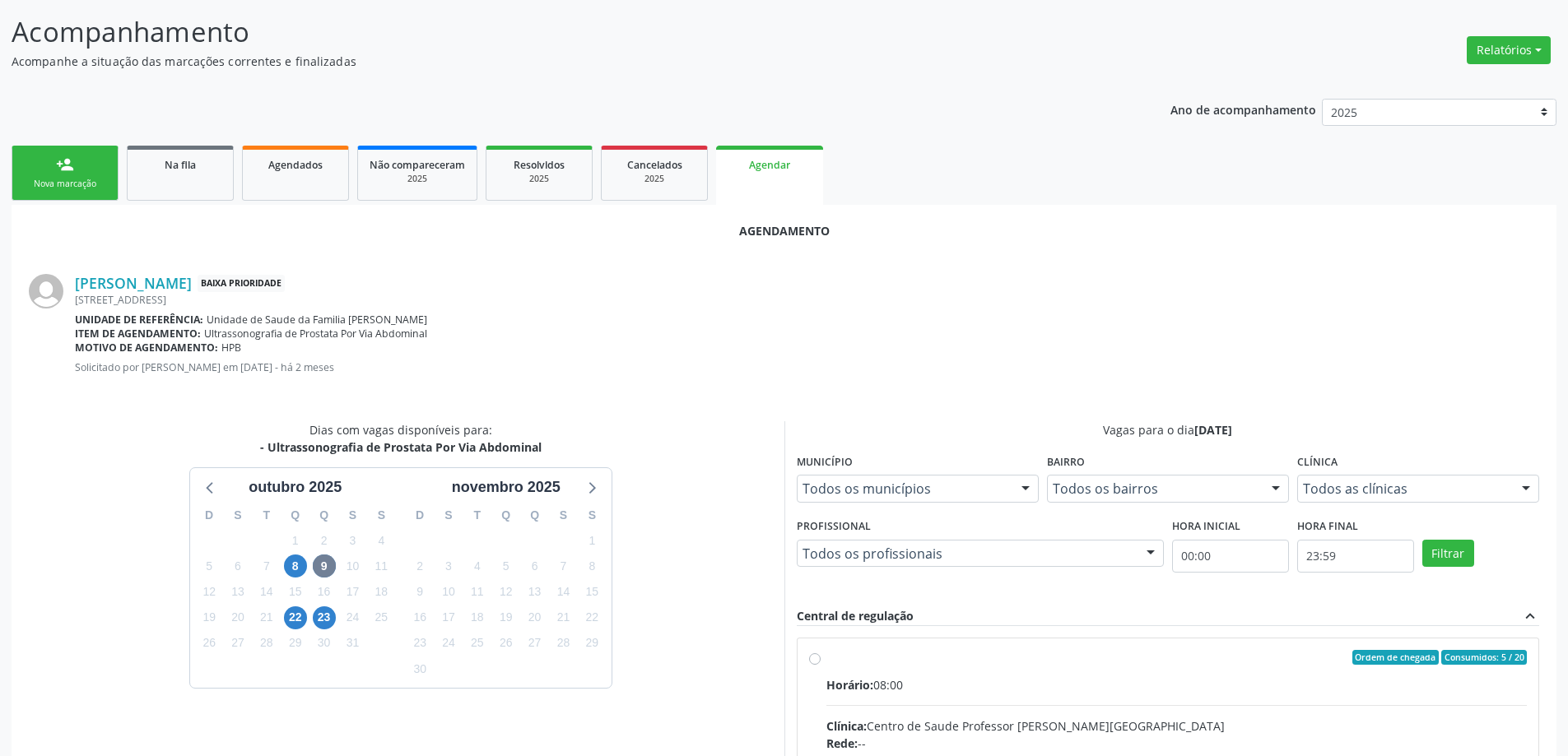
click at [815, 657] on input "Ordem de chegada Consumidos: 5 / 20 Horário: 08:00 Clínica: Centro de Saude Pro…" at bounding box center [815, 657] width 12 height 14
radio input "true"
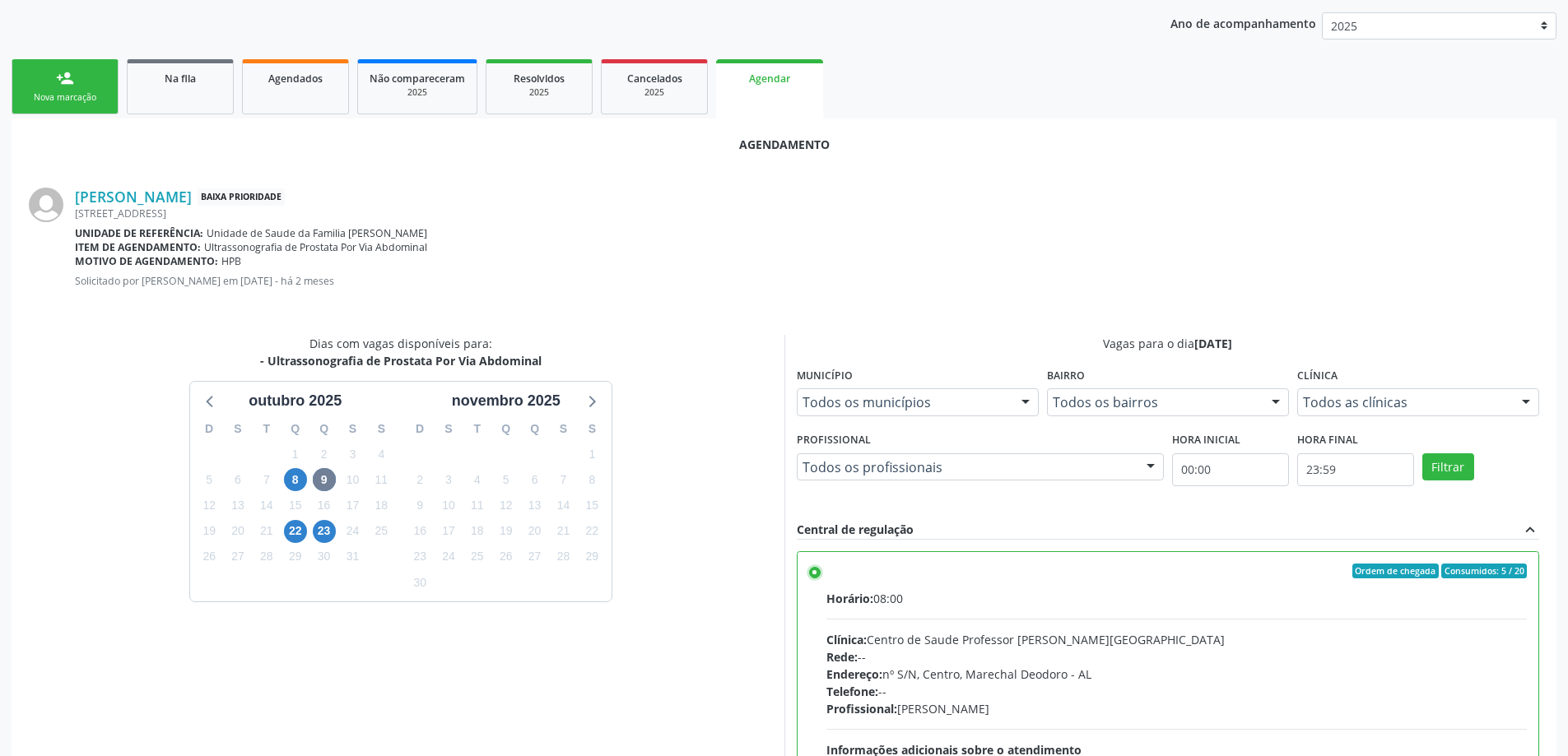
scroll to position [486, 0]
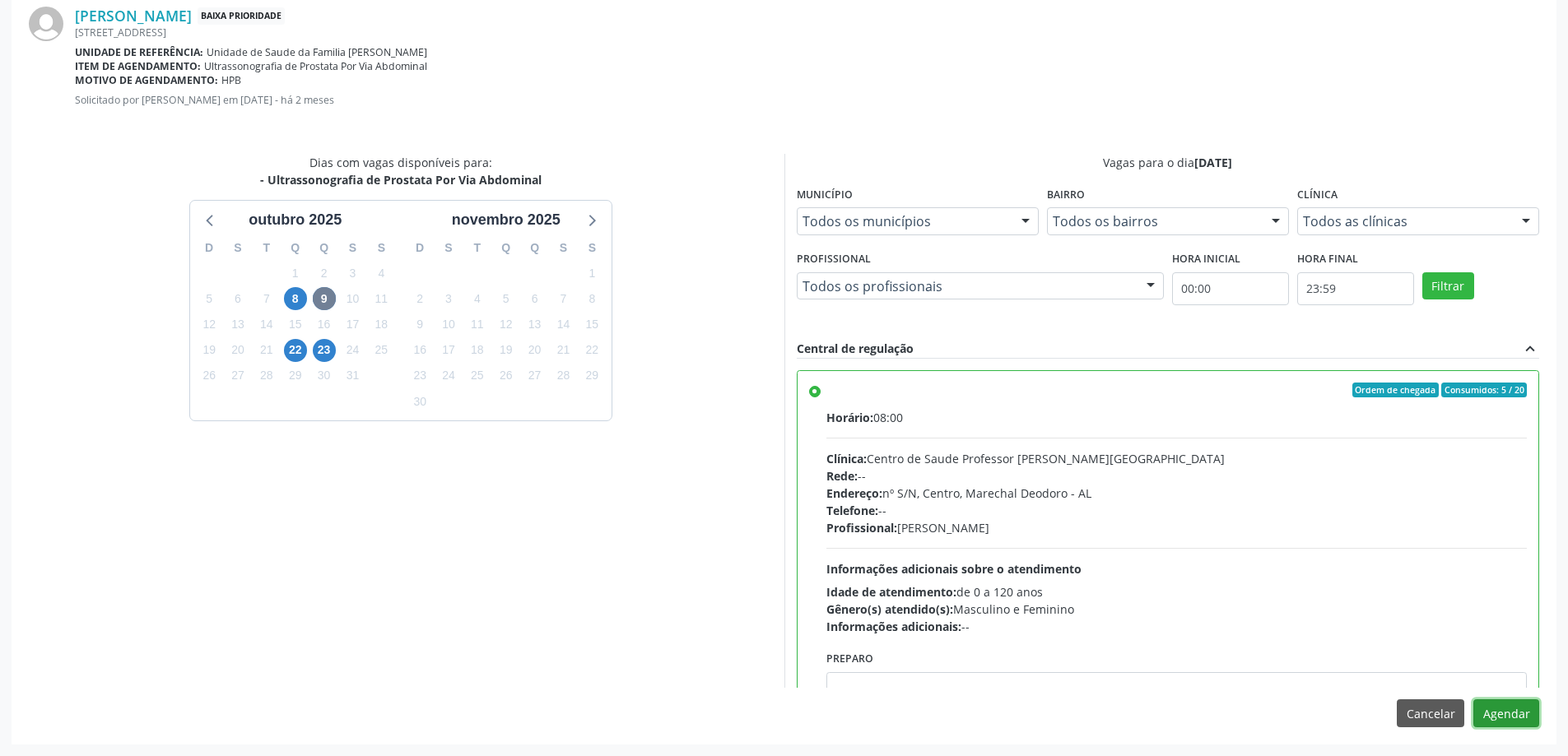
click at [1527, 710] on button "Agendar" at bounding box center [1506, 713] width 66 height 28
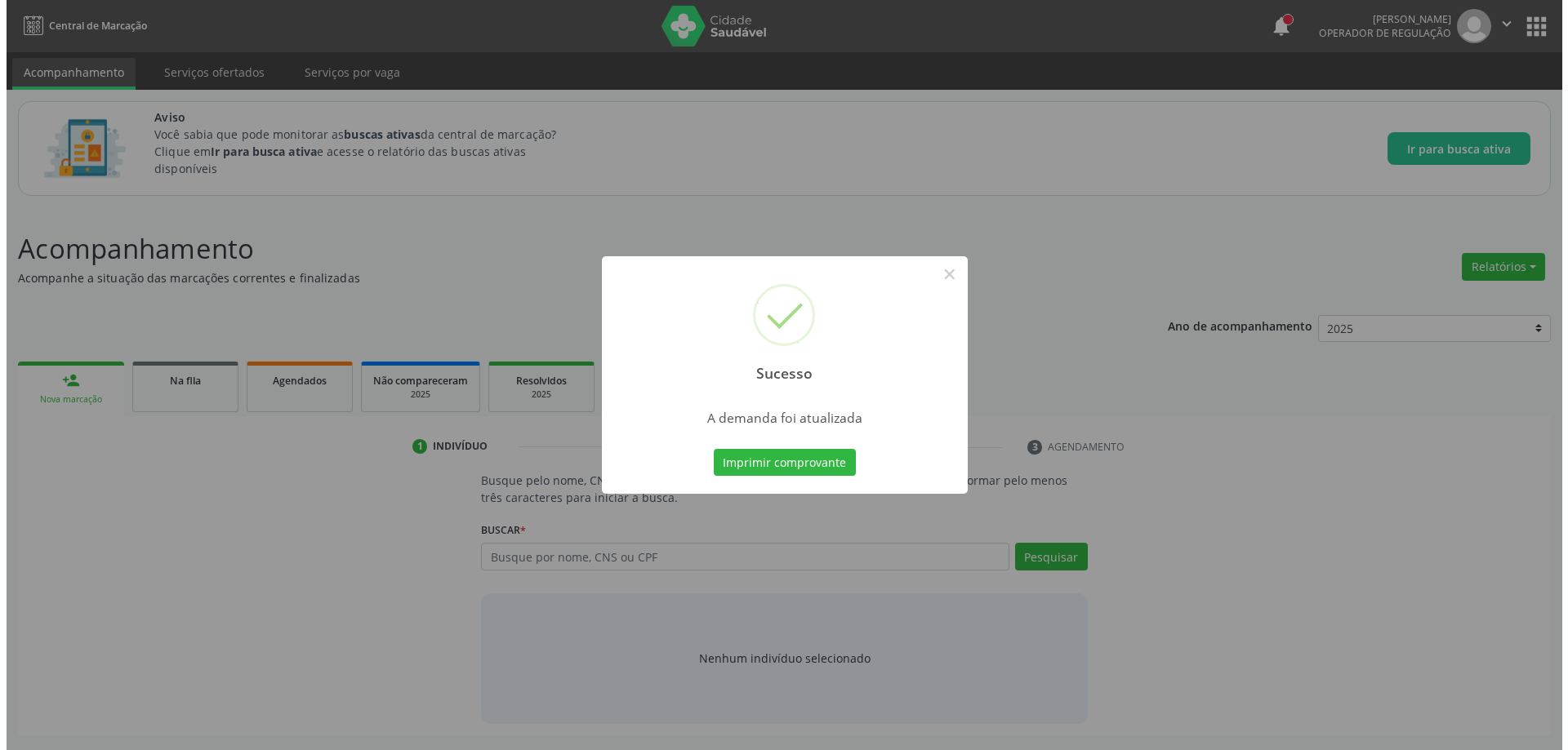
scroll to position [0, 0]
